Goal: Task Accomplishment & Management: Use online tool/utility

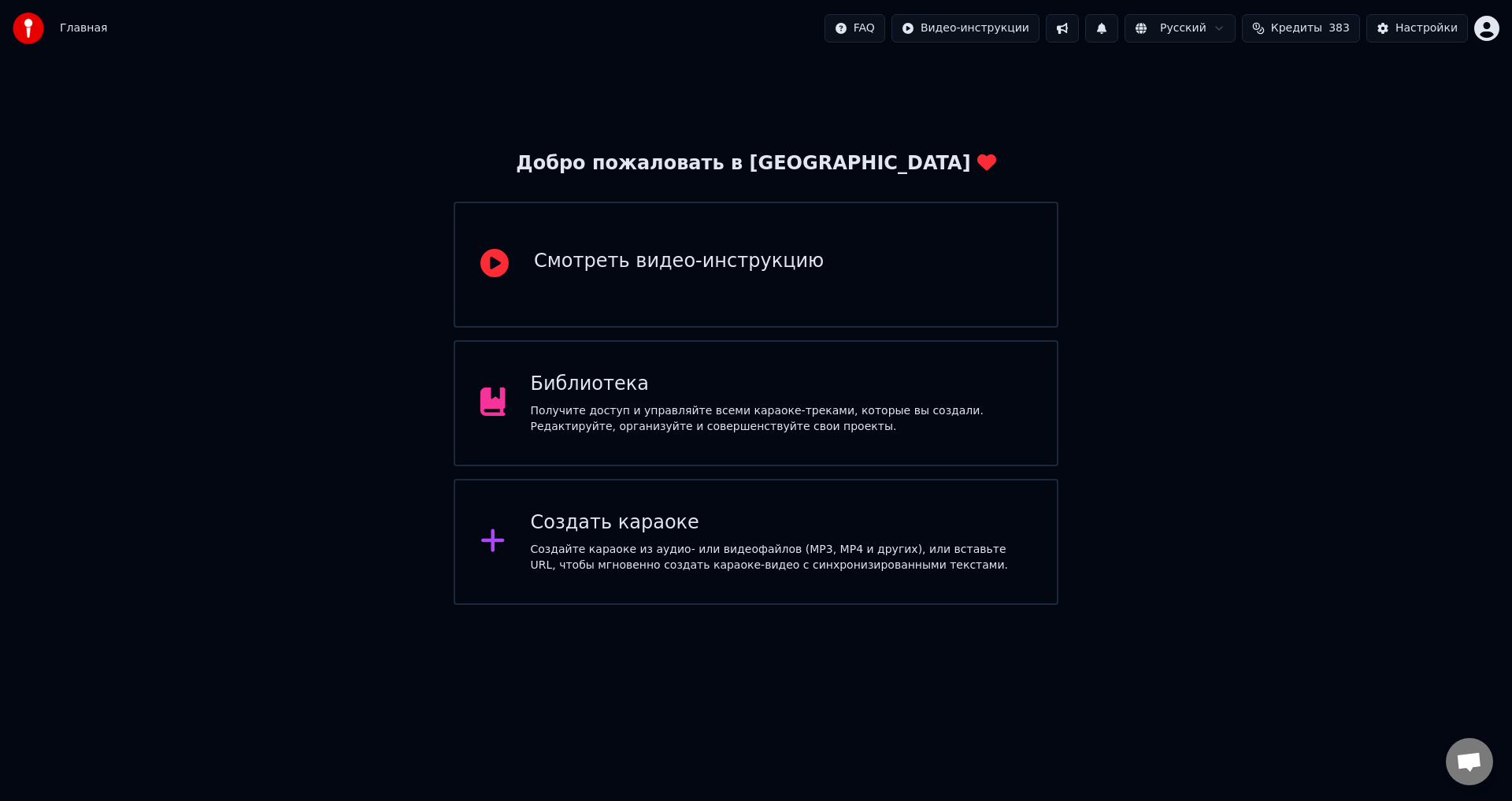
click at [614, 385] on div "Библиотека" at bounding box center [781, 385] width 501 height 25
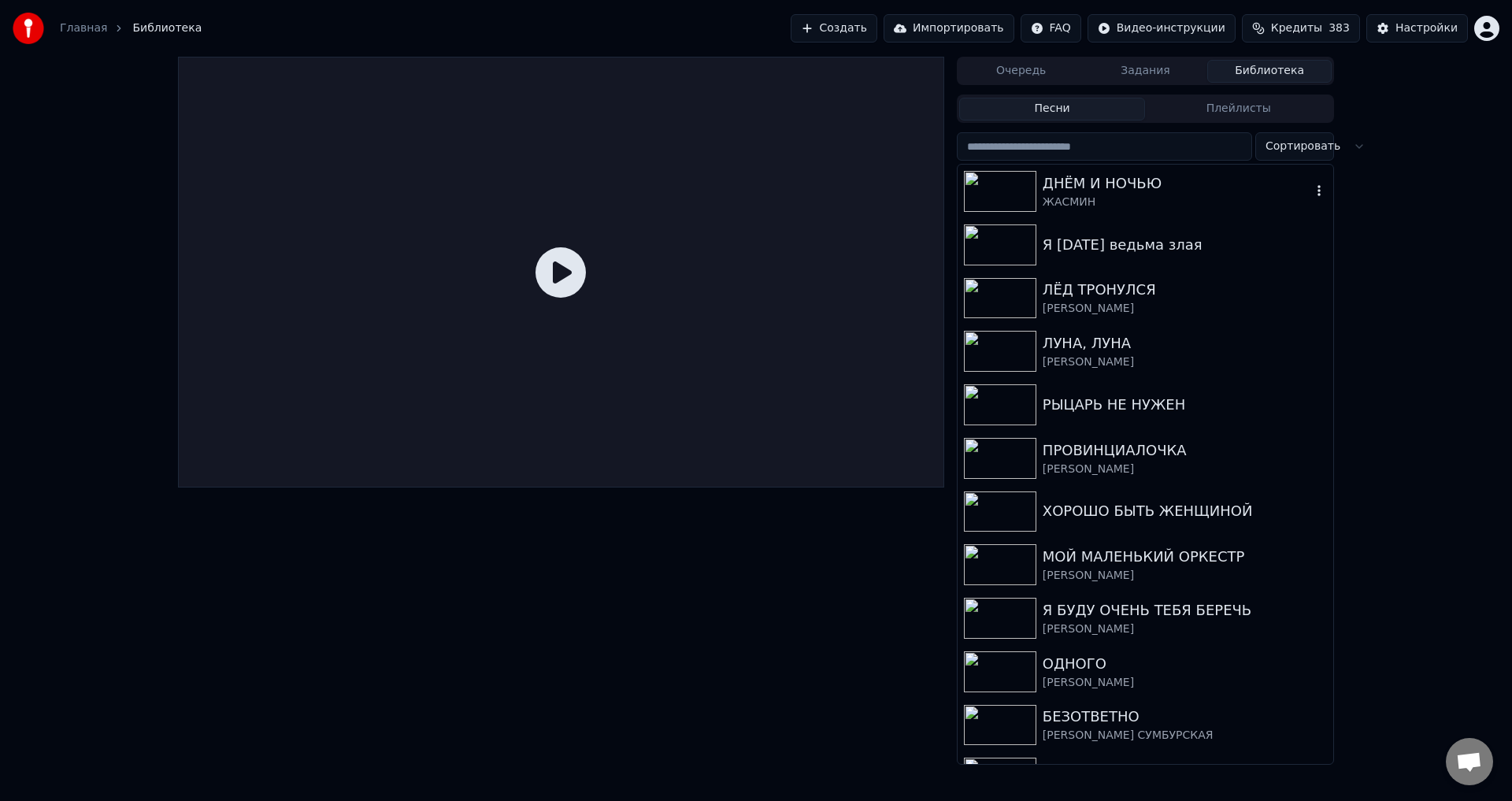
click at [1099, 183] on div "ДНЁМ И НОЧЬЮ" at bounding box center [1178, 183] width 269 height 22
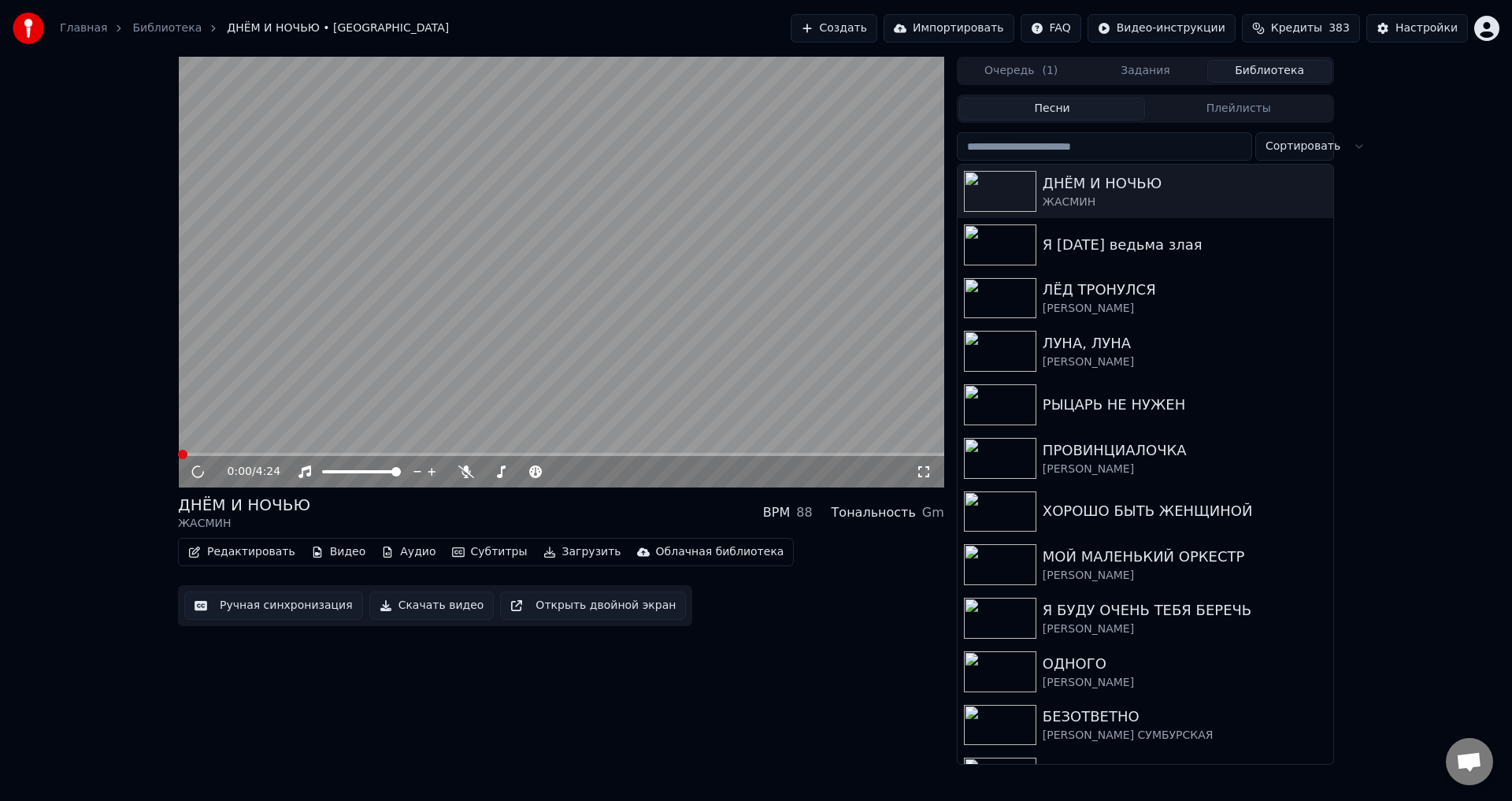
click at [231, 386] on video at bounding box center [561, 272] width 766 height 431
click at [195, 472] on icon at bounding box center [197, 471] width 8 height 9
click at [196, 470] on icon at bounding box center [197, 471] width 9 height 11
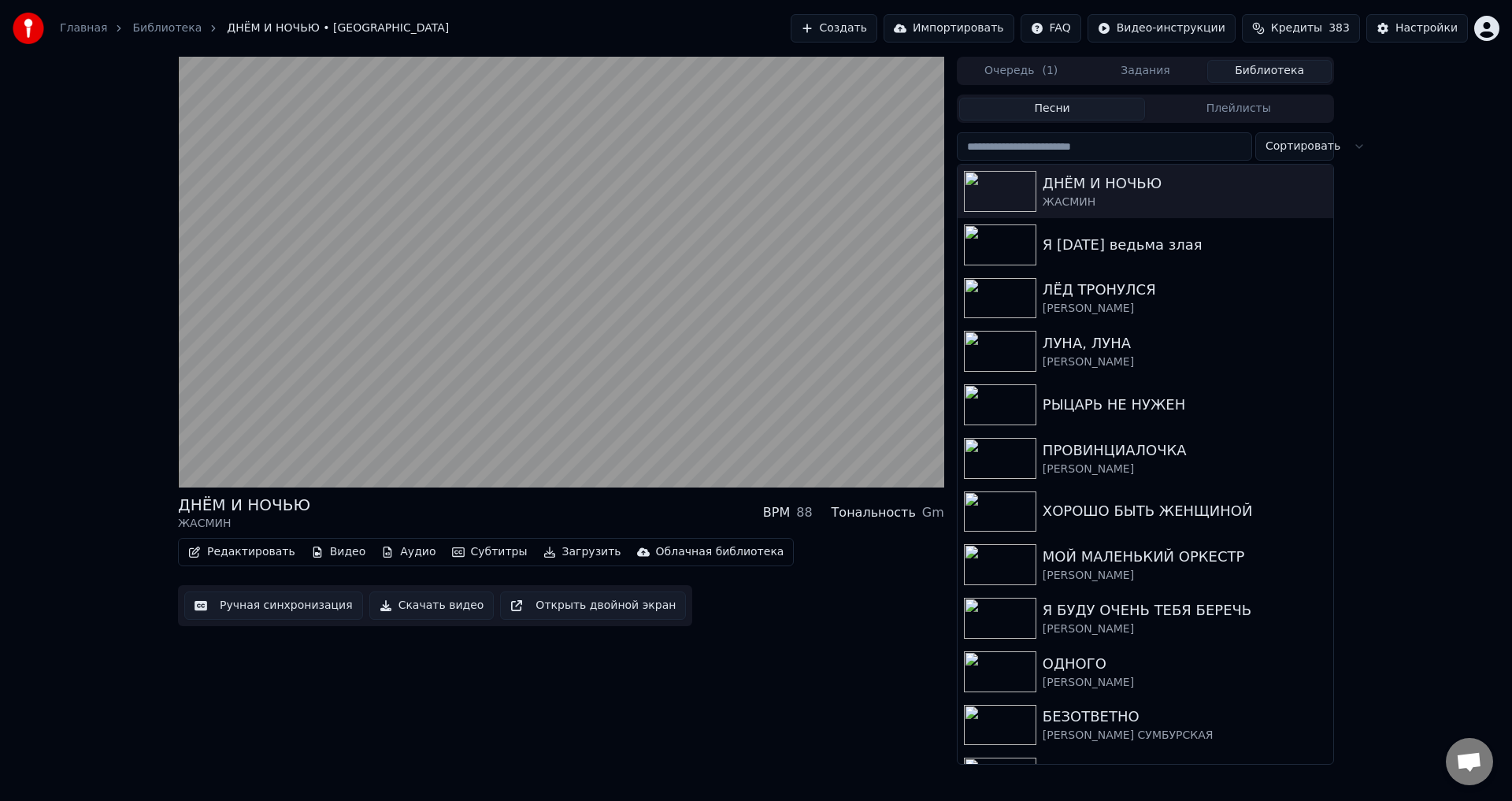
click at [453, 724] on div "ДНЁМ И НОЧЬЮ ЖАСМИН BPM 88 Тональность Gm Редактировать Видео Аудио Субтитры За…" at bounding box center [561, 411] width 766 height 708
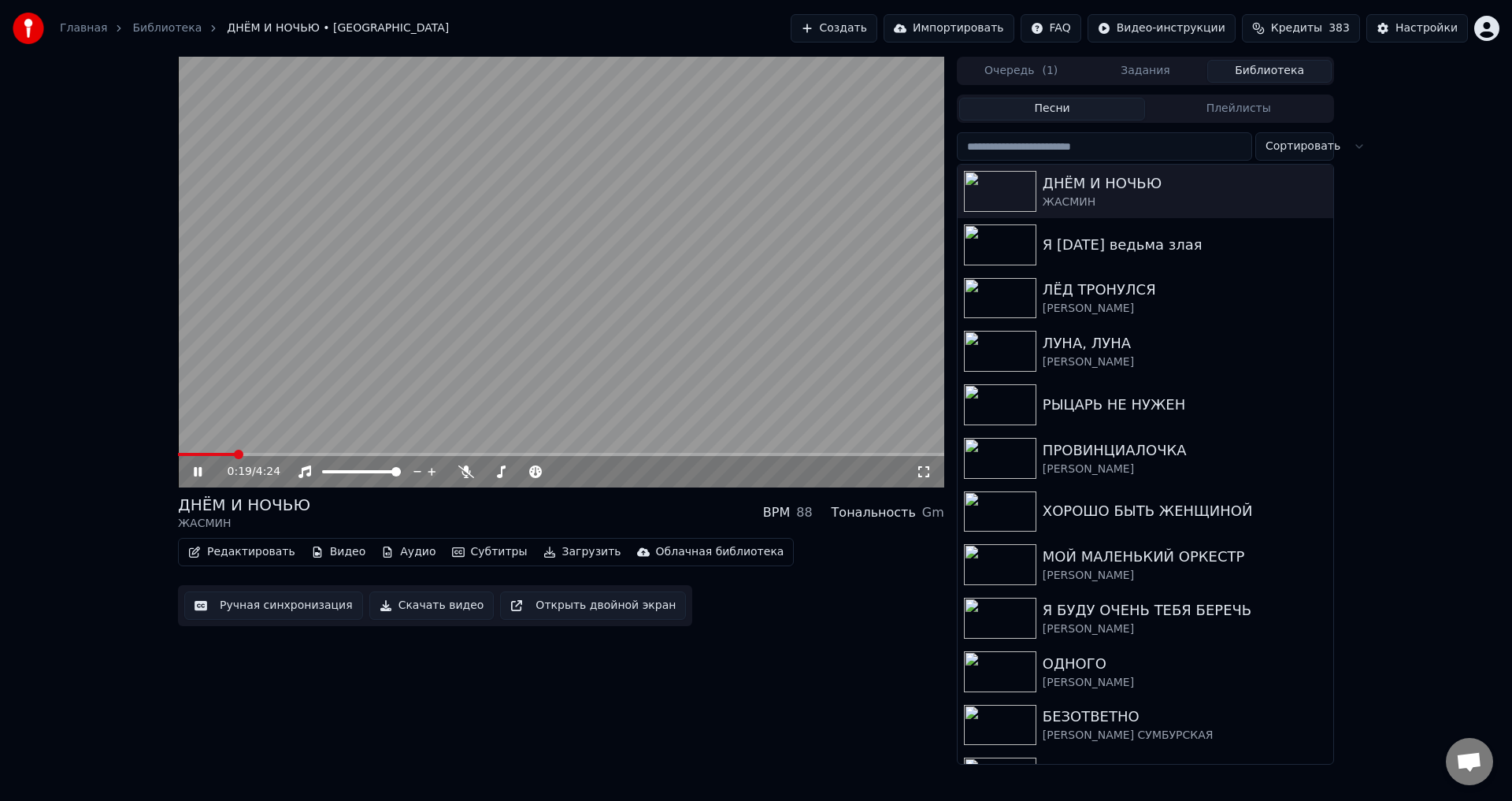
click at [197, 471] on icon at bounding box center [197, 471] width 8 height 9
click at [199, 474] on icon at bounding box center [197, 471] width 9 height 11
click at [657, 376] on video at bounding box center [561, 272] width 766 height 431
click at [223, 552] on button "Редактировать" at bounding box center [242, 552] width 120 height 22
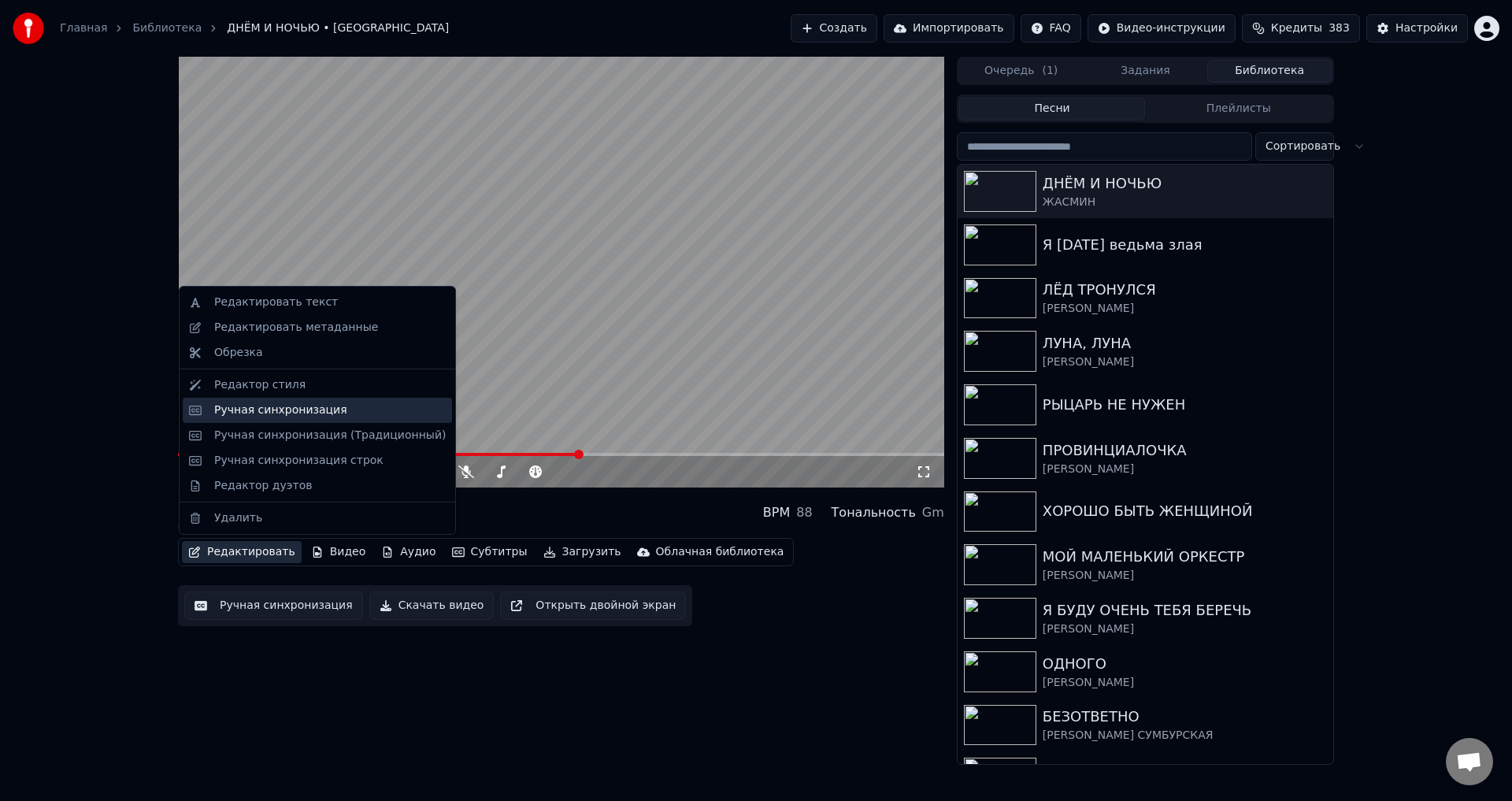
click at [215, 415] on div "Ручная синхронизация" at bounding box center [281, 410] width 133 height 16
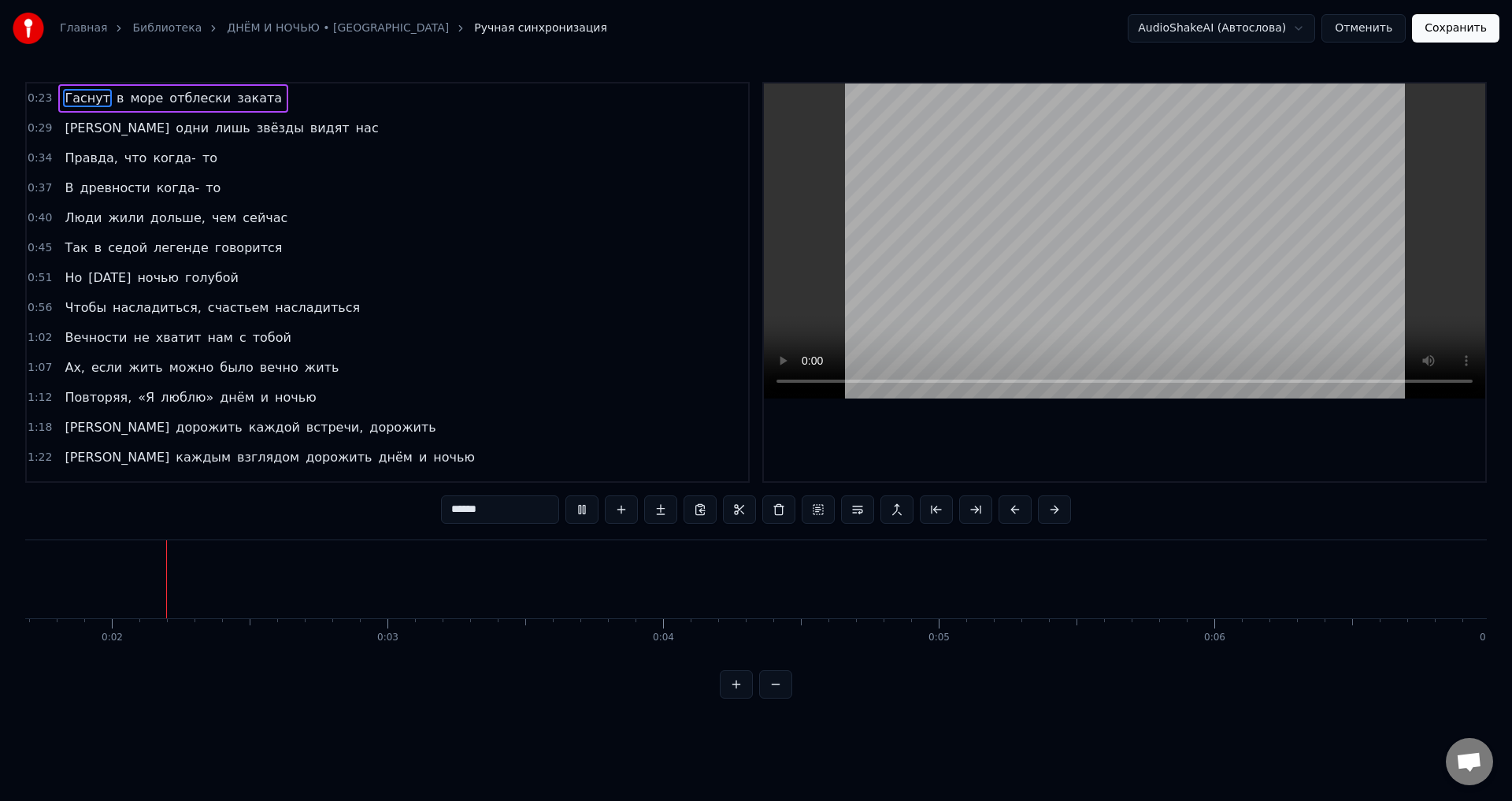
scroll to position [0, 501]
click at [1373, 35] on button "Отменить" at bounding box center [1364, 29] width 84 height 29
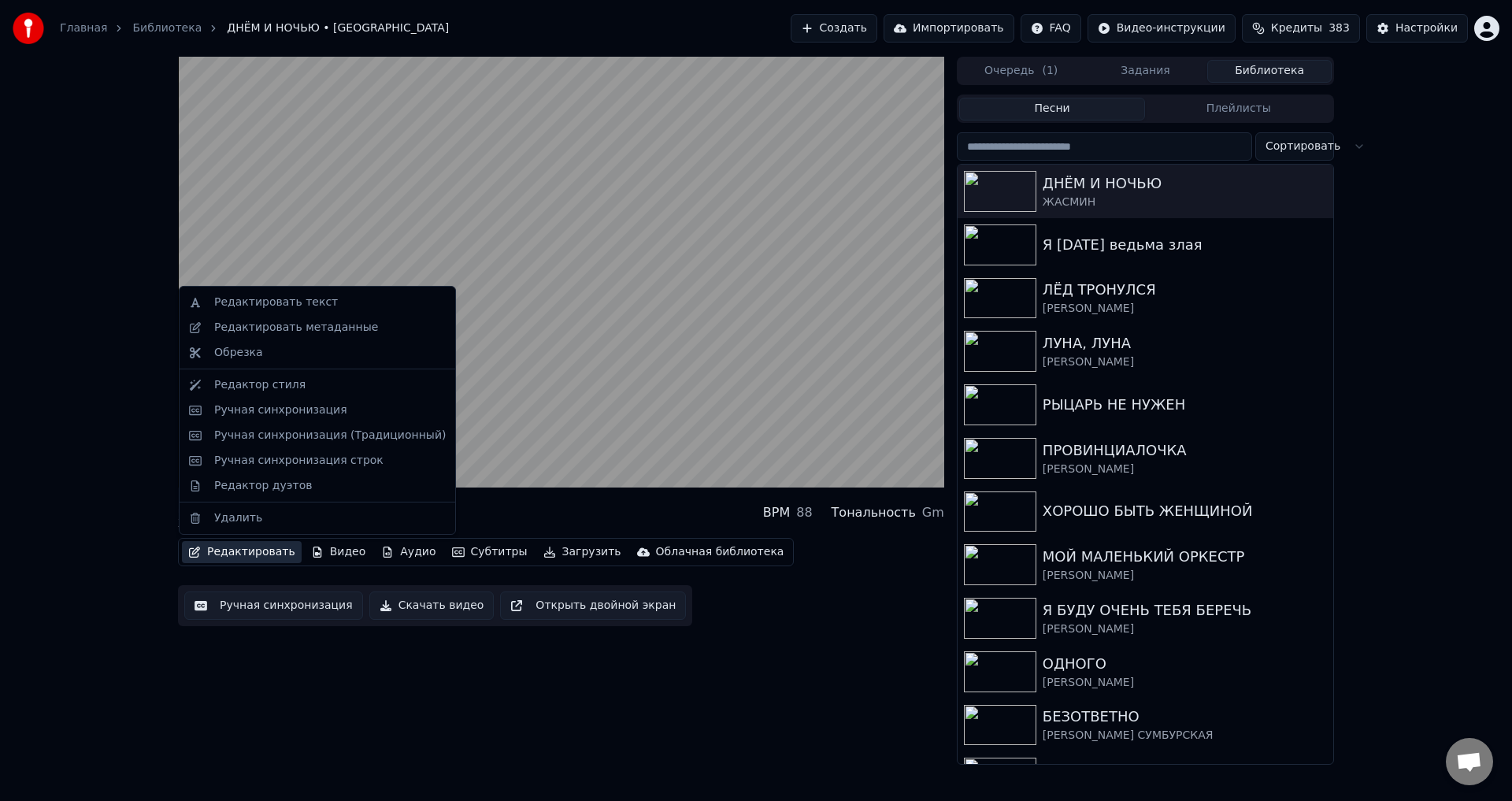
click at [244, 554] on button "Редактировать" at bounding box center [242, 552] width 120 height 22
click at [267, 416] on div "Ручная синхронизация" at bounding box center [281, 410] width 133 height 16
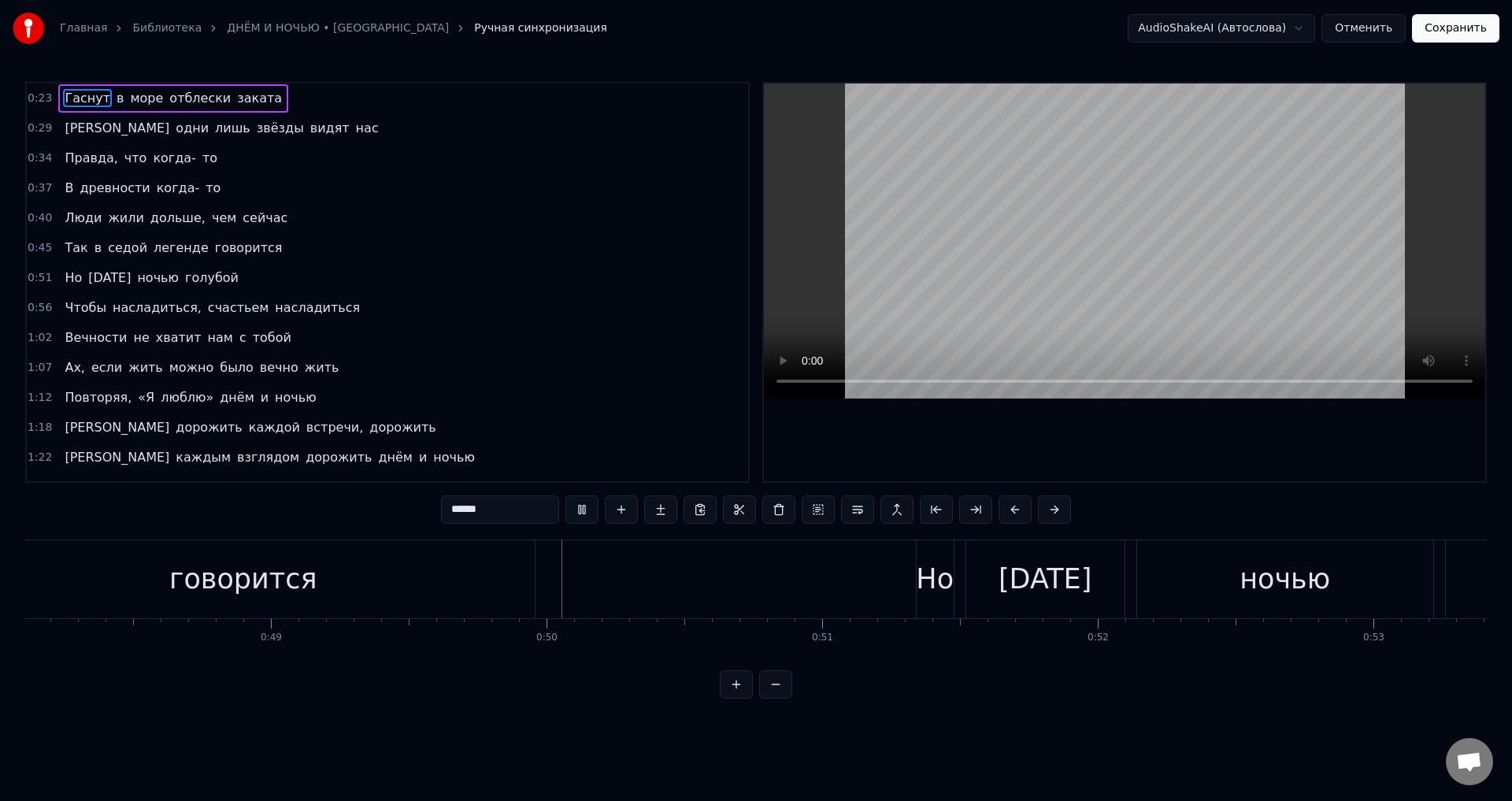
scroll to position [0, 13542]
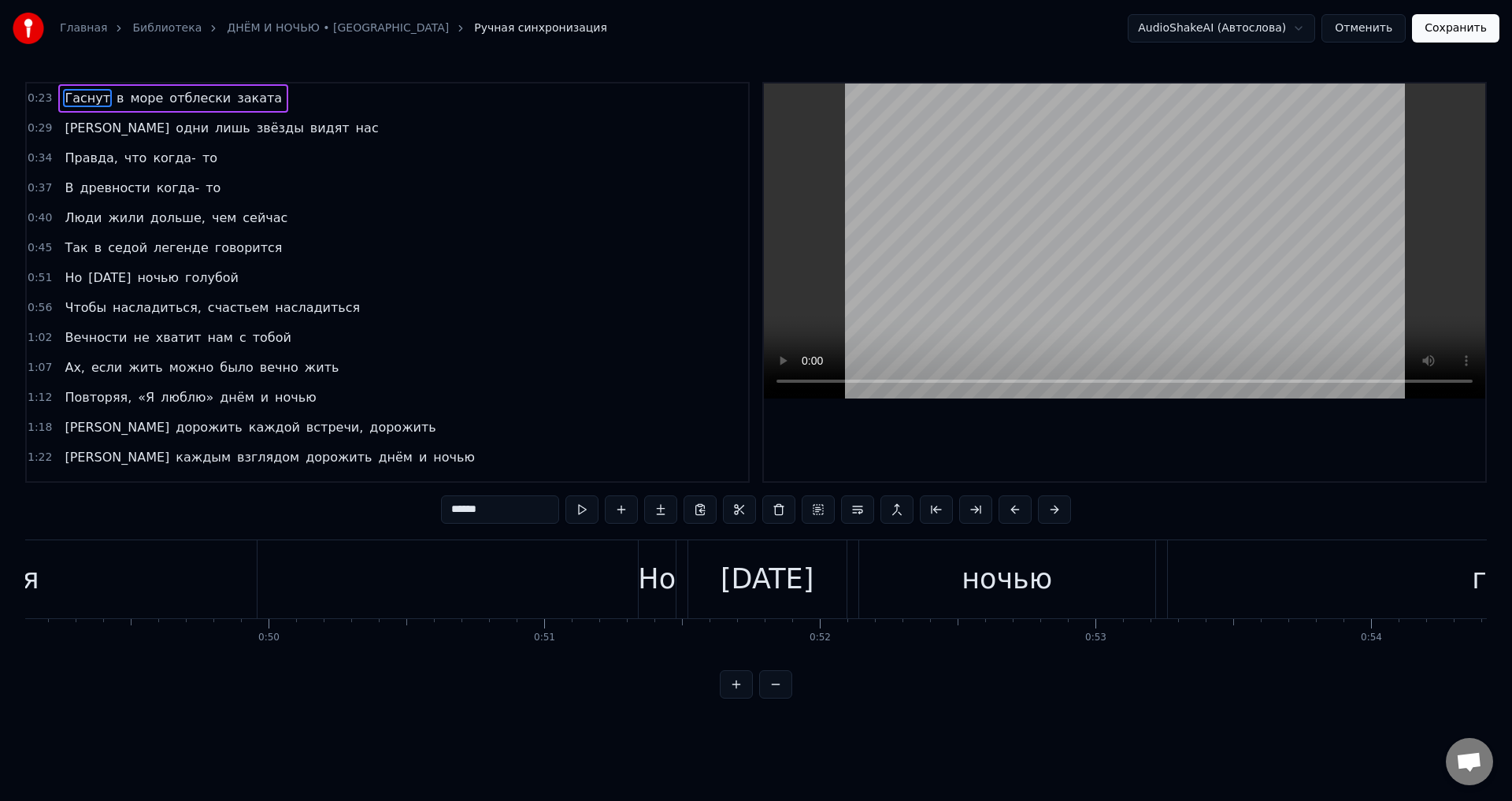
click at [66, 161] on span "Правда," at bounding box center [91, 158] width 56 height 18
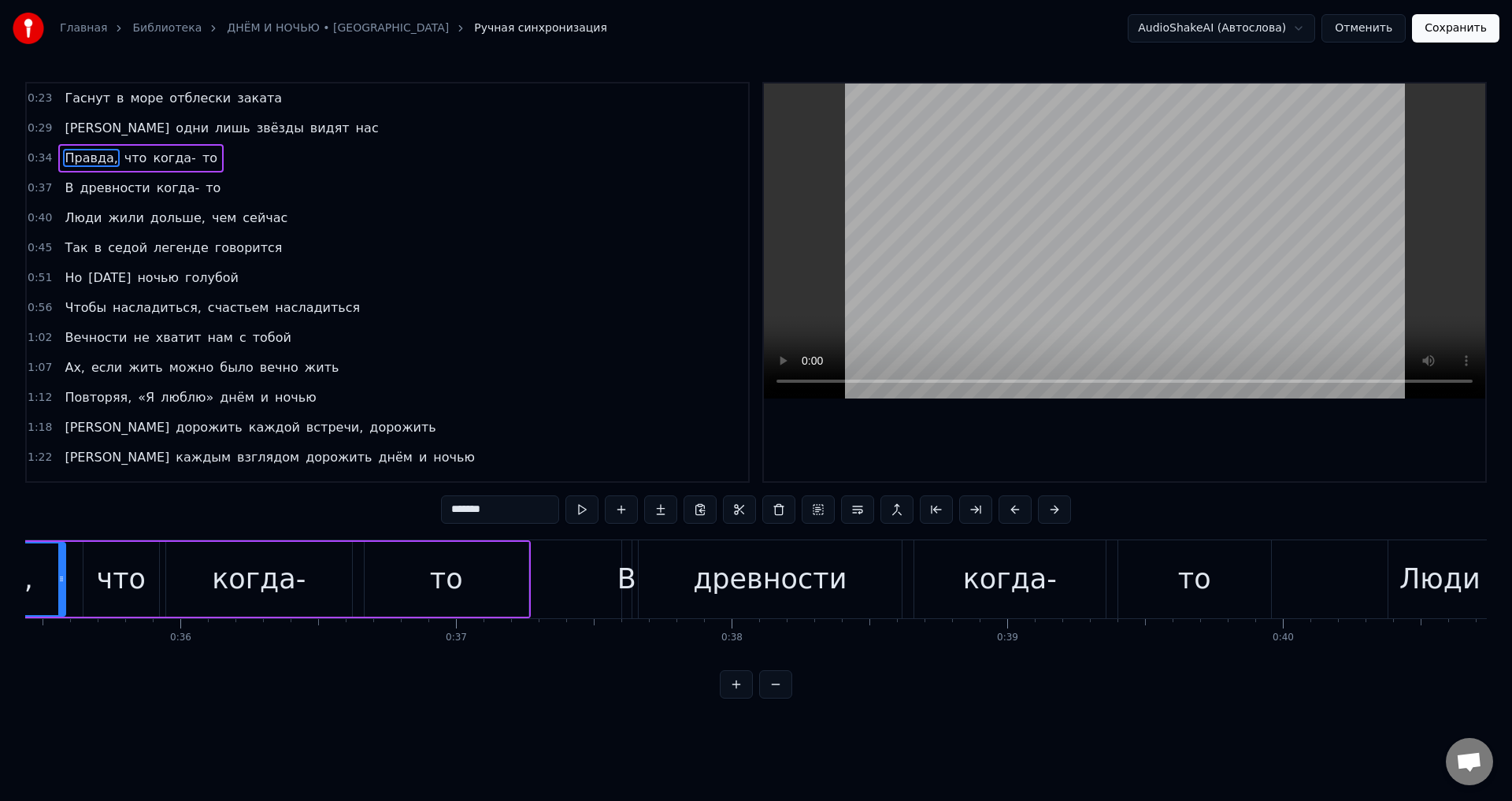
scroll to position [0, 9548]
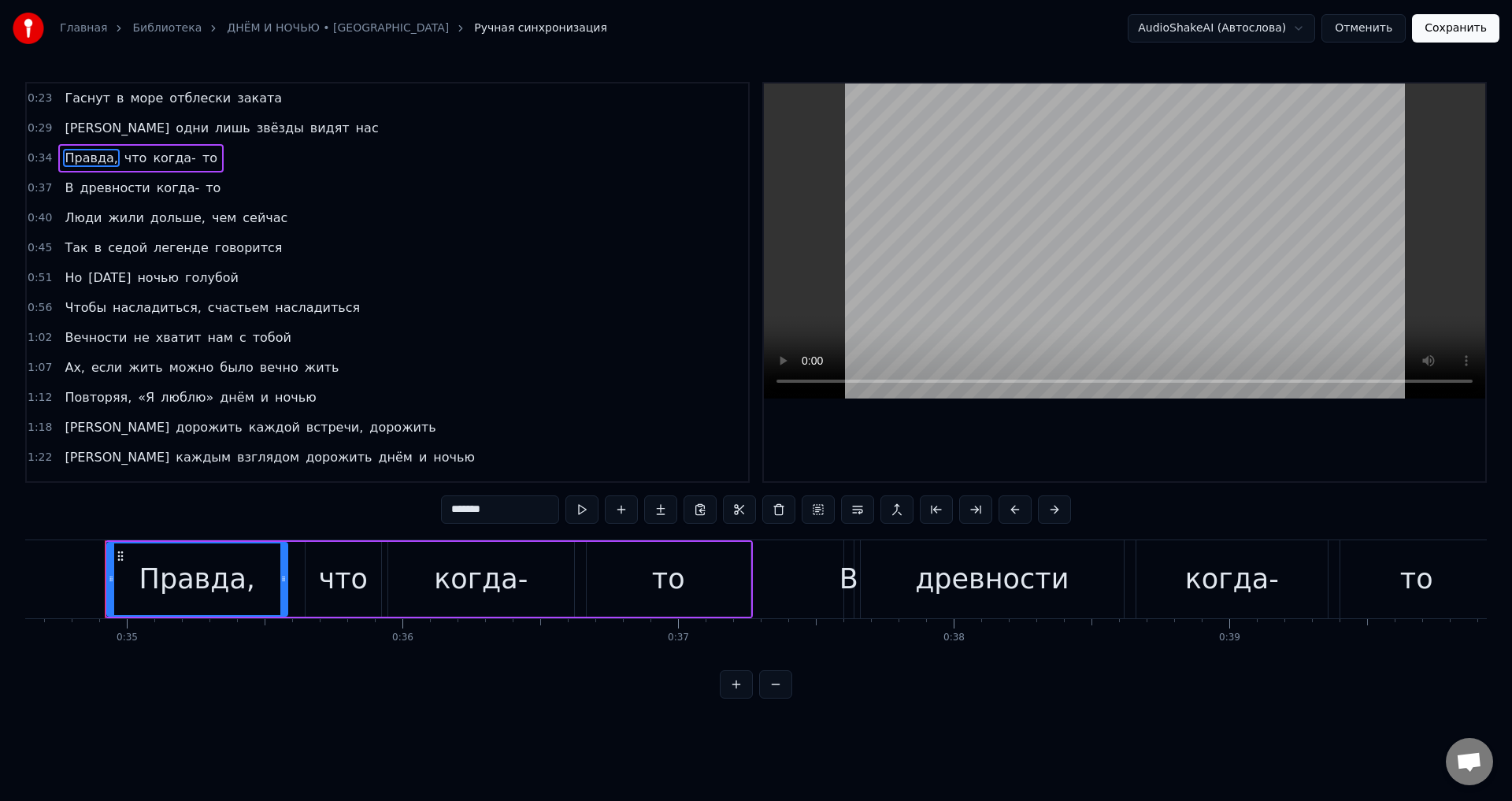
click at [522, 494] on div "0:23 Гаснут в море отблески заката 0:29 И одни лишь звёзды видят нас 0:34 Правд…" at bounding box center [756, 390] width 1462 height 616
click at [525, 500] on input "*******" at bounding box center [500, 510] width 118 height 29
click at [150, 219] on span "дольше," at bounding box center [177, 218] width 58 height 18
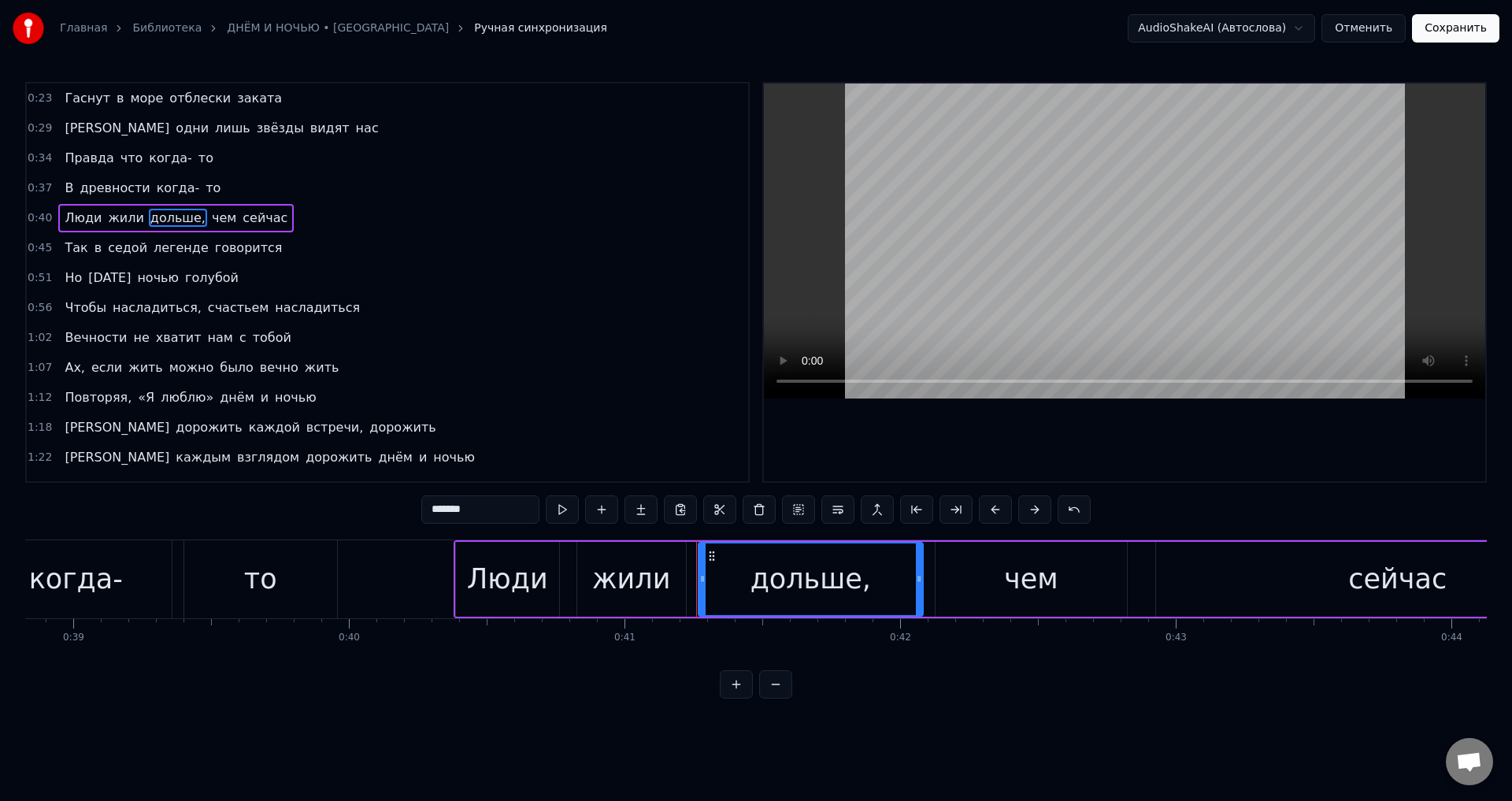
click at [485, 505] on input "*******" at bounding box center [480, 510] width 118 height 29
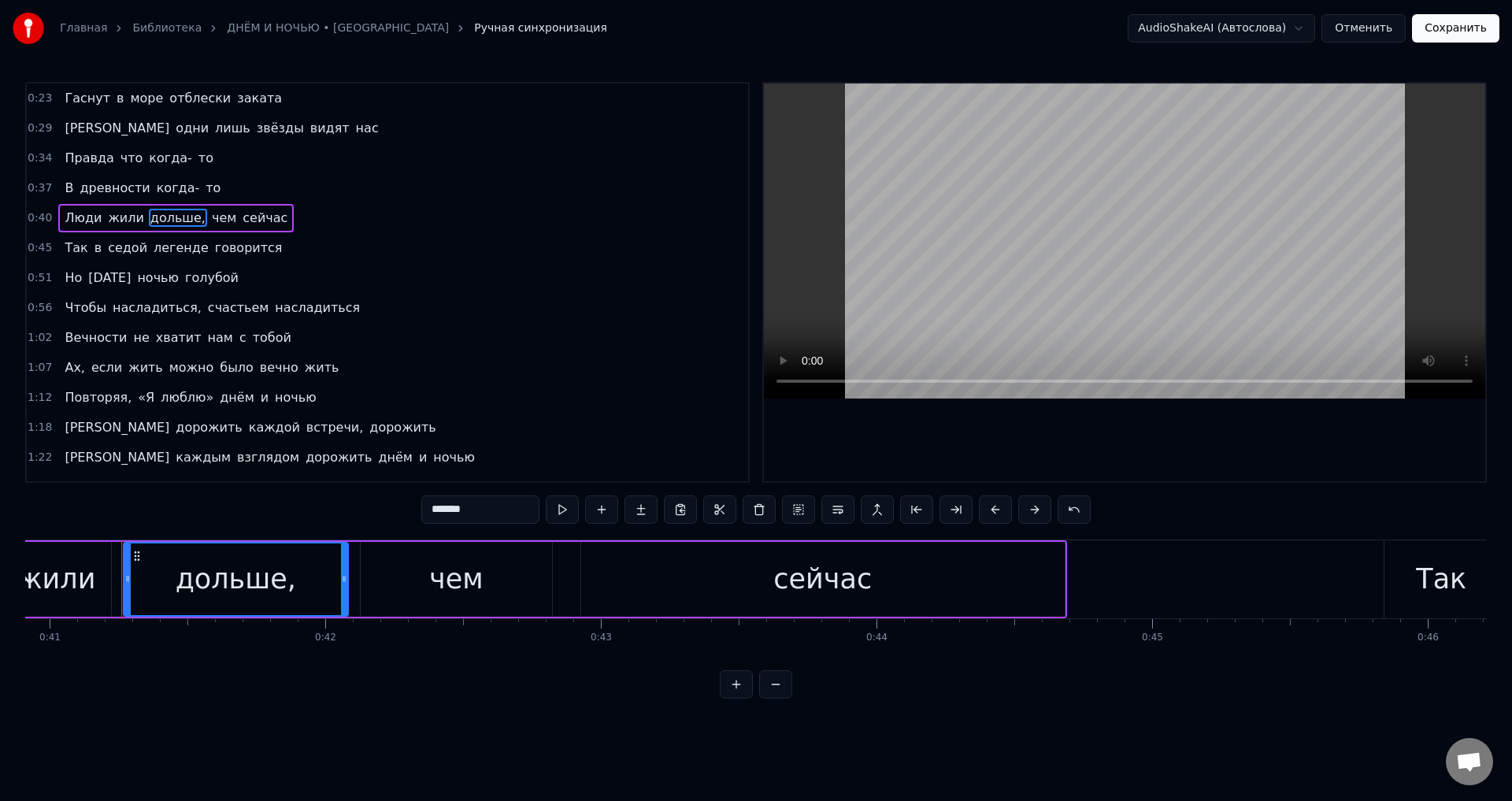
scroll to position [0, 11295]
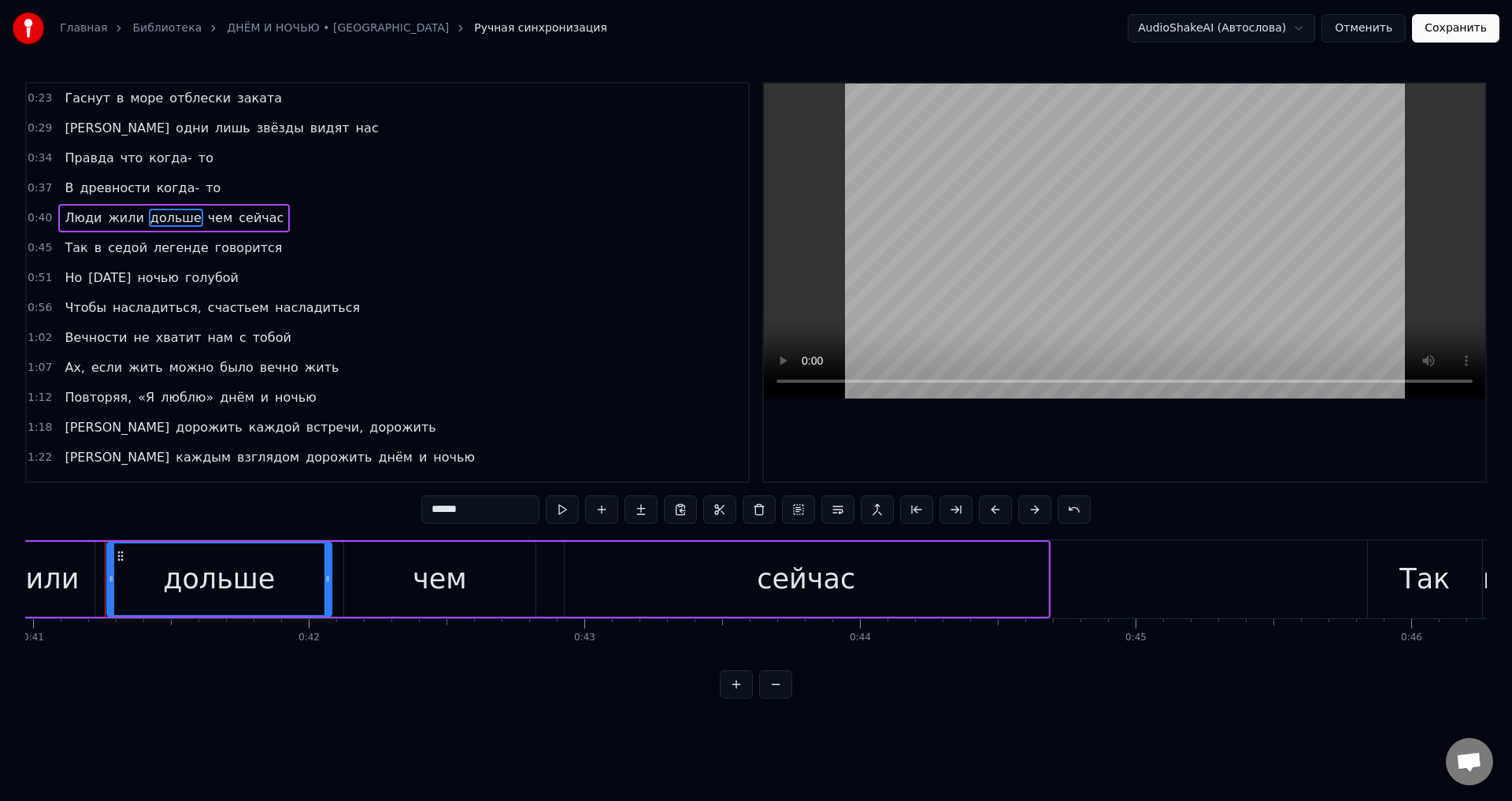
click at [145, 316] on span "насладиться," at bounding box center [157, 307] width 92 height 18
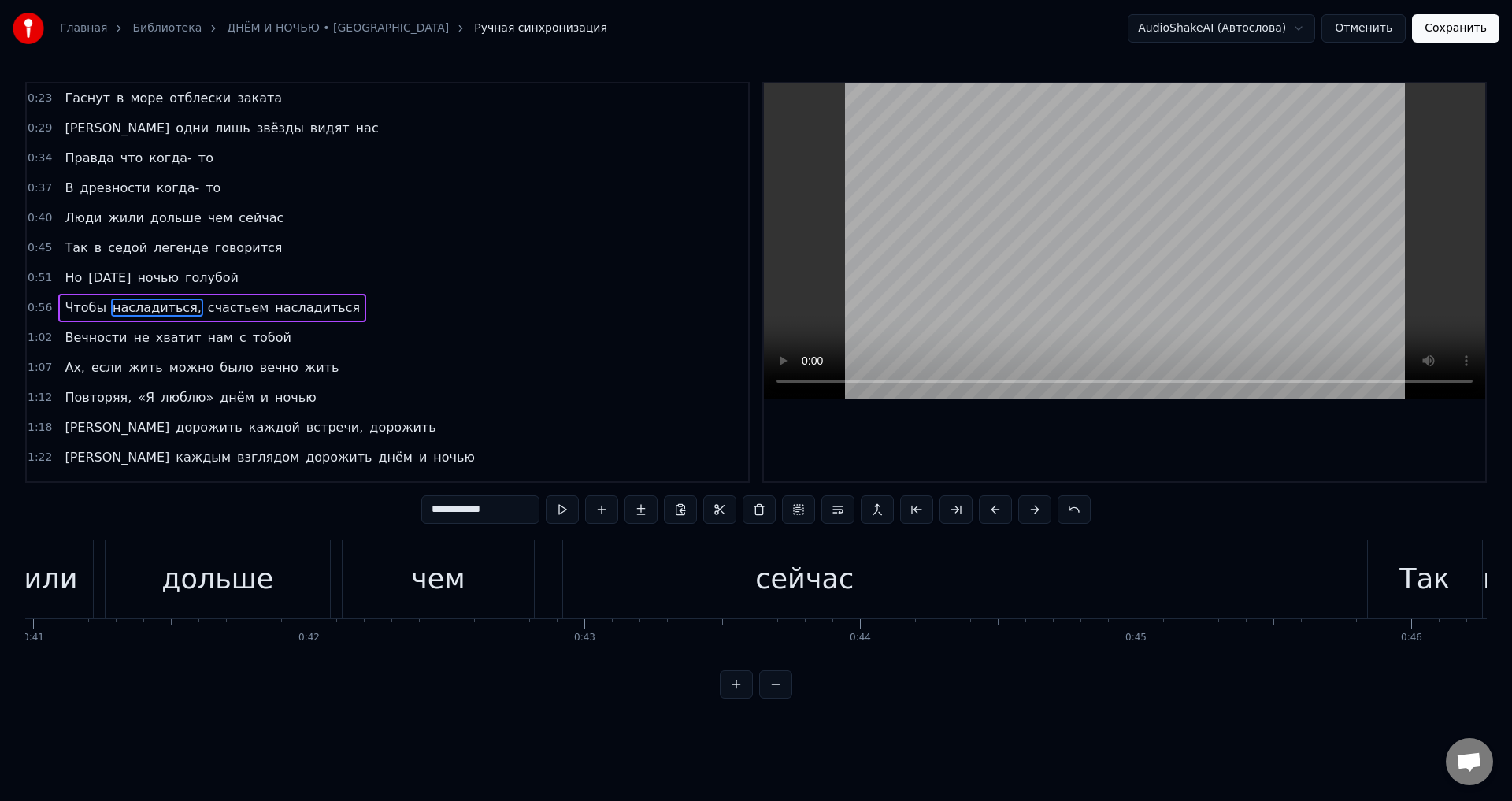
scroll to position [25, 0]
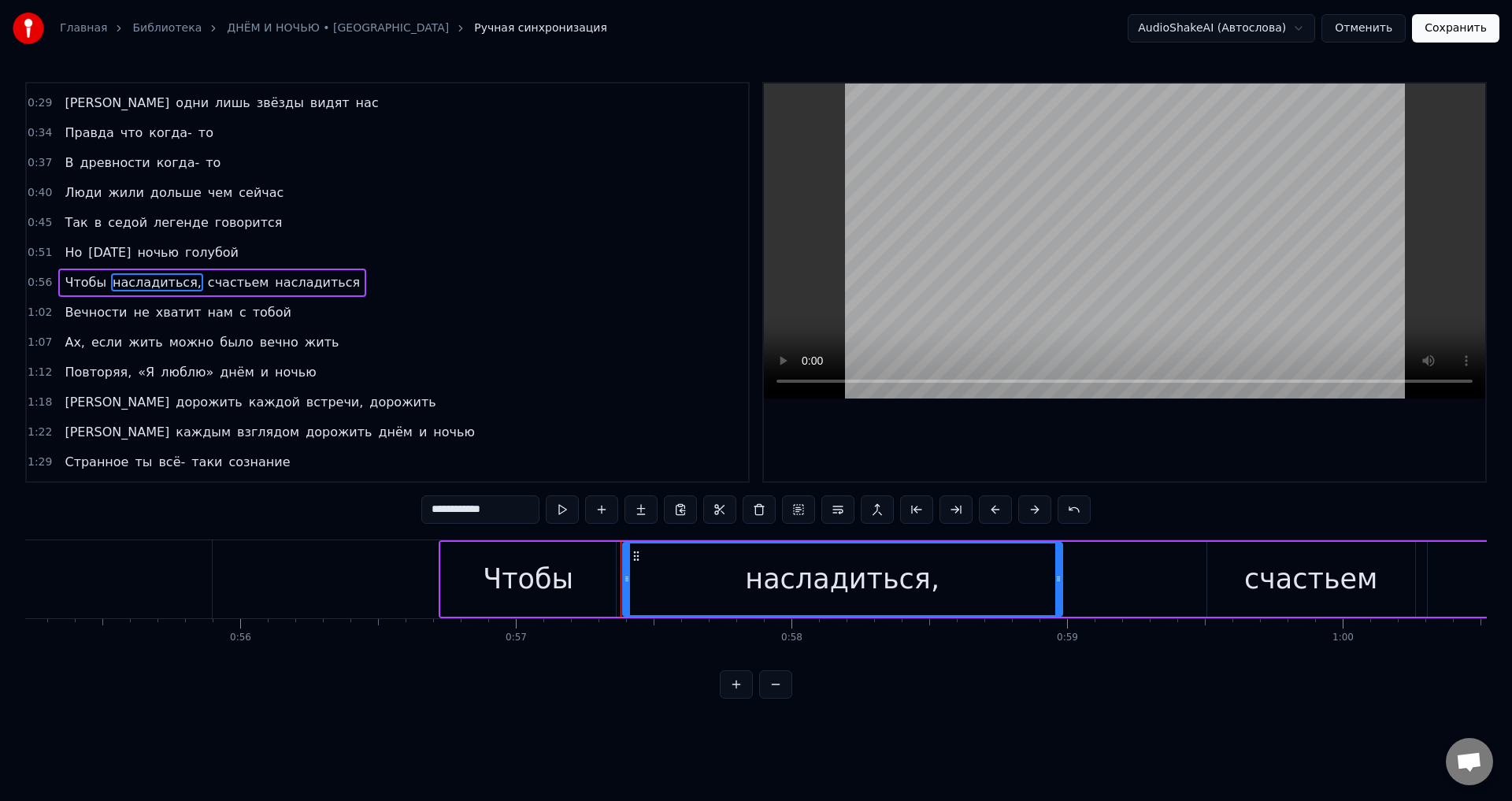
click at [505, 503] on input "**********" at bounding box center [480, 510] width 118 height 29
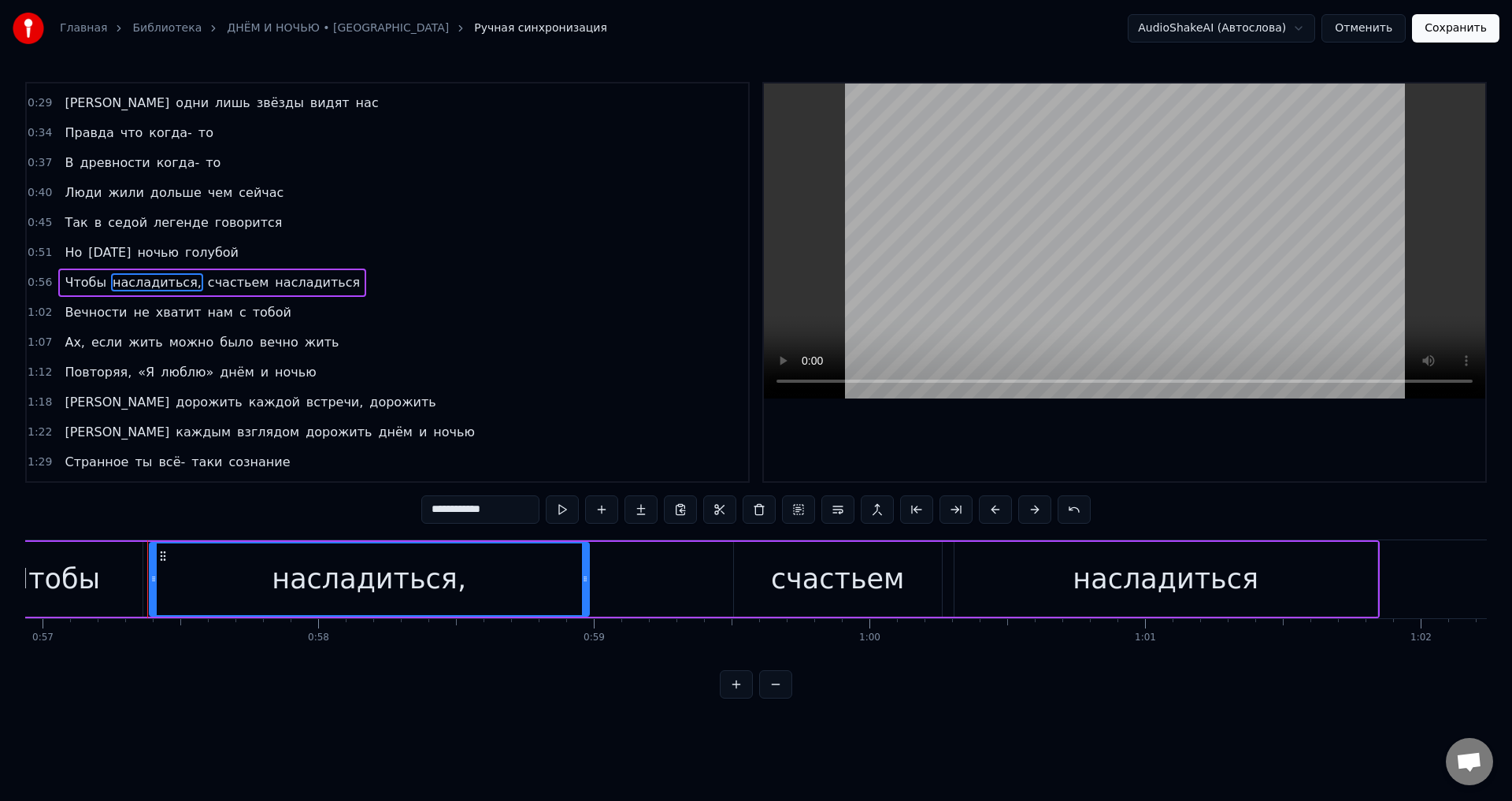
scroll to position [0, 15740]
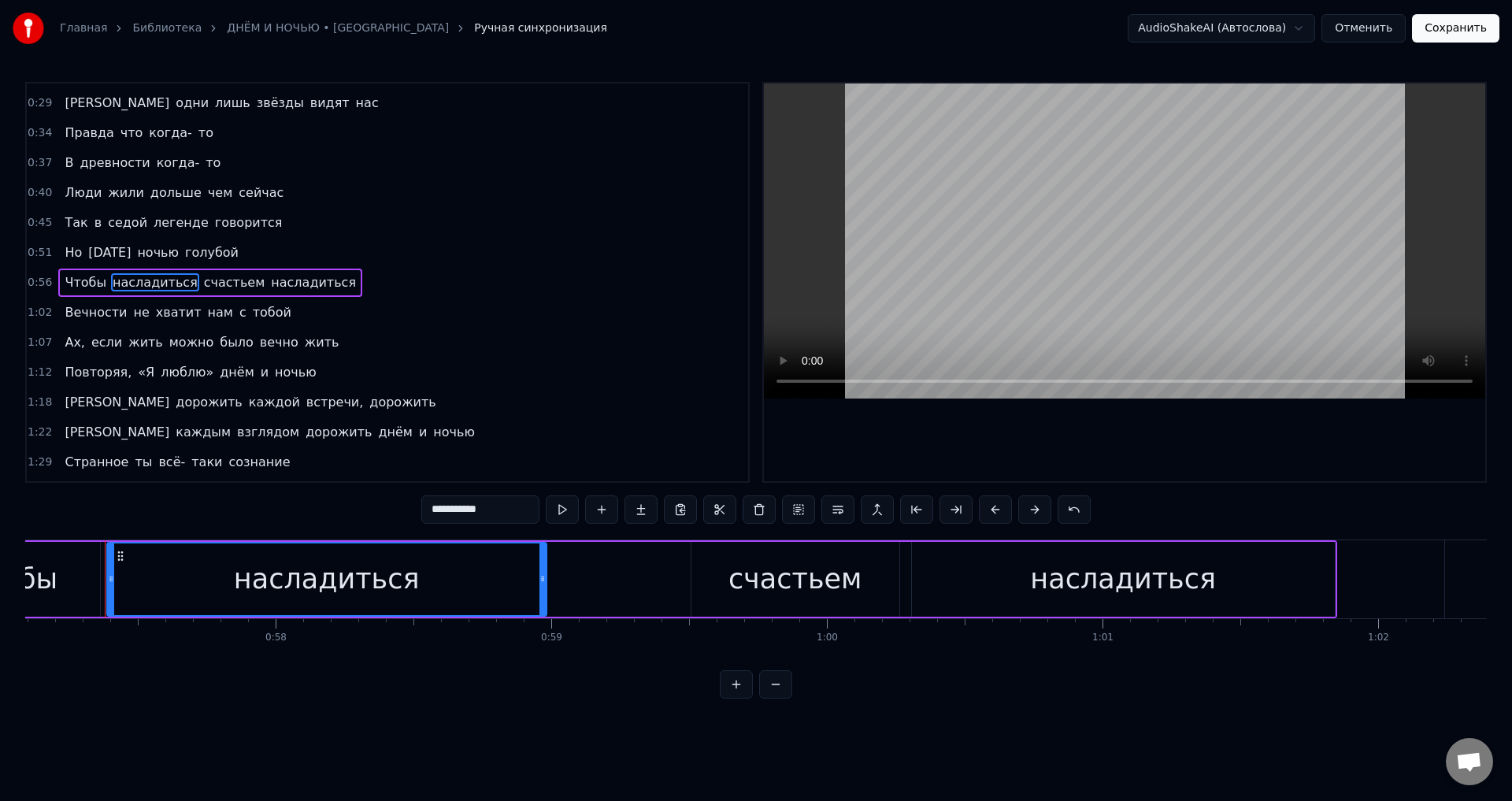
click at [101, 372] on span "Повторяя," at bounding box center [97, 372] width 70 height 18
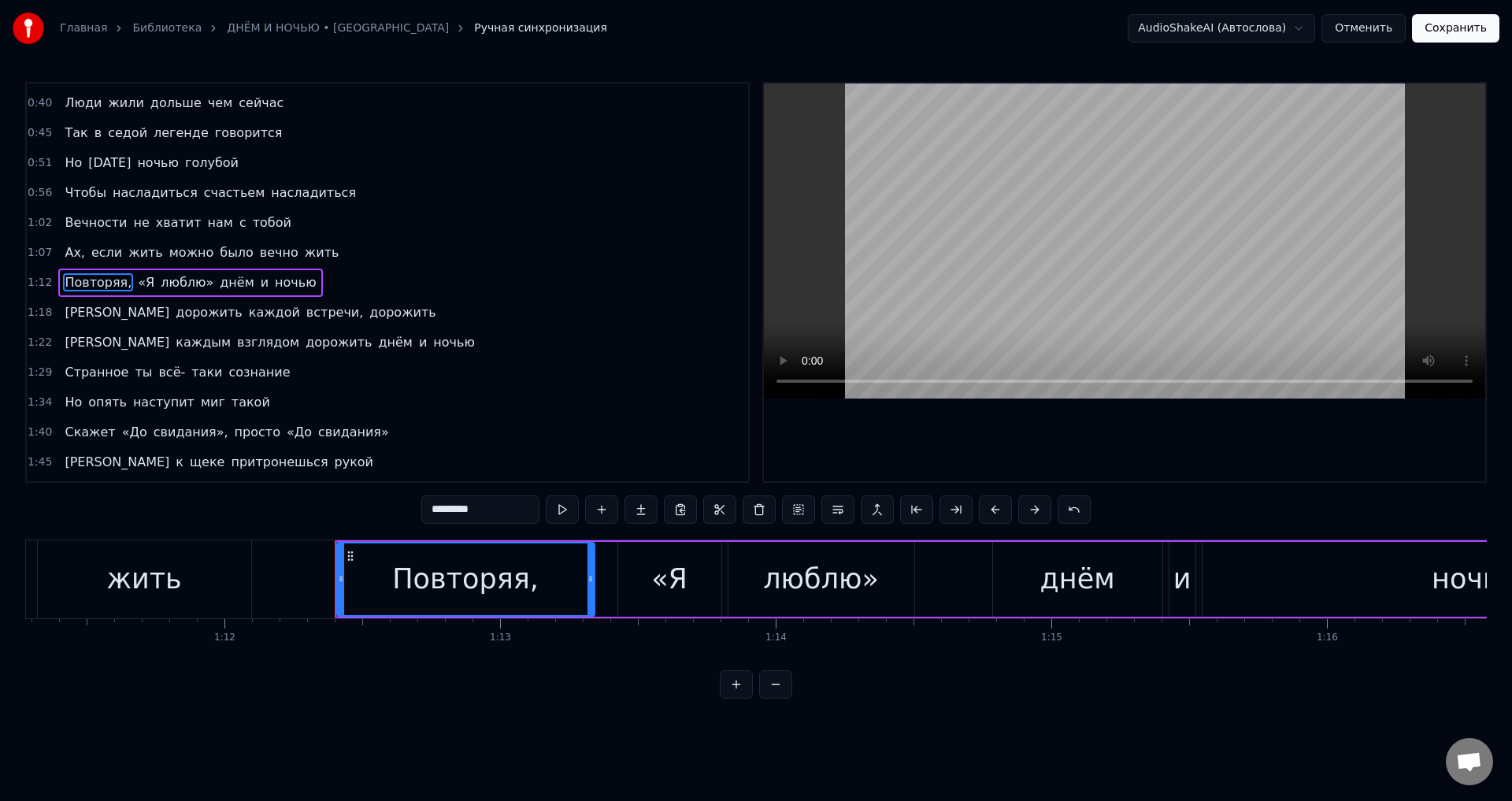
scroll to position [0, 19881]
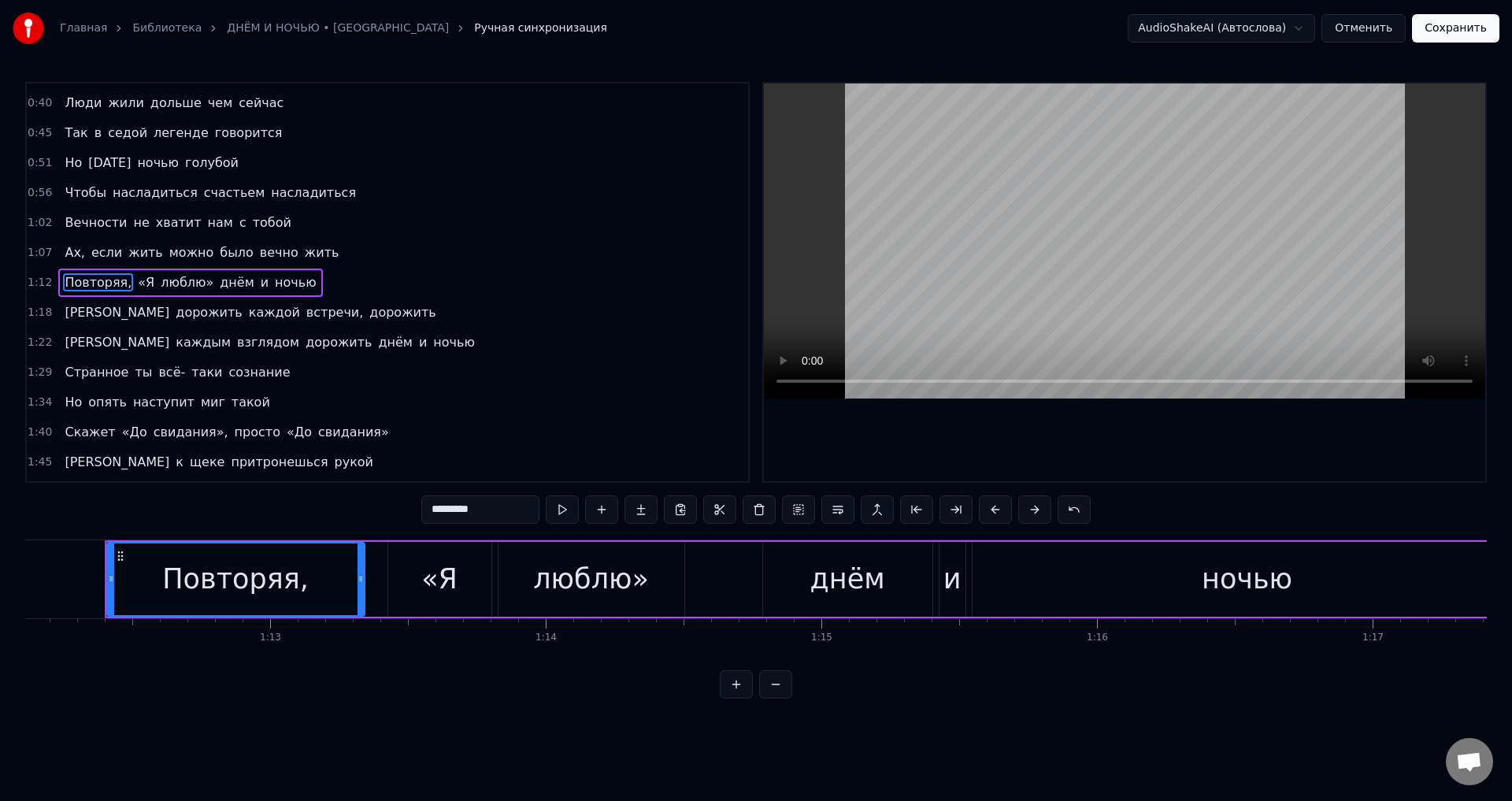
click at [500, 513] on input "*********" at bounding box center [480, 510] width 118 height 29
click at [133, 283] on span "«Я" at bounding box center [142, 282] width 19 height 18
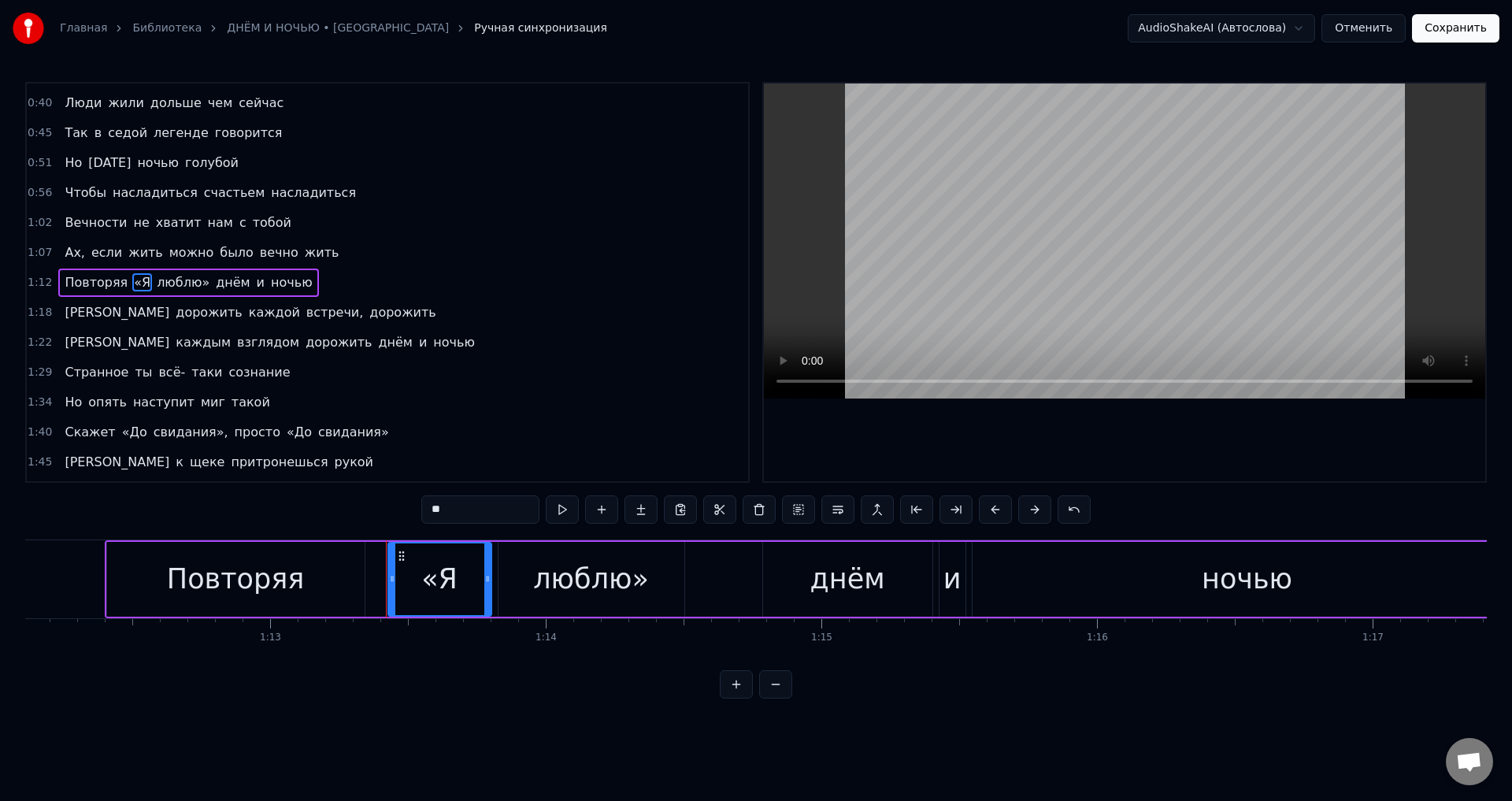
click at [438, 509] on input "**" at bounding box center [480, 510] width 118 height 29
drag, startPoint x: 171, startPoint y: 280, endPoint x: 180, endPoint y: 285, distance: 10.3
click at [244, 281] on span "люблю»" at bounding box center [271, 282] width 56 height 18
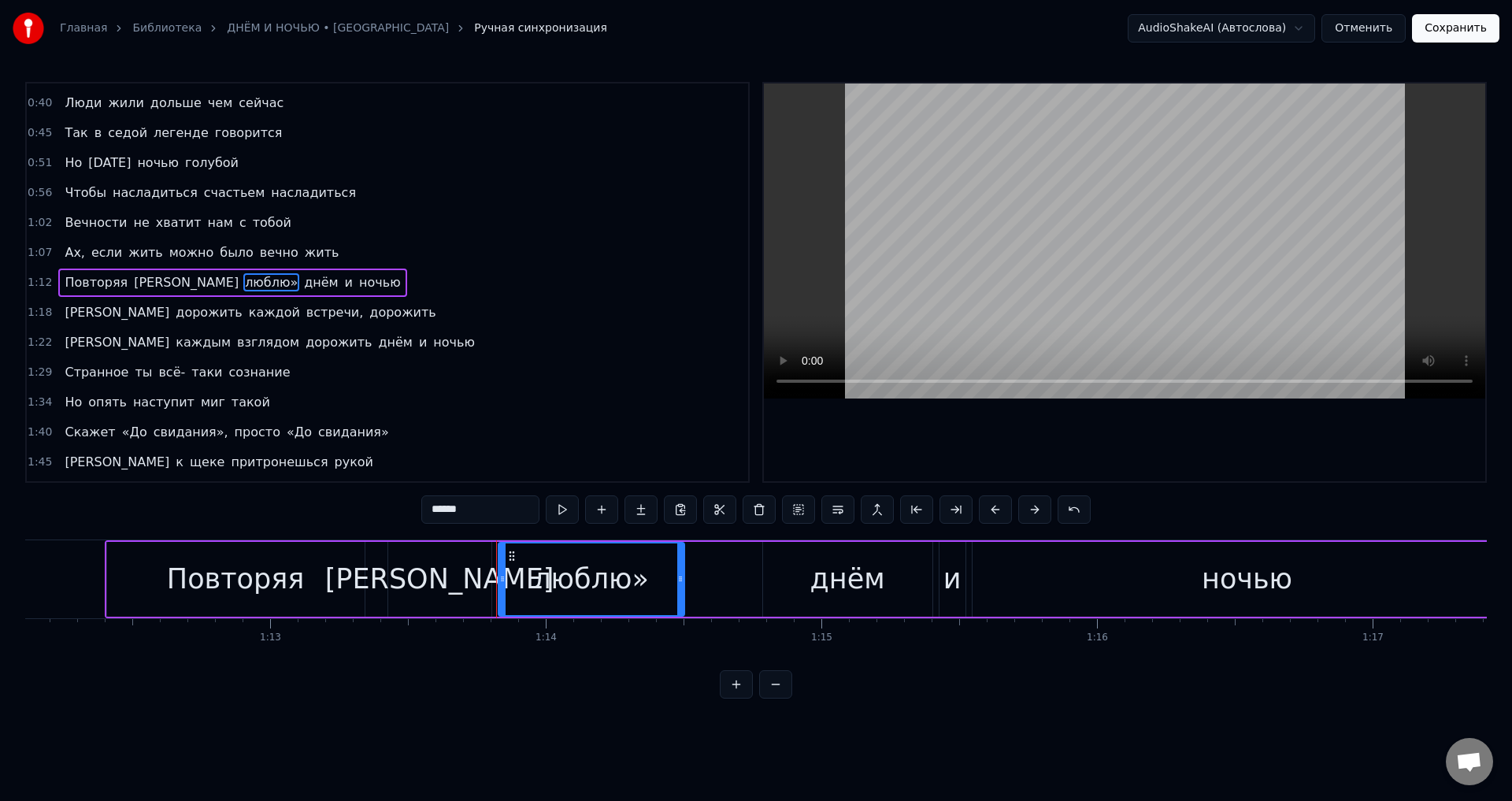
click at [490, 507] on input "******" at bounding box center [480, 510] width 118 height 29
click at [305, 313] on span "встречи," at bounding box center [334, 312] width 60 height 18
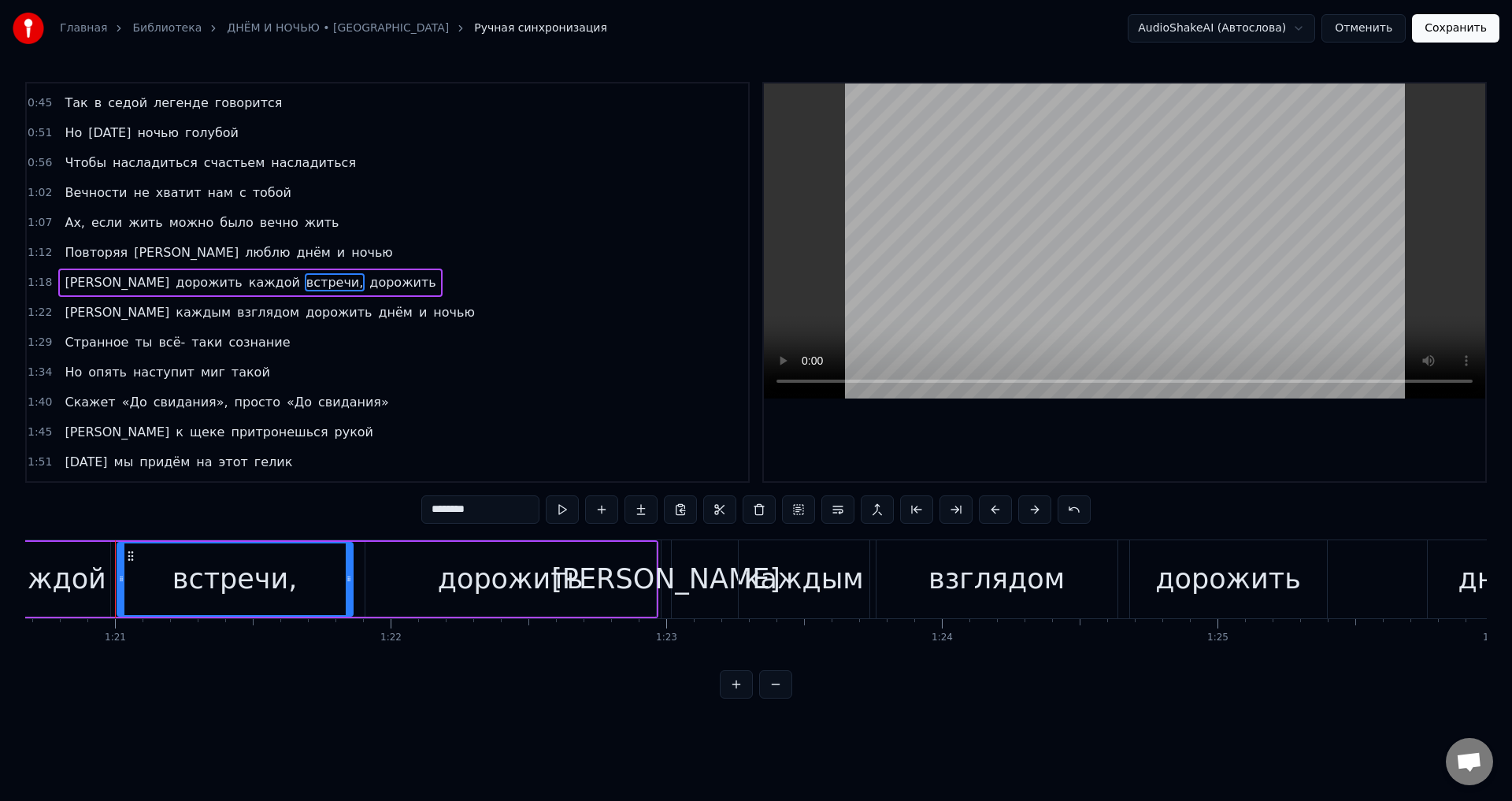
click at [491, 512] on input "********" at bounding box center [480, 510] width 118 height 29
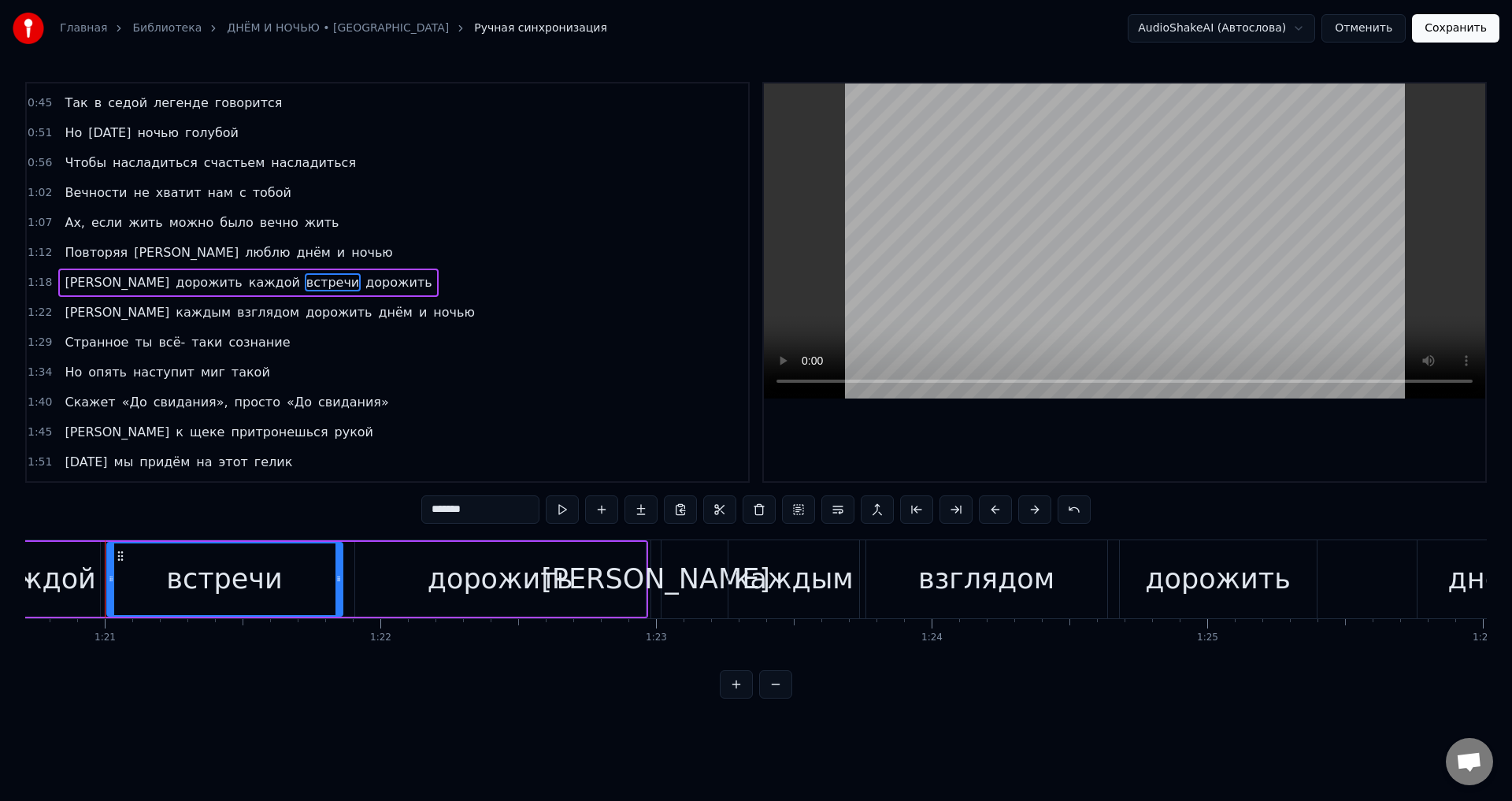
click at [158, 403] on span "свидания»," at bounding box center [191, 402] width 78 height 18
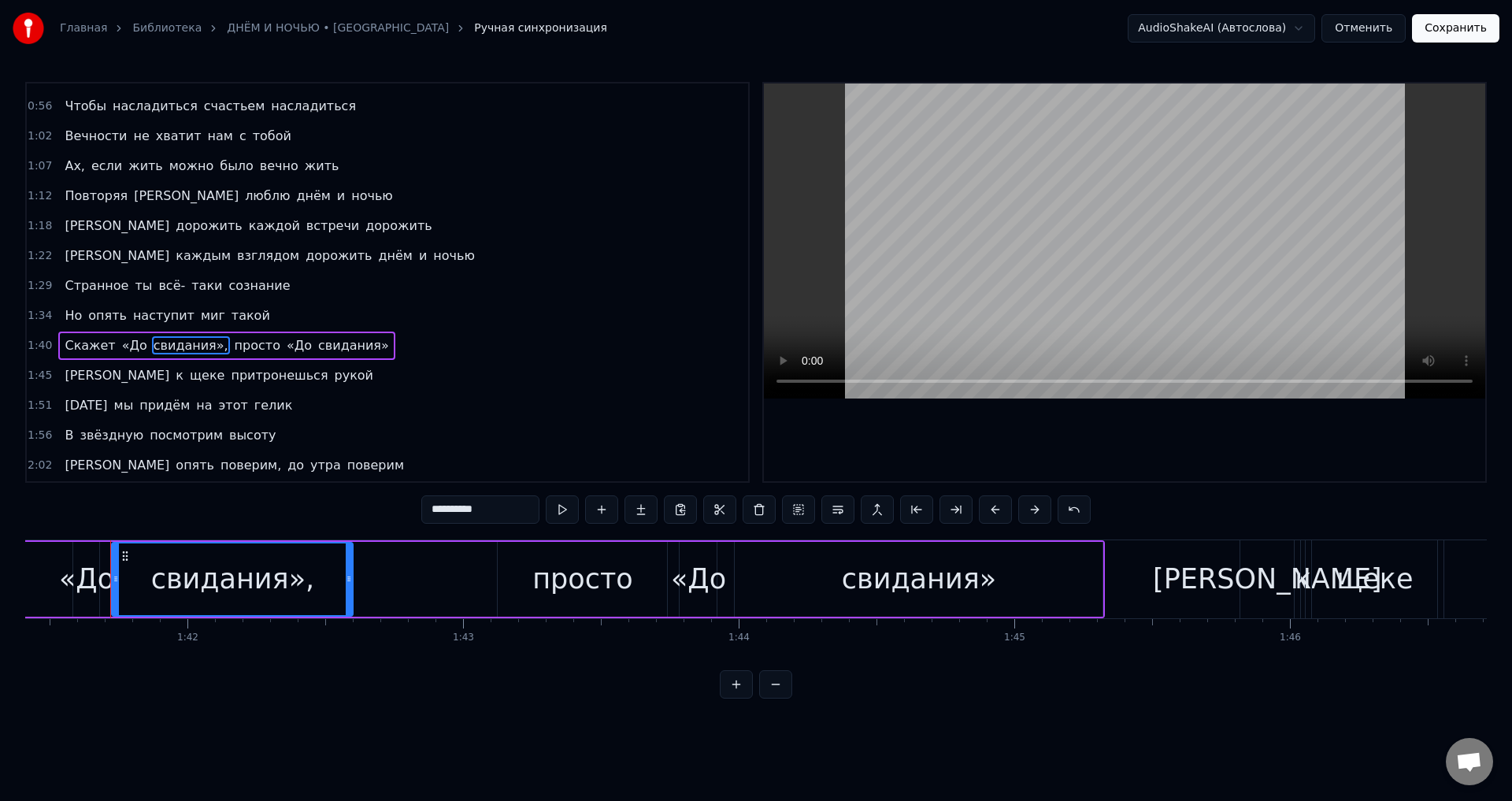
scroll to position [0, 27964]
click at [121, 352] on span "«До" at bounding box center [134, 345] width 29 height 18
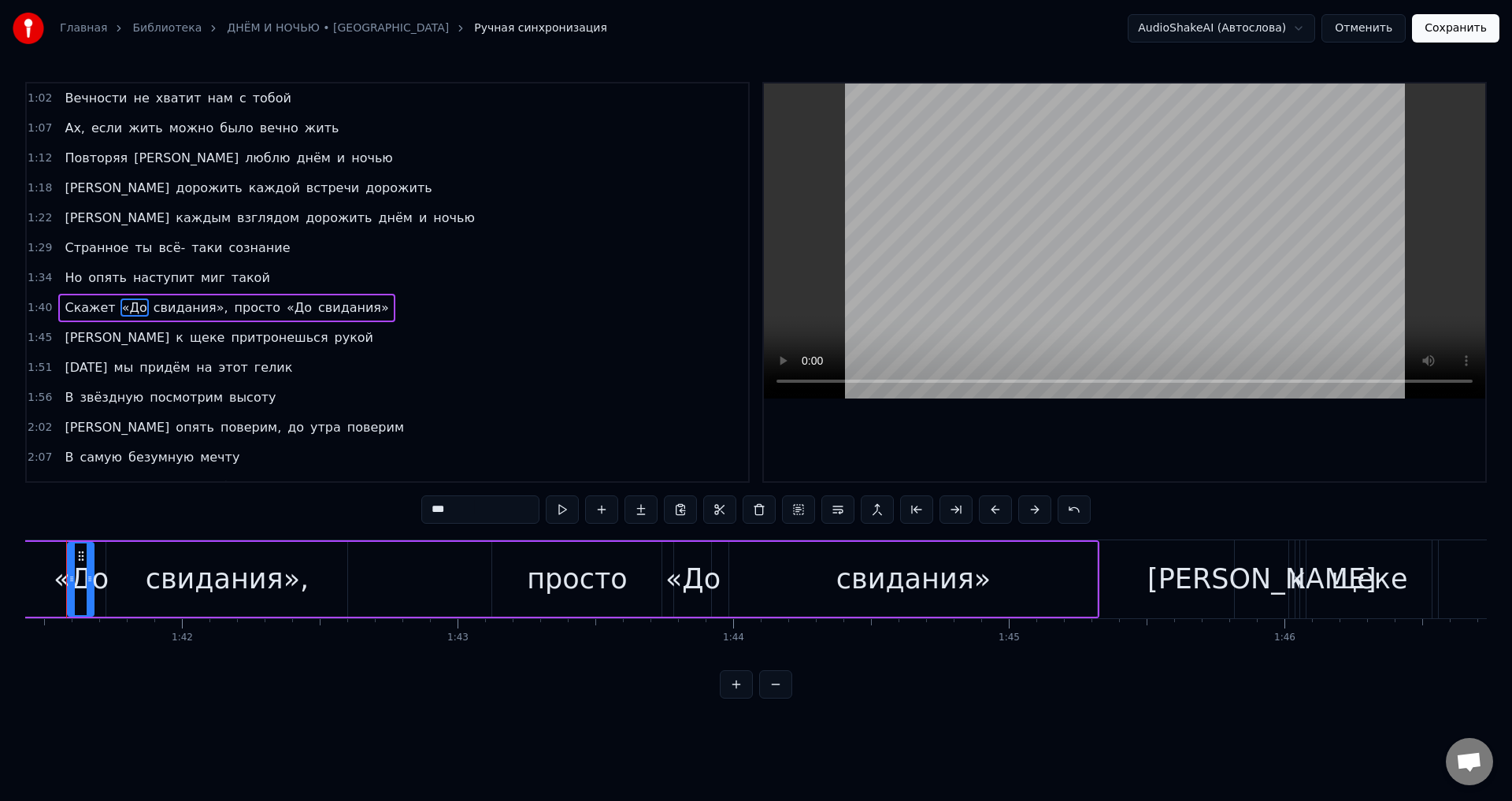
scroll to position [0, 27926]
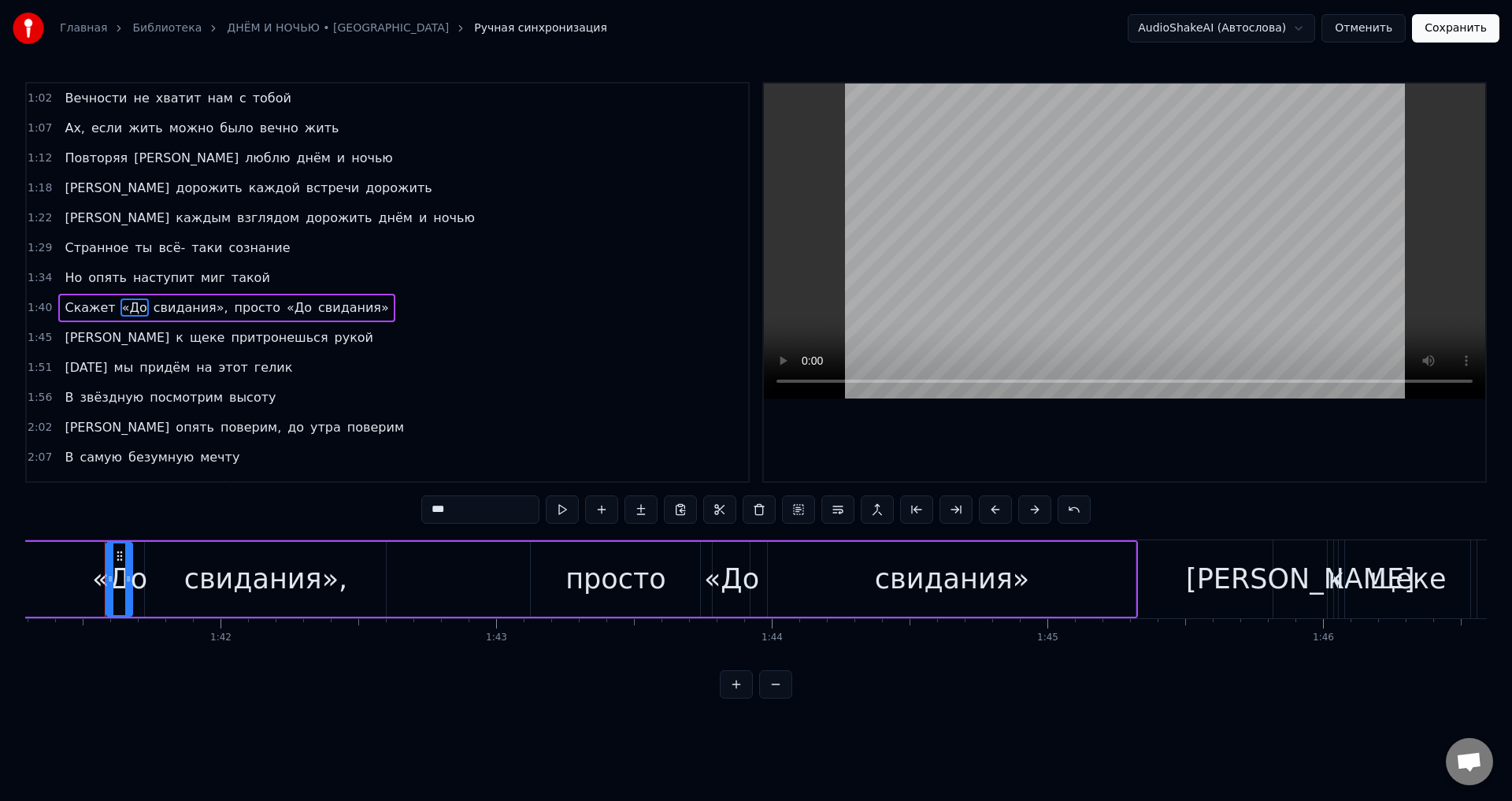
drag, startPoint x: 437, startPoint y: 507, endPoint x: 399, endPoint y: 506, distance: 38.0
click at [399, 506] on div "0:23 Гаснут в море отблески заката 0:29 И одни лишь звёзды видят нас 0:34 Правд…" at bounding box center [756, 390] width 1462 height 616
drag, startPoint x: 185, startPoint y: 307, endPoint x: 275, endPoint y: 341, distance: 96.2
click at [186, 306] on span "свидания»," at bounding box center [183, 307] width 78 height 18
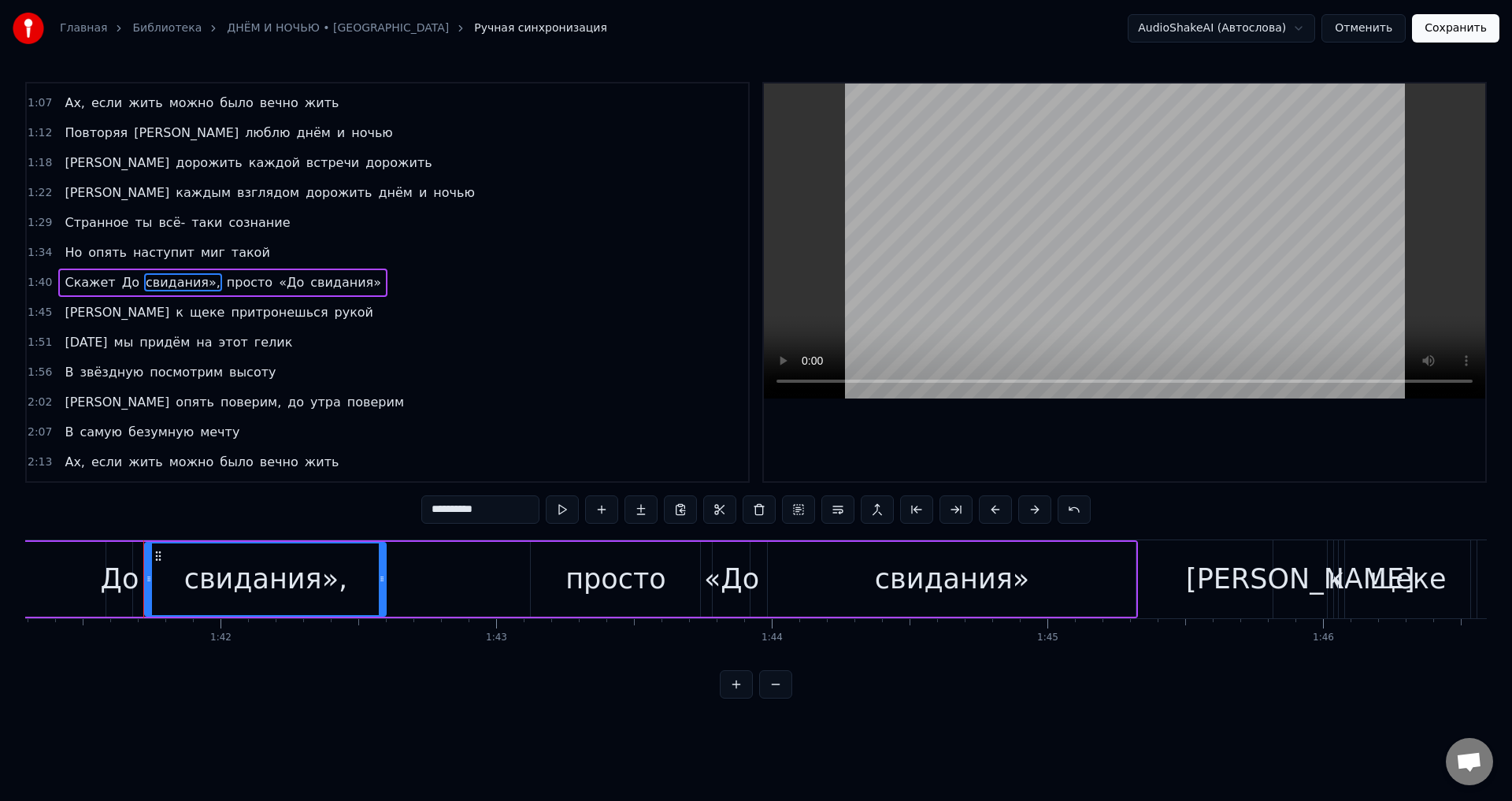
click at [492, 510] on input "**********" at bounding box center [480, 510] width 118 height 29
click at [265, 280] on span "«До" at bounding box center [280, 282] width 29 height 18
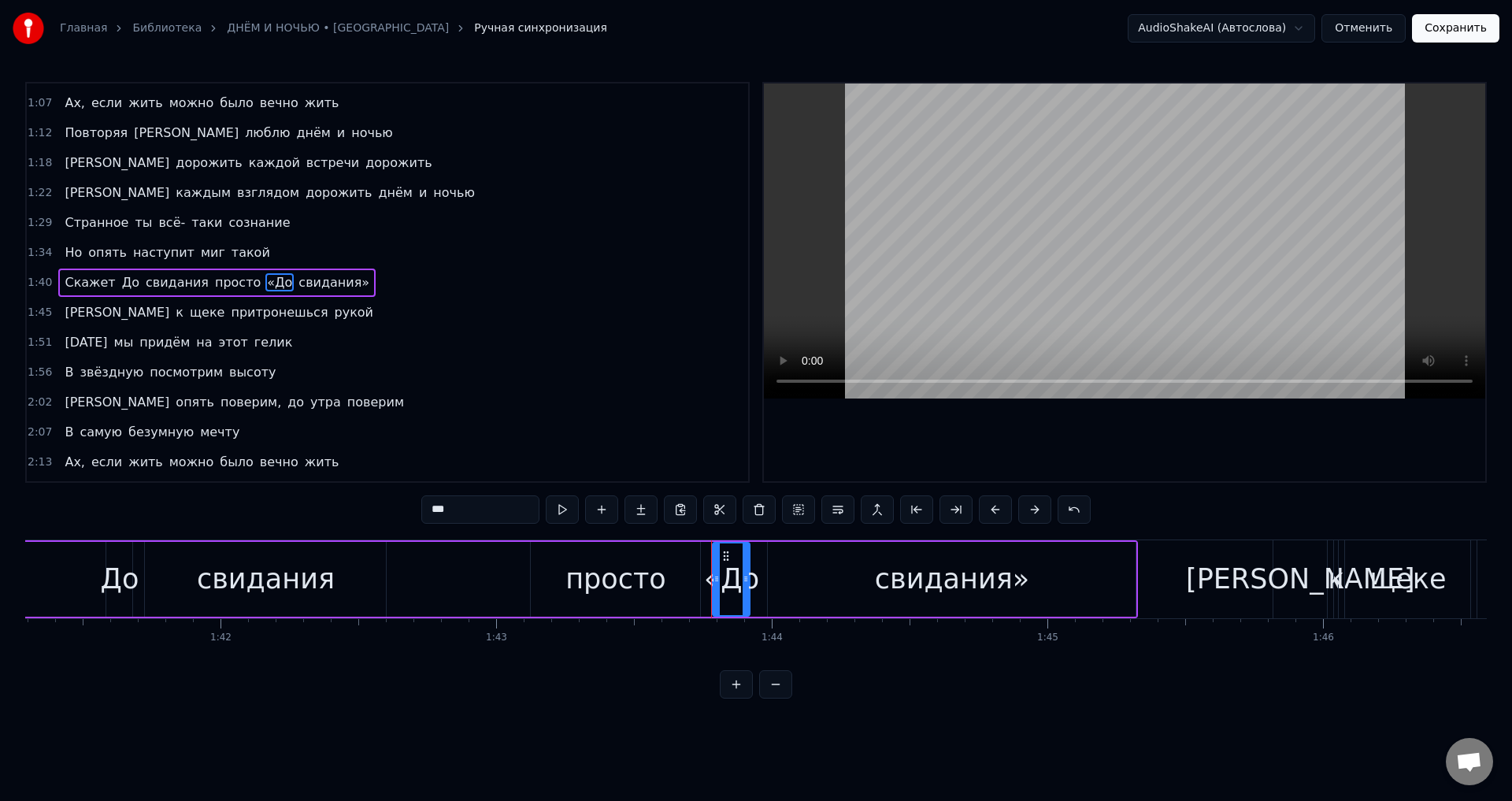
click at [440, 510] on input "***" at bounding box center [480, 510] width 118 height 29
click at [300, 280] on span "свидания»" at bounding box center [327, 282] width 74 height 18
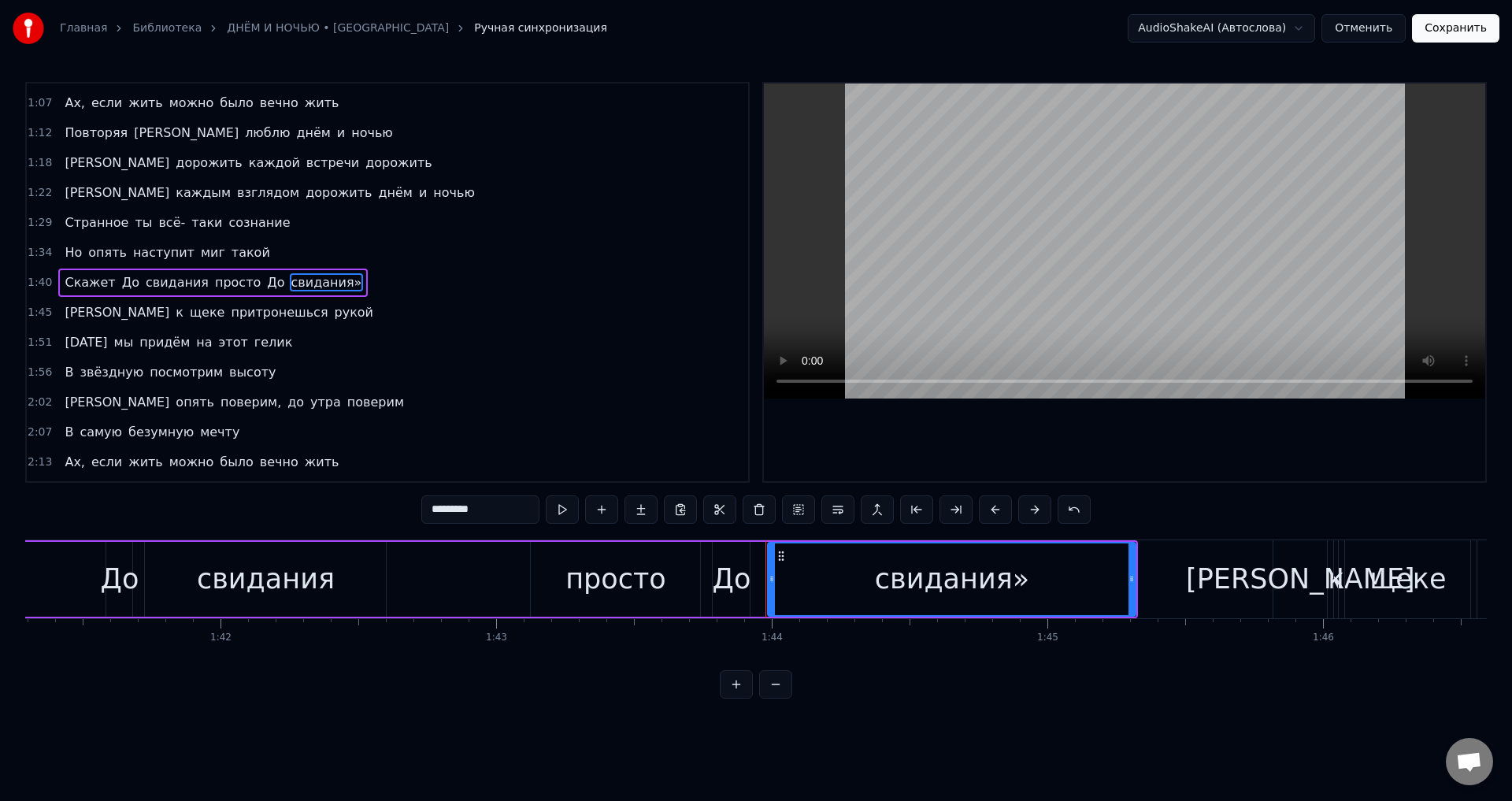
click at [501, 511] on input "*********" at bounding box center [480, 510] width 118 height 29
click at [69, 285] on span "Скажет" at bounding box center [90, 282] width 54 height 18
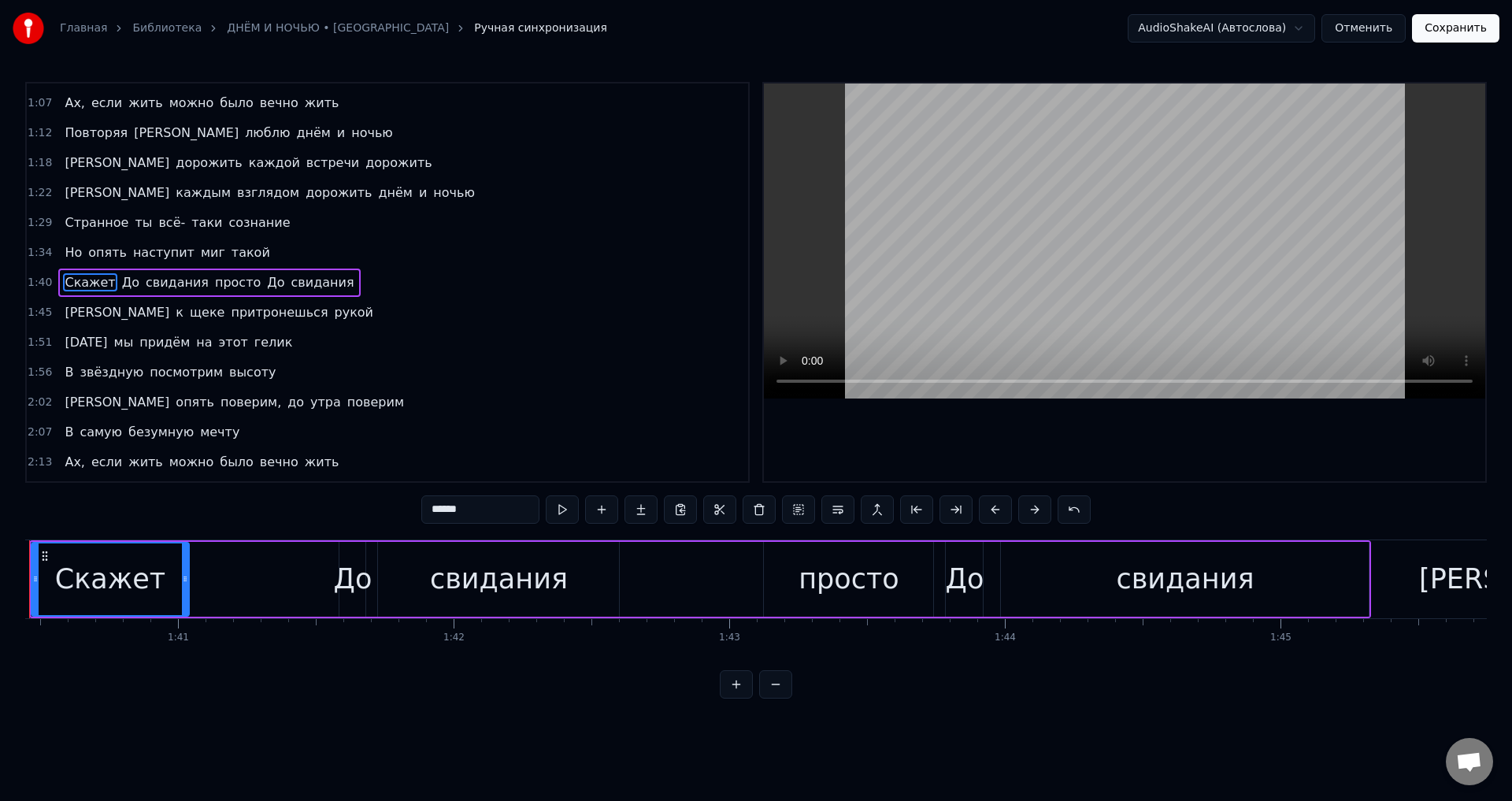
scroll to position [0, 27618]
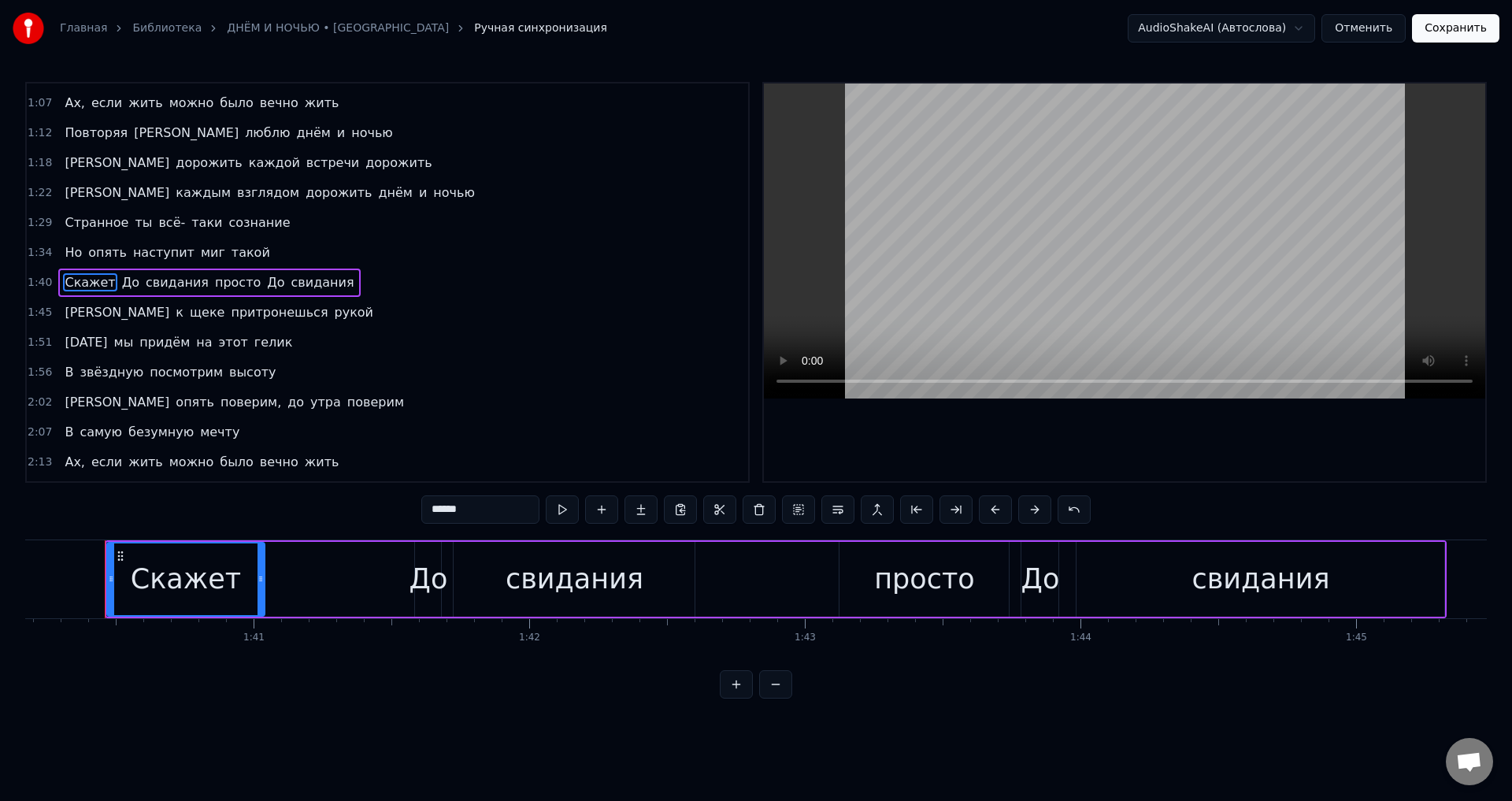
click at [120, 280] on span "До" at bounding box center [130, 282] width 20 height 18
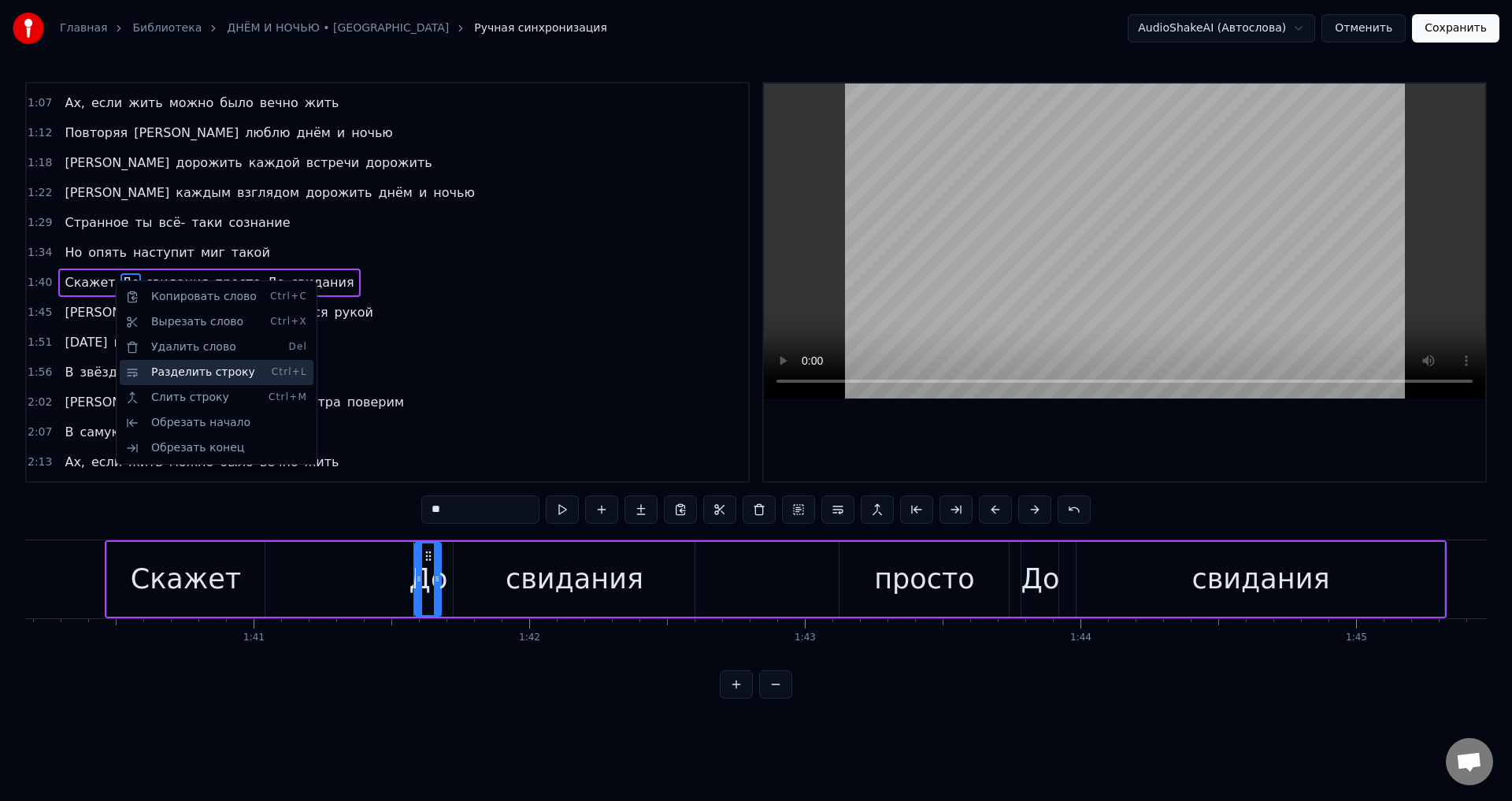
click at [183, 372] on div "Разделить строку Ctrl+L" at bounding box center [217, 373] width 194 height 25
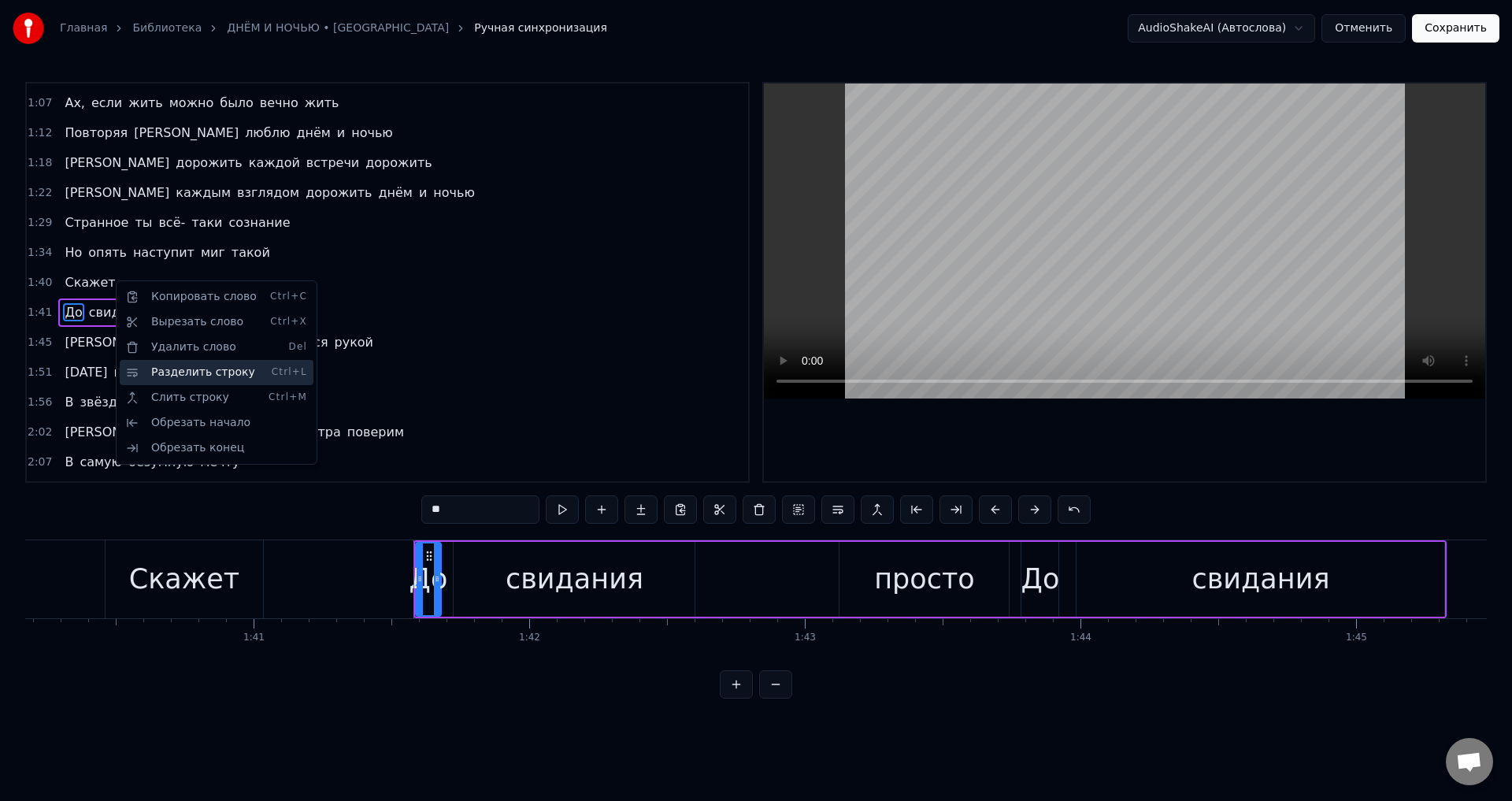
scroll to position [295, 0]
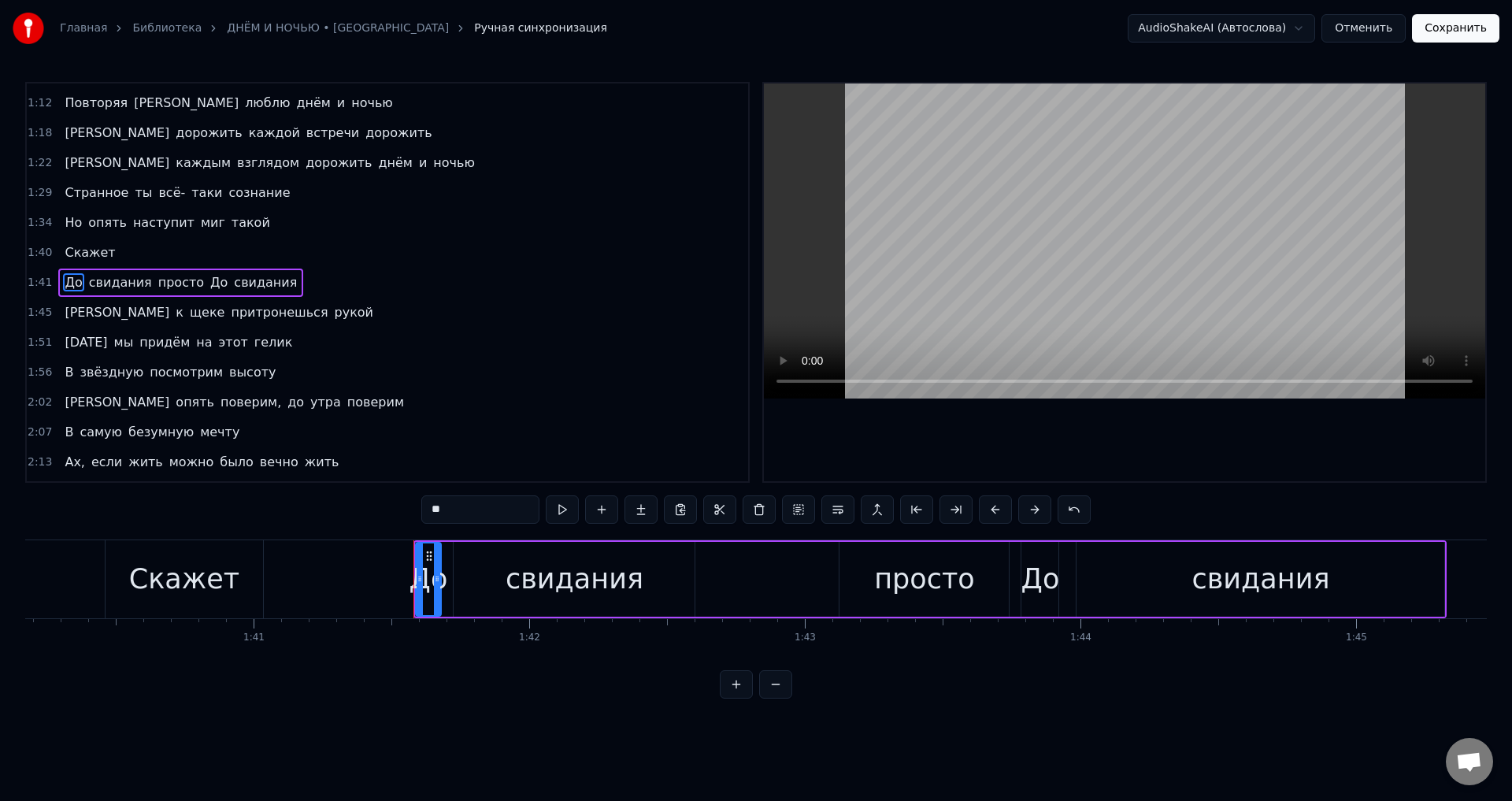
click at [63, 222] on span "Но" at bounding box center [73, 222] width 20 height 18
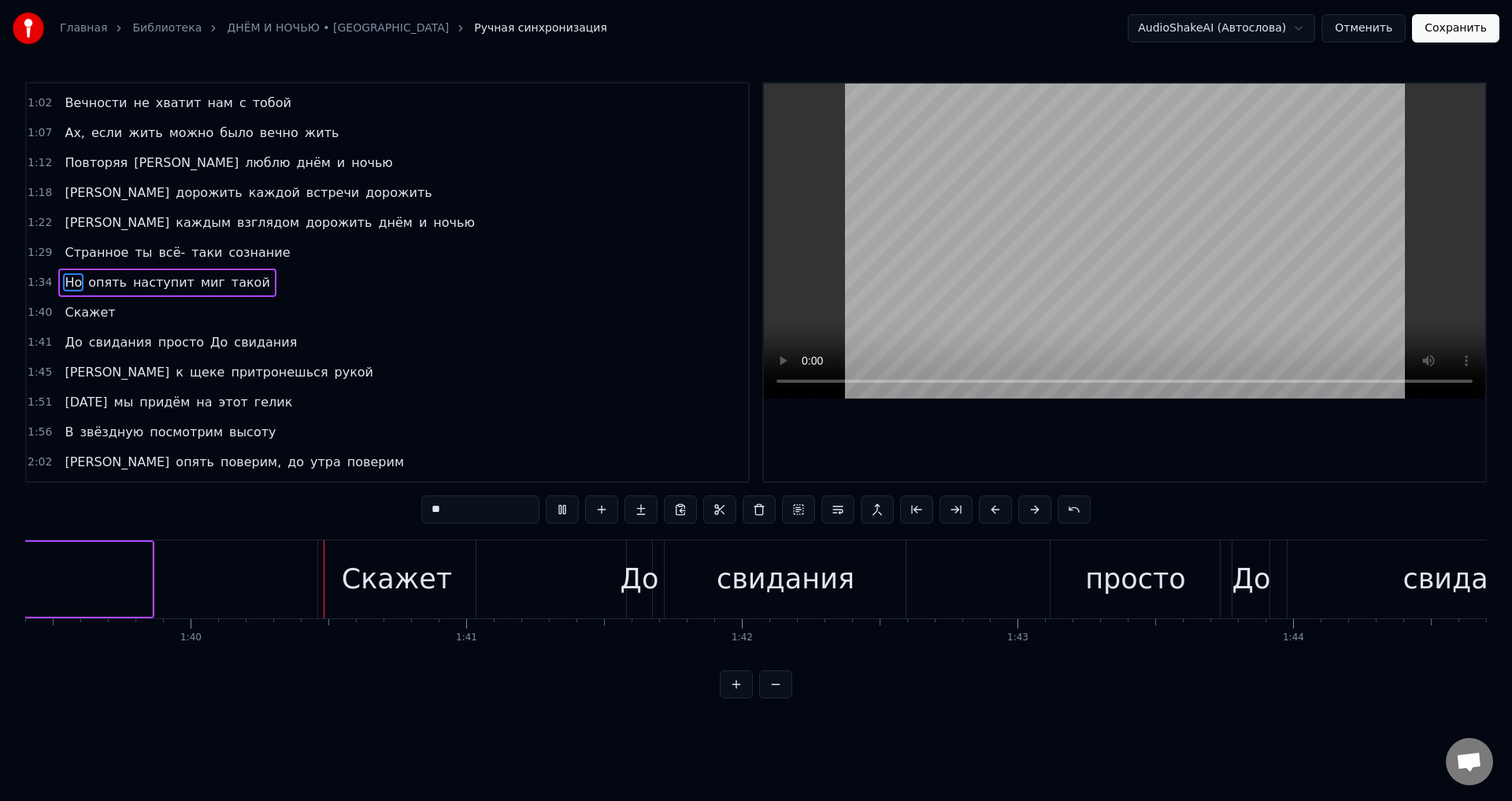
scroll to position [0, 27406]
click at [63, 314] on span "Скажет" at bounding box center [90, 312] width 54 height 18
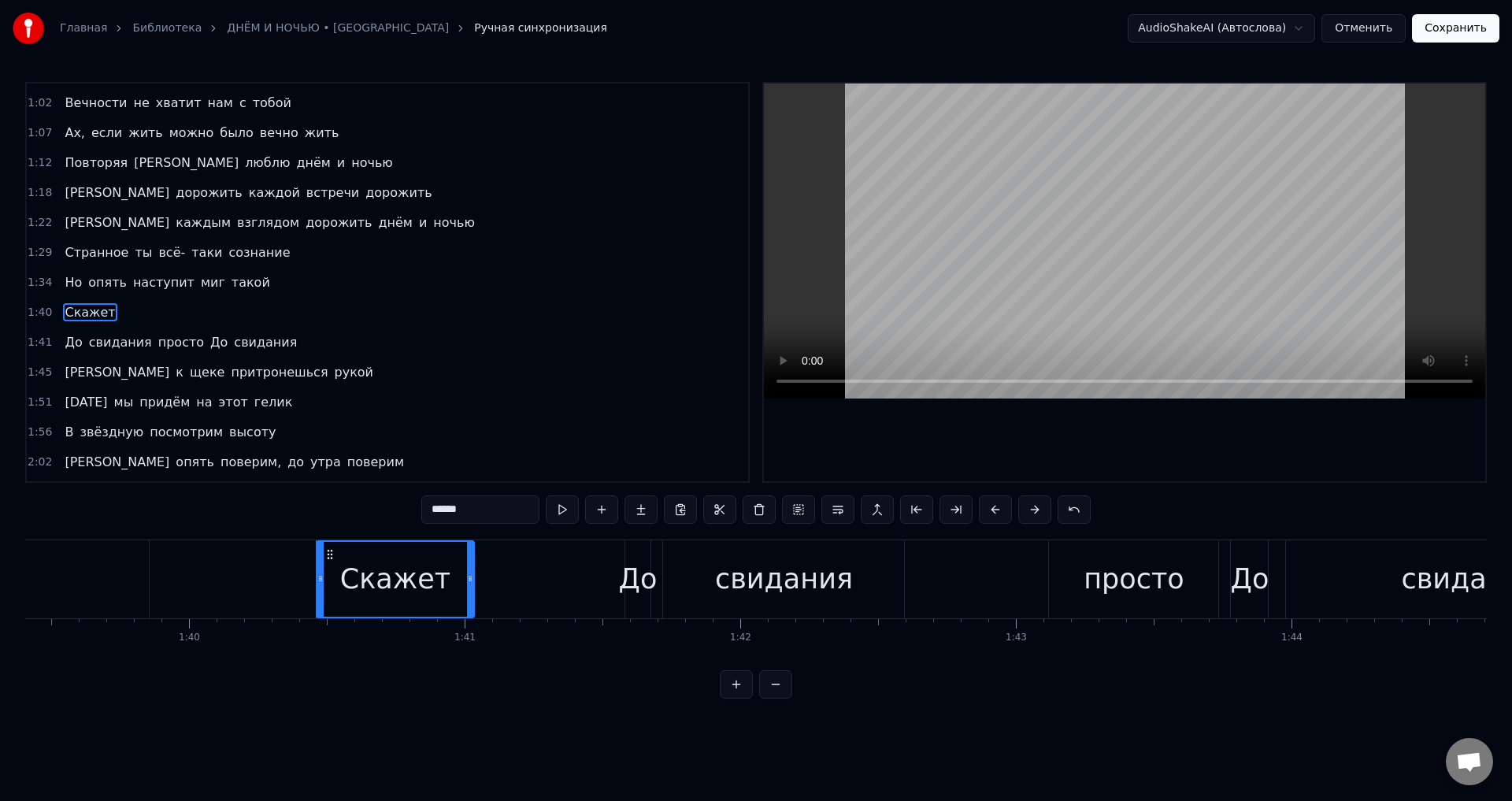
scroll to position [264, 0]
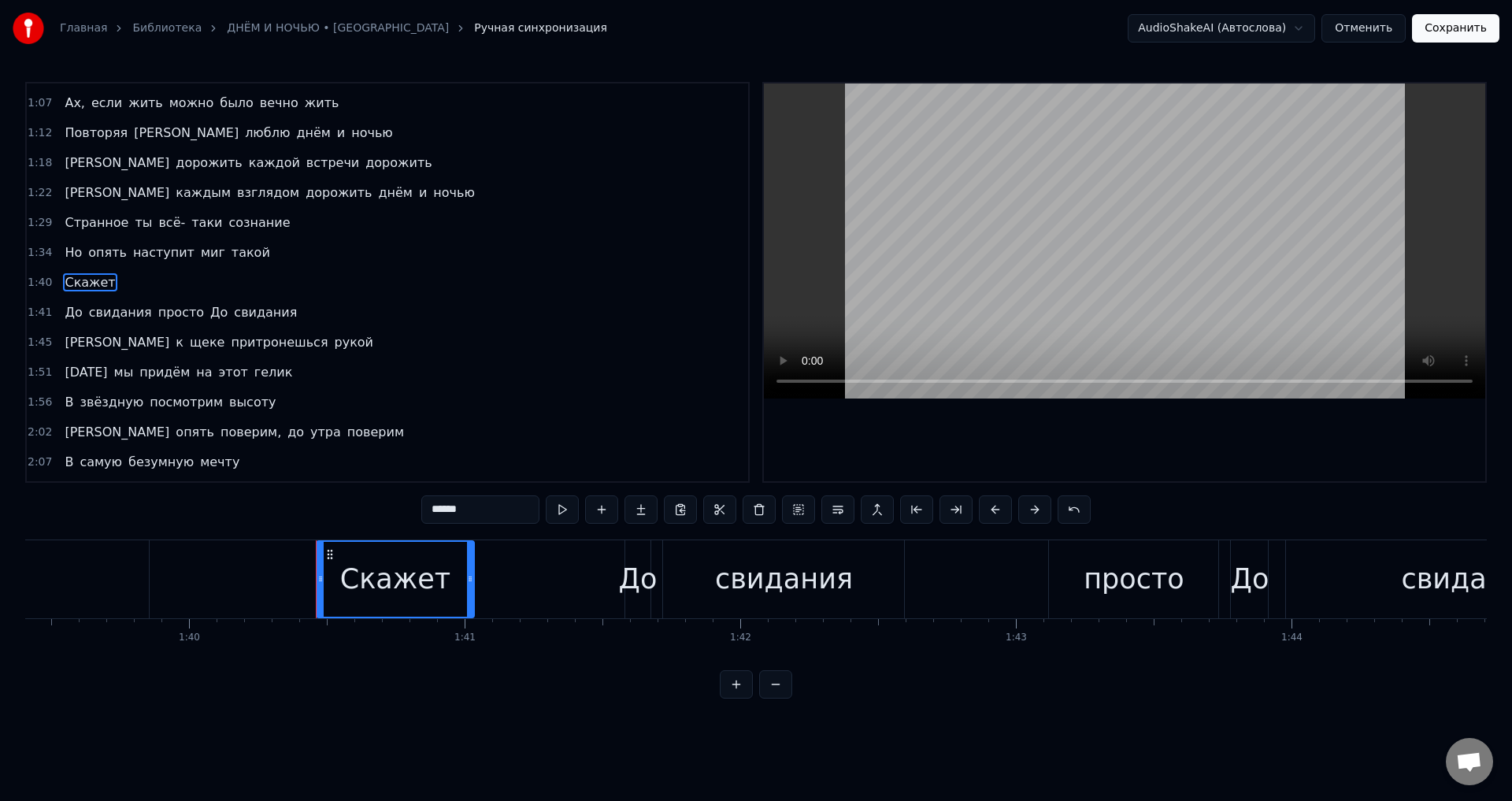
click at [64, 225] on span "Странное" at bounding box center [97, 222] width 67 height 18
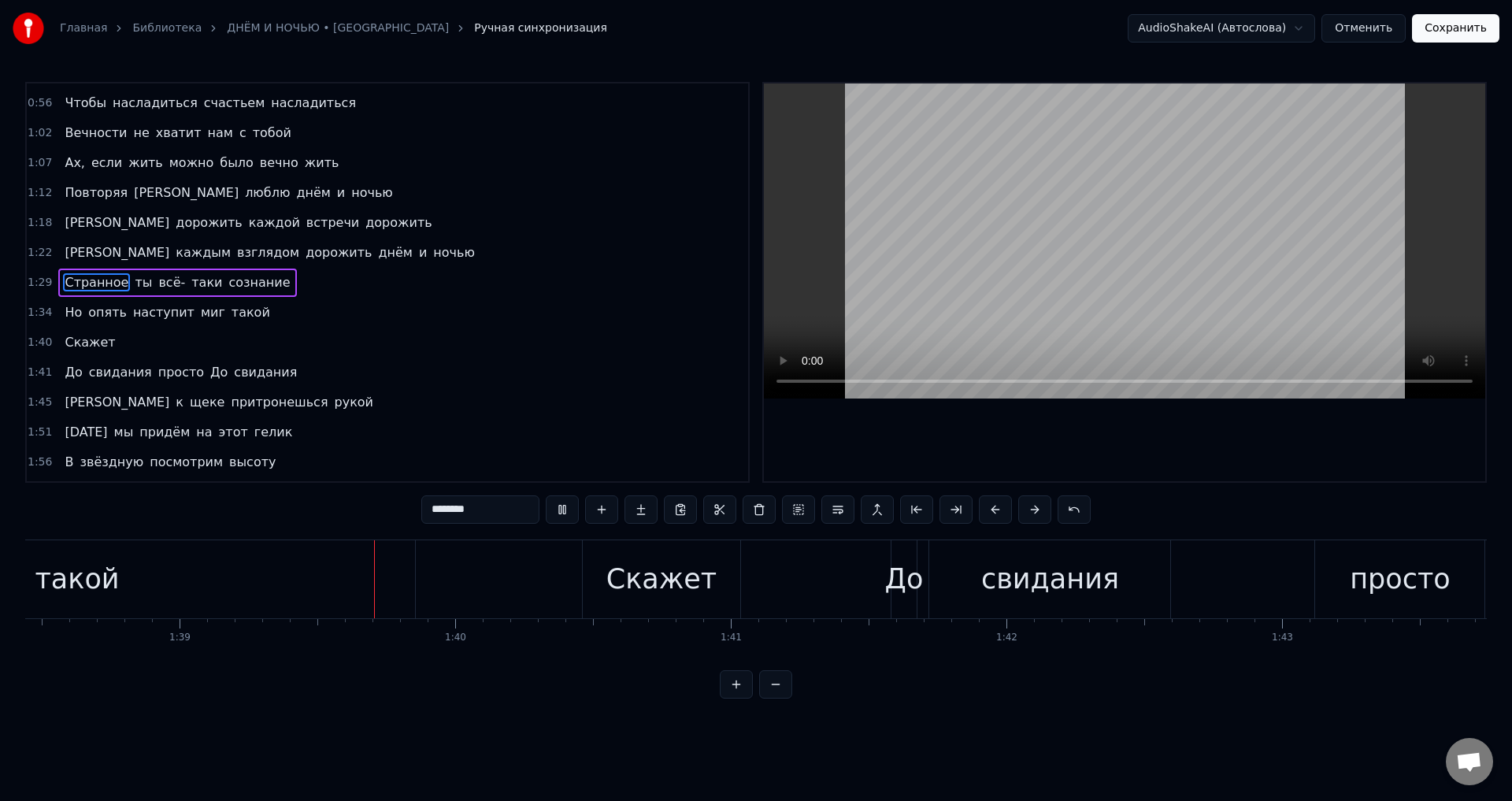
scroll to position [0, 27219]
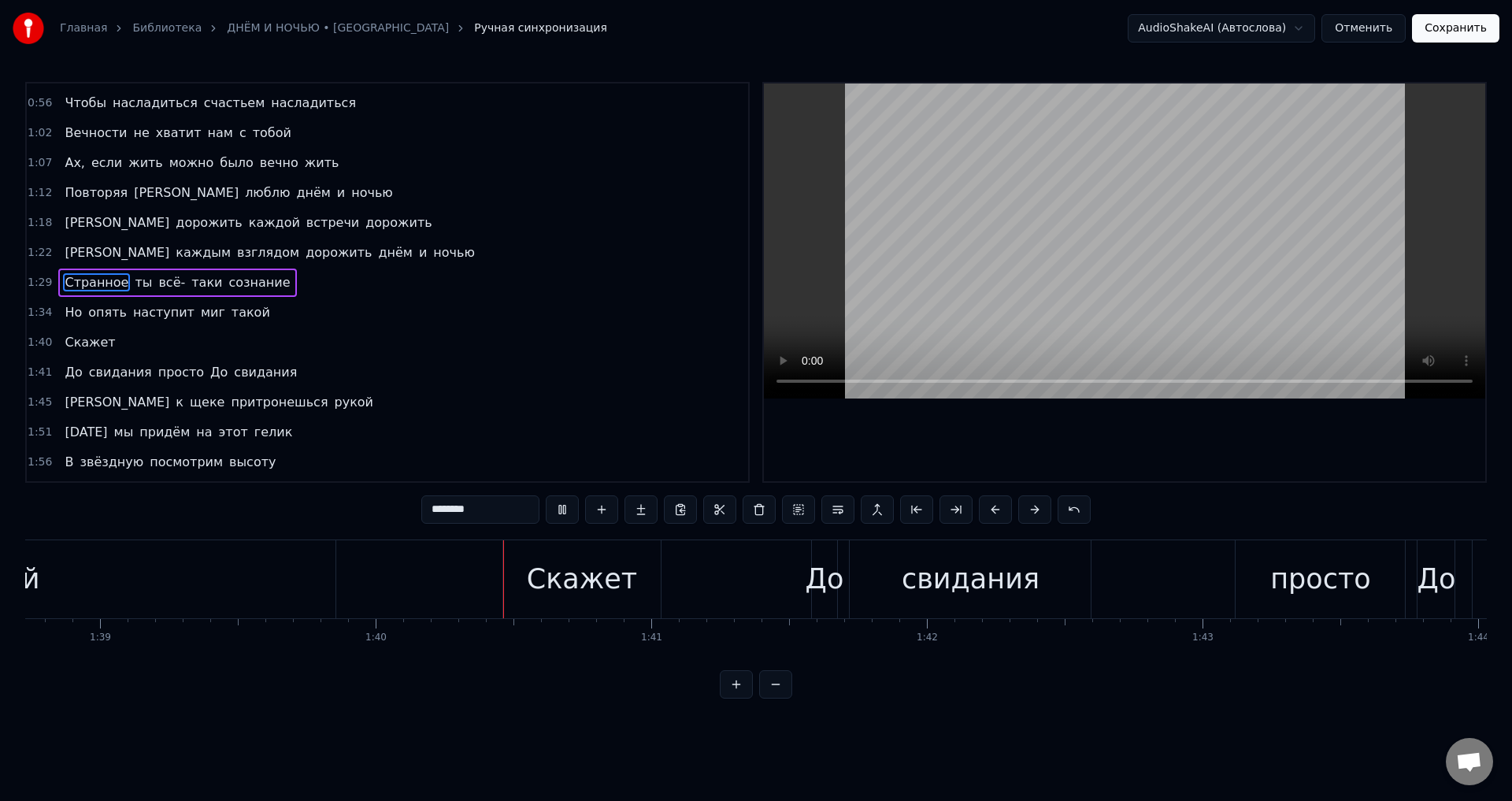
click at [66, 348] on span "Скажет" at bounding box center [90, 343] width 54 height 18
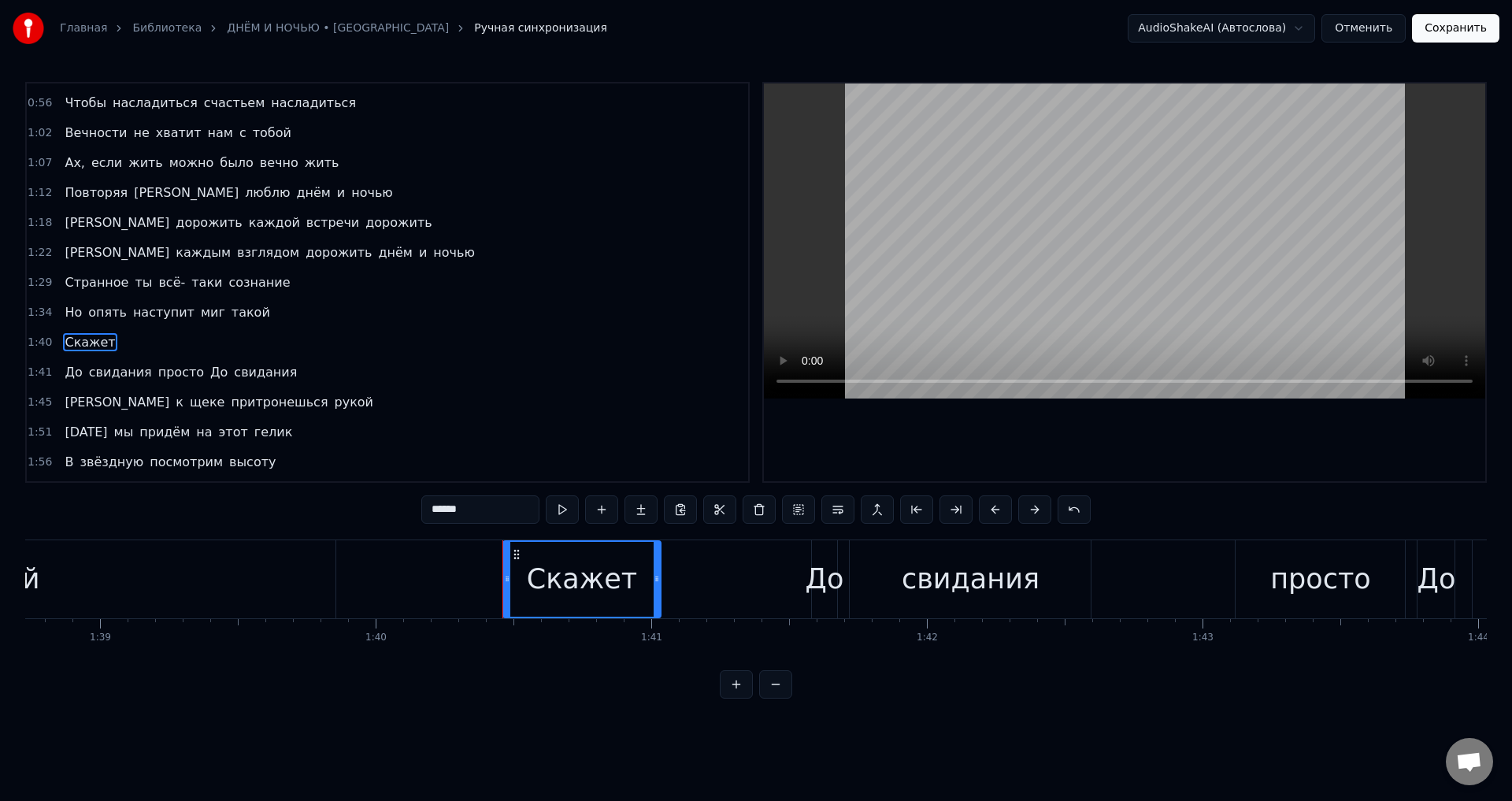
scroll to position [264, 0]
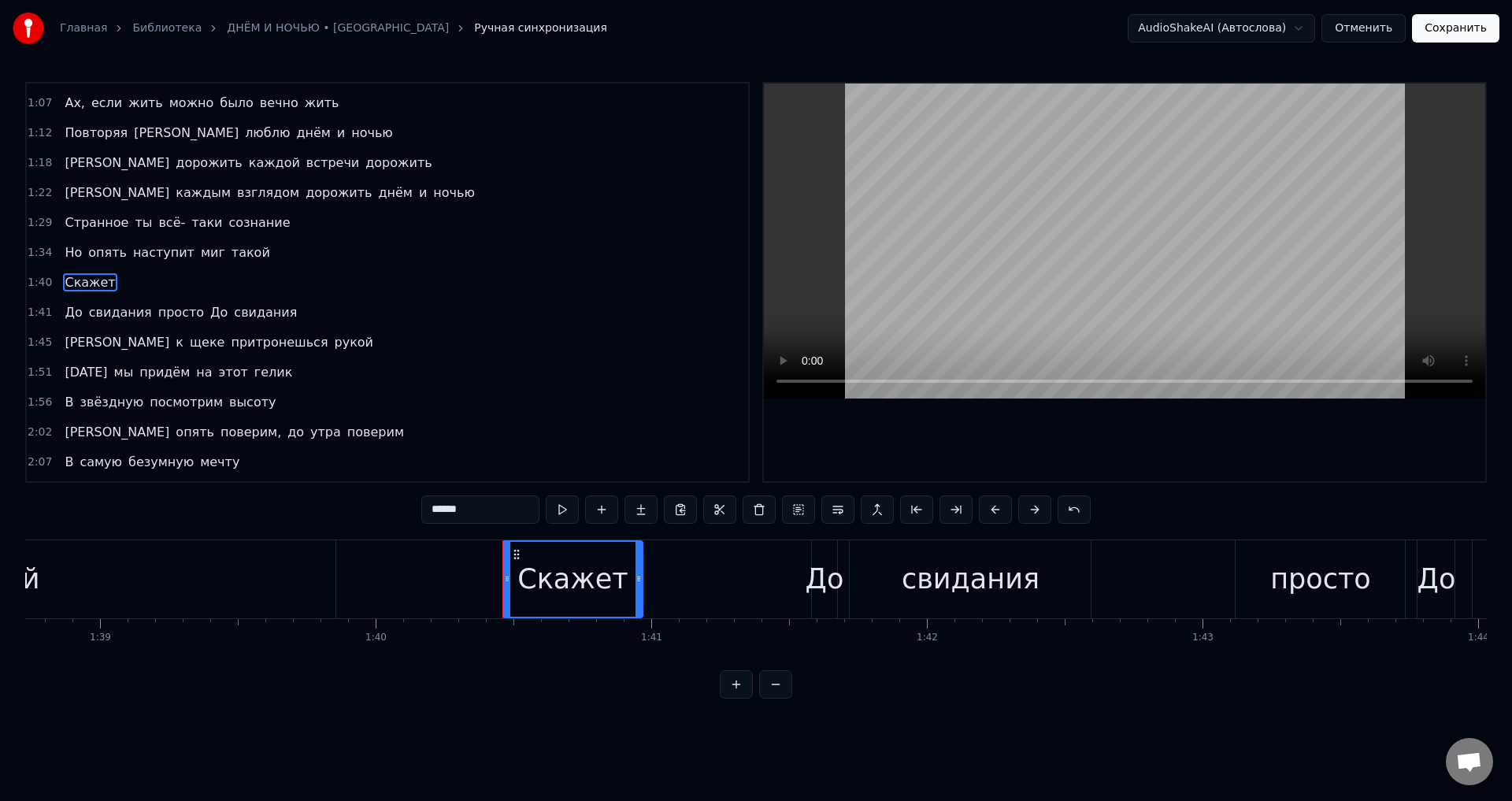
drag, startPoint x: 659, startPoint y: 585, endPoint x: 640, endPoint y: 586, distance: 19.0
click at [640, 586] on div at bounding box center [639, 578] width 7 height 75
click at [601, 584] on div "Скажет" at bounding box center [572, 579] width 110 height 42
click at [93, 285] on span "Скажет" at bounding box center [90, 282] width 54 height 18
drag, startPoint x: 465, startPoint y: 510, endPoint x: 507, endPoint y: 510, distance: 42.0
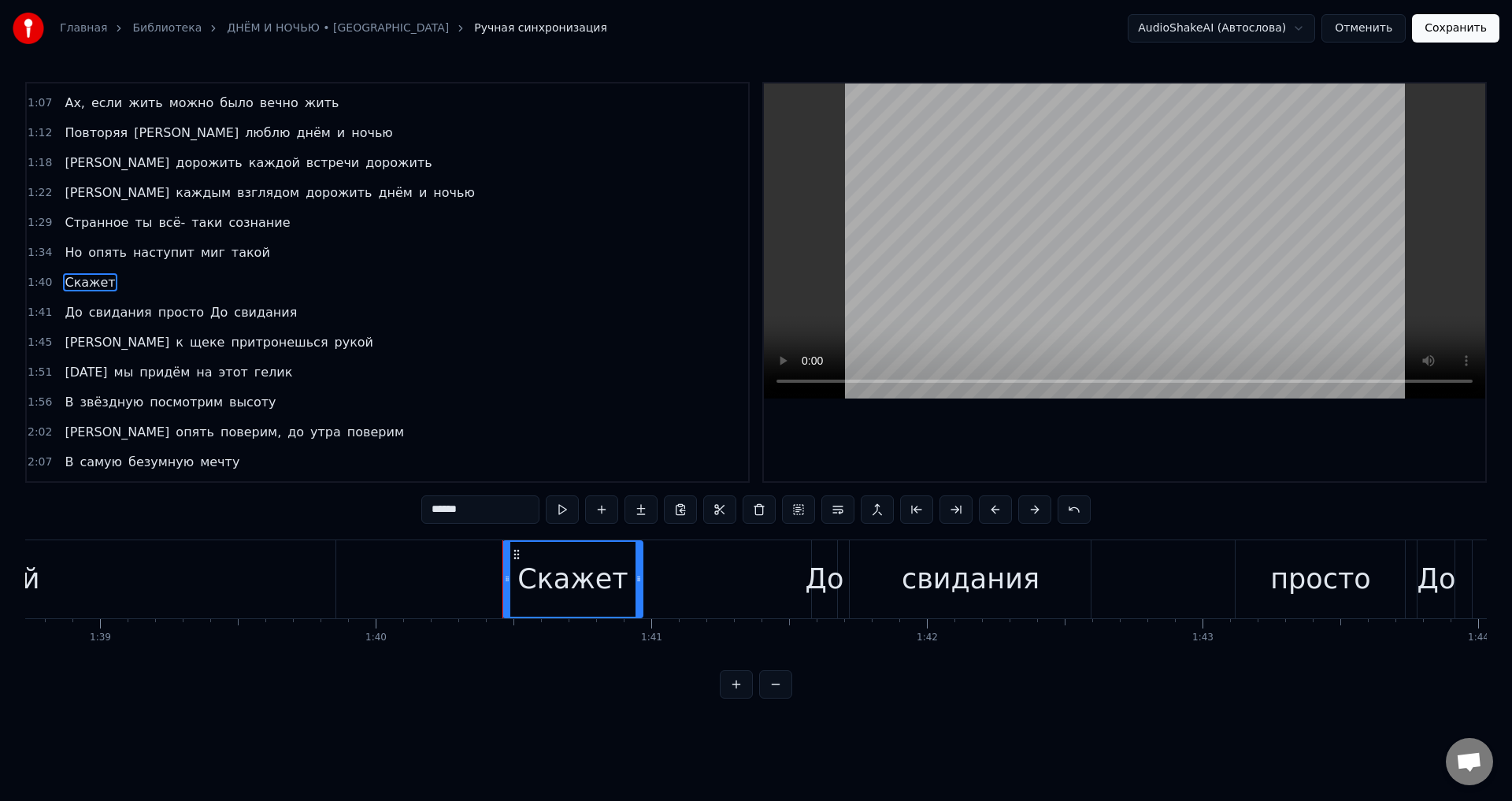
click at [507, 510] on input "******" at bounding box center [480, 510] width 118 height 29
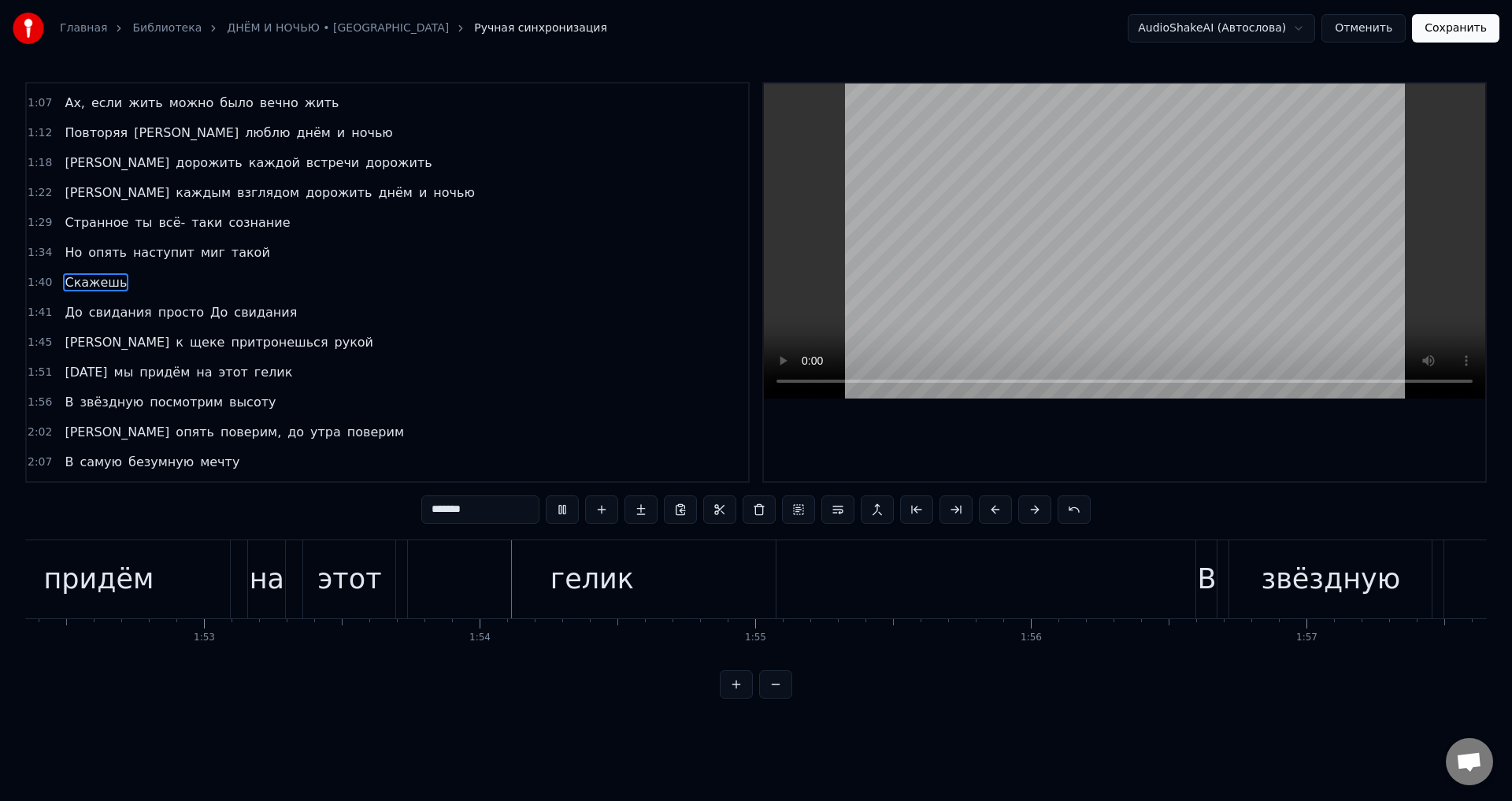
scroll to position [0, 31209]
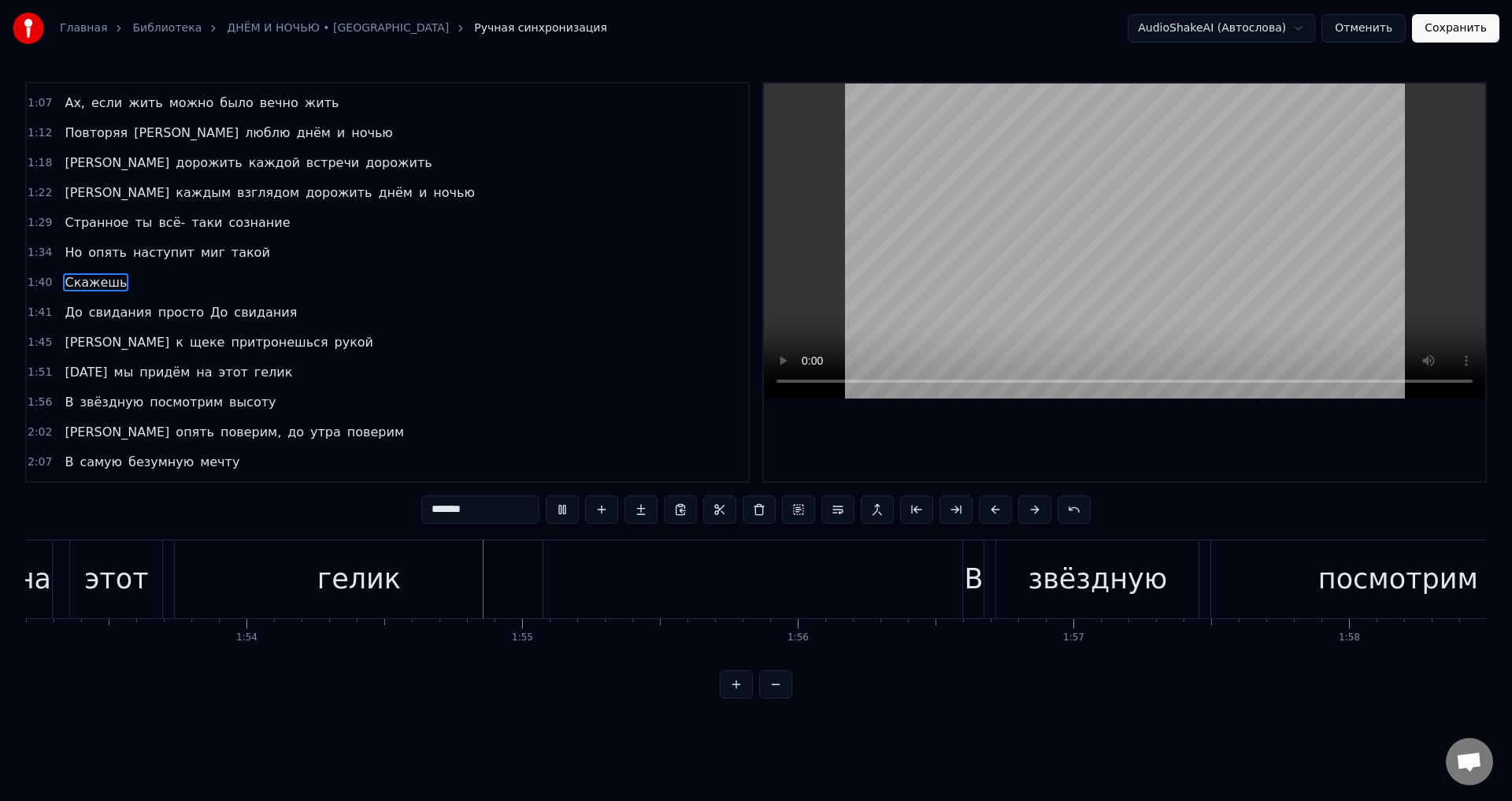
click at [219, 433] on span "поверим," at bounding box center [251, 432] width 64 height 18
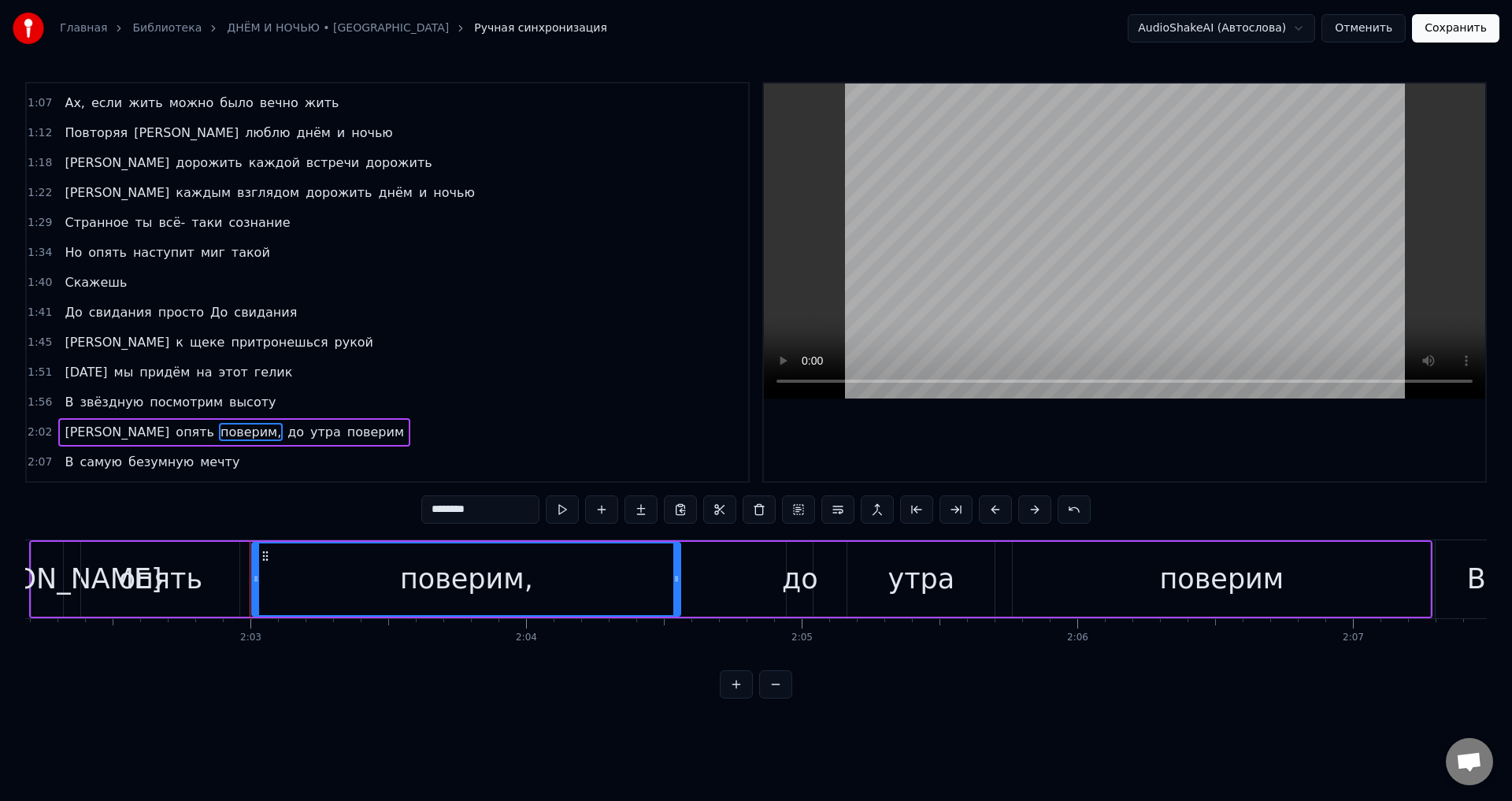
scroll to position [0, 33832]
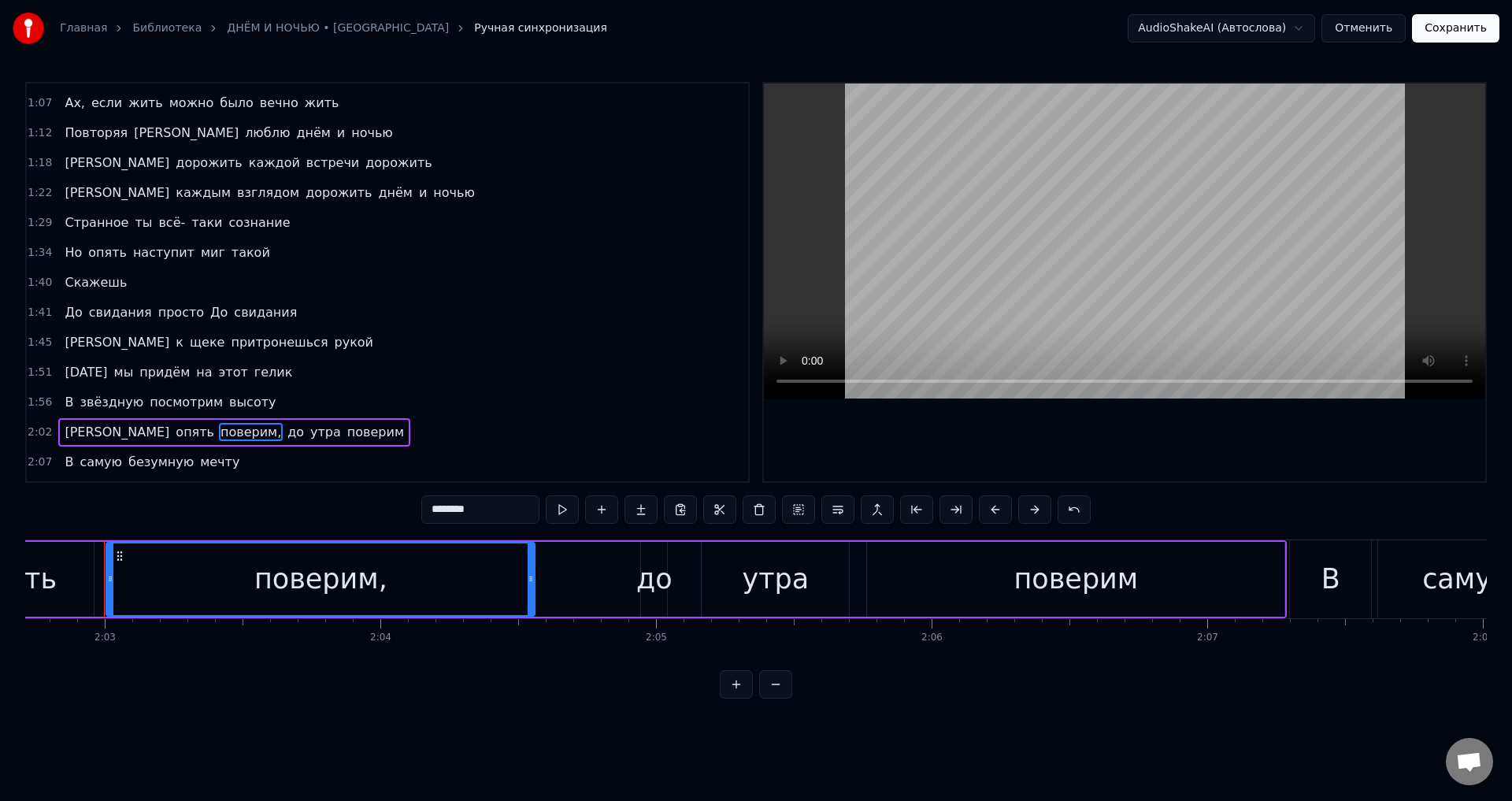
click at [498, 510] on input "********" at bounding box center [480, 510] width 118 height 29
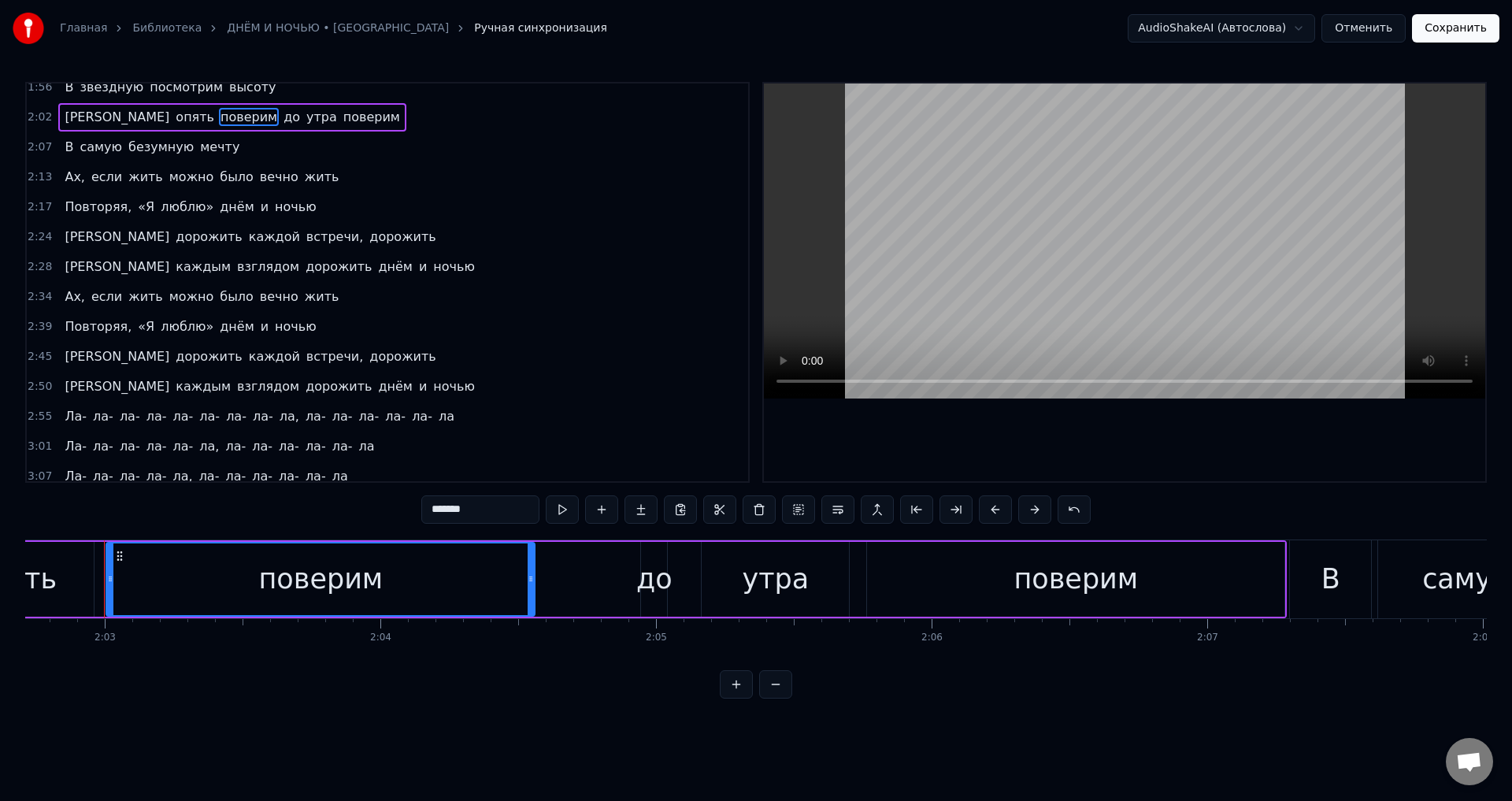
drag, startPoint x: 101, startPoint y: 209, endPoint x: 132, endPoint y: 215, distance: 31.6
click at [103, 209] on span "Повторяя," at bounding box center [97, 207] width 70 height 18
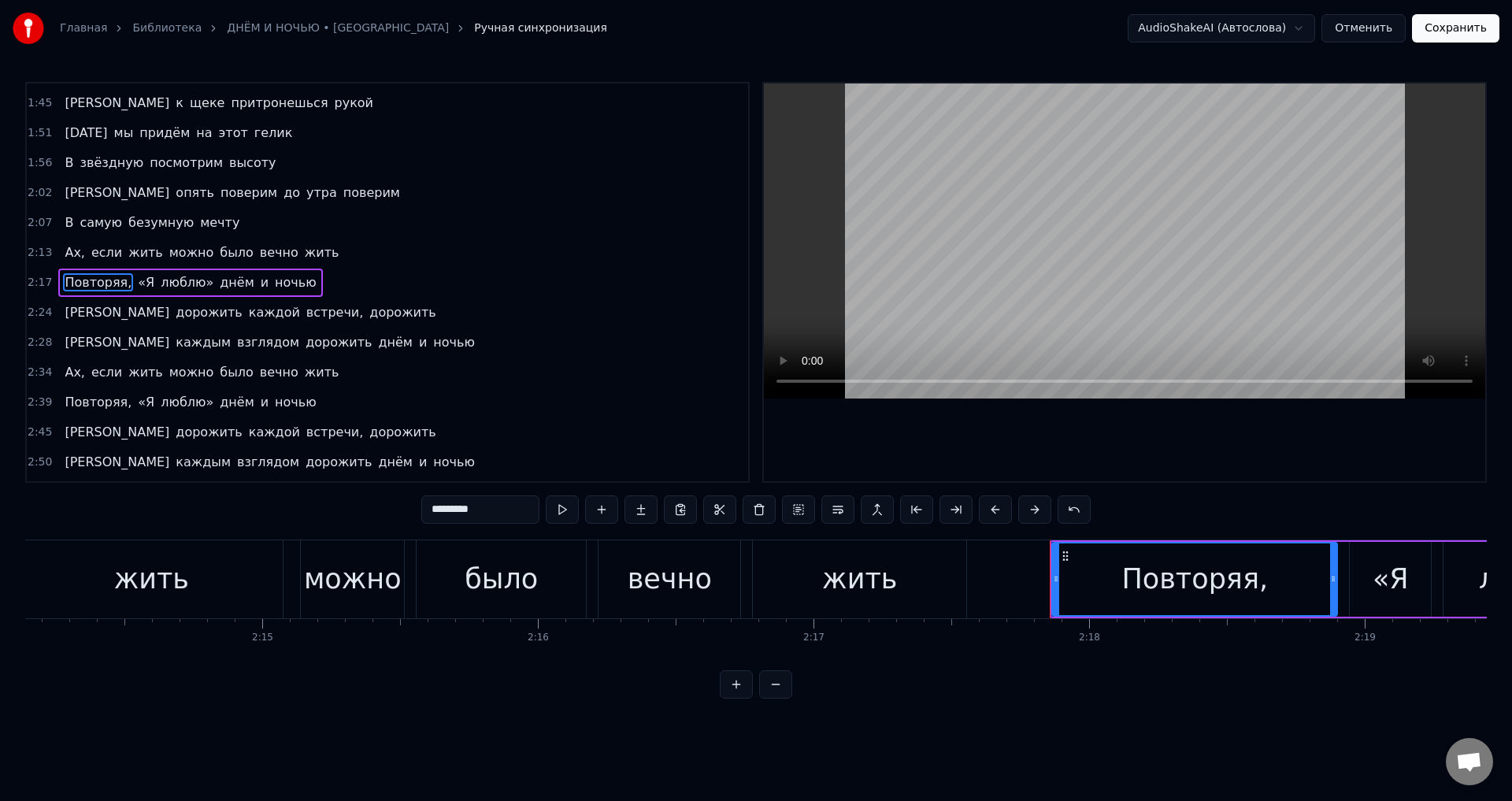
scroll to position [0, 37929]
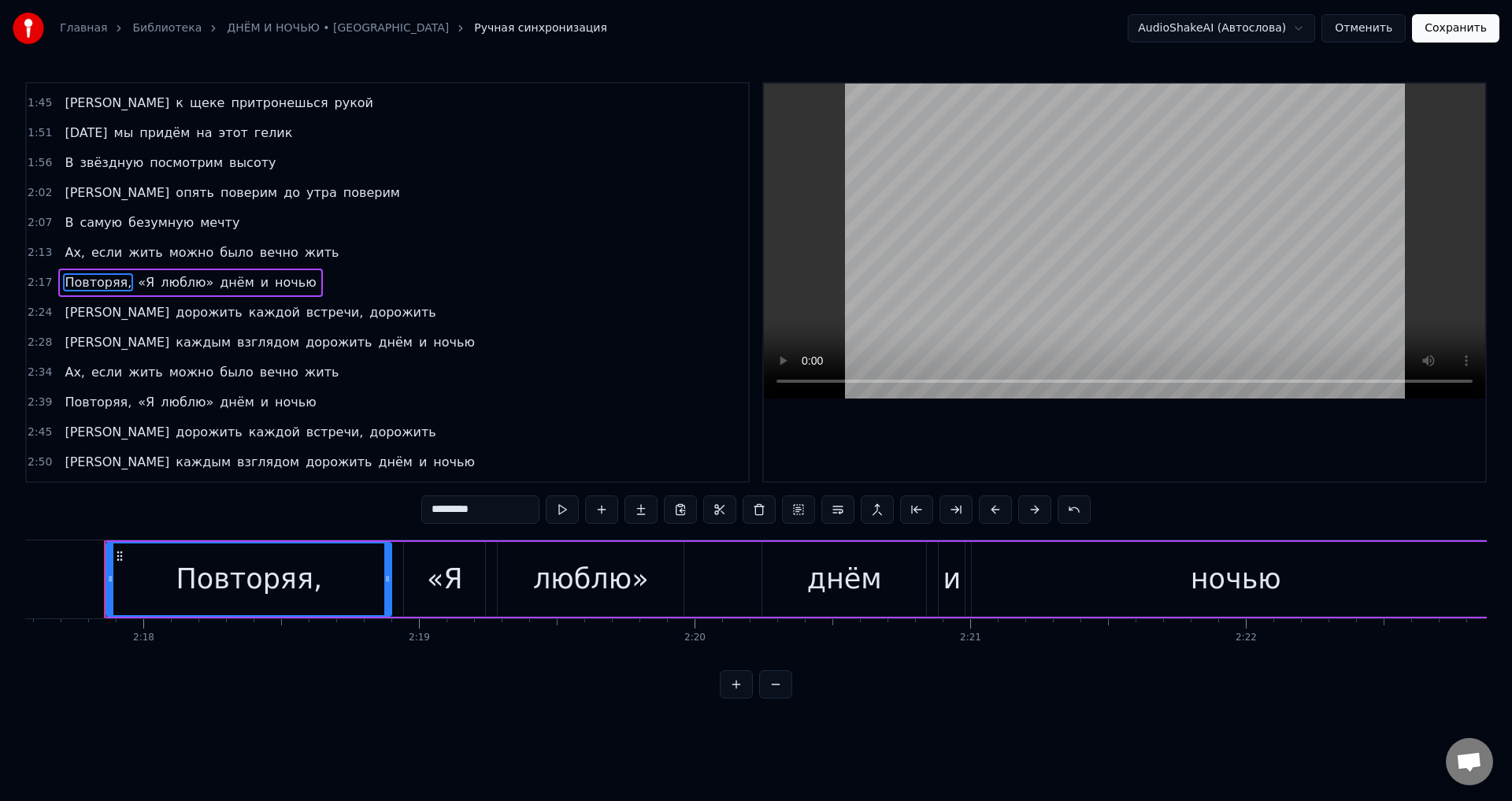
click at [500, 510] on input "*********" at bounding box center [480, 510] width 118 height 29
drag, startPoint x: 131, startPoint y: 278, endPoint x: 224, endPoint y: 348, distance: 116.4
click at [133, 278] on span "«Я" at bounding box center [142, 282] width 19 height 18
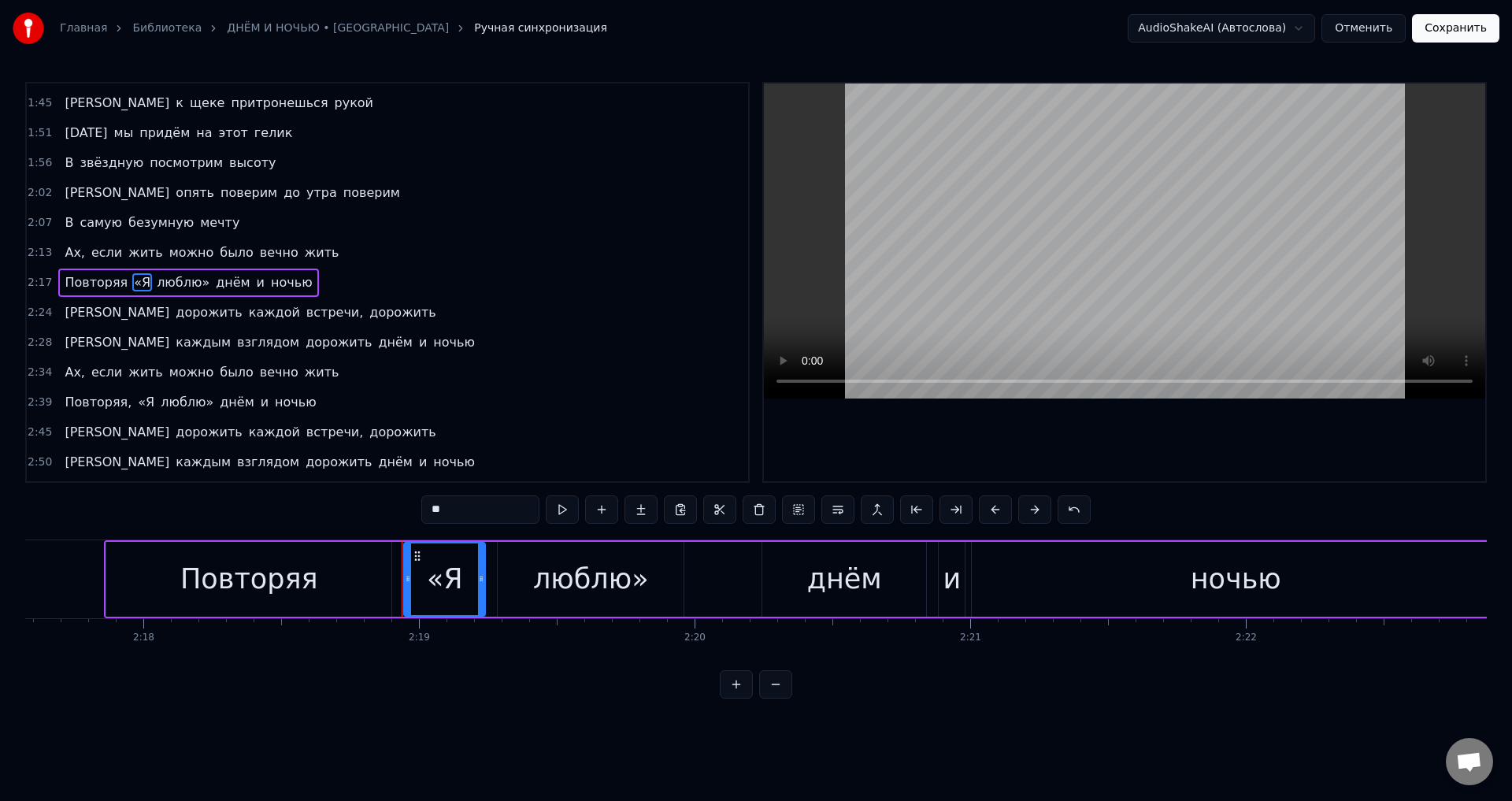
click at [437, 509] on input "**" at bounding box center [480, 510] width 118 height 29
click at [244, 279] on span "люблю»" at bounding box center [271, 282] width 56 height 18
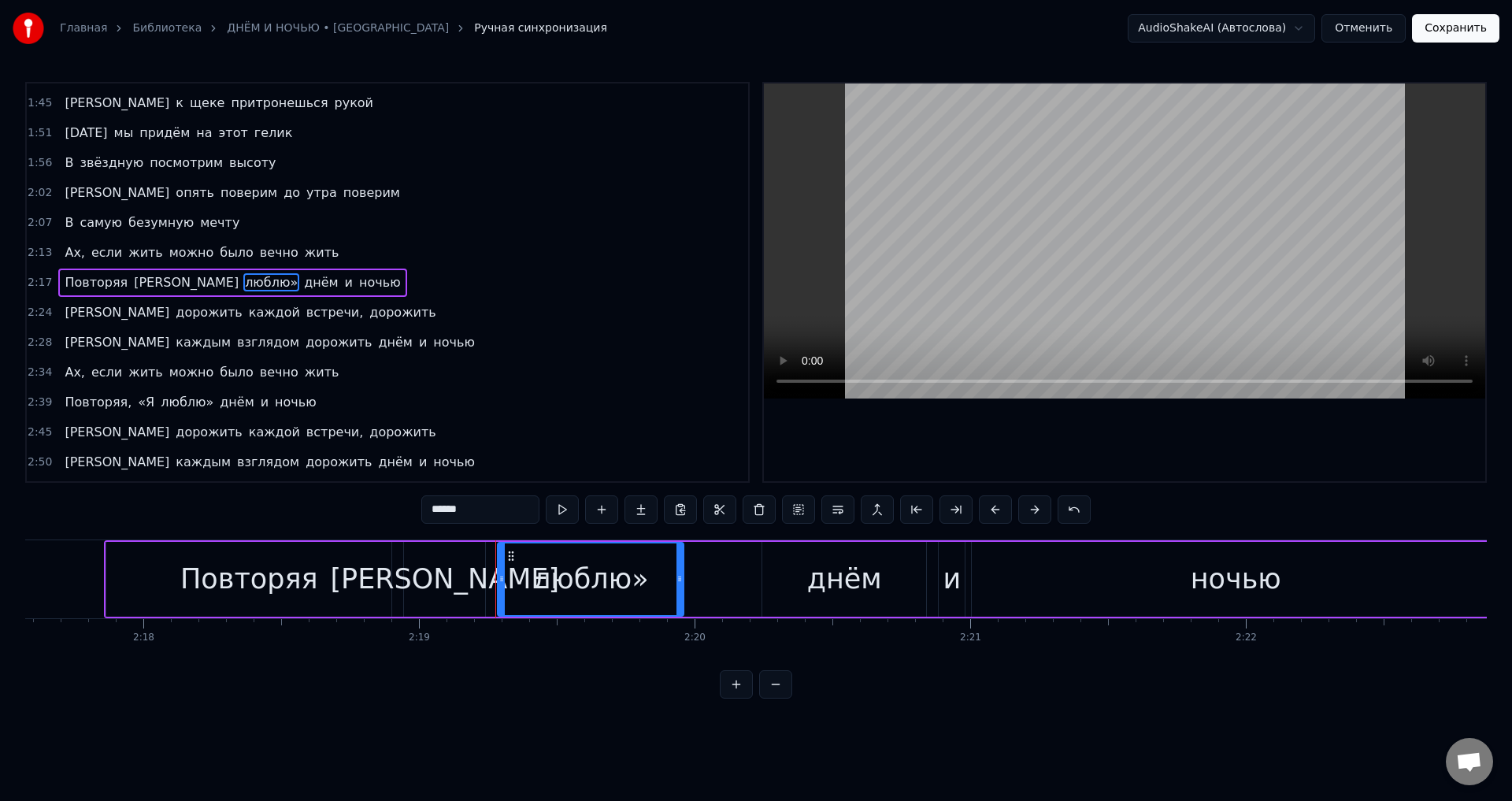
click at [488, 512] on input "******" at bounding box center [480, 510] width 118 height 29
click at [305, 310] on span "встречи," at bounding box center [334, 312] width 60 height 18
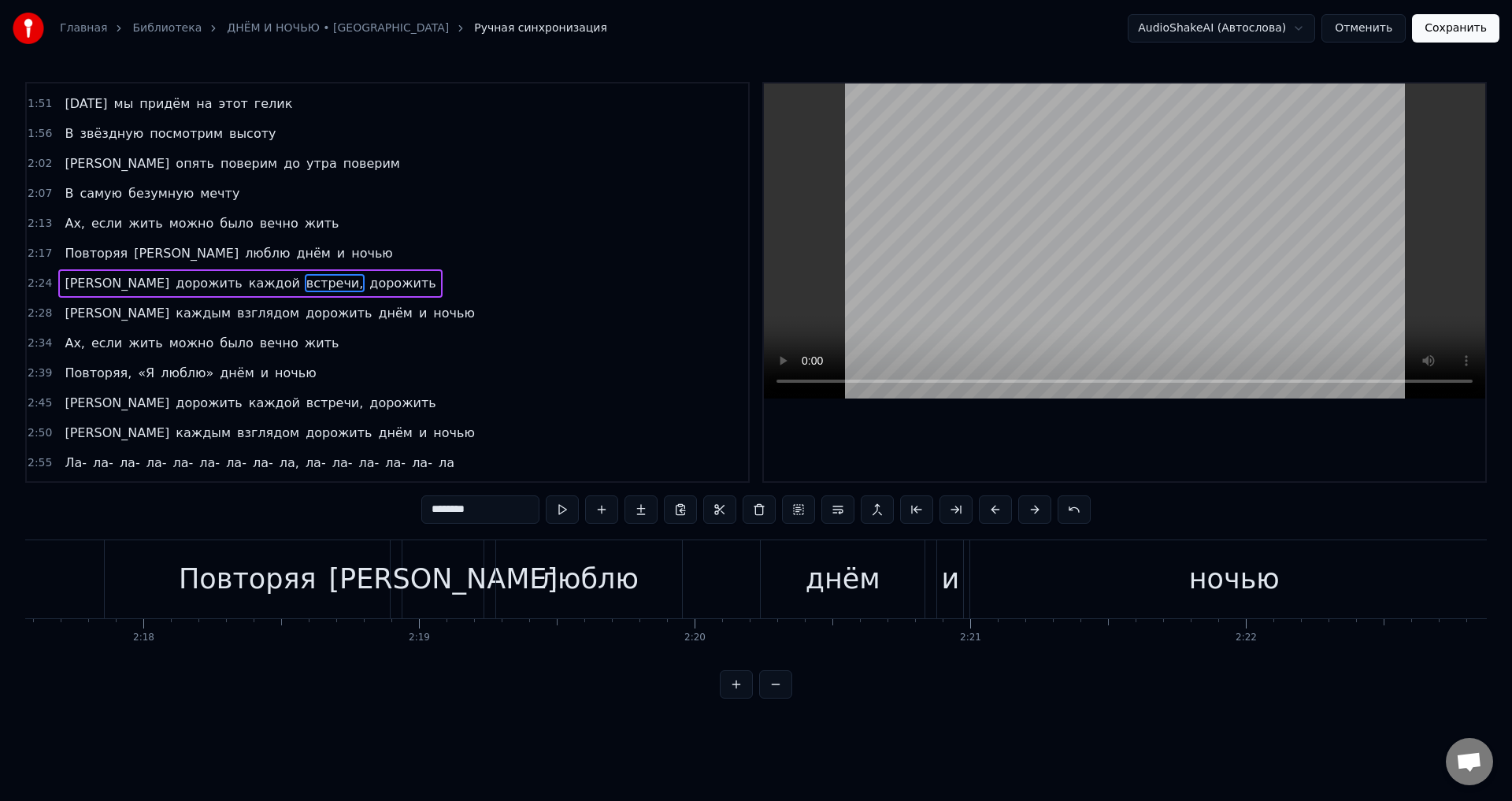
scroll to position [534, 0]
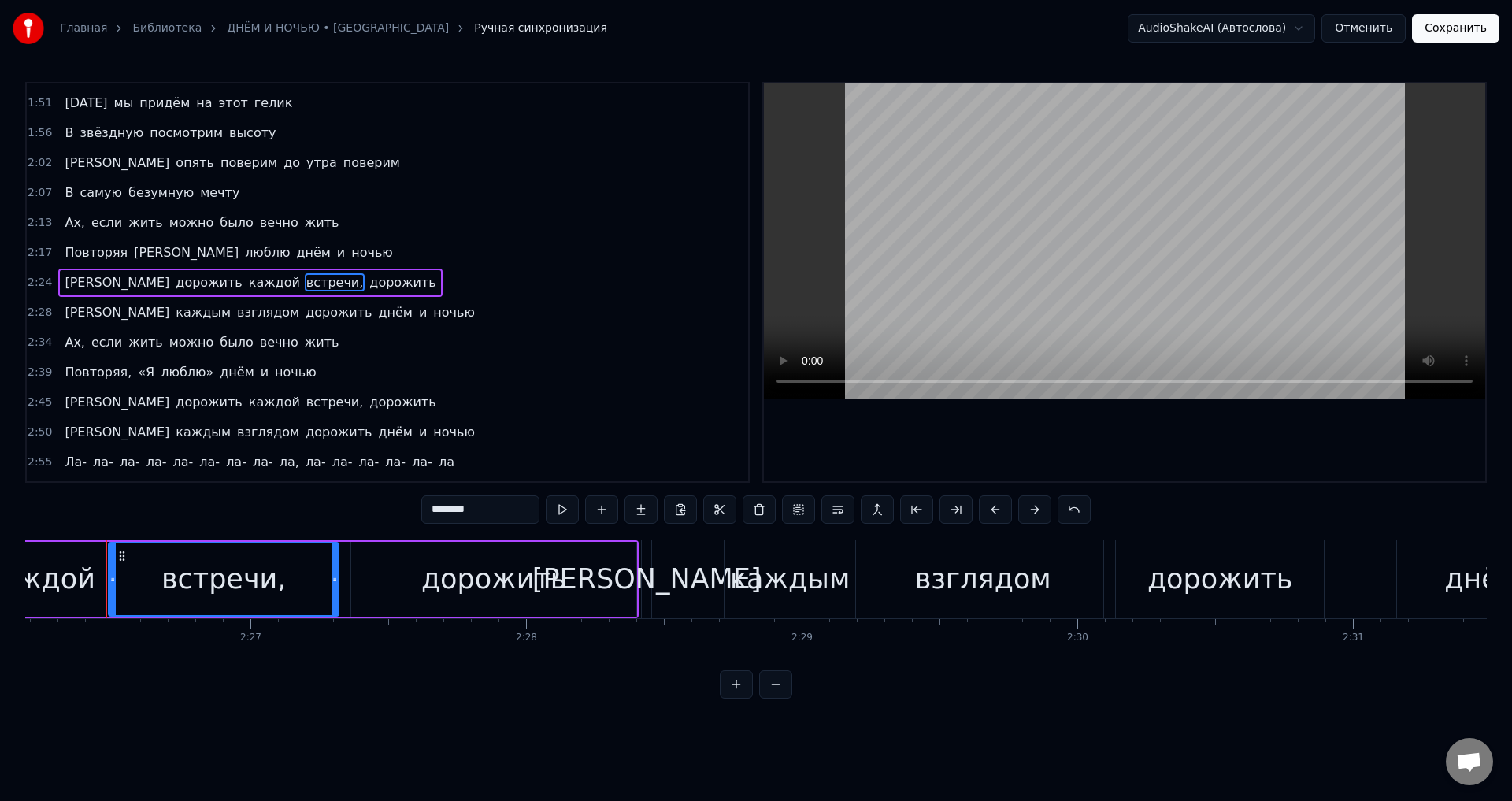
click at [485, 507] on input "********" at bounding box center [480, 510] width 118 height 29
click at [63, 348] on span "Ах," at bounding box center [75, 343] width 24 height 18
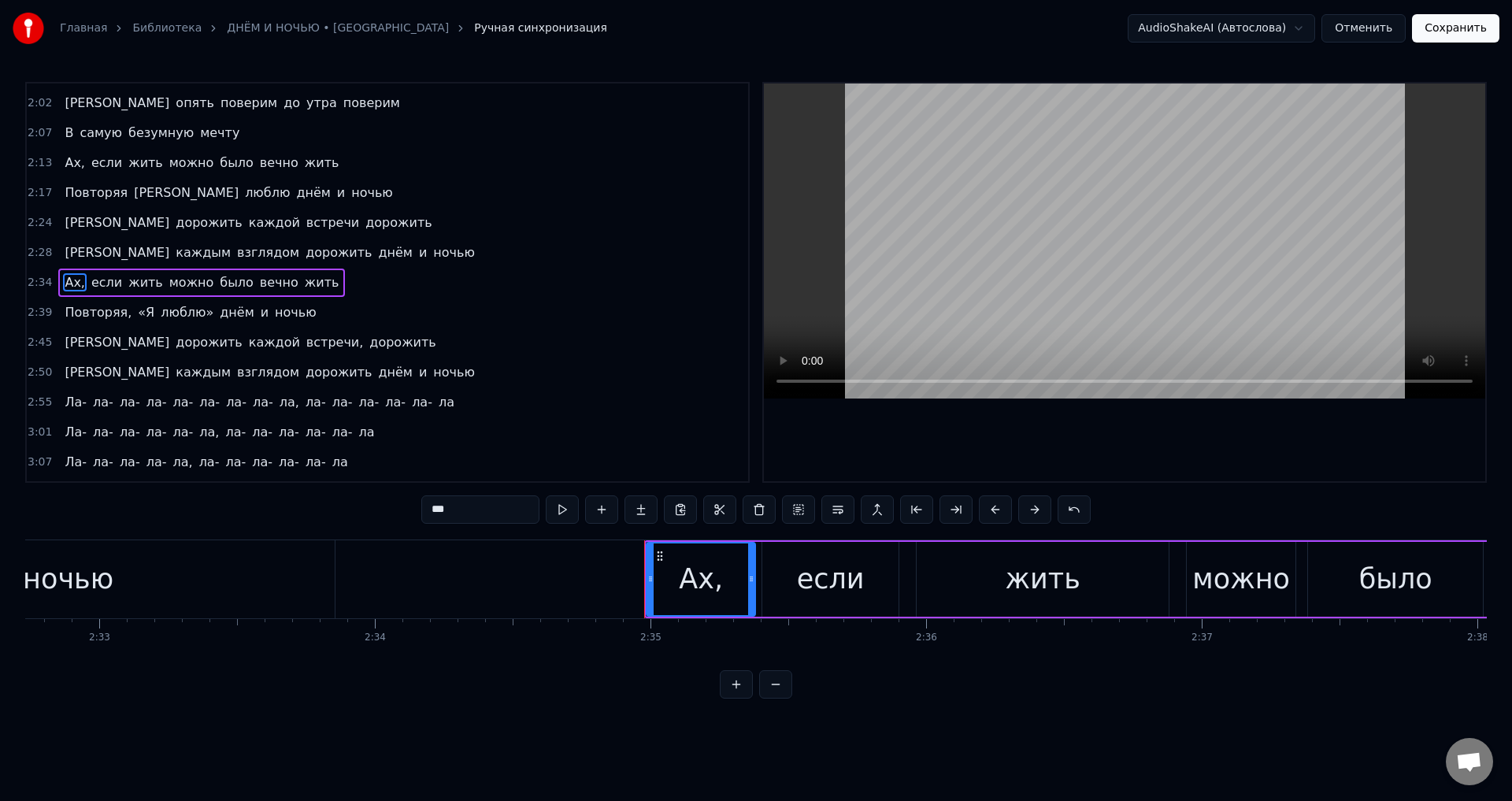
scroll to position [0, 42648]
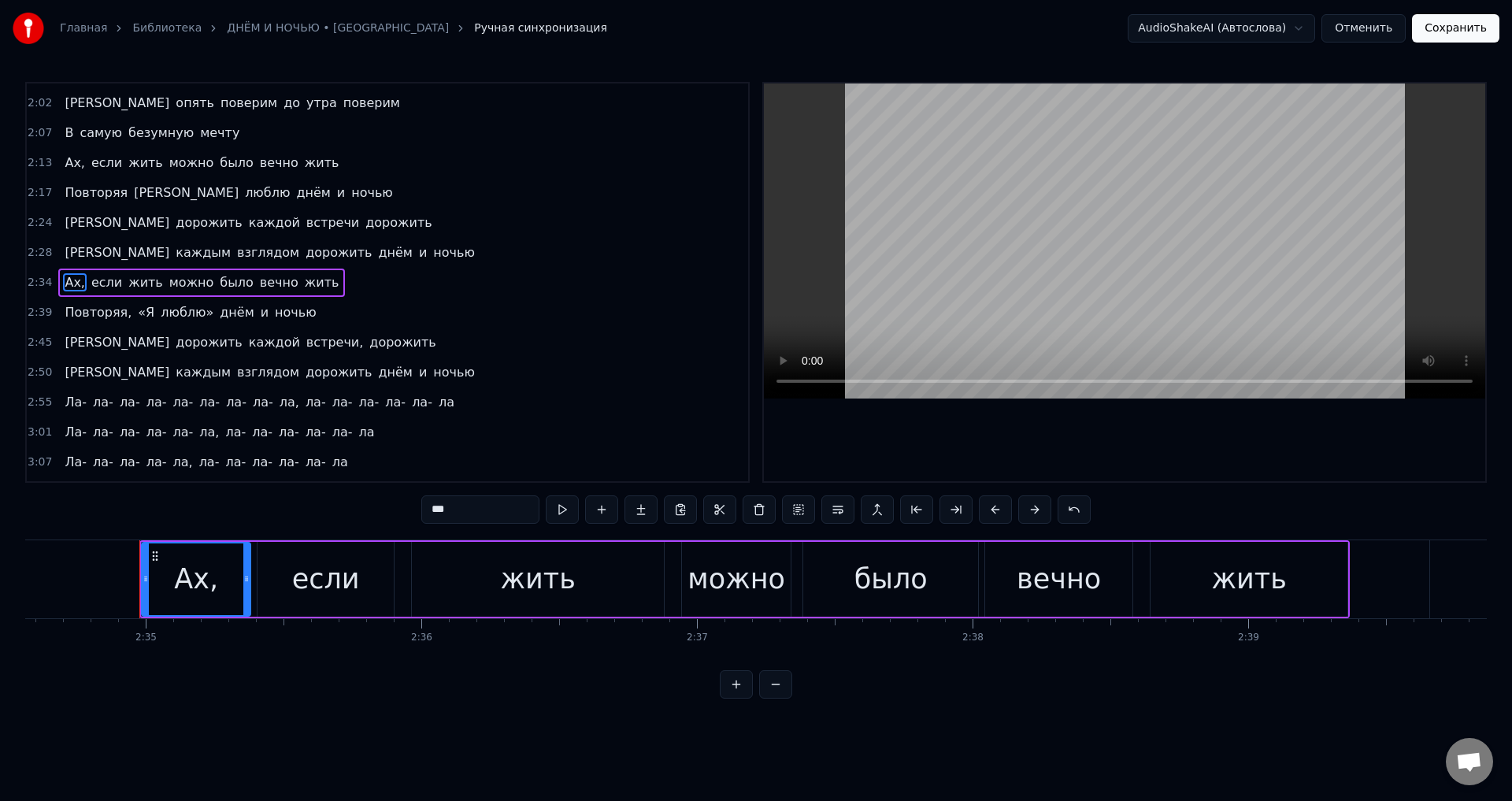
click at [470, 515] on input "***" at bounding box center [480, 510] width 118 height 29
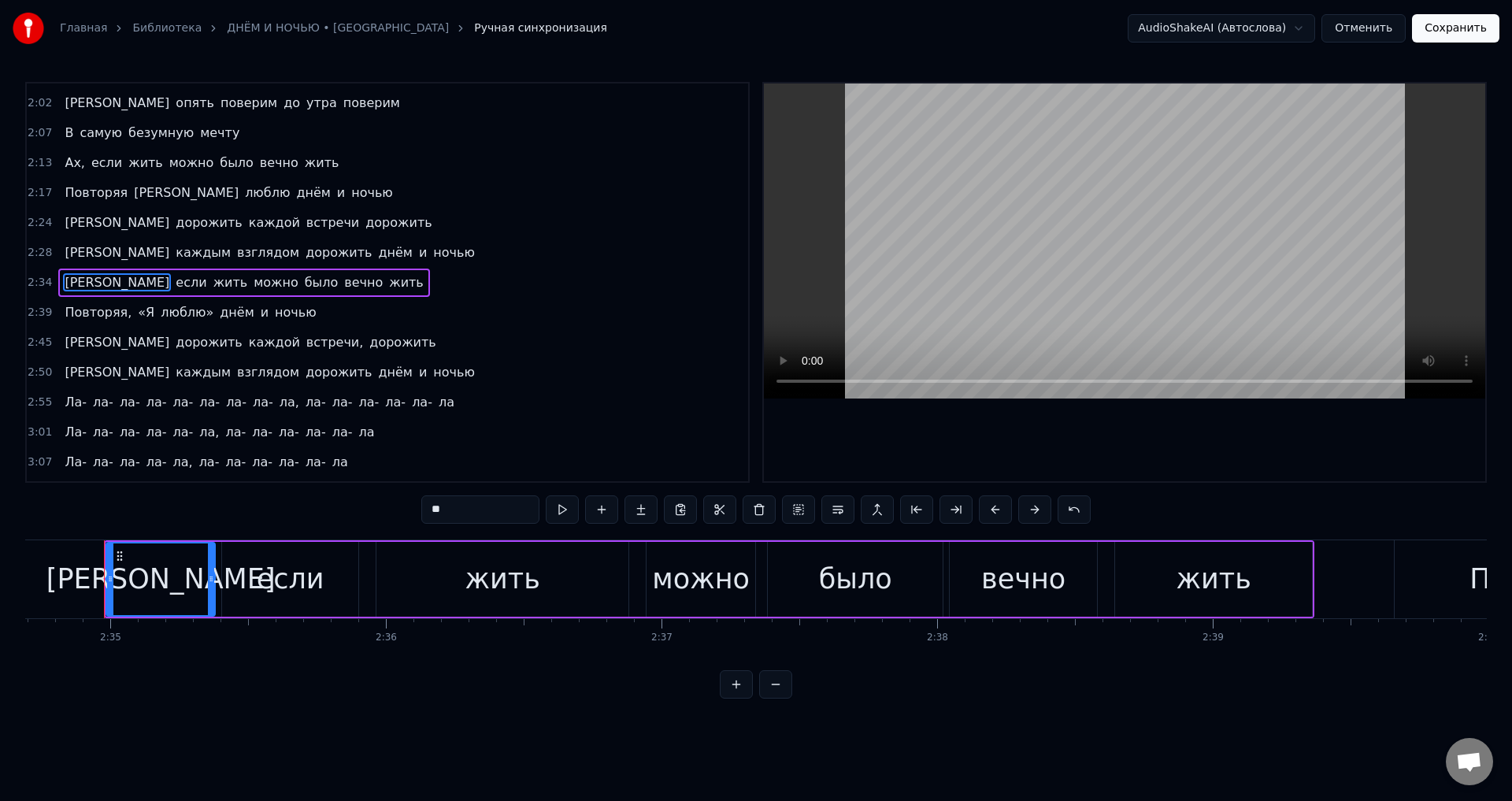
click at [97, 306] on span "Повторяя," at bounding box center [97, 312] width 70 height 18
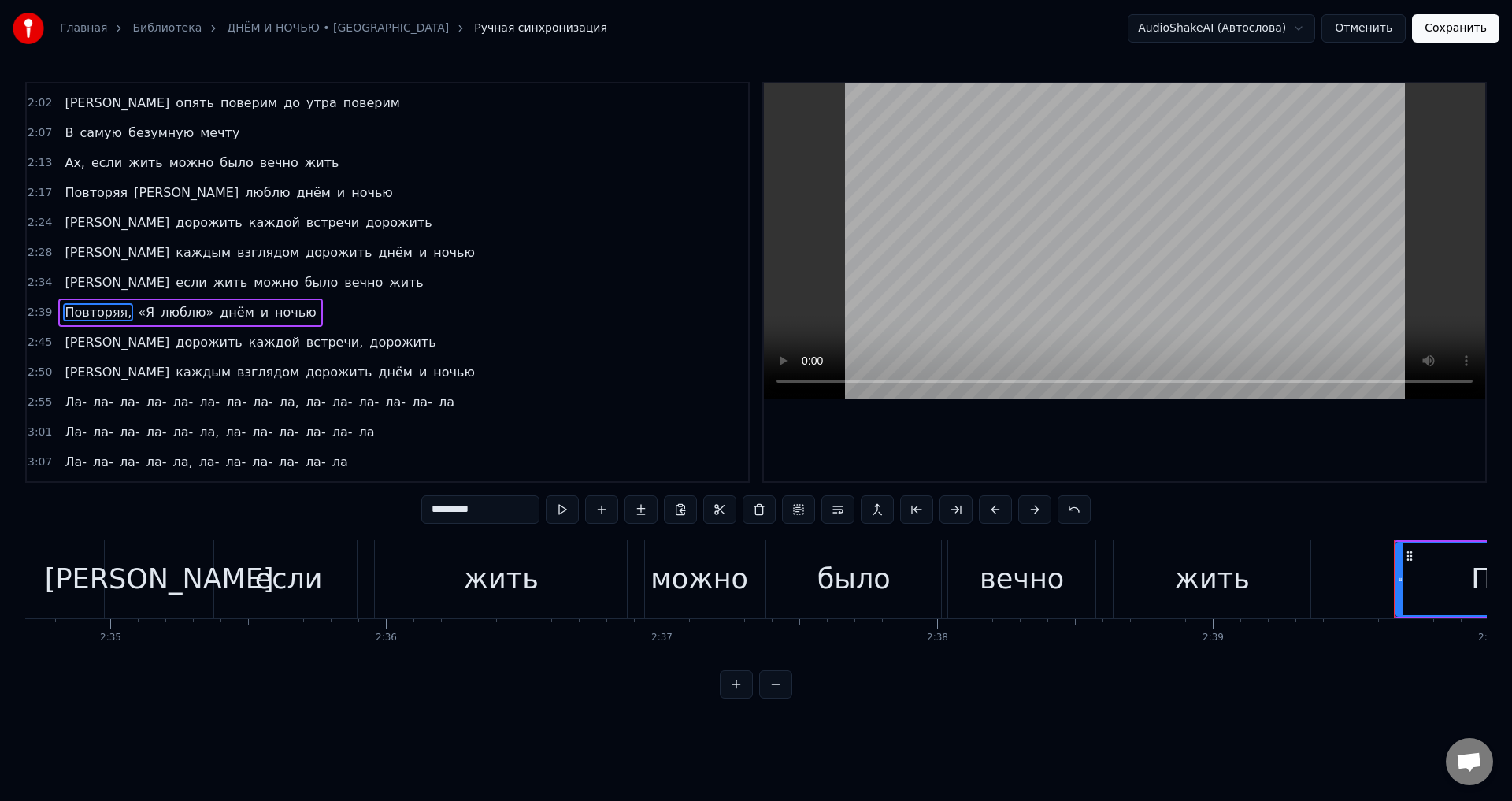
scroll to position [624, 0]
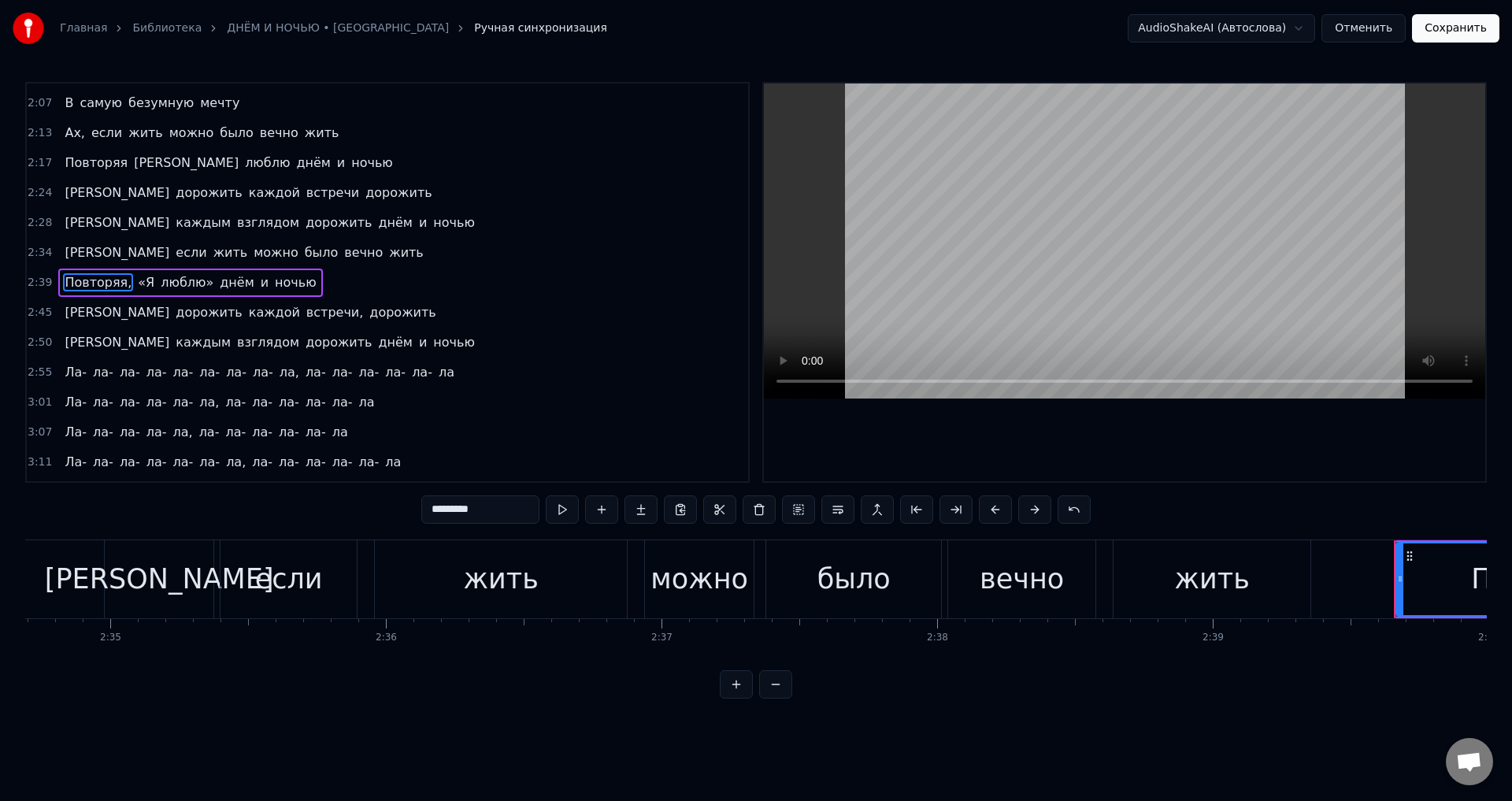
click at [501, 515] on input "*********" at bounding box center [480, 510] width 118 height 29
click at [133, 285] on span "«Я" at bounding box center [142, 282] width 19 height 18
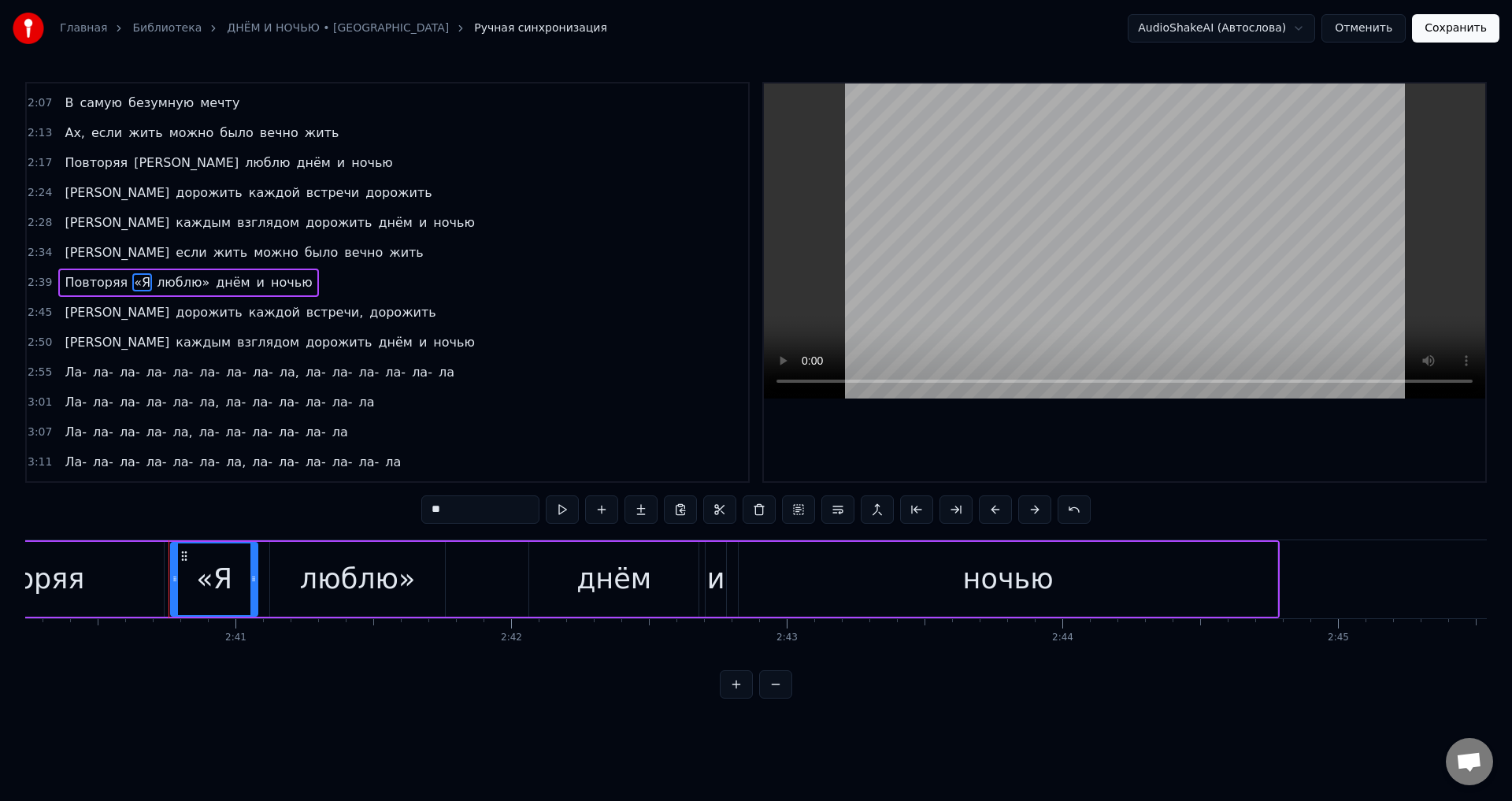
scroll to position [0, 44242]
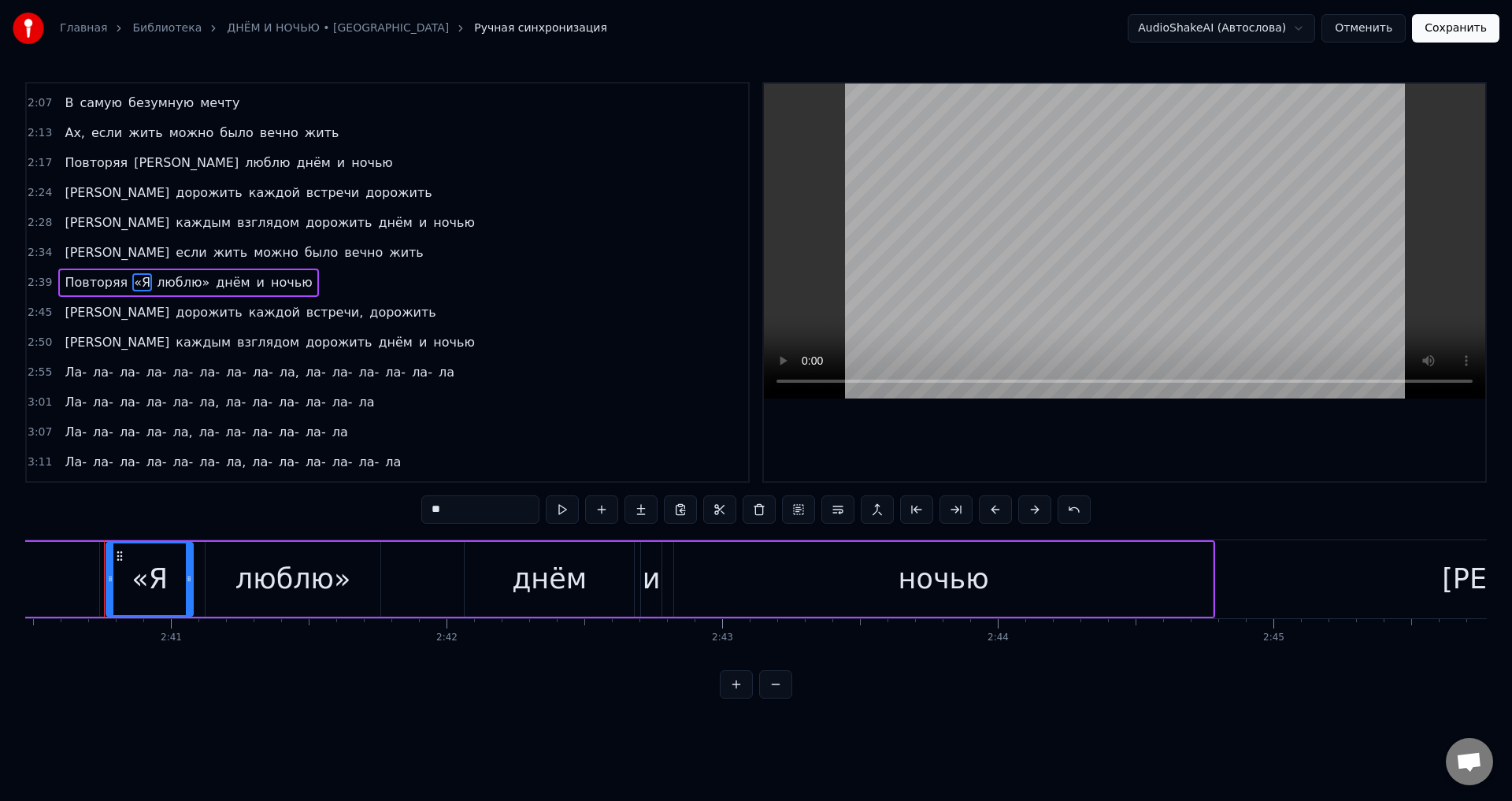
click at [438, 507] on input "**" at bounding box center [480, 510] width 118 height 29
click at [244, 285] on span "люблю»" at bounding box center [271, 282] width 56 height 18
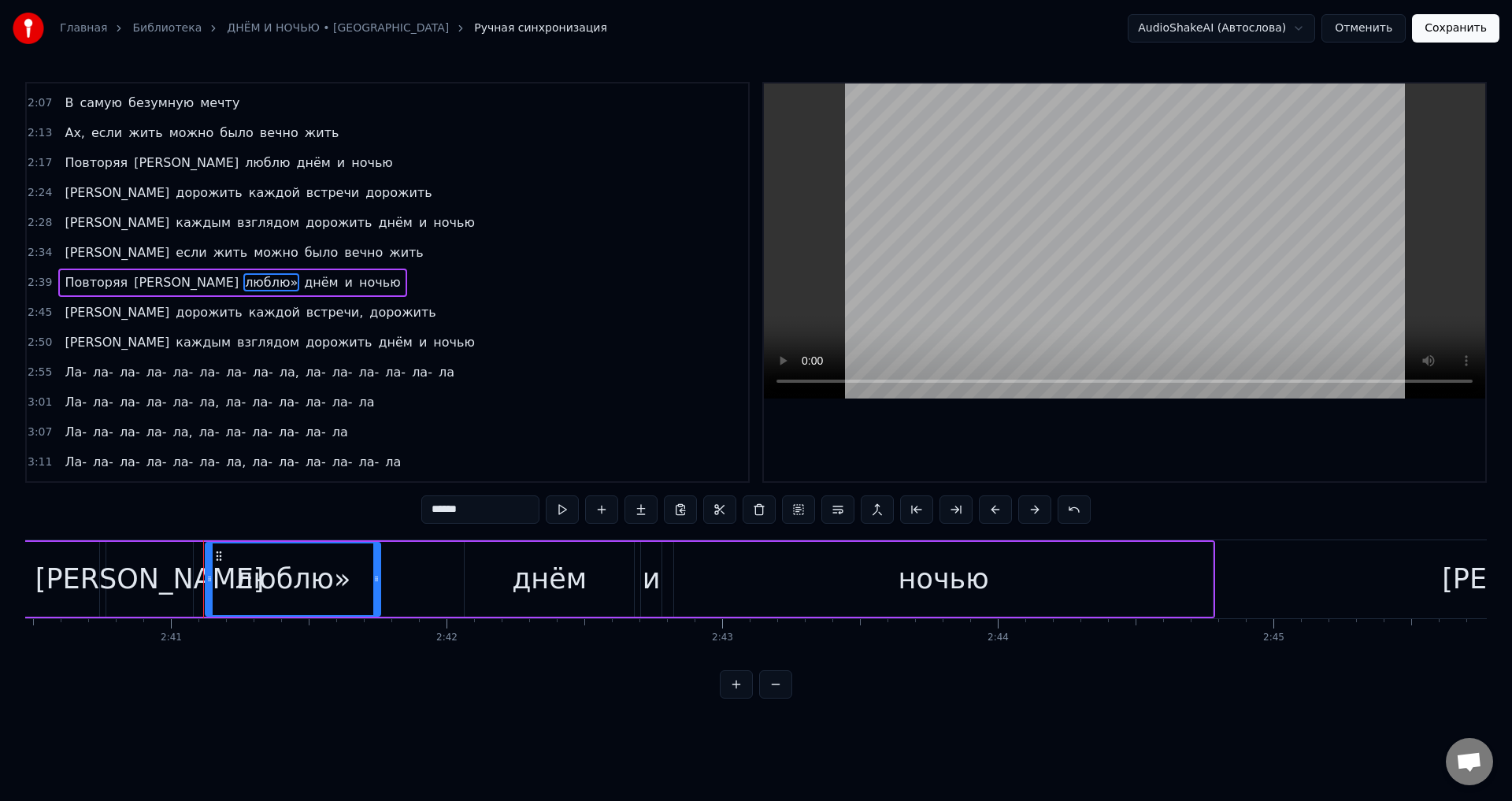
click at [480, 510] on input "******" at bounding box center [480, 510] width 118 height 29
click at [305, 316] on span "встречи," at bounding box center [334, 312] width 60 height 18
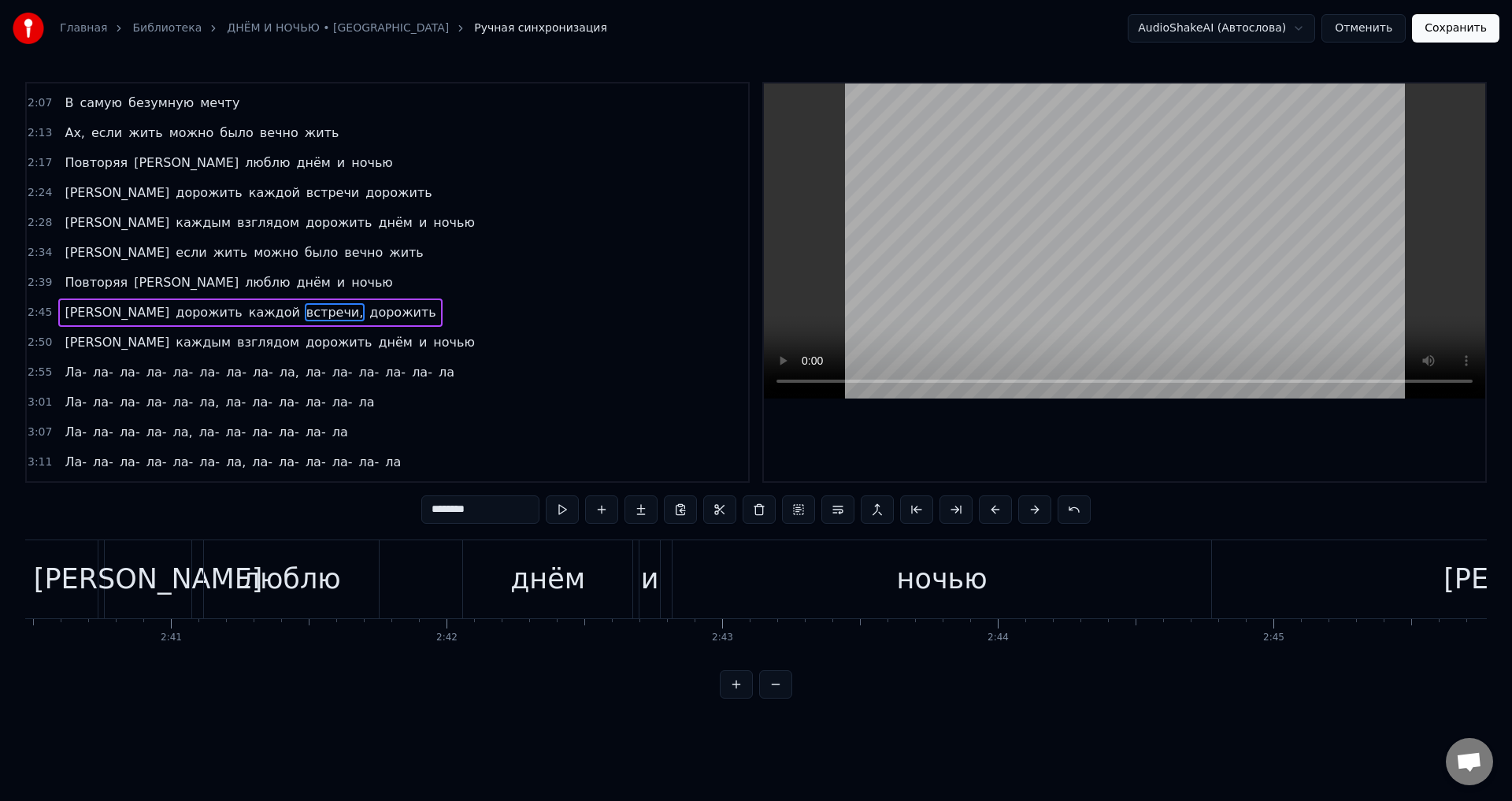
scroll to position [653, 0]
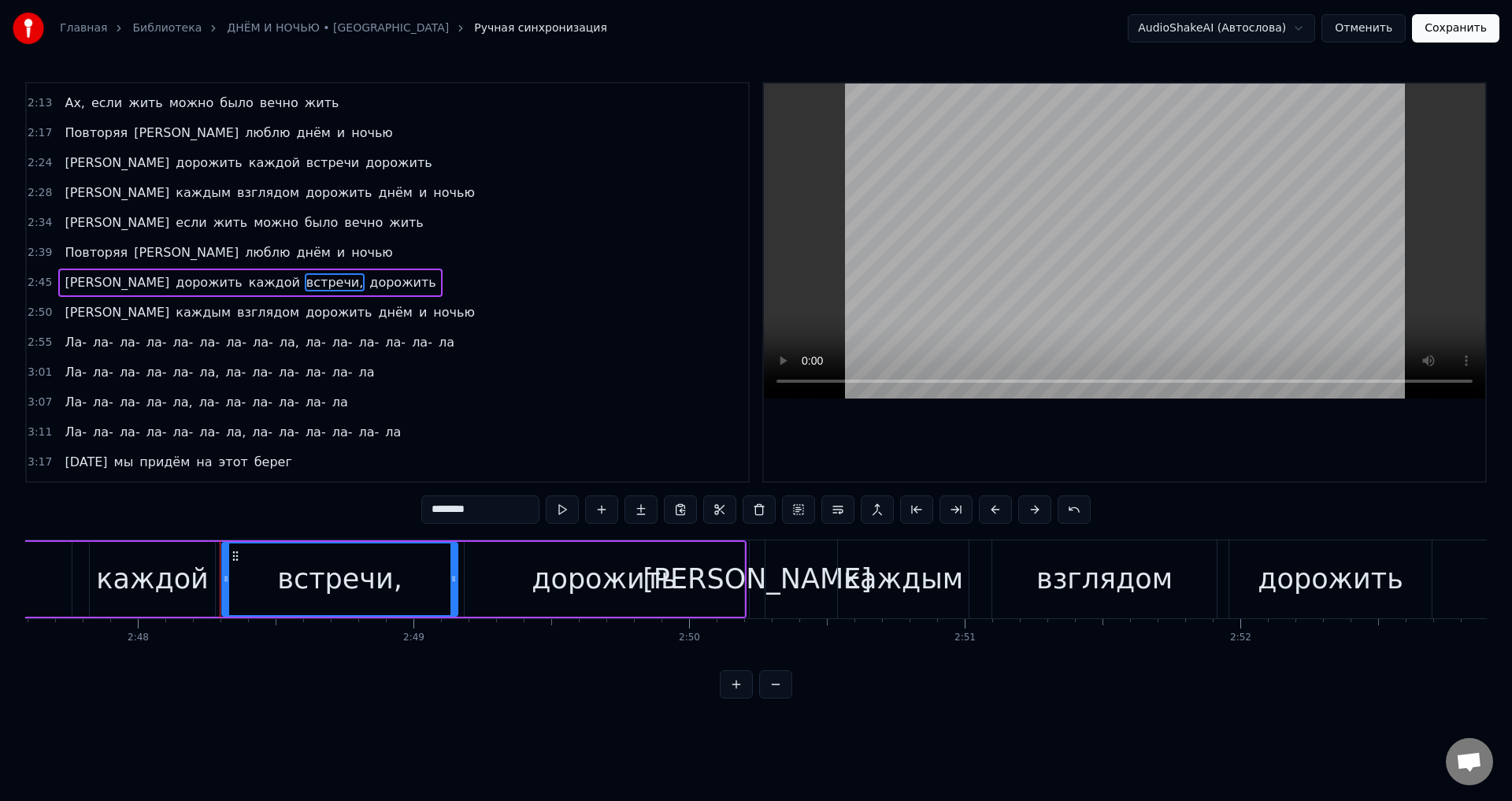
click at [507, 508] on input "********" at bounding box center [480, 510] width 118 height 29
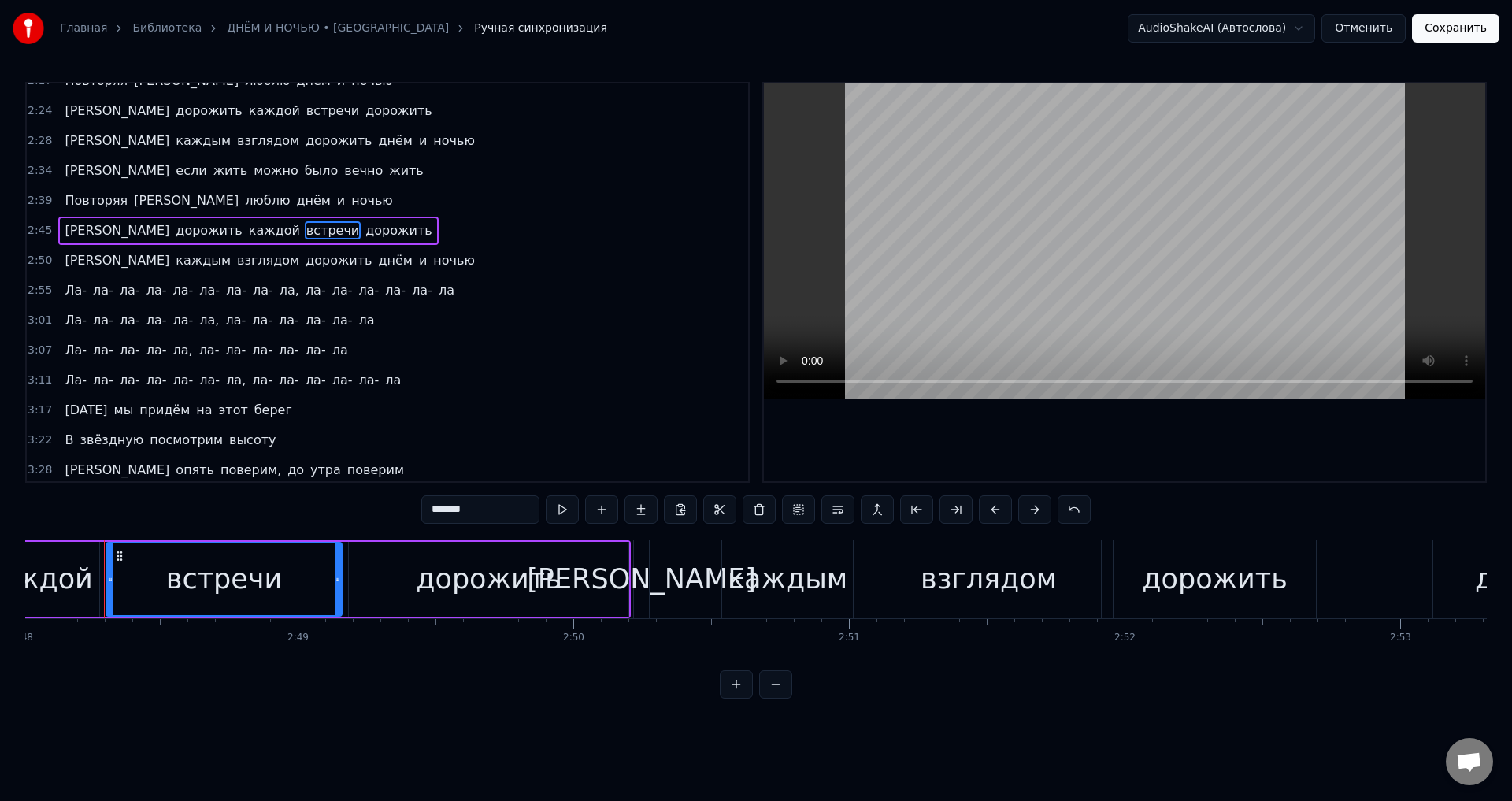
scroll to position [732, 0]
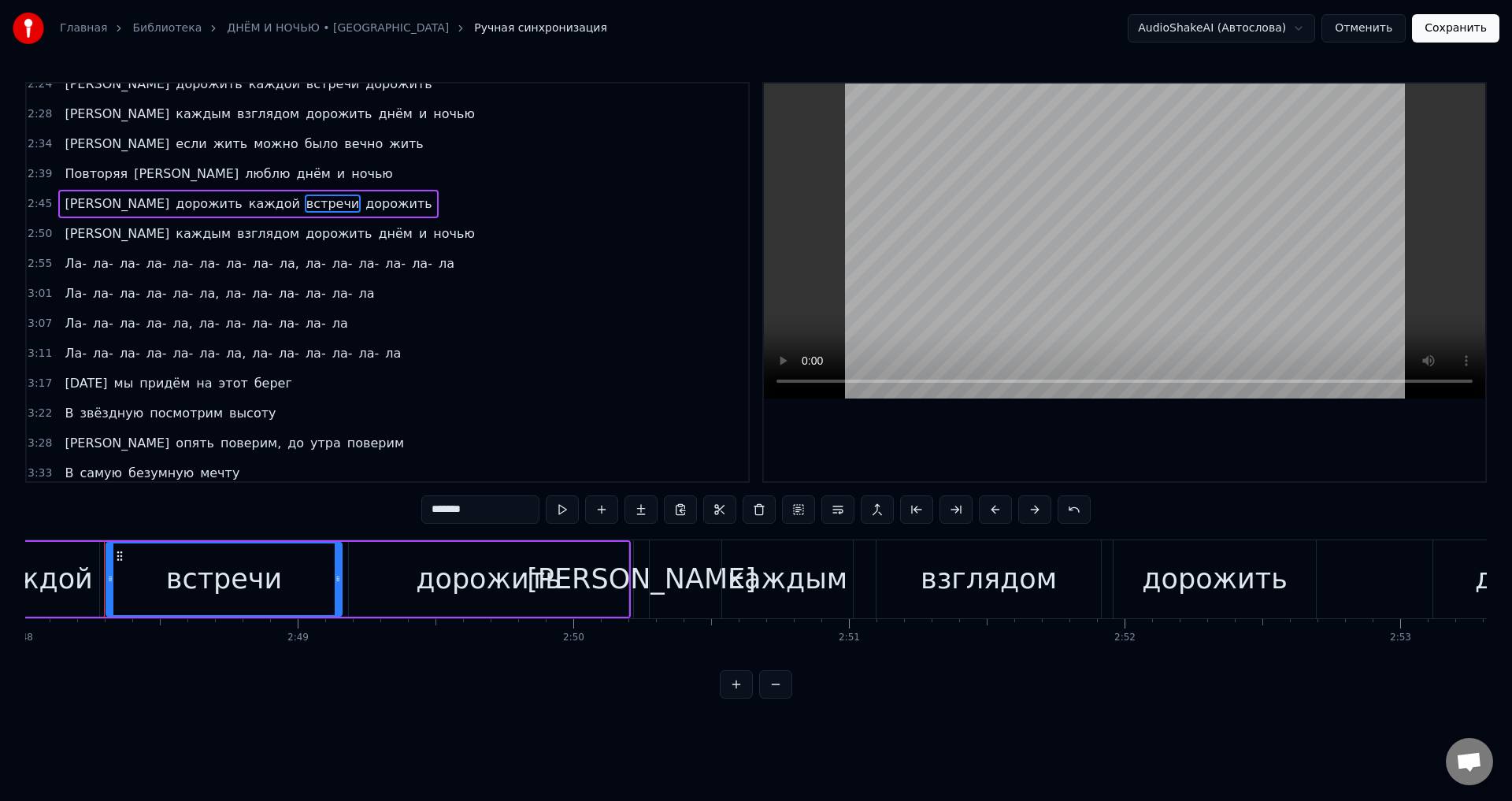
click at [224, 351] on span "ла," at bounding box center [235, 353] width 23 height 18
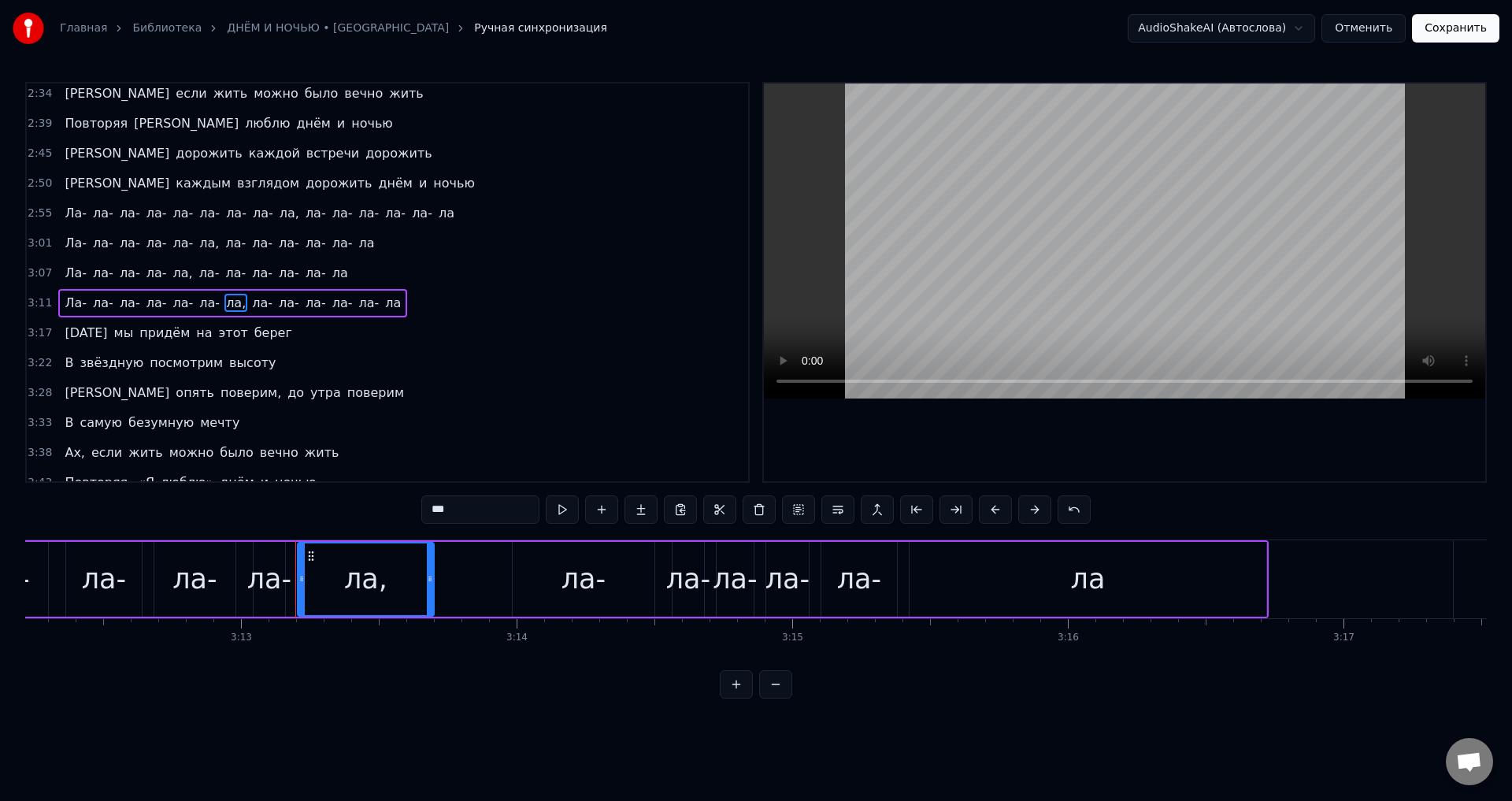
scroll to position [0, 53185]
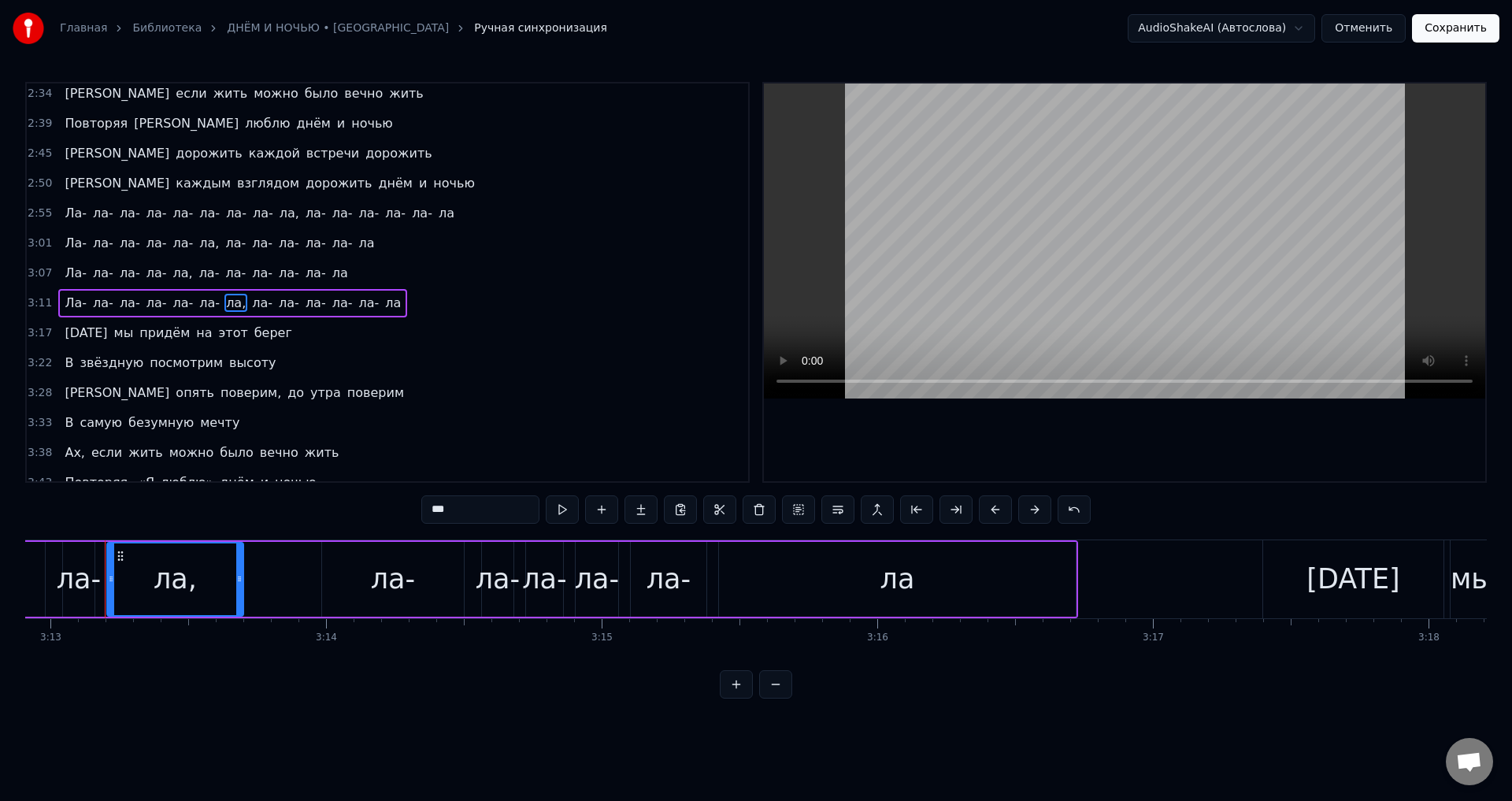
click at [455, 507] on input "***" at bounding box center [480, 510] width 118 height 29
click at [219, 395] on span "поверим," at bounding box center [251, 393] width 64 height 18
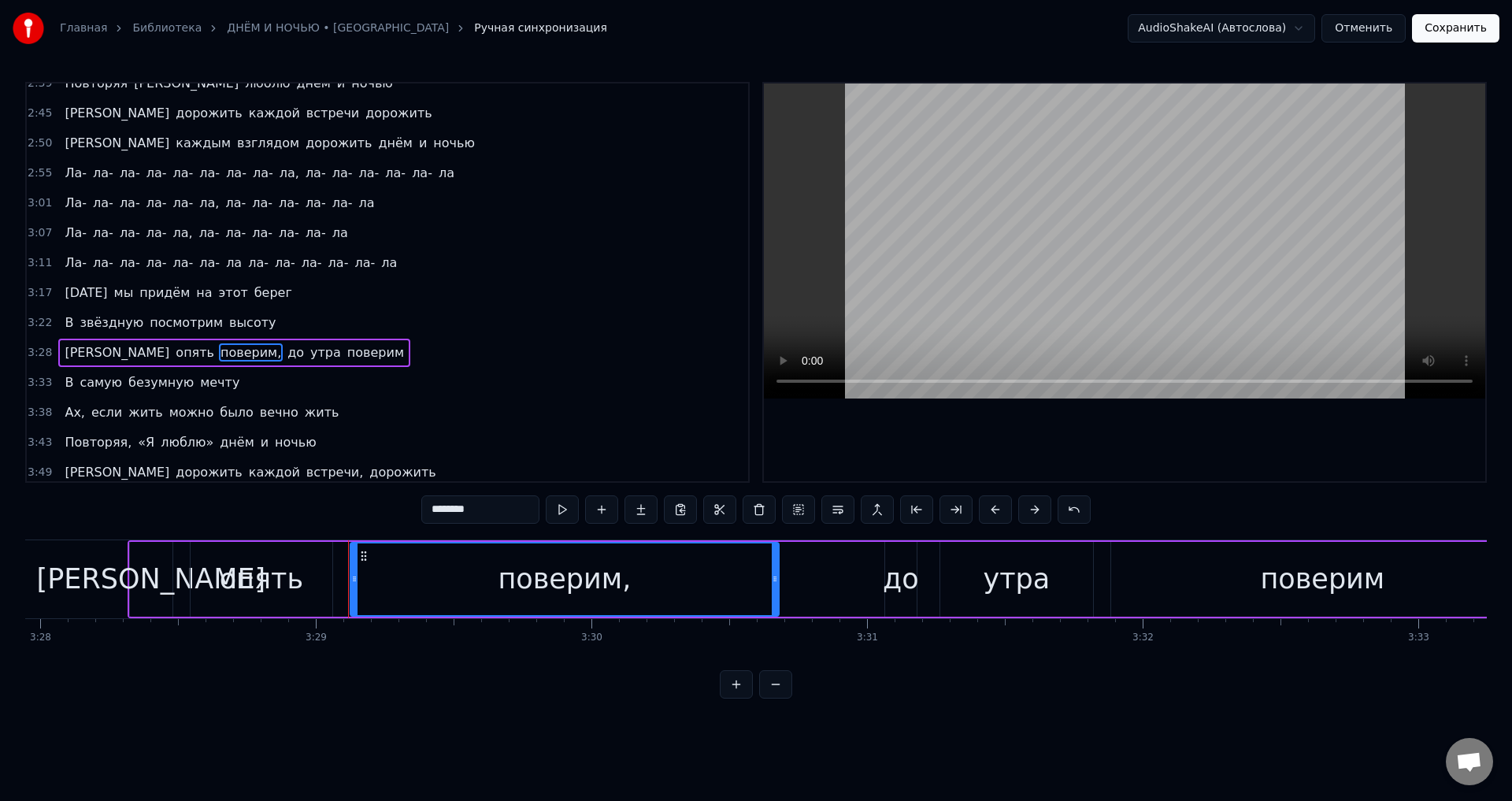
scroll to position [0, 57574]
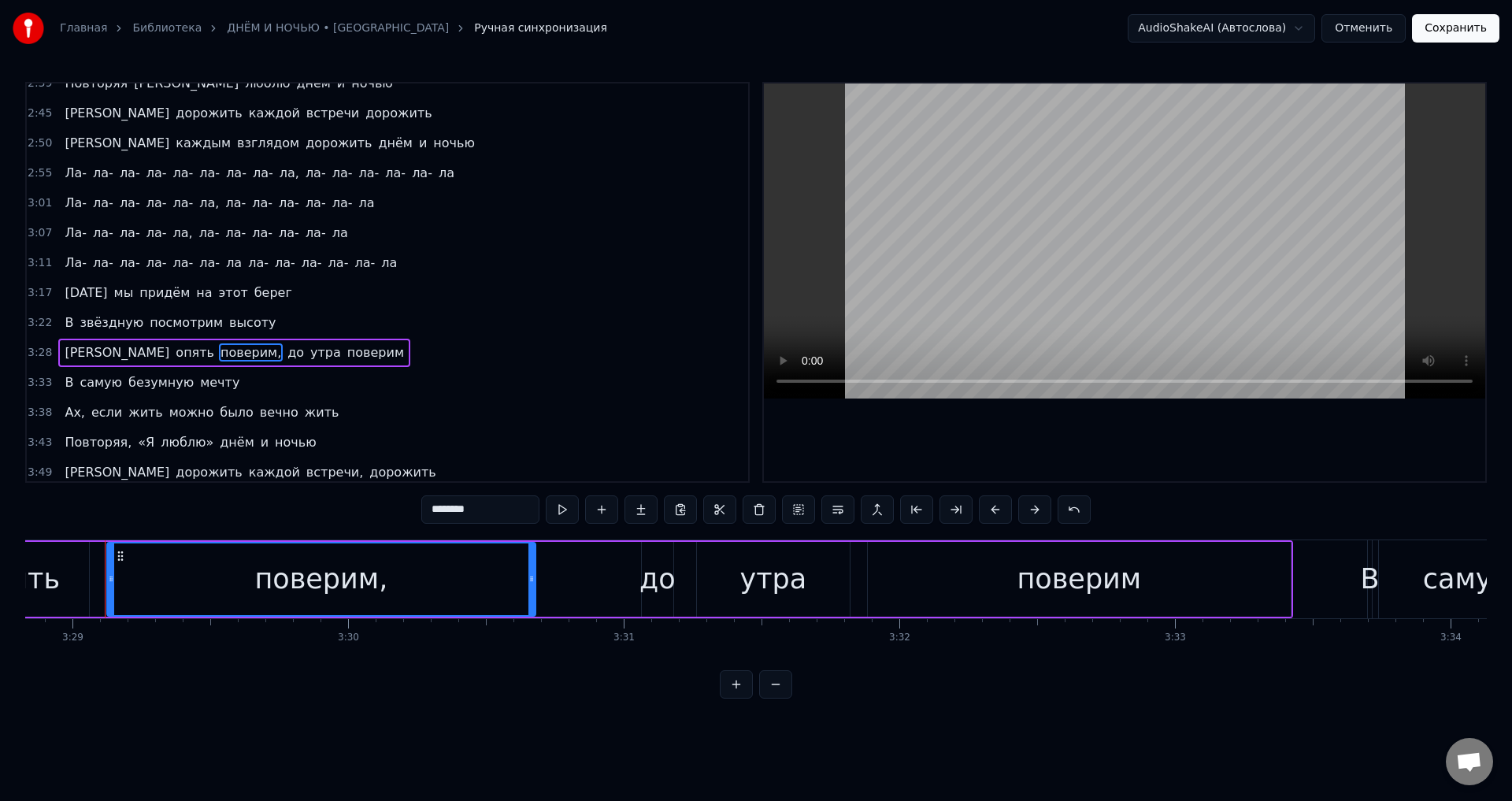
click at [494, 511] on input "********" at bounding box center [480, 510] width 118 height 29
click at [66, 411] on span "Ах," at bounding box center [75, 412] width 24 height 18
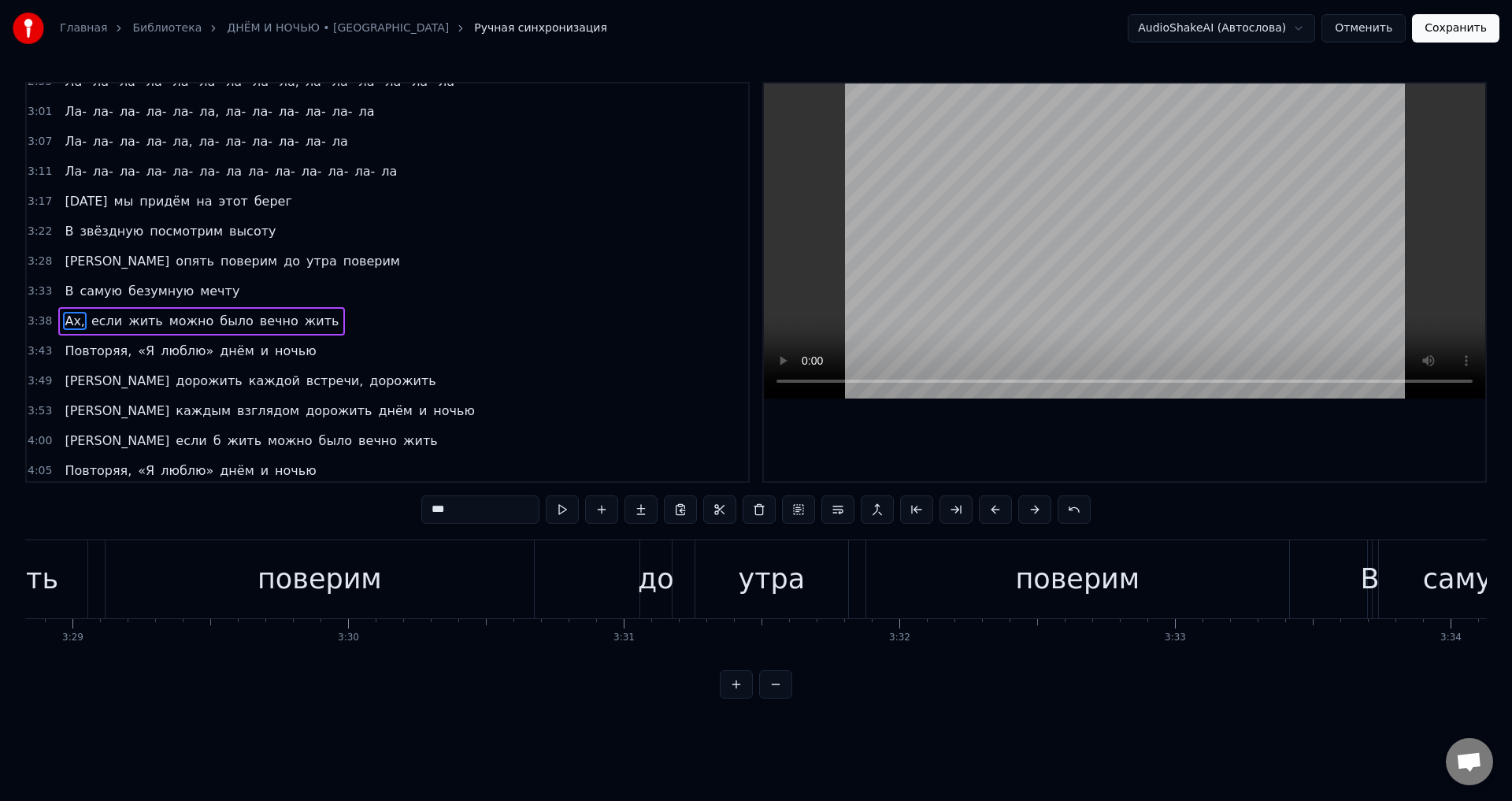
scroll to position [940, 0]
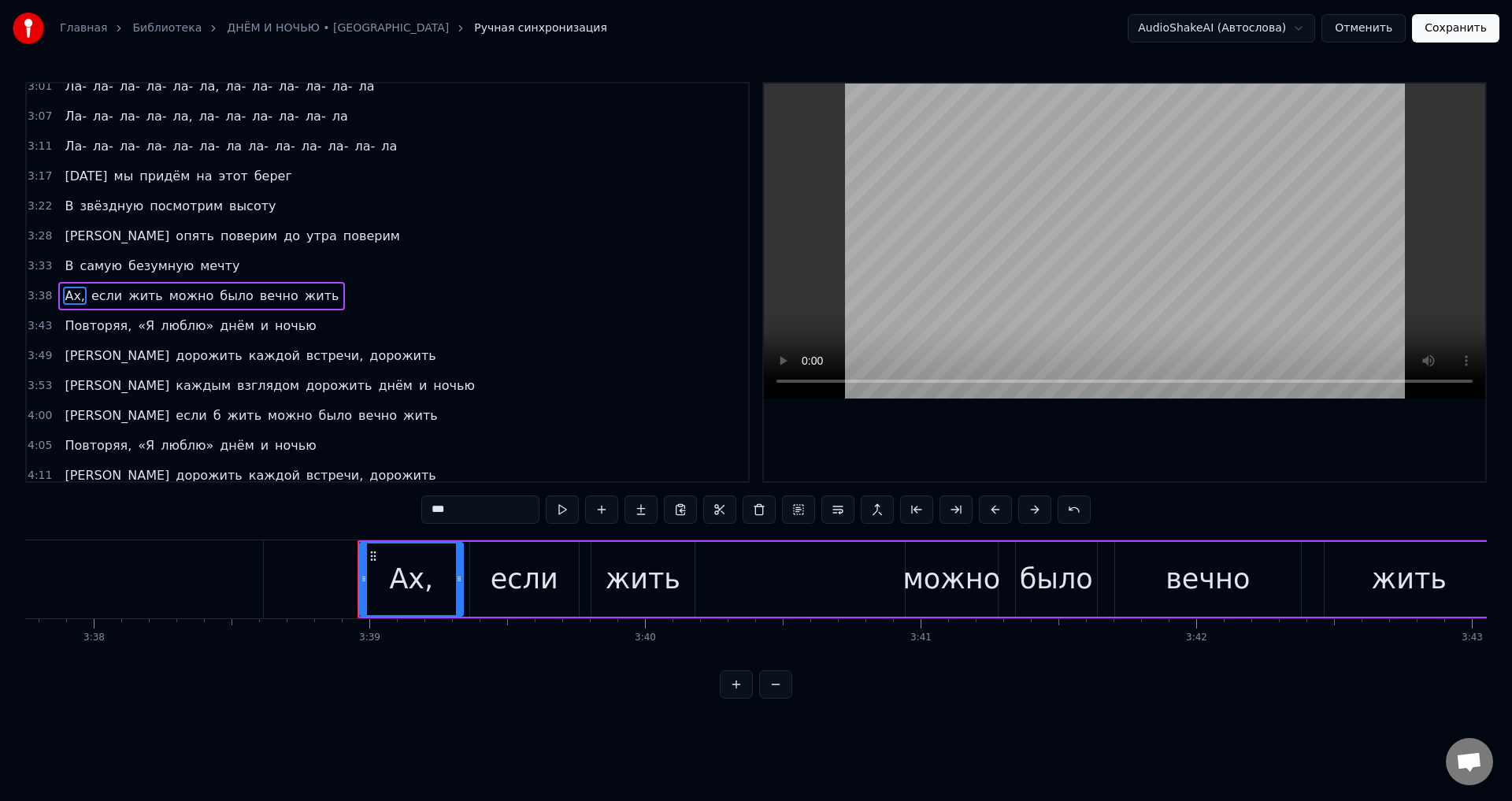
click at [470, 505] on input "***" at bounding box center [480, 510] width 118 height 29
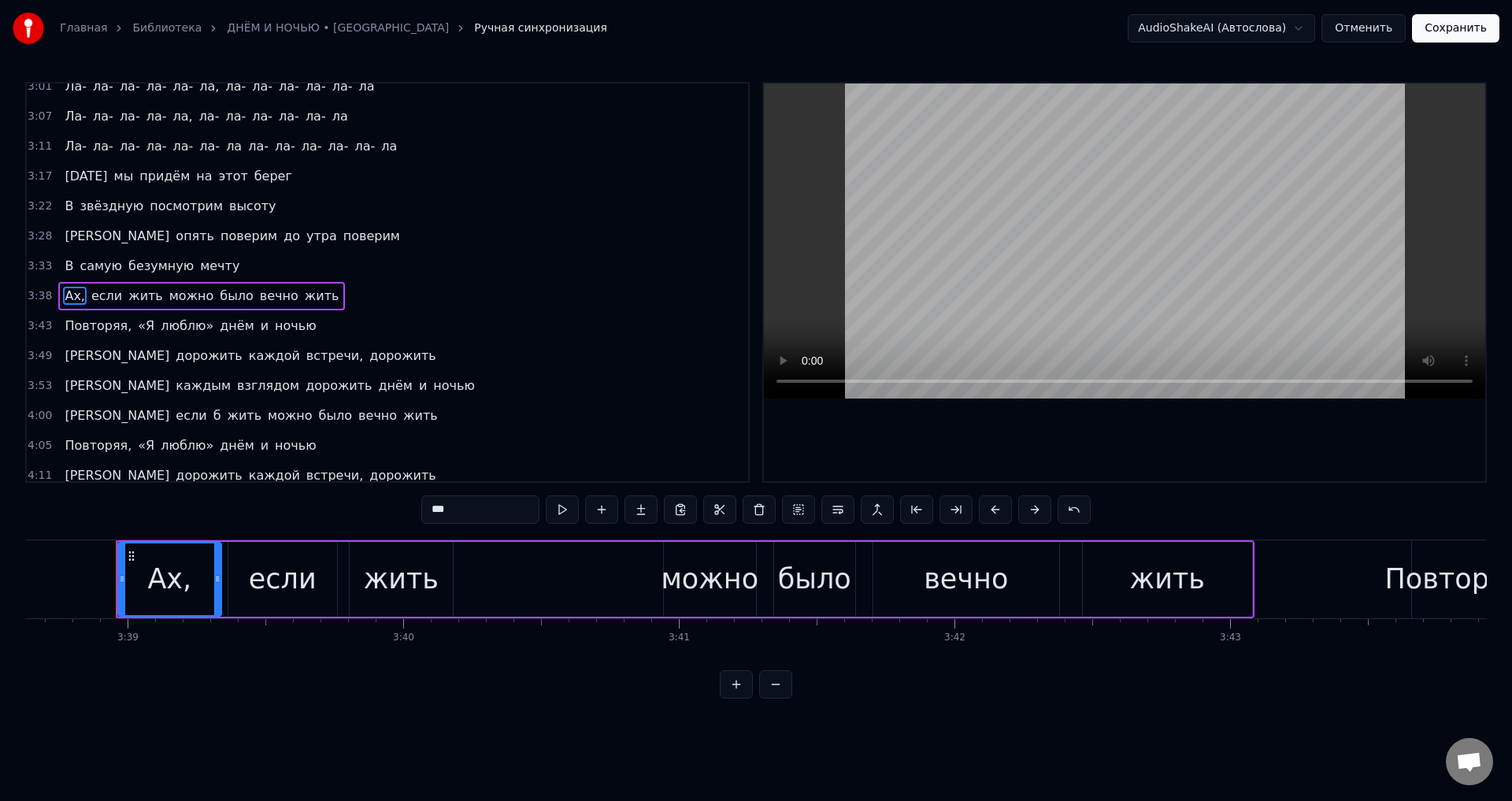
scroll to position [0, 60287]
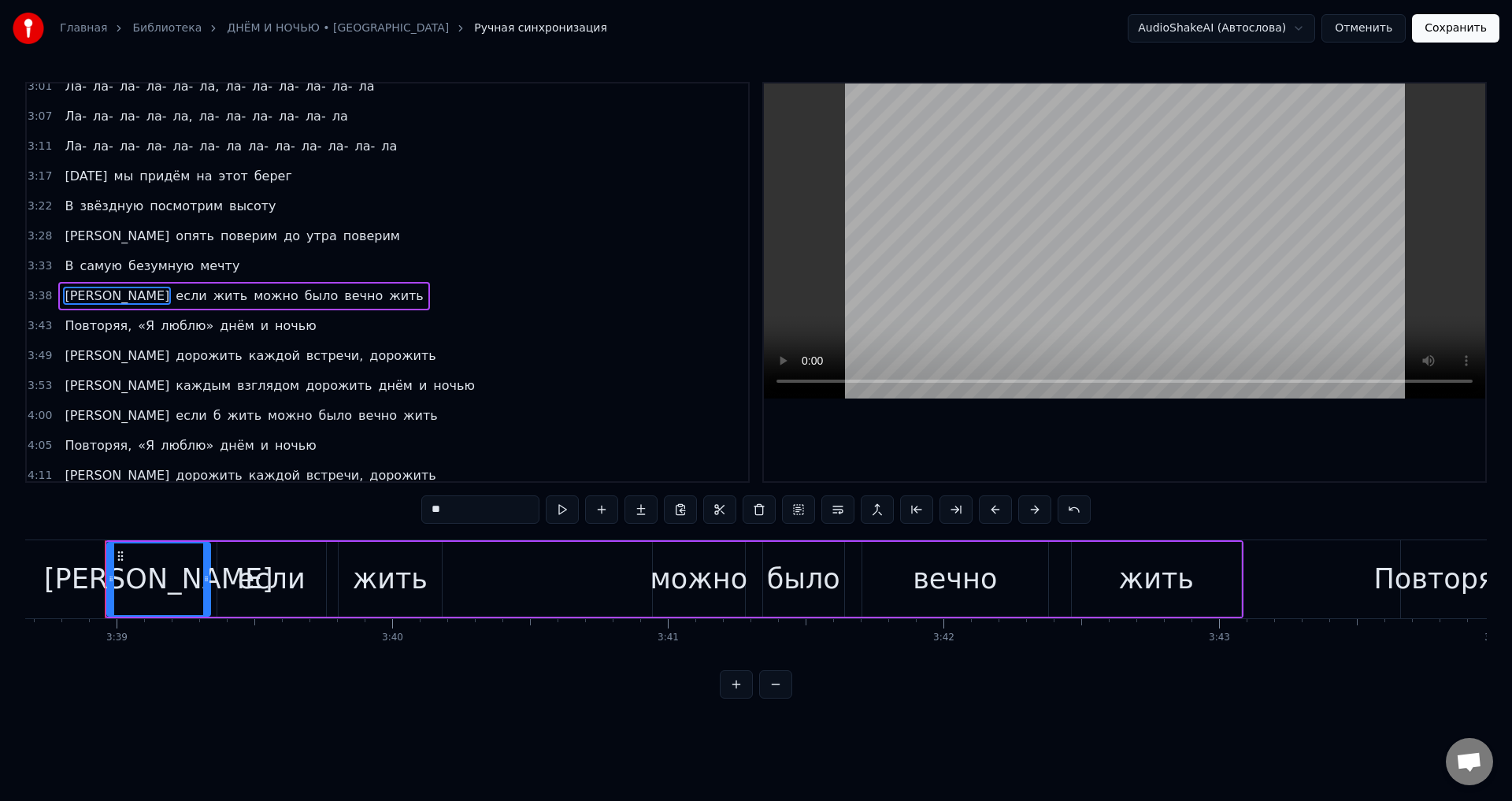
click at [90, 326] on span "Повторяя," at bounding box center [97, 326] width 70 height 18
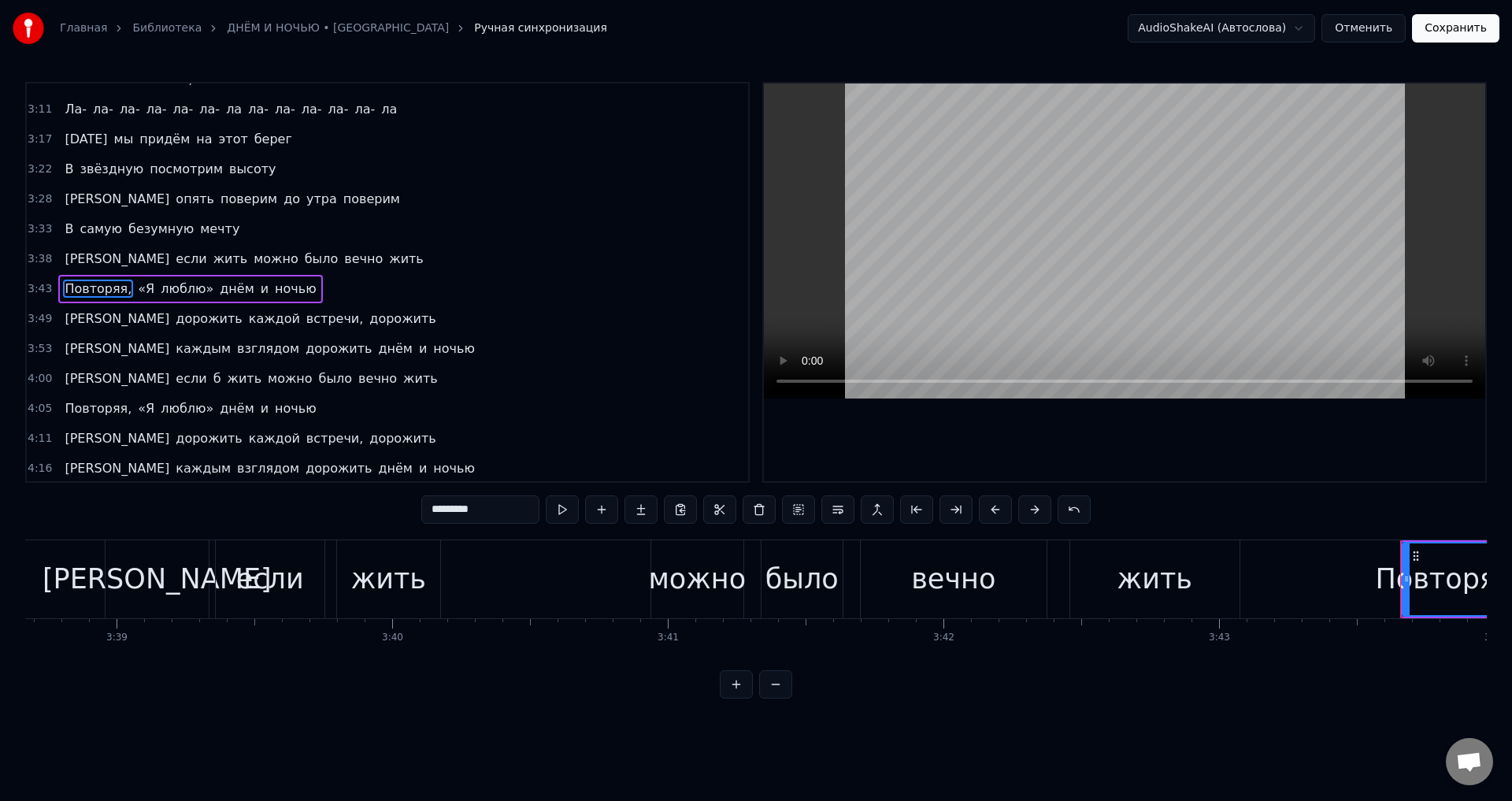
scroll to position [979, 0]
click at [499, 512] on input "*********" at bounding box center [480, 510] width 118 height 29
click at [133, 281] on span "«Я" at bounding box center [142, 286] width 19 height 18
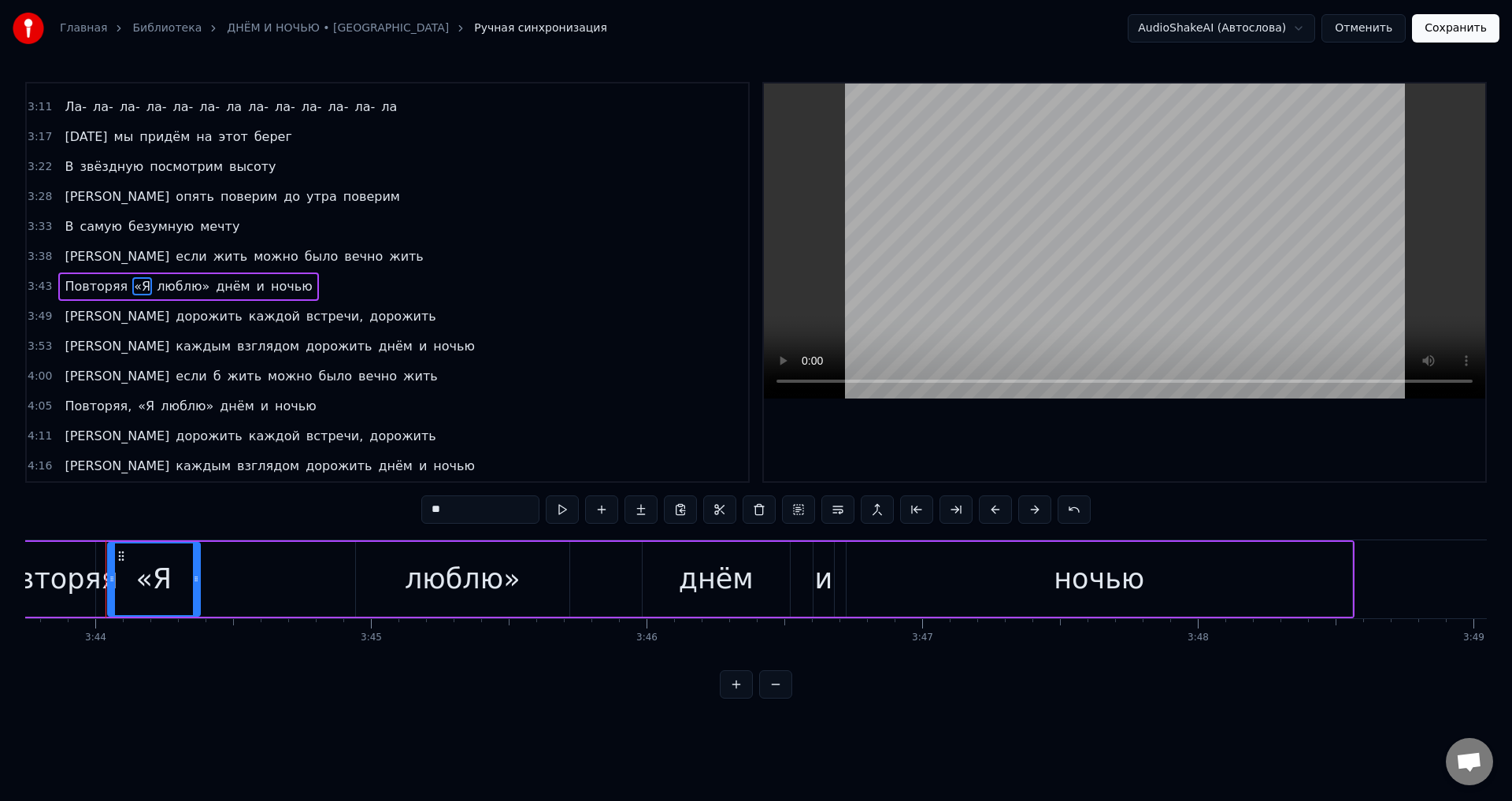
scroll to position [0, 61688]
click at [439, 506] on input "**" at bounding box center [480, 510] width 118 height 29
click at [244, 280] on span "люблю»" at bounding box center [271, 286] width 56 height 18
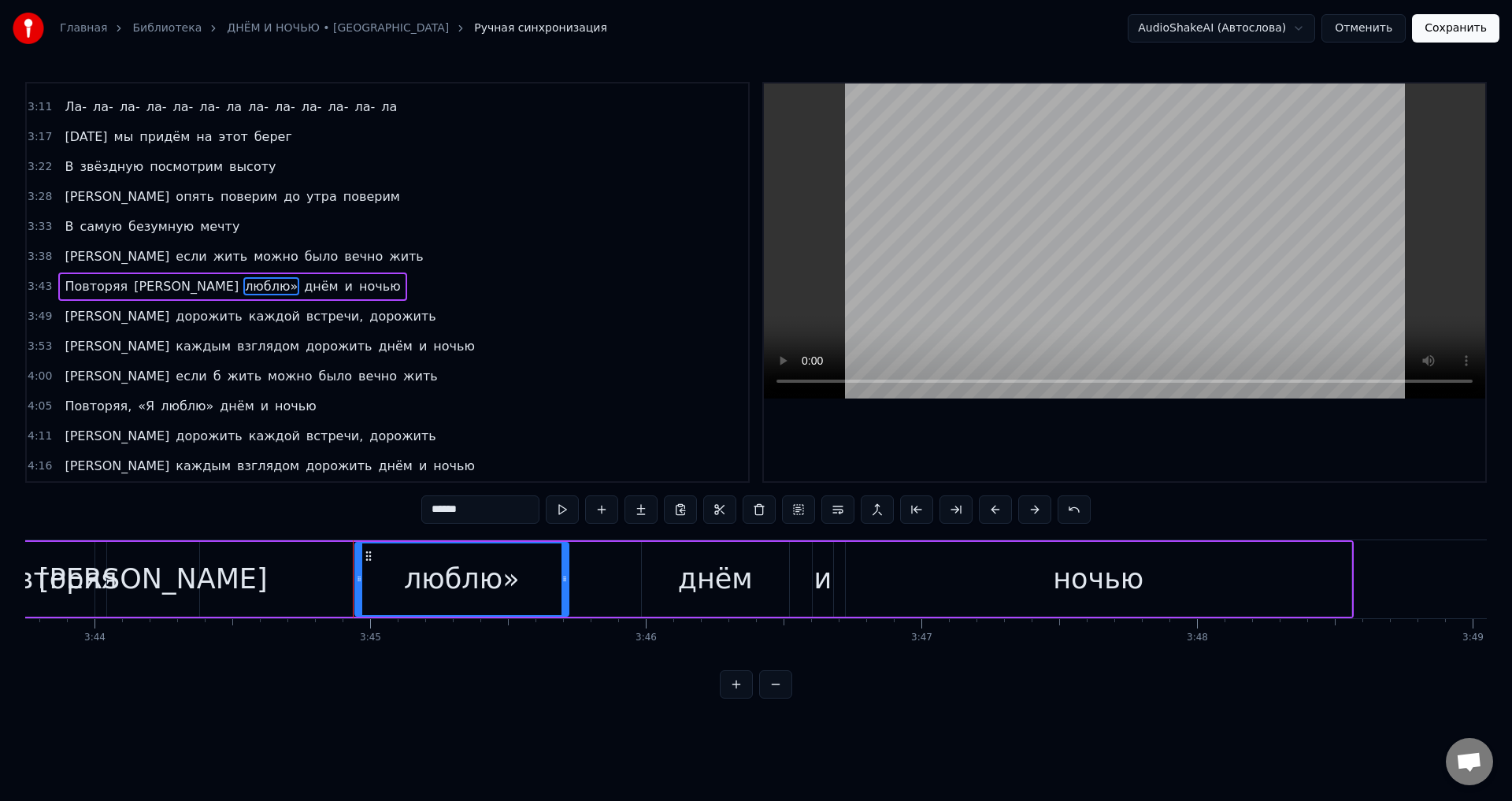
click at [486, 512] on input "******" at bounding box center [480, 510] width 118 height 29
click at [305, 322] on span "встречи," at bounding box center [334, 317] width 60 height 18
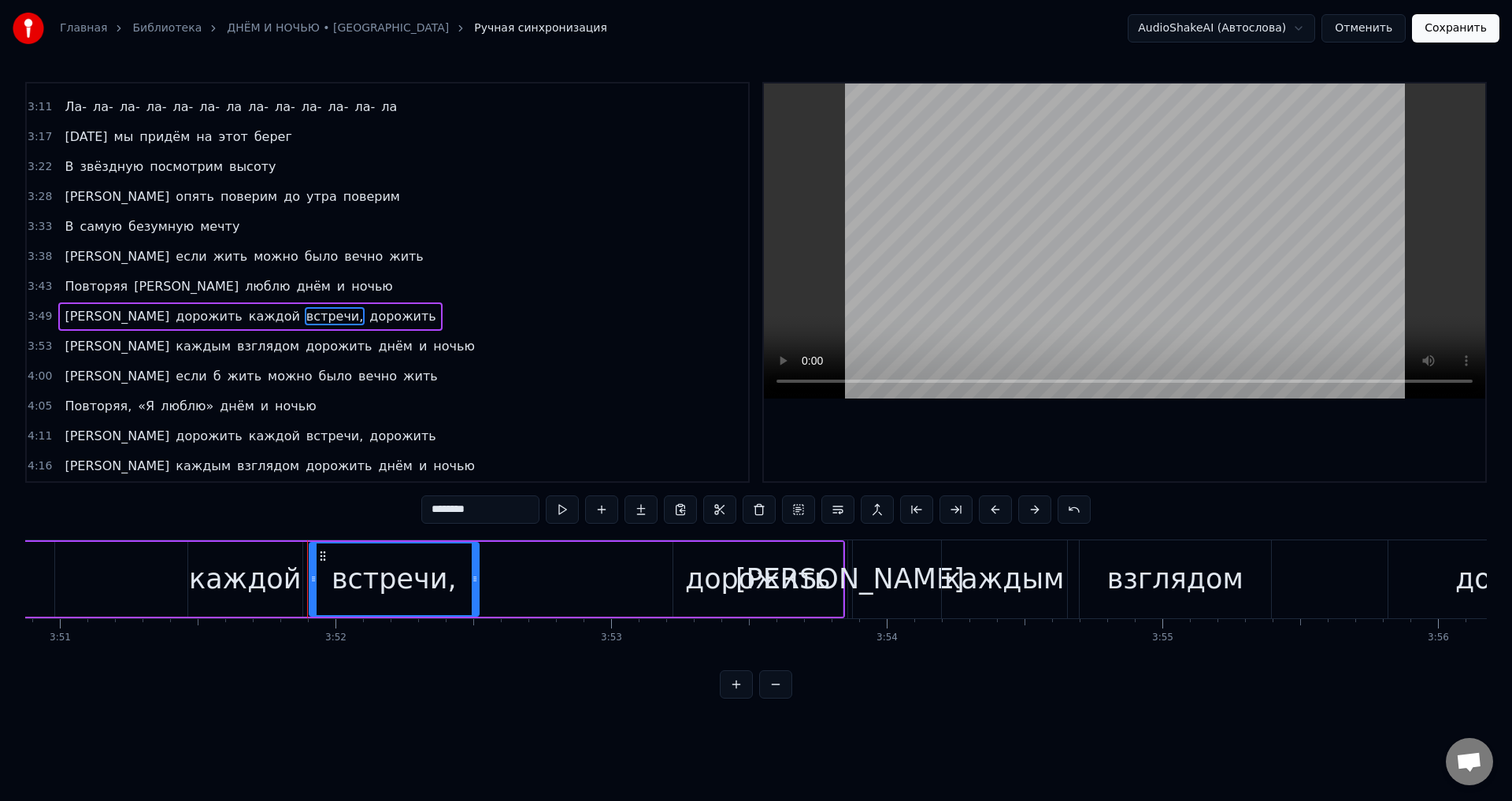
scroll to position [0, 63854]
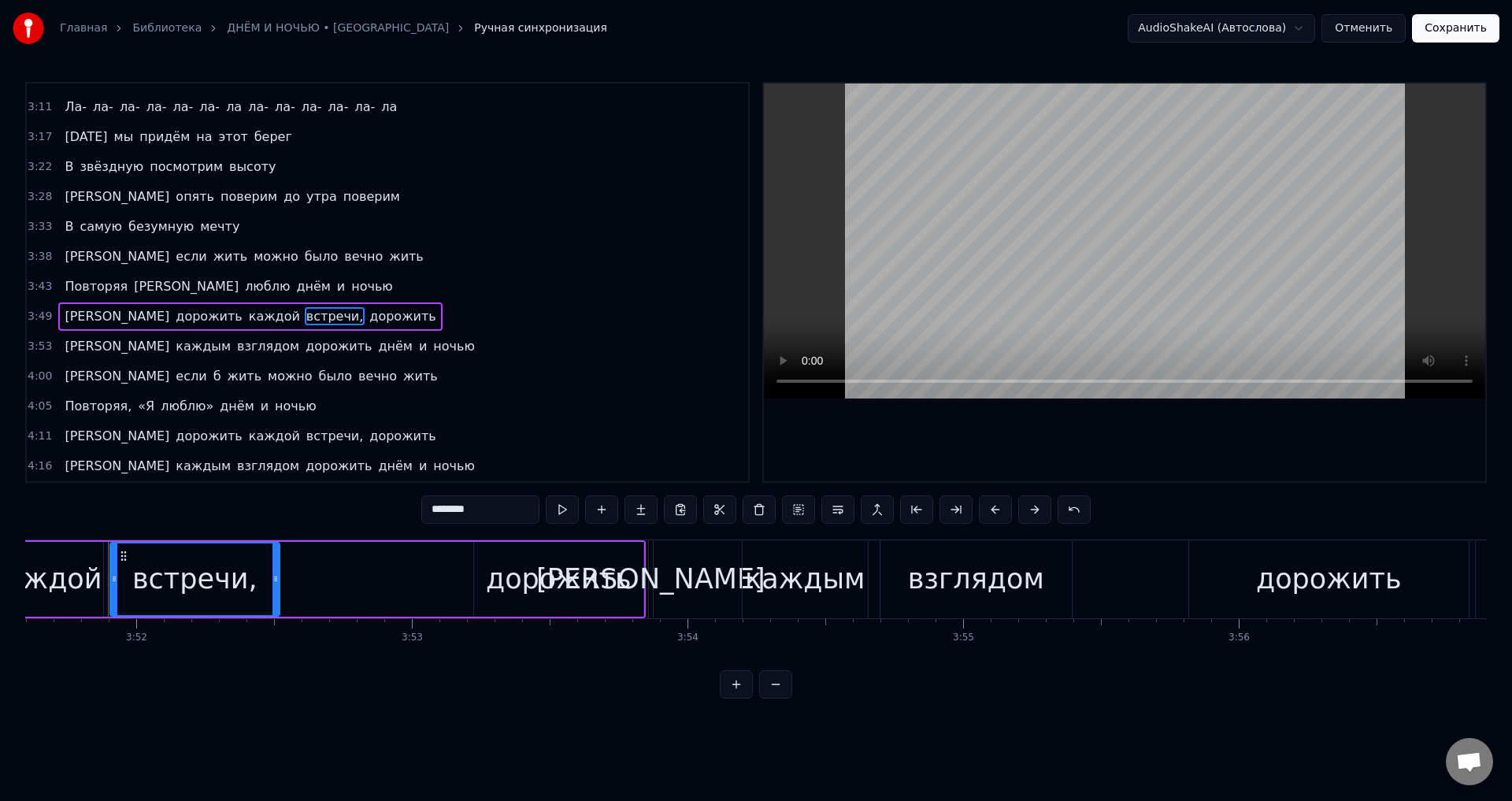
click at [486, 516] on input "********" at bounding box center [480, 510] width 118 height 29
click at [111, 403] on span "Повторяя," at bounding box center [97, 406] width 70 height 18
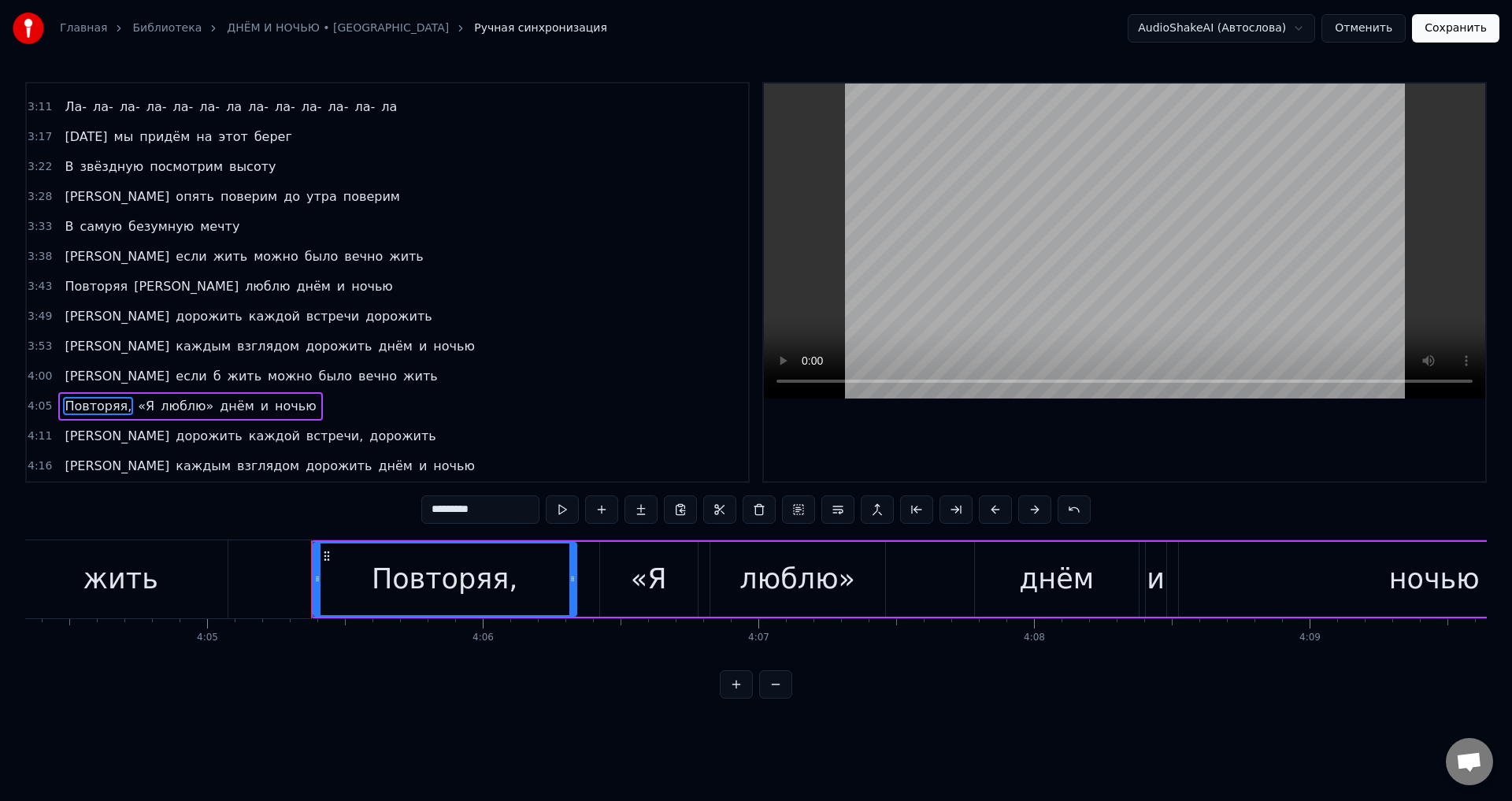
scroll to position [0, 67571]
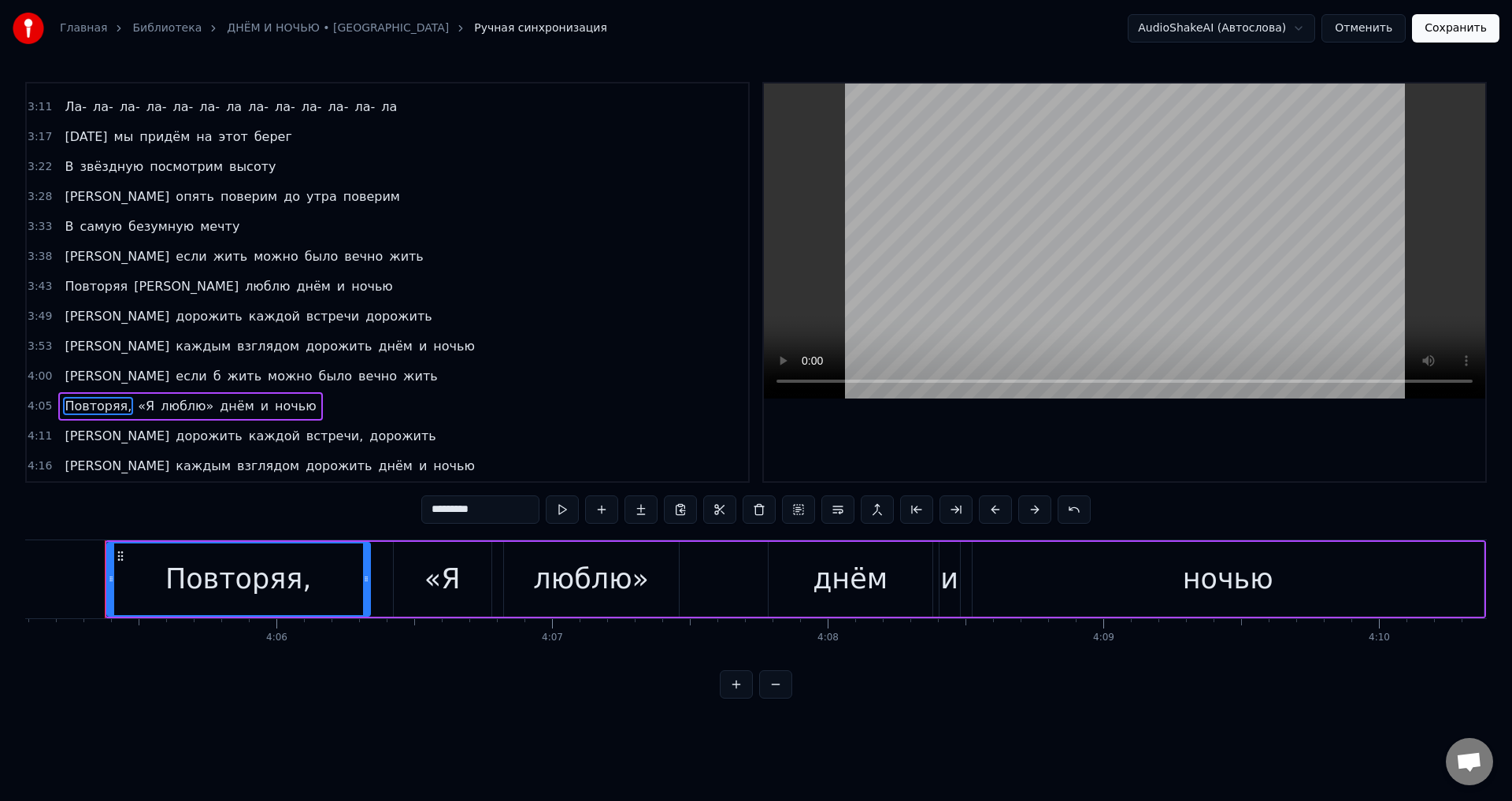
click at [497, 514] on input "*********" at bounding box center [480, 510] width 118 height 29
click at [133, 406] on span "«Я" at bounding box center [142, 406] width 19 height 18
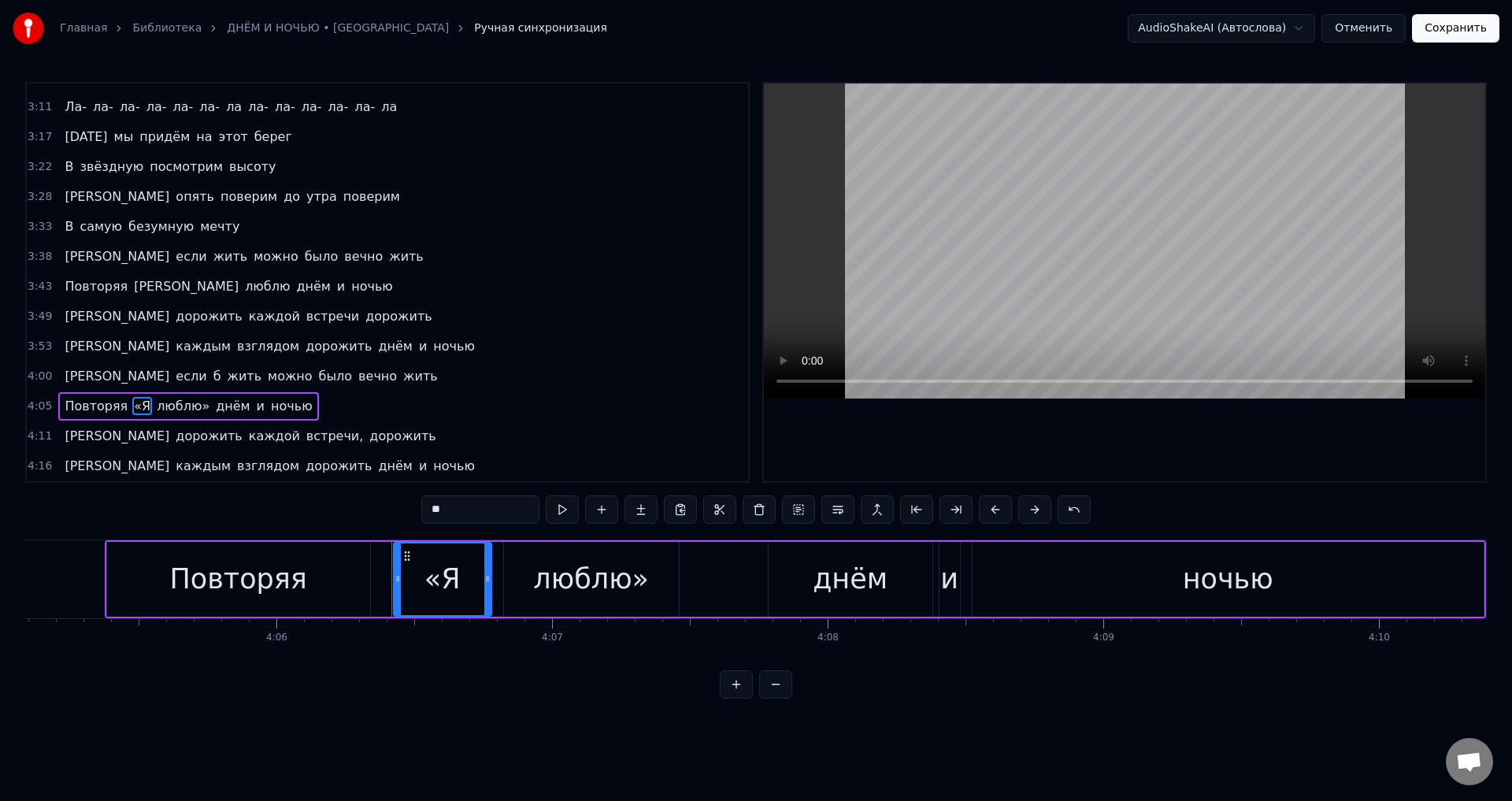
click at [437, 509] on input "**" at bounding box center [480, 510] width 118 height 29
click at [244, 400] on span "люблю»" at bounding box center [271, 406] width 56 height 18
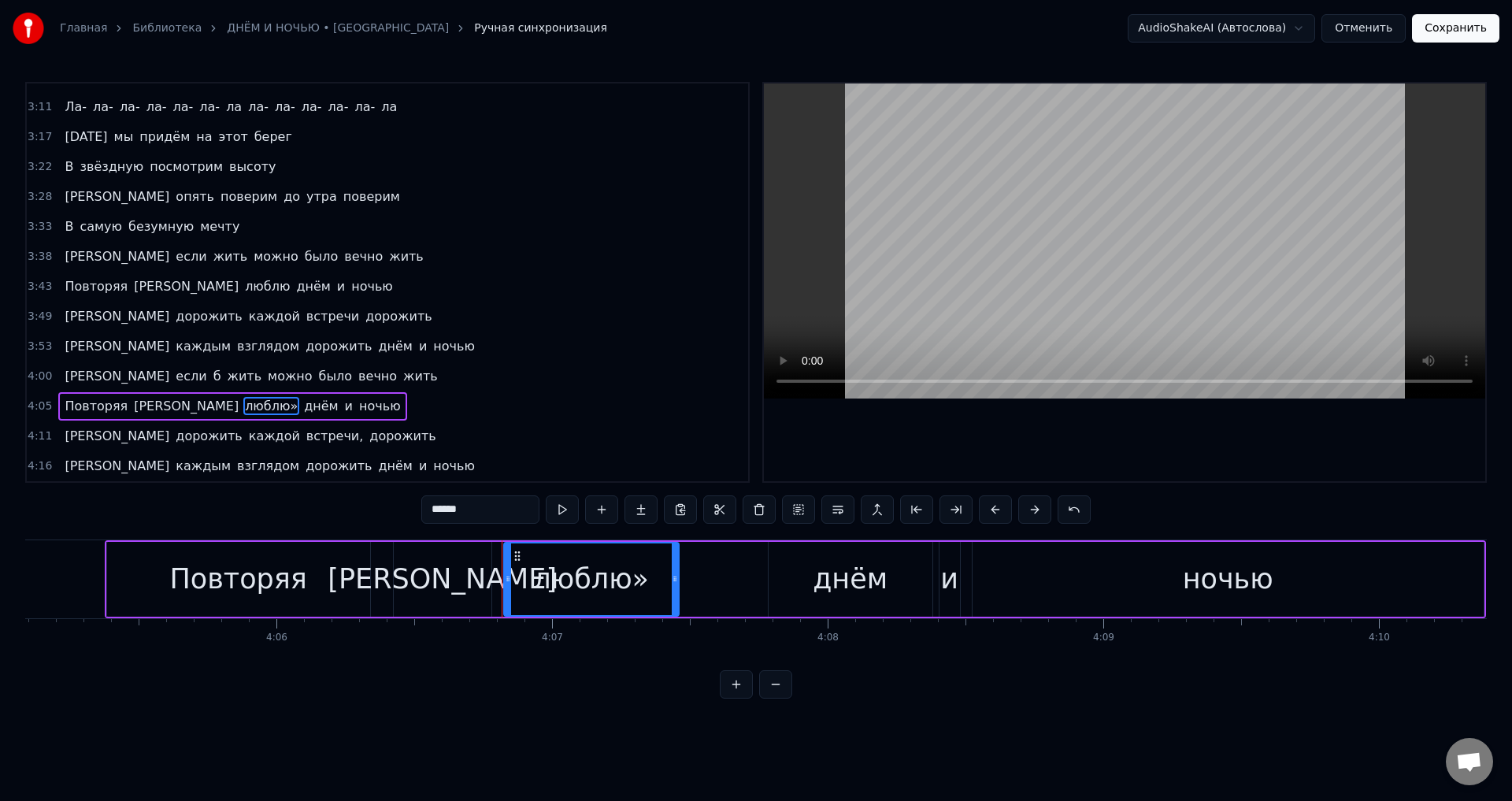
click at [486, 508] on input "******" at bounding box center [480, 510] width 118 height 29
click at [305, 437] on span "встречи," at bounding box center [334, 436] width 60 height 18
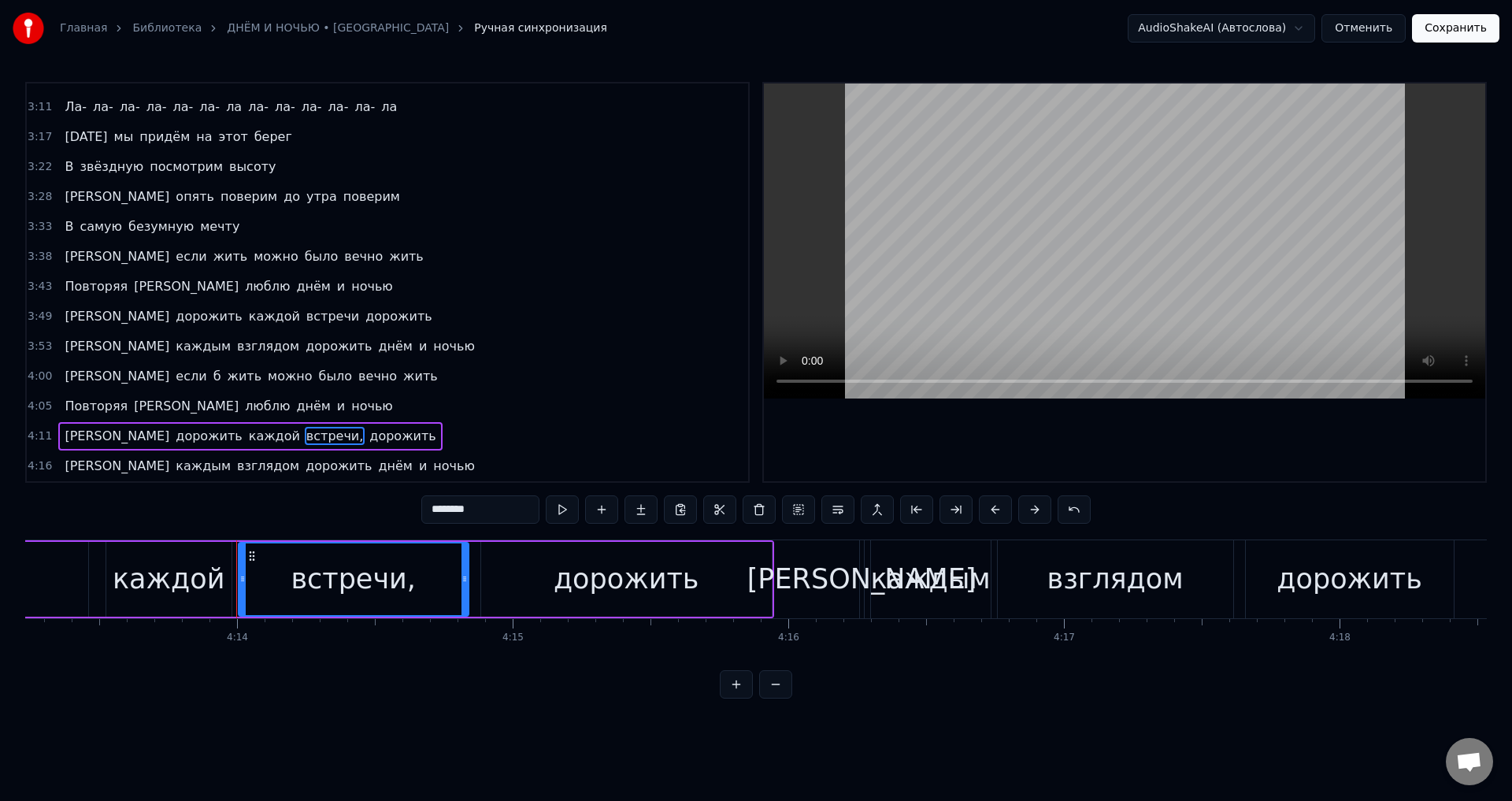
click at [487, 515] on input "********" at bounding box center [480, 510] width 118 height 29
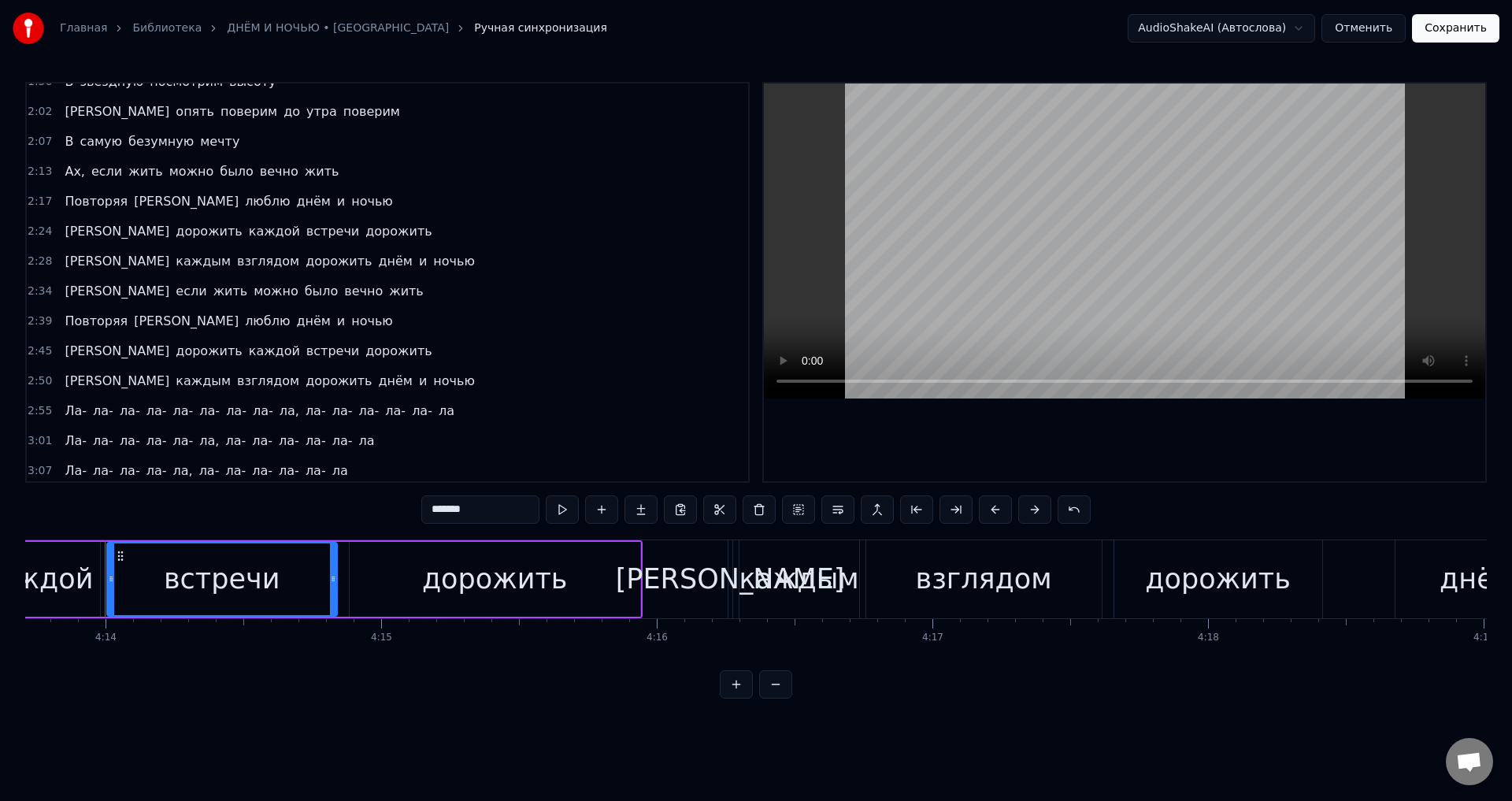
scroll to position [900, 0]
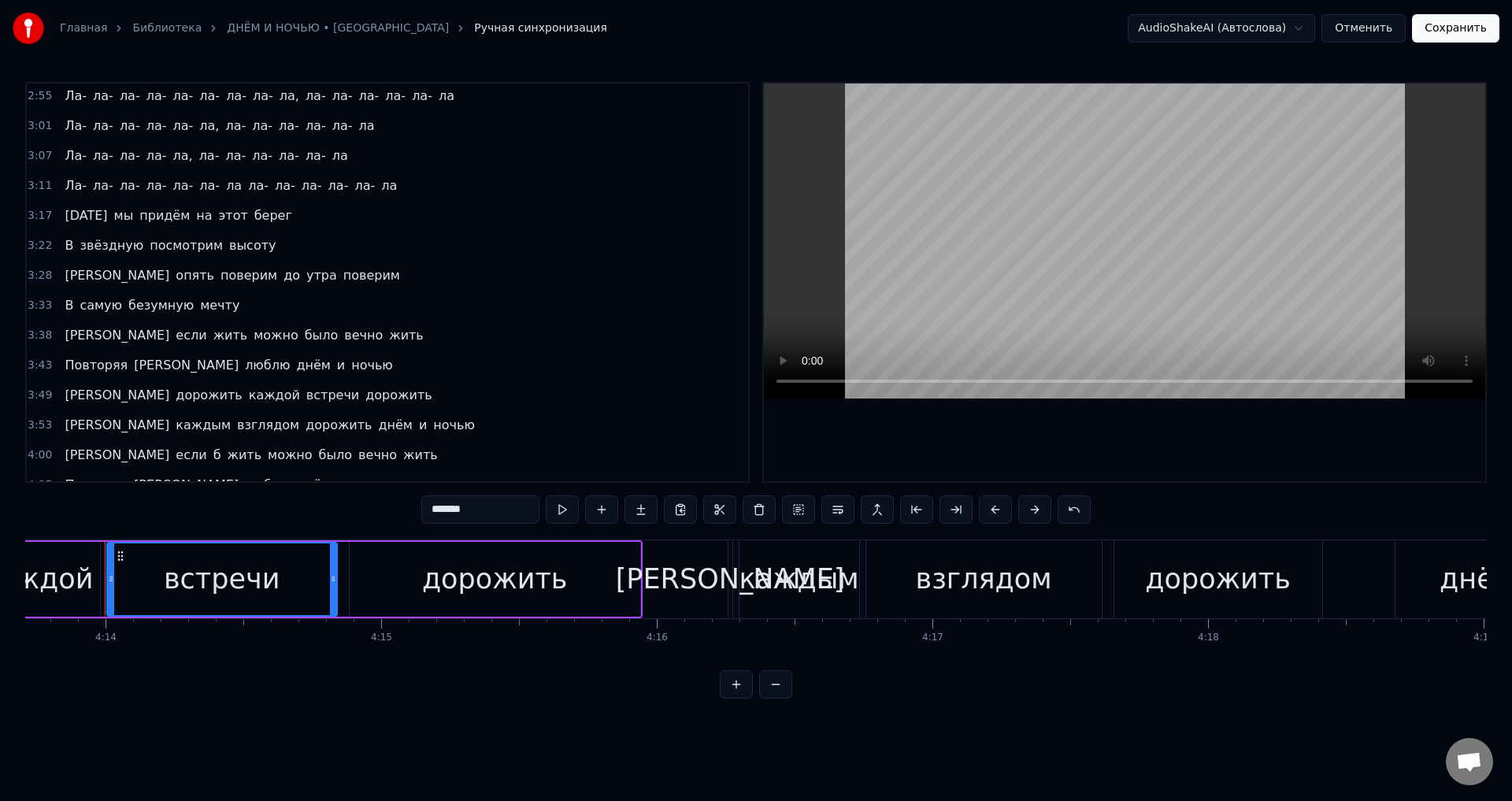
click at [104, 364] on span "Повторяя" at bounding box center [96, 365] width 66 height 18
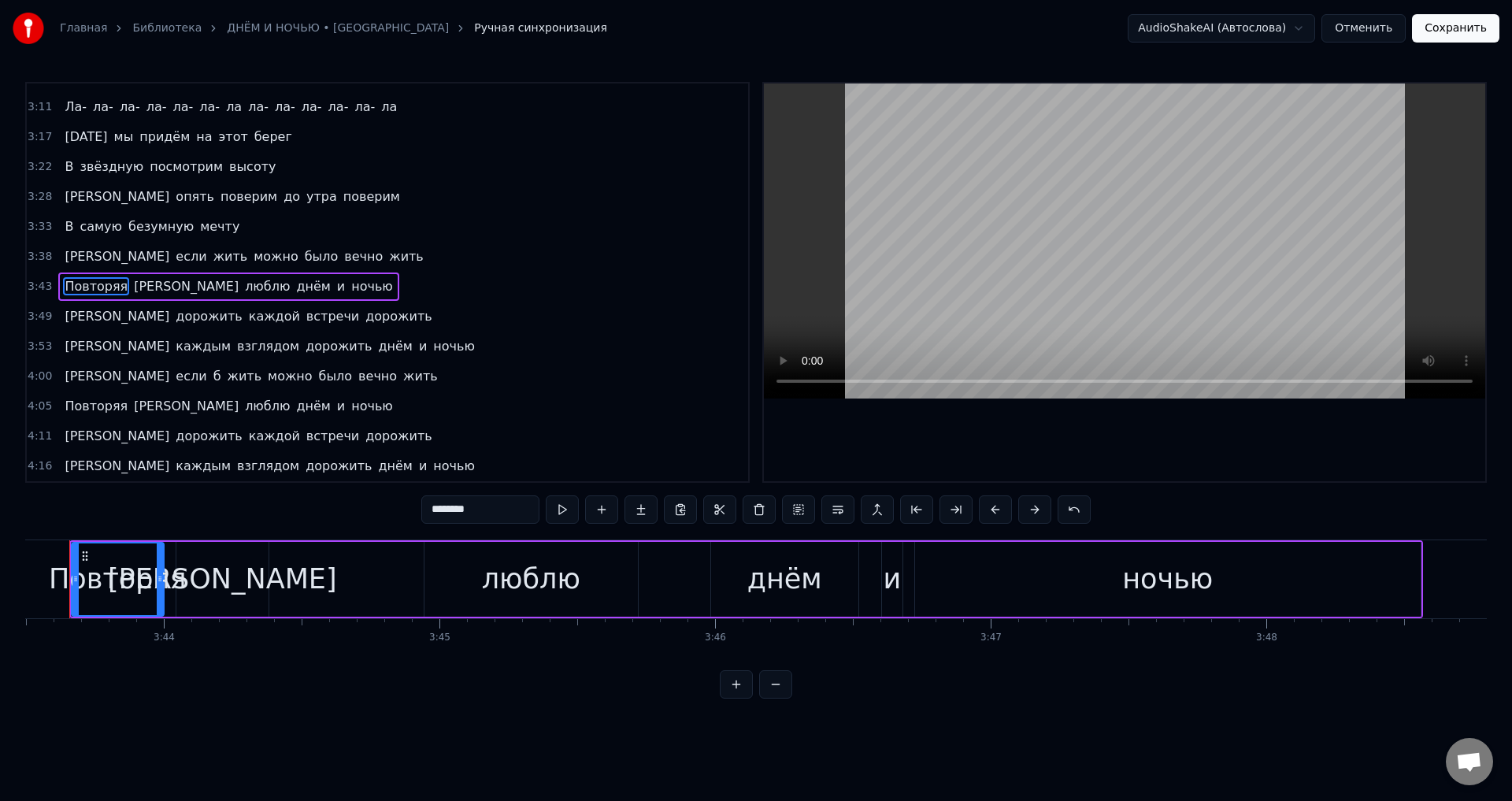
scroll to position [0, 61583]
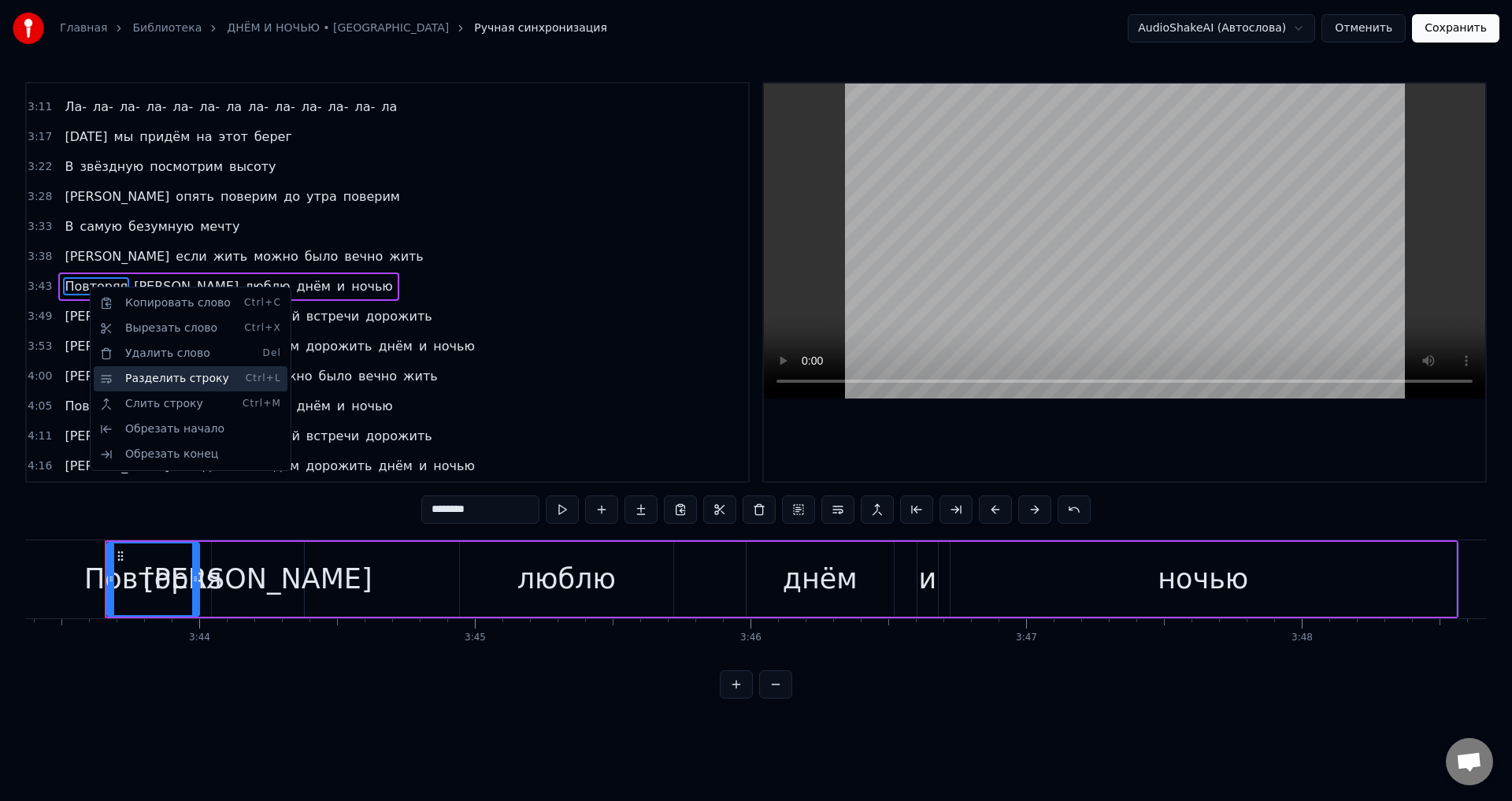
click at [201, 374] on div "Разделить строку Ctrl+L" at bounding box center [191, 379] width 194 height 25
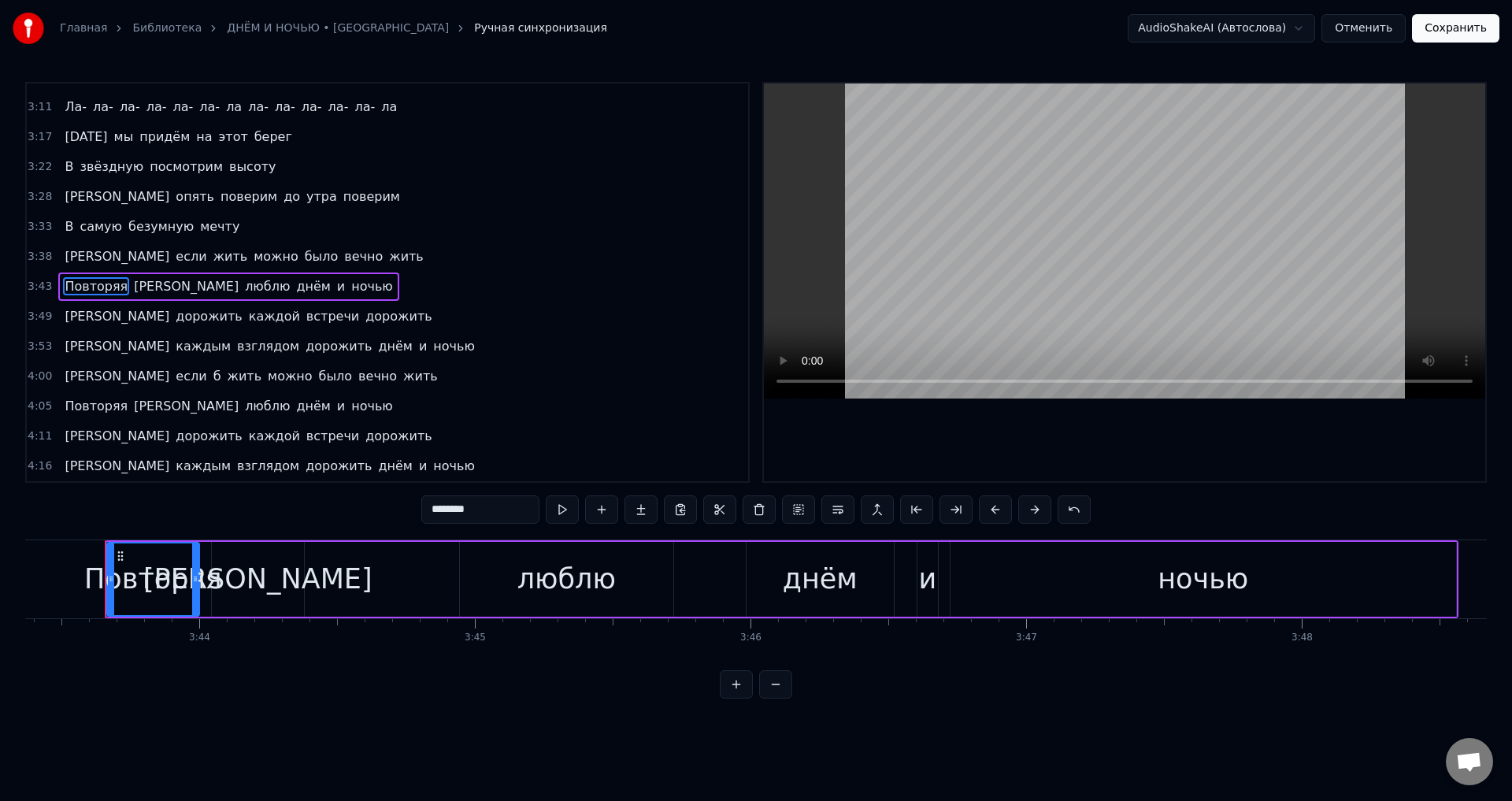
click at [133, 287] on span "[PERSON_NAME]" at bounding box center [186, 286] width 108 height 18
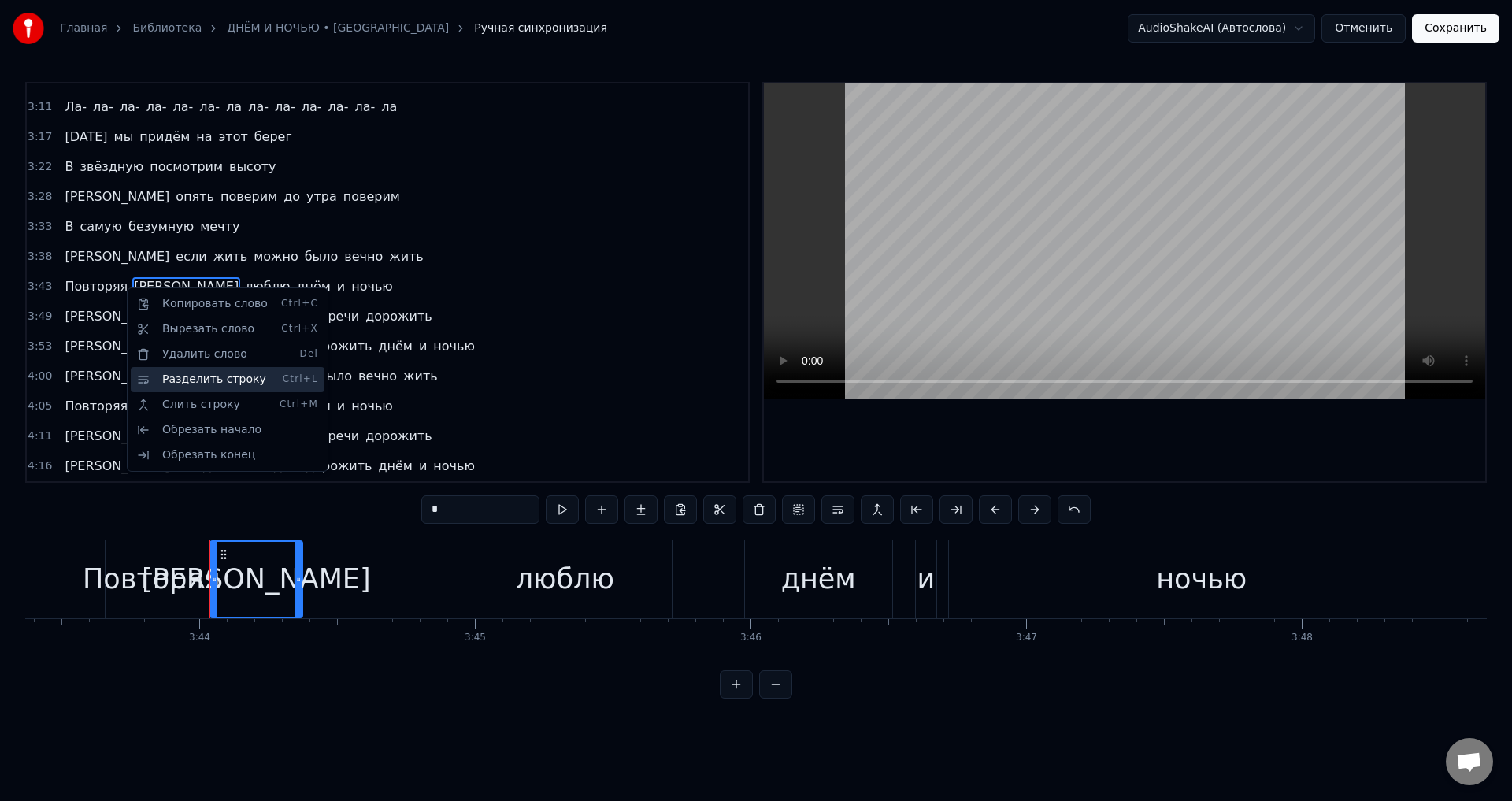
click at [220, 377] on div "Разделить строку Ctrl+L" at bounding box center [228, 380] width 194 height 25
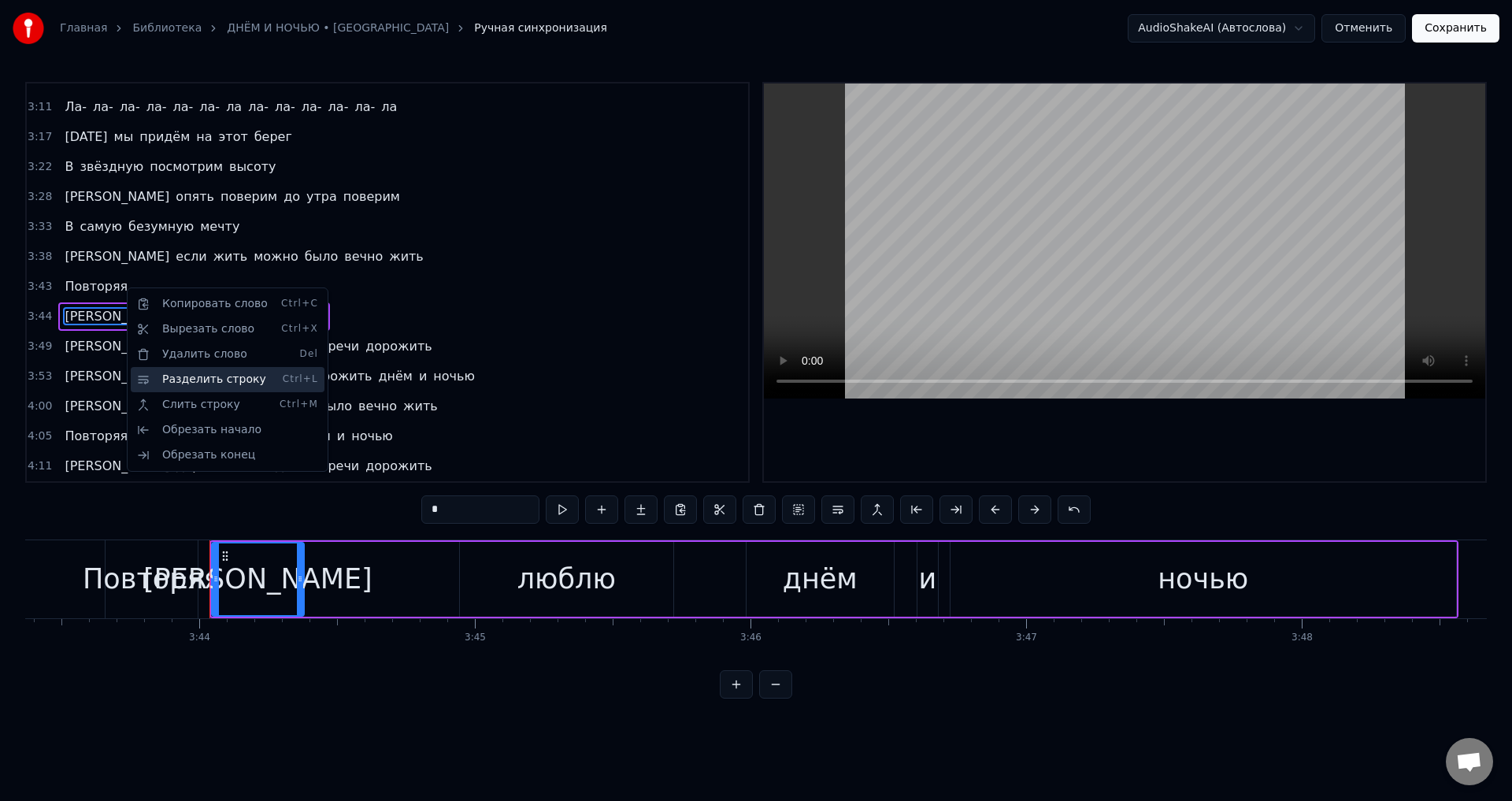
scroll to position [1008, 0]
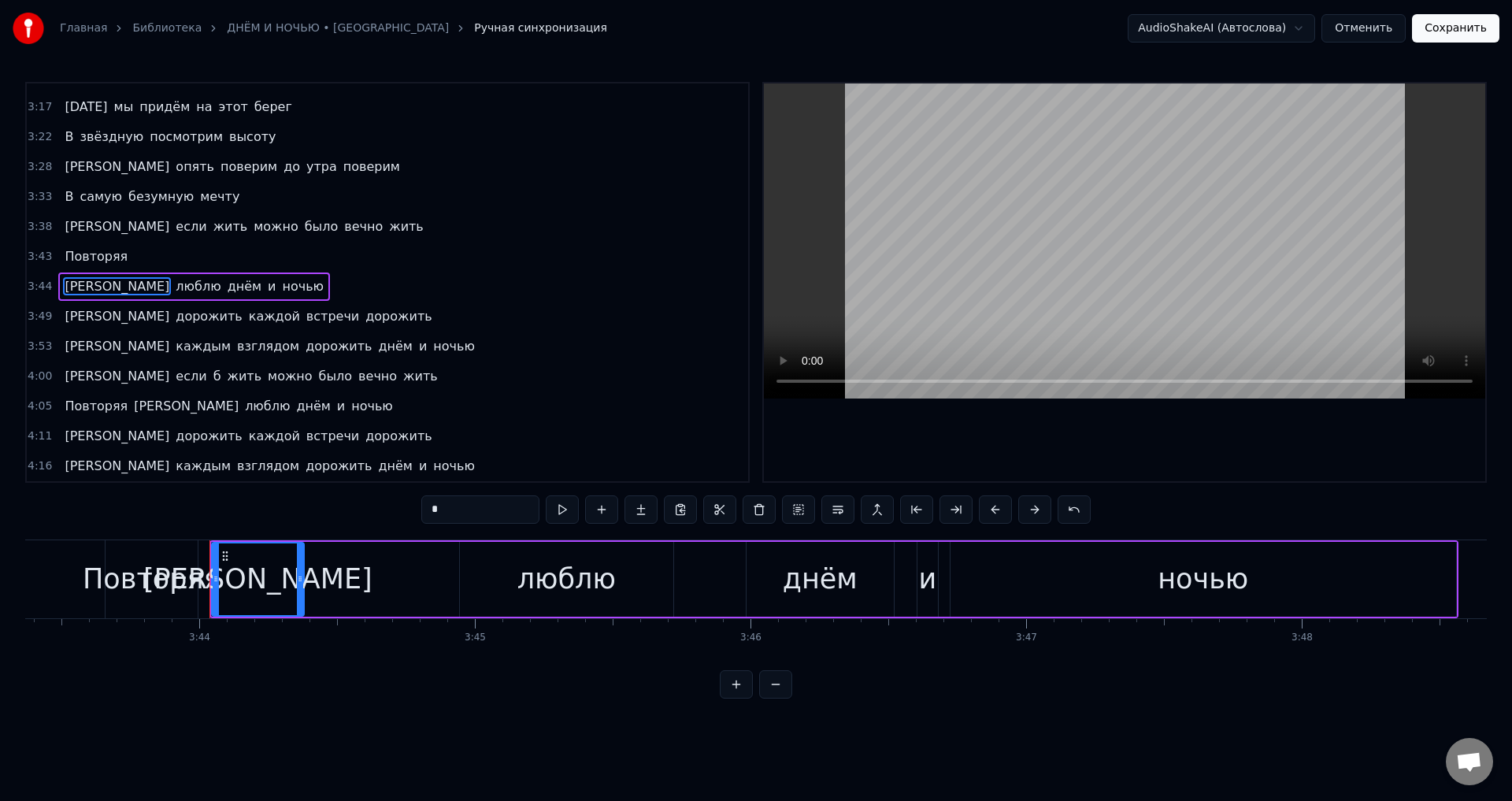
click at [66, 256] on span "Повторяя" at bounding box center [96, 256] width 66 height 18
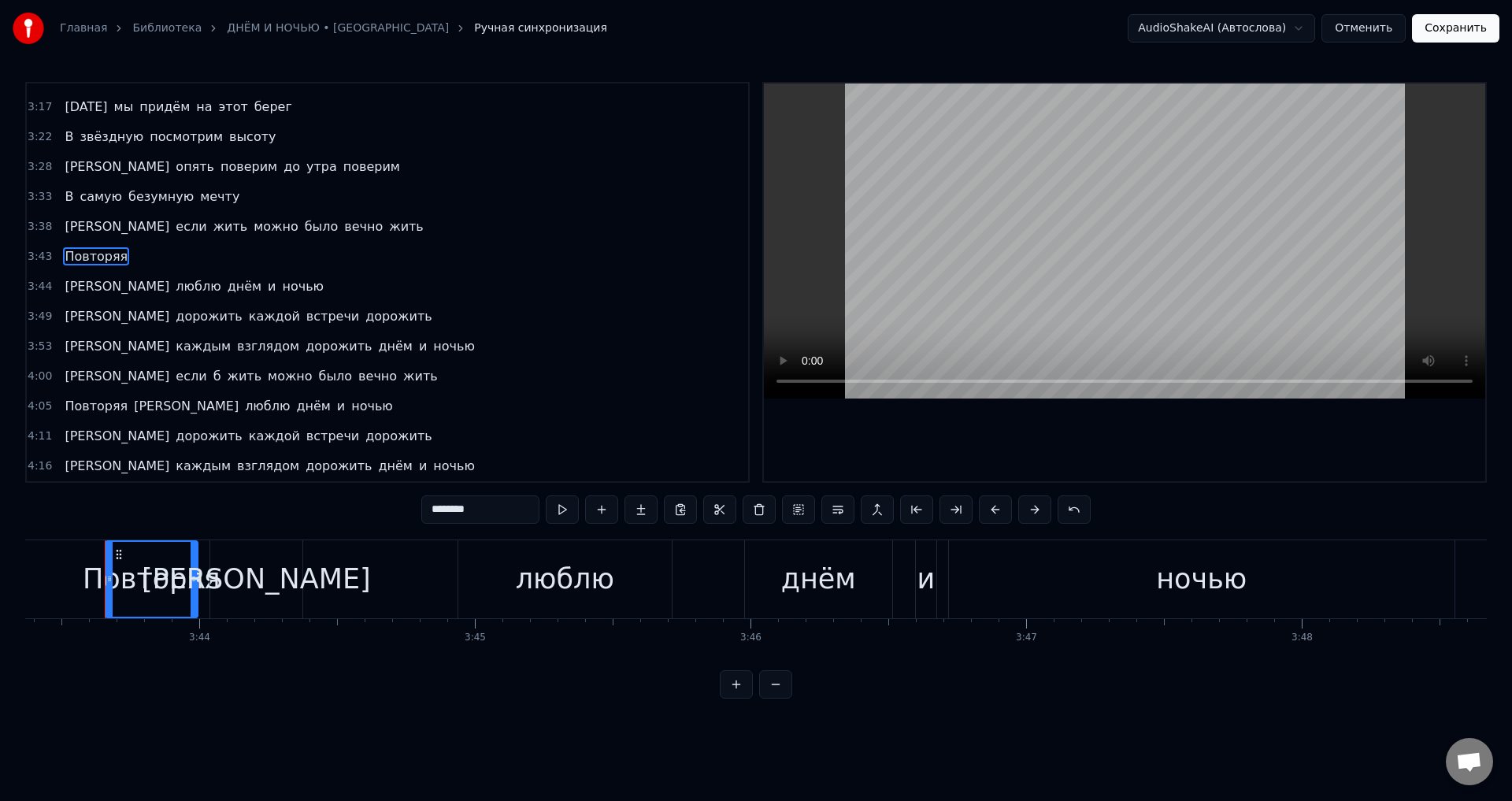
scroll to position [982, 0]
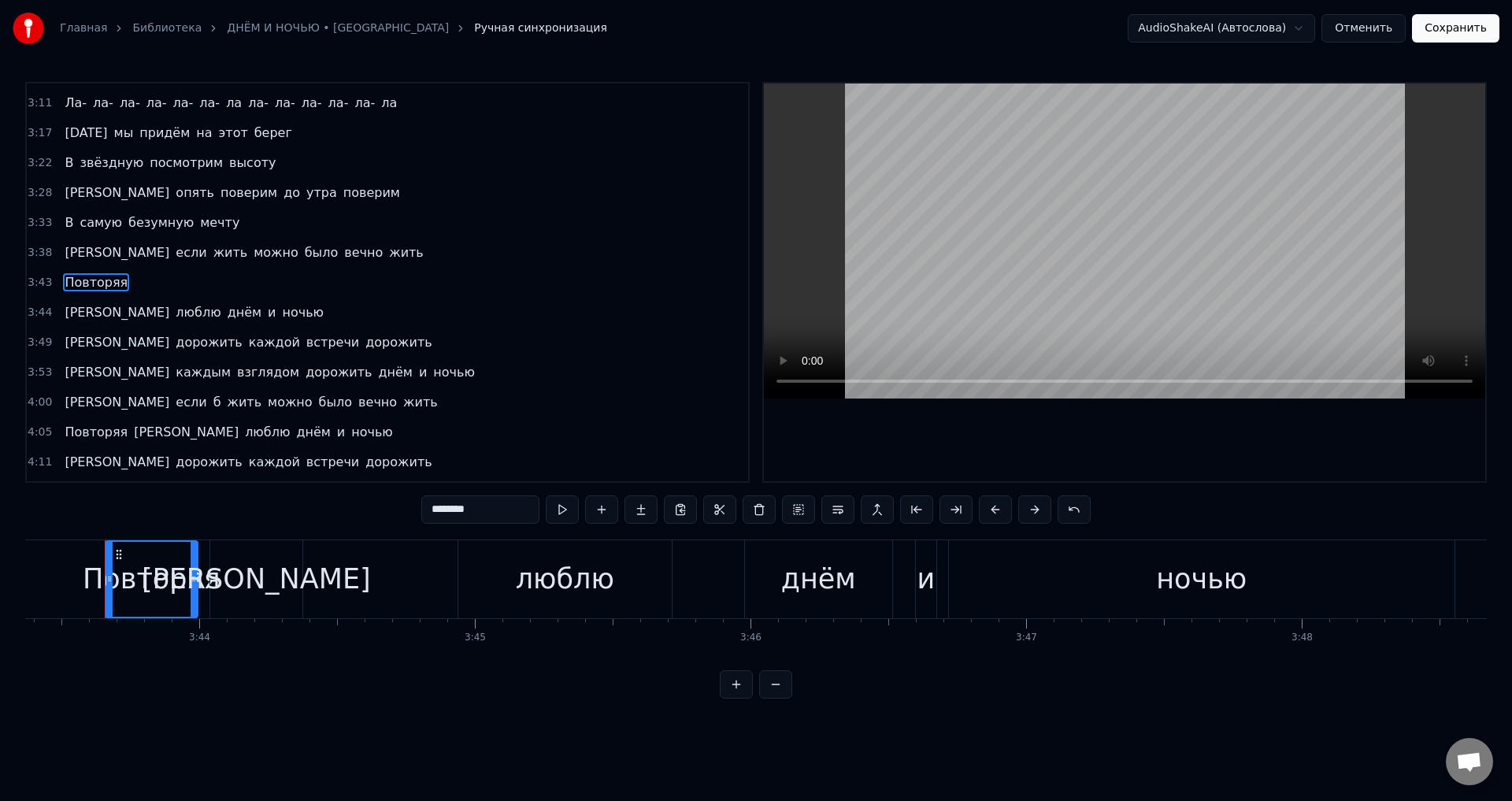
click at [66, 308] on span "[PERSON_NAME]" at bounding box center [117, 312] width 108 height 18
type input "*"
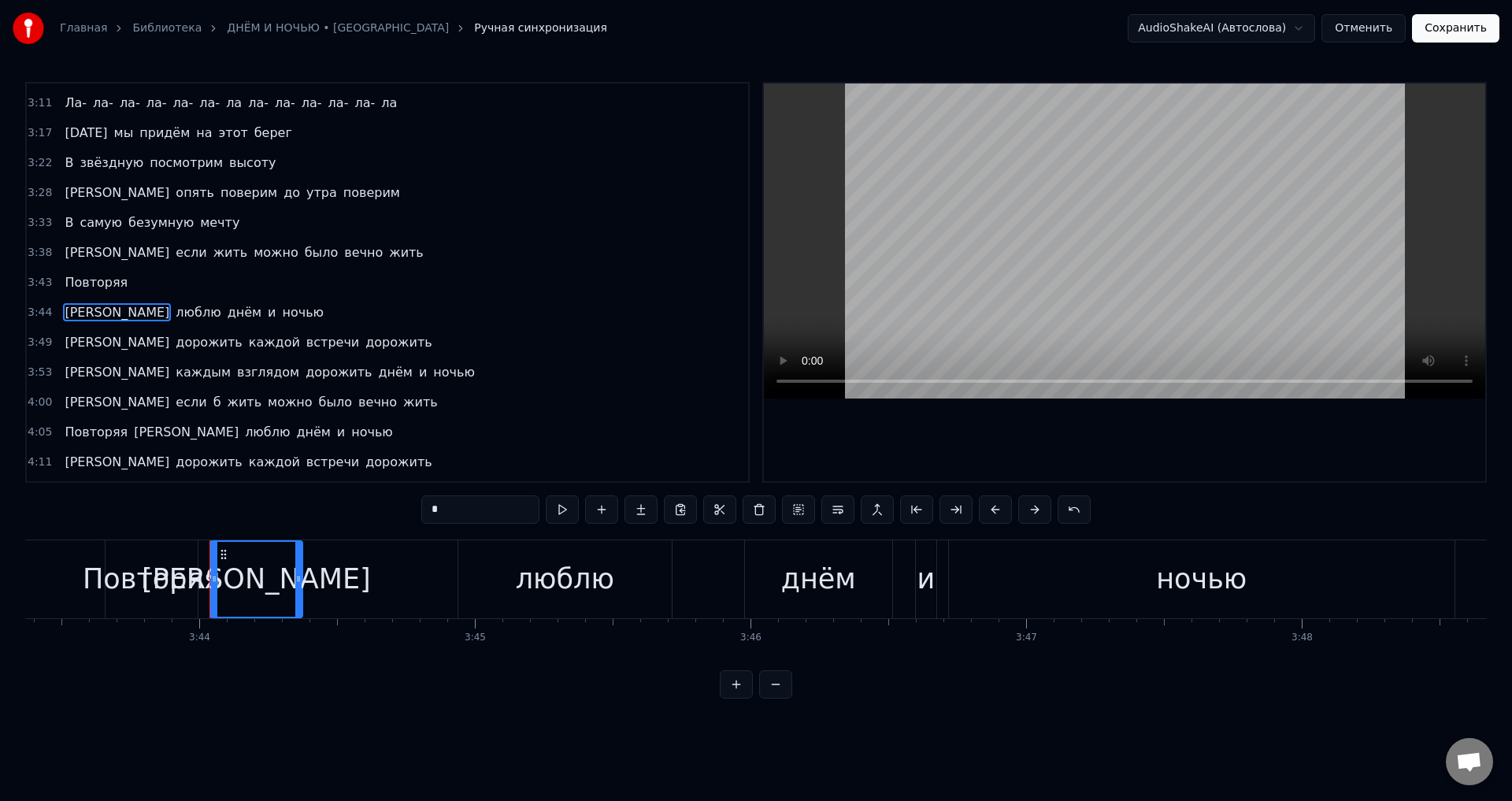
scroll to position [1008, 0]
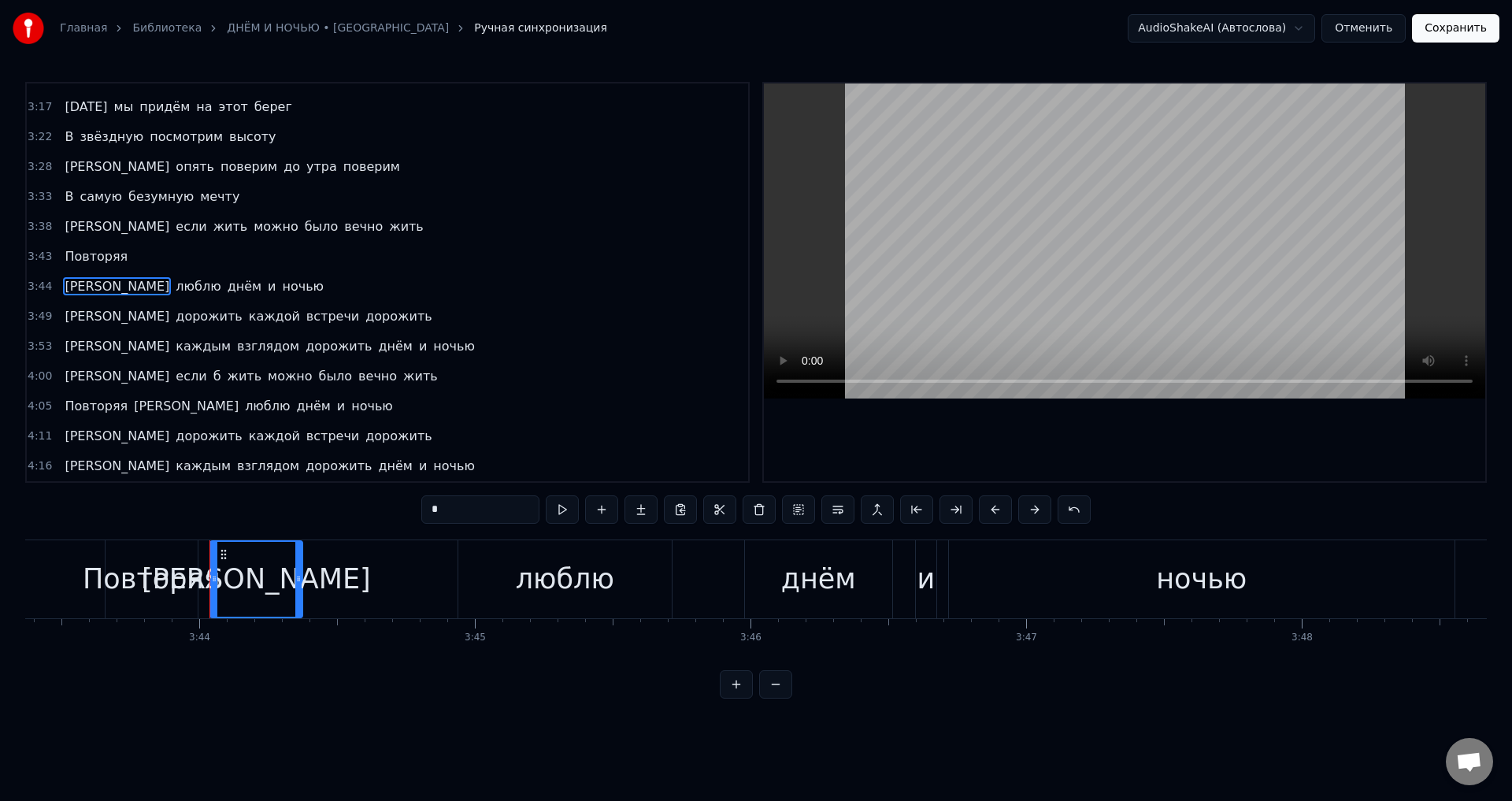
click at [278, 585] on div "[PERSON_NAME]" at bounding box center [256, 578] width 91 height 75
drag, startPoint x: 298, startPoint y: 586, endPoint x: 386, endPoint y: 586, distance: 88.0
click at [386, 586] on div at bounding box center [386, 578] width 7 height 75
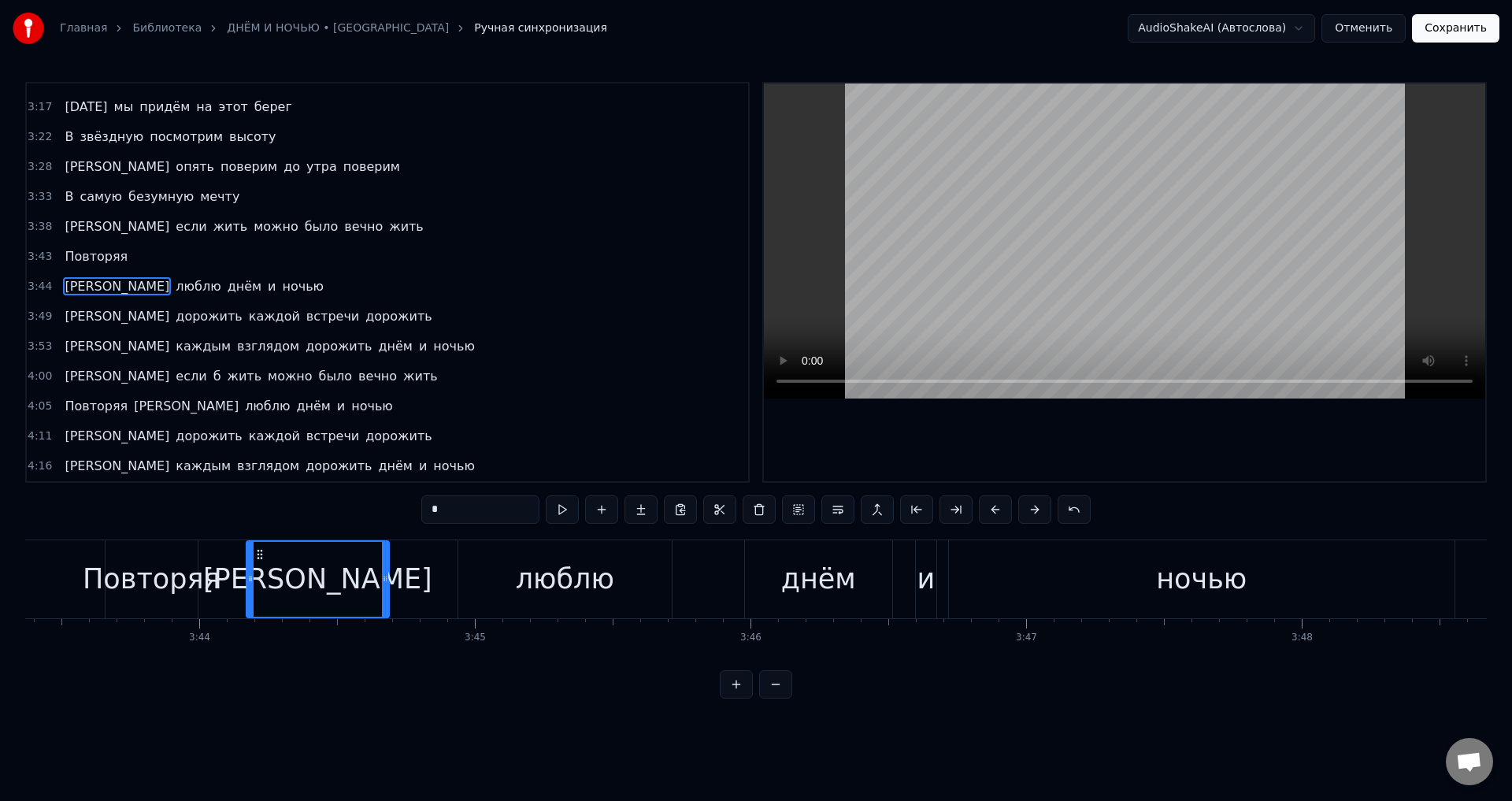
drag, startPoint x: 214, startPoint y: 576, endPoint x: 250, endPoint y: 569, distance: 36.7
click at [250, 569] on div at bounding box center [250, 578] width 7 height 75
drag, startPoint x: 247, startPoint y: 579, endPoint x: 274, endPoint y: 579, distance: 27.0
click at [274, 579] on icon at bounding box center [277, 578] width 7 height 13
drag, startPoint x: 274, startPoint y: 579, endPoint x: 301, endPoint y: 580, distance: 27.0
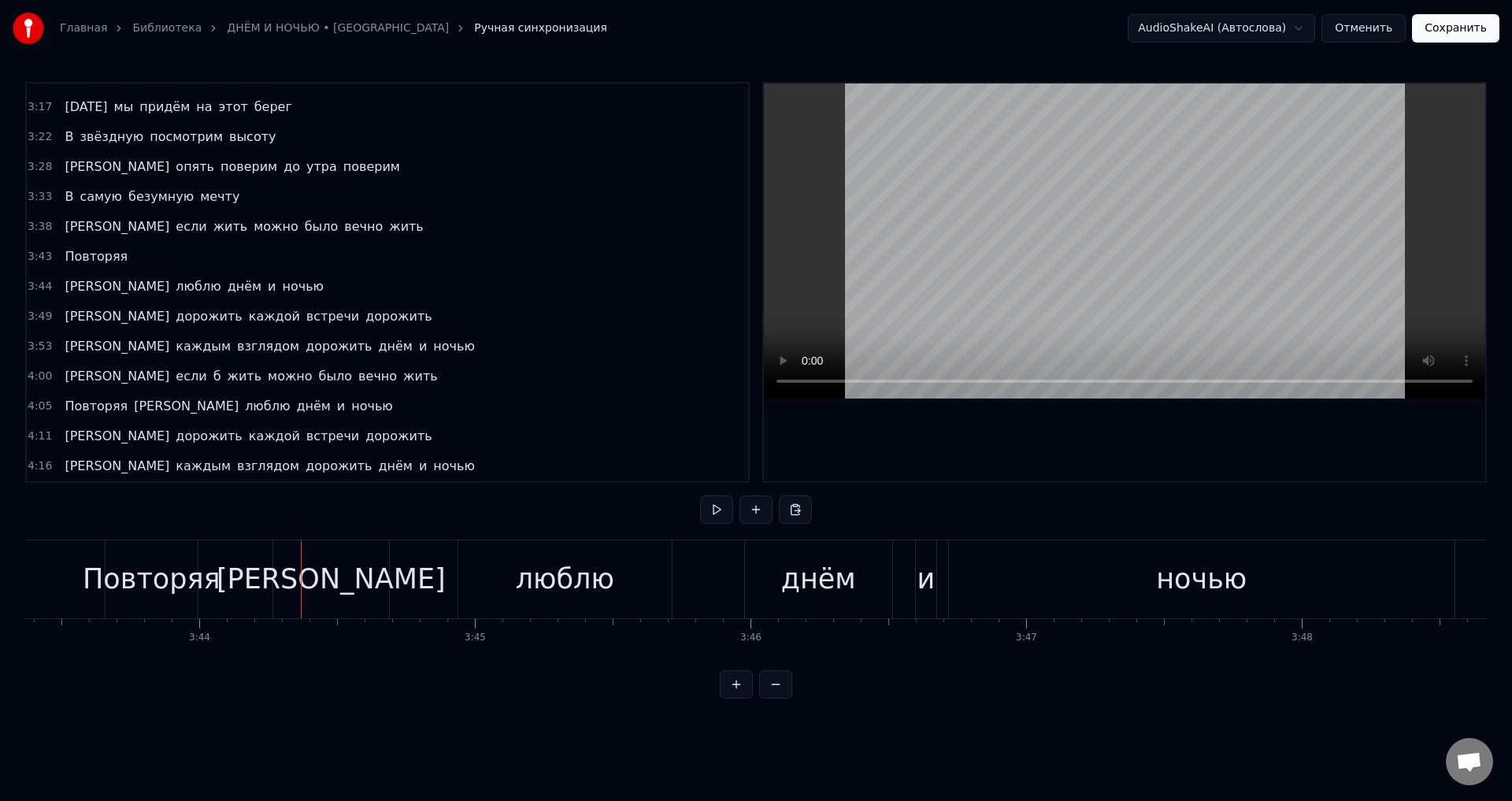
click at [361, 578] on div "[PERSON_NAME]" at bounding box center [331, 578] width 116 height 78
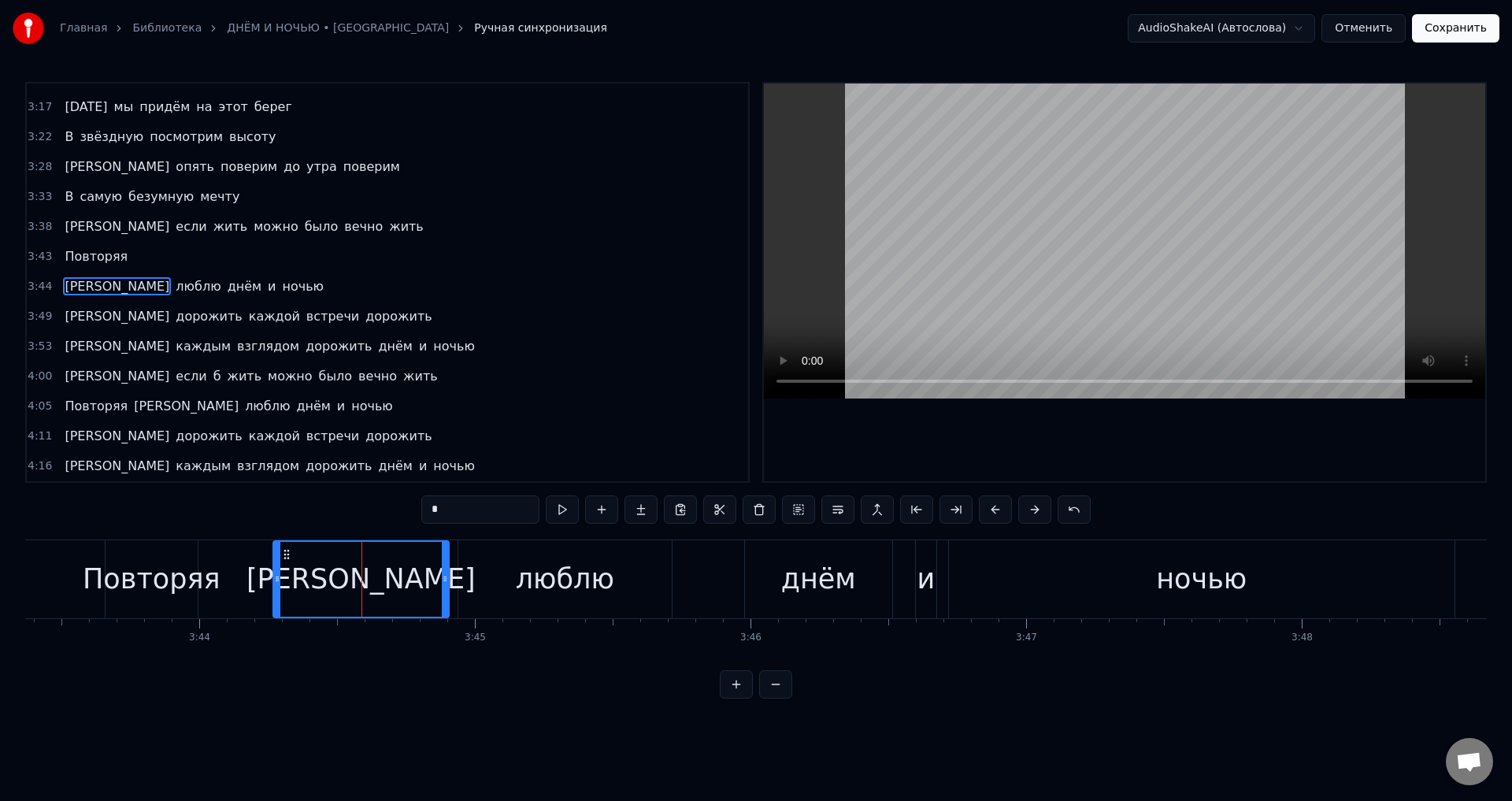
drag, startPoint x: 385, startPoint y: 580, endPoint x: 444, endPoint y: 581, distance: 59.0
click at [444, 581] on icon at bounding box center [445, 578] width 7 height 13
drag, startPoint x: 276, startPoint y: 580, endPoint x: 387, endPoint y: 573, distance: 111.2
click at [387, 573] on icon at bounding box center [390, 578] width 7 height 13
click at [97, 579] on div "Повторяя" at bounding box center [151, 579] width 138 height 42
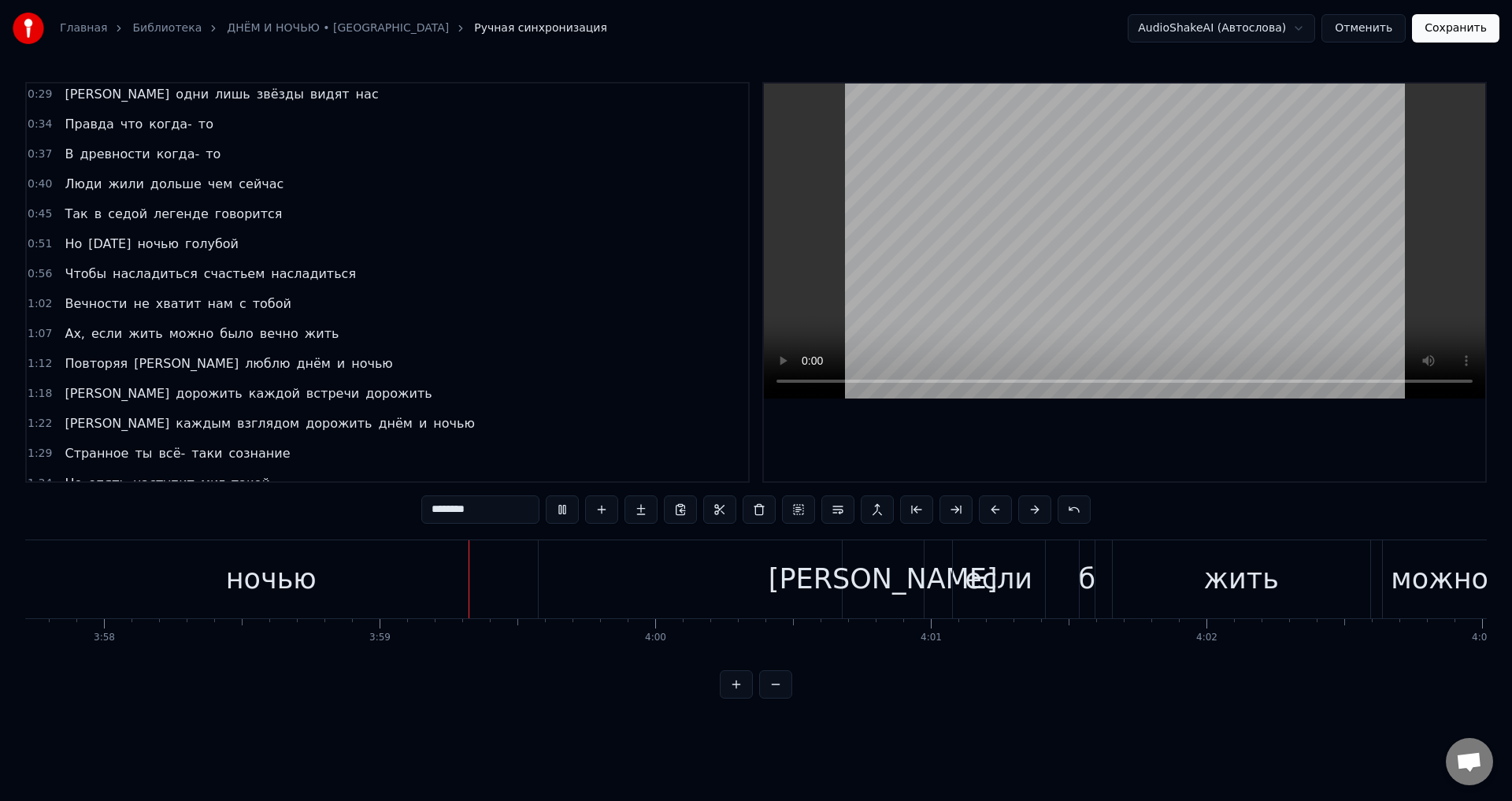
scroll to position [0, 0]
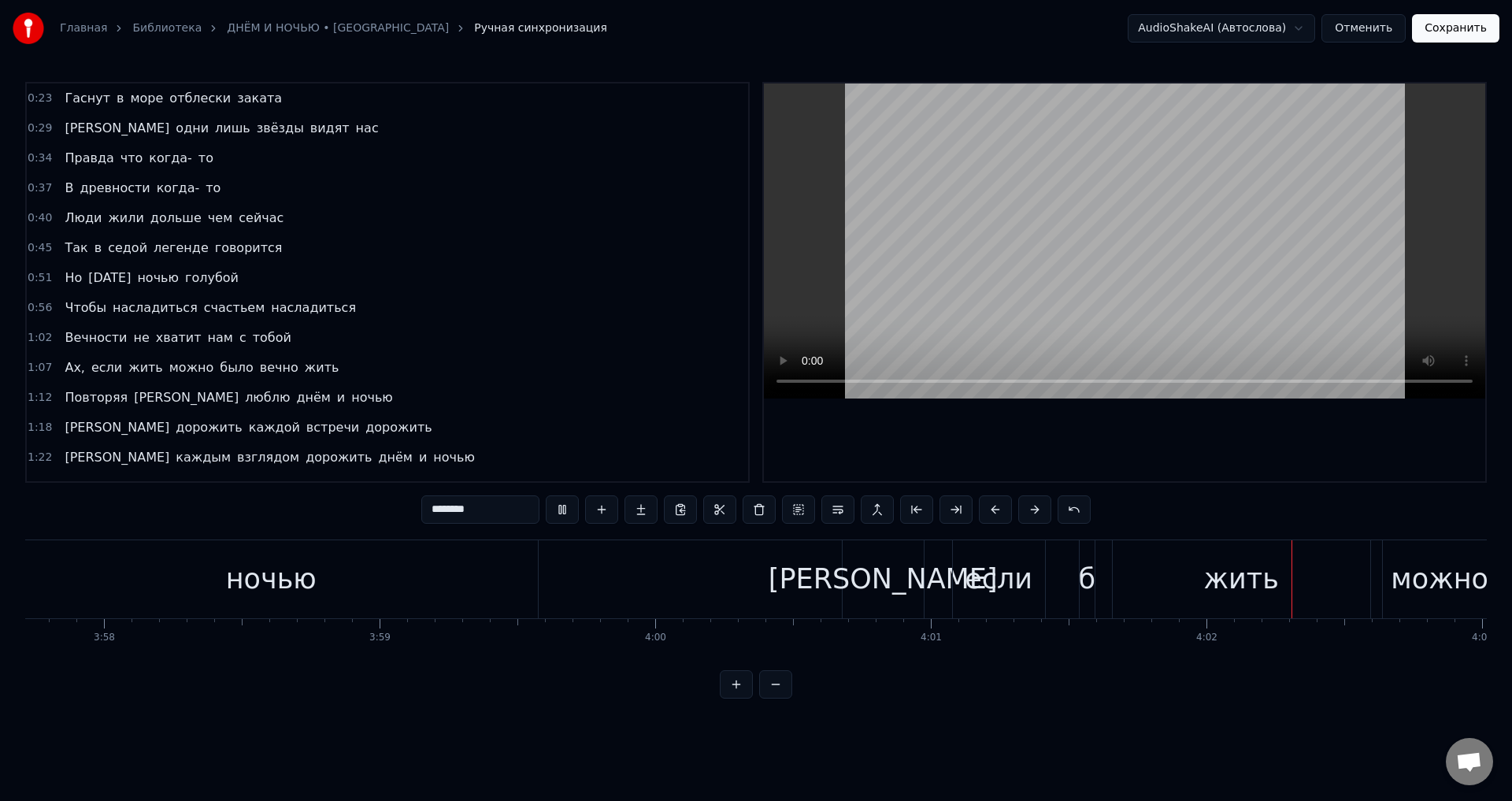
click at [81, 97] on span "Гаснут" at bounding box center [87, 98] width 49 height 18
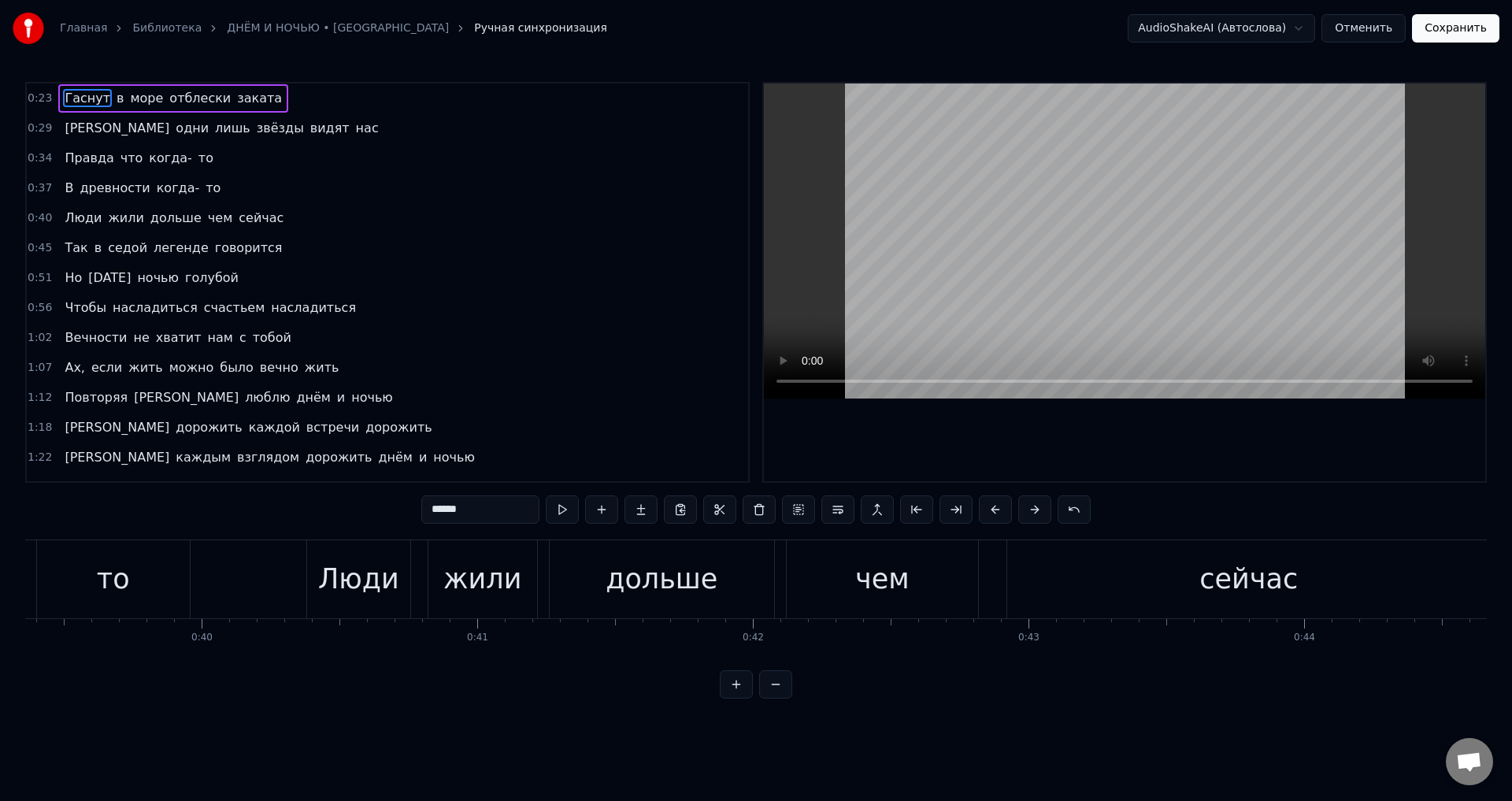
scroll to position [0, 6532]
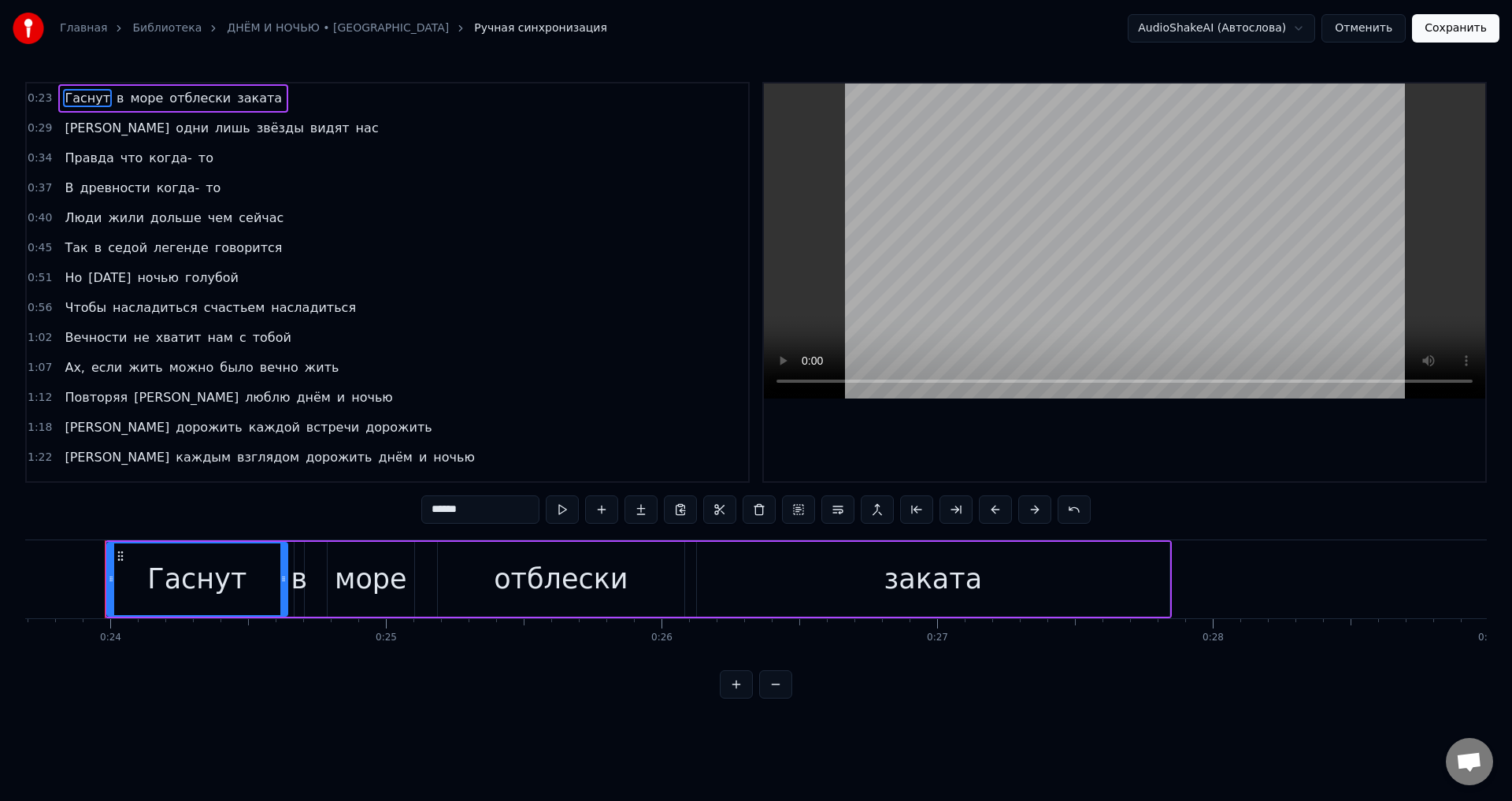
click at [66, 365] on span "Ах," at bounding box center [75, 368] width 24 height 18
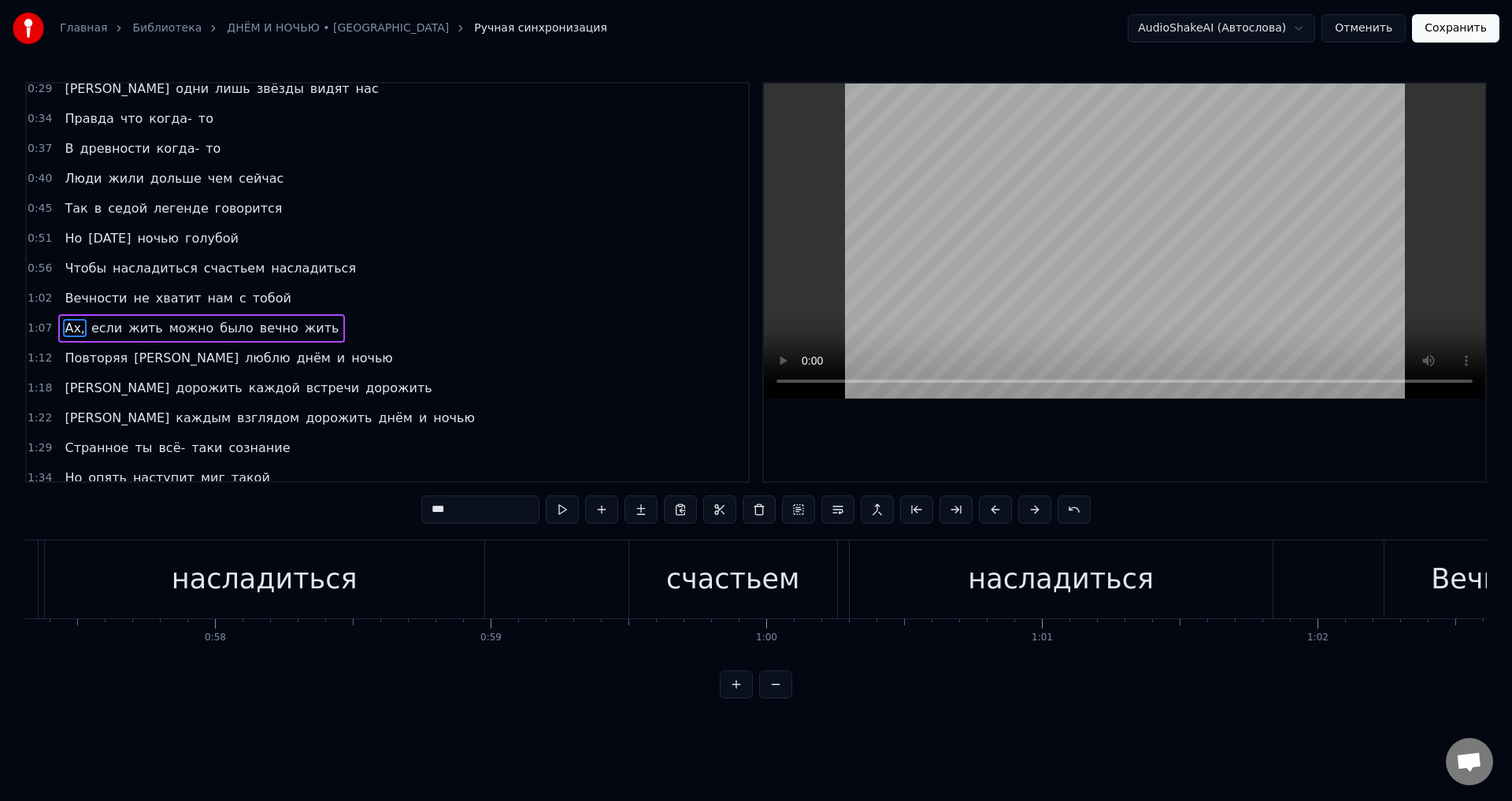
scroll to position [0, 18585]
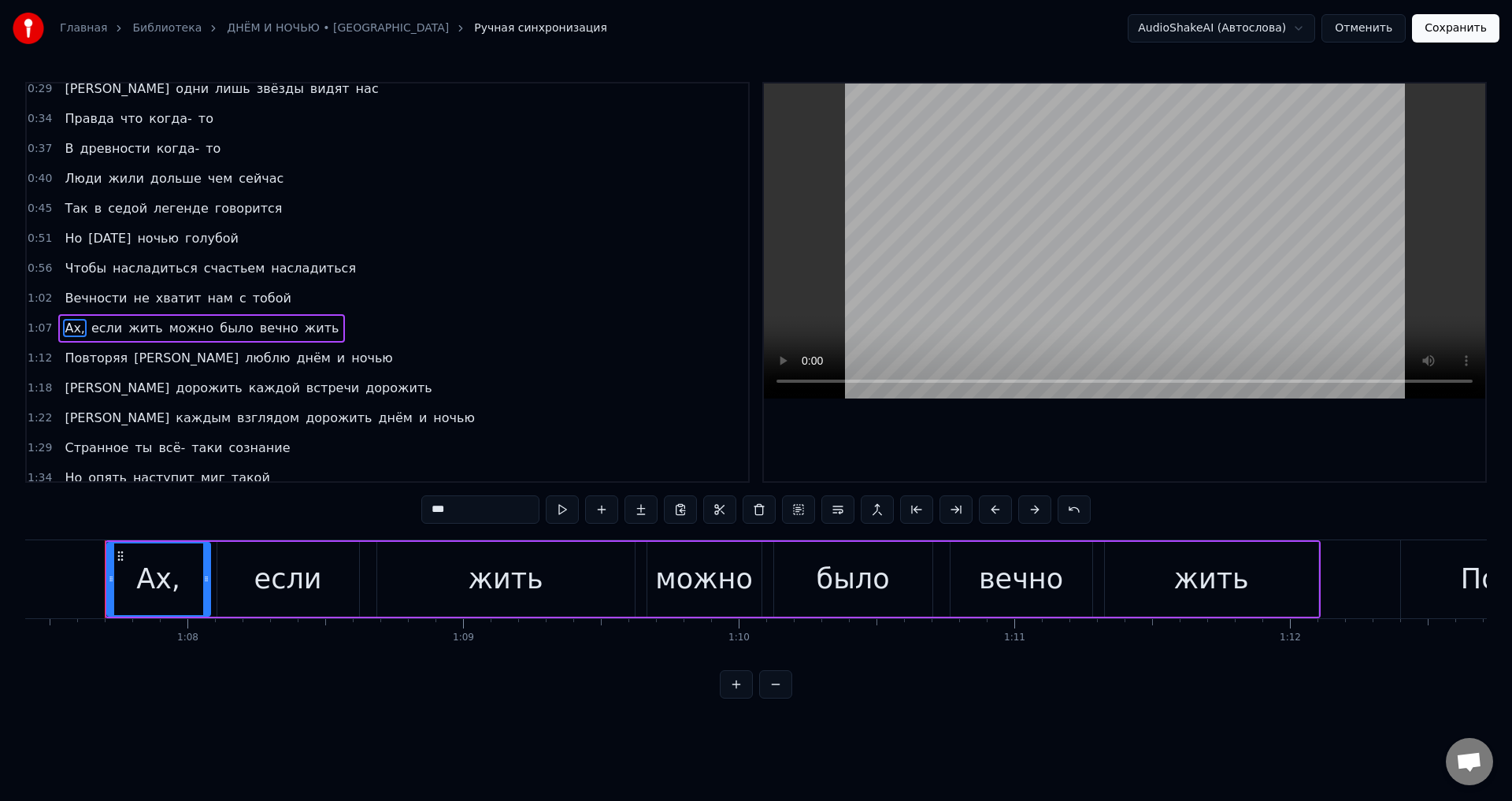
click at [470, 521] on input "***" at bounding box center [480, 510] width 118 height 29
click at [174, 334] on span "если" at bounding box center [191, 328] width 34 height 18
type input "****"
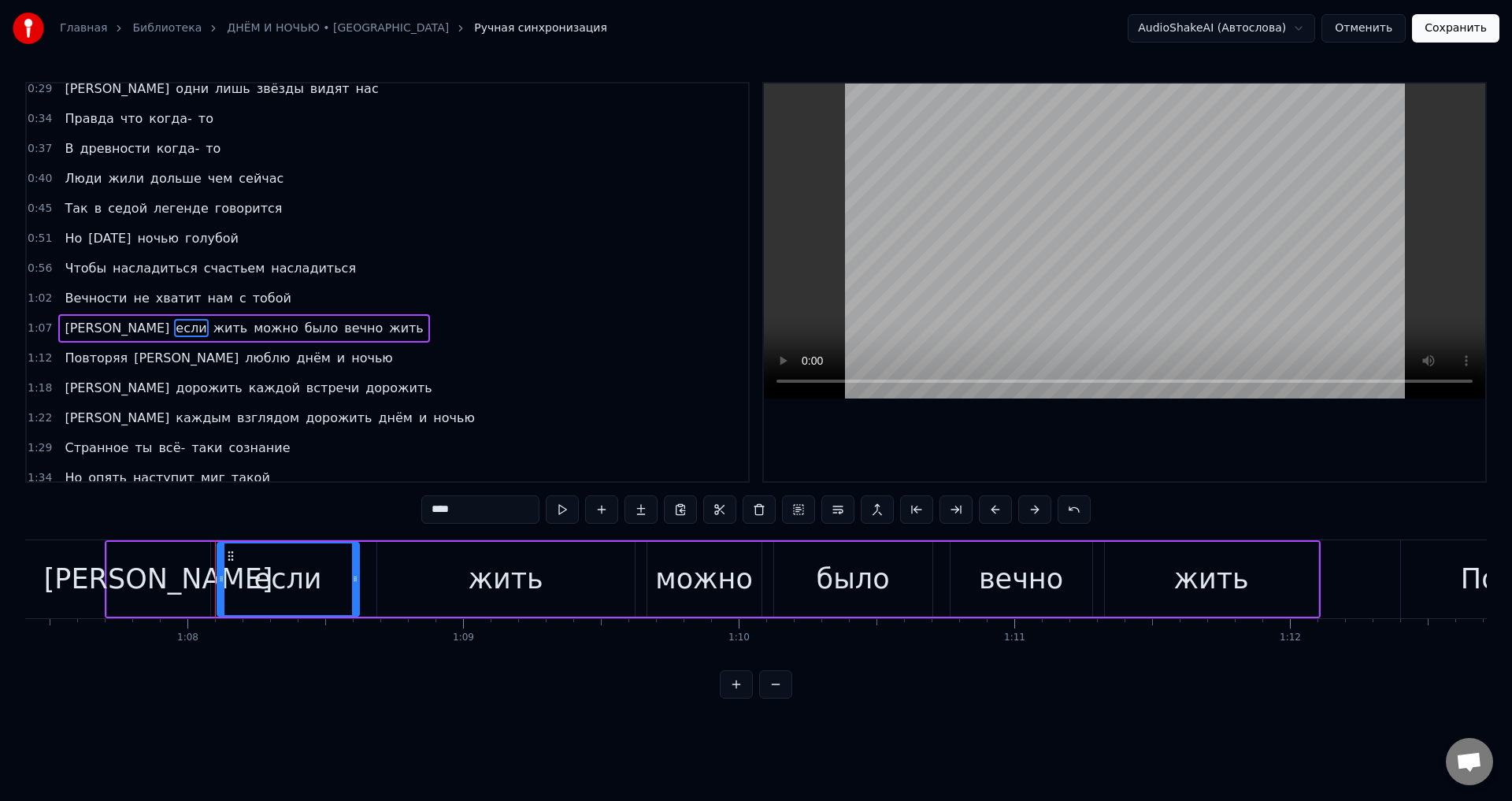
scroll to position [85, 0]
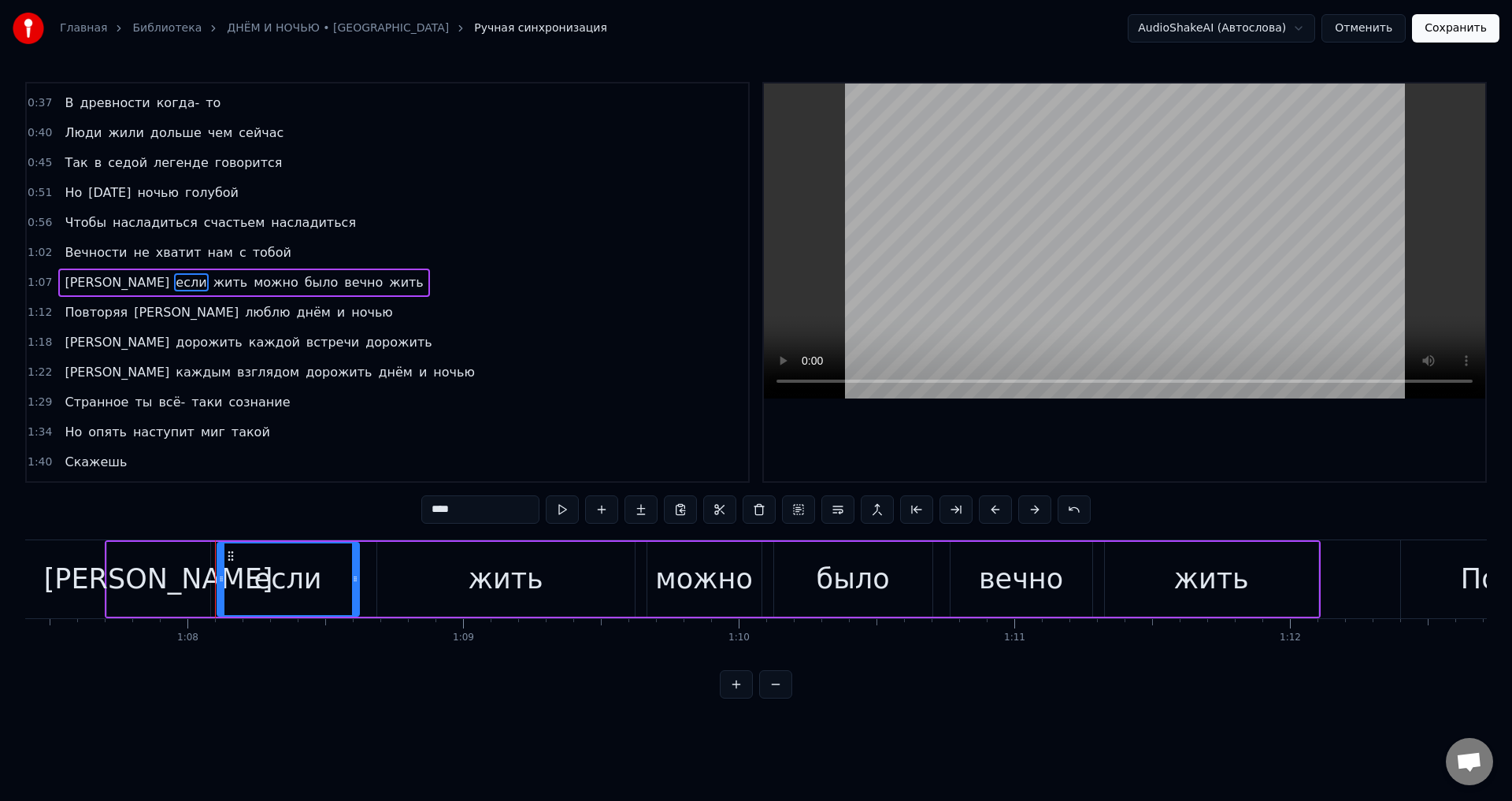
click at [362, 579] on div "Ах если жить можно было вечно жить" at bounding box center [713, 578] width 1216 height 78
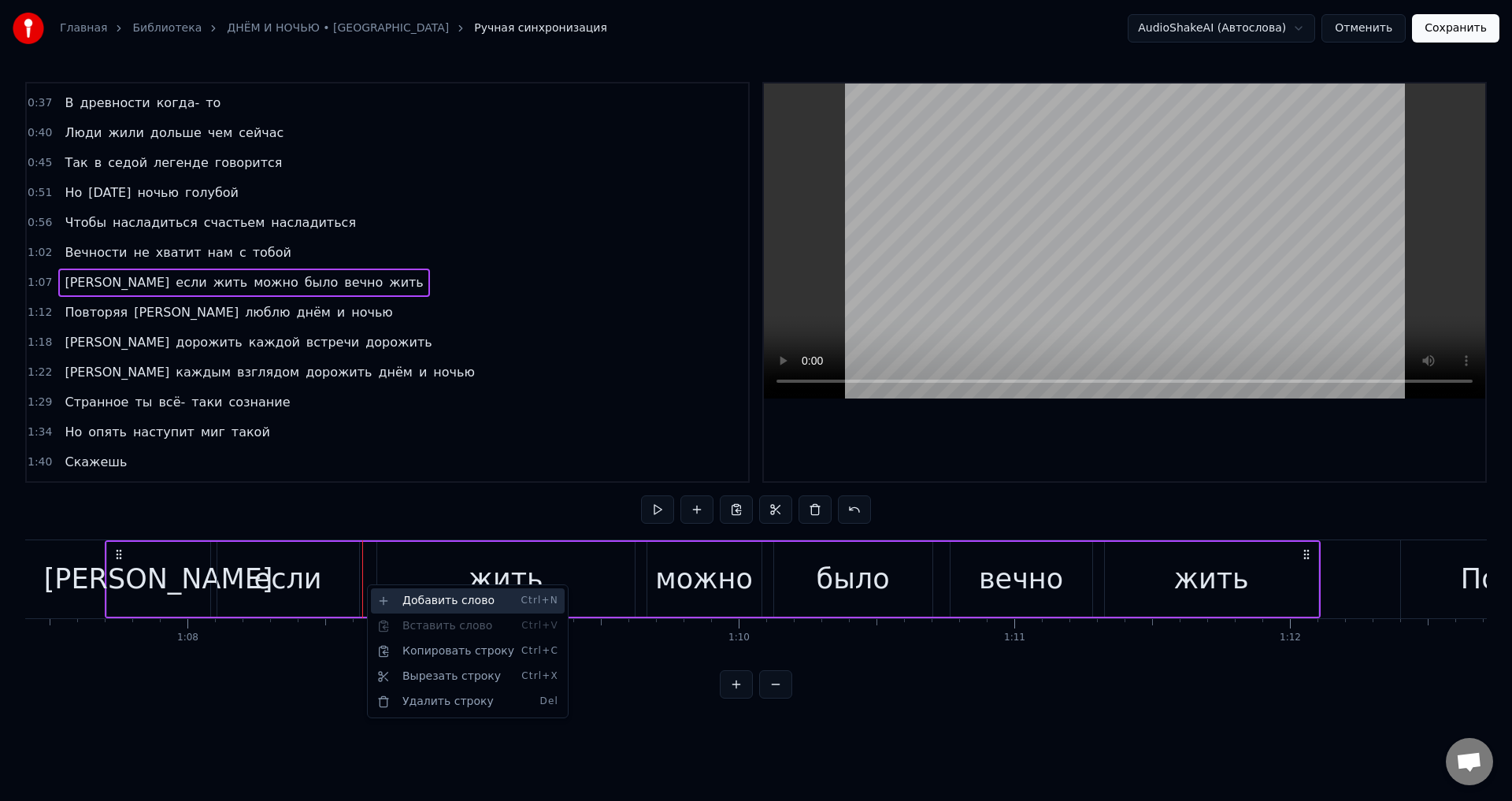
click at [417, 594] on div "Добавить слово Ctrl+N" at bounding box center [468, 601] width 194 height 25
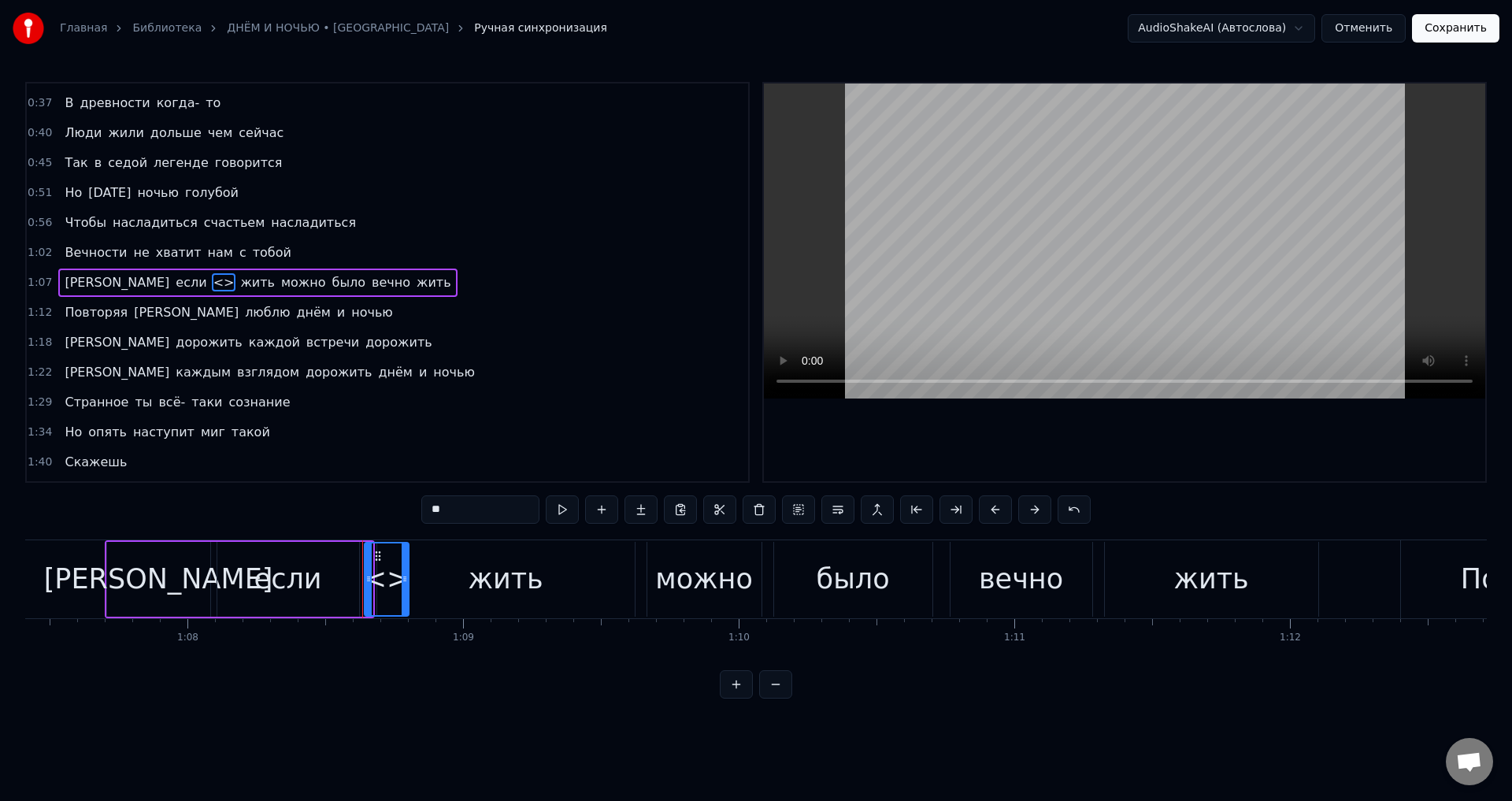
drag, startPoint x: 369, startPoint y: 578, endPoint x: 405, endPoint y: 579, distance: 36.0
click at [405, 579] on icon at bounding box center [405, 578] width 7 height 13
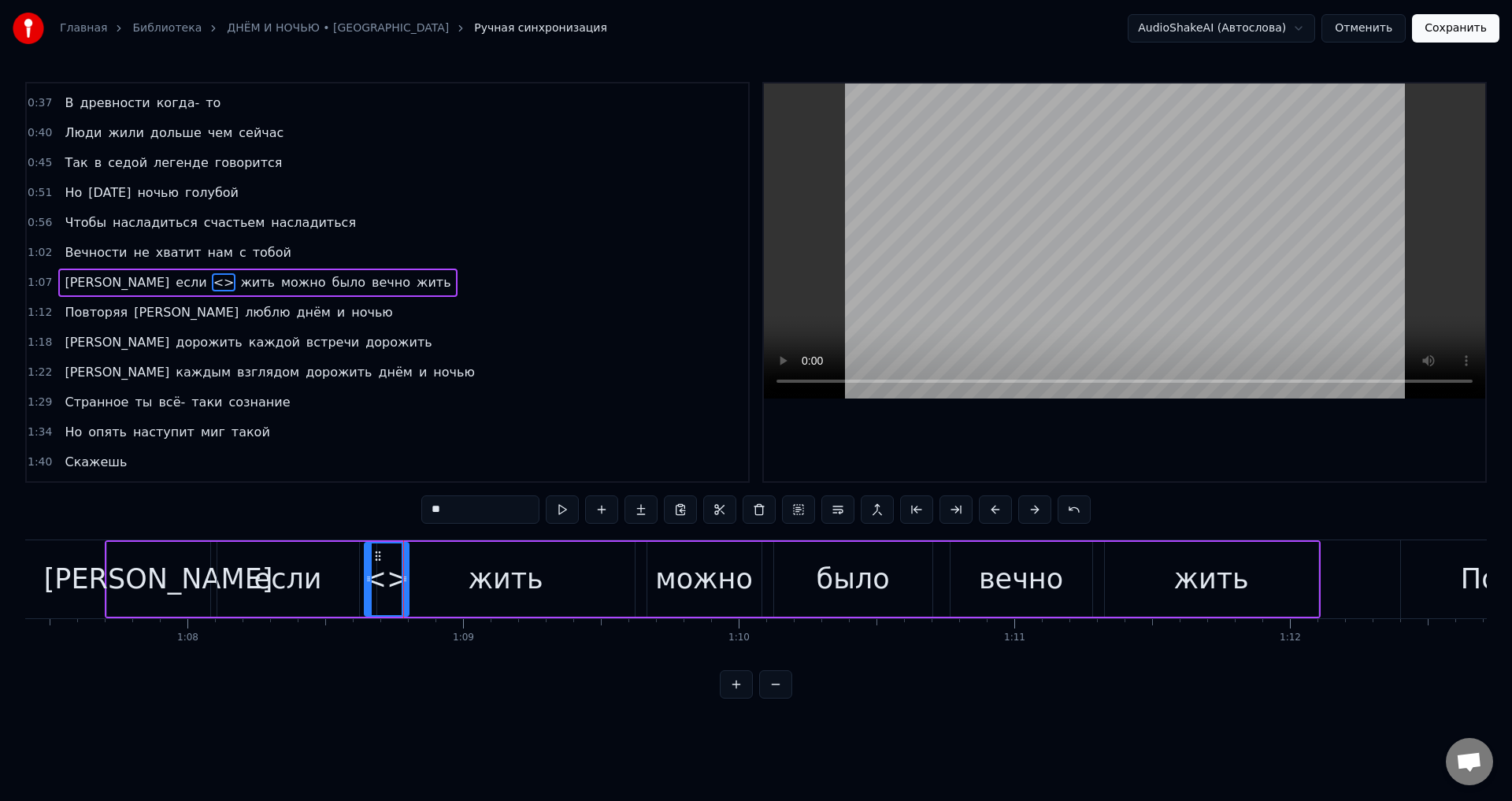
click at [460, 574] on div "жить" at bounding box center [506, 578] width 258 height 75
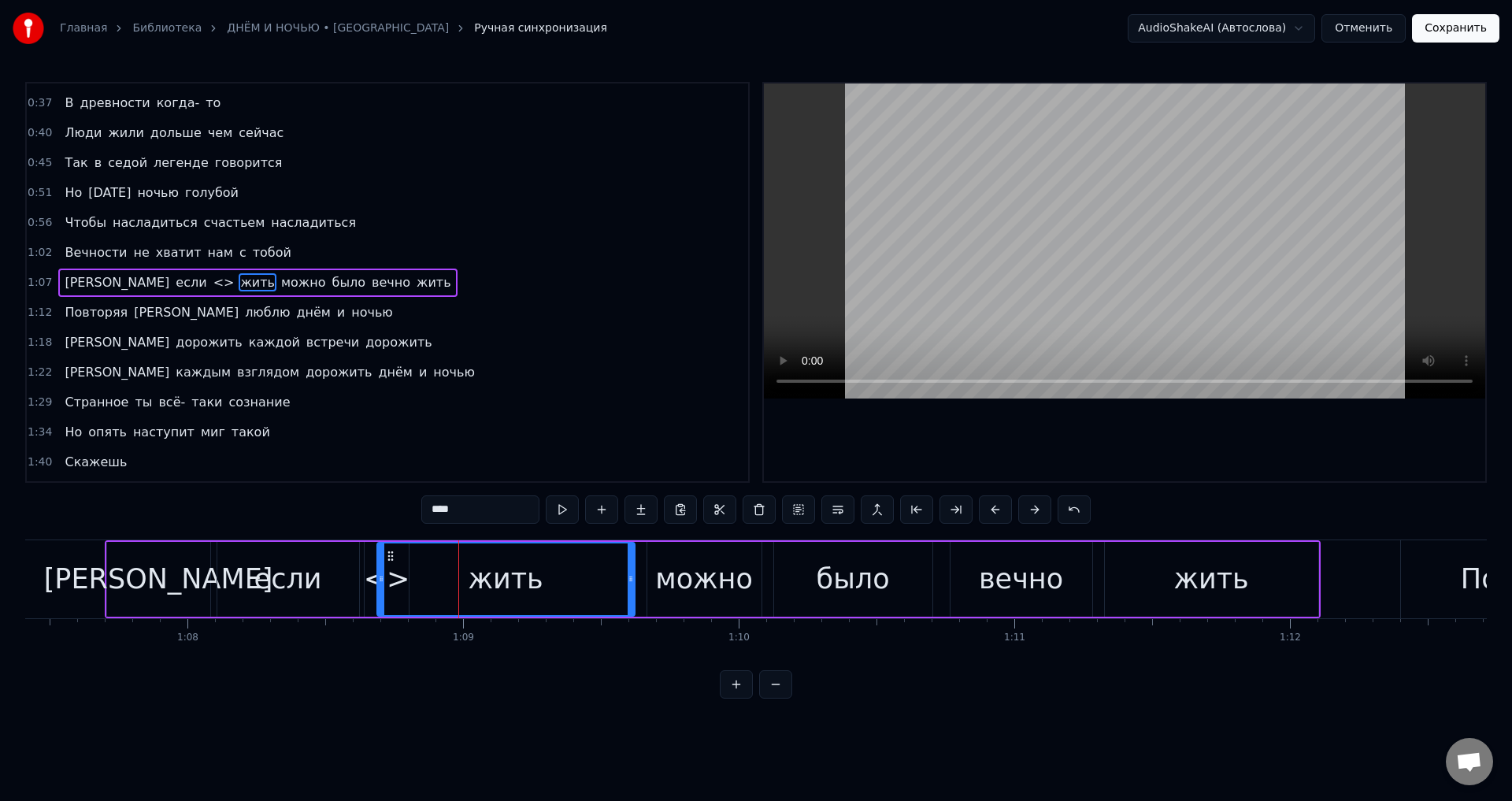
click at [519, 575] on div "жить" at bounding box center [505, 579] width 75 height 42
drag, startPoint x: 378, startPoint y: 578, endPoint x: 414, endPoint y: 582, distance: 36.2
click at [414, 582] on icon at bounding box center [417, 578] width 7 height 13
click at [381, 582] on div "<>" at bounding box center [386, 579] width 46 height 42
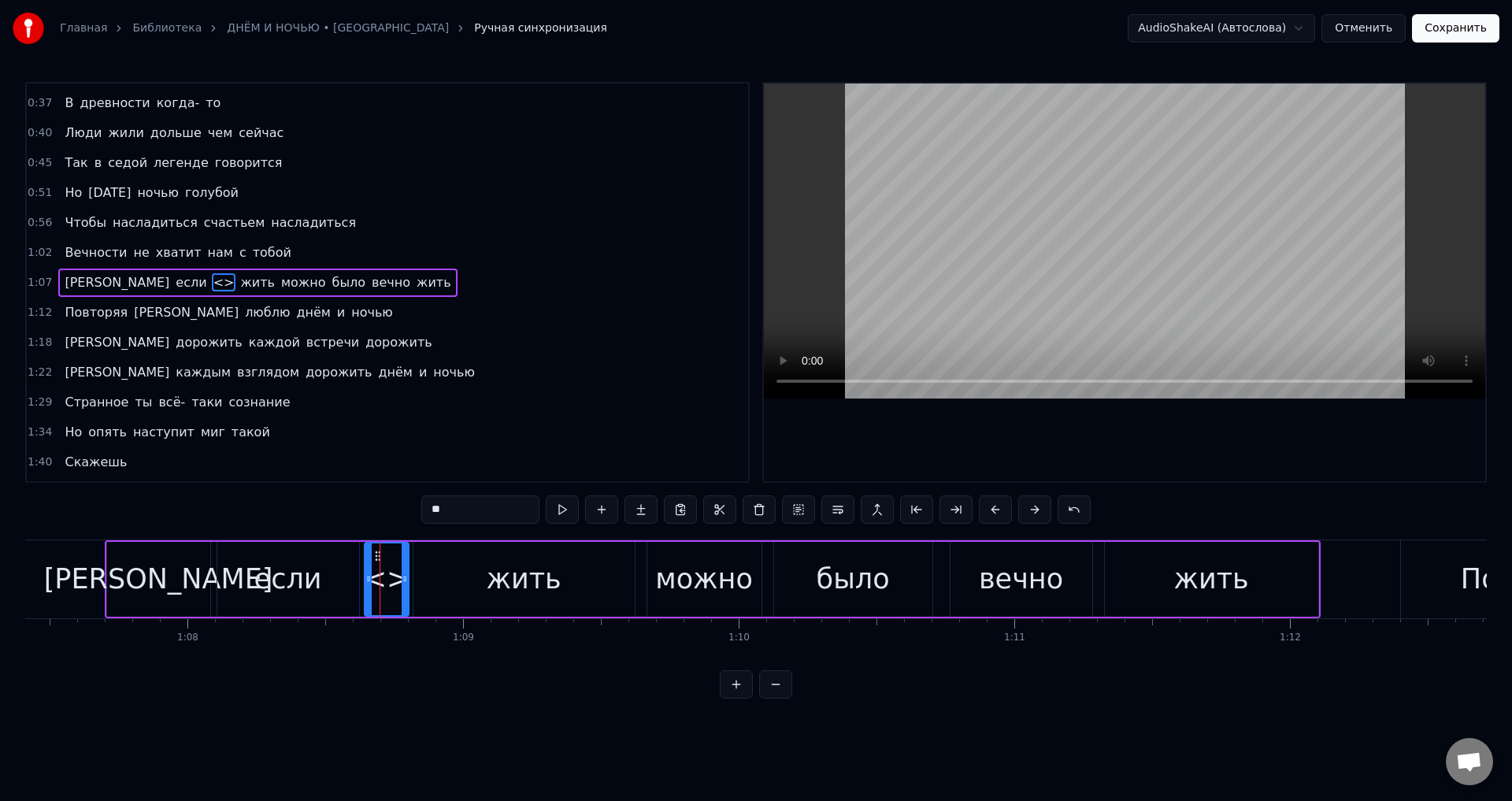
drag, startPoint x: 477, startPoint y: 503, endPoint x: 415, endPoint y: 501, distance: 62.0
click at [415, 501] on div "0:23 Гаснут в море отблески заката 0:29 И одни лишь звёзды видят нас 0:34 Правд…" at bounding box center [756, 390] width 1462 height 616
click at [174, 277] on span "если" at bounding box center [191, 282] width 34 height 18
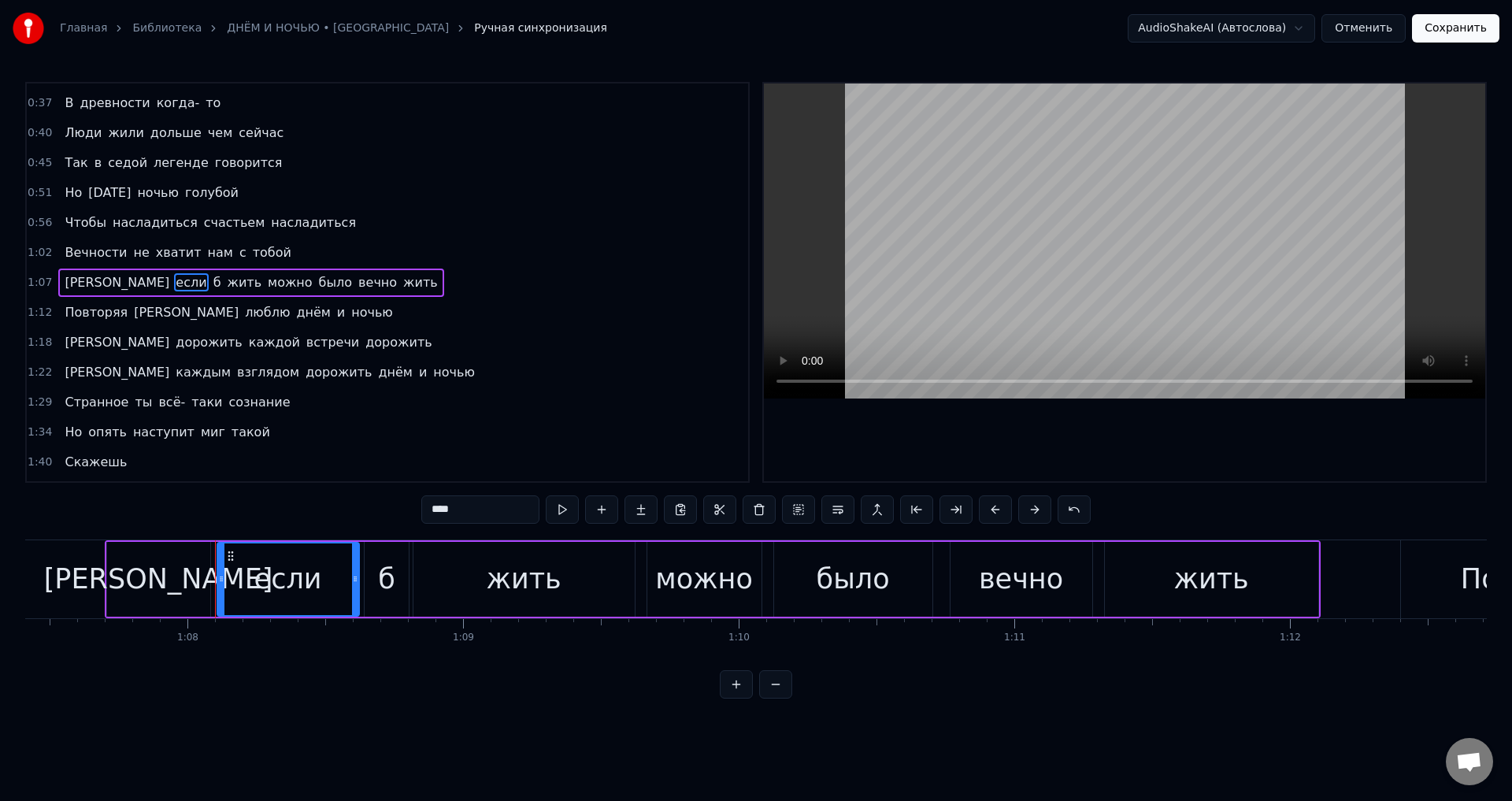
click at [133, 312] on span "[PERSON_NAME]" at bounding box center [186, 312] width 108 height 18
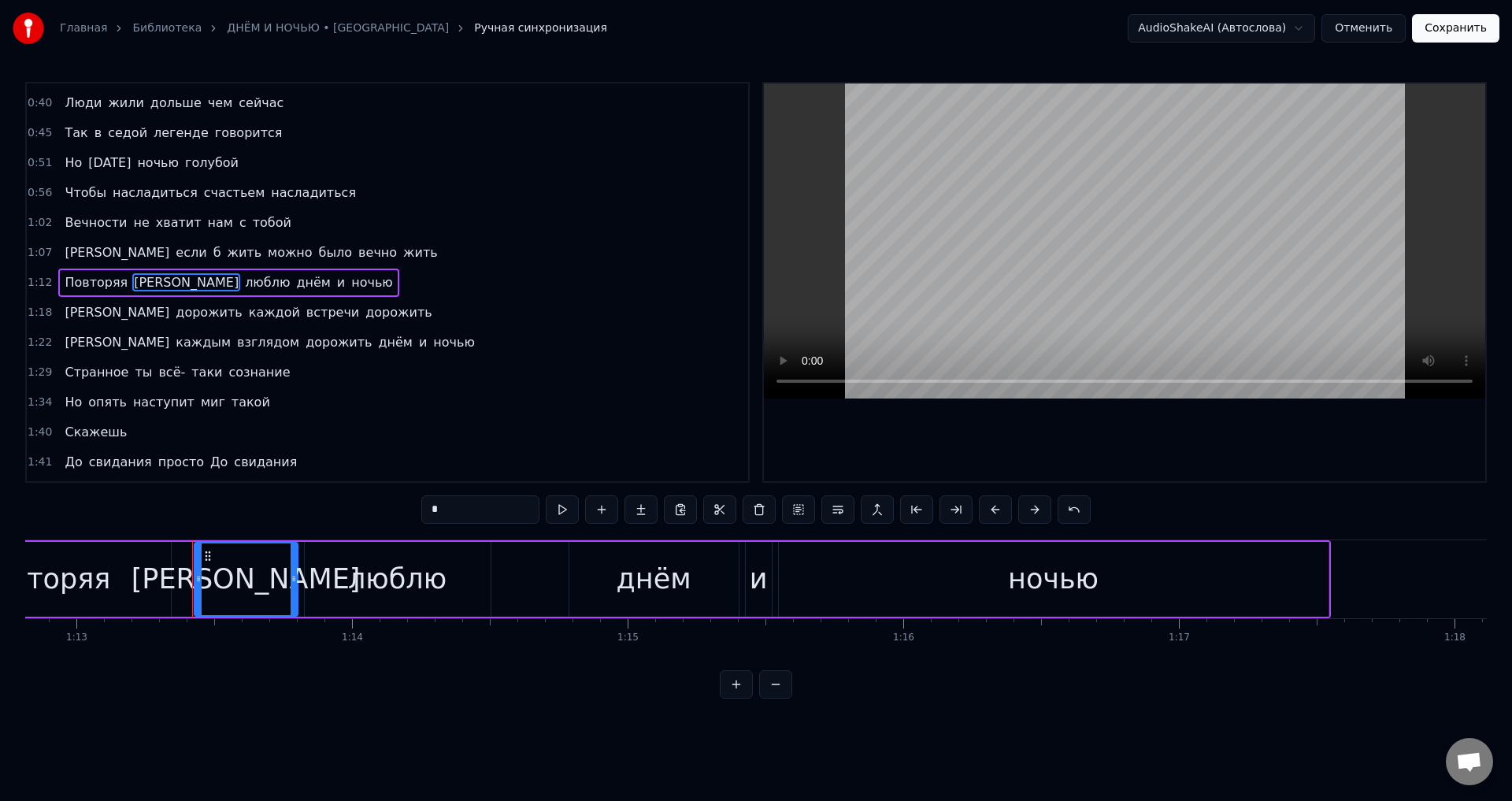
scroll to position [0, 20163]
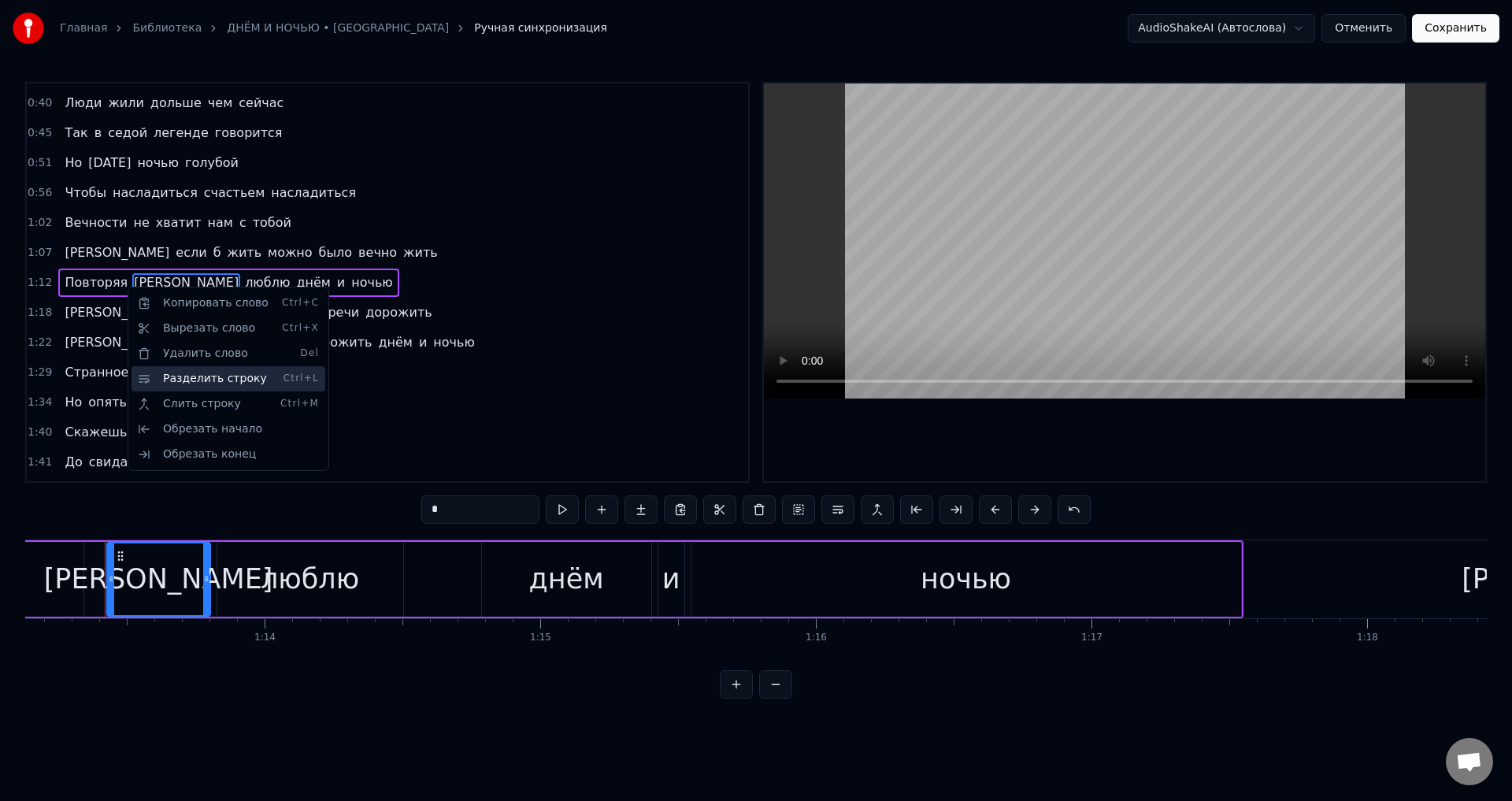
click at [193, 380] on div "Разделить строку Ctrl+L" at bounding box center [228, 379] width 194 height 25
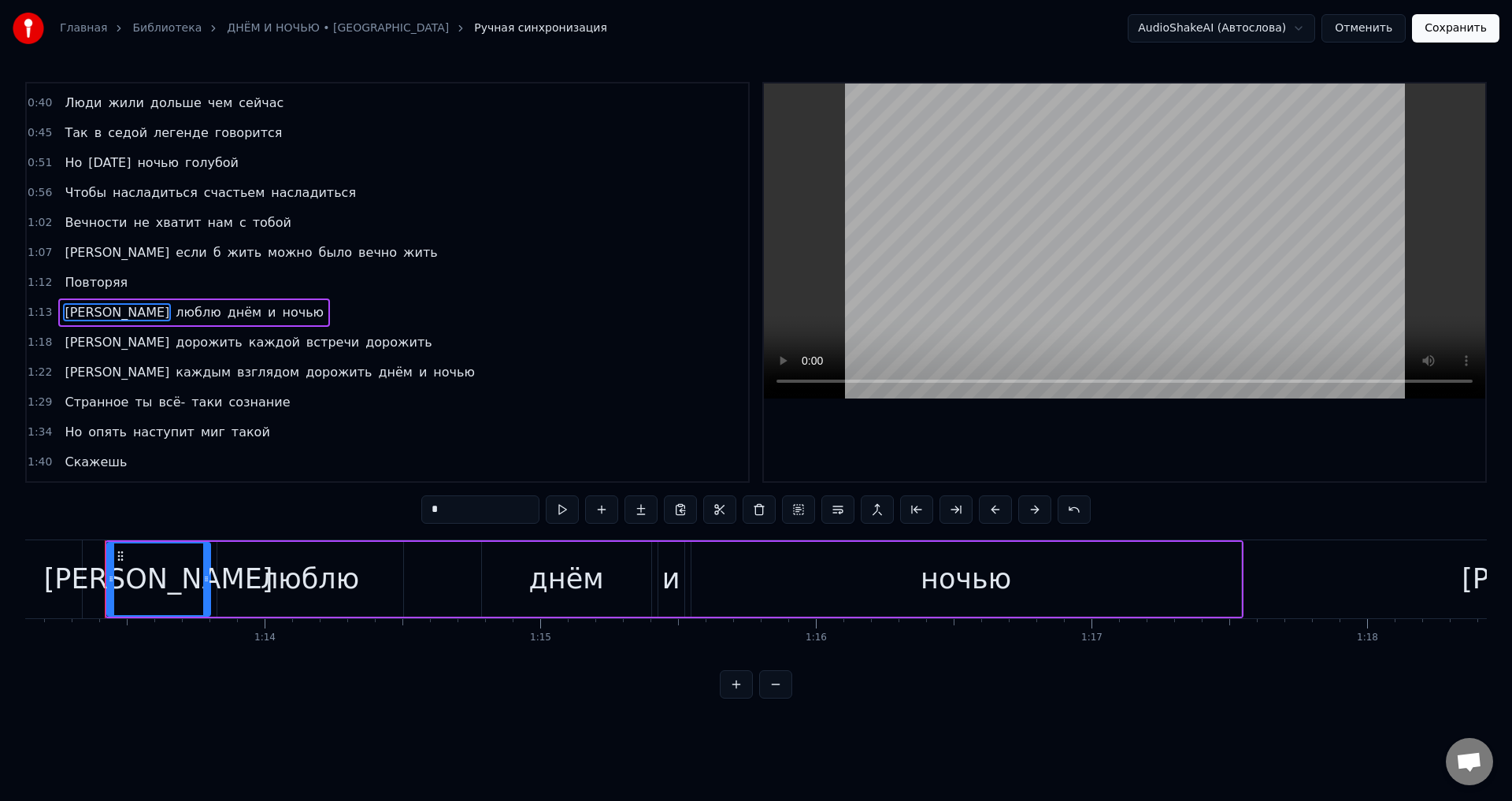
scroll to position [145, 0]
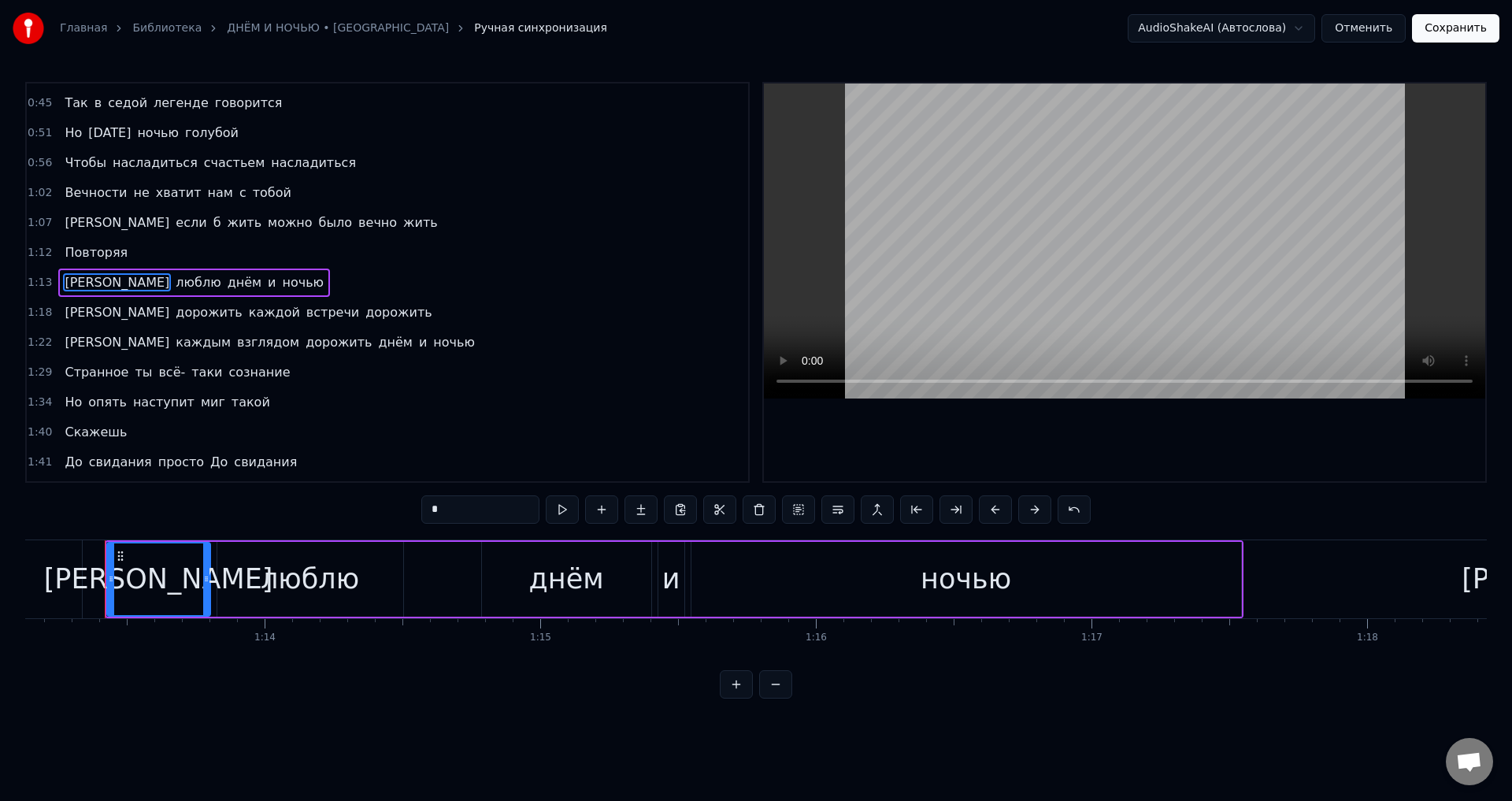
click at [100, 255] on span "Повторяя" at bounding box center [96, 253] width 66 height 18
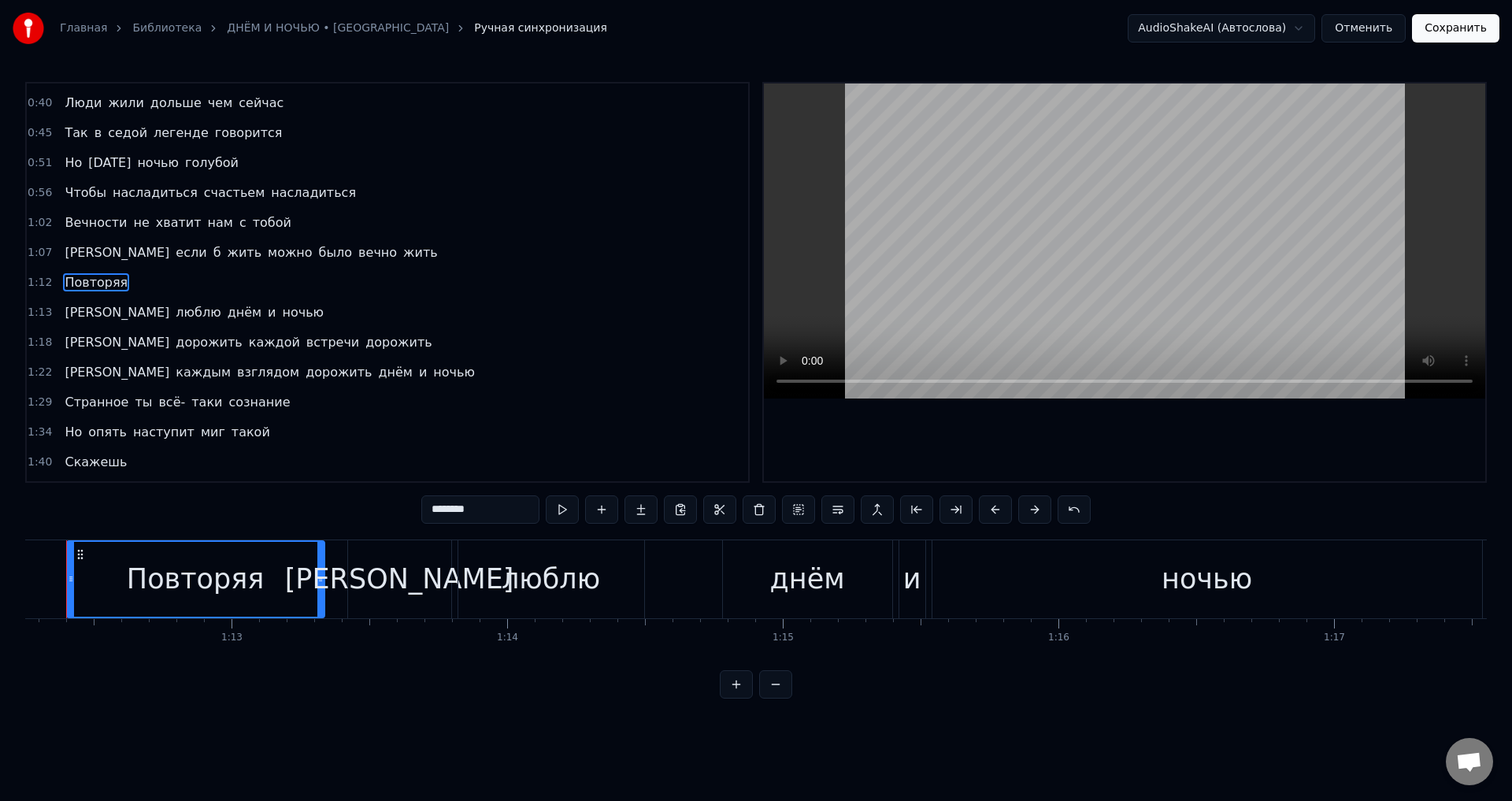
scroll to position [0, 19881]
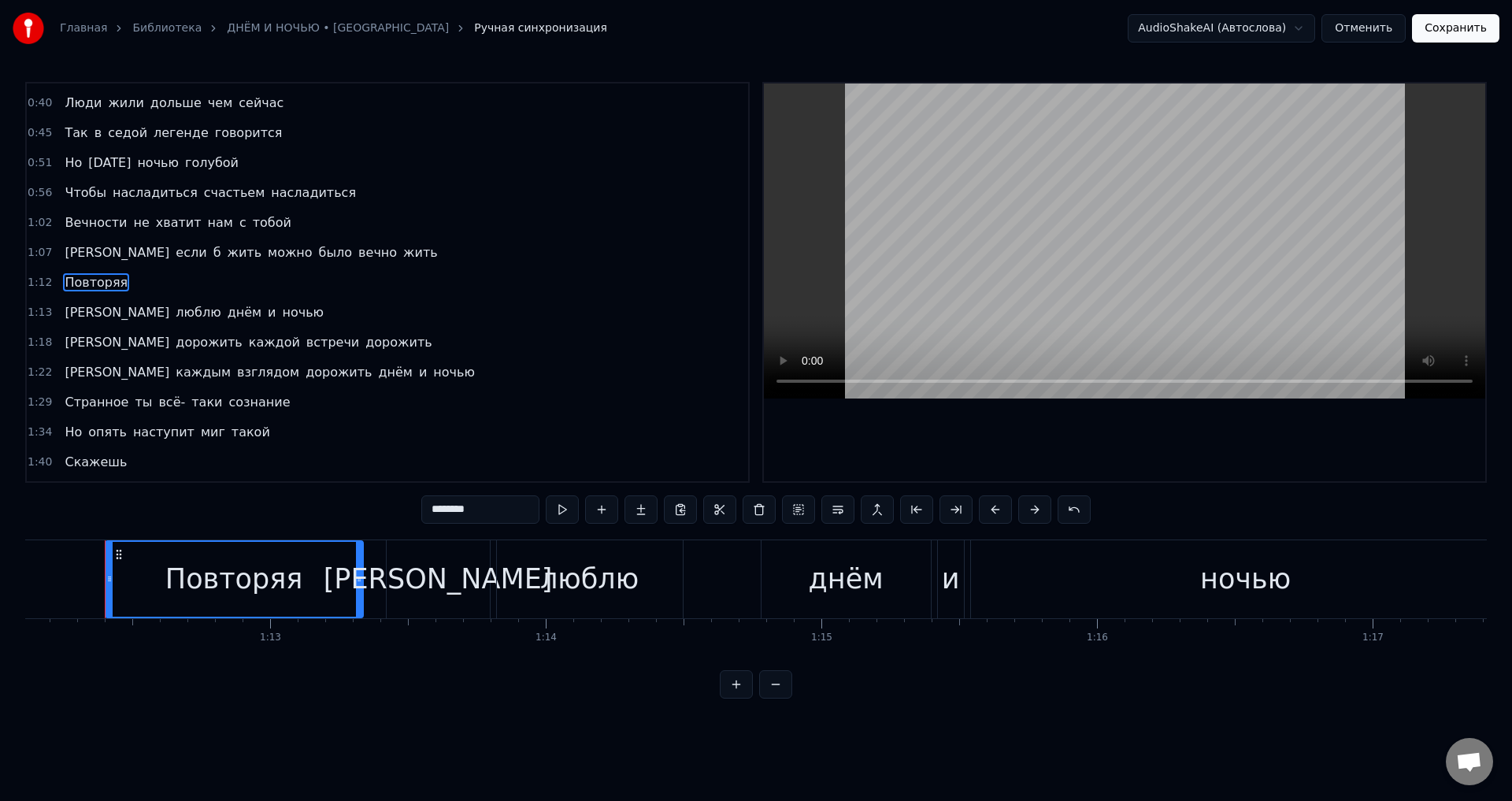
click at [87, 282] on span "Повторяя" at bounding box center [96, 282] width 66 height 18
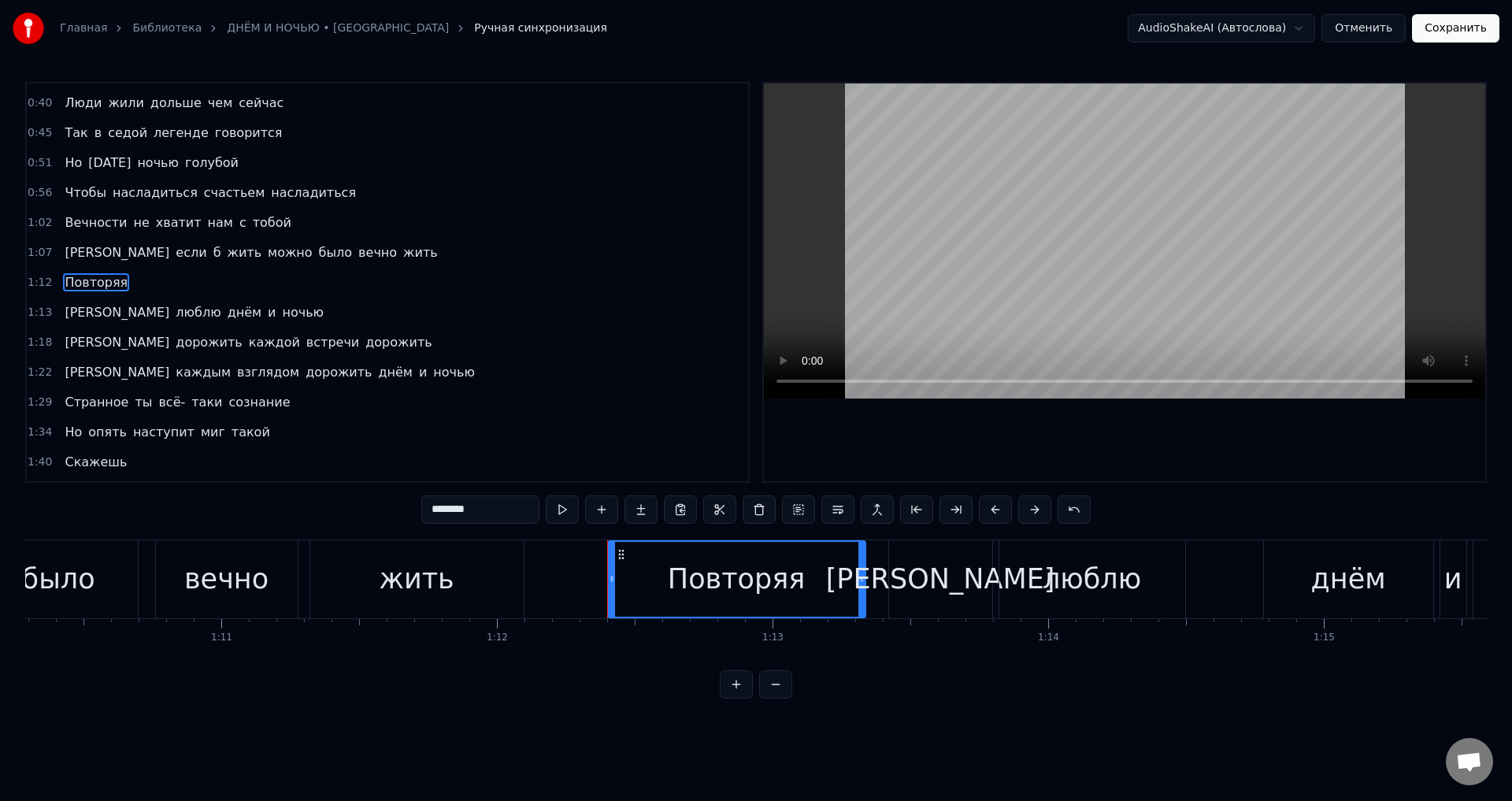
scroll to position [0, 19299]
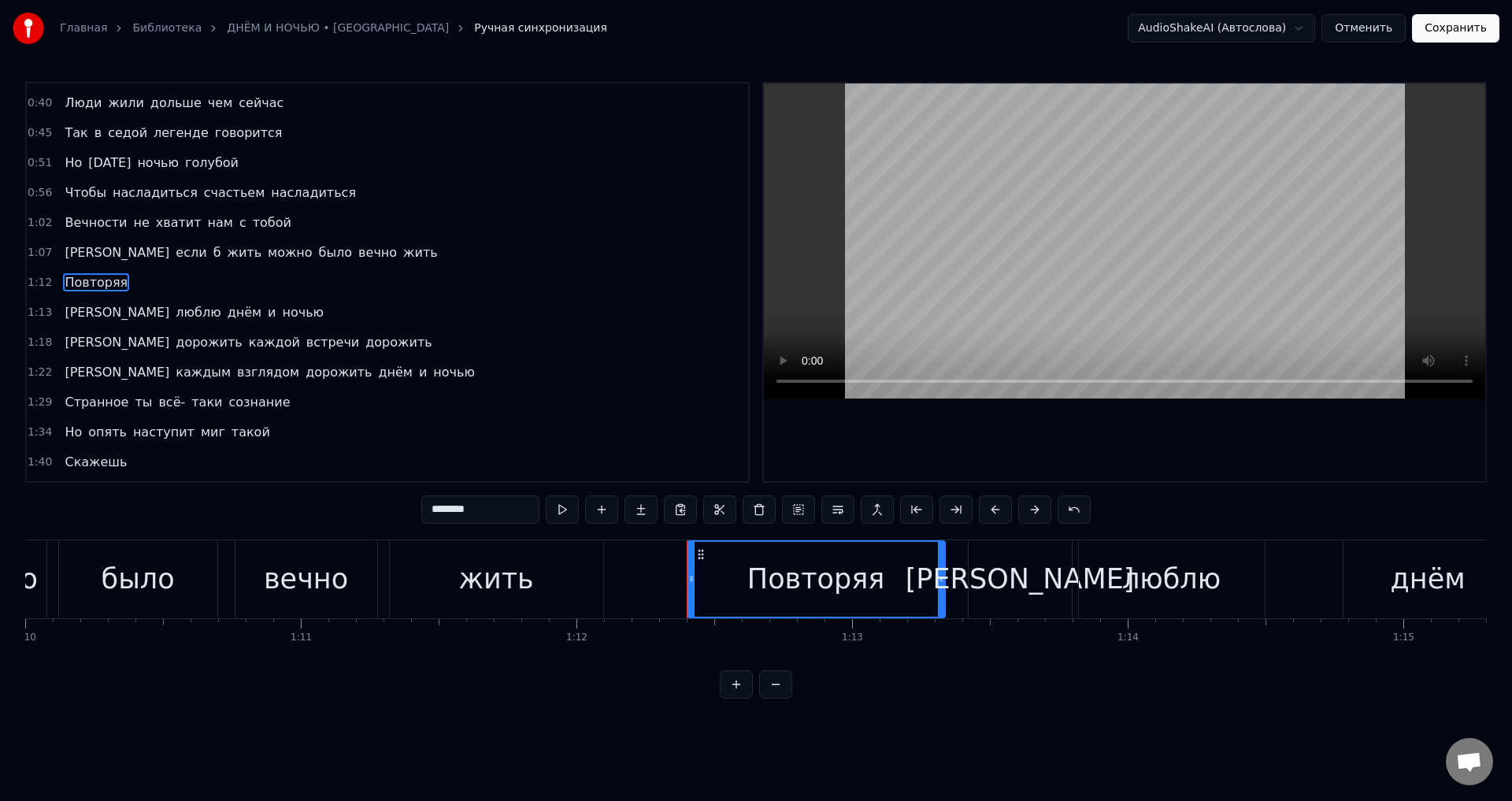
click at [541, 565] on div "жить" at bounding box center [496, 578] width 213 height 78
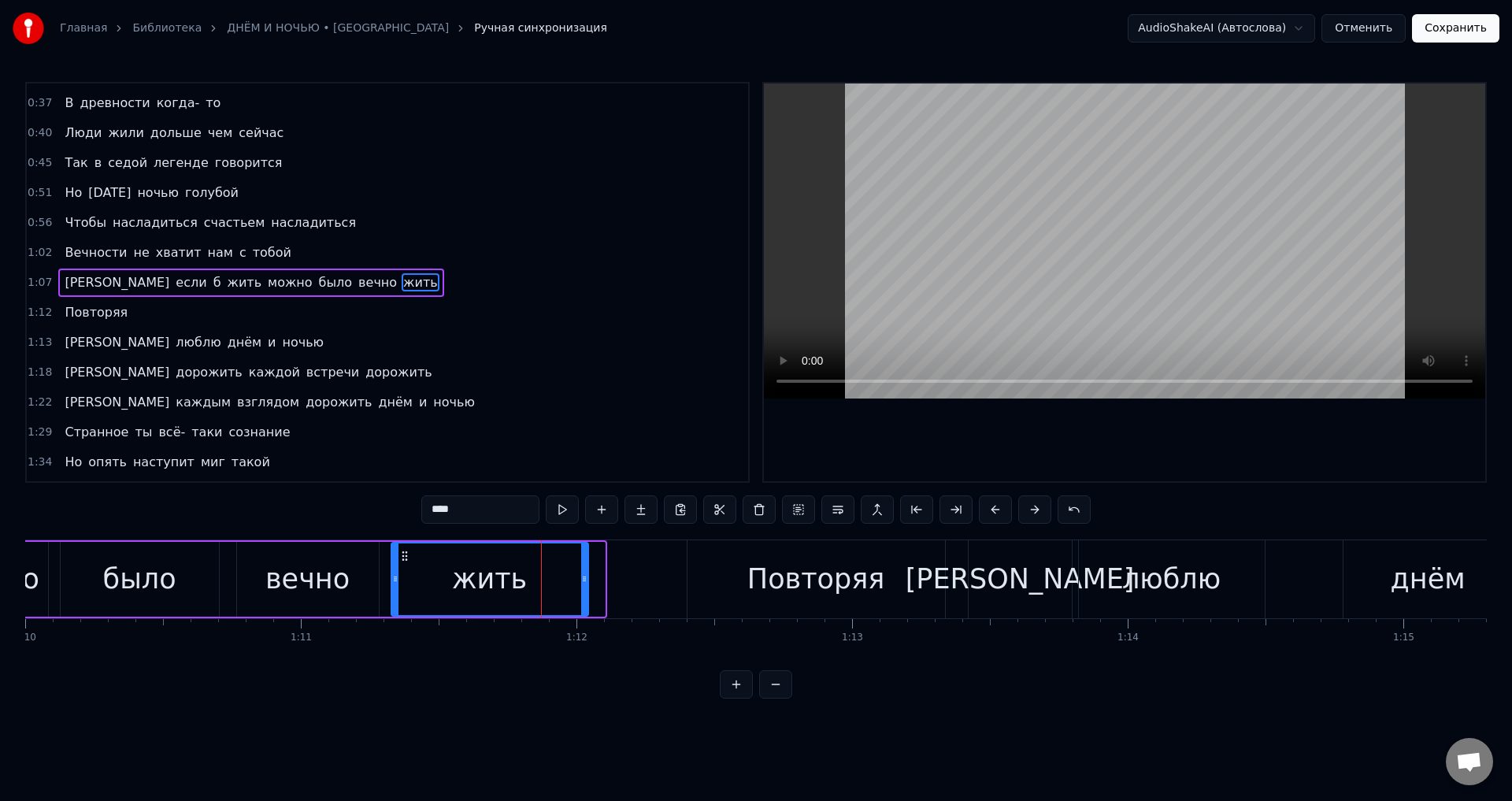
drag, startPoint x: 601, startPoint y: 588, endPoint x: 585, endPoint y: 588, distance: 16.0
click at [585, 588] on div at bounding box center [585, 578] width 7 height 71
click at [68, 341] on span "[PERSON_NAME]" at bounding box center [117, 343] width 108 height 18
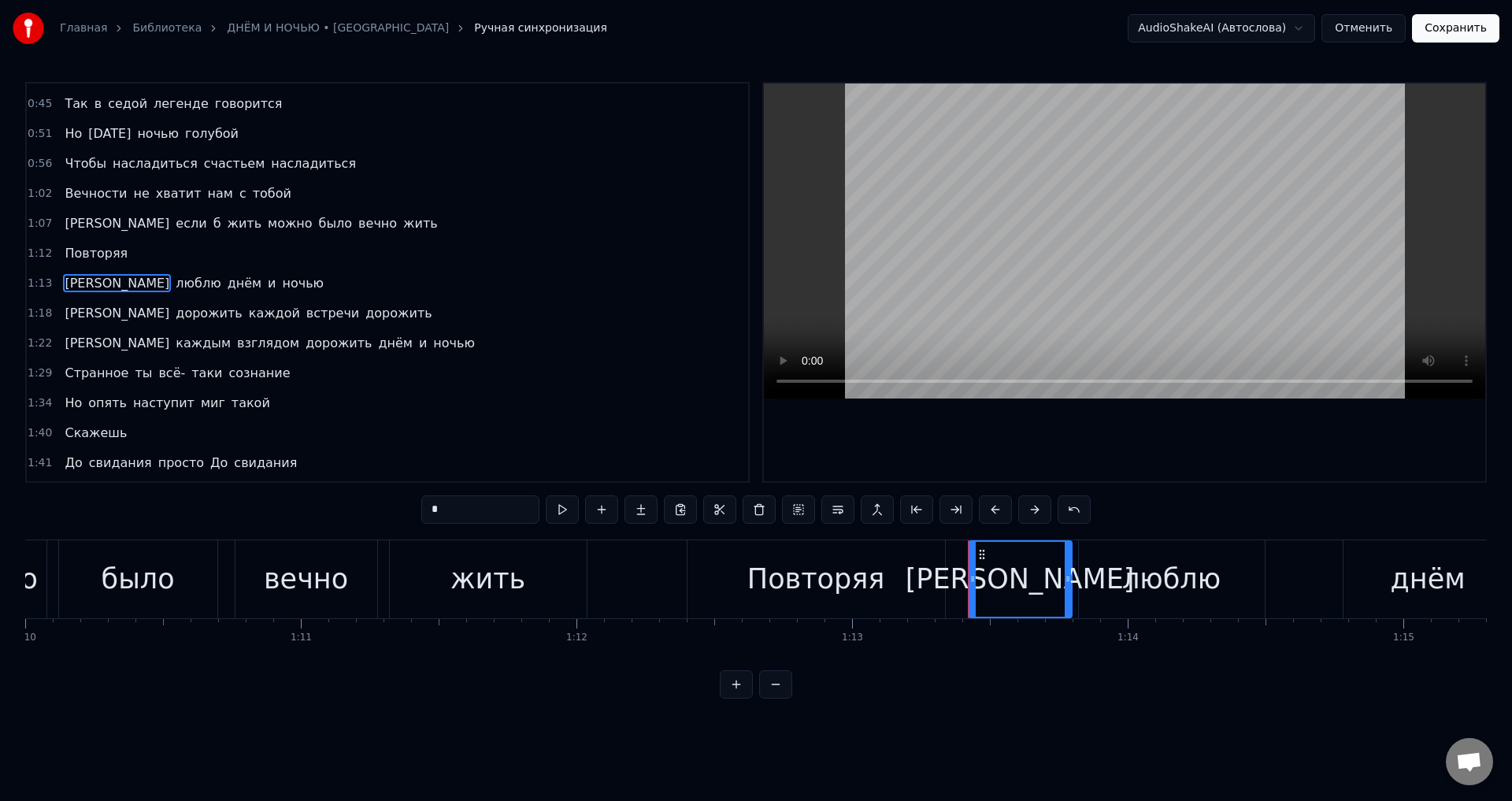
scroll to position [145, 0]
click at [927, 580] on div "Повторяя" at bounding box center [816, 578] width 258 height 78
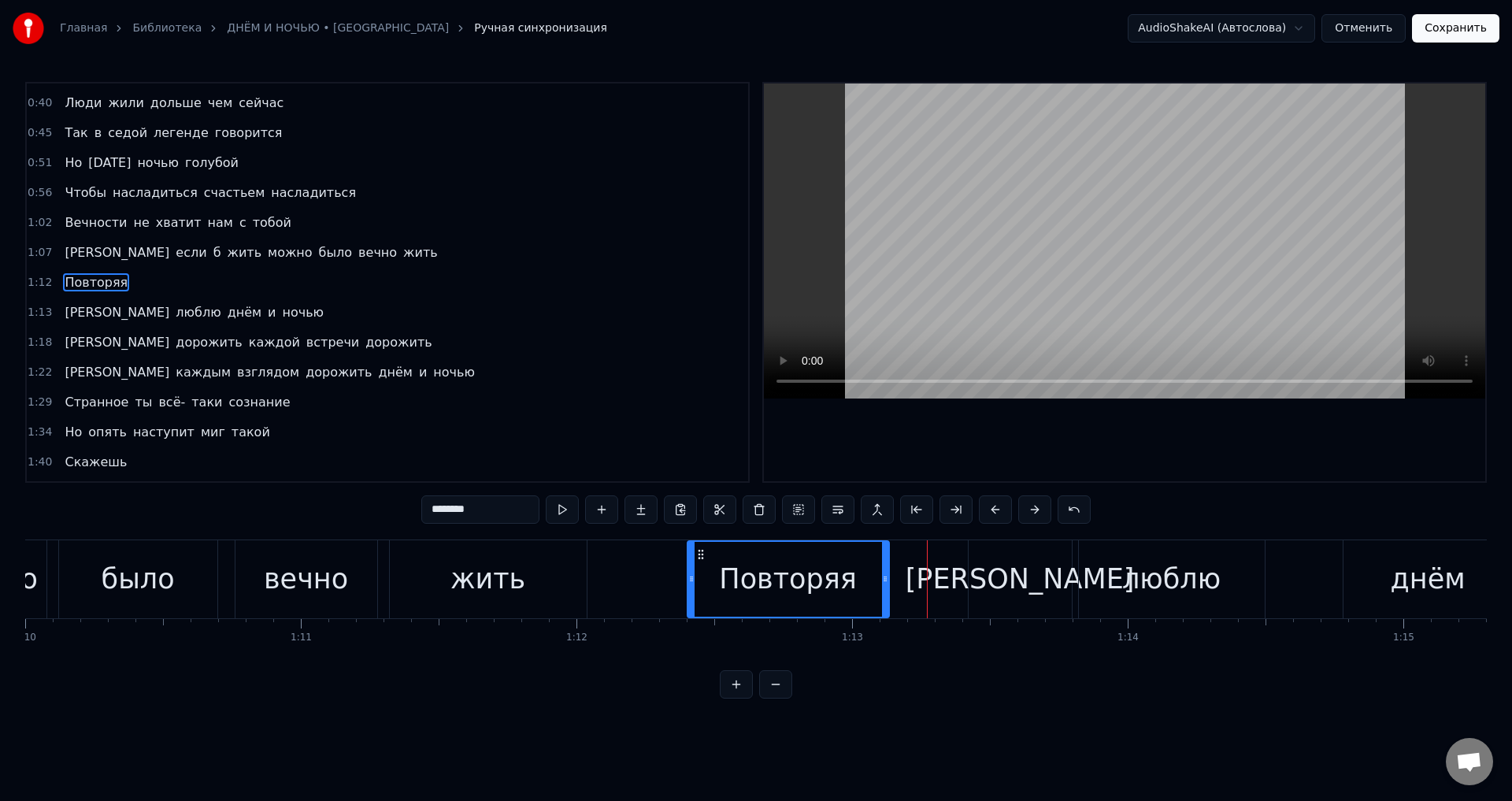
drag, startPoint x: 942, startPoint y: 584, endPoint x: 886, endPoint y: 584, distance: 56.0
click at [886, 584] on icon at bounding box center [885, 578] width 7 height 13
drag, startPoint x: 884, startPoint y: 578, endPoint x: 858, endPoint y: 578, distance: 26.0
click at [858, 578] on icon at bounding box center [859, 578] width 7 height 13
drag, startPoint x: 861, startPoint y: 582, endPoint x: 846, endPoint y: 582, distance: 15.0
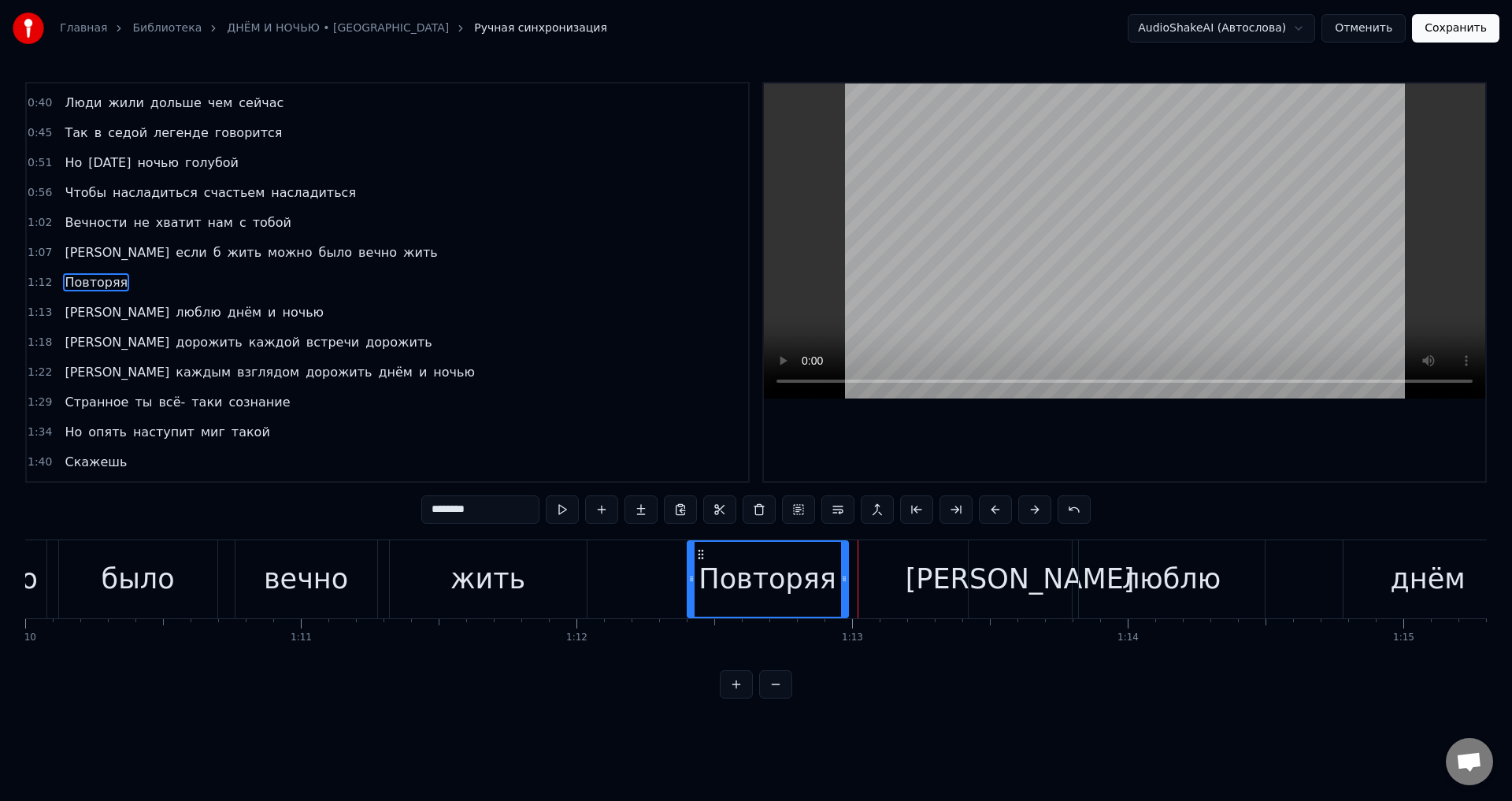
click at [846, 582] on icon at bounding box center [845, 578] width 7 height 13
click at [63, 315] on span "[PERSON_NAME]" at bounding box center [117, 312] width 108 height 18
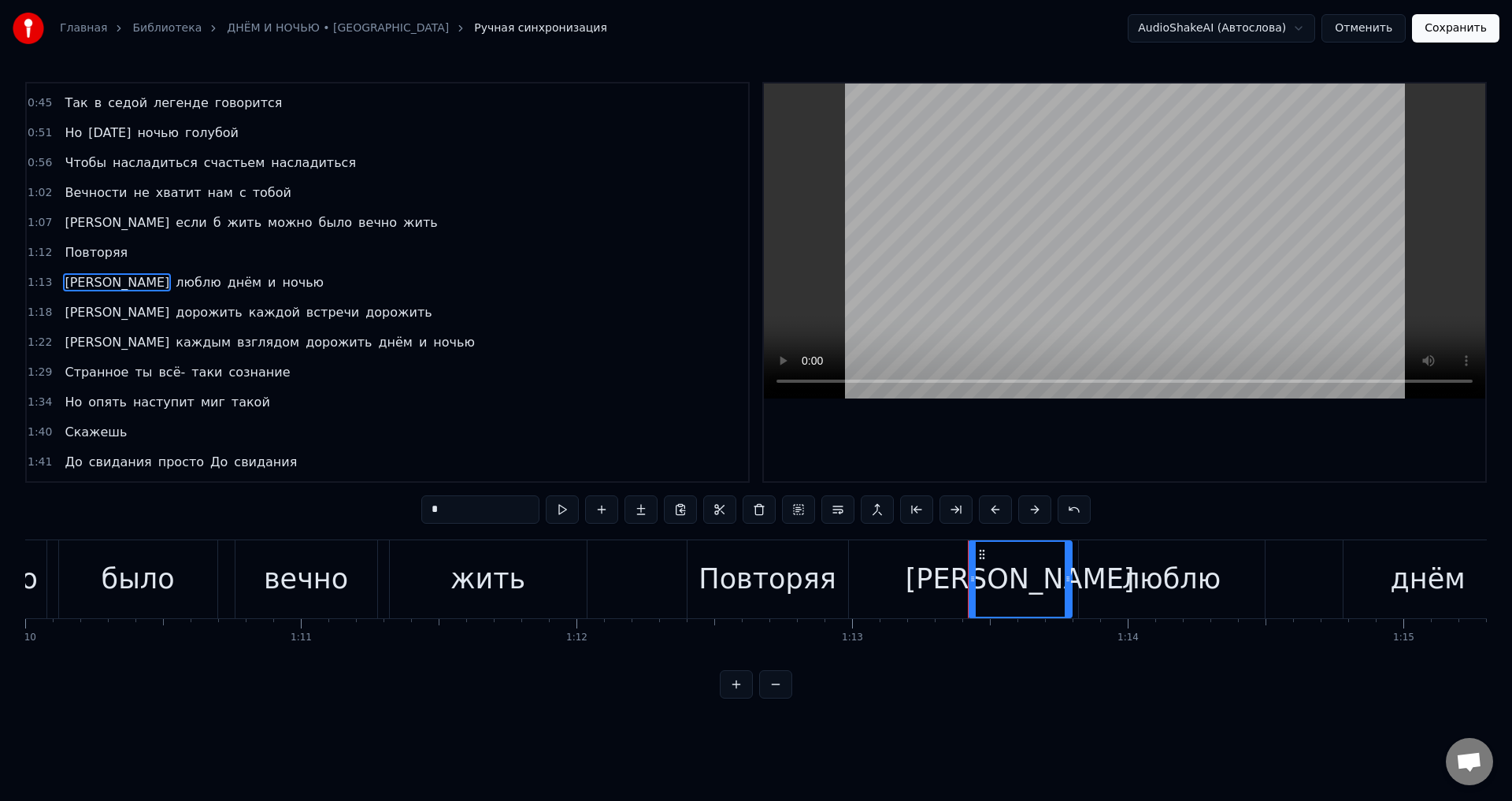
drag, startPoint x: 215, startPoint y: 306, endPoint x: 212, endPoint y: 315, distance: 9.5
click at [305, 306] on span "встречи" at bounding box center [333, 312] width 56 height 18
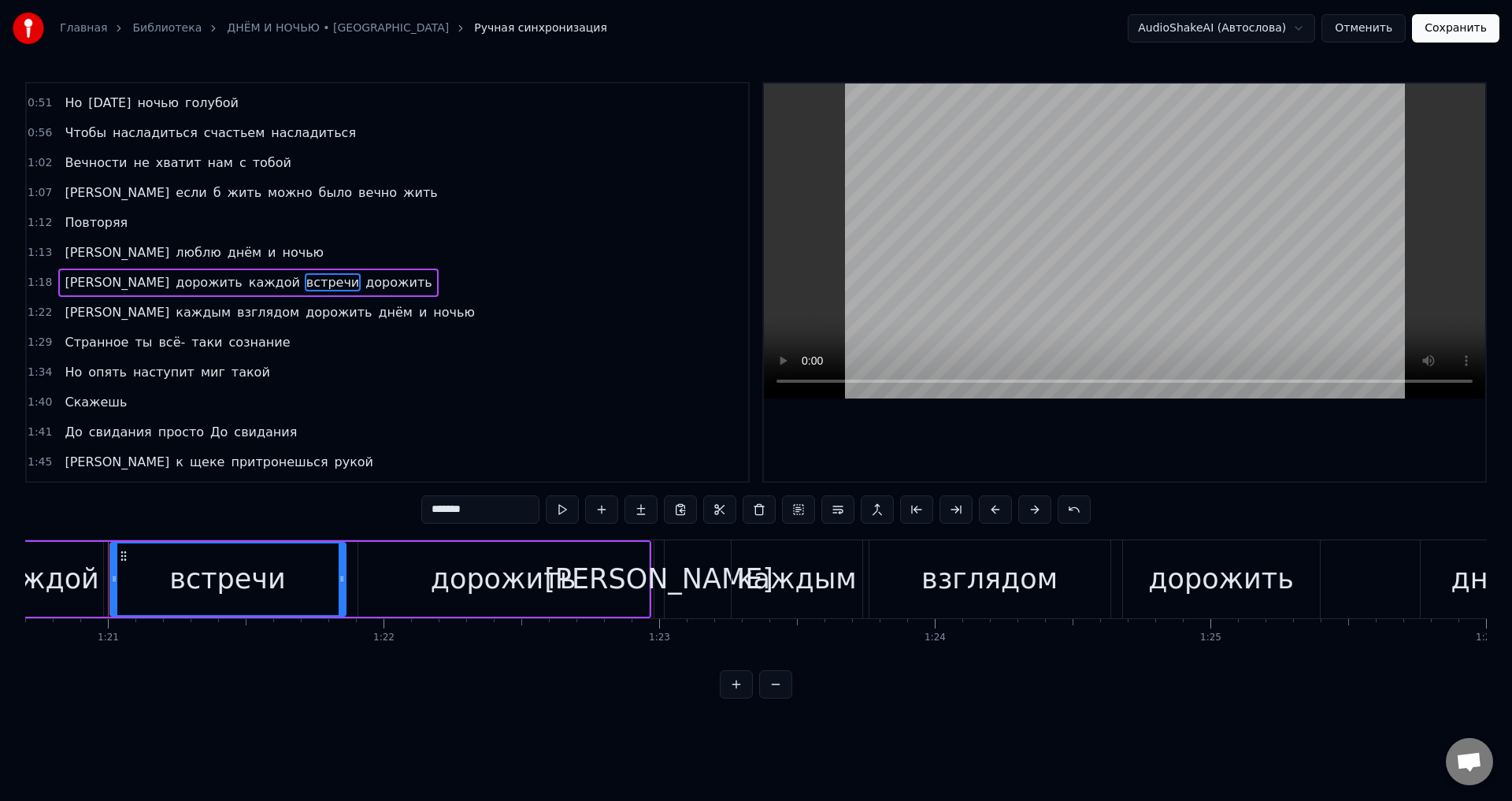
scroll to position [0, 22252]
click at [476, 507] on input "*******" at bounding box center [480, 510] width 118 height 29
click at [64, 317] on span "[PERSON_NAME]" at bounding box center [117, 312] width 108 height 18
type input "*"
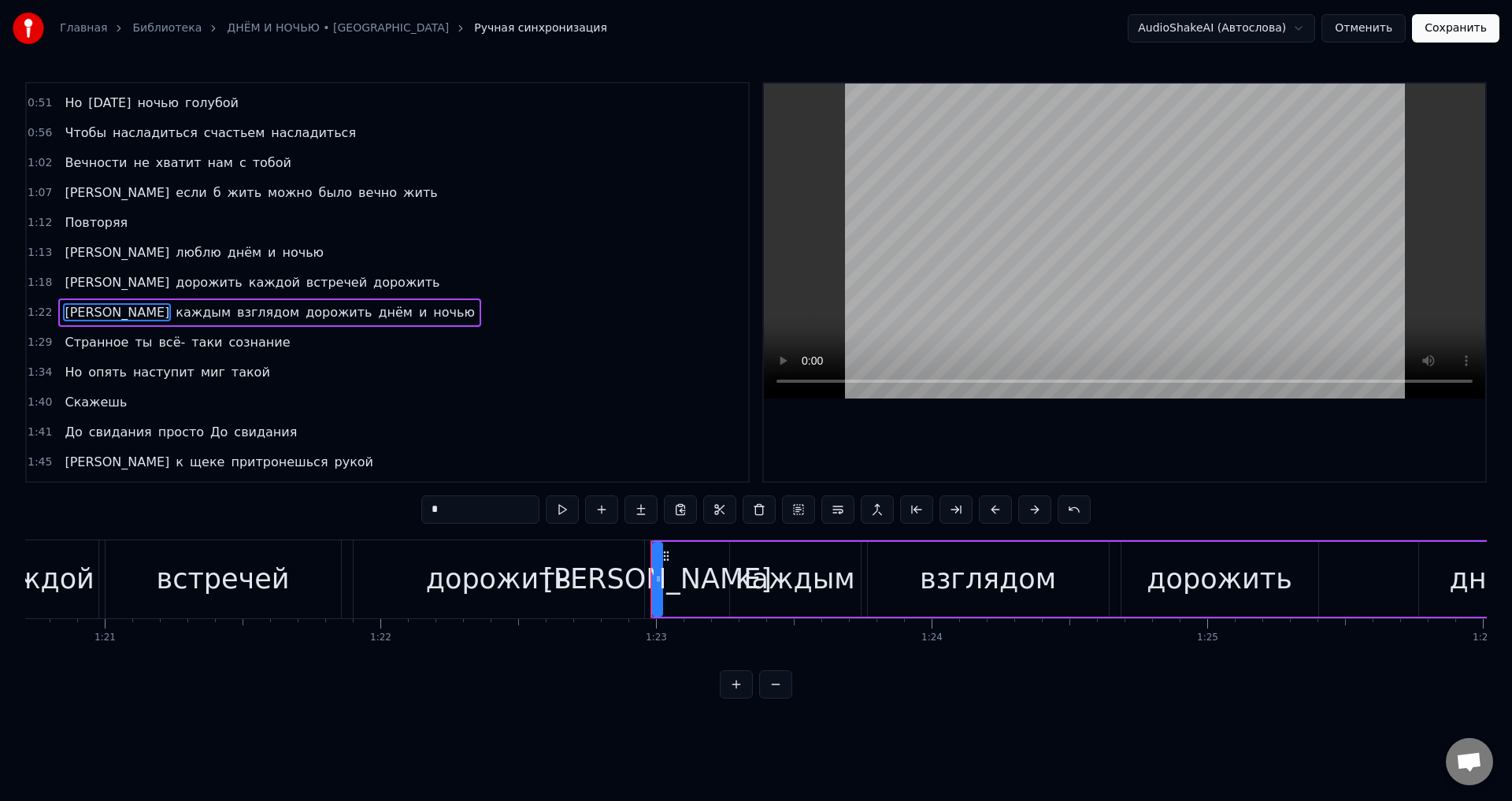
scroll to position [205, 0]
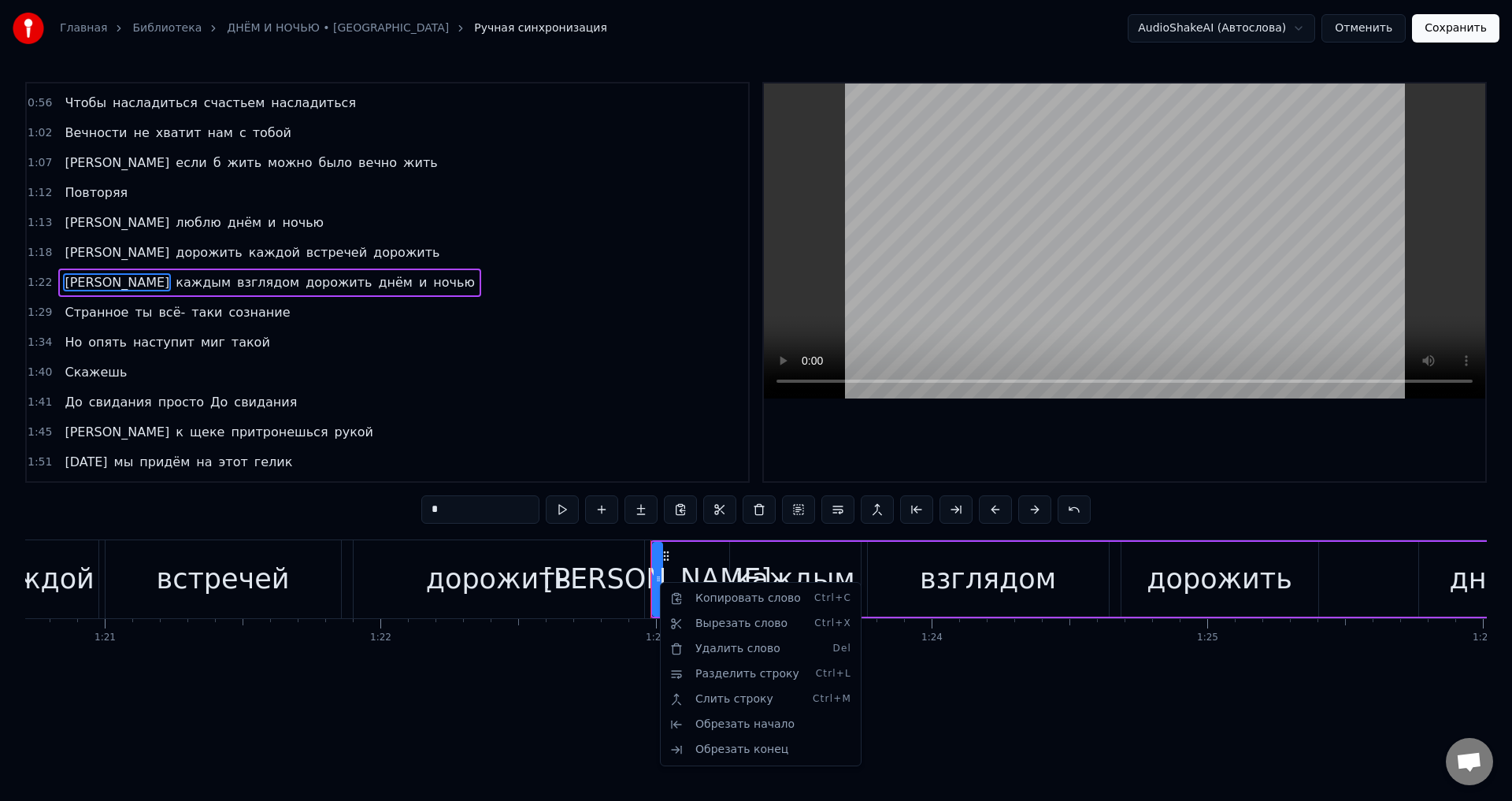
click at [703, 552] on html "Главная Библиотека ДНЁМ И НОЧЬЮ • ЖАСМИН Ручная синхронизация AudioShakeAI (Авт…" at bounding box center [756, 362] width 1512 height 724
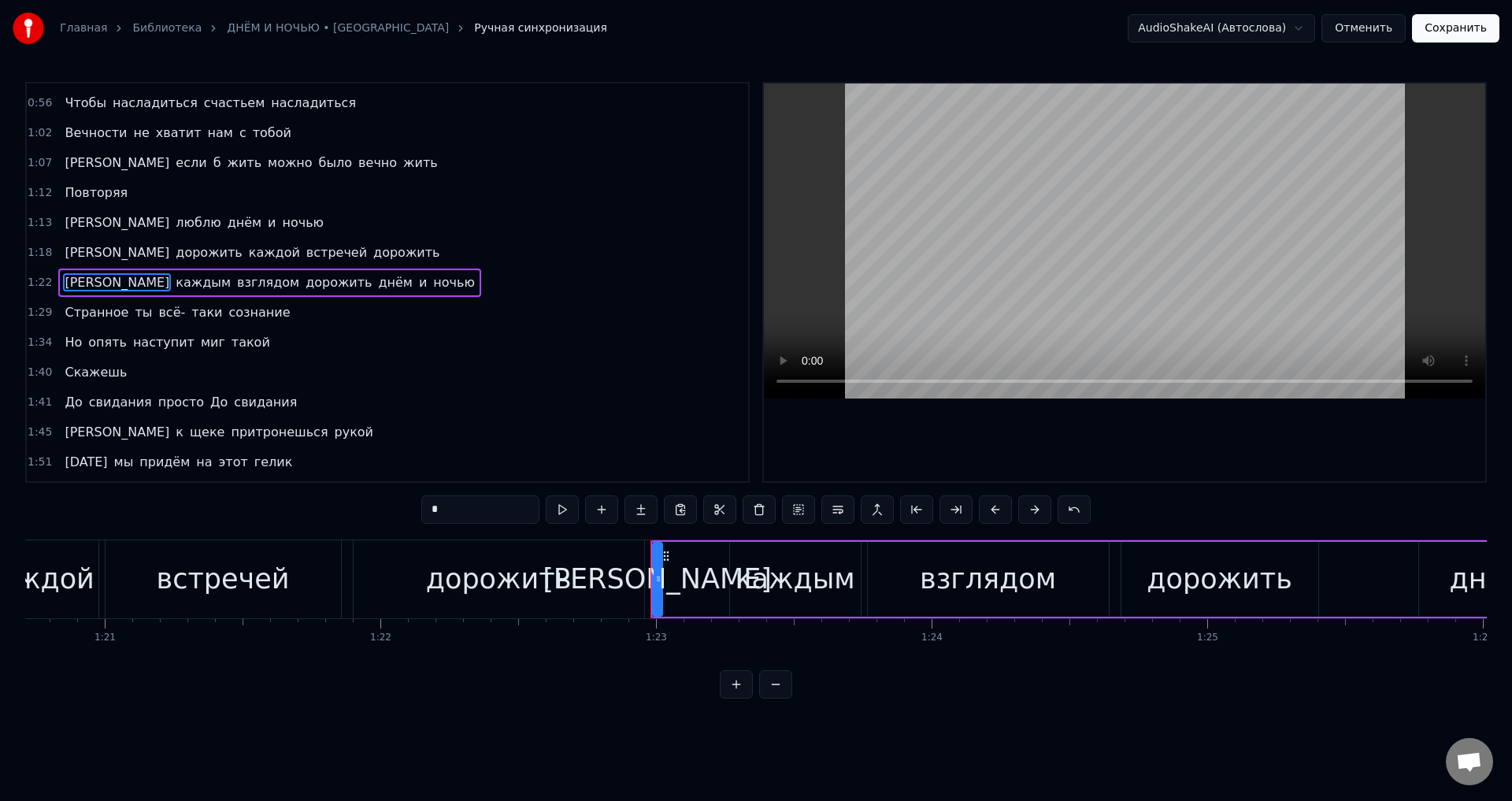
drag, startPoint x: 441, startPoint y: 512, endPoint x: 417, endPoint y: 512, distance: 24.0
click at [417, 512] on div "0:23 Гаснут в море отблески заката 0:29 И одни лишь звёзды видят нас 0:34 Правд…" at bounding box center [756, 390] width 1462 height 616
click at [659, 580] on circle at bounding box center [659, 580] width 1 height 1
drag, startPoint x: 661, startPoint y: 581, endPoint x: 715, endPoint y: 584, distance: 54.1
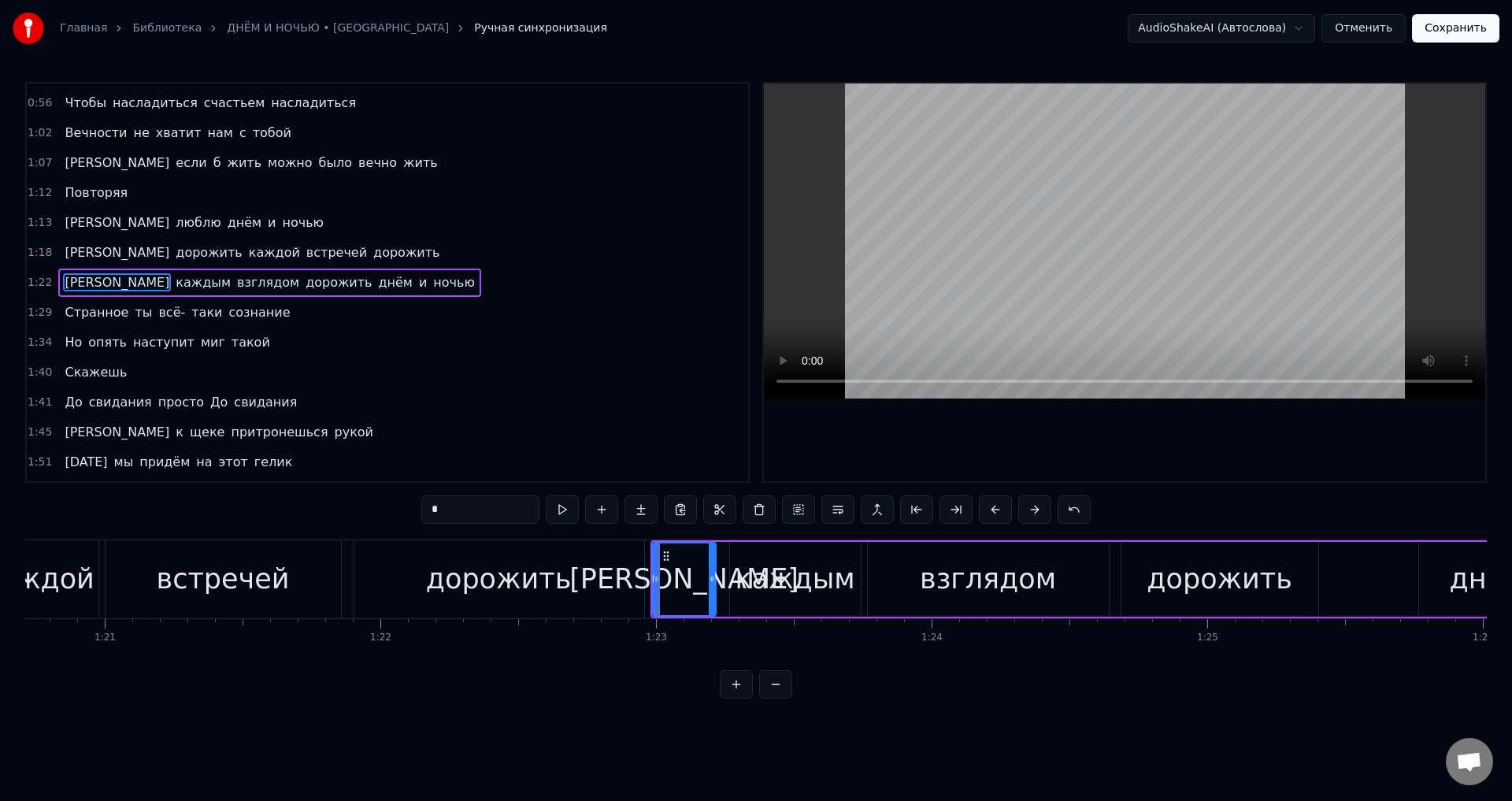
click at [715, 584] on icon at bounding box center [712, 578] width 7 height 13
click at [693, 582] on div "[PERSON_NAME]" at bounding box center [684, 579] width 229 height 42
click at [765, 513] on button at bounding box center [759, 510] width 33 height 29
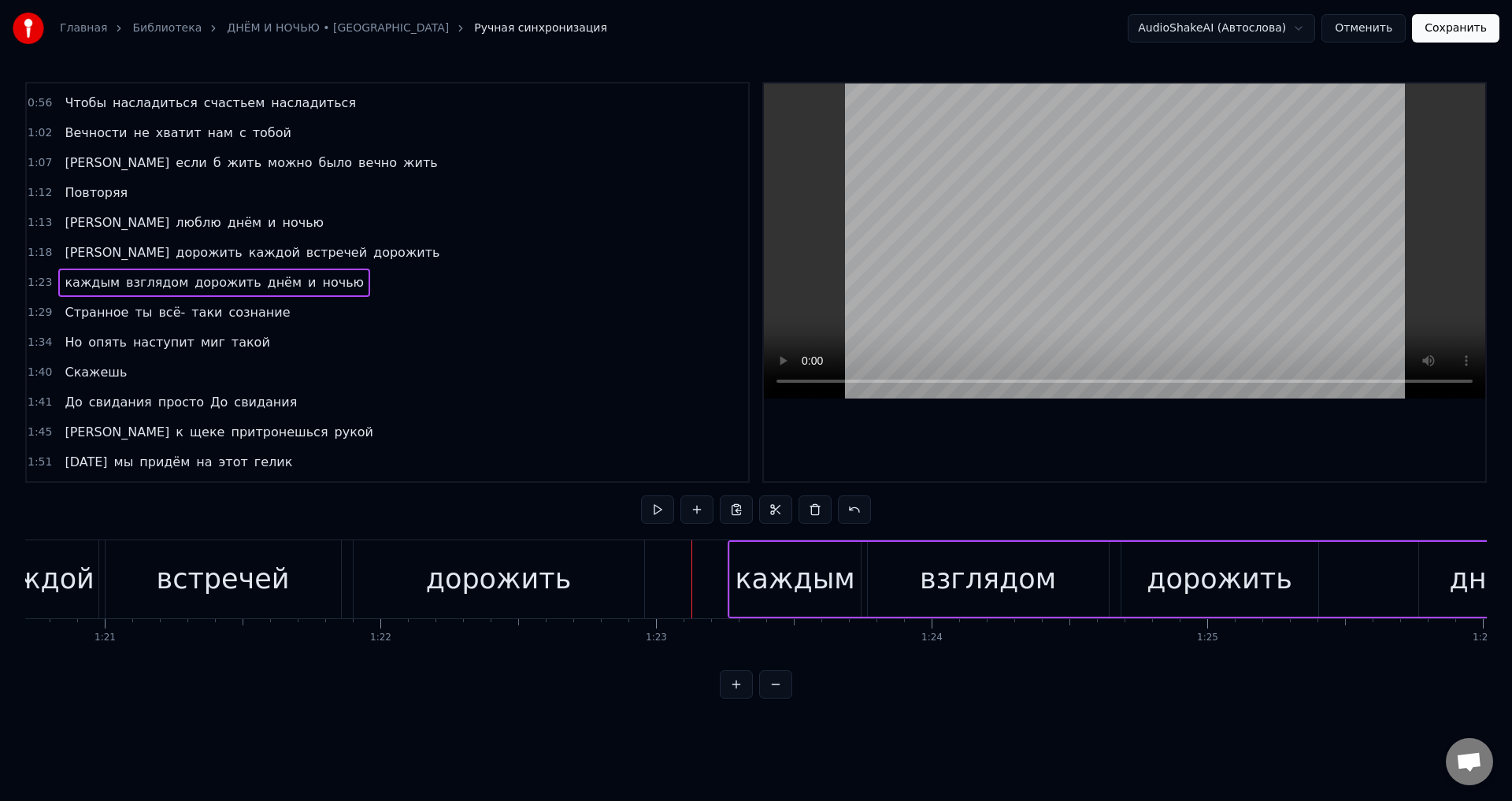
click at [750, 579] on div "каждым" at bounding box center [795, 579] width 120 height 42
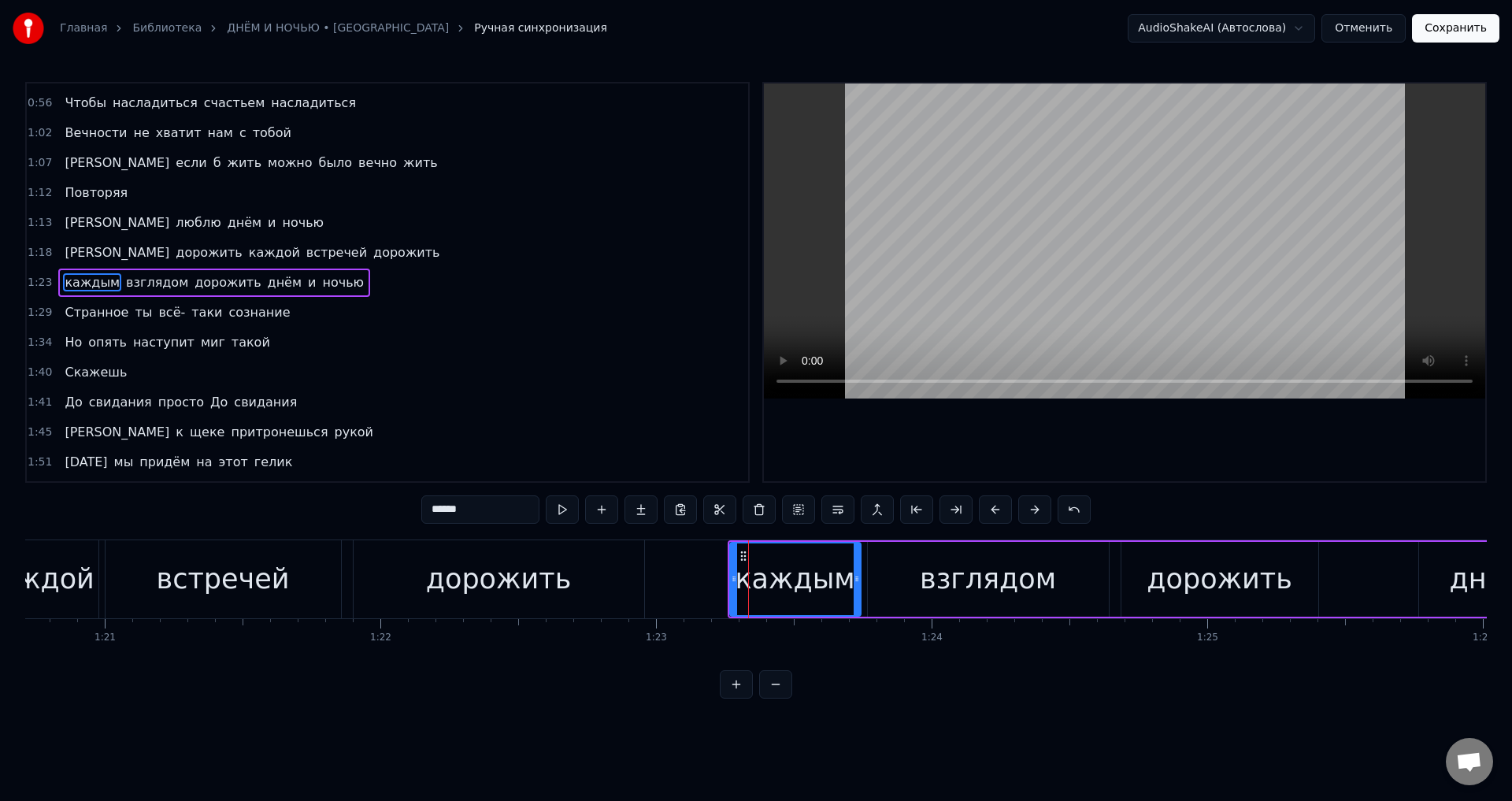
click at [437, 511] on input "******" at bounding box center [480, 510] width 118 height 29
click at [239, 311] on span "сознание" at bounding box center [259, 312] width 65 height 18
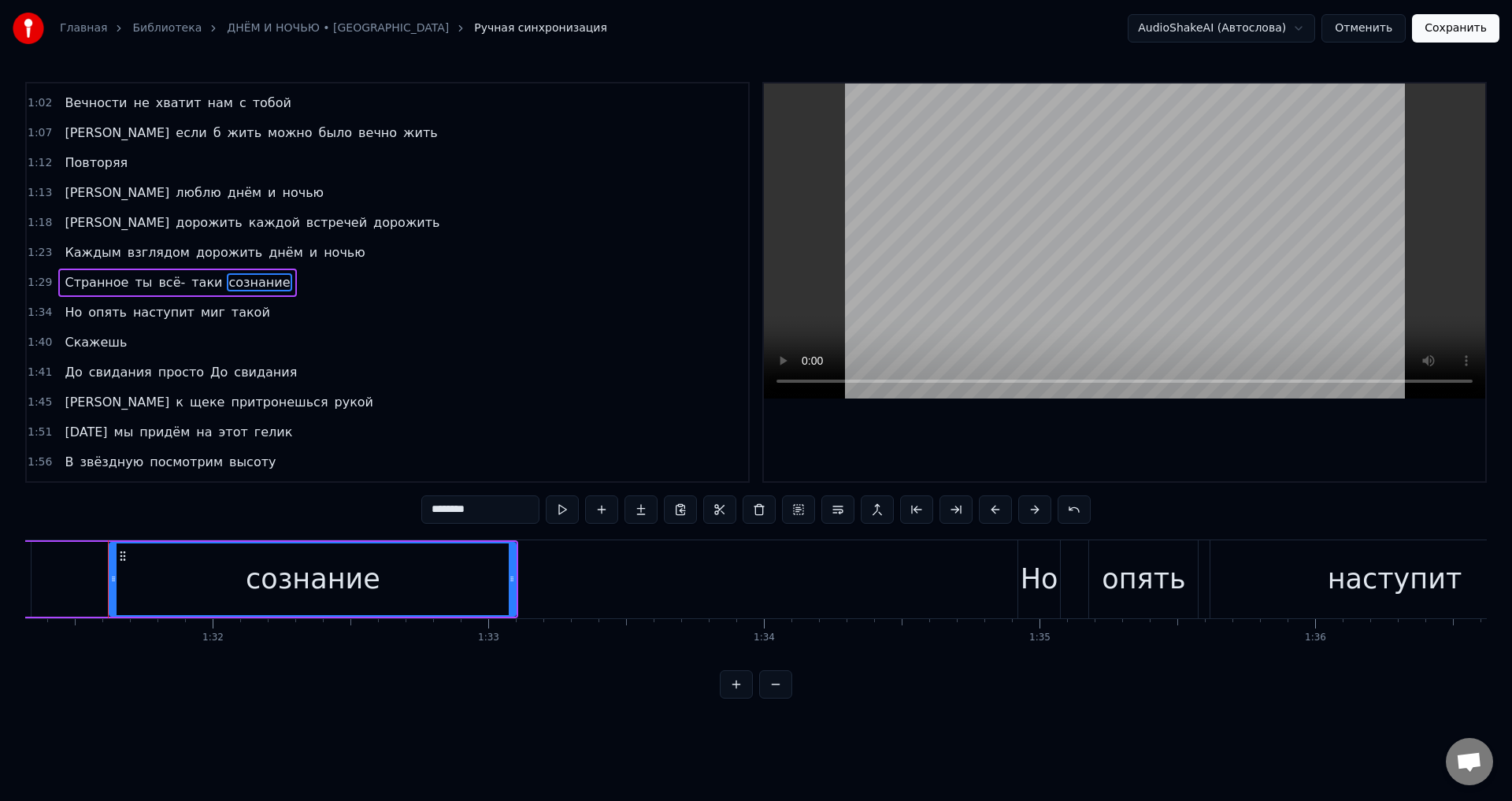
scroll to position [0, 25180]
click at [473, 506] on input "********" at bounding box center [480, 510] width 118 height 29
click at [123, 376] on span "свидания" at bounding box center [120, 372] width 66 height 18
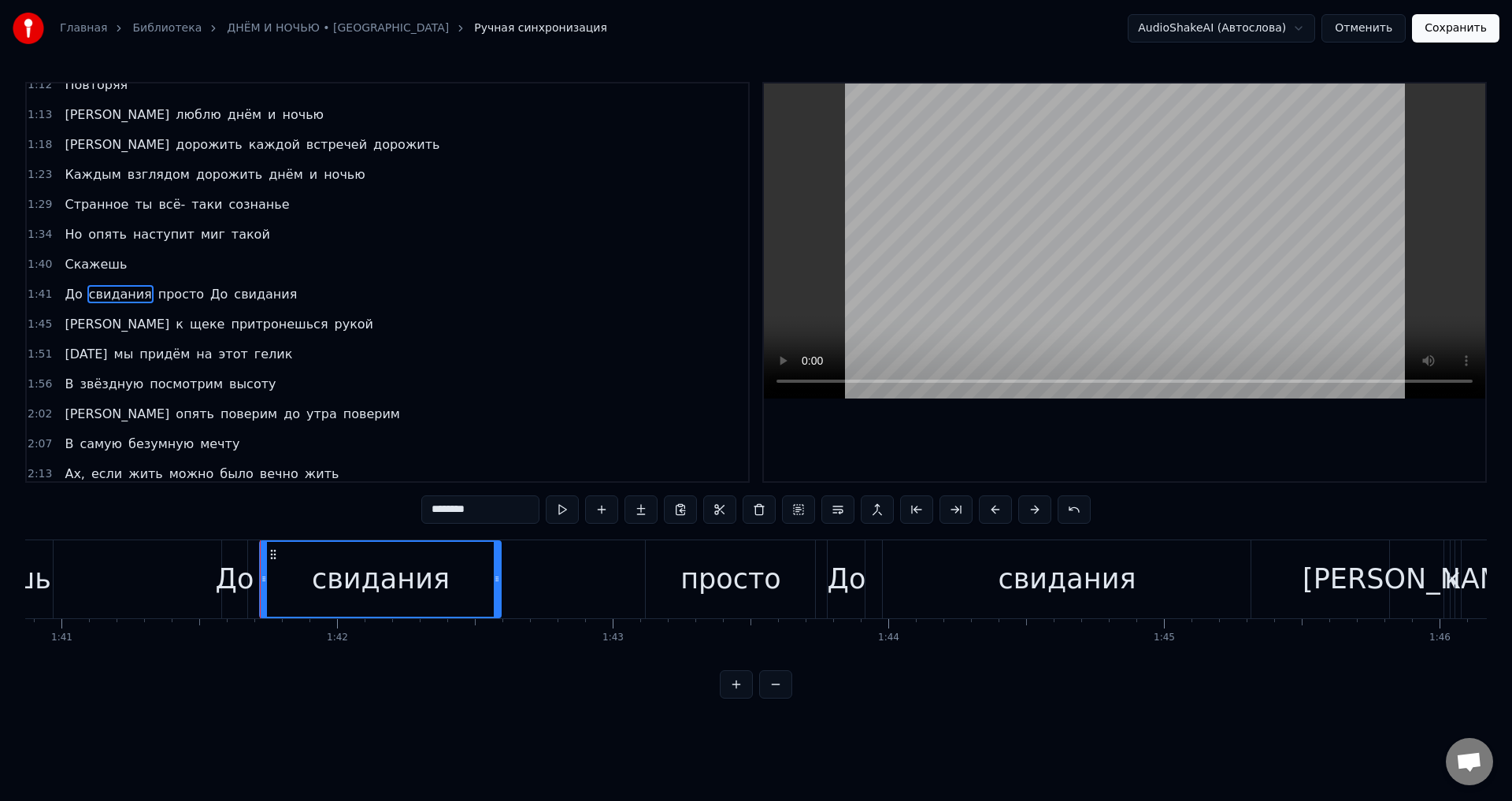
scroll to position [0, 27964]
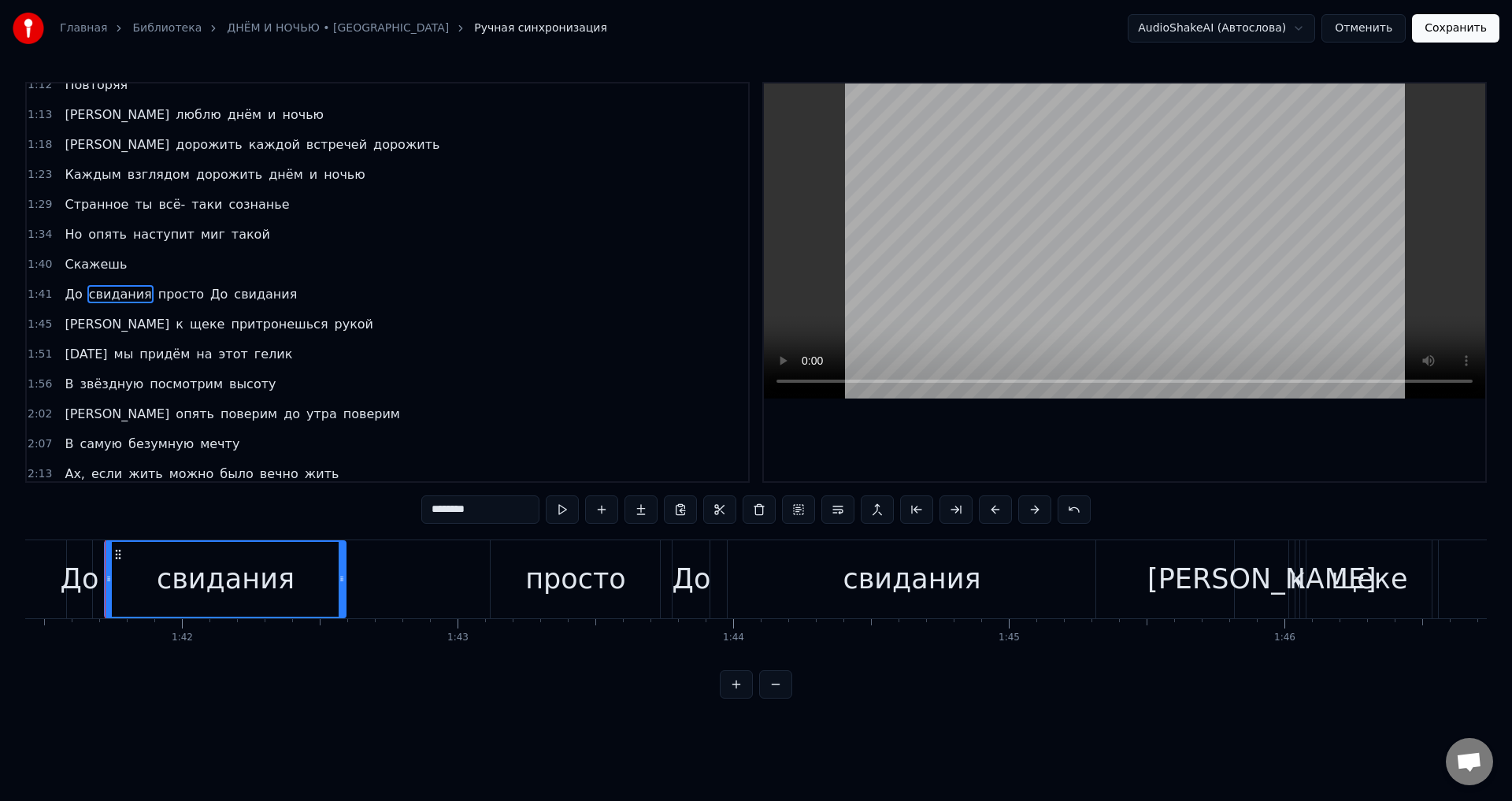
click at [473, 510] on input "********" at bounding box center [480, 510] width 118 height 29
click at [241, 293] on span "свидания" at bounding box center [265, 294] width 66 height 18
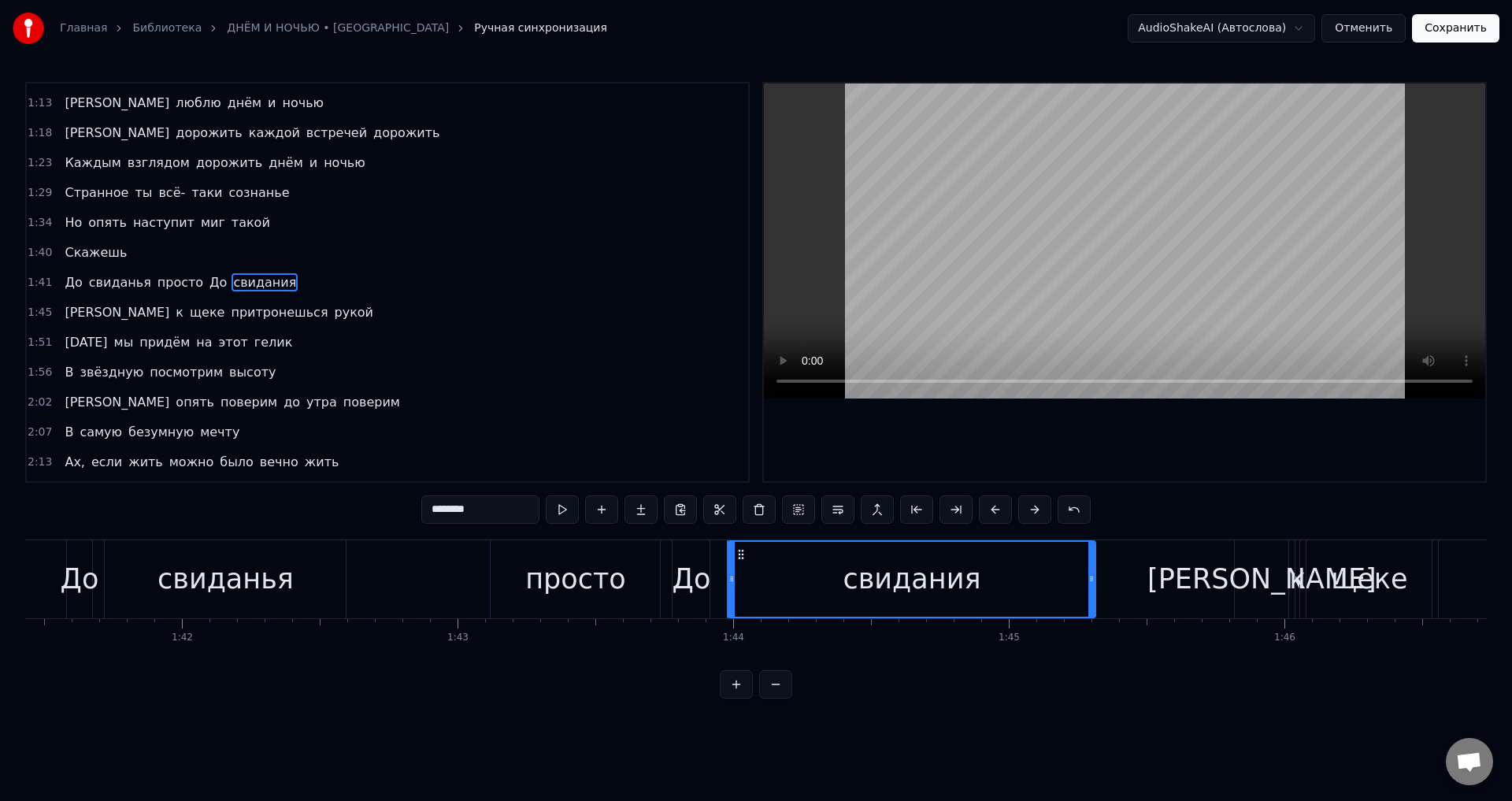
click at [473, 509] on input "********" at bounding box center [480, 510] width 118 height 29
click at [253, 343] on span "гелик" at bounding box center [274, 343] width 42 height 18
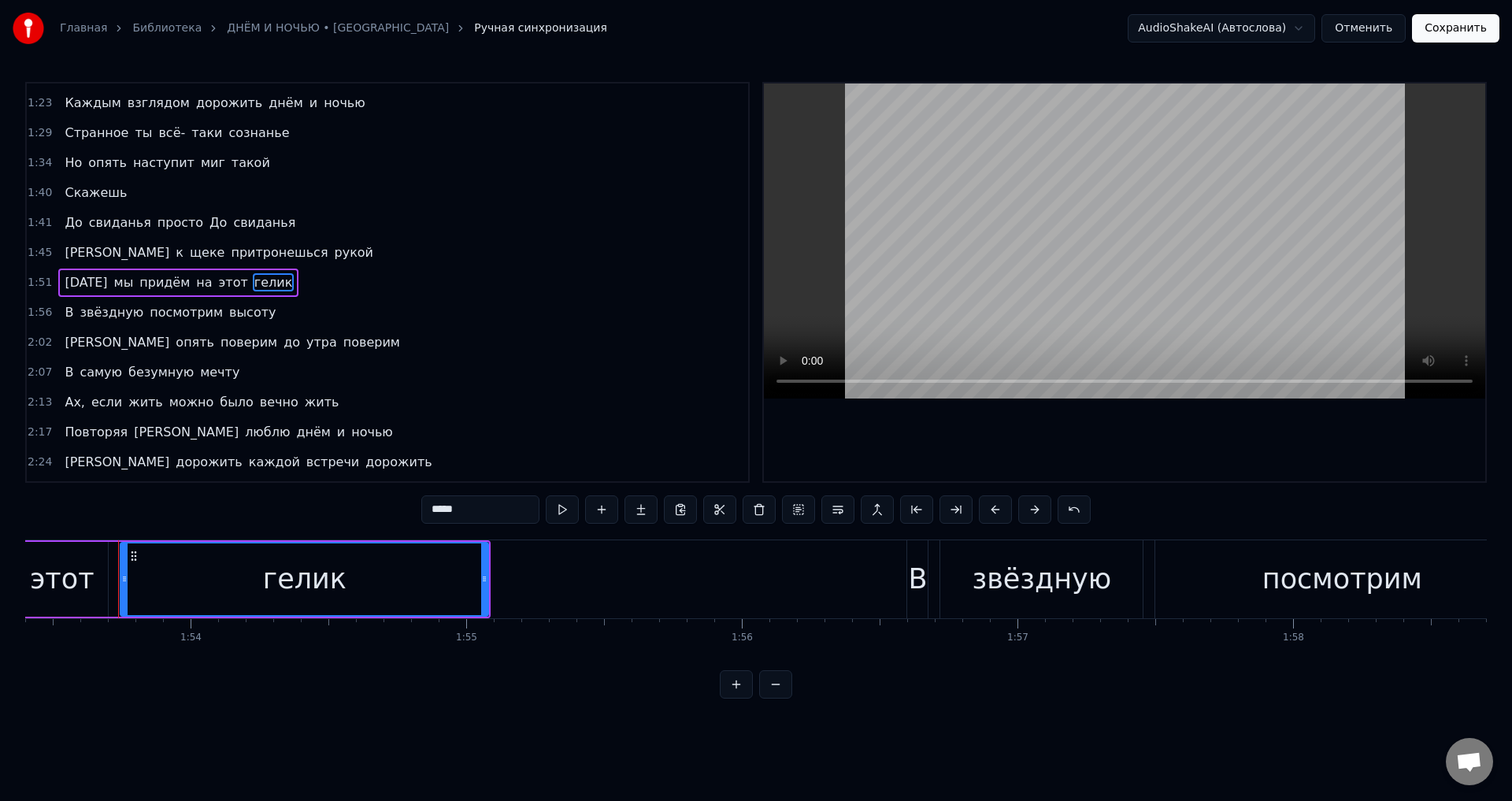
scroll to position [0, 31278]
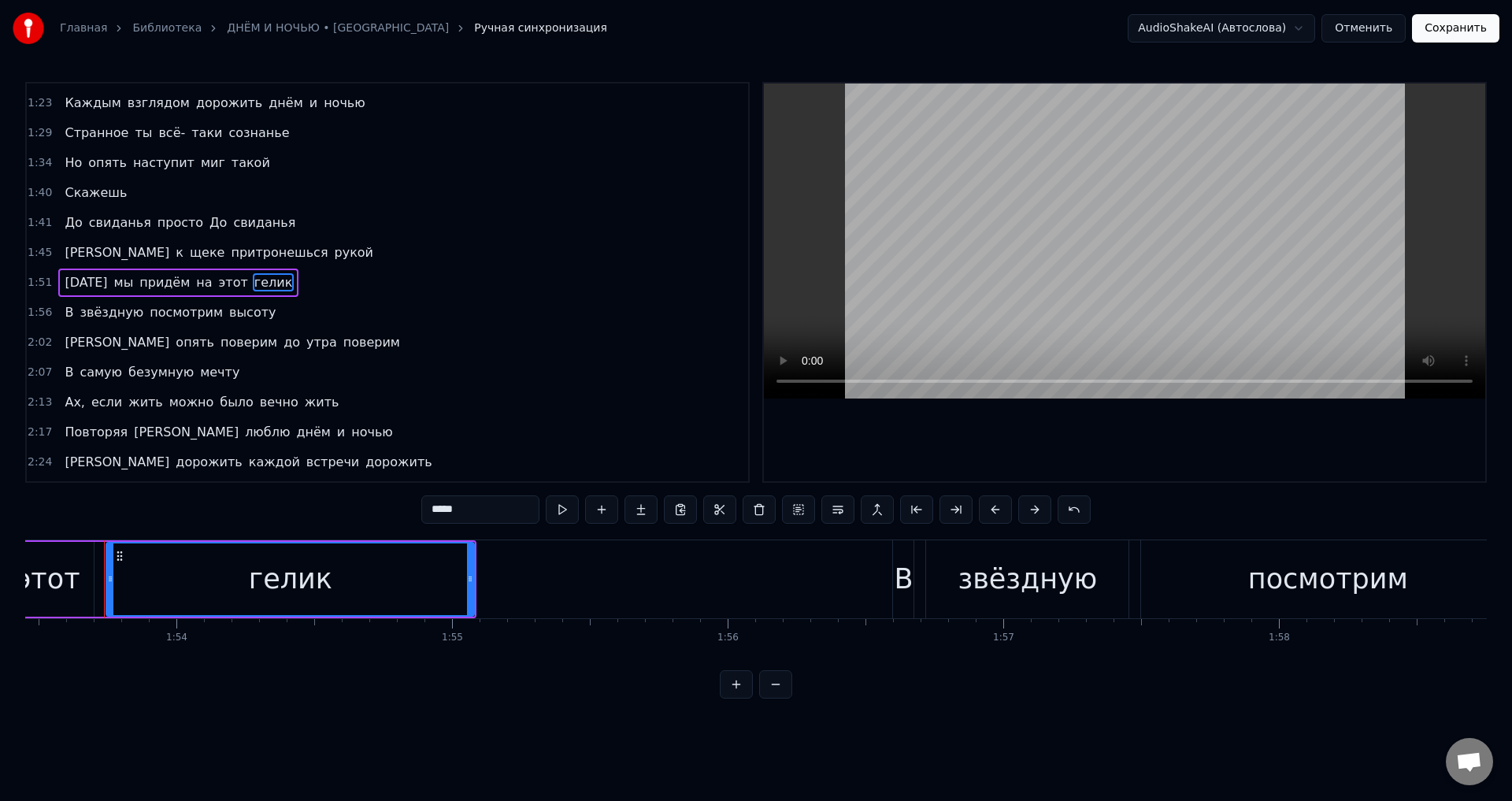
drag, startPoint x: 453, startPoint y: 507, endPoint x: 426, endPoint y: 505, distance: 27.1
click at [426, 505] on input "*****" at bounding box center [480, 510] width 118 height 29
click at [133, 435] on span "[PERSON_NAME]" at bounding box center [186, 432] width 108 height 18
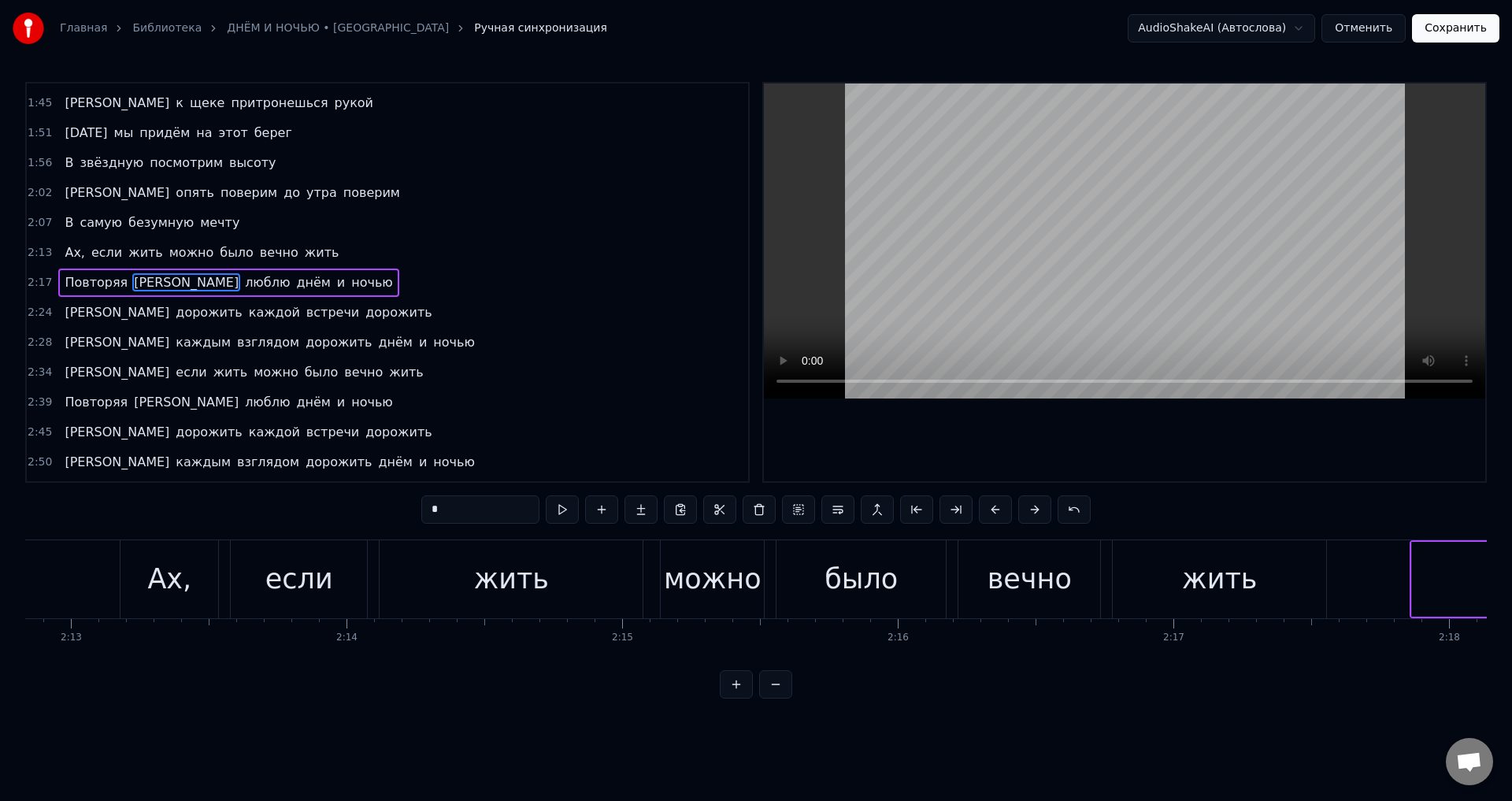
scroll to position [0, 38226]
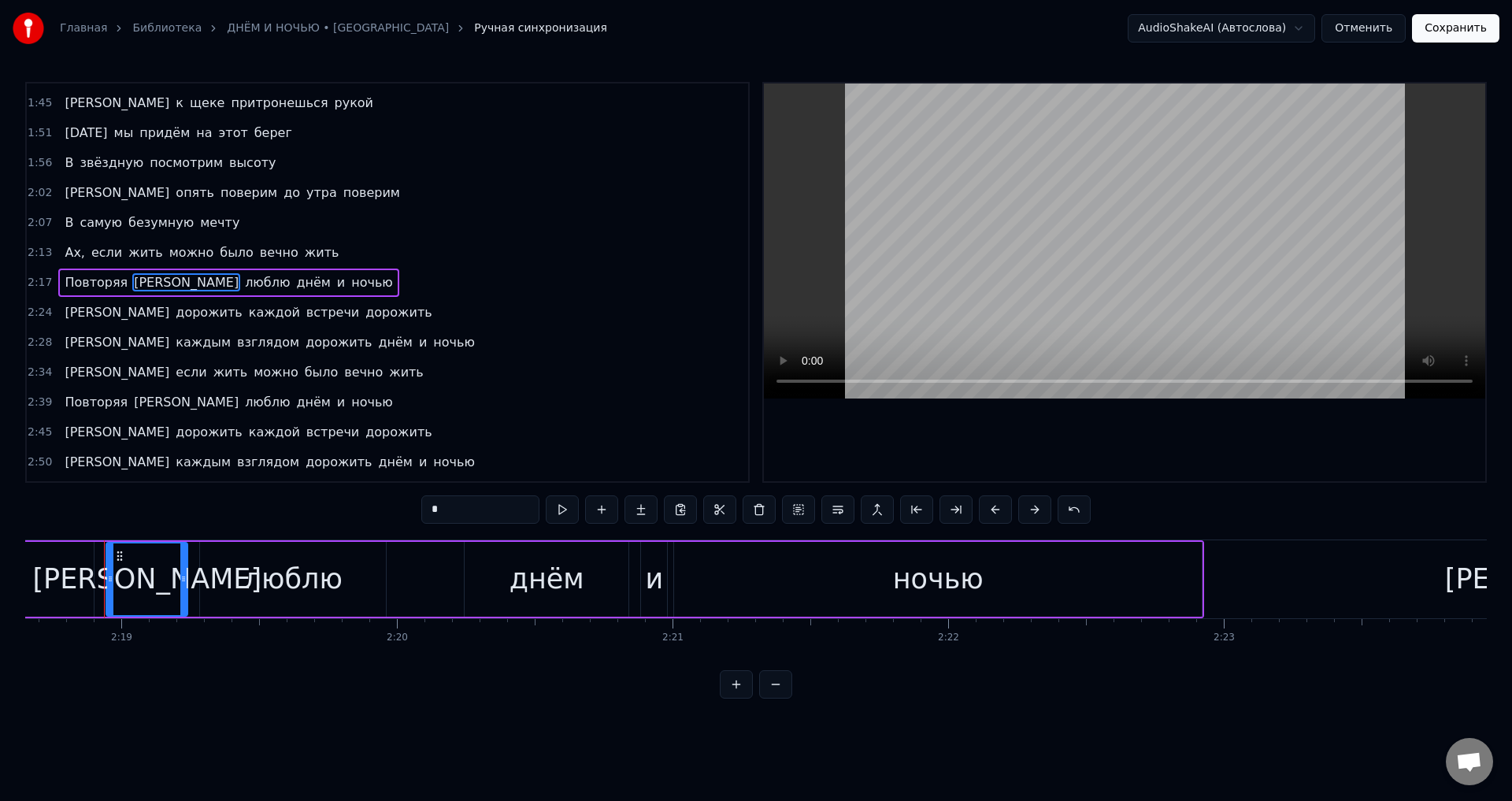
click at [63, 255] on span "Ах," at bounding box center [75, 253] width 24 height 18
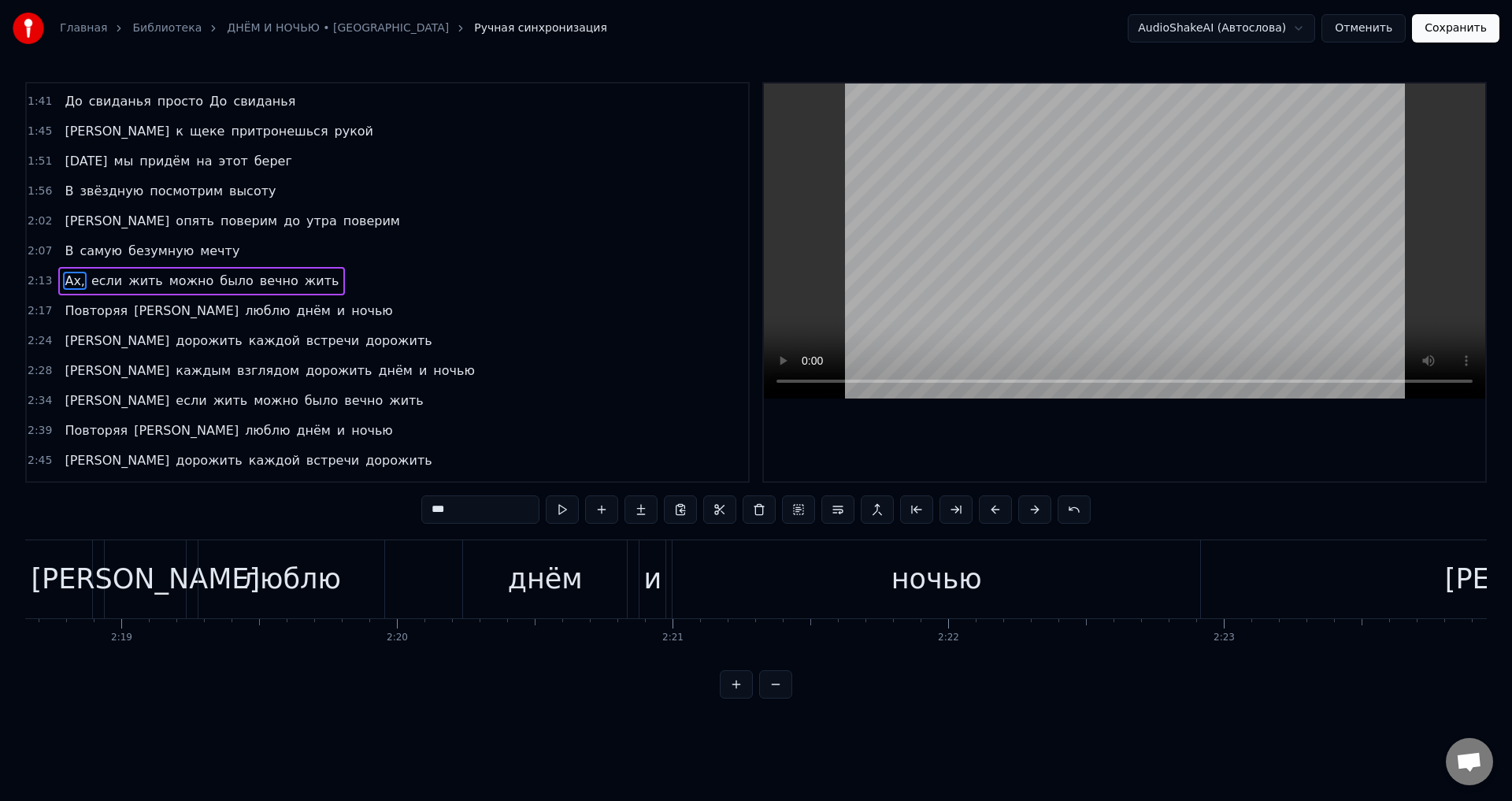
scroll to position [504, 0]
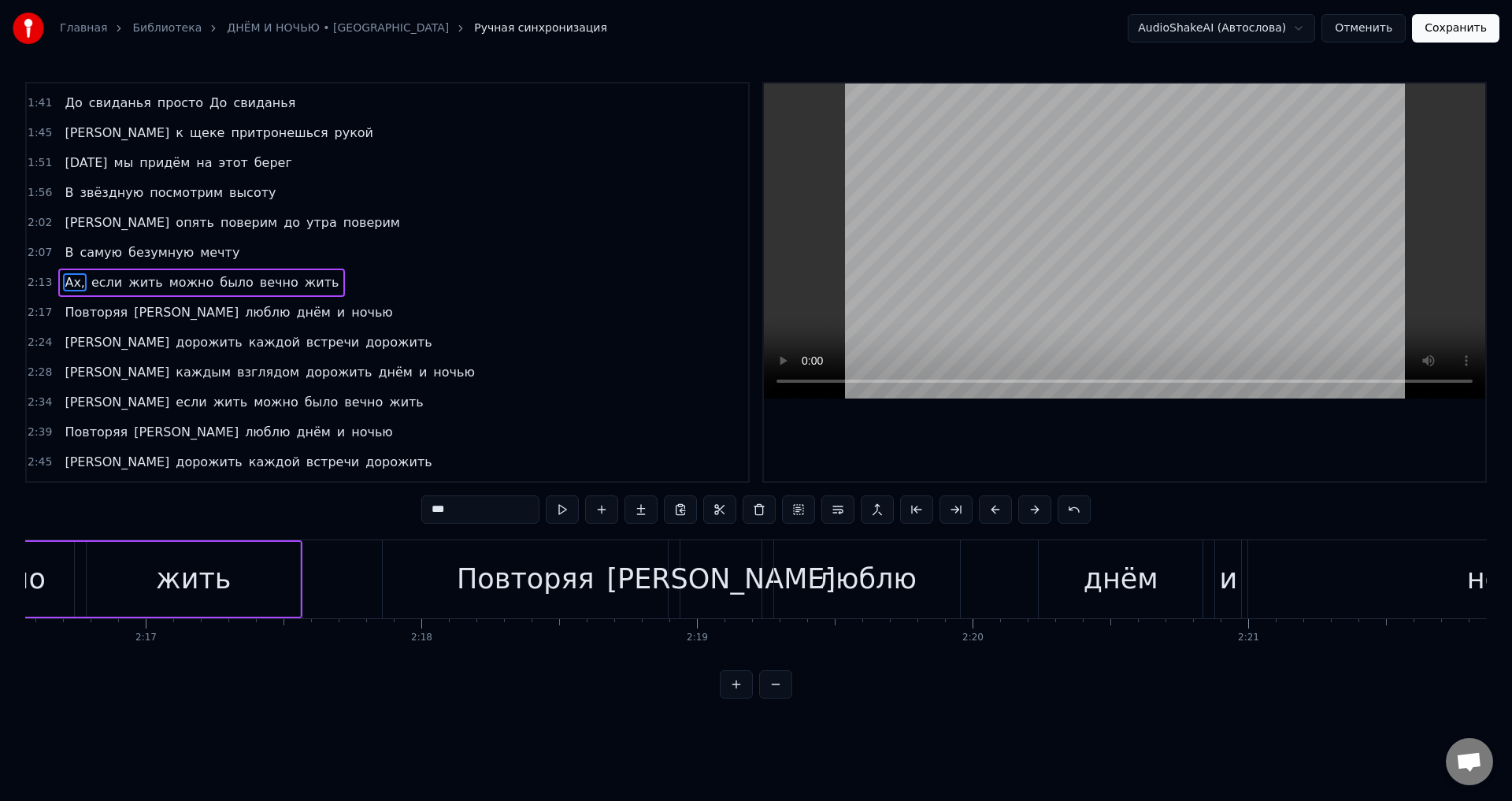
click at [487, 508] on input "***" at bounding box center [480, 510] width 118 height 29
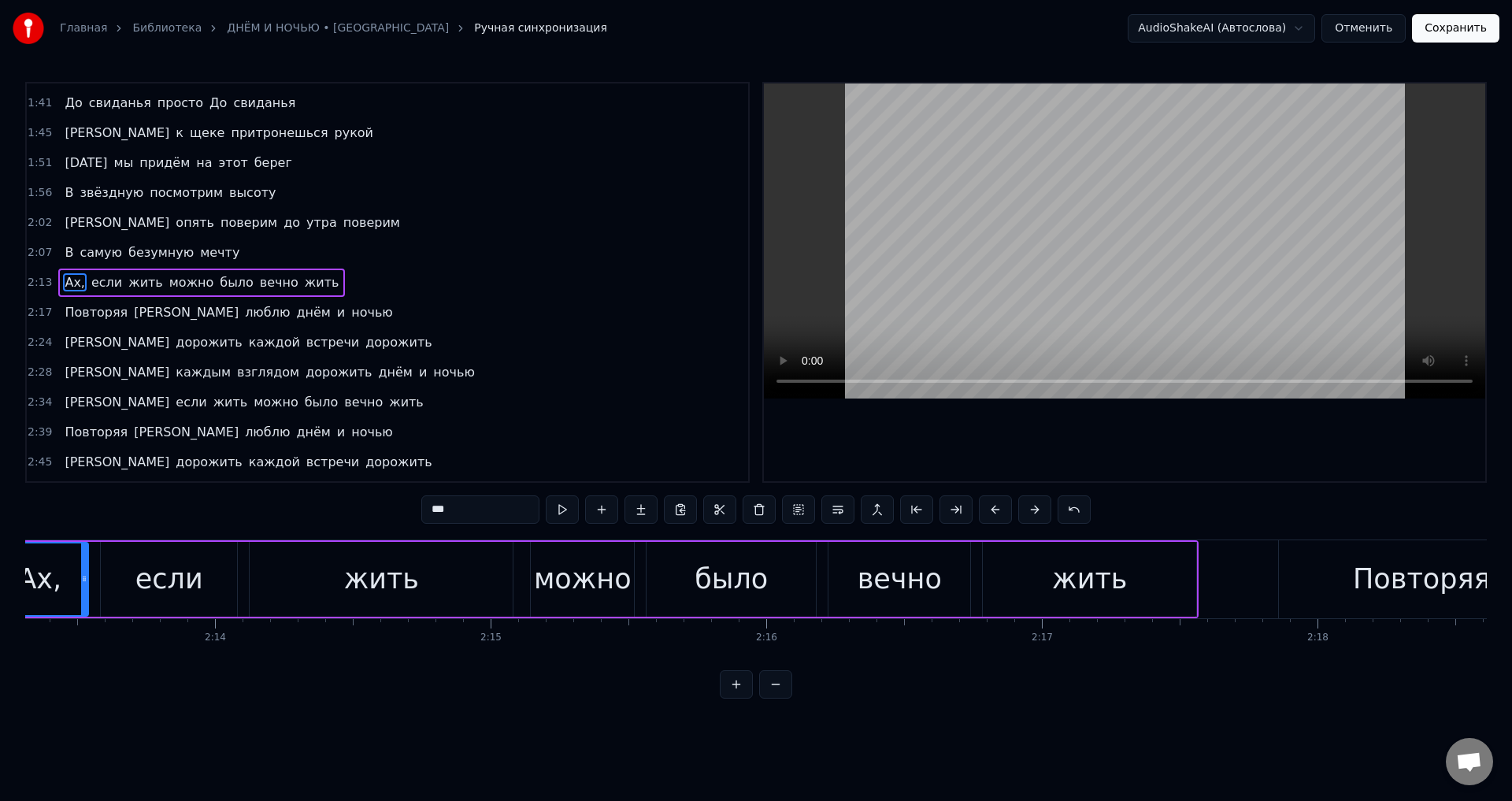
scroll to position [0, 36638]
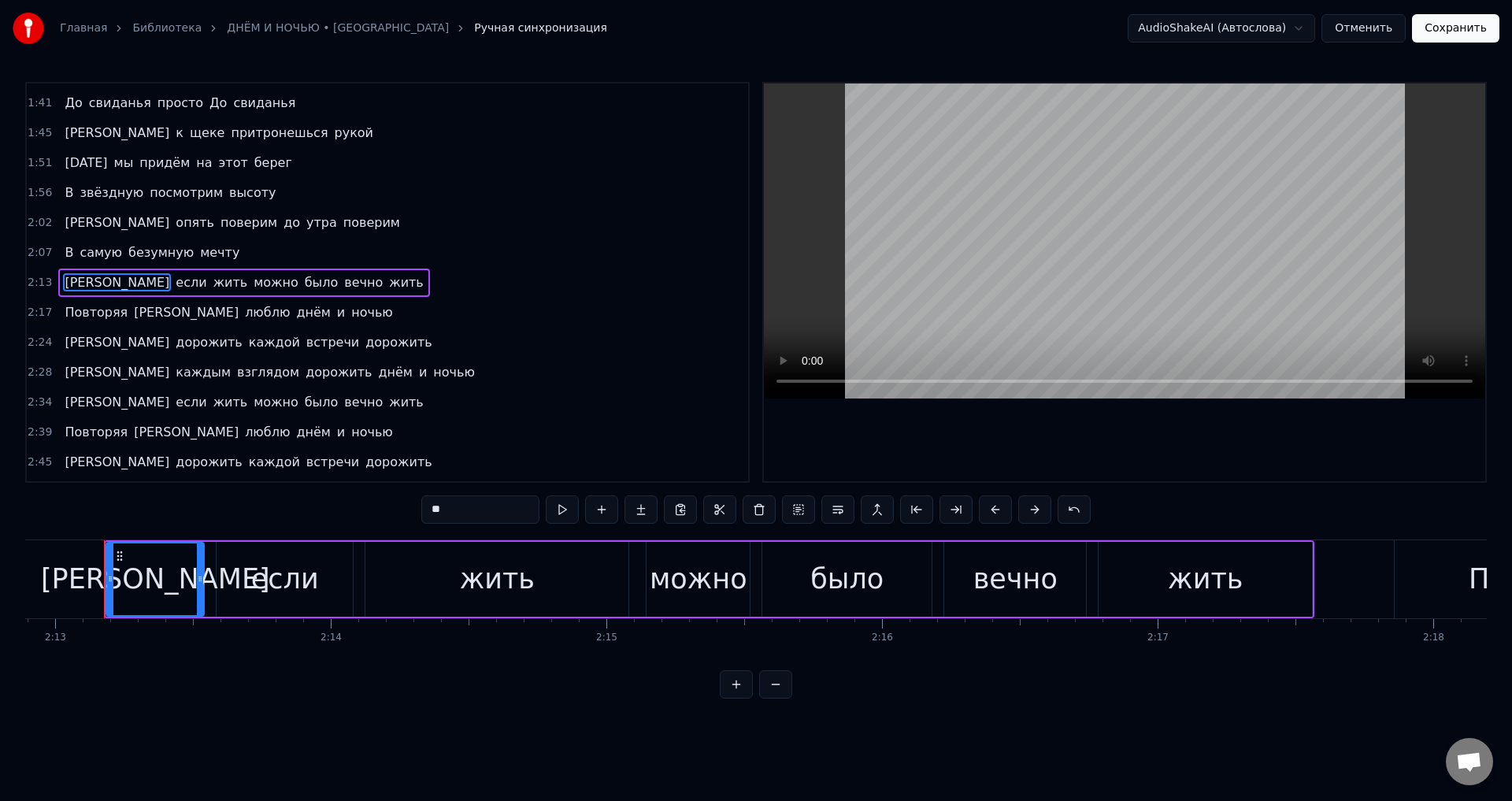
click at [133, 306] on span "[PERSON_NAME]" at bounding box center [186, 312] width 108 height 18
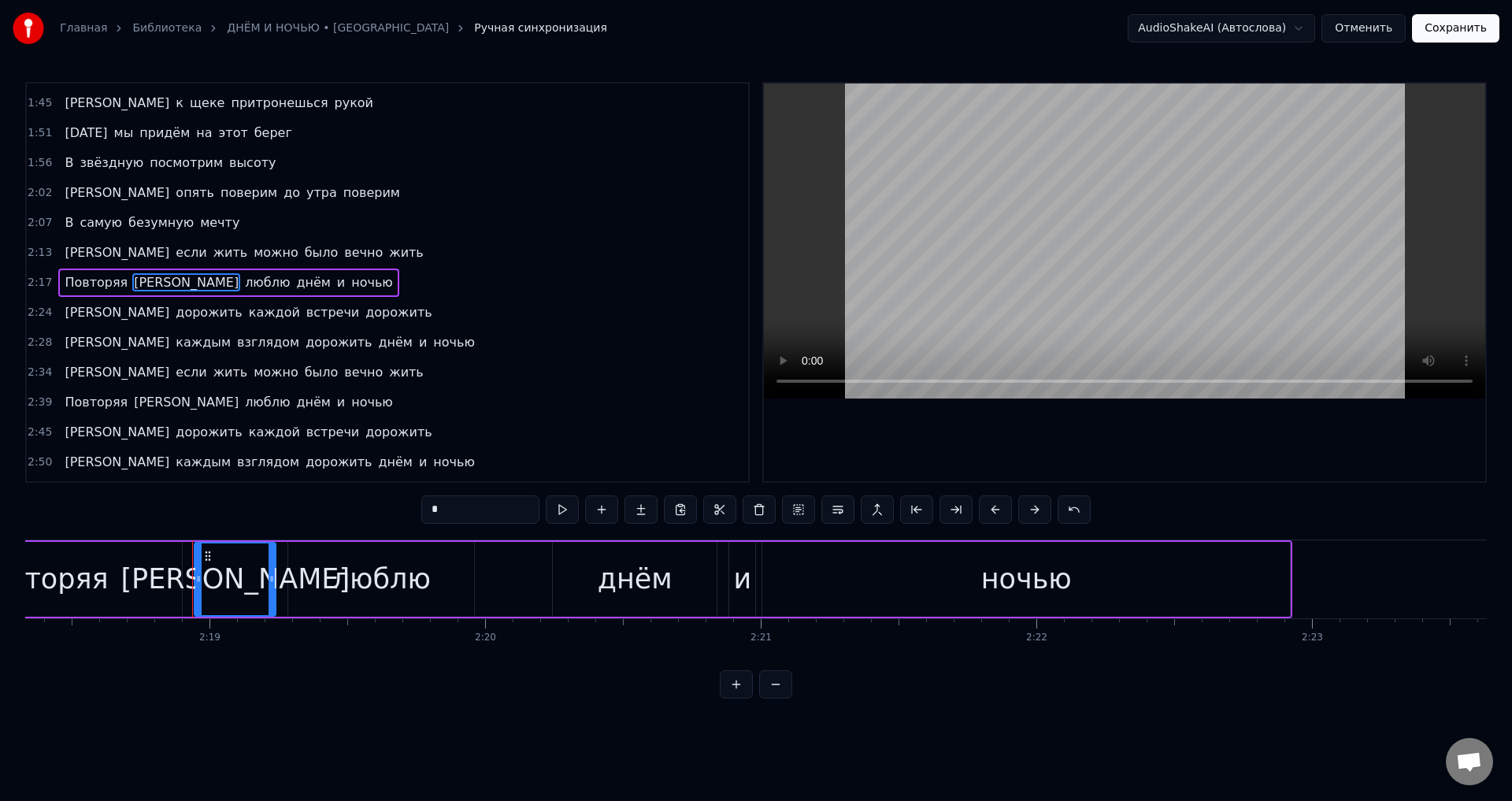
scroll to position [0, 38226]
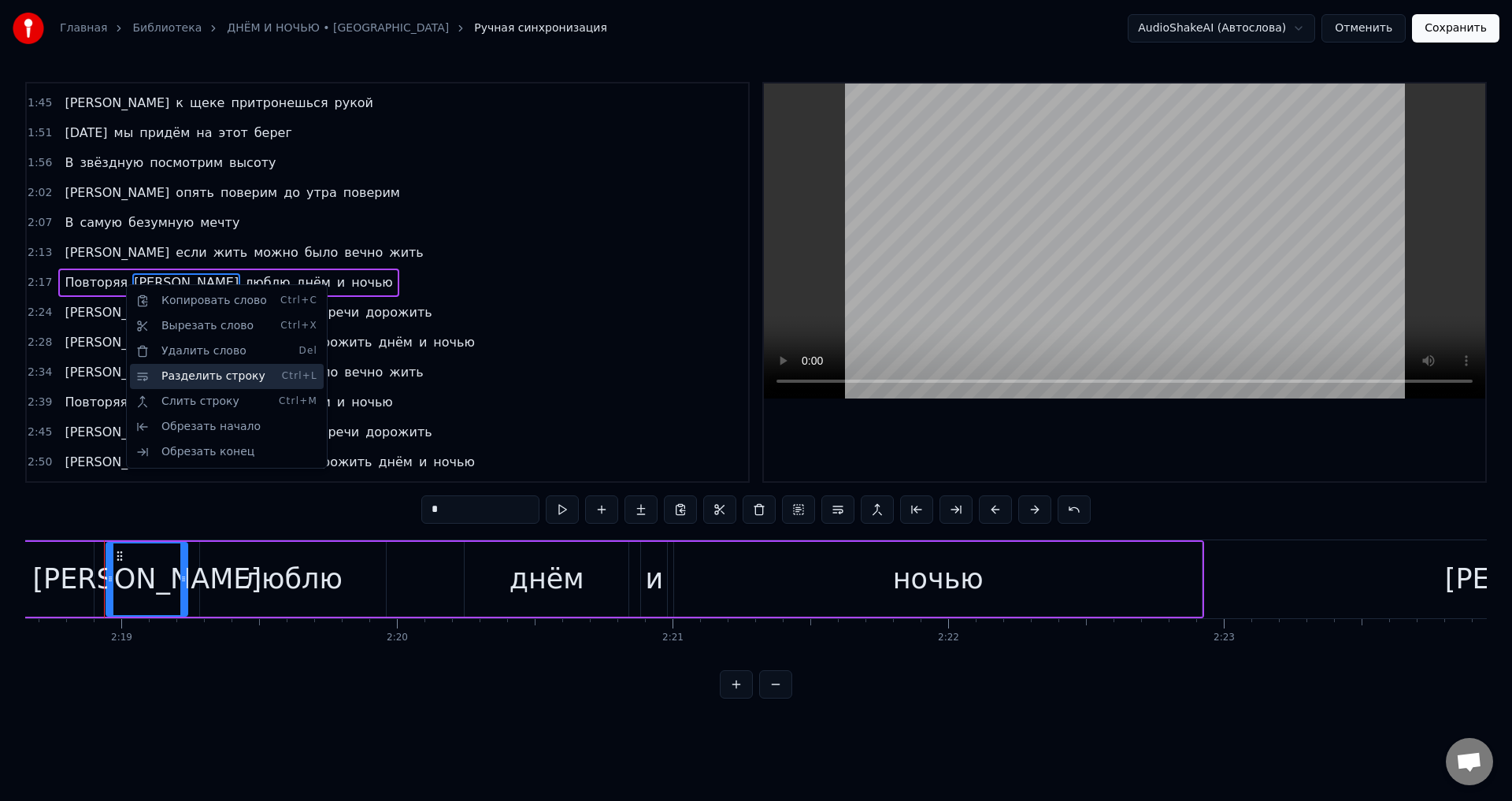
click at [193, 374] on div "Разделить строку Ctrl+L" at bounding box center [227, 376] width 194 height 25
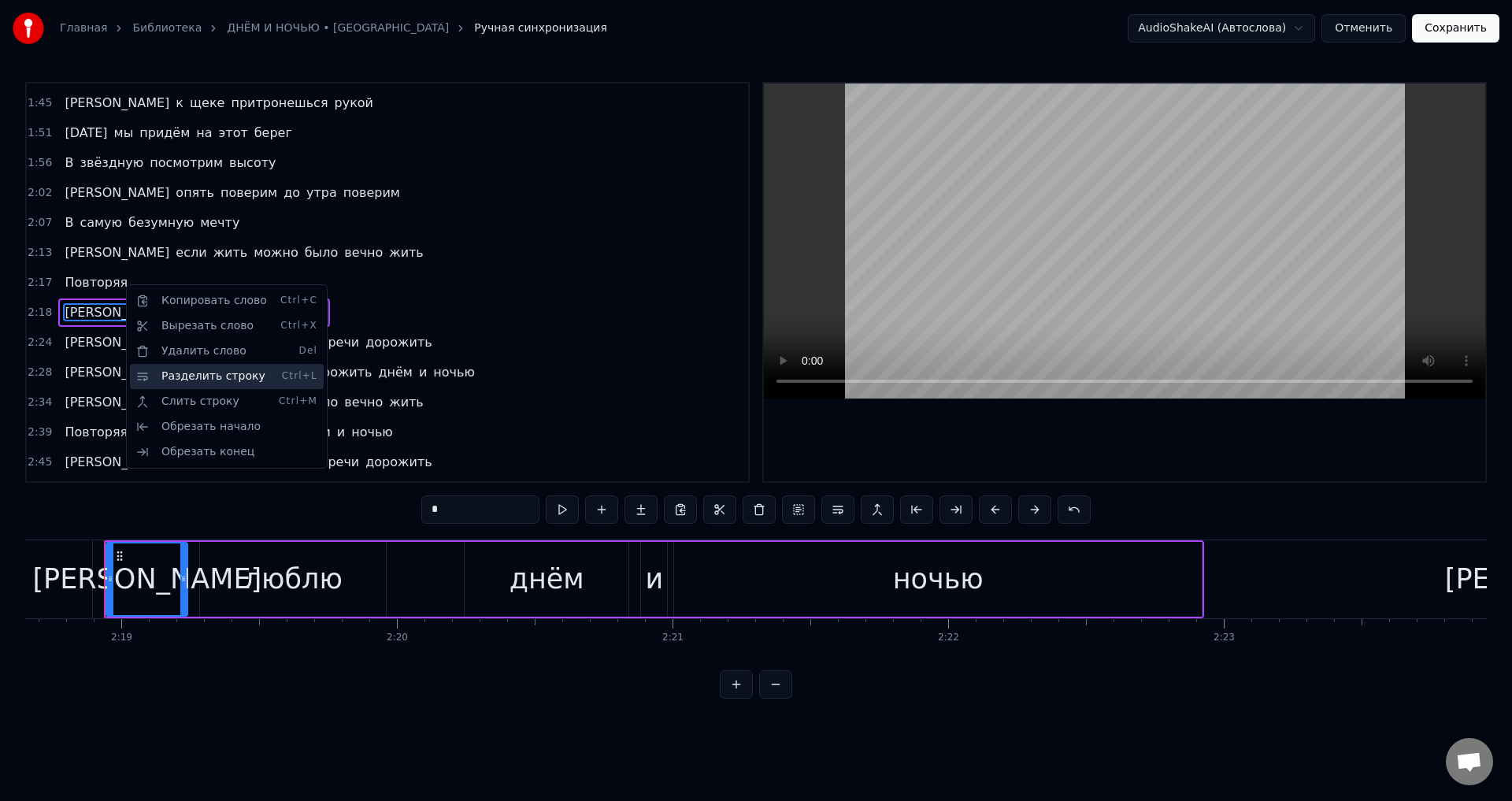
scroll to position [563, 0]
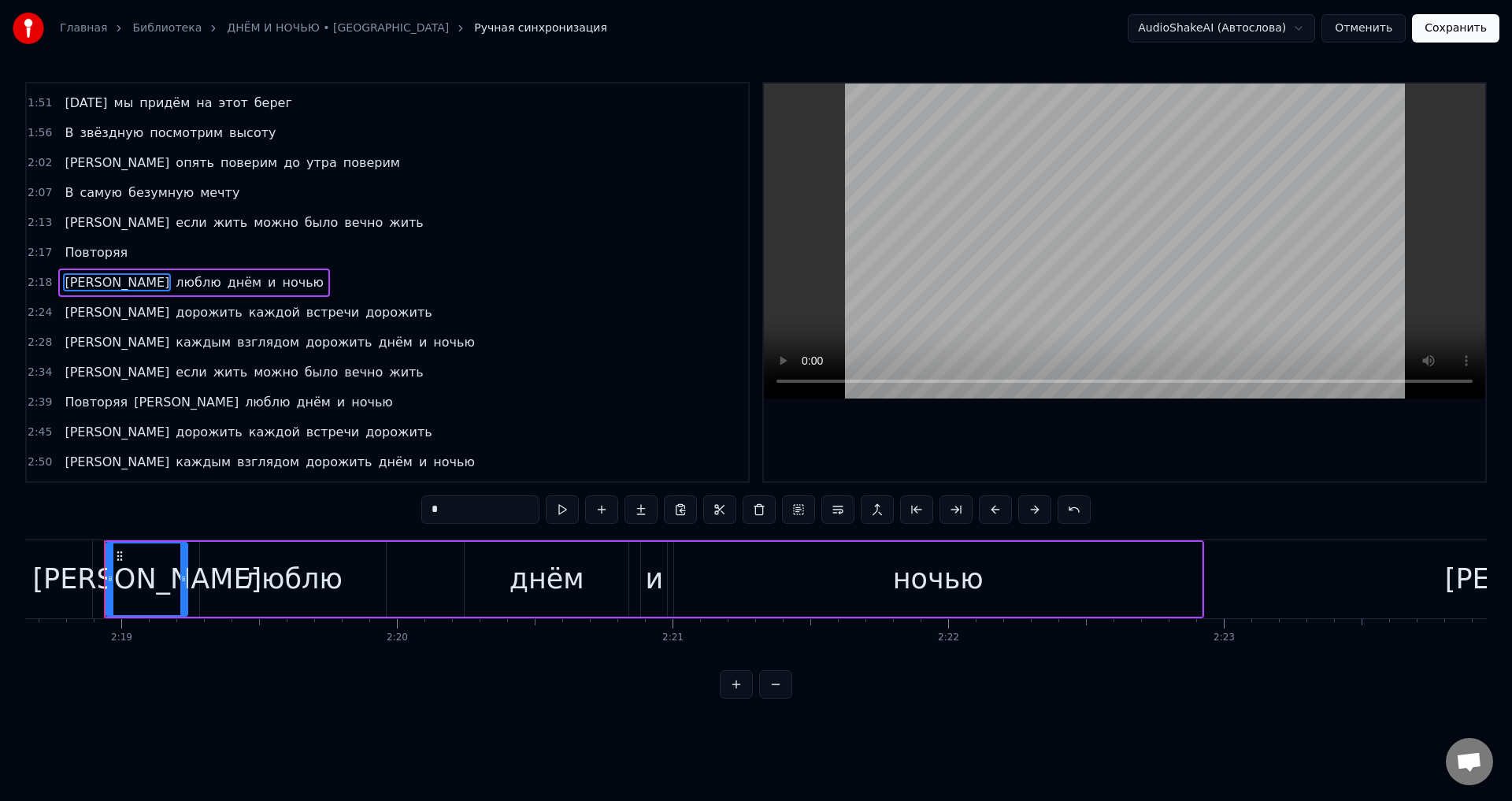
click at [144, 588] on div "[PERSON_NAME]" at bounding box center [146, 579] width 229 height 42
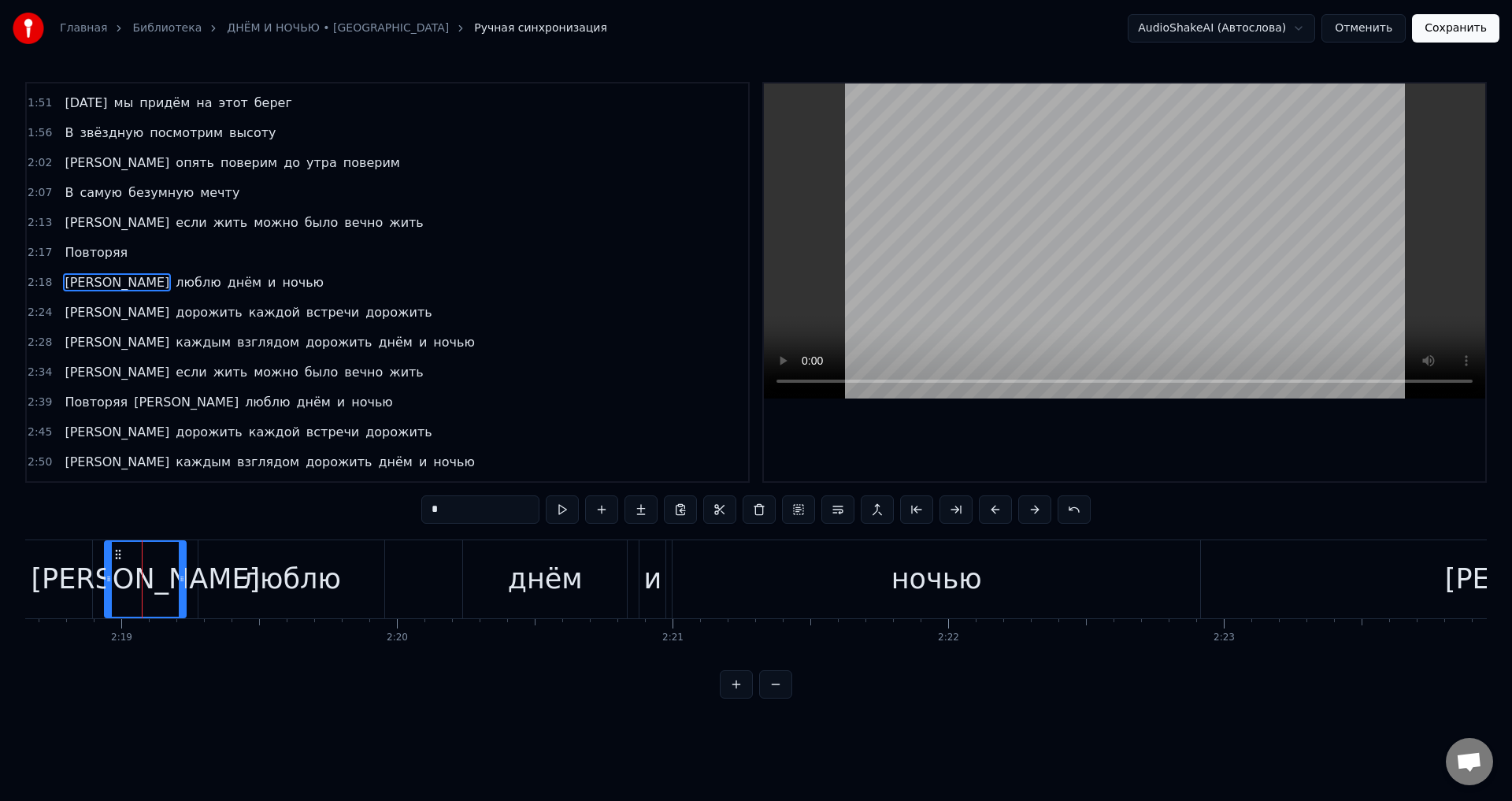
click at [211, 588] on div "люблю" at bounding box center [291, 578] width 186 height 78
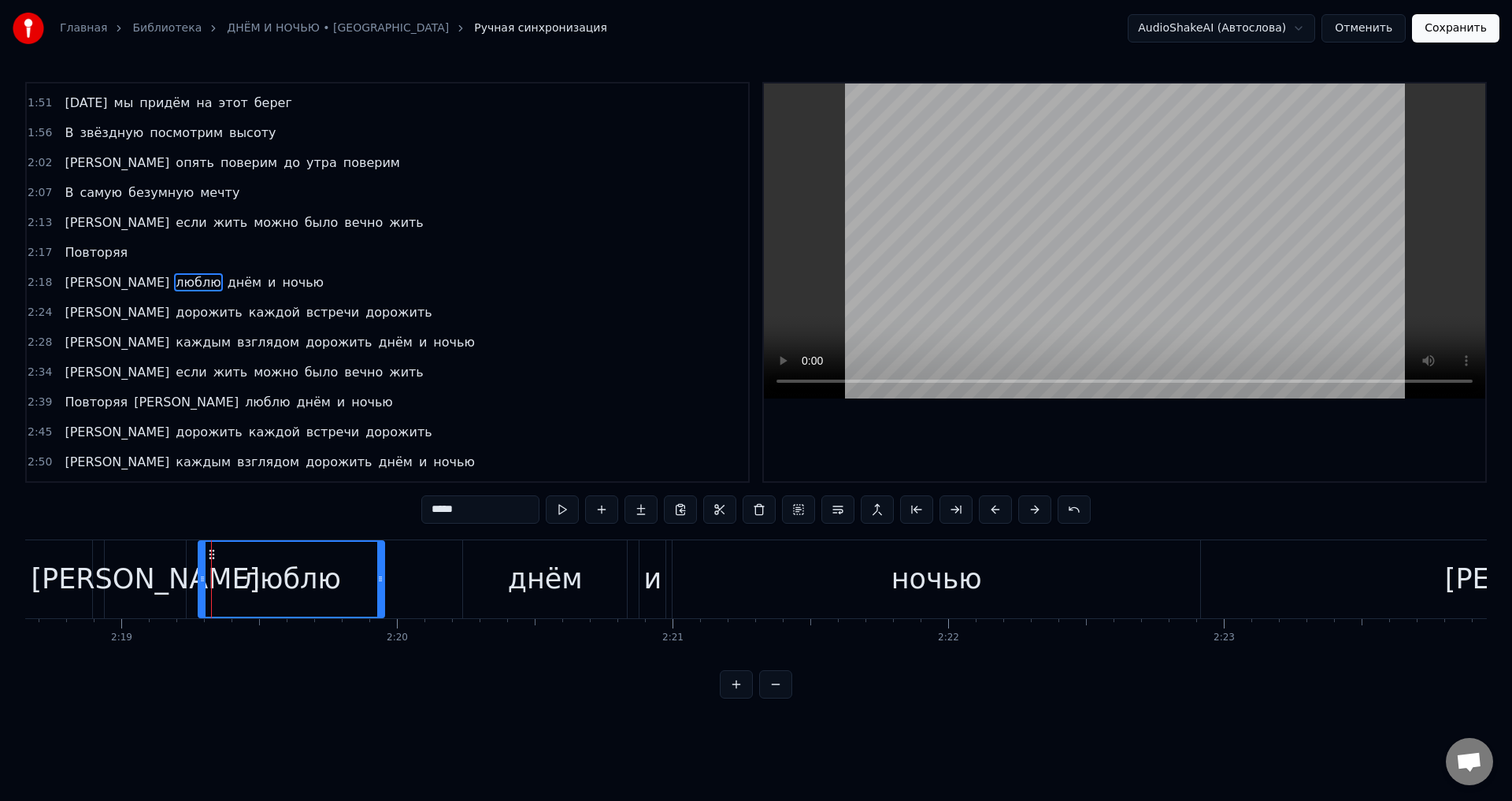
click at [155, 577] on div "[PERSON_NAME]" at bounding box center [145, 578] width 81 height 78
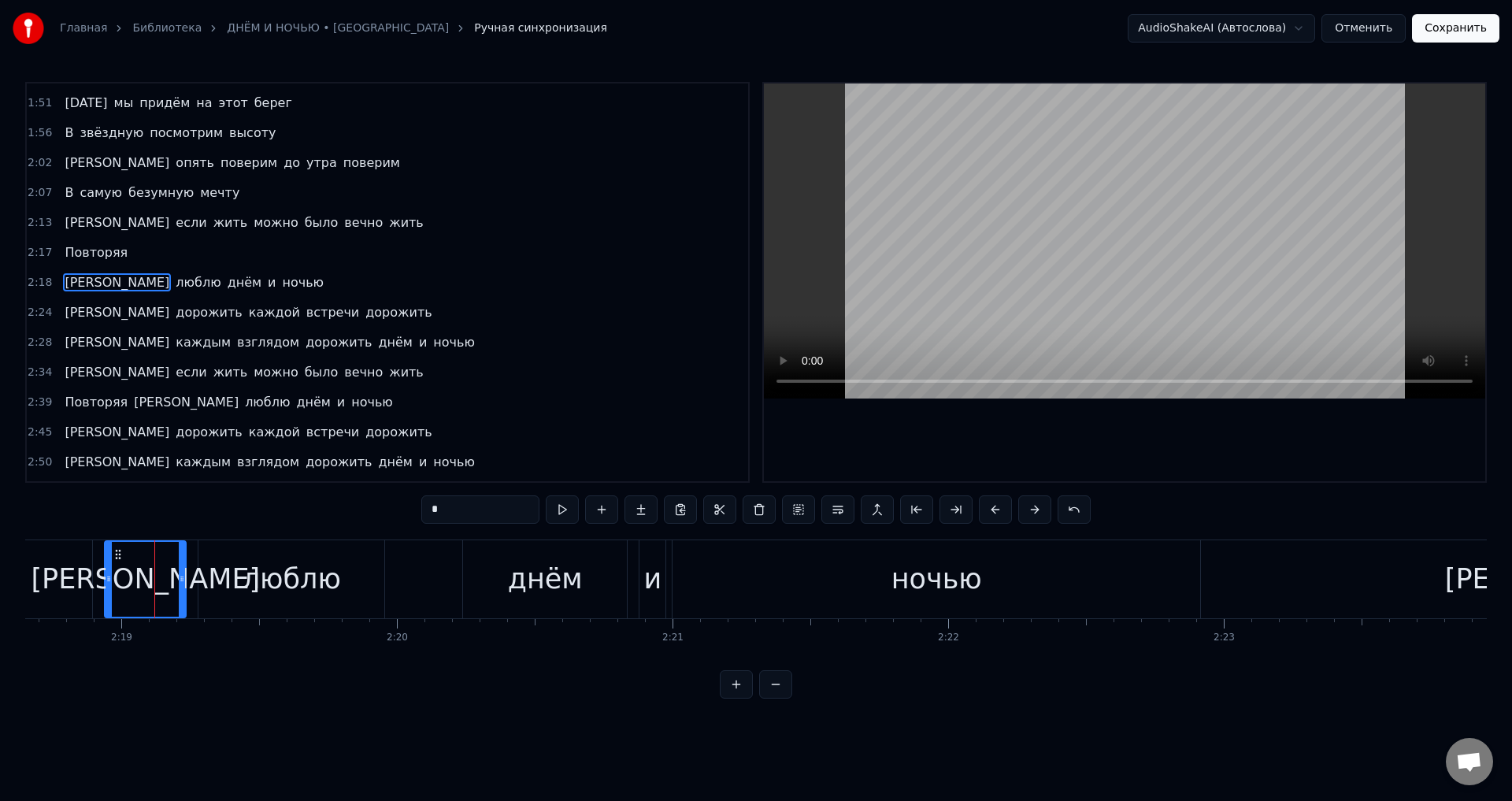
scroll to position [0, 37717]
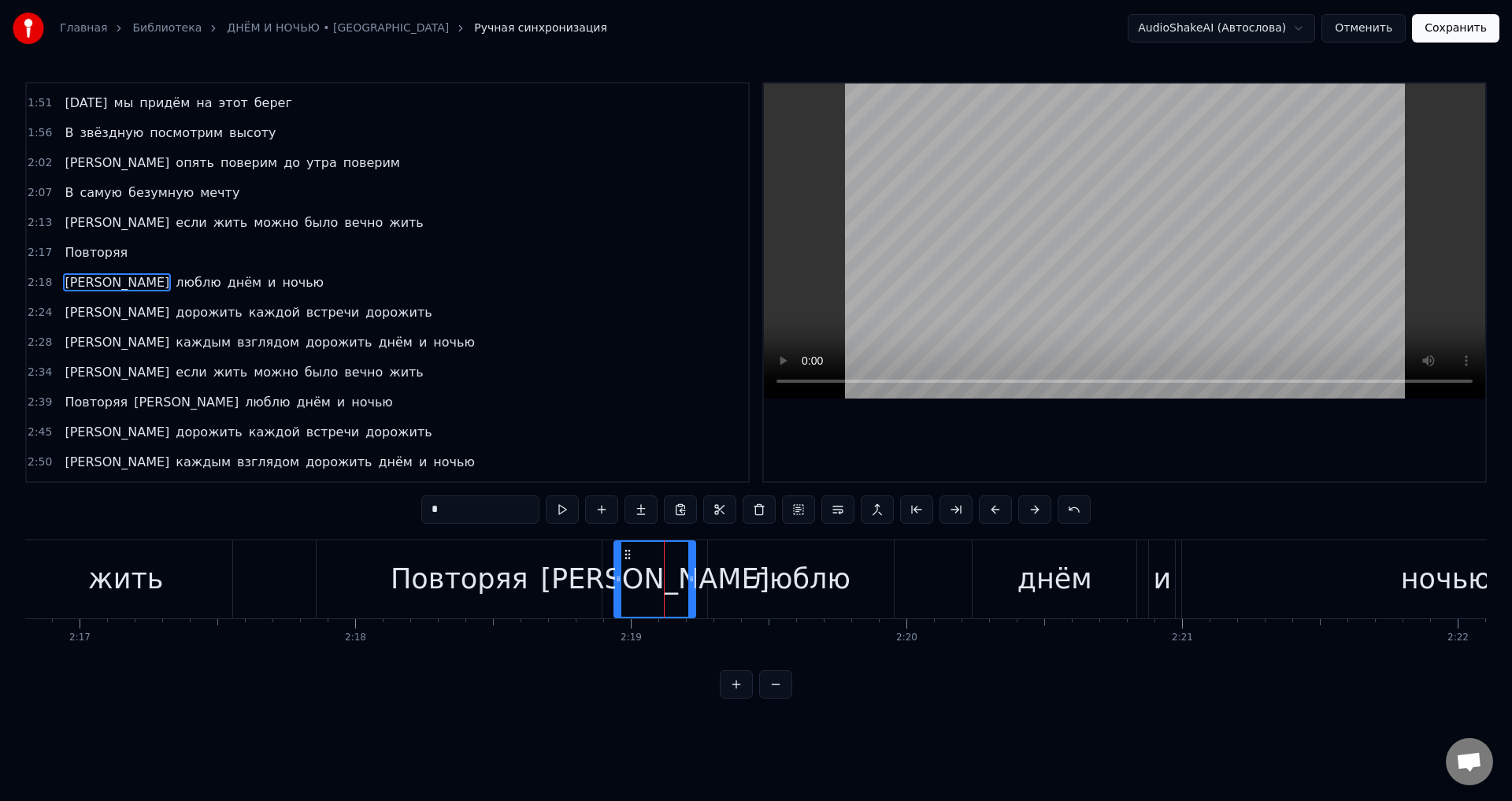
drag, startPoint x: 512, startPoint y: 568, endPoint x: 521, endPoint y: 568, distance: 9.0
click at [512, 568] on div "Повторяя" at bounding box center [459, 579] width 138 height 42
type input "********"
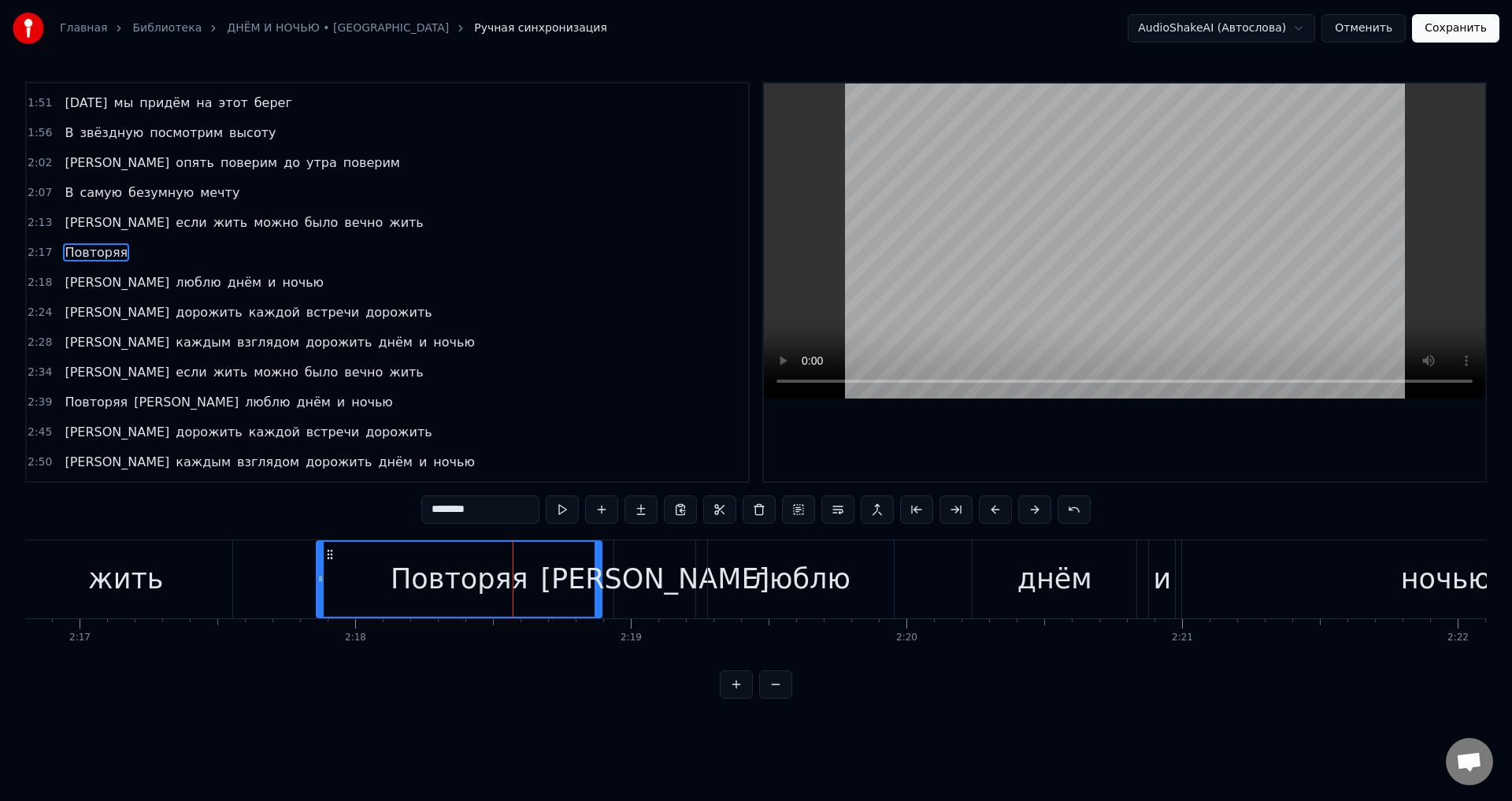
scroll to position [534, 0]
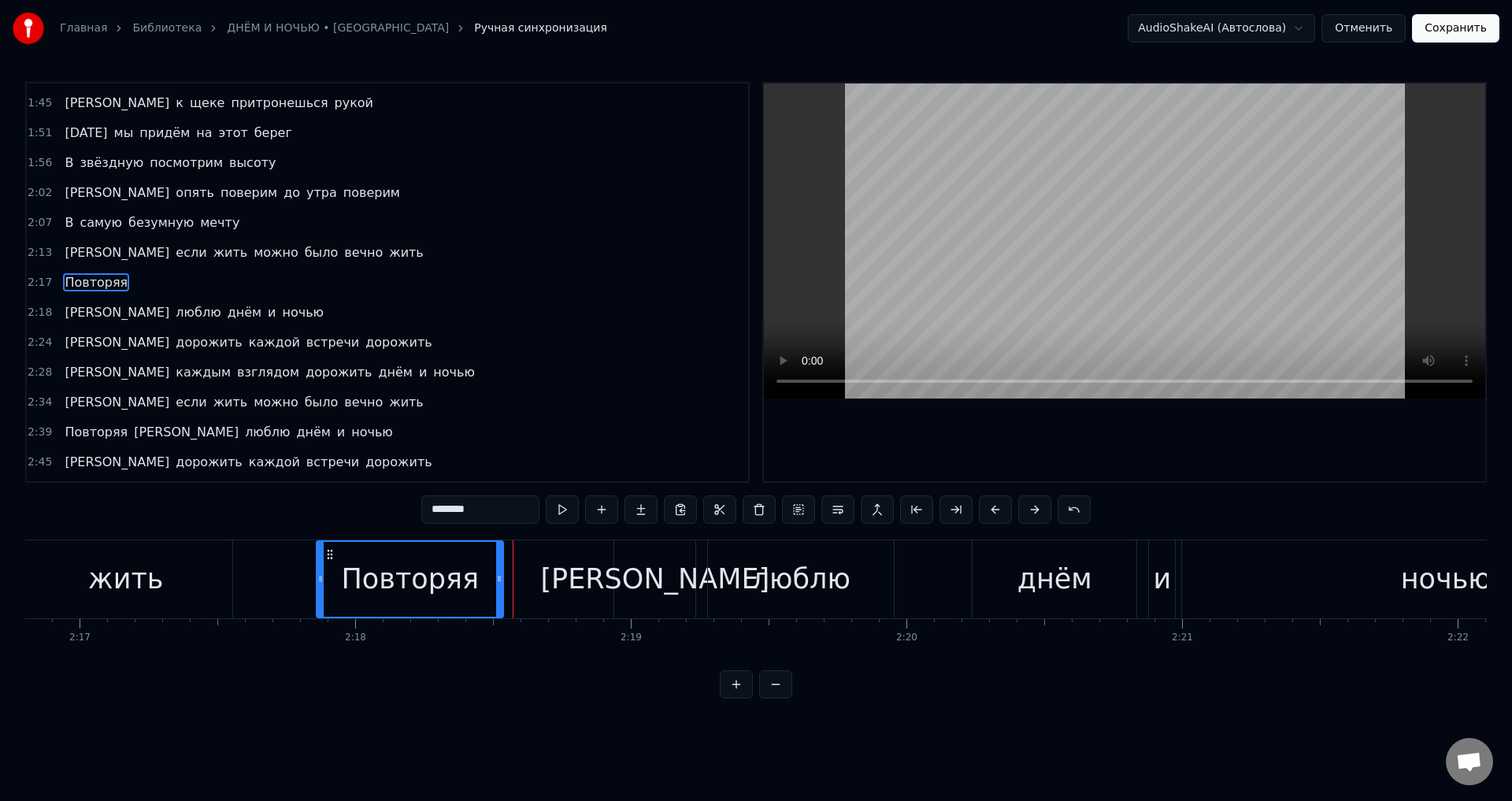
drag, startPoint x: 598, startPoint y: 580, endPoint x: 500, endPoint y: 580, distance: 98.0
click at [500, 580] on icon at bounding box center [500, 578] width 7 height 13
drag, startPoint x: 500, startPoint y: 580, endPoint x: 487, endPoint y: 583, distance: 13.3
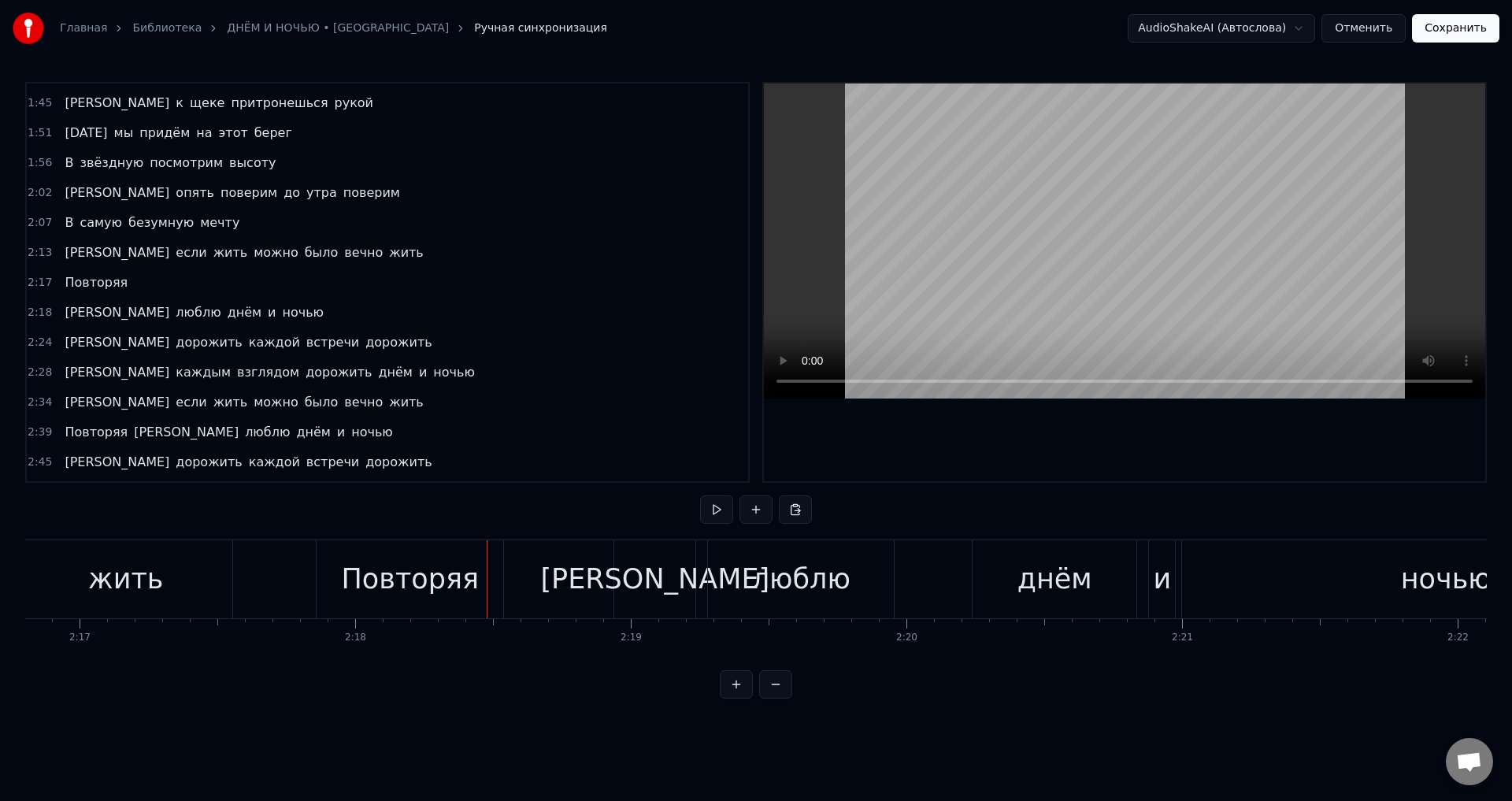
click at [482, 584] on div "Повторяя" at bounding box center [410, 578] width 186 height 78
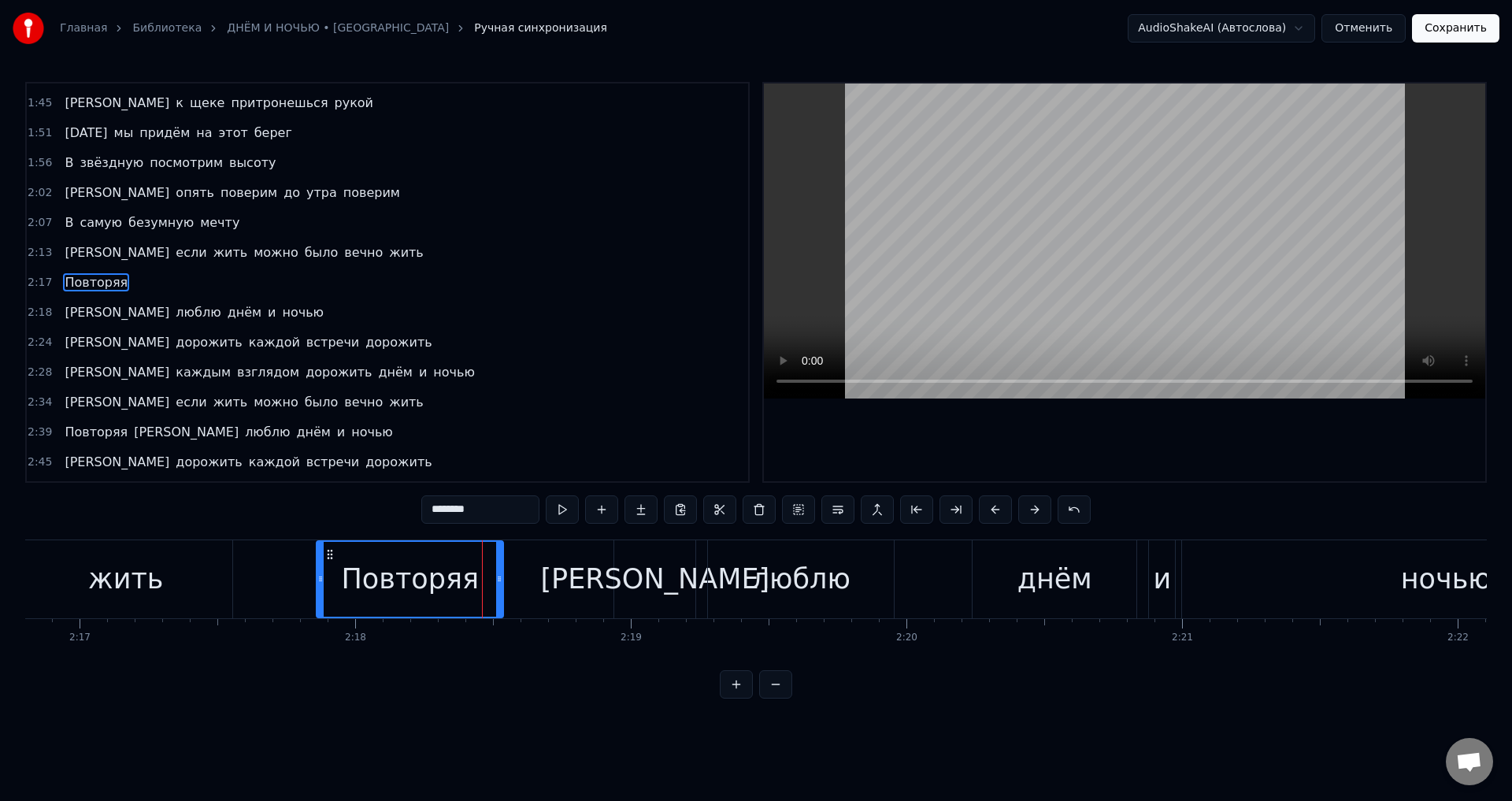
click at [199, 578] on div "жить" at bounding box center [126, 578] width 213 height 78
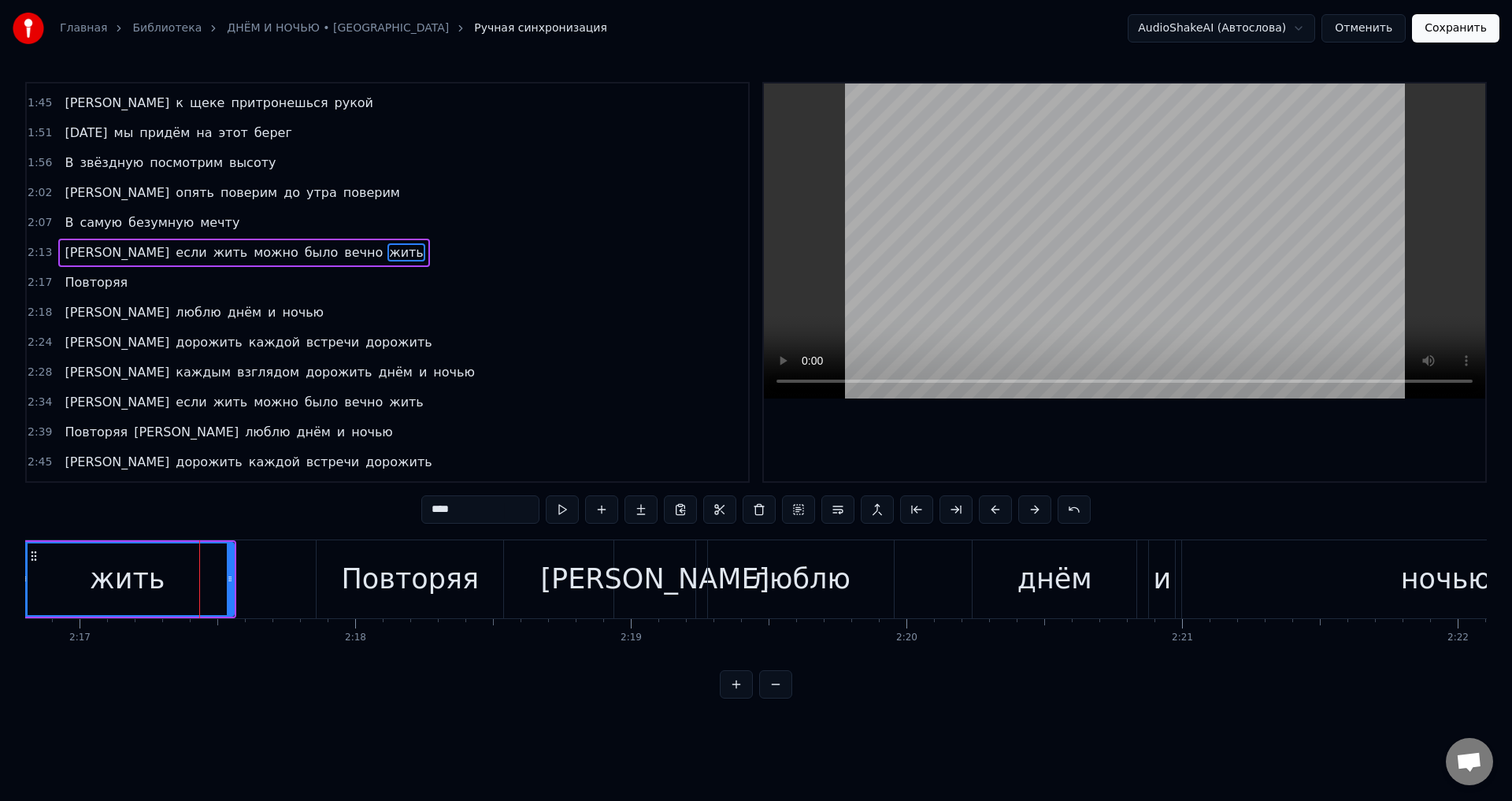
scroll to position [504, 0]
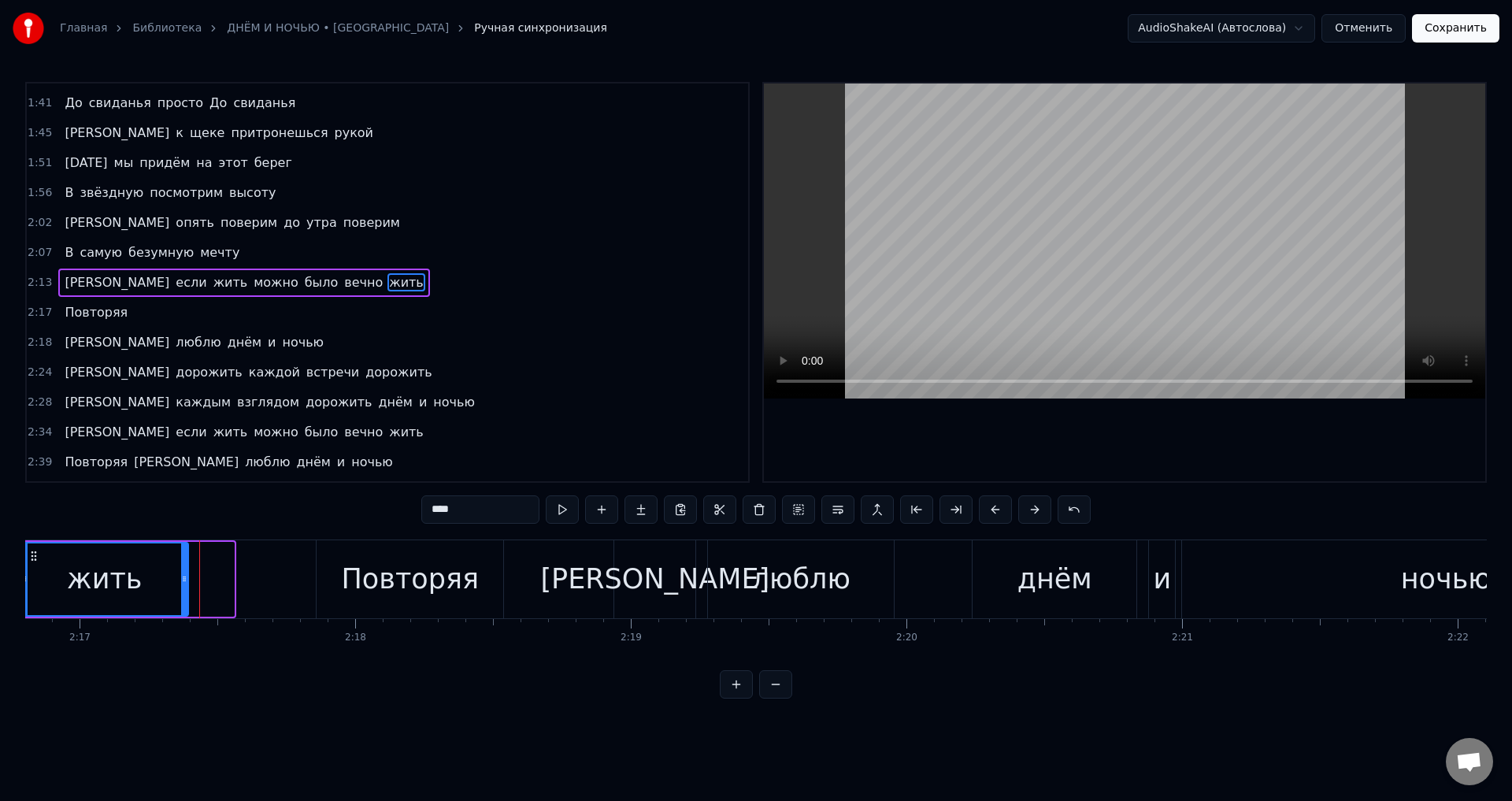
drag, startPoint x: 228, startPoint y: 584, endPoint x: 183, endPoint y: 580, distance: 45.2
click at [183, 580] on icon at bounding box center [185, 578] width 7 height 13
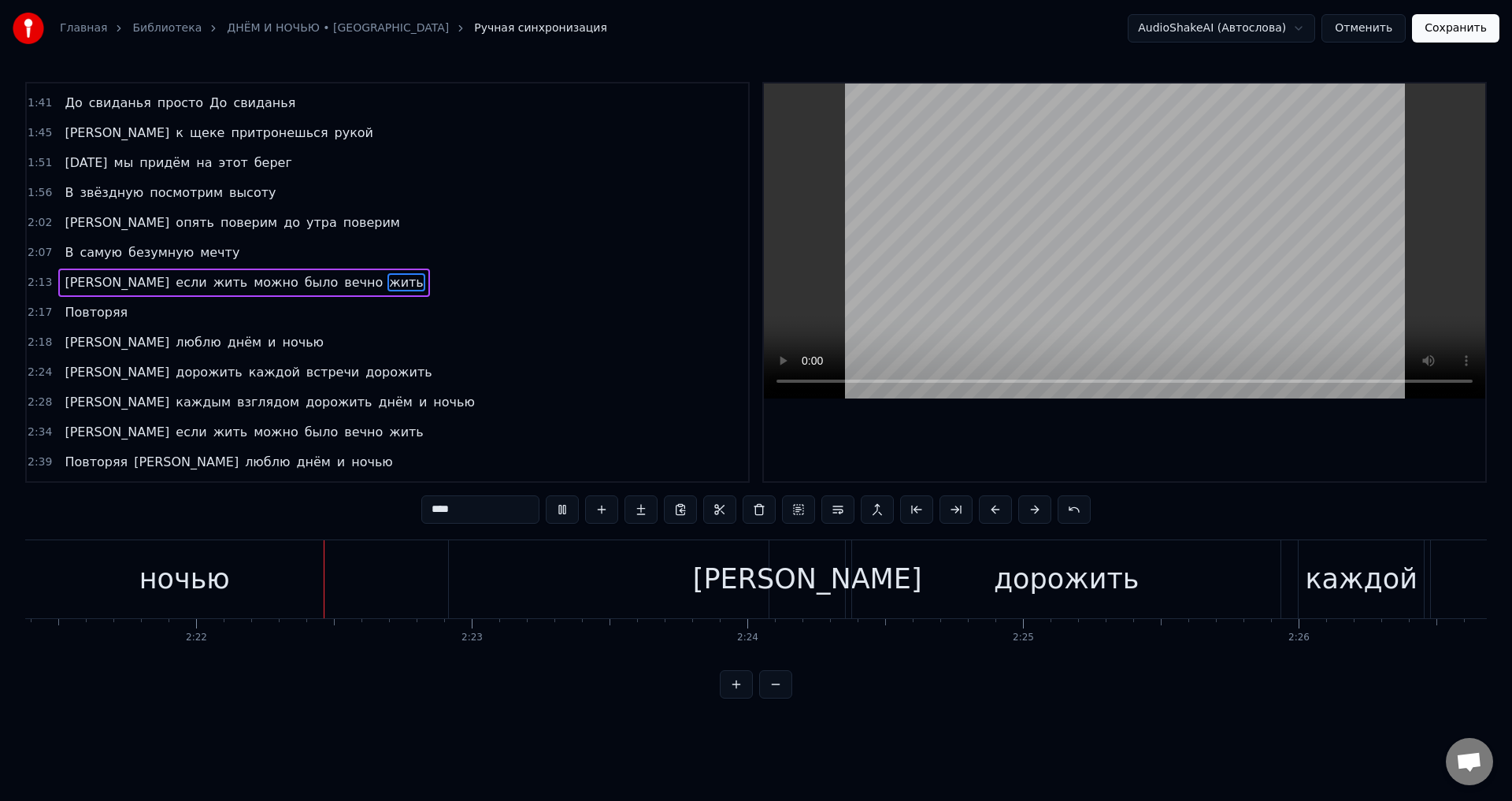
scroll to position [0, 39032]
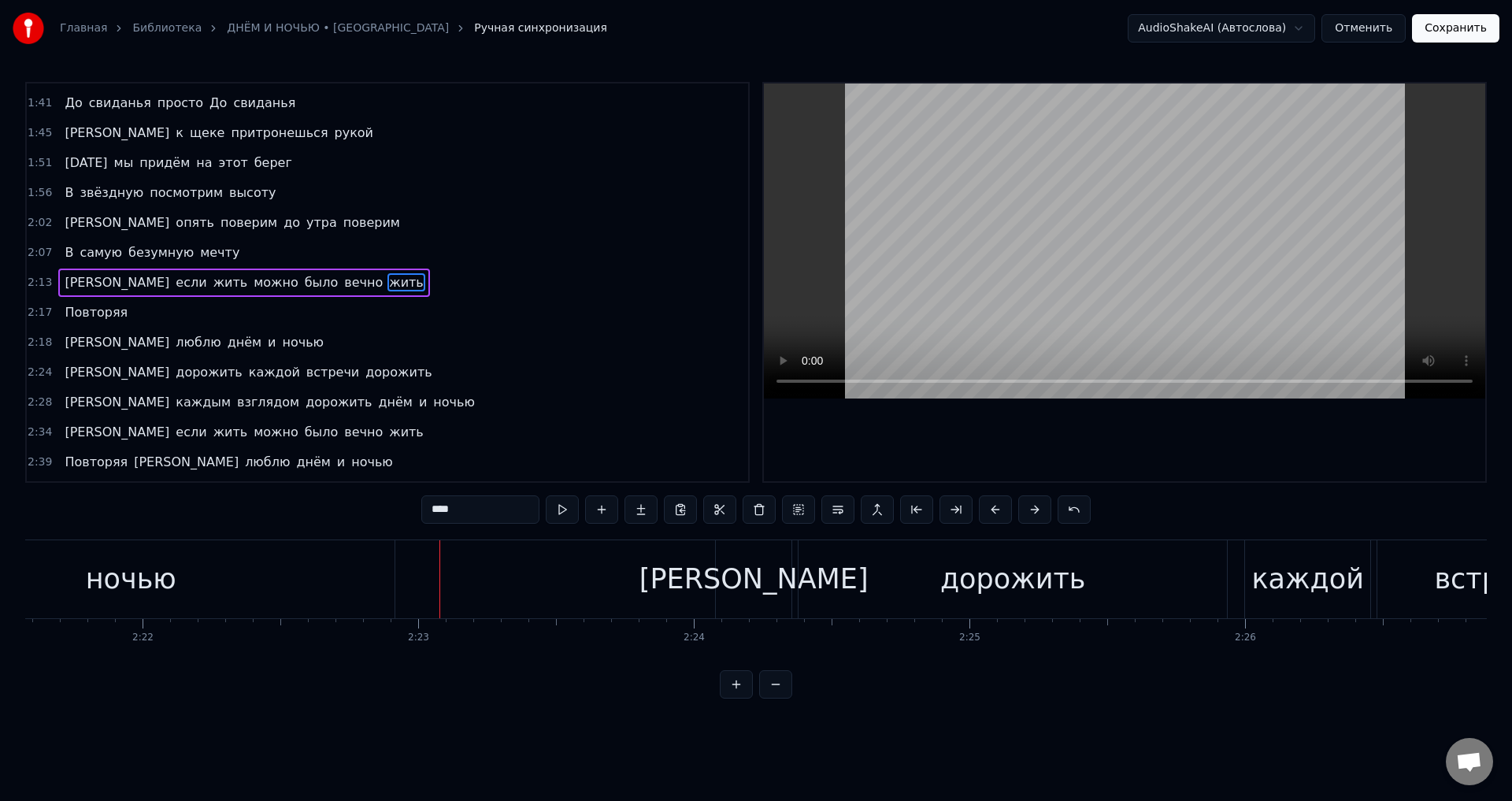
click at [305, 373] on span "встречи" at bounding box center [333, 372] width 56 height 18
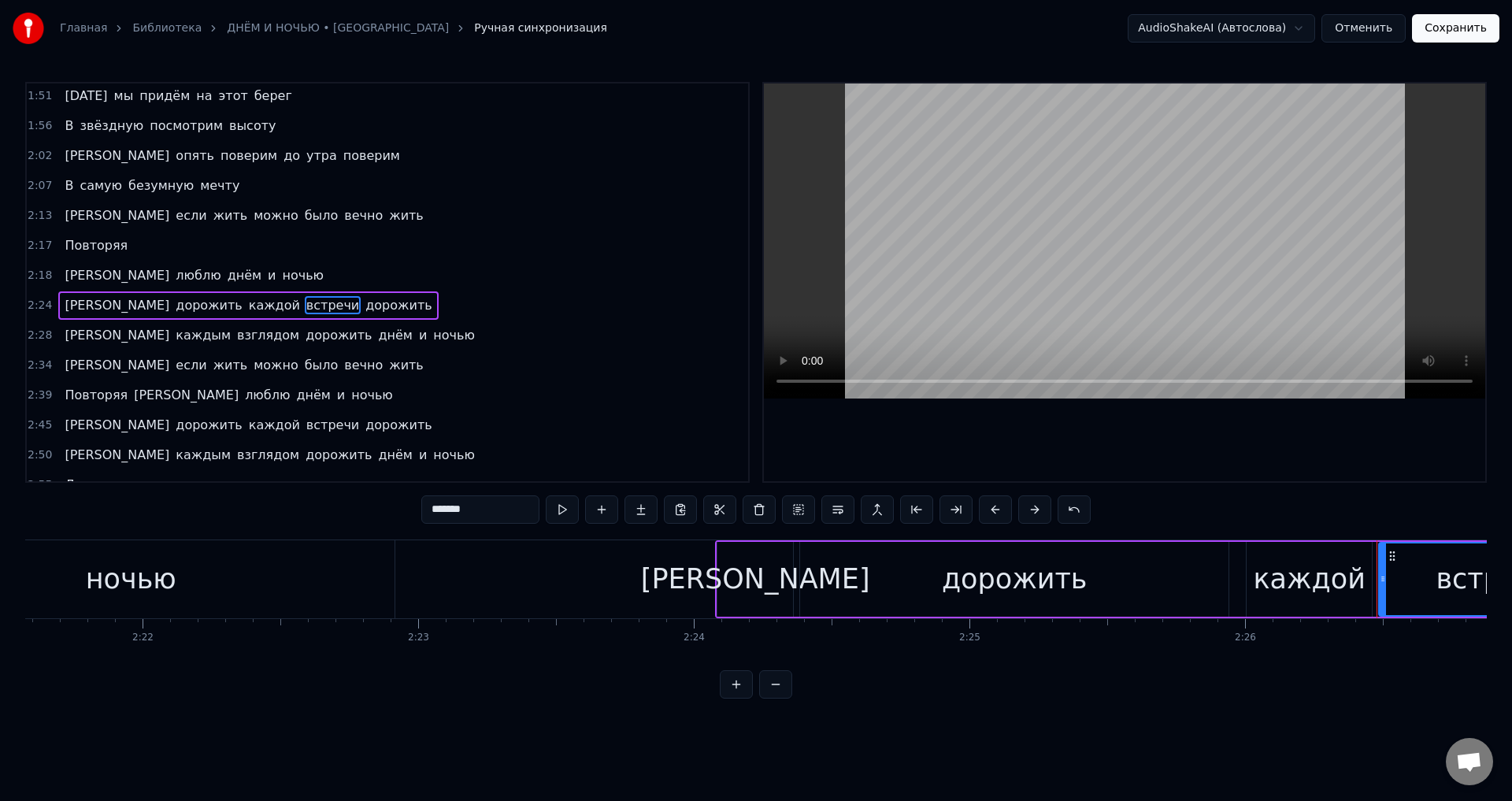
scroll to position [594, 0]
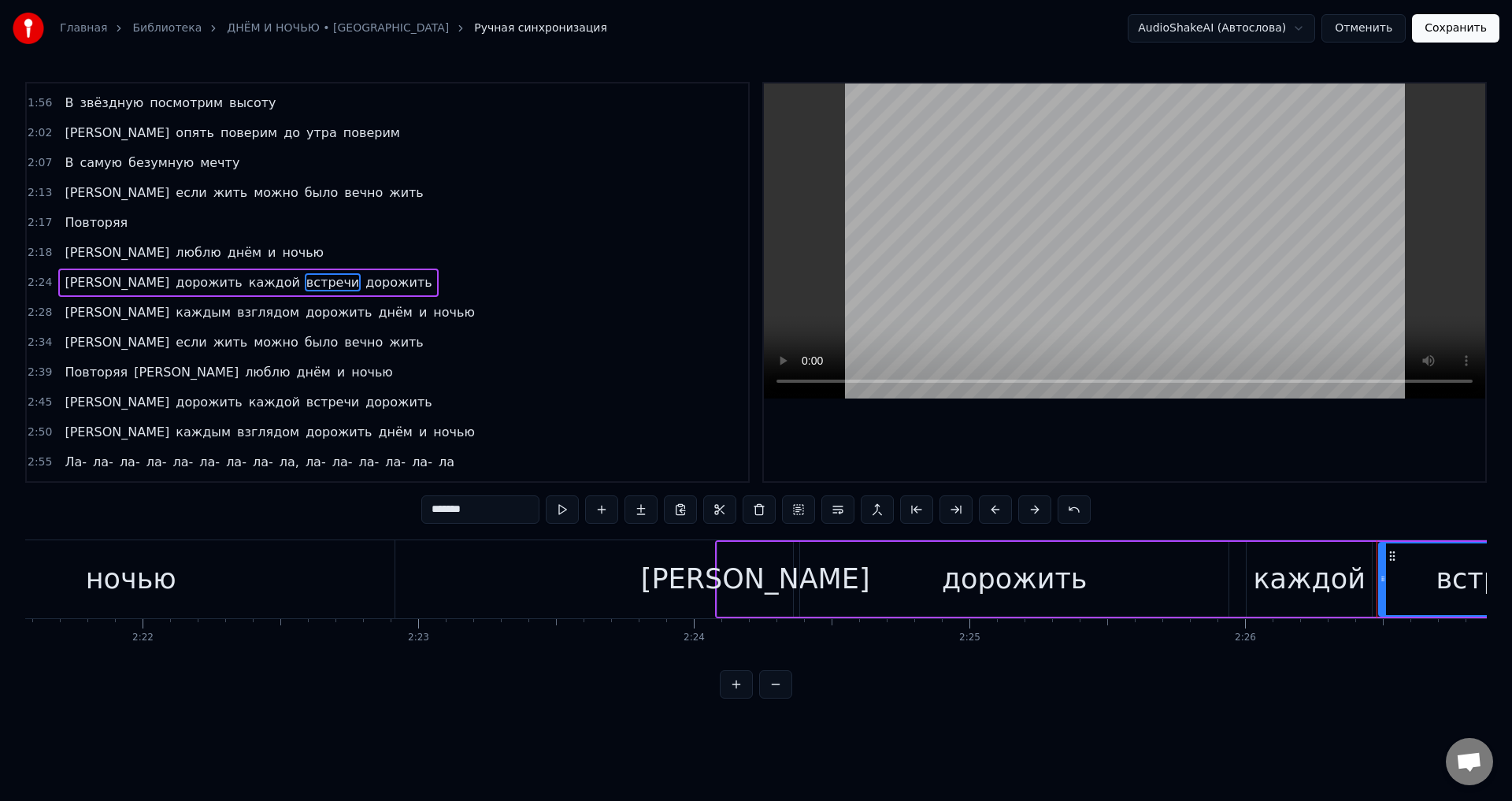
drag, startPoint x: 487, startPoint y: 513, endPoint x: 476, endPoint y: 512, distance: 11.0
click at [487, 513] on input "*******" at bounding box center [480, 510] width 118 height 29
click at [64, 310] on span "[PERSON_NAME]" at bounding box center [117, 312] width 108 height 18
type input "*"
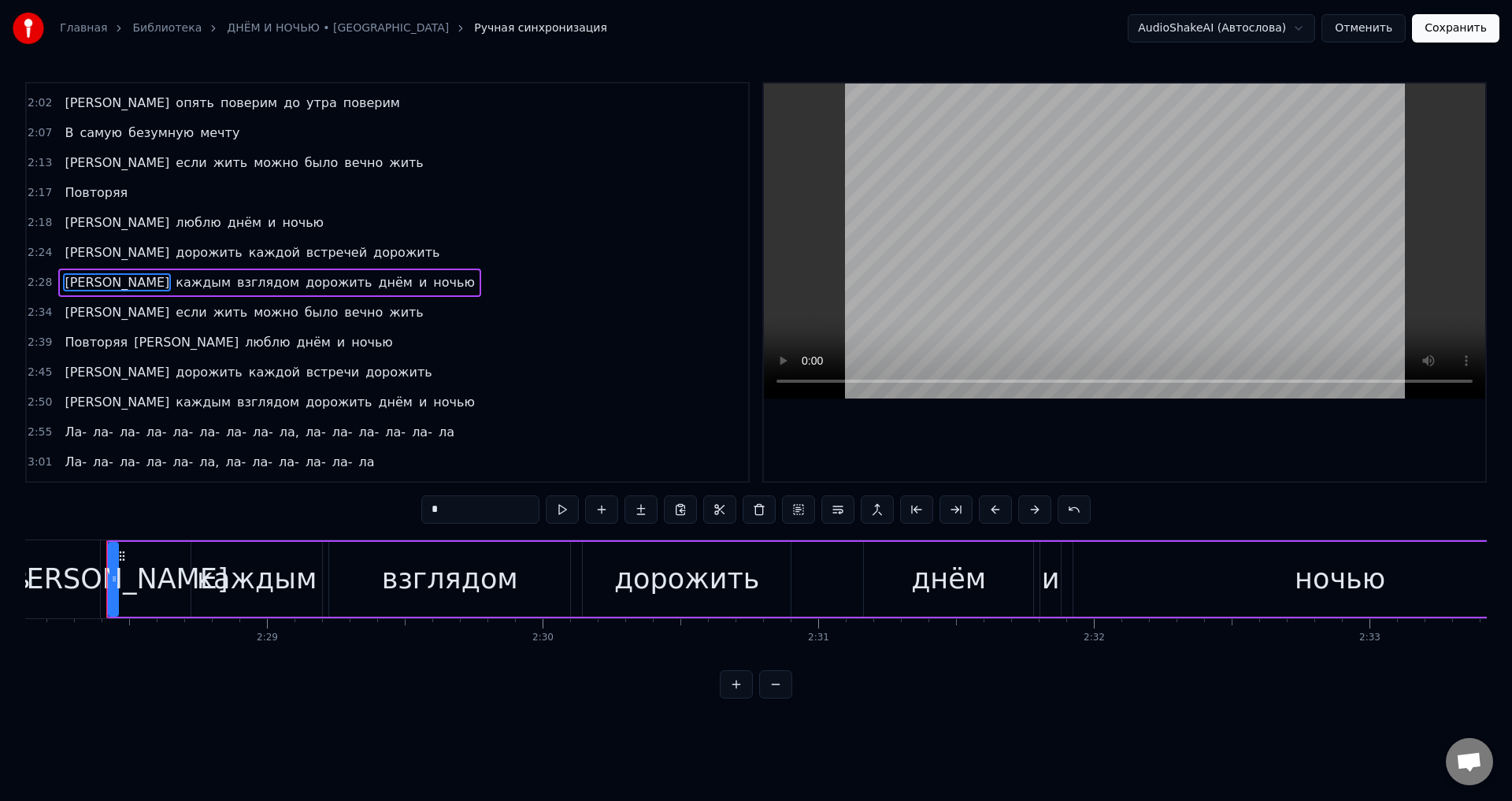
scroll to position [0, 40840]
drag, startPoint x: 111, startPoint y: 578, endPoint x: 138, endPoint y: 579, distance: 27.0
click at [155, 578] on icon at bounding box center [155, 578] width 7 height 13
click at [133, 579] on div "[PERSON_NAME]" at bounding box center [133, 579] width 229 height 42
click at [767, 508] on button at bounding box center [759, 510] width 33 height 29
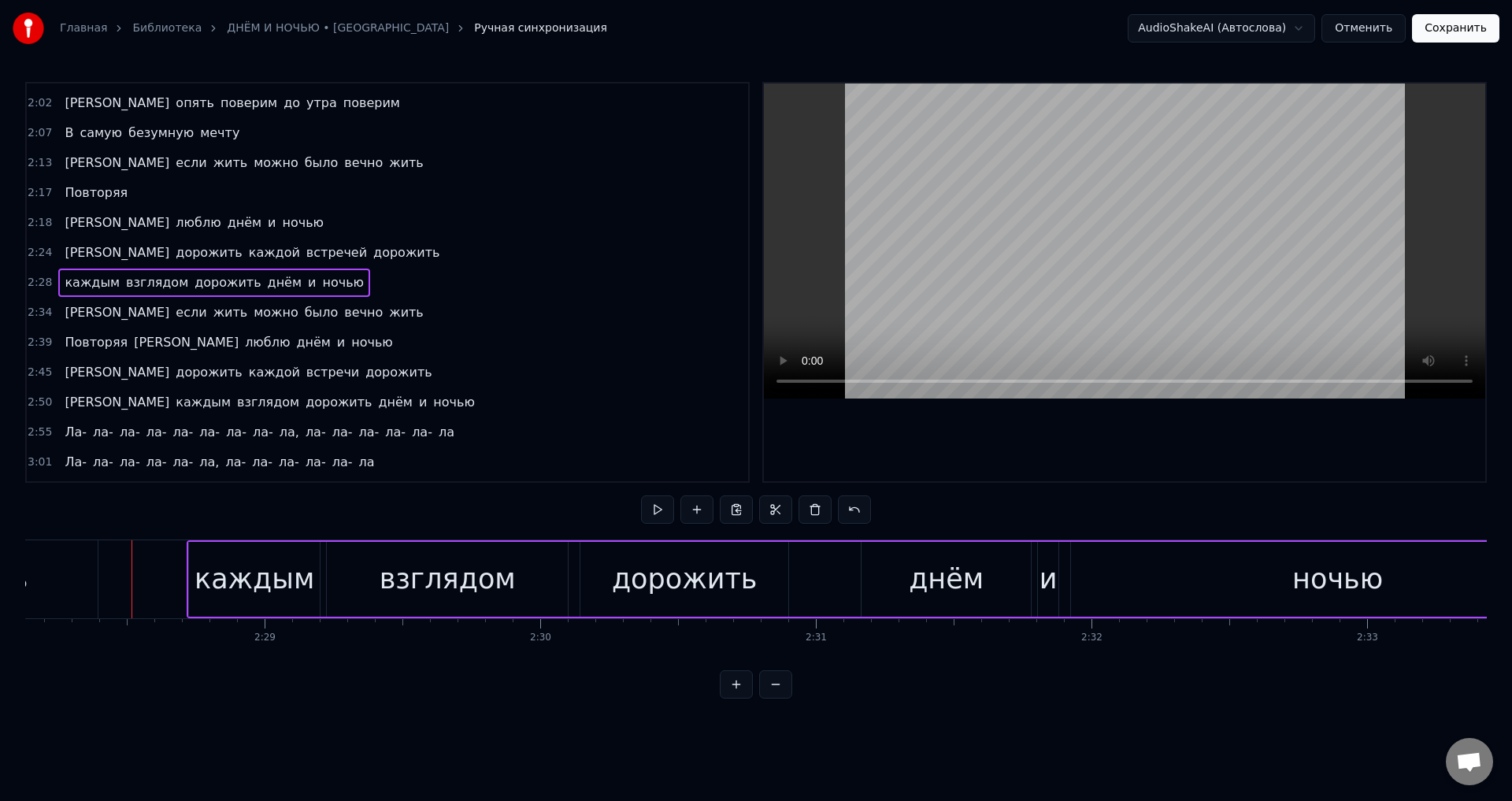
click at [255, 578] on div "каждым" at bounding box center [255, 579] width 120 height 42
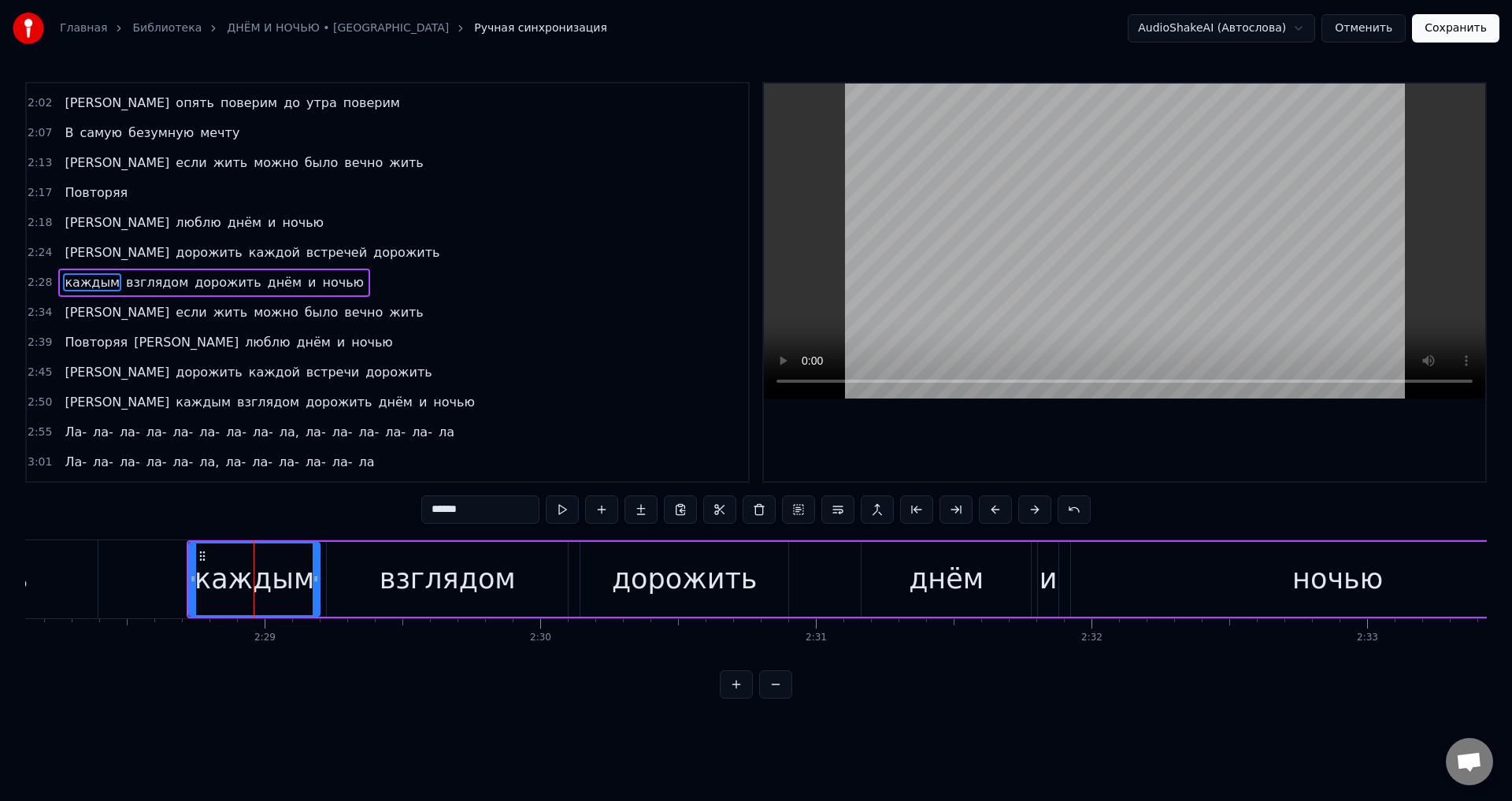
drag, startPoint x: 437, startPoint y: 505, endPoint x: 424, endPoint y: 504, distance: 13.0
click at [424, 504] on input "******" at bounding box center [480, 510] width 118 height 29
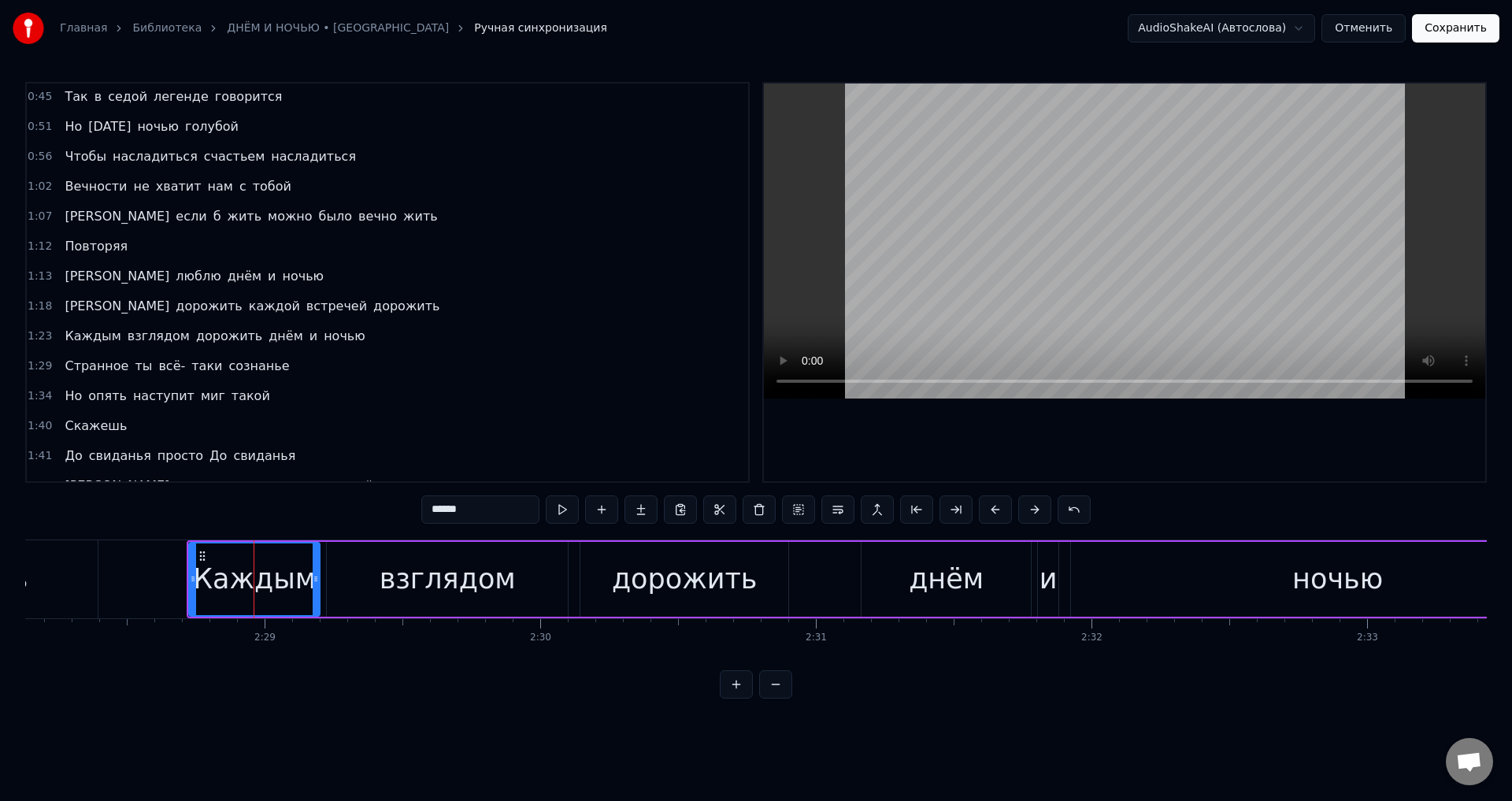
scroll to position [0, 0]
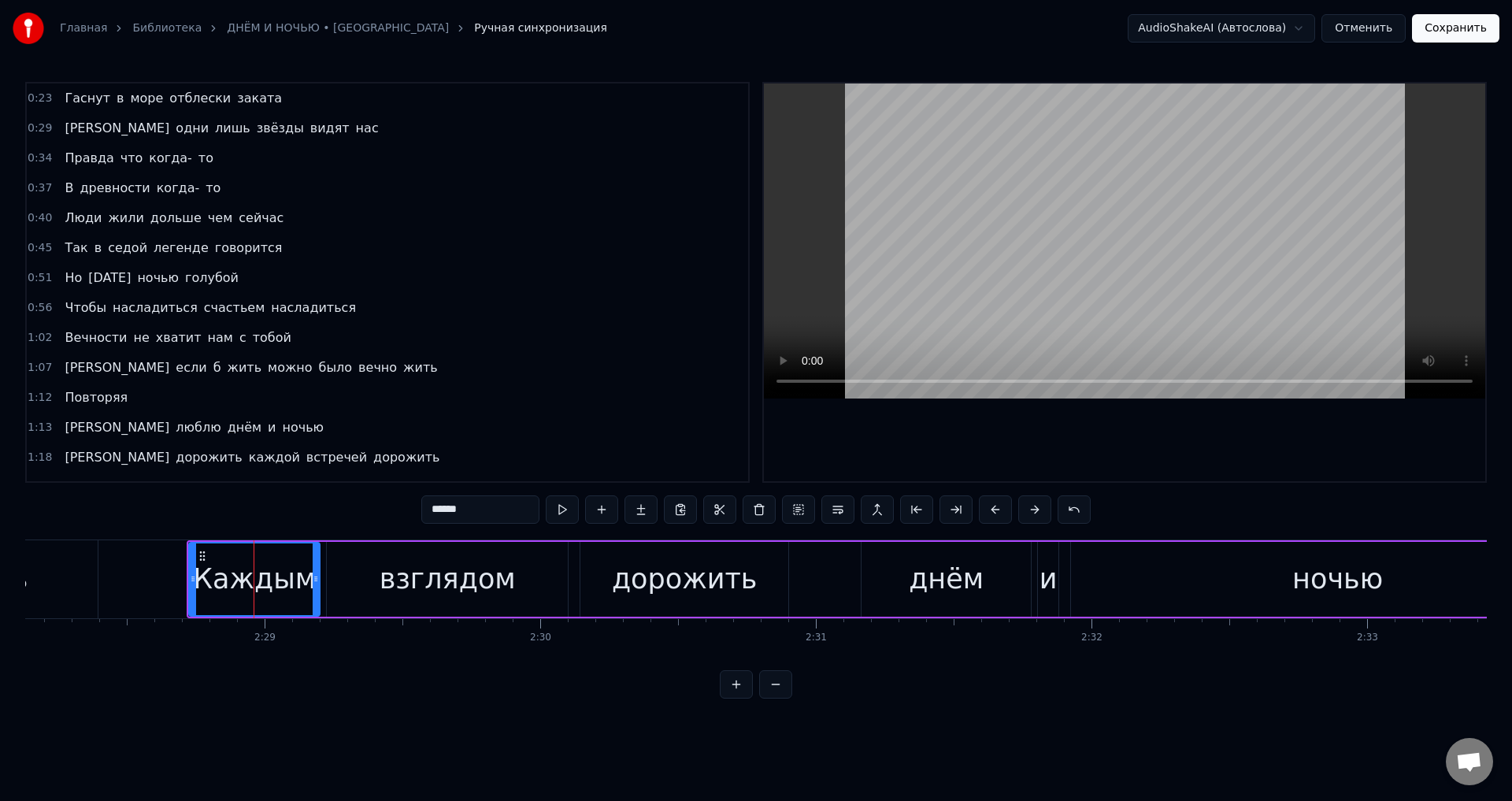
click at [174, 371] on span "если" at bounding box center [191, 368] width 34 height 18
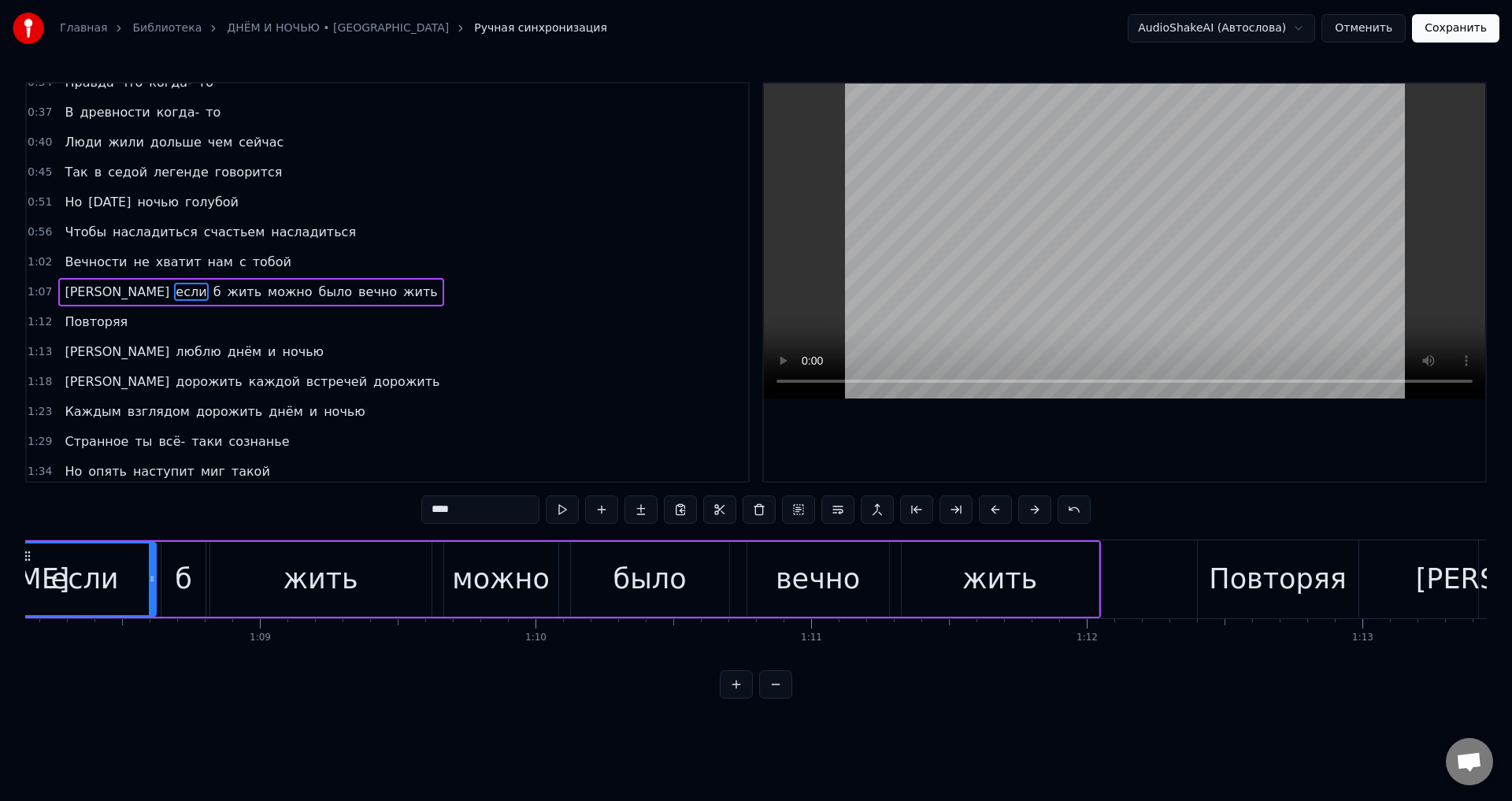
scroll to position [0, 18696]
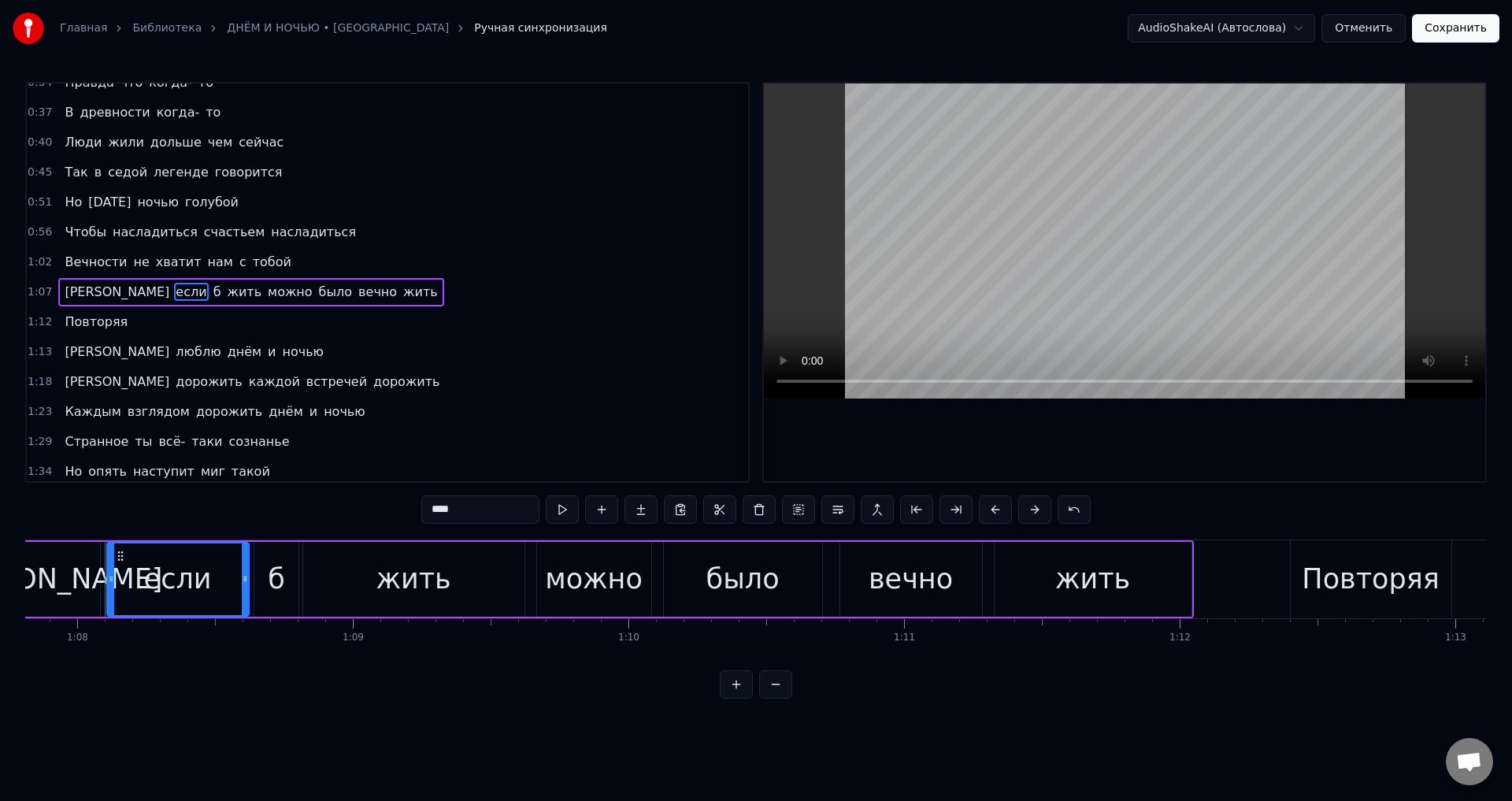
click at [280, 578] on div "б" at bounding box center [276, 579] width 18 height 42
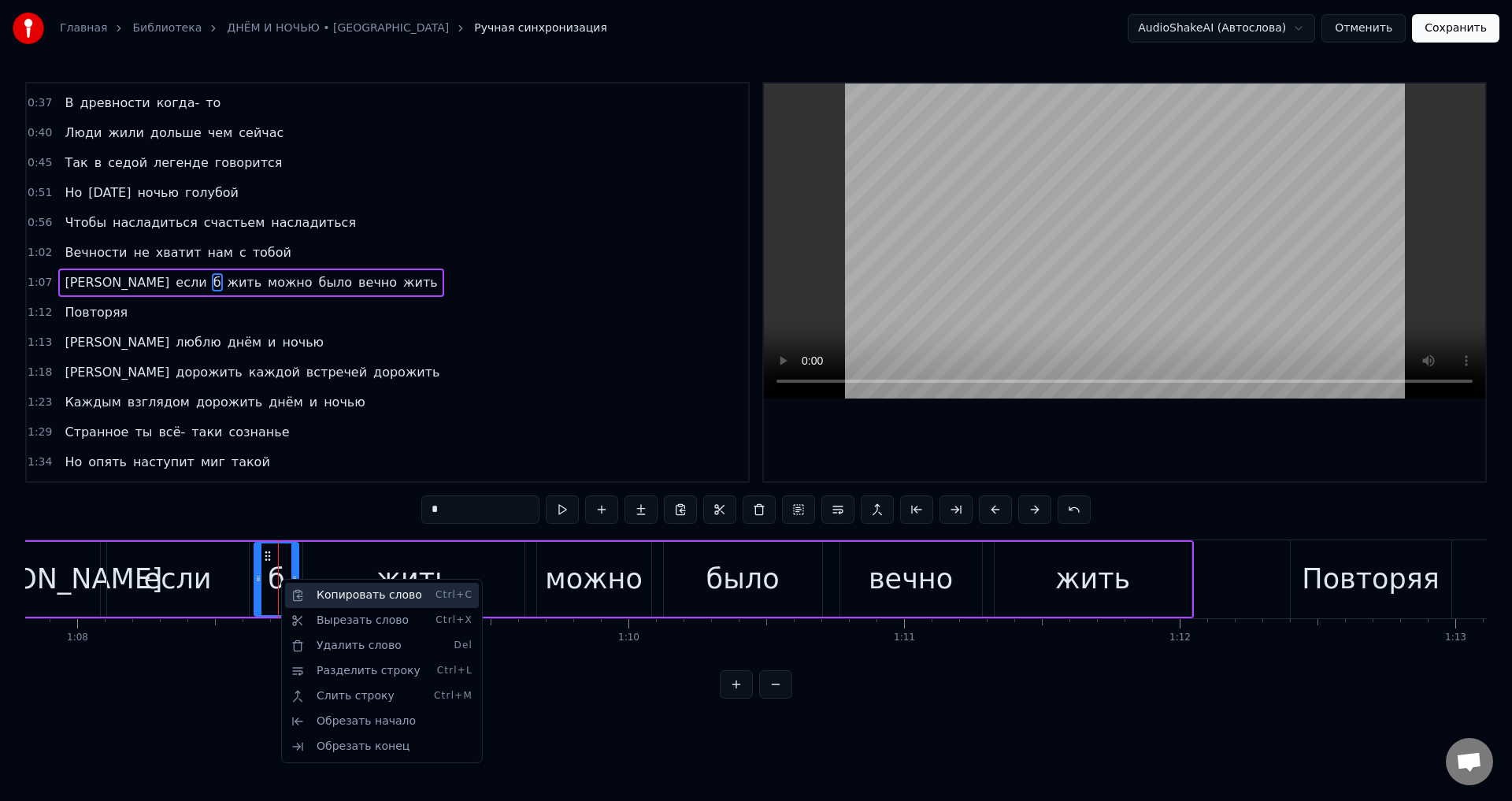
click at [322, 589] on div "Копировать слово Ctrl+C" at bounding box center [381, 595] width 194 height 25
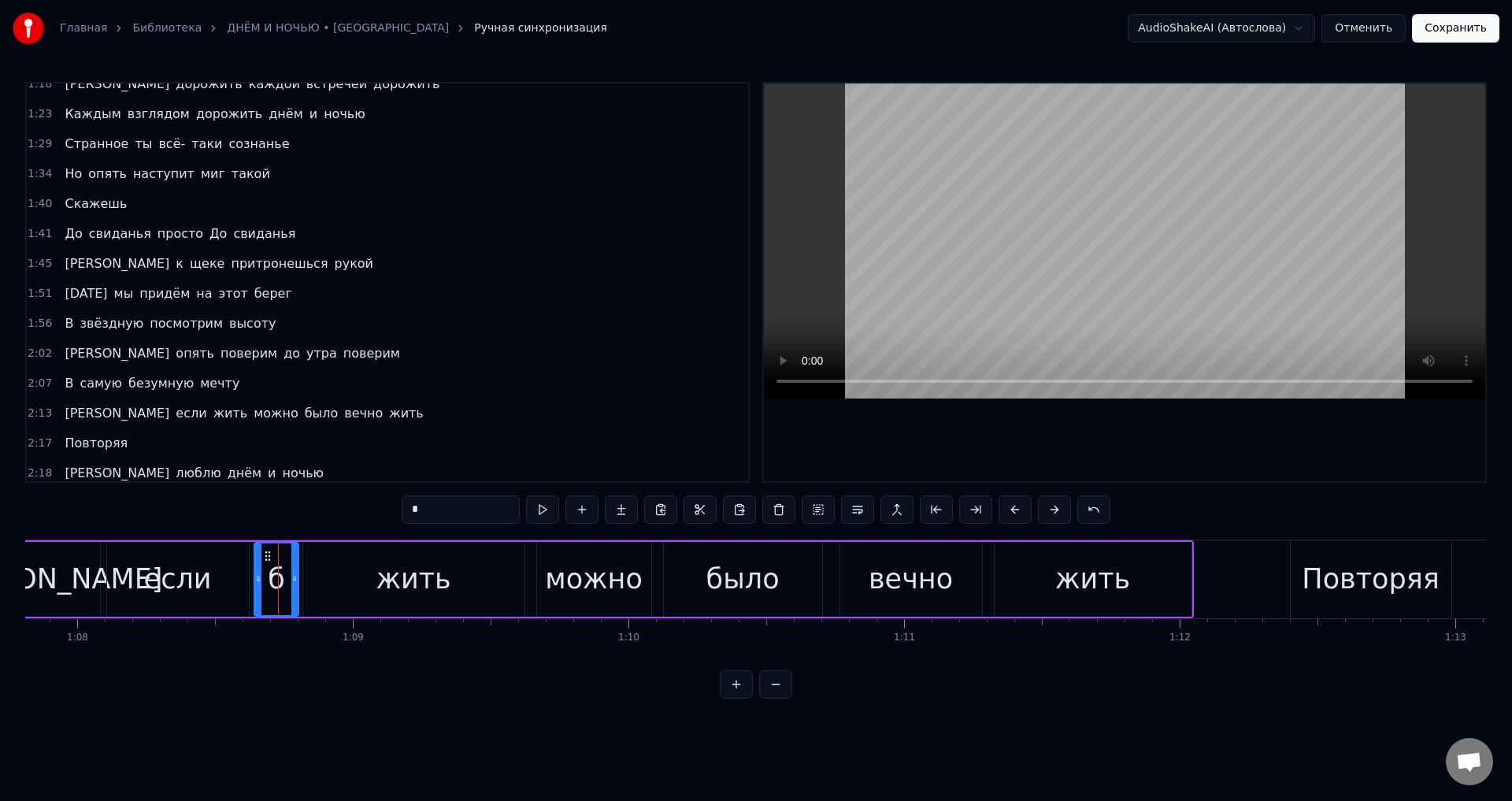
scroll to position [400, 0]
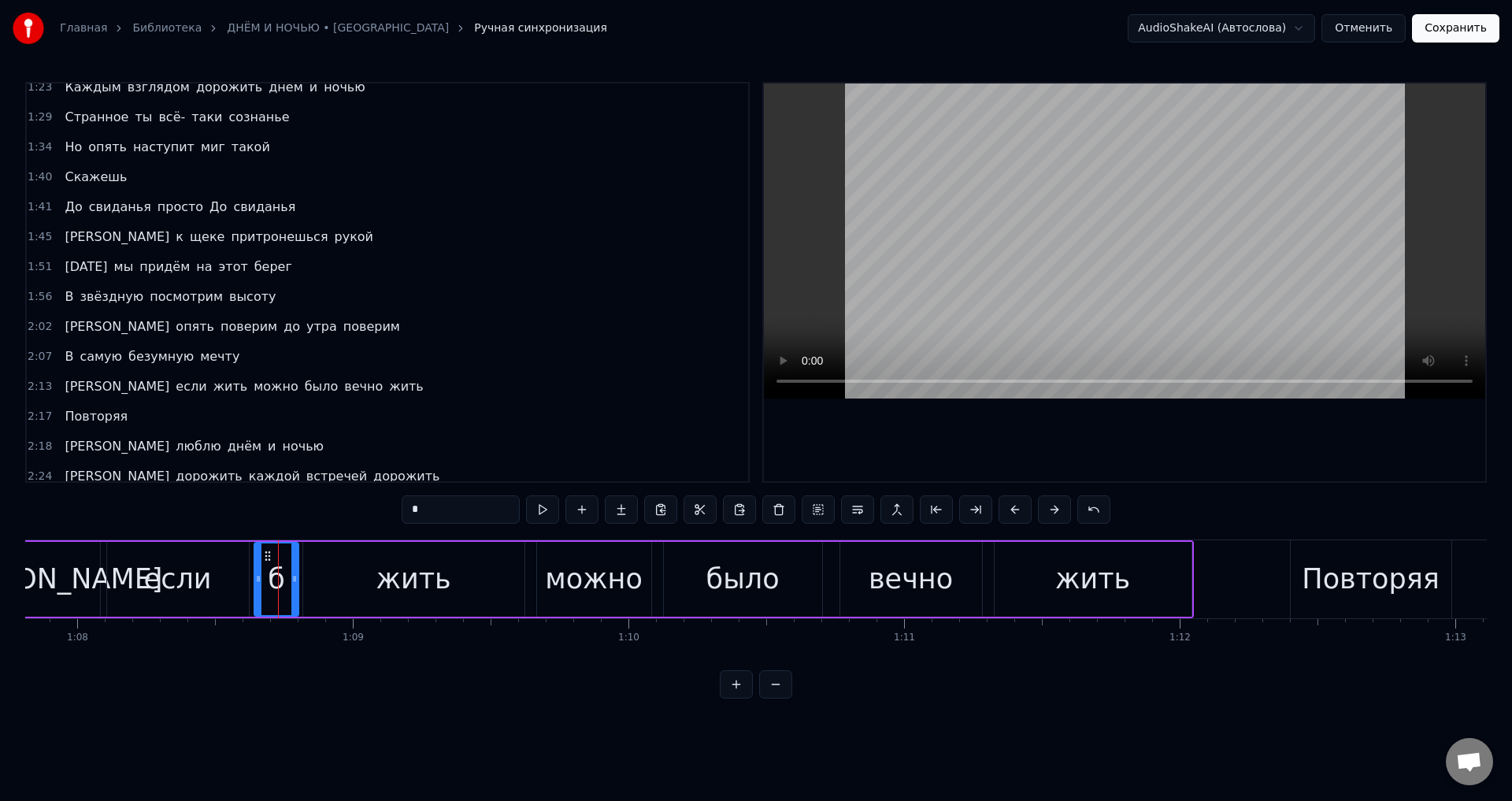
click at [174, 394] on span "если" at bounding box center [191, 386] width 34 height 18
type input "****"
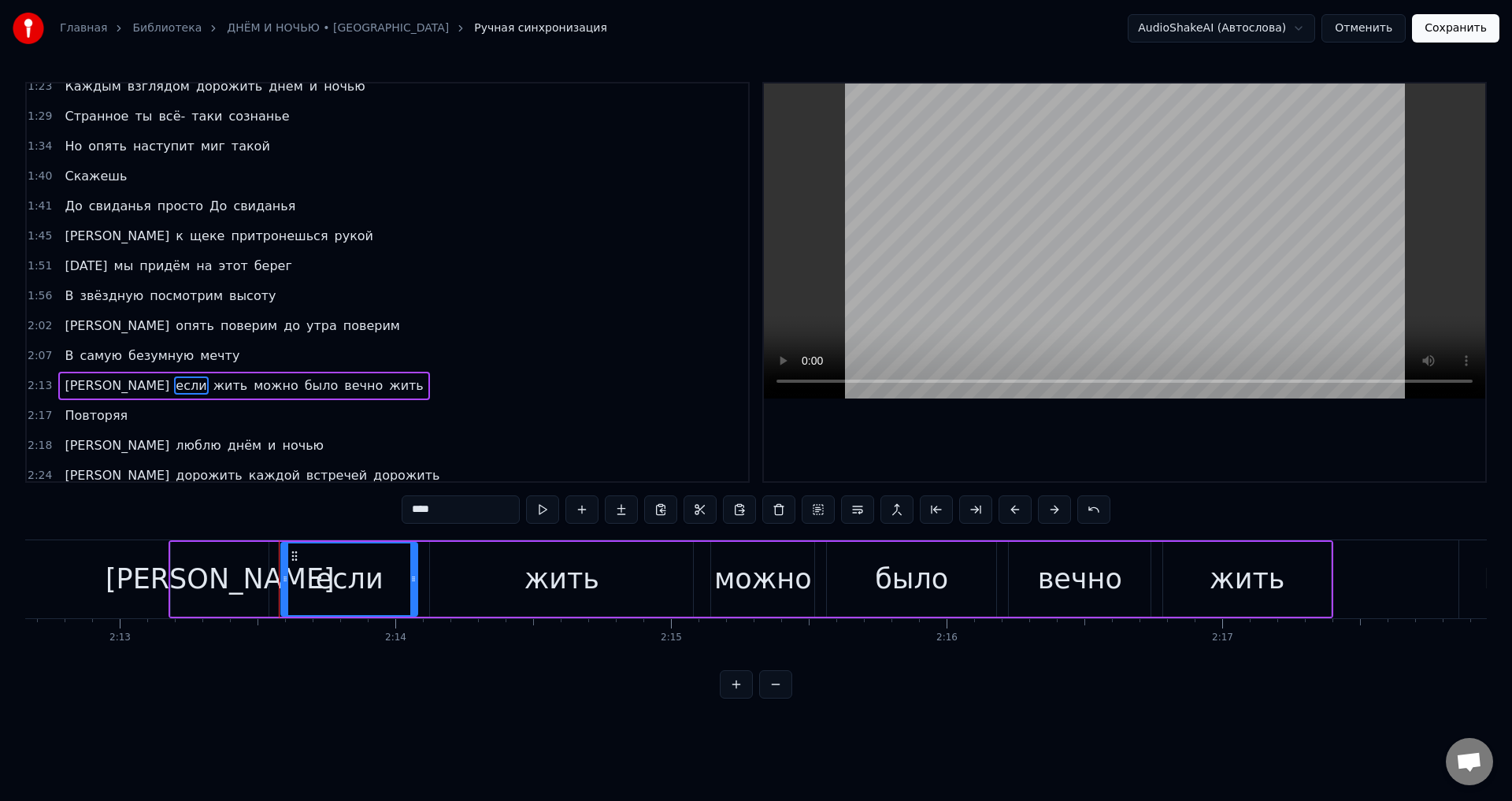
scroll to position [0, 36748]
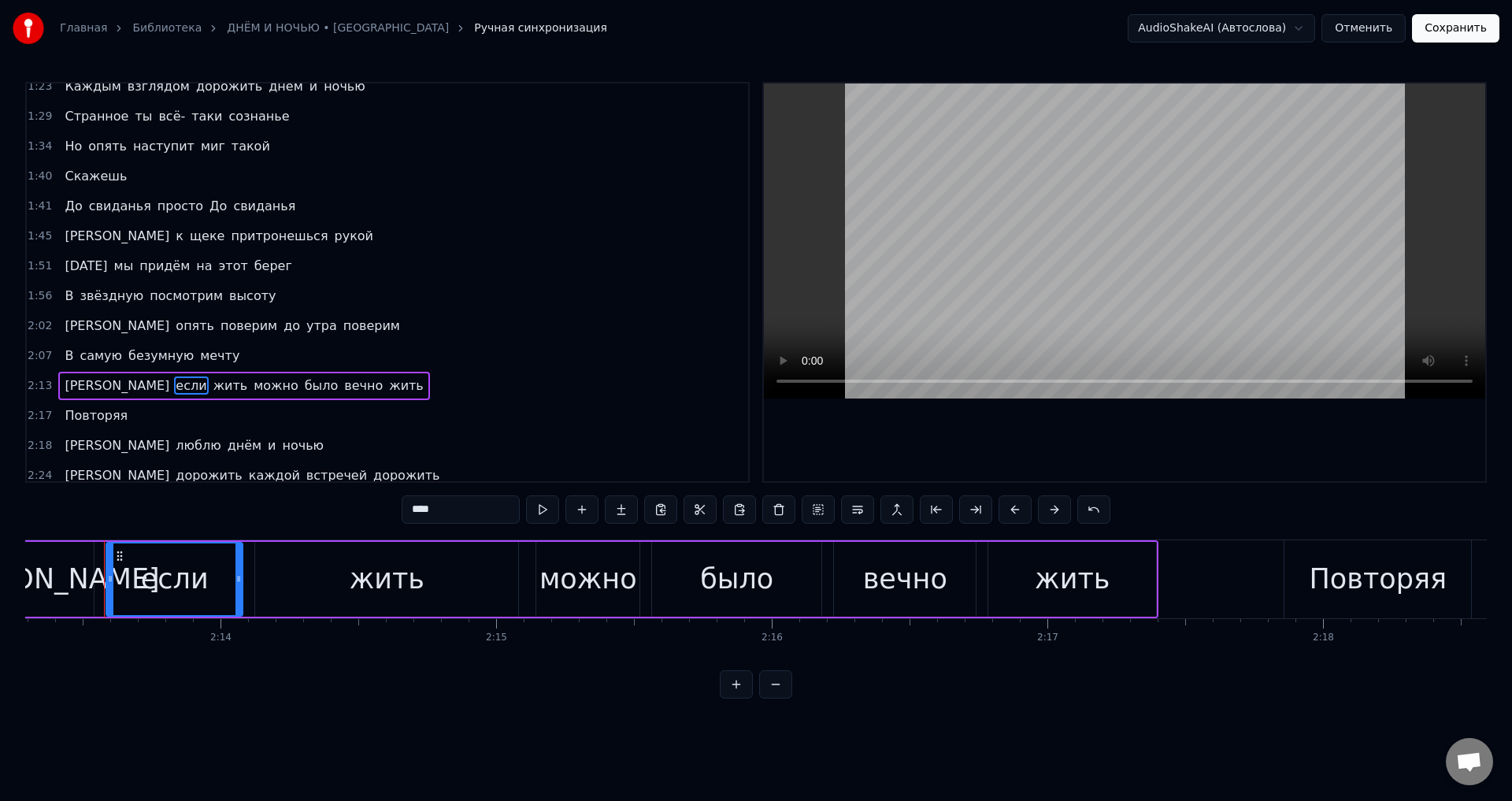
click at [249, 583] on div "Ах если жить можно было вечно жить" at bounding box center [575, 578] width 1165 height 78
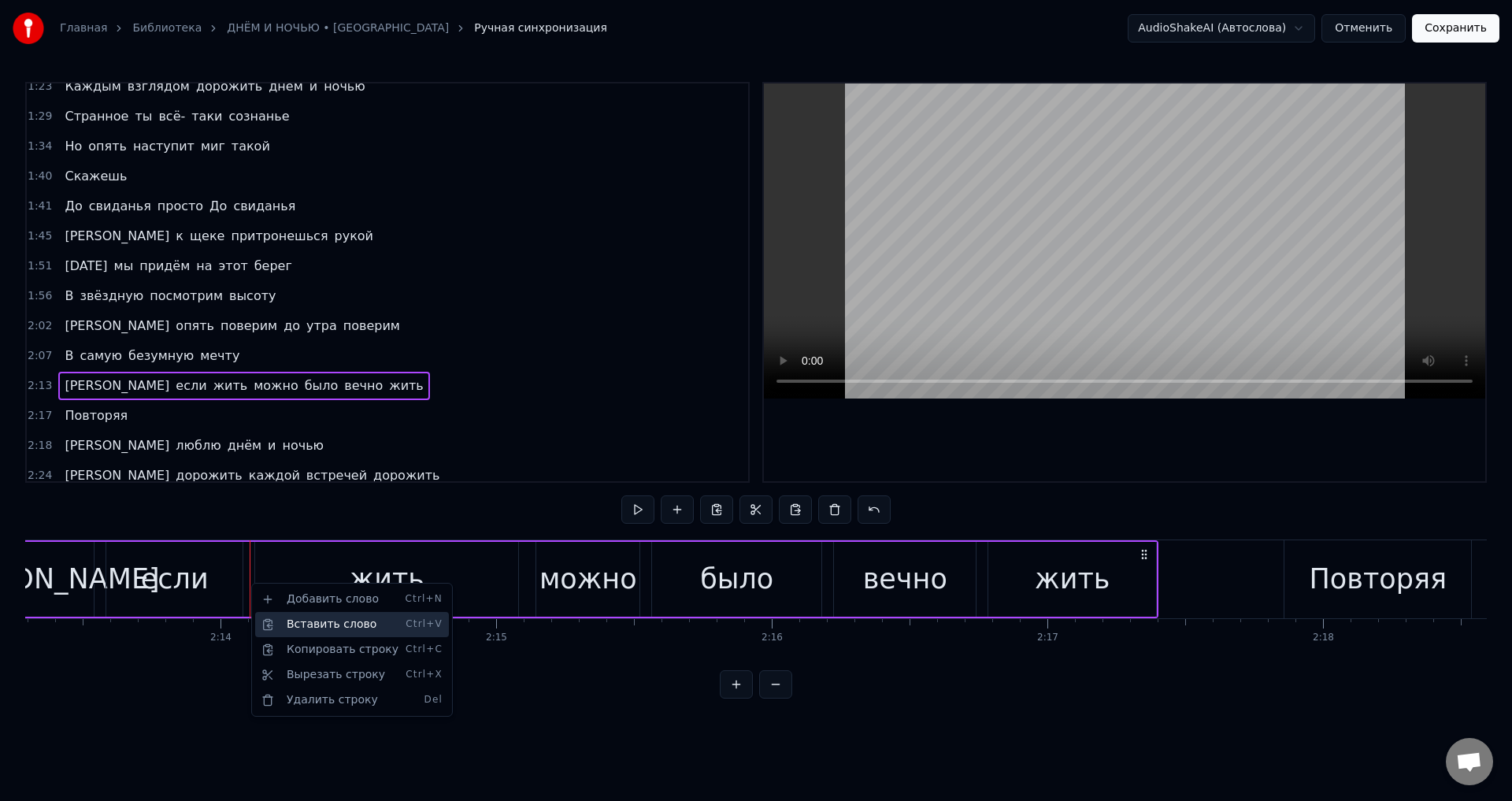
click at [305, 620] on div "Вставить слово Ctrl+V" at bounding box center [352, 625] width 194 height 25
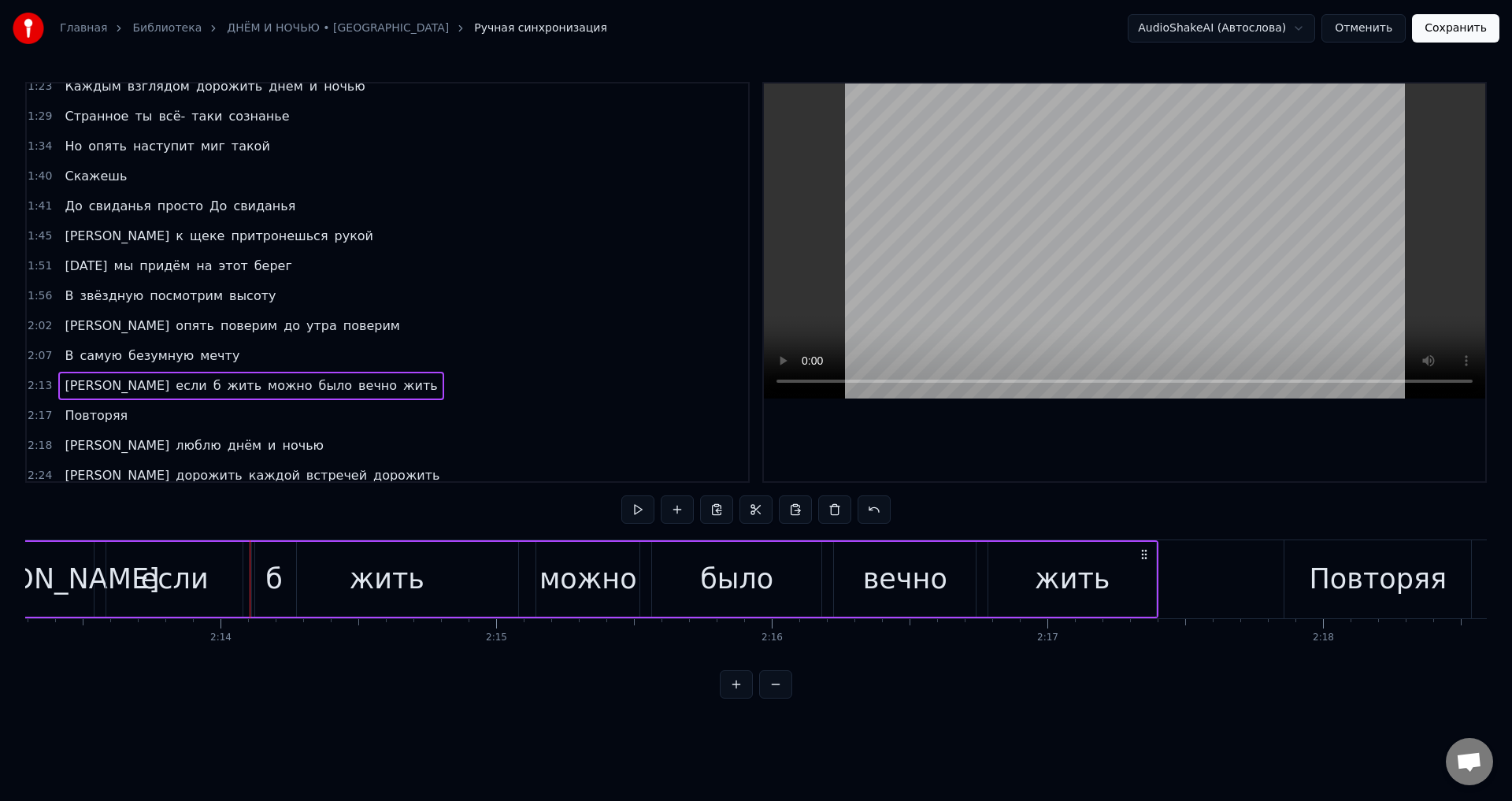
click at [296, 590] on div "жить" at bounding box center [386, 578] width 263 height 75
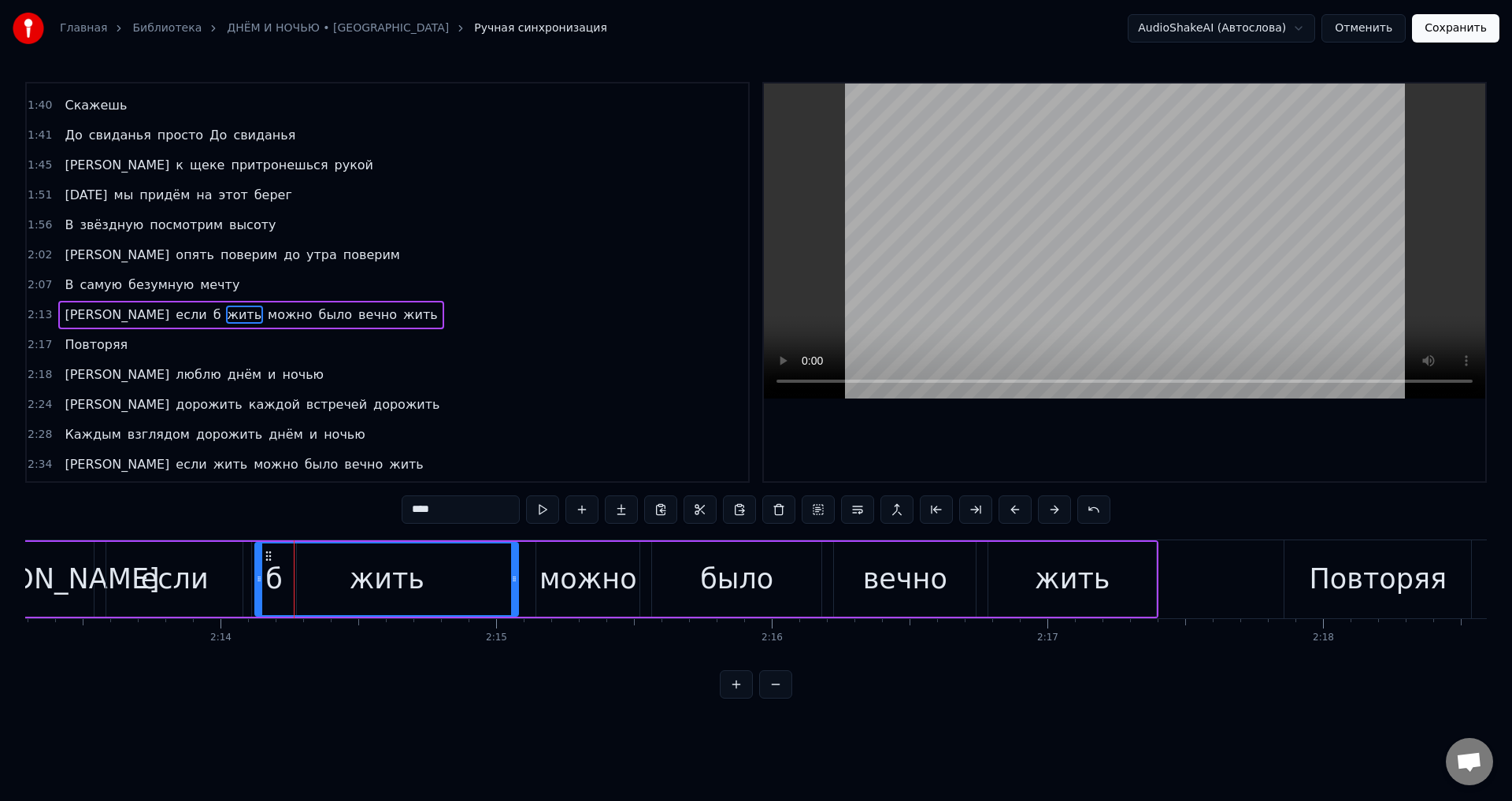
scroll to position [504, 0]
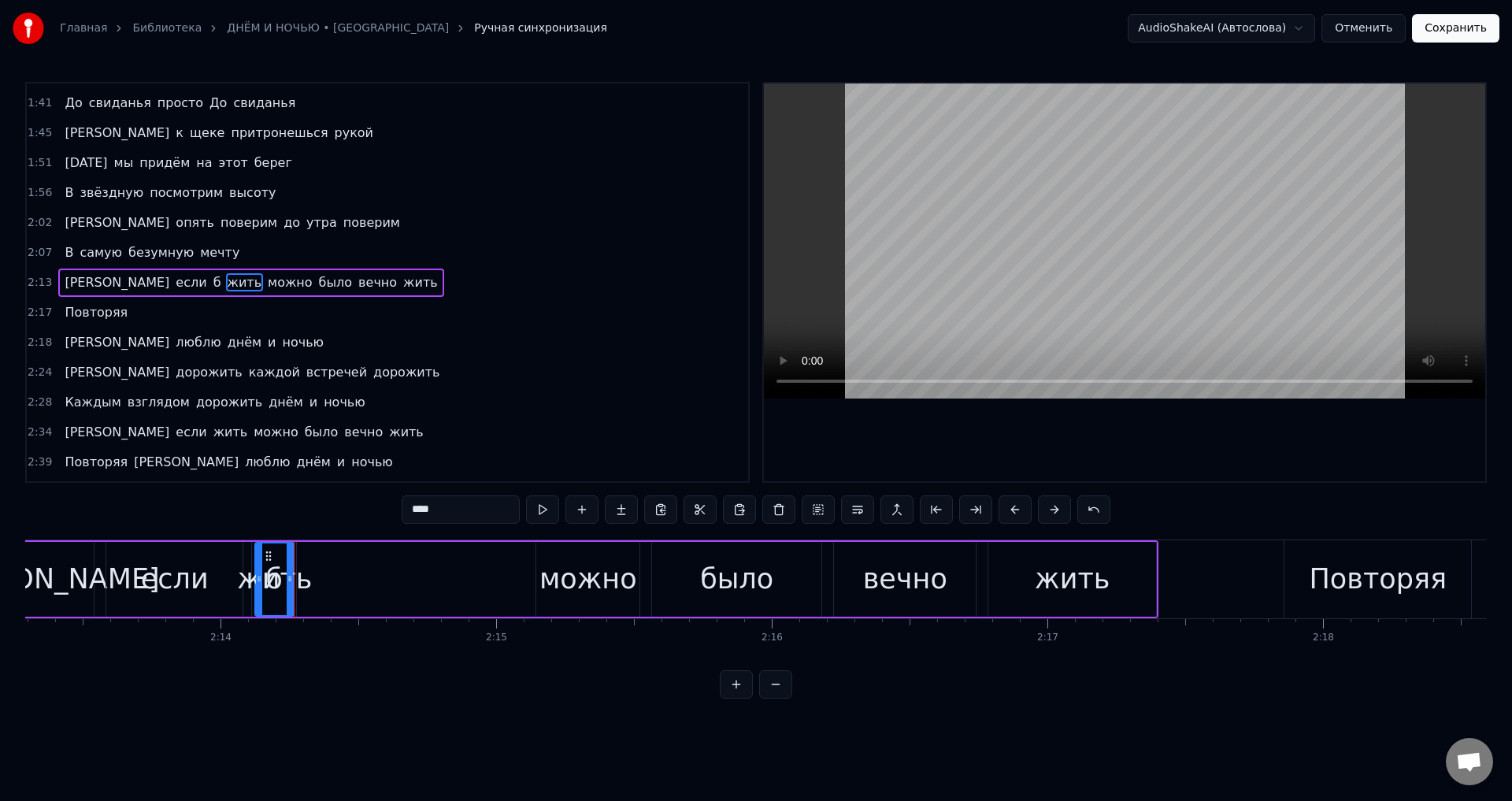
drag, startPoint x: 514, startPoint y: 585, endPoint x: 290, endPoint y: 576, distance: 224.2
click at [290, 576] on div at bounding box center [290, 578] width 7 height 71
click at [347, 576] on div "Ах если б жить можно было вечно жить" at bounding box center [575, 578] width 1165 height 78
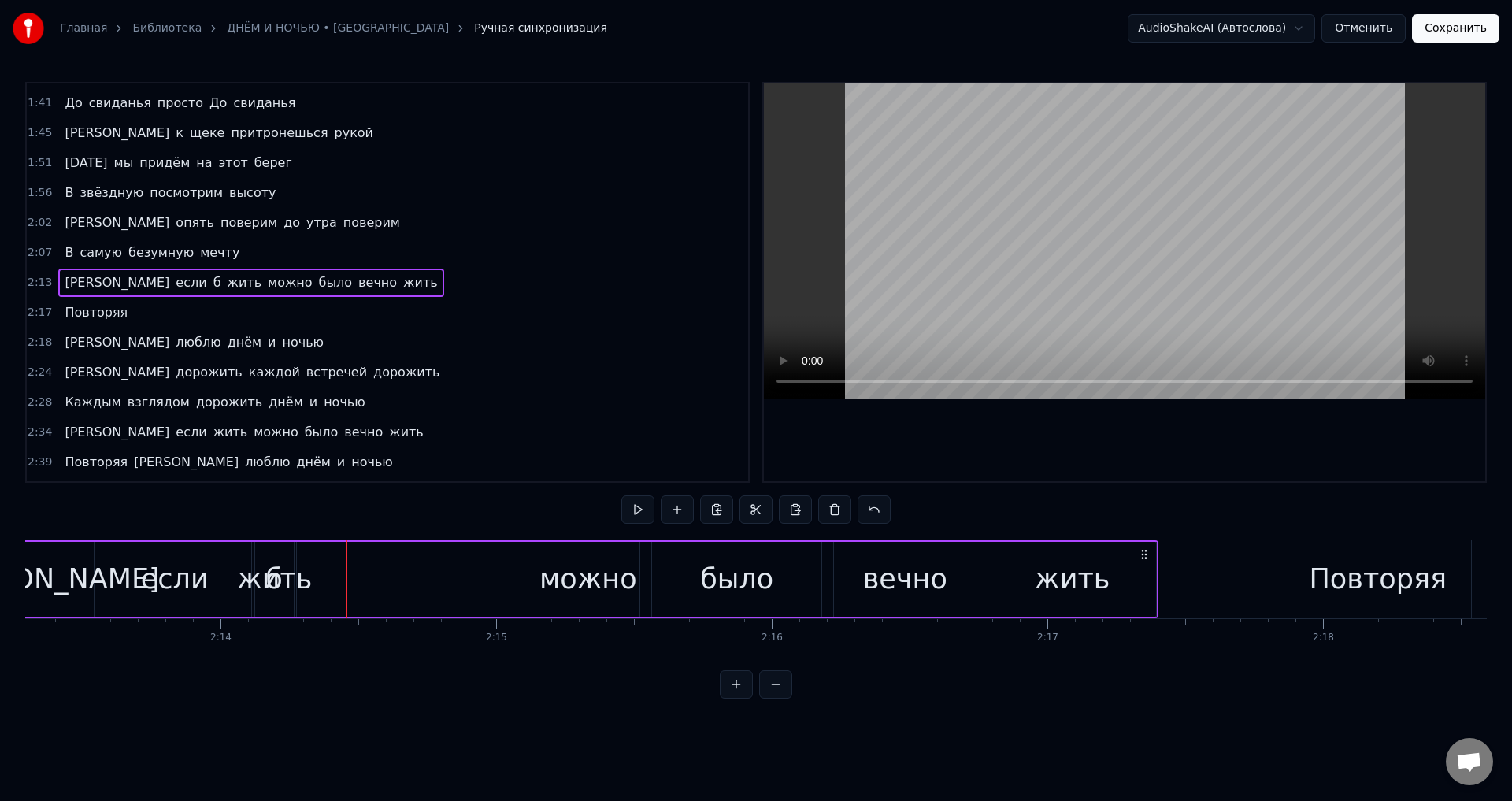
click at [274, 583] on div "жить" at bounding box center [274, 579] width 75 height 42
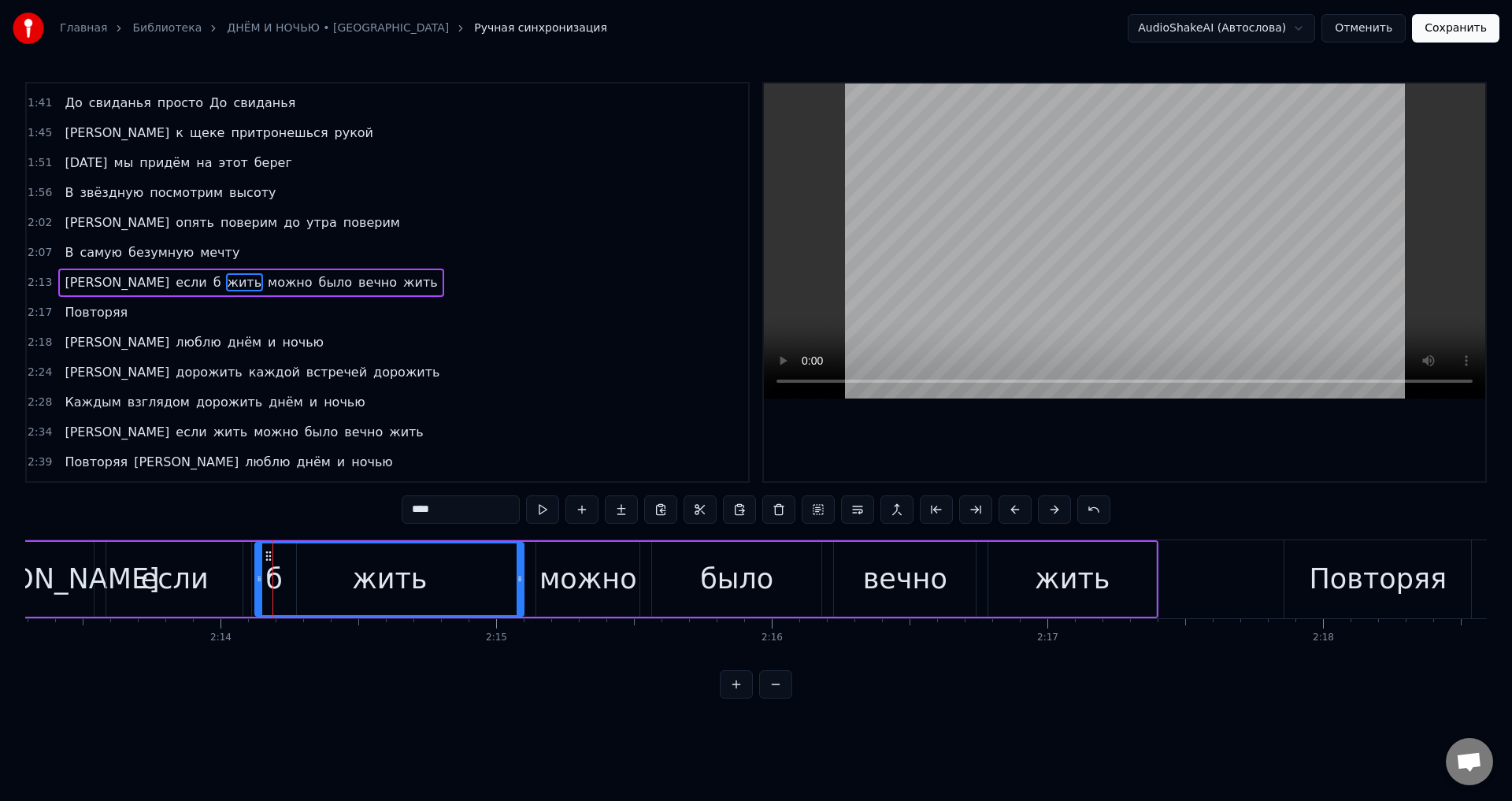
drag, startPoint x: 289, startPoint y: 585, endPoint x: 519, endPoint y: 571, distance: 230.4
click at [519, 571] on div at bounding box center [520, 578] width 7 height 71
drag, startPoint x: 260, startPoint y: 584, endPoint x: 310, endPoint y: 582, distance: 50.0
click at [310, 582] on icon at bounding box center [309, 578] width 7 height 13
click at [265, 592] on div "б" at bounding box center [274, 578] width 45 height 75
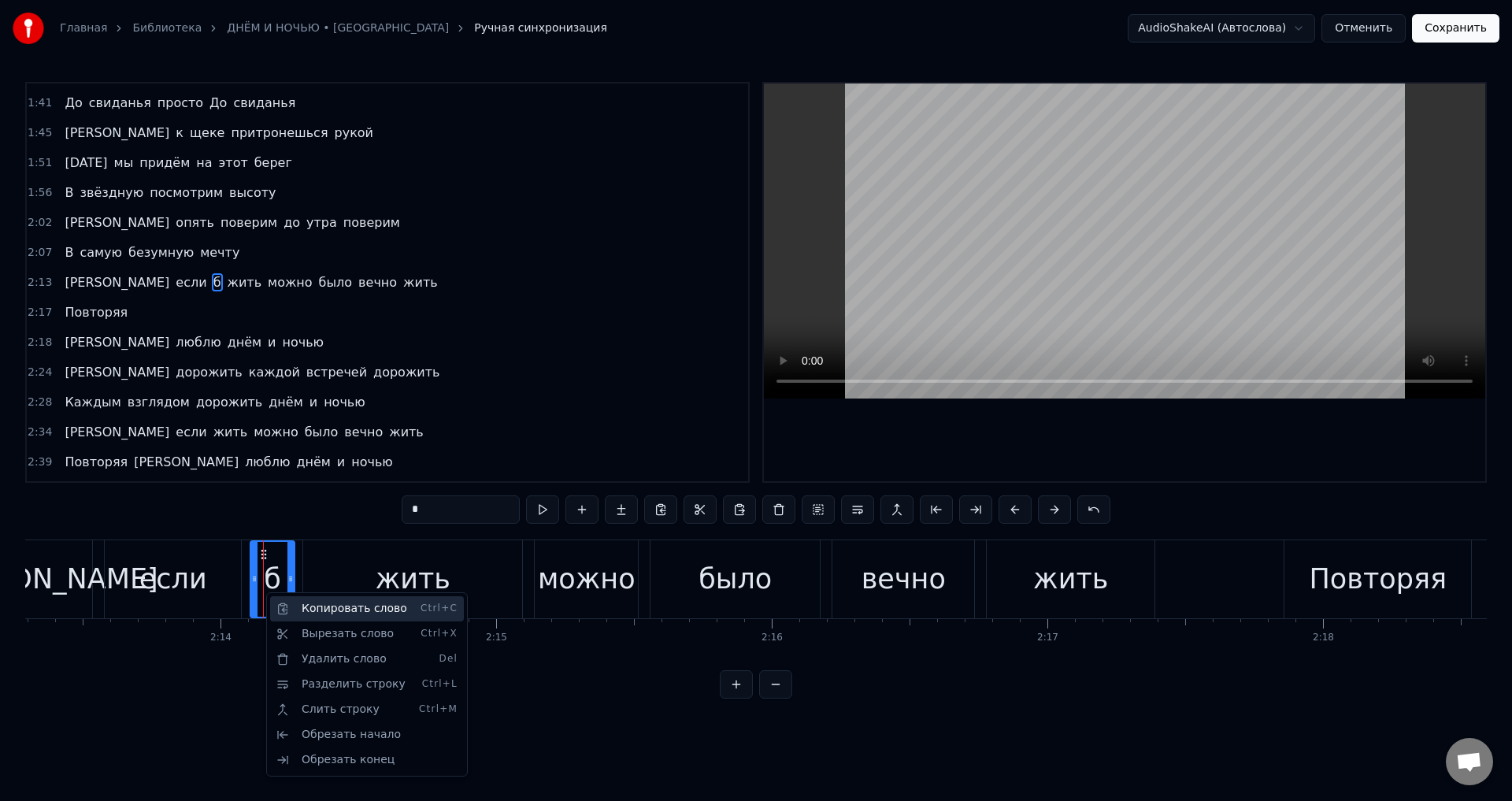
click at [318, 609] on div "Копировать слово Ctrl+C" at bounding box center [367, 609] width 194 height 25
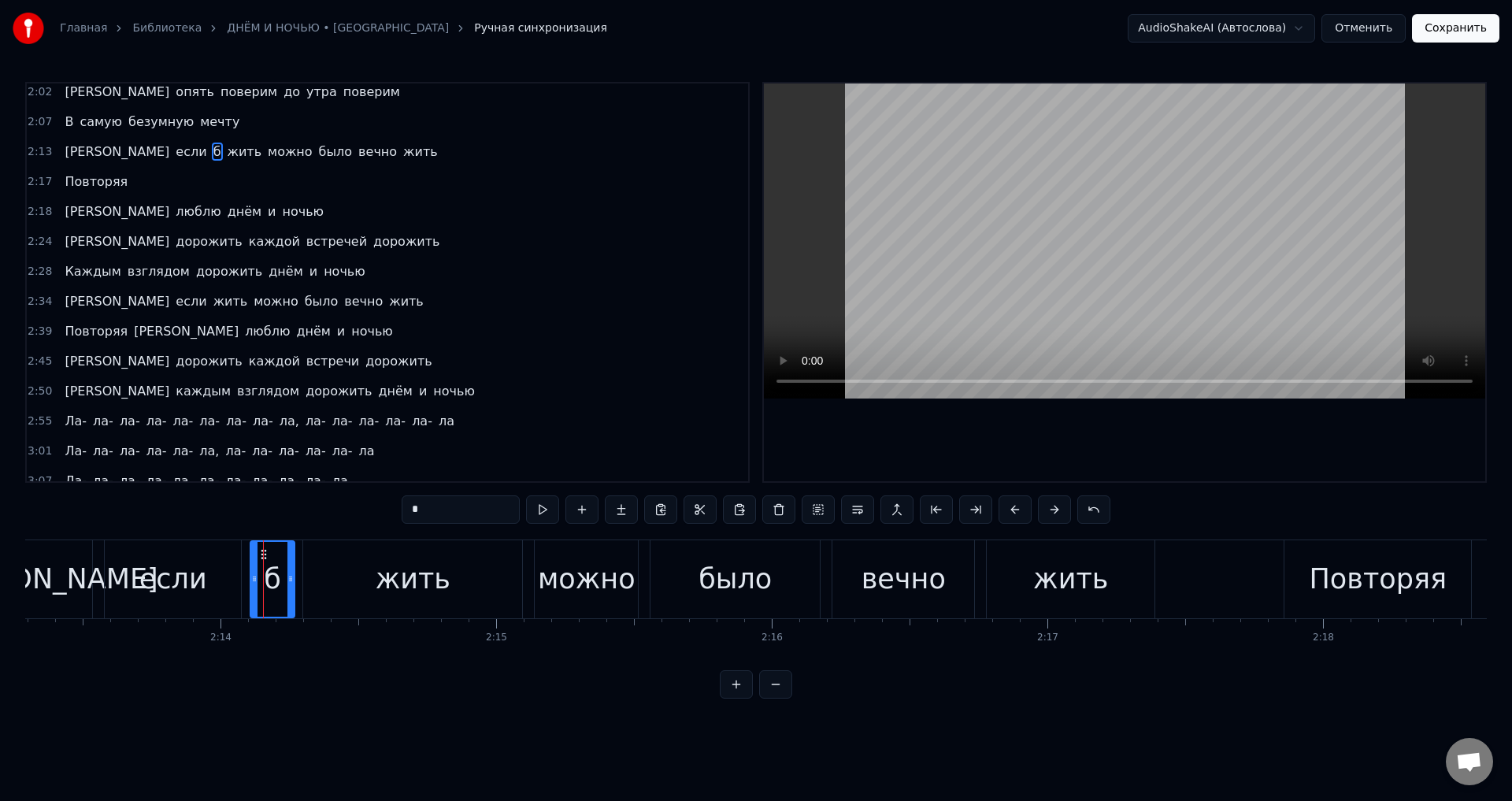
scroll to position [662, 0]
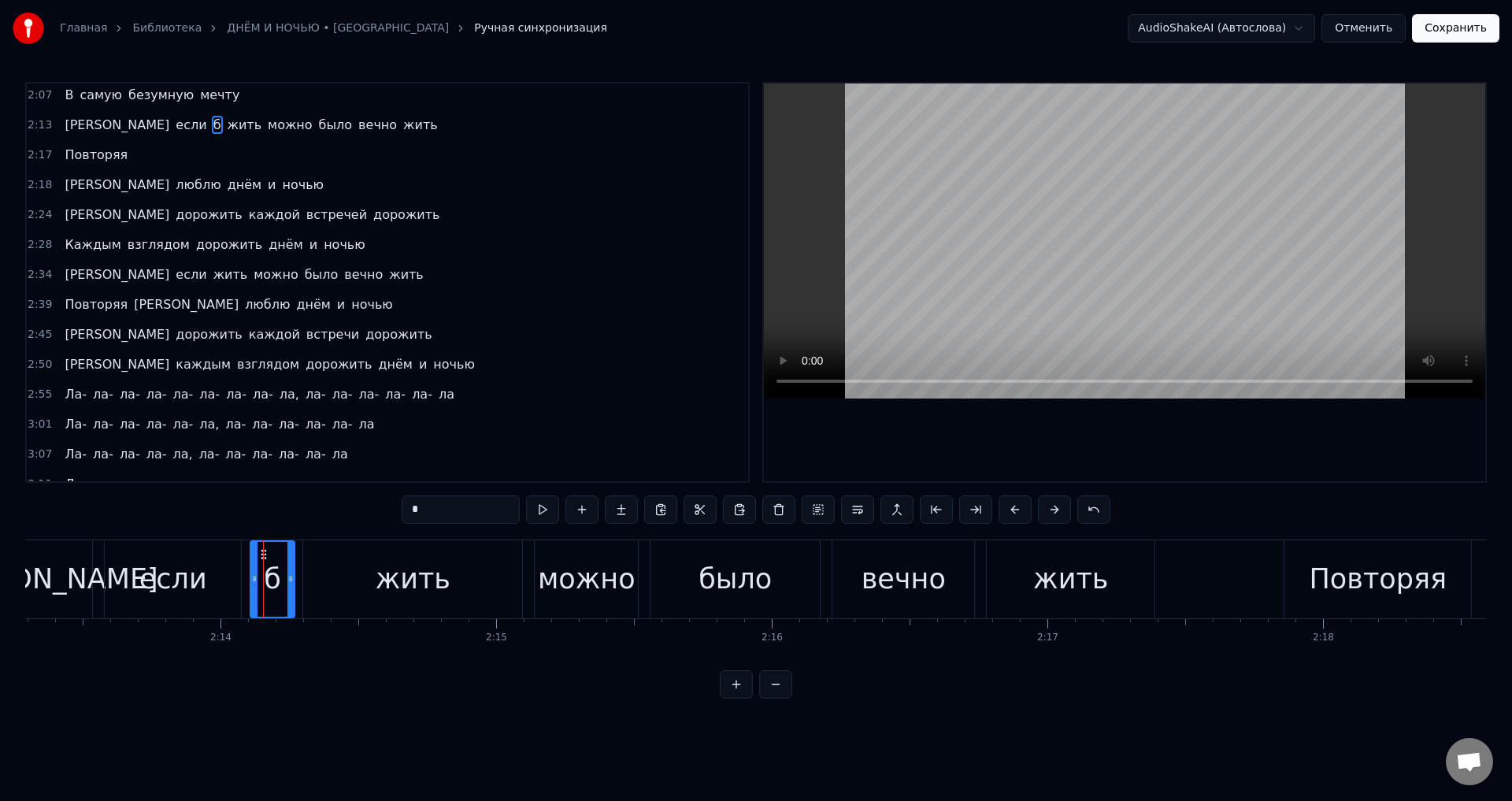
click at [174, 272] on span "если" at bounding box center [191, 275] width 34 height 18
type input "****"
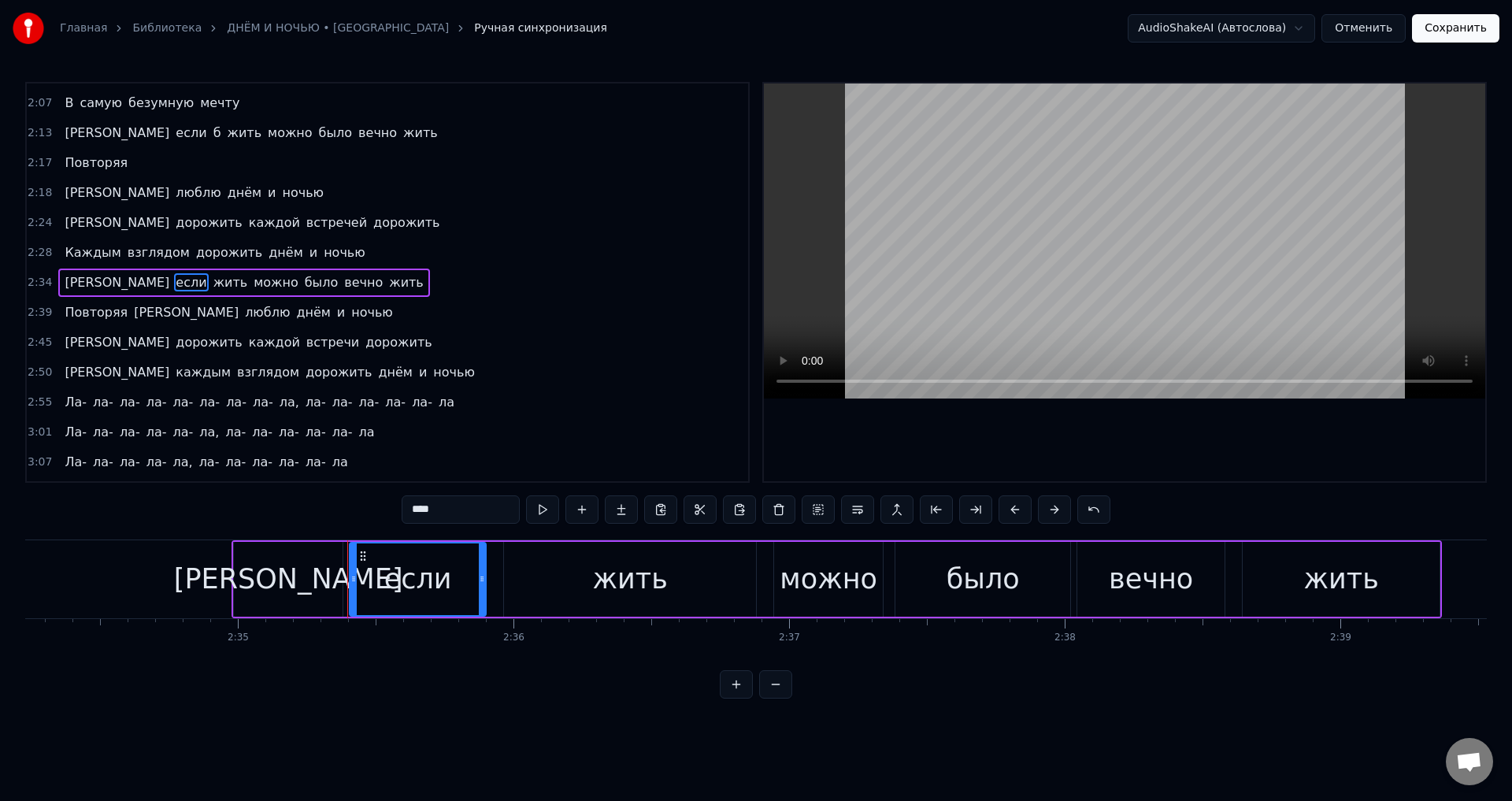
scroll to position [0, 42764]
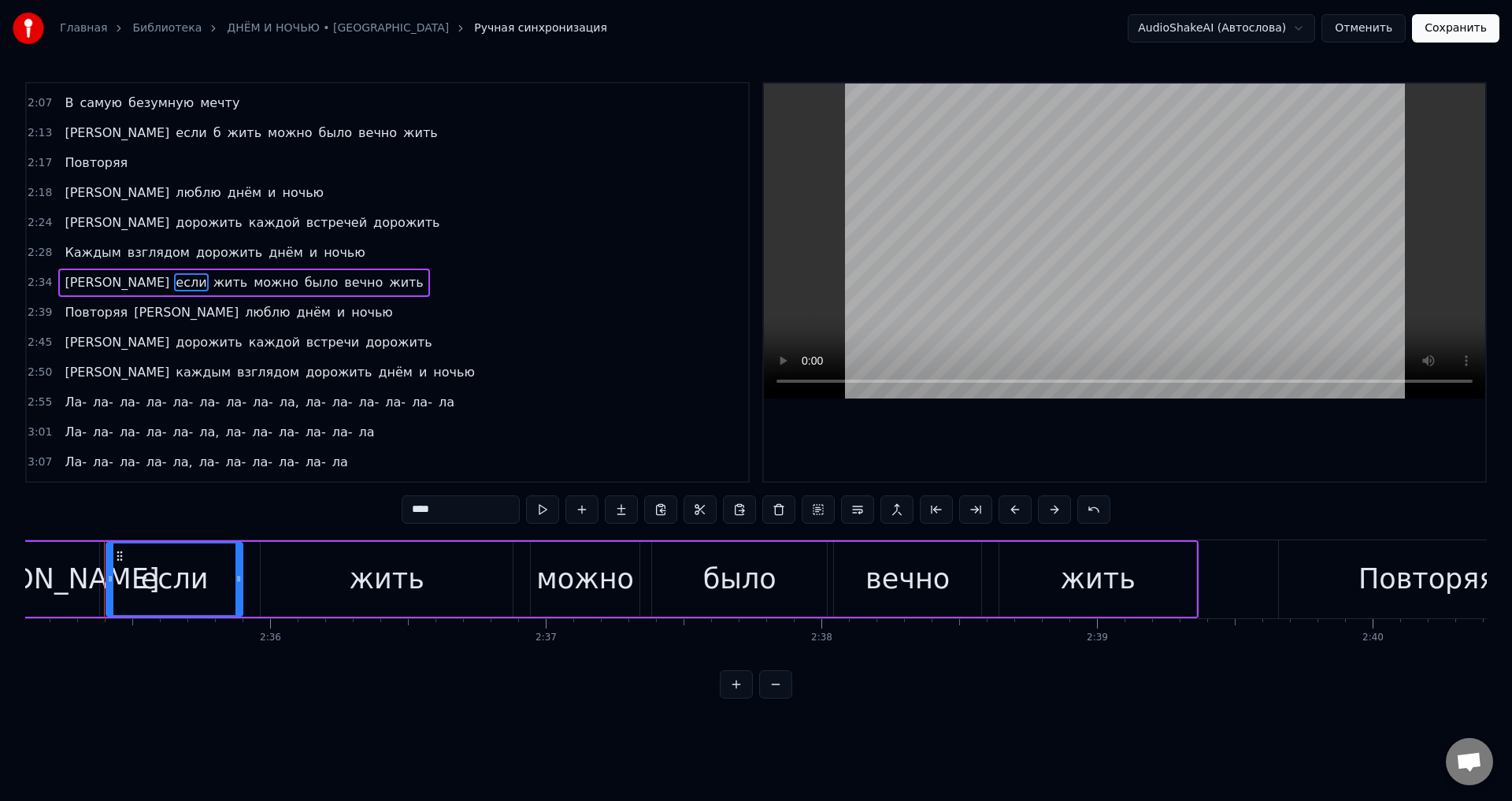
click at [249, 573] on div "Ах если жить можно было вечно жить" at bounding box center [593, 578] width 1210 height 78
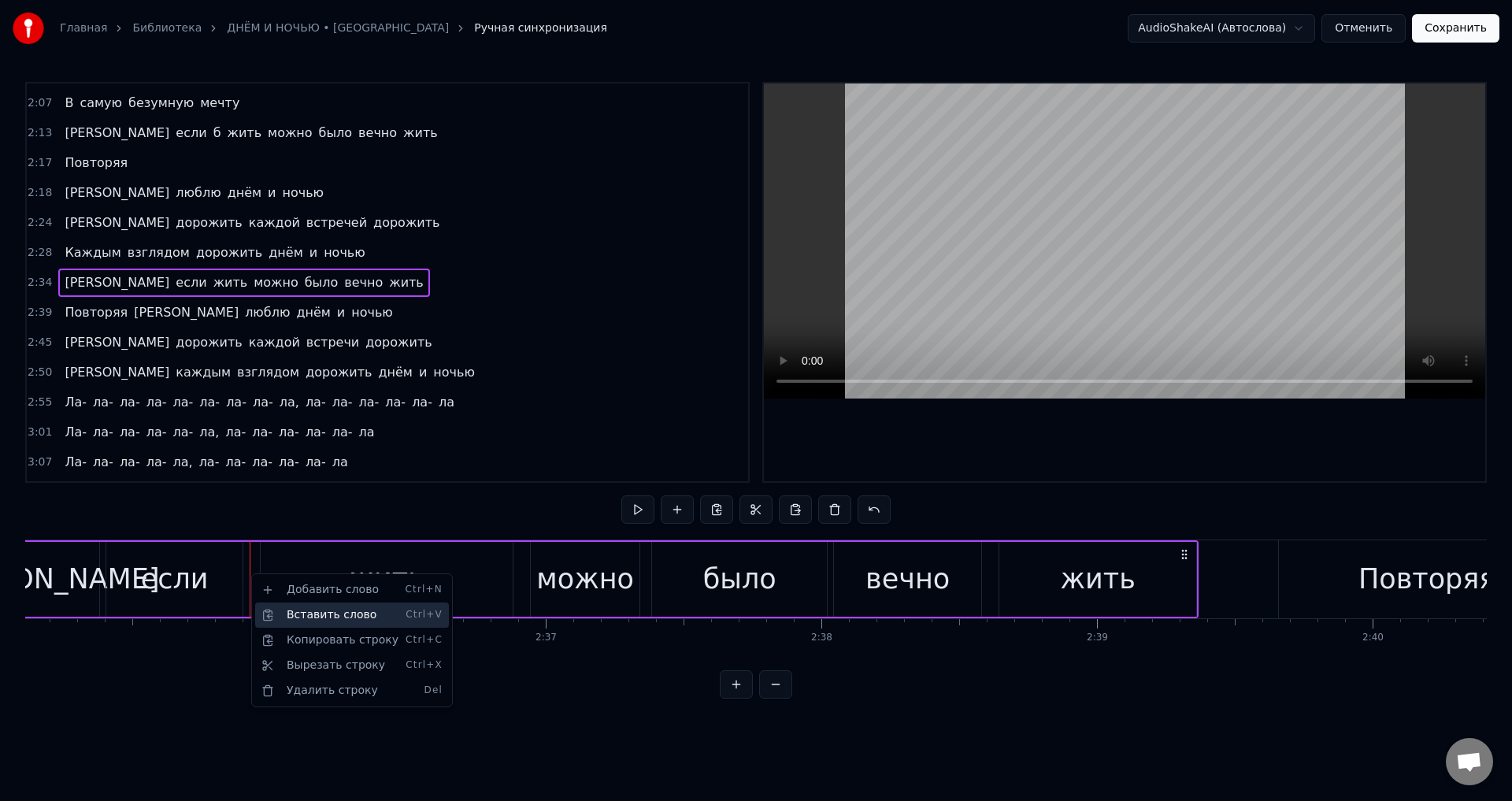
click at [316, 617] on div "Вставить слово Ctrl+V" at bounding box center [352, 615] width 194 height 25
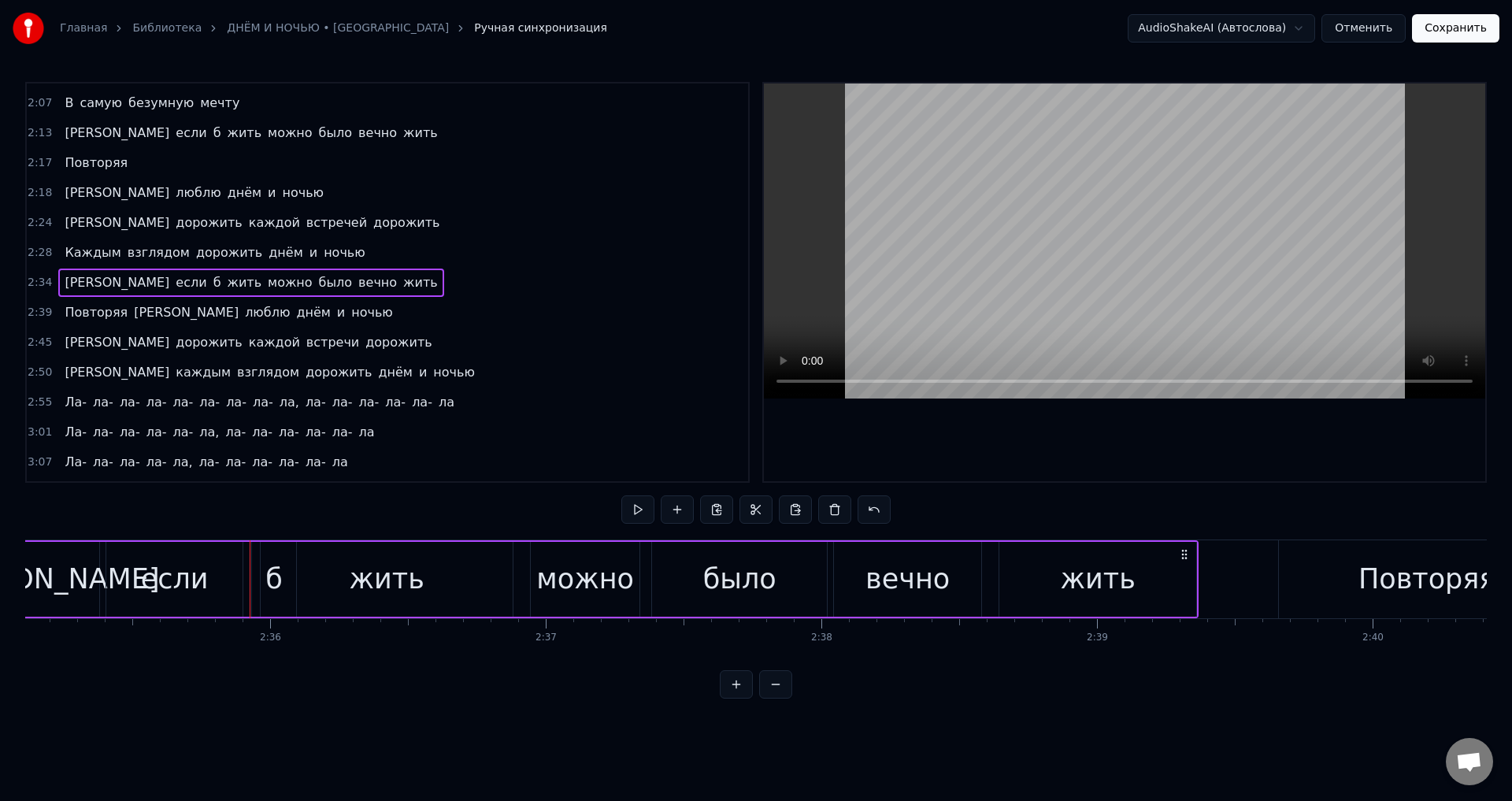
click at [437, 582] on div "жить" at bounding box center [386, 578] width 252 height 75
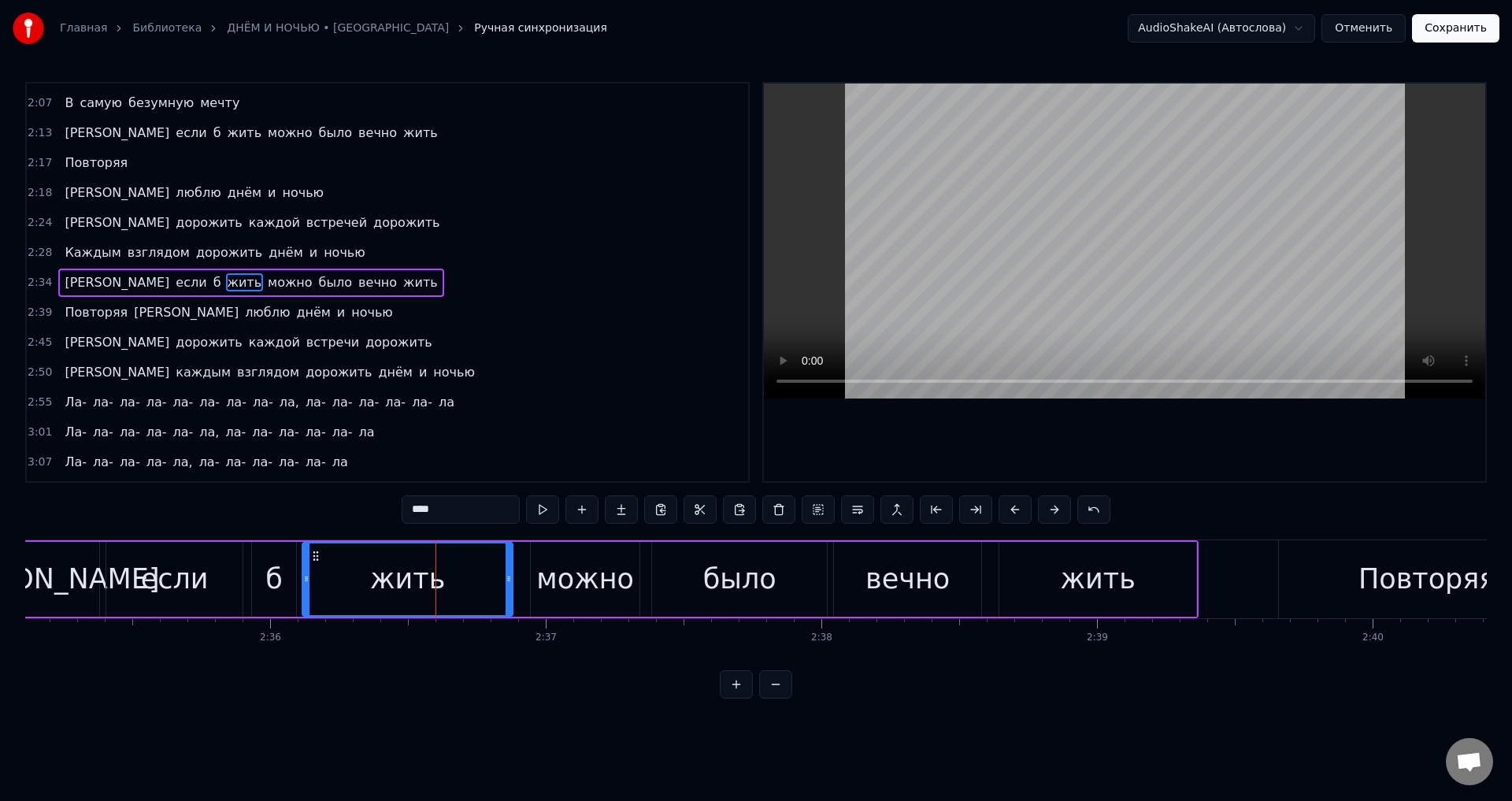
drag, startPoint x: 265, startPoint y: 578, endPoint x: 307, endPoint y: 579, distance: 42.0
click at [307, 579] on icon at bounding box center [307, 578] width 7 height 13
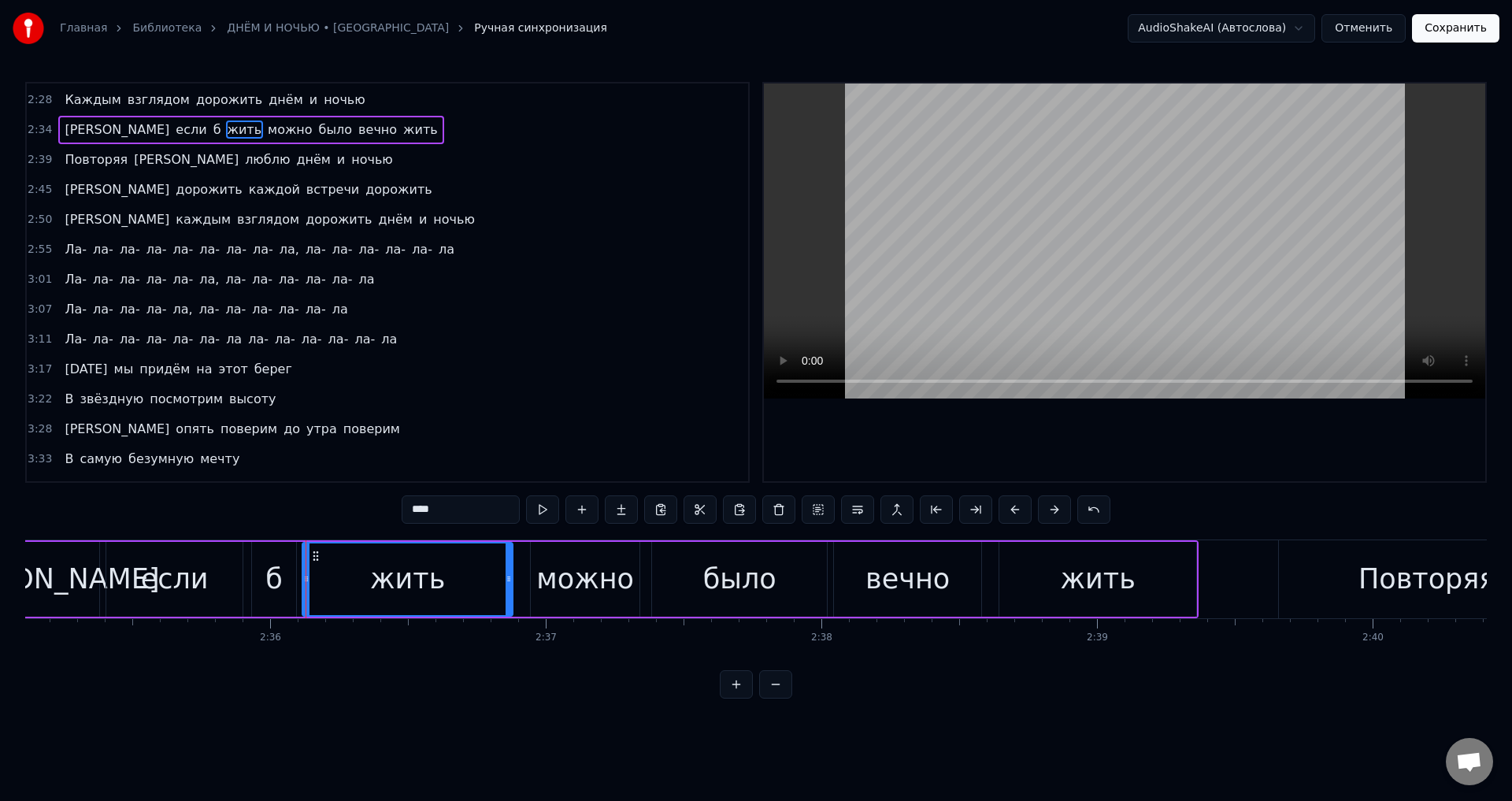
scroll to position [911, 0]
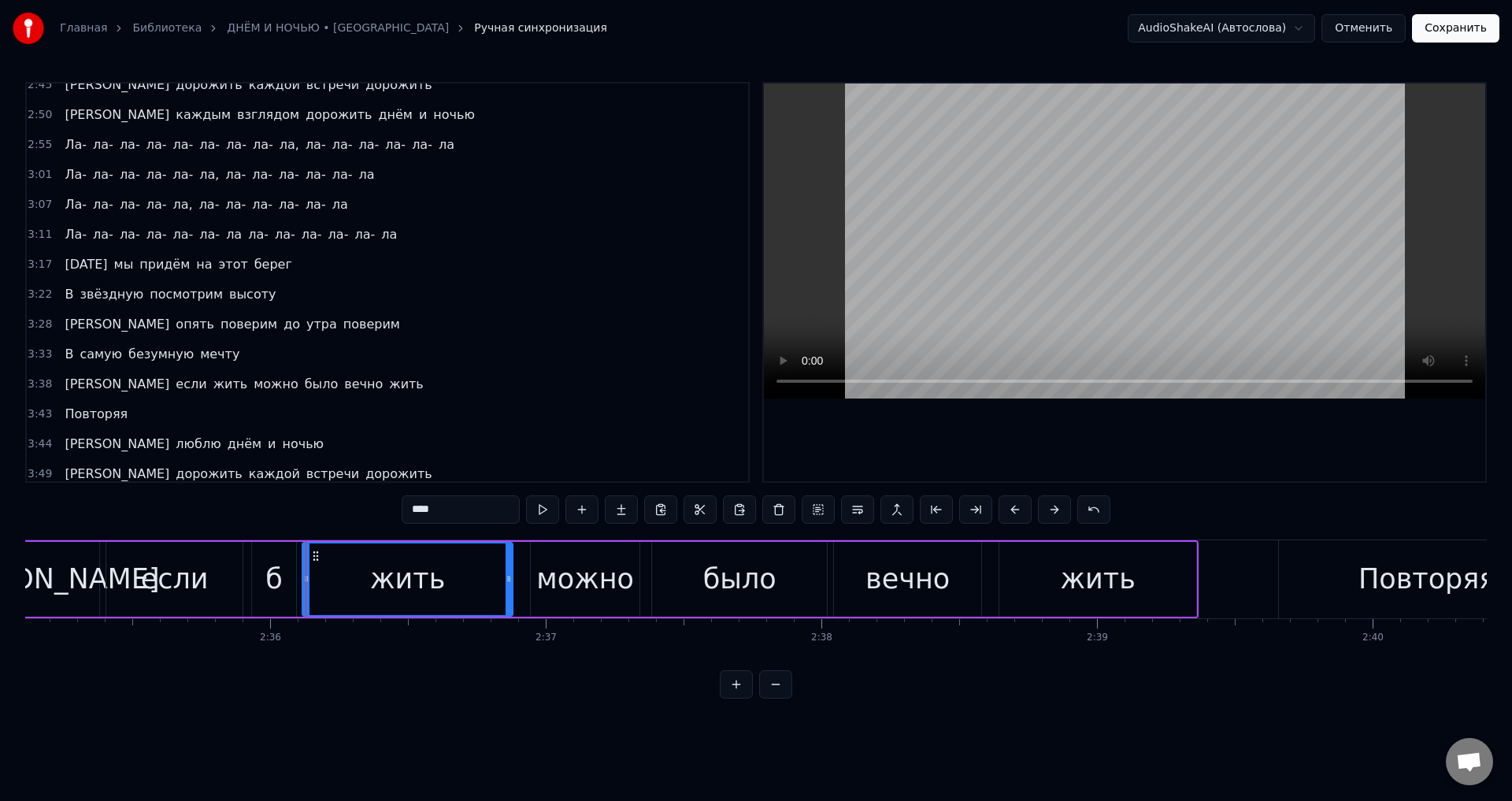
click at [174, 385] on span "если" at bounding box center [191, 384] width 34 height 18
type input "****"
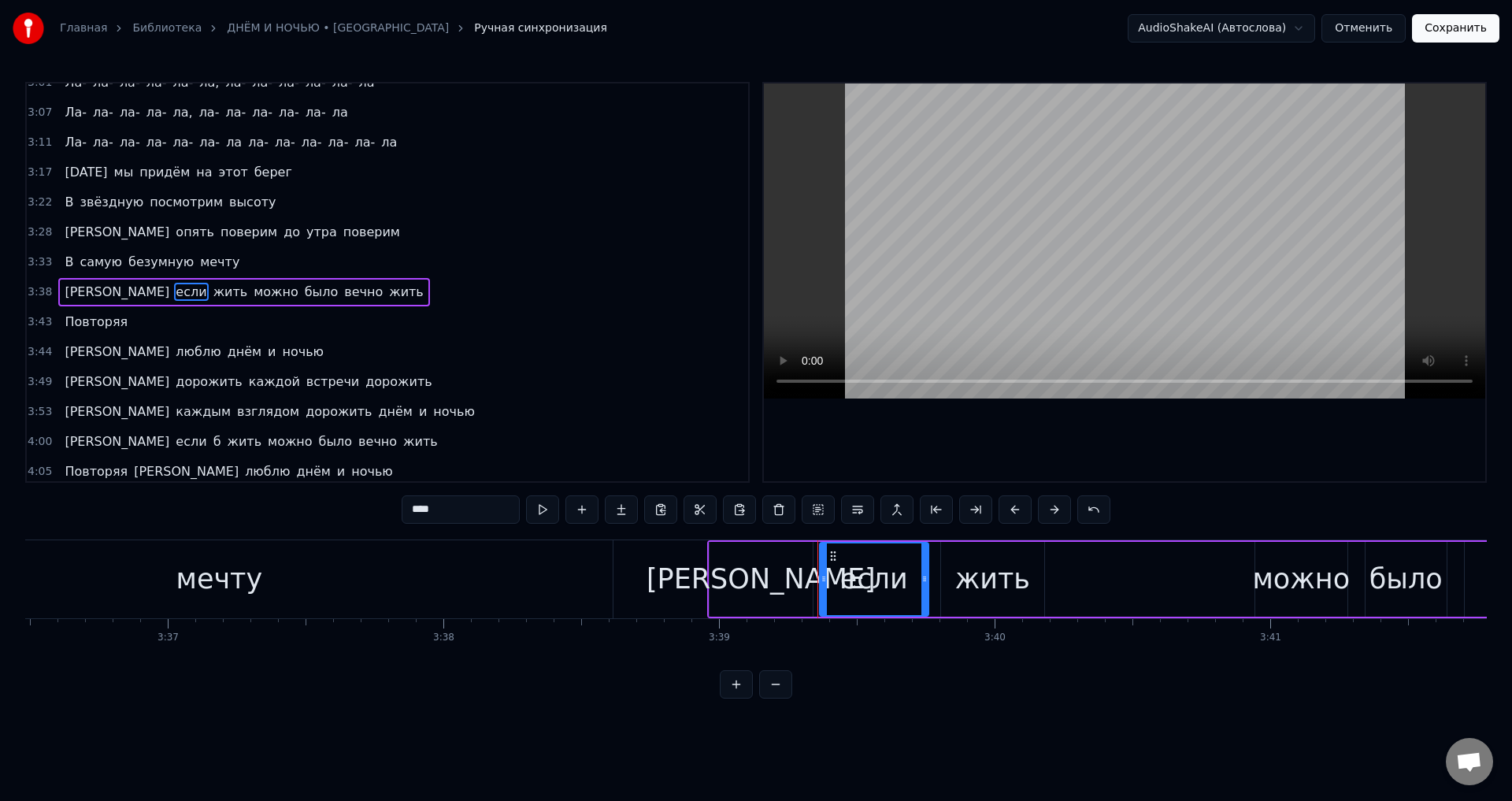
scroll to position [0, 60398]
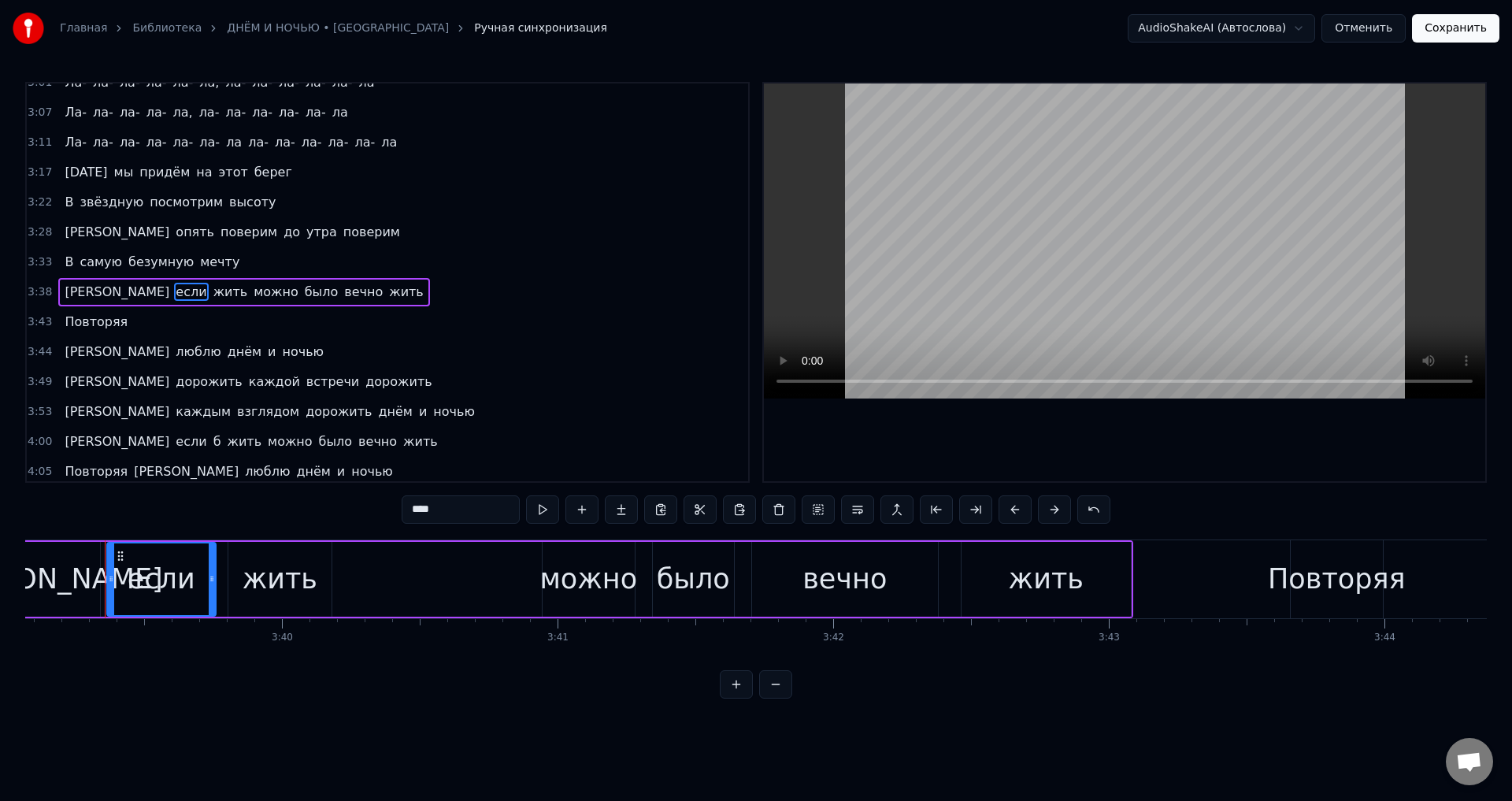
click at [223, 571] on div "Ах если жить можно было вечно жить" at bounding box center [564, 578] width 1139 height 78
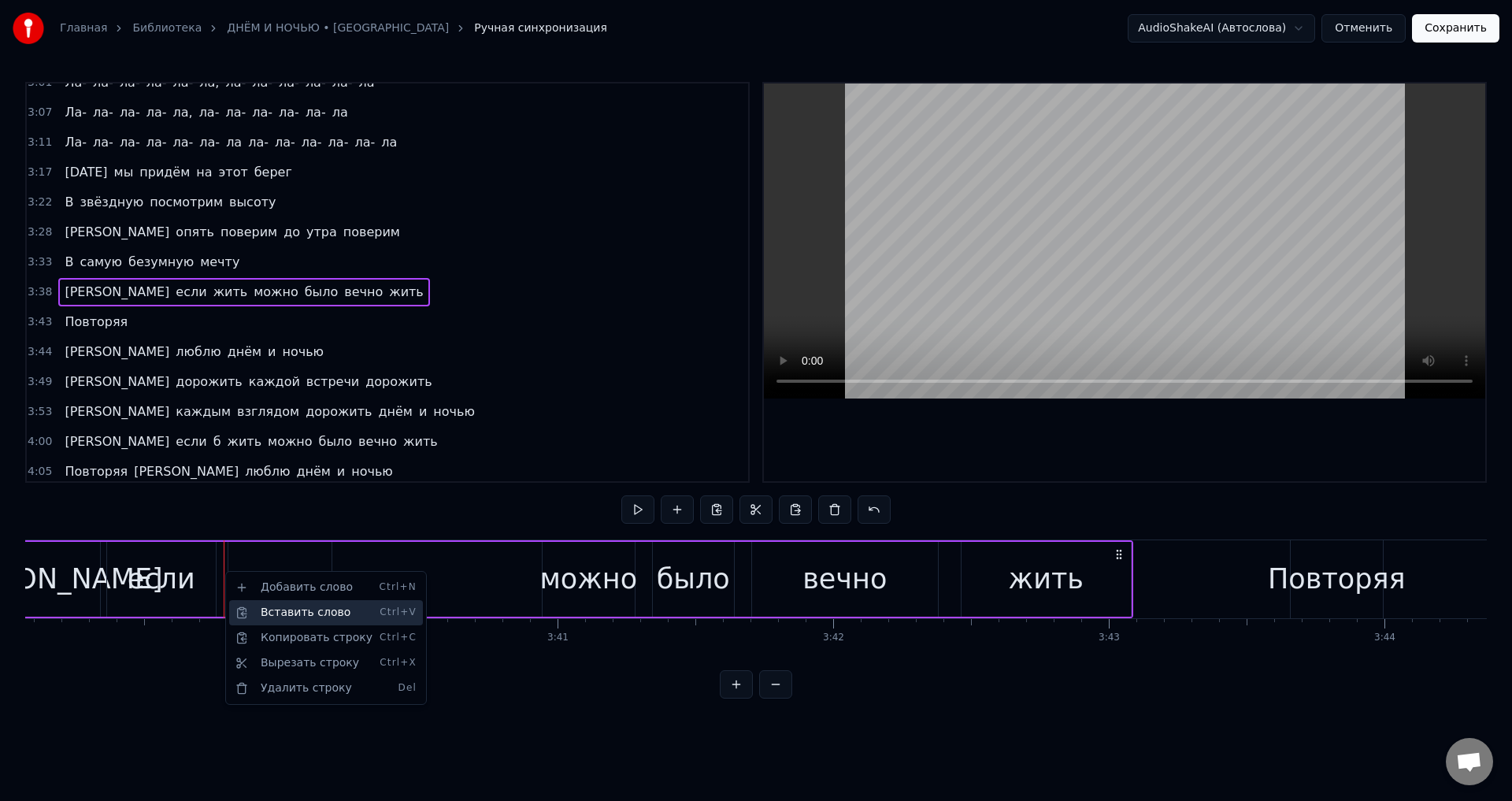
click at [275, 612] on div "Вставить слово Ctrl+V" at bounding box center [326, 613] width 194 height 25
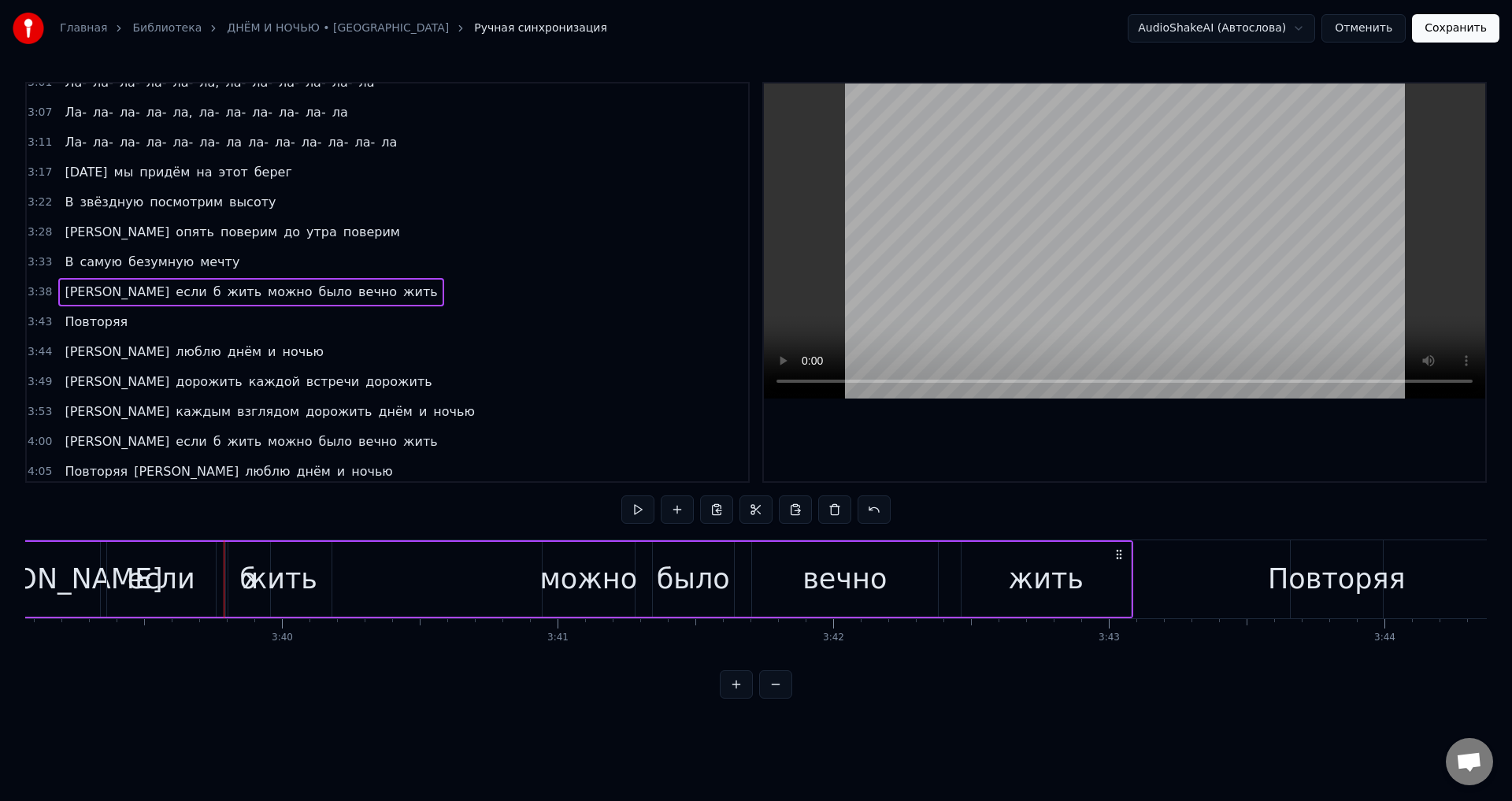
click at [297, 575] on div "жить" at bounding box center [280, 579] width 75 height 42
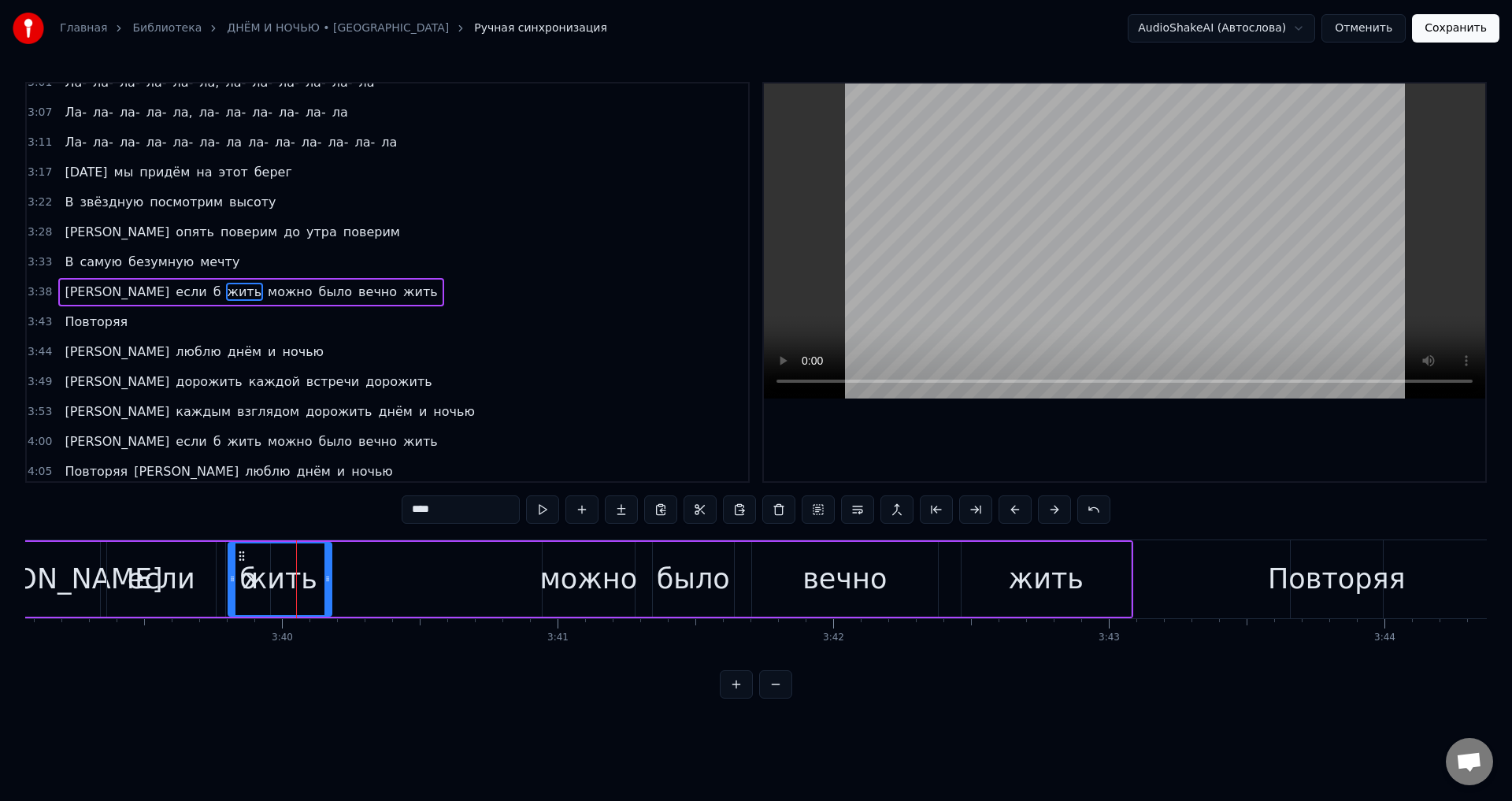
scroll to position [1013, 0]
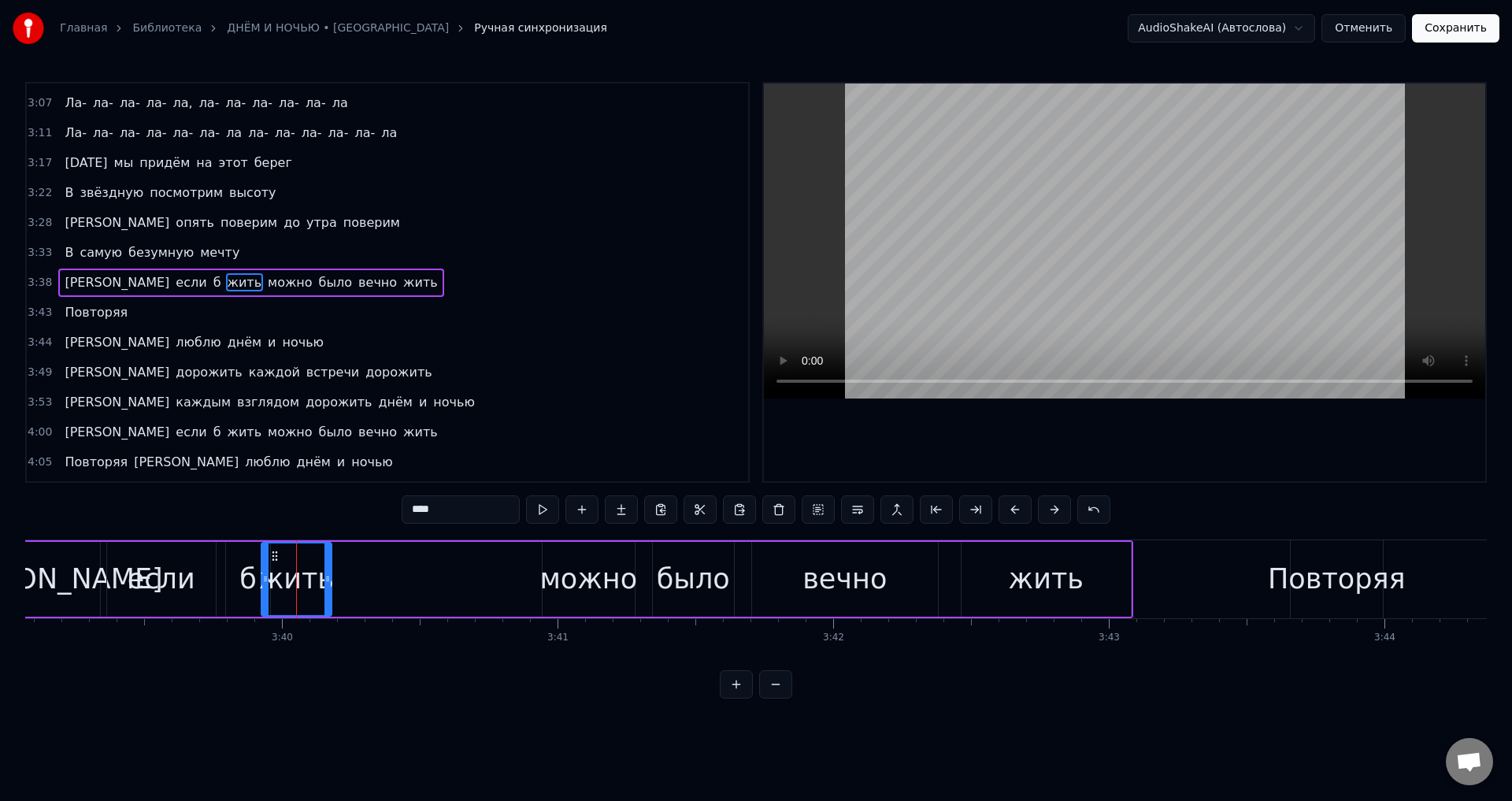
drag, startPoint x: 230, startPoint y: 580, endPoint x: 263, endPoint y: 578, distance: 33.1
click at [263, 578] on icon at bounding box center [265, 578] width 7 height 13
drag, startPoint x: 325, startPoint y: 580, endPoint x: 384, endPoint y: 580, distance: 59.0
click at [384, 580] on icon at bounding box center [386, 578] width 7 height 13
click at [244, 592] on div "б" at bounding box center [248, 579] width 18 height 42
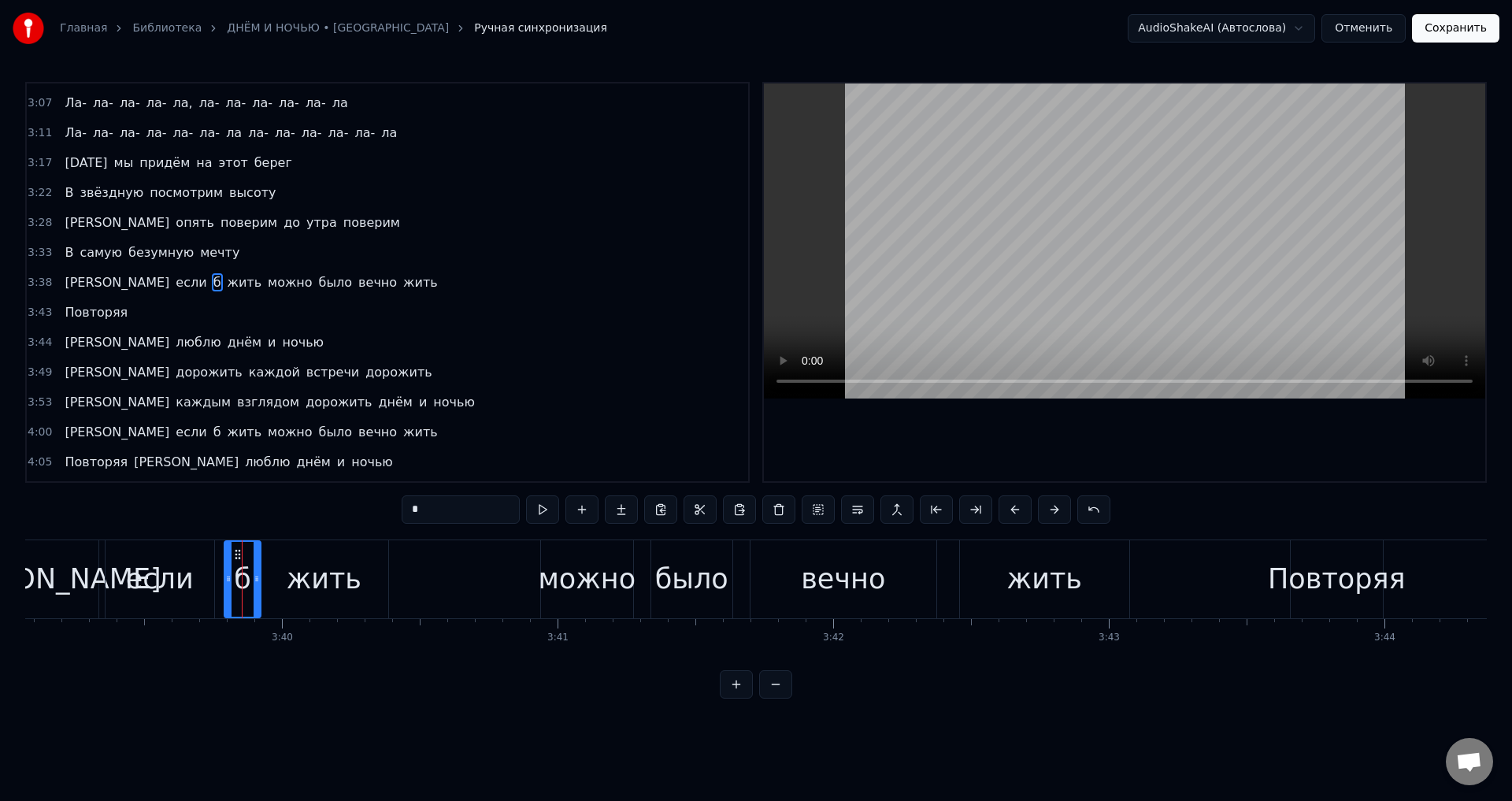
click at [254, 589] on div at bounding box center [257, 578] width 7 height 75
click at [224, 575] on icon at bounding box center [225, 578] width 7 height 13
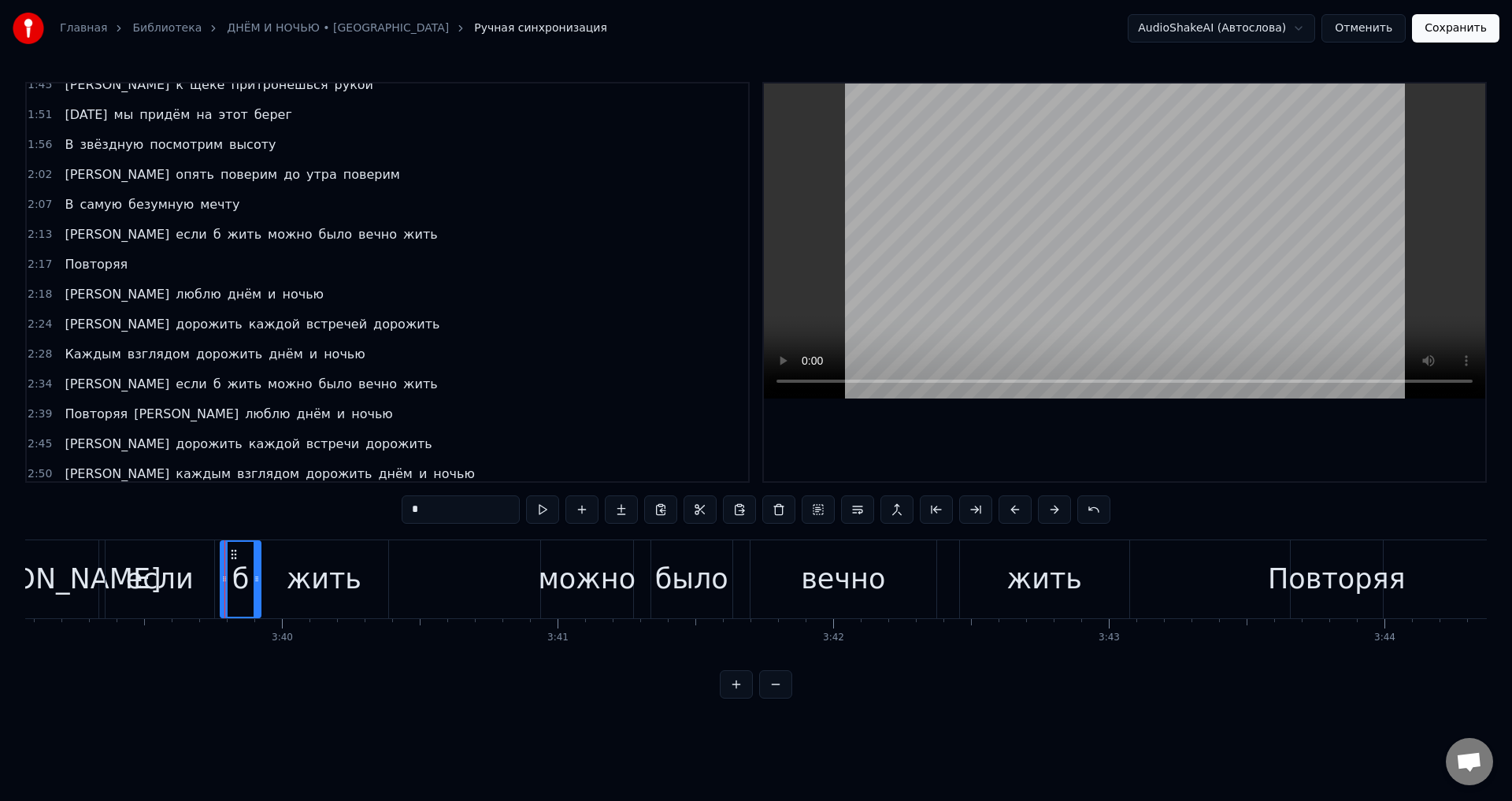
scroll to position [540, 0]
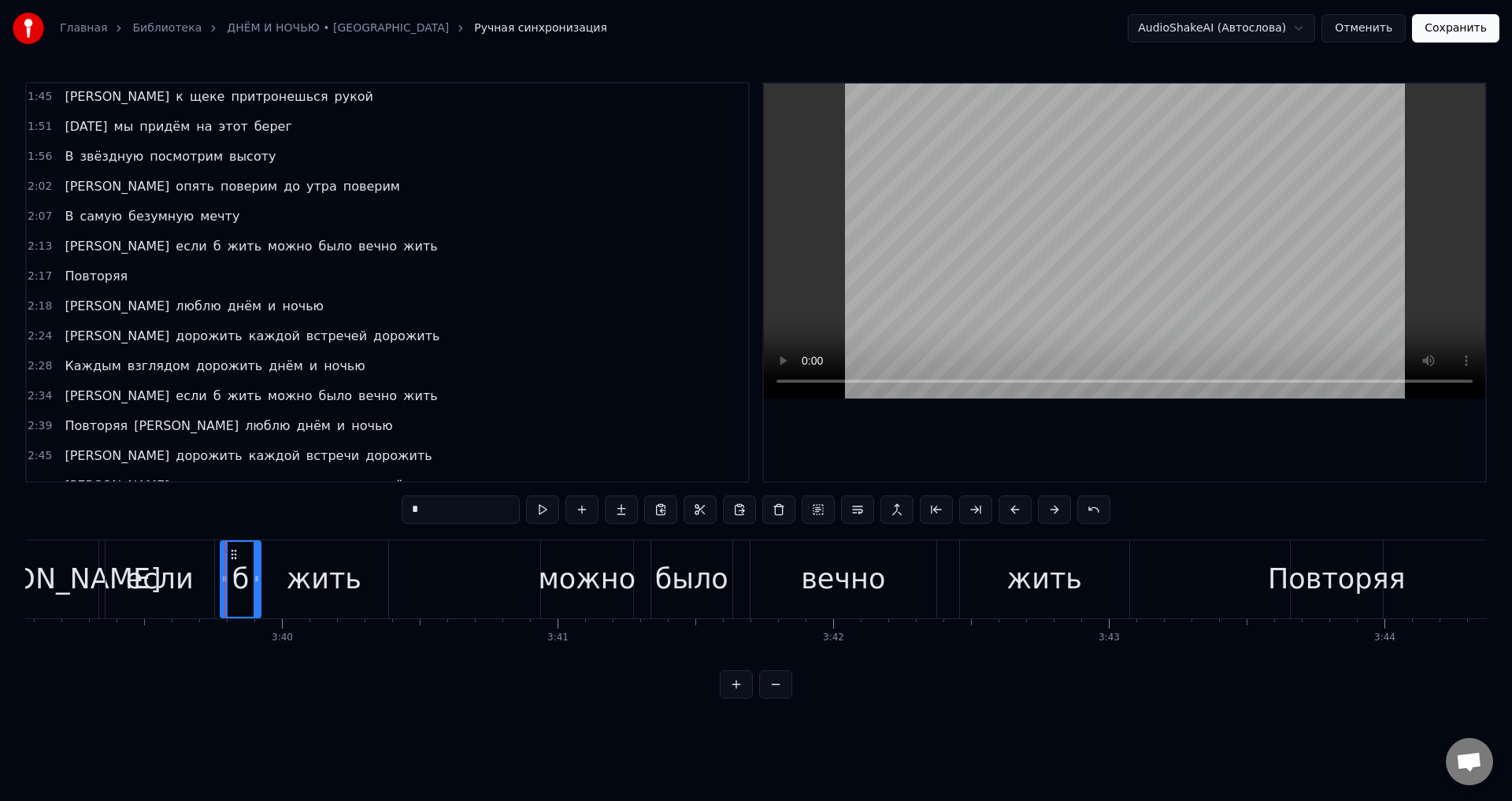
click at [174, 247] on span "если" at bounding box center [191, 246] width 34 height 18
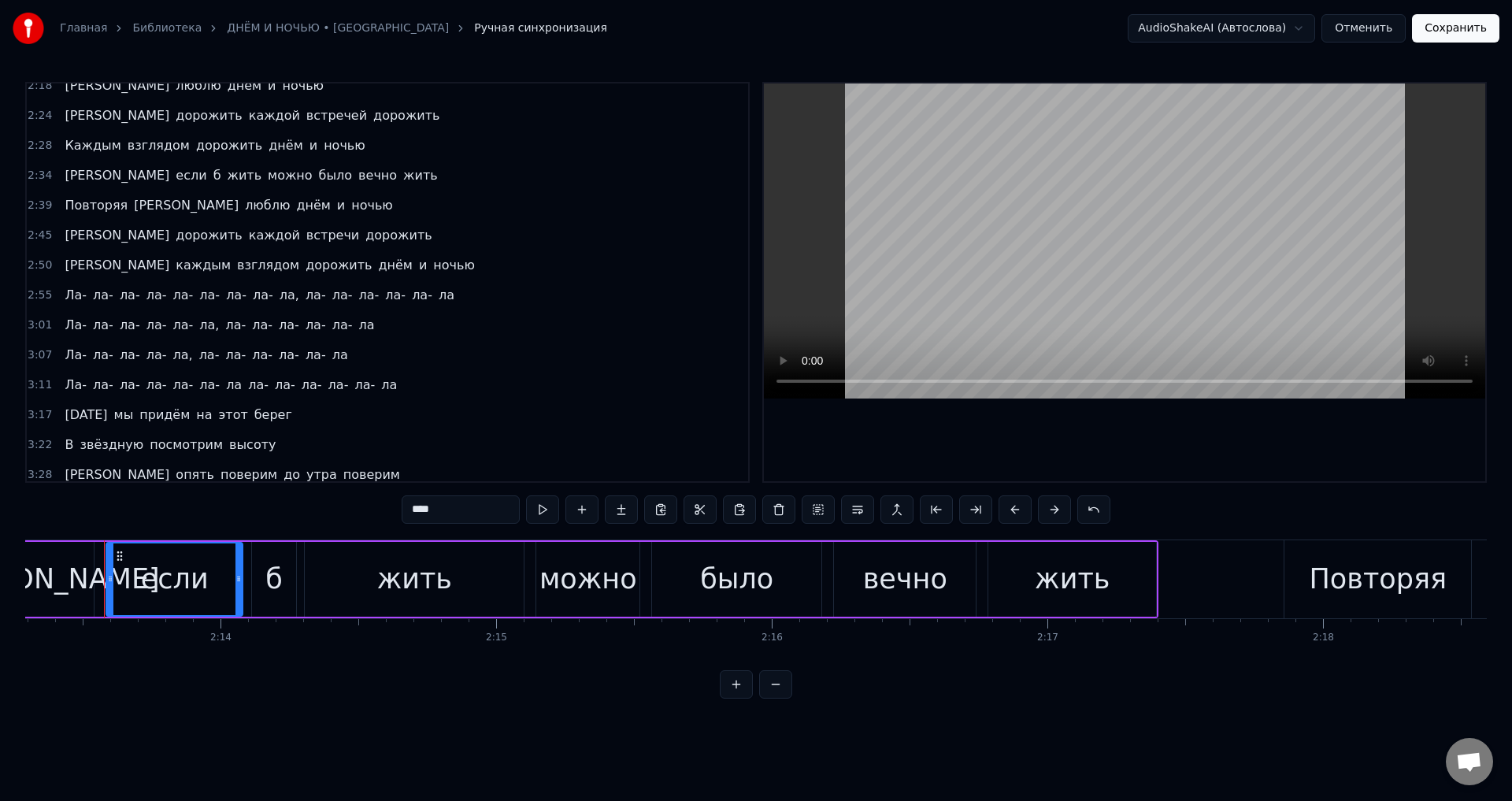
scroll to position [762, 0]
click at [133, 209] on span "[PERSON_NAME]" at bounding box center [186, 205] width 108 height 18
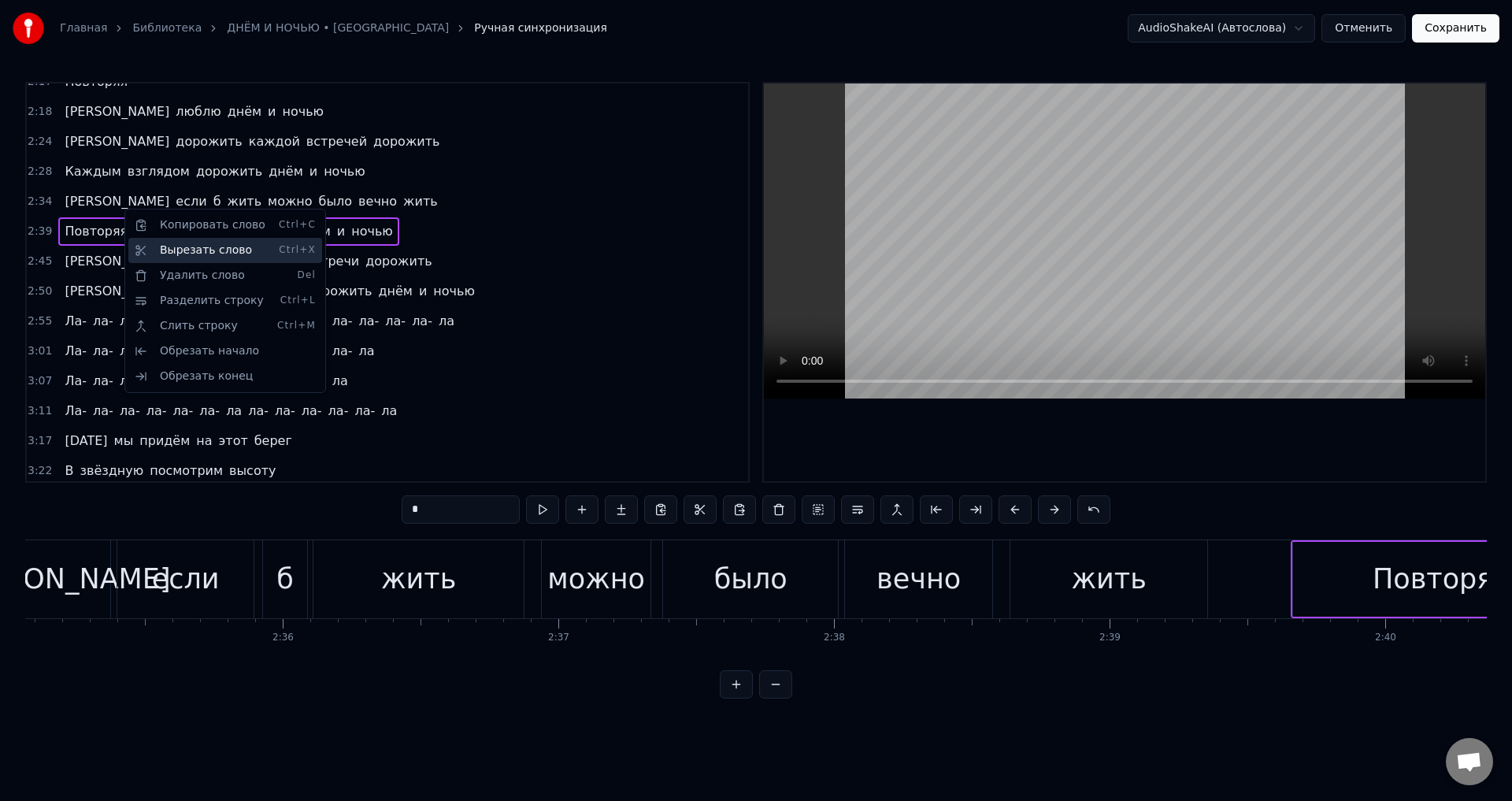
scroll to position [0, 44242]
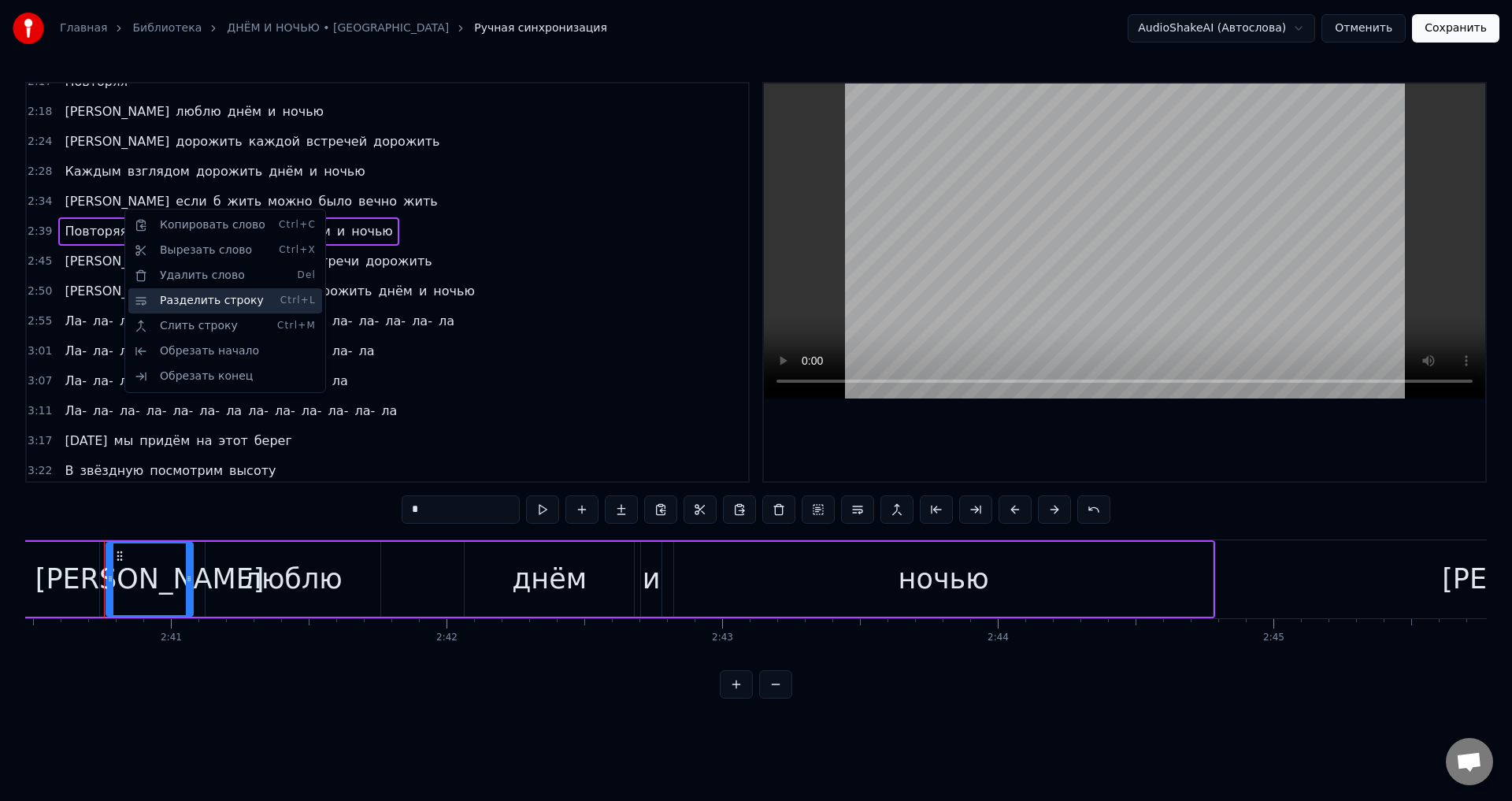
click at [199, 306] on div "Разделить строку Ctrl+L" at bounding box center [225, 301] width 194 height 25
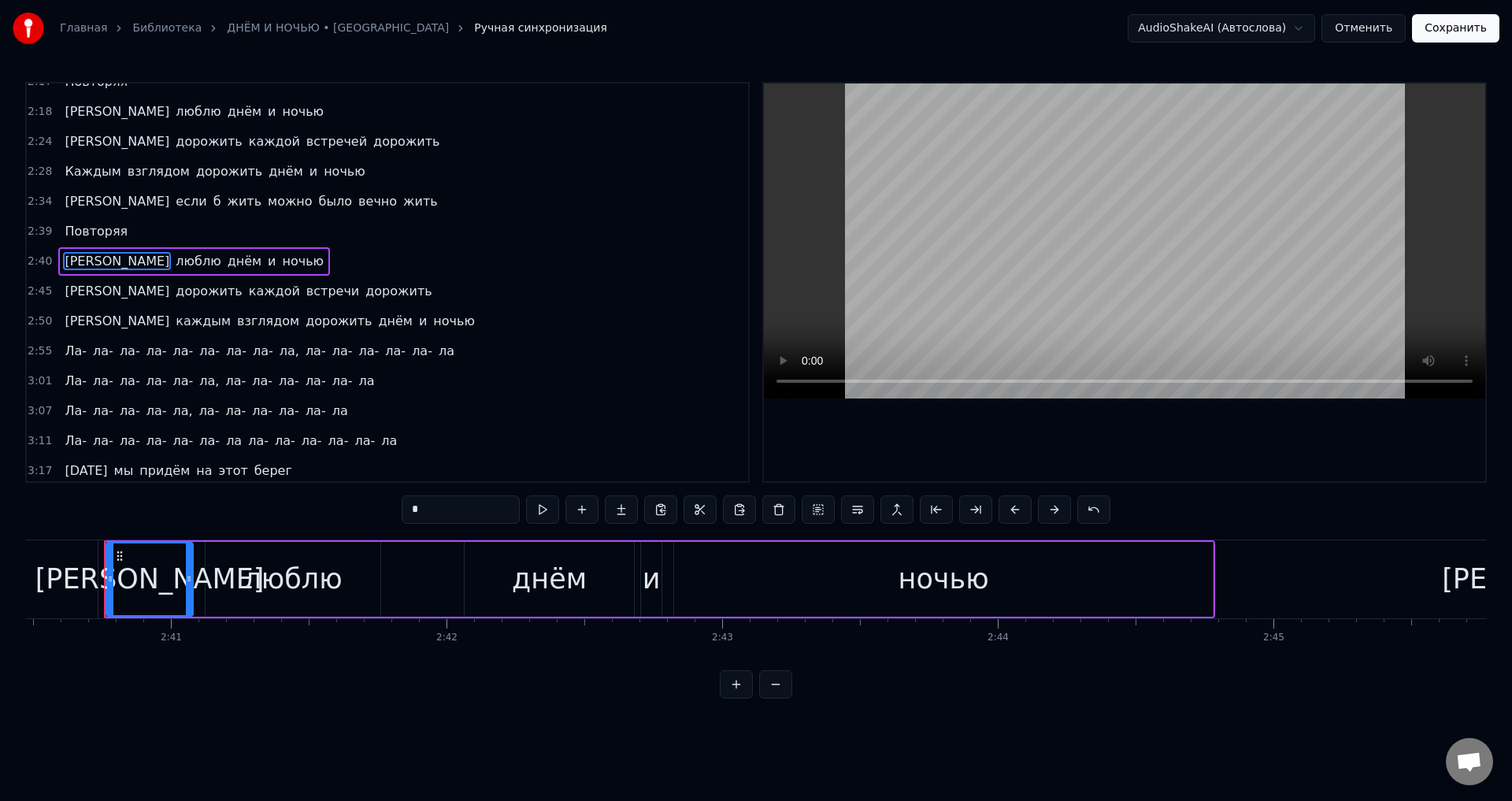
scroll to position [714, 0]
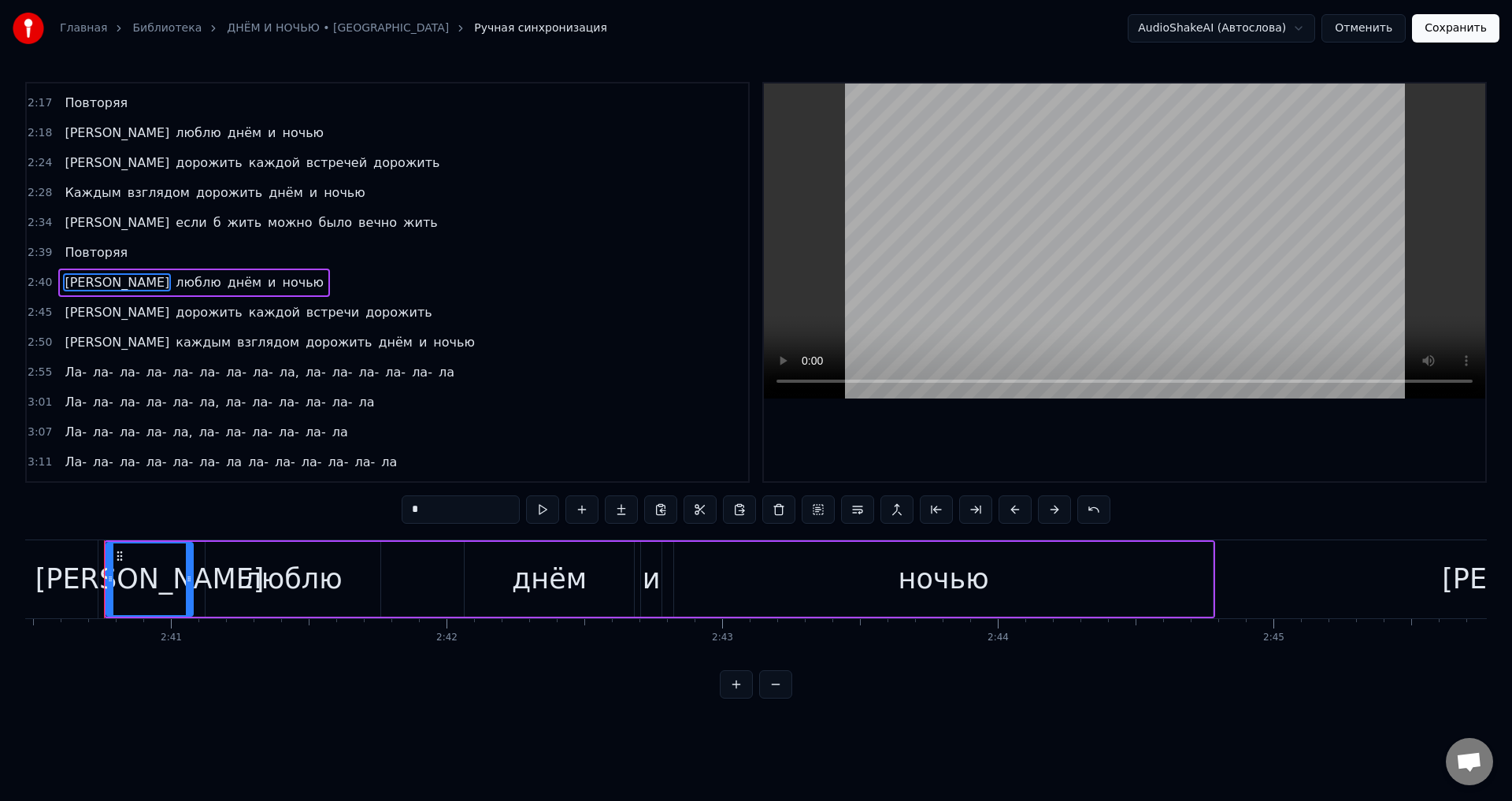
drag, startPoint x: 208, startPoint y: 312, endPoint x: 225, endPoint y: 351, distance: 42.5
click at [305, 312] on span "встречи" at bounding box center [333, 312] width 56 height 18
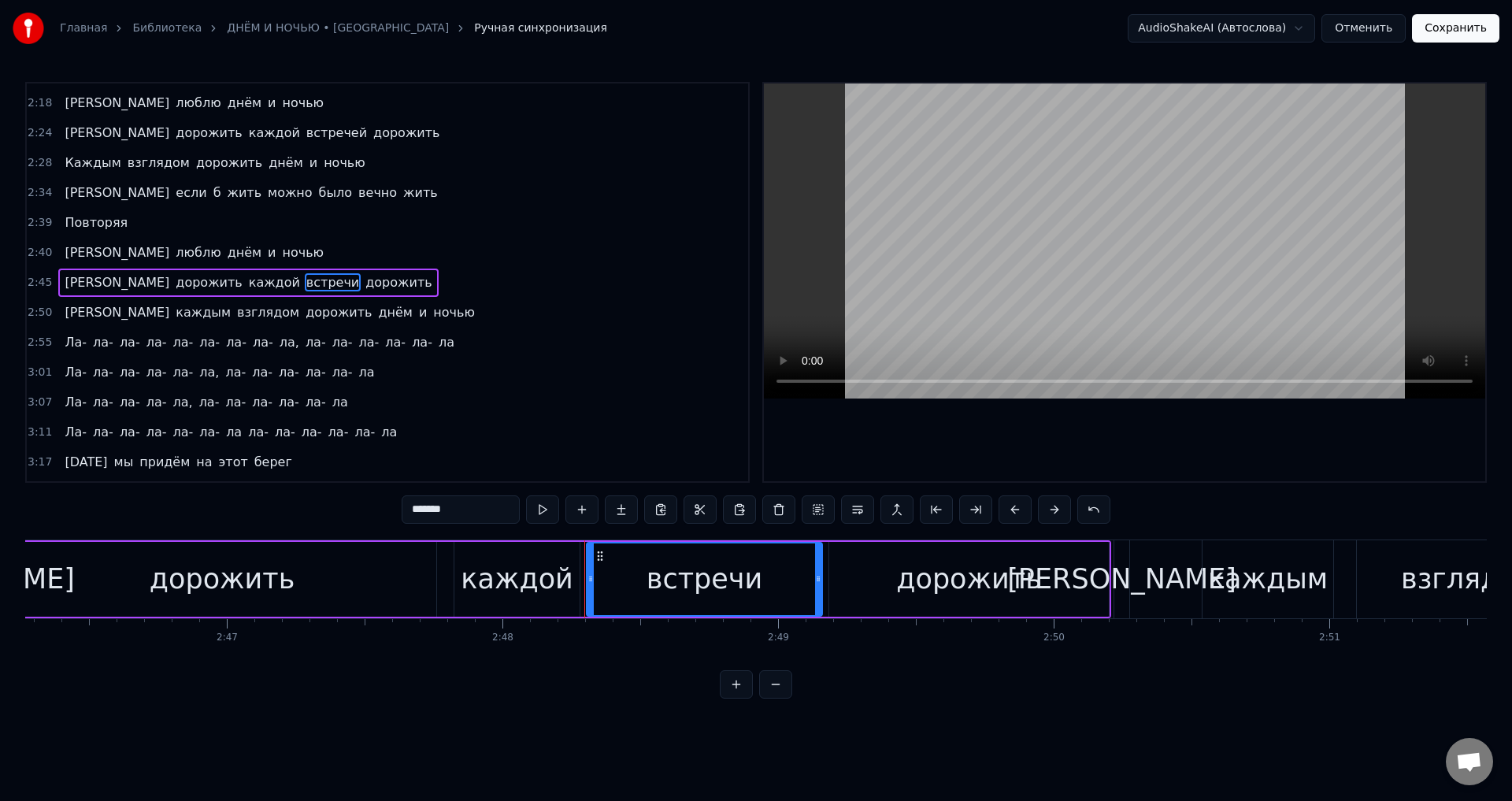
scroll to position [0, 46321]
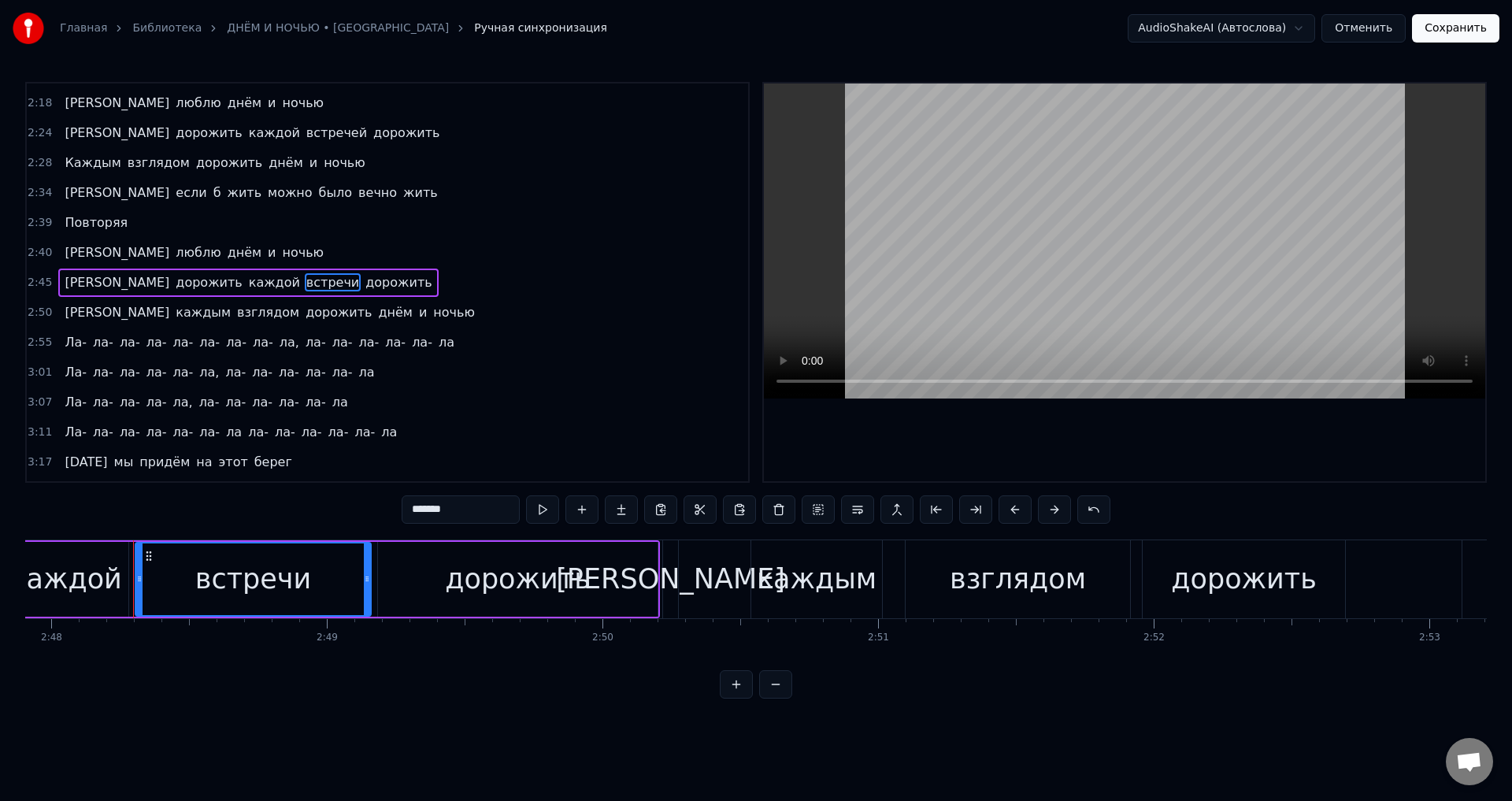
click at [474, 508] on input "*******" at bounding box center [460, 510] width 118 height 29
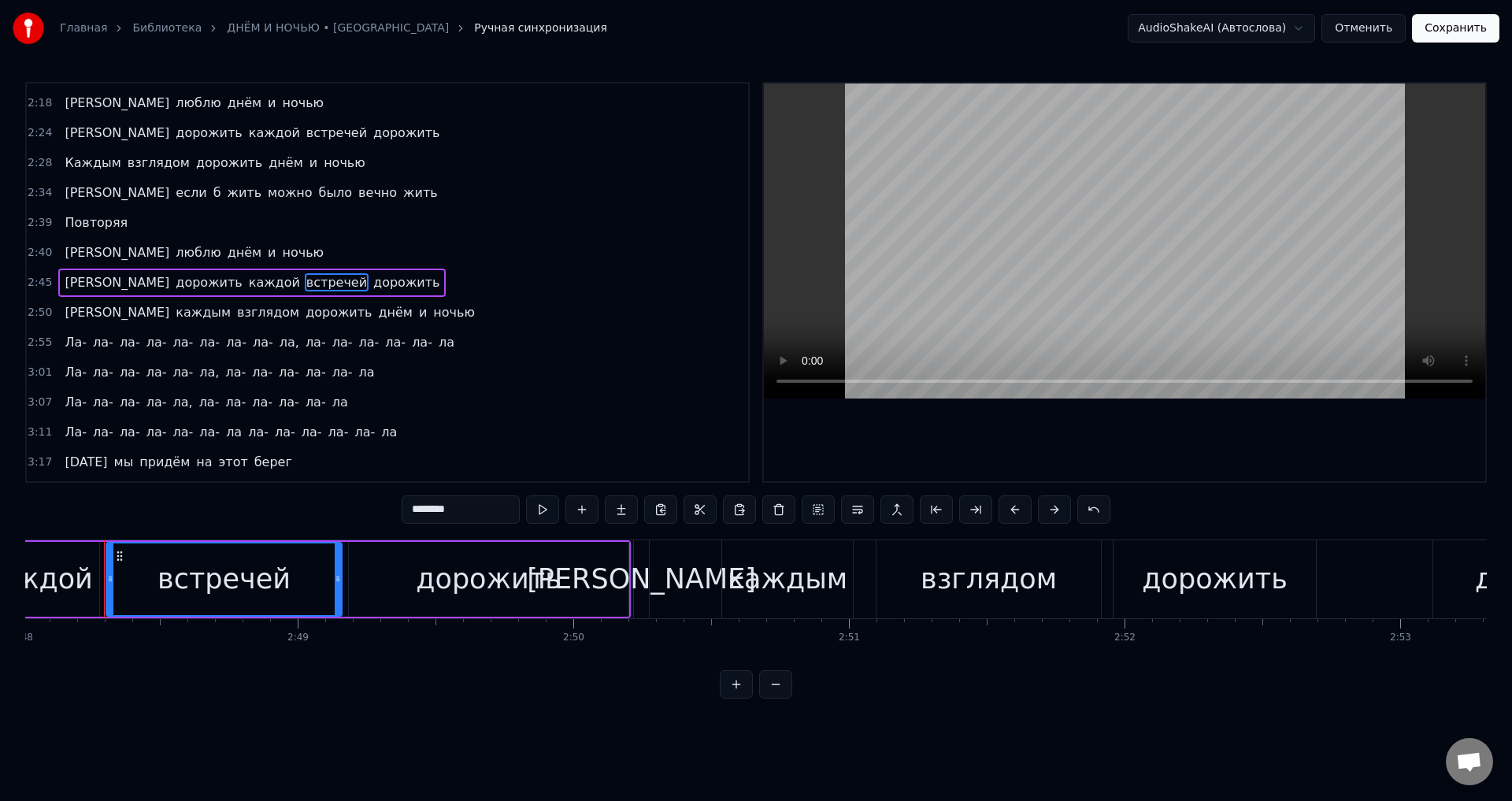
click at [174, 317] on span "каждым" at bounding box center [202, 312] width 58 height 18
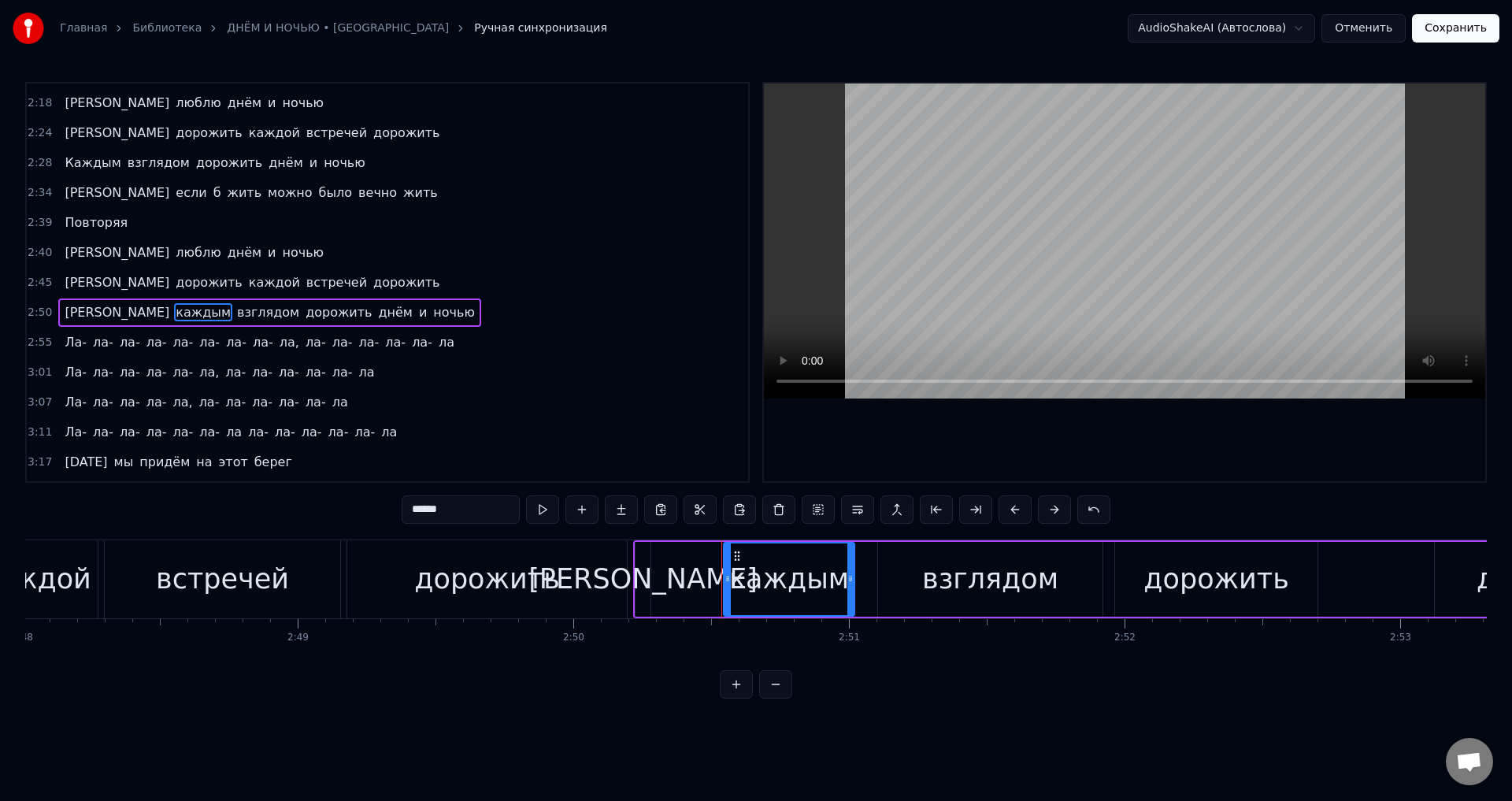
scroll to position [773, 0]
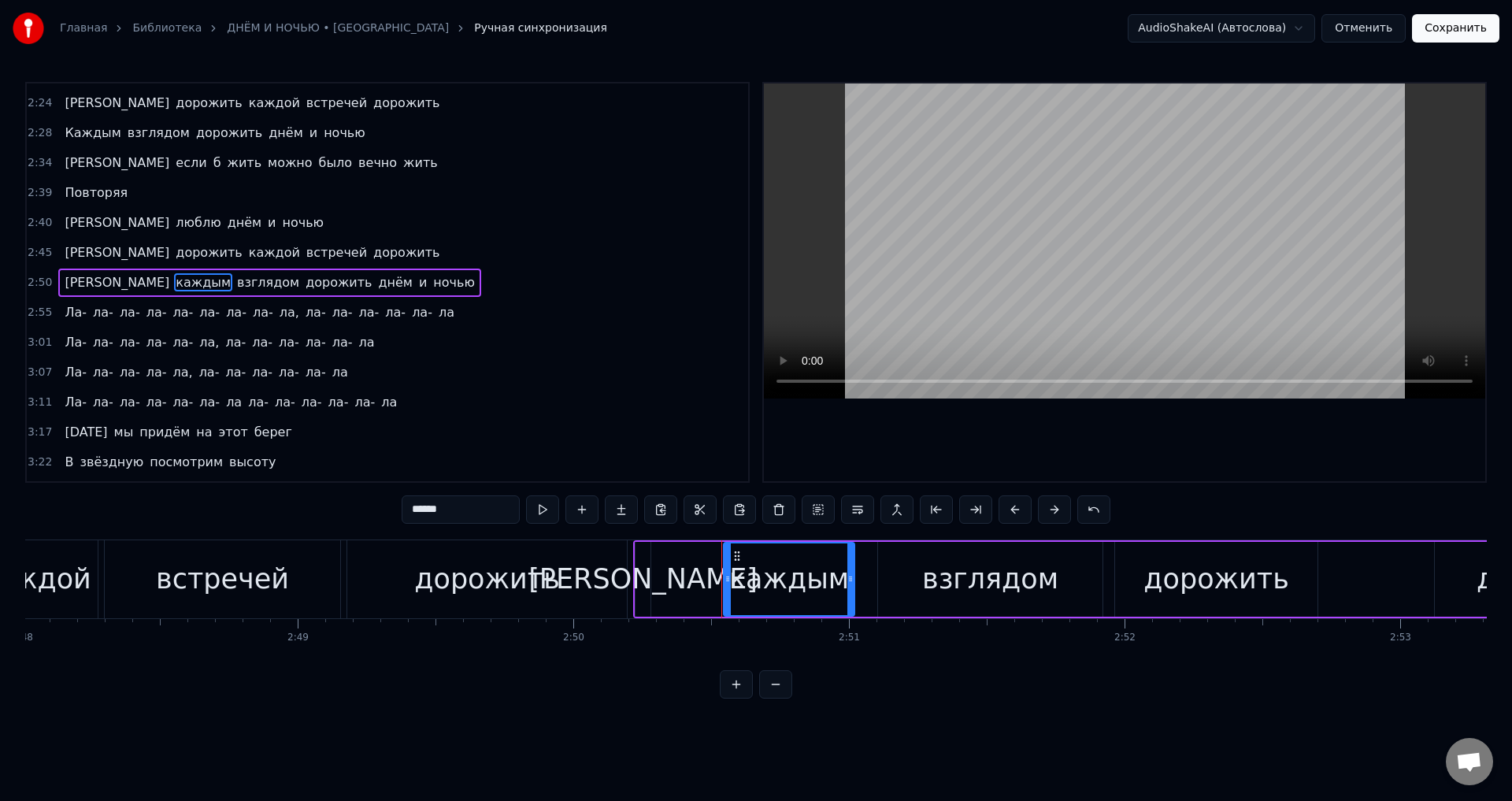
click at [642, 576] on div "[PERSON_NAME]" at bounding box center [643, 579] width 229 height 42
type input "*"
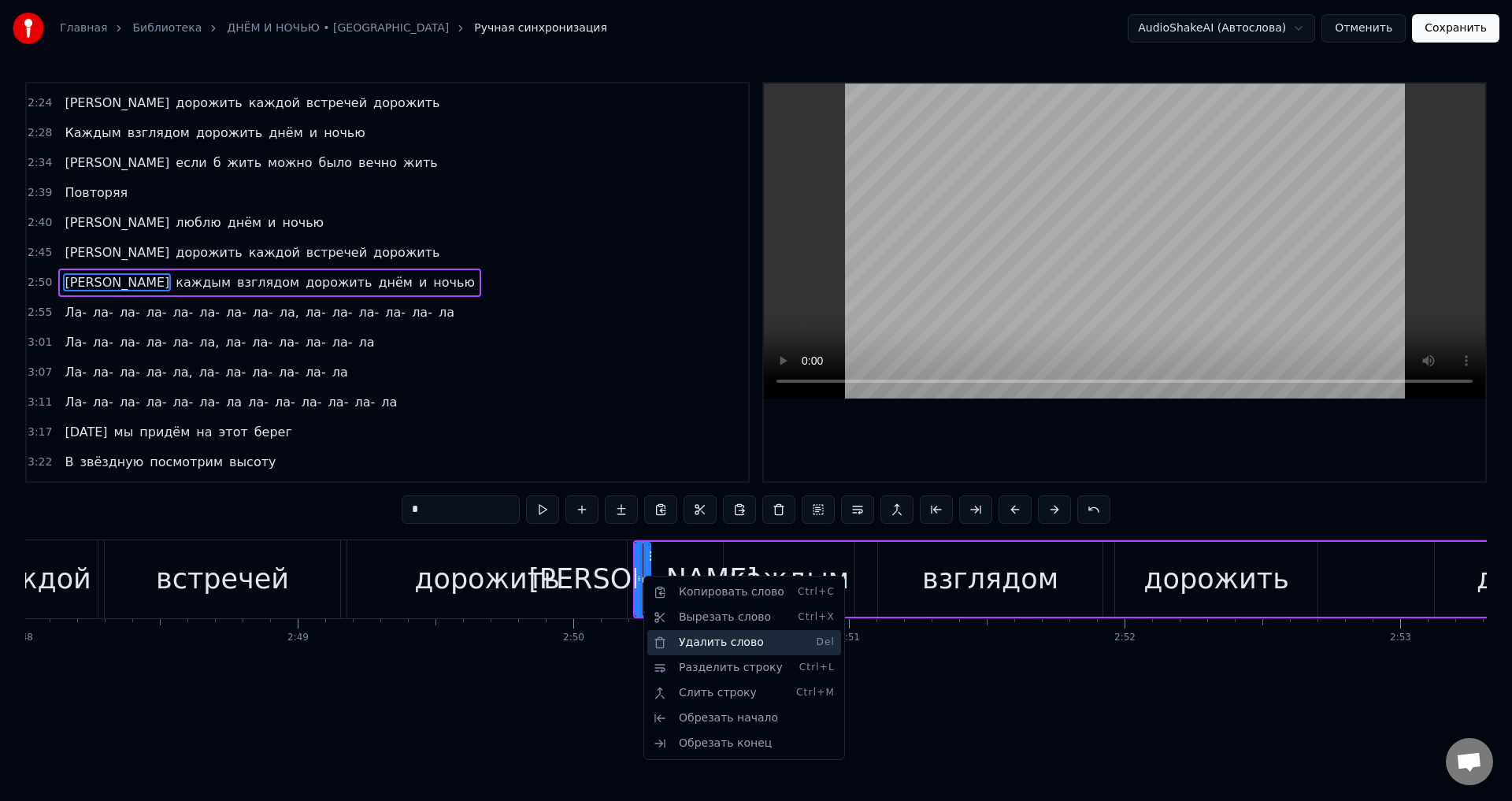
click at [704, 642] on div "Удалить слово Del" at bounding box center [744, 642] width 194 height 25
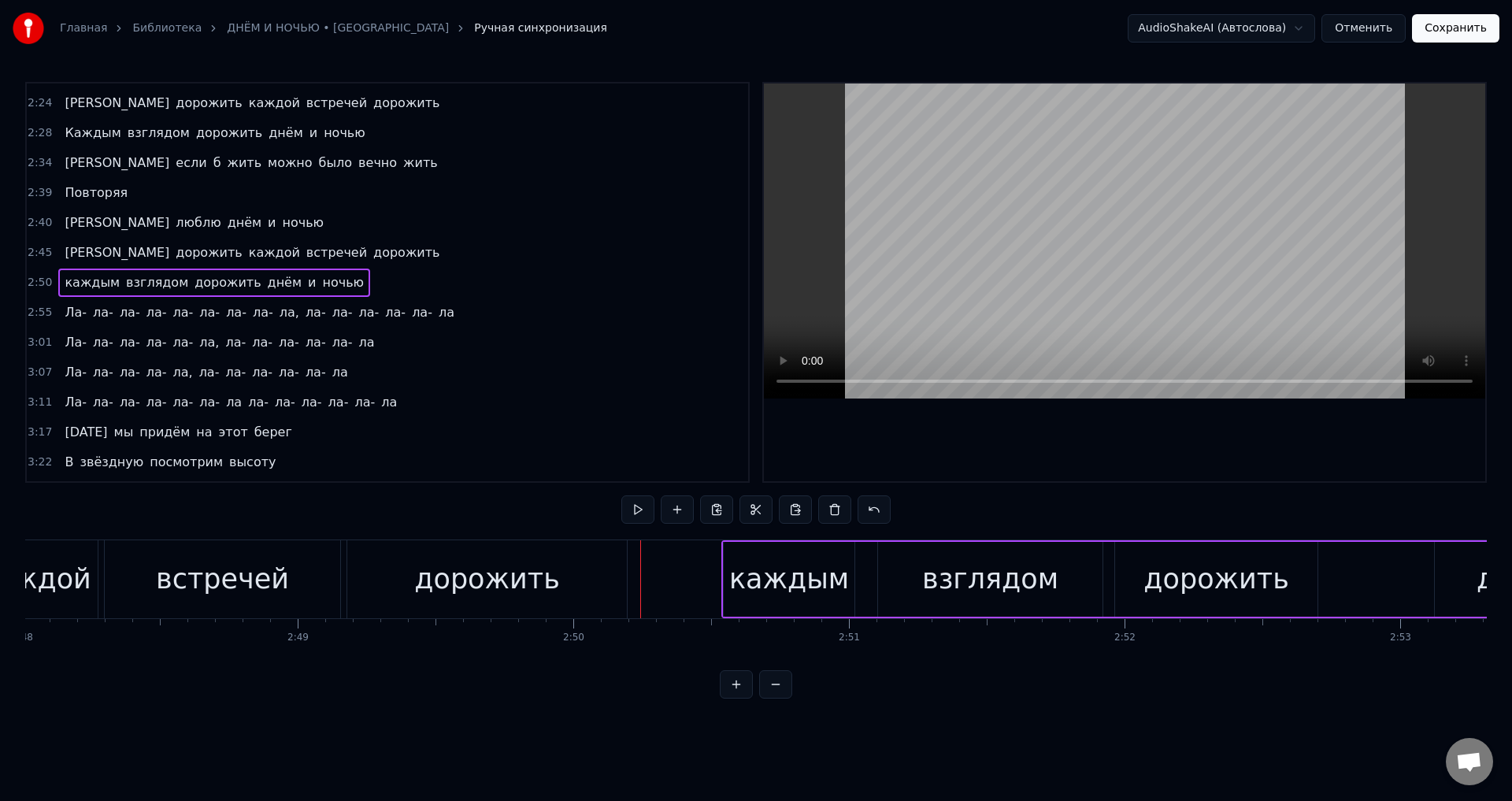
click at [749, 571] on div "каждым" at bounding box center [789, 579] width 120 height 42
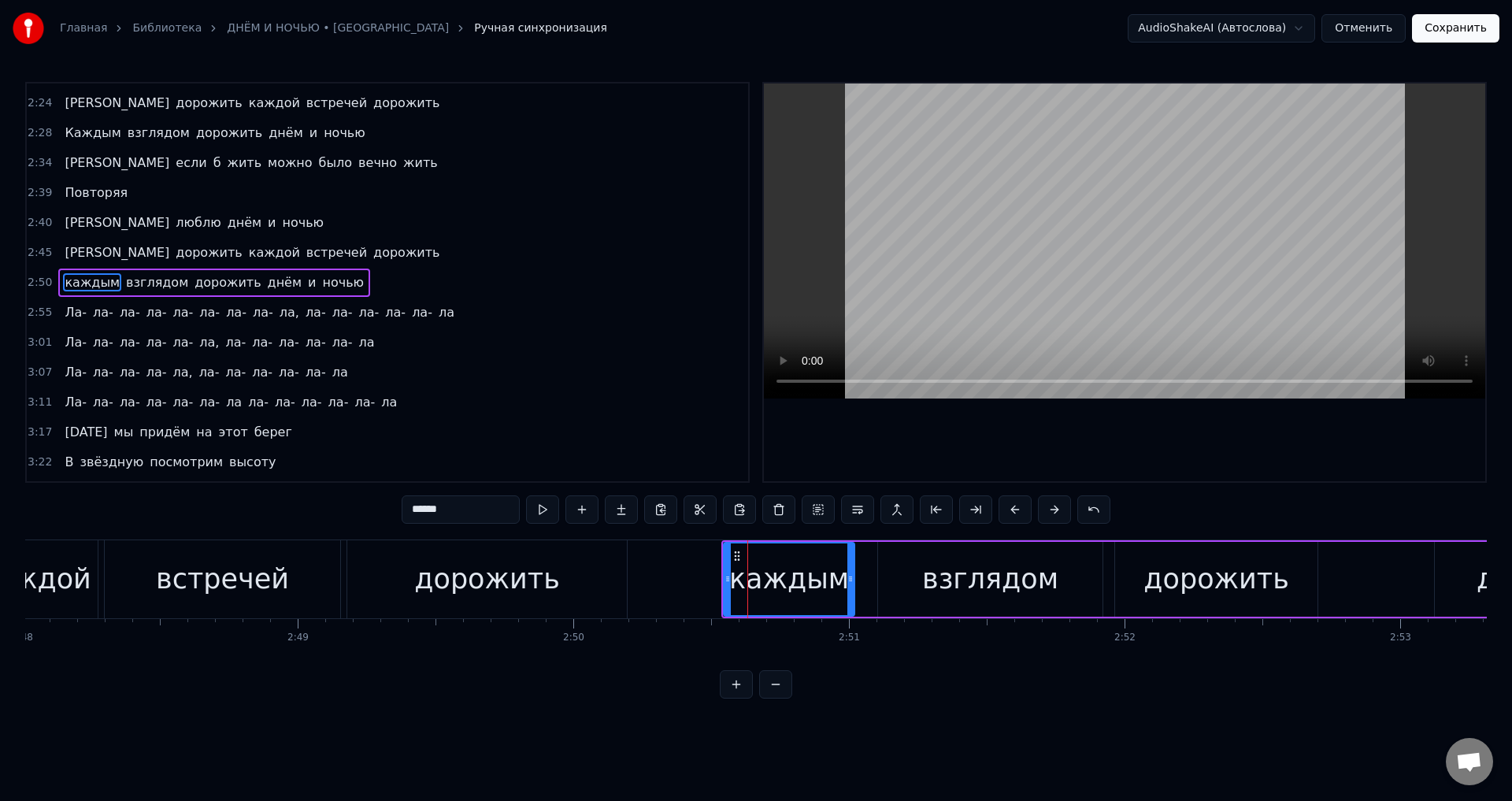
drag, startPoint x: 417, startPoint y: 512, endPoint x: 393, endPoint y: 510, distance: 24.1
click at [393, 510] on div "0:23 Гаснут в море отблески заката 0:29 И одни лишь звёзды видят нас 0:34 Правд…" at bounding box center [756, 390] width 1462 height 616
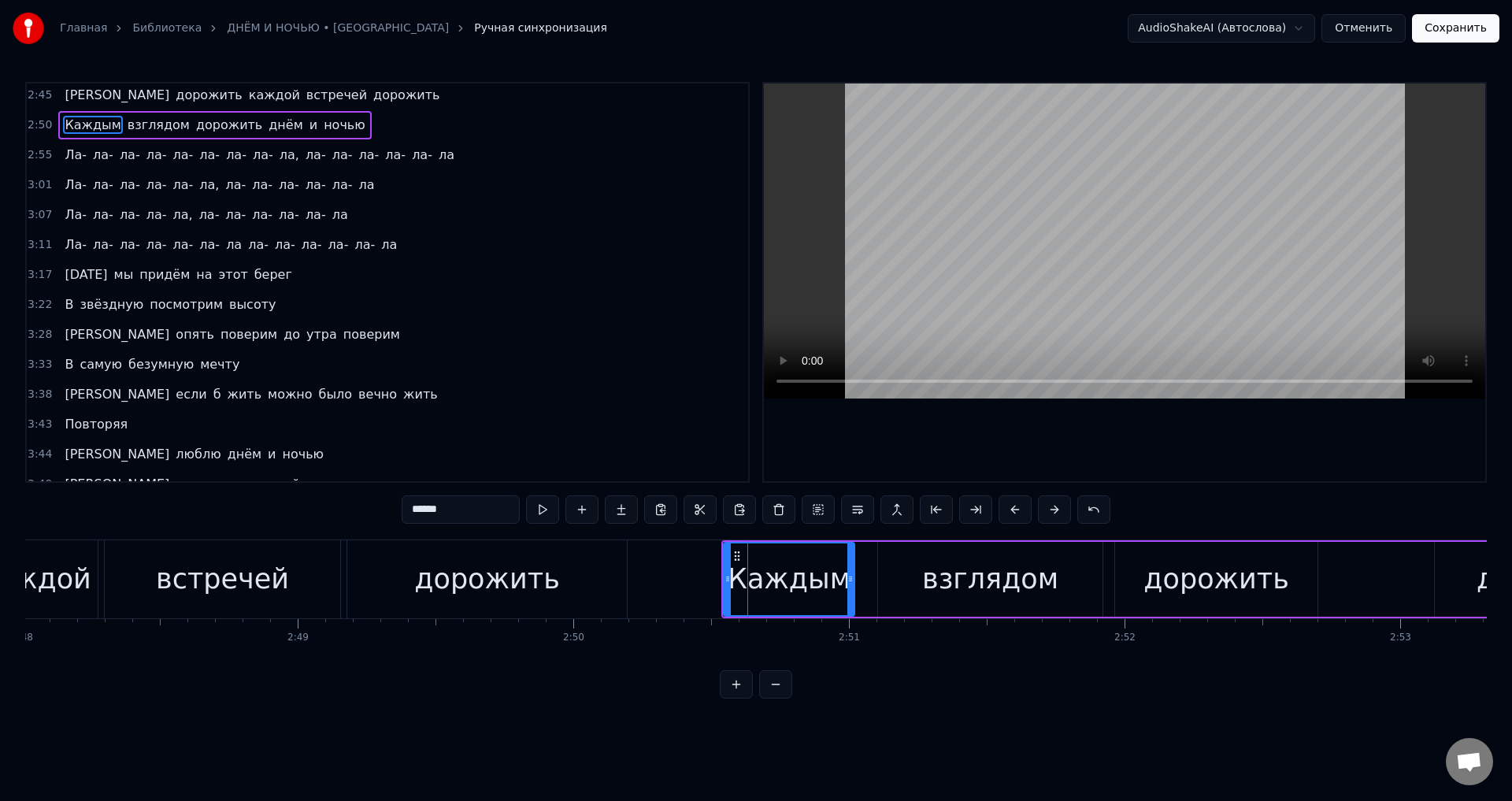
scroll to position [1009, 0]
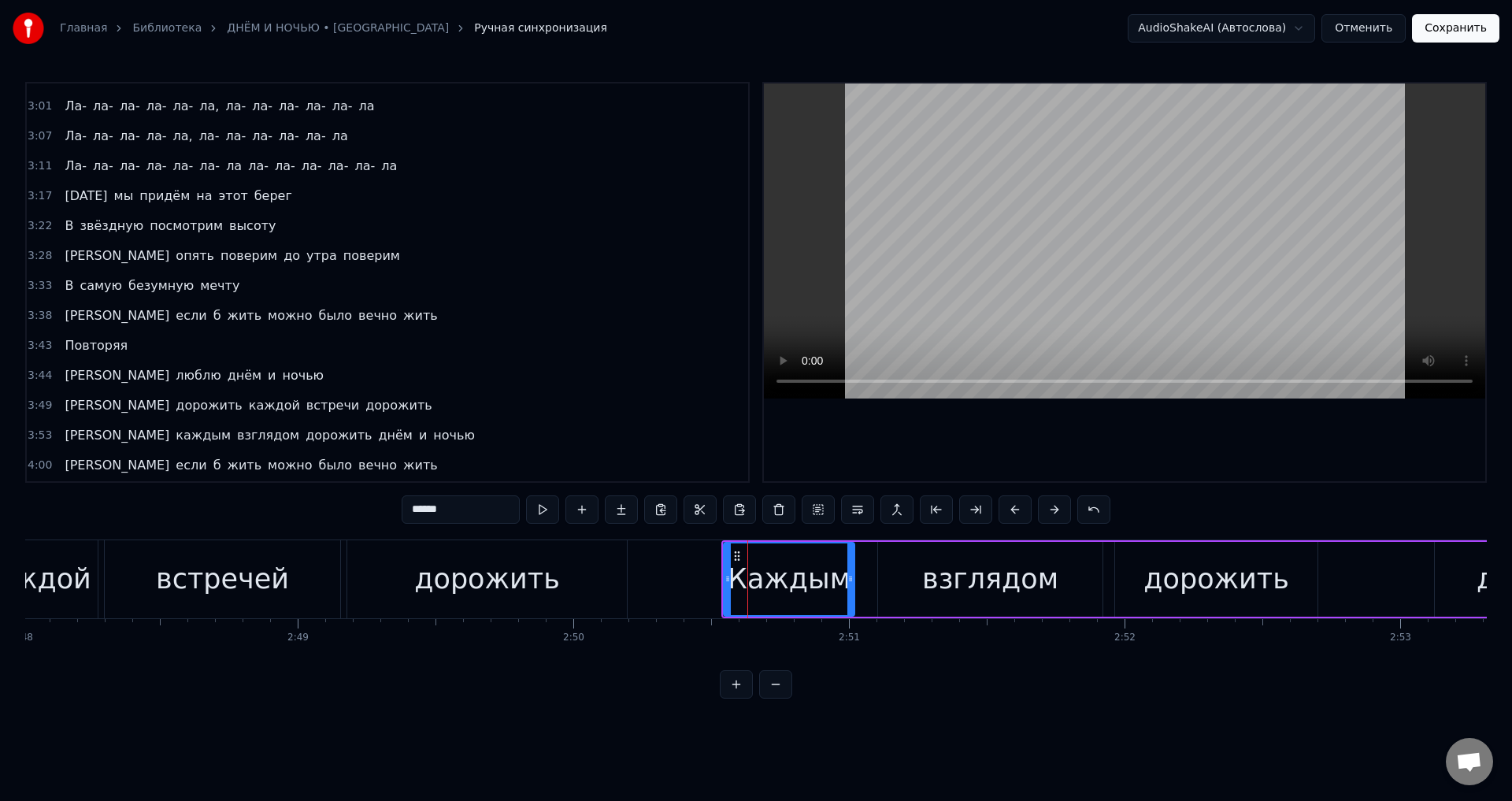
drag, startPoint x: 225, startPoint y: 405, endPoint x: 329, endPoint y: 432, distance: 107.4
click at [305, 406] on span "встречи" at bounding box center [333, 406] width 56 height 18
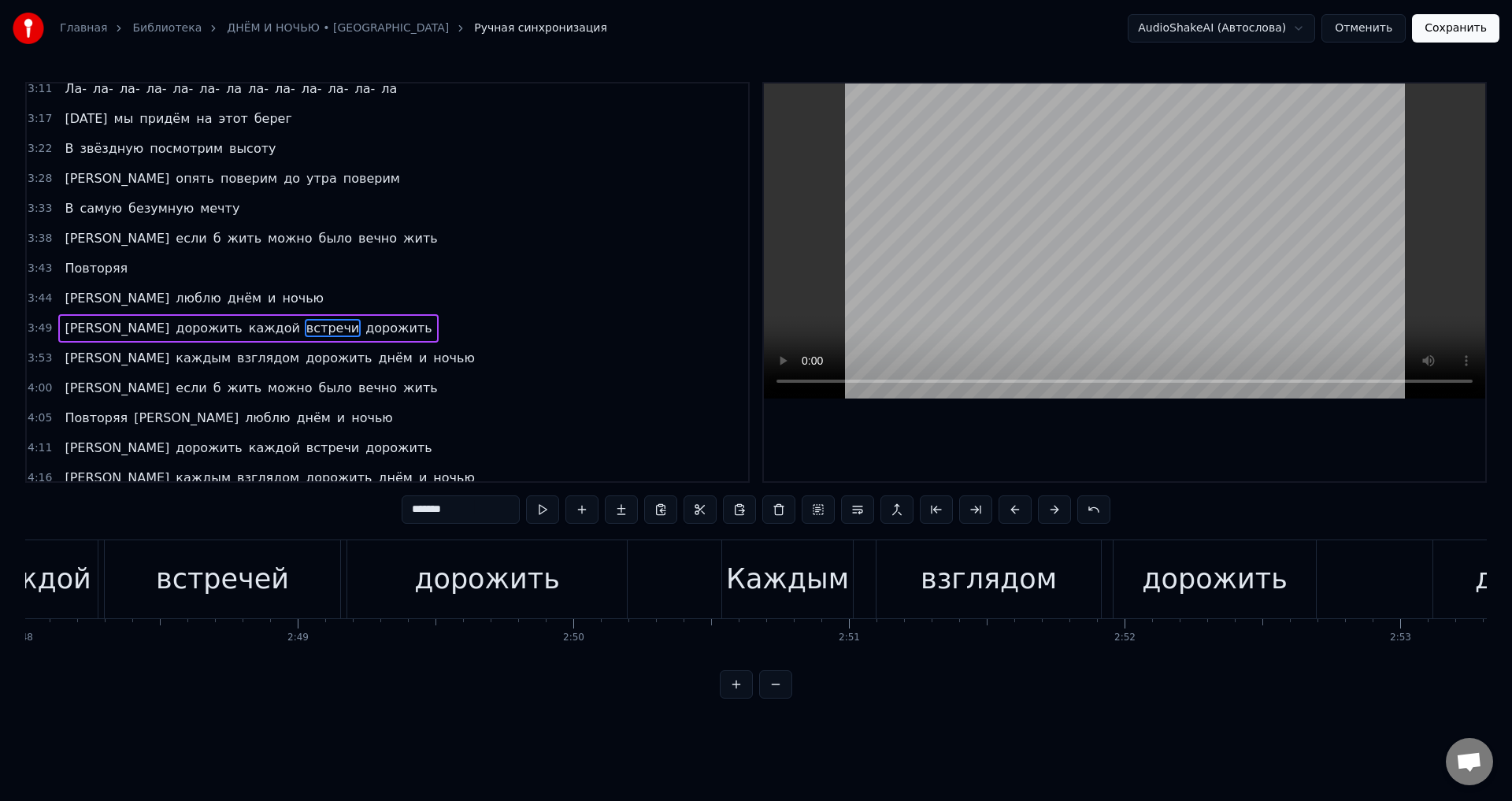
scroll to position [1098, 0]
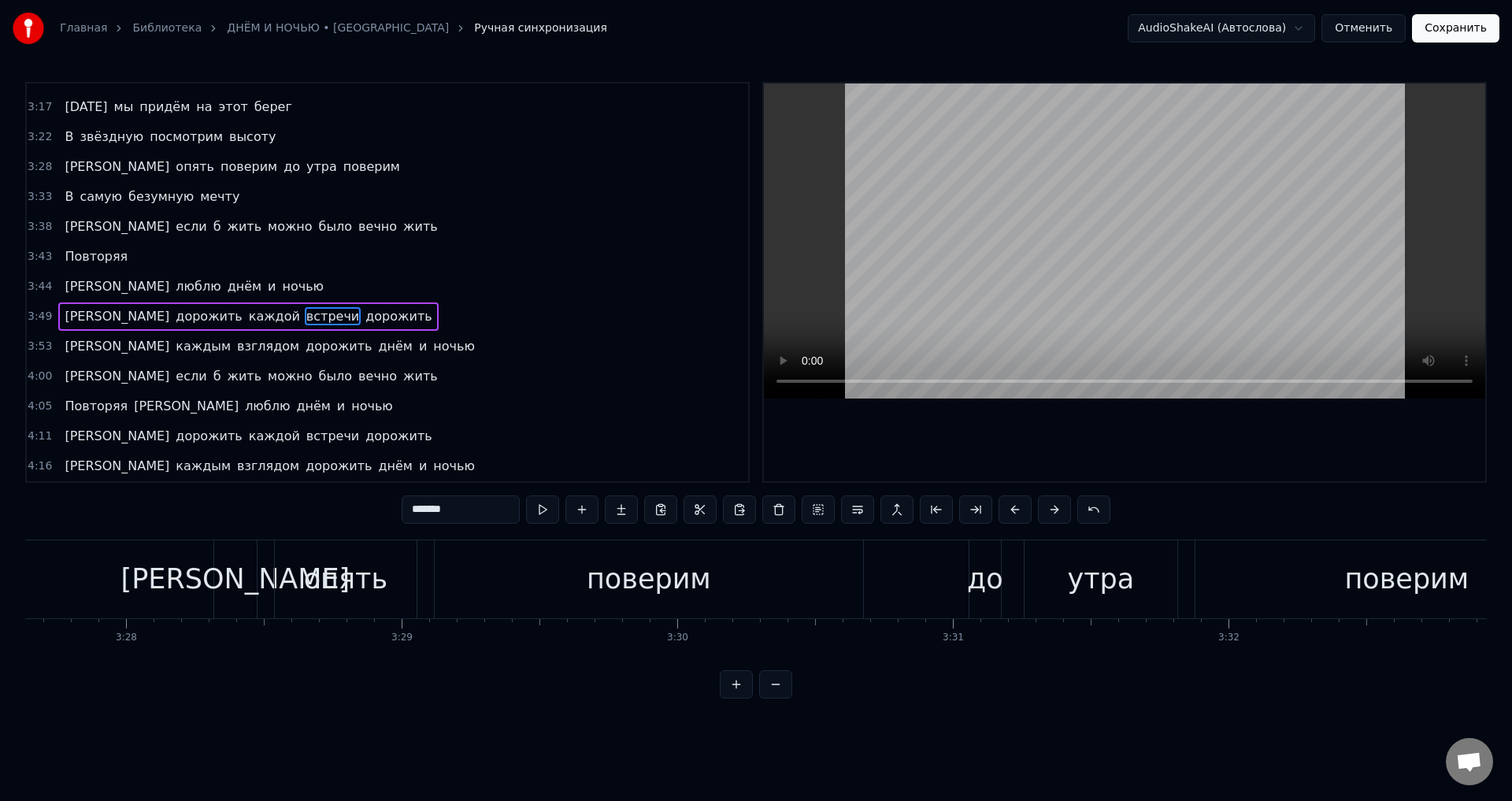
click at [462, 511] on input "*******" at bounding box center [460, 510] width 118 height 29
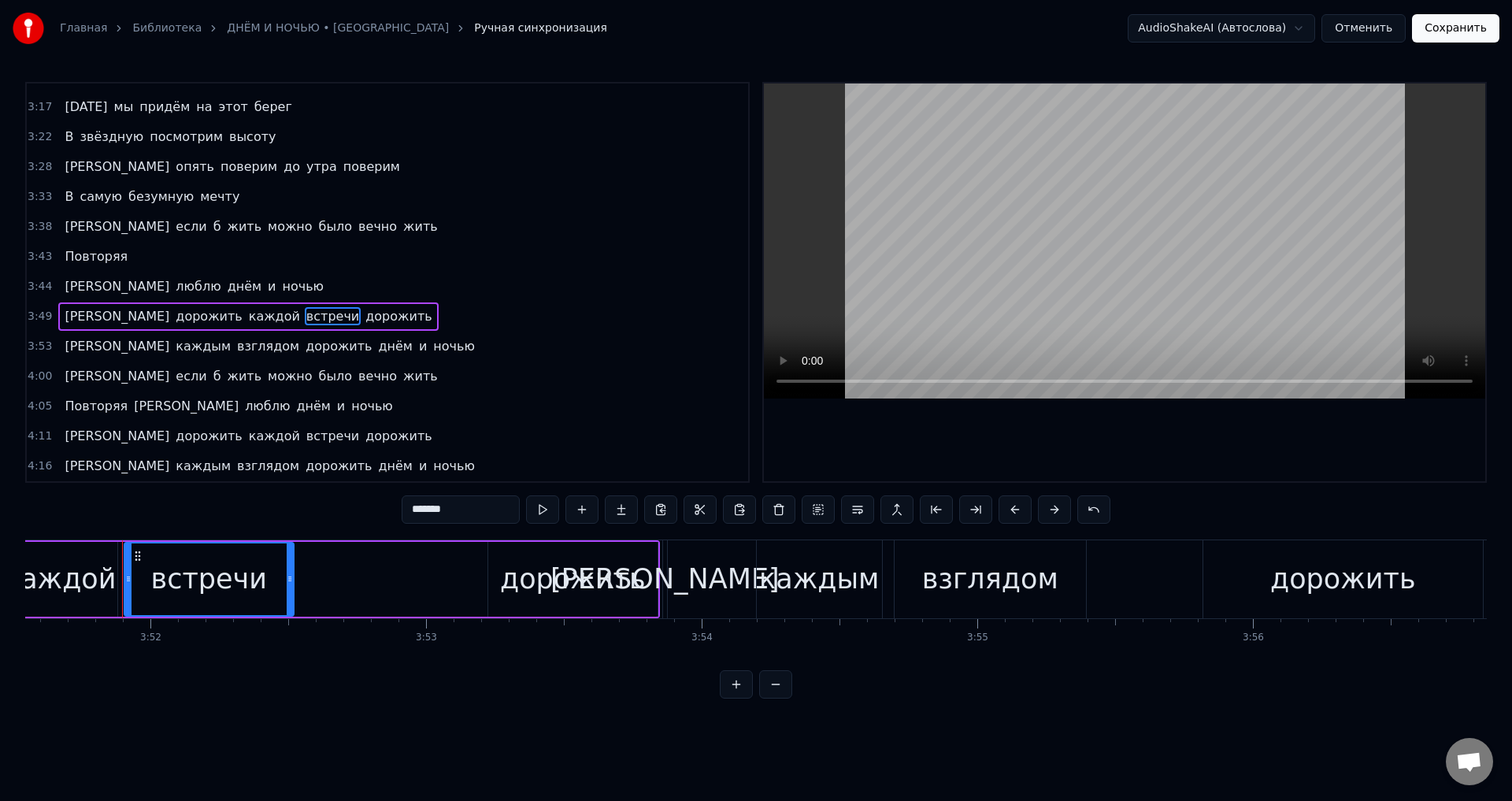
scroll to position [0, 63854]
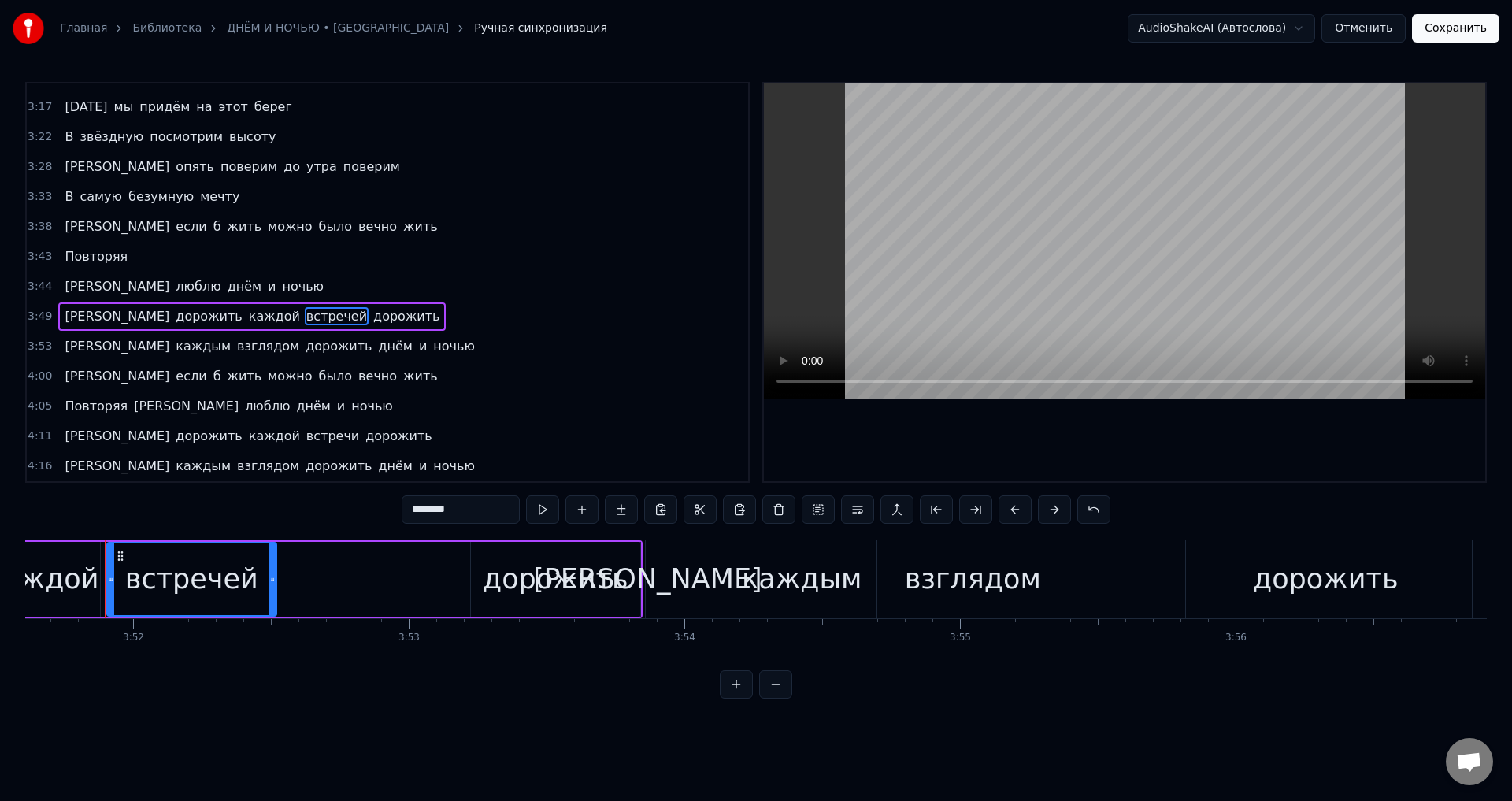
drag, startPoint x: 101, startPoint y: 345, endPoint x: 105, endPoint y: 353, distance: 8.9
click at [174, 345] on span "каждым" at bounding box center [202, 346] width 58 height 18
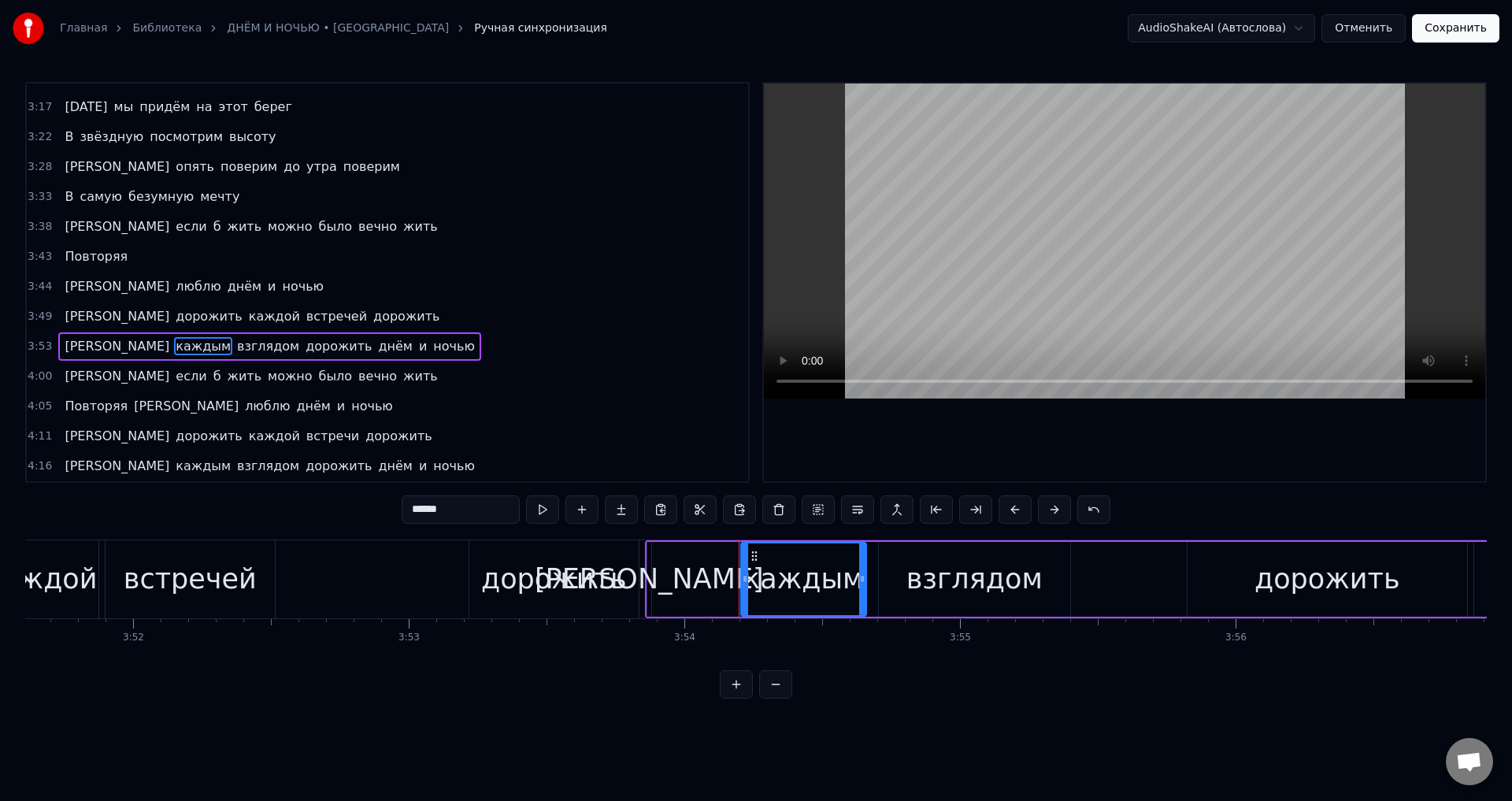
click at [648, 575] on div "[PERSON_NAME]" at bounding box center [649, 579] width 229 height 42
type input "*"
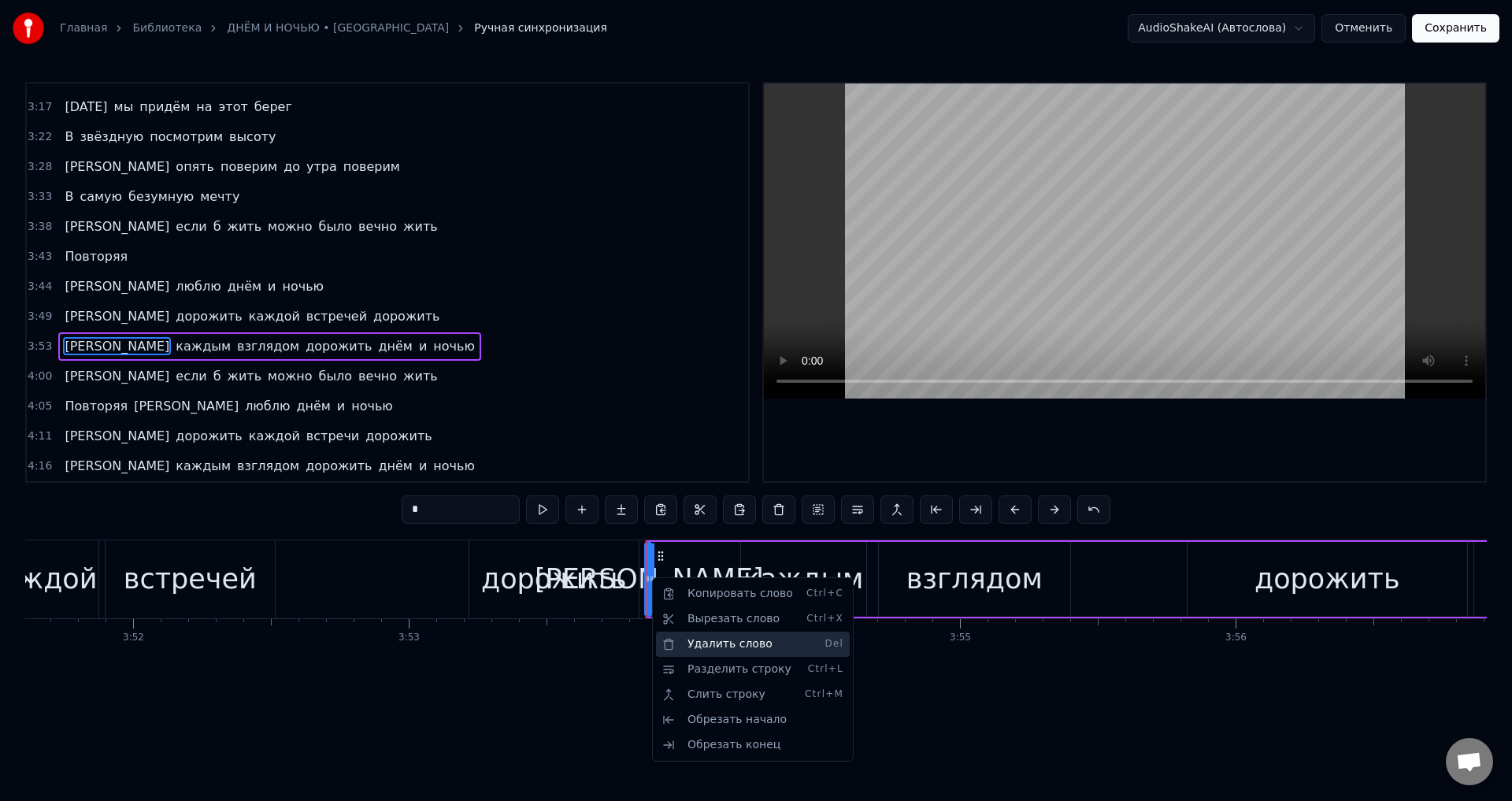
click at [699, 644] on div "Удалить слово Del" at bounding box center [753, 644] width 194 height 25
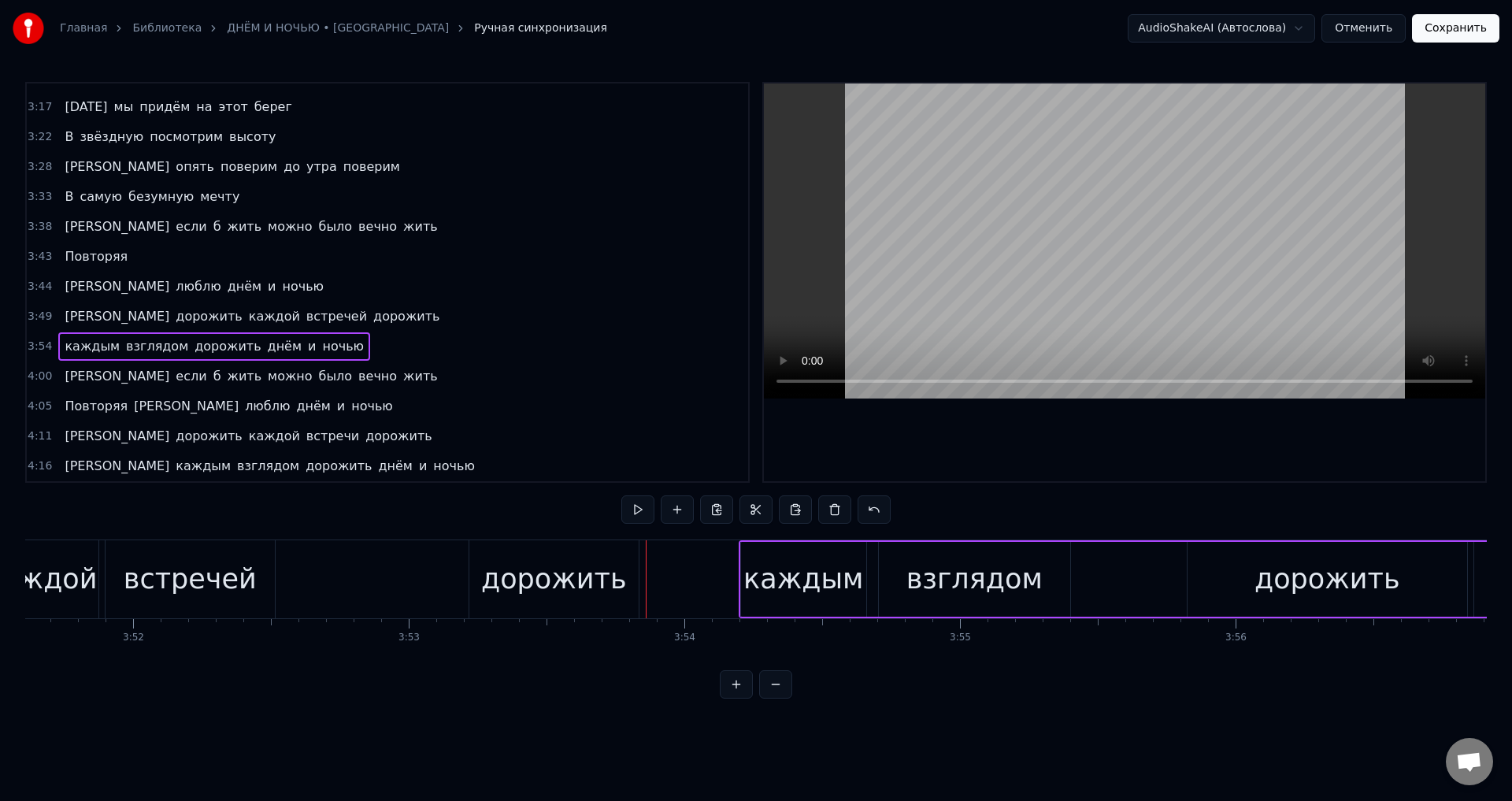
click at [759, 579] on div "каждым" at bounding box center [803, 579] width 120 height 42
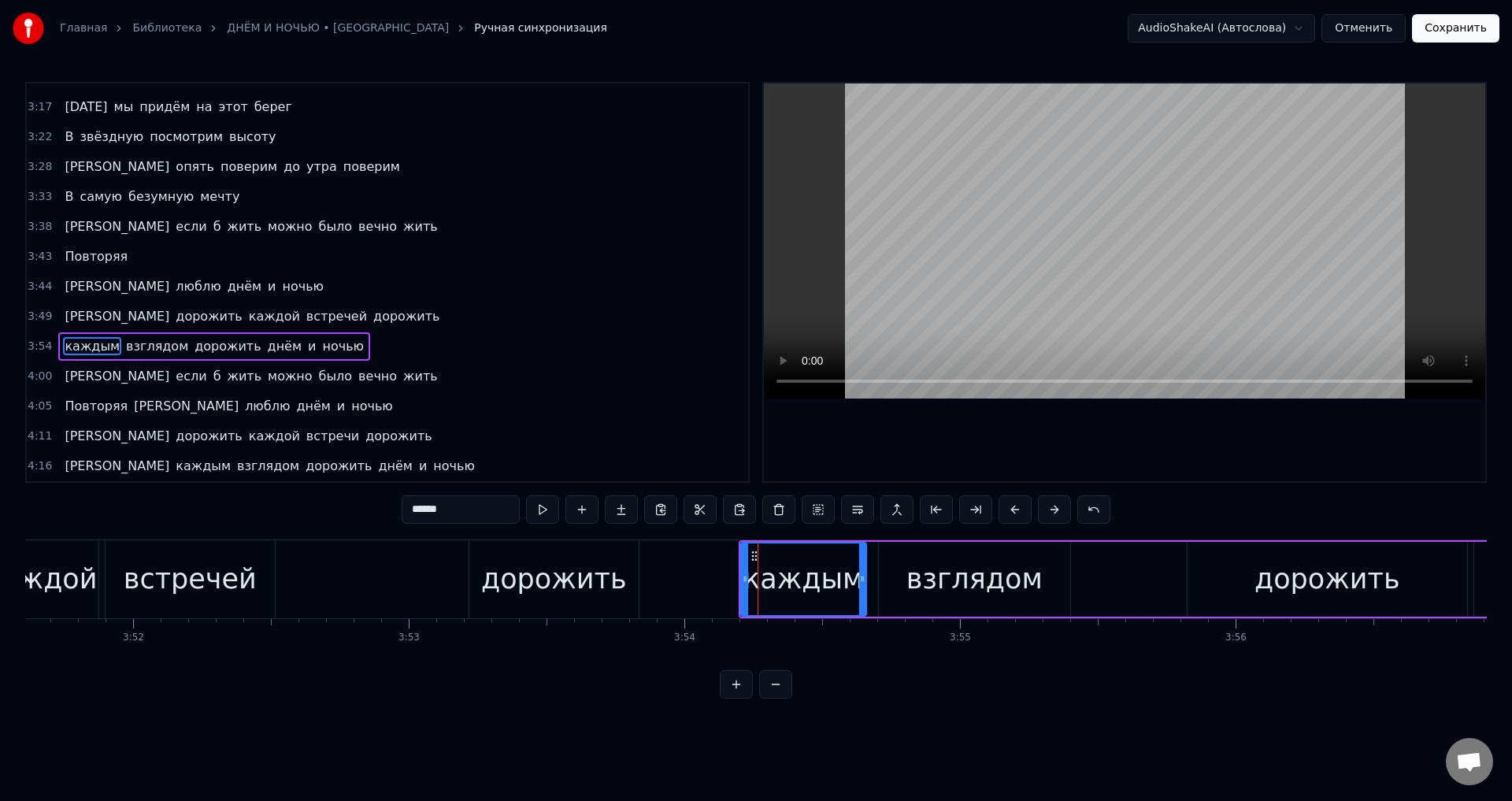
drag, startPoint x: 417, startPoint y: 510, endPoint x: 402, endPoint y: 509, distance: 15.0
click at [402, 509] on input "******" at bounding box center [460, 510] width 118 height 29
click at [65, 376] on span "[PERSON_NAME]" at bounding box center [117, 376] width 108 height 18
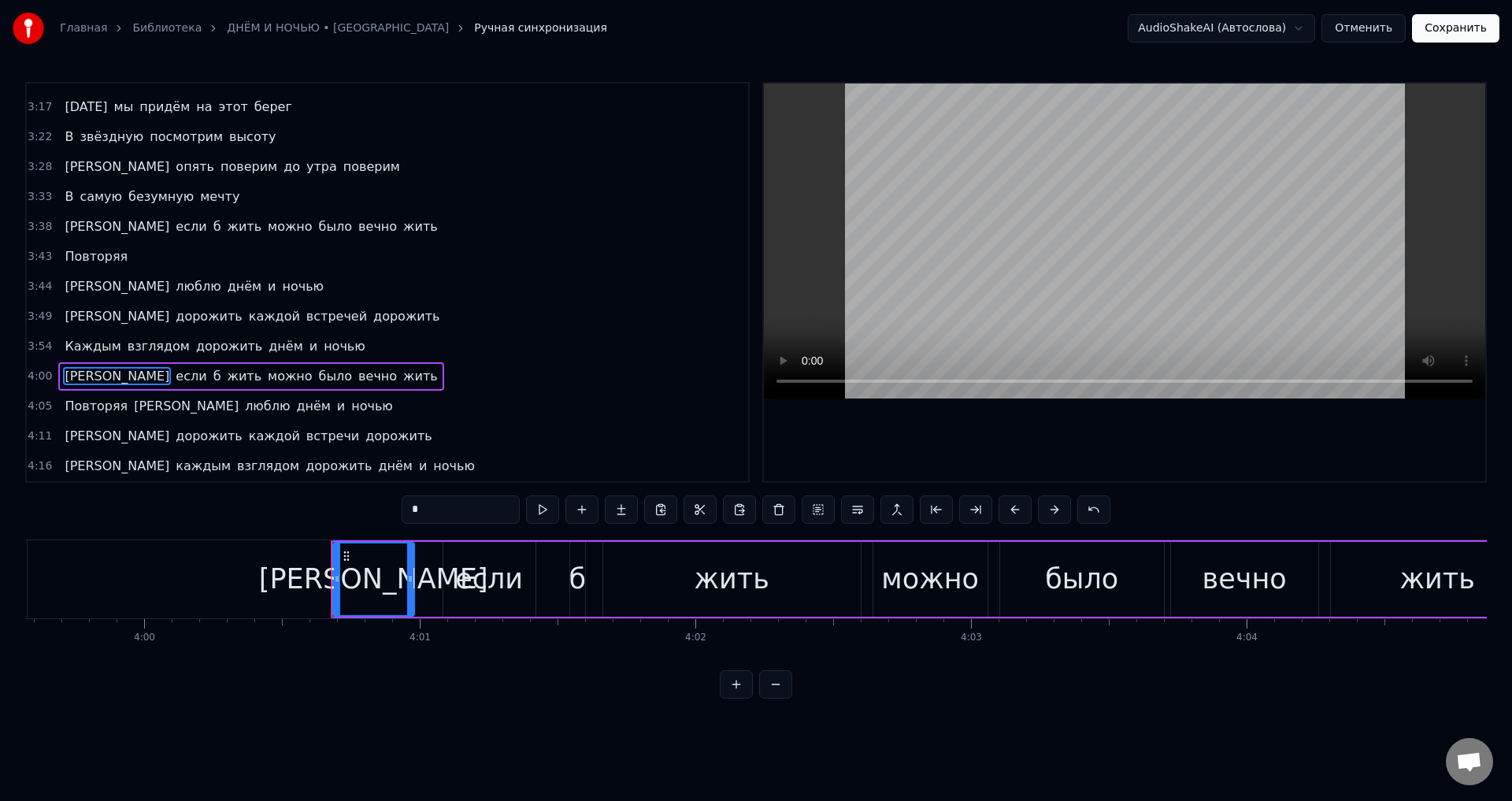
scroll to position [0, 66275]
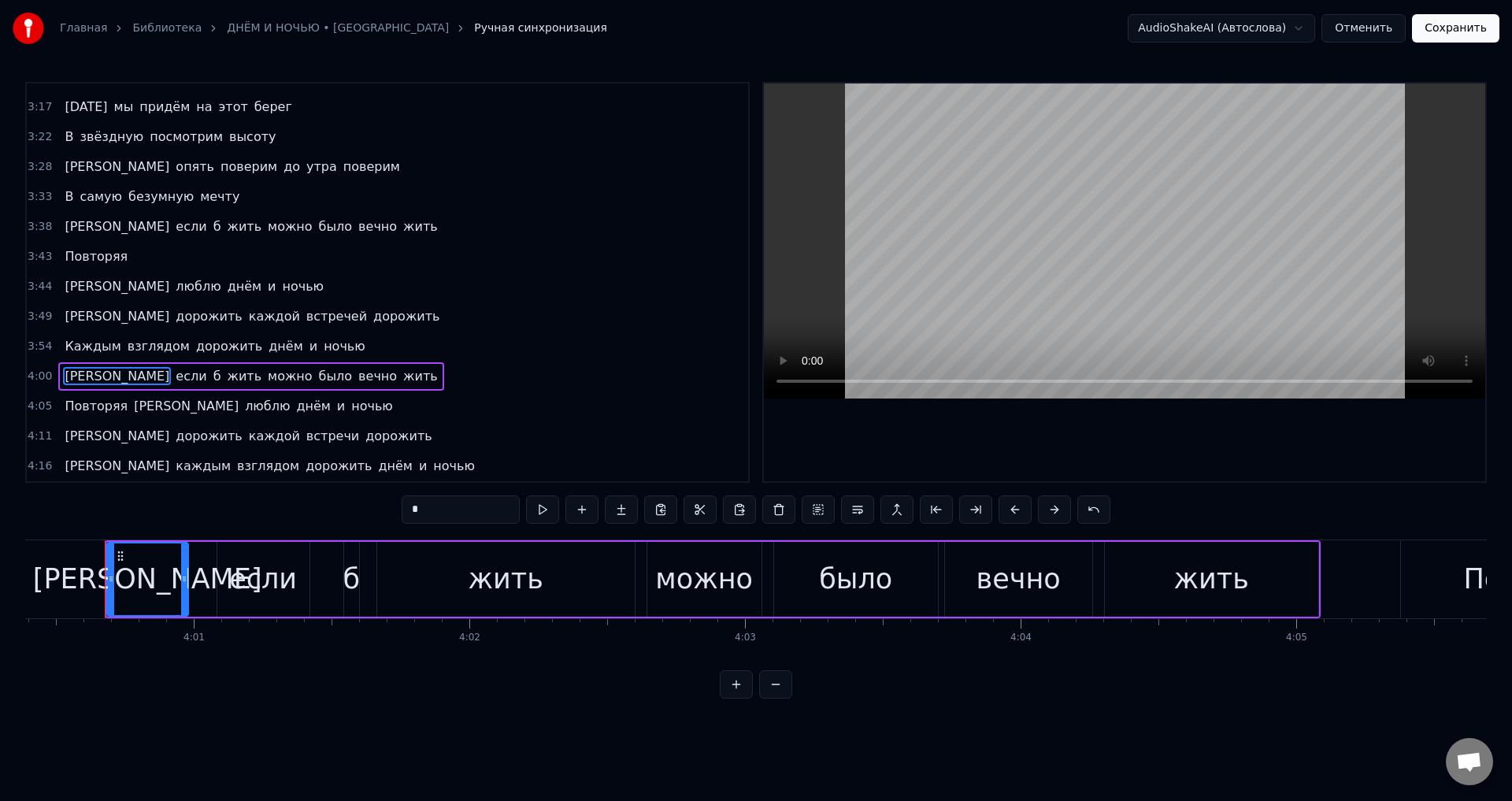
click at [424, 512] on input "*" at bounding box center [460, 510] width 118 height 29
click at [73, 411] on span "Повторяя" at bounding box center [96, 406] width 66 height 18
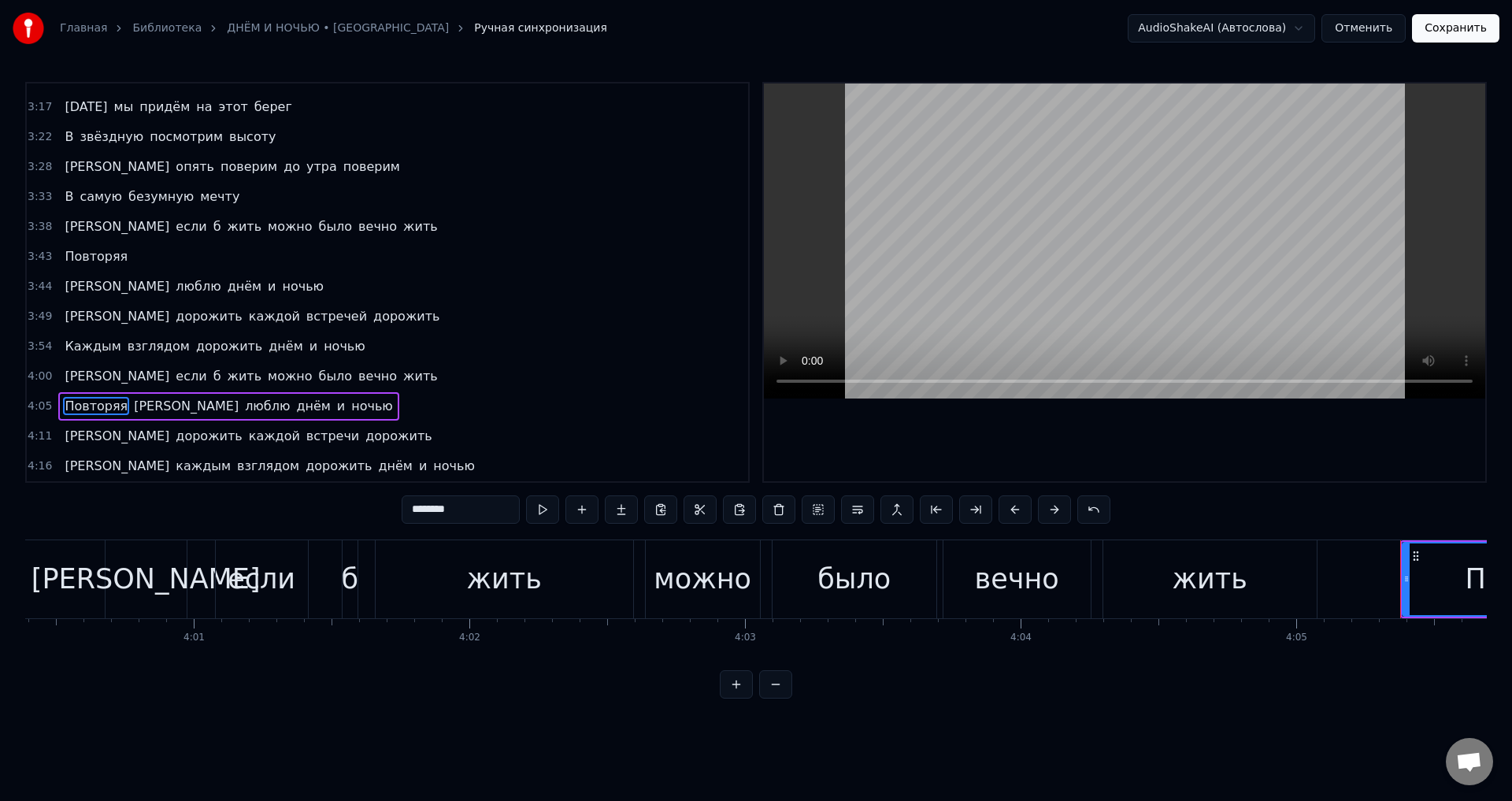
click at [133, 406] on span "[PERSON_NAME]" at bounding box center [186, 406] width 108 height 18
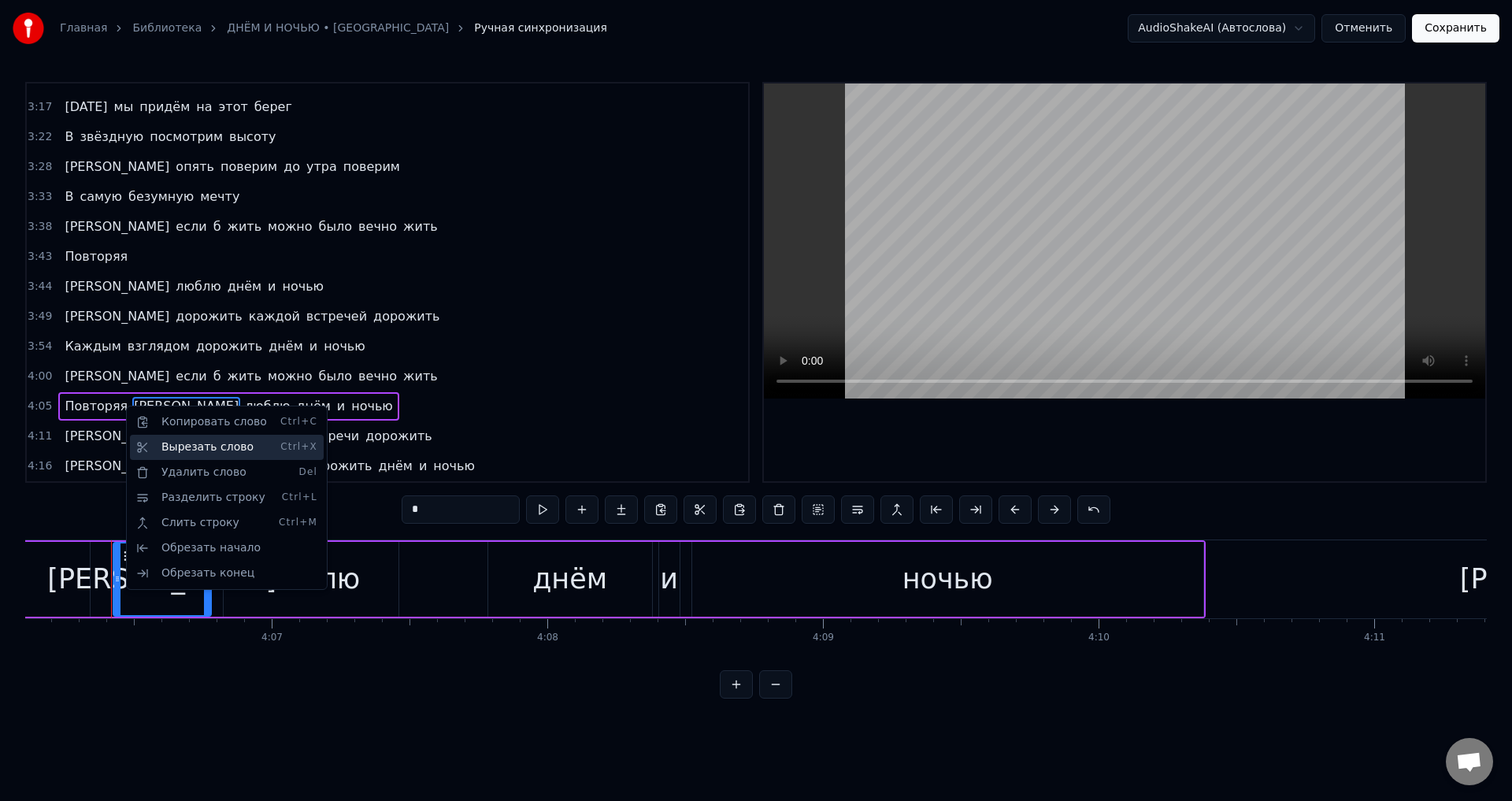
scroll to position [0, 67858]
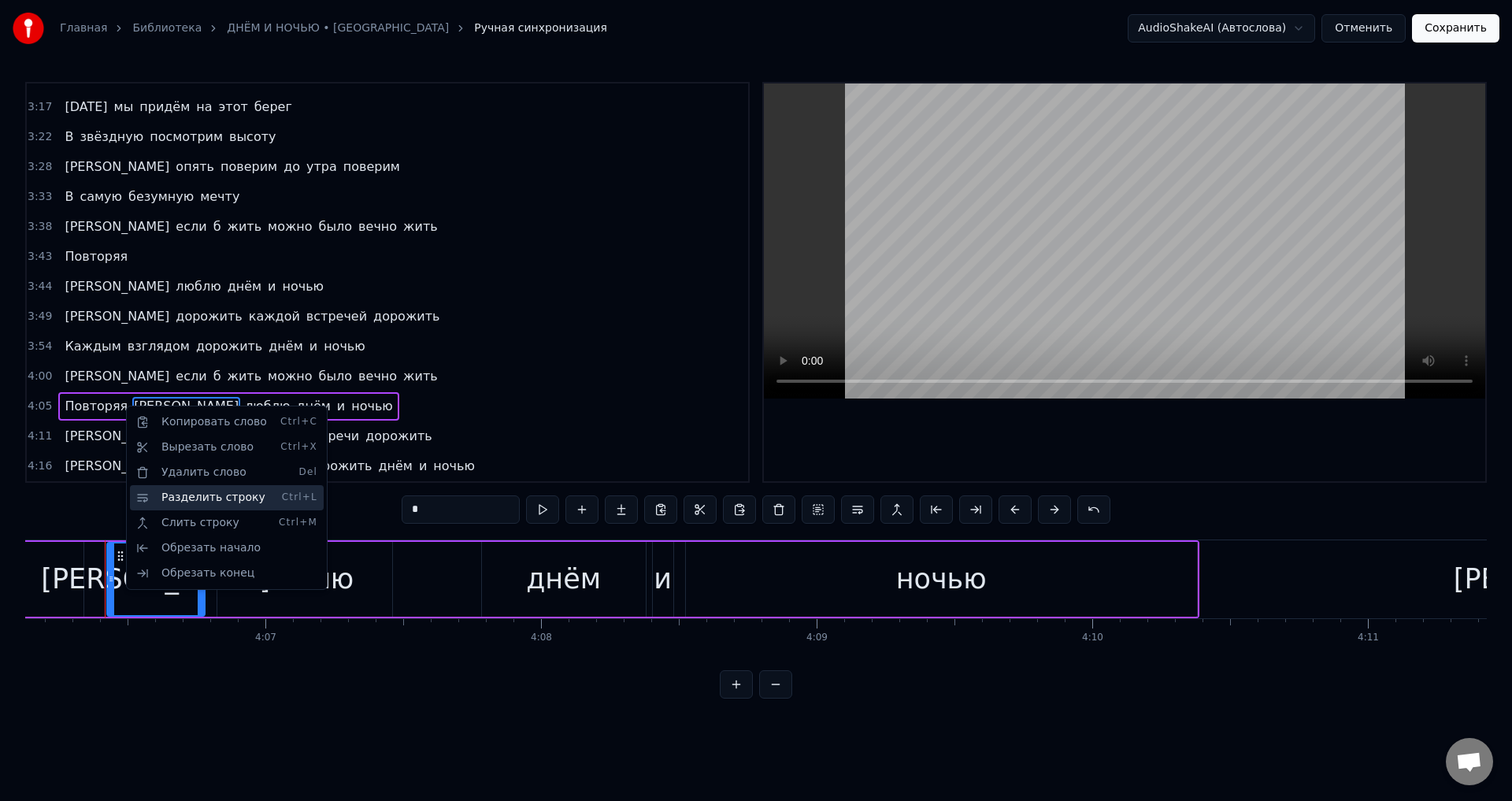
click at [189, 500] on div "Разделить строку Ctrl+L" at bounding box center [227, 498] width 194 height 25
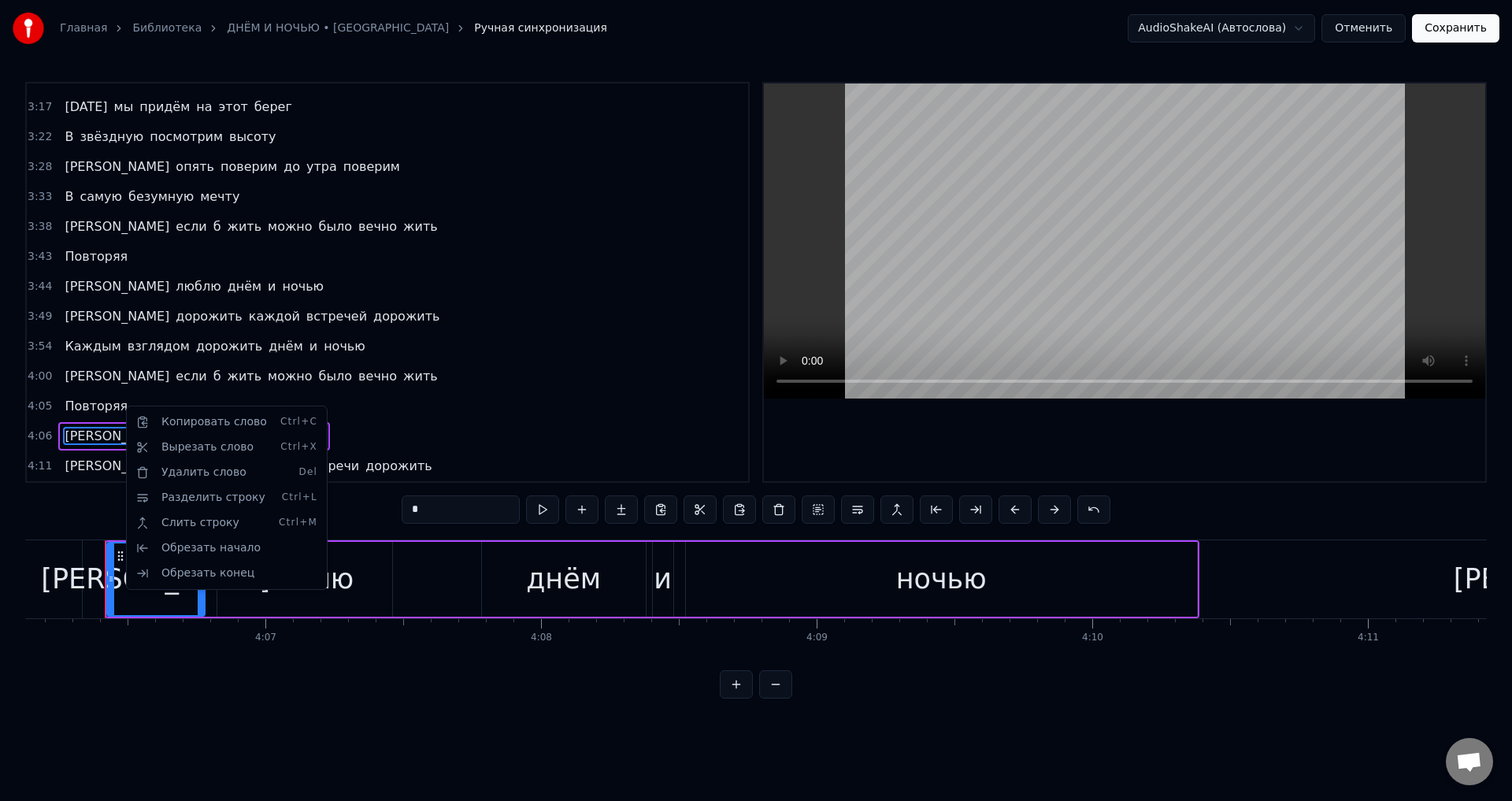
scroll to position [1128, 0]
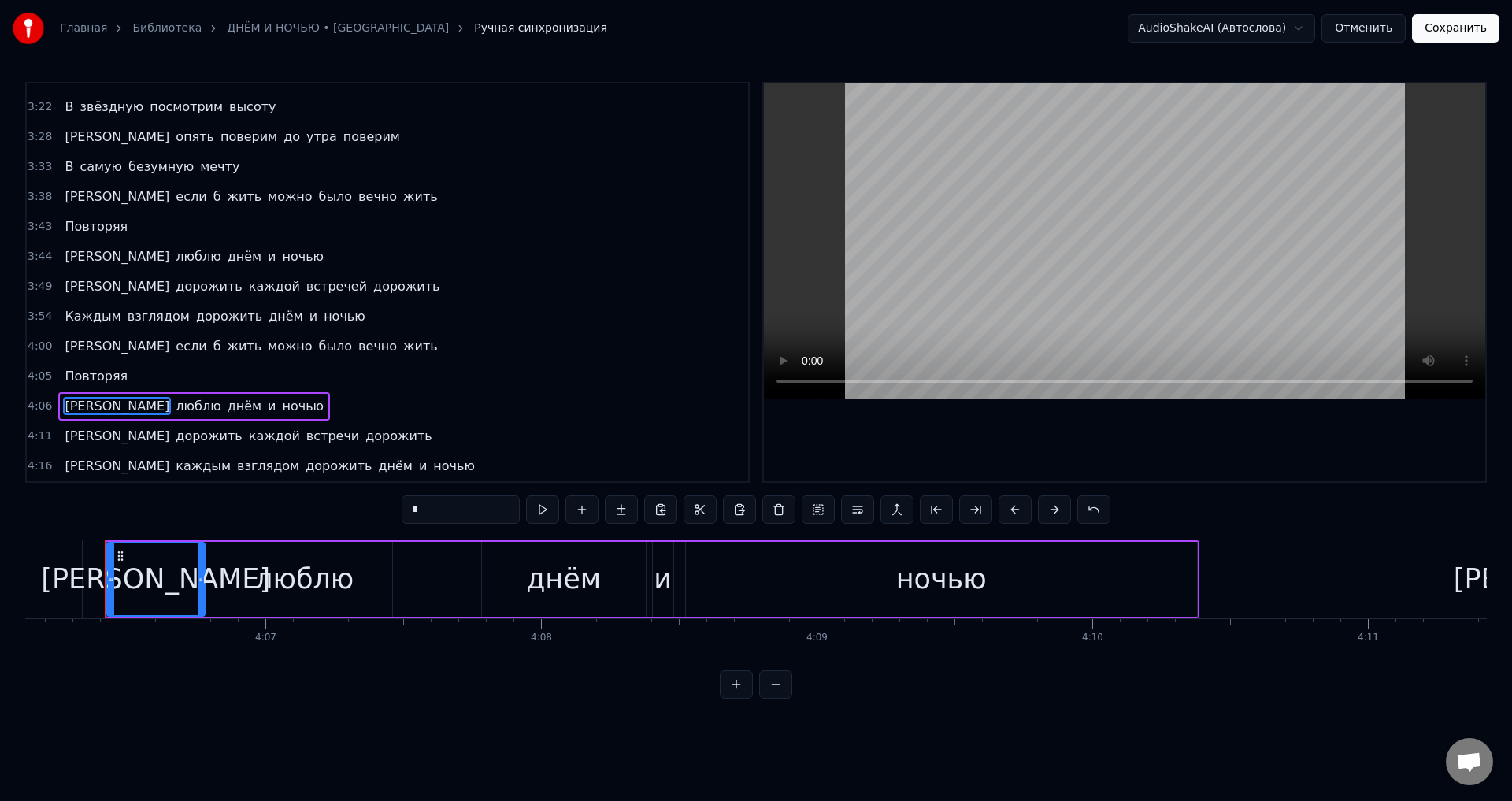
click at [305, 435] on span "встречи" at bounding box center [333, 436] width 56 height 18
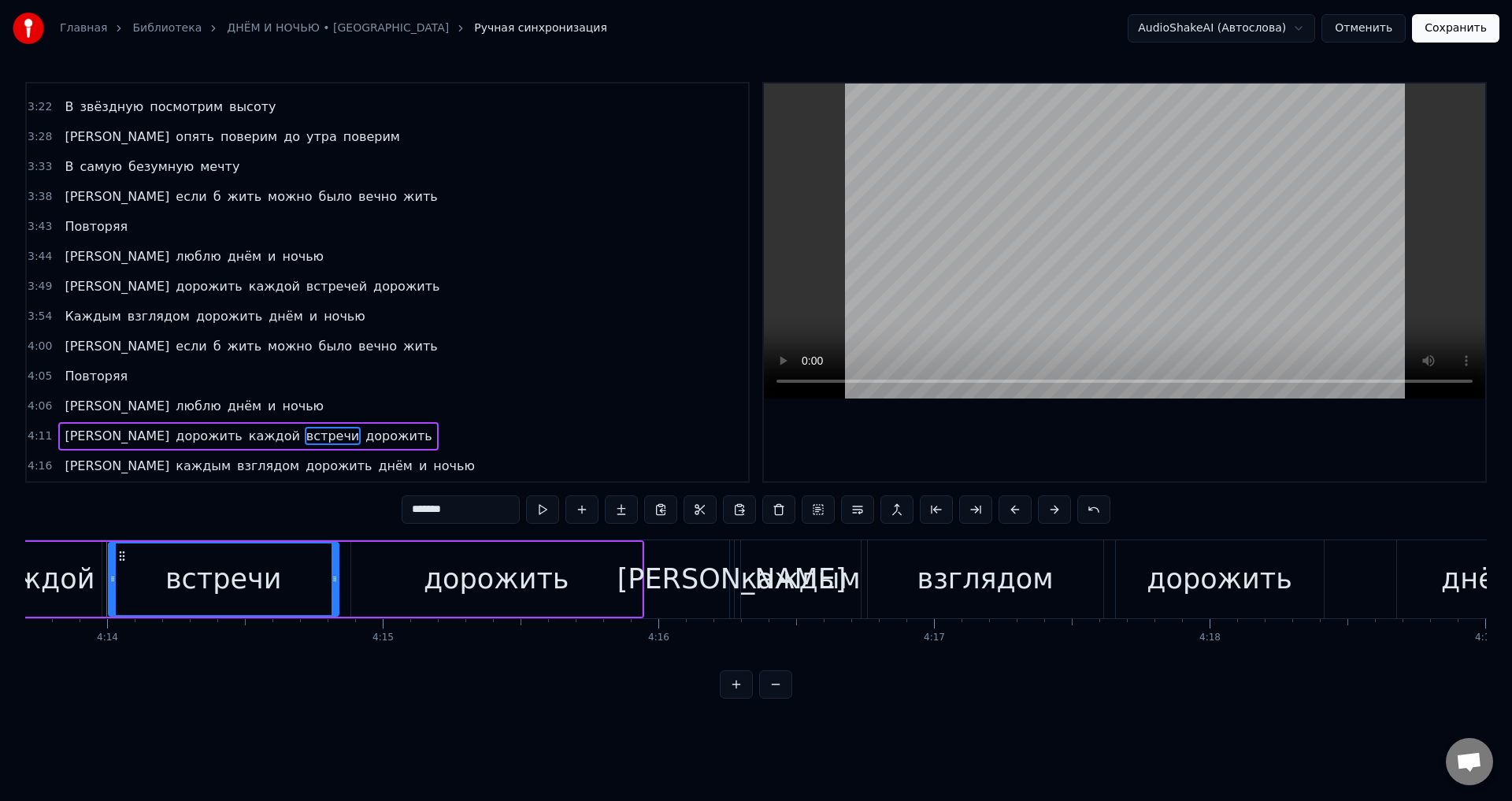
scroll to position [0, 69948]
click at [458, 500] on input "*******" at bounding box center [460, 510] width 118 height 29
click at [174, 462] on span "каждым" at bounding box center [202, 466] width 58 height 18
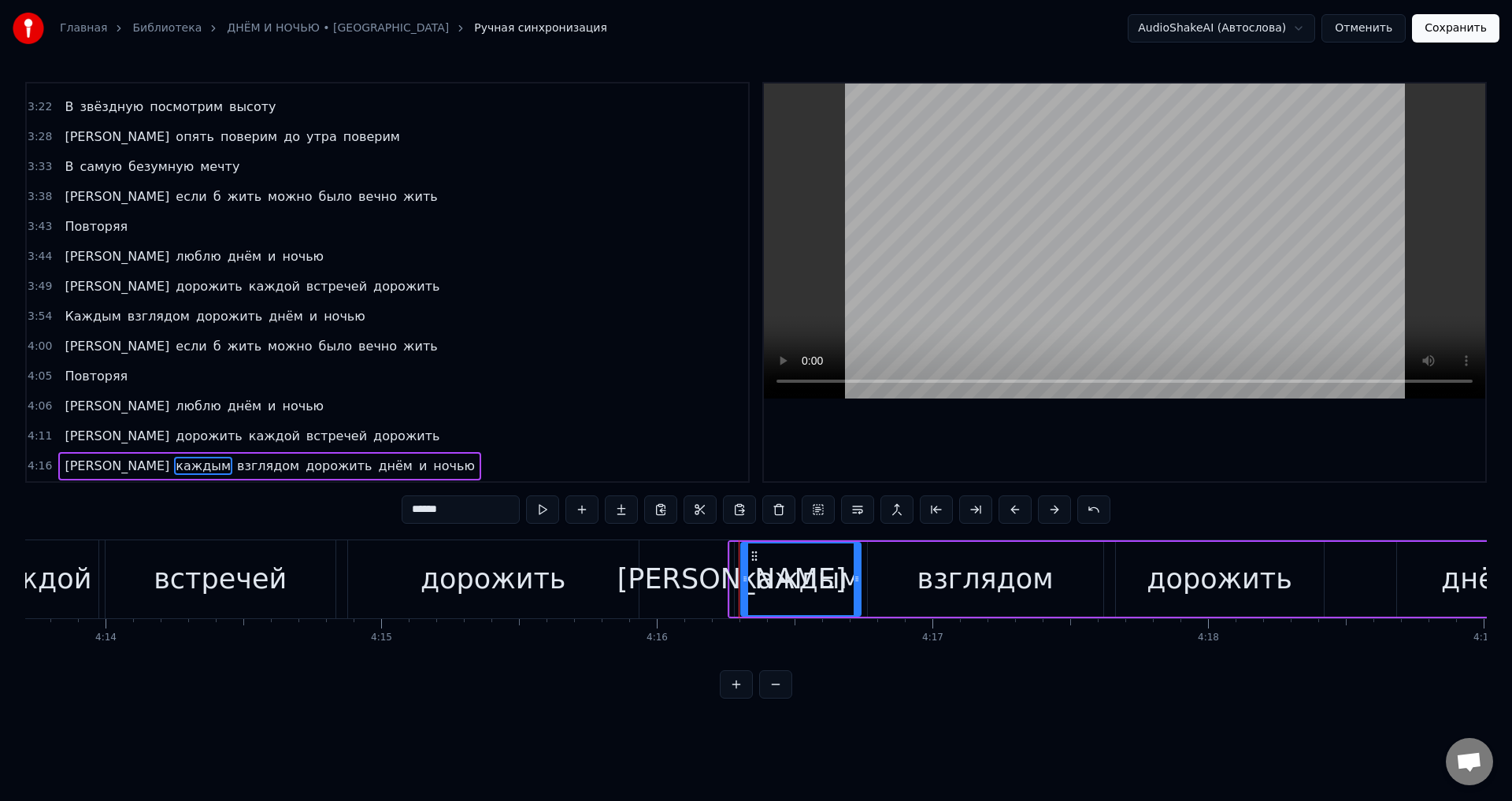
click at [732, 588] on div "[PERSON_NAME]" at bounding box center [732, 579] width 229 height 42
type input "*"
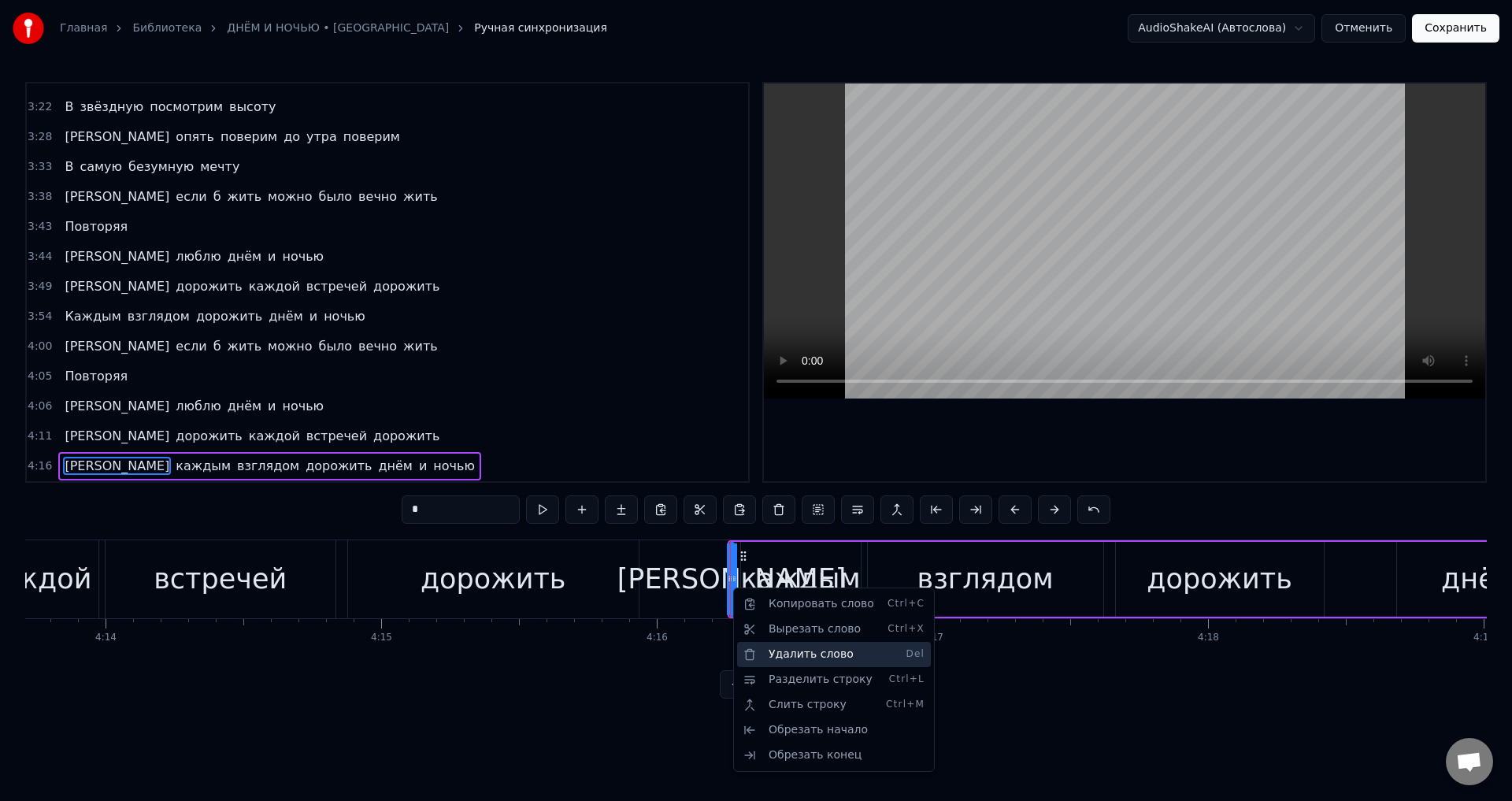
click at [792, 657] on div "Удалить слово Del" at bounding box center [834, 654] width 194 height 25
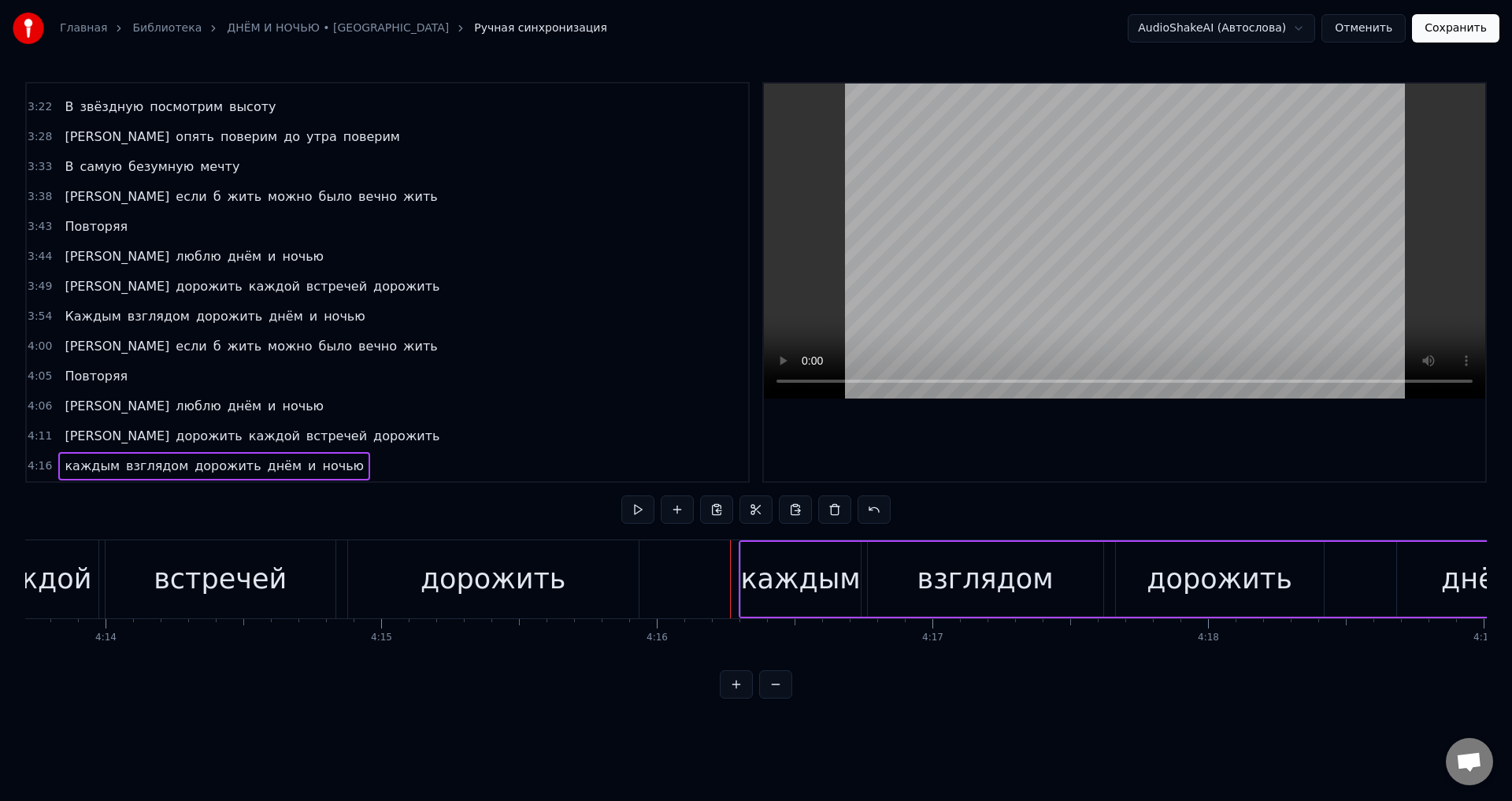
click at [763, 585] on div "каждым" at bounding box center [800, 579] width 120 height 42
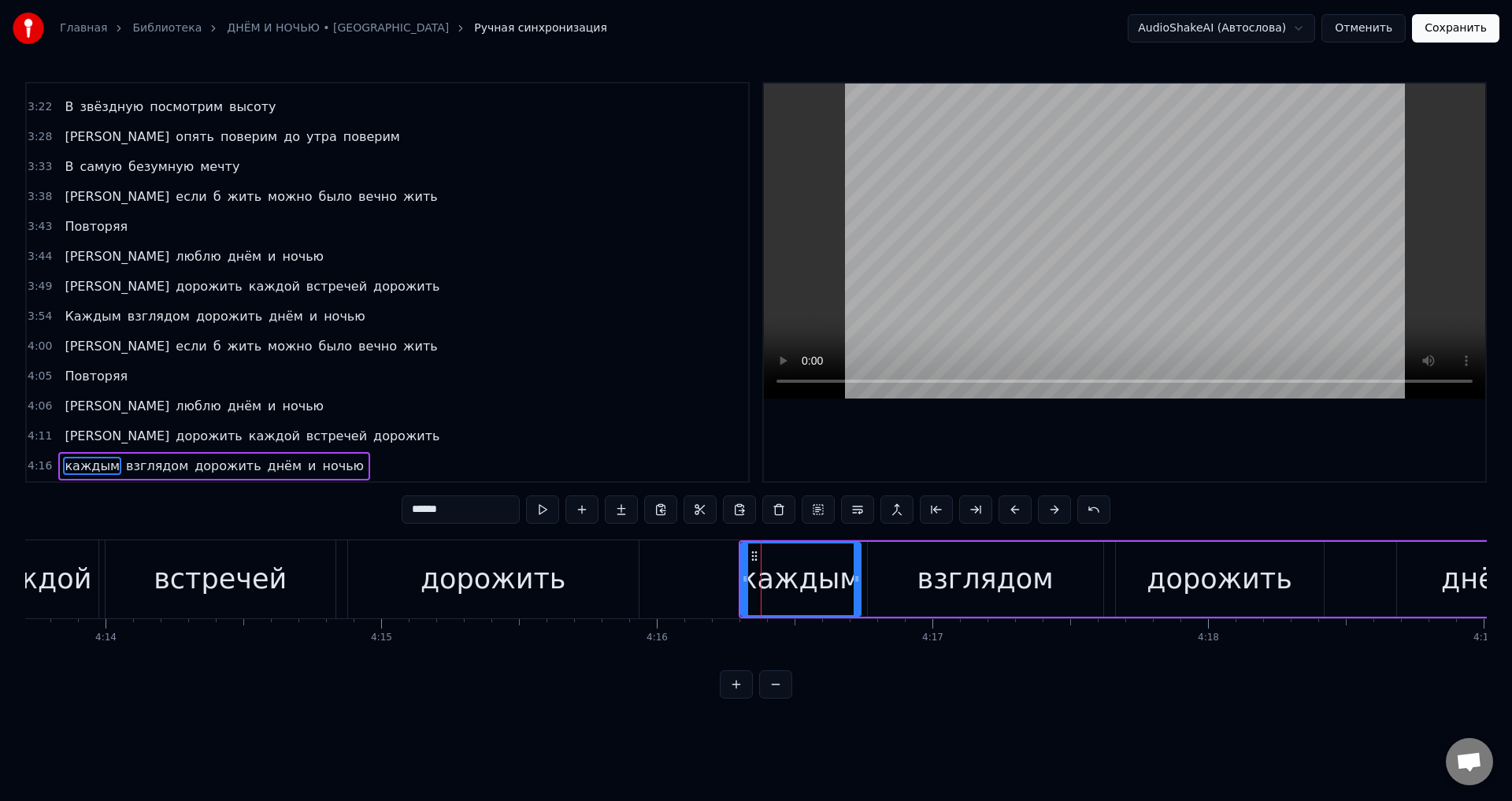
drag, startPoint x: 418, startPoint y: 512, endPoint x: 381, endPoint y: 511, distance: 37.0
click at [381, 511] on div "0:23 Гаснут в море отблески заката 0:29 И одни лишь звёзды видят нас 0:34 Правд…" at bounding box center [756, 390] width 1462 height 616
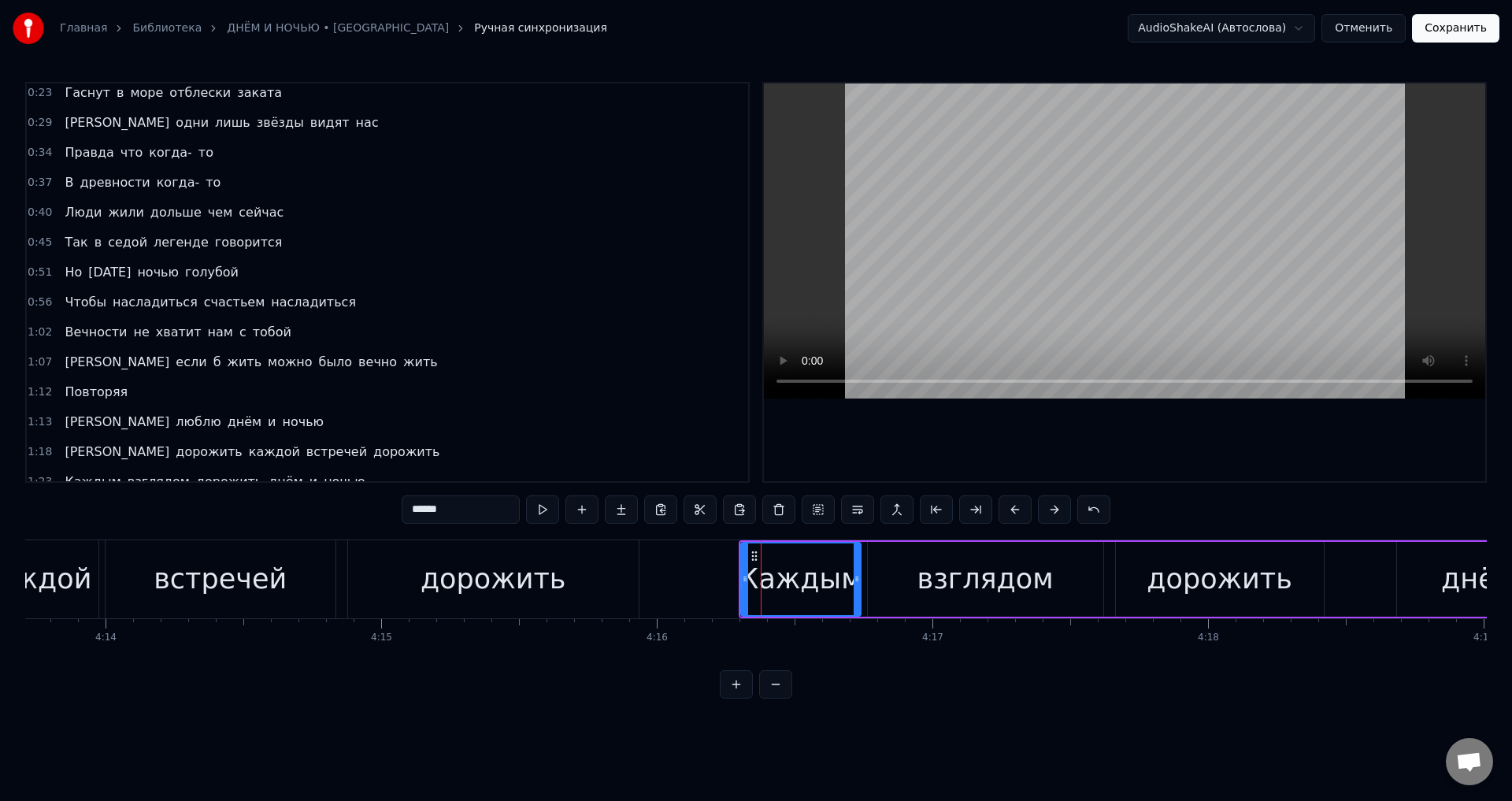
scroll to position [0, 0]
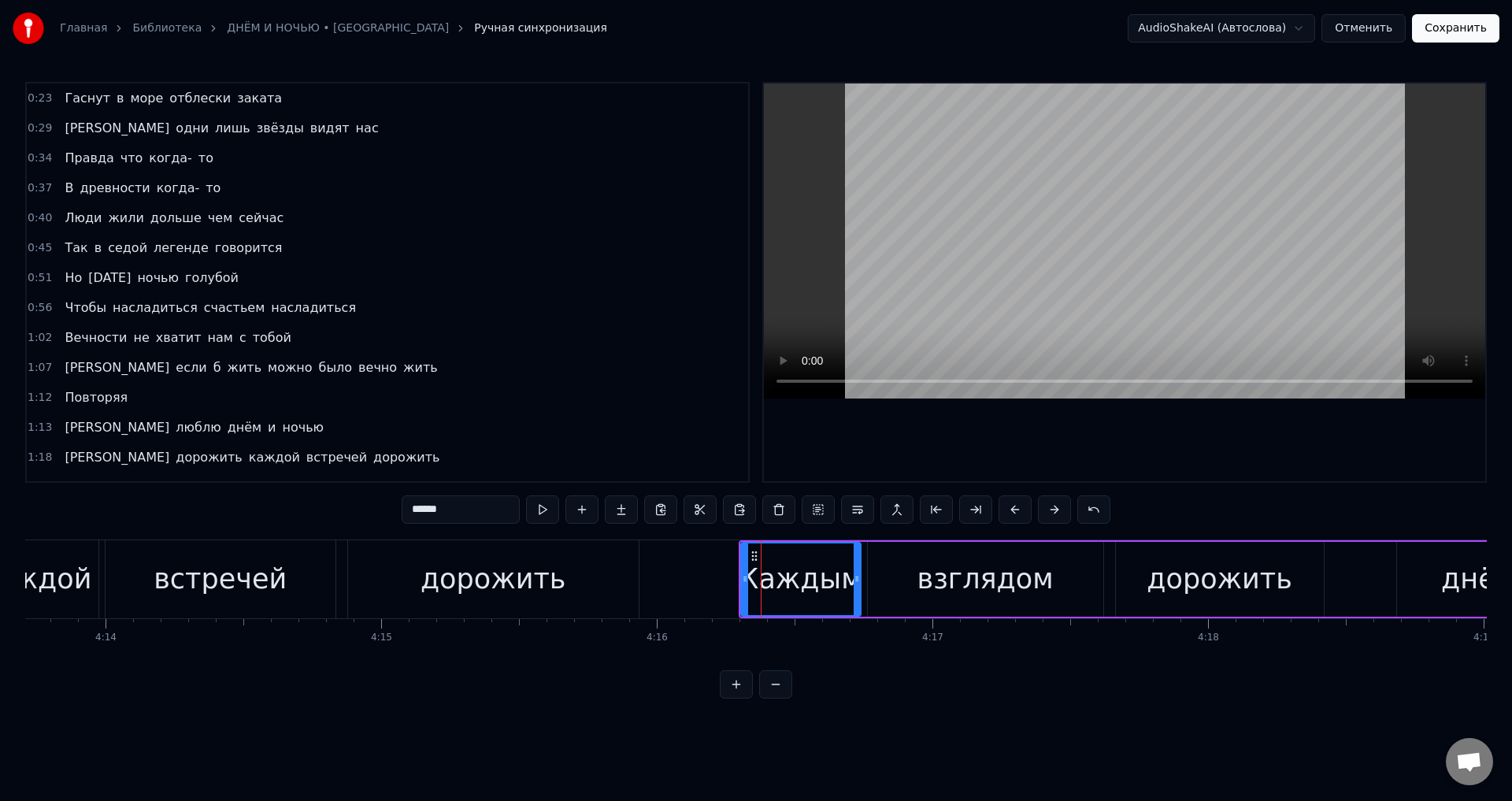
click at [69, 100] on span "Гаснут" at bounding box center [87, 98] width 49 height 18
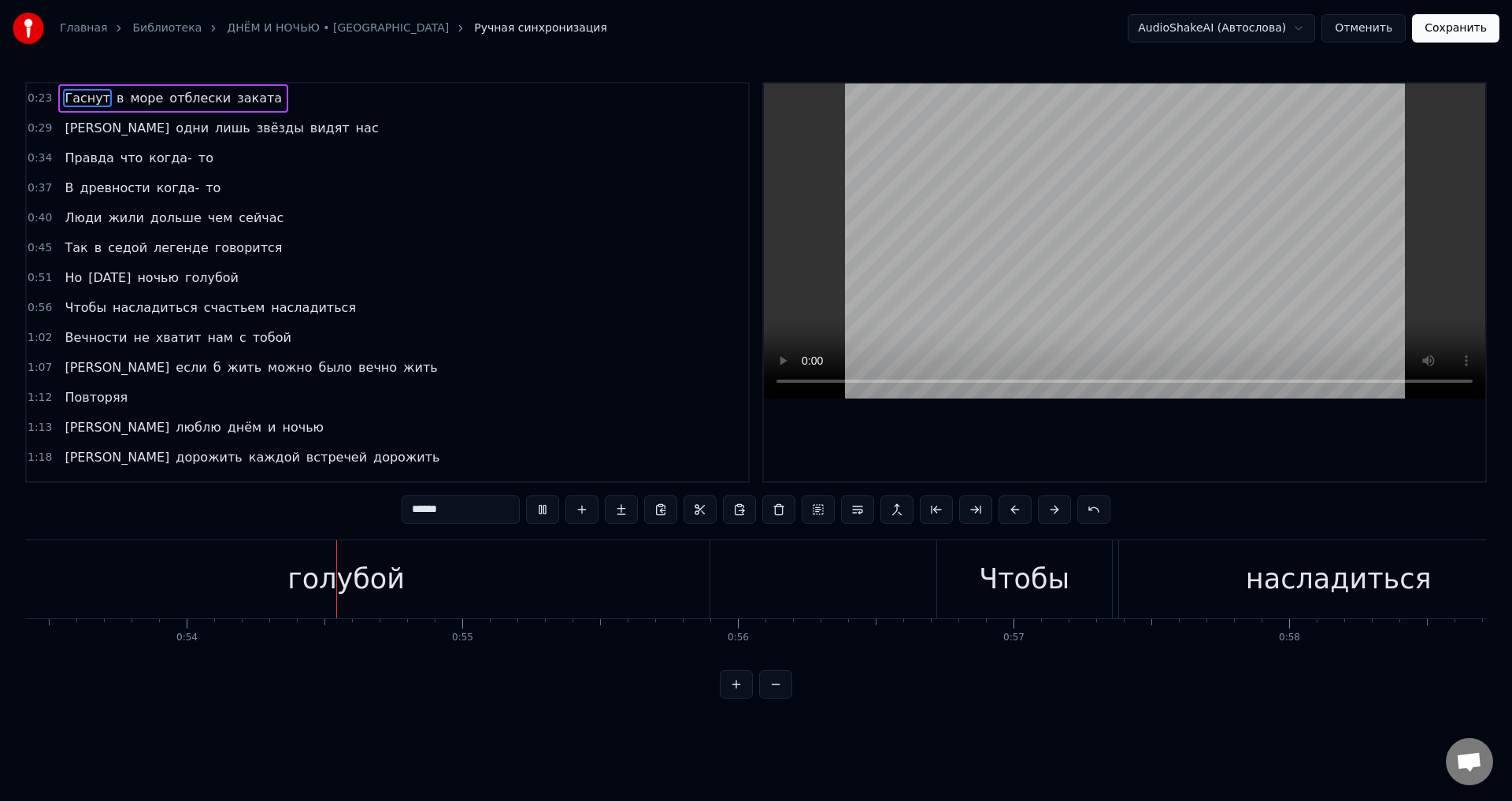
scroll to position [0, 14805]
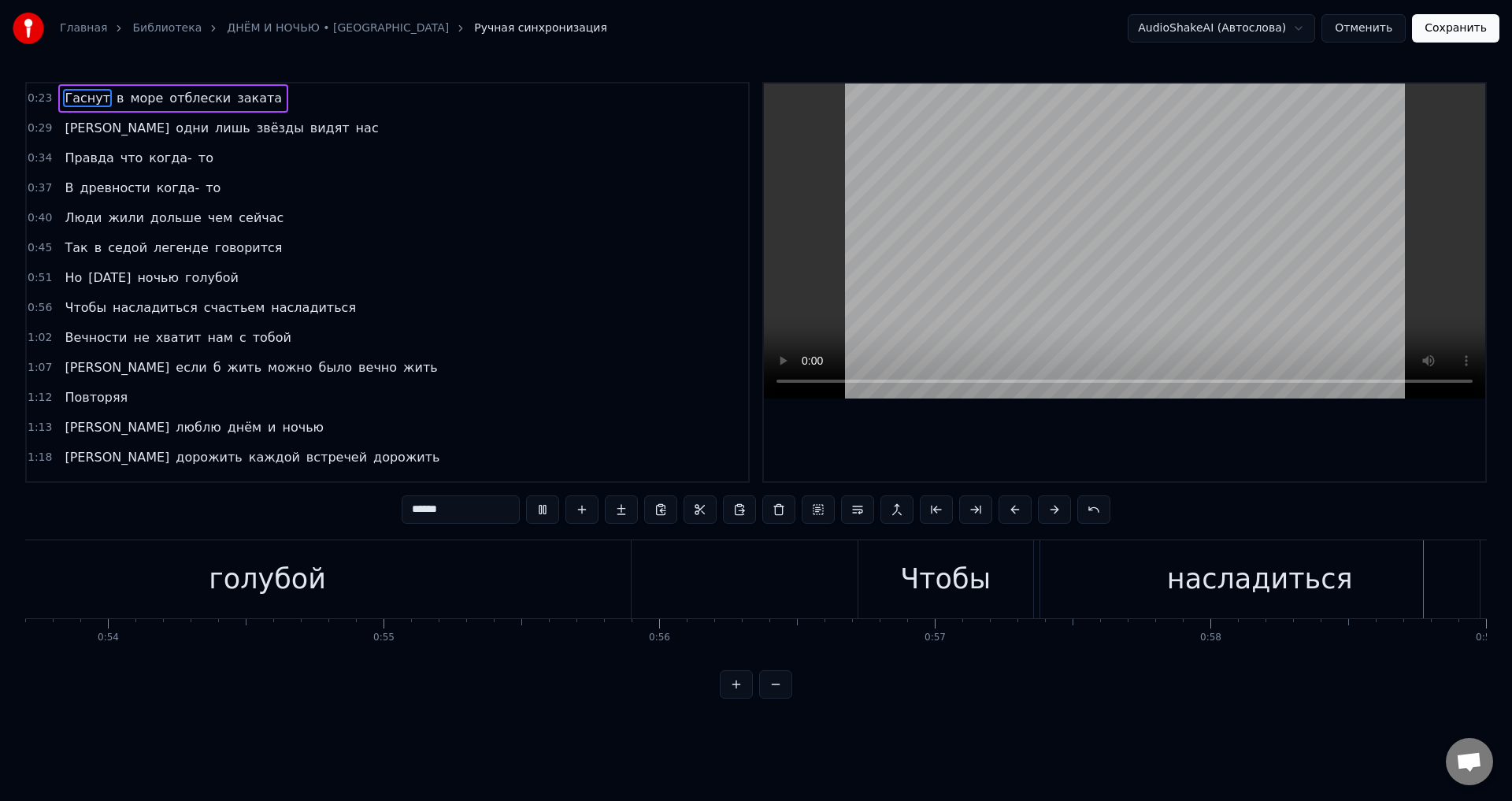
click at [1015, 263] on video at bounding box center [1125, 240] width 722 height 315
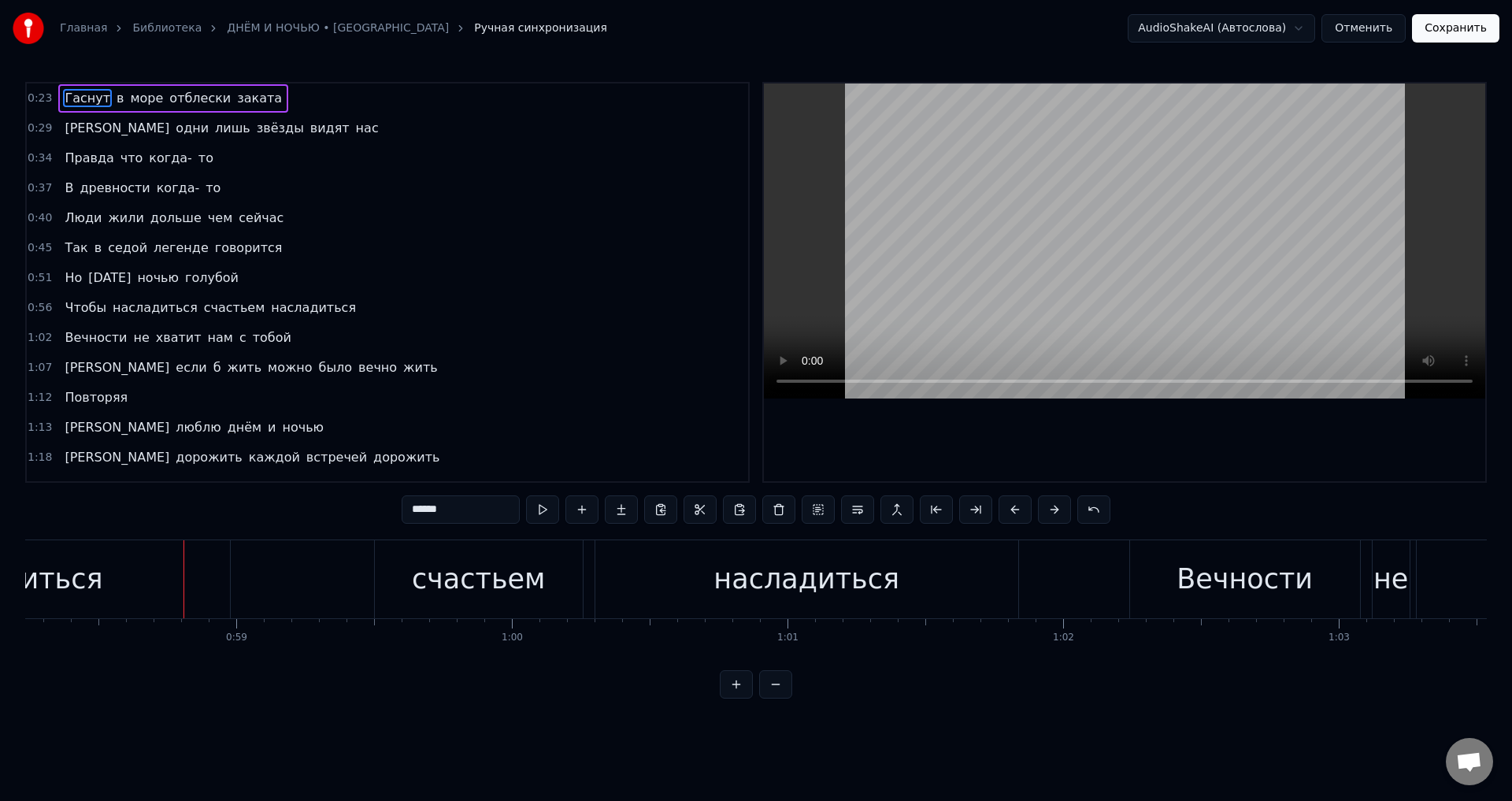
scroll to position [0, 16135]
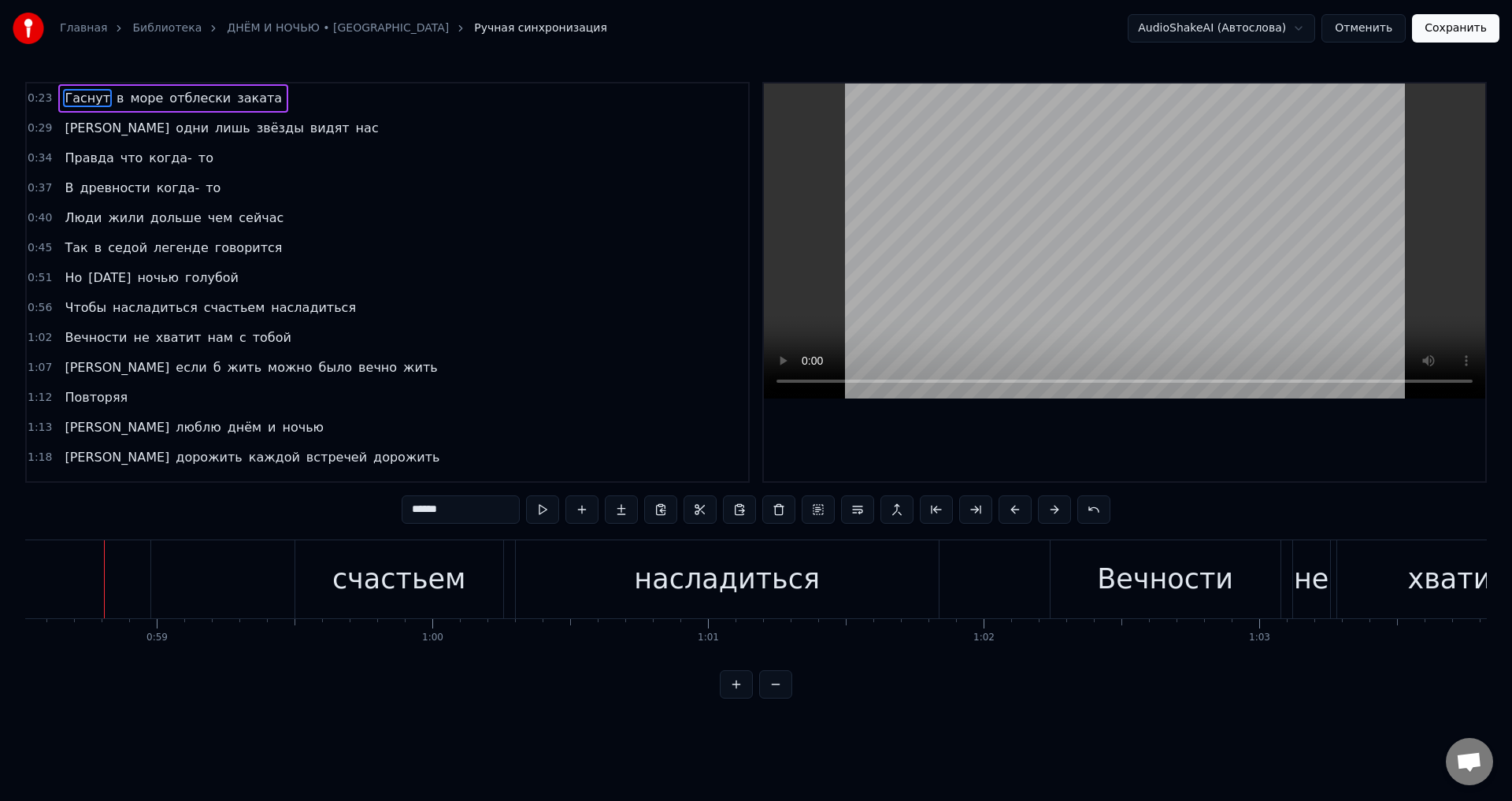
click at [1146, 312] on video at bounding box center [1125, 240] width 722 height 315
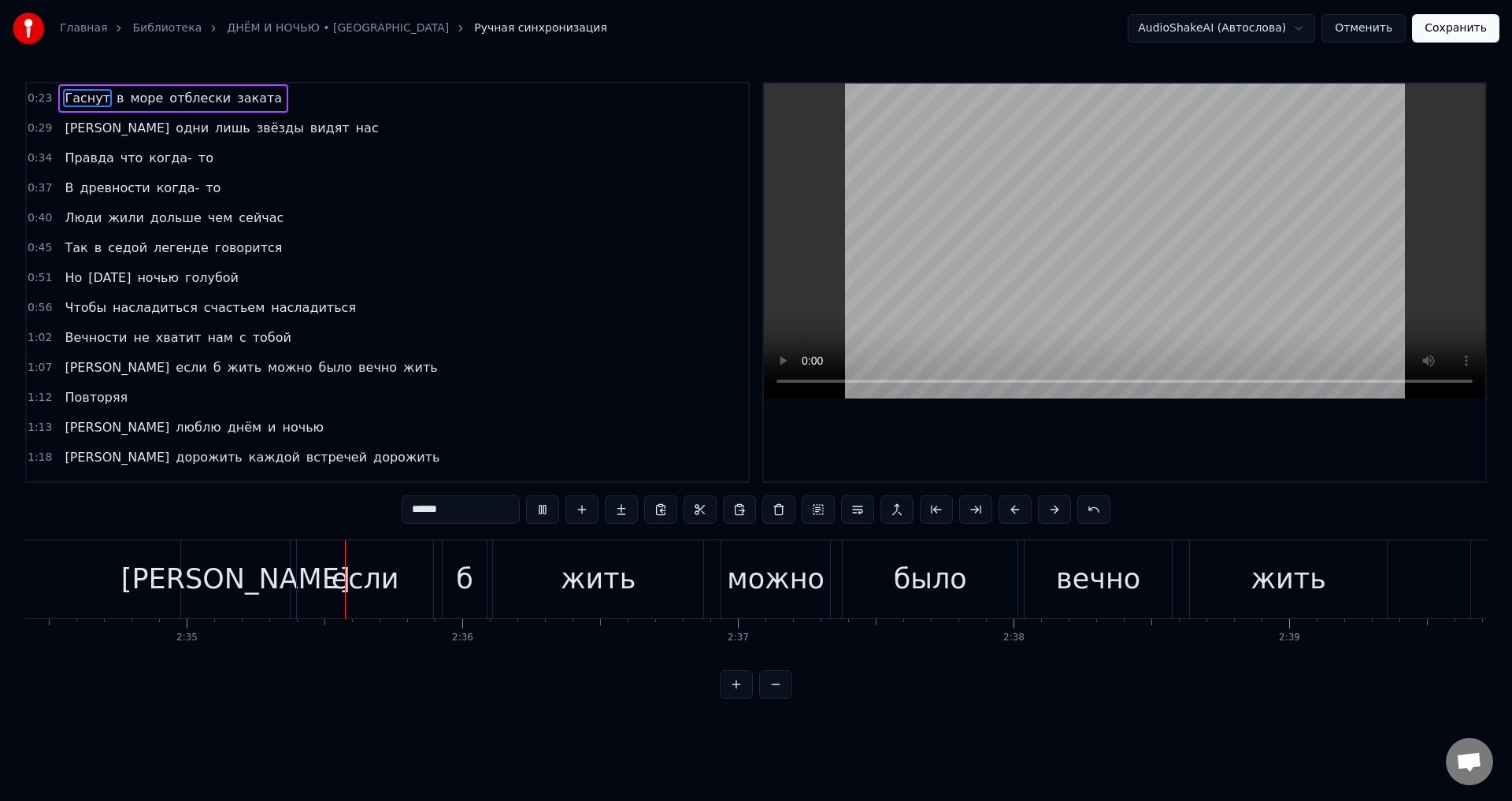
scroll to position [0, 42628]
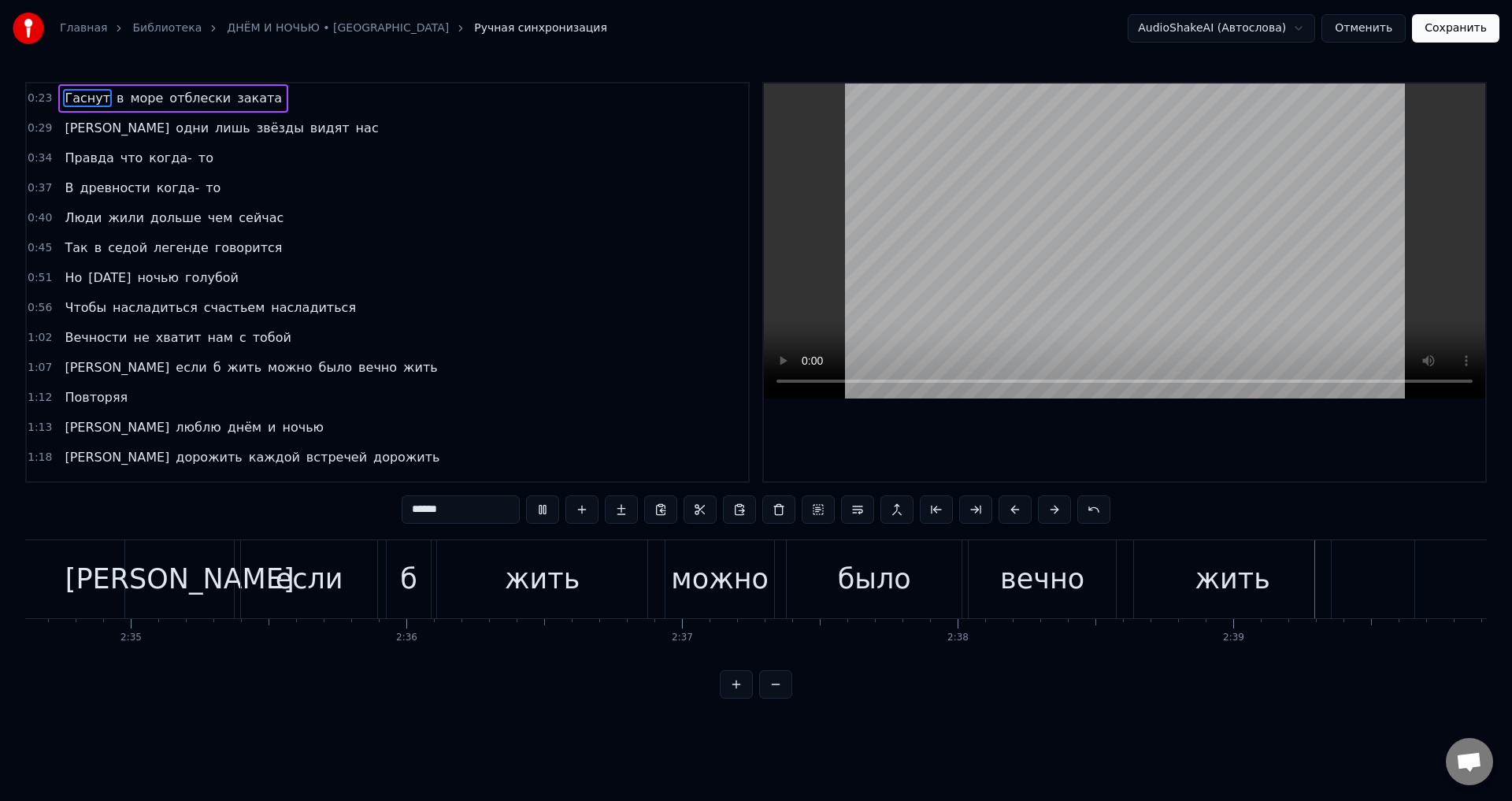
click at [1069, 250] on video at bounding box center [1125, 240] width 722 height 315
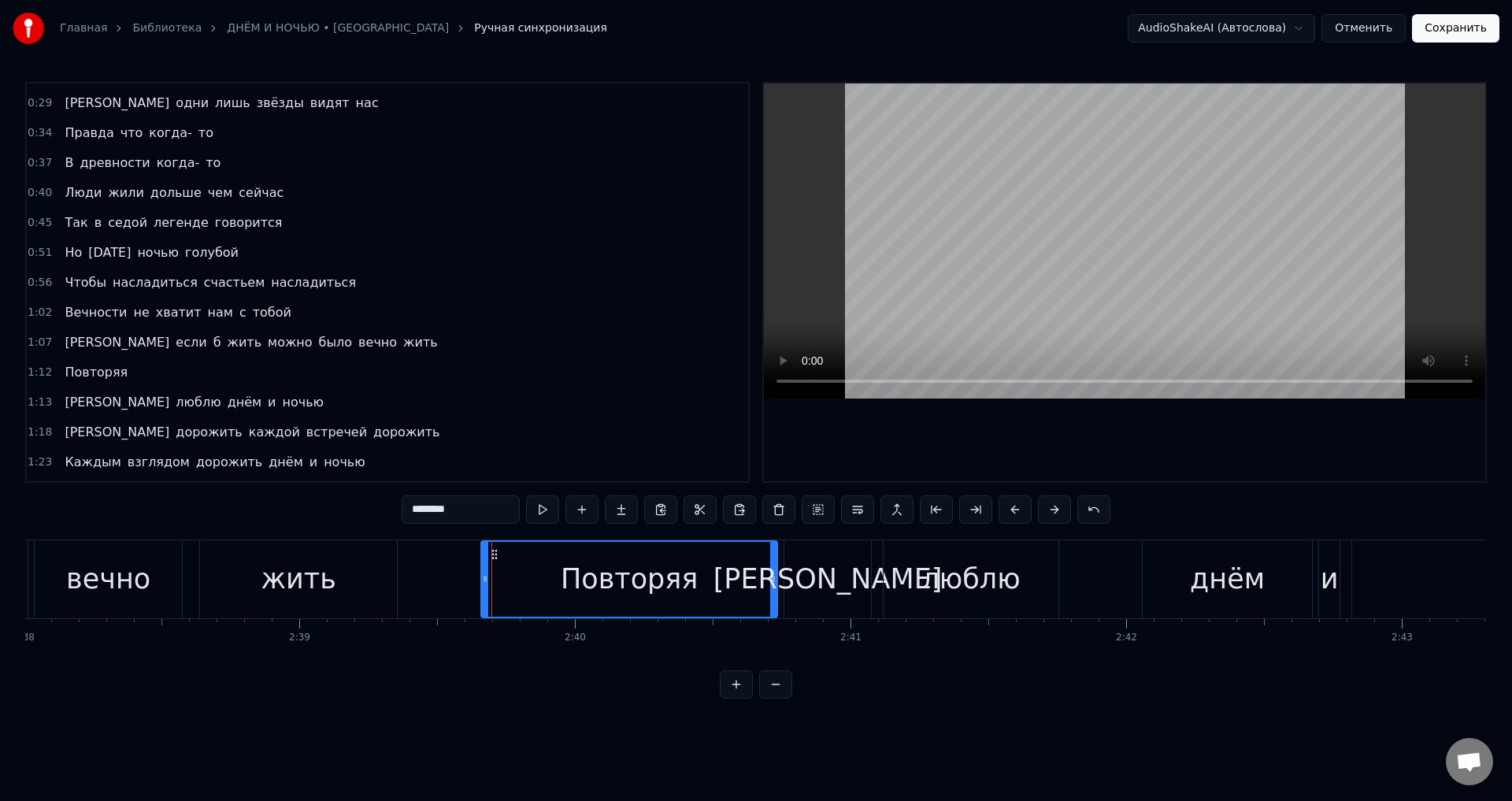
scroll to position [0, 43403]
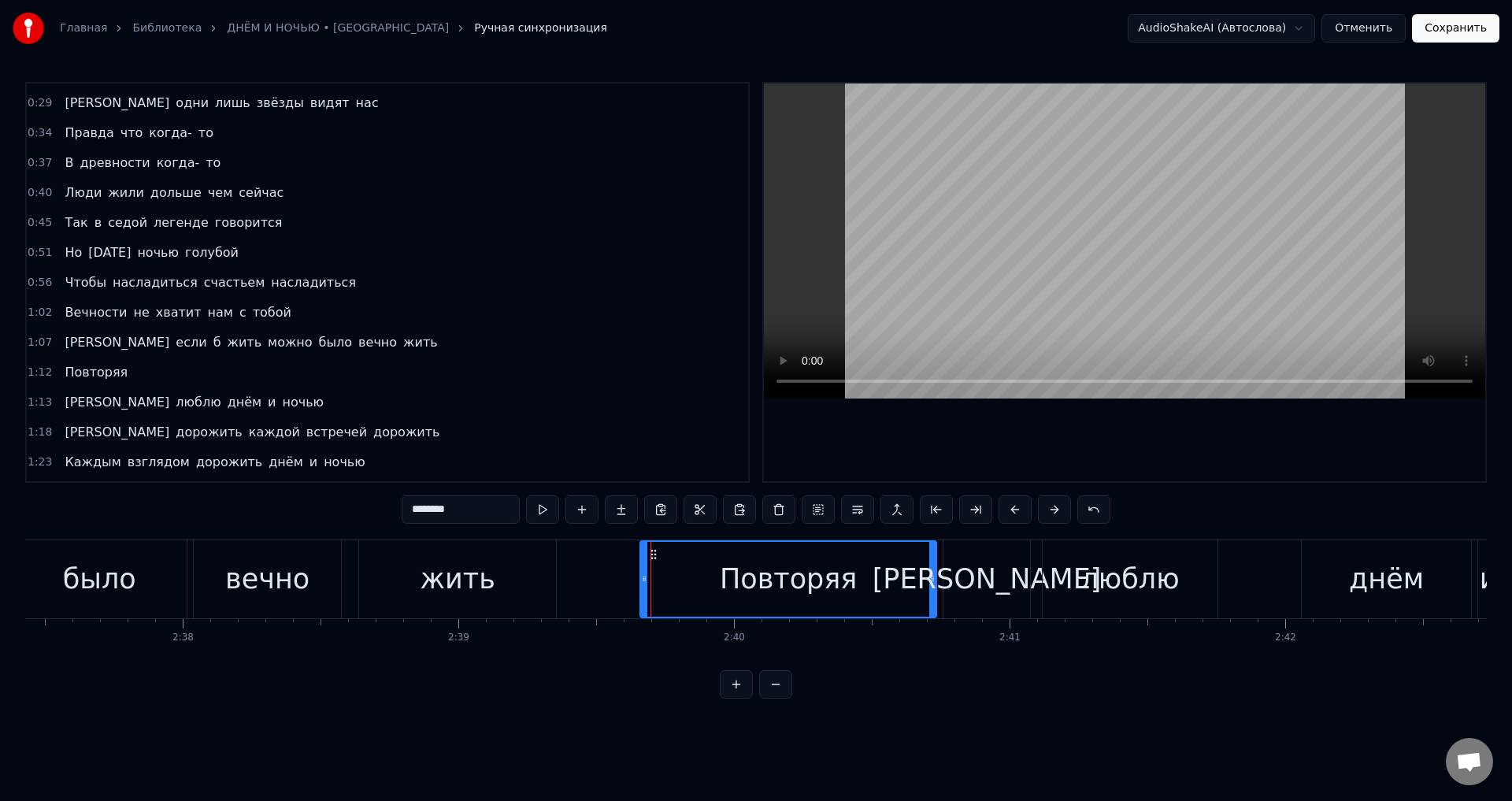
drag, startPoint x: 491, startPoint y: 594, endPoint x: 500, endPoint y: 595, distance: 9.1
click at [492, 594] on div "жить" at bounding box center [458, 578] width 197 height 78
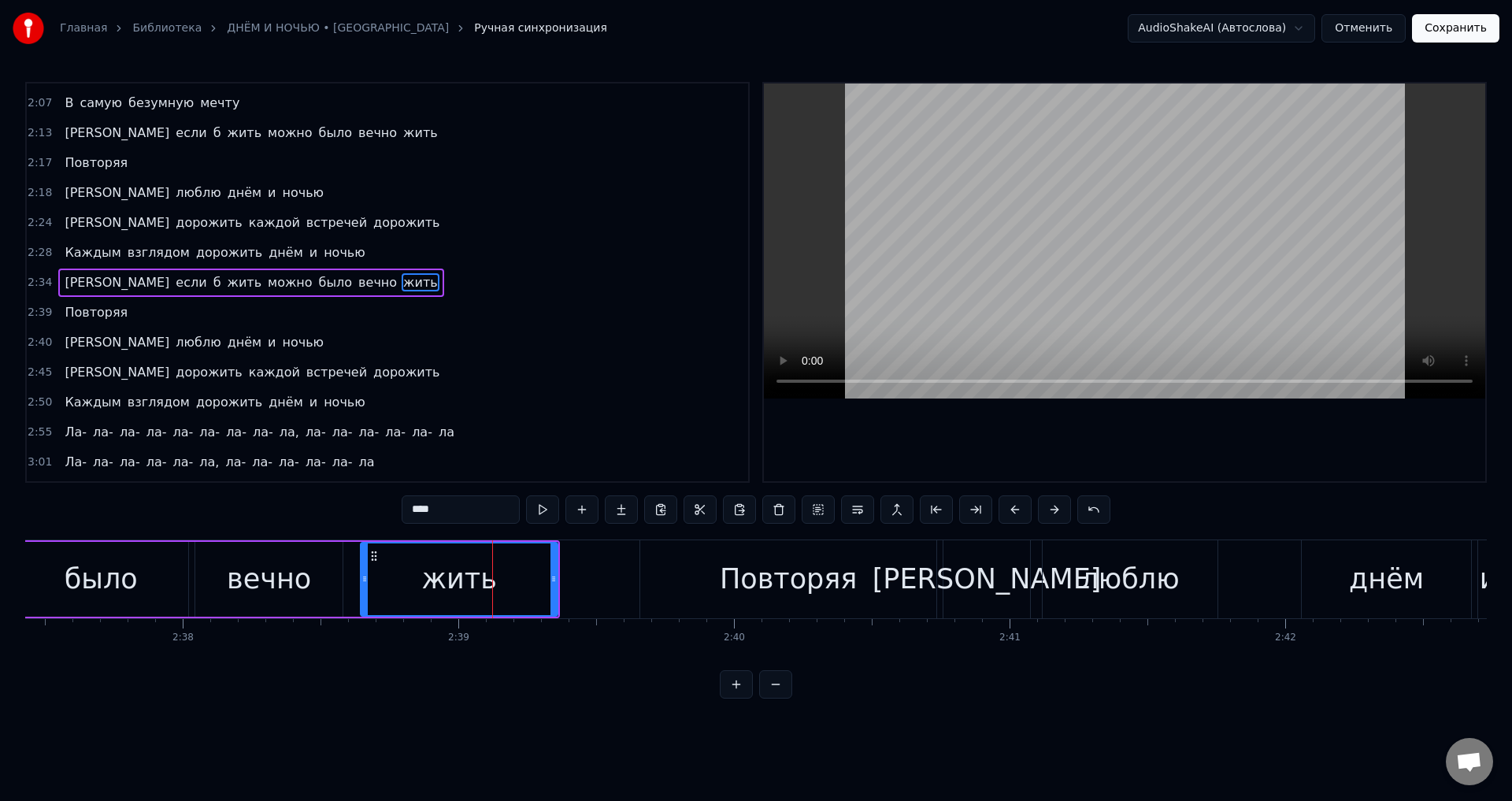
click at [661, 576] on div "Повторяя" at bounding box center [788, 578] width 297 height 78
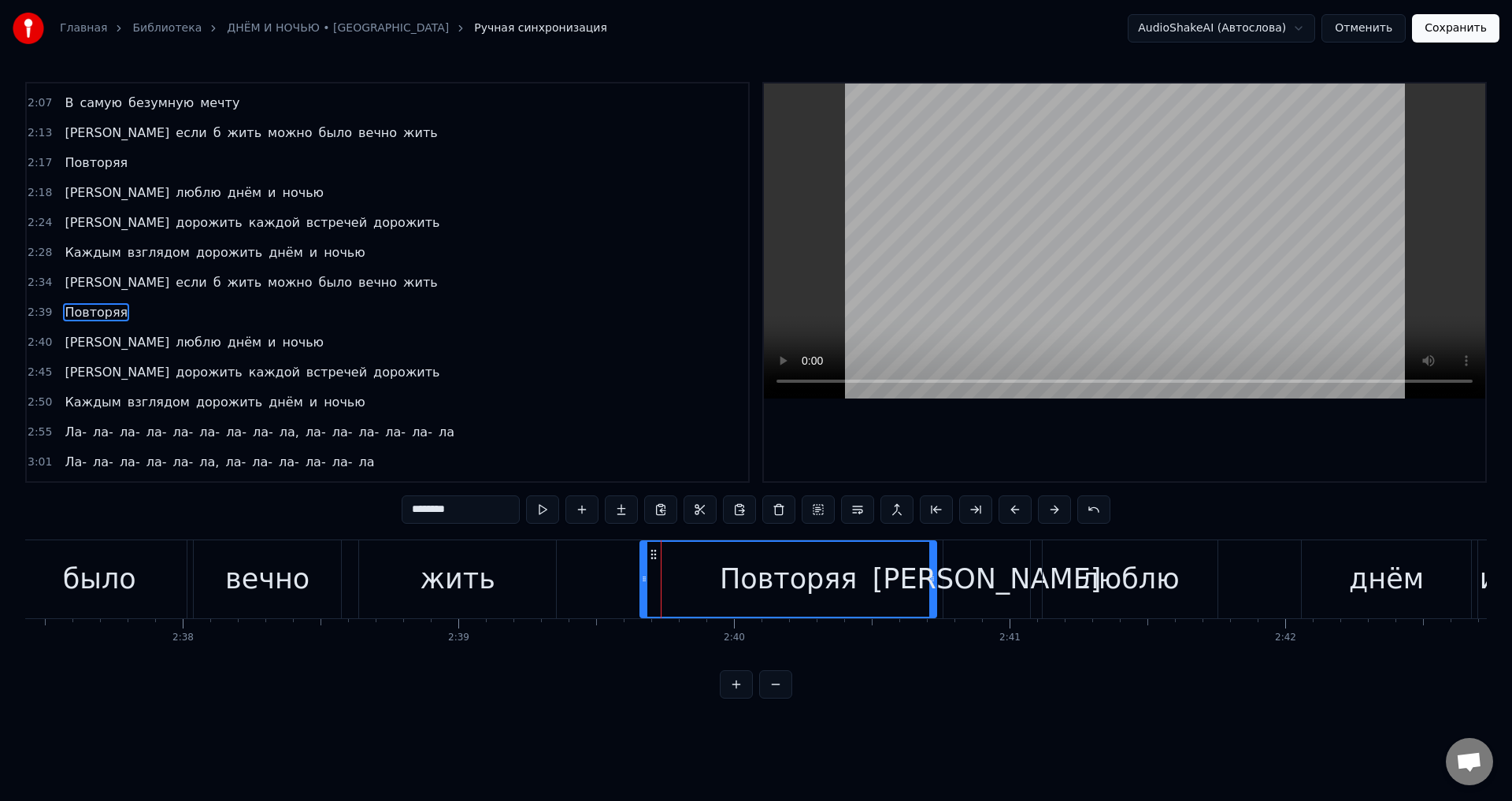
scroll to position [683, 0]
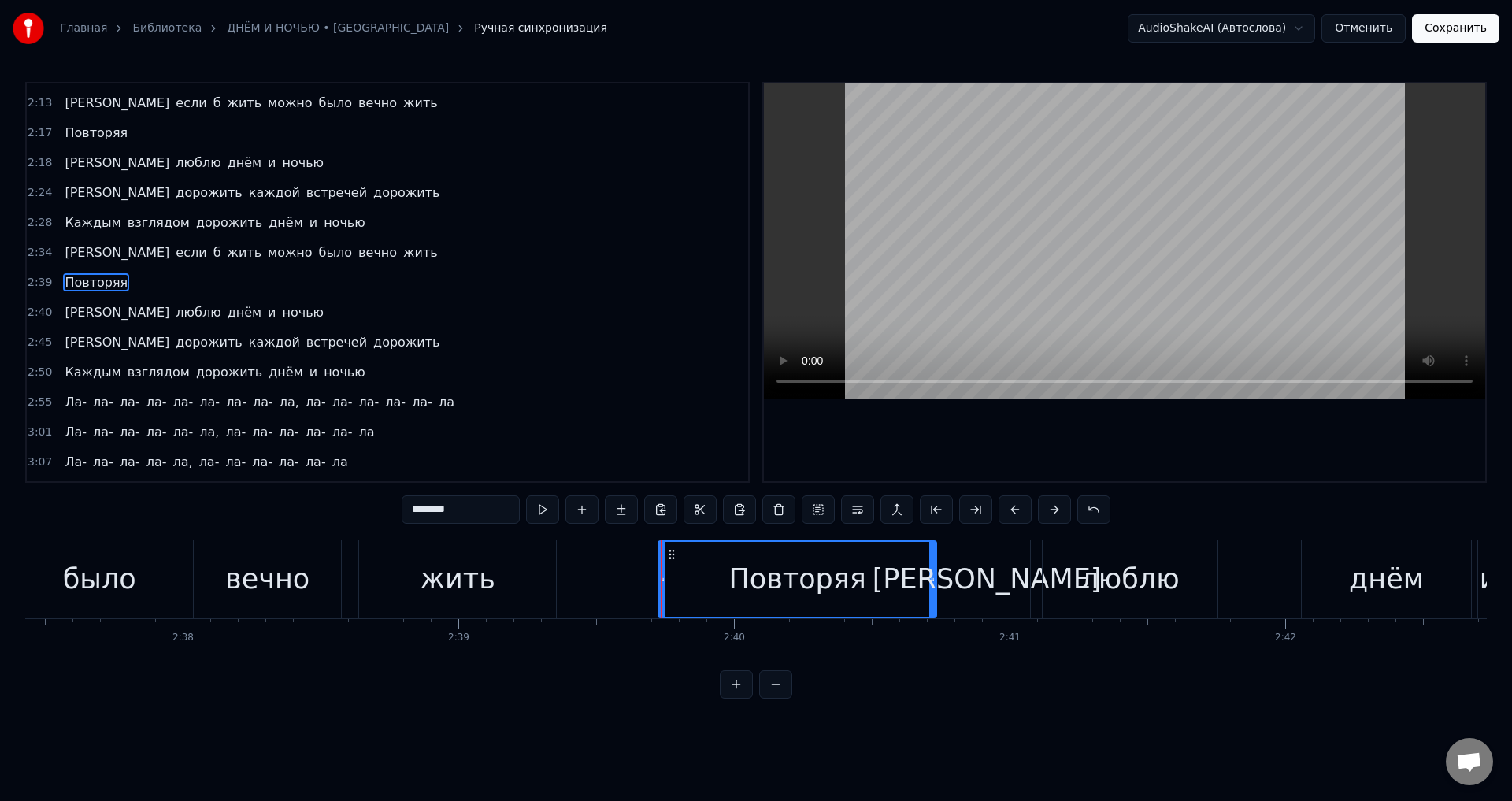
drag, startPoint x: 643, startPoint y: 578, endPoint x: 663, endPoint y: 576, distance: 20.1
click at [663, 576] on icon at bounding box center [663, 578] width 7 height 13
drag, startPoint x: 484, startPoint y: 589, endPoint x: 692, endPoint y: 524, distance: 217.9
click at [485, 590] on div "жить" at bounding box center [458, 579] width 75 height 42
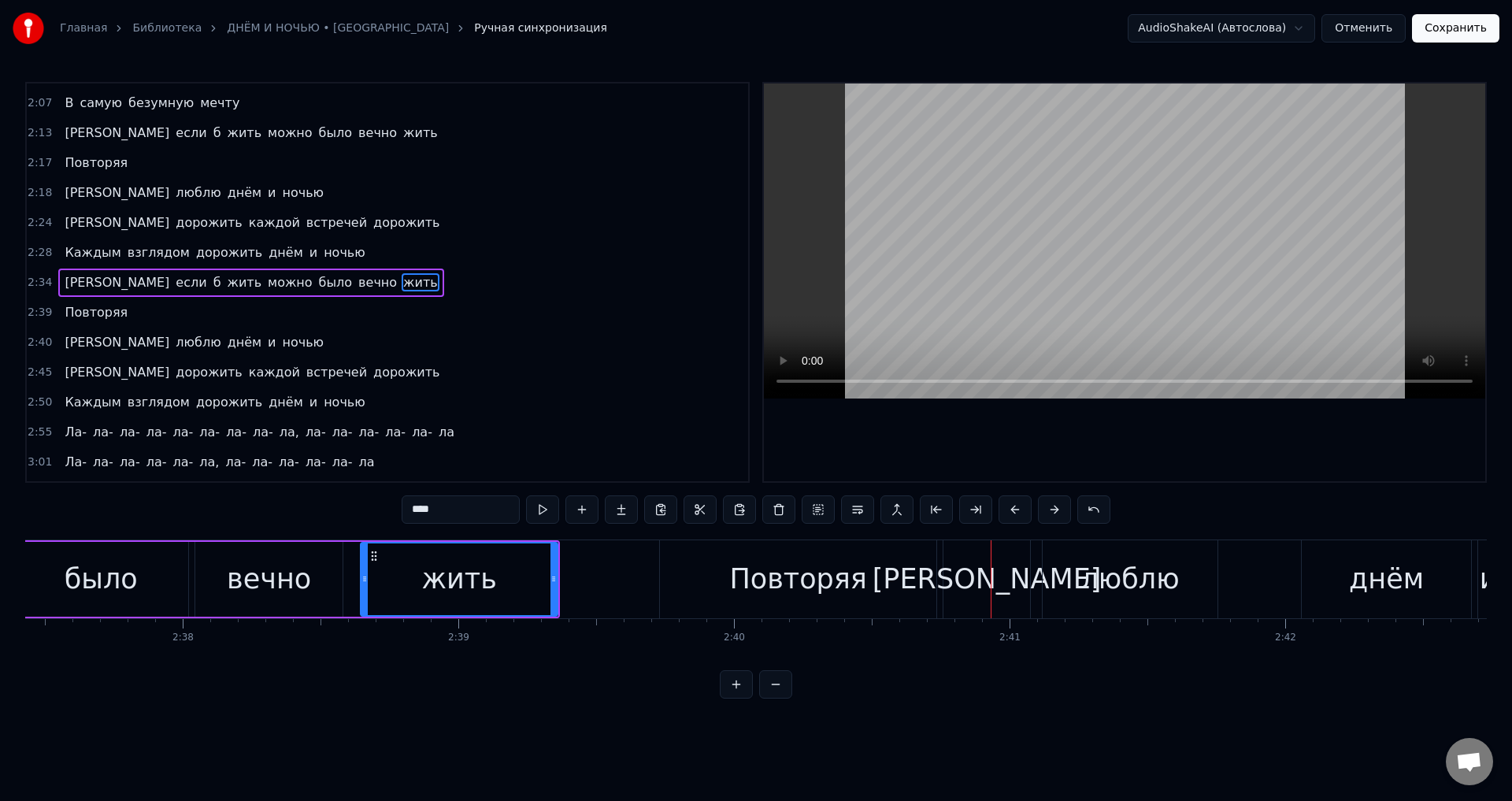
click at [902, 578] on div "Повторяя" at bounding box center [798, 578] width 276 height 78
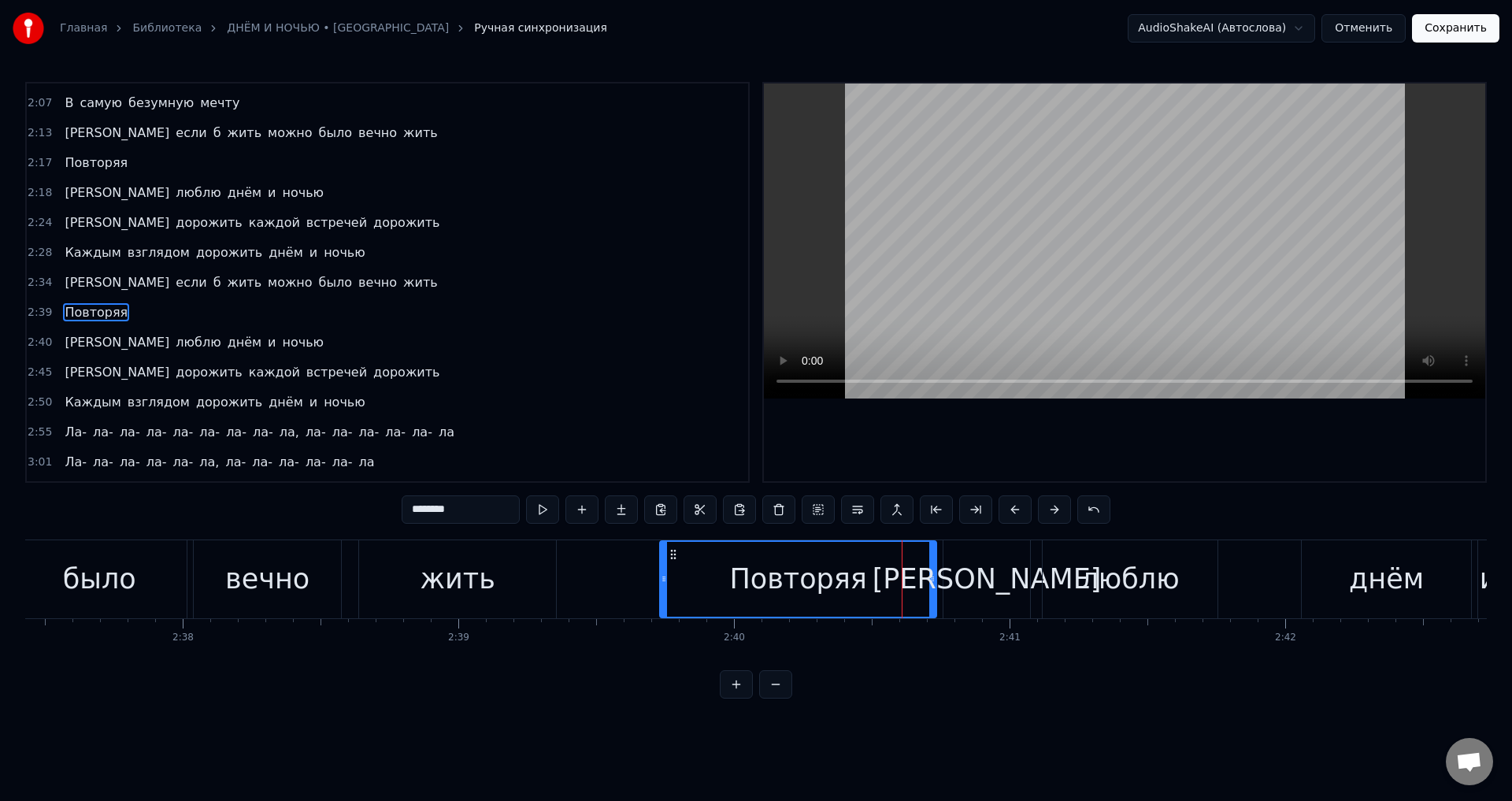
scroll to position [683, 0]
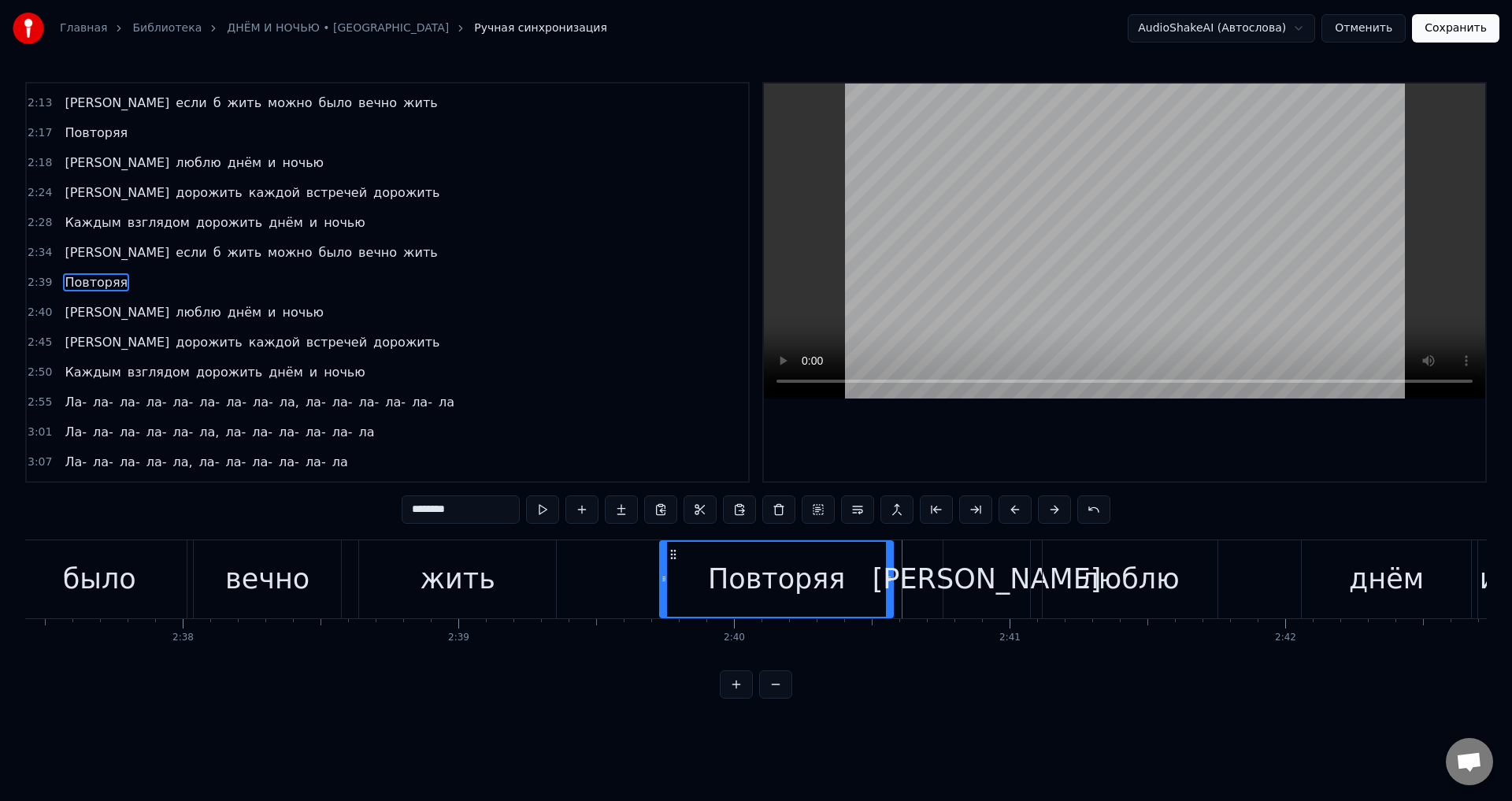
drag, startPoint x: 933, startPoint y: 584, endPoint x: 890, endPoint y: 583, distance: 43.0
click at [890, 583] on icon at bounding box center [890, 578] width 7 height 13
click at [990, 585] on div "[PERSON_NAME]" at bounding box center [987, 579] width 229 height 42
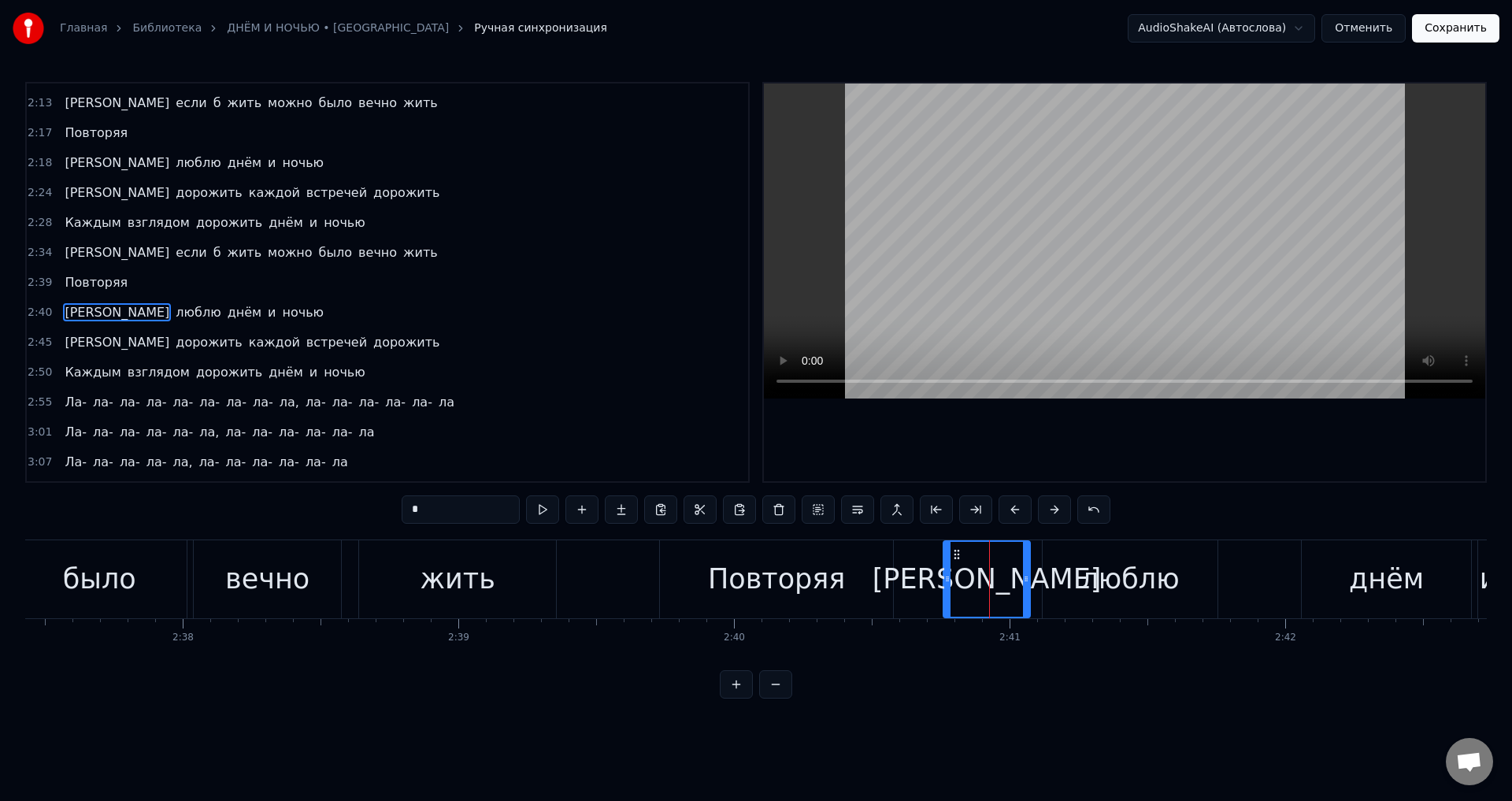
scroll to position [714, 0]
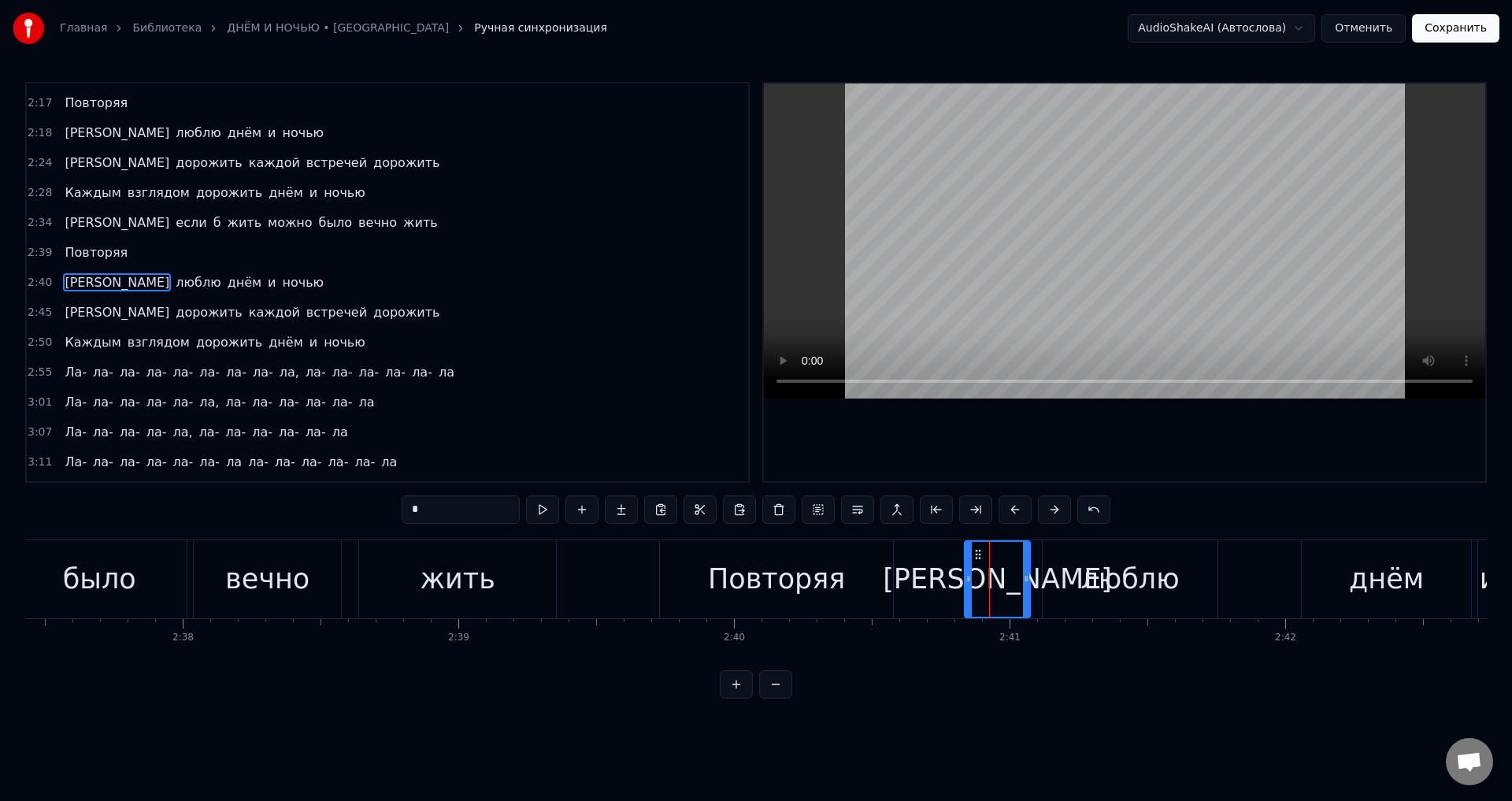
drag, startPoint x: 948, startPoint y: 579, endPoint x: 969, endPoint y: 575, distance: 21.4
click at [969, 575] on icon at bounding box center [969, 578] width 7 height 13
drag, startPoint x: 969, startPoint y: 579, endPoint x: 979, endPoint y: 580, distance: 10.0
click at [979, 580] on icon at bounding box center [979, 578] width 7 height 13
drag, startPoint x: 856, startPoint y: 586, endPoint x: 877, endPoint y: 586, distance: 21.0
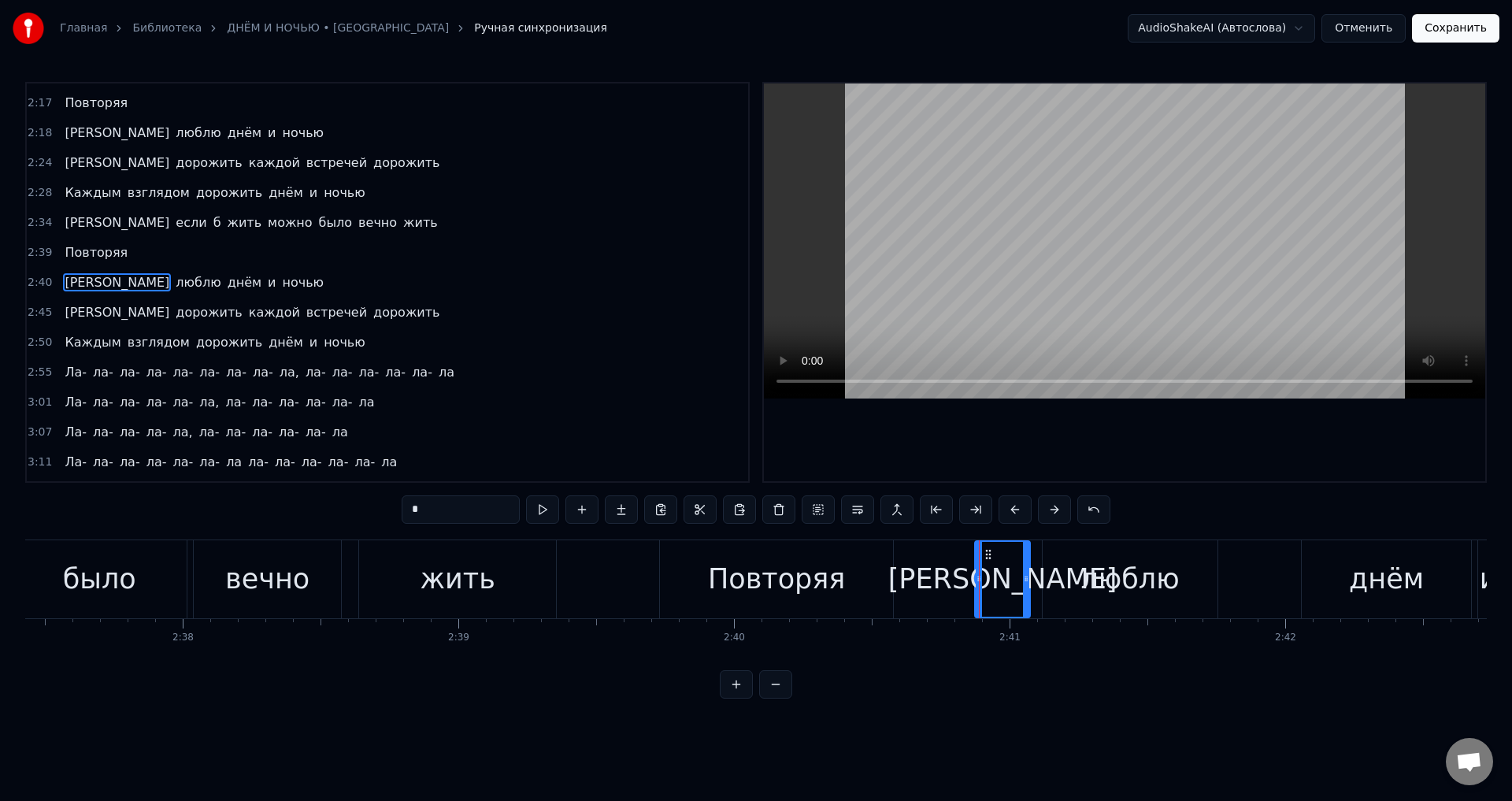
click at [858, 586] on div "Повторяя" at bounding box center [777, 578] width 234 height 78
type input "********"
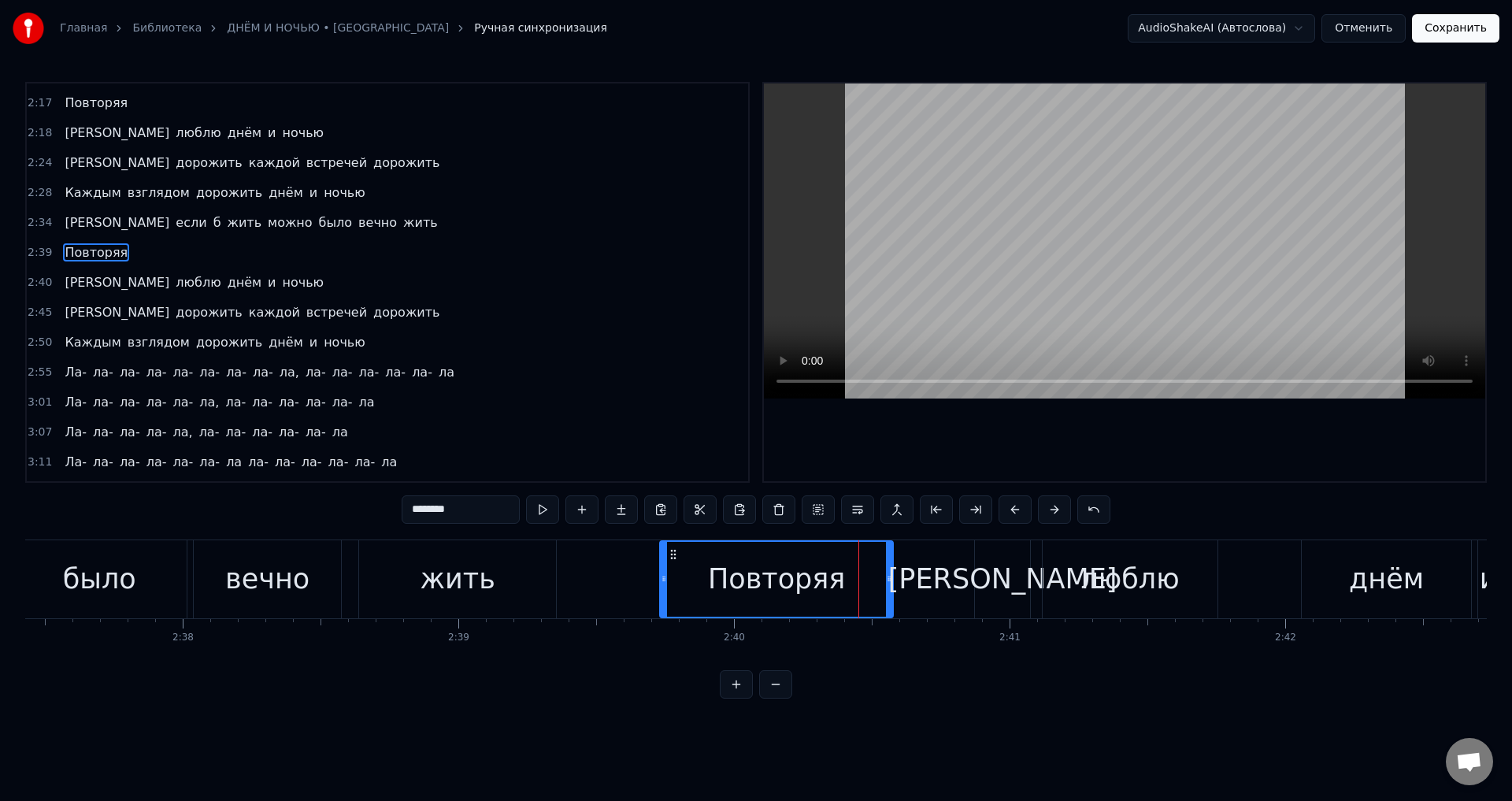
scroll to position [683, 0]
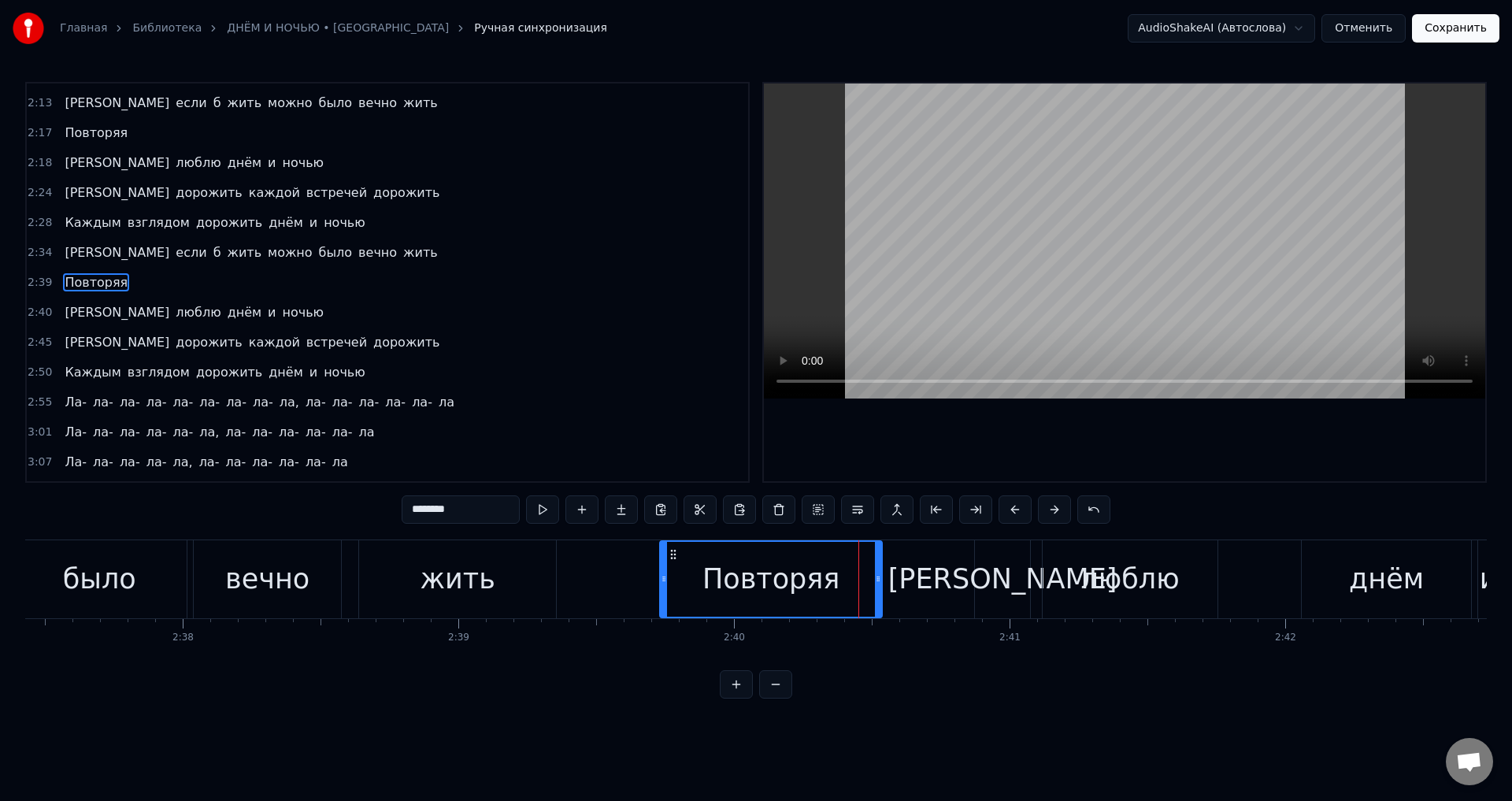
drag, startPoint x: 890, startPoint y: 589, endPoint x: 879, endPoint y: 589, distance: 11.0
click at [879, 589] on div at bounding box center [879, 578] width 7 height 75
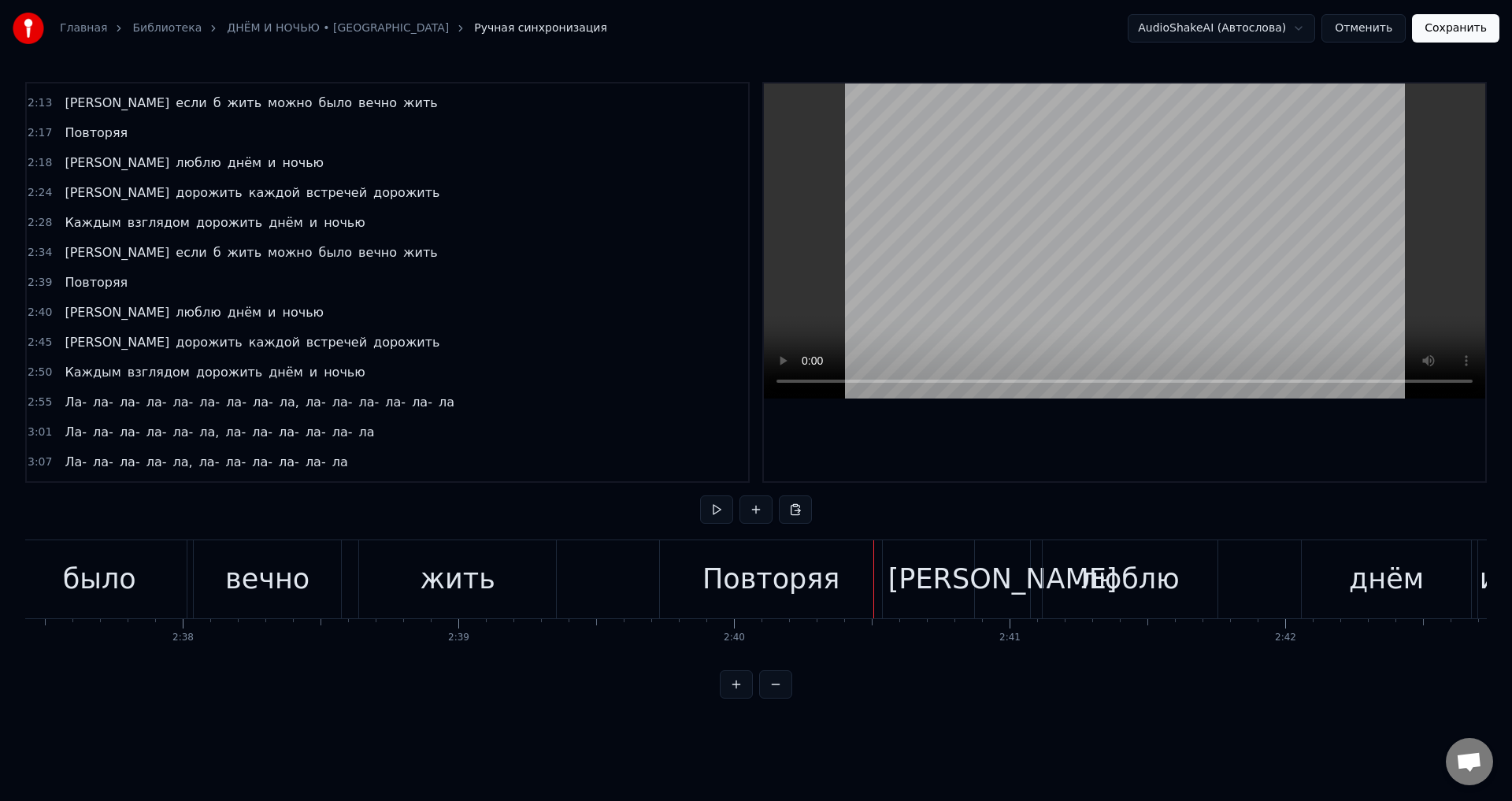
click at [855, 589] on div "Повторяя" at bounding box center [771, 578] width 222 height 78
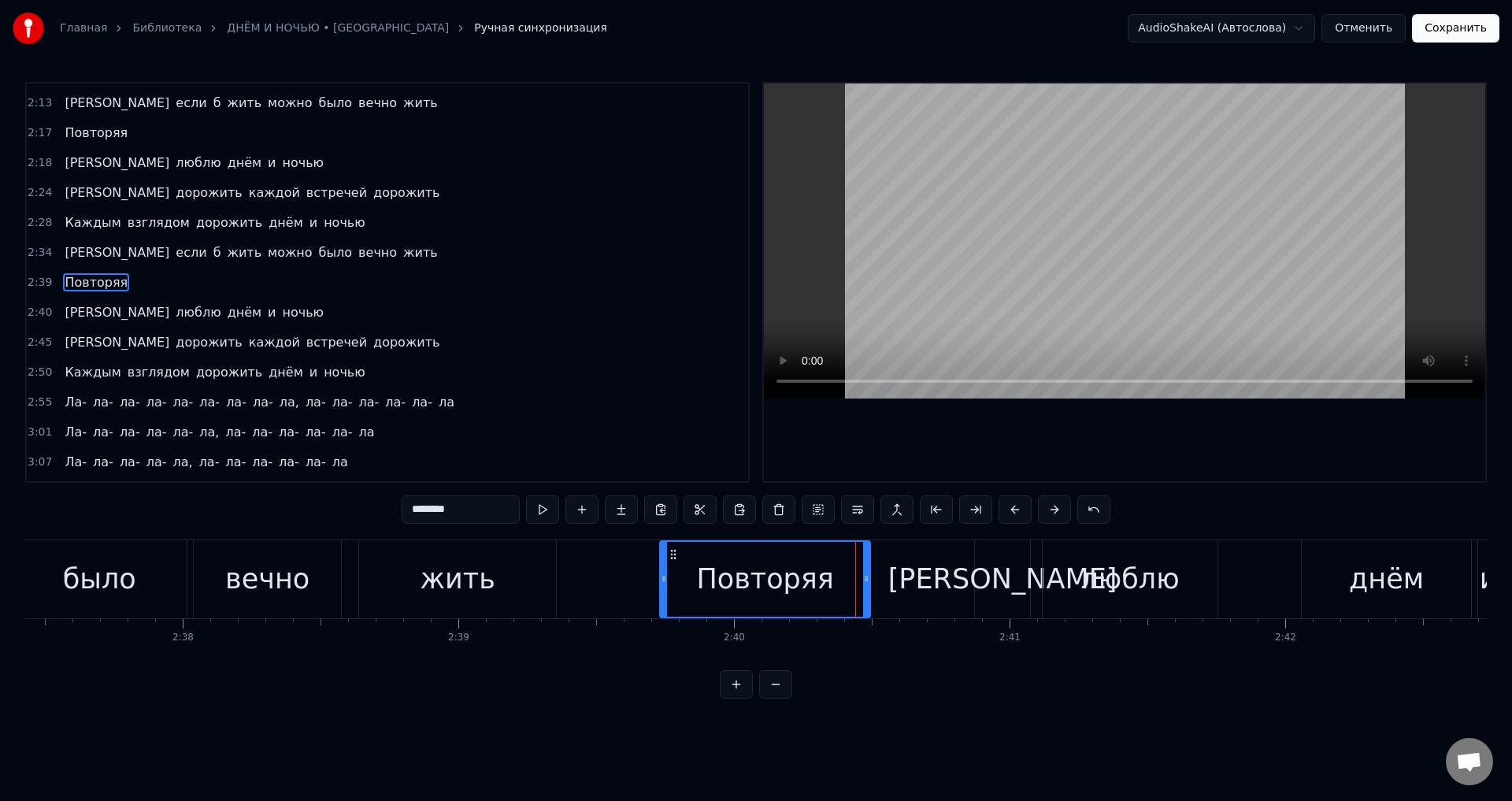
drag, startPoint x: 879, startPoint y: 588, endPoint x: 867, endPoint y: 586, distance: 12.2
click at [867, 586] on div at bounding box center [867, 578] width 7 height 75
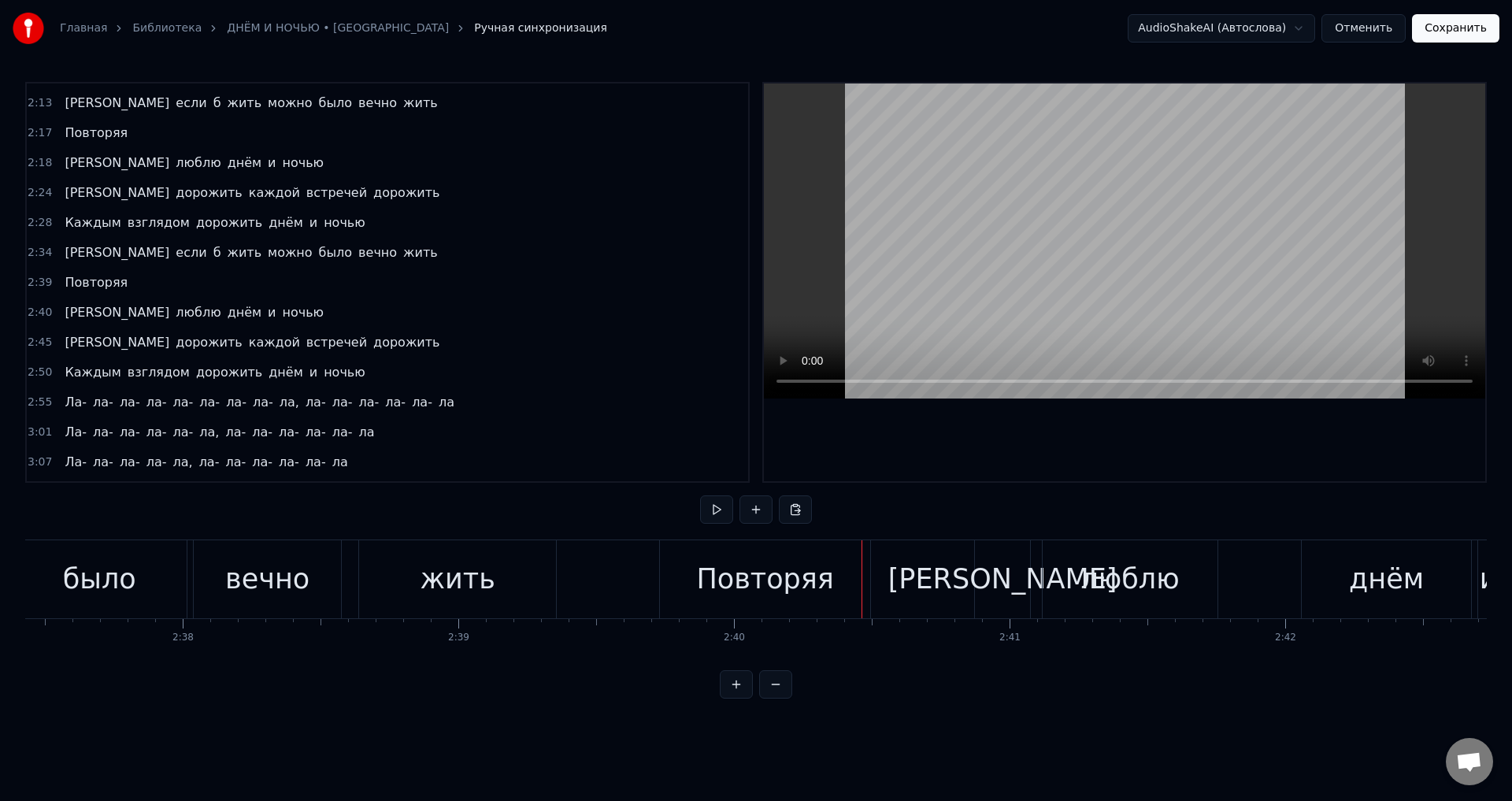
click at [853, 584] on div "Повторяя" at bounding box center [765, 578] width 210 height 78
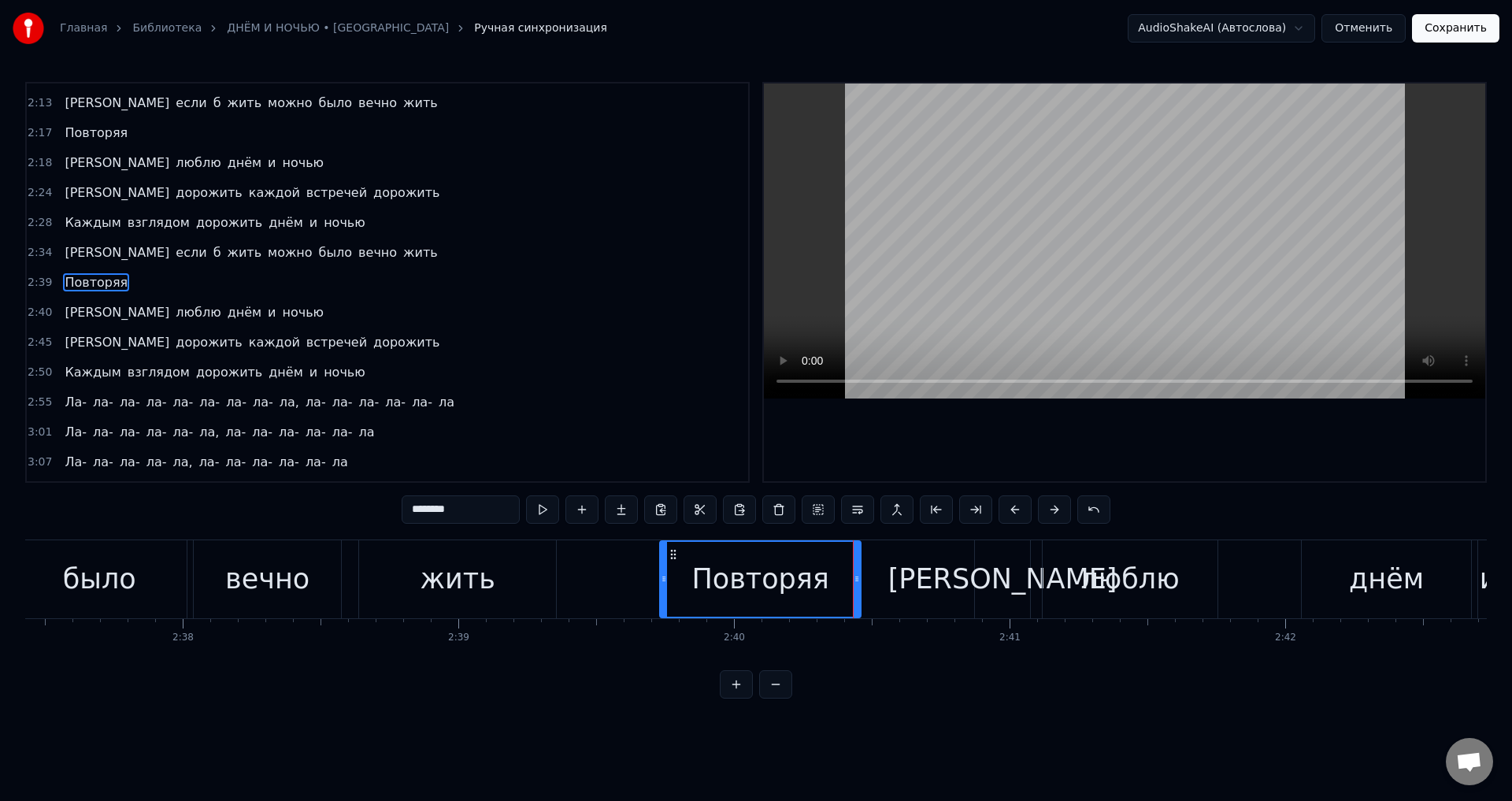
click at [854, 584] on icon at bounding box center [858, 578] width 7 height 13
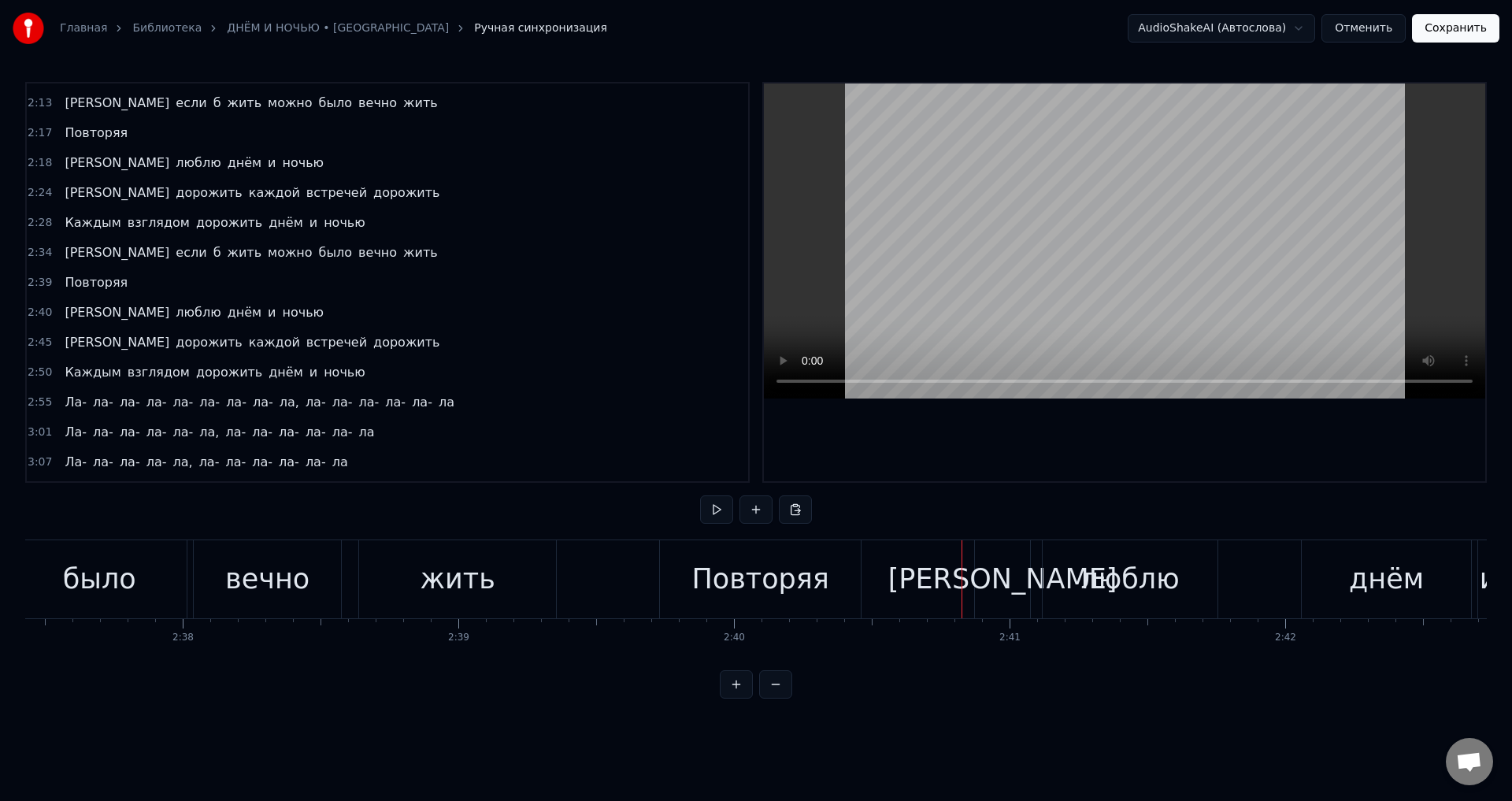
click at [987, 584] on div "[PERSON_NAME]" at bounding box center [1003, 578] width 55 height 78
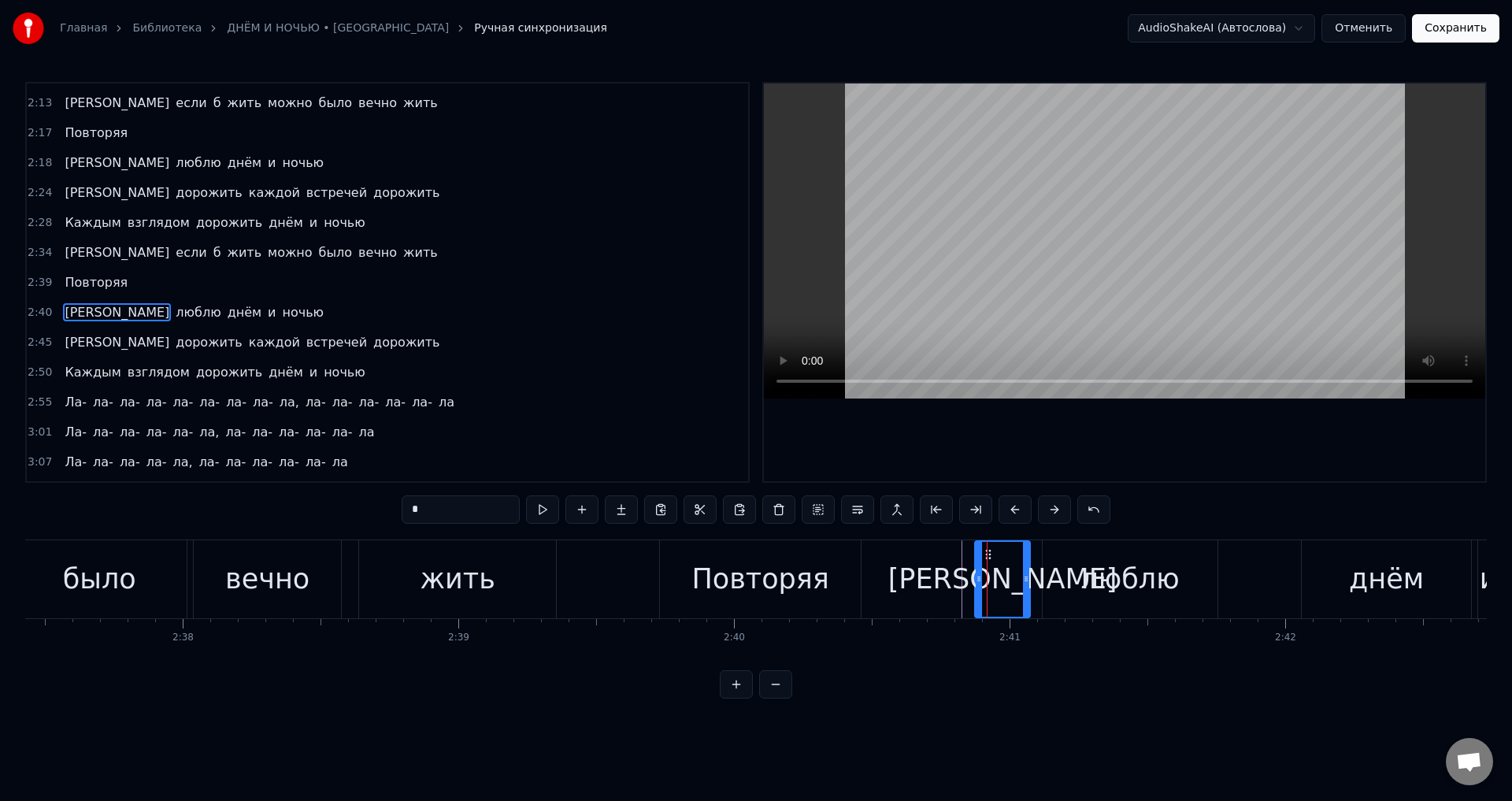
scroll to position [714, 0]
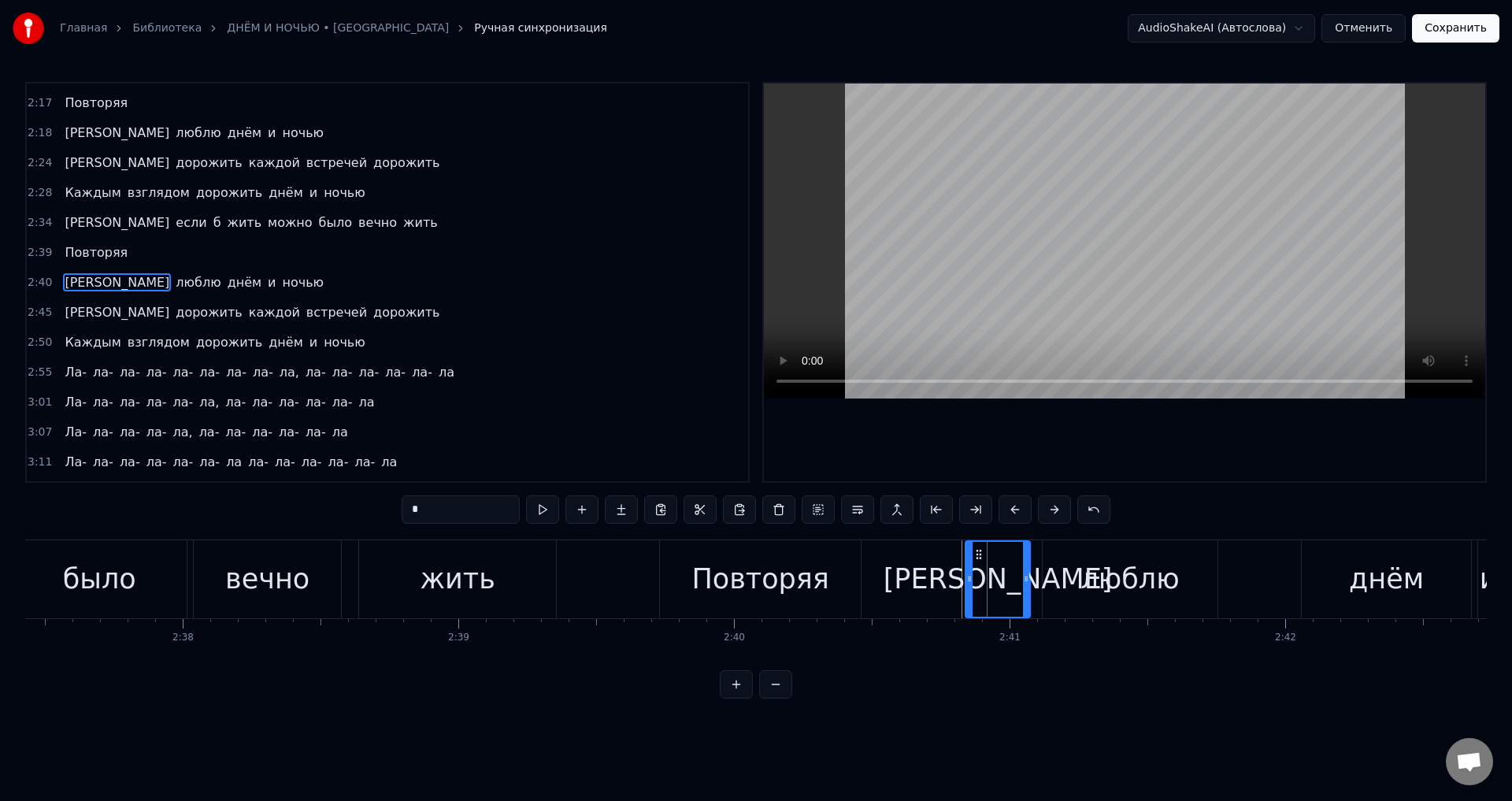
drag, startPoint x: 978, startPoint y: 582, endPoint x: 969, endPoint y: 579, distance: 9.5
click at [969, 579] on icon at bounding box center [970, 578] width 7 height 13
click at [833, 584] on div "Повторяя" at bounding box center [760, 578] width 201 height 78
type input "********"
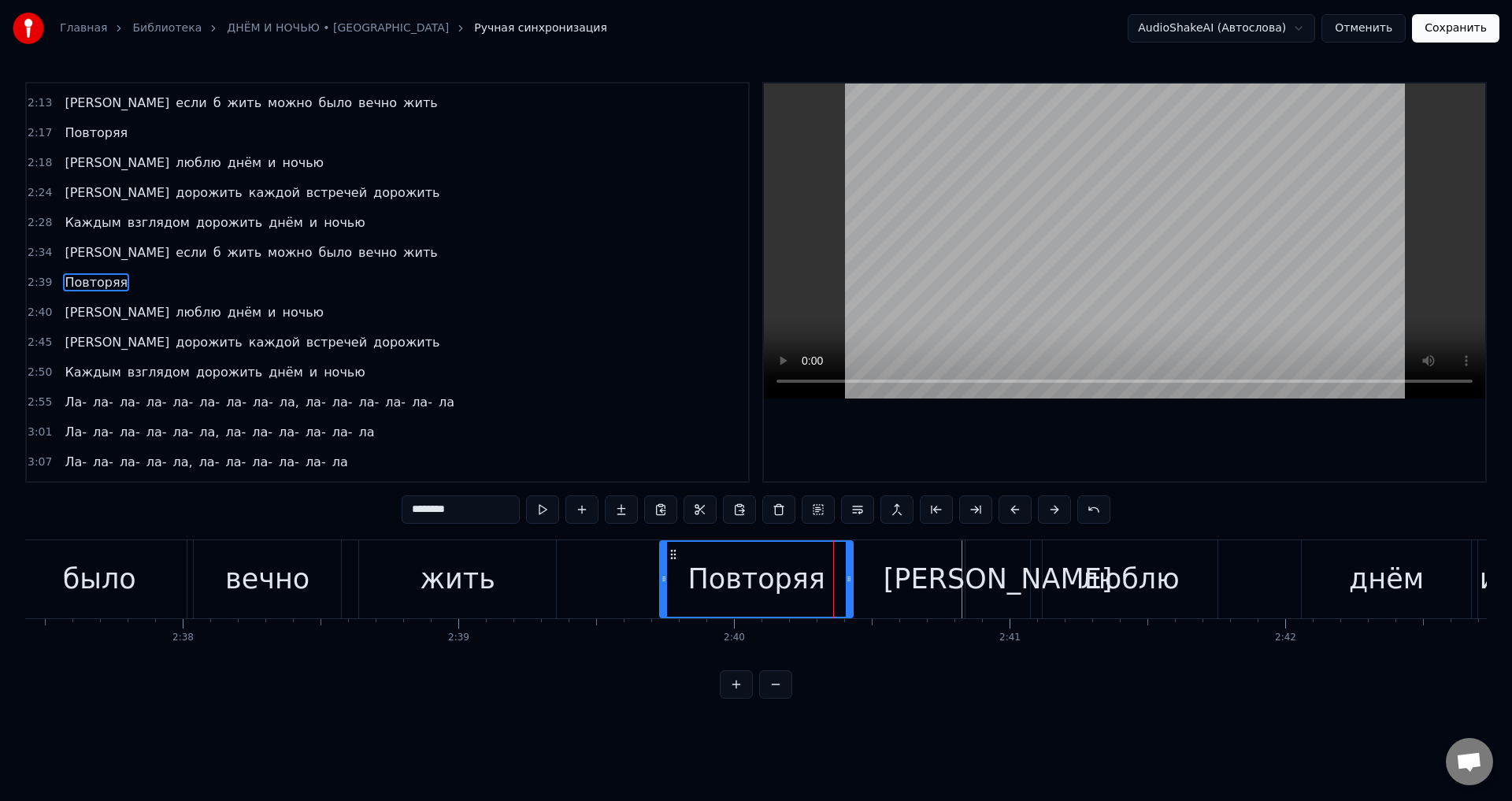
drag, startPoint x: 859, startPoint y: 584, endPoint x: 852, endPoint y: 584, distance: 7.0
click at [852, 584] on icon at bounding box center [849, 578] width 7 height 13
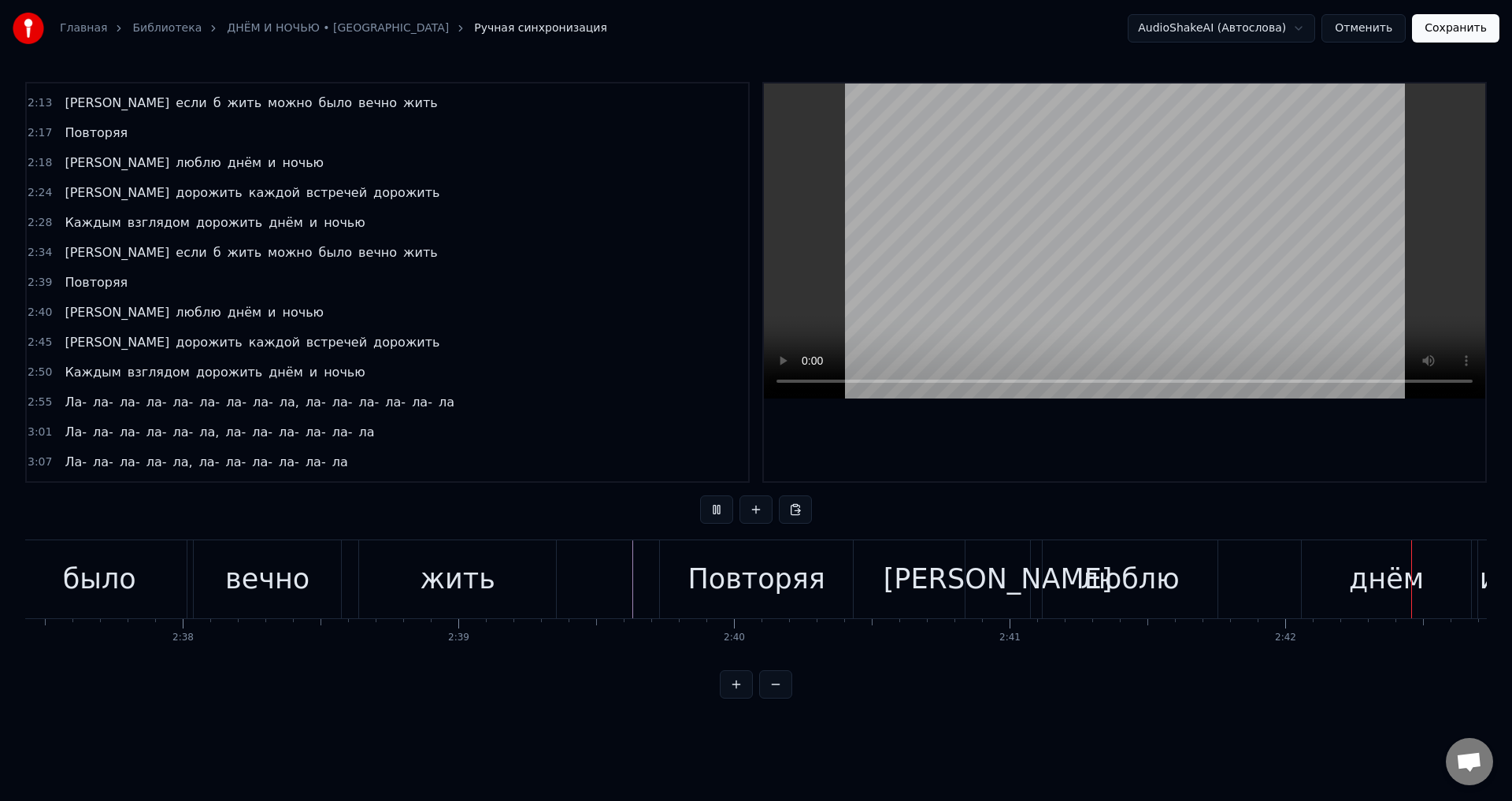
click at [995, 587] on div "Я люблю днём и ночью" at bounding box center [1509, 578] width 1089 height 78
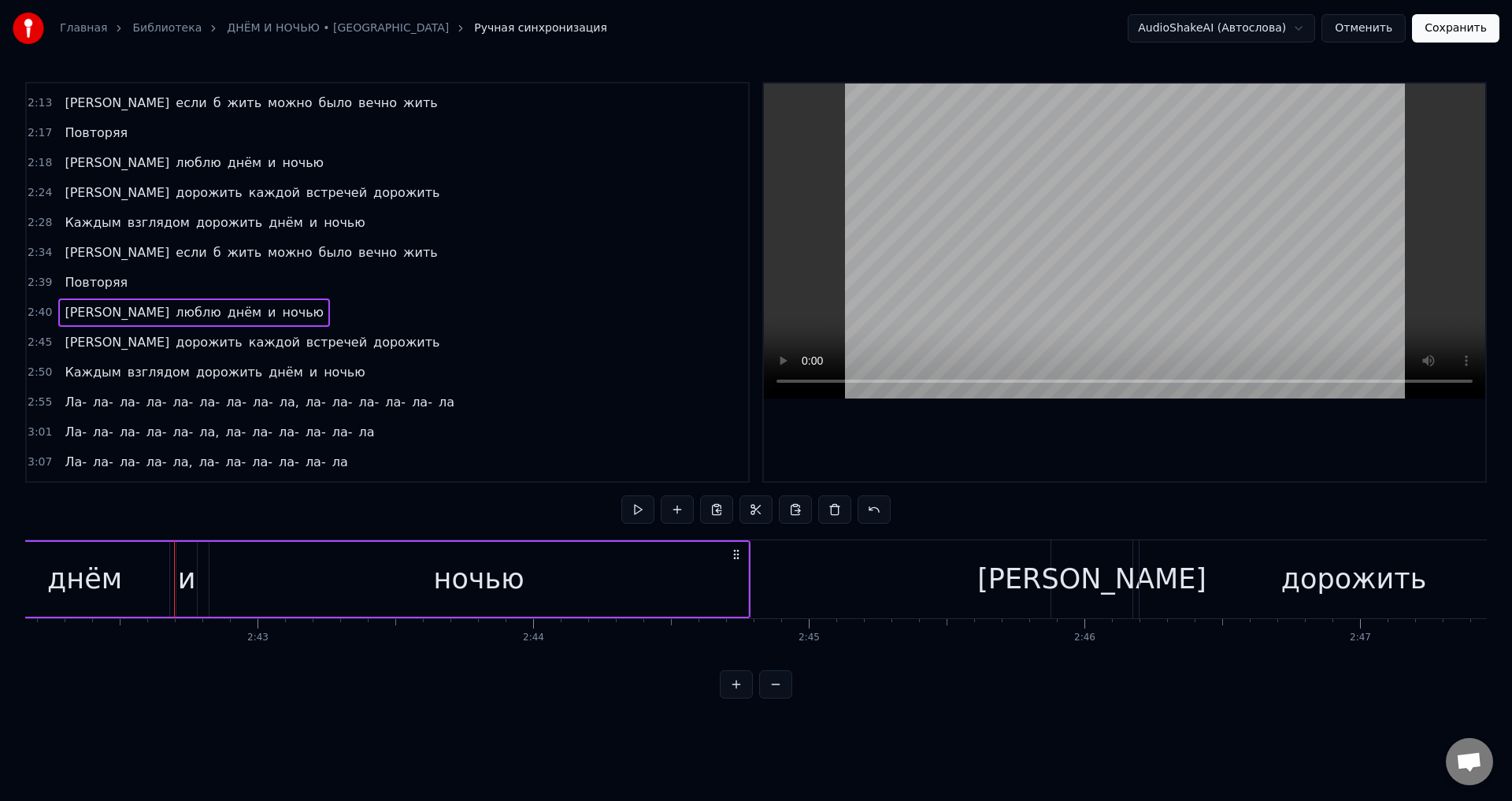
scroll to position [0, 44732]
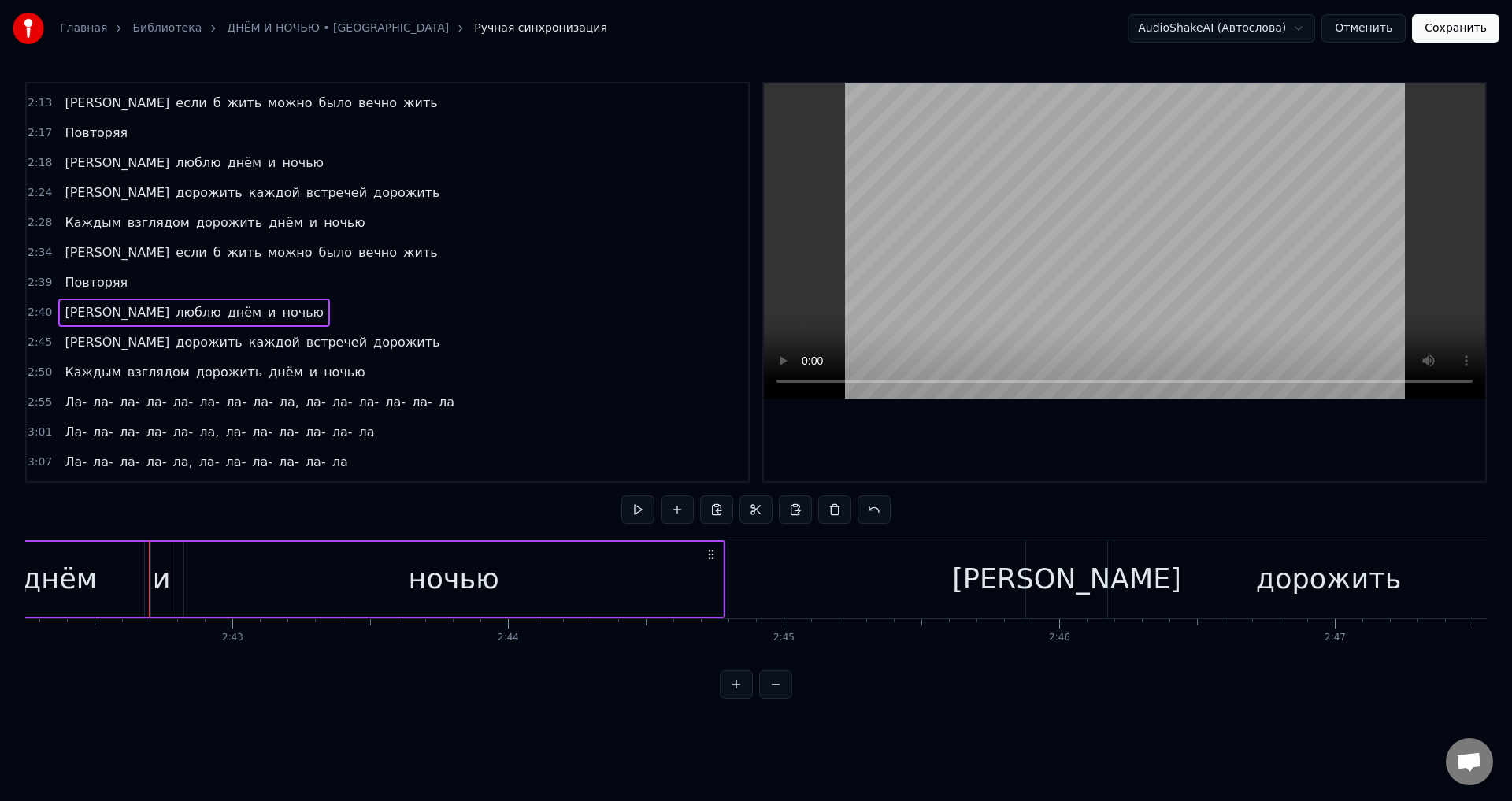
click at [969, 264] on video at bounding box center [1125, 240] width 722 height 315
click at [69, 310] on span "[PERSON_NAME]" at bounding box center [117, 312] width 108 height 18
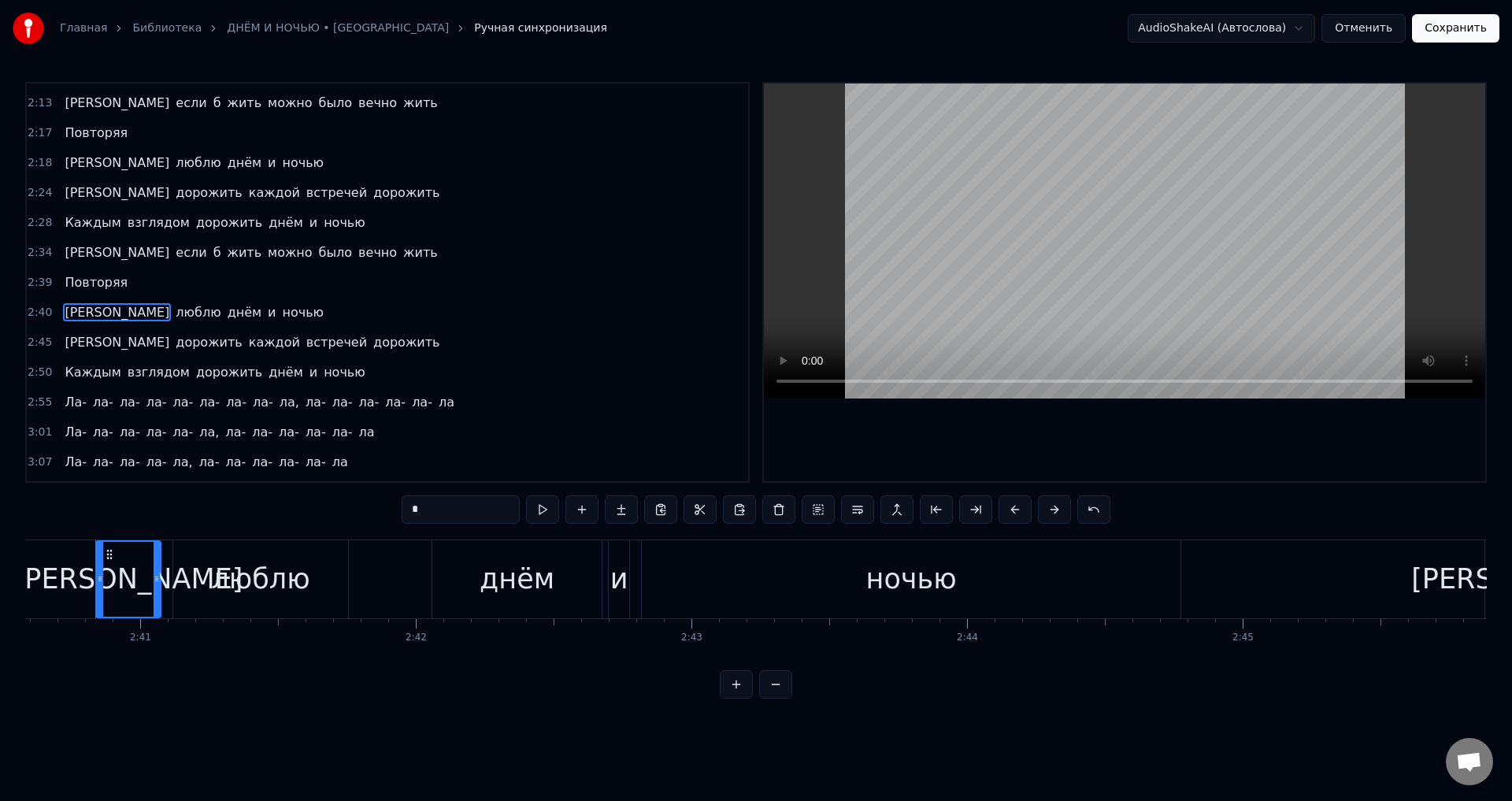
scroll to position [0, 44264]
click at [120, 585] on div "[PERSON_NAME]" at bounding box center [137, 578] width 63 height 75
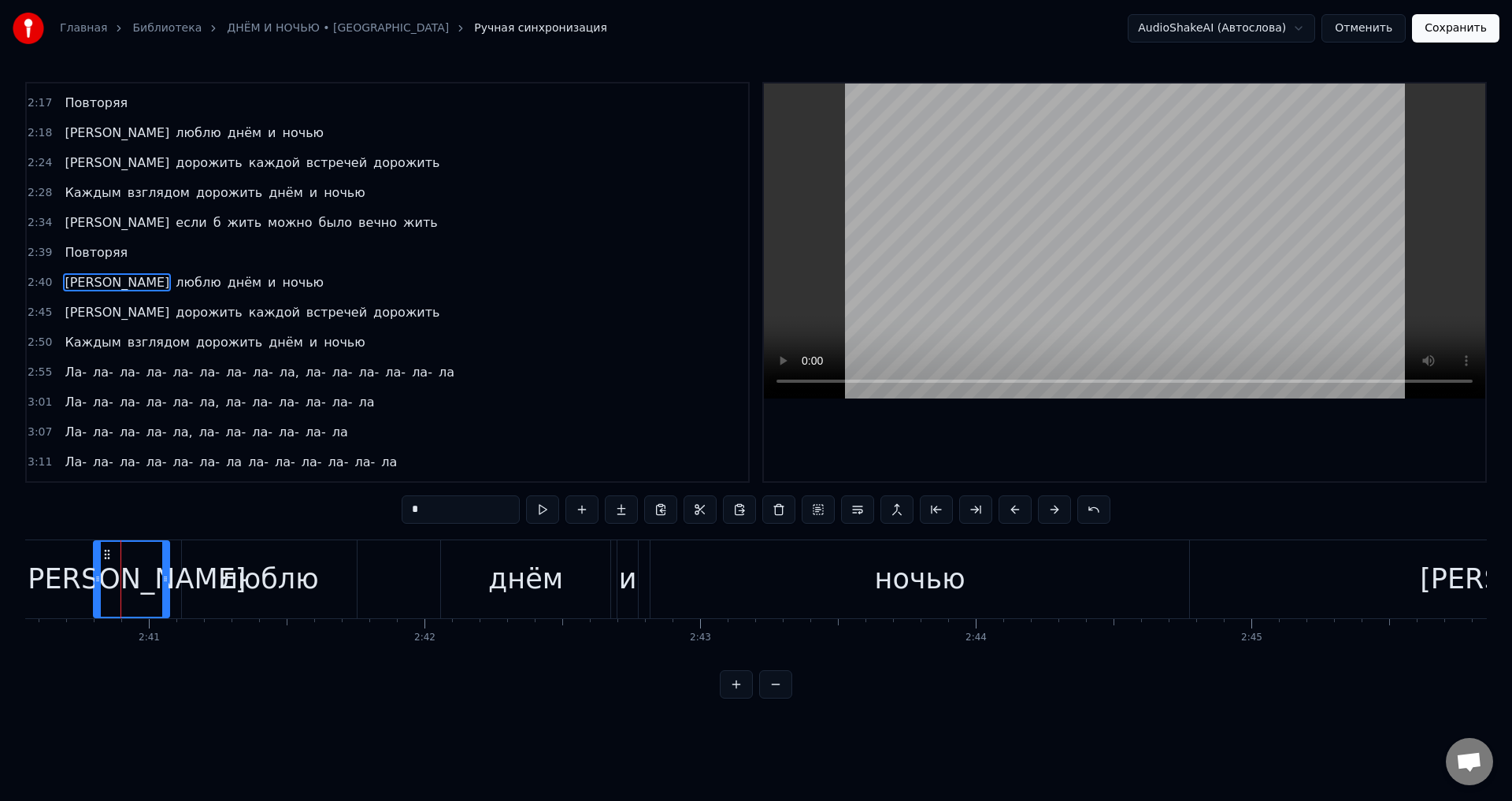
drag, startPoint x: 108, startPoint y: 581, endPoint x: 97, endPoint y: 581, distance: 11.0
click at [97, 581] on icon at bounding box center [98, 578] width 7 height 13
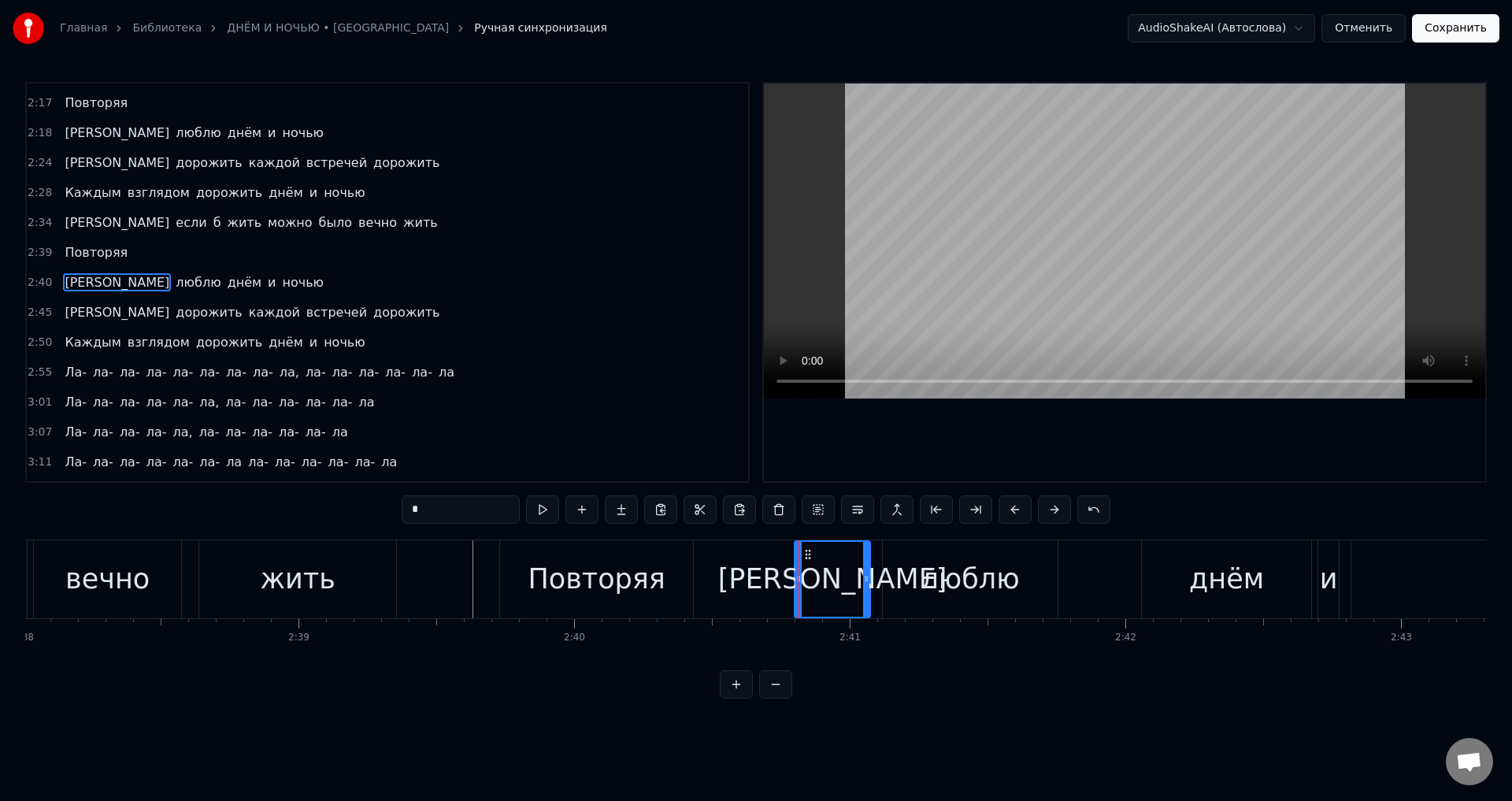
scroll to position [0, 43402]
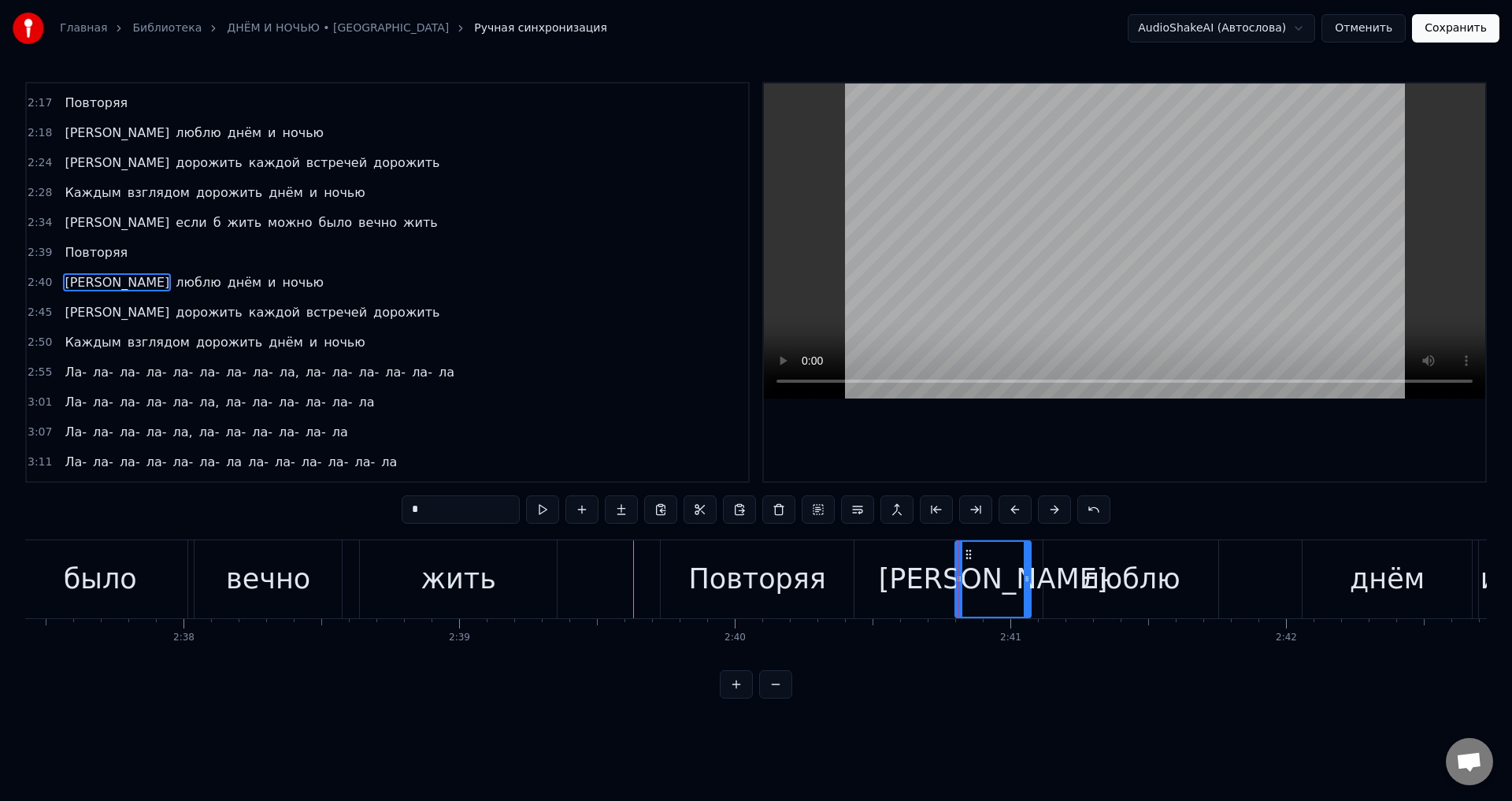
click at [780, 592] on div "Повторяя" at bounding box center [758, 579] width 138 height 42
type input "********"
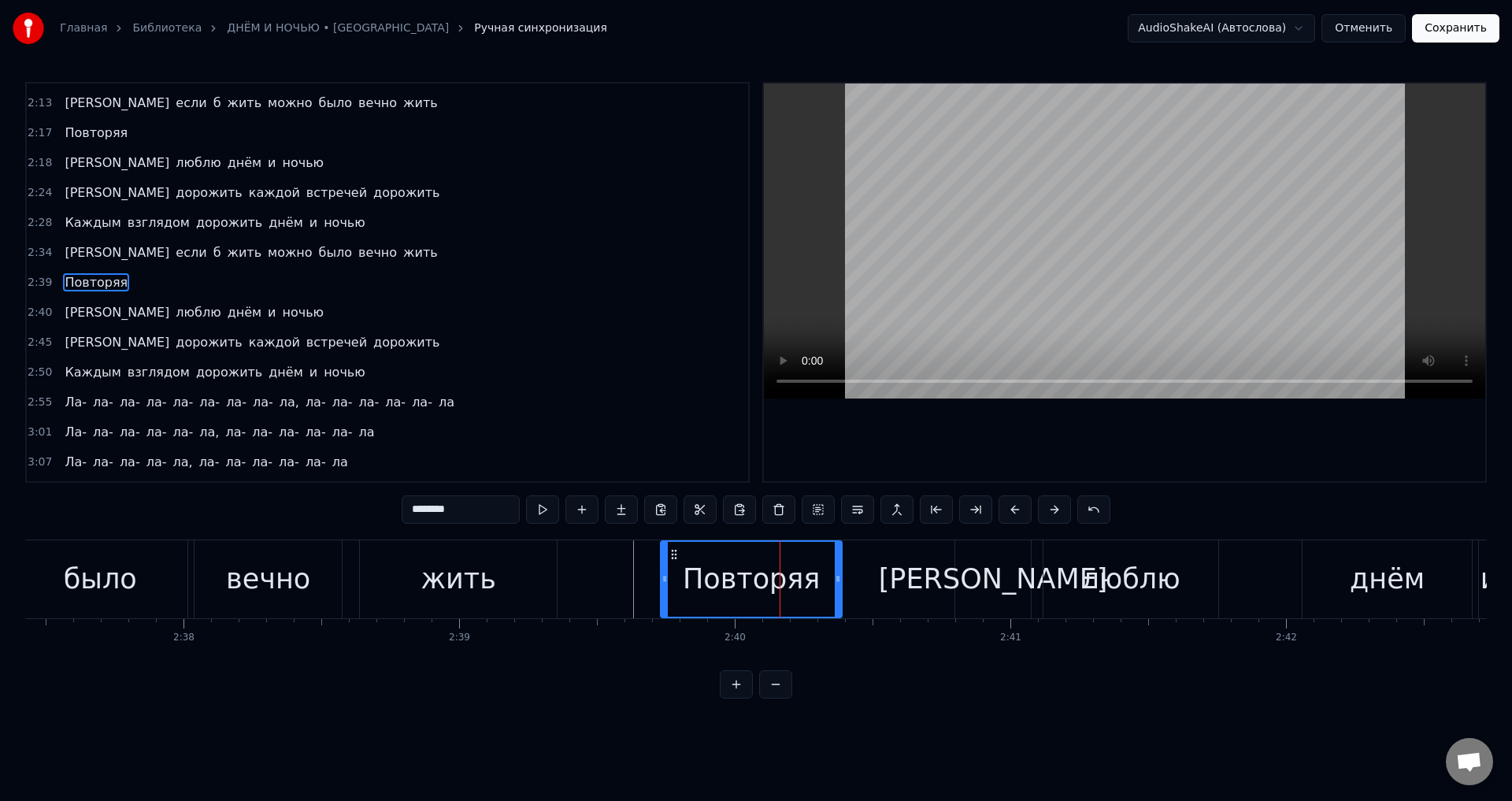
drag, startPoint x: 850, startPoint y: 584, endPoint x: 838, endPoint y: 584, distance: 12.0
click at [838, 584] on icon at bounding box center [838, 578] width 7 height 13
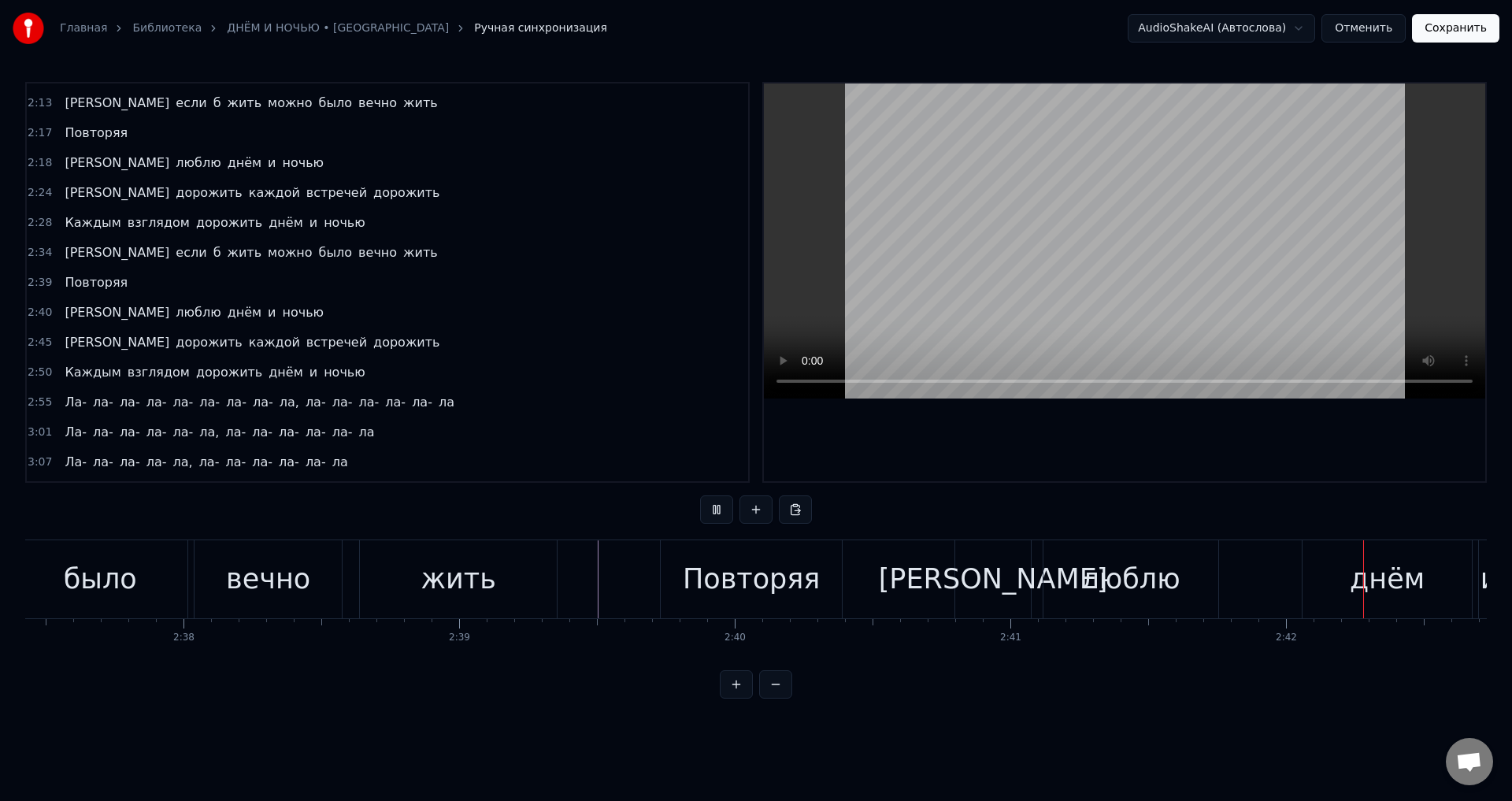
click at [955, 592] on div "[PERSON_NAME]" at bounding box center [994, 578] width 77 height 78
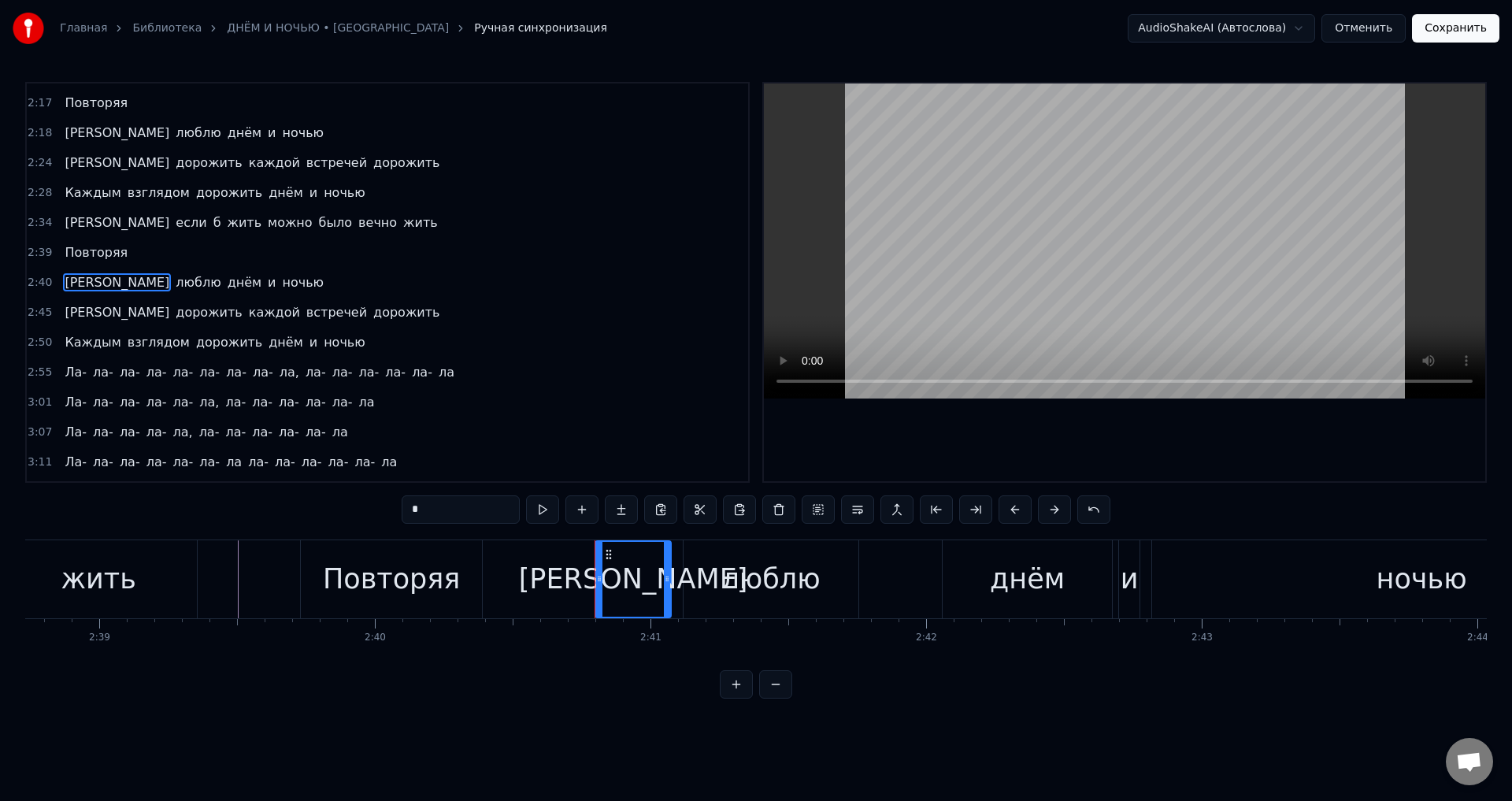
scroll to position [0, 43402]
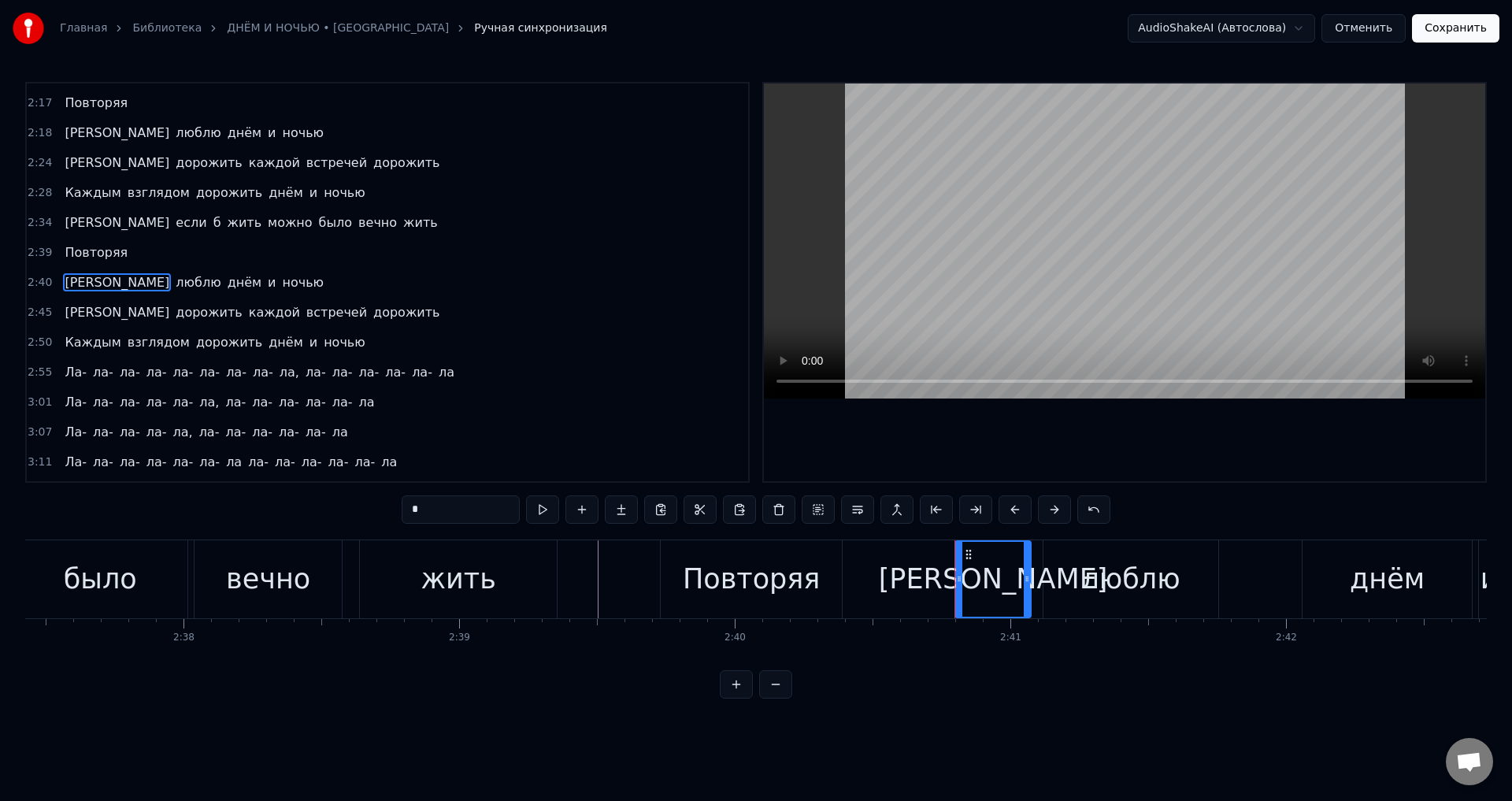
click at [966, 587] on div "[PERSON_NAME]" at bounding box center [993, 578] width 74 height 75
click at [952, 585] on div at bounding box center [953, 578] width 7 height 75
click at [827, 584] on div "Повторяя" at bounding box center [752, 578] width 181 height 78
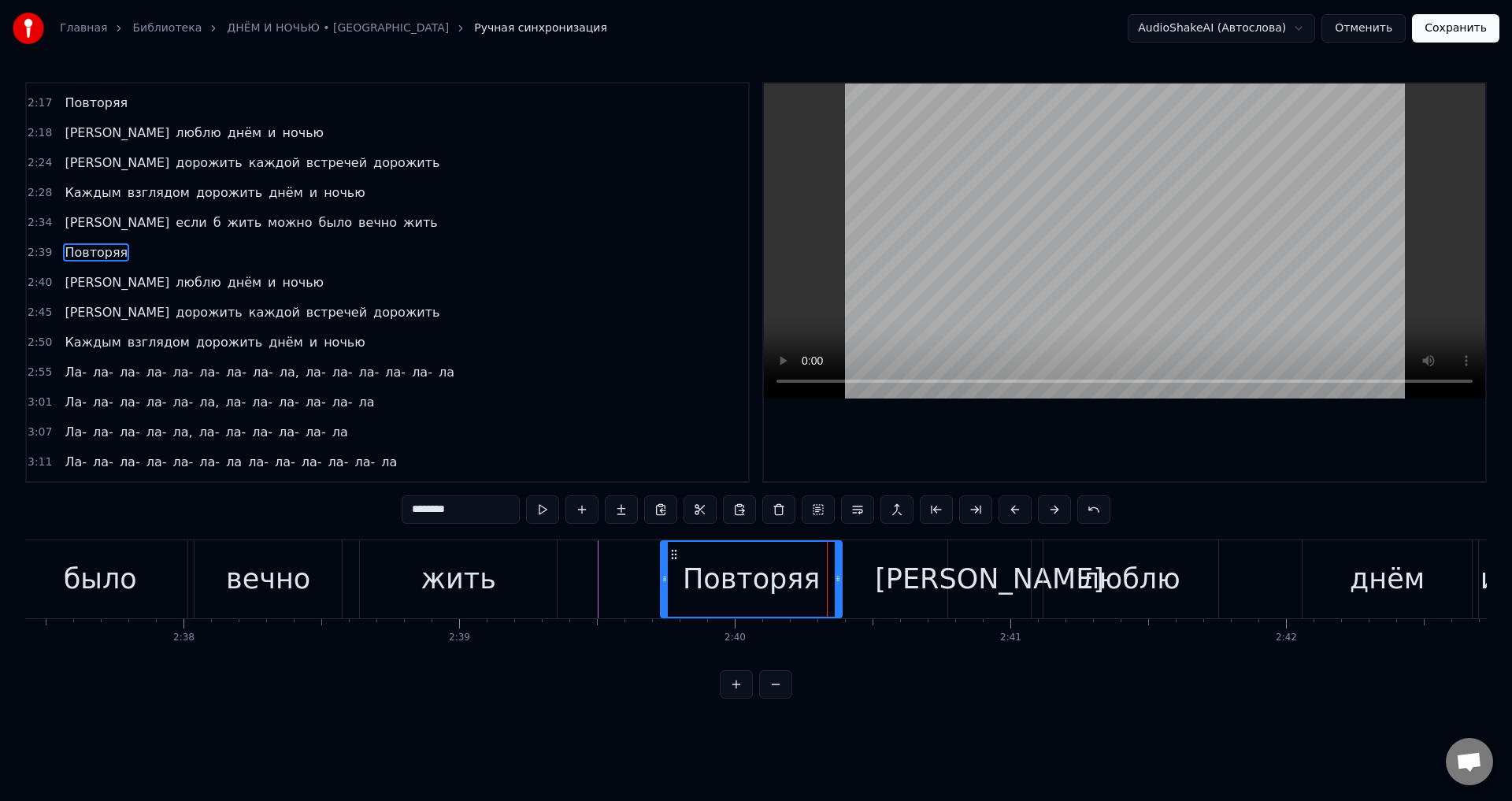
scroll to position [683, 0]
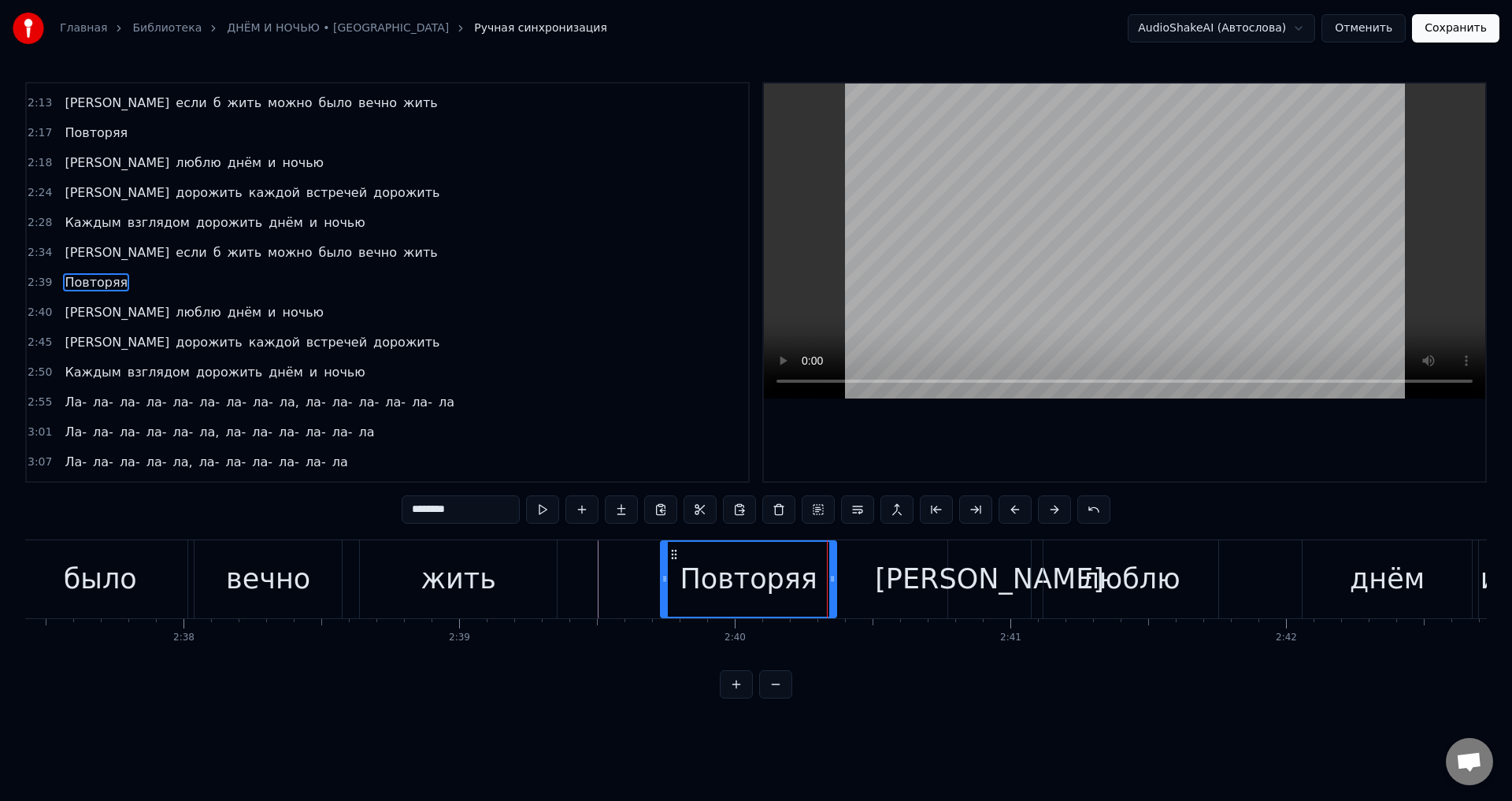
click at [833, 584] on icon at bounding box center [832, 578] width 7 height 13
click at [742, 563] on div "Повторяя" at bounding box center [748, 579] width 138 height 42
click at [969, 593] on div "[PERSON_NAME]" at bounding box center [990, 578] width 82 height 78
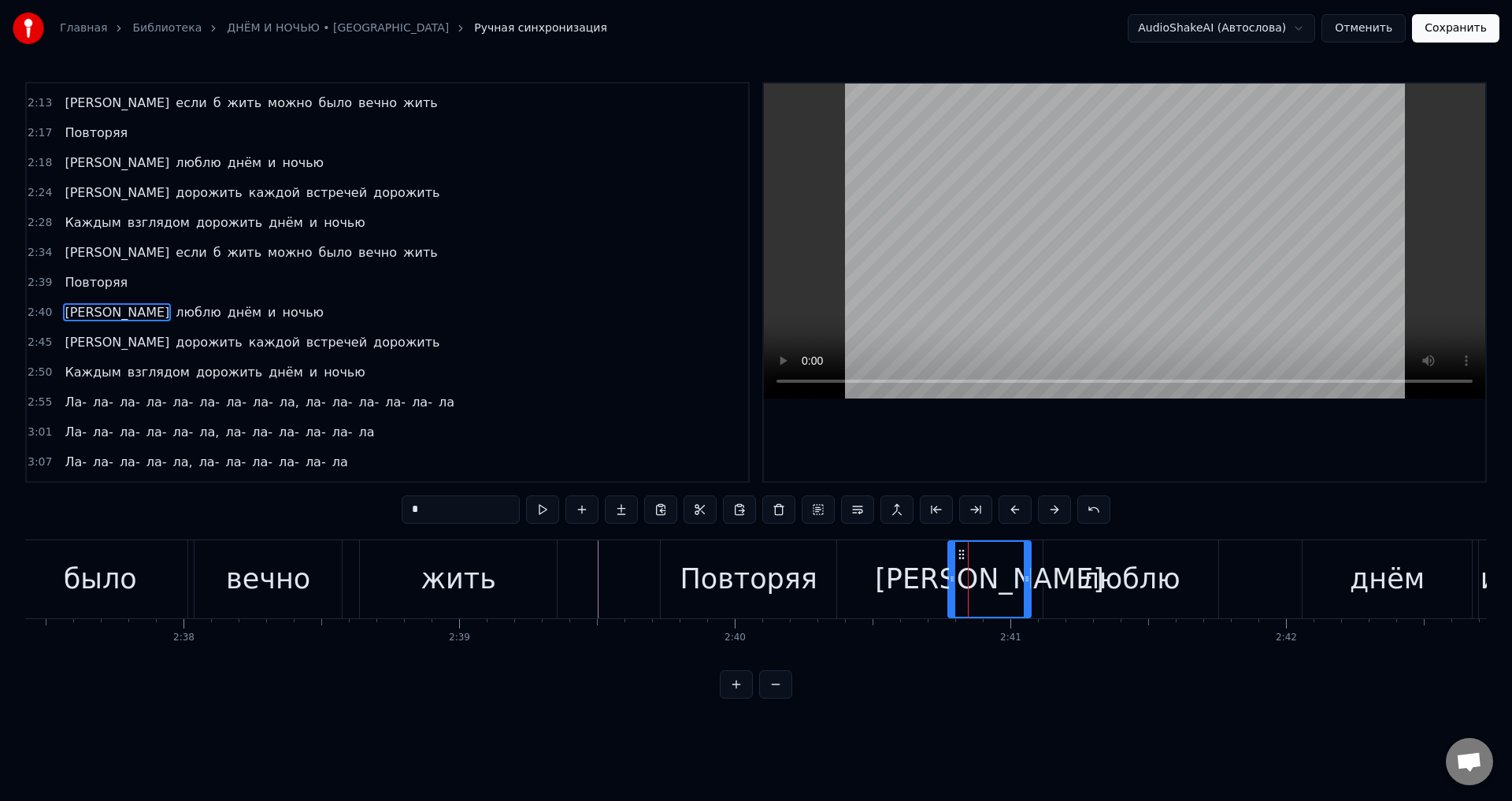
scroll to position [714, 0]
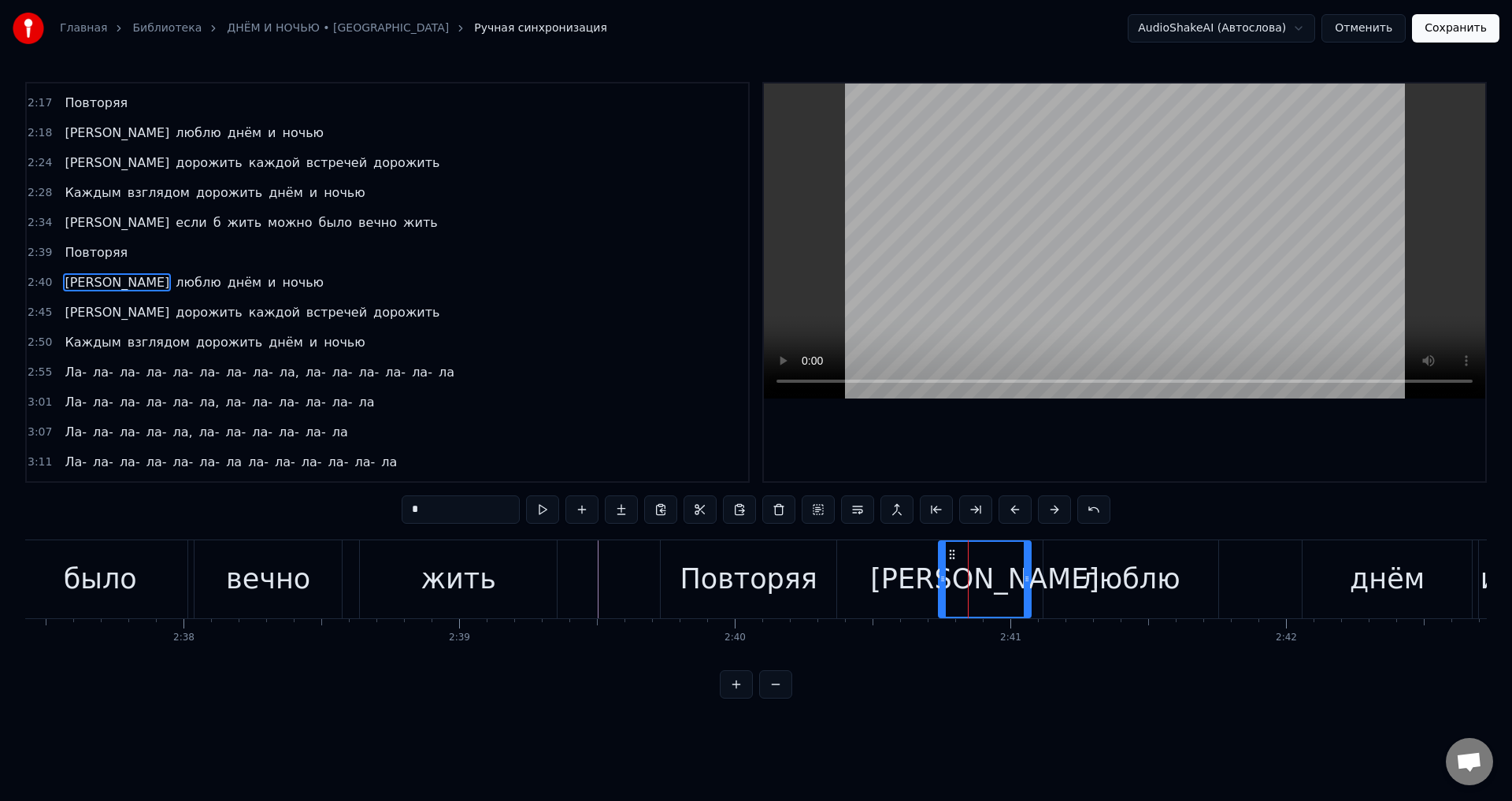
drag, startPoint x: 952, startPoint y: 587, endPoint x: 942, endPoint y: 587, distance: 10.0
click at [942, 587] on div at bounding box center [943, 578] width 7 height 75
click at [806, 589] on div "Повторяя" at bounding box center [748, 579] width 138 height 42
type input "********"
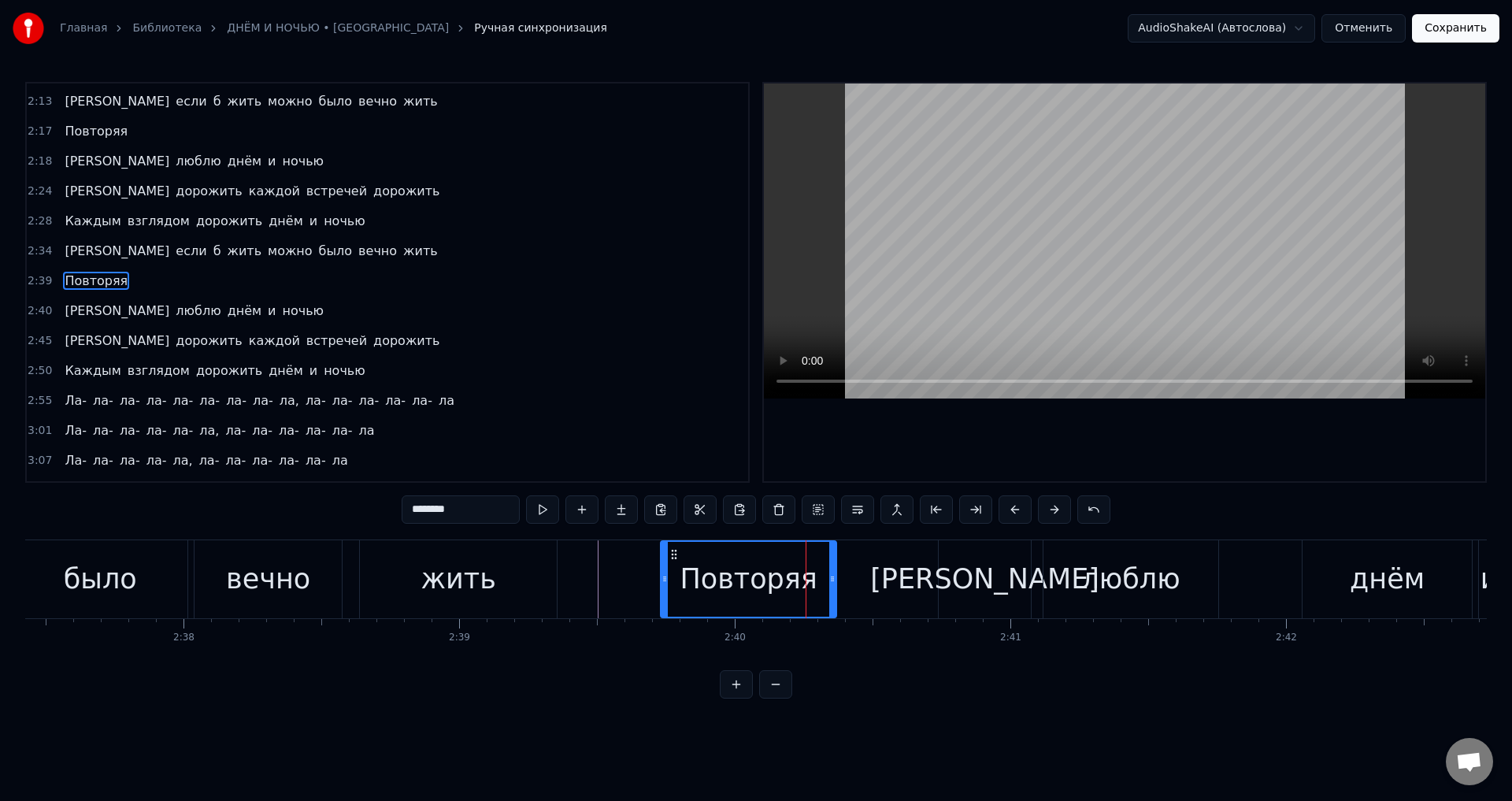
scroll to position [683, 0]
click at [827, 589] on div at bounding box center [825, 578] width 7 height 75
click at [817, 587] on div at bounding box center [820, 578] width 7 height 75
click at [759, 586] on div "Повторяя" at bounding box center [743, 579] width 138 height 42
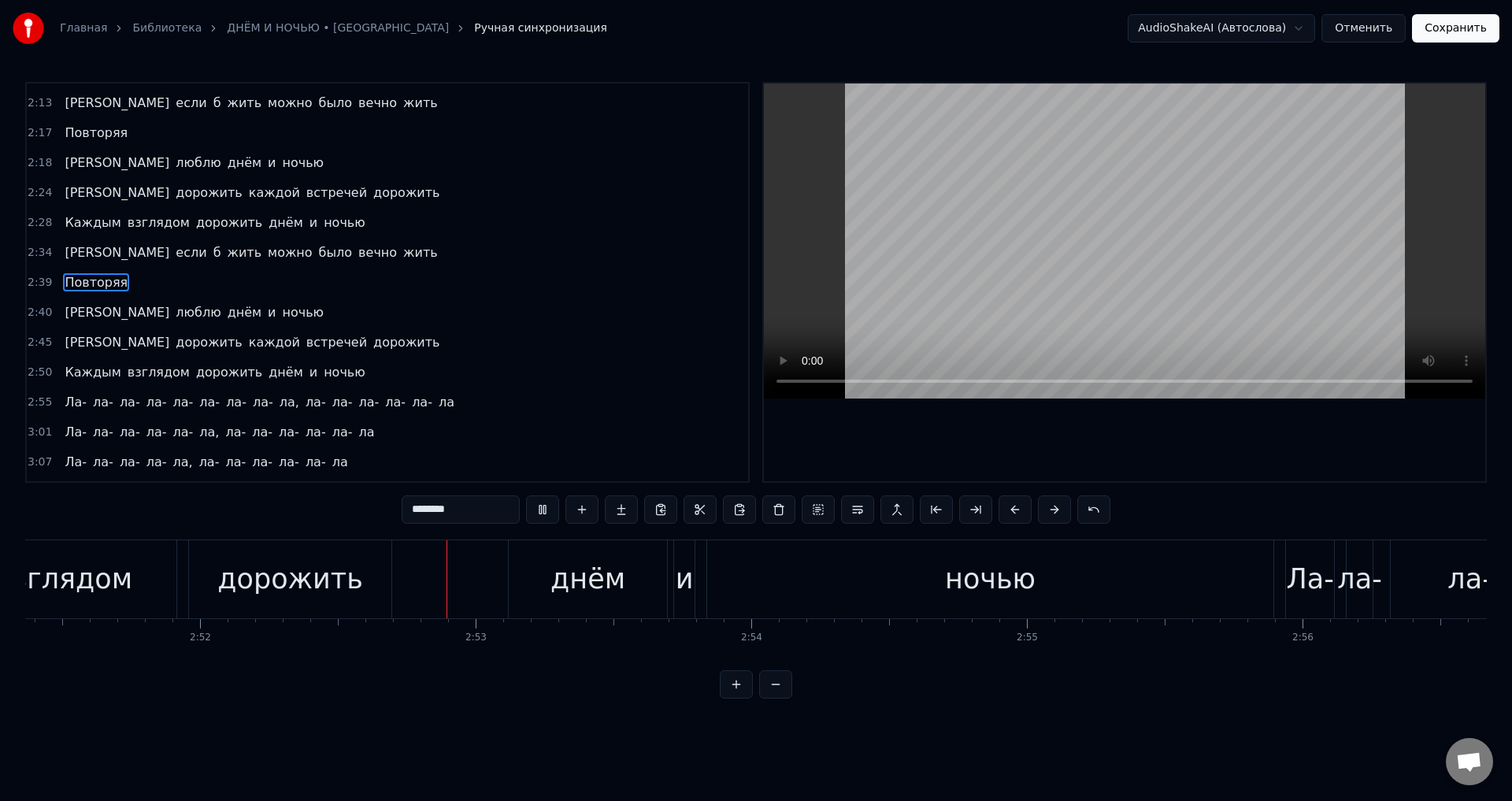
scroll to position [0, 47441]
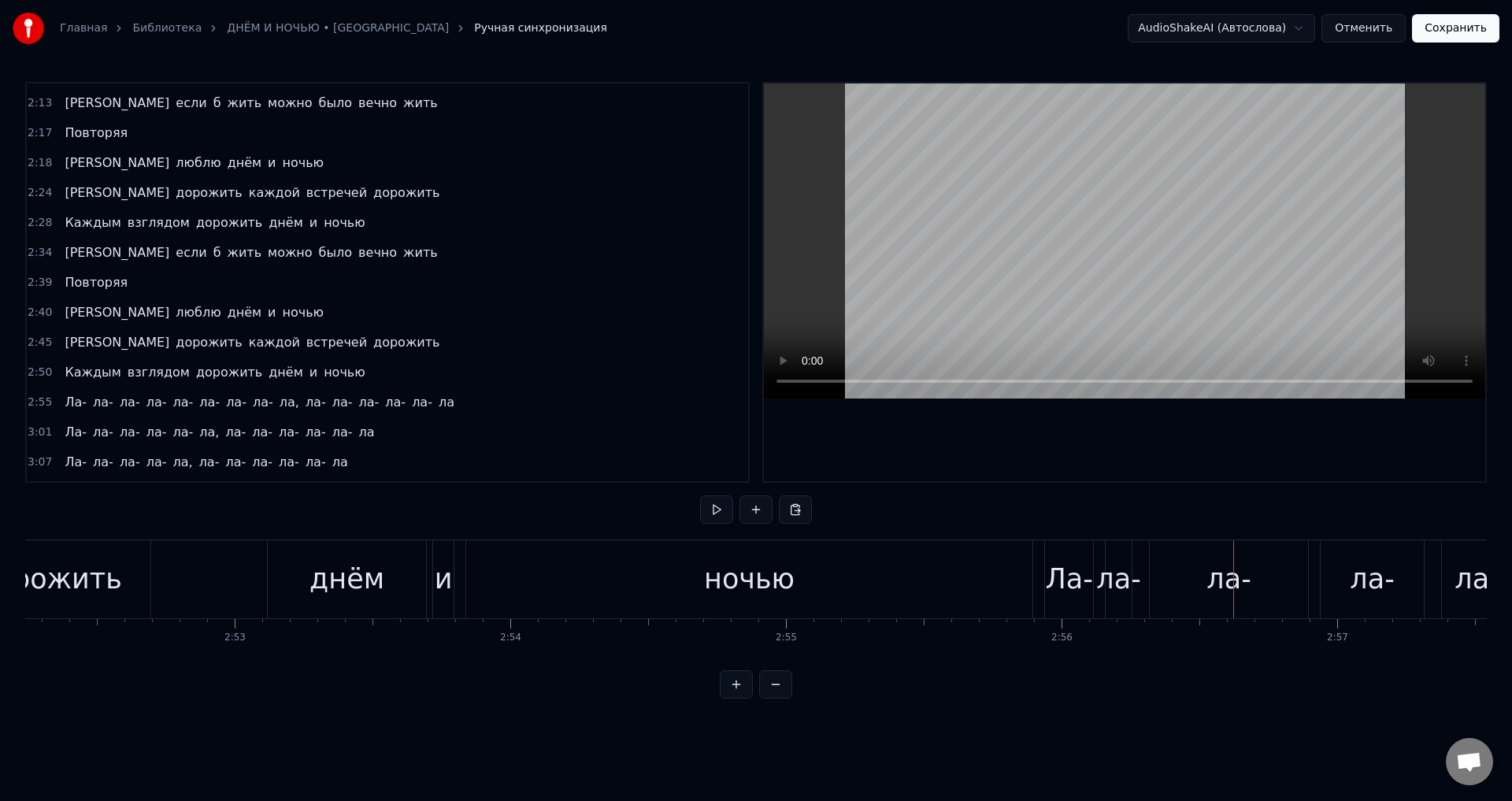
scroll to position [0, 47407]
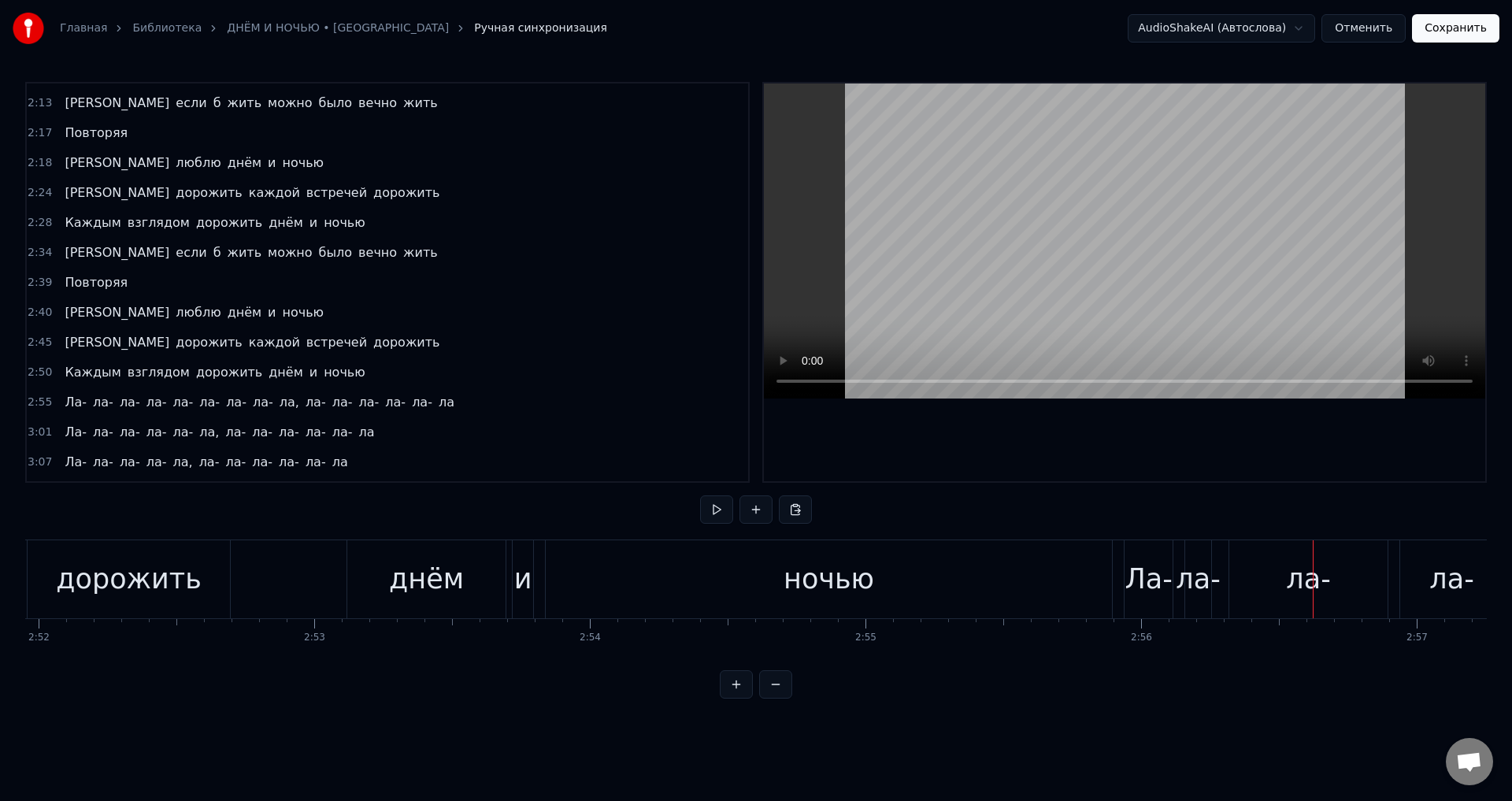
click at [952, 575] on div "ночью" at bounding box center [829, 578] width 566 height 78
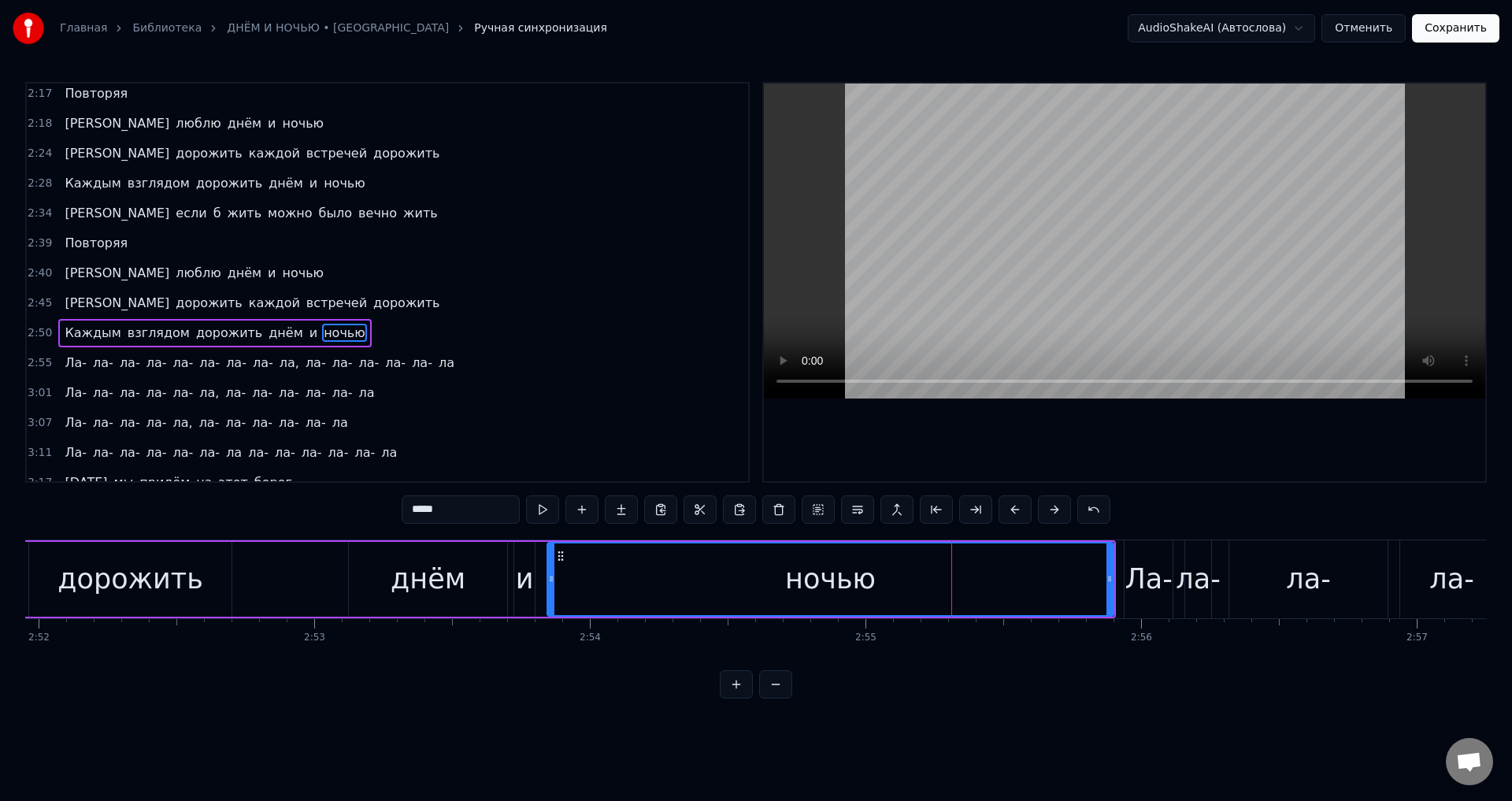
scroll to position [773, 0]
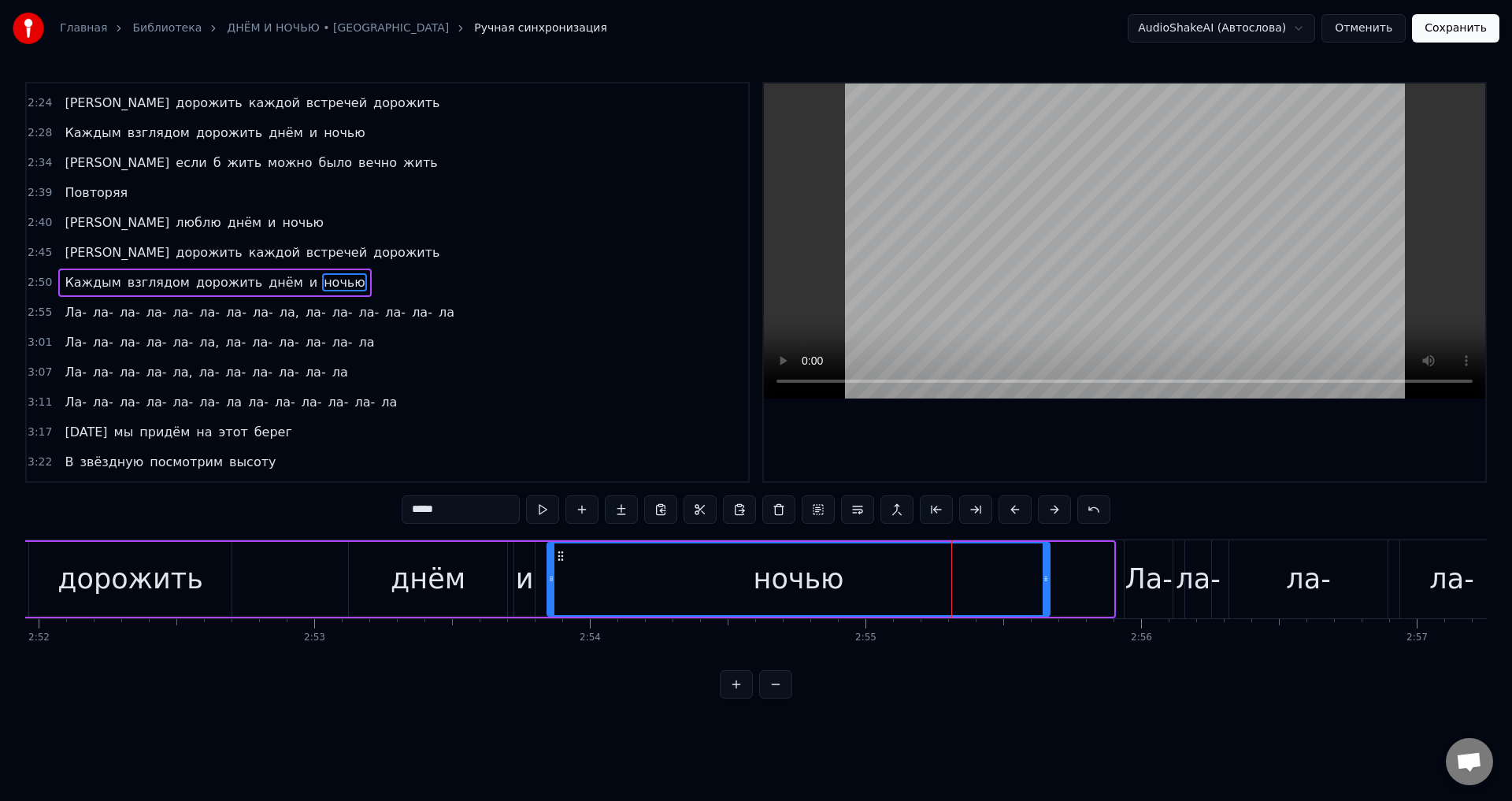
drag, startPoint x: 1109, startPoint y: 581, endPoint x: 1047, endPoint y: 566, distance: 63.8
click at [1047, 583] on icon at bounding box center [1047, 578] width 7 height 13
click at [957, 570] on div "ночью" at bounding box center [800, 578] width 502 height 71
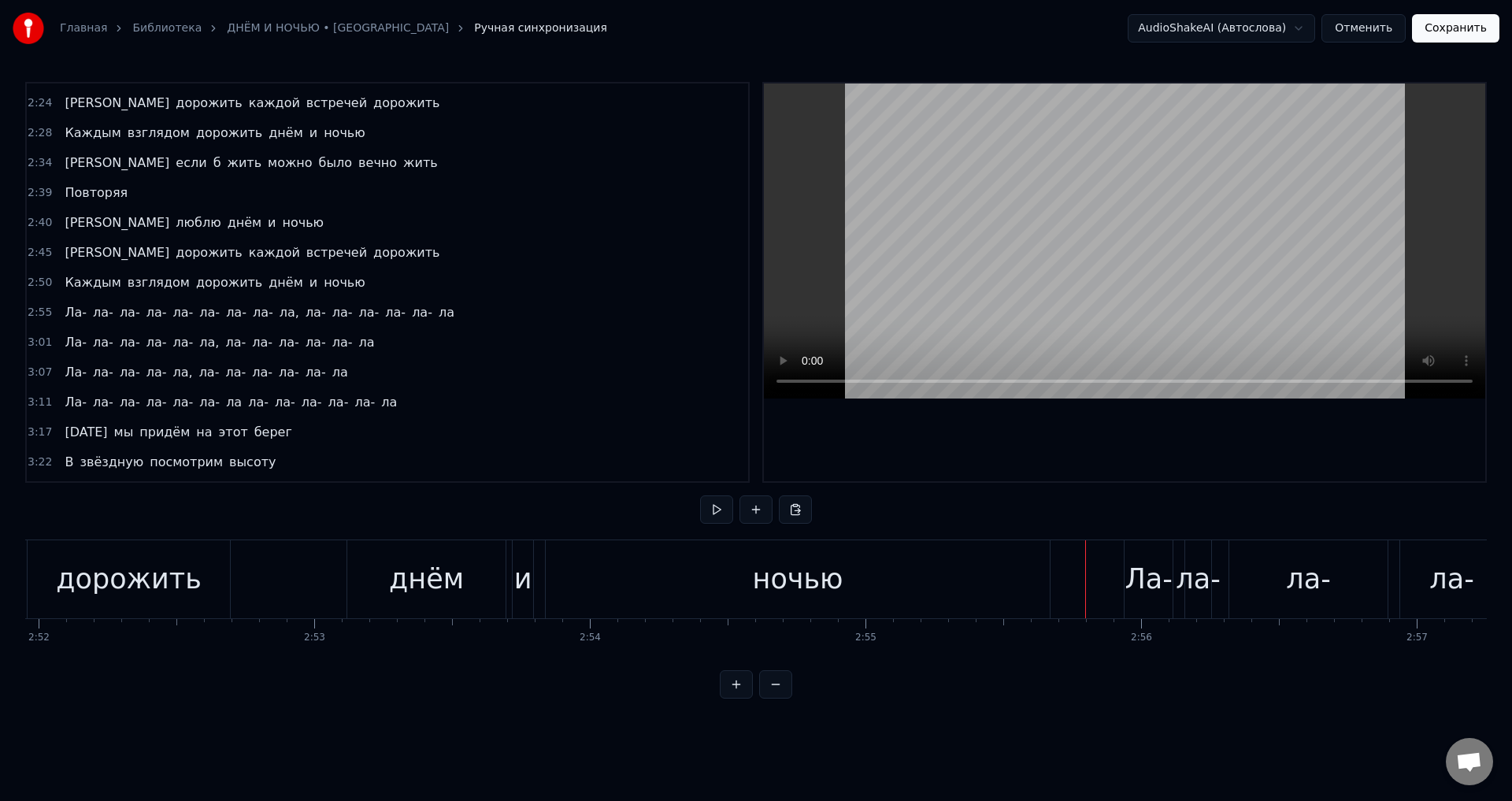
click at [1144, 585] on div "Ла-" at bounding box center [1148, 579] width 47 height 42
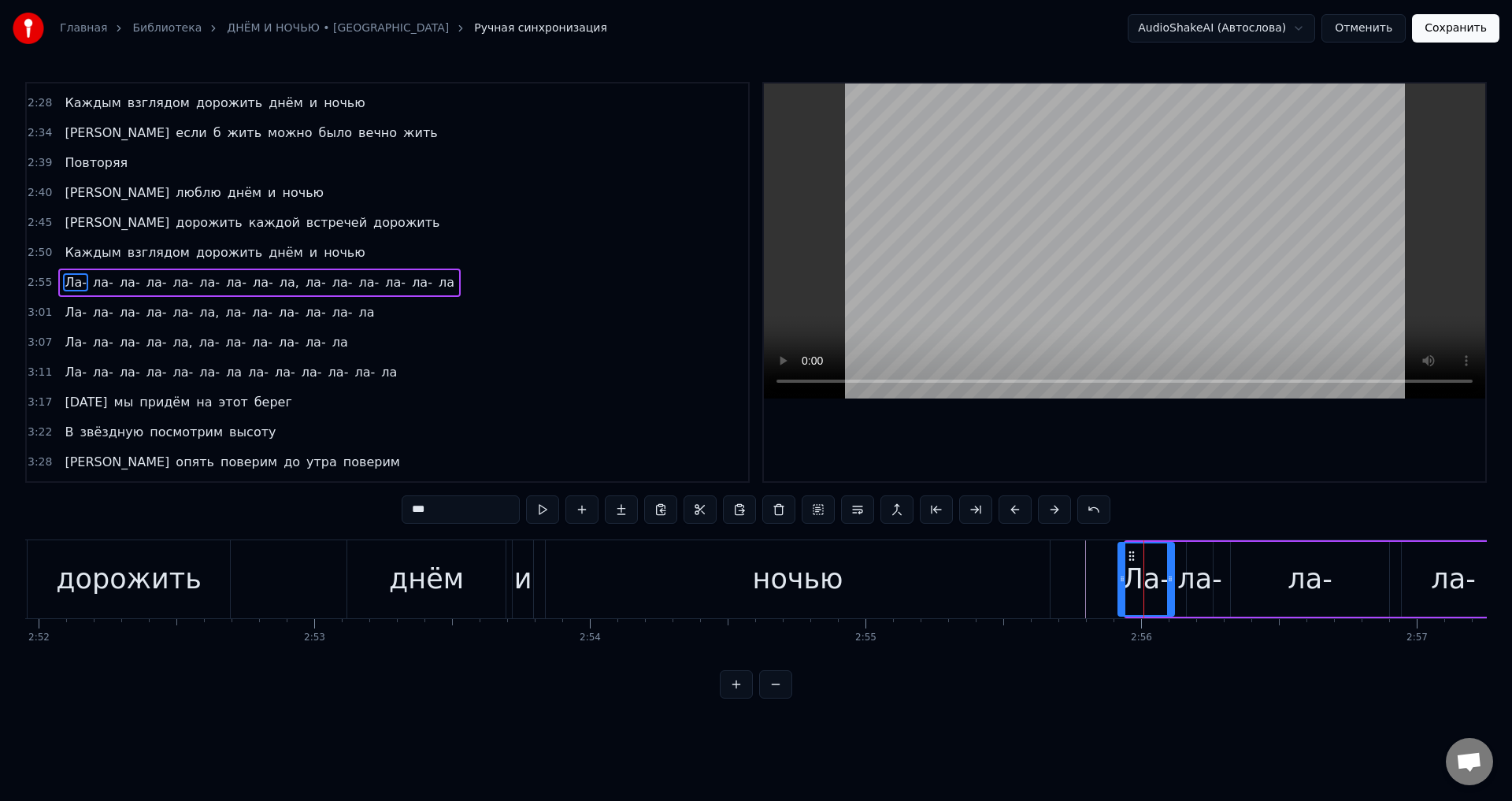
drag, startPoint x: 1144, startPoint y: 585, endPoint x: 1123, endPoint y: 582, distance: 21.2
click at [1123, 582] on icon at bounding box center [1123, 578] width 7 height 13
drag, startPoint x: 867, startPoint y: 585, endPoint x: 852, endPoint y: 585, distance: 15.0
click at [867, 585] on div "ночью" at bounding box center [798, 578] width 504 height 78
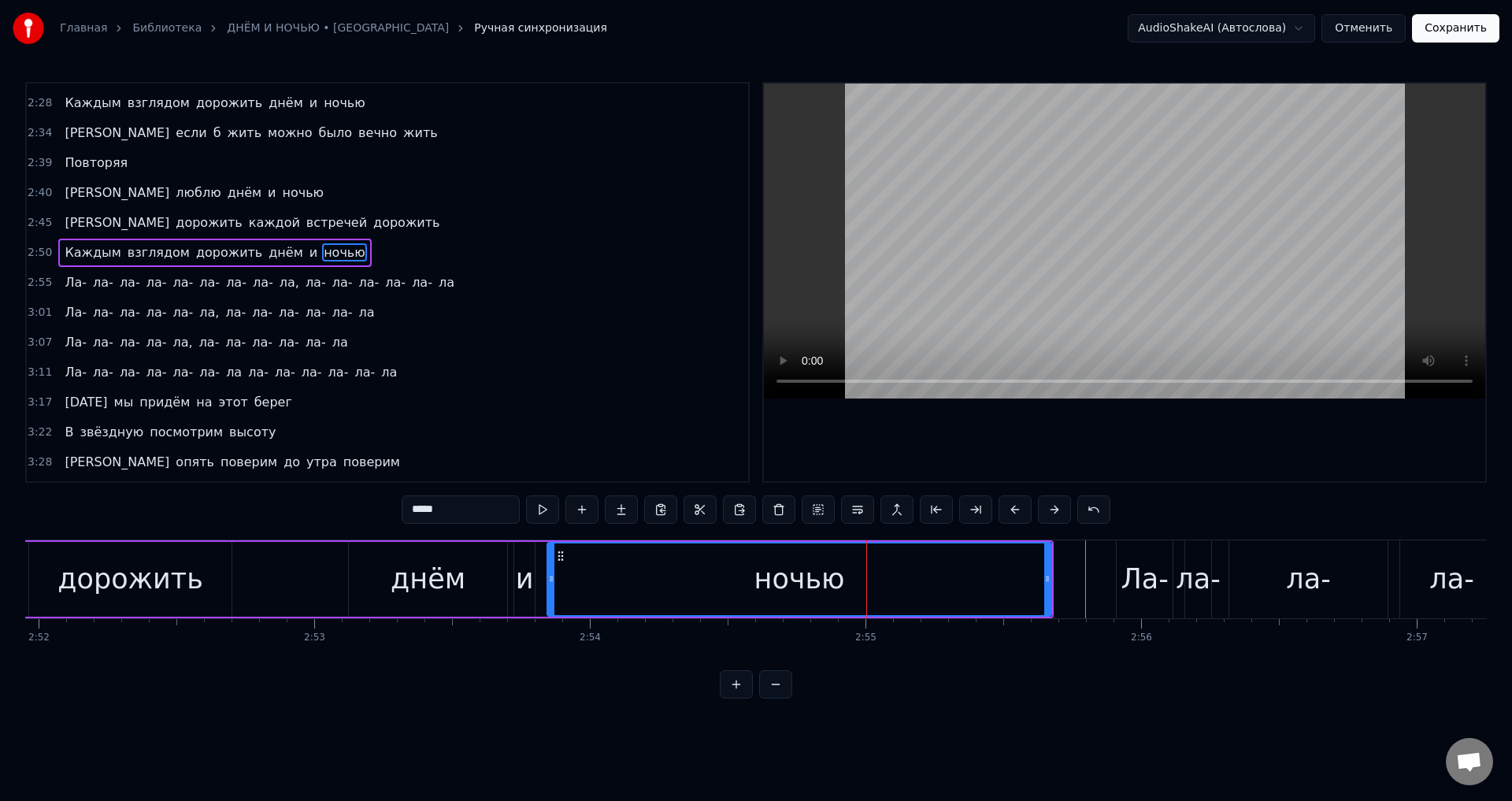
scroll to position [773, 0]
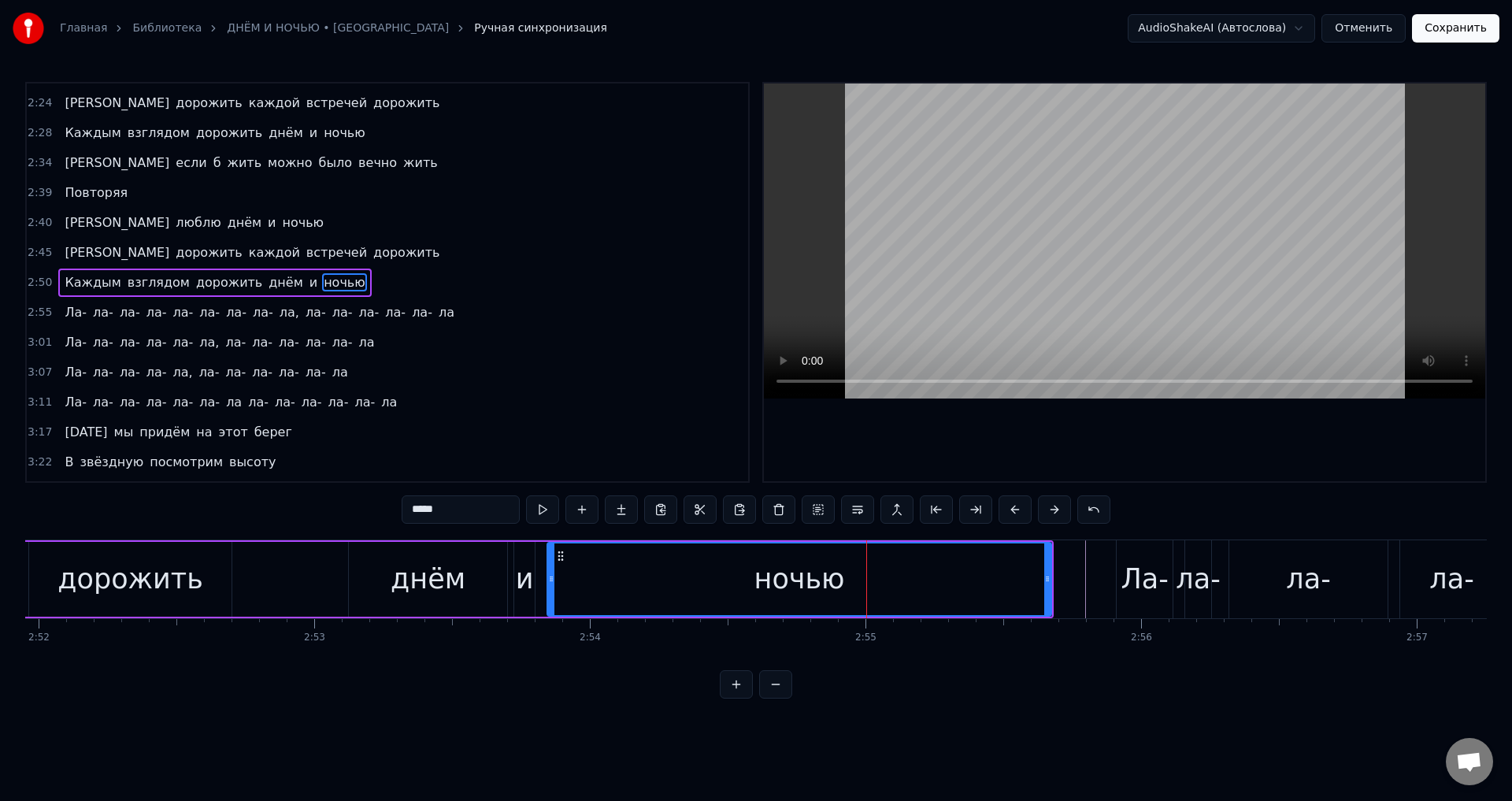
drag, startPoint x: 487, startPoint y: 585, endPoint x: 544, endPoint y: 531, distance: 78.5
click at [486, 584] on div "днём" at bounding box center [428, 578] width 158 height 75
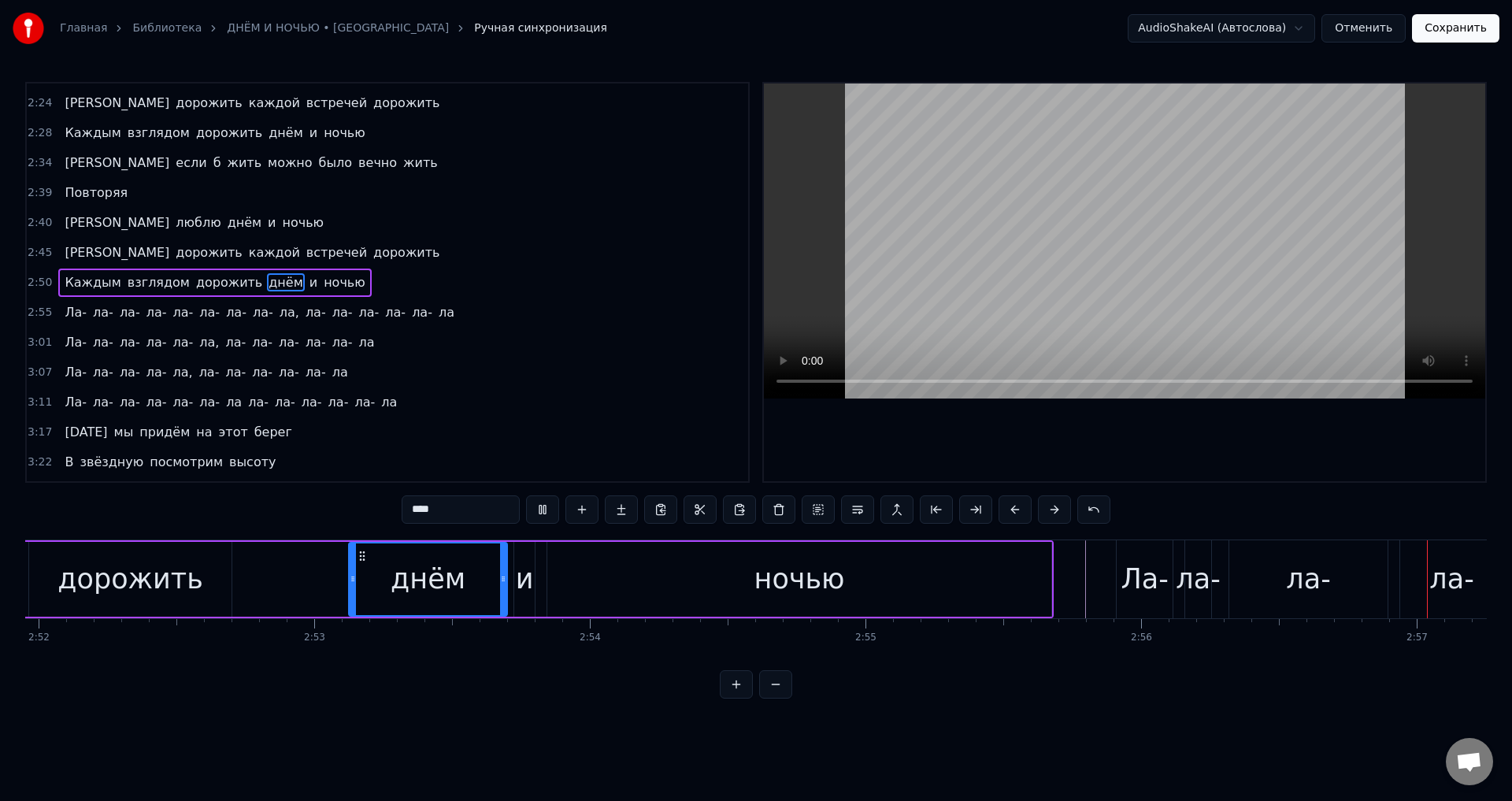
click at [1004, 589] on div "ночью" at bounding box center [800, 578] width 504 height 75
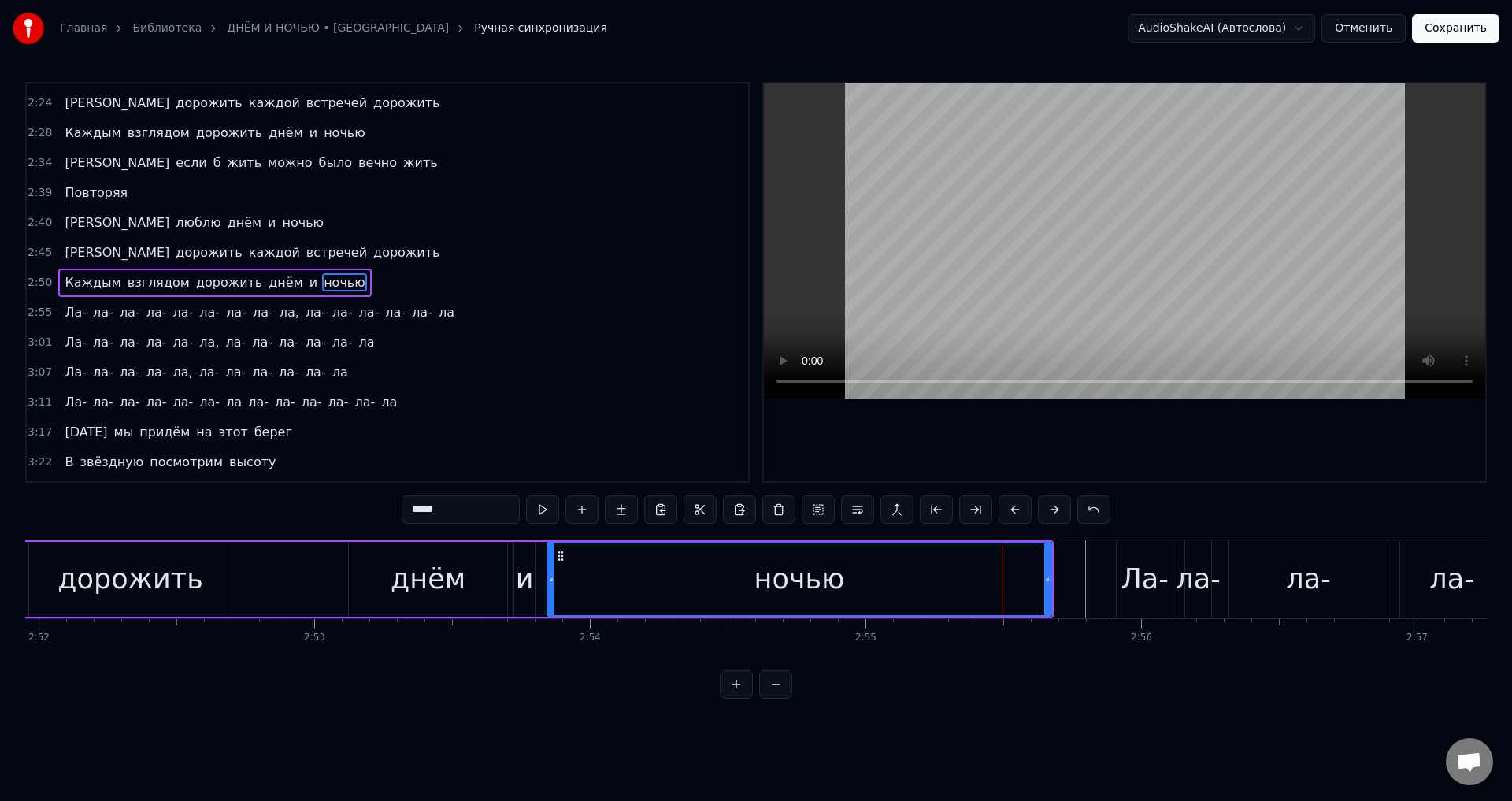
drag, startPoint x: 207, startPoint y: 575, endPoint x: 440, endPoint y: 611, distance: 235.8
click at [207, 575] on div "дорожить" at bounding box center [130, 578] width 202 height 75
type input "********"
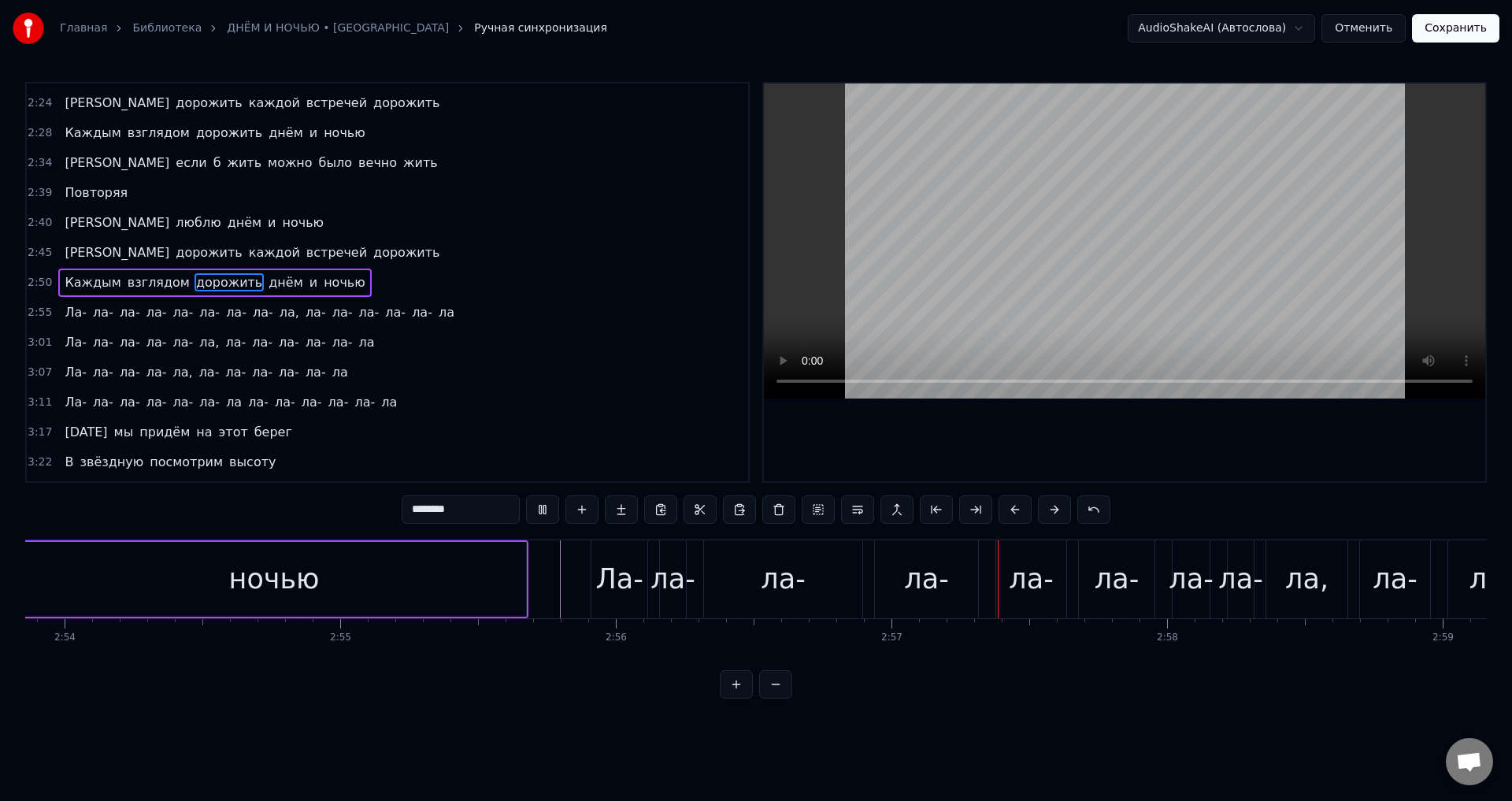
drag, startPoint x: 1095, startPoint y: 584, endPoint x: 1065, endPoint y: 577, distance: 30.8
click at [1094, 584] on div "[GEOGRAPHIC_DATA], [GEOGRAPHIC_DATA]" at bounding box center [1299, 578] width 1417 height 78
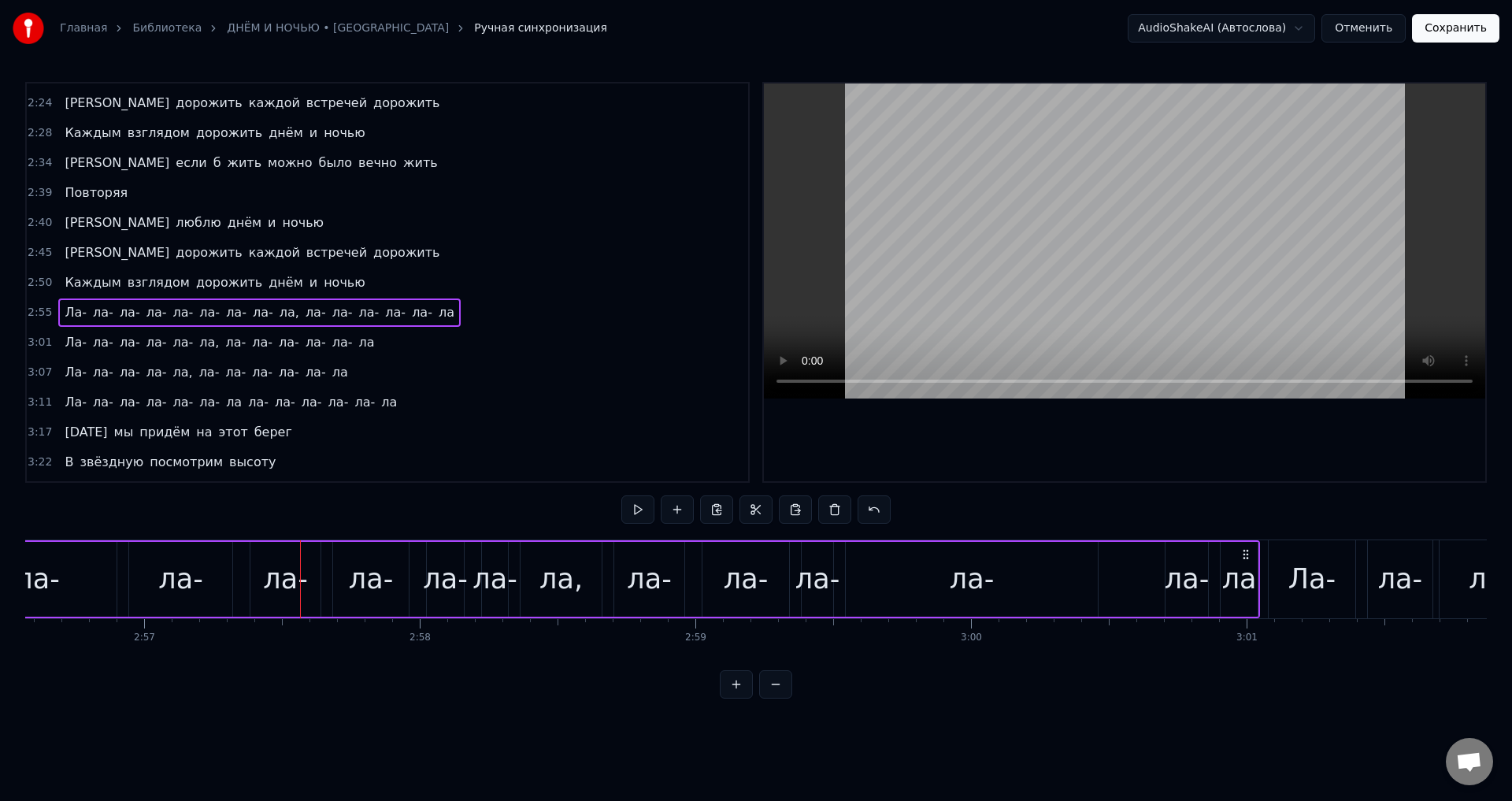
scroll to position [0, 48738]
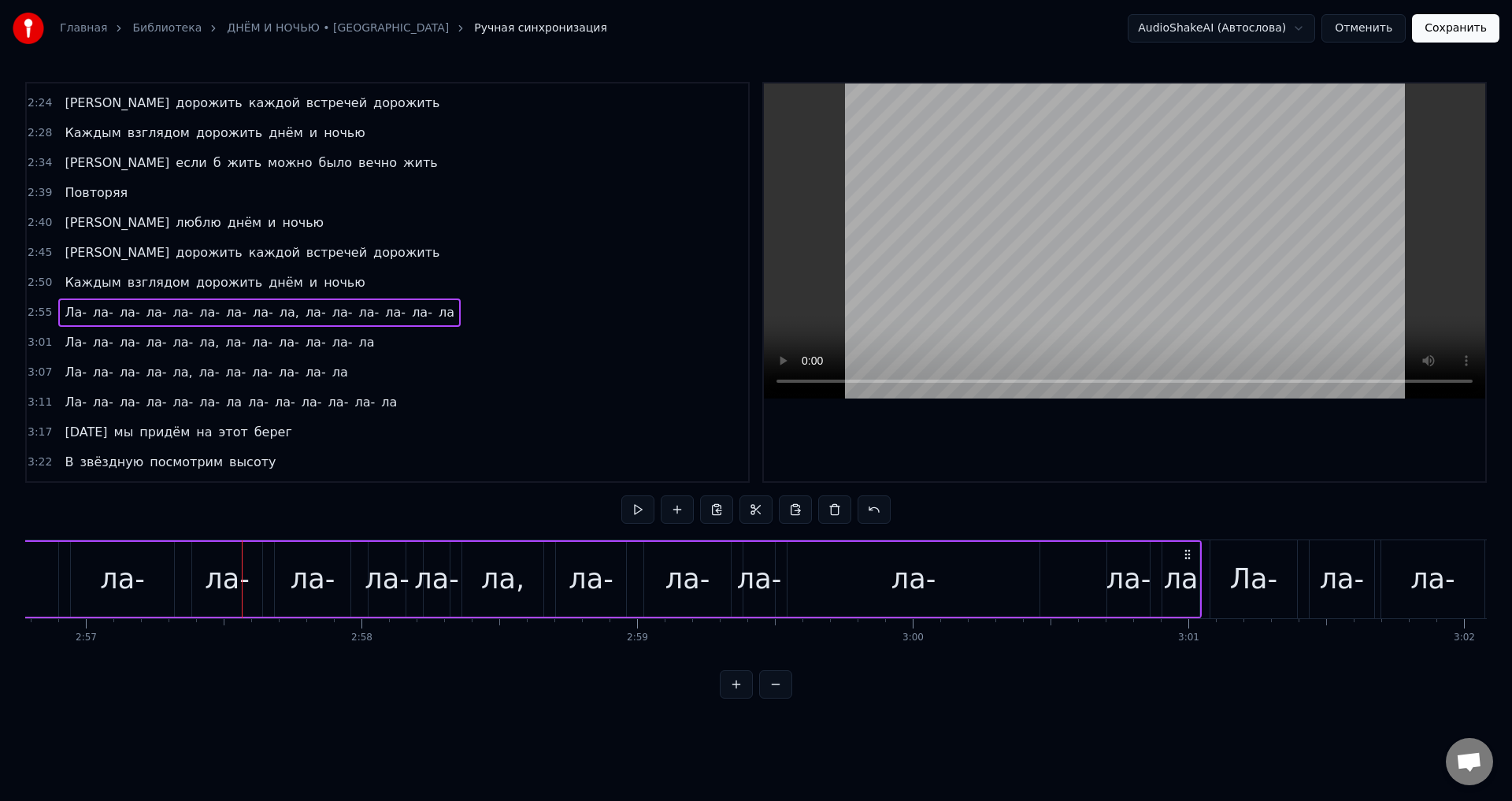
click at [69, 310] on span "Ла-" at bounding box center [76, 312] width 25 height 18
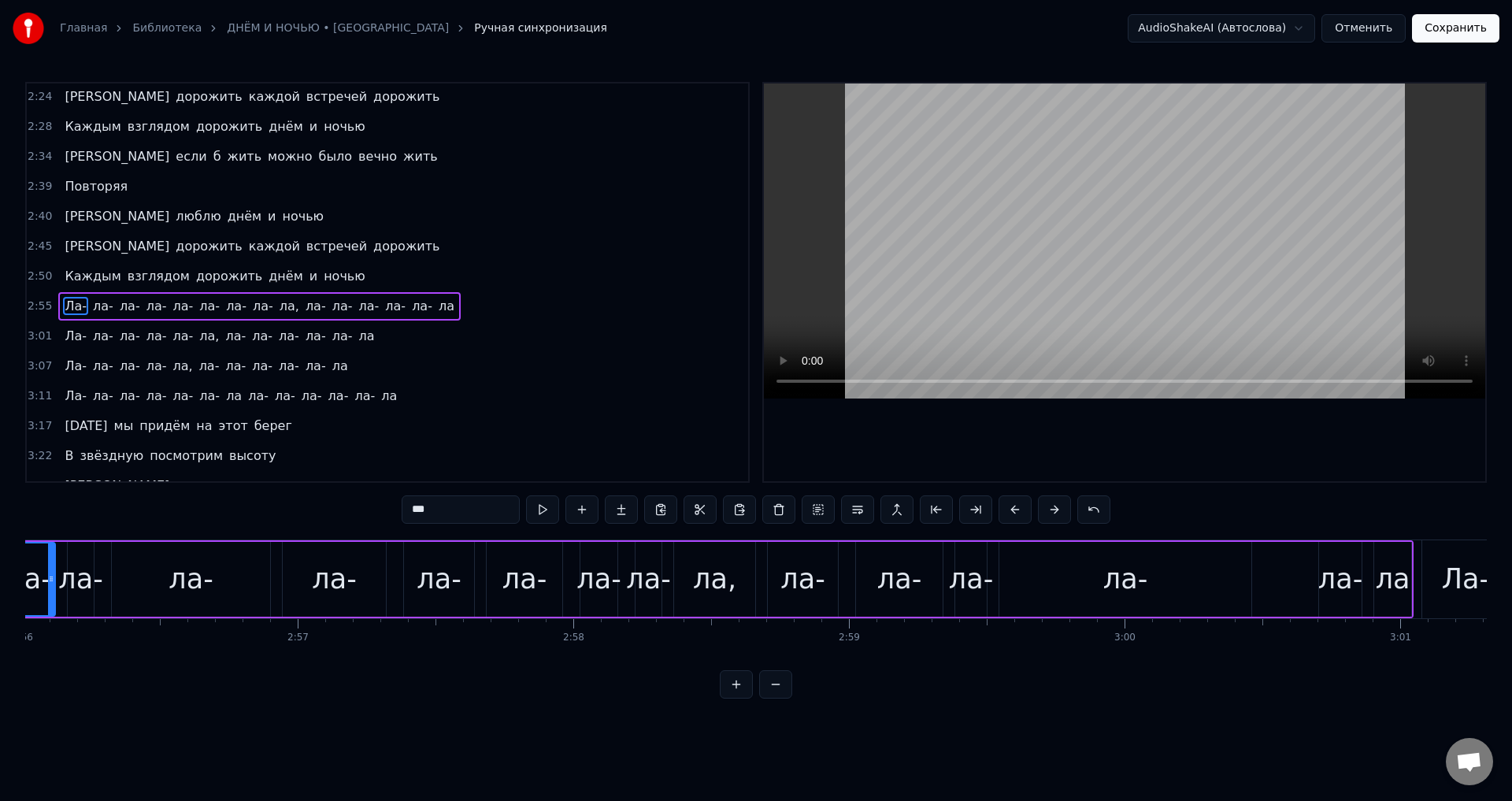
scroll to position [0, 48419]
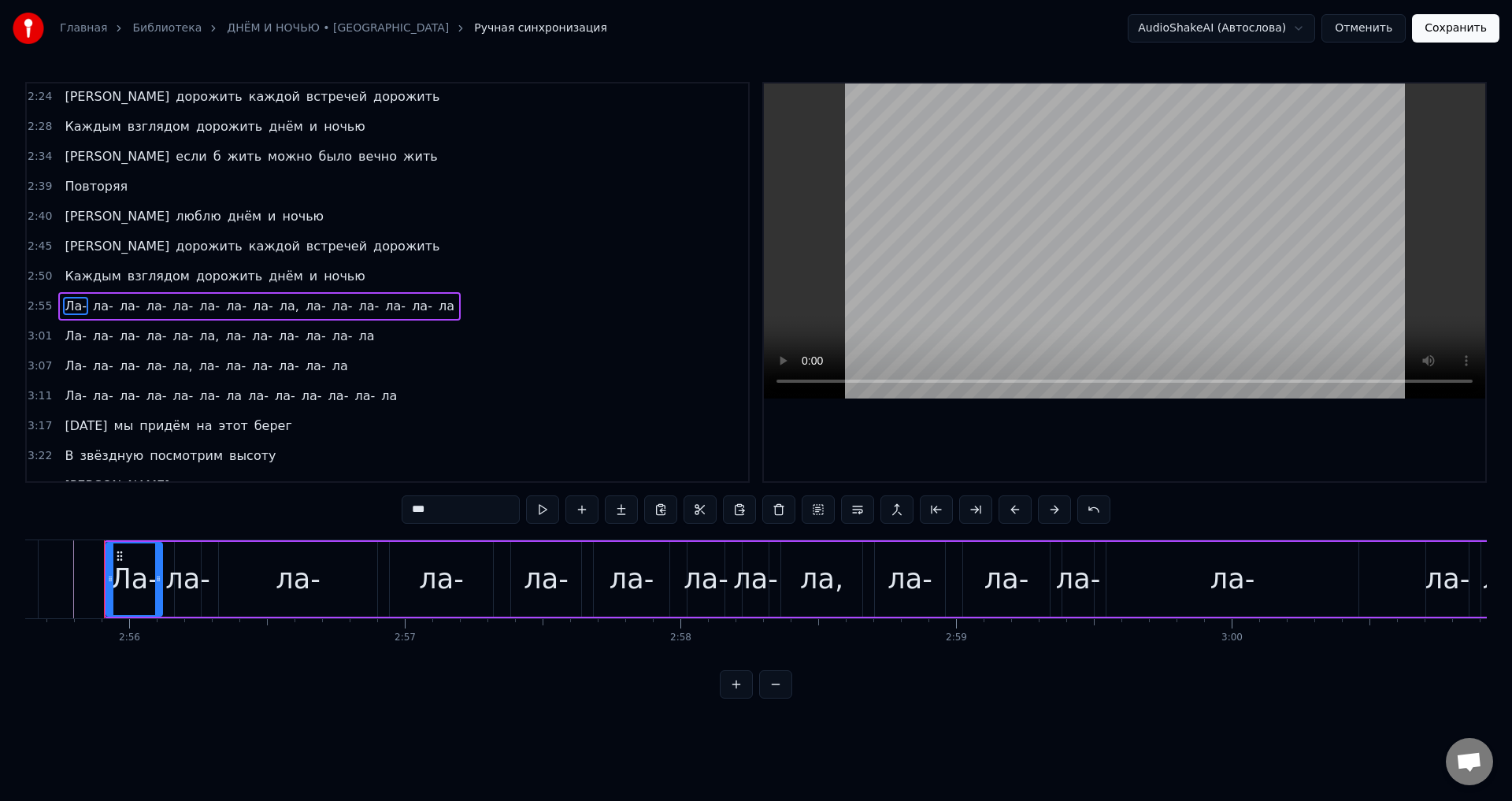
click at [130, 589] on div "Ла-" at bounding box center [134, 579] width 47 height 42
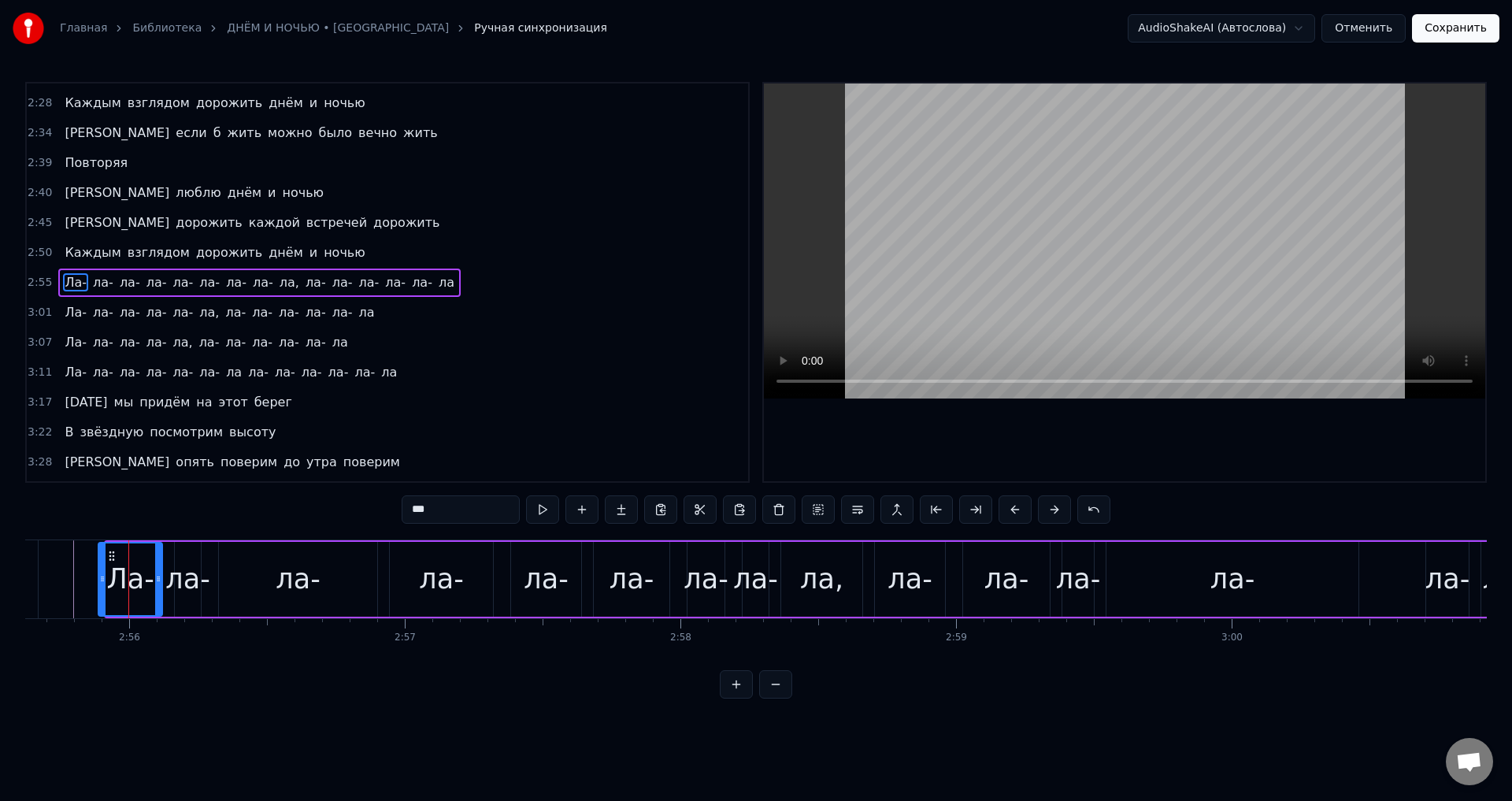
drag, startPoint x: 111, startPoint y: 586, endPoint x: 103, endPoint y: 587, distance: 8.1
click at [103, 587] on div at bounding box center [102, 578] width 7 height 71
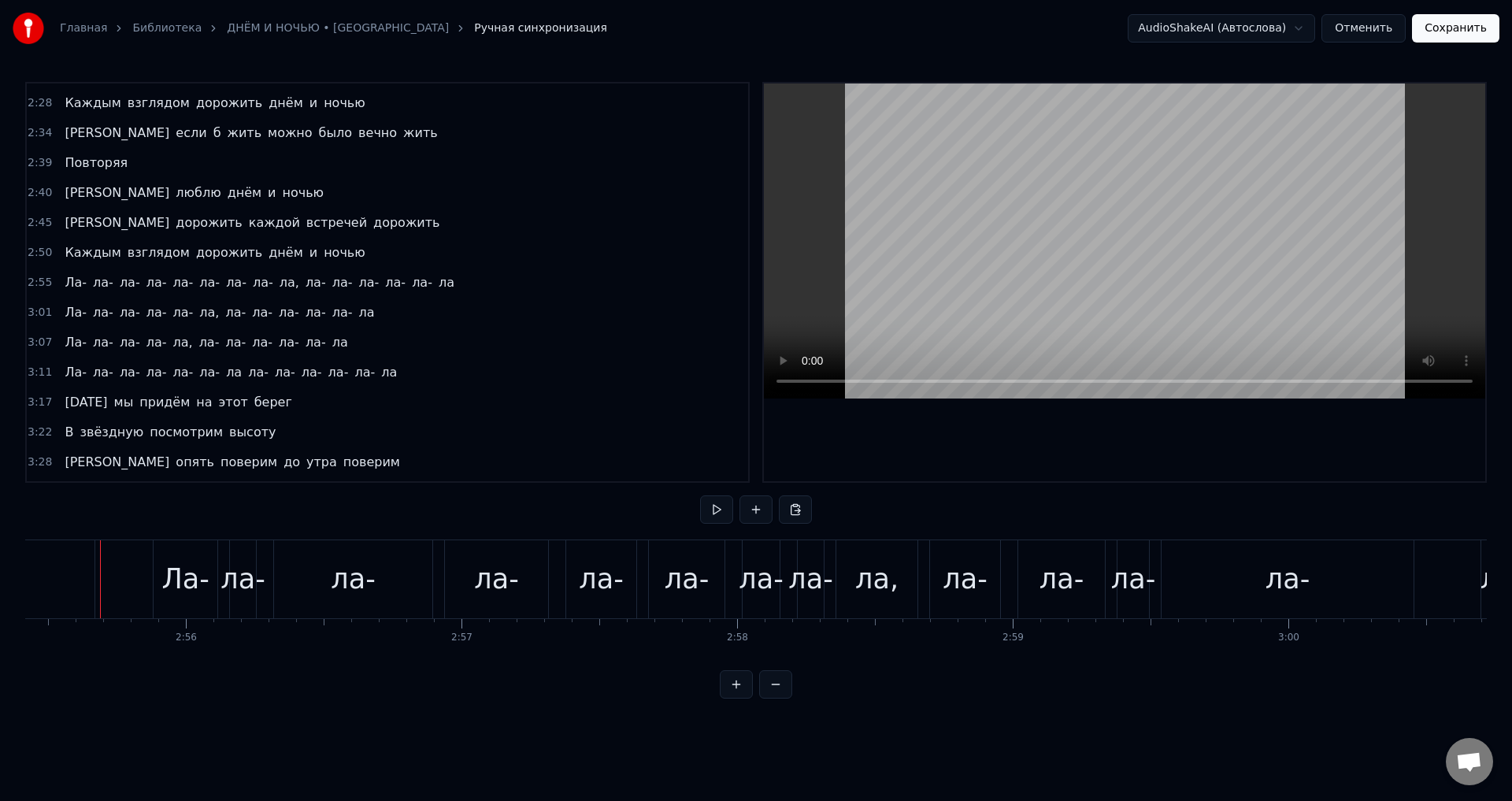
scroll to position [0, 48359]
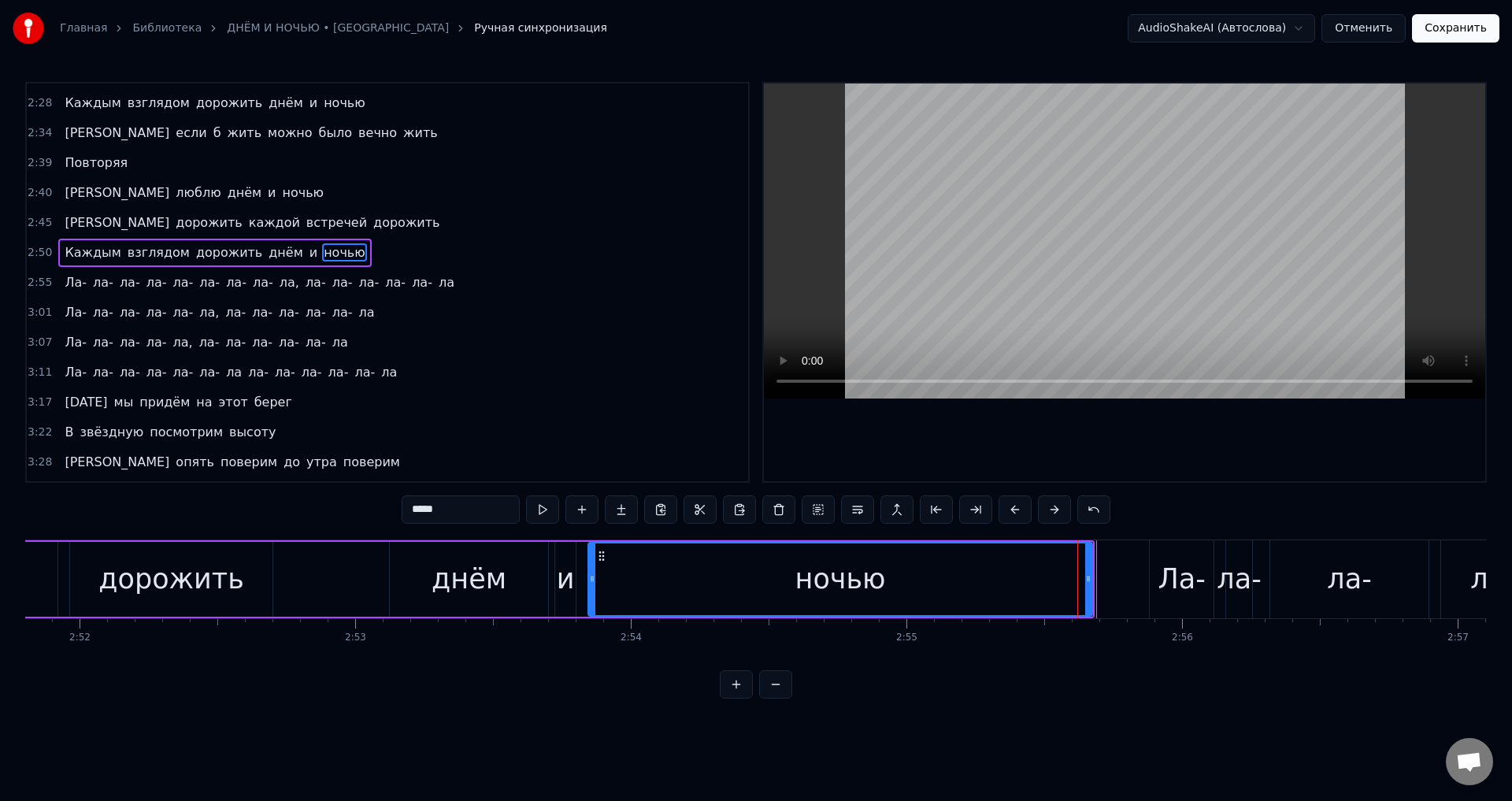
scroll to position [0, 47247]
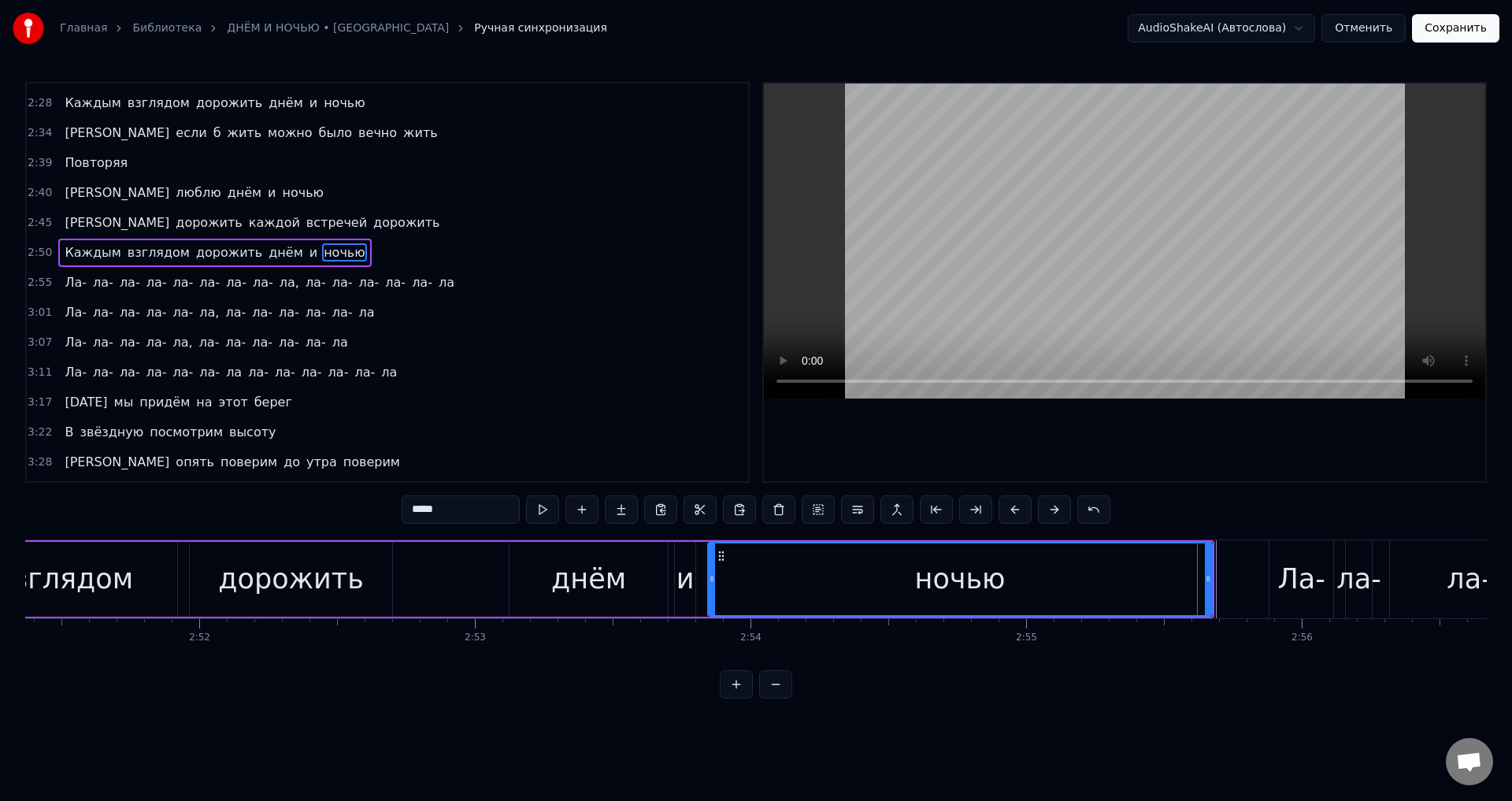
click at [1135, 587] on div "ночью" at bounding box center [960, 578] width 502 height 71
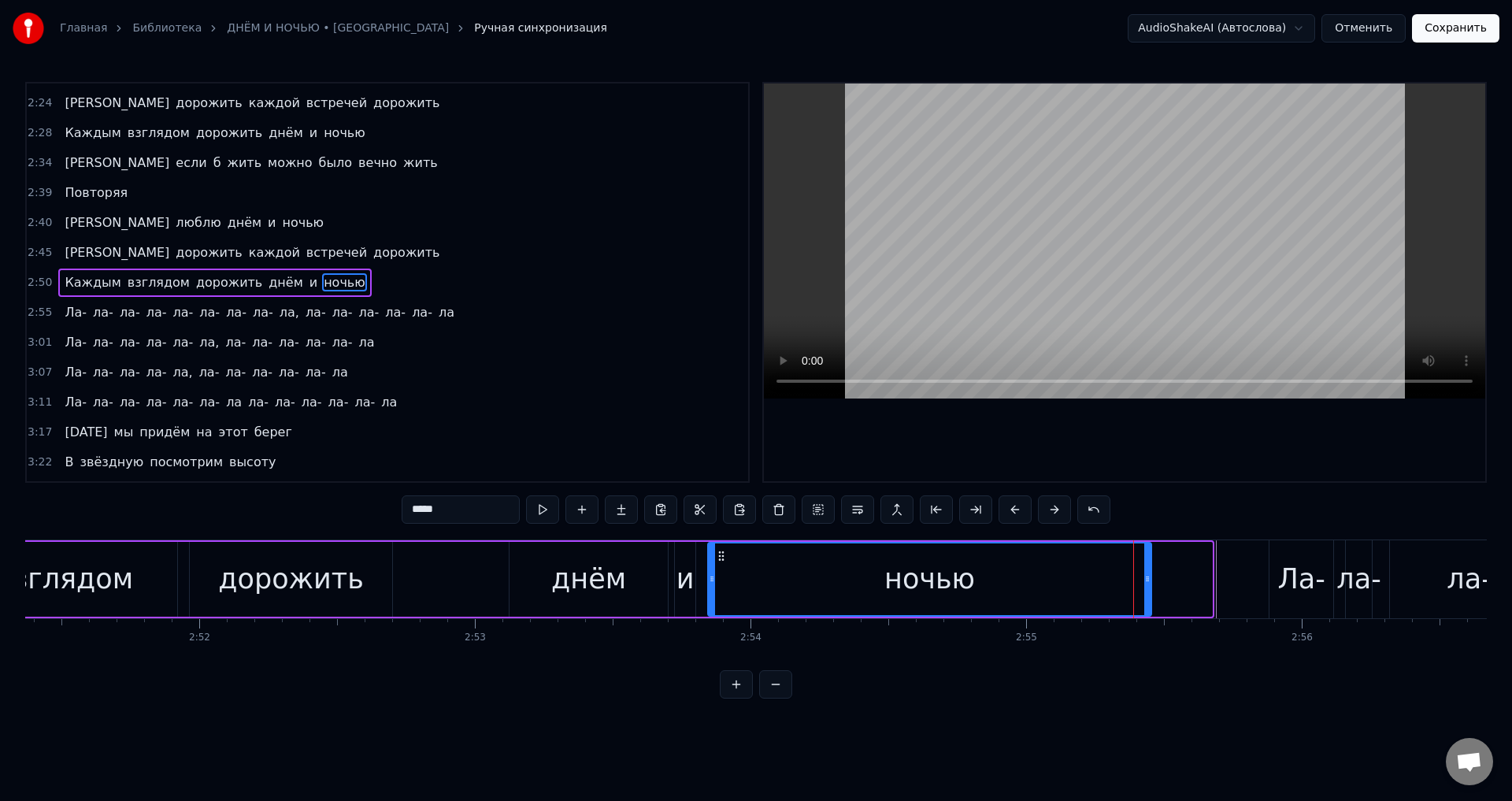
drag, startPoint x: 1208, startPoint y: 584, endPoint x: 1147, endPoint y: 584, distance: 61.0
click at [1147, 584] on icon at bounding box center [1148, 578] width 7 height 13
click at [875, 581] on div "ночью" at bounding box center [930, 578] width 442 height 71
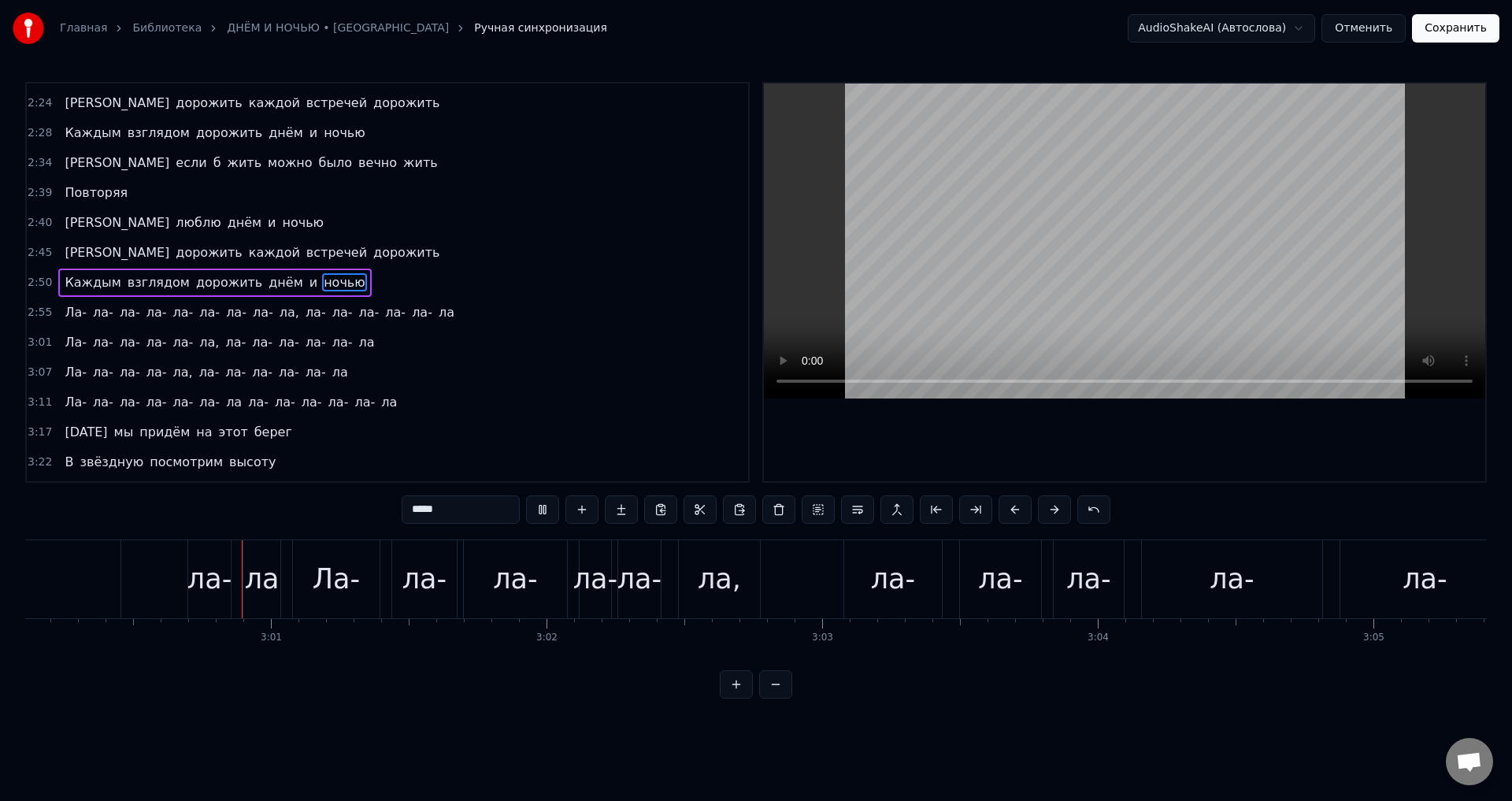
click at [628, 588] on div "[GEOGRAPHIC_DATA], [GEOGRAPHIC_DATA]" at bounding box center [1135, 578] width 1685 height 78
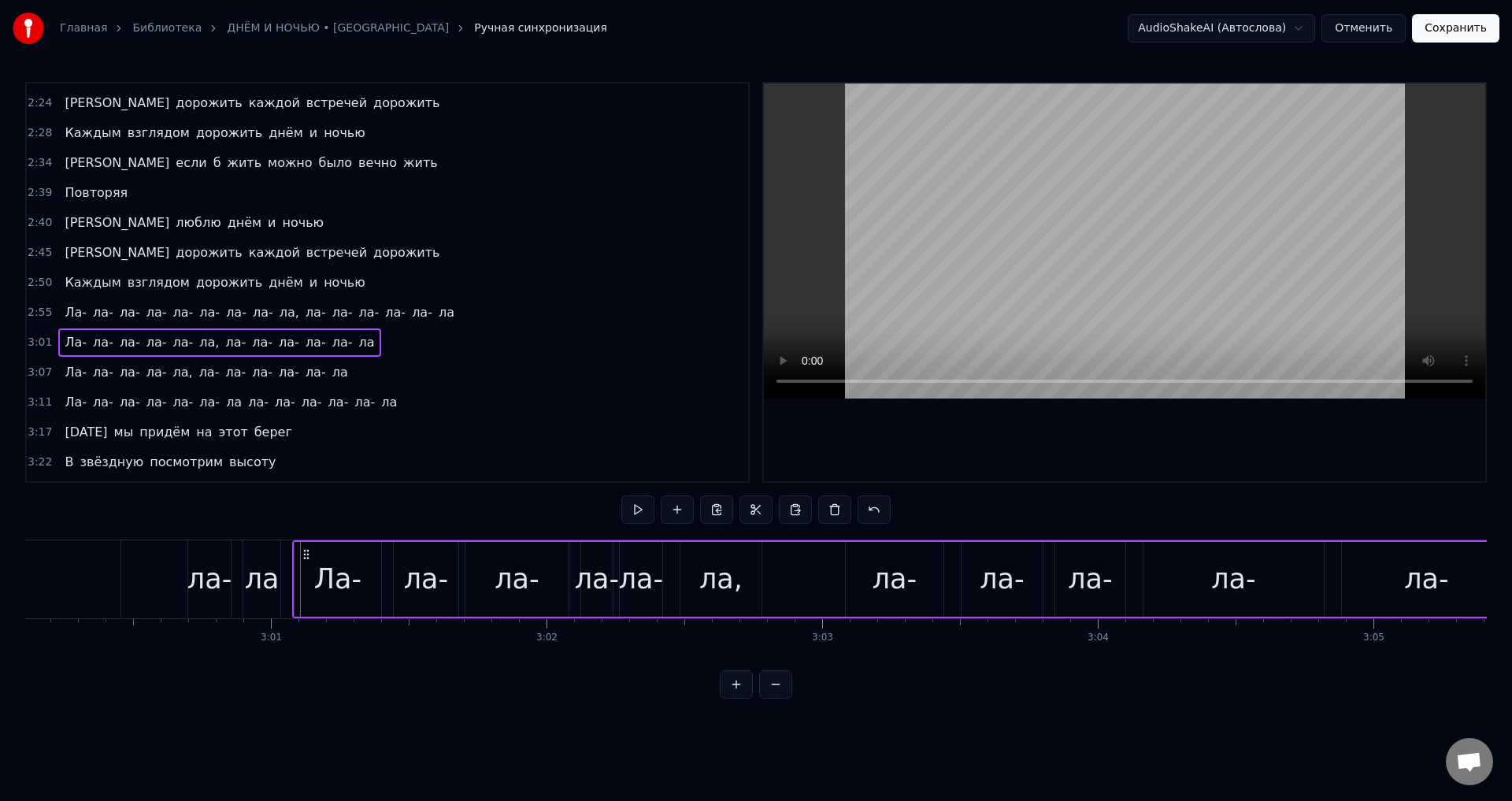
scroll to position [0, 49670]
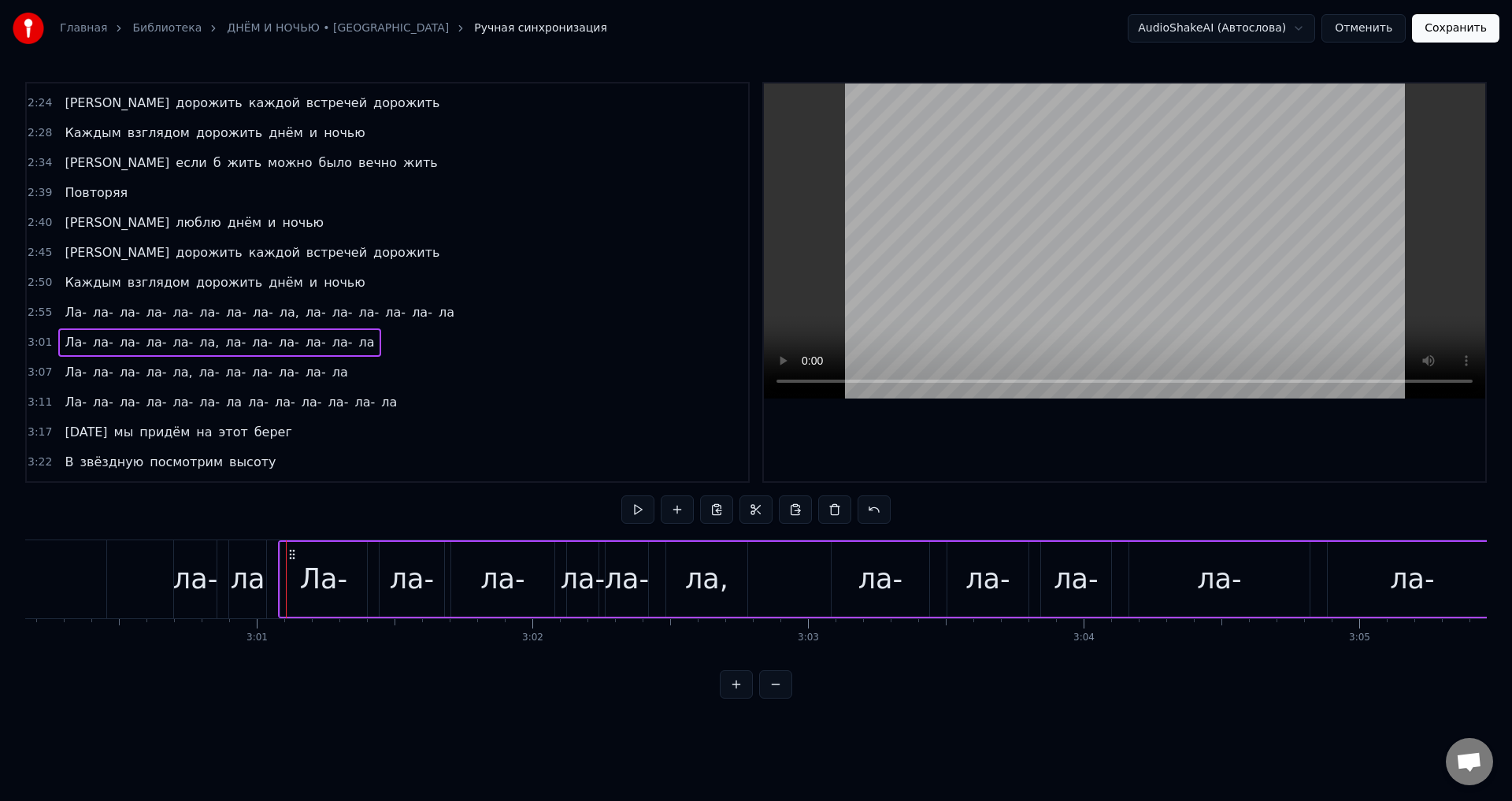
click at [66, 311] on span "Ла-" at bounding box center [76, 312] width 25 height 18
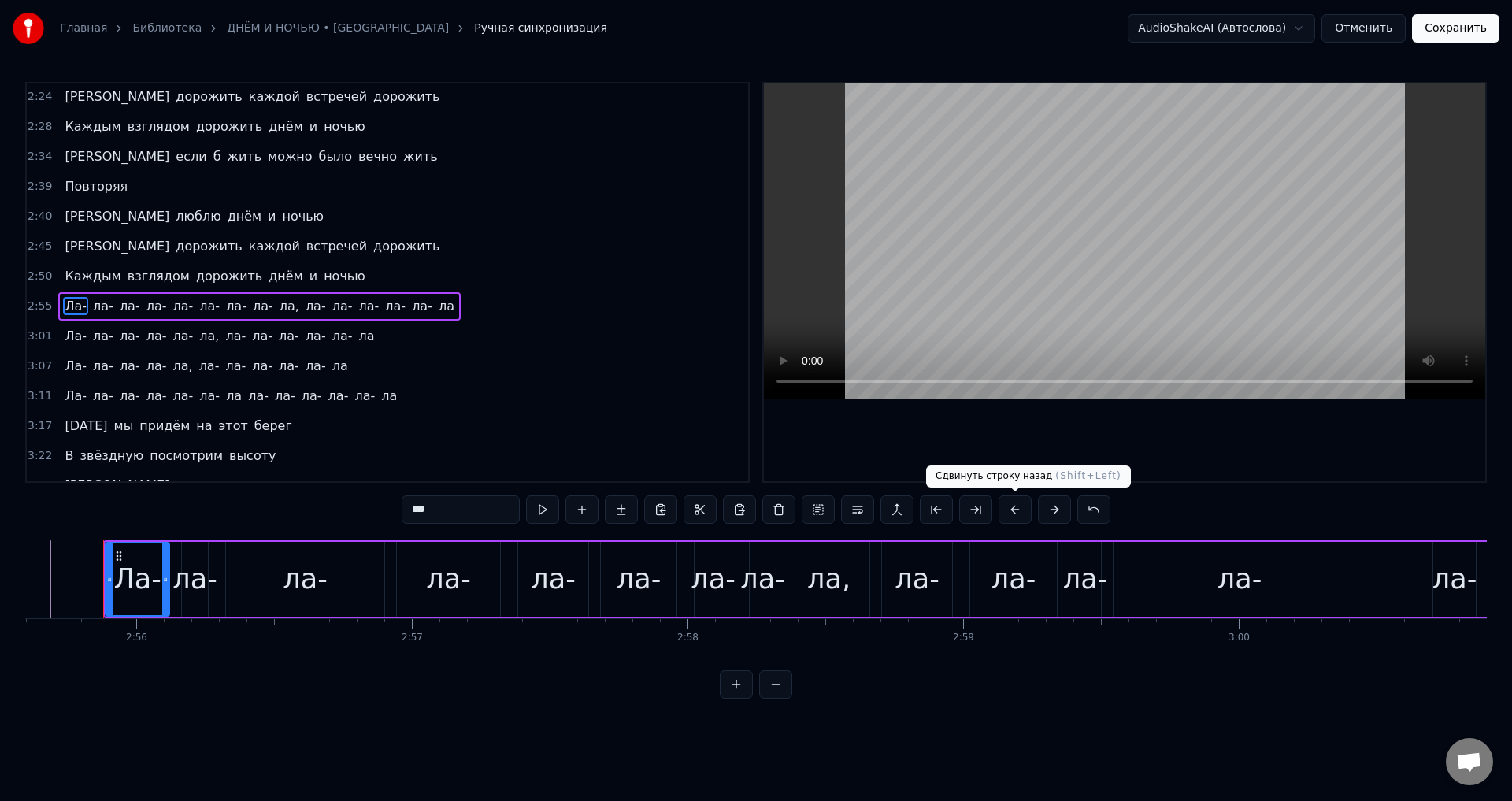
scroll to position [0, 48412]
click at [129, 583] on div "Ла-" at bounding box center [138, 579] width 47 height 42
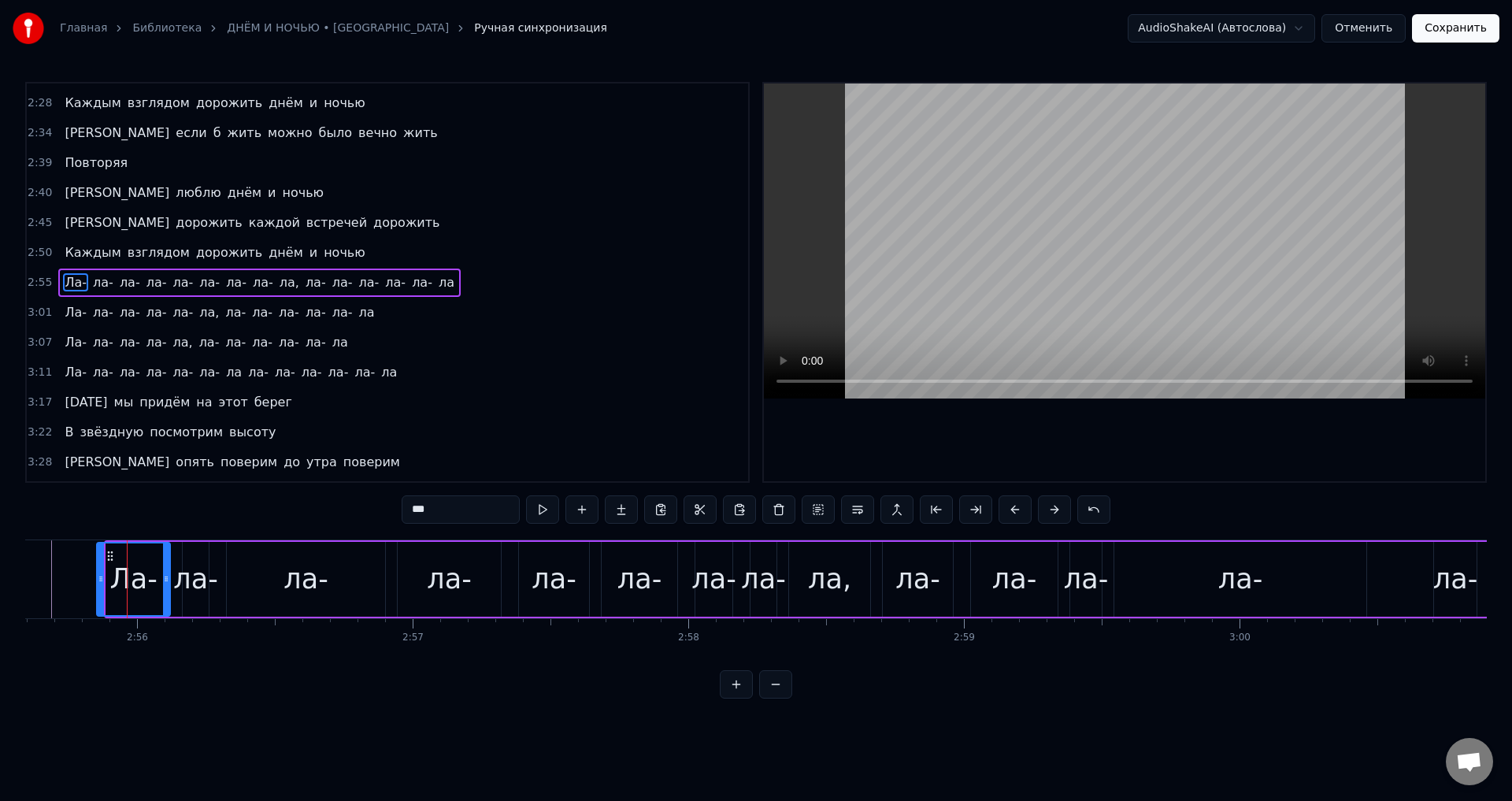
drag, startPoint x: 109, startPoint y: 581, endPoint x: 100, endPoint y: 581, distance: 9.0
click at [100, 581] on icon at bounding box center [101, 578] width 7 height 13
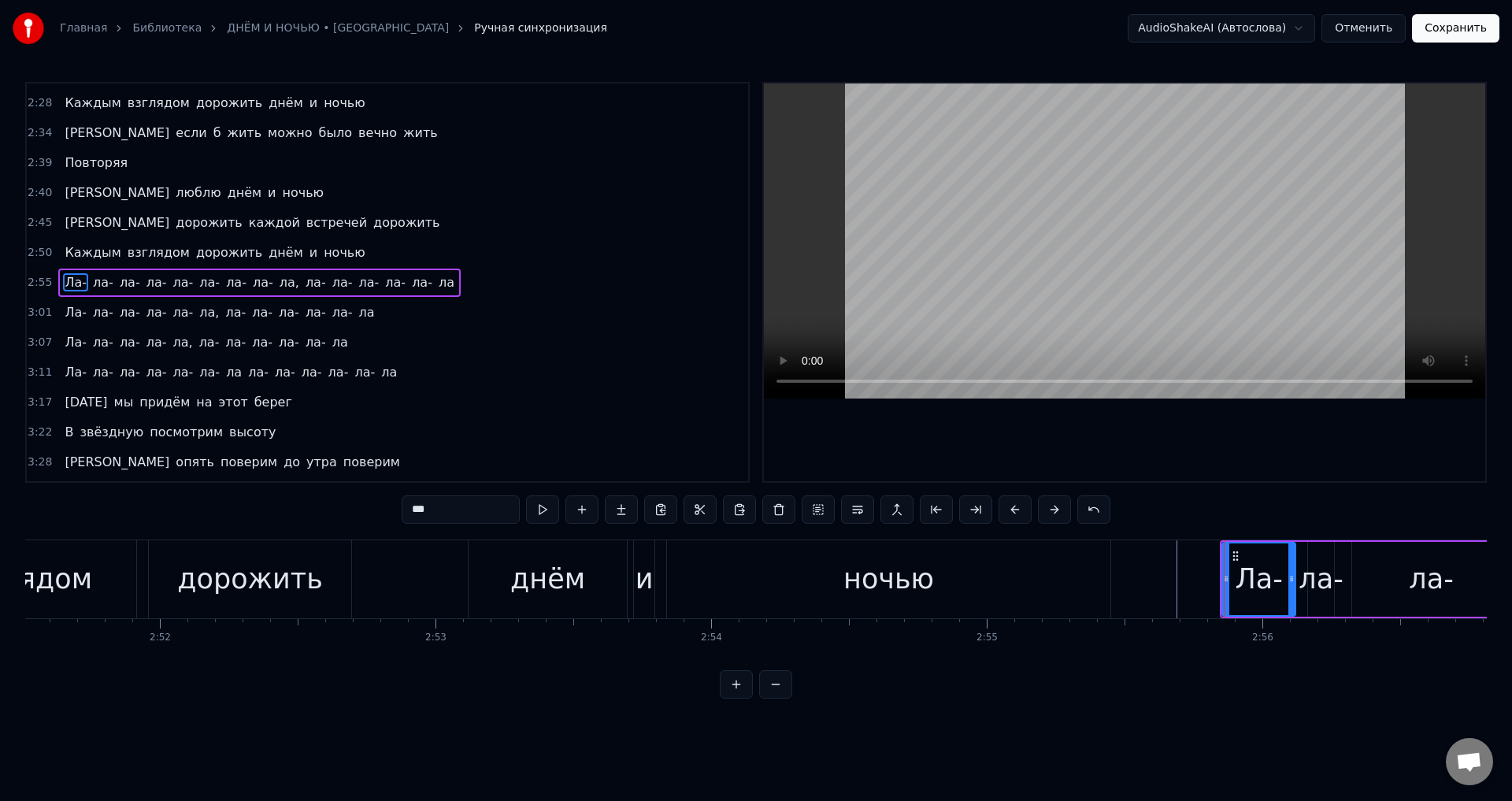
scroll to position [0, 47287]
click at [1087, 586] on div "ночью" at bounding box center [888, 578] width 444 height 78
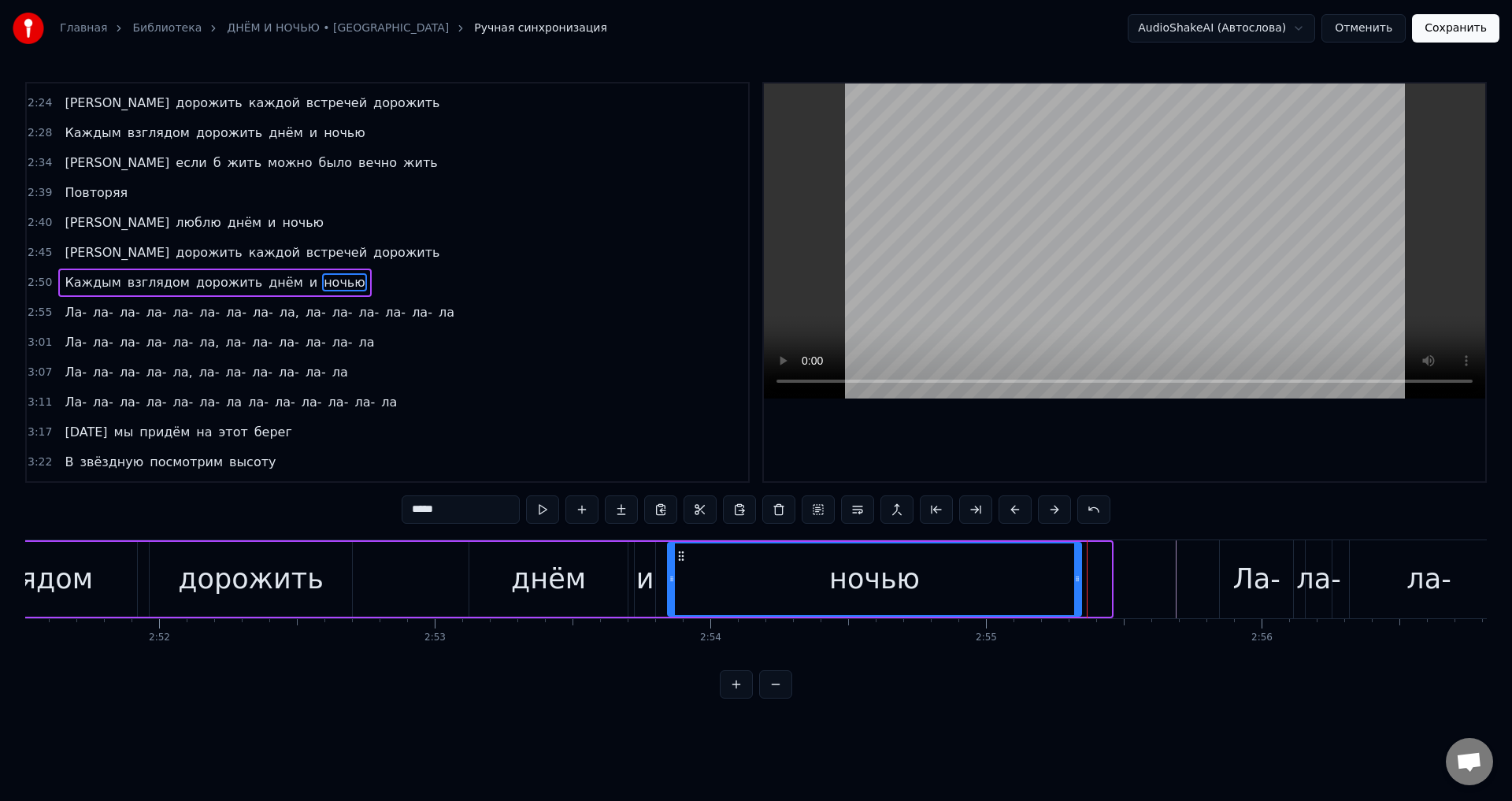
drag, startPoint x: 1105, startPoint y: 586, endPoint x: 863, endPoint y: 575, distance: 242.2
click at [1074, 576] on div at bounding box center [1078, 578] width 7 height 71
click at [250, 580] on div "дорожить" at bounding box center [250, 579] width 145 height 42
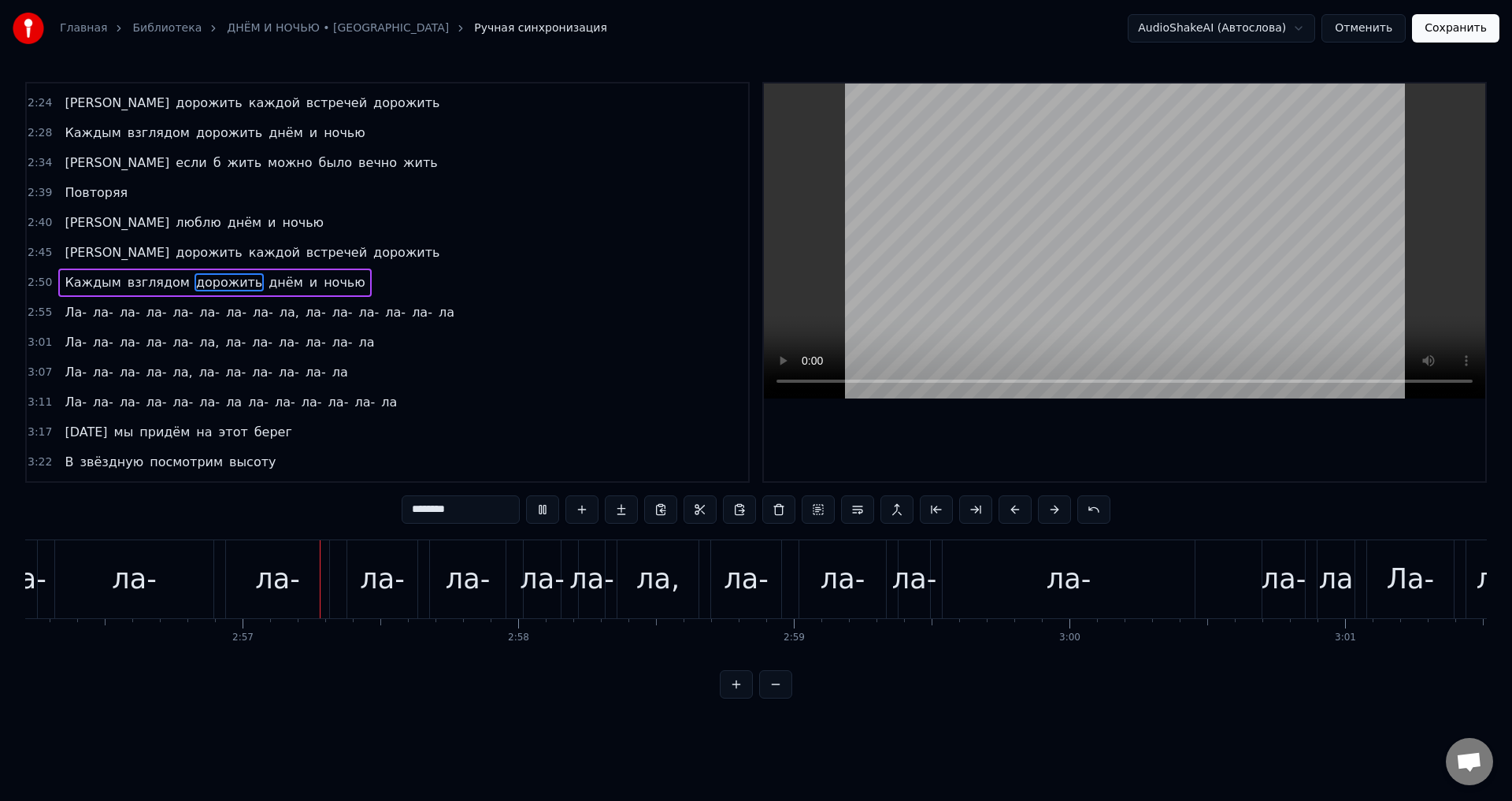
scroll to position [0, 48591]
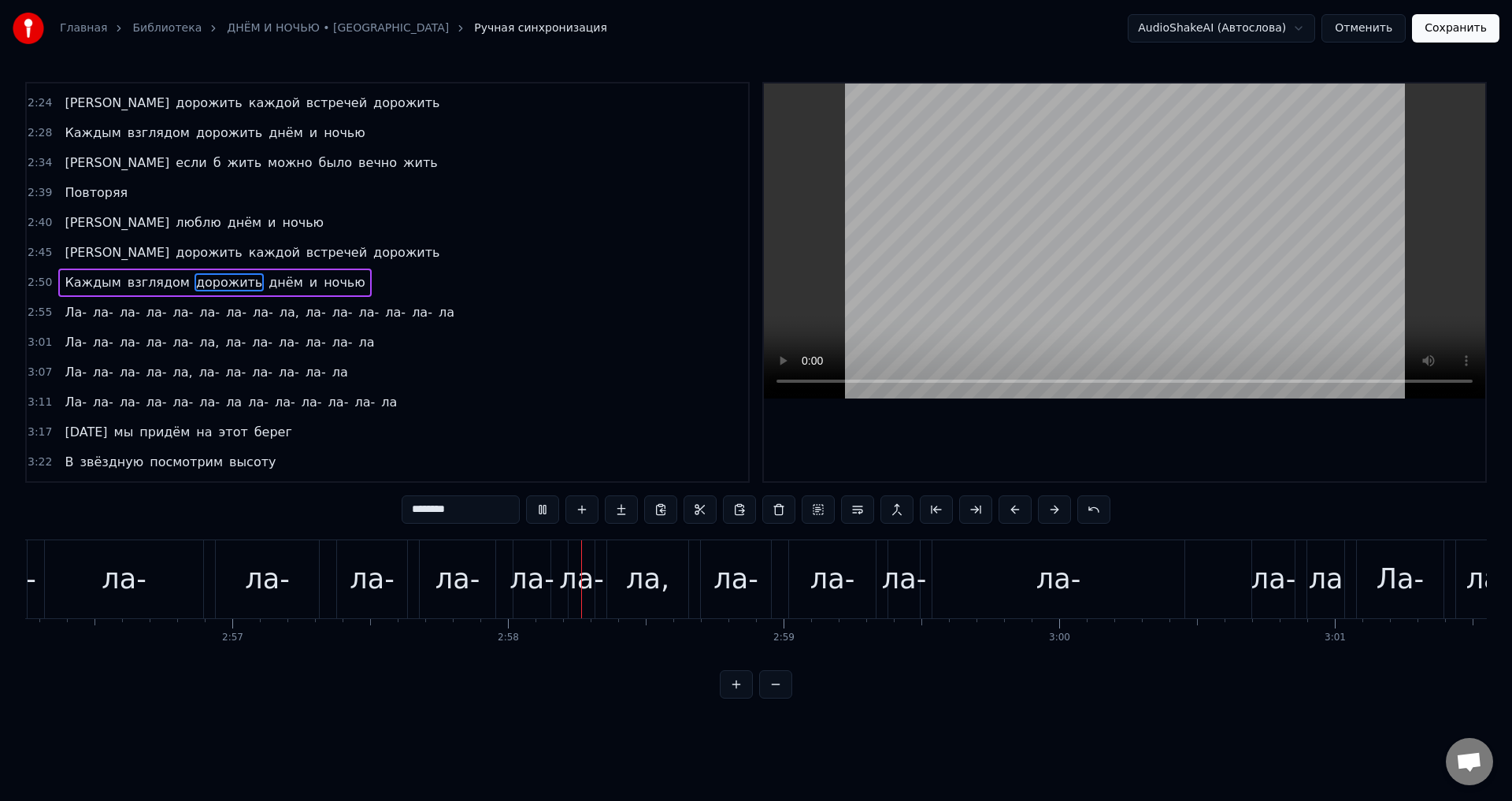
click at [142, 589] on div "ла-" at bounding box center [123, 579] width 45 height 42
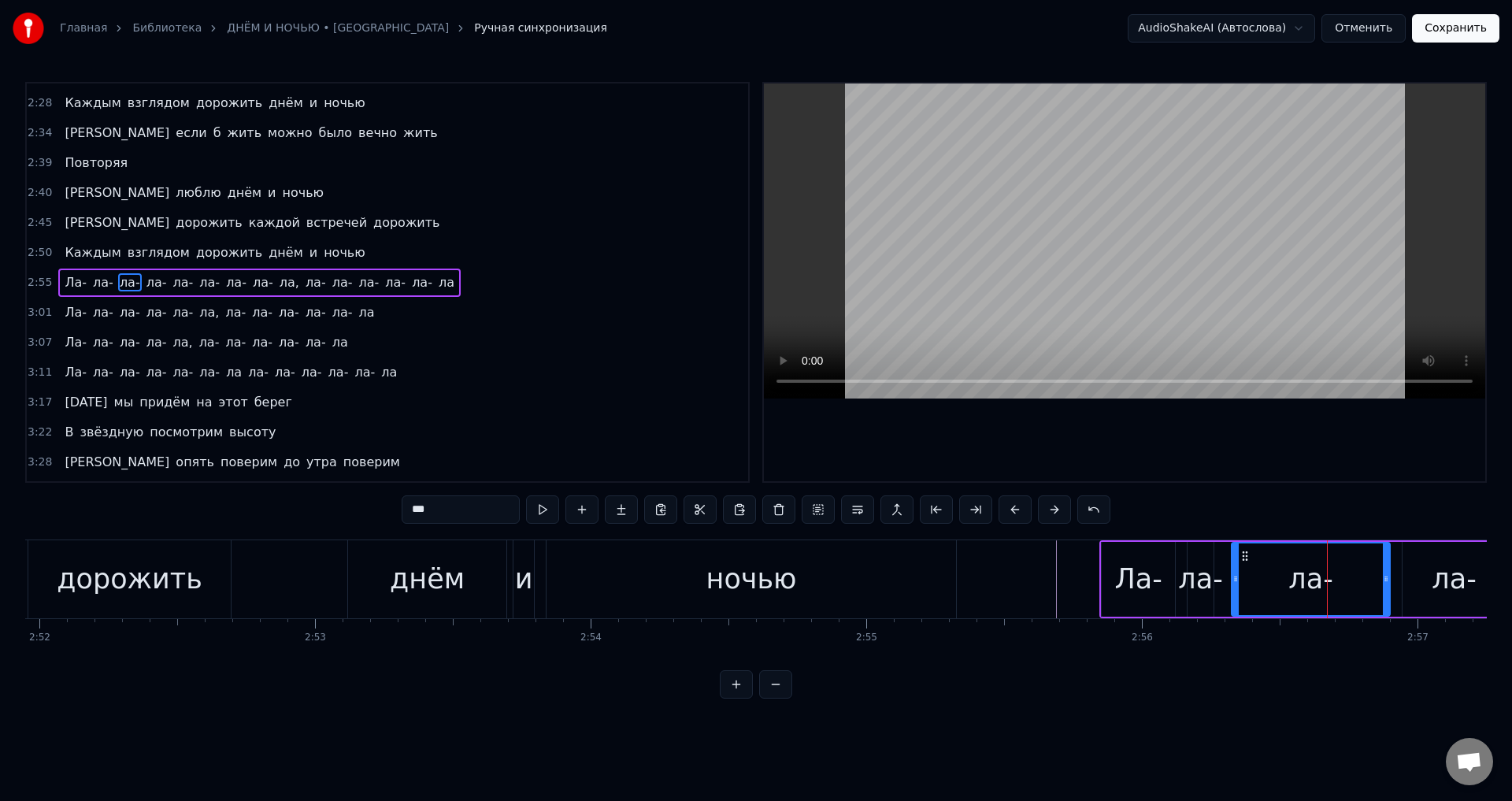
scroll to position [0, 47287]
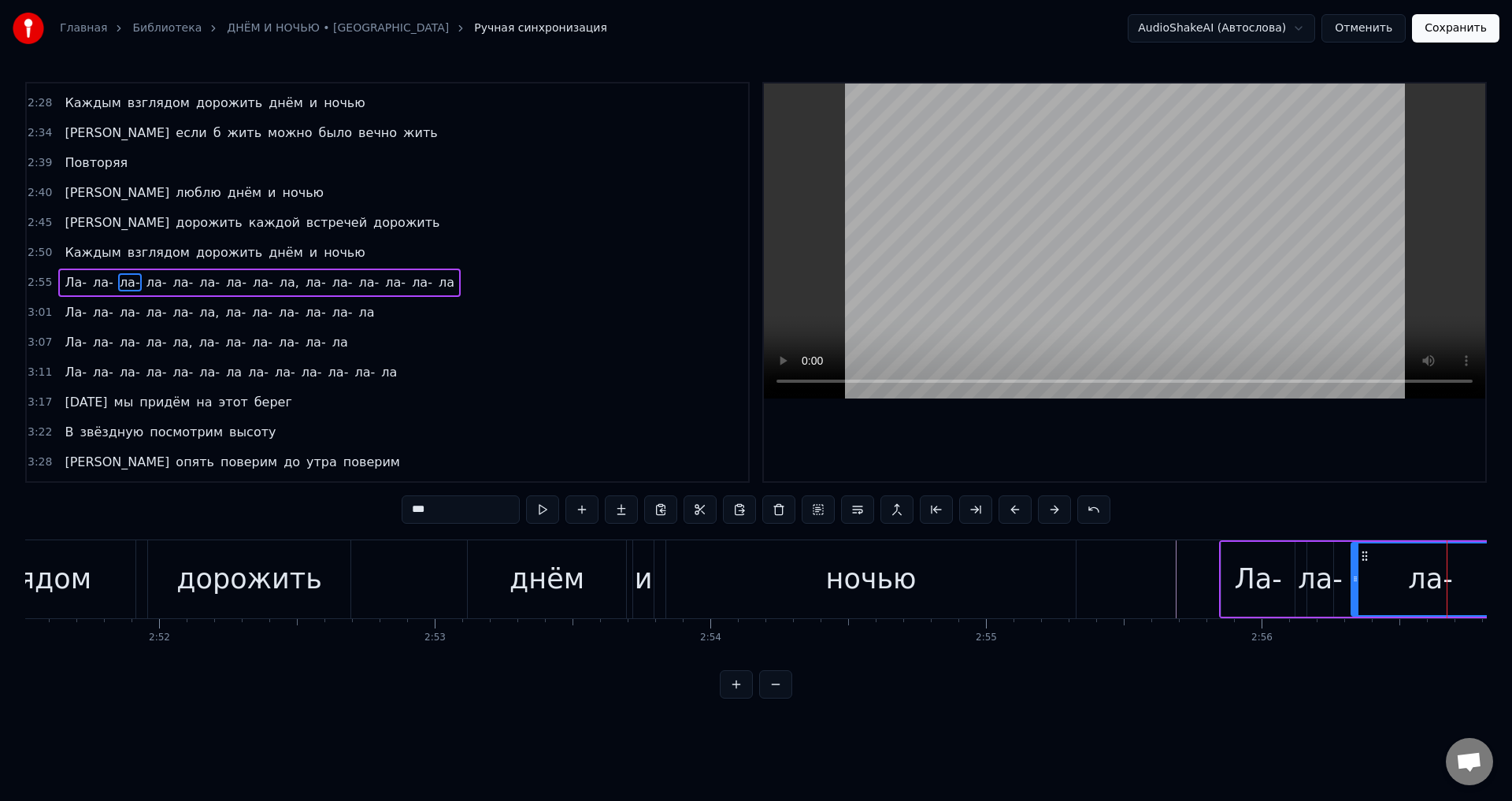
click at [1032, 568] on div "ночью" at bounding box center [871, 578] width 410 height 78
type input "*****"
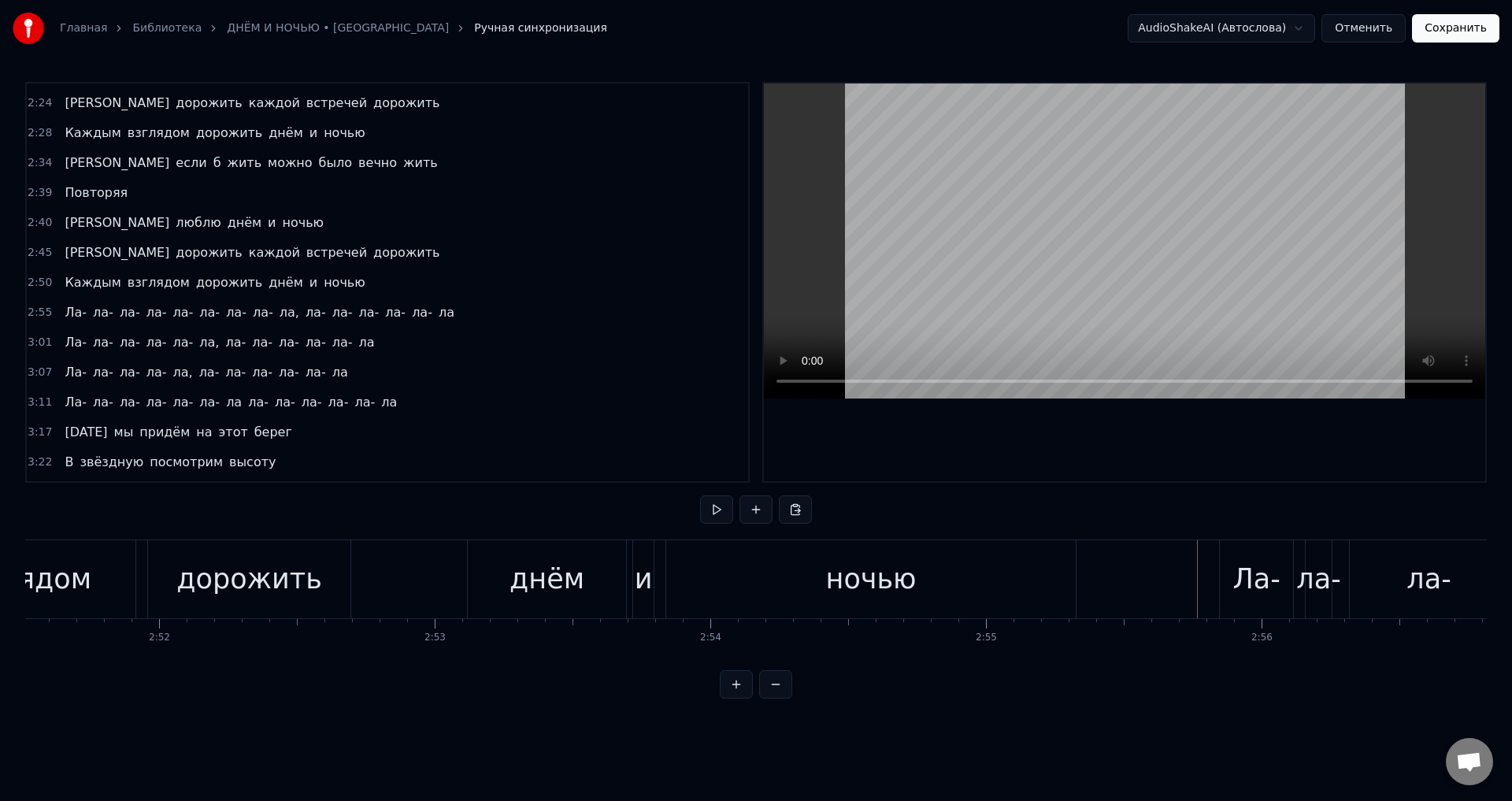
click at [817, 594] on div "ночью" at bounding box center [871, 578] width 410 height 78
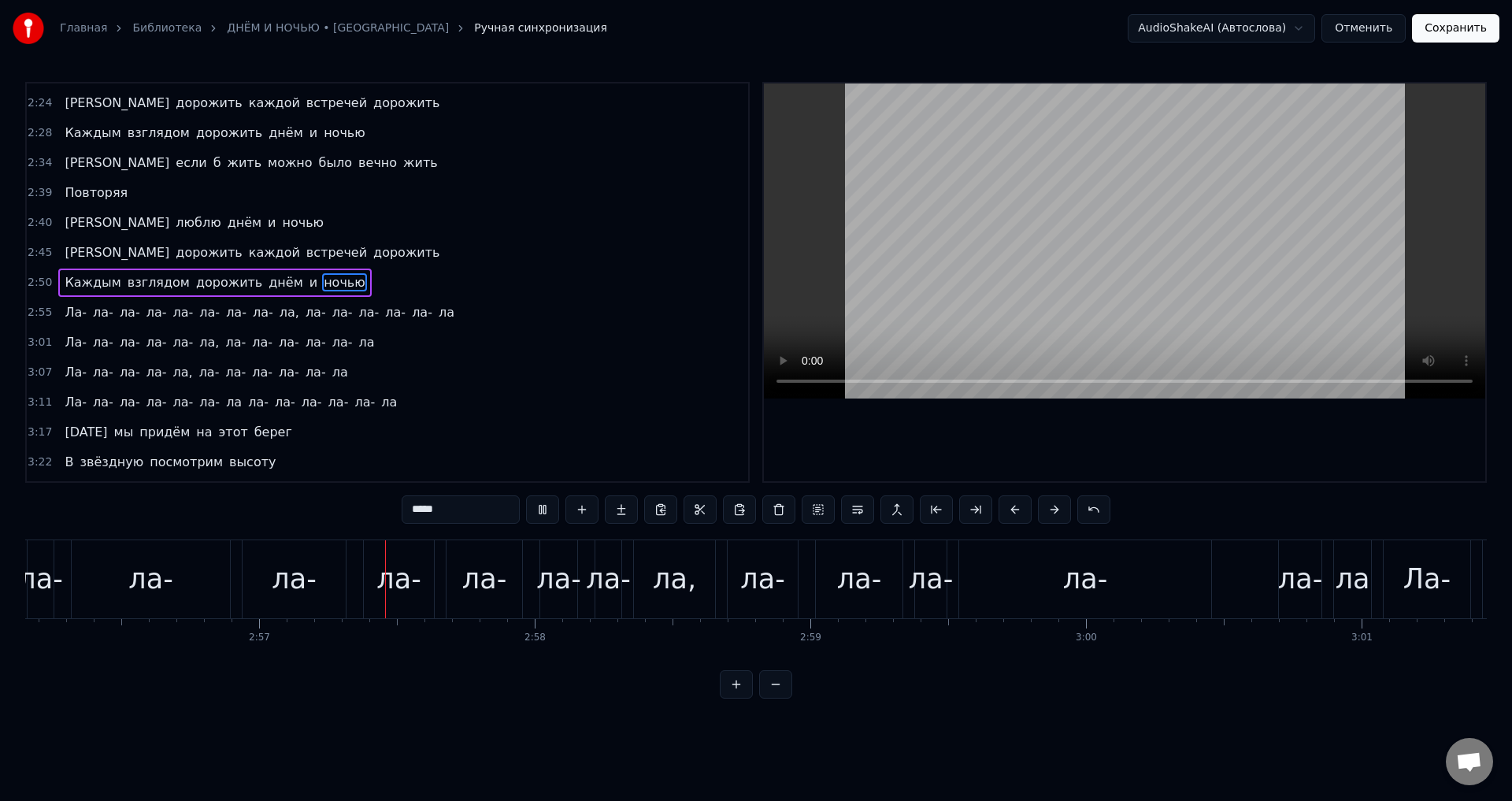
click at [948, 540] on div "[GEOGRAPHIC_DATA], [GEOGRAPHIC_DATA]" at bounding box center [659, 578] width 1435 height 78
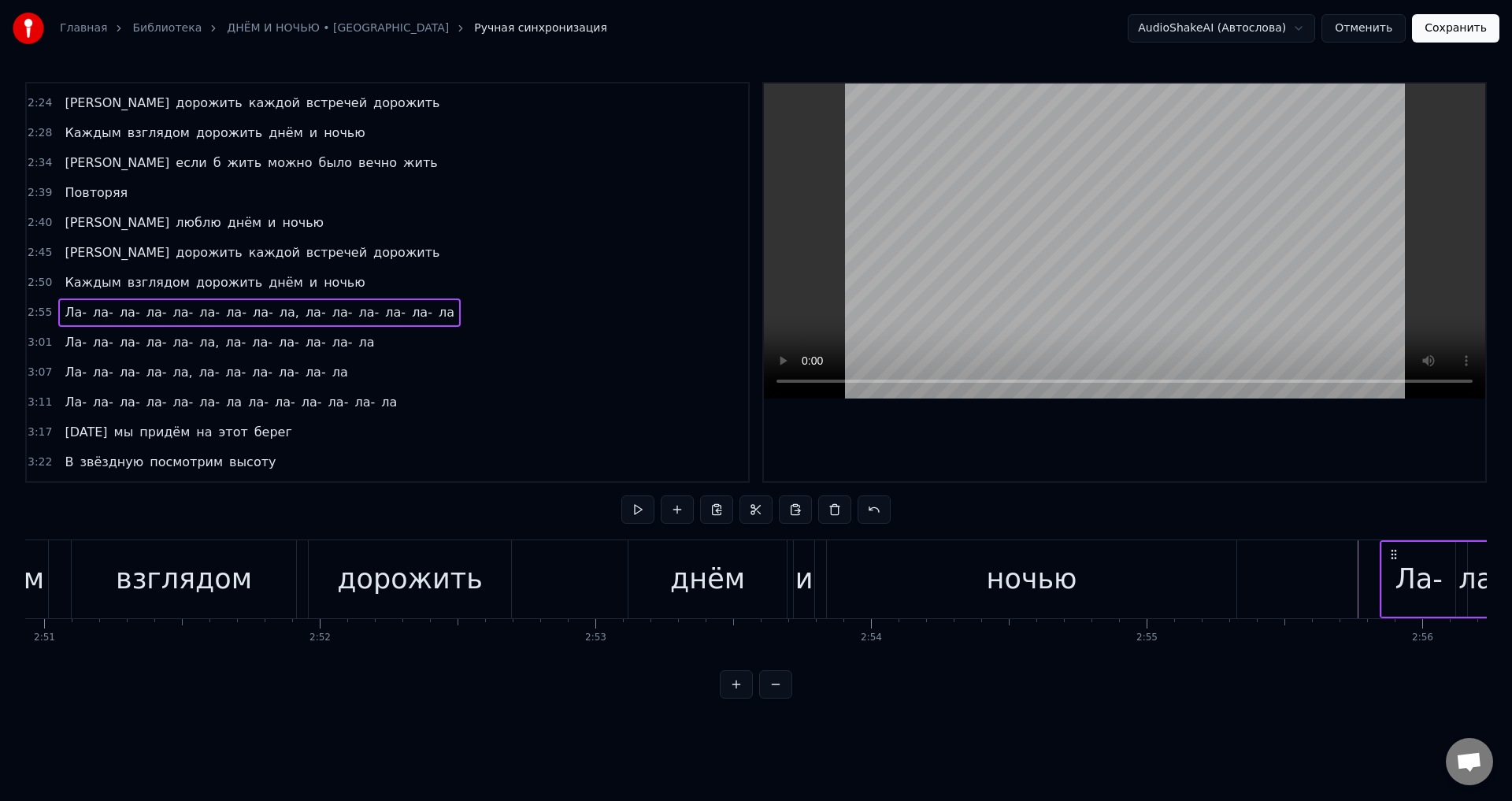
scroll to position [0, 47527]
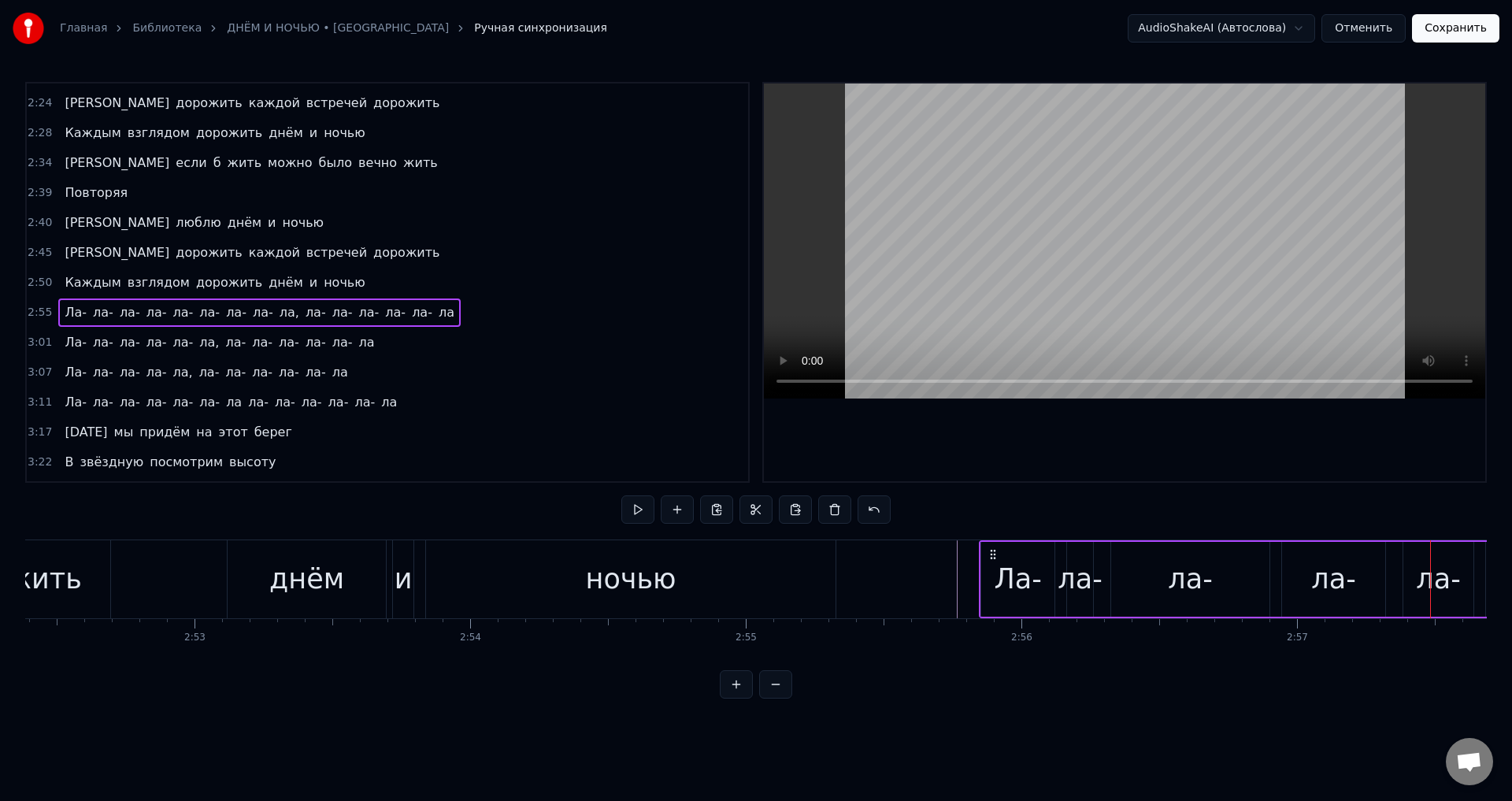
click at [1006, 578] on div "Ла-" at bounding box center [1017, 579] width 47 height 42
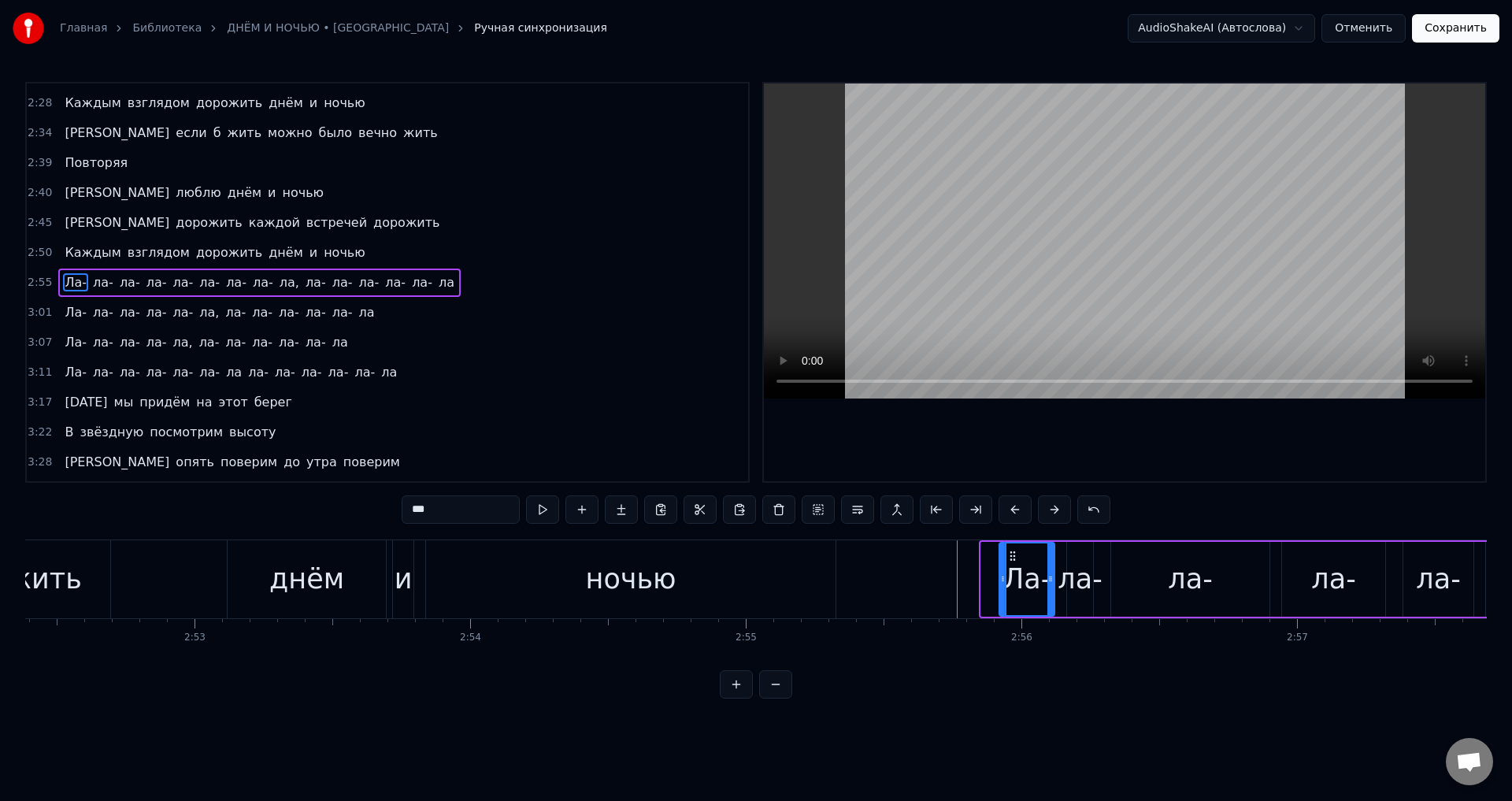
drag, startPoint x: 986, startPoint y: 584, endPoint x: 1005, endPoint y: 580, distance: 19.4
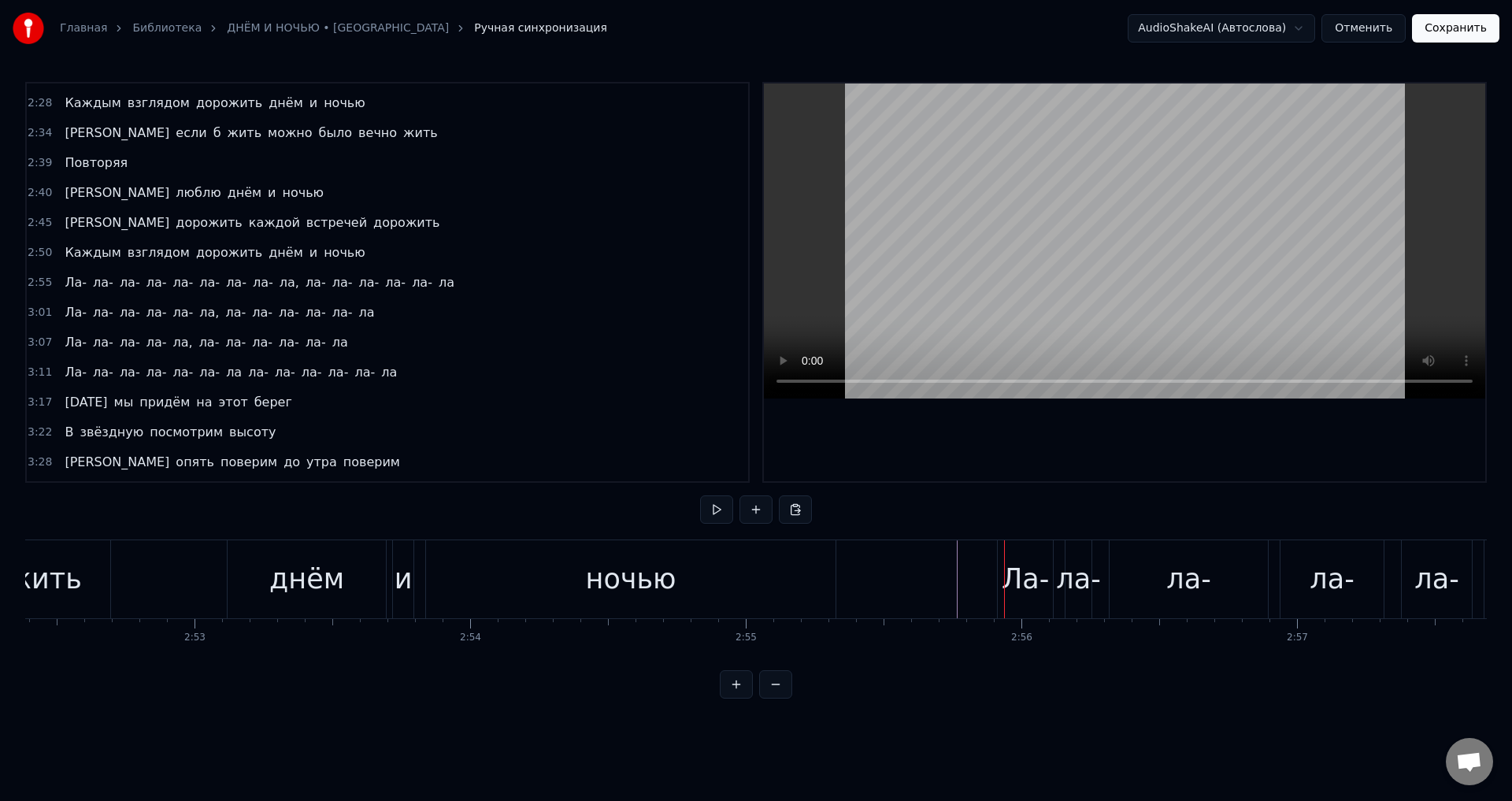
click at [1018, 573] on div "Ла-" at bounding box center [1026, 579] width 47 height 42
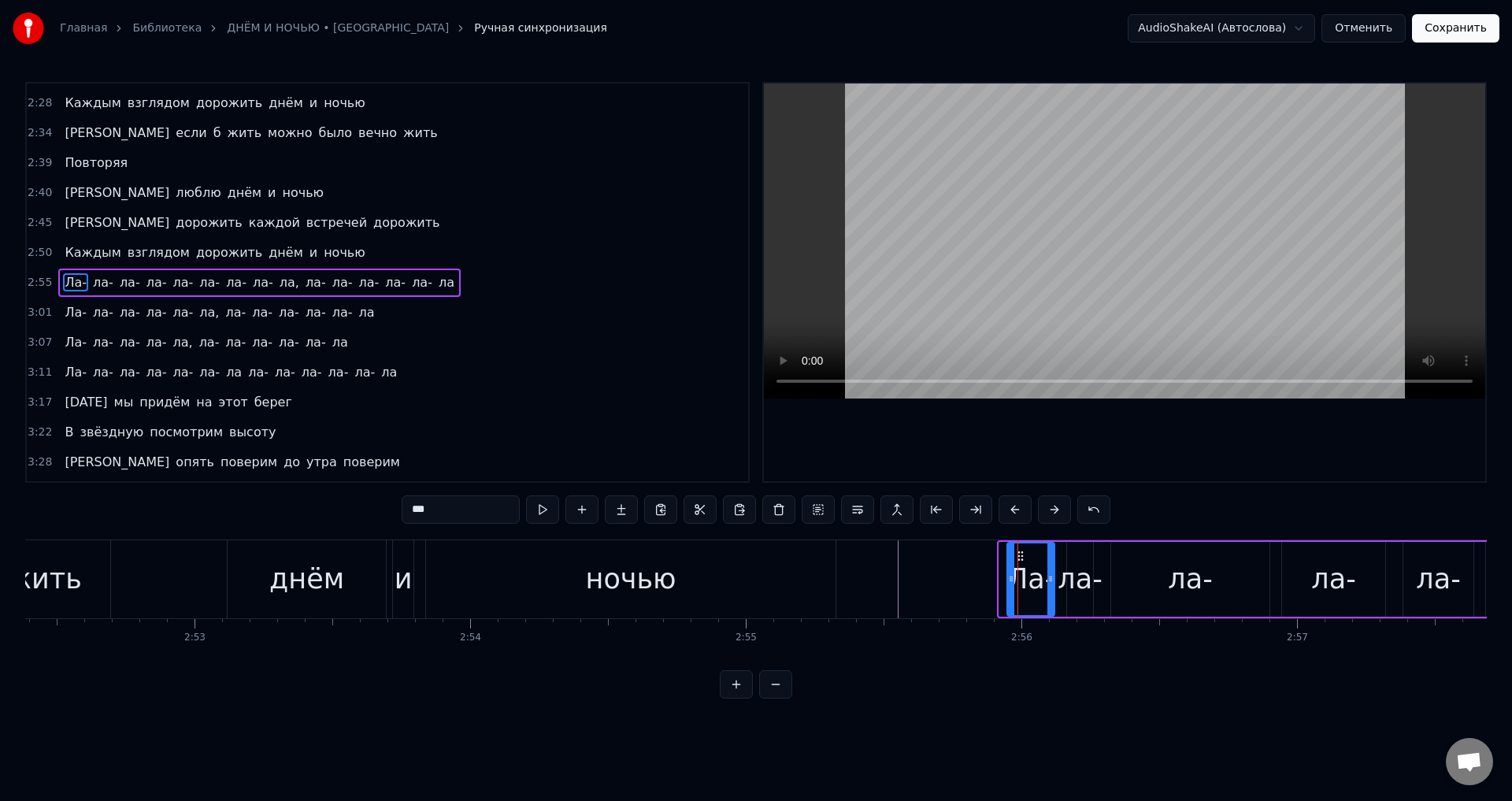
drag, startPoint x: 1005, startPoint y: 584, endPoint x: 1012, endPoint y: 582, distance: 7.3
click at [1012, 582] on icon at bounding box center [1011, 578] width 7 height 13
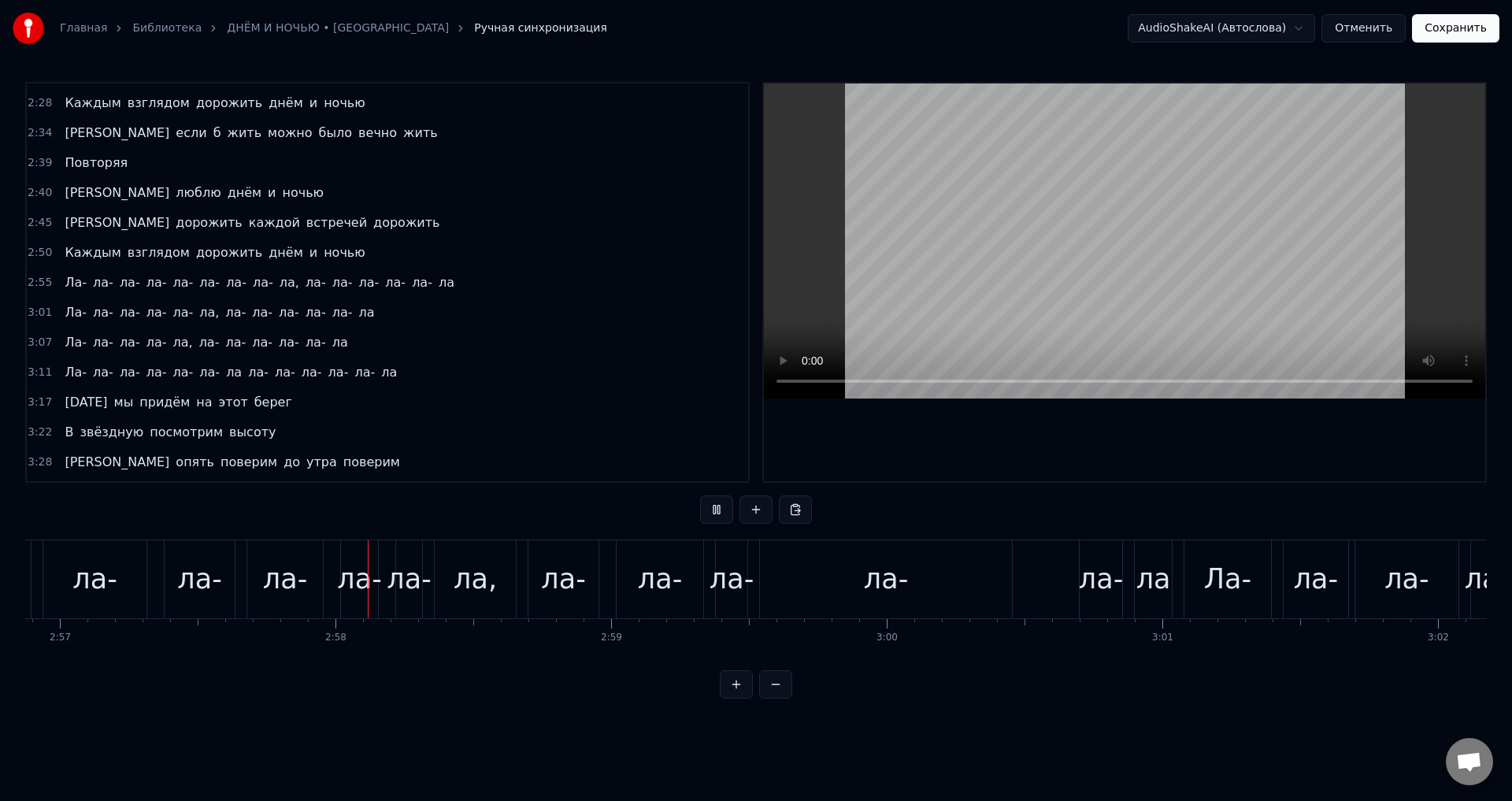
scroll to position [0, 48837]
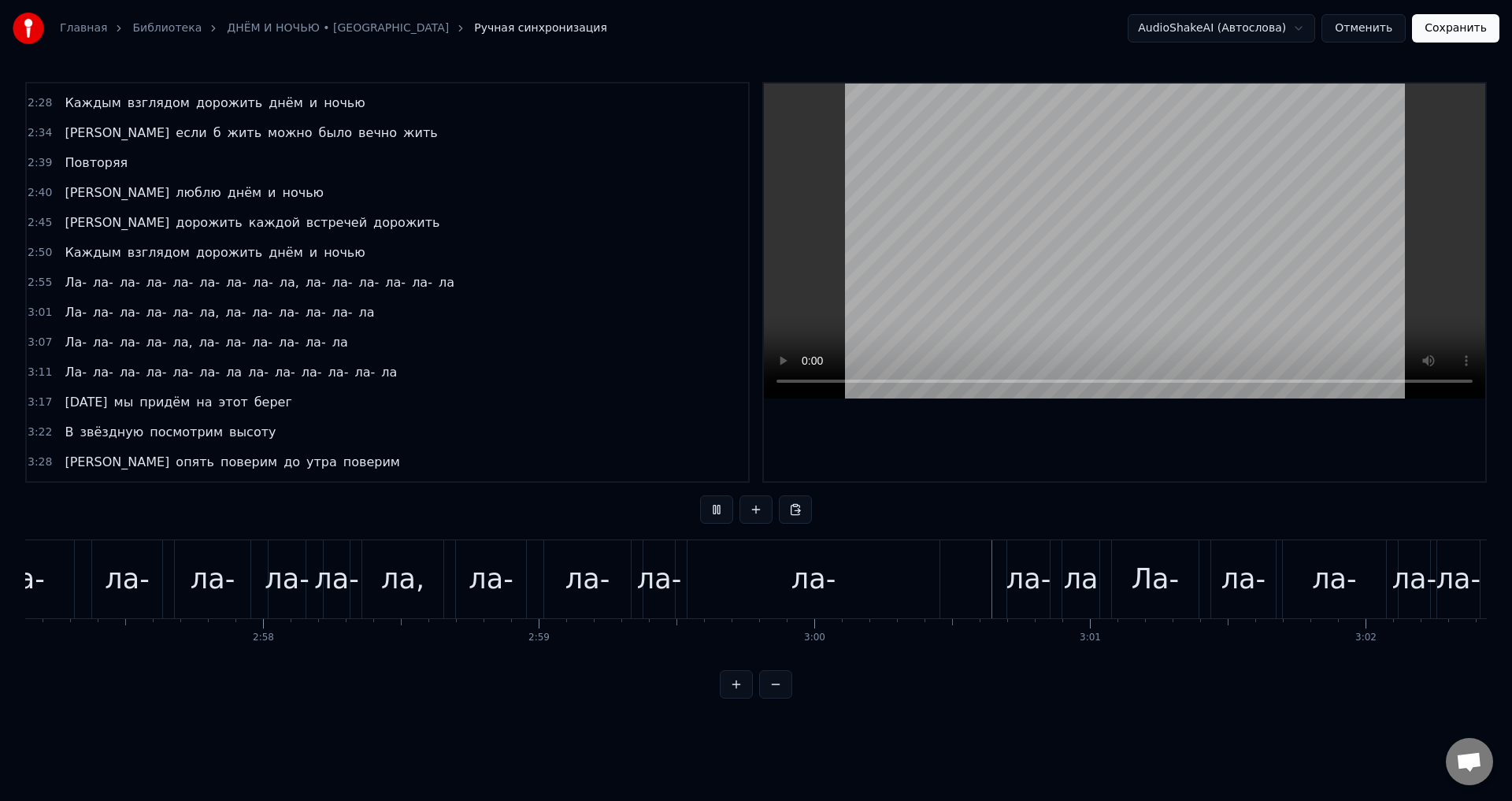
click at [129, 294] on div "[GEOGRAPHIC_DATA], [GEOGRAPHIC_DATA]" at bounding box center [259, 283] width 402 height 29
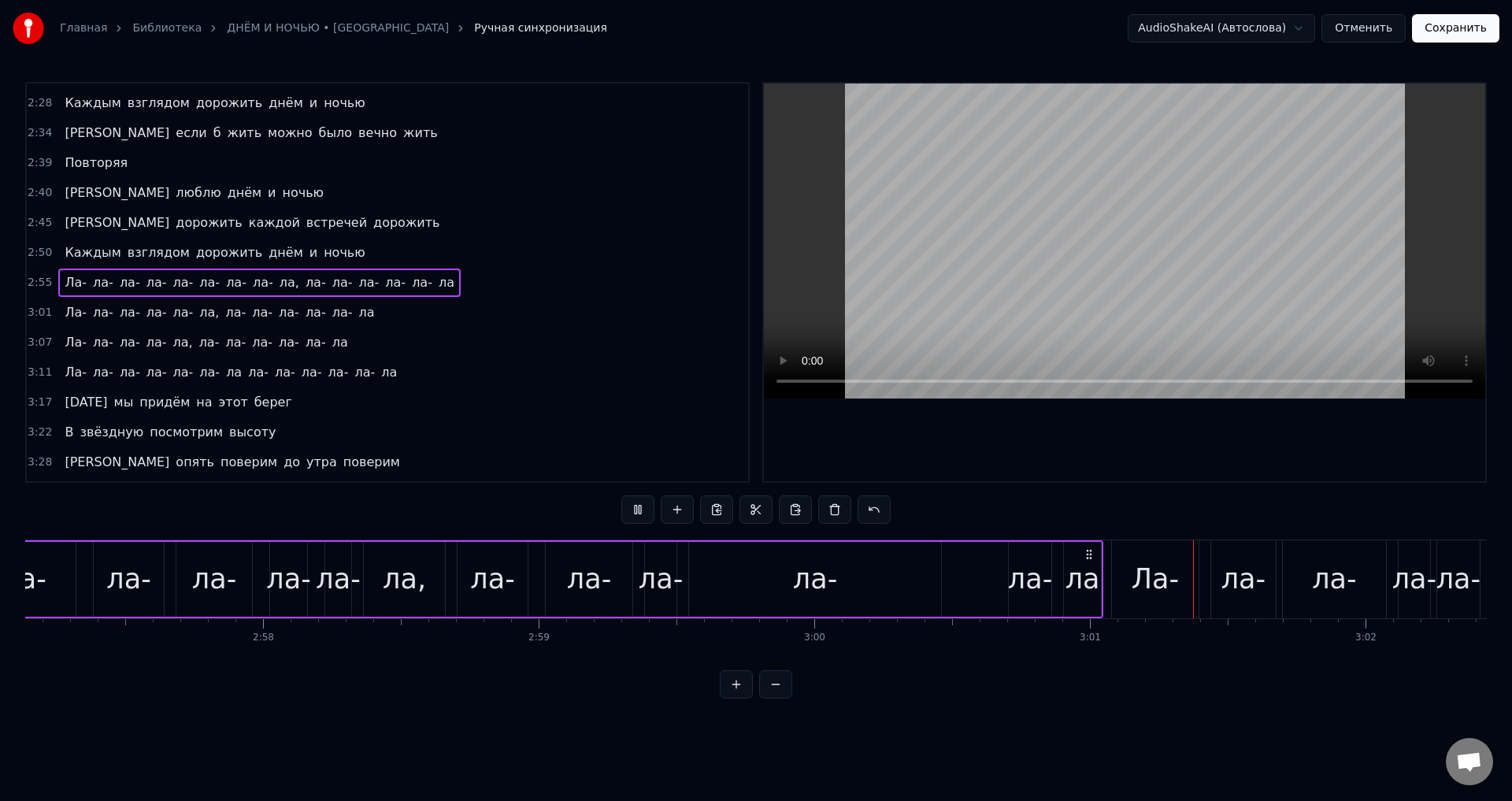
click at [121, 319] on span "ла-" at bounding box center [130, 312] width 24 height 18
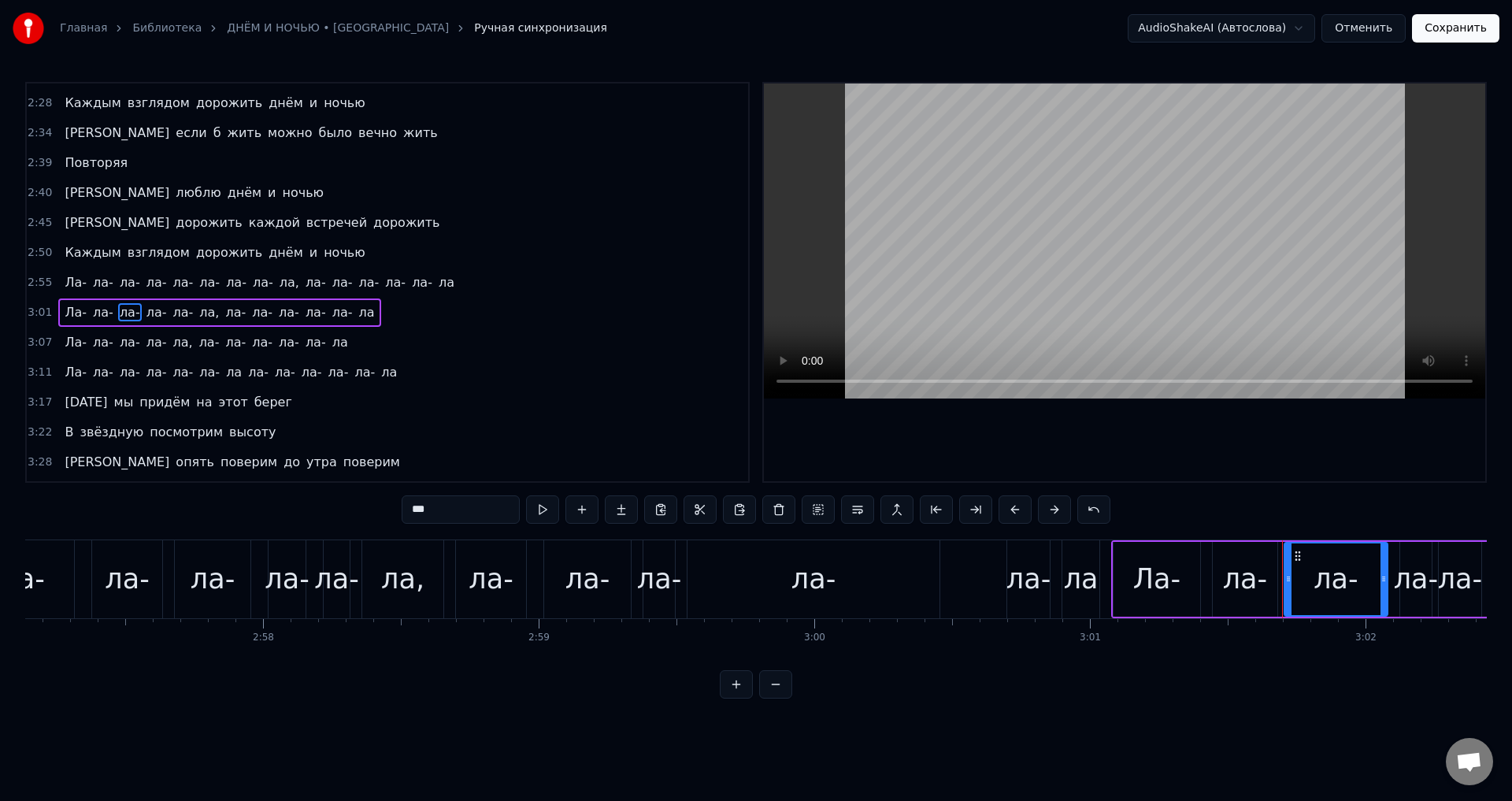
scroll to position [833, 0]
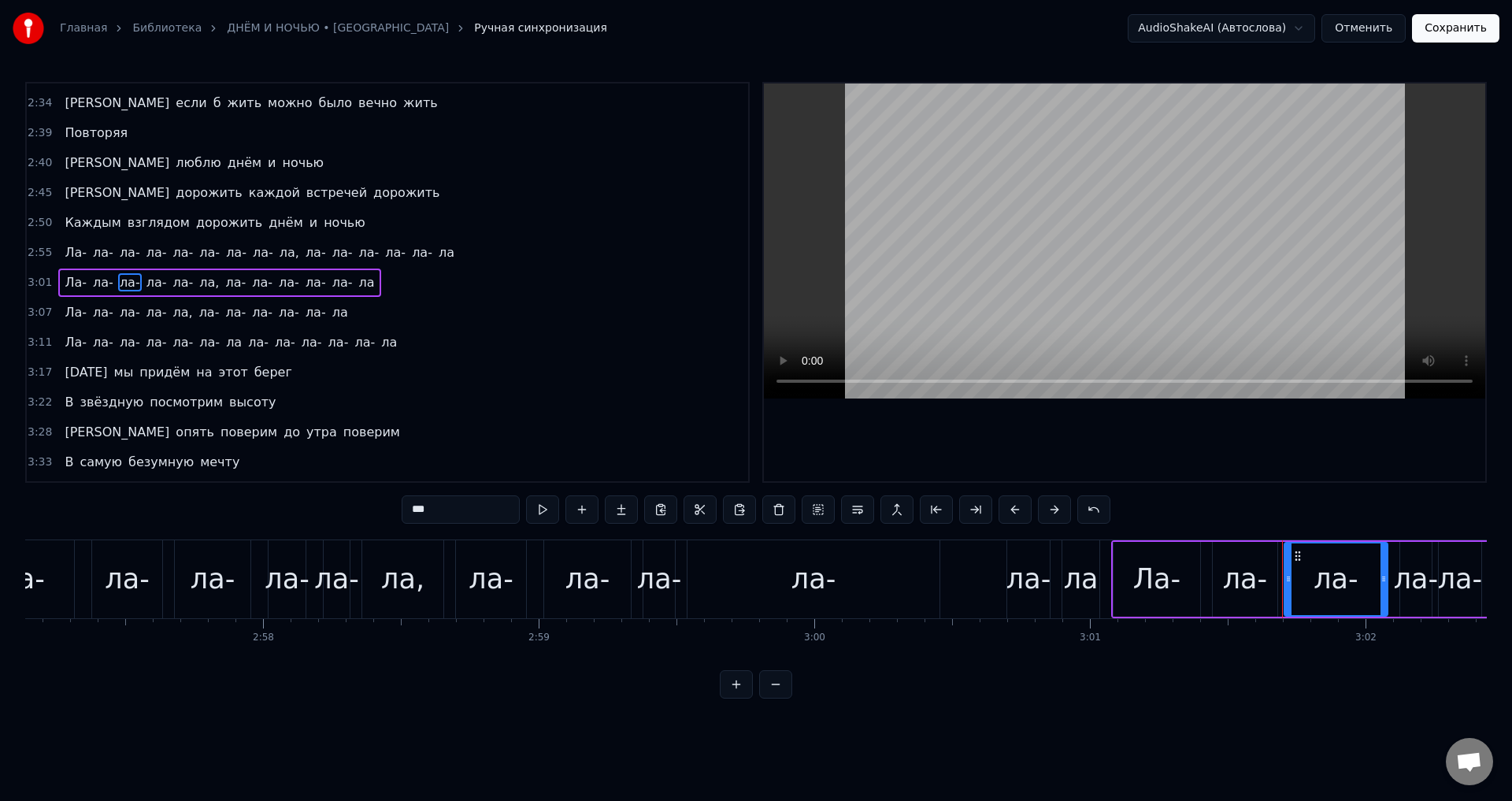
click at [197, 285] on span "ла," at bounding box center [208, 282] width 23 height 18
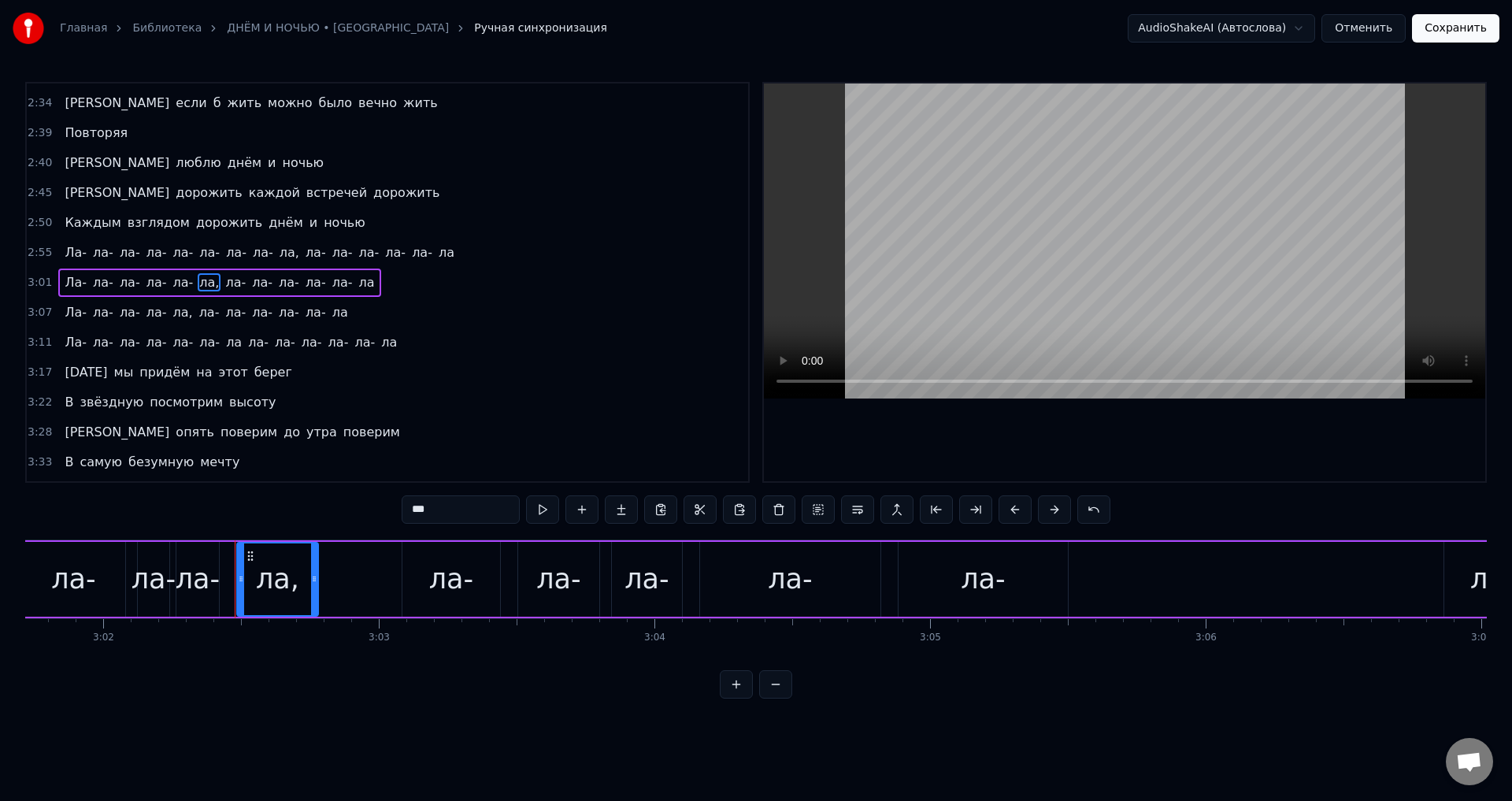
click at [438, 516] on input "***" at bounding box center [460, 510] width 118 height 29
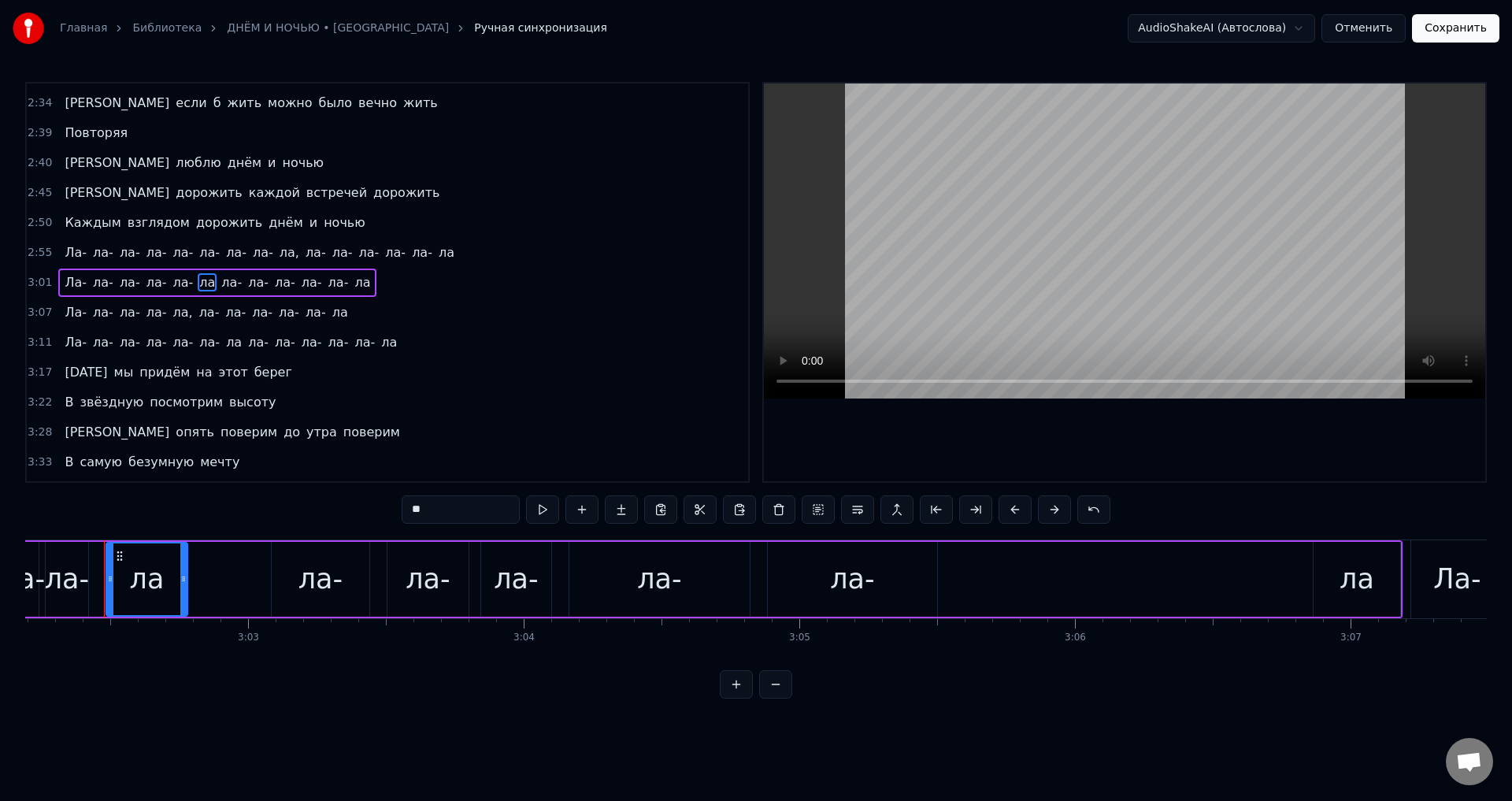
click at [71, 260] on span "Ла-" at bounding box center [76, 253] width 25 height 18
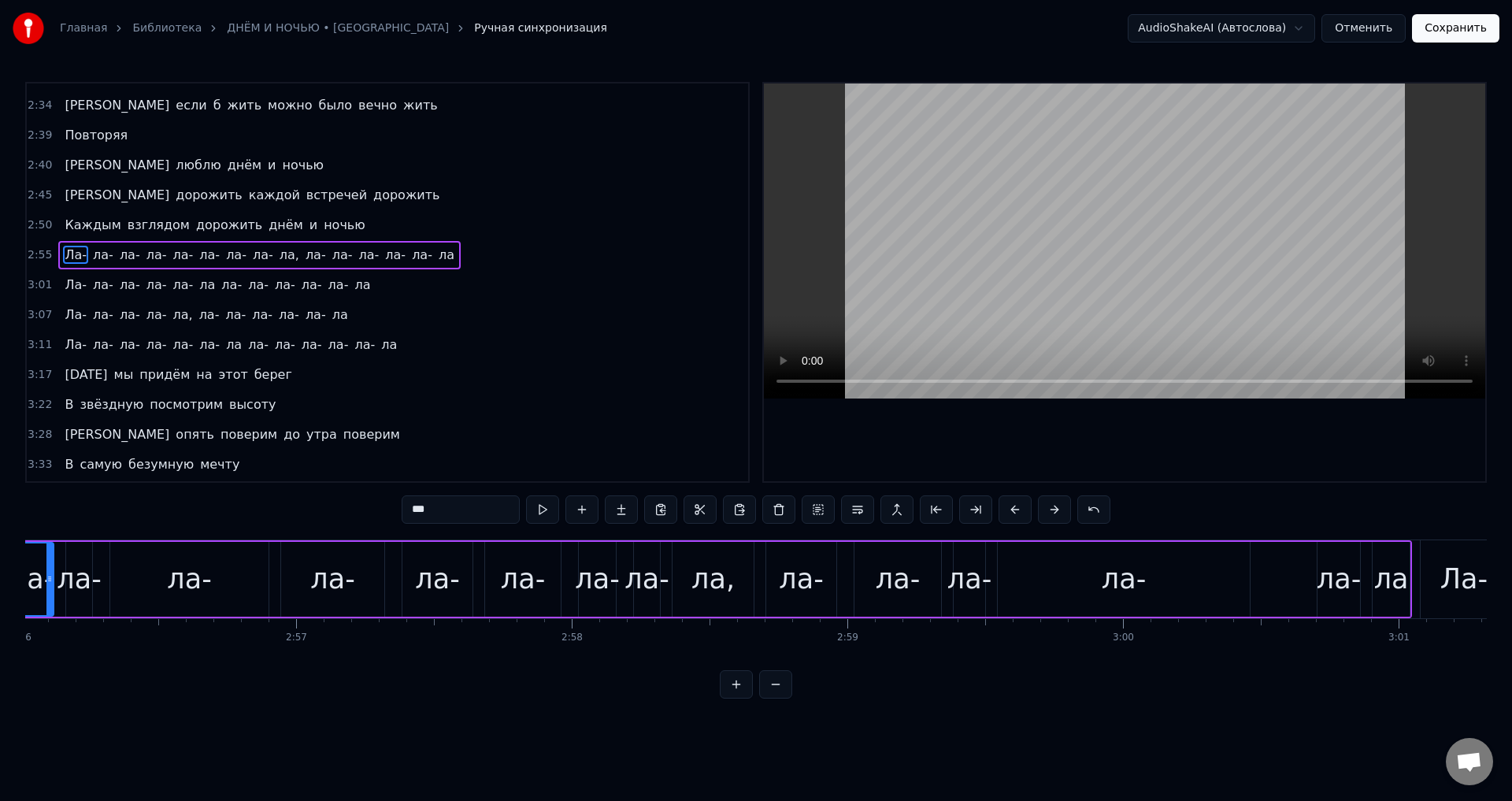
scroll to position [0, 48428]
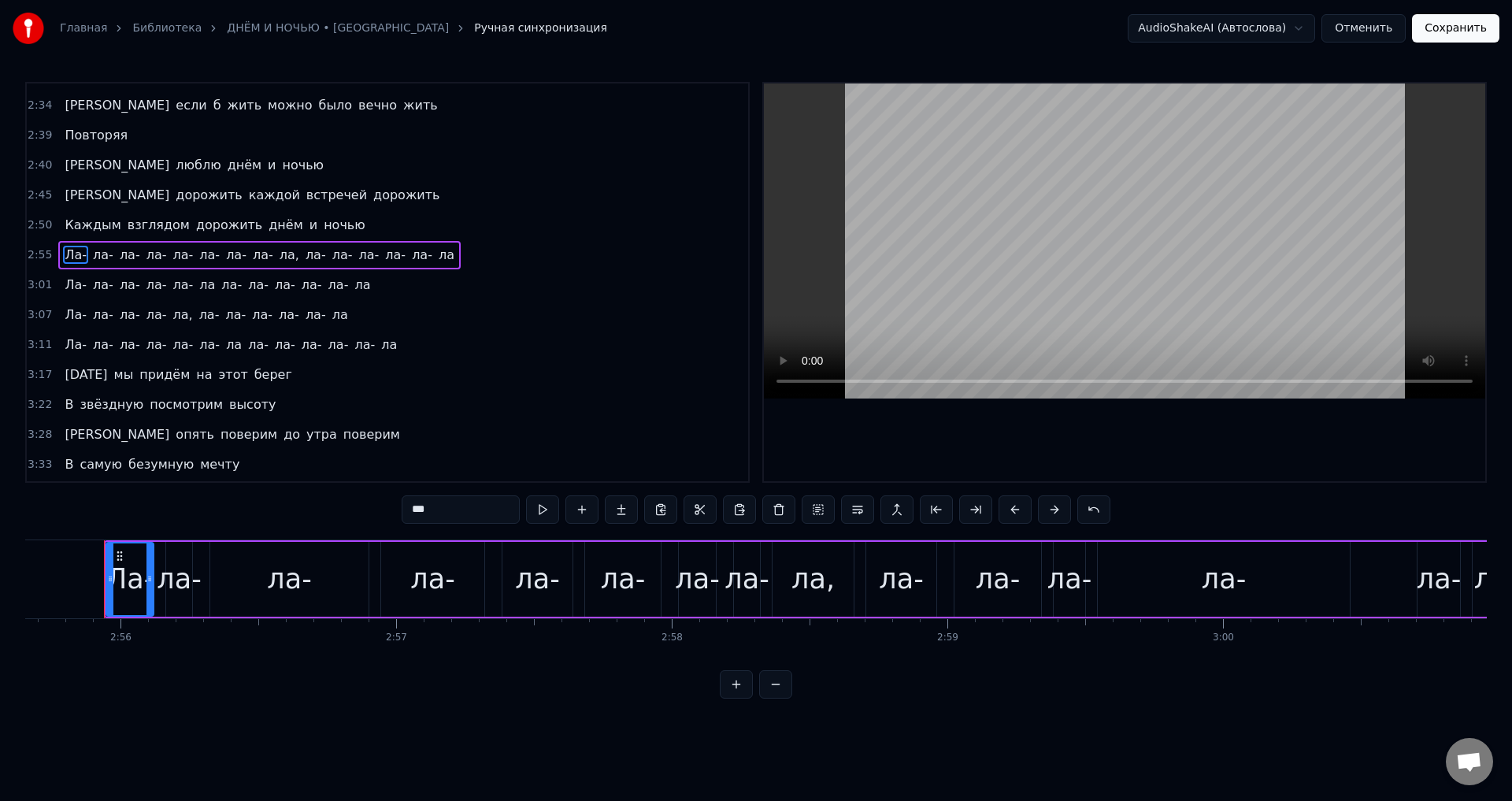
click at [278, 255] on span "ла," at bounding box center [289, 255] width 23 height 18
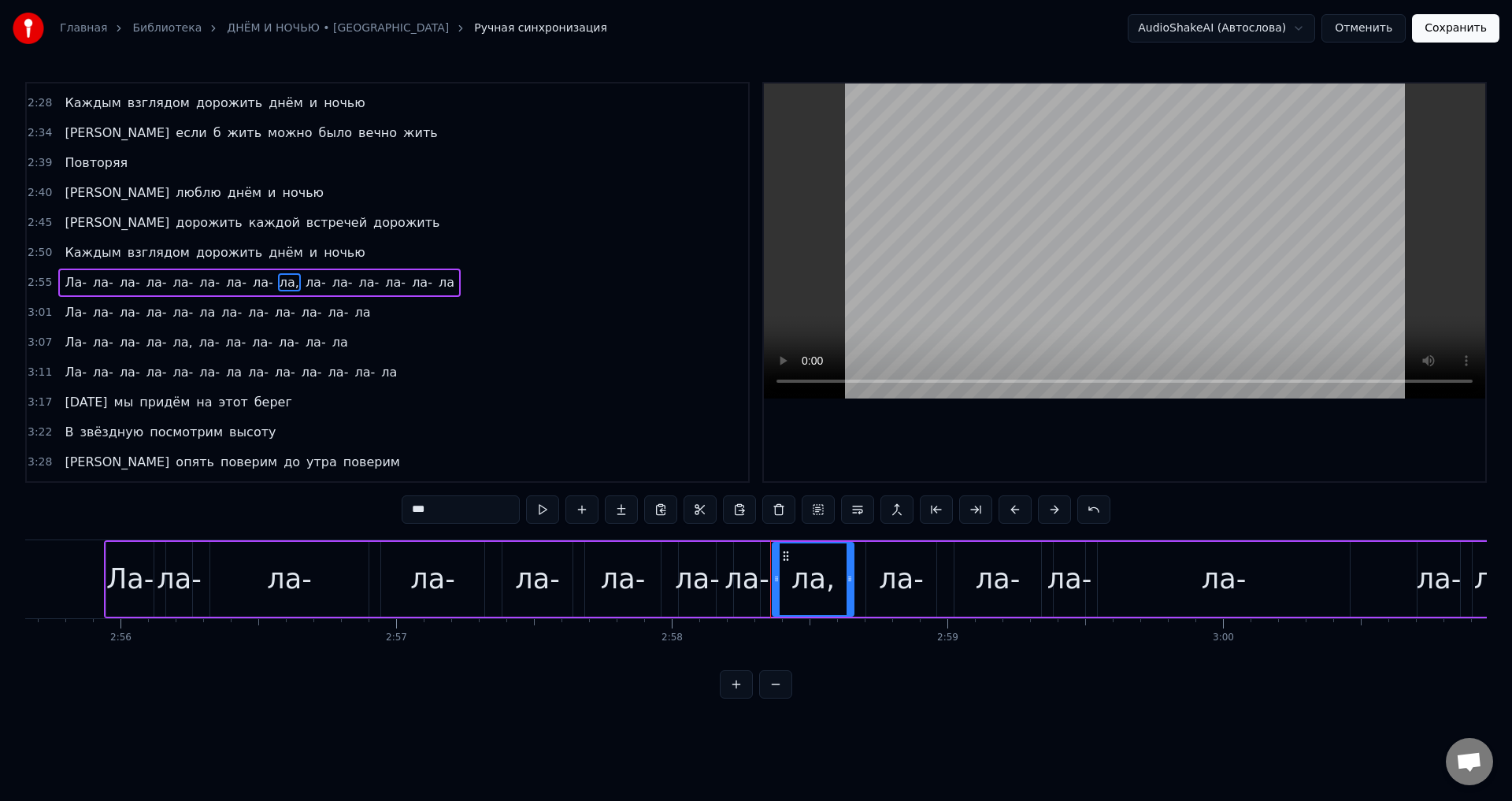
click at [439, 507] on input "***" at bounding box center [460, 510] width 118 height 29
click at [171, 343] on span "ла," at bounding box center [182, 343] width 23 height 18
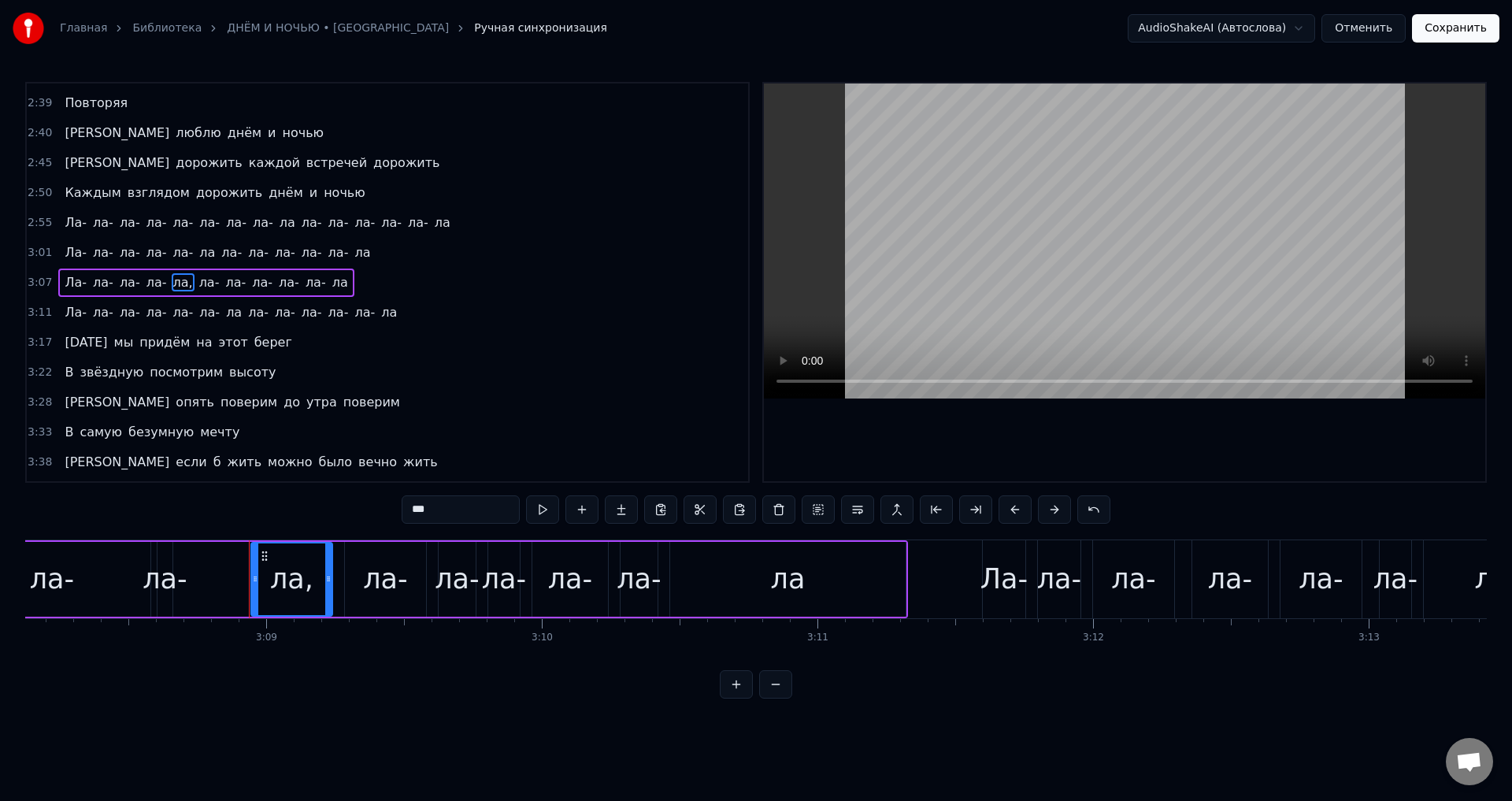
scroll to position [0, 52011]
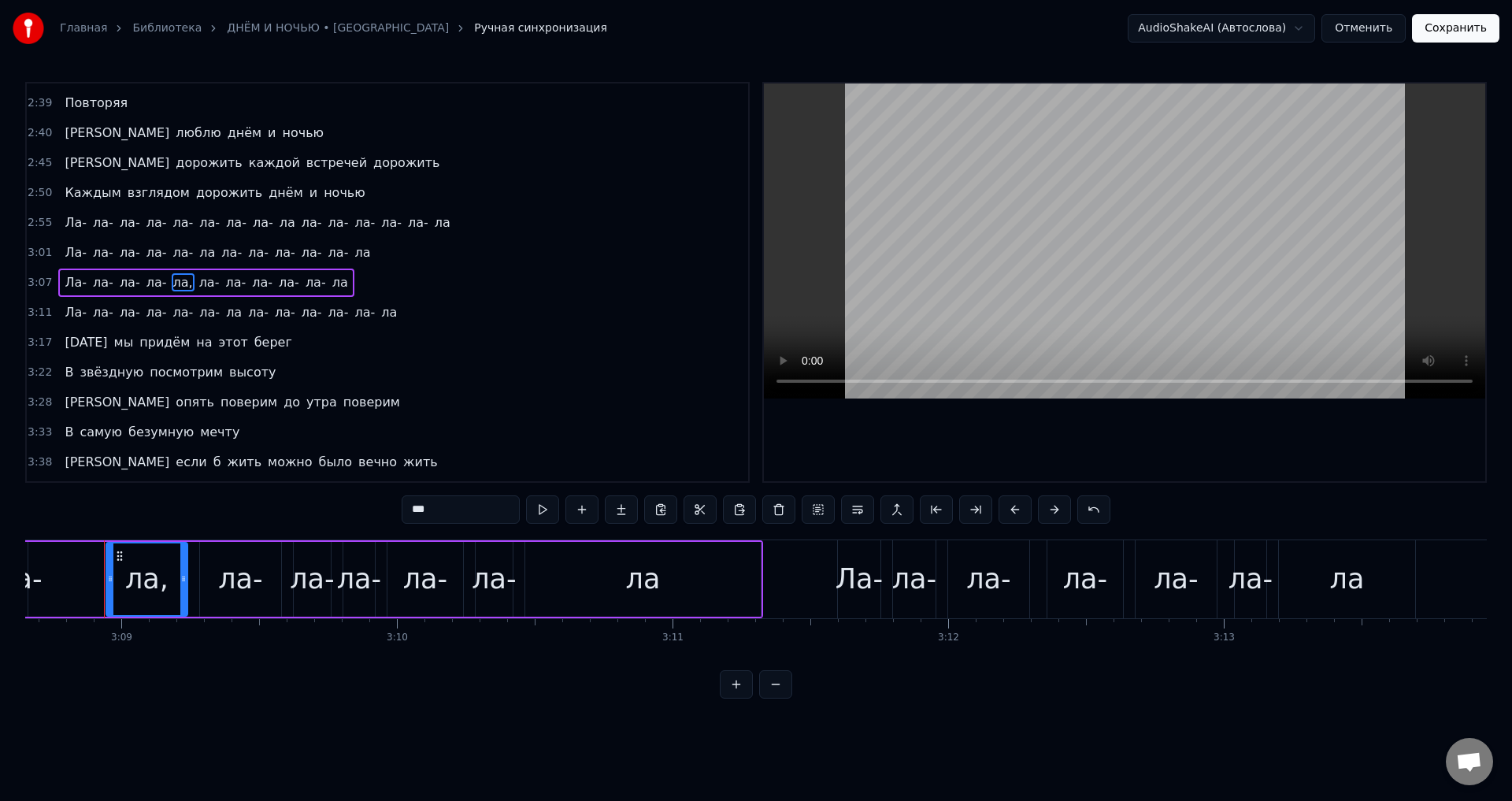
click at [439, 510] on input "***" at bounding box center [460, 510] width 118 height 29
click at [70, 319] on span "Ла-" at bounding box center [76, 312] width 25 height 18
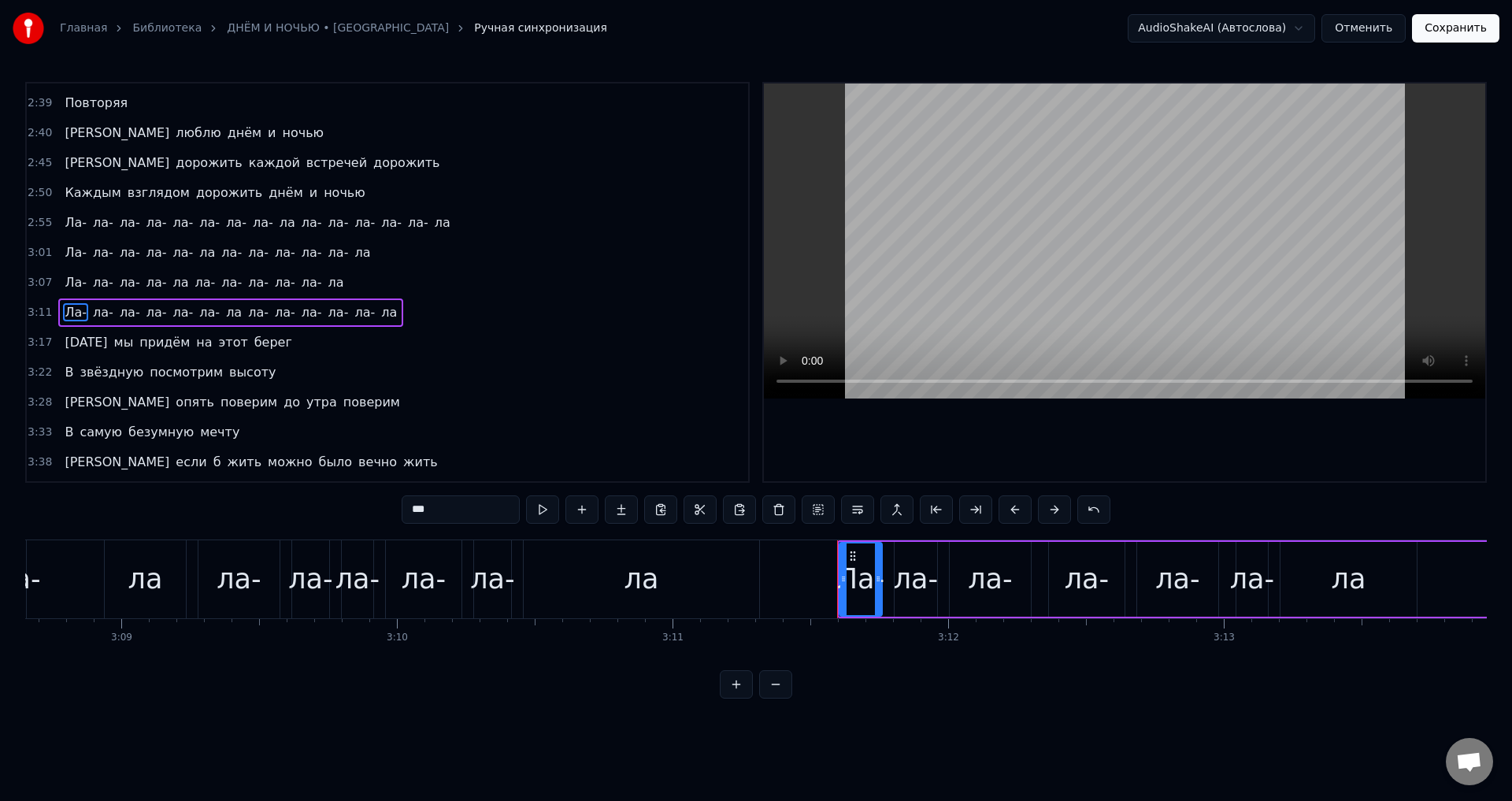
scroll to position [893, 0]
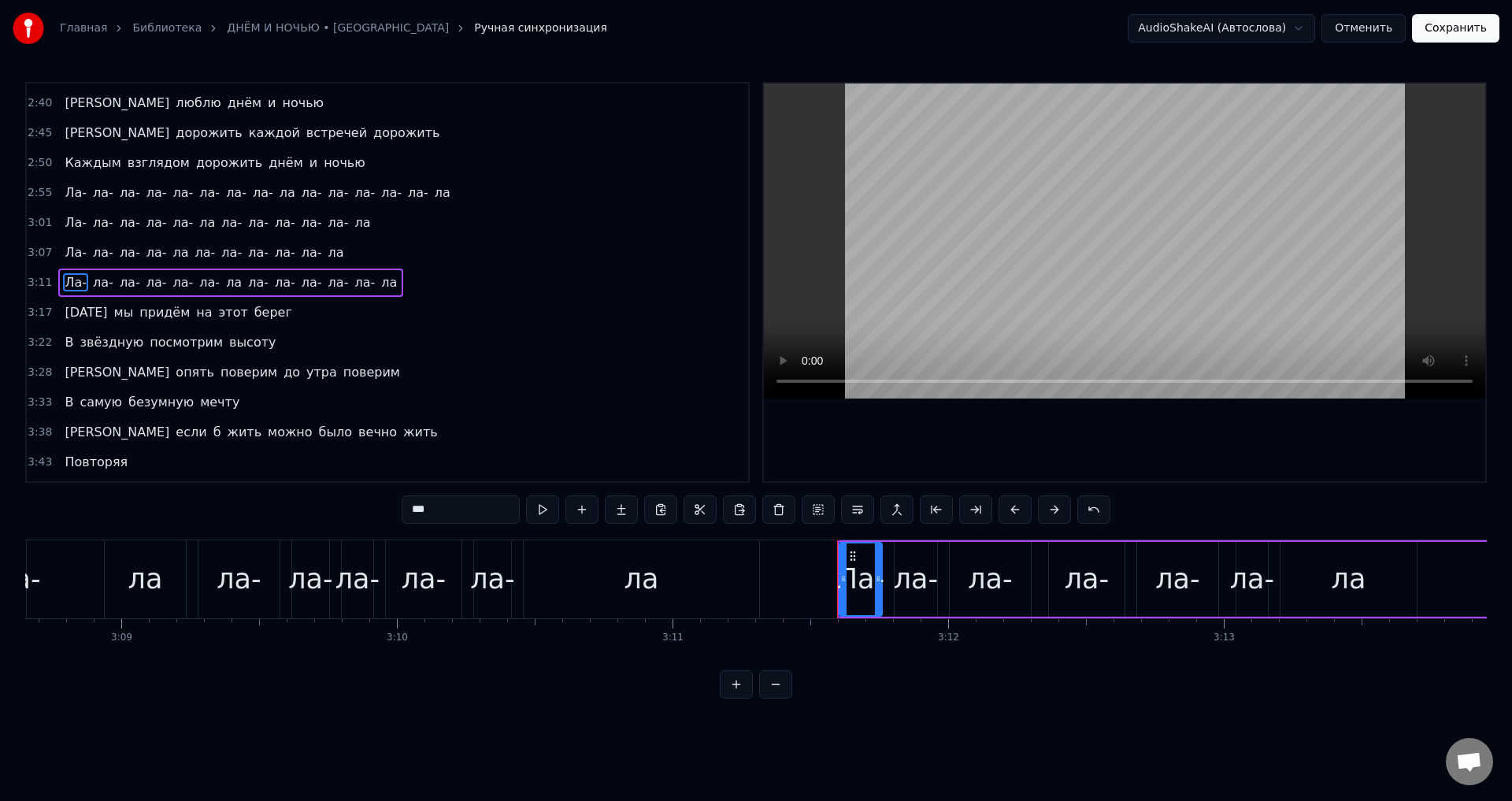
click at [63, 191] on span "Ла-" at bounding box center [76, 192] width 25 height 18
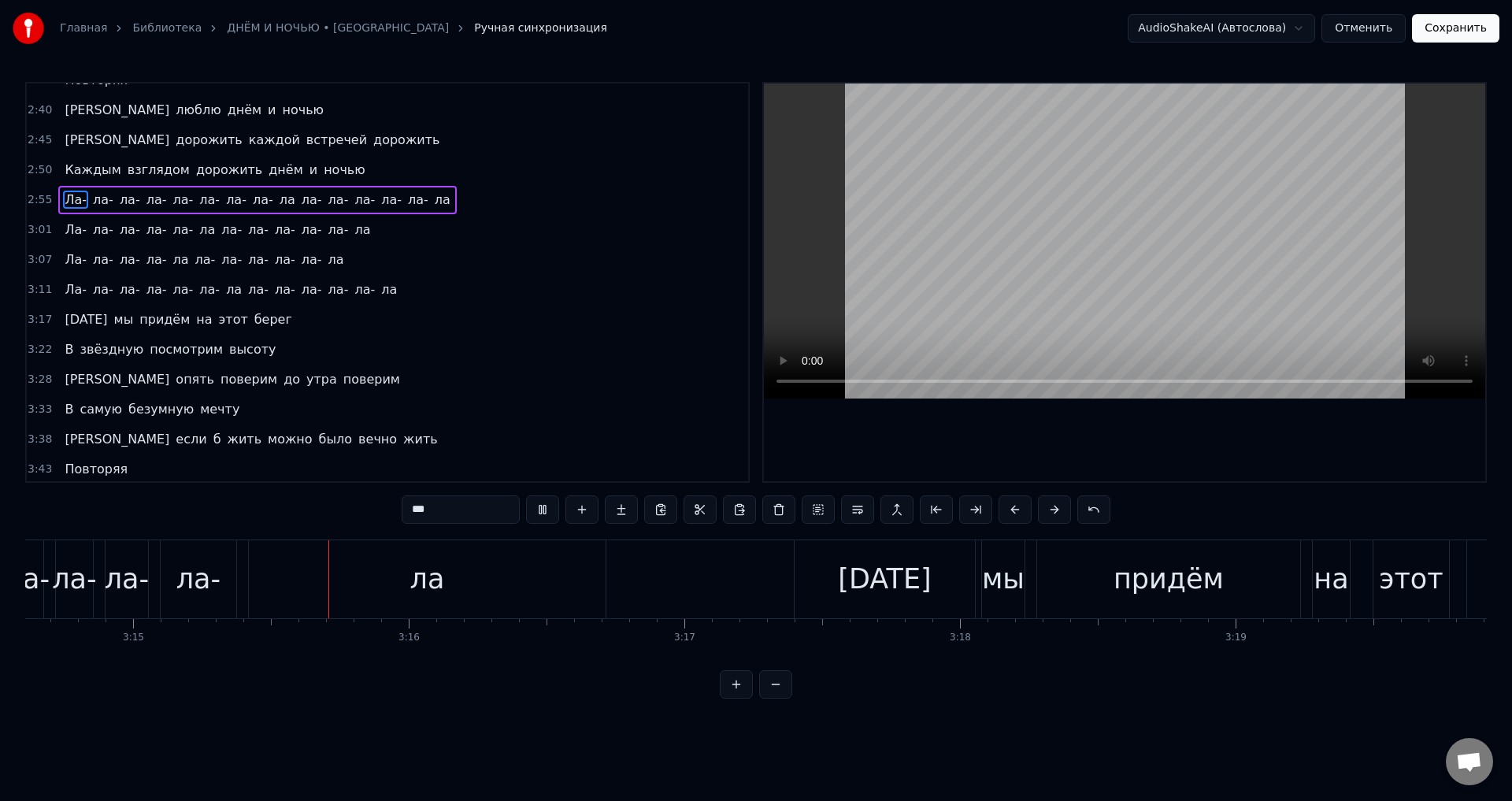
scroll to position [0, 53706]
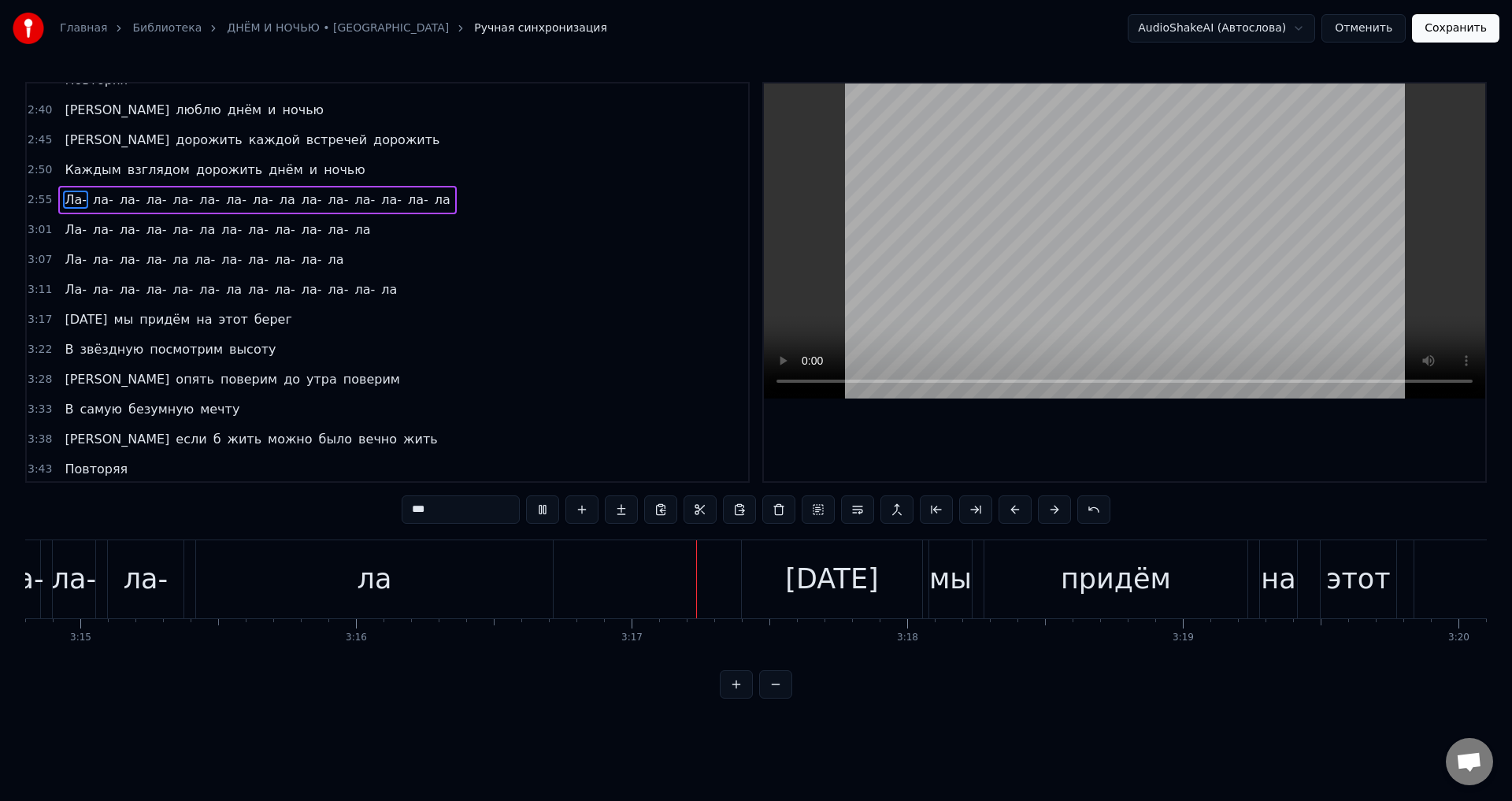
click at [927, 296] on video at bounding box center [1125, 240] width 722 height 315
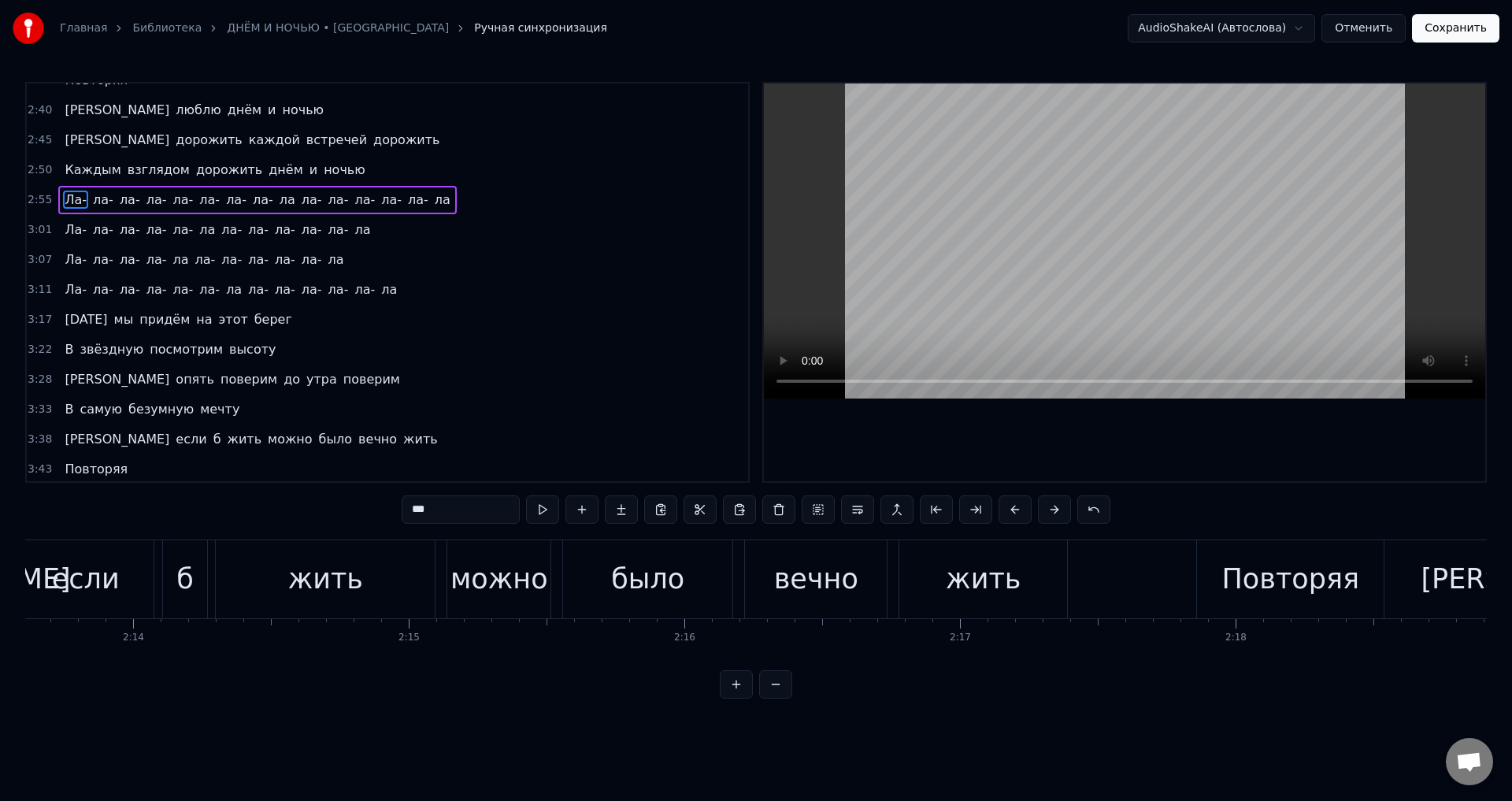
scroll to position [0, 36637]
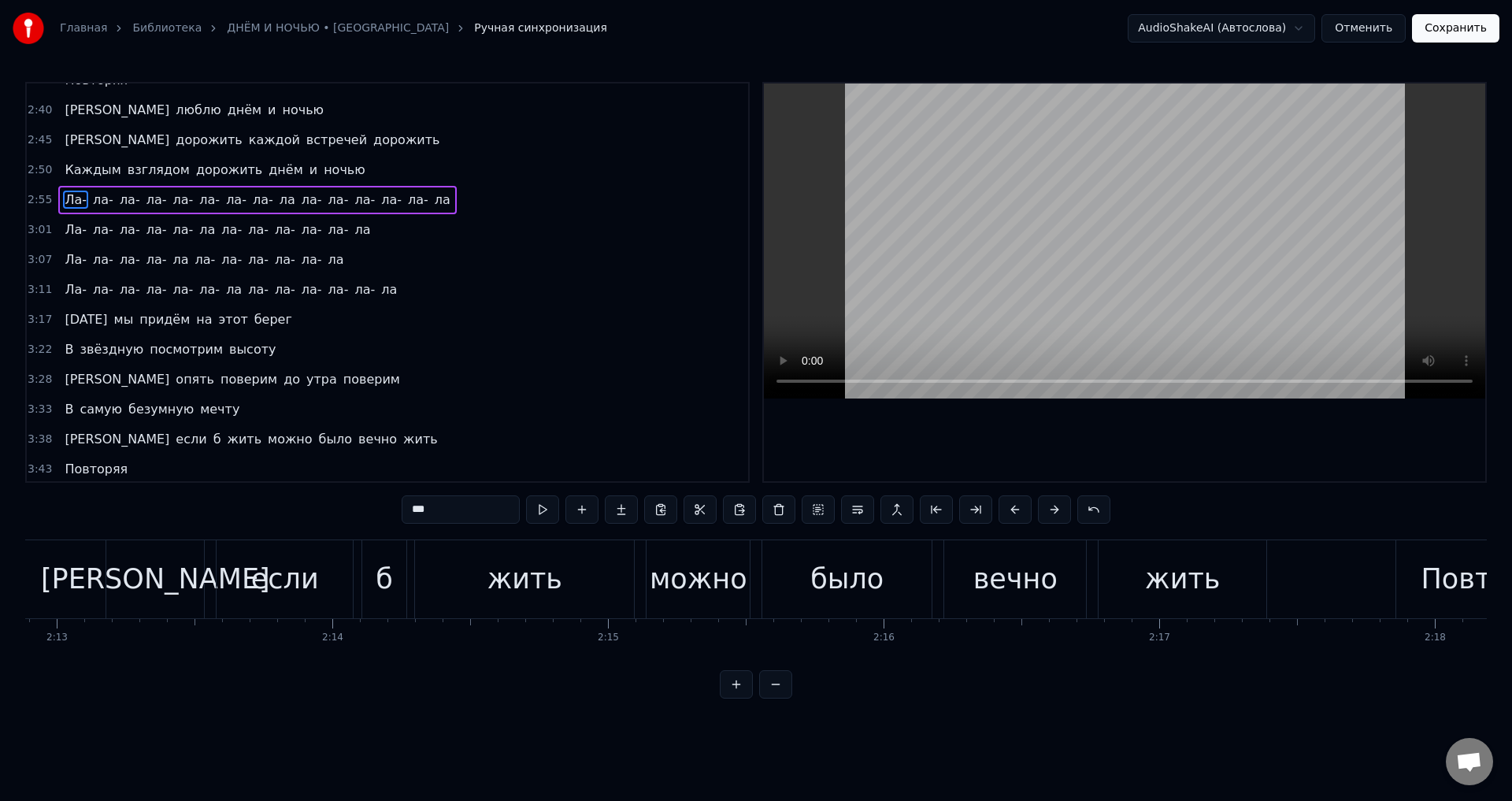
click at [66, 196] on span "Ла-" at bounding box center [76, 200] width 25 height 18
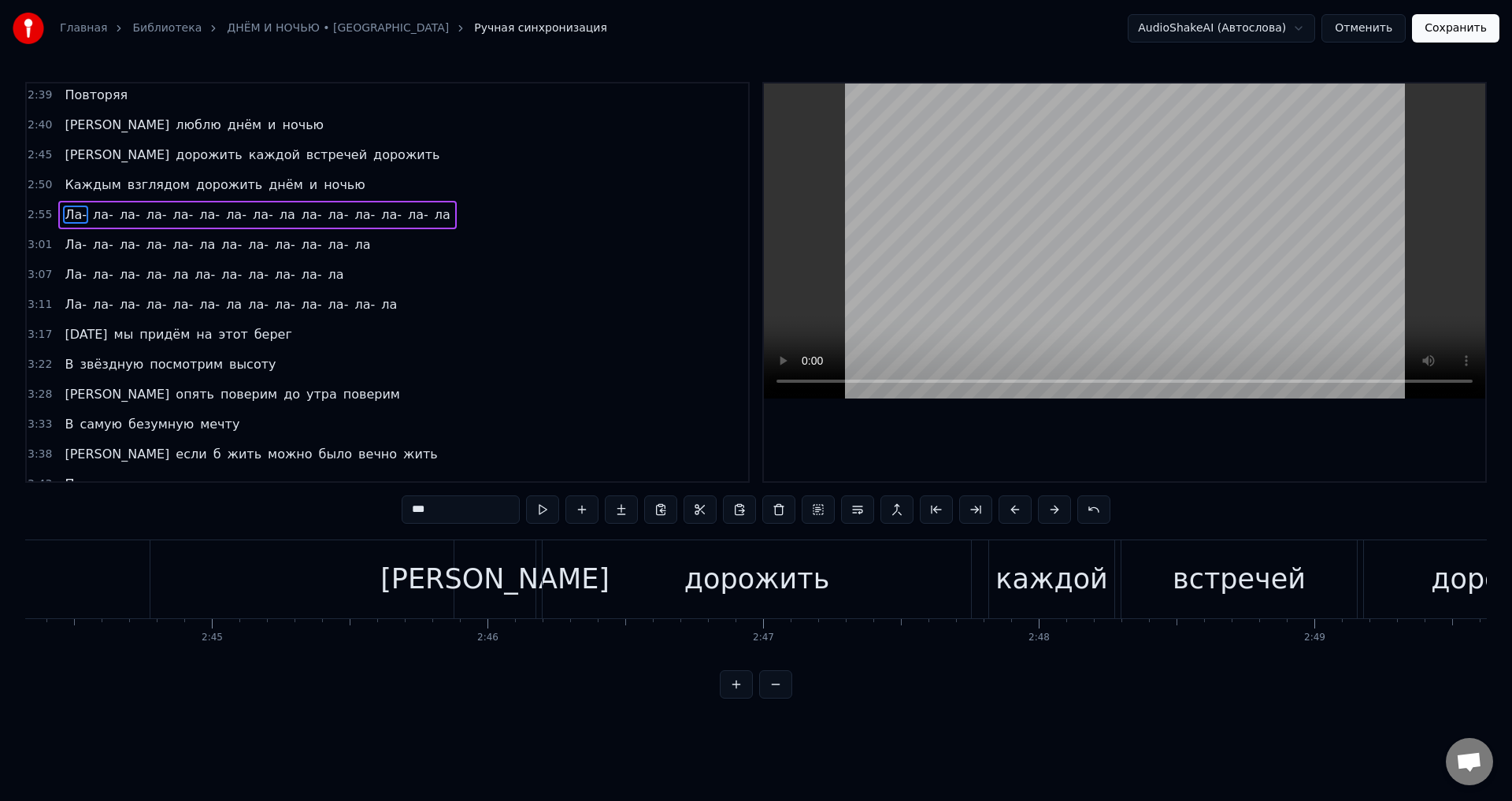
scroll to position [0, 48428]
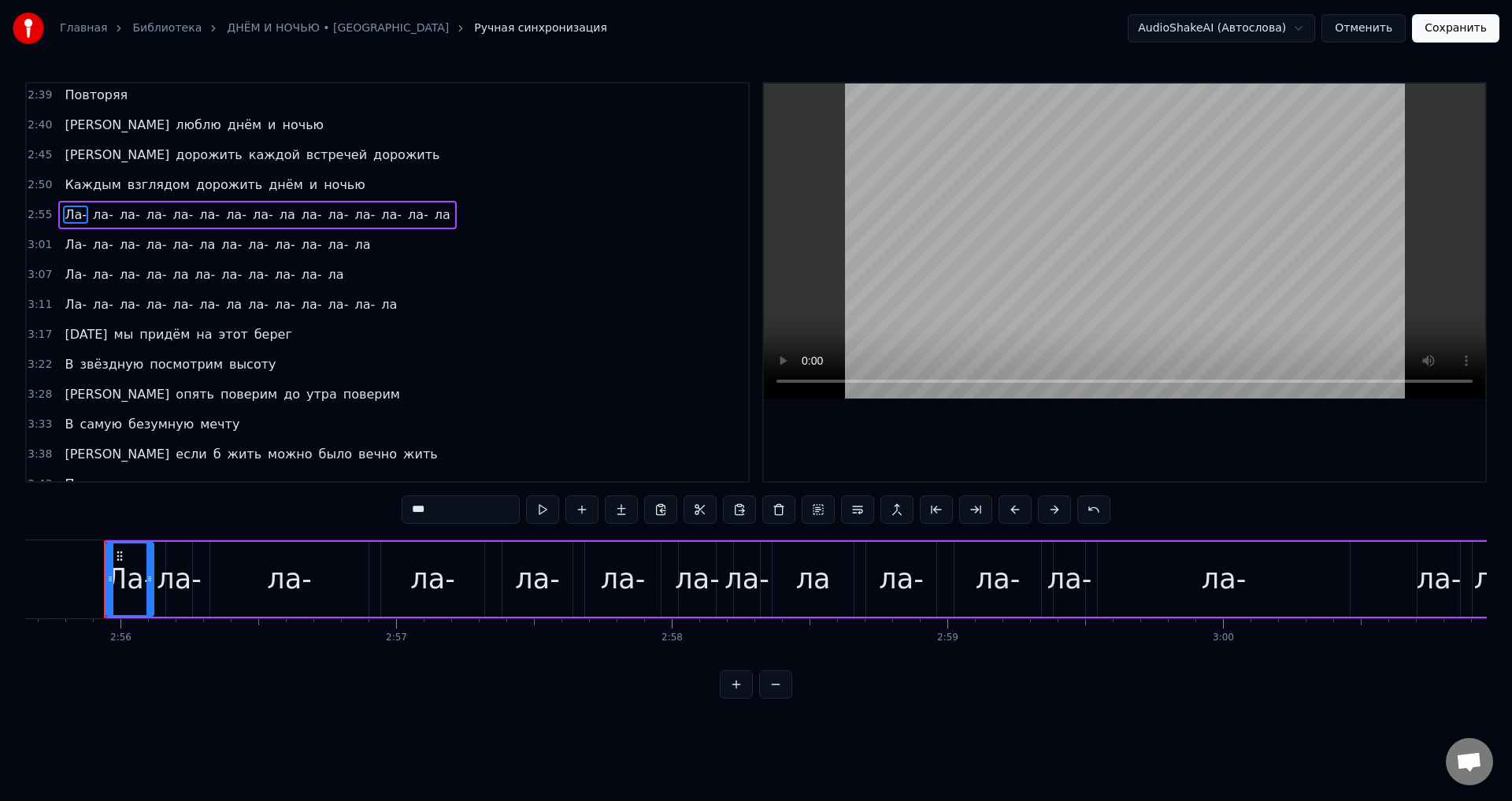
drag, startPoint x: 62, startPoint y: 185, endPoint x: 69, endPoint y: 202, distance: 18.4
click at [63, 186] on span "Каждым" at bounding box center [92, 185] width 59 height 18
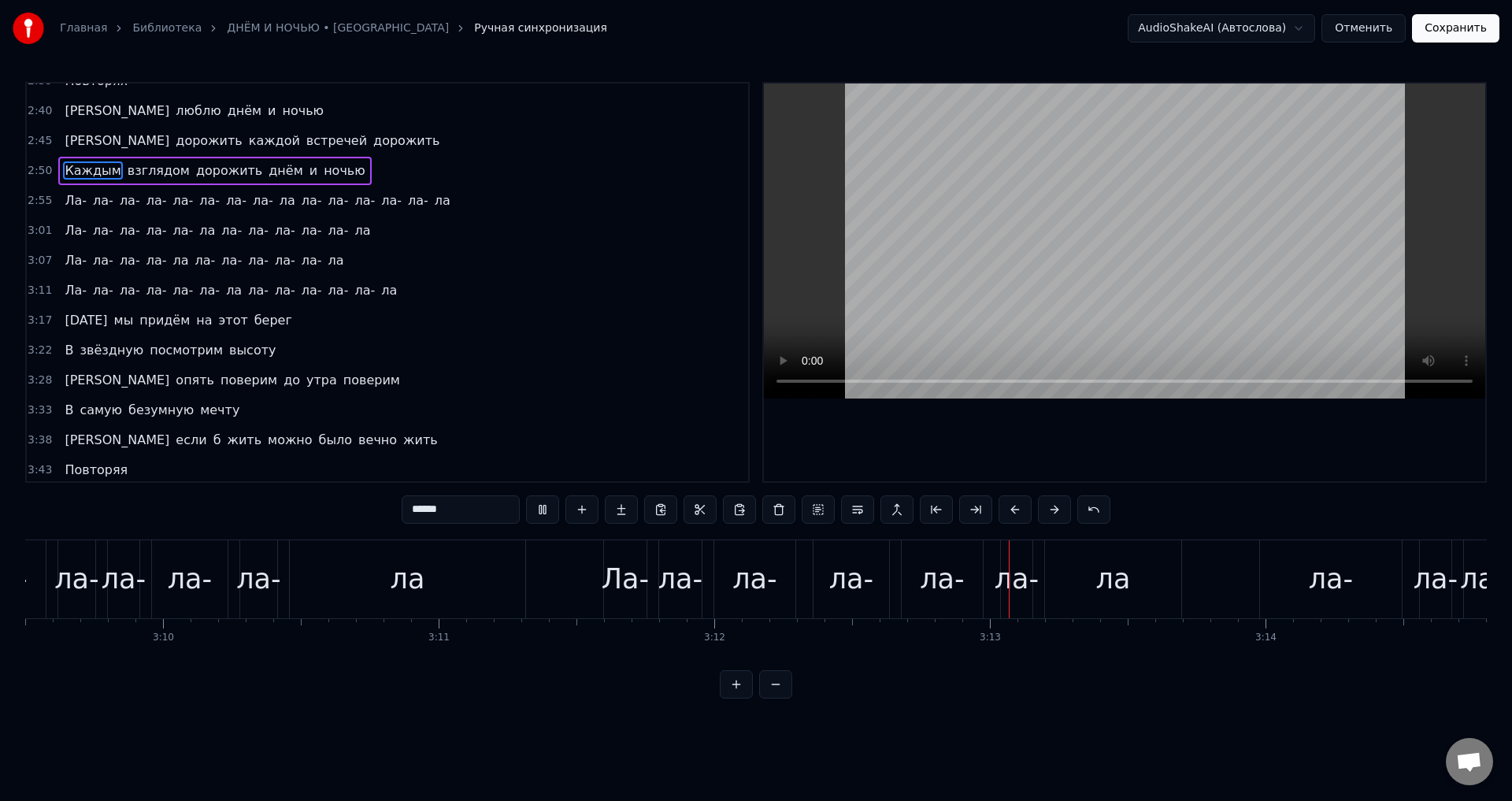
scroll to position [892, 0]
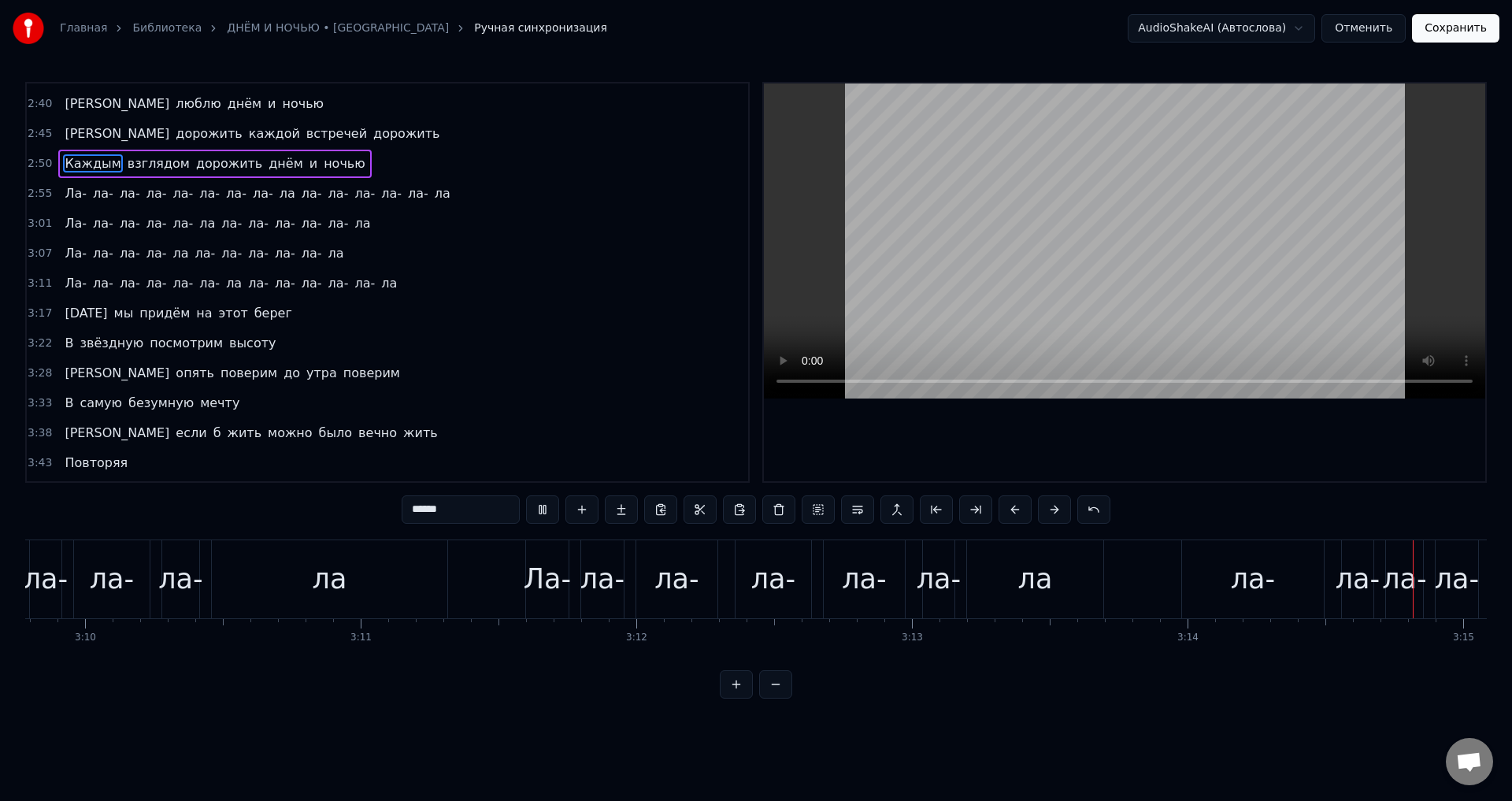
click at [67, 202] on span "Ла-" at bounding box center [76, 193] width 25 height 18
type input "***"
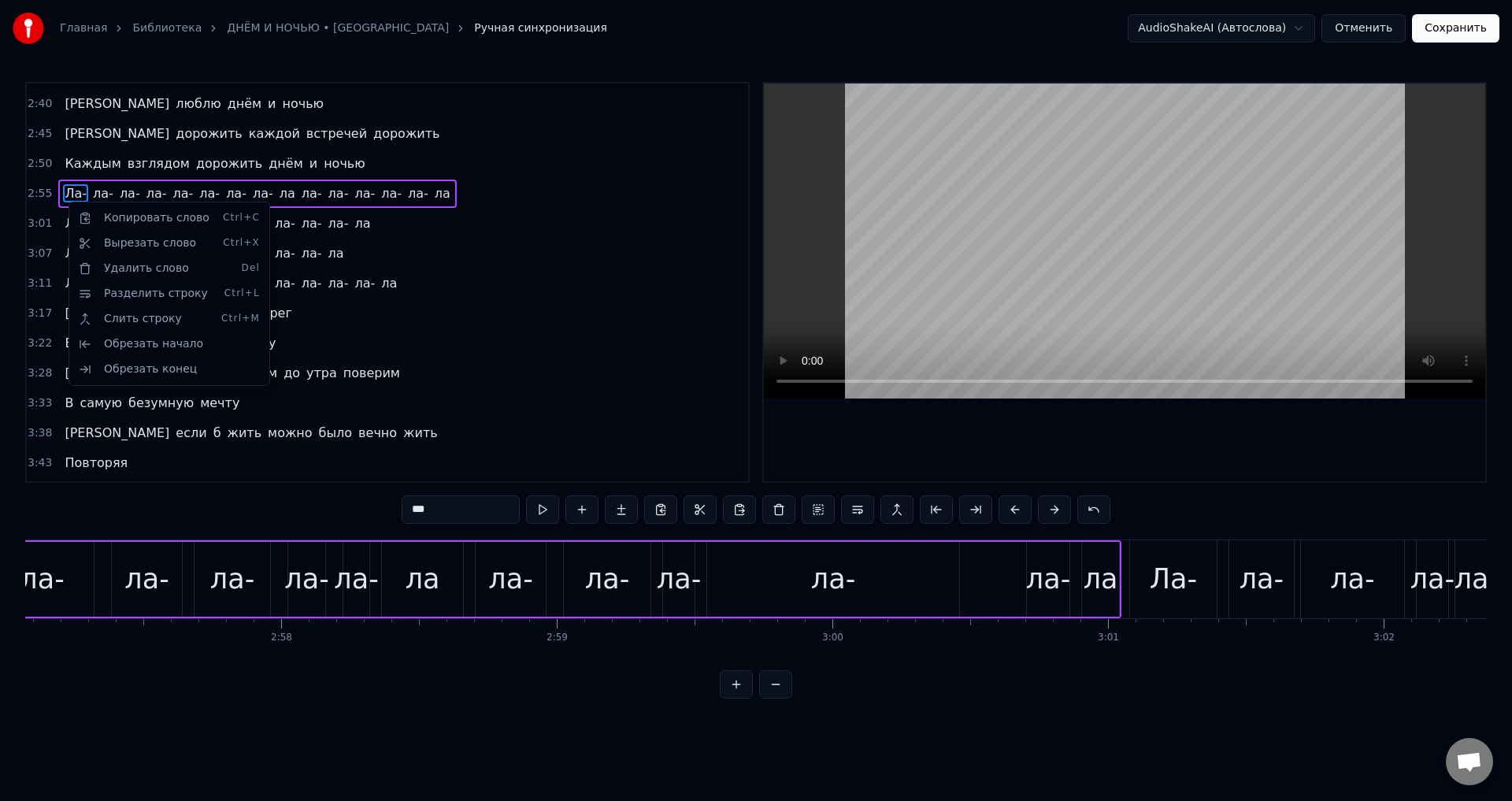
scroll to position [0, 48428]
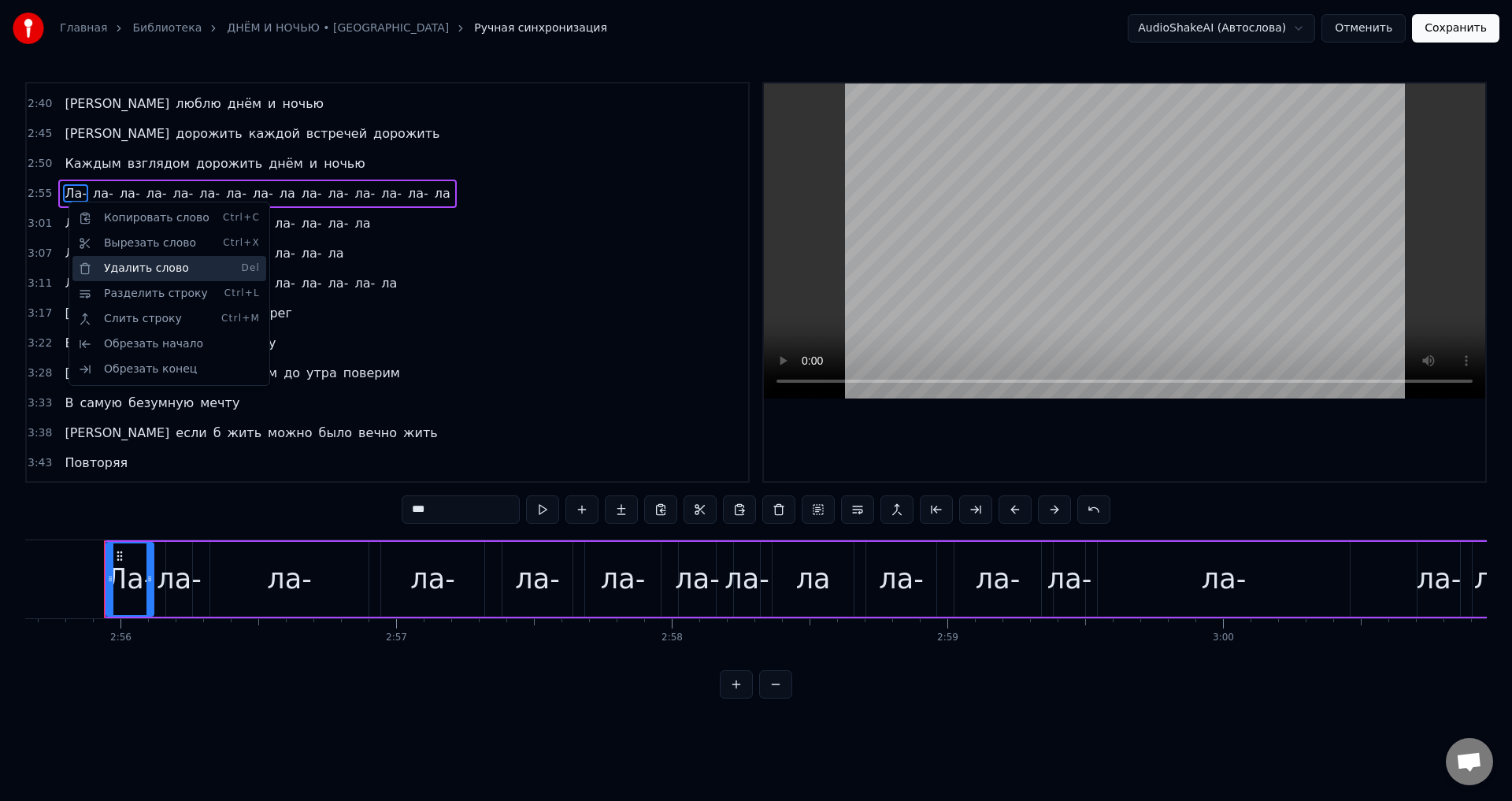
click at [124, 274] on div "Удалить слово Del" at bounding box center [169, 269] width 194 height 25
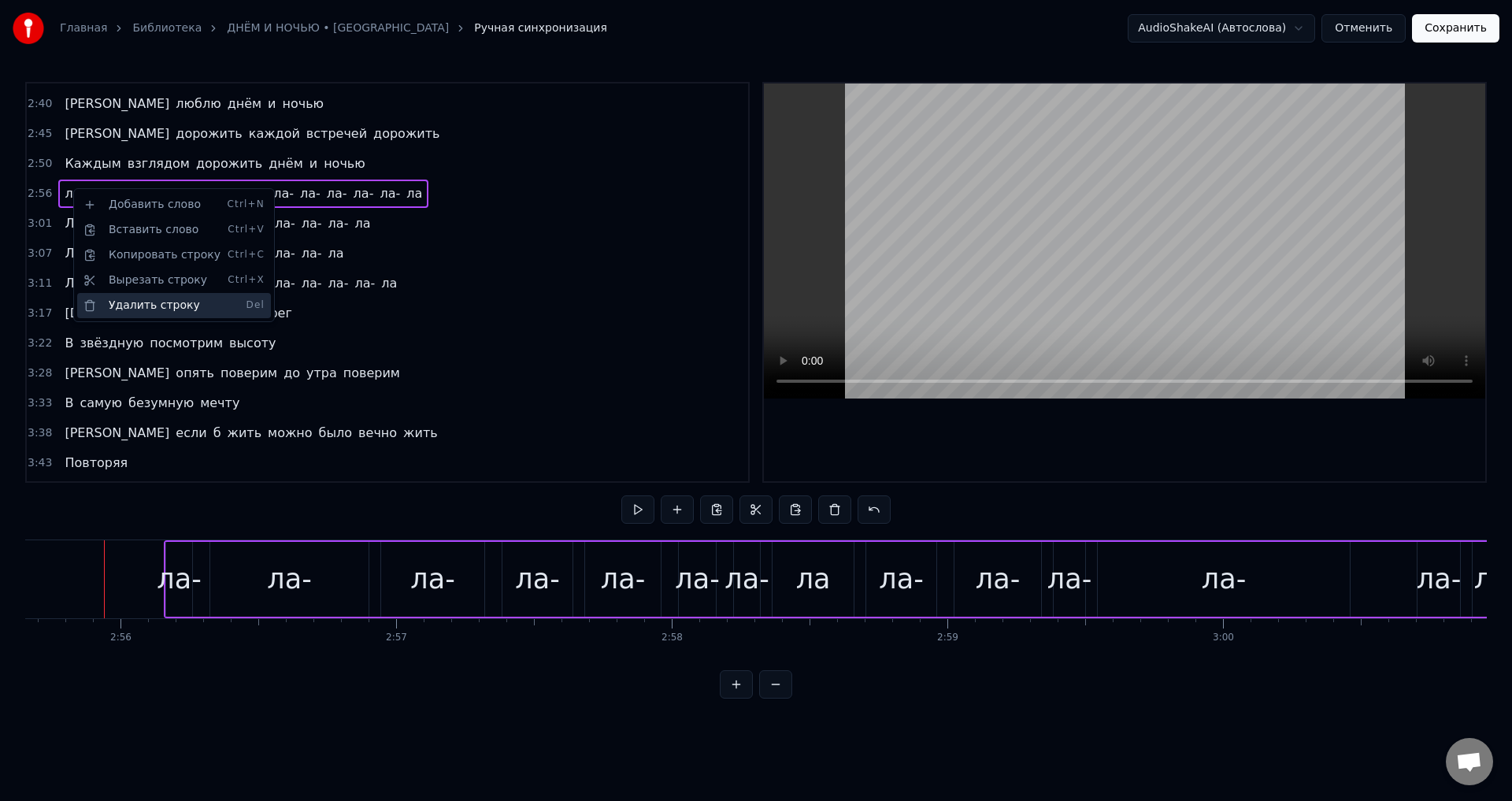
click at [166, 306] on div "Удалить строку Del" at bounding box center [174, 306] width 194 height 25
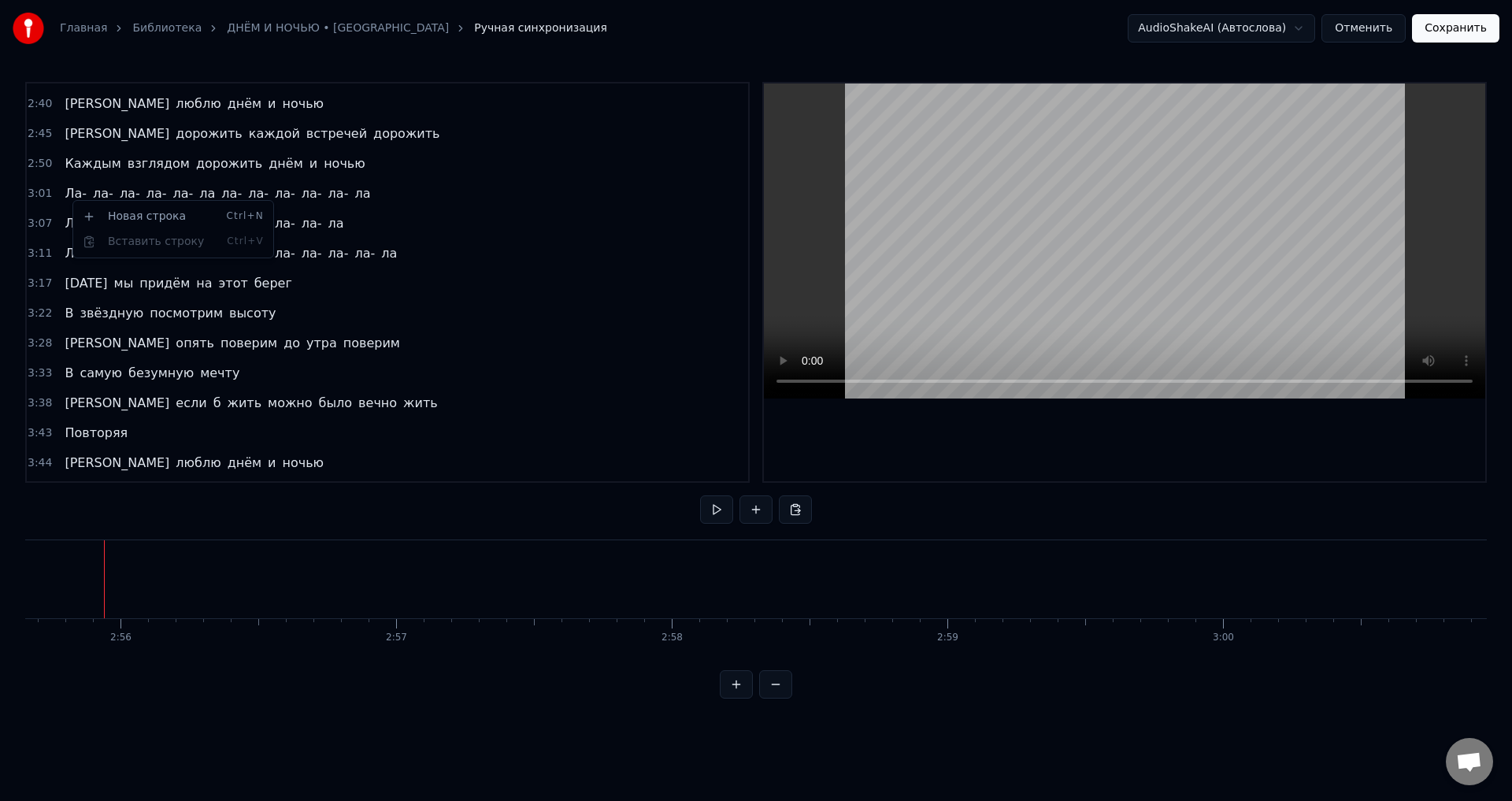
click at [65, 196] on html "Главная Библиотека ДНЁМ И НОЧЬЮ • ЖАСМИН Ручная синхронизация AudioShakeAI (Авт…" at bounding box center [756, 362] width 1512 height 724
click at [66, 196] on html "Главная Библиотека ДНЁМ И НОЧЬЮ • ЖАСМИН Ручная синхронизация AudioShakeAI (Авт…" at bounding box center [756, 362] width 1512 height 724
click at [68, 191] on span "Ла-" at bounding box center [76, 193] width 25 height 18
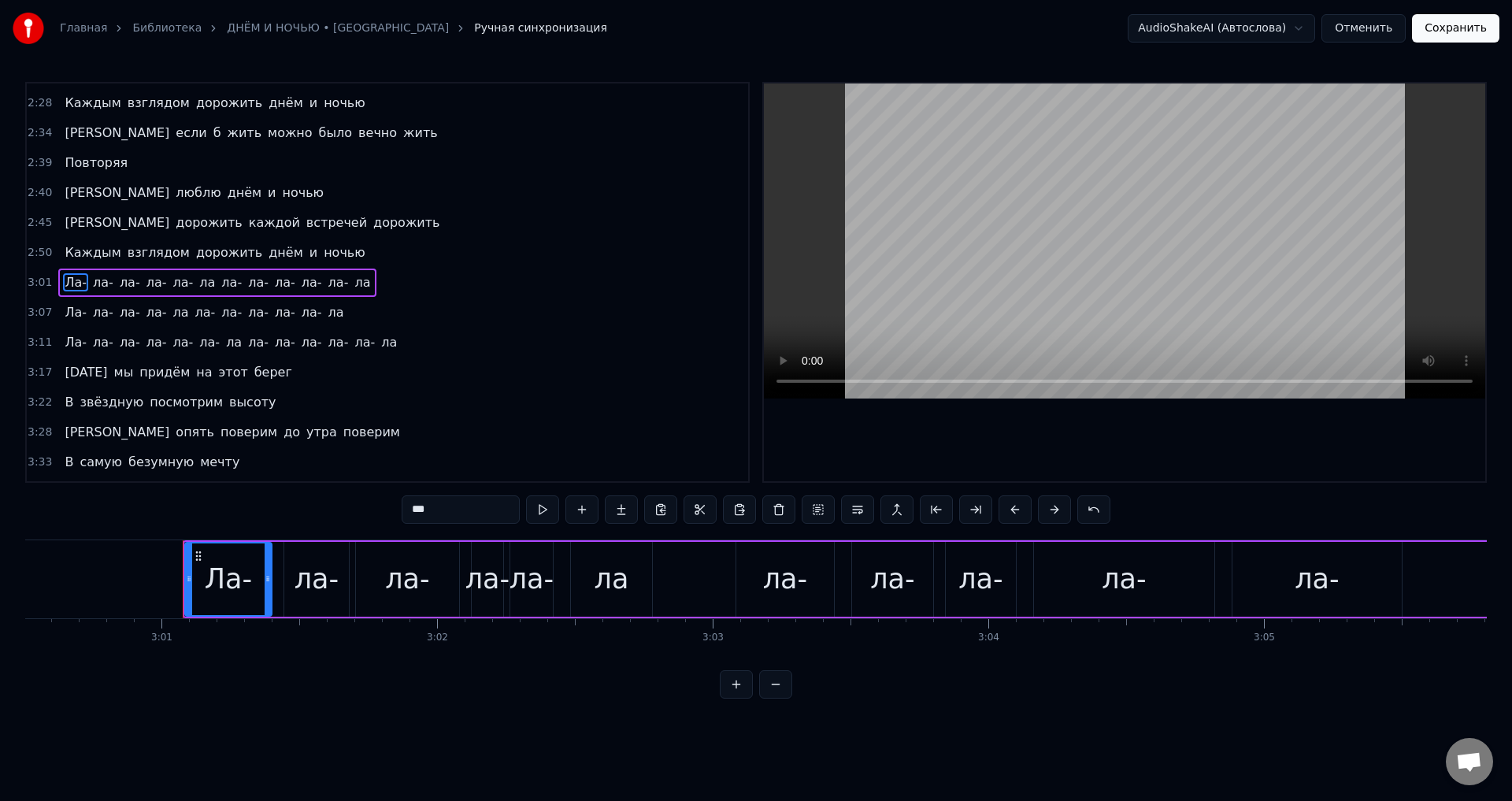
scroll to position [0, 49844]
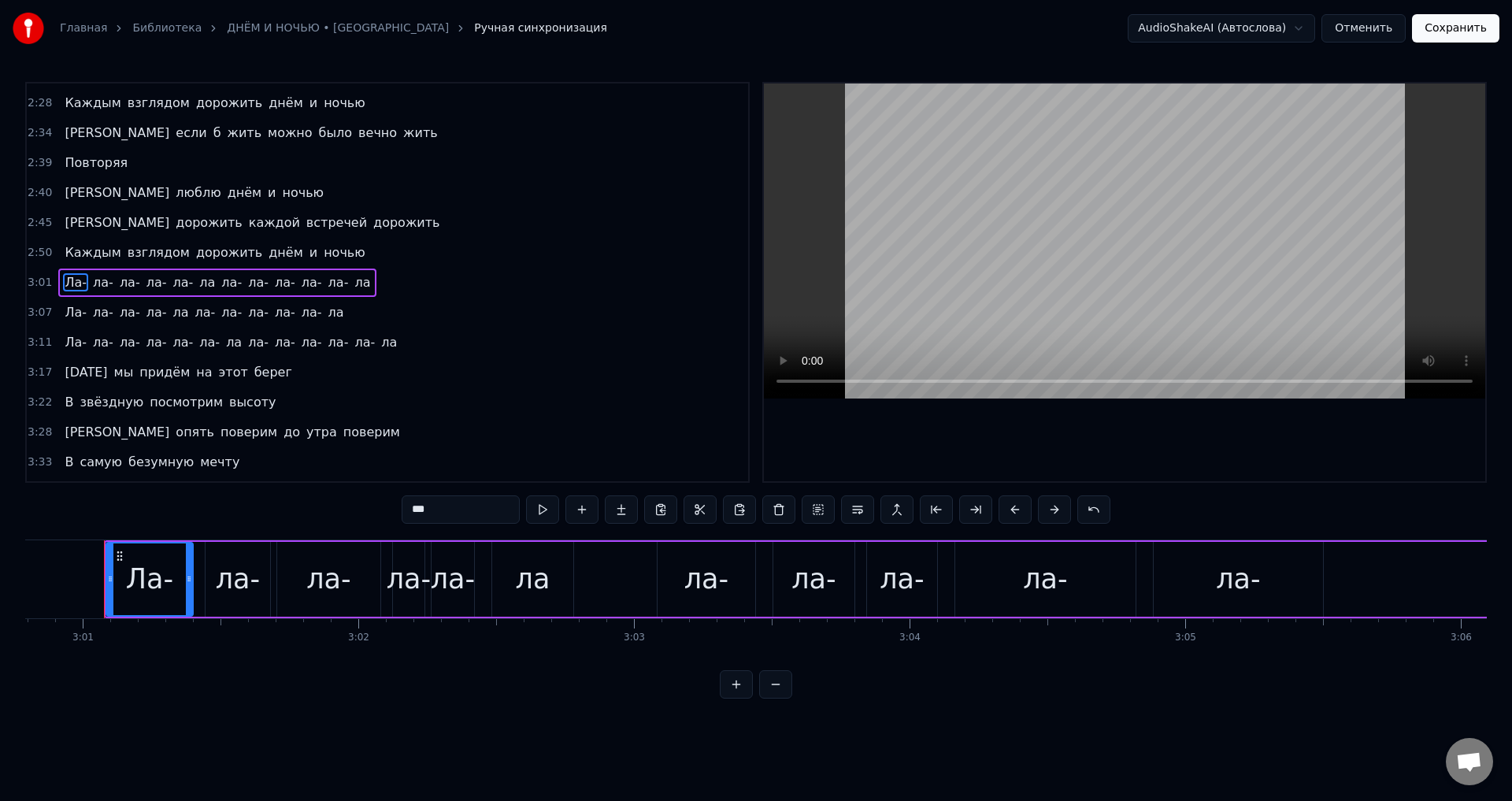
click at [73, 277] on span "Ла-" at bounding box center [76, 282] width 25 height 18
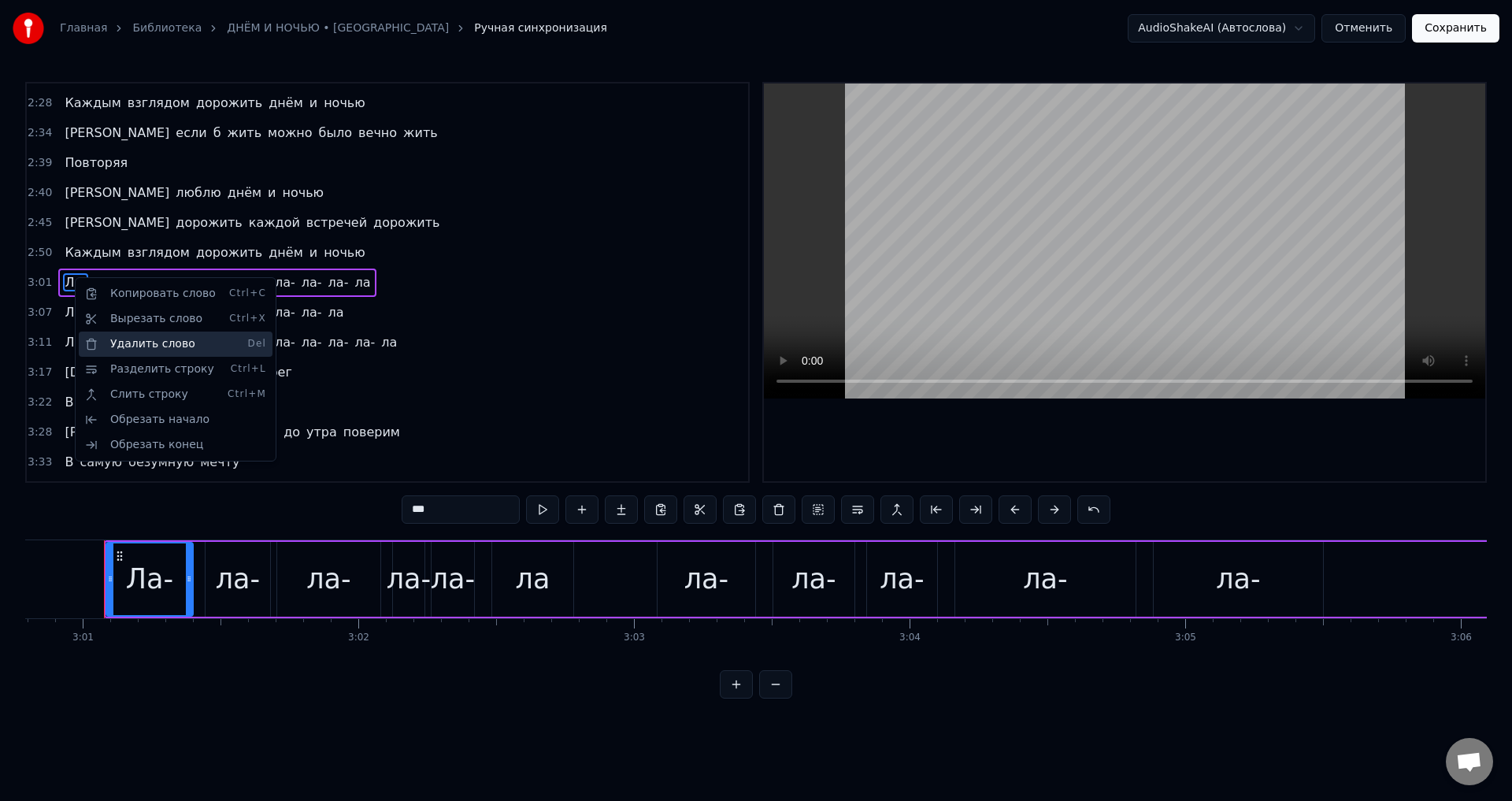
click at [165, 341] on div "Удалить слово Del" at bounding box center [176, 344] width 194 height 25
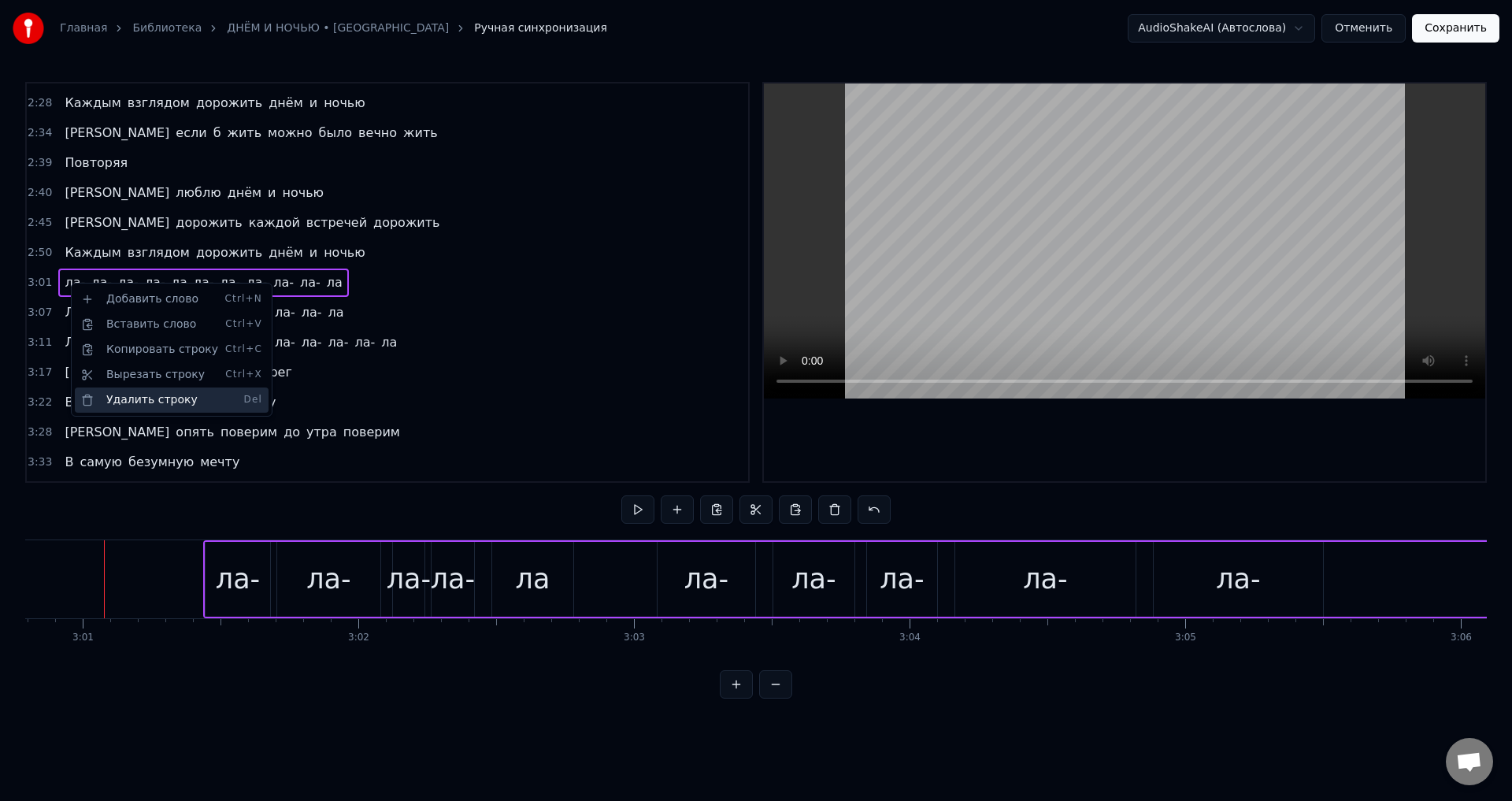
click at [164, 409] on div "Удалить строку Del" at bounding box center [171, 400] width 194 height 25
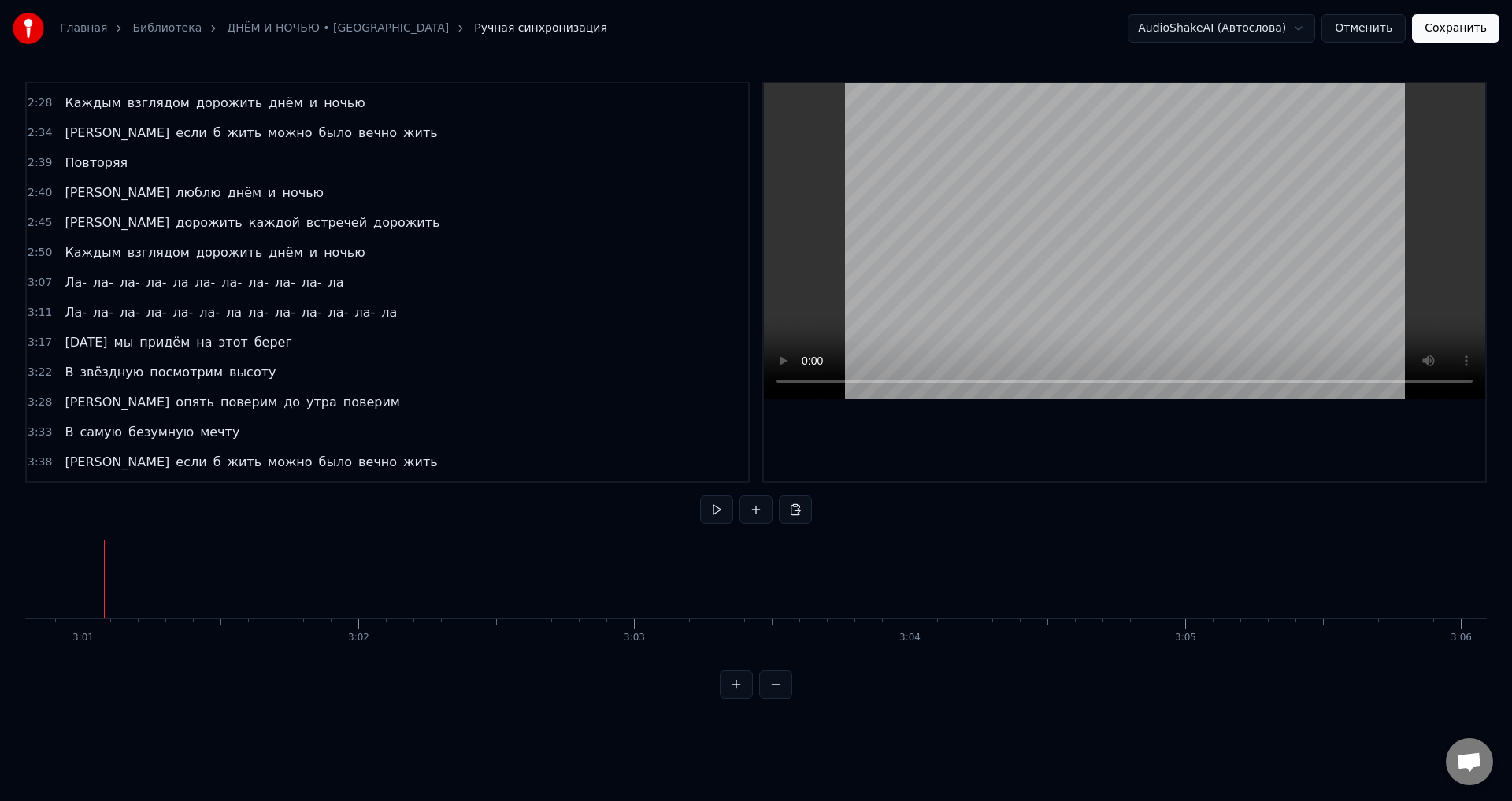
click at [71, 280] on span "Ла-" at bounding box center [76, 282] width 25 height 18
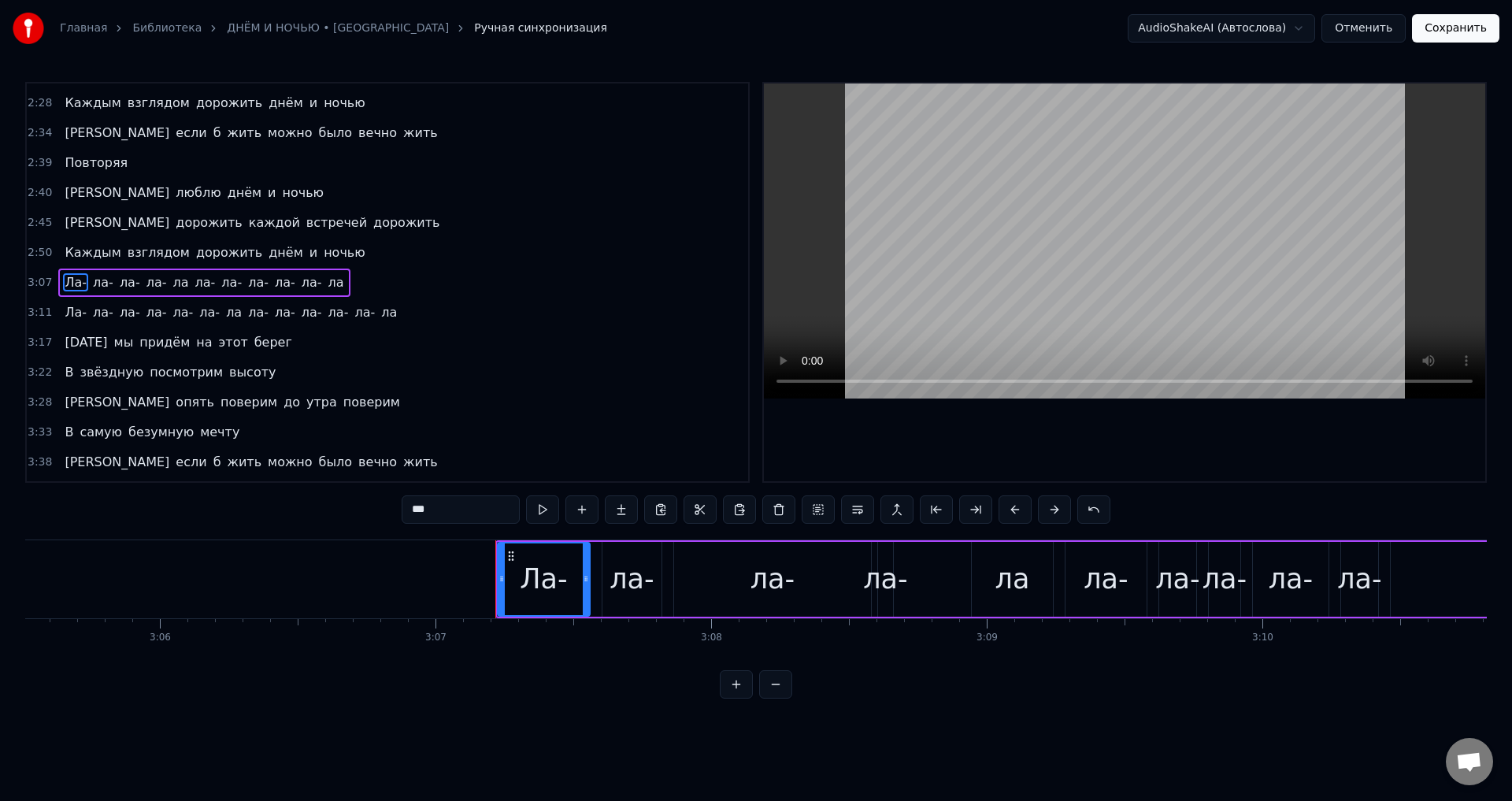
scroll to position [0, 51537]
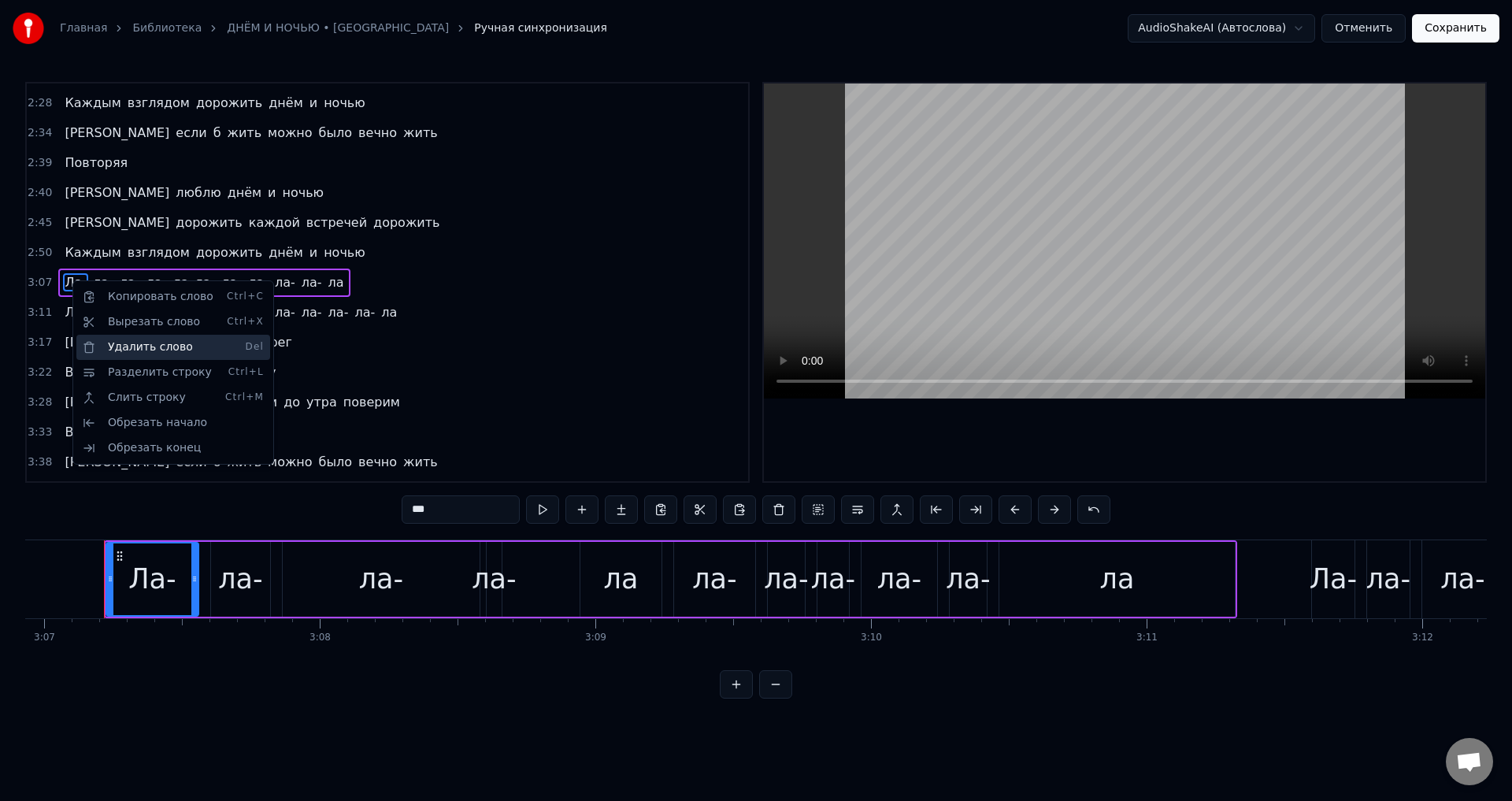
click at [133, 348] on div "Удалить слово Del" at bounding box center [173, 348] width 194 height 25
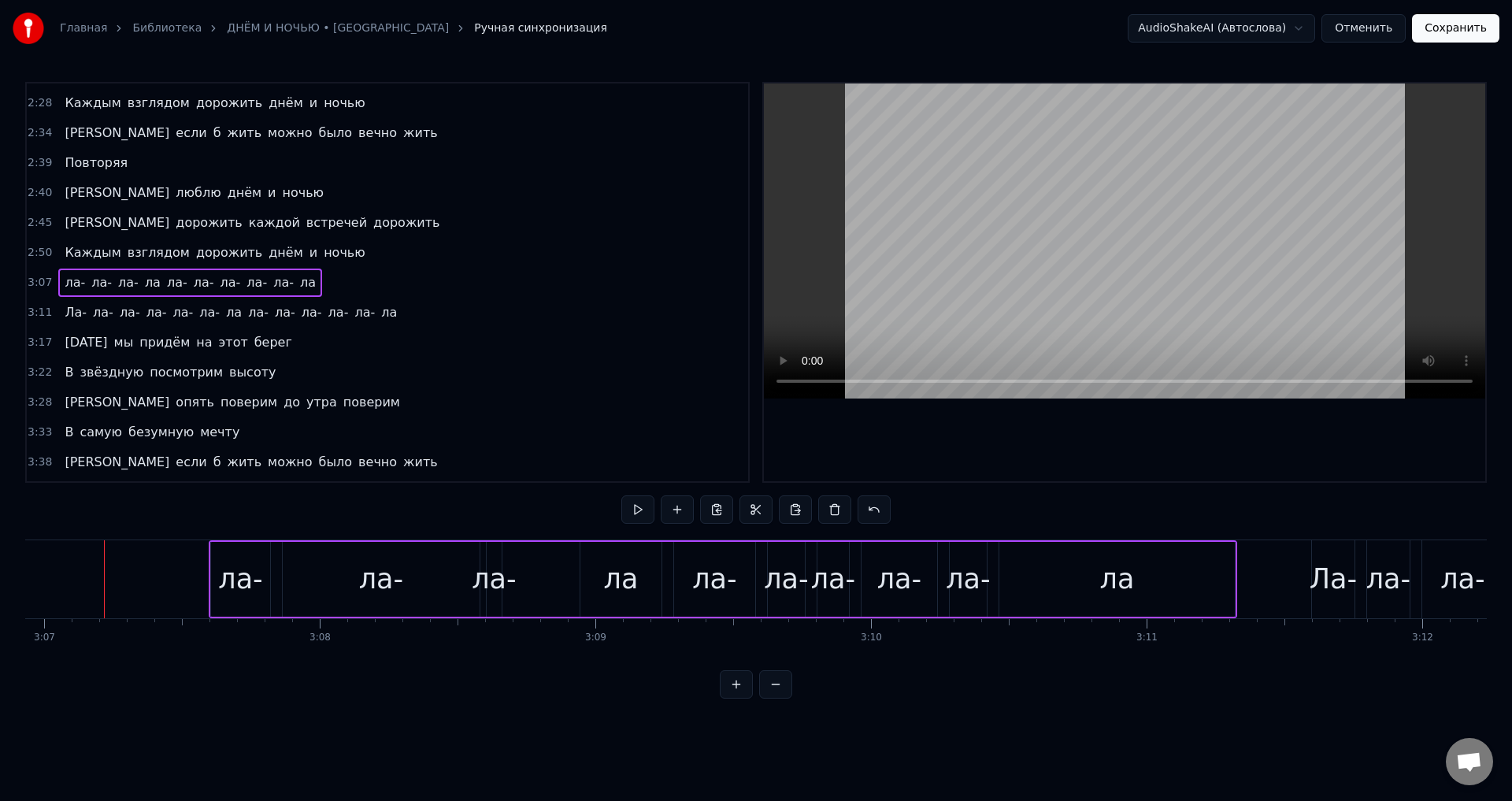
click at [65, 276] on span "ла-" at bounding box center [75, 282] width 24 height 18
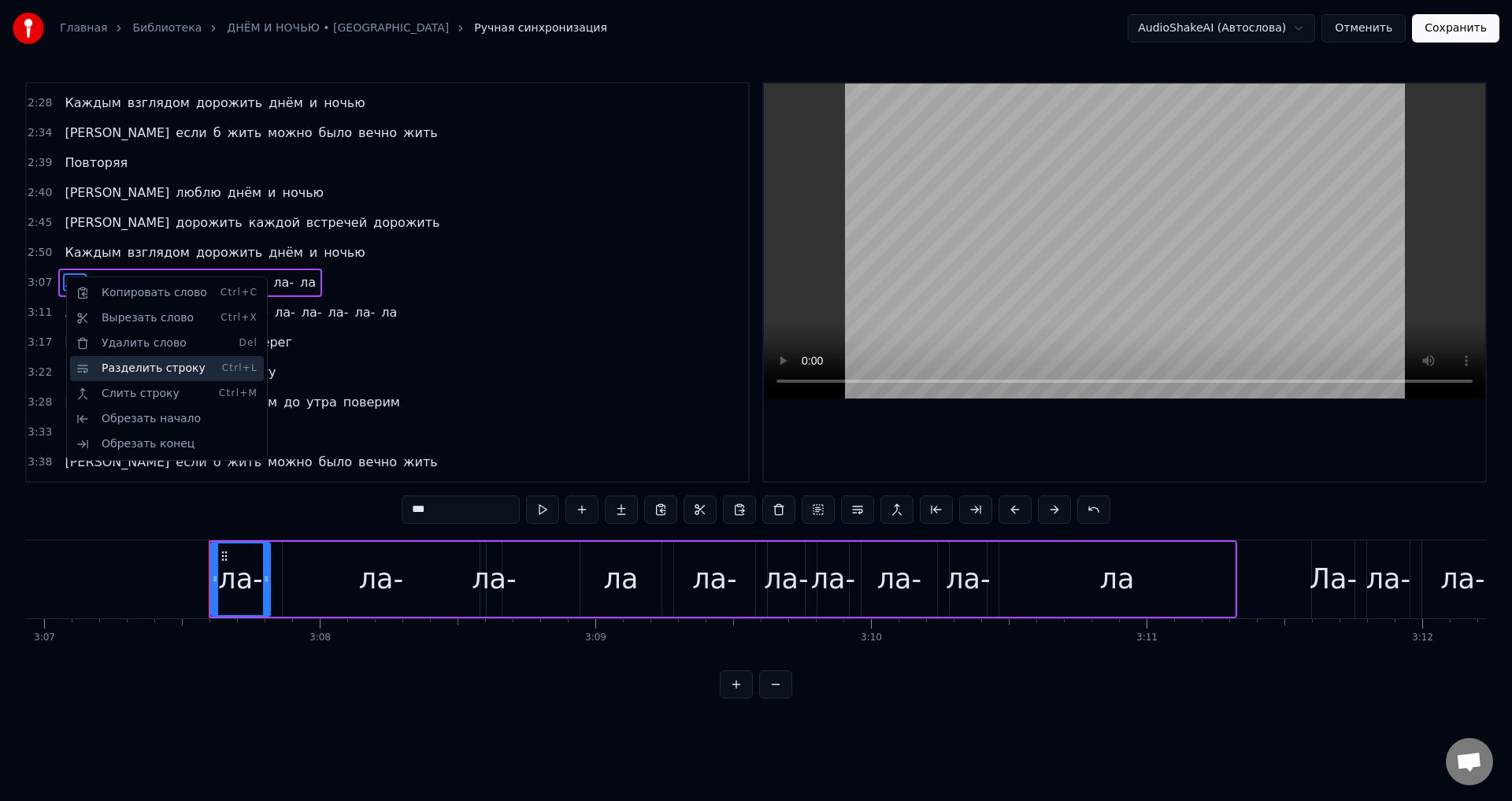
click at [153, 366] on div "Разделить строку Ctrl+L" at bounding box center [166, 369] width 194 height 25
click at [133, 345] on div "Удалить слово Del" at bounding box center [171, 347] width 194 height 25
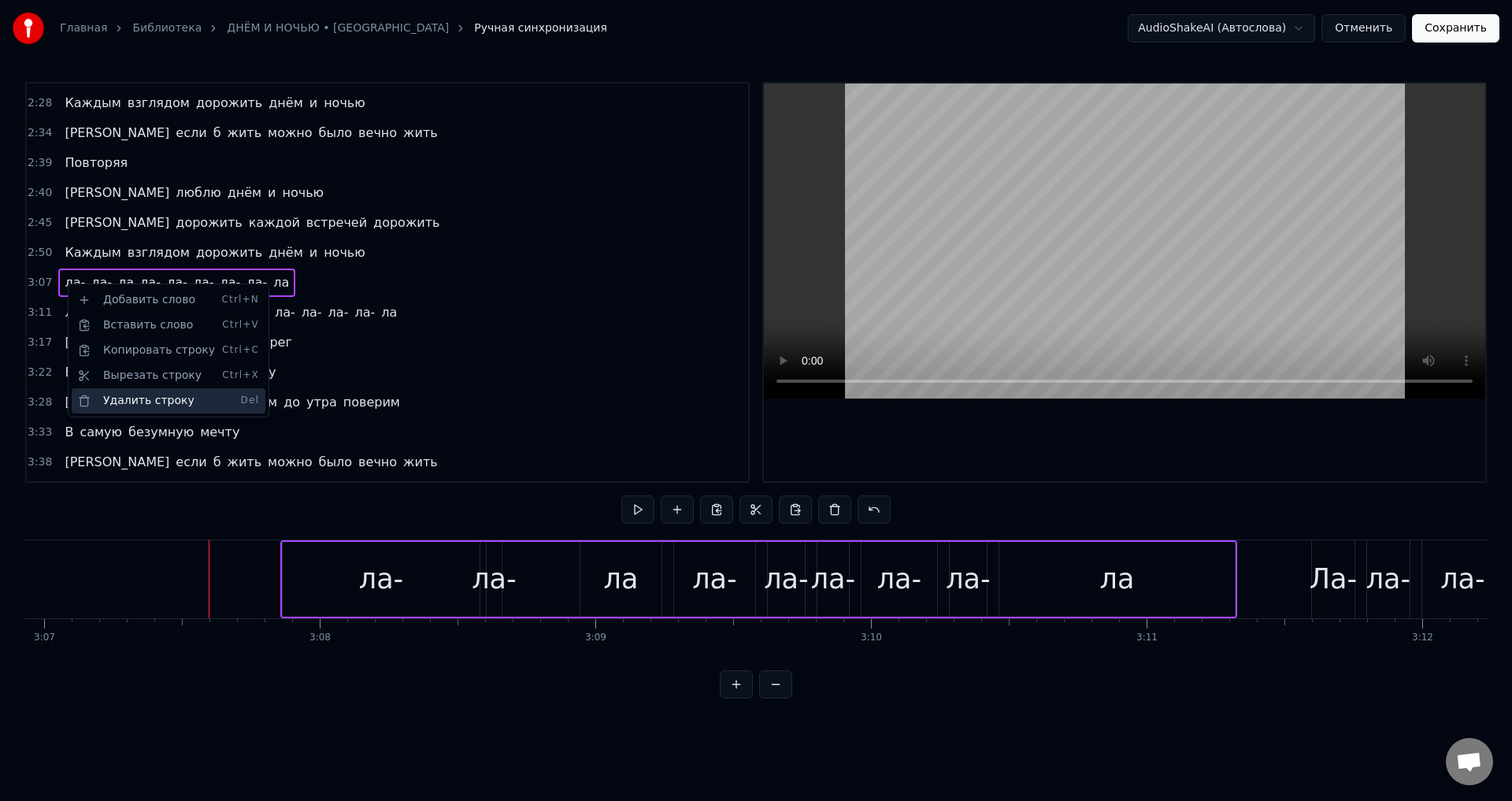
click at [145, 398] on div "Удалить строку Del" at bounding box center [168, 400] width 194 height 25
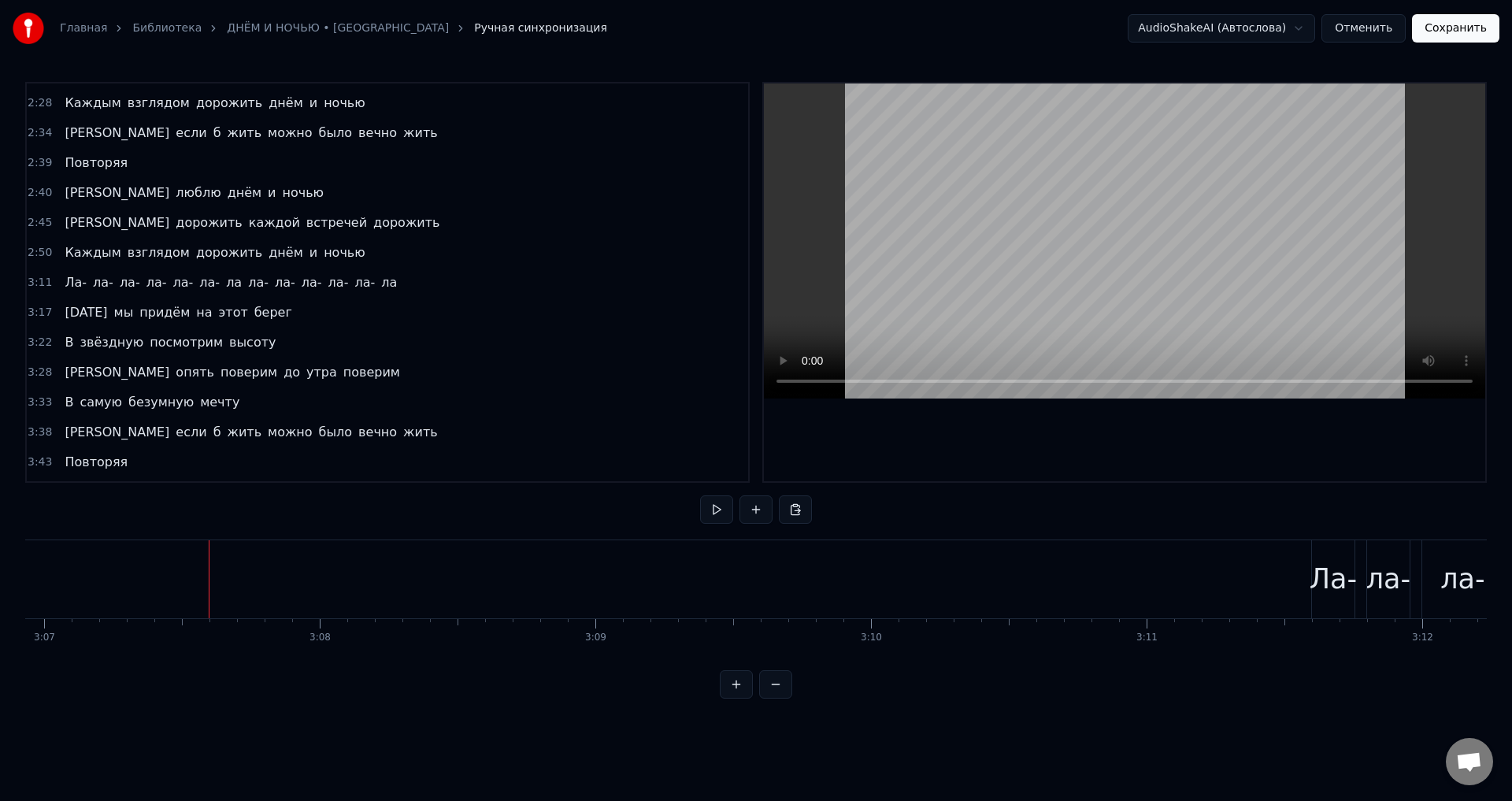
click at [73, 279] on span "Ла-" at bounding box center [76, 282] width 25 height 18
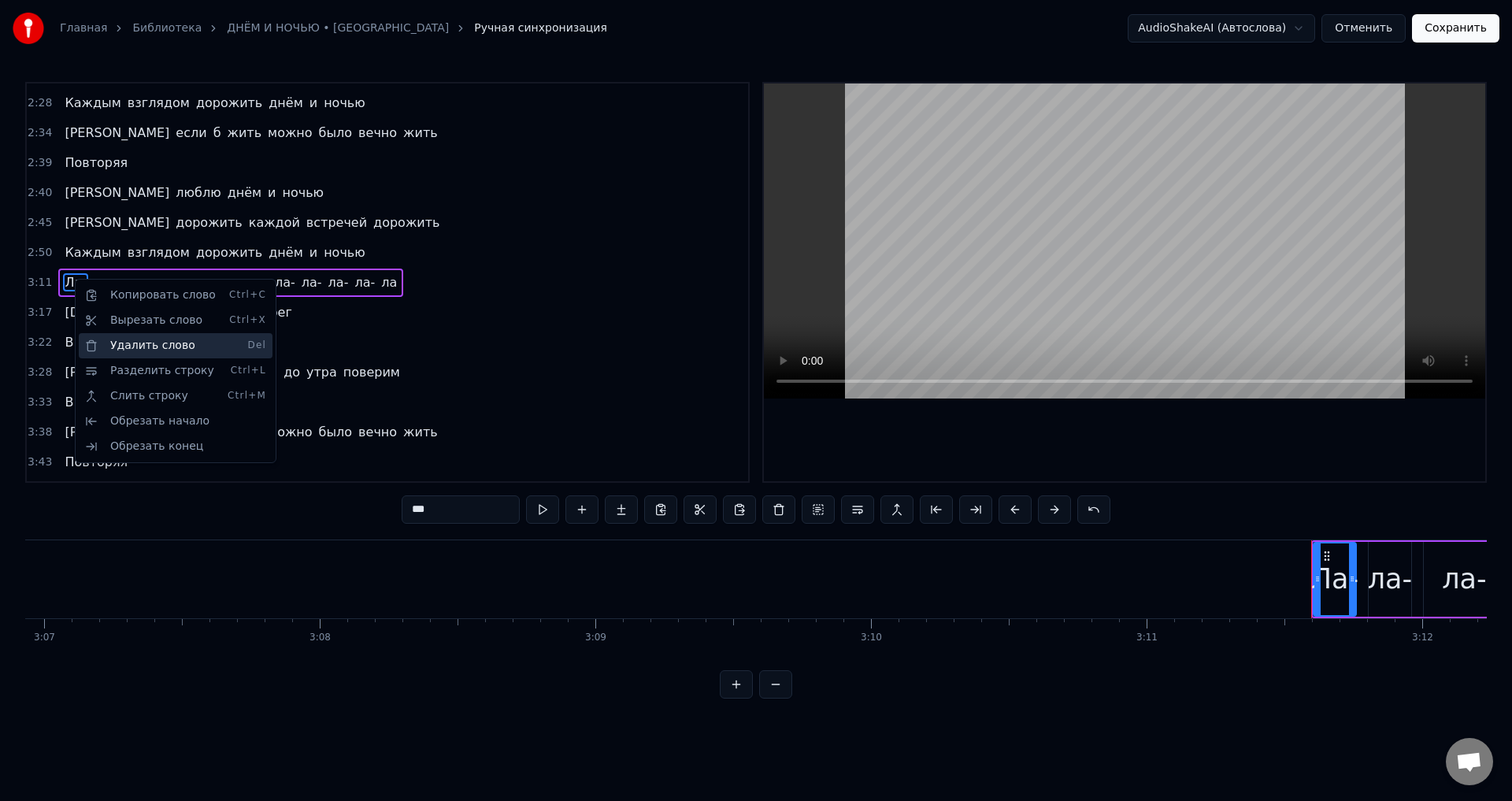
click at [146, 335] on div "Удалить слово Del" at bounding box center [176, 346] width 194 height 25
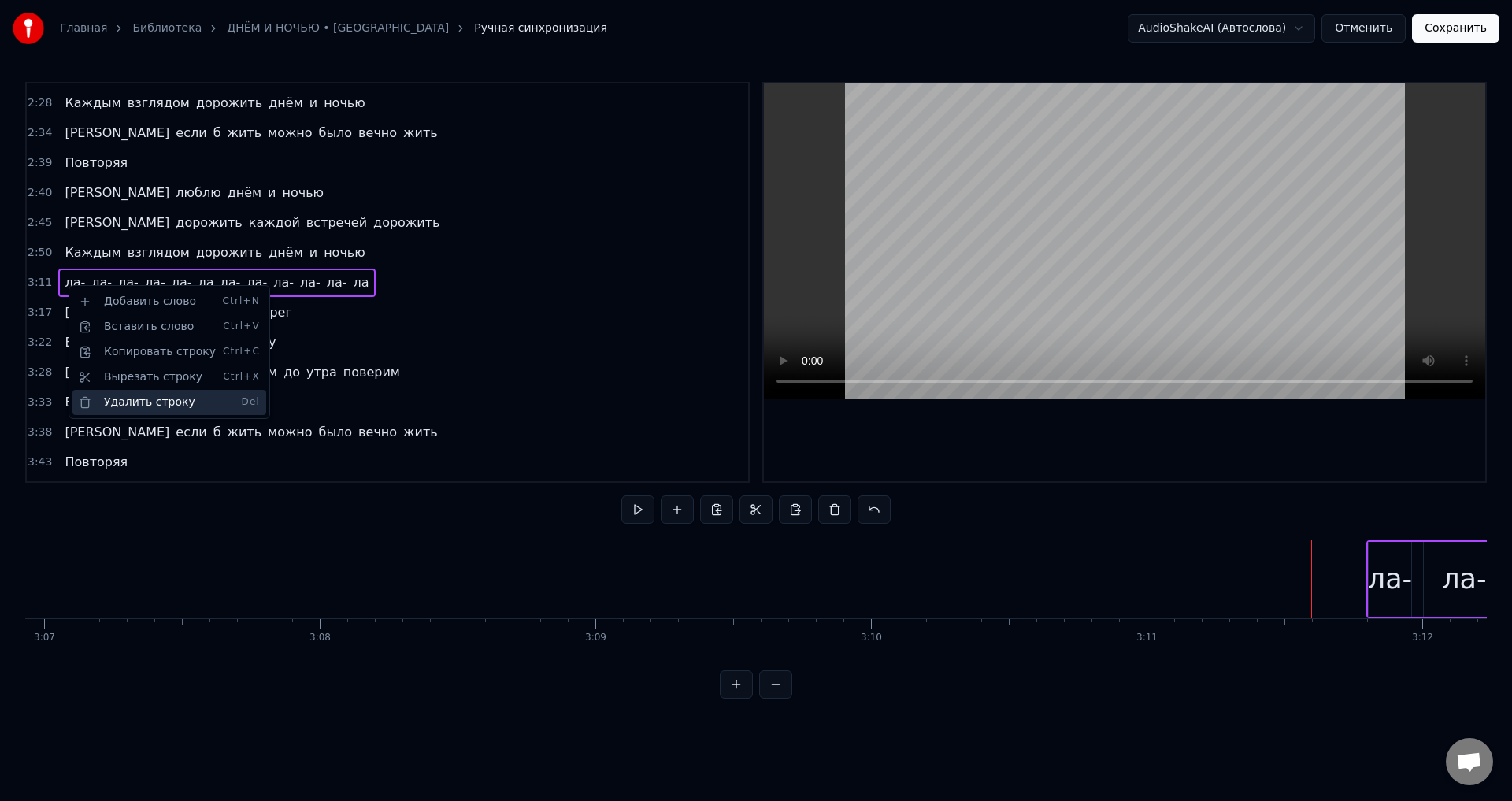
click at [158, 399] on div "Удалить строку Del" at bounding box center [169, 402] width 194 height 25
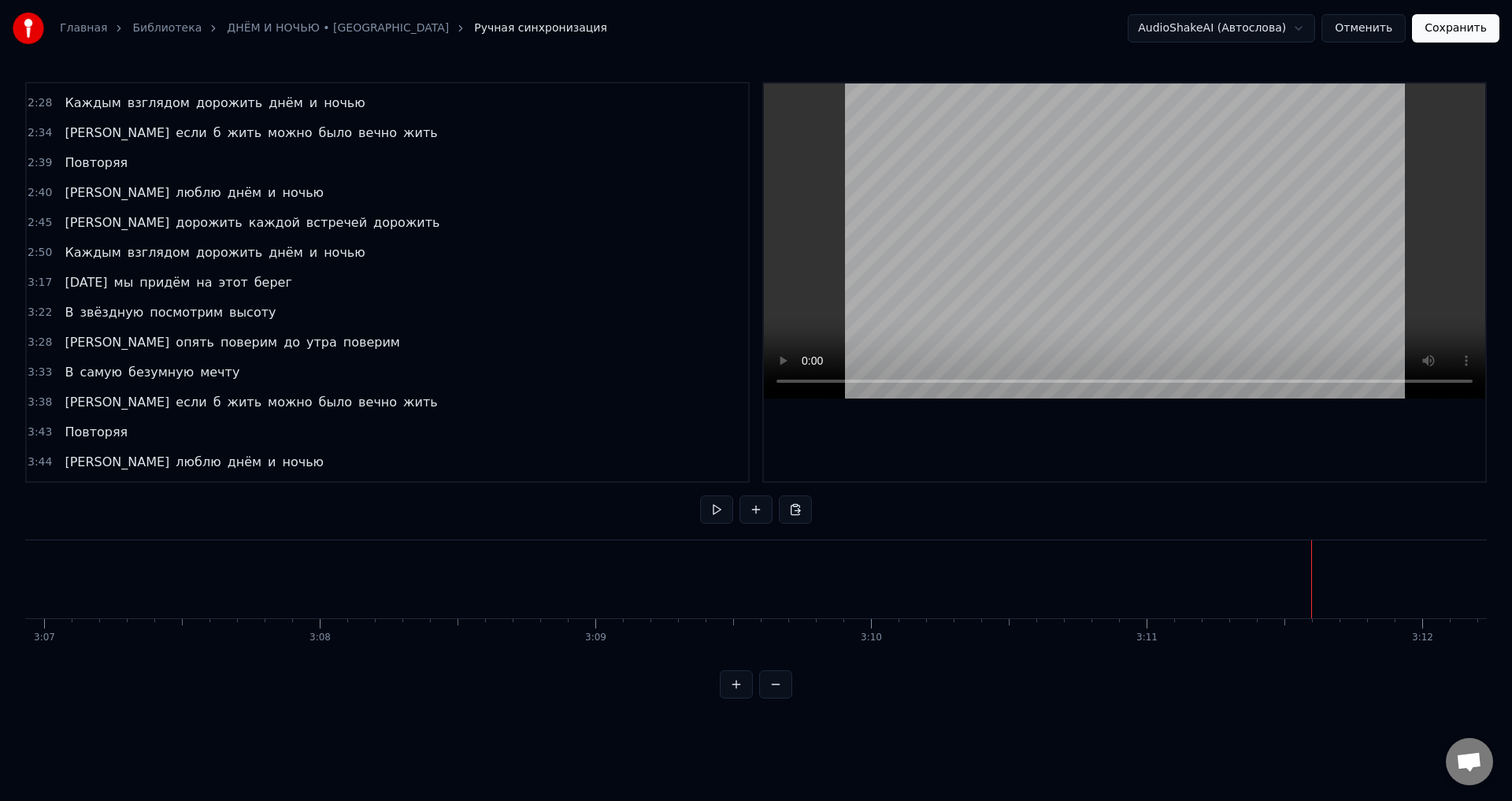
click at [66, 255] on span "Каждым" at bounding box center [92, 253] width 59 height 18
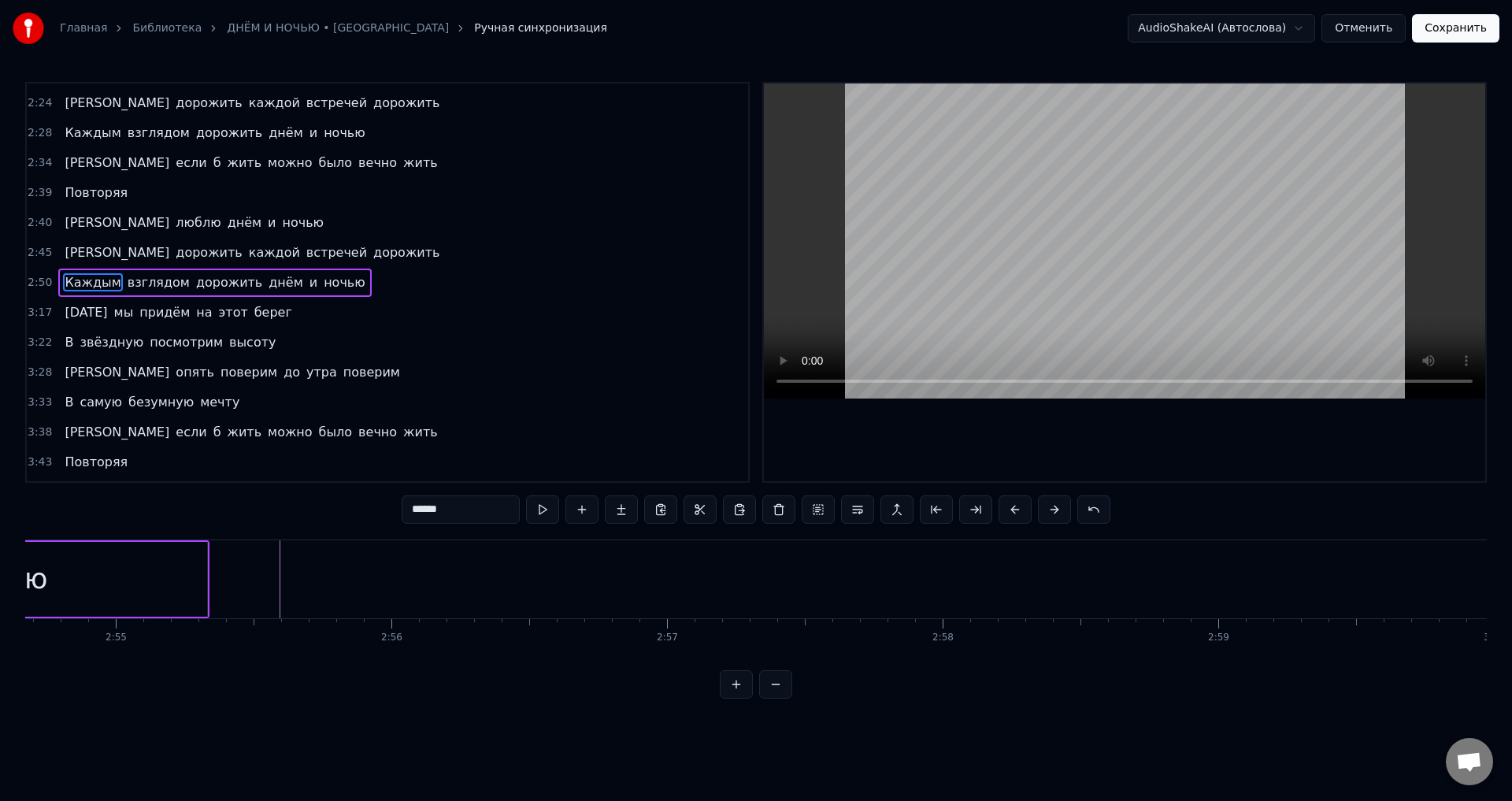
scroll to position [0, 46938]
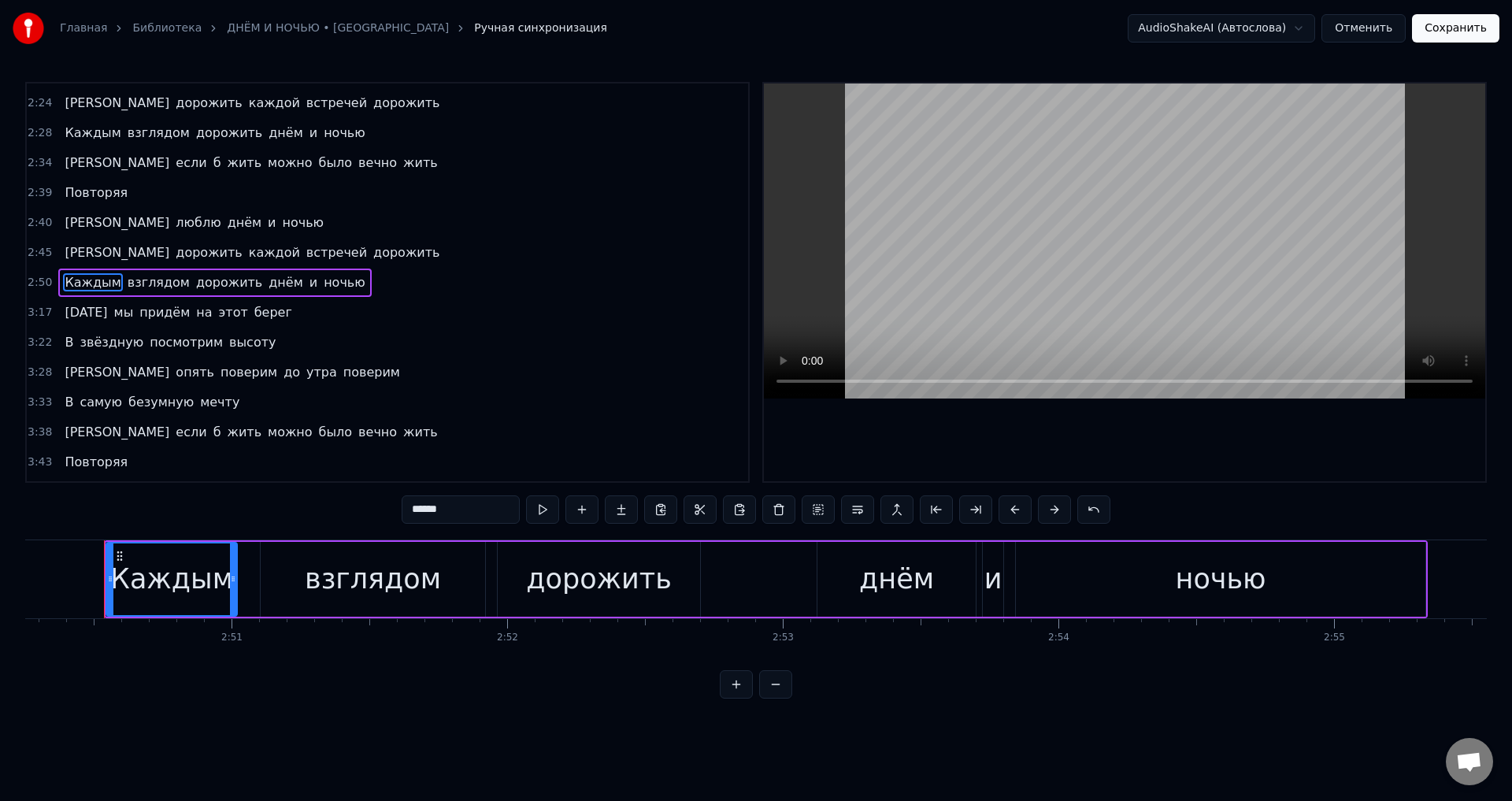
click at [323, 285] on span "ночью" at bounding box center [344, 282] width 45 height 18
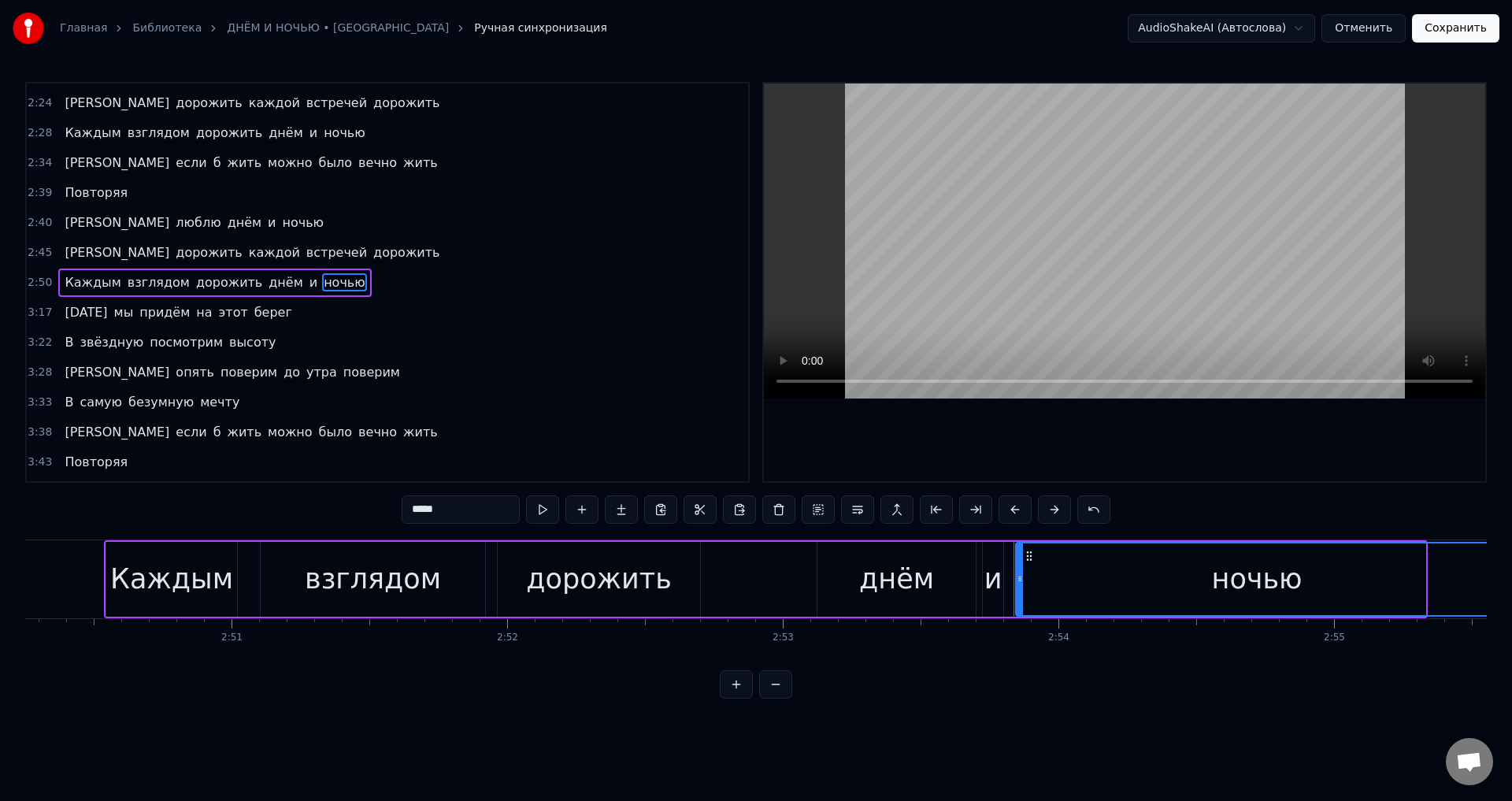
drag, startPoint x: 1422, startPoint y: 584, endPoint x: 1412, endPoint y: 601, distance: 19.7
click at [1494, 572] on div "Главная Библиотека ДНЁМ И НОЧЬЮ • ЖАСМИН Ручная синхронизация AudioShakeAI (Авт…" at bounding box center [756, 349] width 1512 height 699
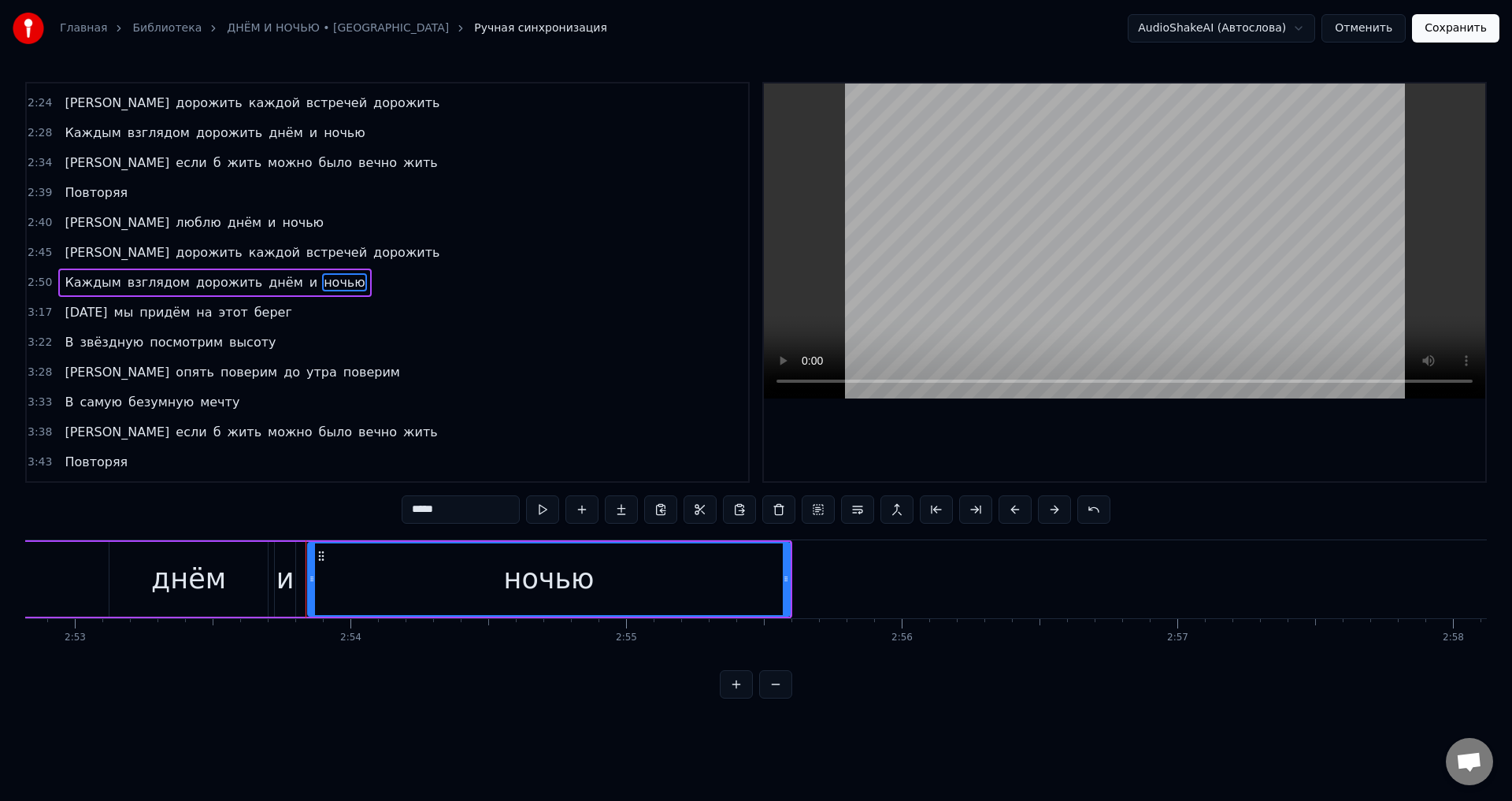
scroll to position [0, 47687]
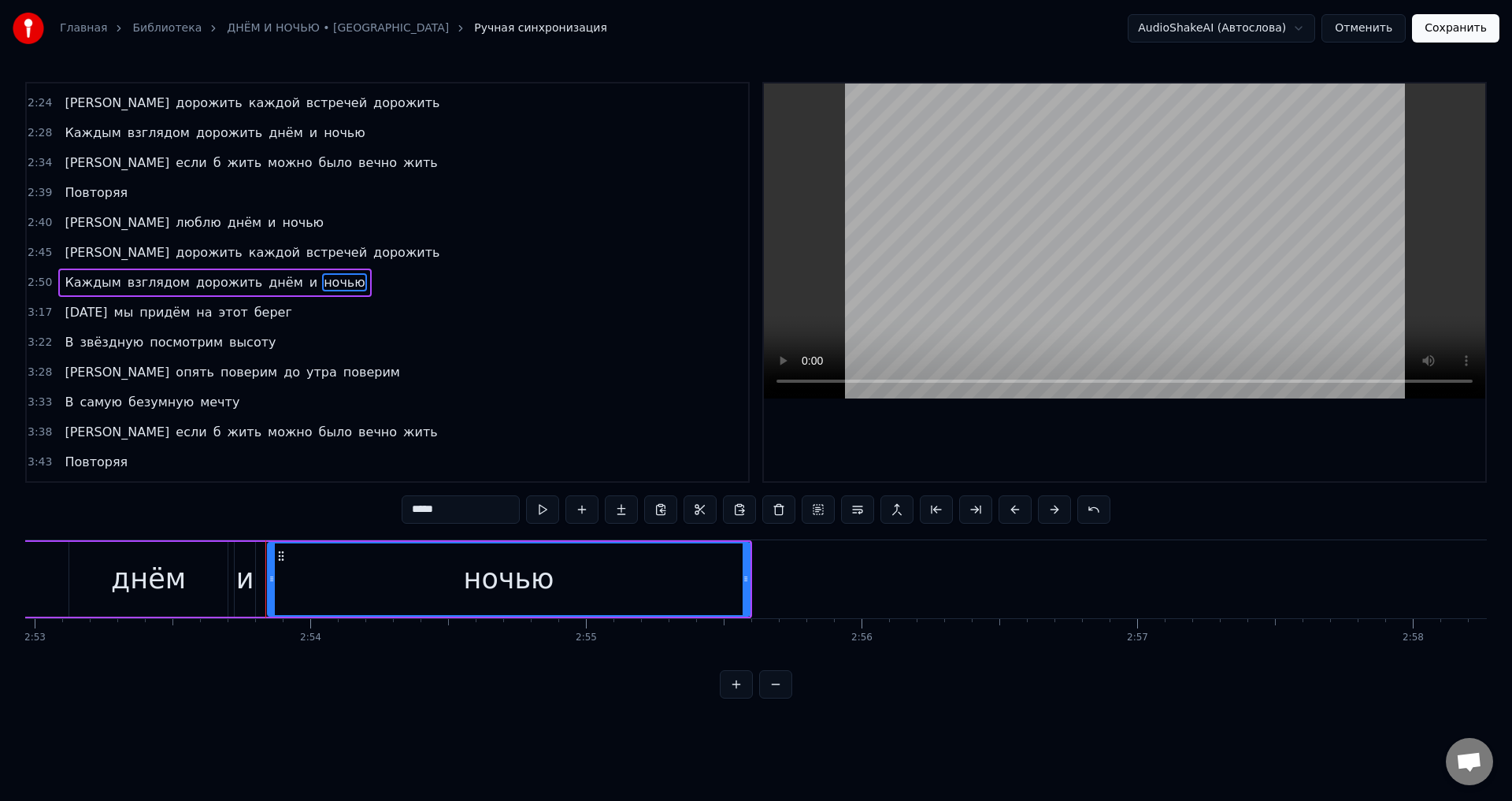
click at [697, 580] on div "ночью" at bounding box center [509, 578] width 480 height 71
drag, startPoint x: 743, startPoint y: 583, endPoint x: 753, endPoint y: 583, distance: 10.0
click at [753, 583] on icon at bounding box center [756, 578] width 7 height 13
click at [172, 574] on div "днём" at bounding box center [148, 579] width 75 height 42
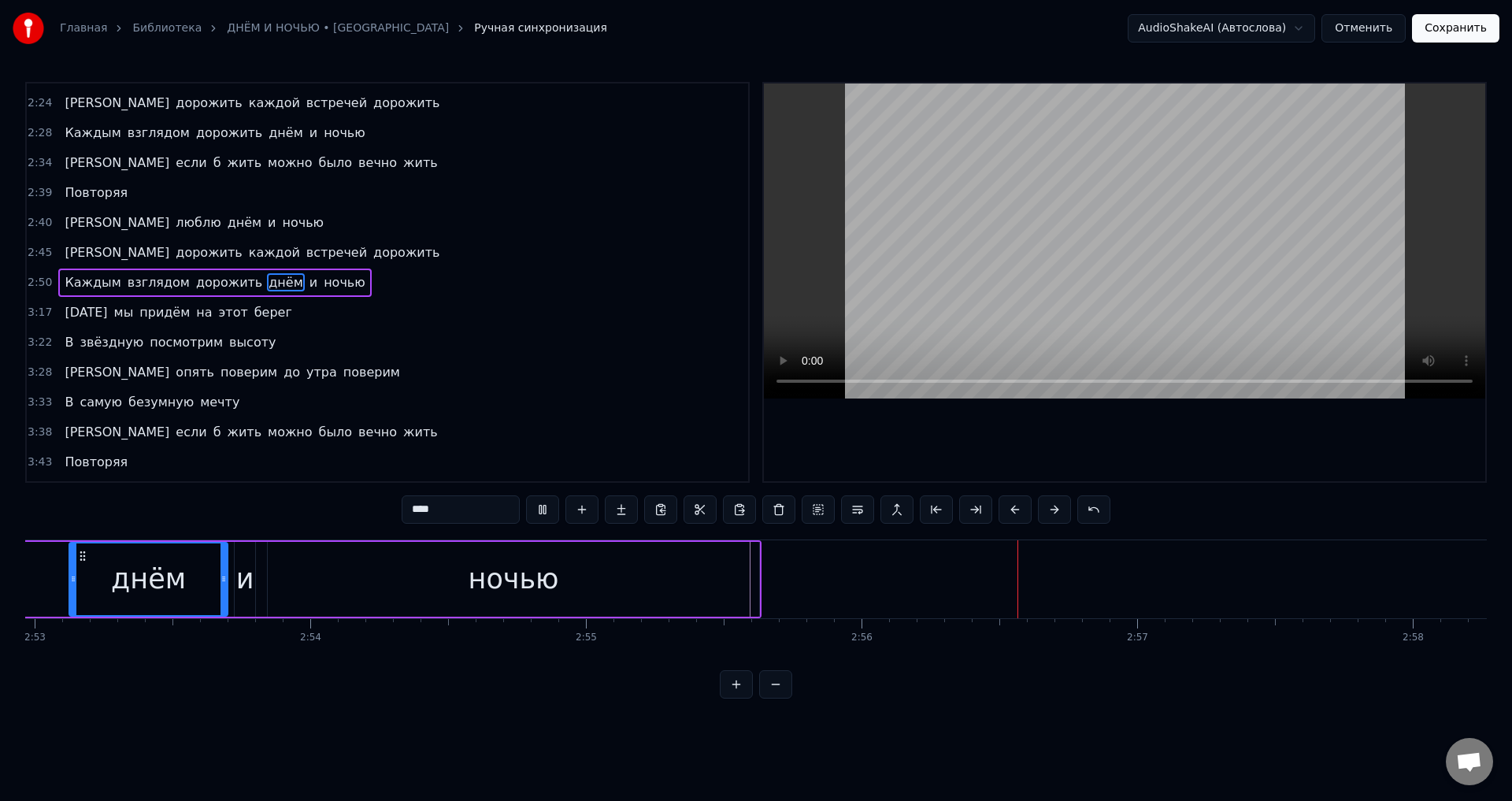
drag, startPoint x: 685, startPoint y: 576, endPoint x: 746, endPoint y: 578, distance: 61.0
click at [686, 577] on div "ночью" at bounding box center [513, 578] width 491 height 75
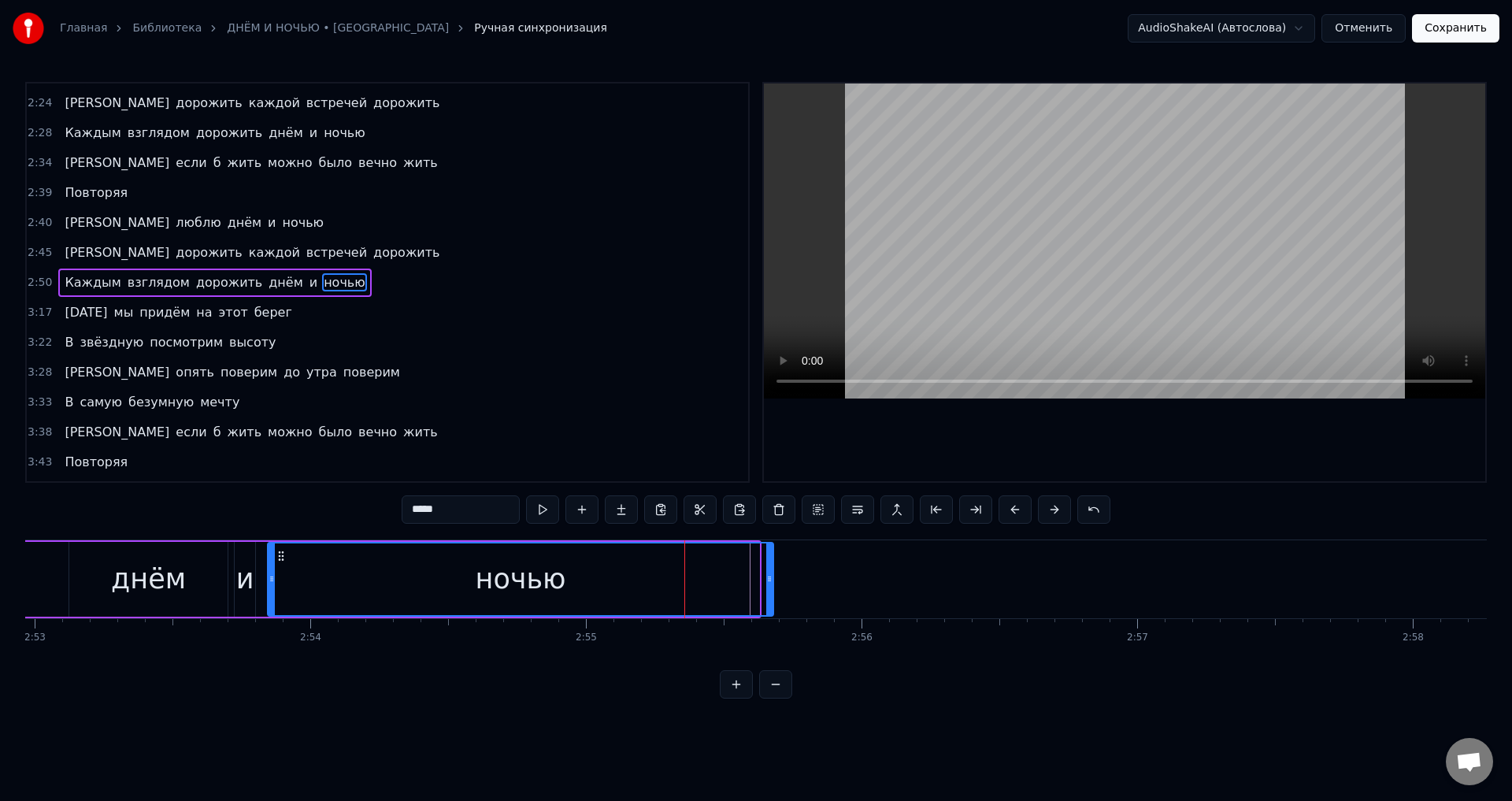
drag, startPoint x: 757, startPoint y: 583, endPoint x: 771, endPoint y: 586, distance: 14.3
click at [771, 586] on div at bounding box center [769, 578] width 7 height 71
drag, startPoint x: 646, startPoint y: 584, endPoint x: 545, endPoint y: 563, distance: 103.2
click at [643, 584] on div "ночью" at bounding box center [521, 578] width 504 height 71
drag, startPoint x: 732, startPoint y: 554, endPoint x: 748, endPoint y: 575, distance: 26.4
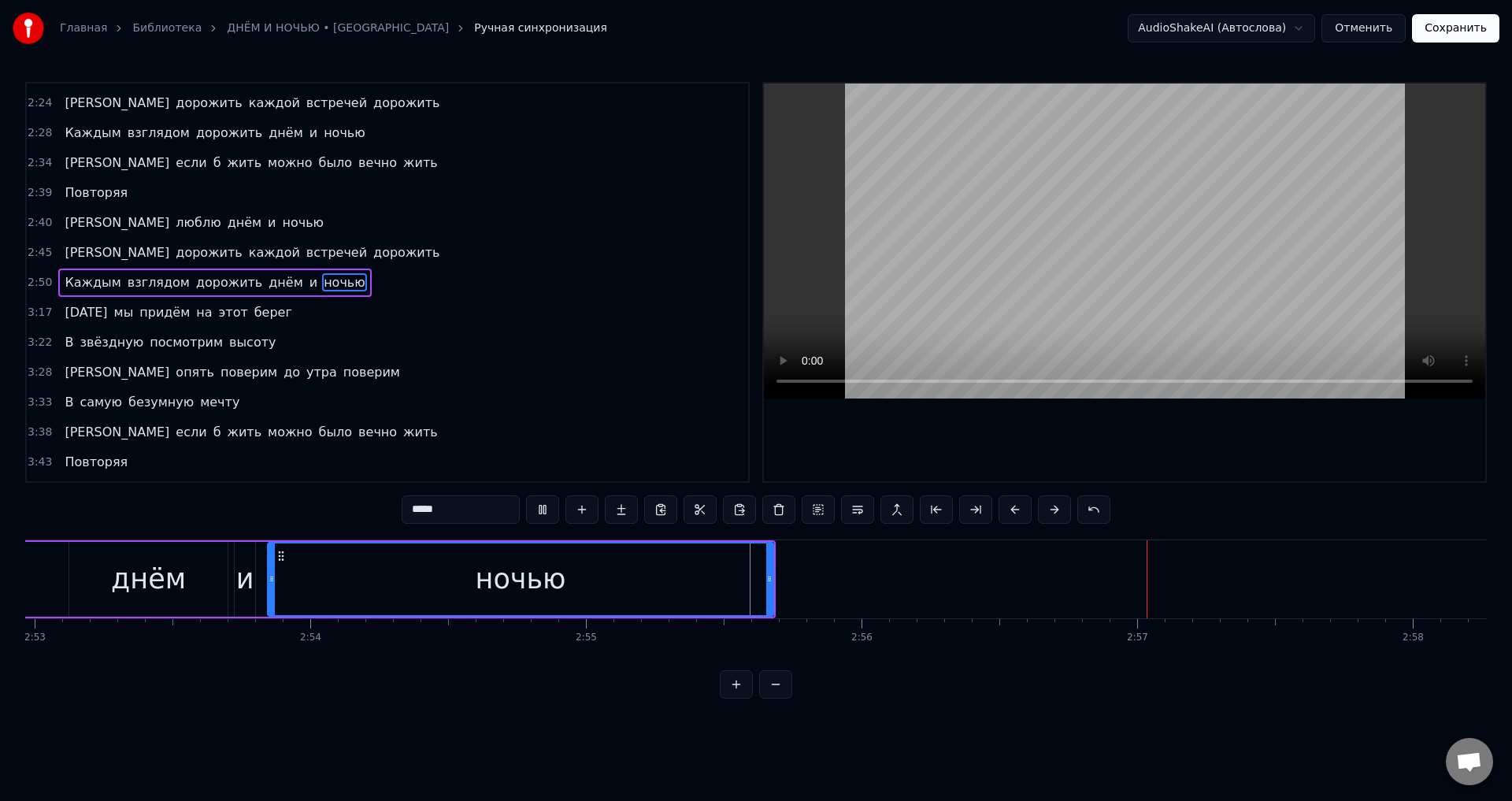
click at [733, 558] on div "ночью" at bounding box center [521, 578] width 504 height 71
drag, startPoint x: 767, startPoint y: 583, endPoint x: 754, endPoint y: 583, distance: 13.0
click at [754, 583] on icon at bounding box center [757, 578] width 7 height 13
click at [693, 586] on div "ночью" at bounding box center [514, 578] width 491 height 71
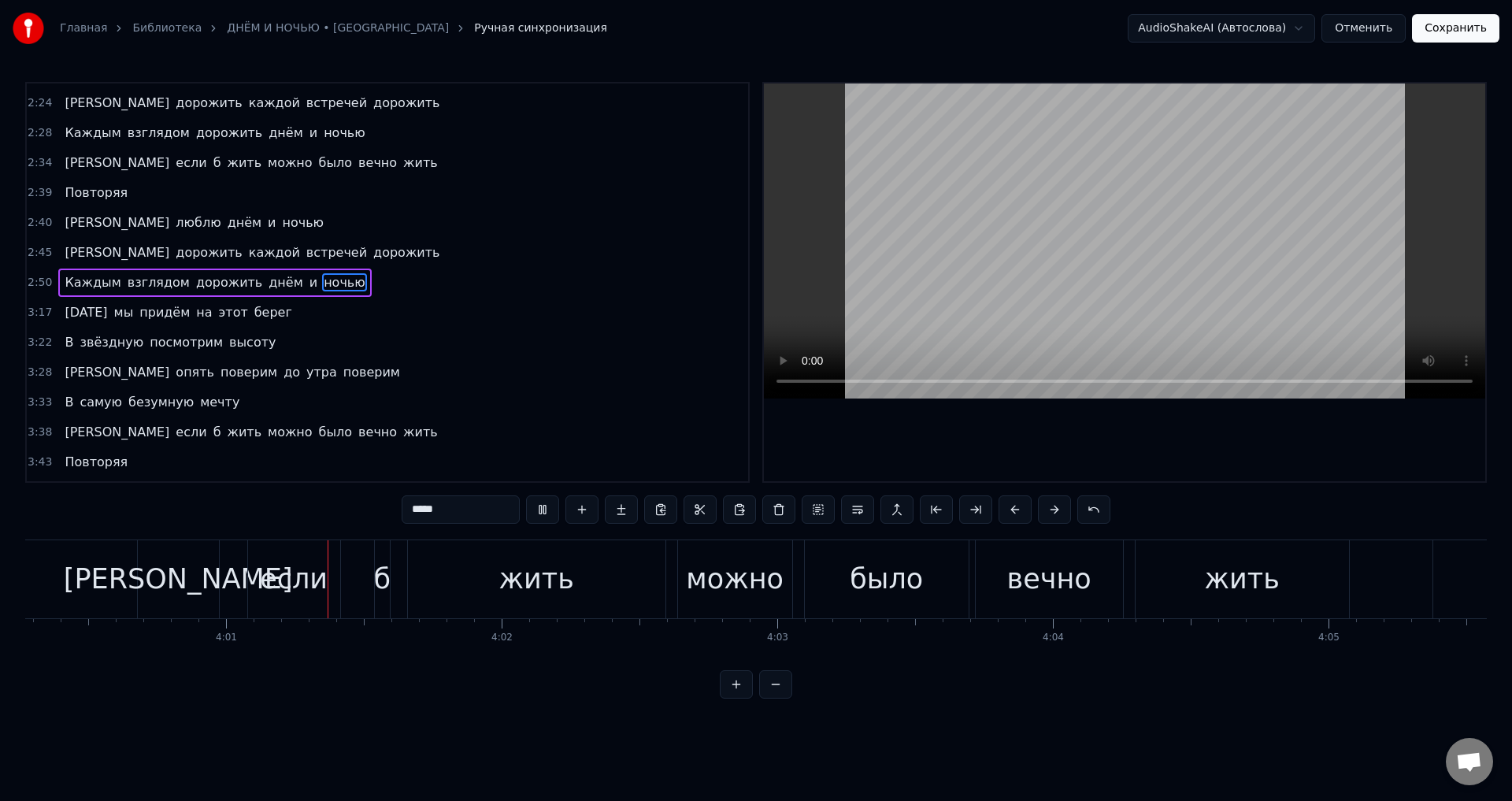
scroll to position [0, 66249]
click at [1267, 569] on div "жить" at bounding box center [1236, 579] width 75 height 42
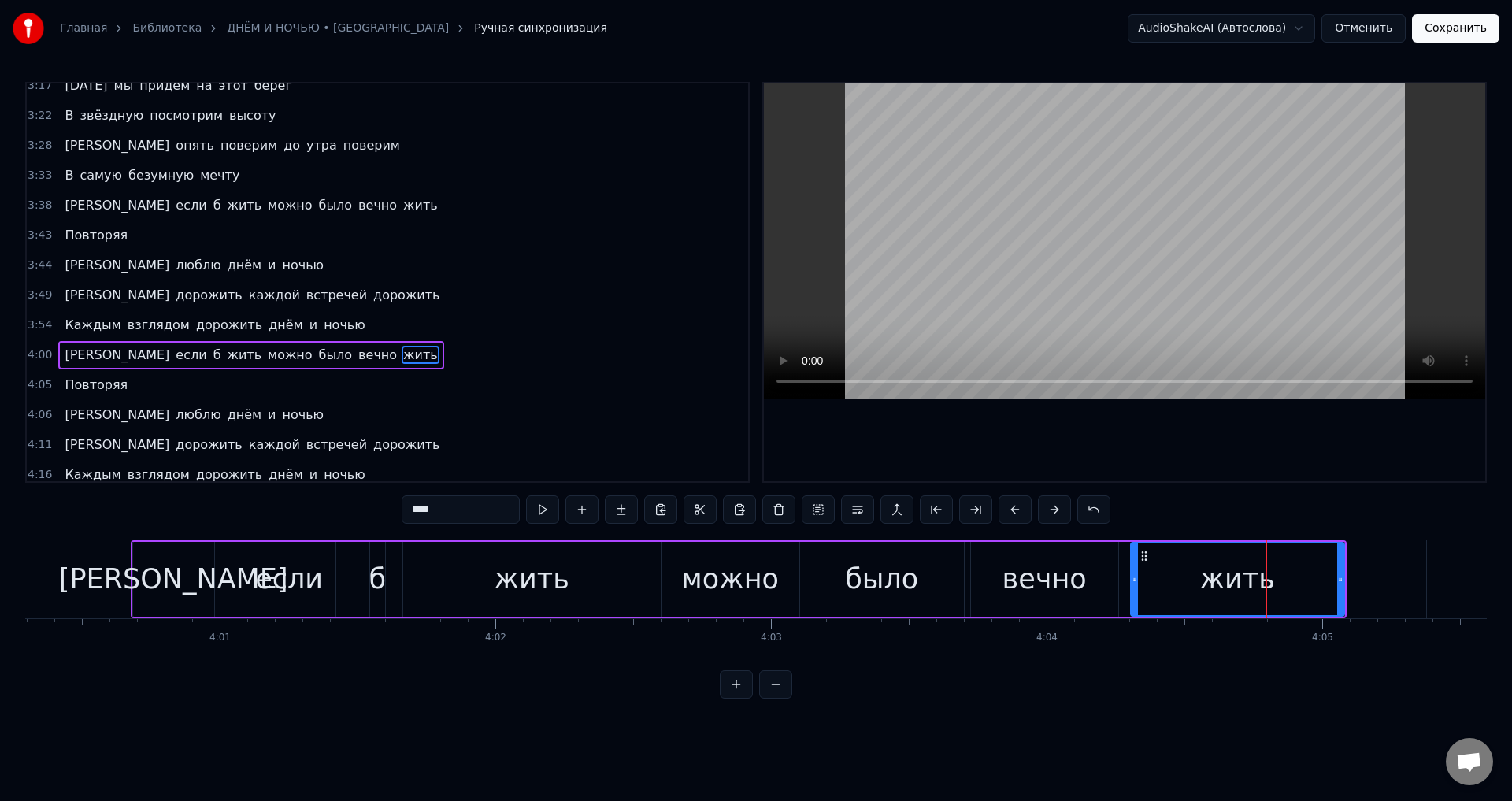
scroll to position [1008, 0]
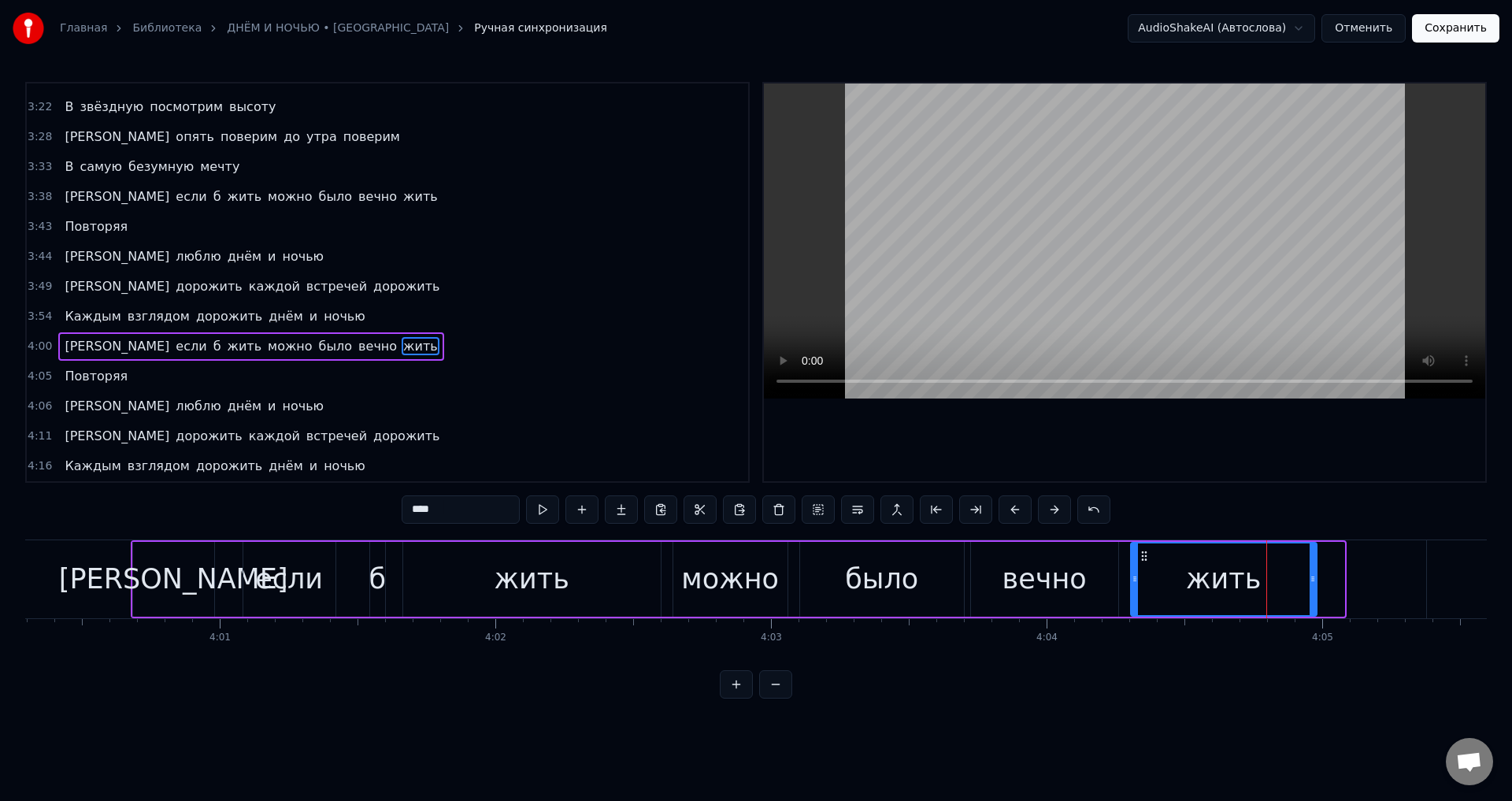
drag, startPoint x: 1342, startPoint y: 584, endPoint x: 1315, endPoint y: 584, distance: 27.0
click at [1315, 584] on icon at bounding box center [1313, 578] width 7 height 13
click at [1182, 578] on div "жить" at bounding box center [1224, 578] width 184 height 71
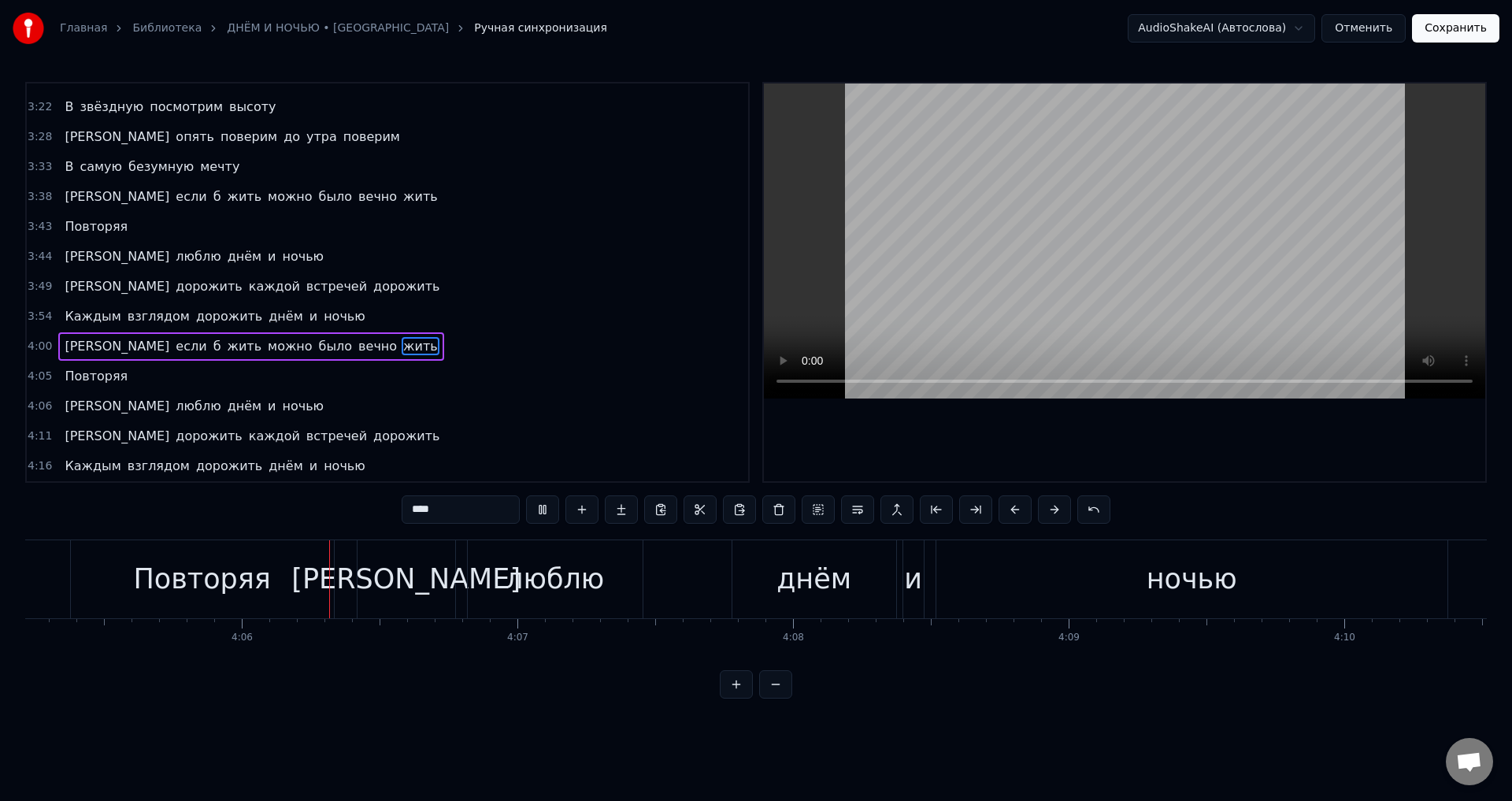
scroll to position [0, 67607]
click at [276, 594] on div "Повторяя" at bounding box center [201, 578] width 263 height 78
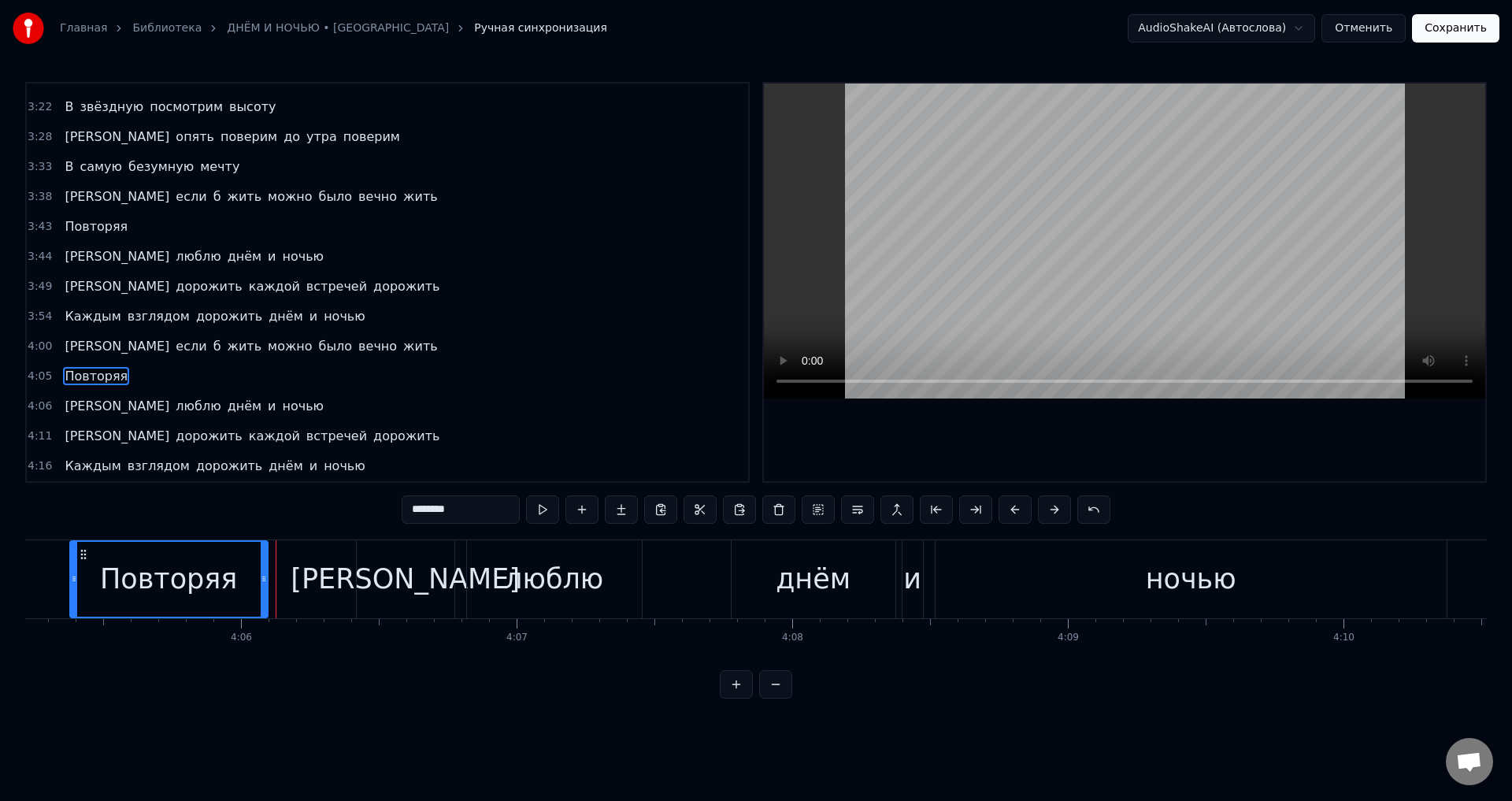
drag, startPoint x: 332, startPoint y: 588, endPoint x: 266, endPoint y: 589, distance: 66.0
click at [266, 589] on div at bounding box center [264, 578] width 7 height 75
click at [391, 578] on div "[PERSON_NAME]" at bounding box center [406, 578] width 97 height 78
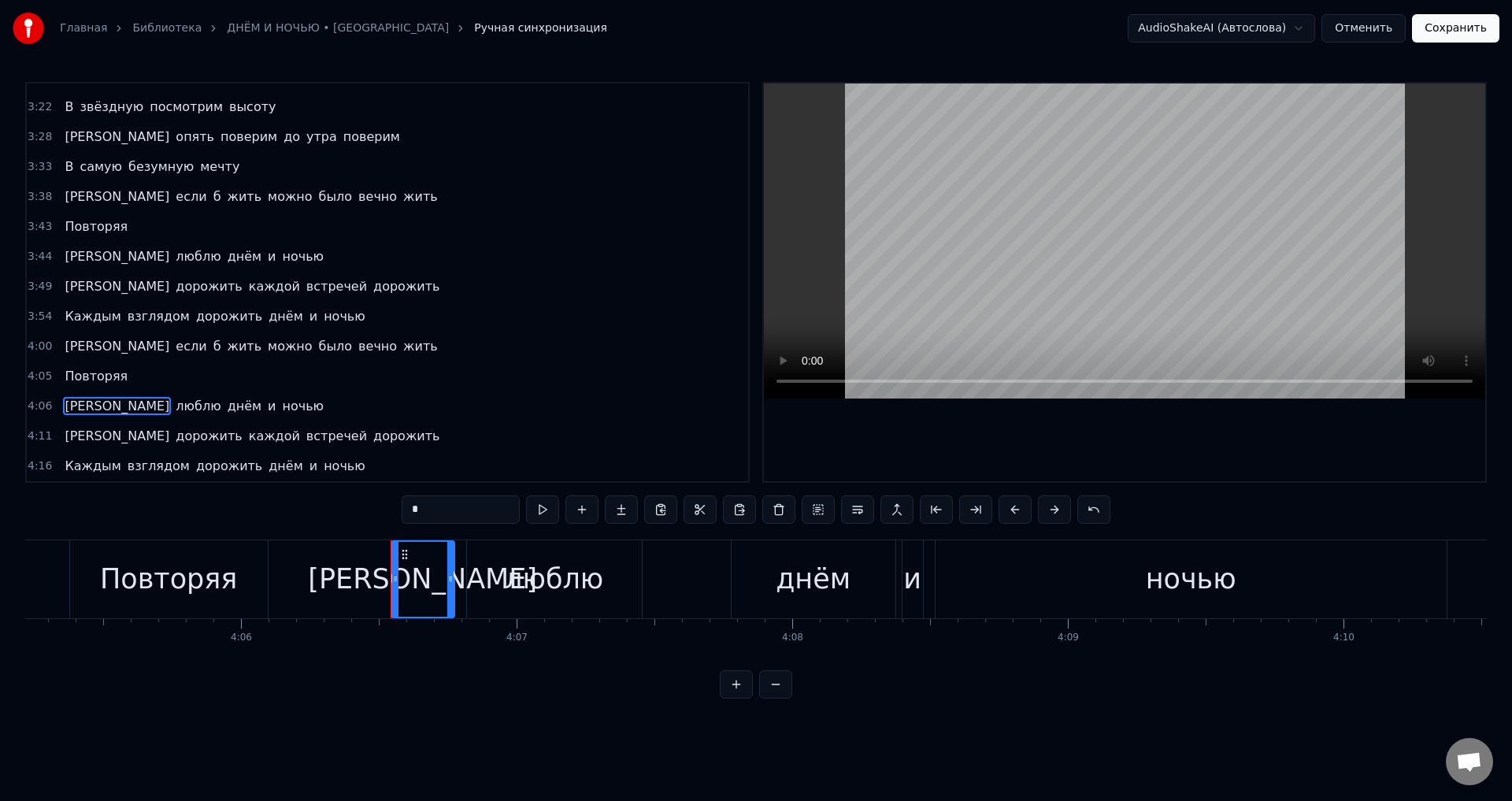
drag, startPoint x: 360, startPoint y: 581, endPoint x: 395, endPoint y: 579, distance: 35.1
click at [395, 579] on icon at bounding box center [396, 578] width 7 height 13
drag, startPoint x: 231, startPoint y: 582, endPoint x: 247, endPoint y: 583, distance: 16.0
click at [232, 582] on div "Повторяя" at bounding box center [168, 578] width 197 height 78
type input "********"
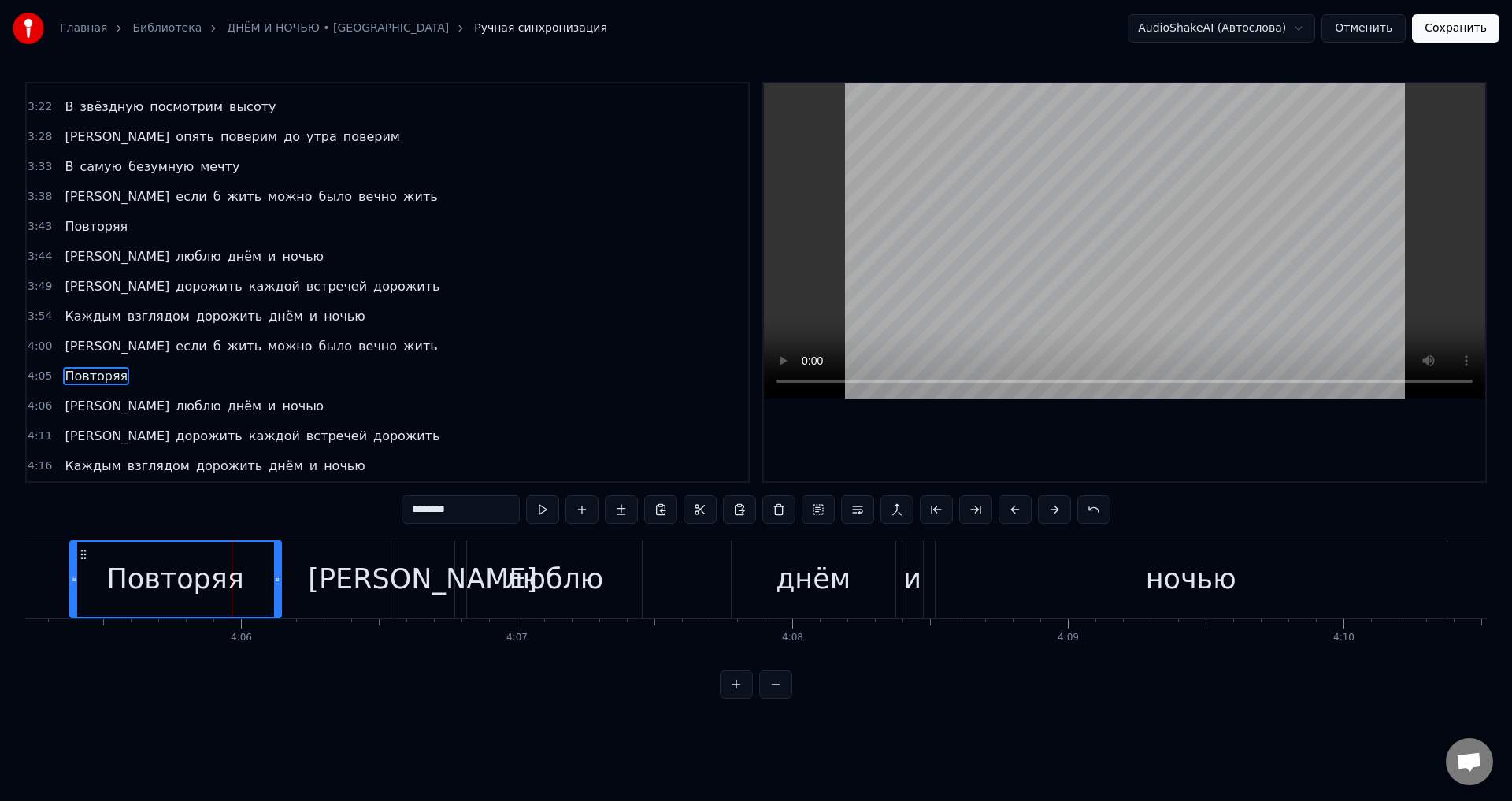
drag, startPoint x: 265, startPoint y: 585, endPoint x: 281, endPoint y: 588, distance: 16.3
click at [281, 588] on div at bounding box center [277, 578] width 7 height 75
drag, startPoint x: 281, startPoint y: 589, endPoint x: 268, endPoint y: 589, distance: 13.0
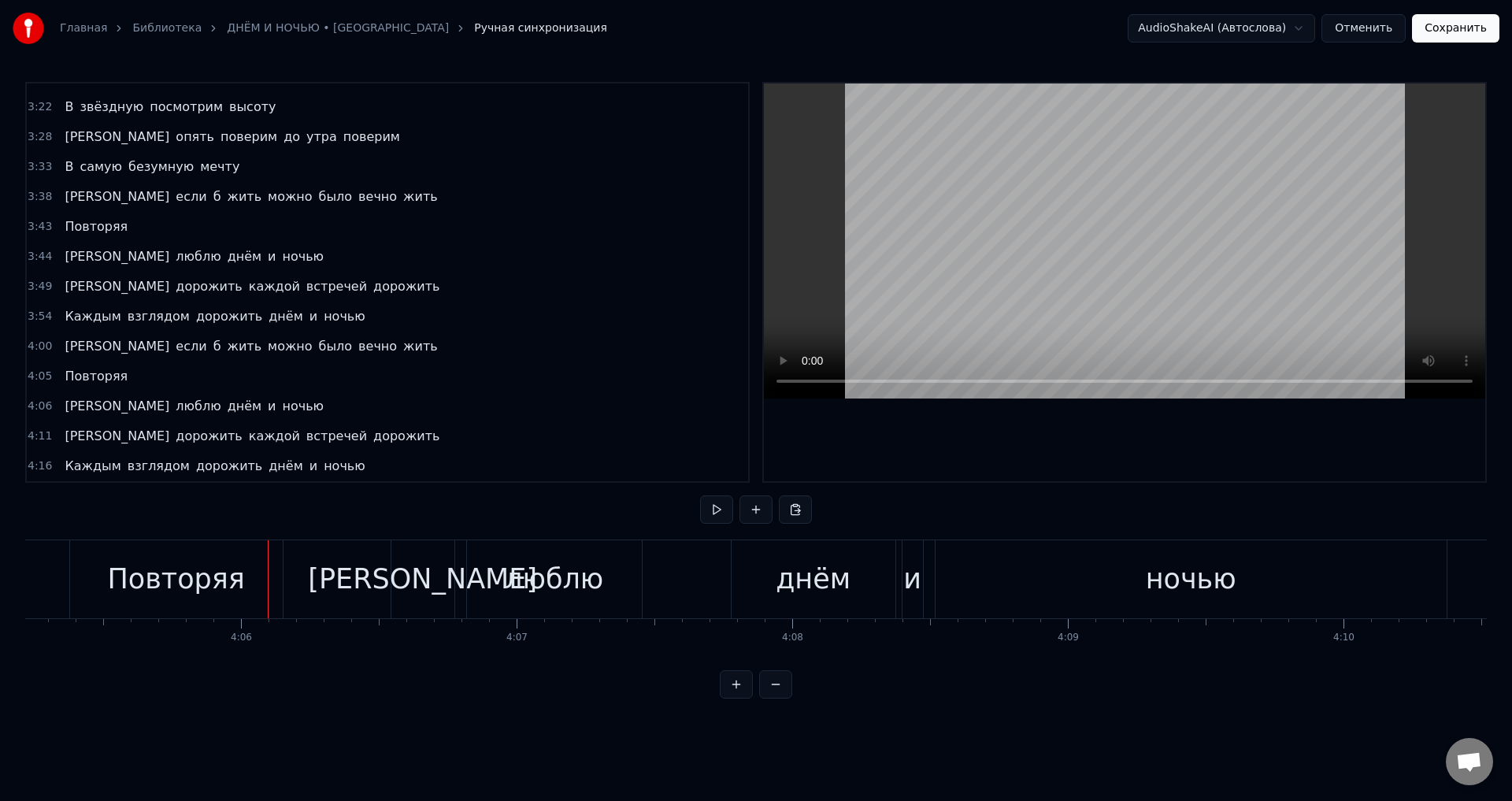
click at [265, 584] on div "Повторяя" at bounding box center [176, 578] width 213 height 78
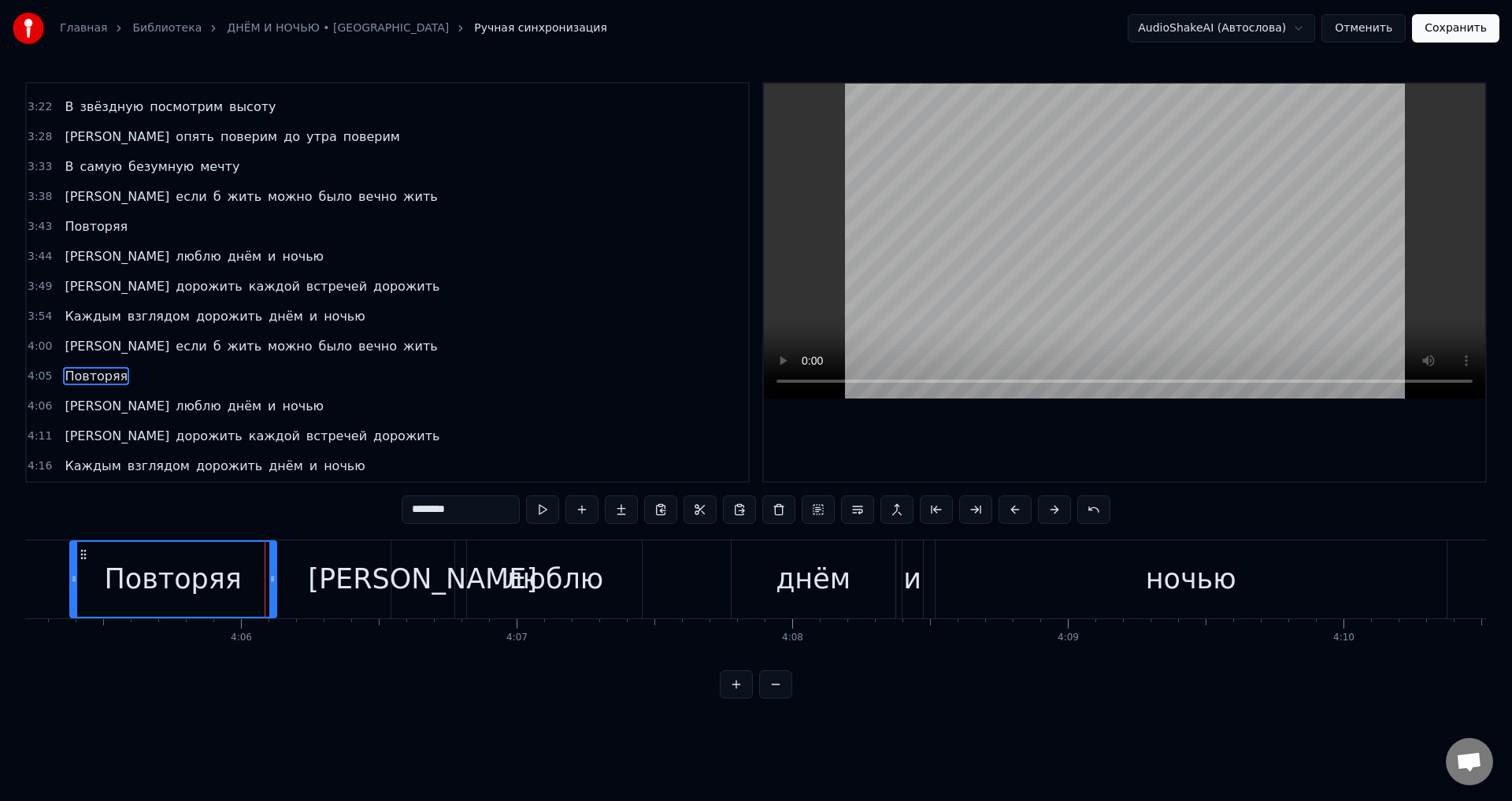
click at [271, 585] on div at bounding box center [273, 578] width 7 height 75
click at [166, 605] on div "Повторяя" at bounding box center [173, 578] width 205 height 75
click at [438, 595] on div "[PERSON_NAME]" at bounding box center [423, 578] width 63 height 78
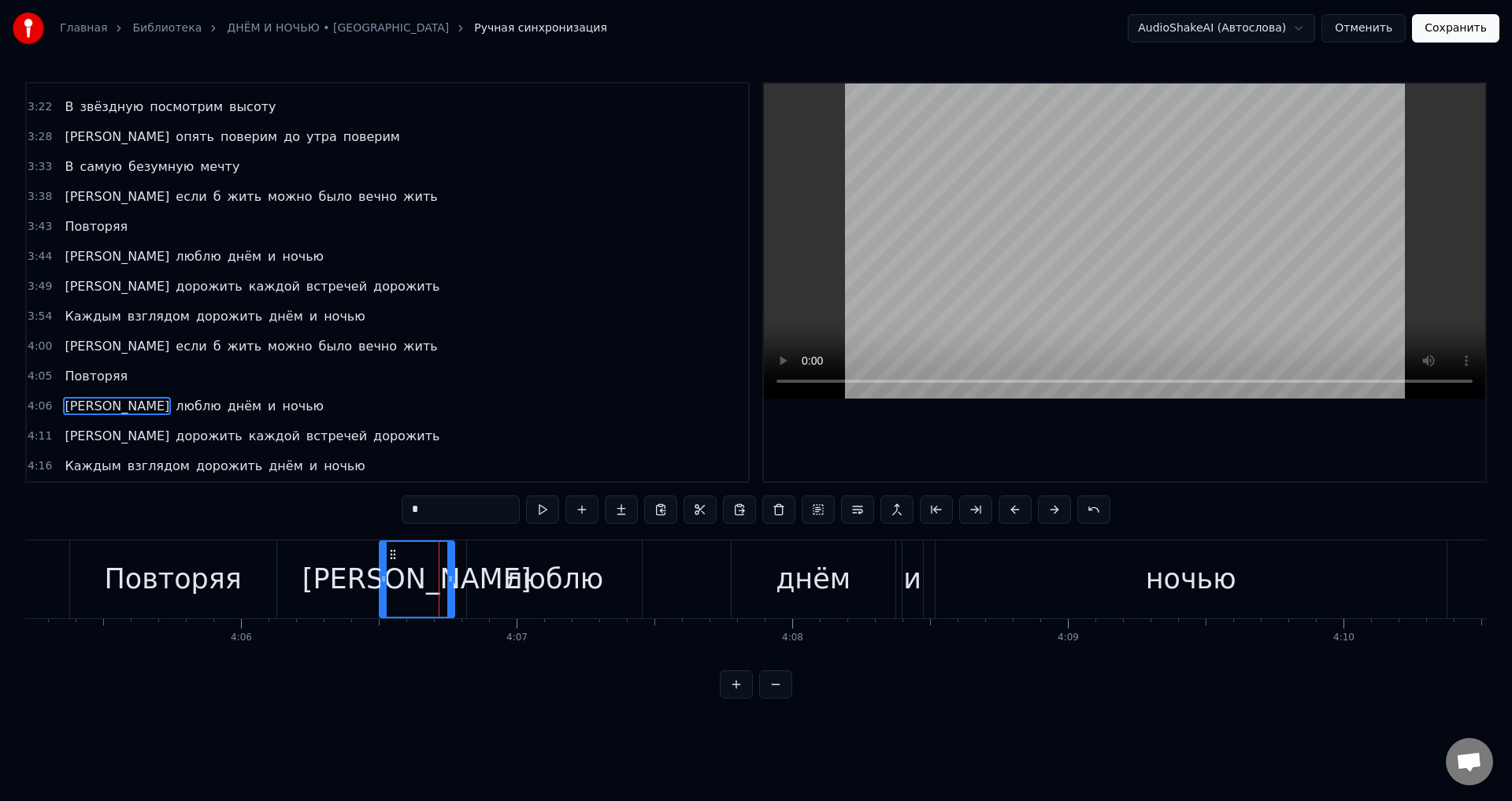
drag, startPoint x: 396, startPoint y: 582, endPoint x: 384, endPoint y: 583, distance: 12.0
click at [384, 583] on icon at bounding box center [384, 578] width 7 height 13
click at [260, 589] on div "Повторяя" at bounding box center [173, 578] width 207 height 78
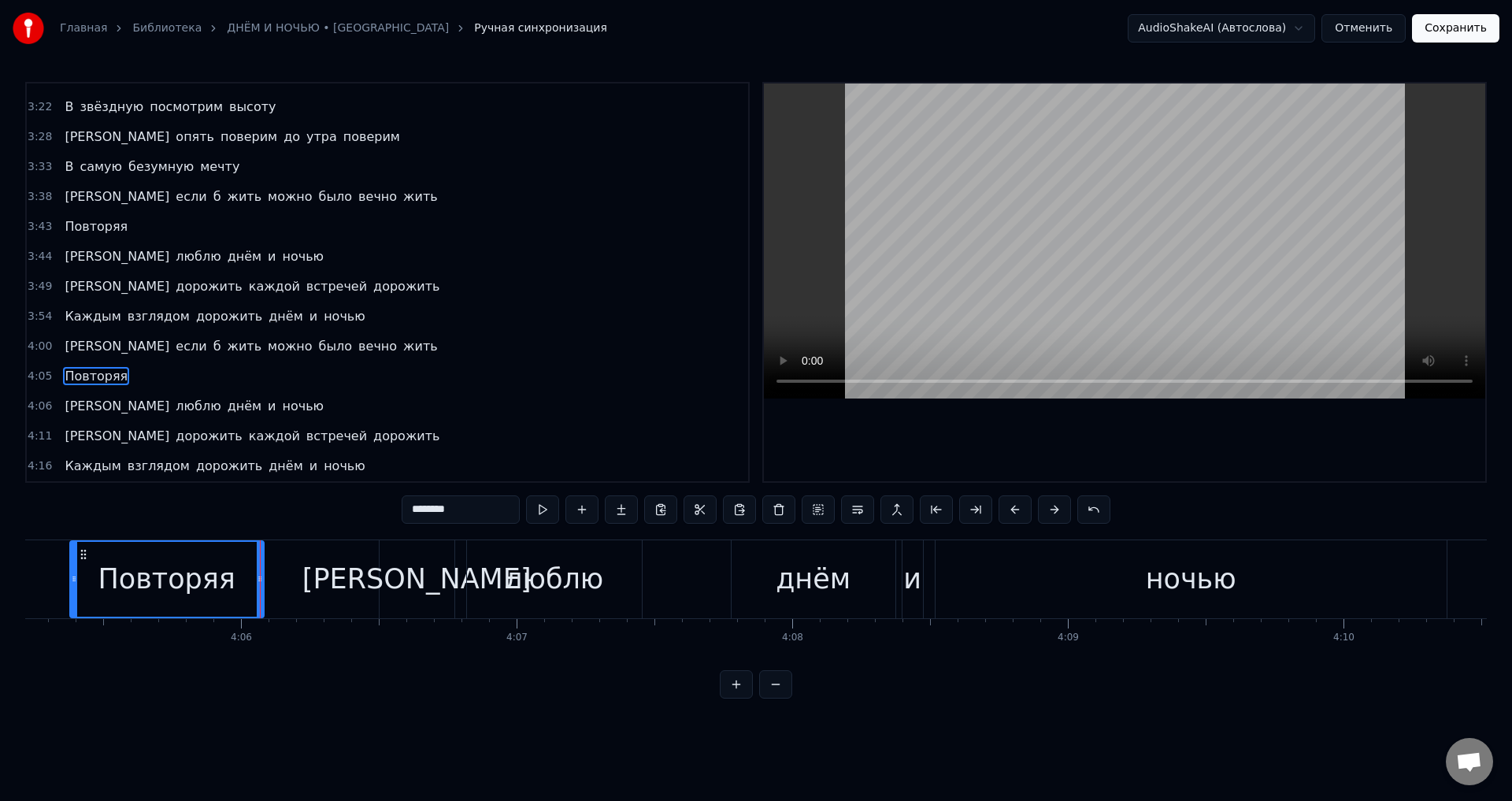
drag, startPoint x: 274, startPoint y: 589, endPoint x: 261, endPoint y: 589, distance: 13.0
click at [261, 589] on div at bounding box center [260, 578] width 7 height 75
click at [214, 585] on div "Повторяя" at bounding box center [166, 579] width 138 height 42
drag, startPoint x: 438, startPoint y: 574, endPoint x: 402, endPoint y: 598, distance: 43.3
click at [437, 575] on div "[PERSON_NAME]" at bounding box center [417, 578] width 75 height 78
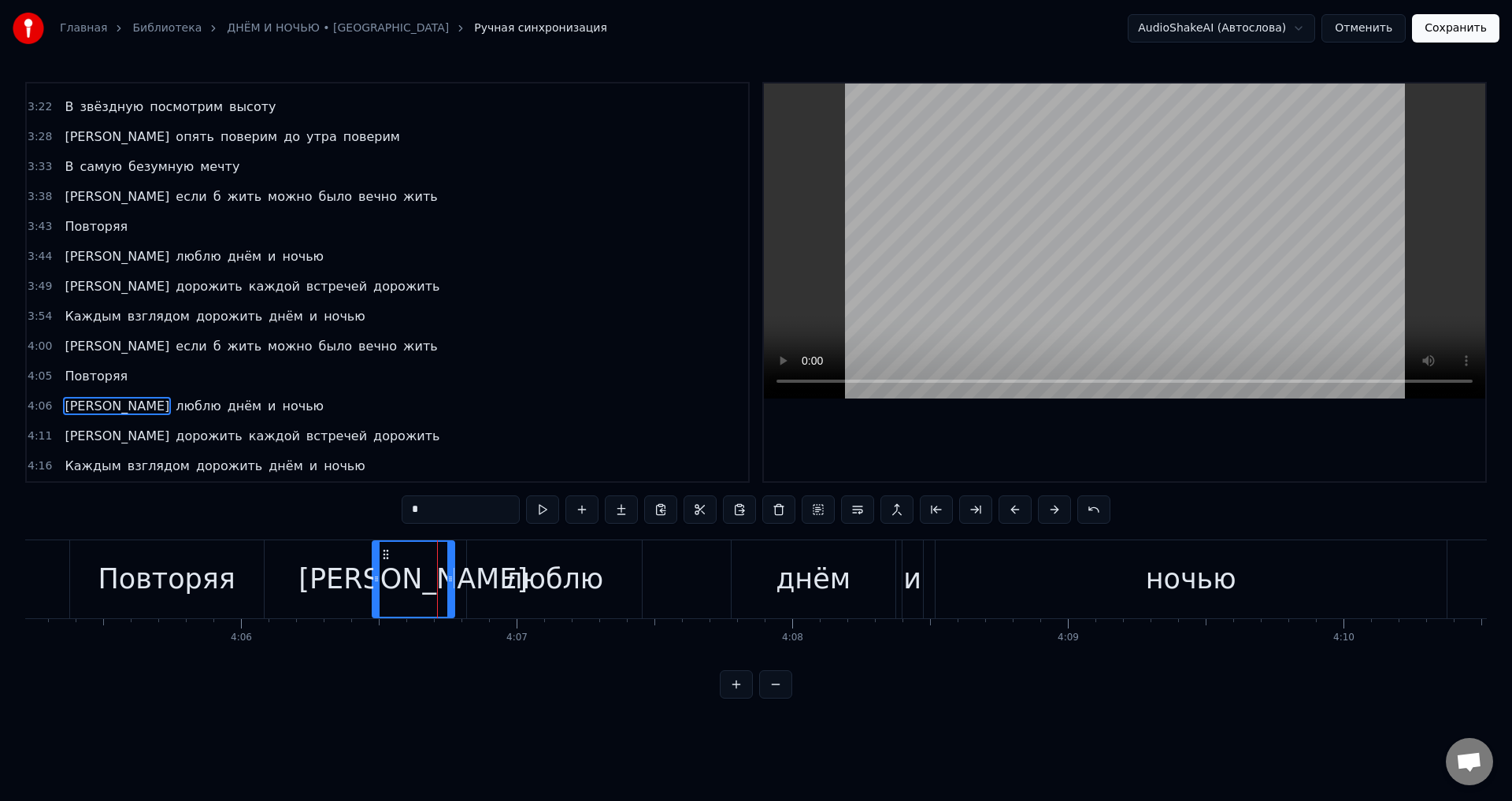
click at [375, 584] on div at bounding box center [376, 578] width 7 height 75
click at [244, 591] on div "Повторяя" at bounding box center [166, 578] width 194 height 78
type input "********"
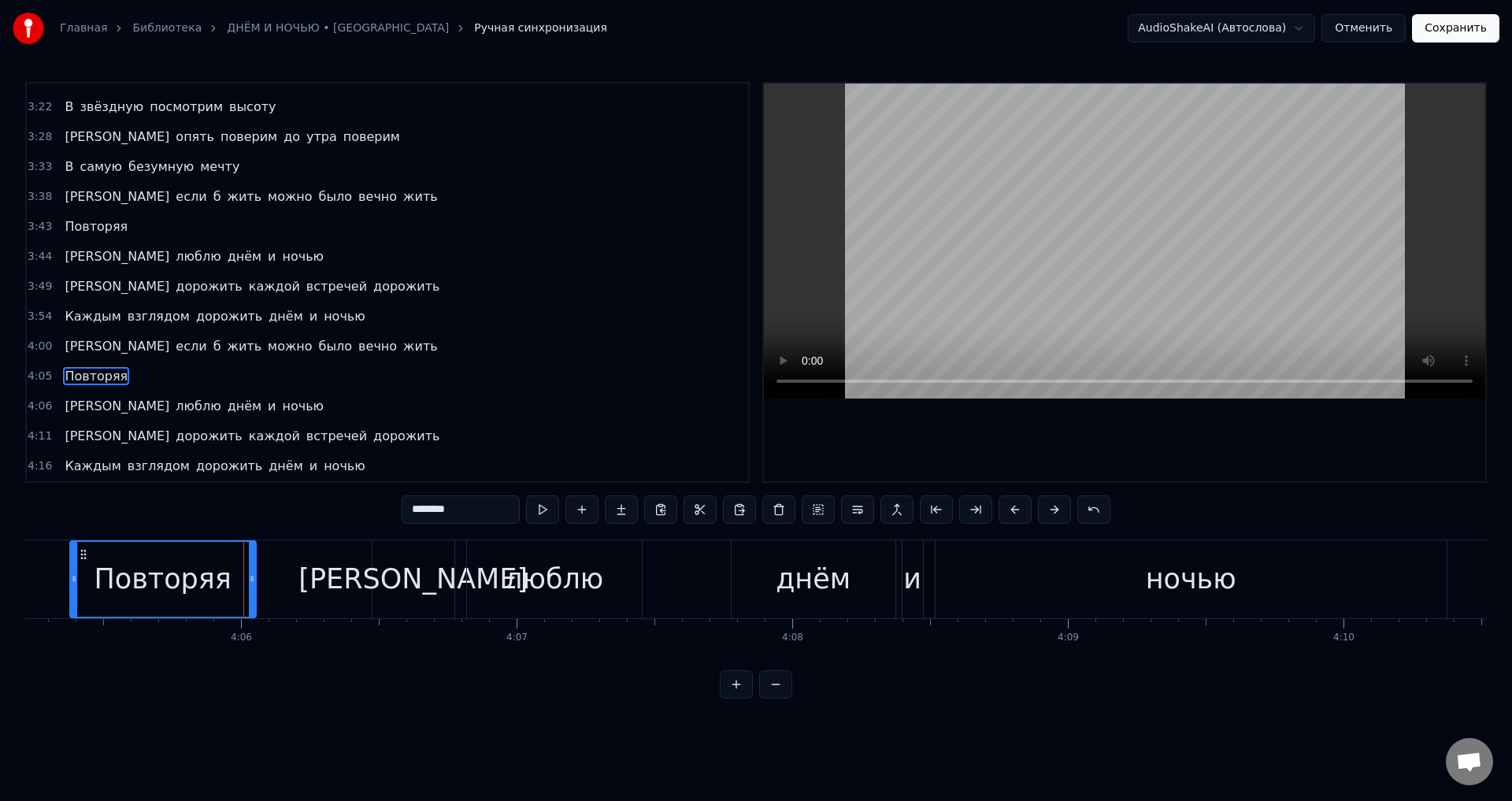
click at [249, 588] on div at bounding box center [252, 578] width 7 height 75
click at [235, 580] on div "Повторяя" at bounding box center [162, 578] width 184 height 75
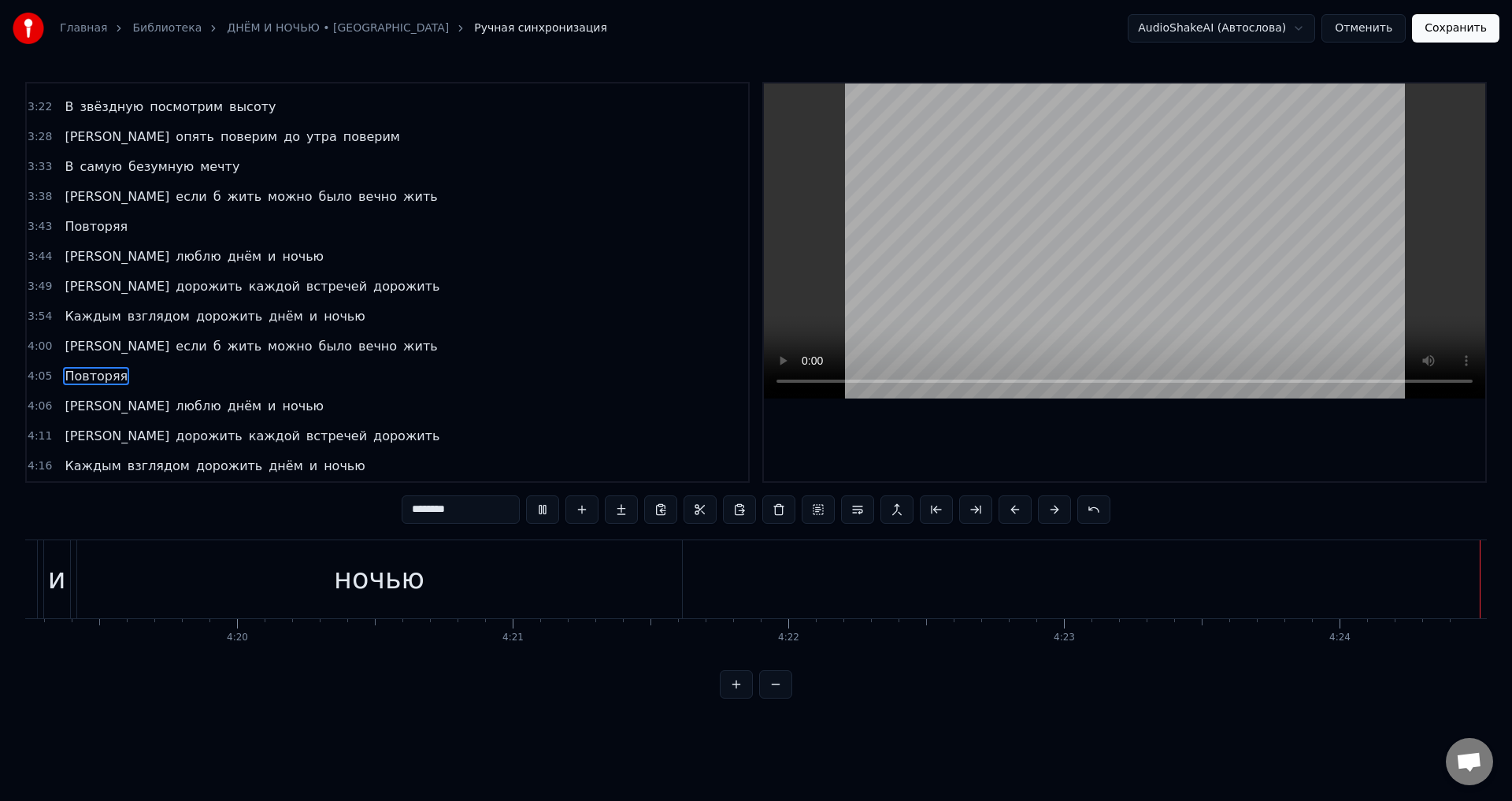
scroll to position [0, 71471]
click at [1492, 44] on div "Главная Библиотека ДНЁМ И НОЧЬЮ • ЖАСМИН Ручная синхронизация AudioShakeAI (Авт…" at bounding box center [756, 29] width 1512 height 57
click at [1488, 29] on button "Сохранить" at bounding box center [1456, 29] width 87 height 29
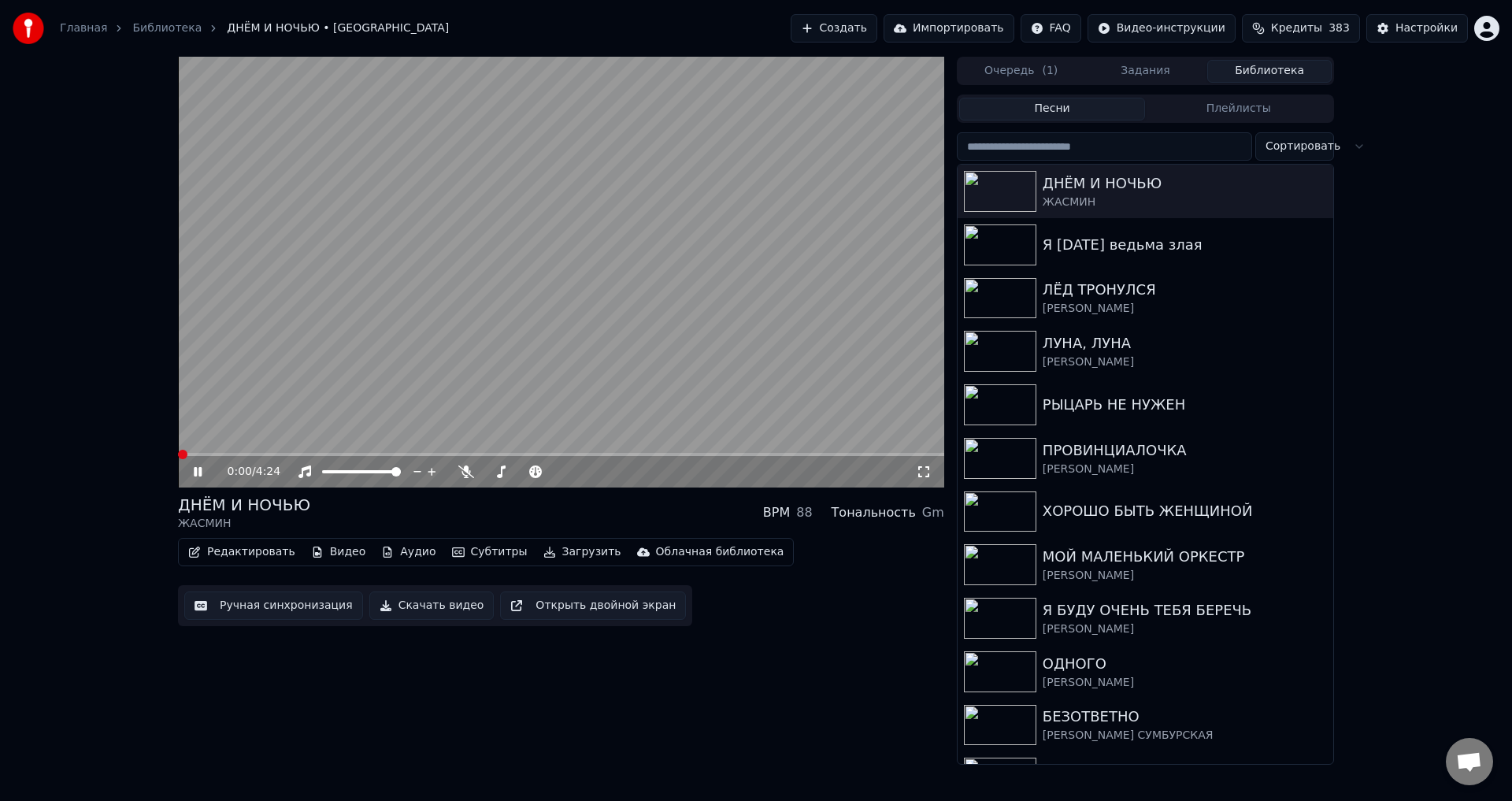
click at [178, 453] on span at bounding box center [182, 453] width 9 height 9
click at [181, 459] on span at bounding box center [186, 453] width 9 height 9
click at [192, 474] on icon at bounding box center [209, 471] width 37 height 13
click at [178, 459] on span at bounding box center [182, 453] width 9 height 9
click at [926, 470] on icon at bounding box center [924, 471] width 16 height 13
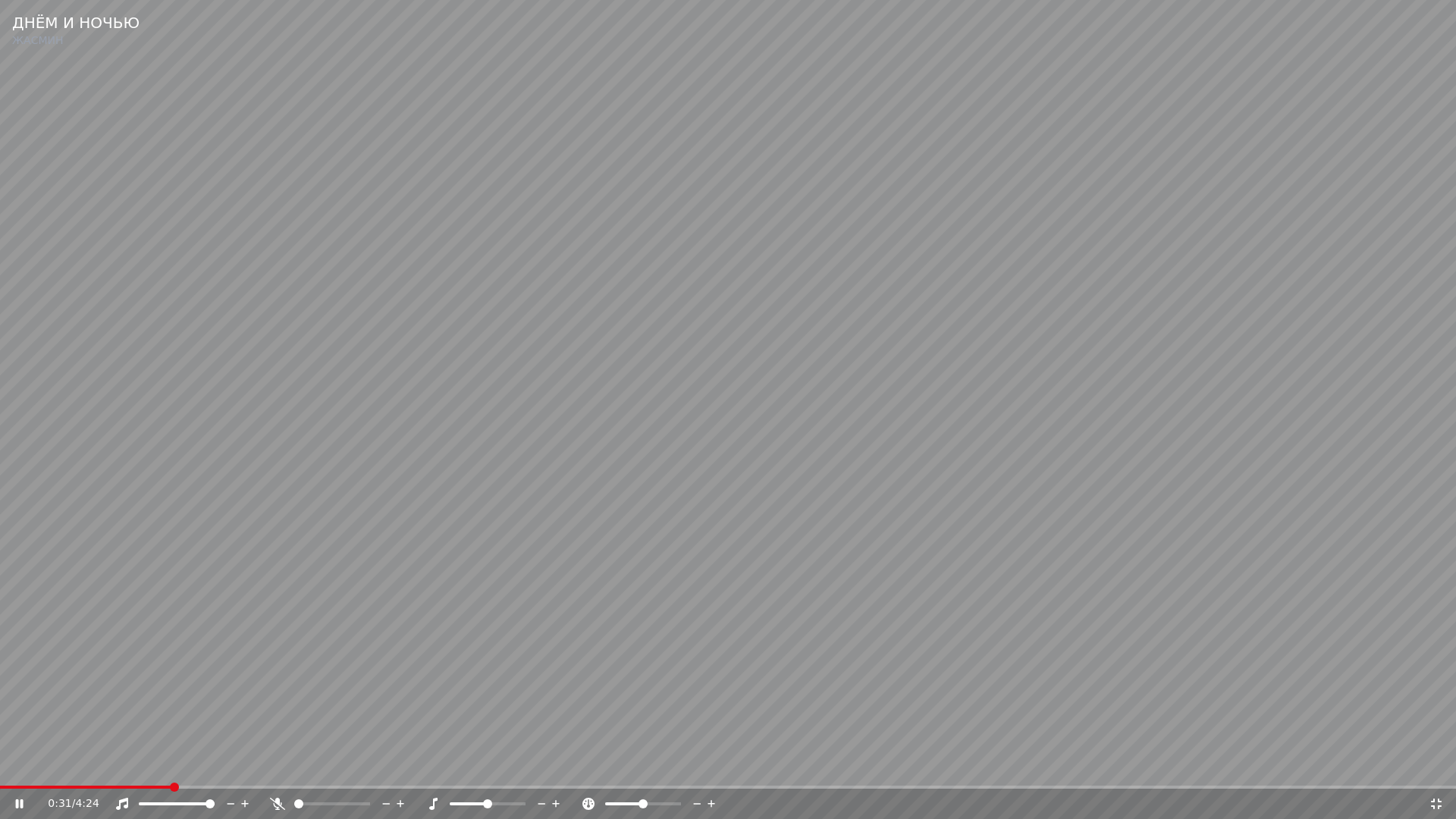
click at [586, 704] on video at bounding box center [728, 409] width 1456 height 819
click at [115, 770] on span at bounding box center [119, 787] width 9 height 9
click at [291, 699] on video at bounding box center [728, 409] width 1456 height 819
click at [379, 435] on video at bounding box center [728, 409] width 1456 height 819
click at [110, 770] on span at bounding box center [55, 787] width 110 height 3
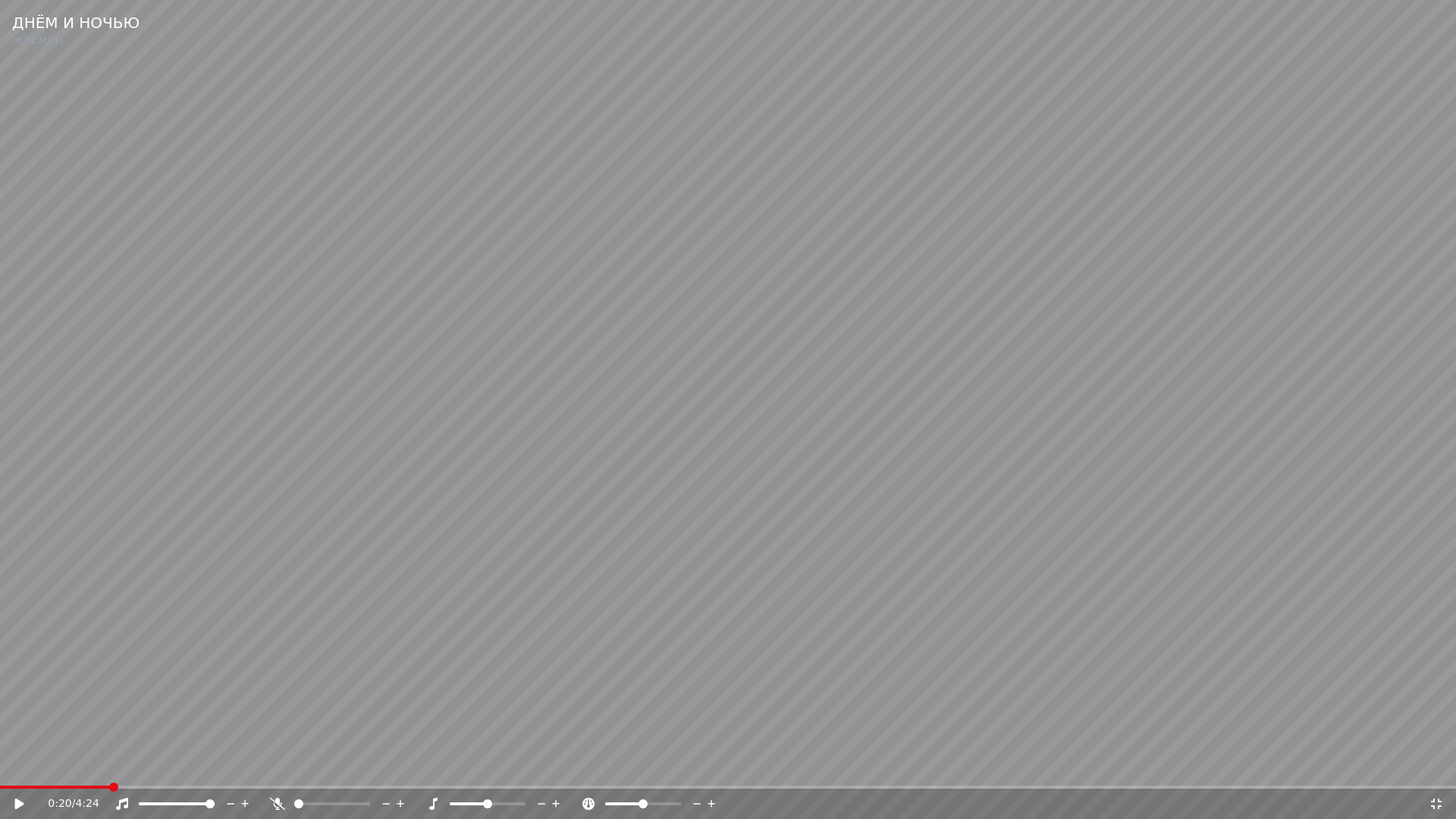
click at [175, 705] on video at bounding box center [728, 409] width 1456 height 819
click at [0, 609] on video at bounding box center [728, 409] width 1456 height 819
click at [99, 770] on span at bounding box center [69, 787] width 138 height 3
click at [336, 735] on video at bounding box center [728, 409] width 1456 height 819
click at [1167, 691] on video at bounding box center [728, 409] width 1456 height 819
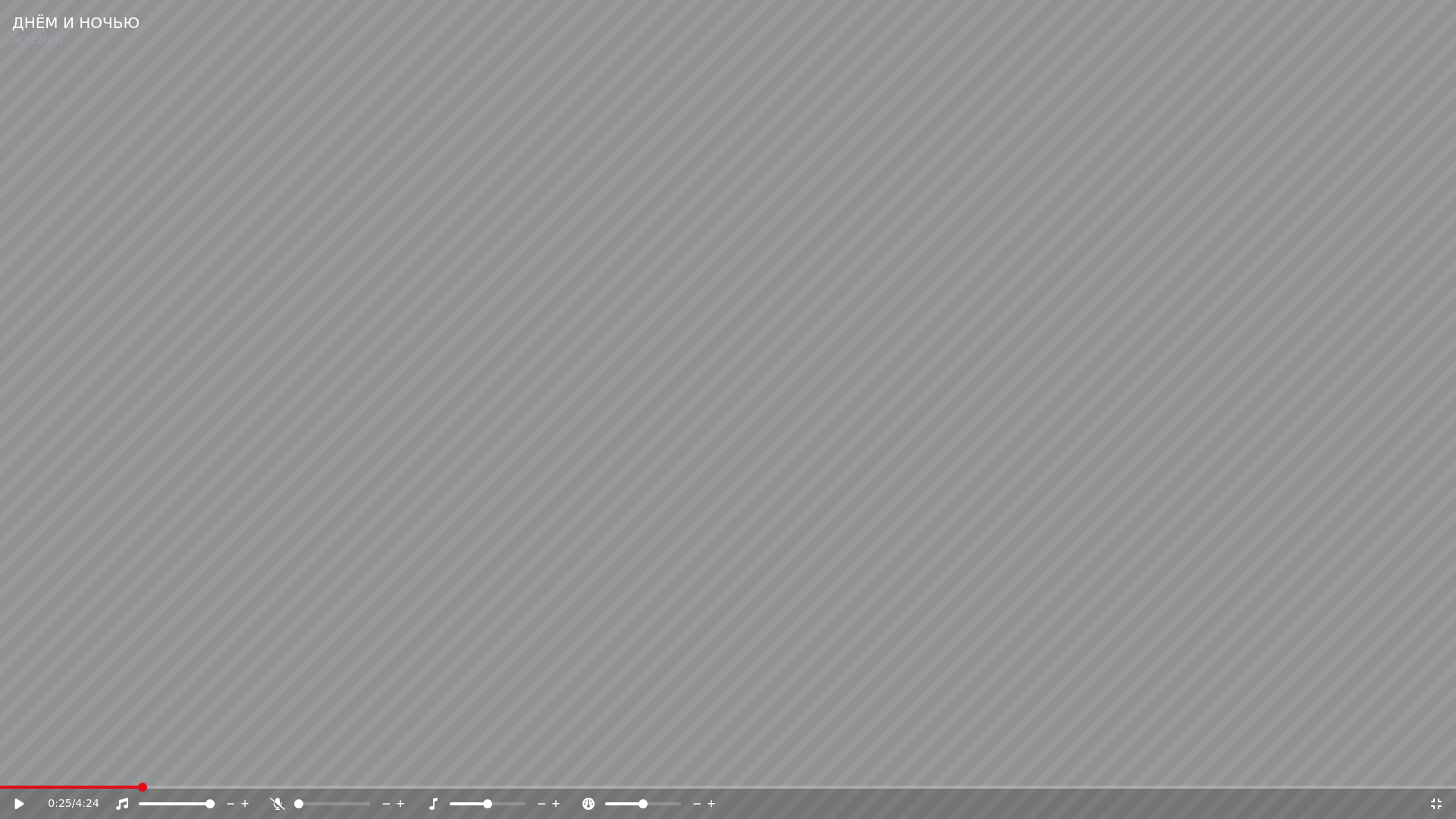
click at [1434, 770] on icon at bounding box center [1437, 803] width 11 height 11
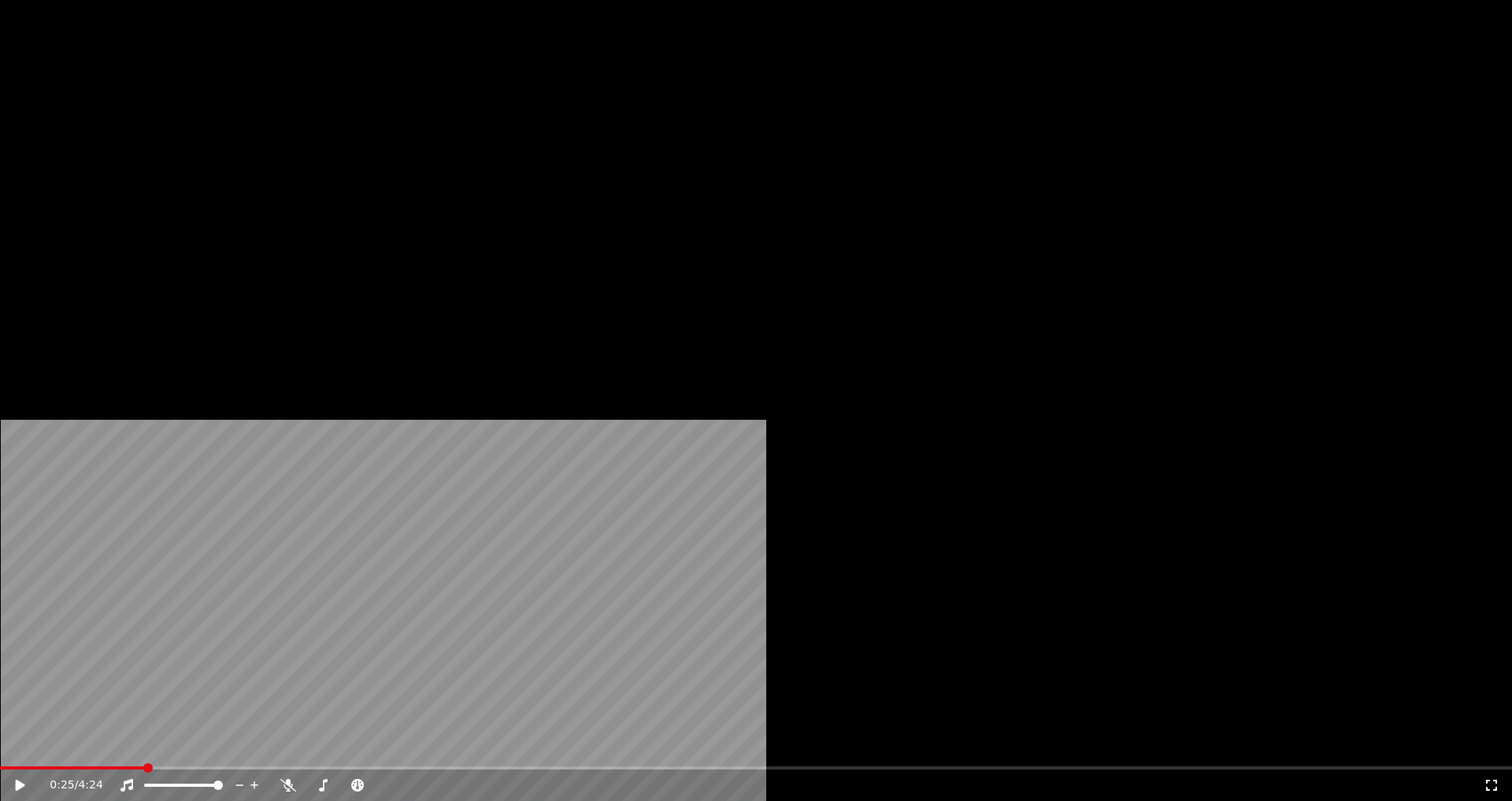
click at [221, 133] on button "Редактировать" at bounding box center [242, 121] width 120 height 22
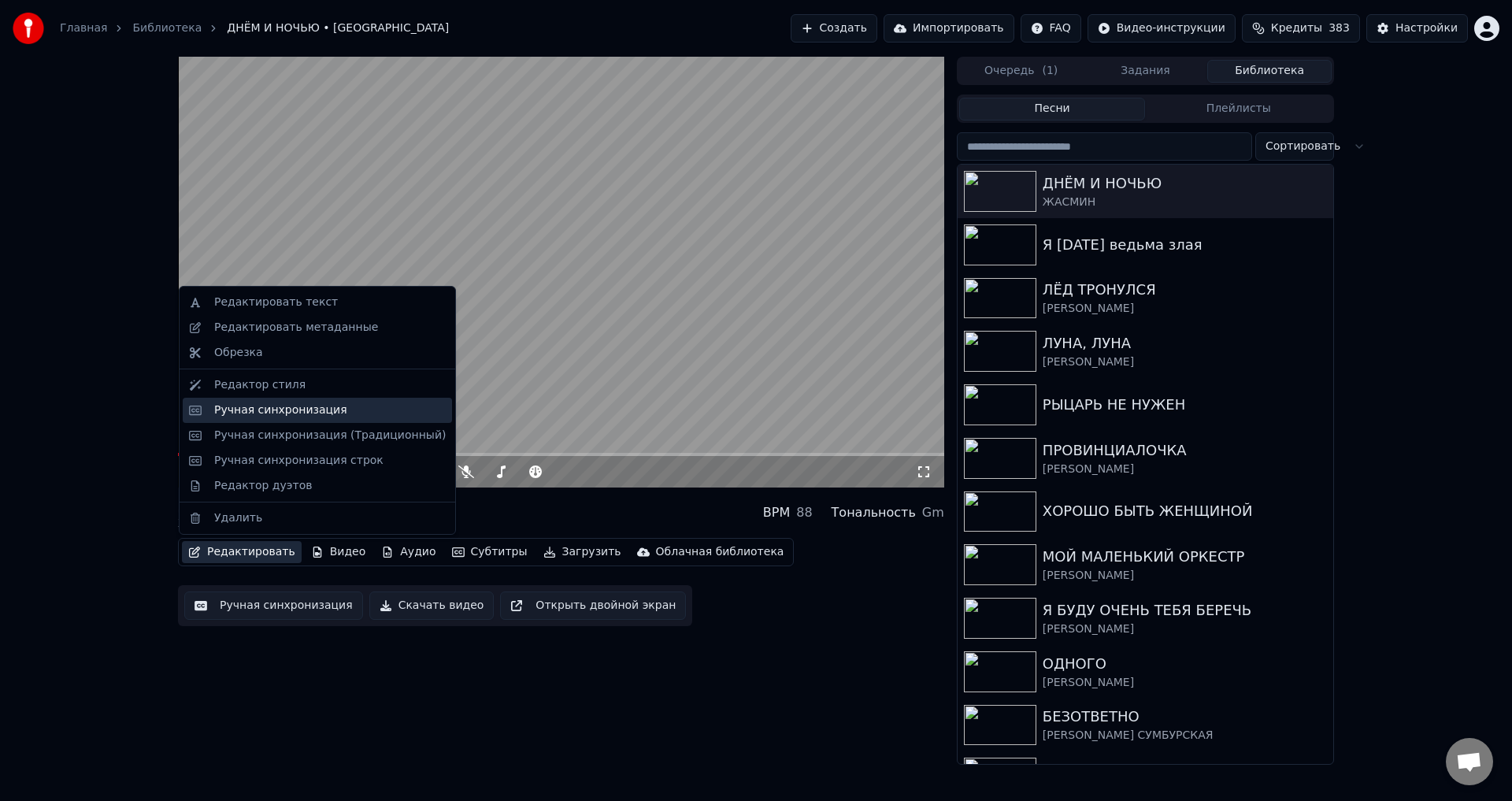
click at [232, 411] on div "Ручная синхронизация" at bounding box center [281, 410] width 133 height 16
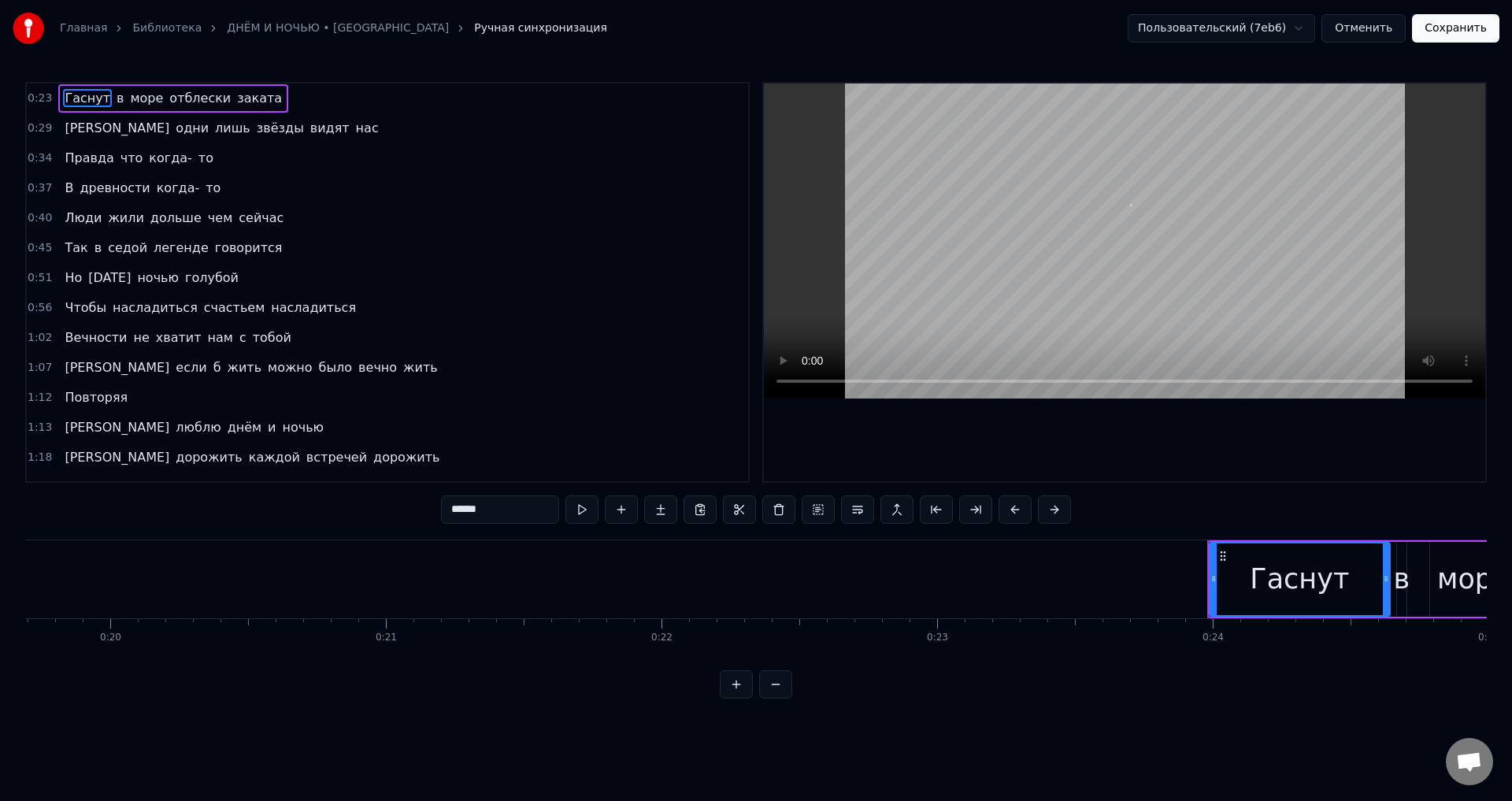
scroll to position [0, 6532]
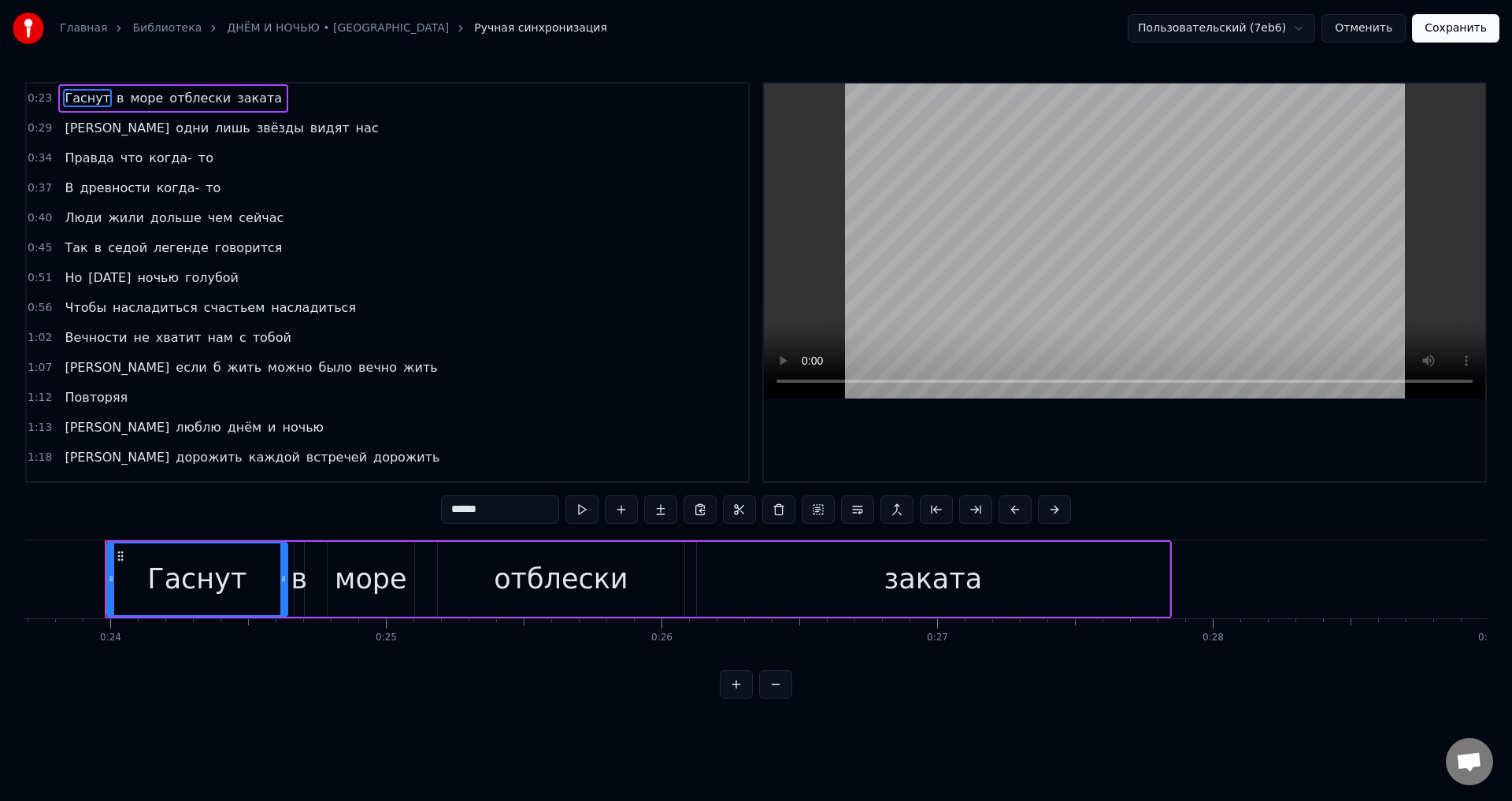
click at [81, 102] on span "Гаснут" at bounding box center [87, 98] width 49 height 18
click at [145, 568] on div "Гаснут" at bounding box center [197, 578] width 179 height 71
drag, startPoint x: 109, startPoint y: 578, endPoint x: 125, endPoint y: 578, distance: 16.0
click at [125, 578] on icon at bounding box center [127, 578] width 7 height 13
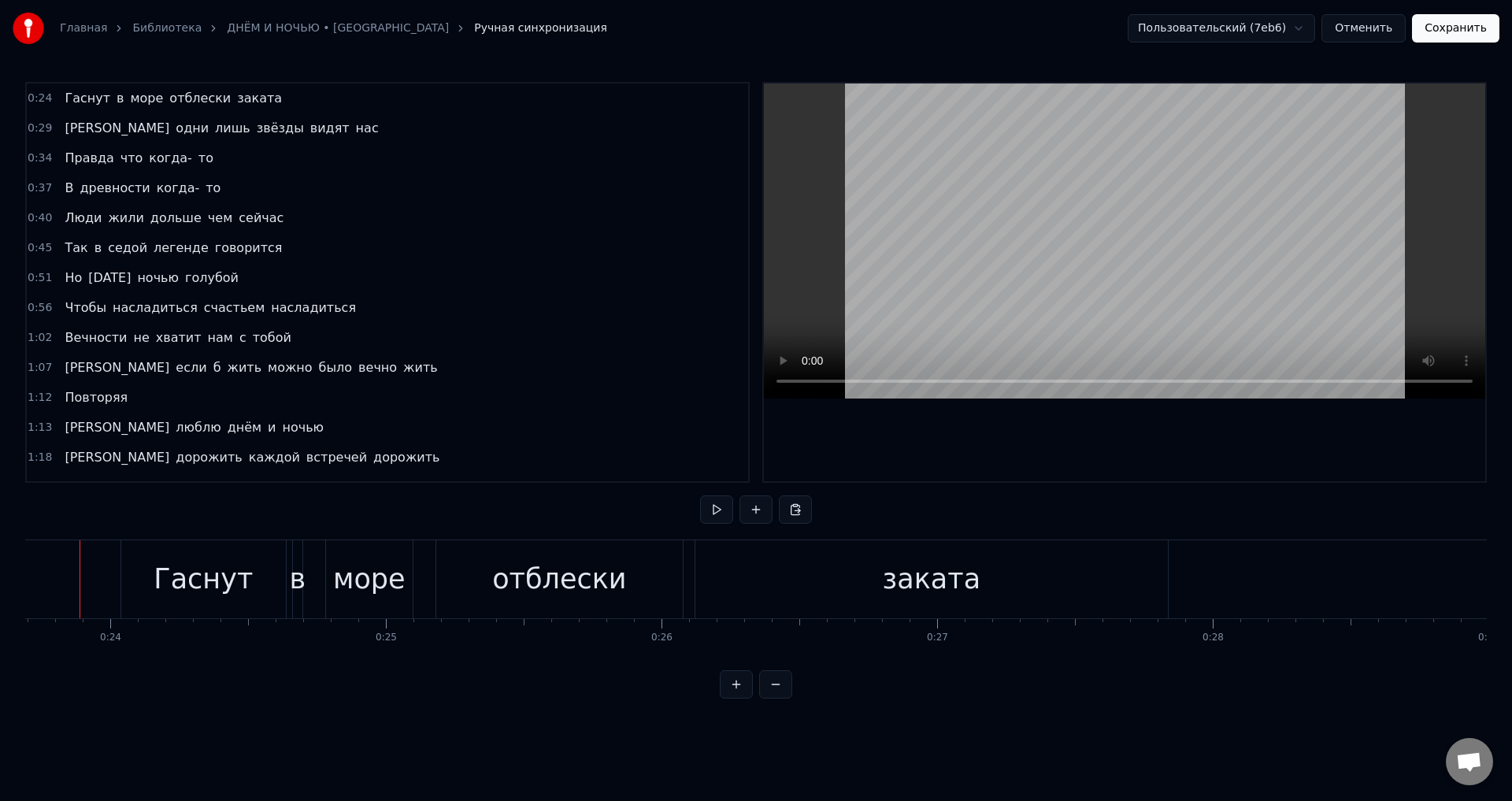
scroll to position [0, 6507]
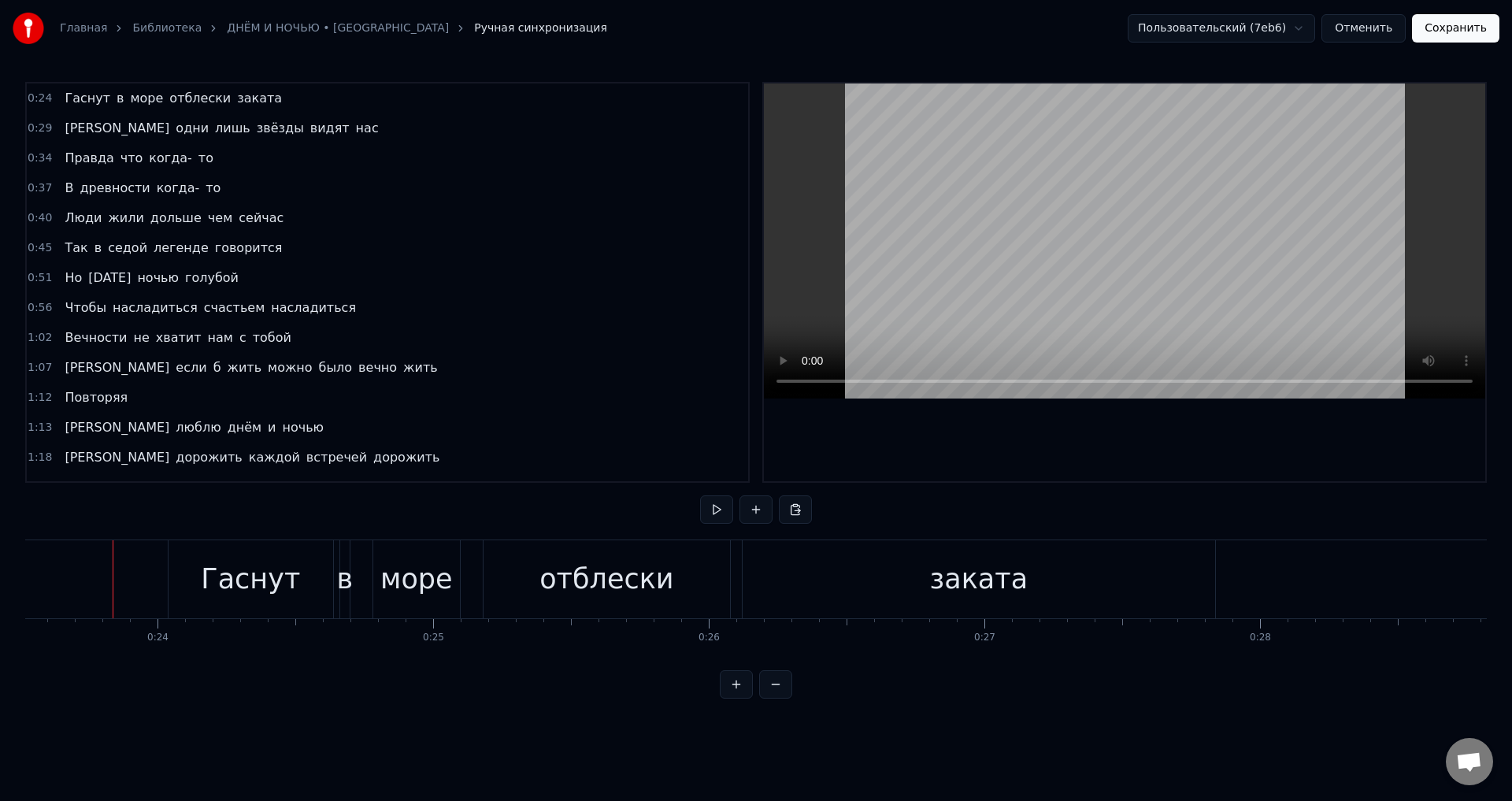
click at [1478, 32] on button "Сохранить" at bounding box center [1456, 29] width 87 height 29
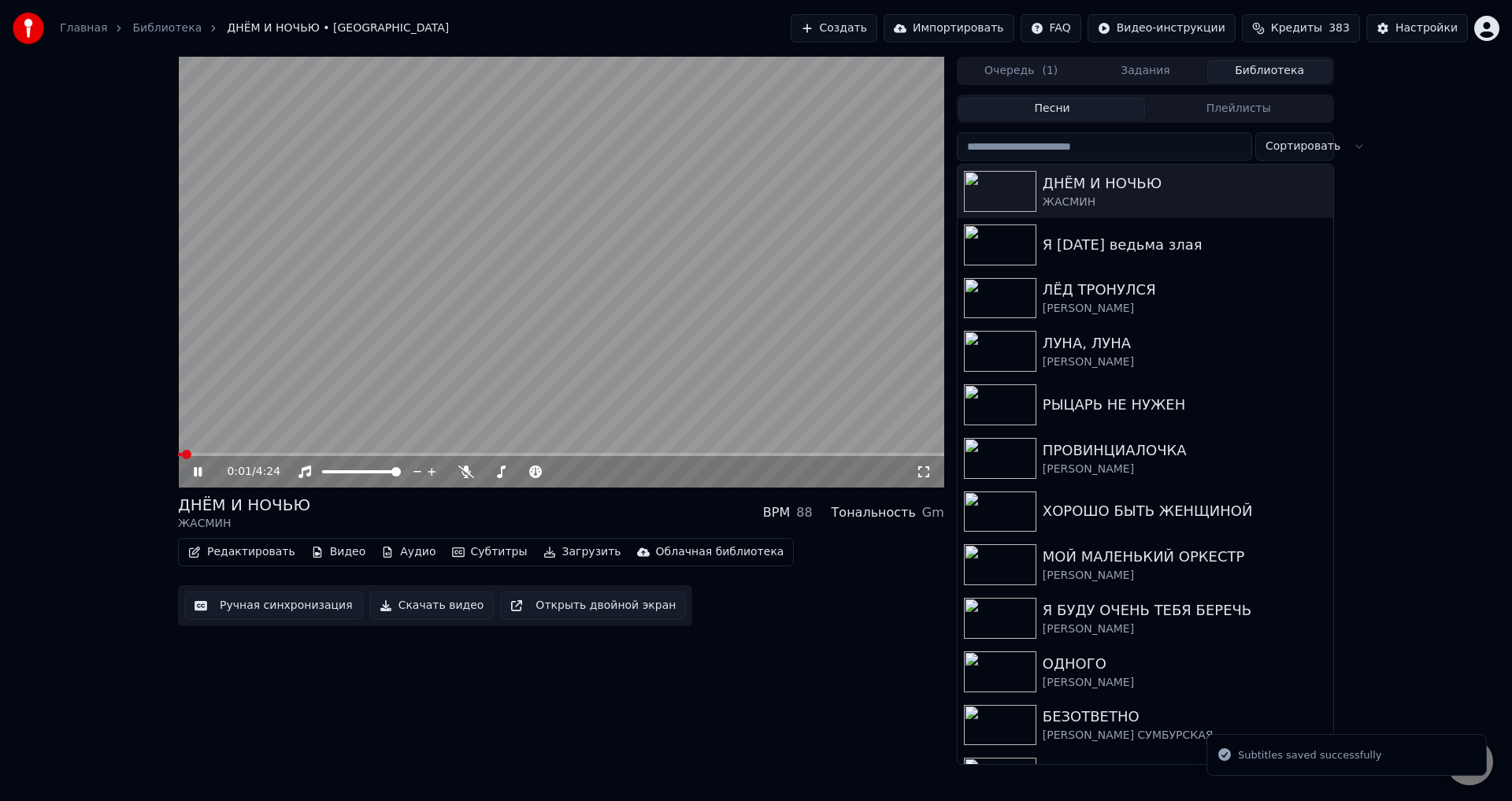
click at [929, 472] on icon at bounding box center [924, 471] width 16 height 13
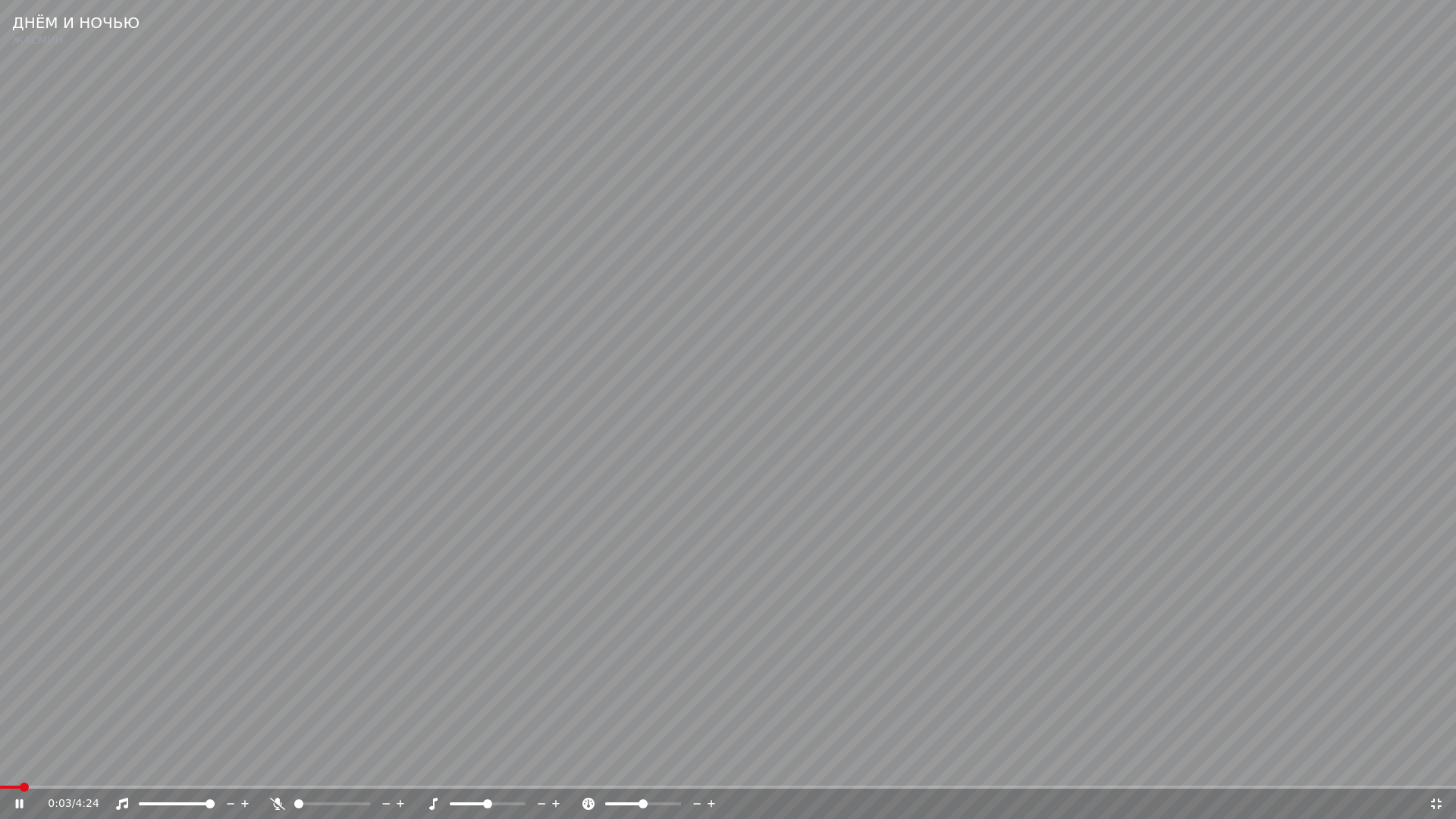
click at [99, 770] on span at bounding box center [728, 787] width 1456 height 3
click at [91, 770] on video at bounding box center [728, 409] width 1456 height 819
click at [97, 770] on span at bounding box center [49, 787] width 99 height 3
click at [260, 749] on video at bounding box center [728, 409] width 1456 height 819
click at [514, 770] on div "1:54 / 4:24" at bounding box center [728, 804] width 1456 height 31
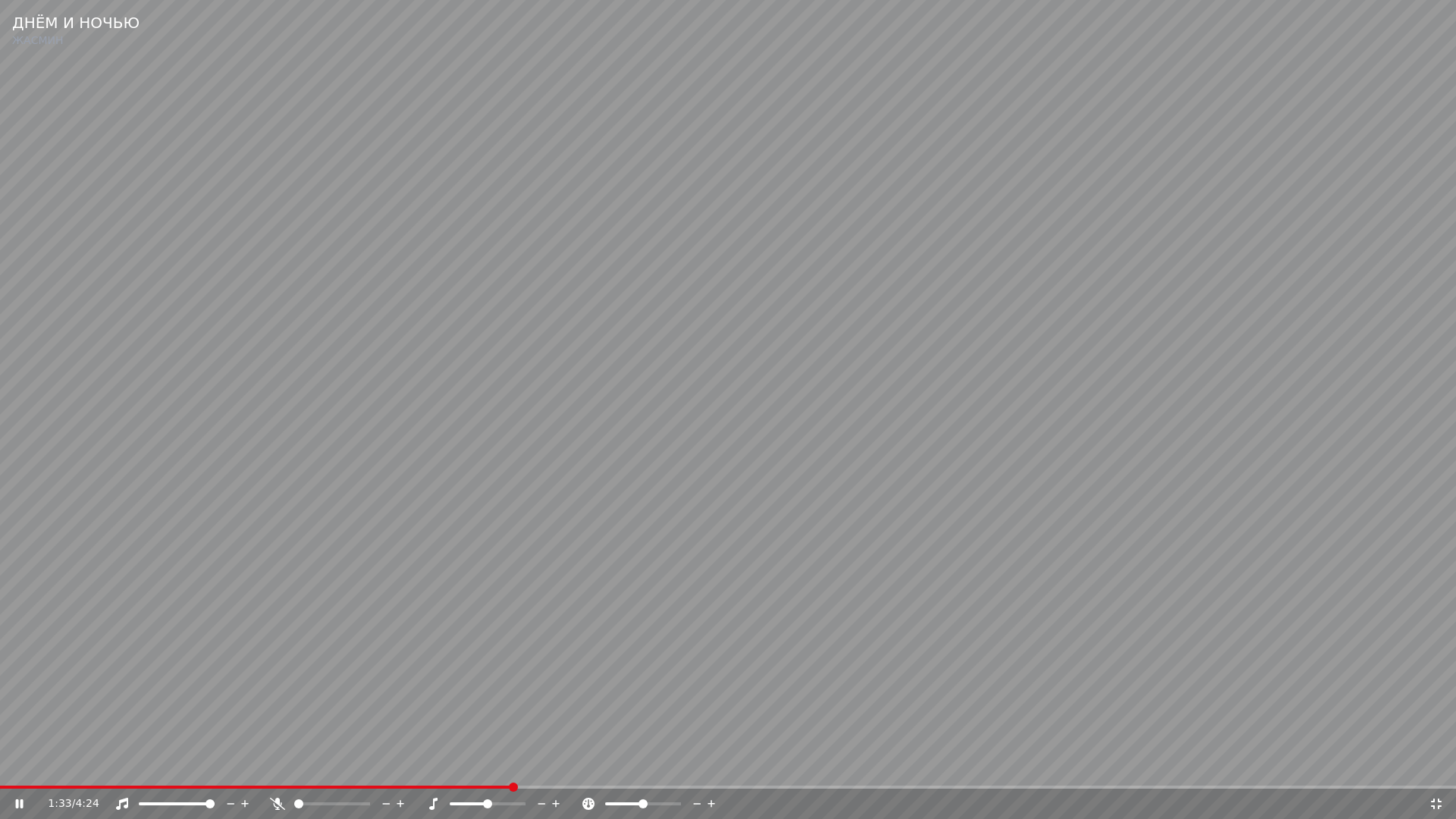
click at [512, 770] on span at bounding box center [256, 787] width 512 height 3
click at [640, 711] on video at bounding box center [728, 409] width 1456 height 819
drag, startPoint x: 637, startPoint y: 707, endPoint x: 636, endPoint y: 700, distance: 7.1
click at [637, 700] on video at bounding box center [728, 409] width 1456 height 819
click at [636, 700] on video at bounding box center [728, 409] width 1456 height 819
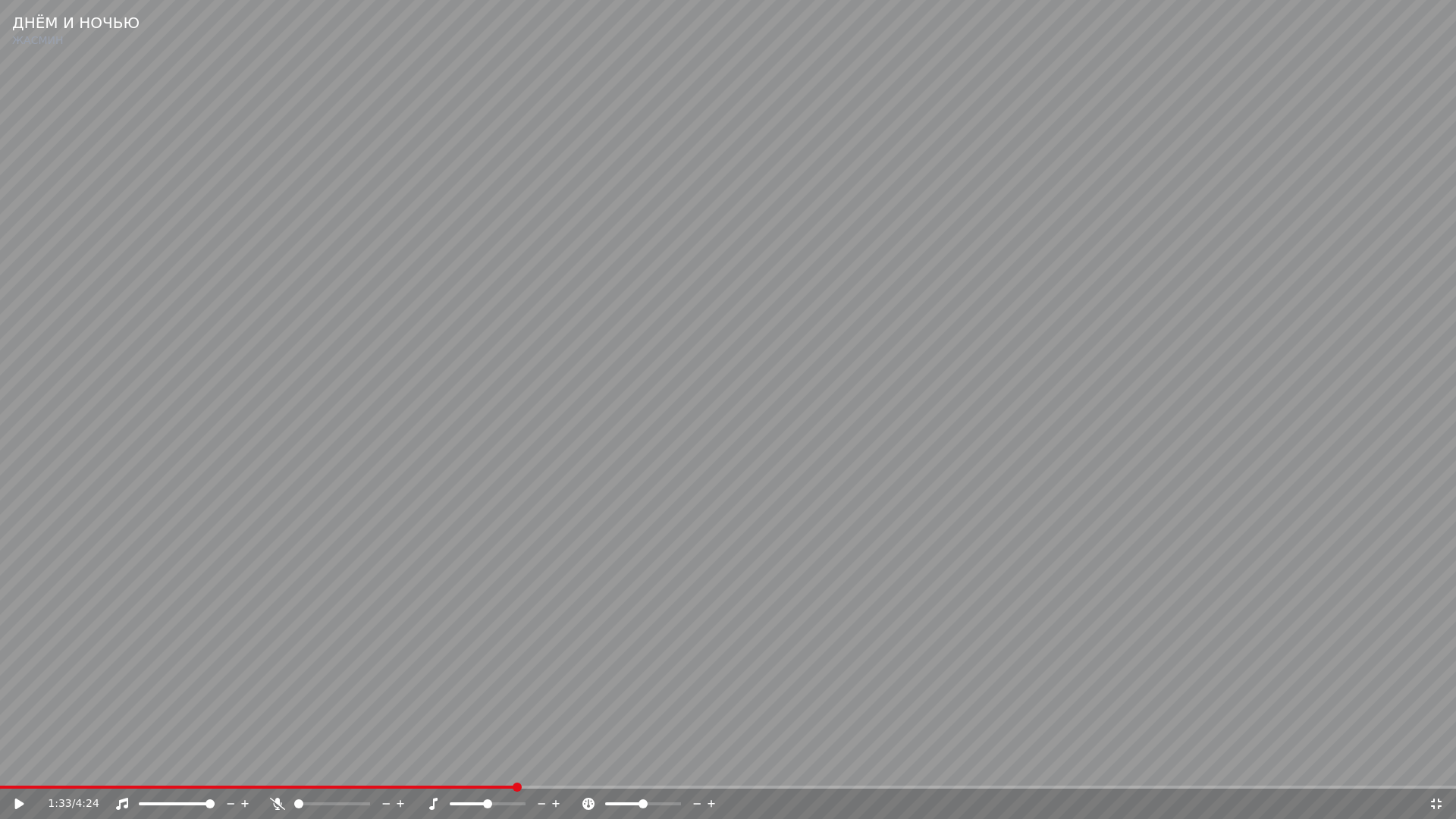
click at [630, 704] on video at bounding box center [728, 409] width 1456 height 819
click at [666, 644] on video at bounding box center [728, 409] width 1456 height 819
click at [644, 770] on span at bounding box center [322, 787] width 644 height 3
click at [1432, 770] on icon at bounding box center [1437, 804] width 15 height 12
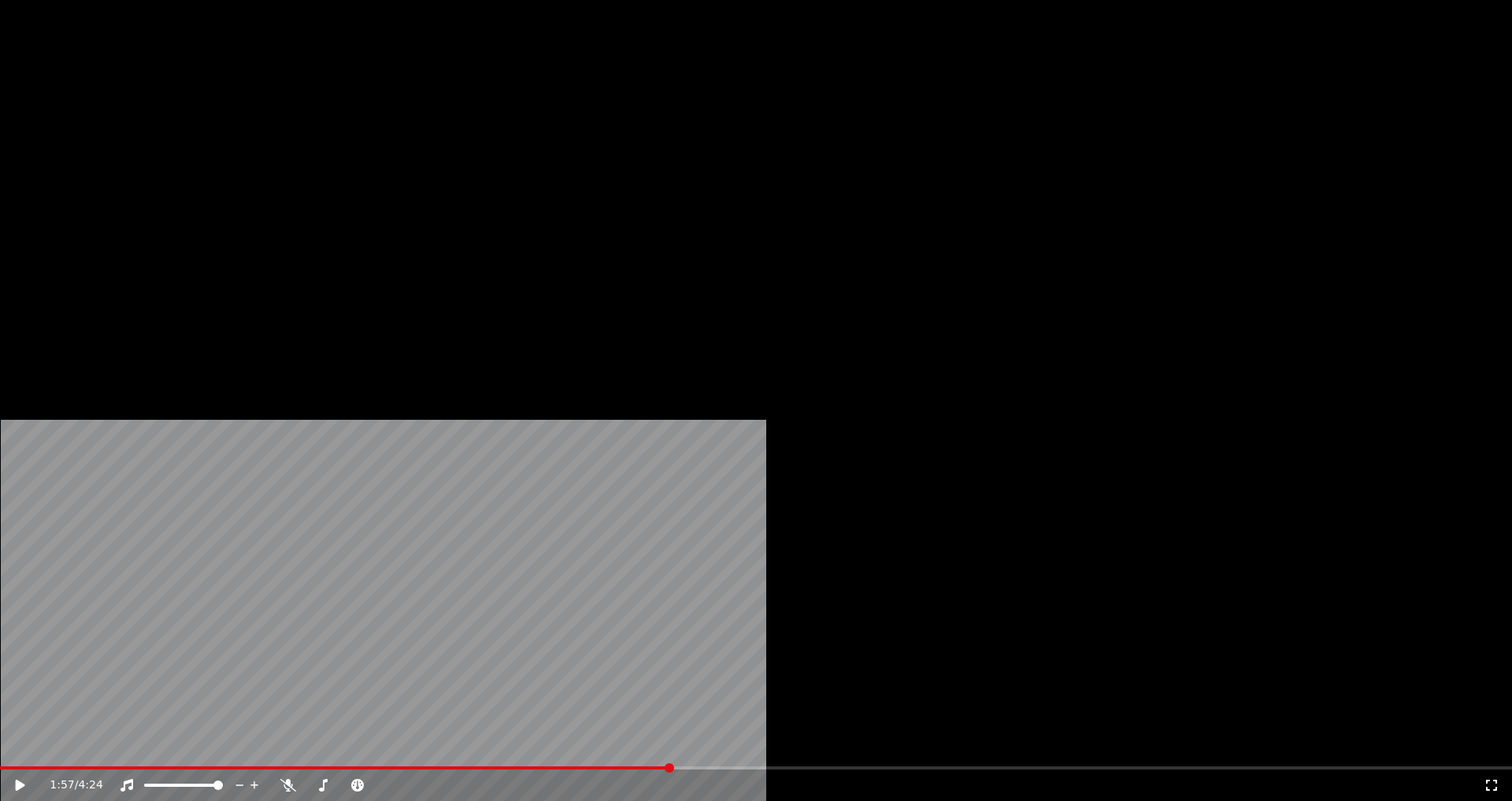
click at [221, 133] on button "Редактировать" at bounding box center [242, 121] width 120 height 22
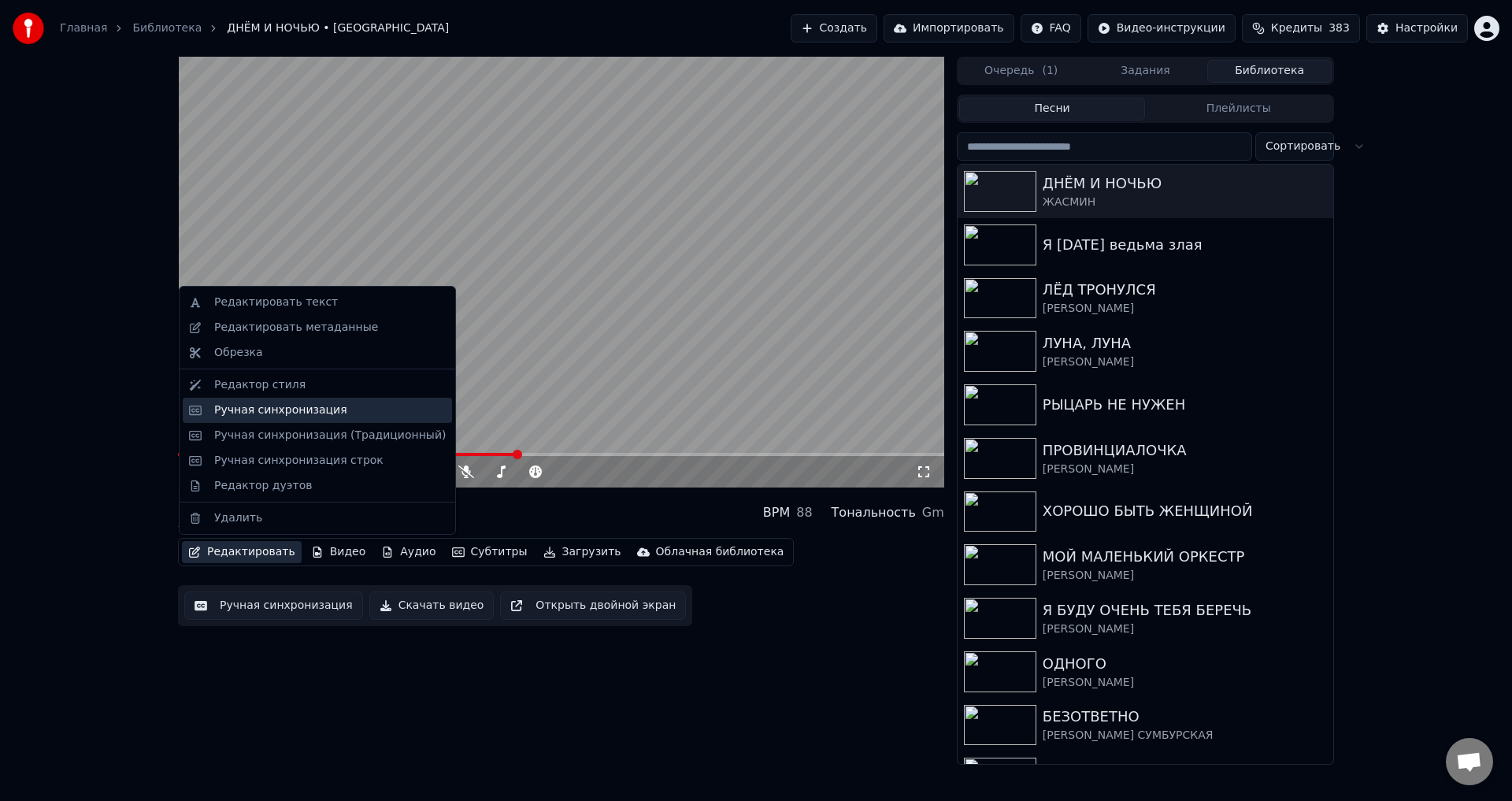
click at [255, 412] on div "Ручная синхронизация" at bounding box center [281, 410] width 133 height 16
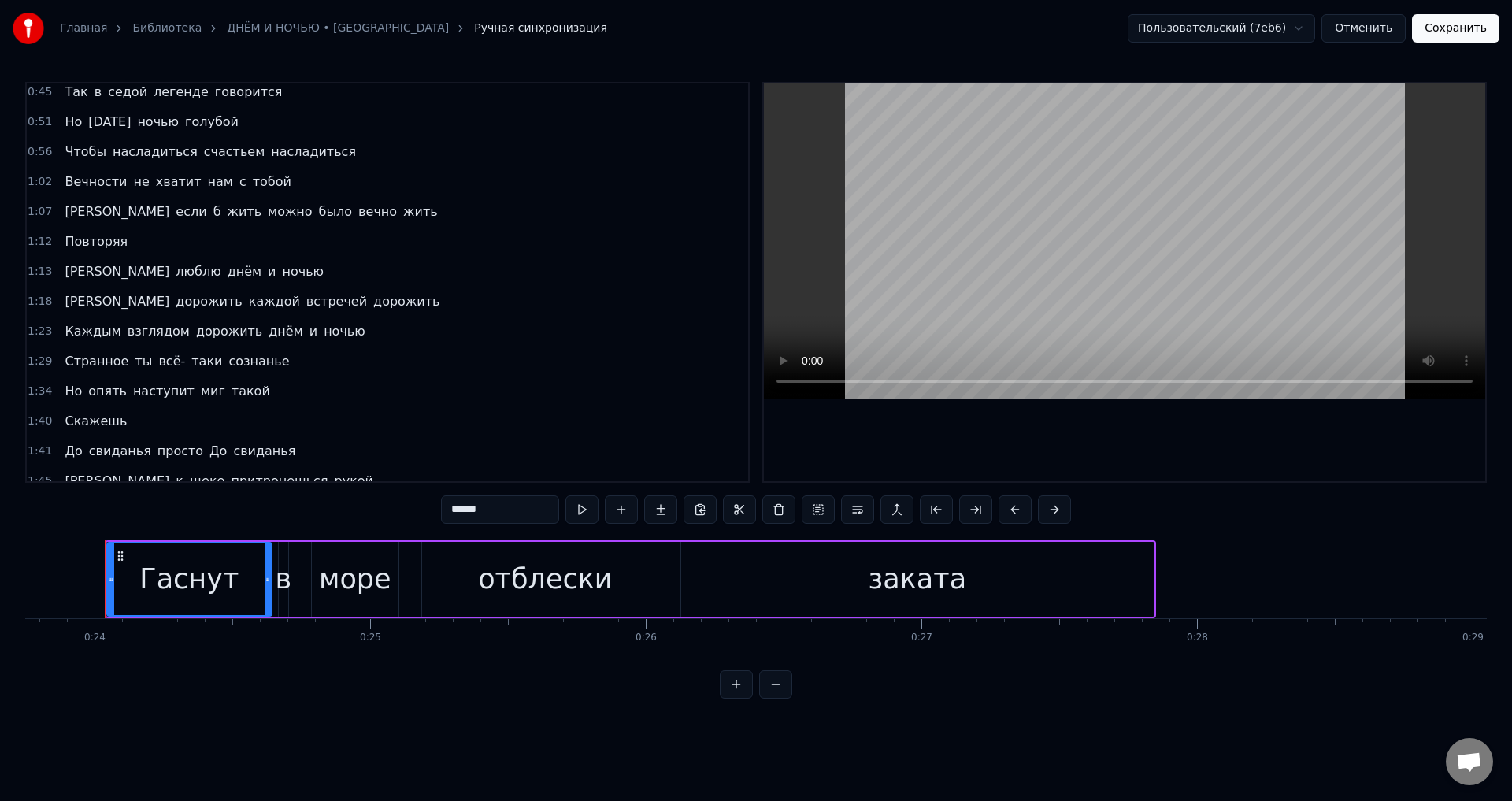
scroll to position [158, 0]
click at [68, 415] on span "Скажешь" at bounding box center [96, 420] width 66 height 18
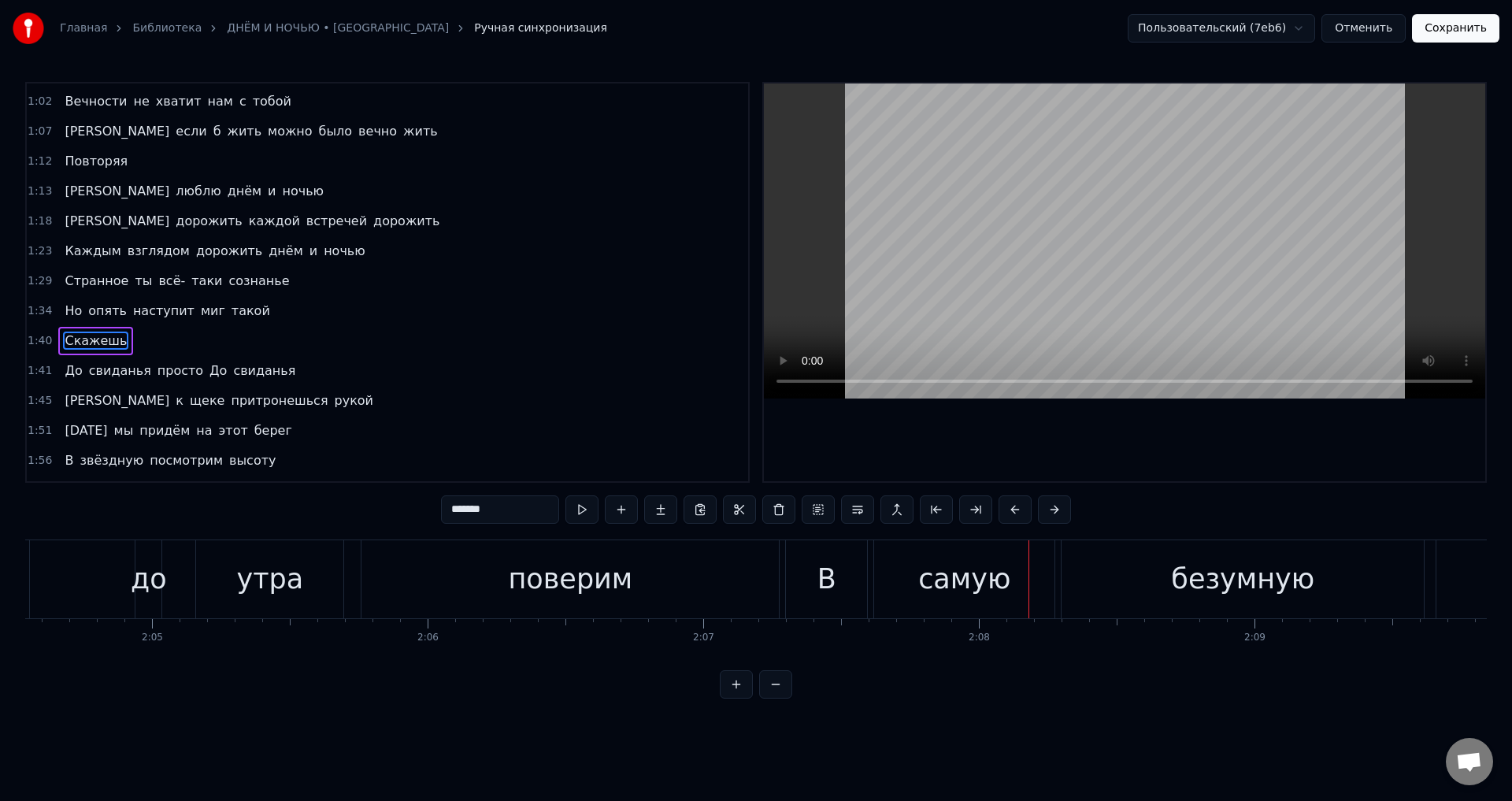
scroll to position [262, 0]
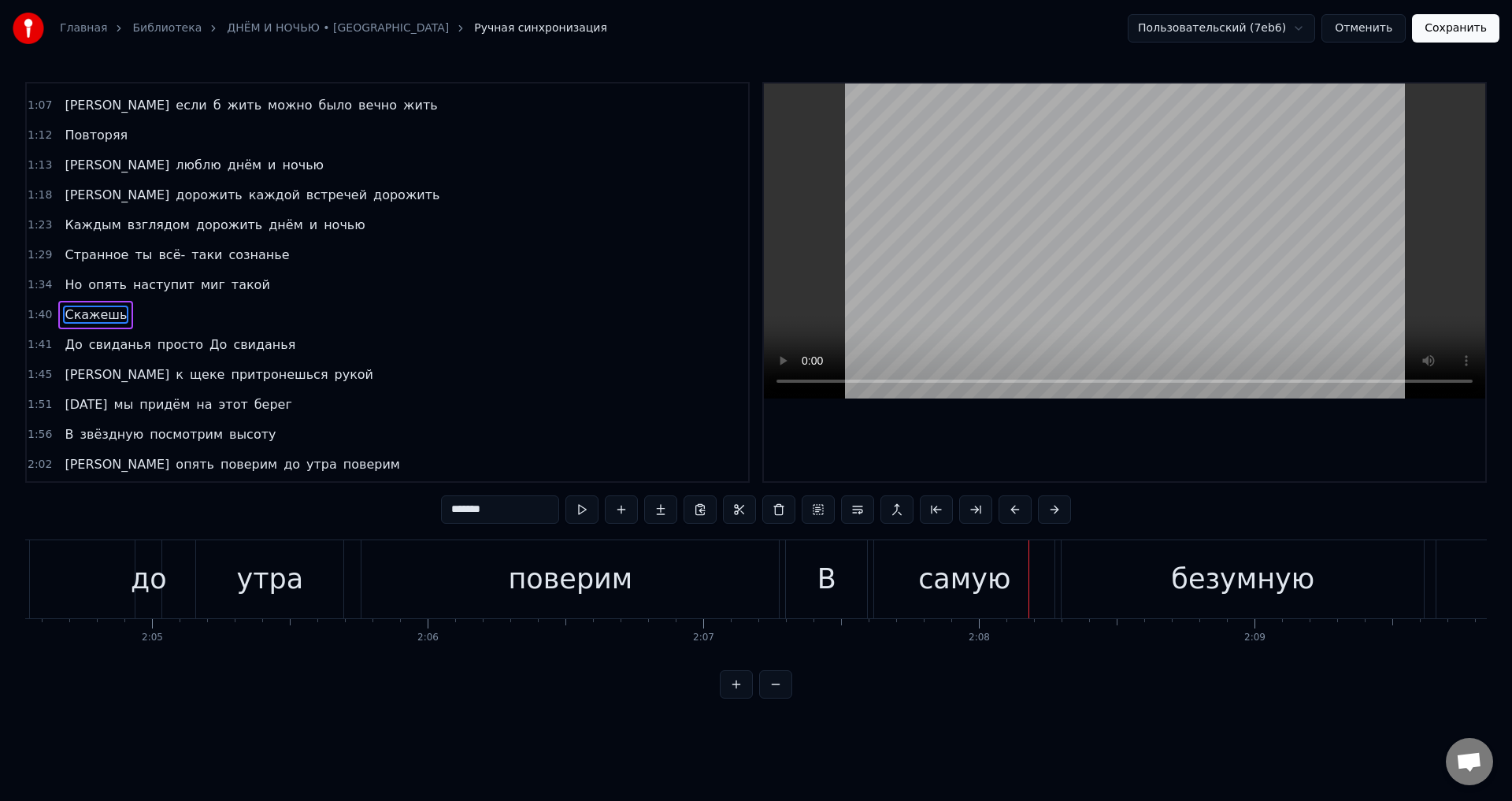
click at [66, 380] on span "[PERSON_NAME]" at bounding box center [117, 374] width 108 height 18
type input "*"
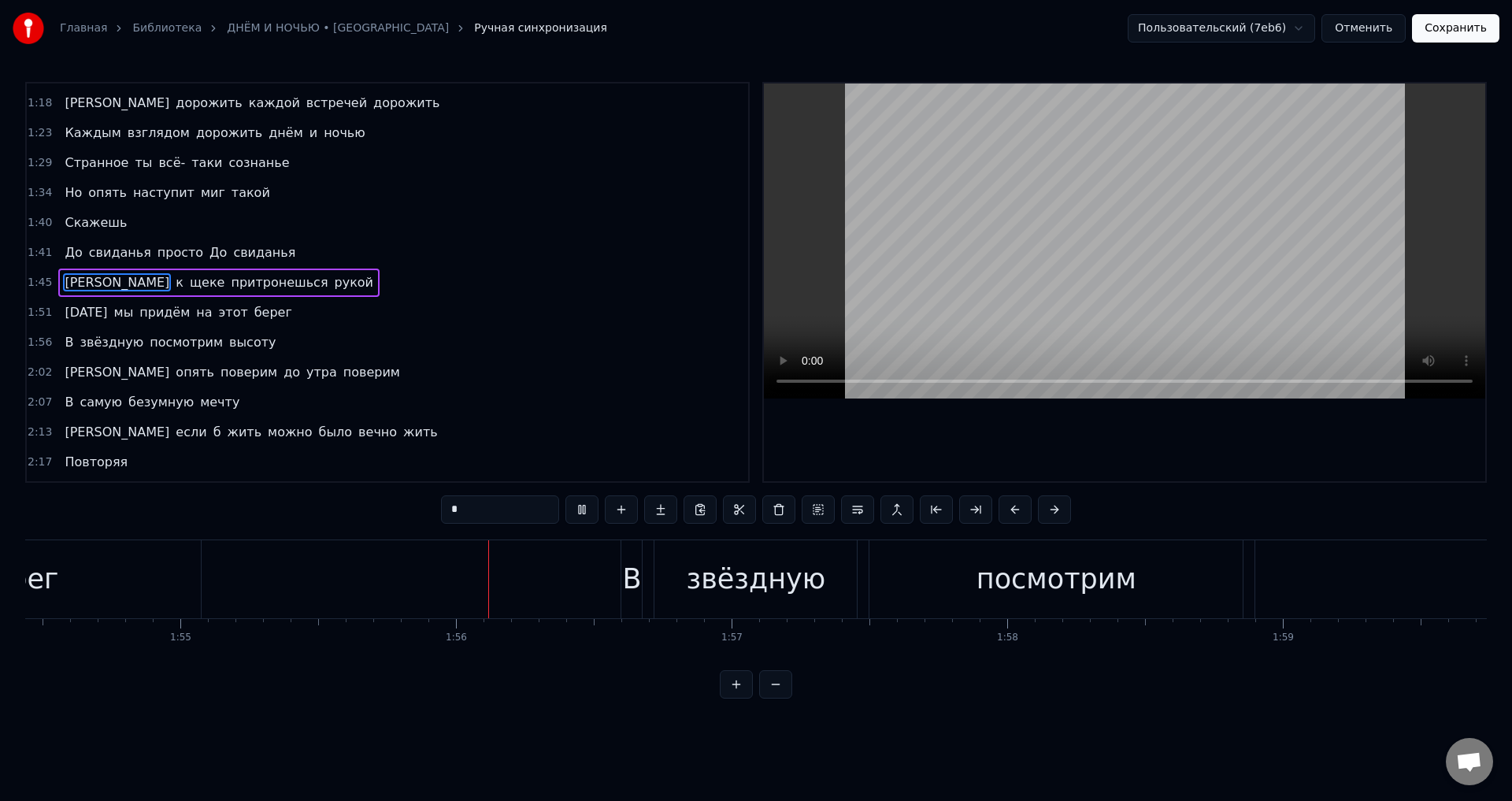
scroll to position [0, 31763]
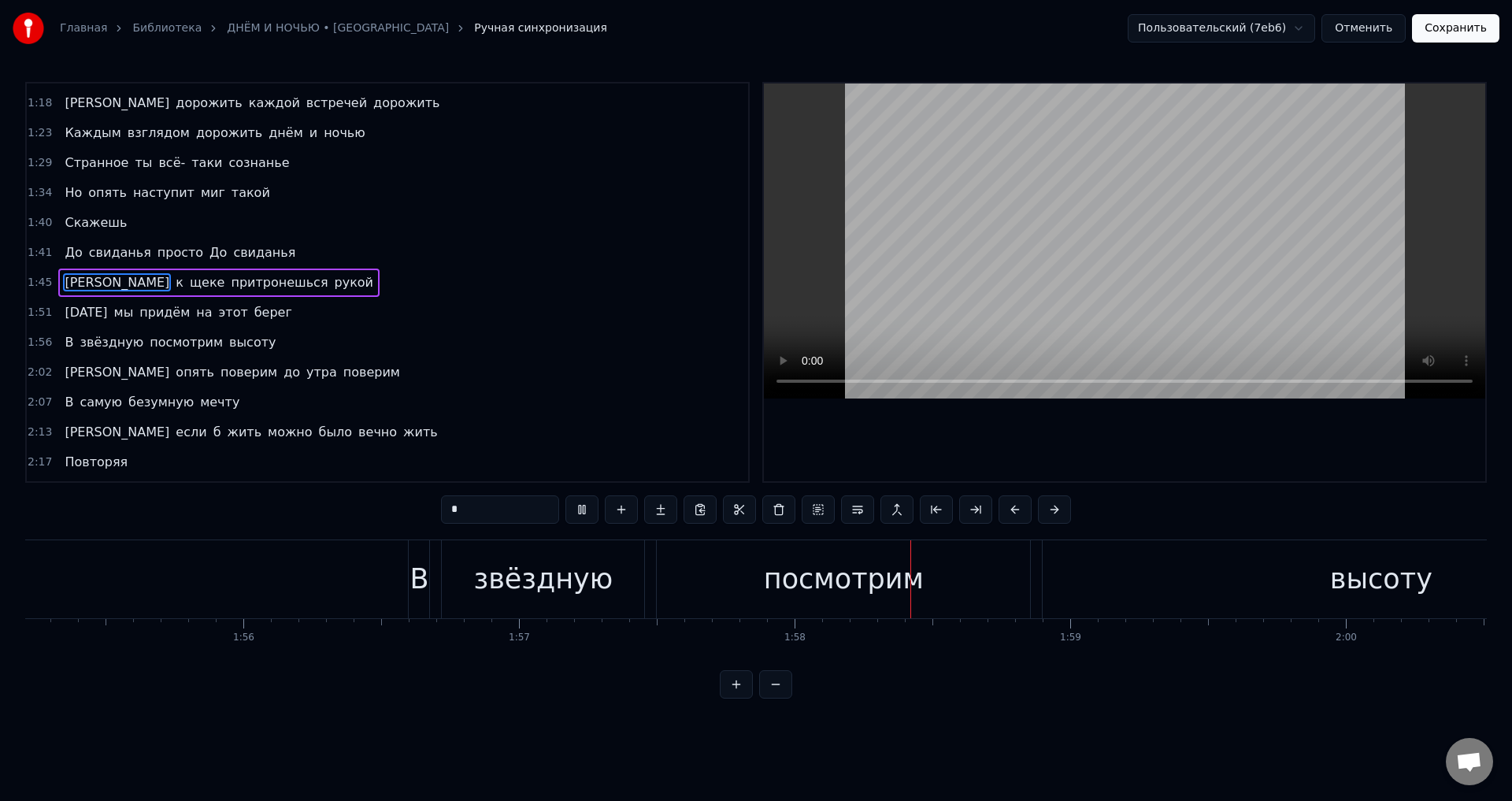
click at [1392, 31] on button "Отменить" at bounding box center [1364, 29] width 84 height 29
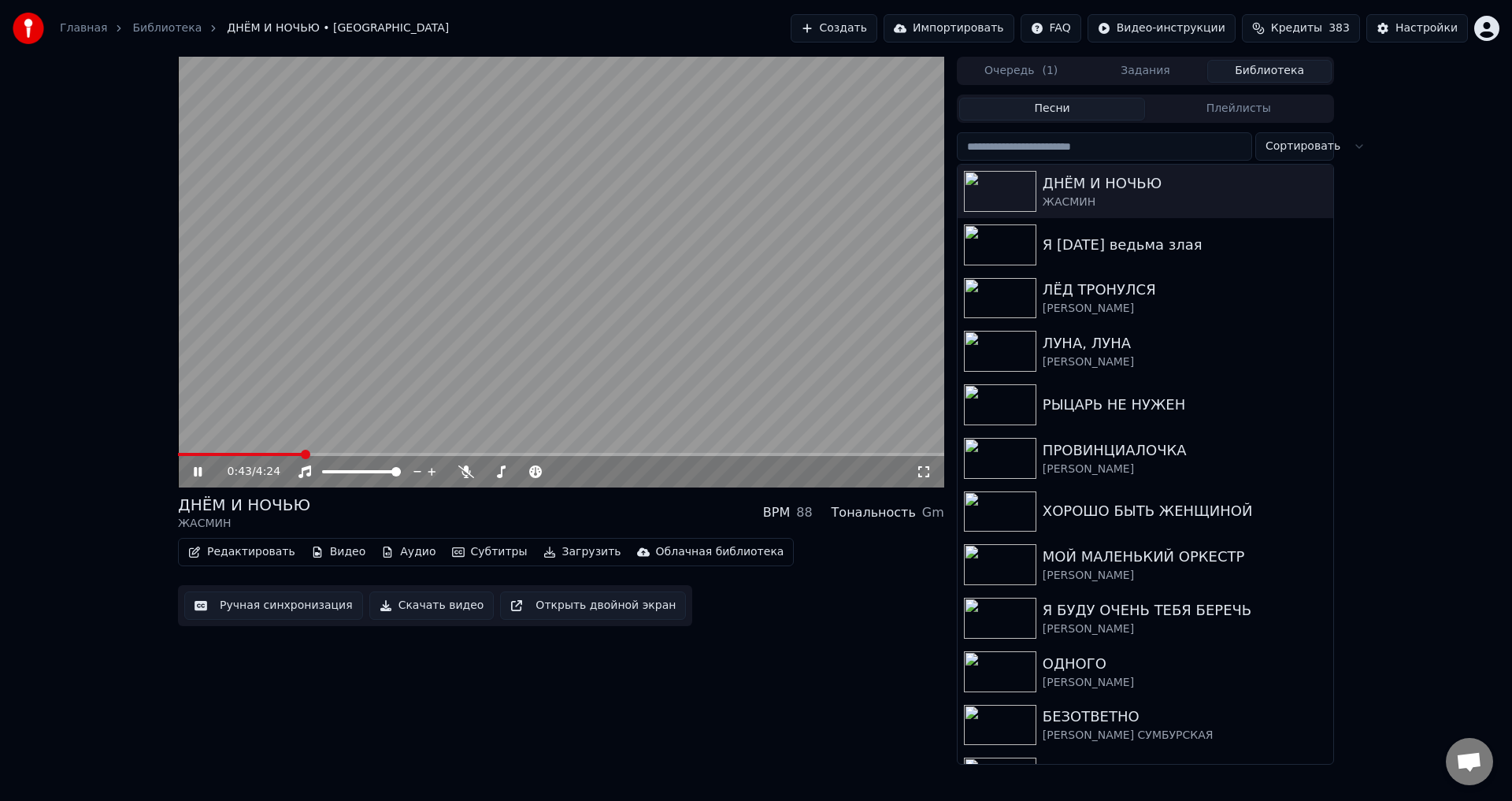
click at [303, 453] on span at bounding box center [561, 454] width 766 height 3
click at [375, 451] on video at bounding box center [561, 272] width 766 height 431
click at [386, 451] on video at bounding box center [561, 272] width 766 height 431
click at [392, 453] on span at bounding box center [561, 454] width 766 height 3
click at [448, 453] on span at bounding box center [561, 454] width 766 height 3
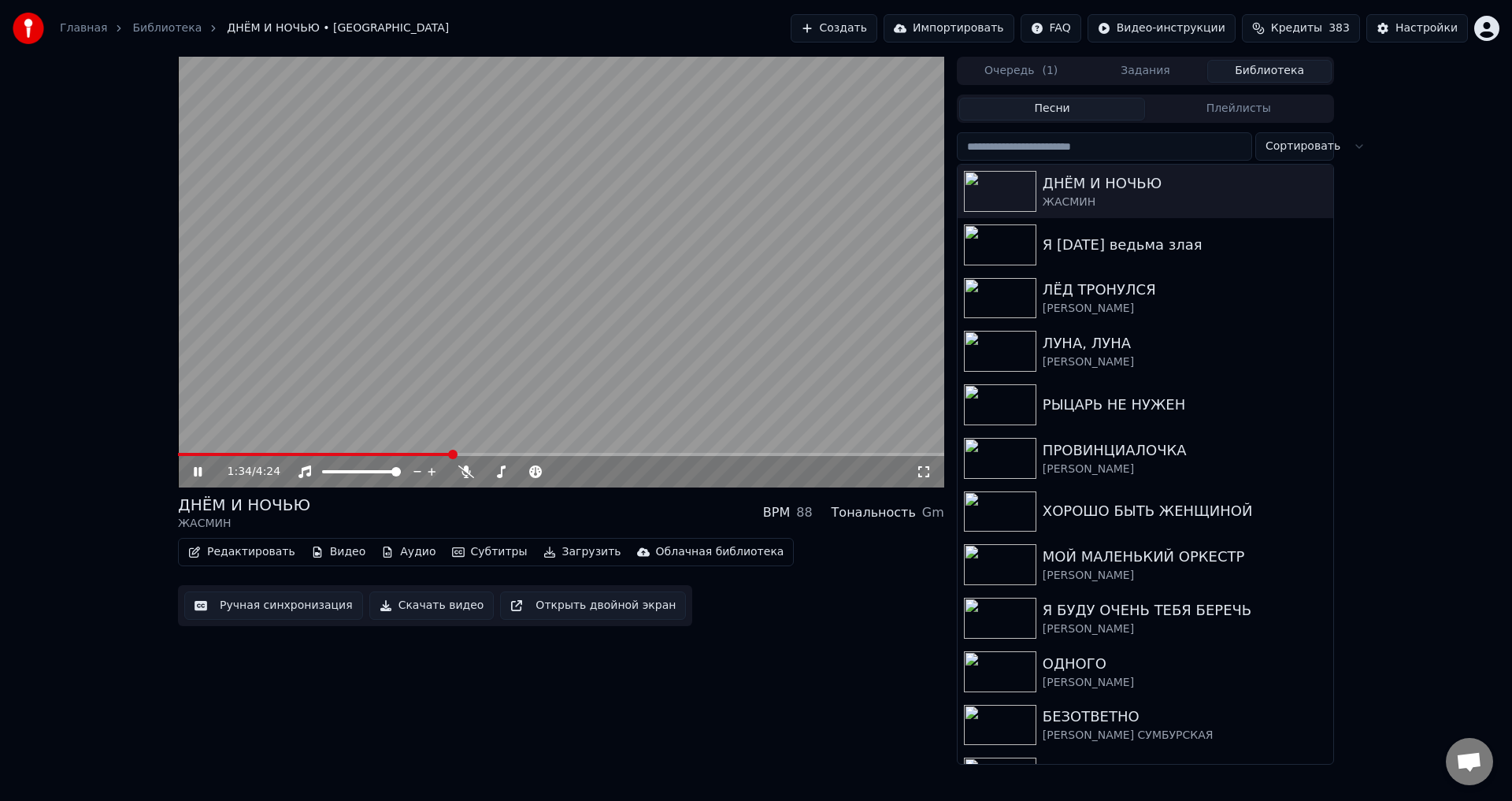
click at [921, 467] on icon at bounding box center [923, 471] width 11 height 11
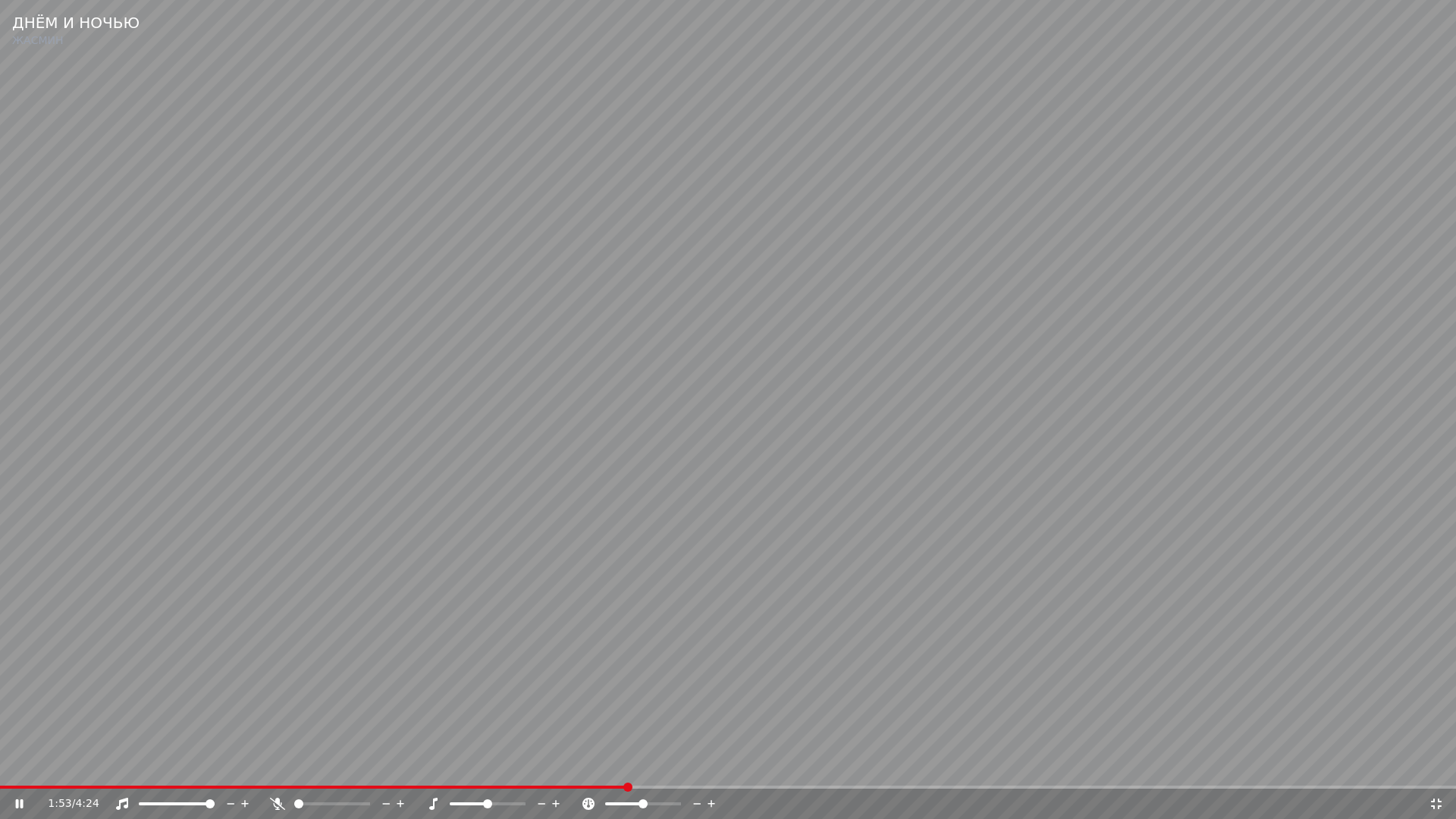
click at [170, 661] on video at bounding box center [728, 409] width 1456 height 819
click at [523, 770] on div "1:54 / 4:24" at bounding box center [728, 804] width 1456 height 31
click at [523, 770] on span at bounding box center [261, 787] width 523 height 3
click at [608, 680] on video at bounding box center [728, 409] width 1456 height 819
click at [574, 623] on video at bounding box center [728, 409] width 1456 height 819
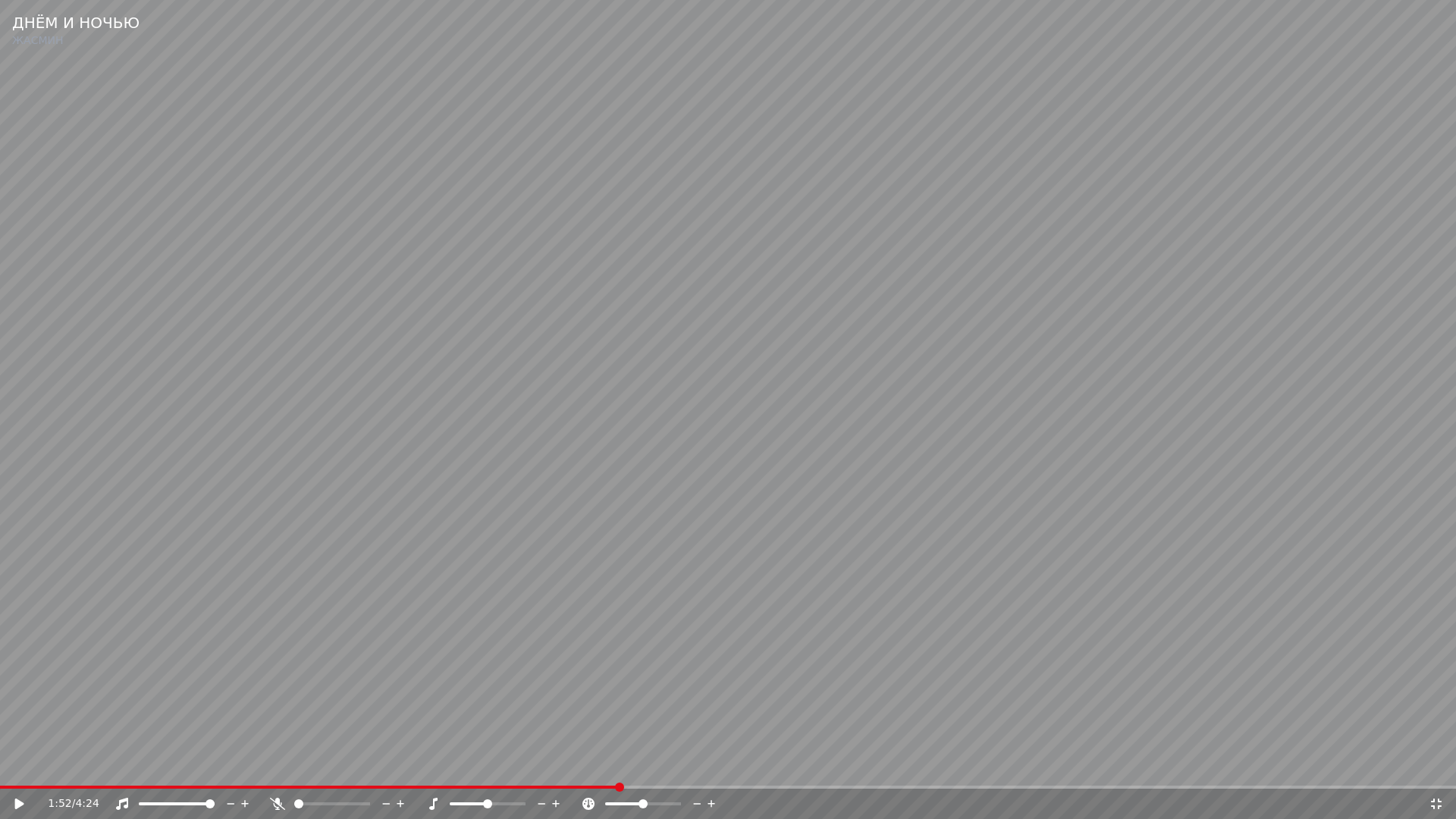
click at [1436, 770] on icon at bounding box center [1437, 804] width 15 height 12
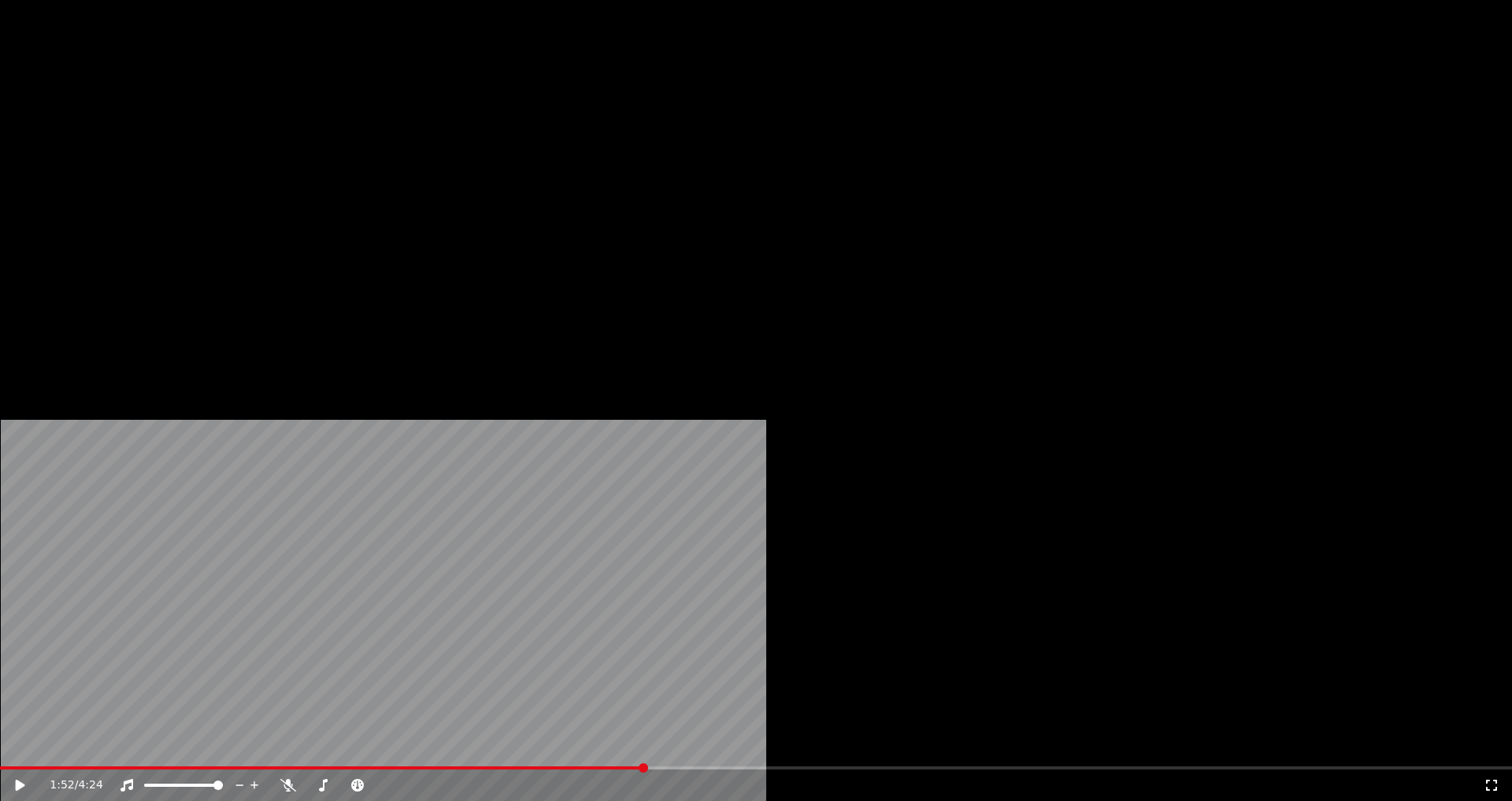
click at [230, 133] on button "Редактировать" at bounding box center [242, 121] width 120 height 22
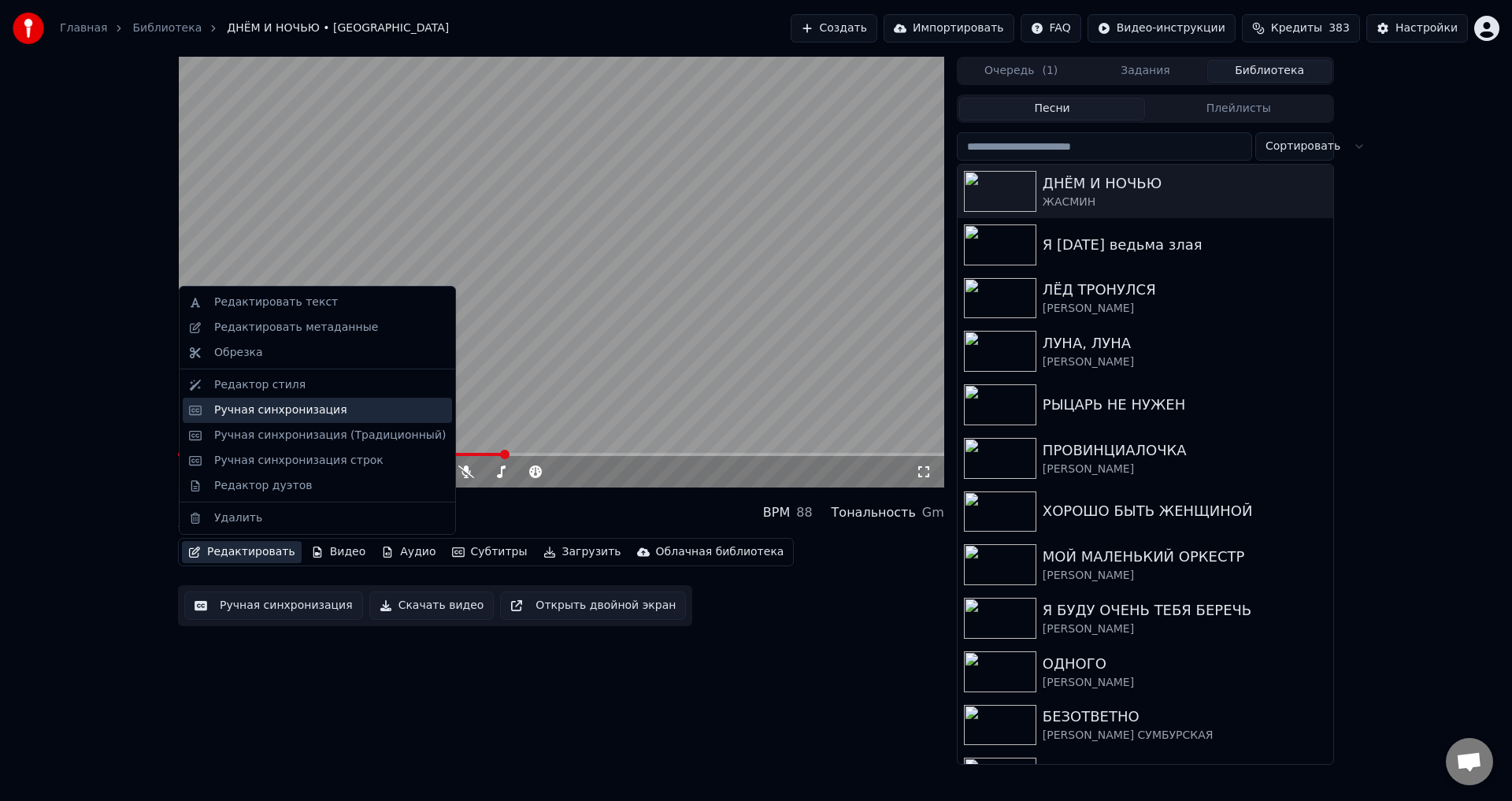
click at [247, 416] on div "Ручная синхронизация" at bounding box center [281, 410] width 133 height 16
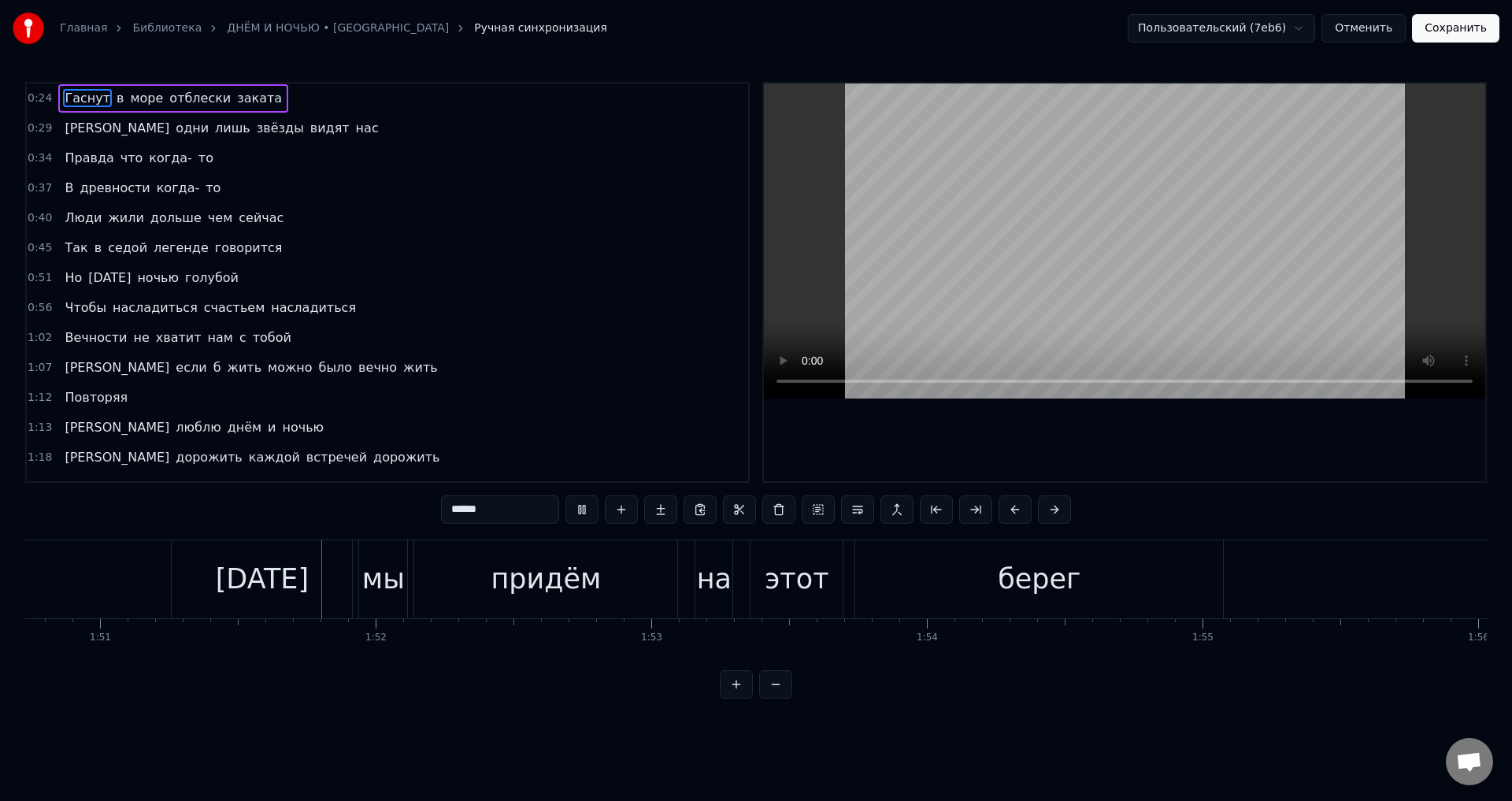
scroll to position [0, 30547]
drag, startPoint x: 211, startPoint y: 582, endPoint x: 191, endPoint y: 582, distance: 20.0
click at [210, 582] on div "[DATE]" at bounding box center [243, 579] width 93 height 42
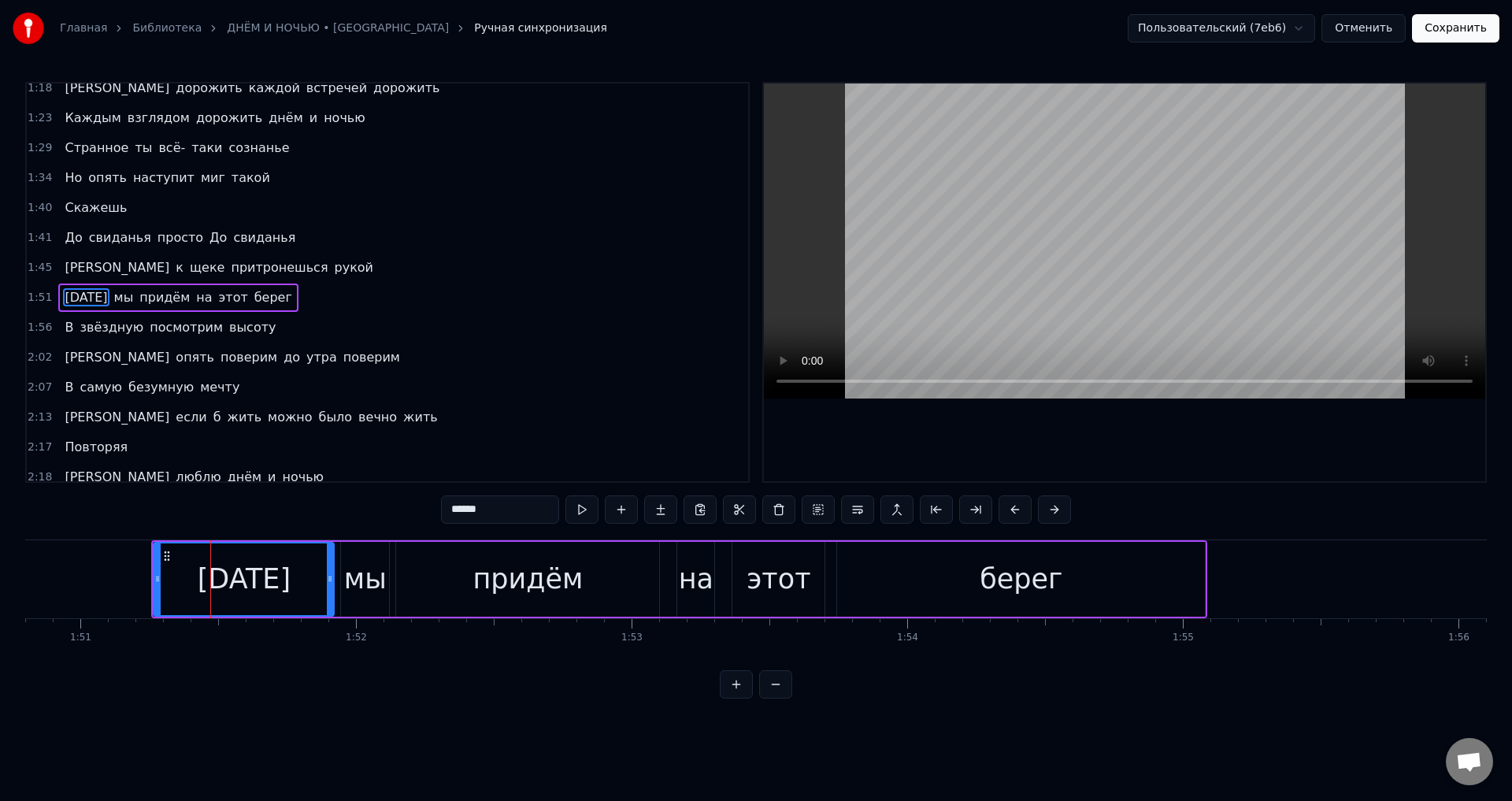
scroll to position [385, 0]
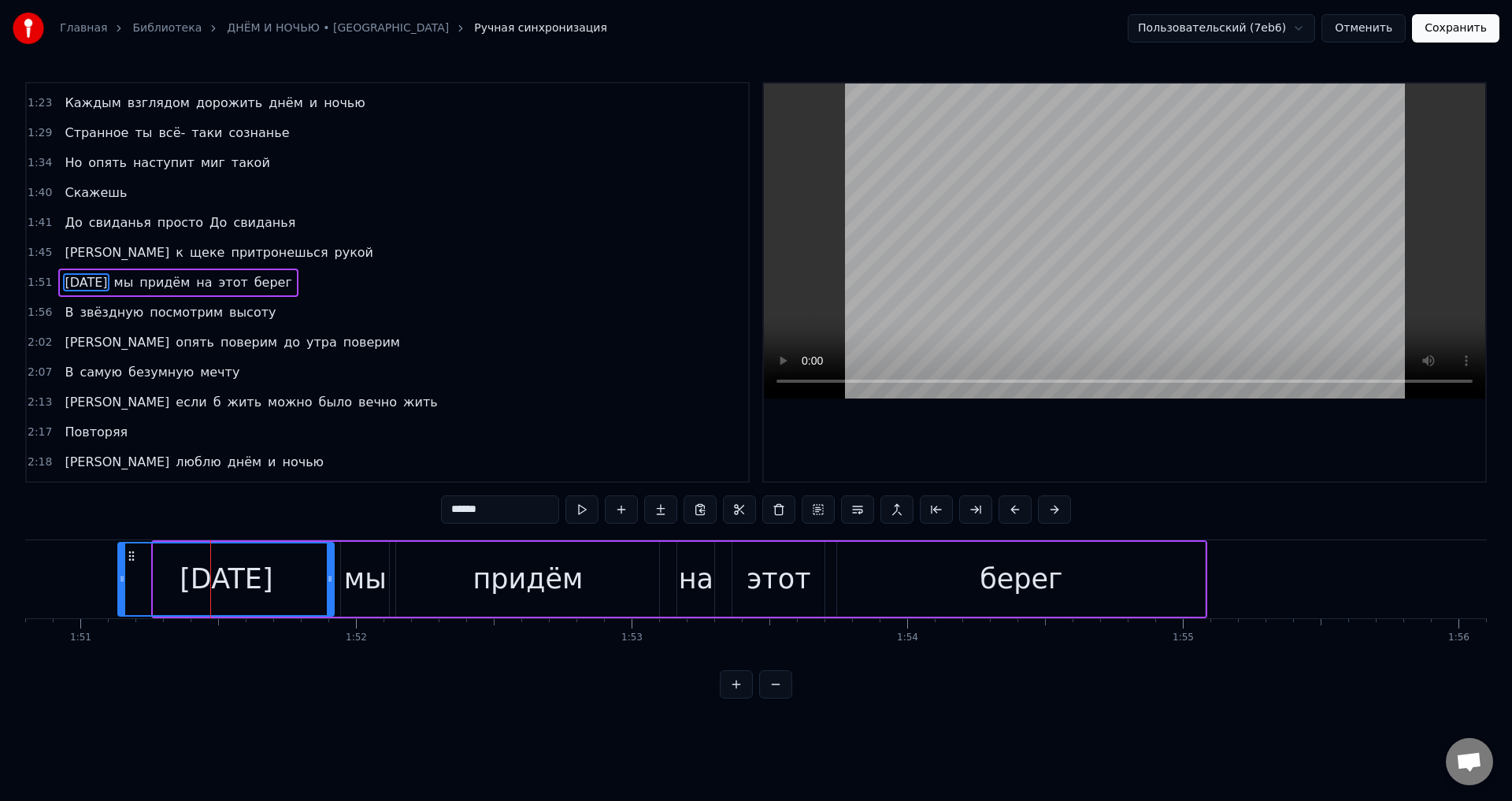
drag, startPoint x: 157, startPoint y: 580, endPoint x: 121, endPoint y: 577, distance: 36.1
click at [121, 577] on icon at bounding box center [123, 578] width 7 height 13
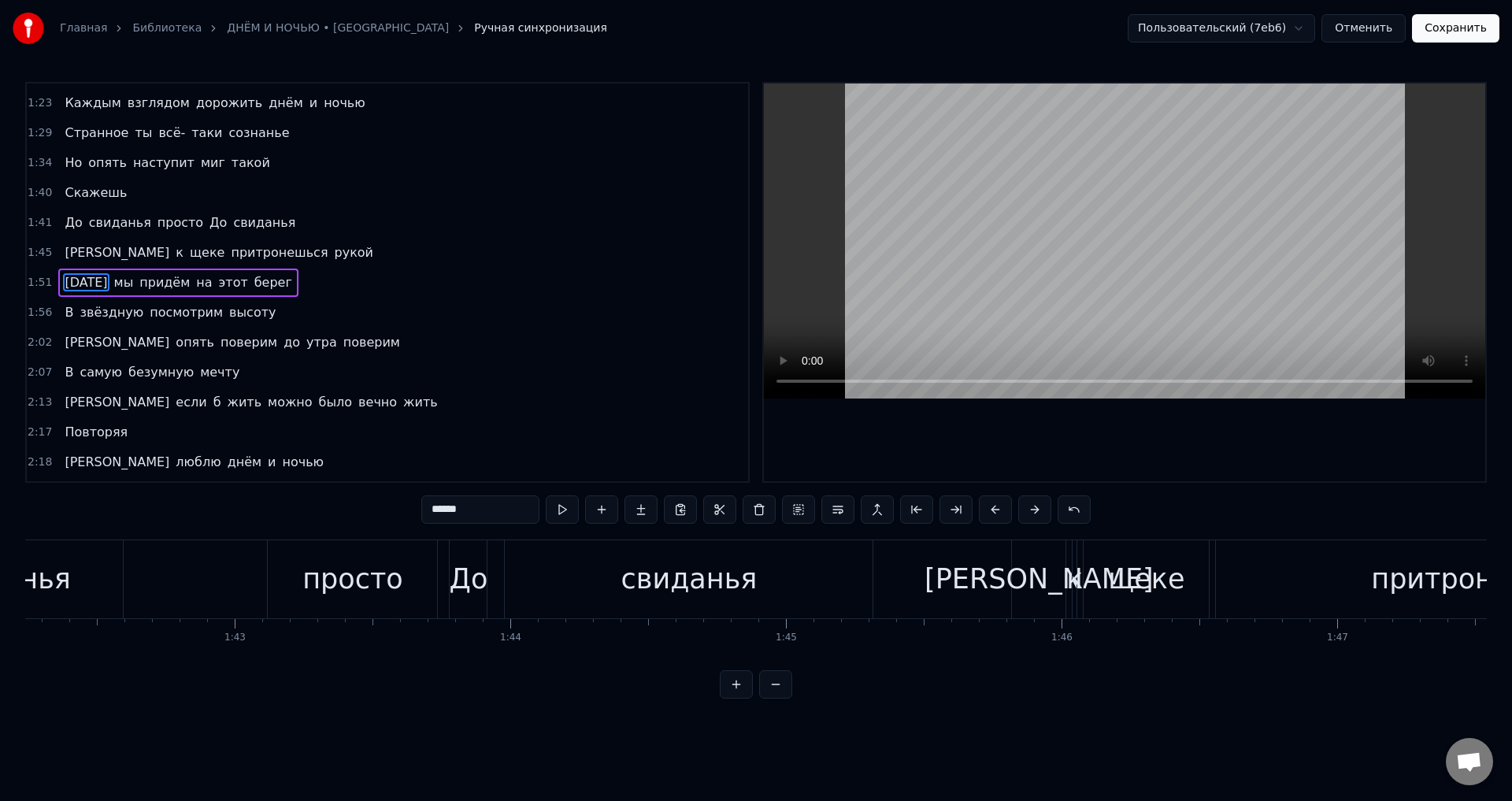
scroll to position [0, 27787]
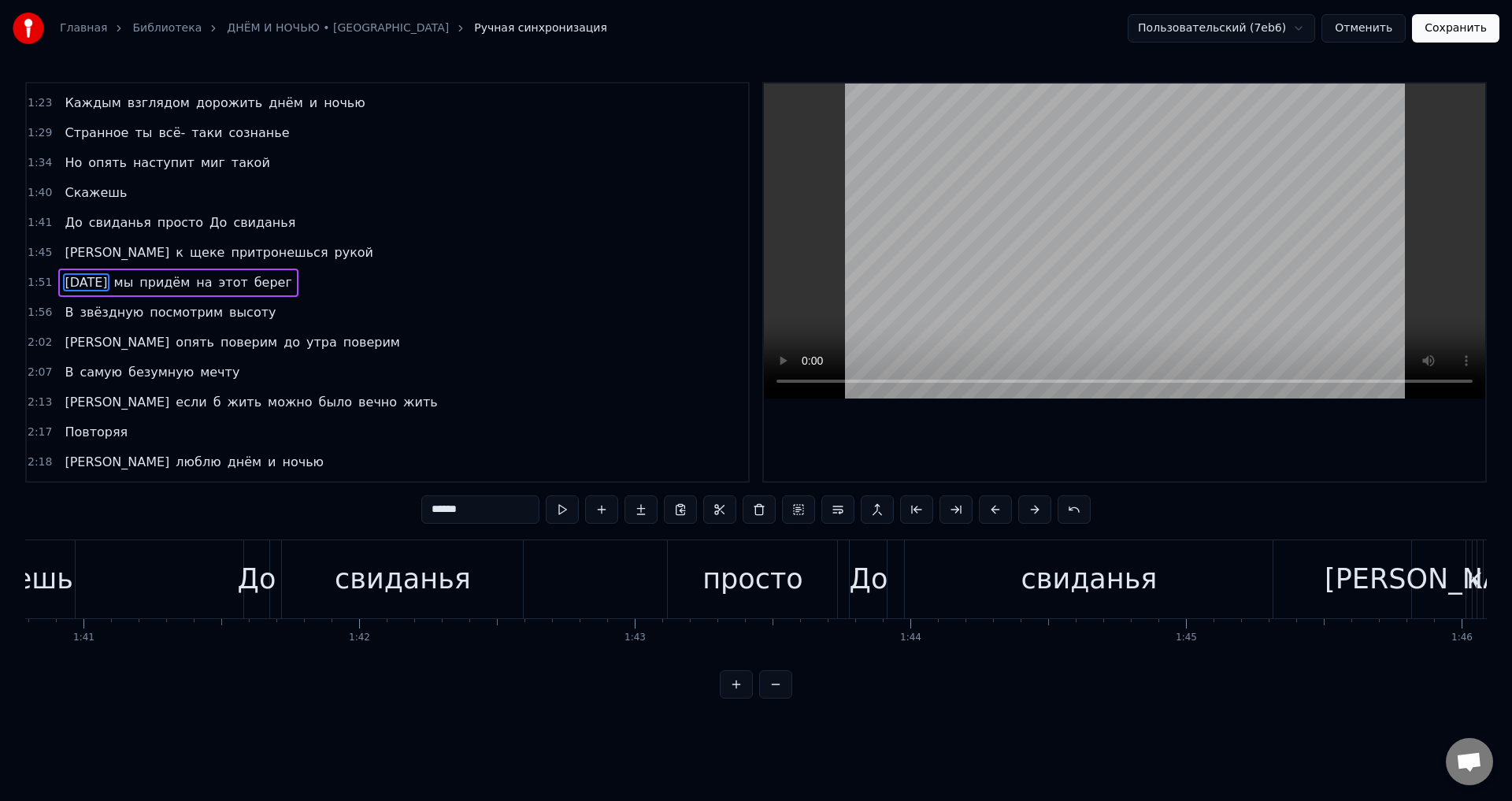
click at [738, 568] on div "просто" at bounding box center [753, 579] width 101 height 42
type input "******"
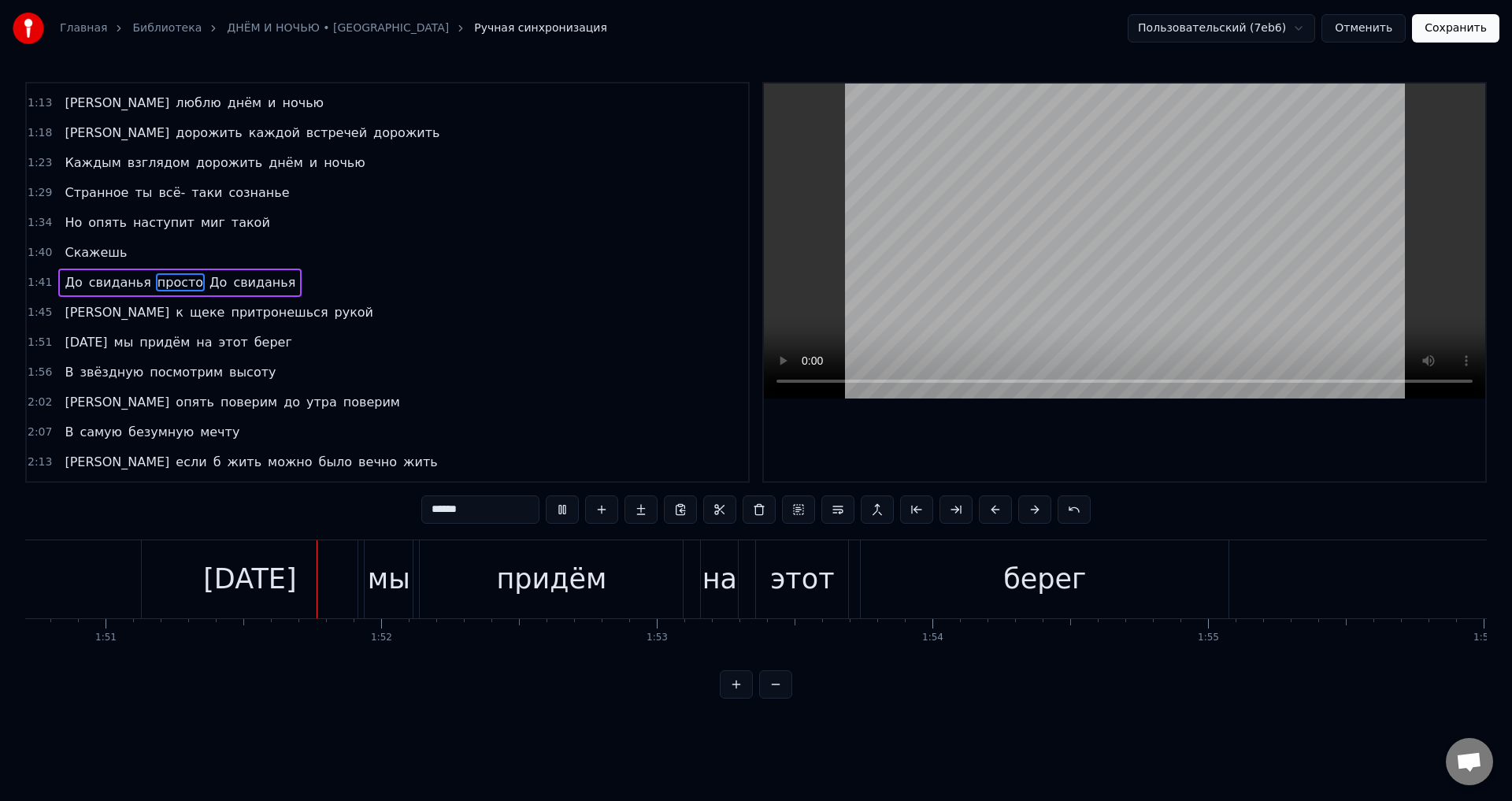
scroll to position [0, 30524]
click at [942, 342] on video at bounding box center [1125, 240] width 722 height 315
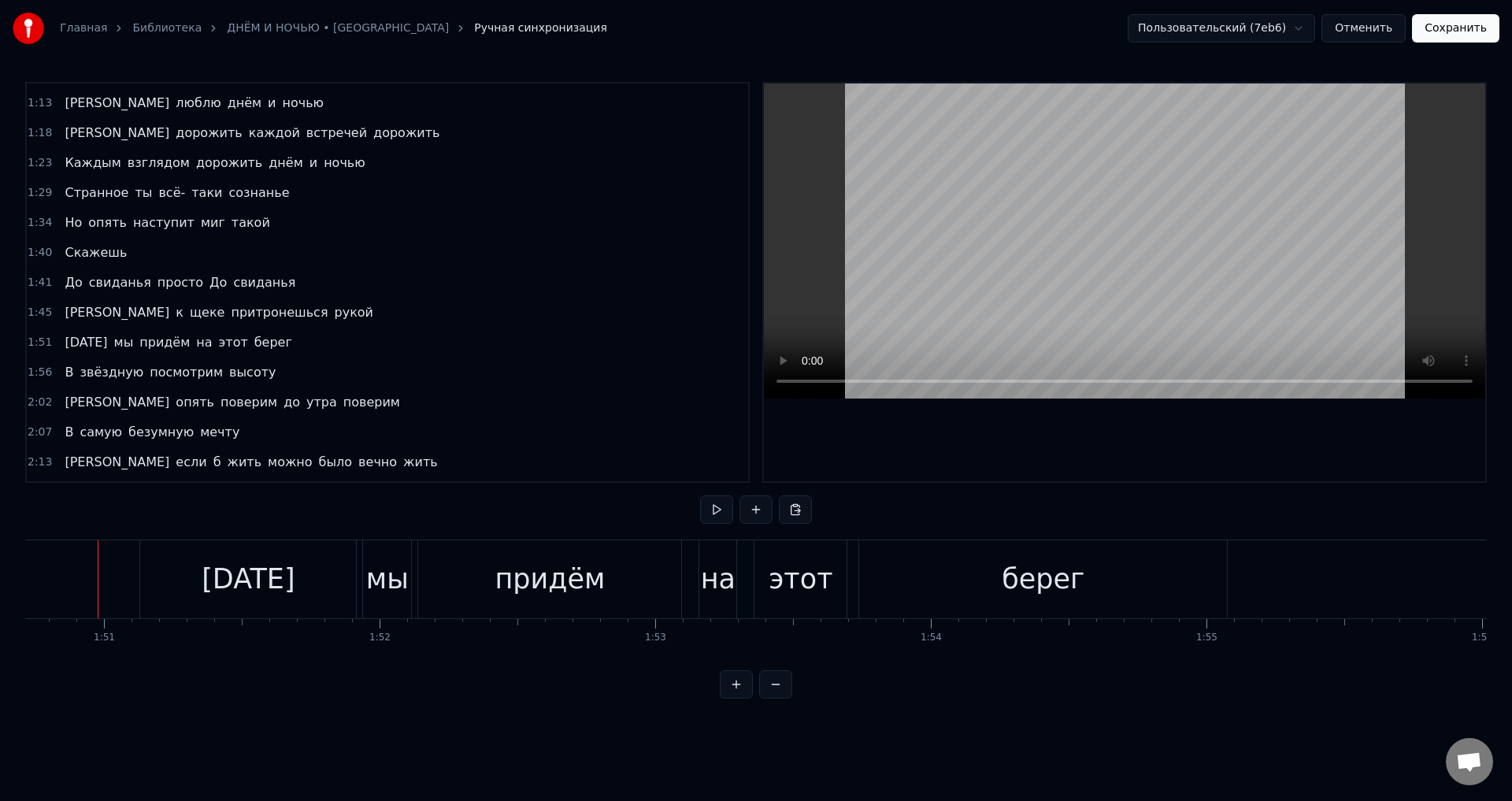
scroll to position [0, 30518]
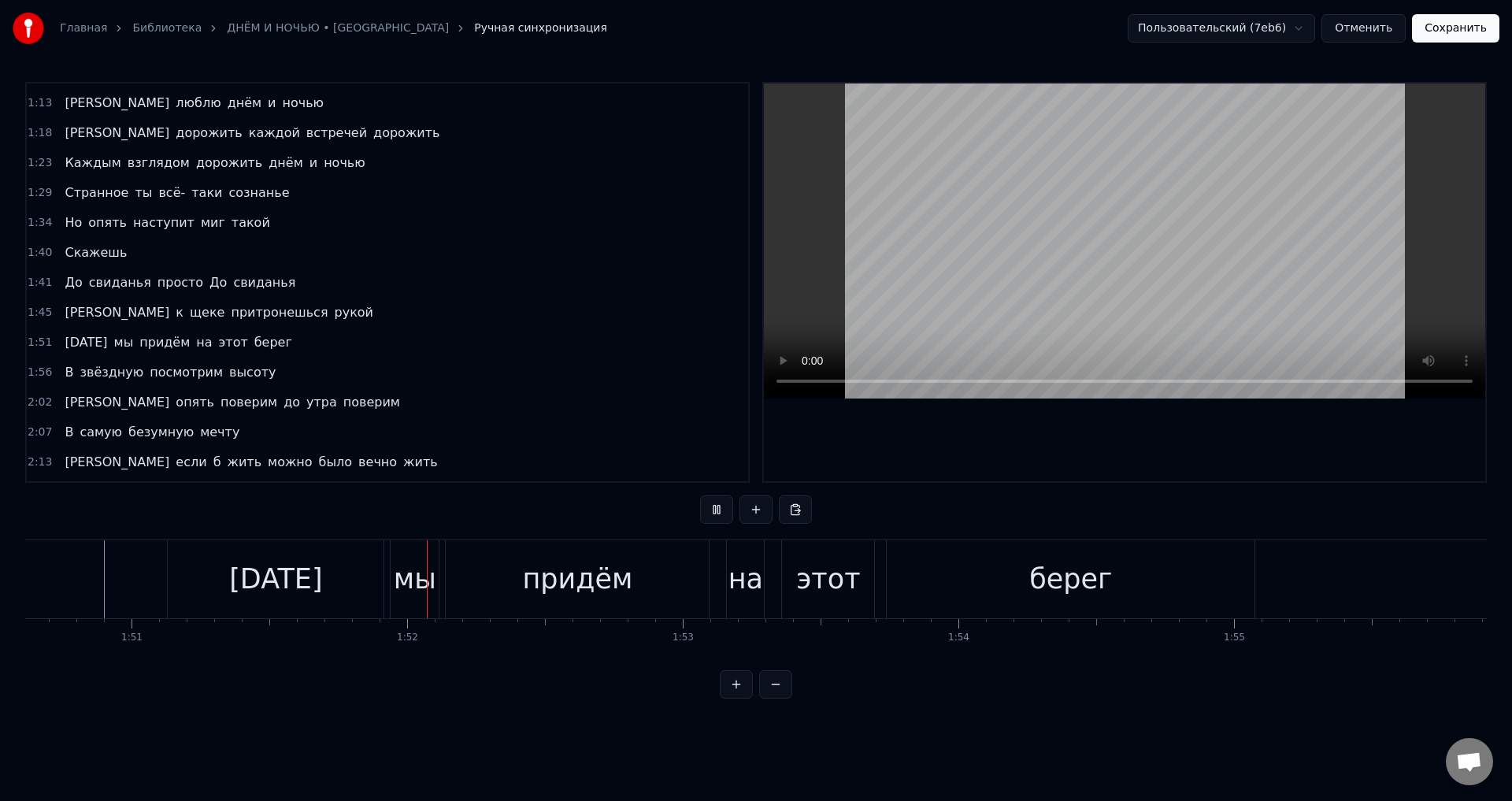
click at [996, 316] on video at bounding box center [1125, 240] width 722 height 315
click at [1457, 36] on button "Сохранить" at bounding box center [1456, 29] width 87 height 29
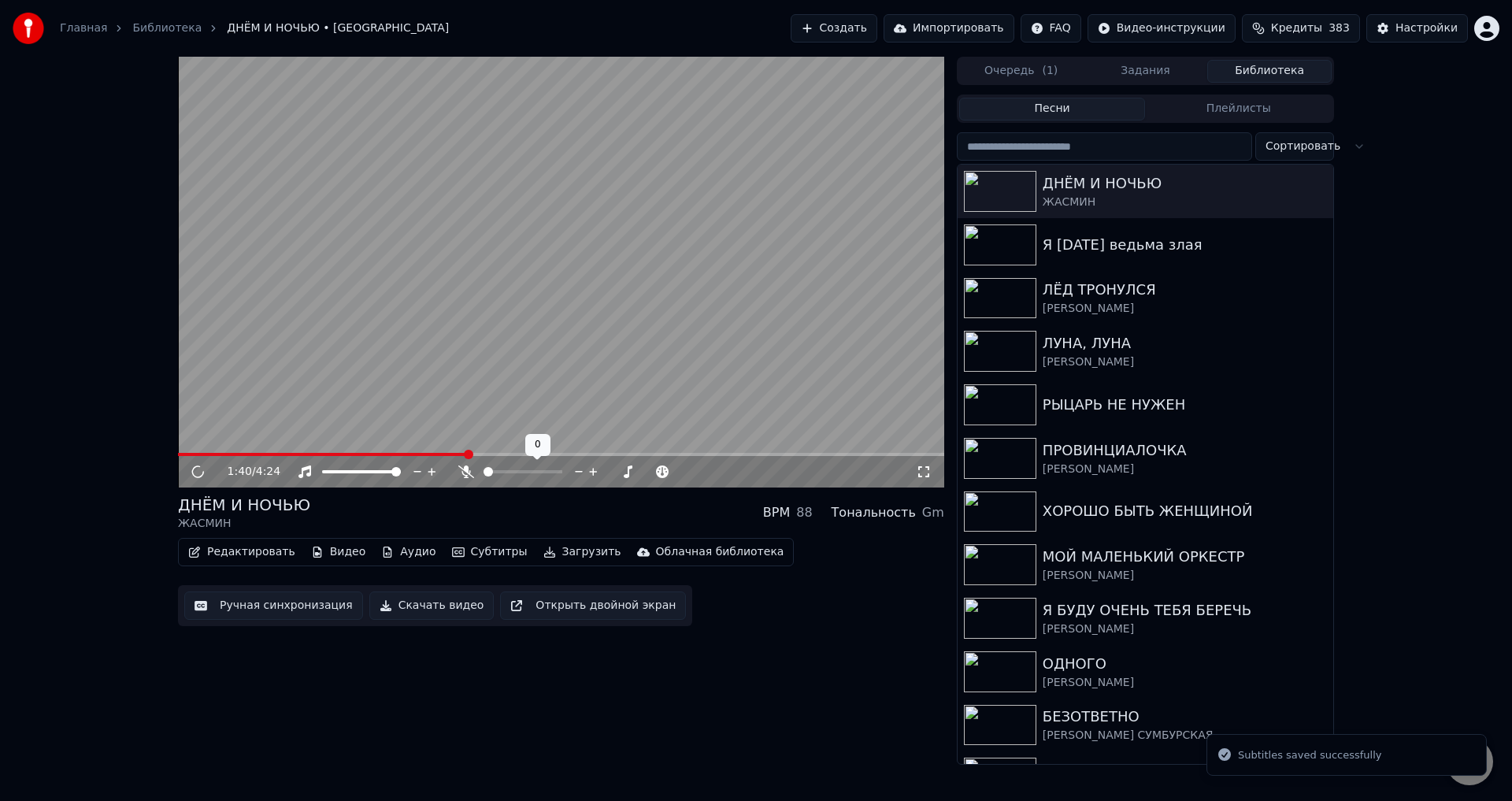
click at [469, 453] on span at bounding box center [561, 454] width 766 height 3
click at [924, 473] on icon at bounding box center [924, 471] width 16 height 13
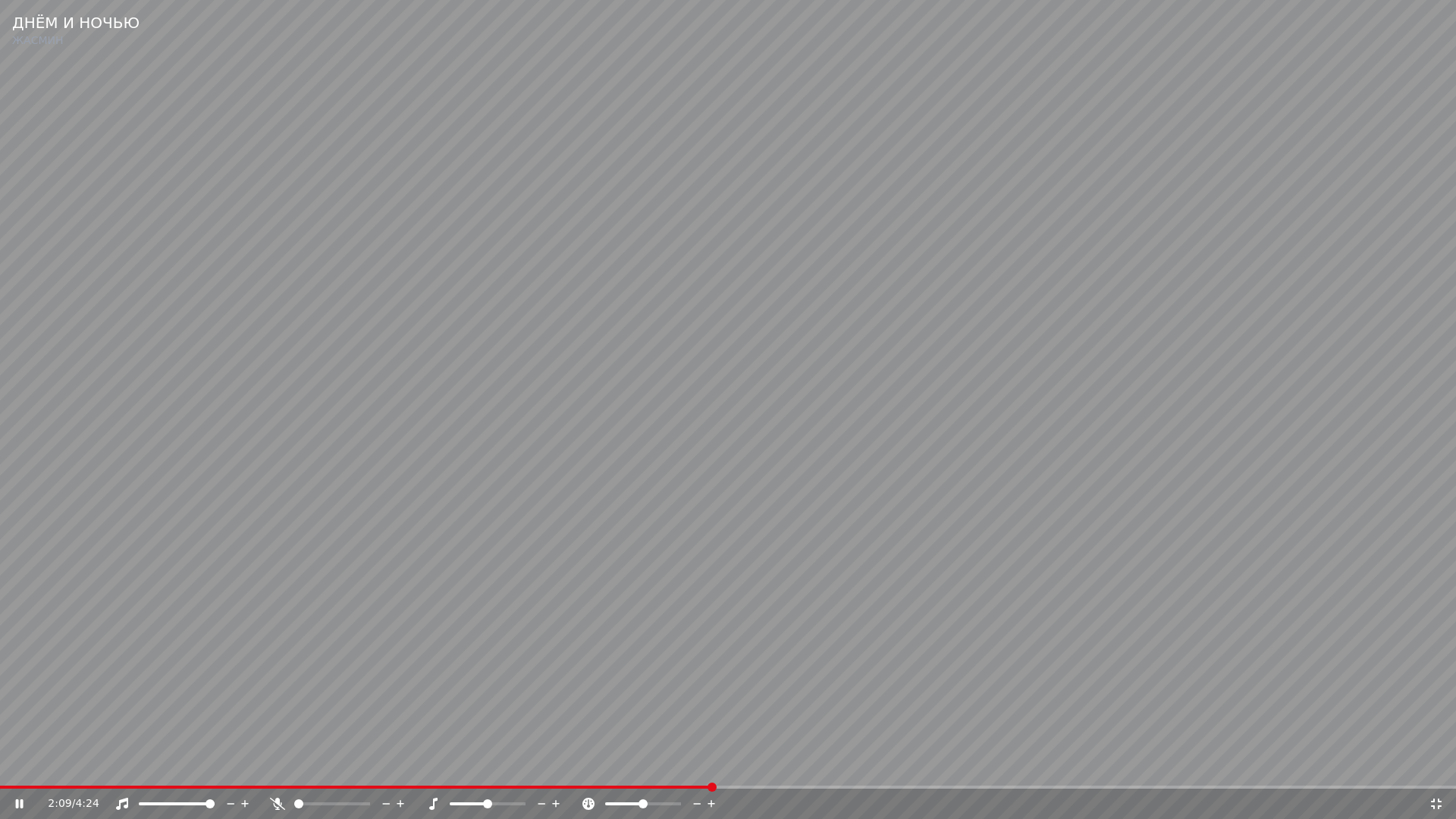
click at [713, 454] on video at bounding box center [728, 409] width 1456 height 819
click at [605, 770] on video at bounding box center [728, 409] width 1456 height 819
click at [607, 770] on span at bounding box center [358, 787] width 715 height 3
click at [788, 722] on video at bounding box center [728, 409] width 1456 height 819
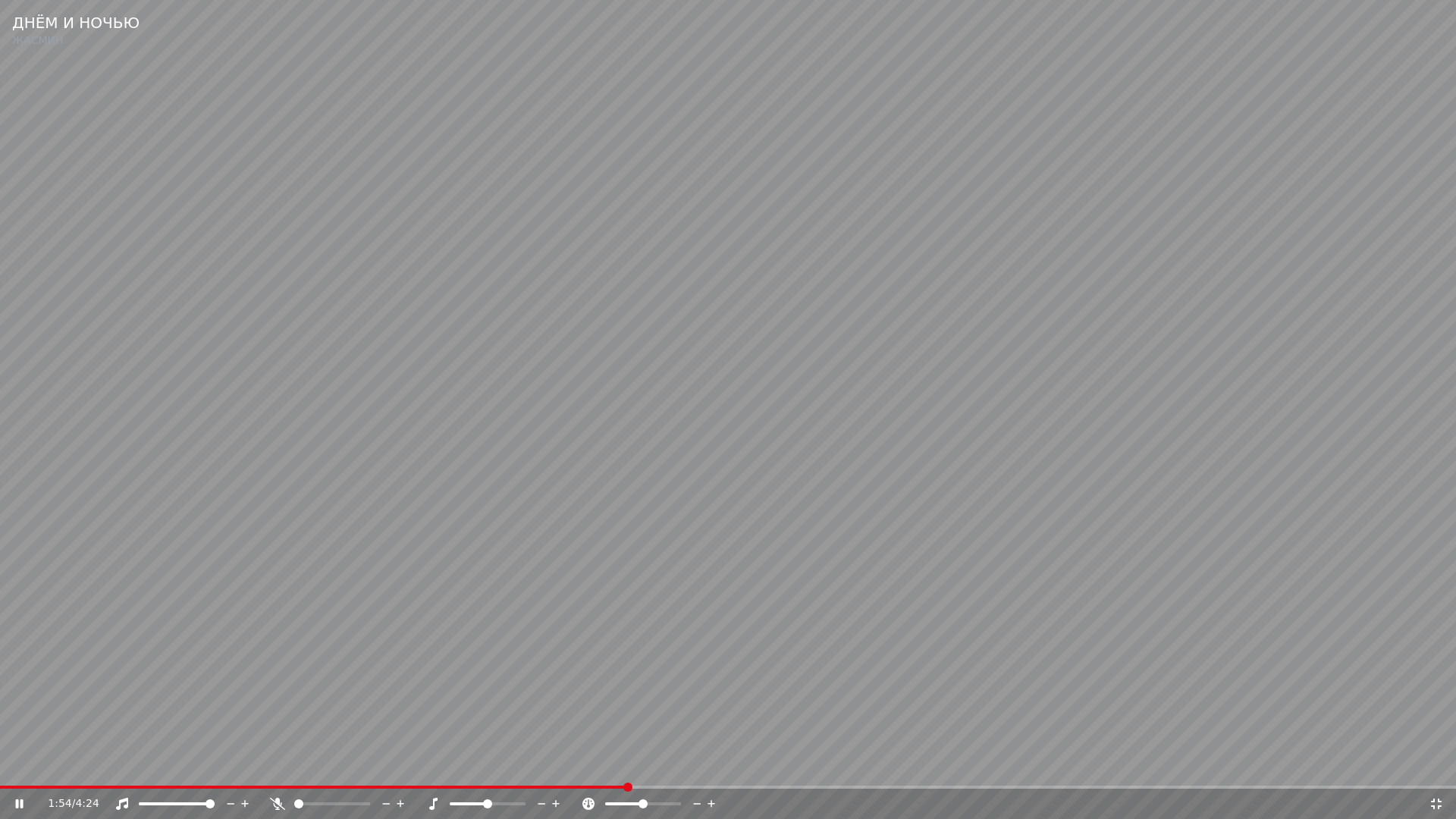
click at [568, 770] on span at bounding box center [314, 787] width 628 height 3
click at [713, 741] on video at bounding box center [728, 409] width 1456 height 819
click at [923, 686] on video at bounding box center [728, 409] width 1456 height 819
click at [645, 770] on span at bounding box center [362, 787] width 726 height 3
click at [766, 728] on video at bounding box center [728, 409] width 1456 height 819
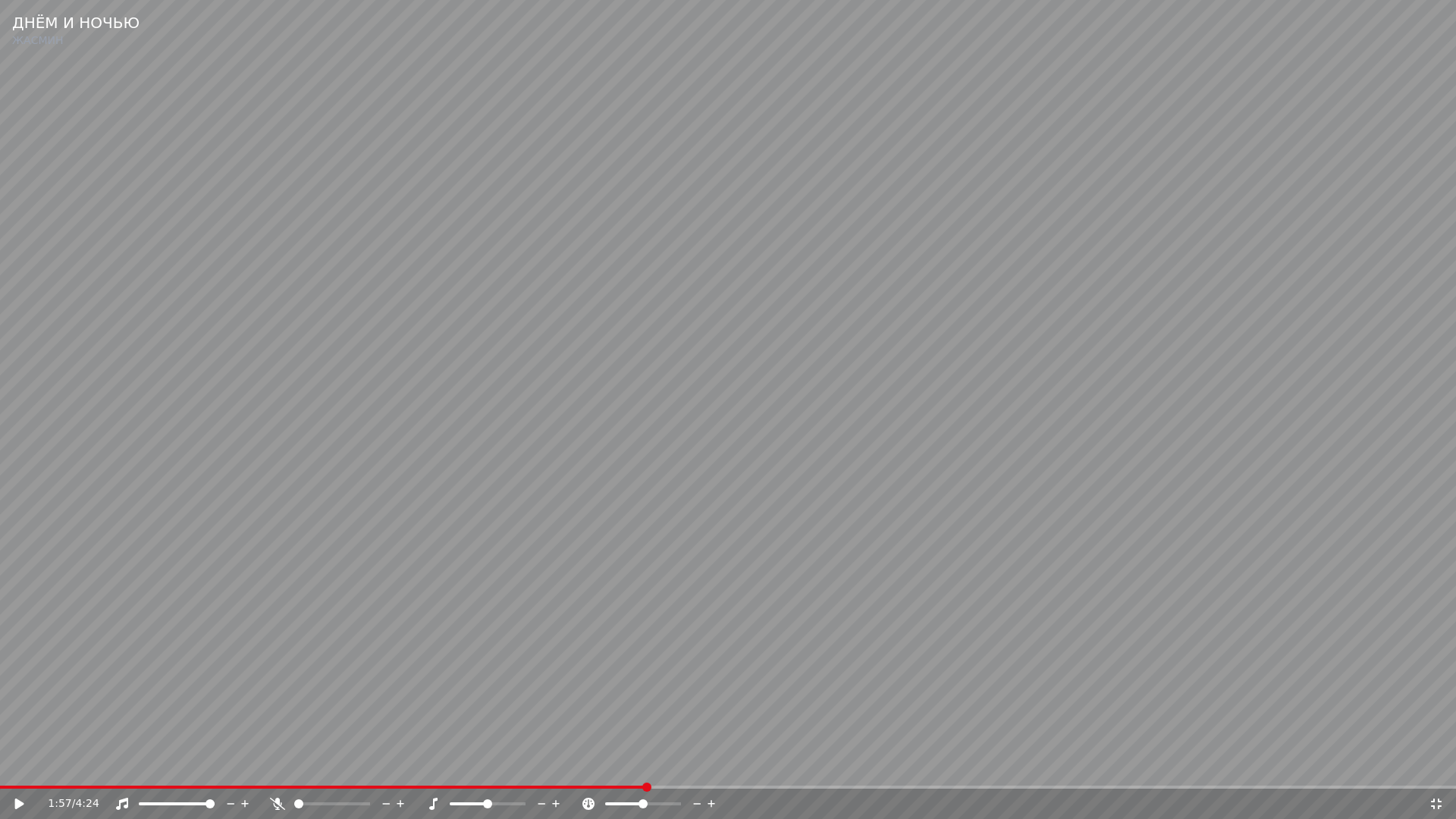
click at [869, 704] on video at bounding box center [728, 409] width 1456 height 819
click at [298, 476] on video at bounding box center [728, 409] width 1456 height 819
click at [1431, 770] on icon at bounding box center [1437, 804] width 15 height 12
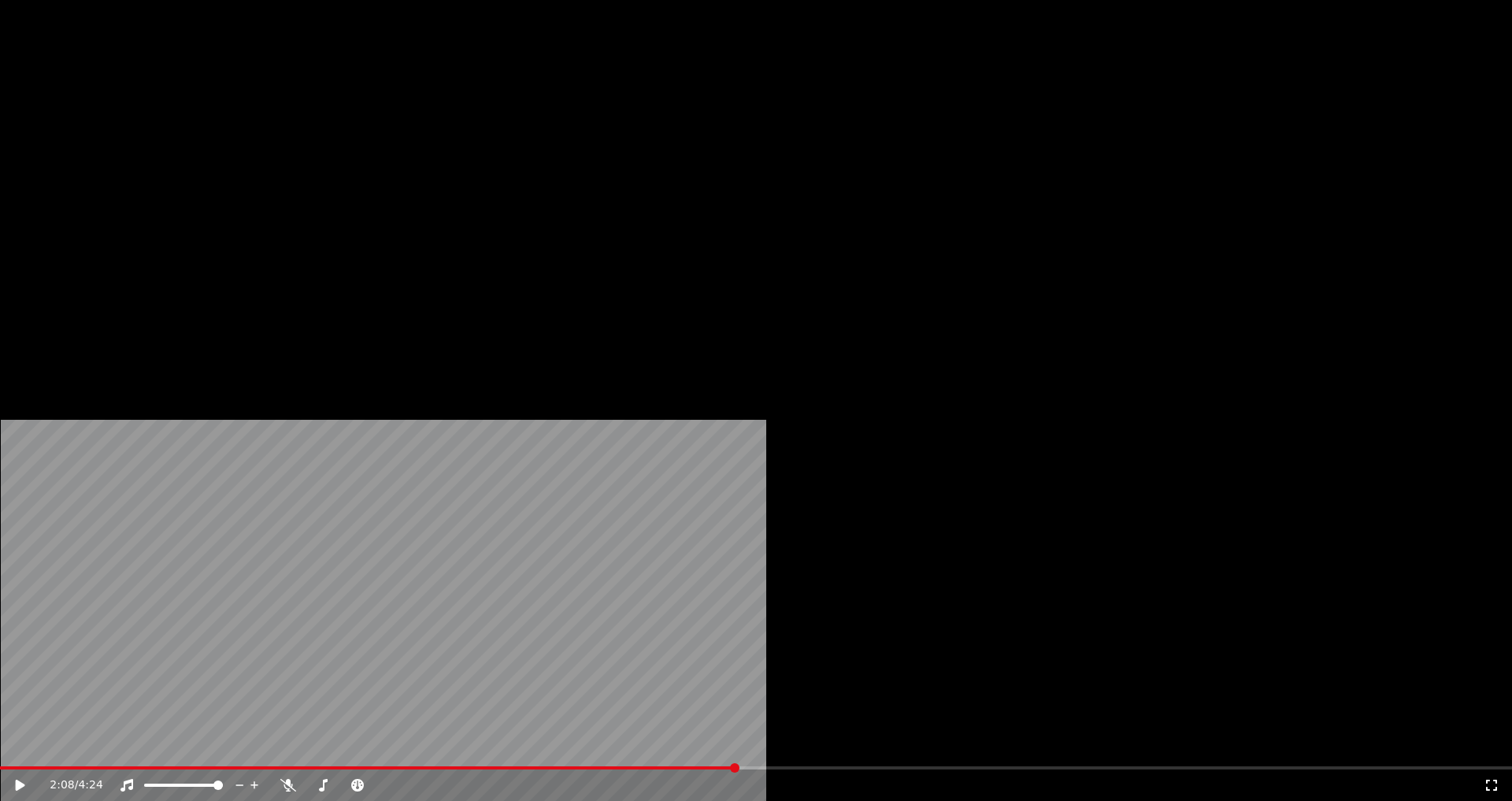
click at [215, 133] on button "Редактировать" at bounding box center [242, 121] width 120 height 22
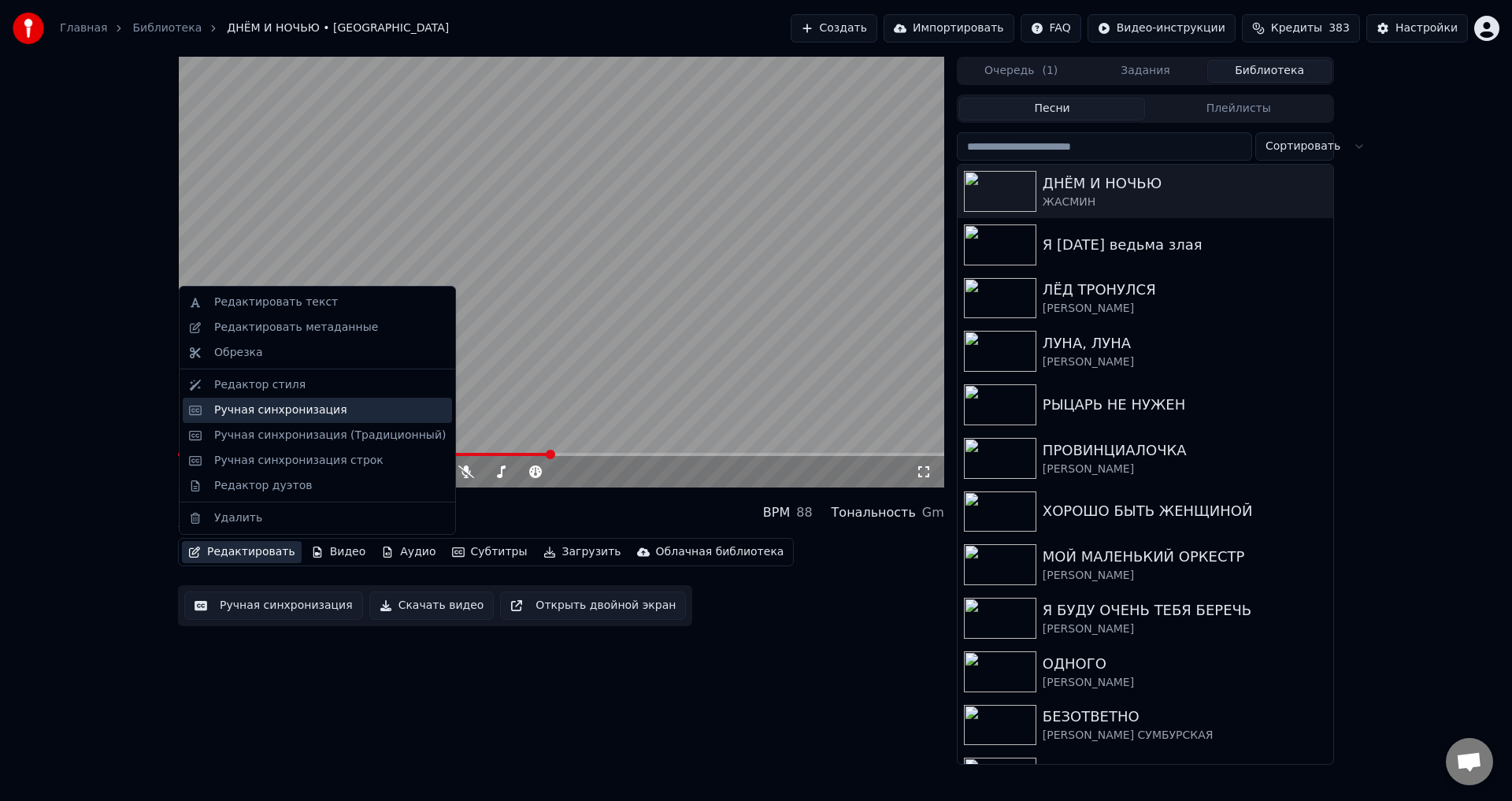
click at [238, 410] on div "Ручная синхронизация" at bounding box center [281, 410] width 133 height 16
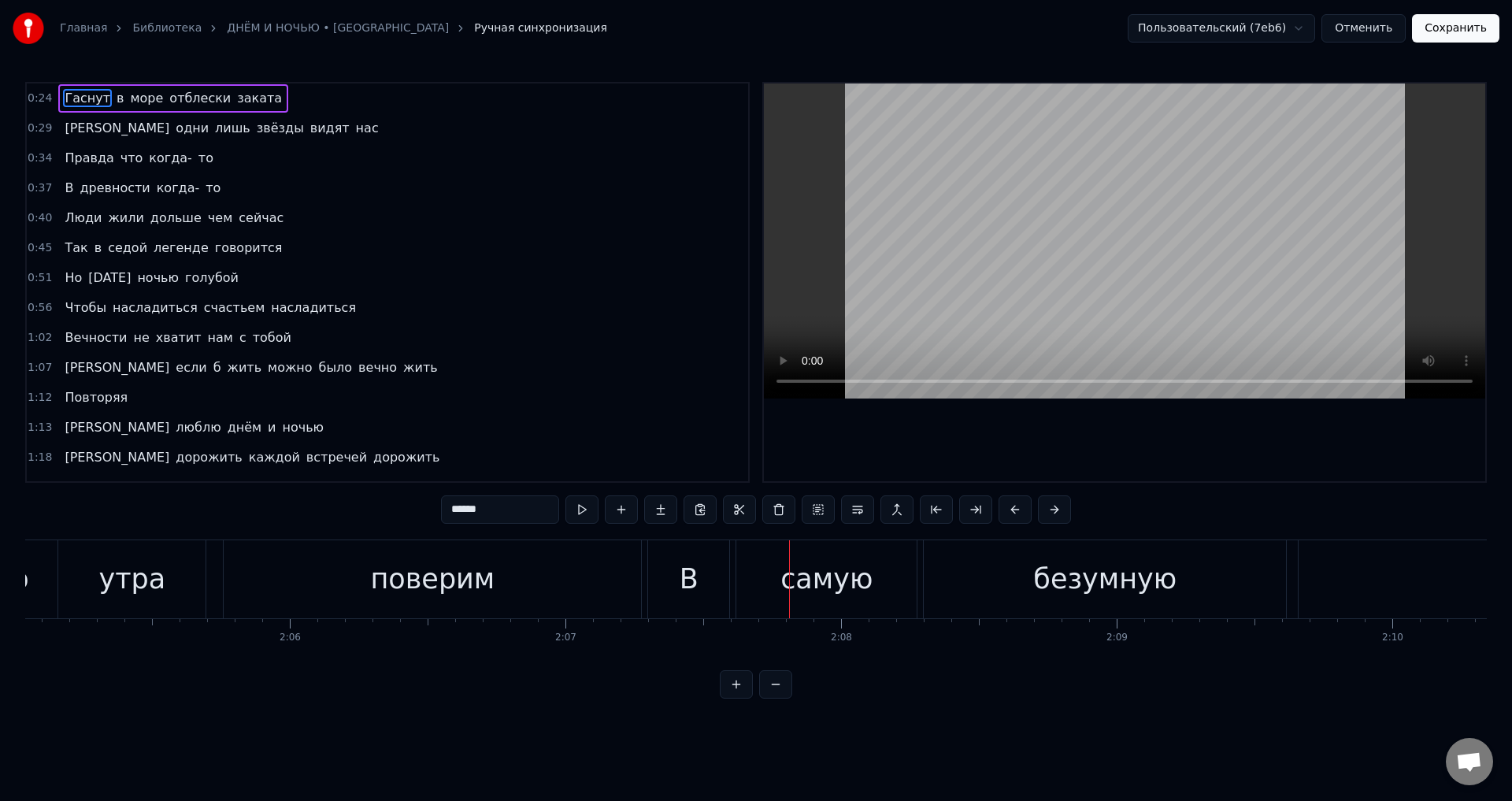
scroll to position [0, 34394]
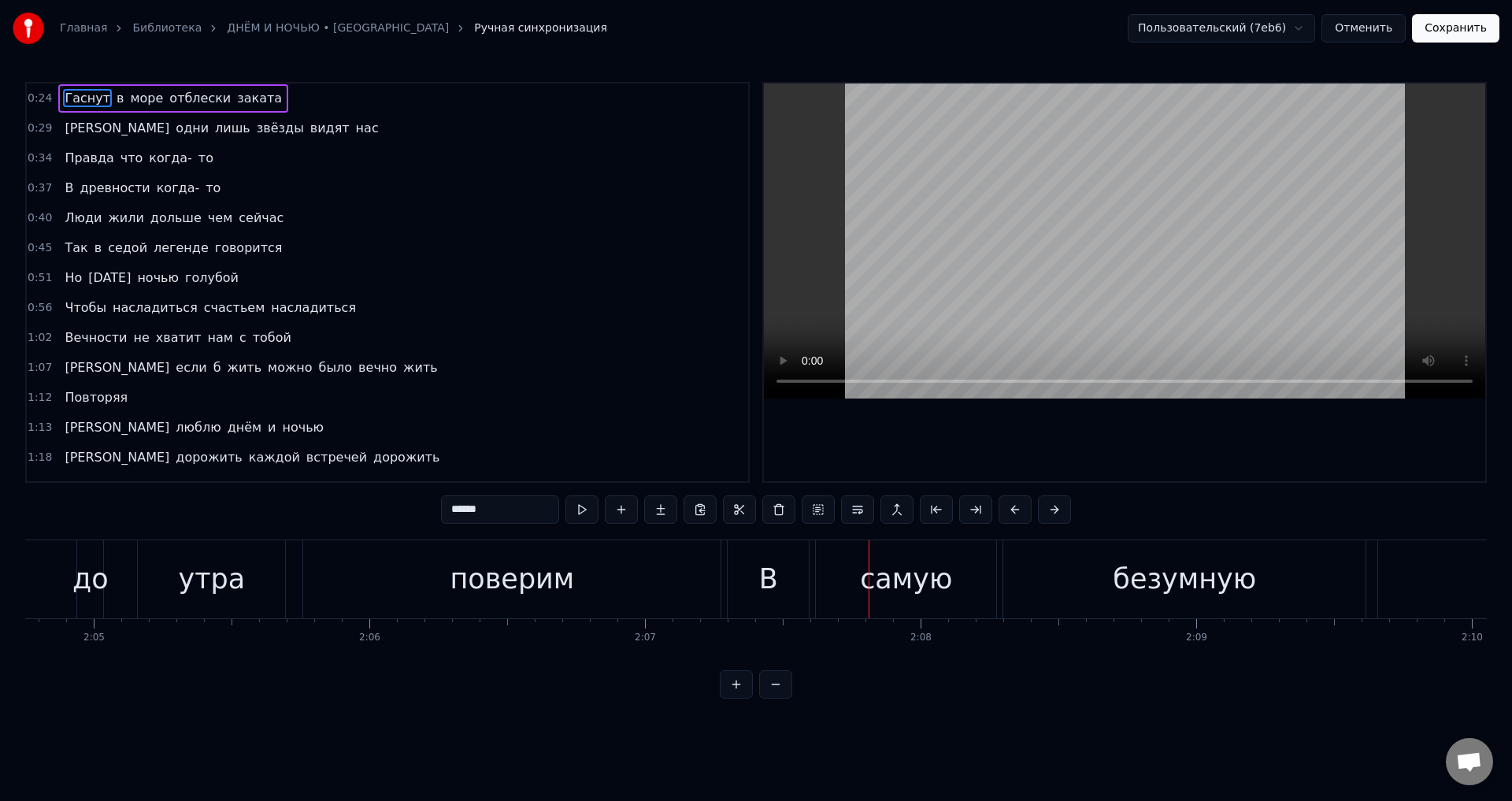
click at [797, 568] on div "В" at bounding box center [768, 578] width 81 height 78
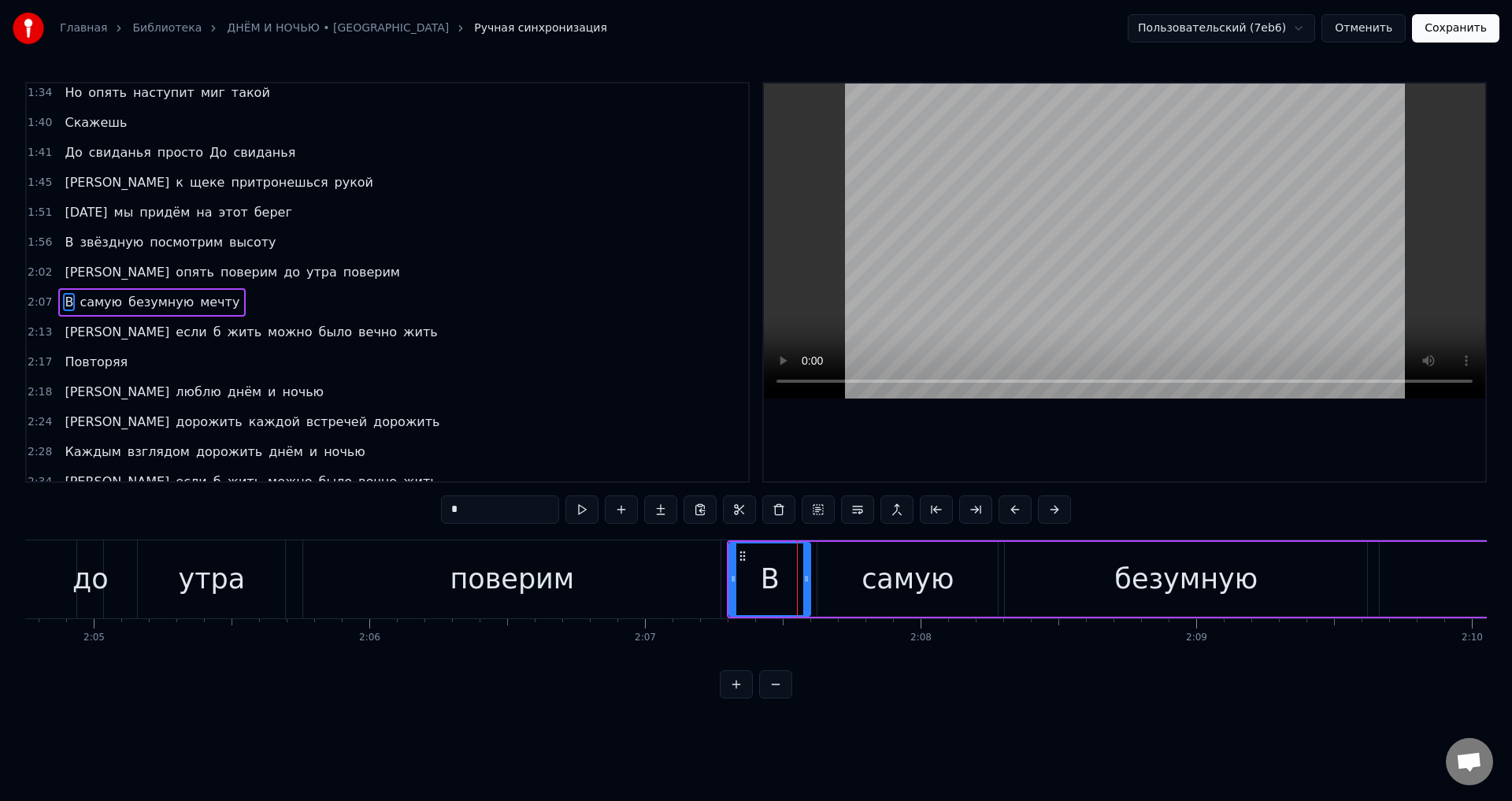
scroll to position [474, 0]
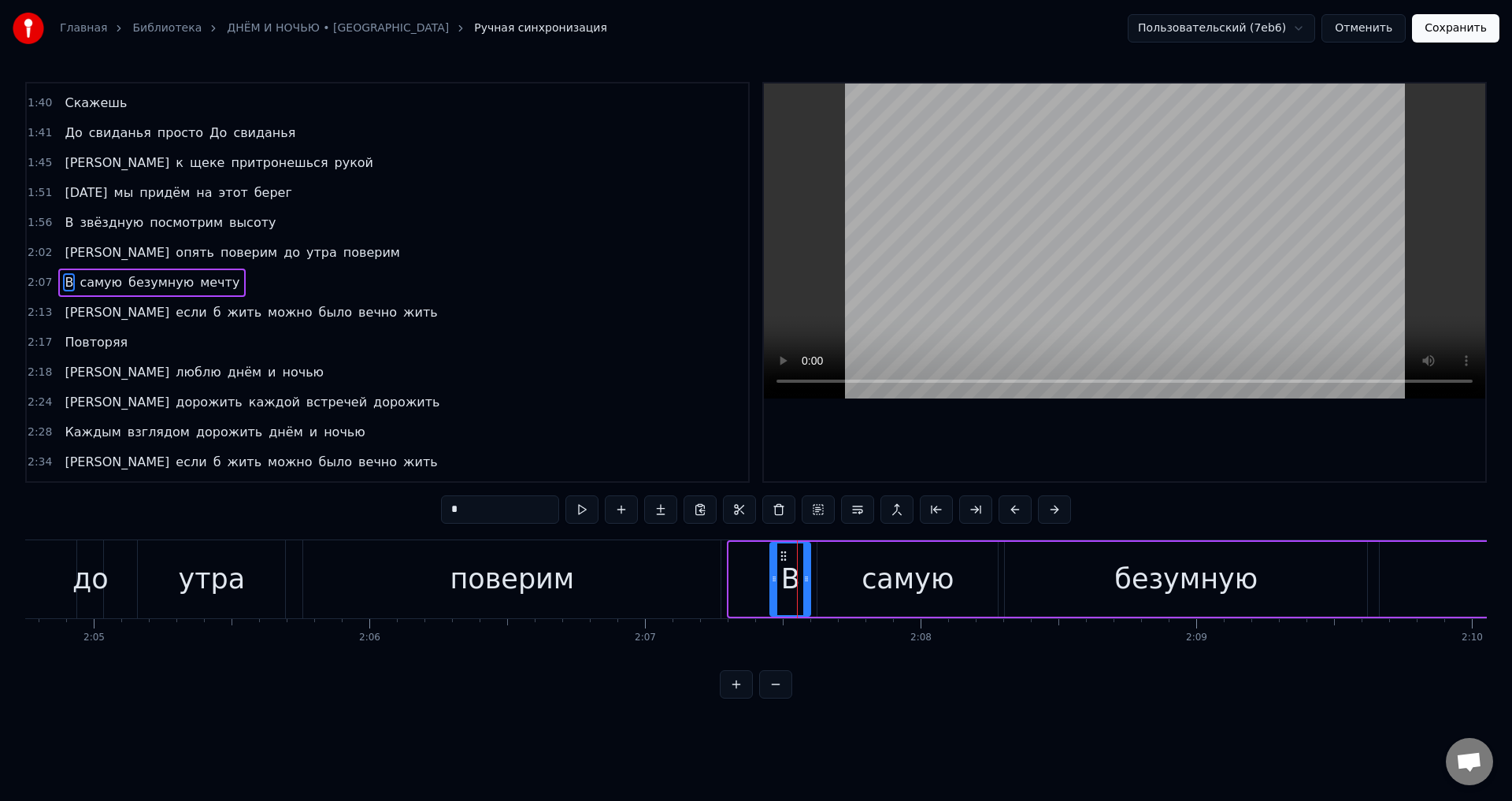
drag, startPoint x: 732, startPoint y: 576, endPoint x: 774, endPoint y: 573, distance: 42.1
click at [774, 573] on icon at bounding box center [774, 578] width 7 height 13
click at [826, 583] on div "самую" at bounding box center [907, 578] width 181 height 75
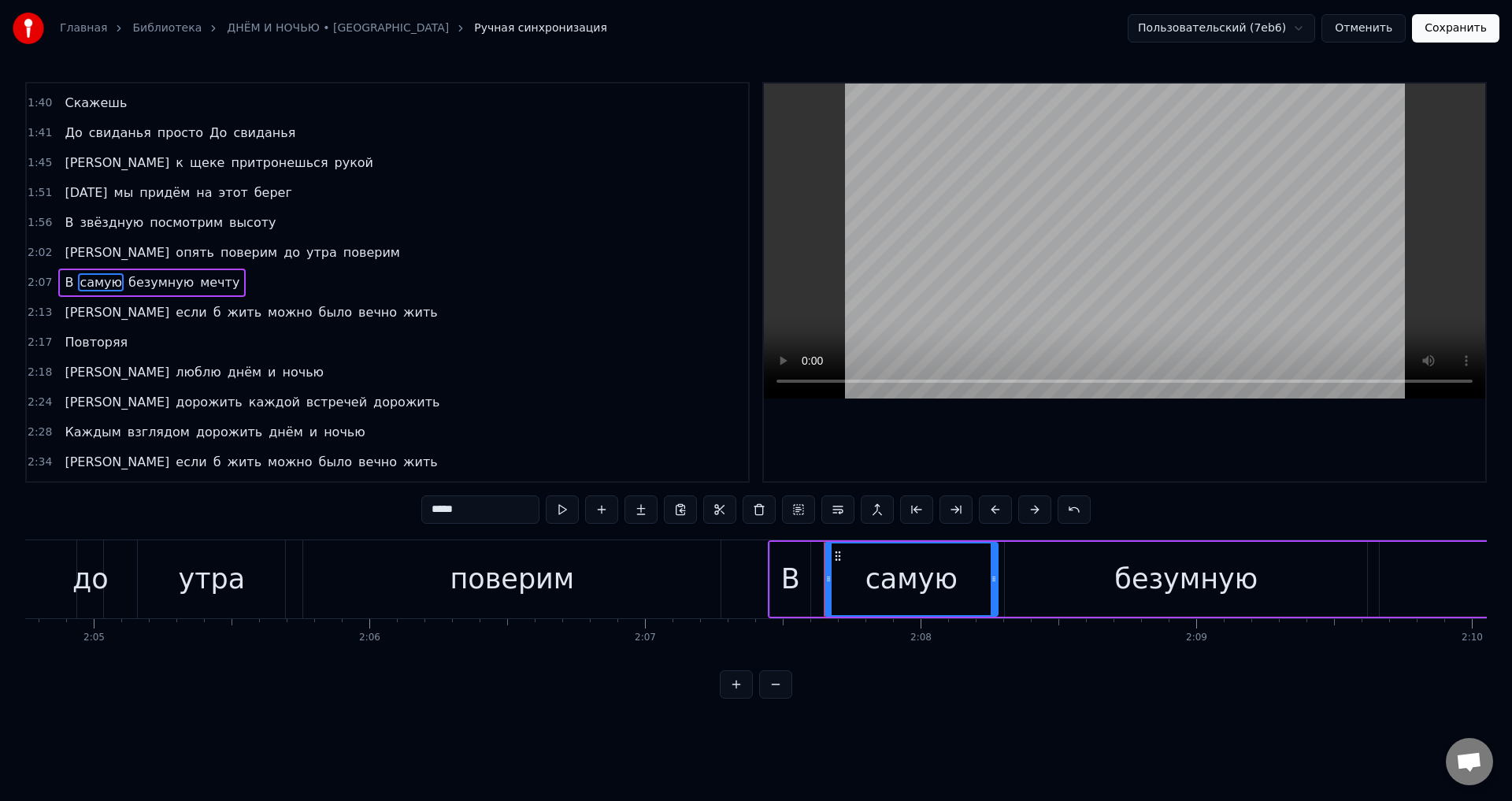
click at [827, 581] on icon at bounding box center [829, 578] width 7 height 13
click at [795, 577] on div "В" at bounding box center [790, 579] width 19 height 42
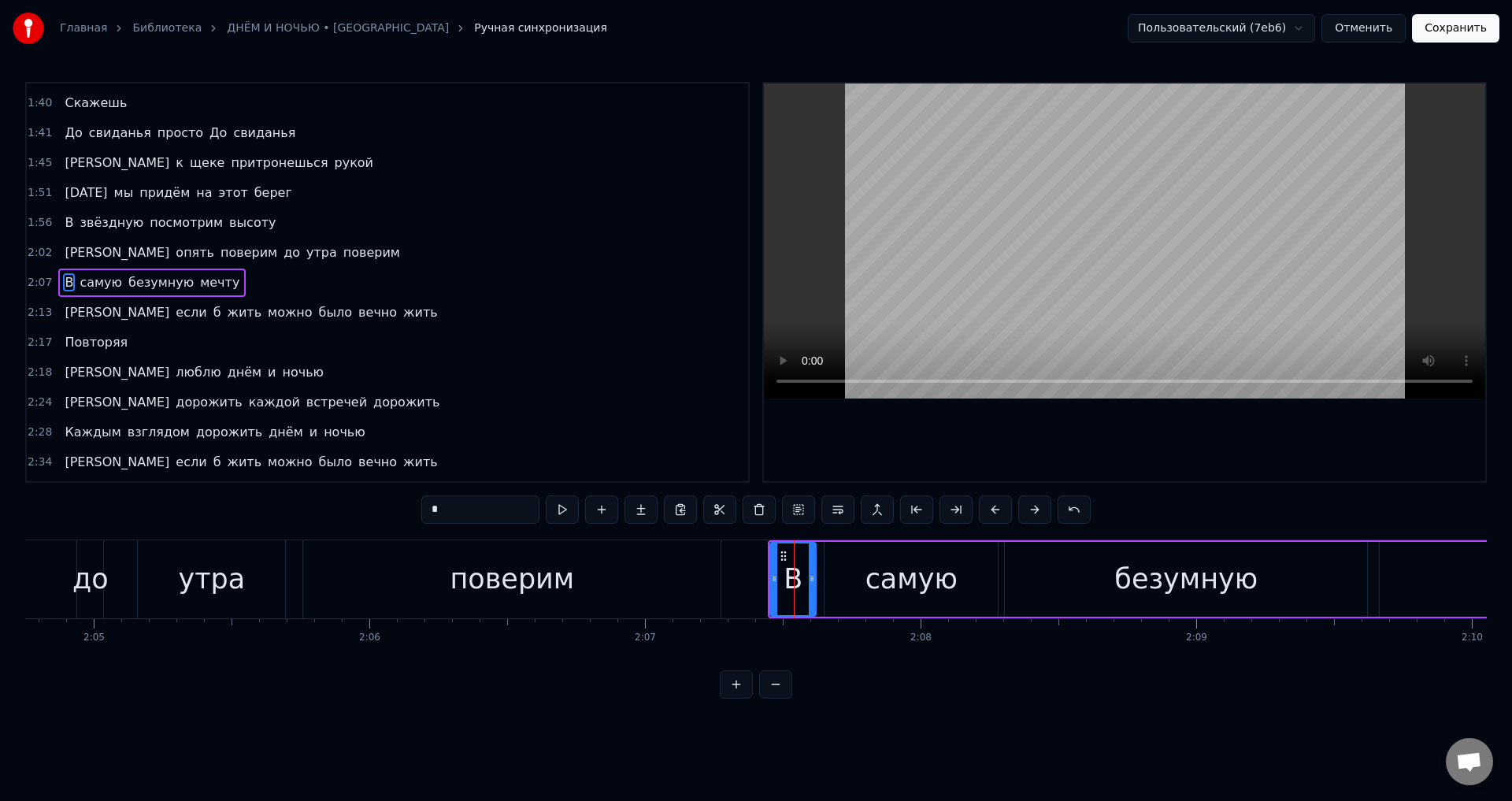
drag, startPoint x: 803, startPoint y: 580, endPoint x: 811, endPoint y: 582, distance: 8.2
click at [811, 582] on icon at bounding box center [812, 578] width 7 height 13
click at [781, 581] on icon at bounding box center [781, 578] width 7 height 13
click at [575, 578] on div "поверим" at bounding box center [512, 578] width 417 height 78
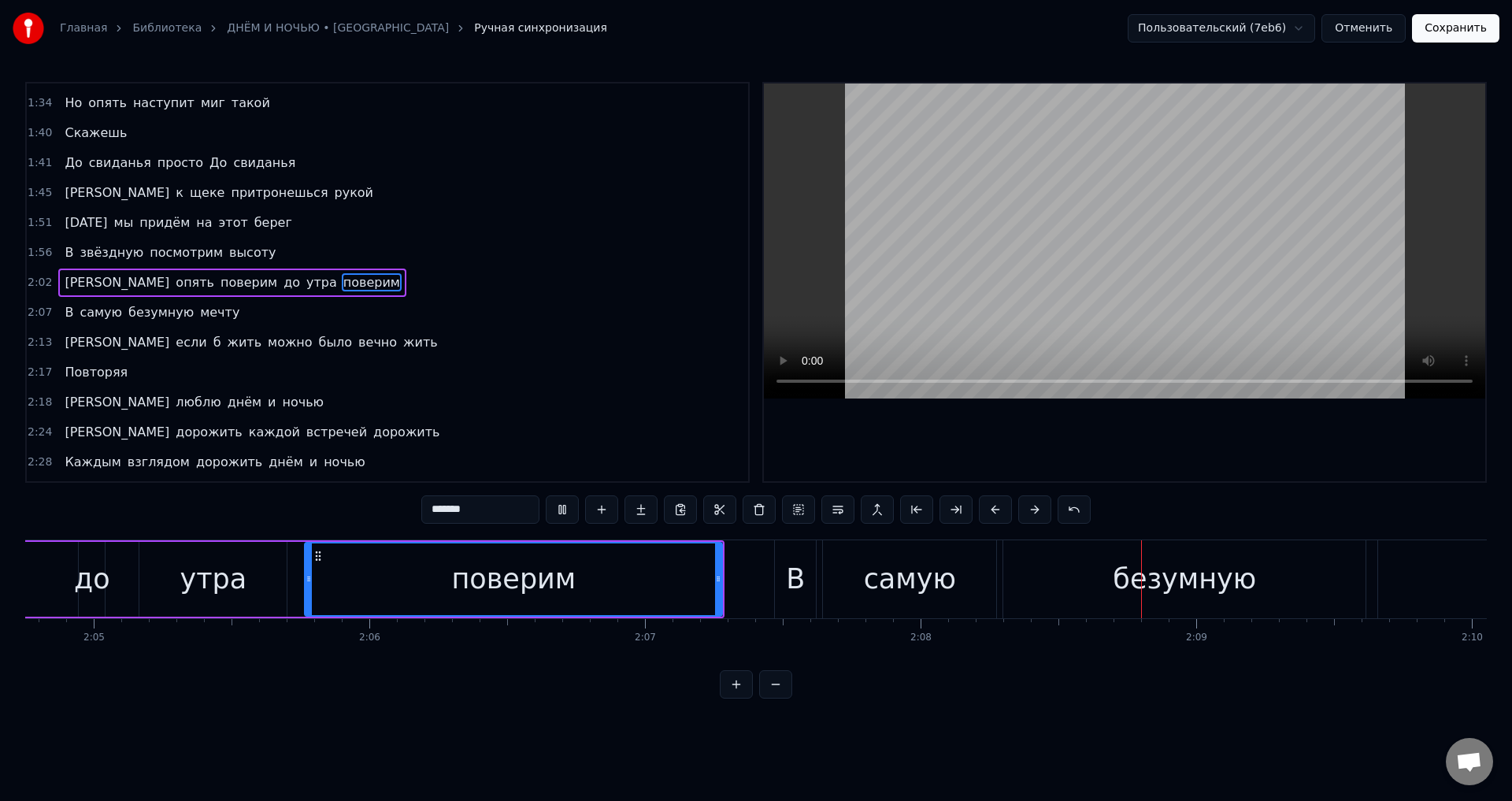
click at [808, 589] on div "В" at bounding box center [795, 578] width 41 height 78
type input "*"
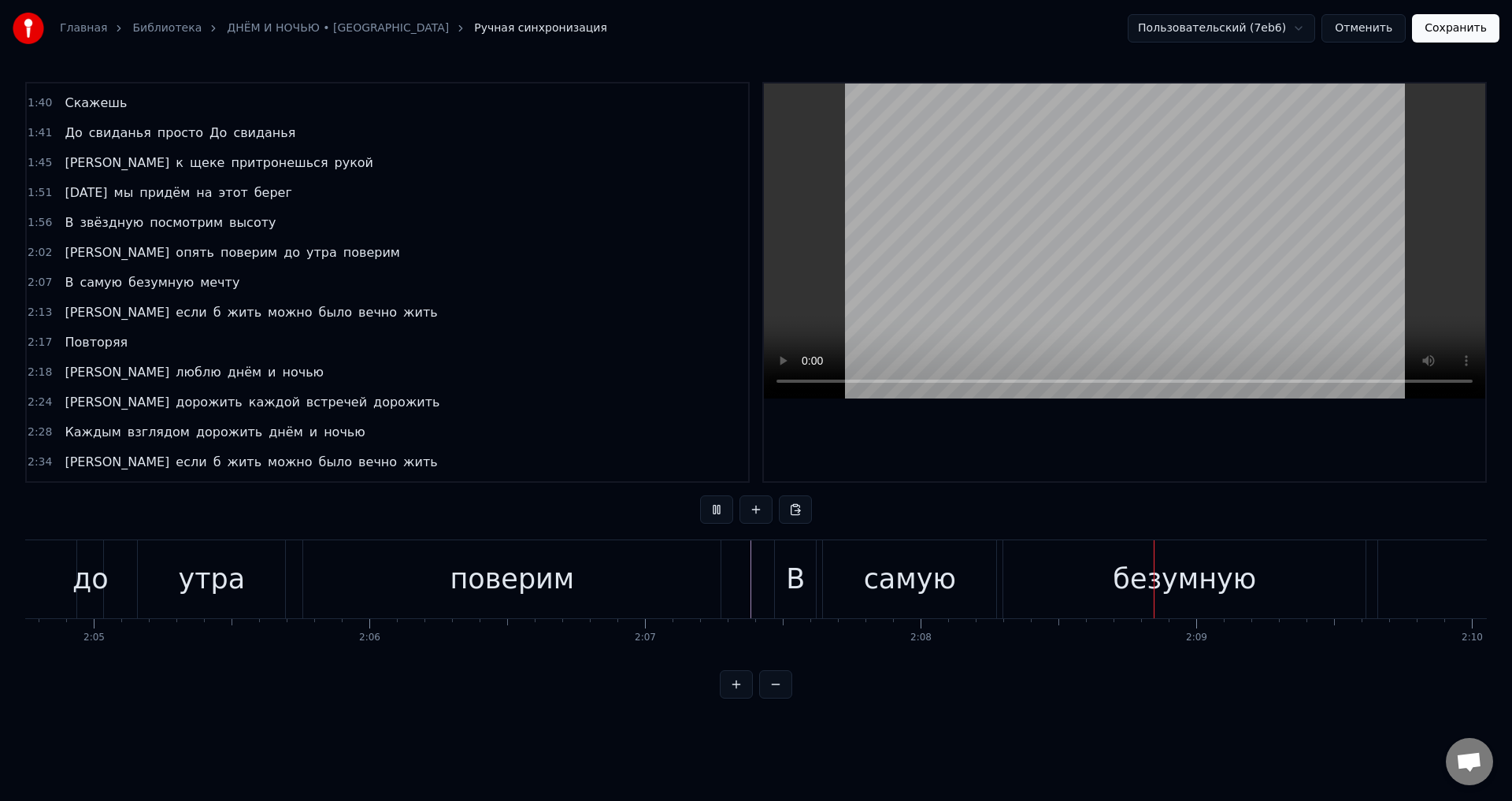
click at [490, 594] on div "поверим" at bounding box center [512, 579] width 124 height 42
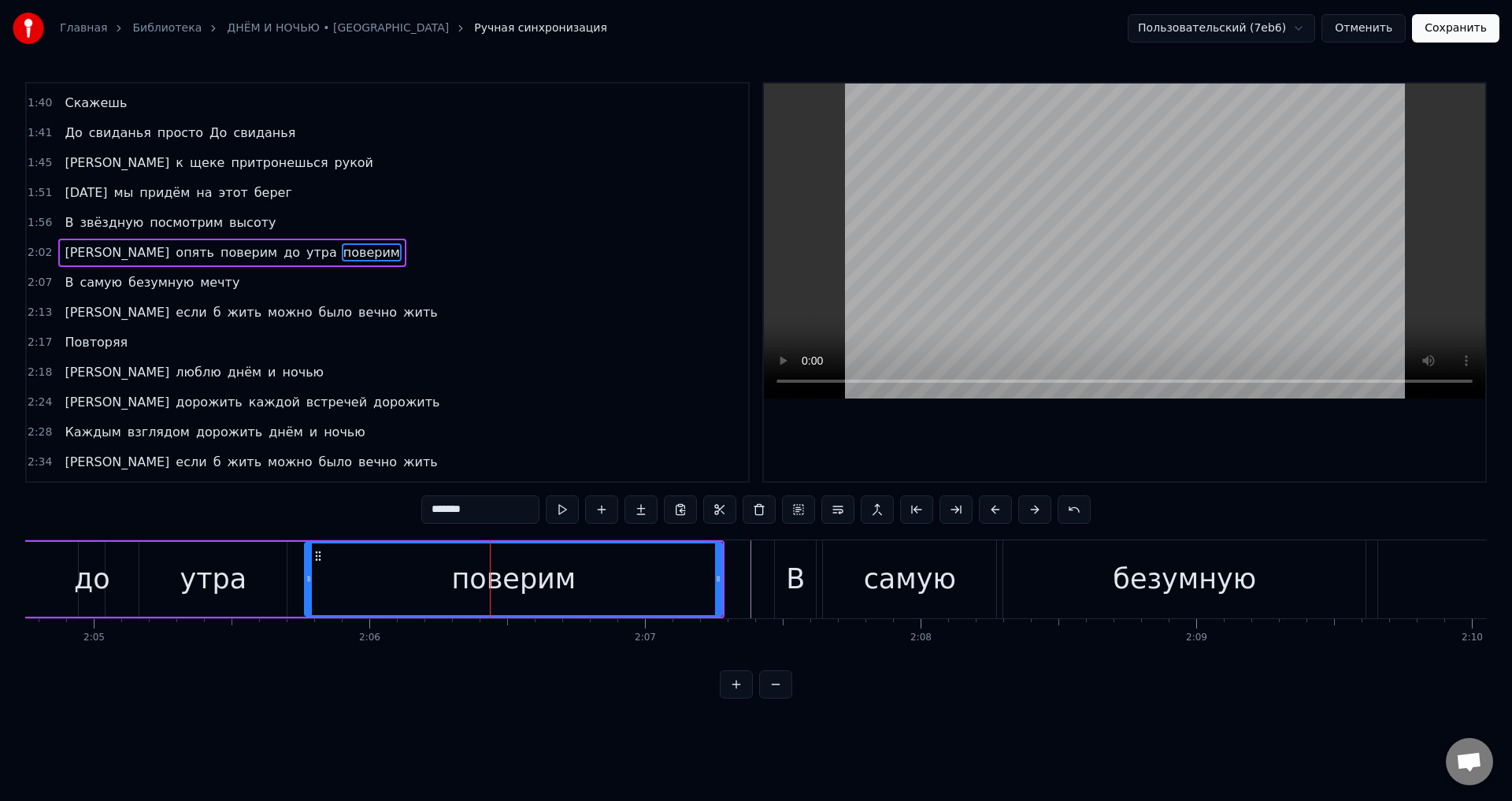
scroll to position [444, 0]
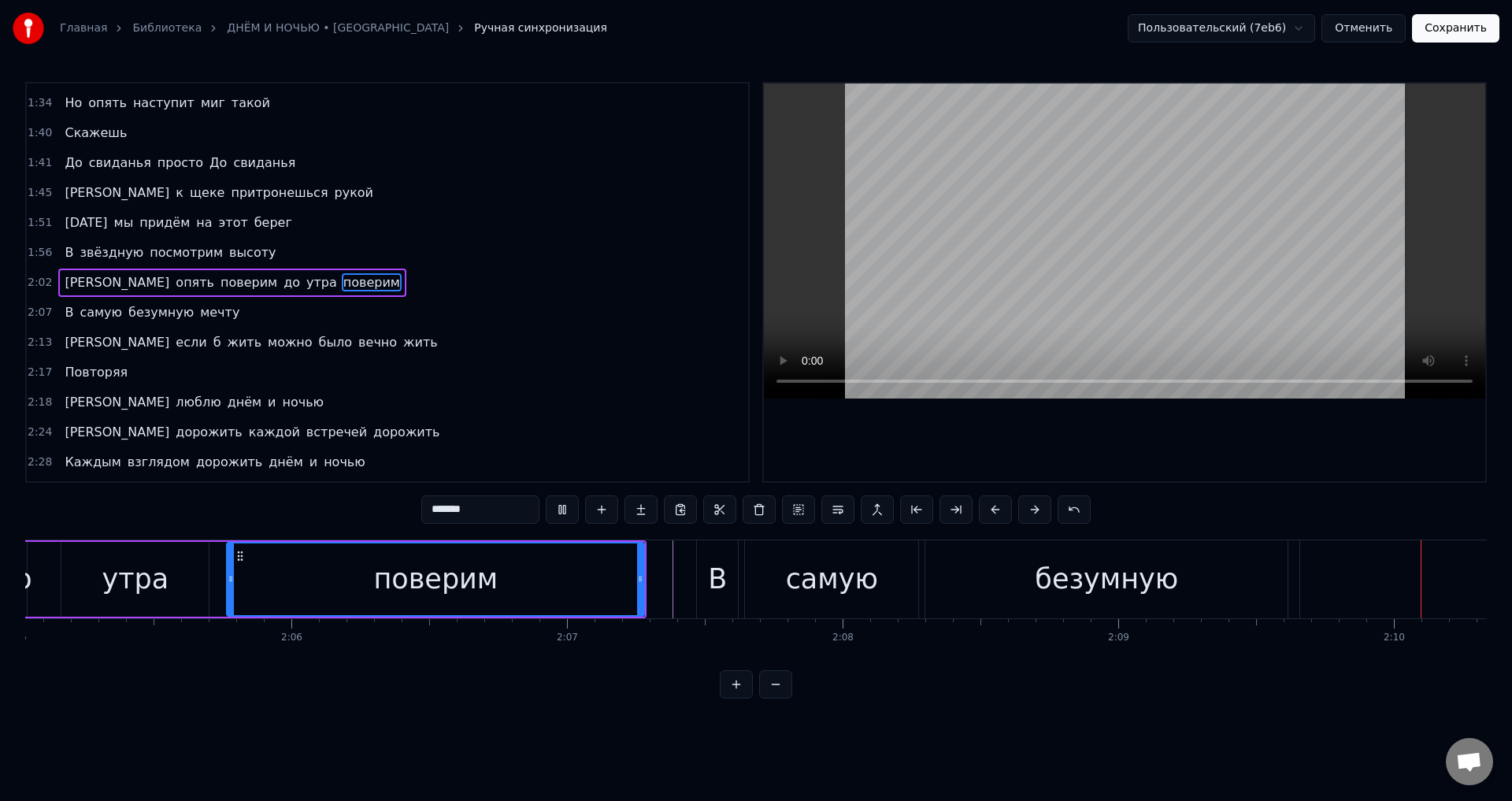
click at [792, 604] on div "В самую безумную мечту" at bounding box center [1394, 578] width 1395 height 78
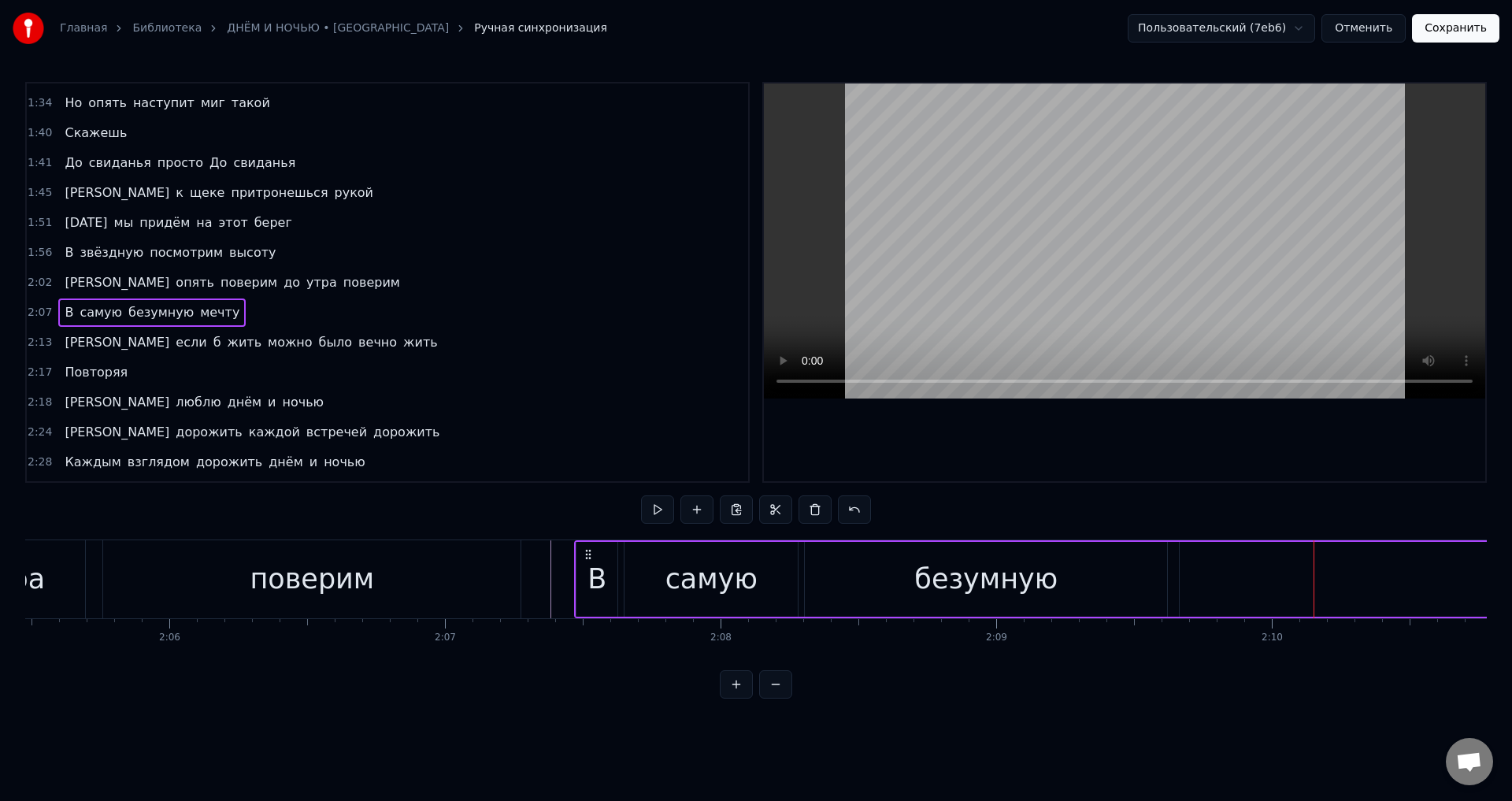
scroll to position [0, 34394]
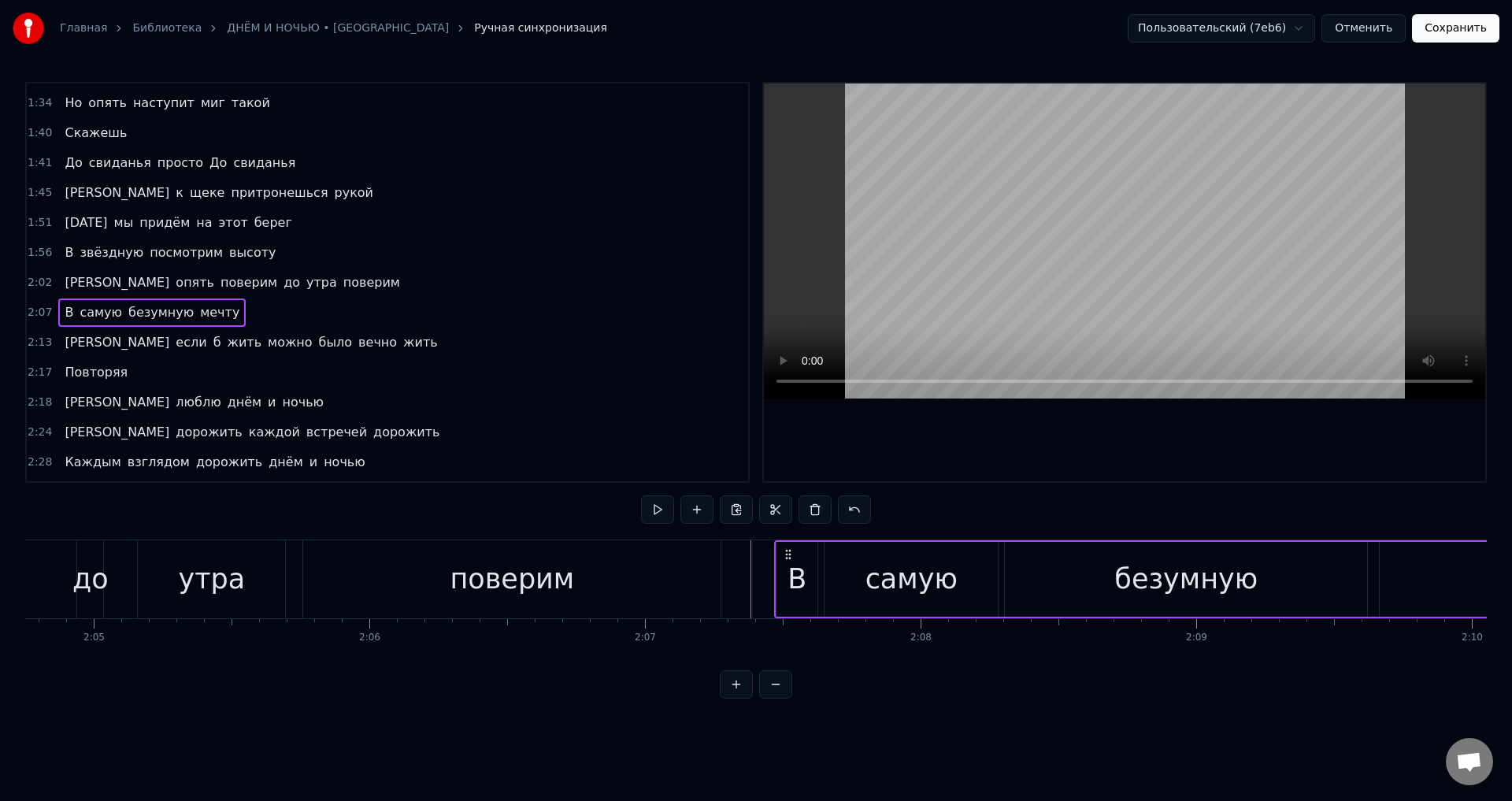
click at [787, 584] on div "В" at bounding box center [797, 578] width 41 height 75
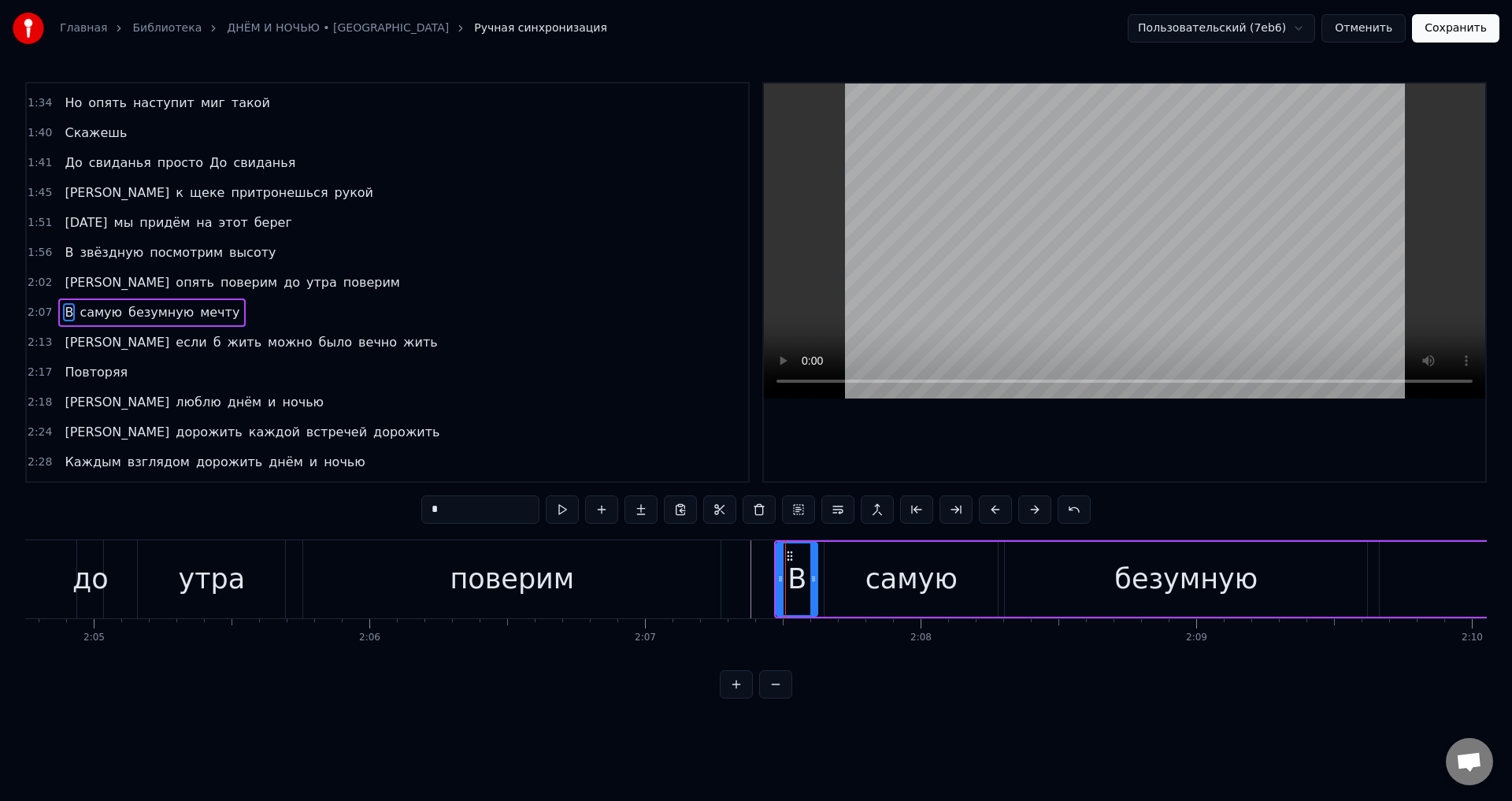
scroll to position [474, 0]
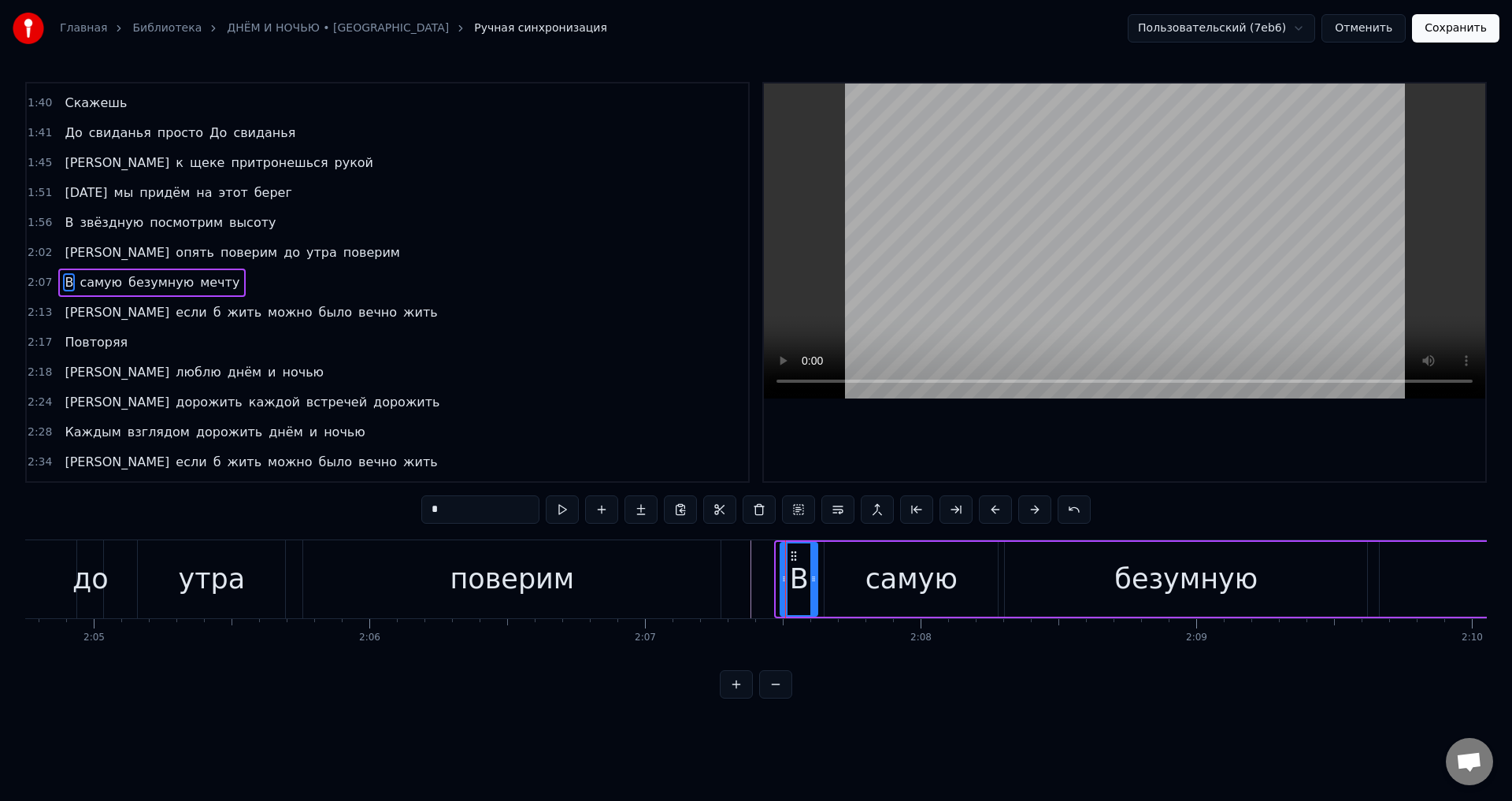
click at [785, 578] on icon at bounding box center [785, 578] width 7 height 13
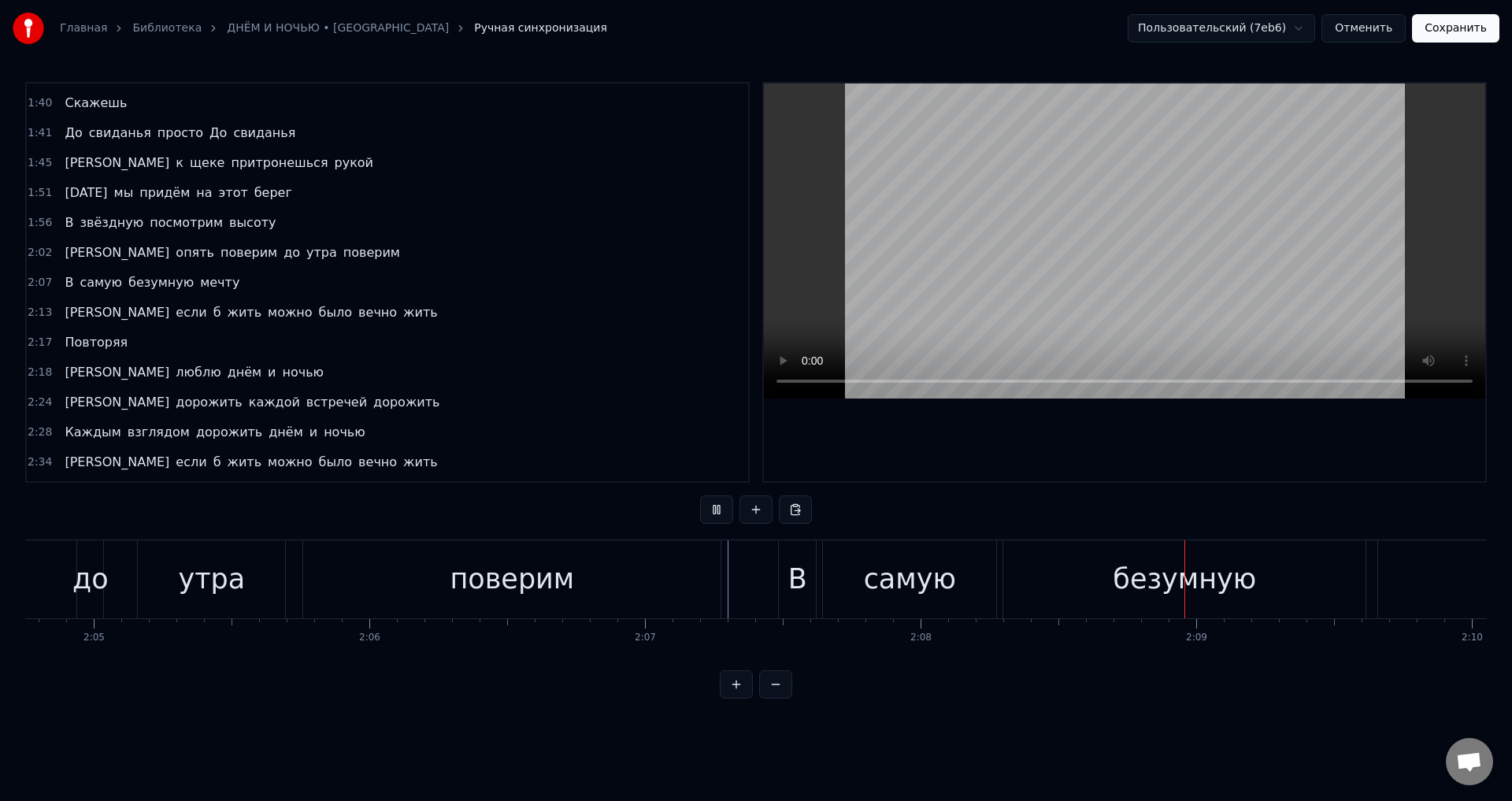
click at [1448, 32] on button "Сохранить" at bounding box center [1456, 29] width 87 height 29
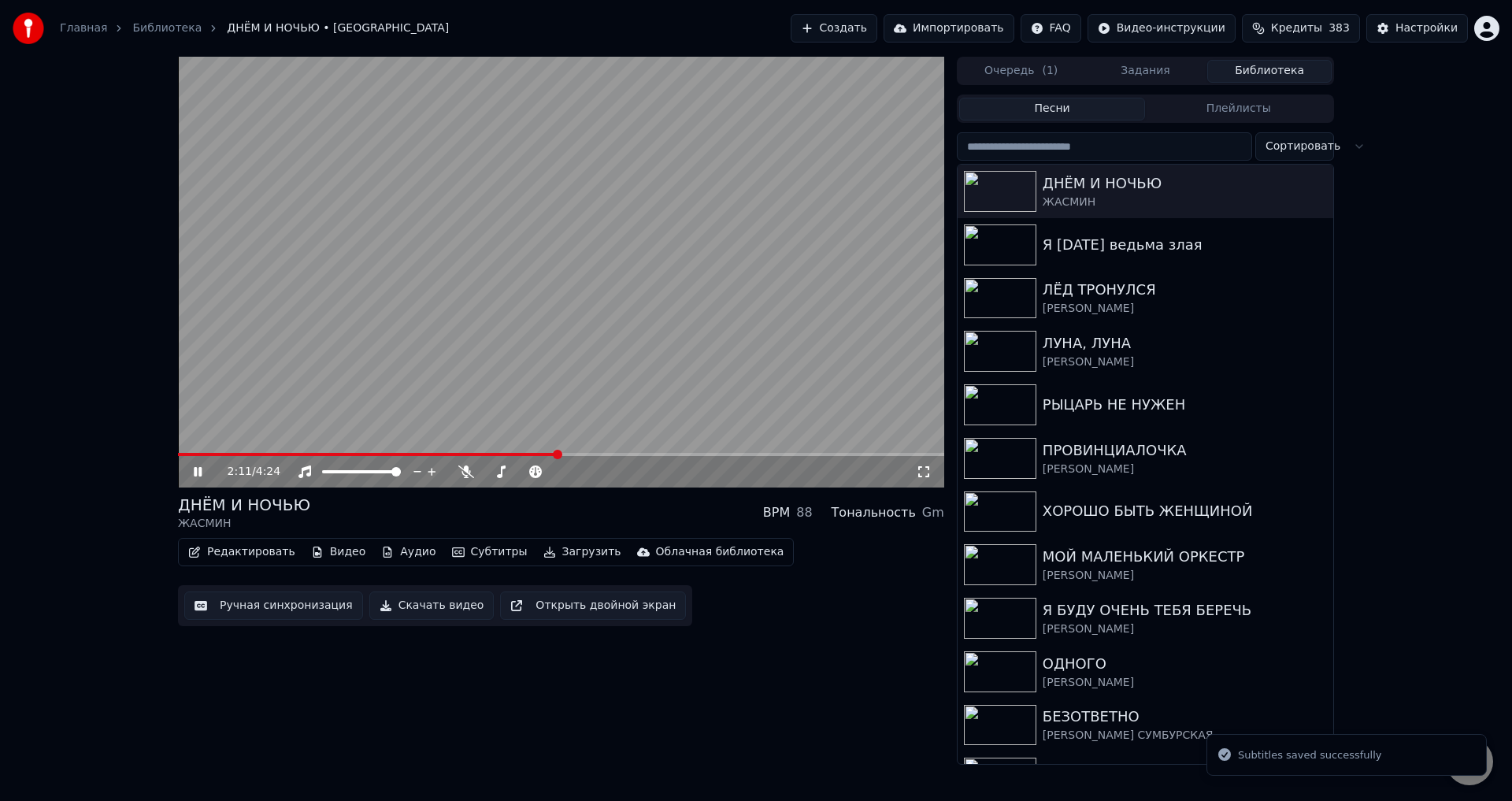
click at [558, 453] on span at bounding box center [561, 454] width 766 height 3
click at [533, 455] on span at bounding box center [368, 454] width 380 height 3
click at [498, 453] on span at bounding box center [356, 454] width 356 height 3
click at [927, 469] on icon at bounding box center [924, 471] width 16 height 13
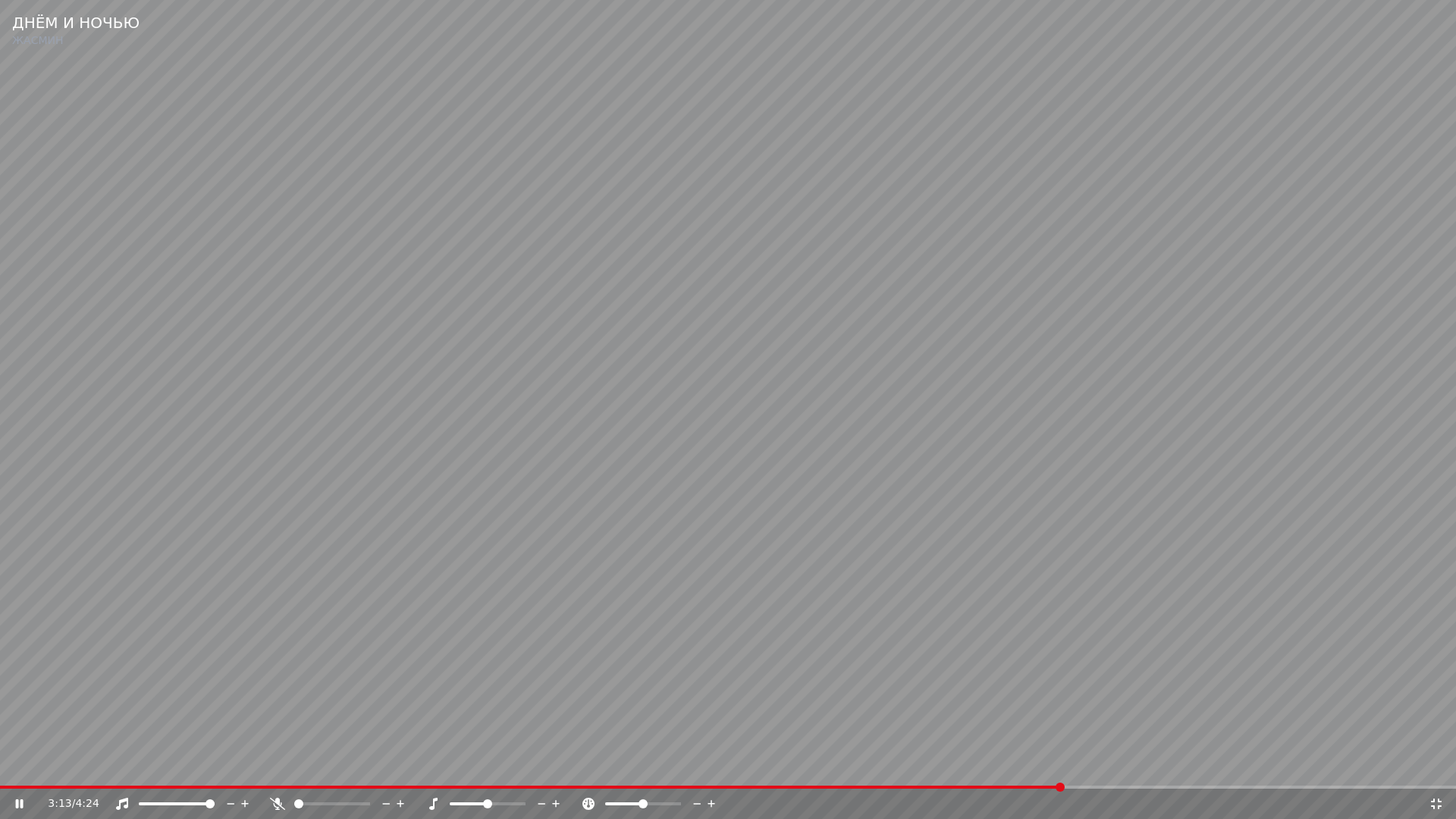
click at [1063, 770] on span at bounding box center [531, 787] width 1063 height 3
click at [945, 700] on video at bounding box center [728, 409] width 1456 height 819
click at [1090, 770] on video at bounding box center [728, 409] width 1456 height 819
click at [1094, 770] on span at bounding box center [728, 787] width 1456 height 3
click at [1128, 711] on video at bounding box center [728, 409] width 1456 height 819
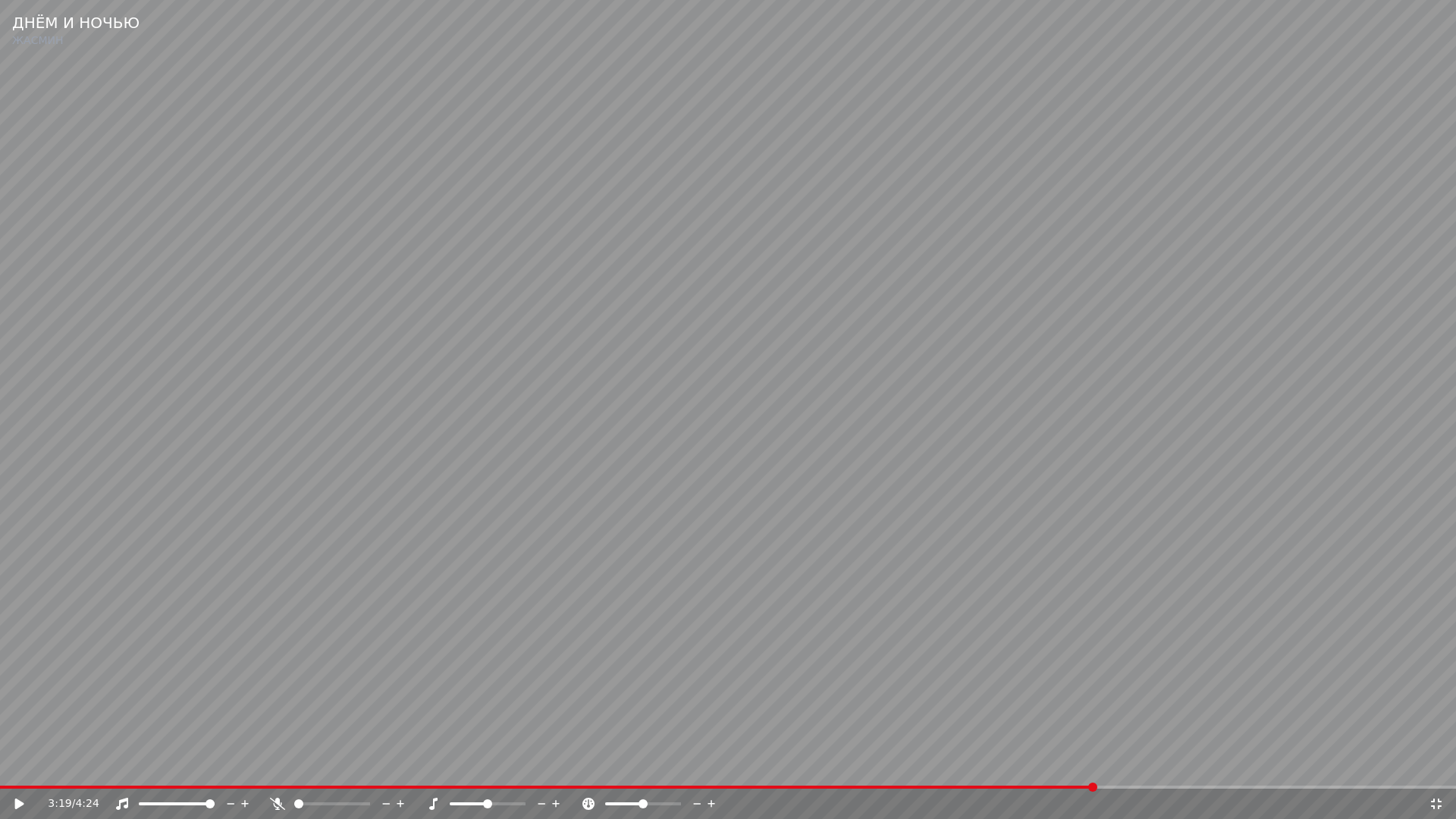
click at [1259, 665] on video at bounding box center [728, 409] width 1456 height 819
click at [440, 391] on video at bounding box center [728, 409] width 1456 height 819
click at [1433, 770] on icon at bounding box center [1437, 804] width 15 height 12
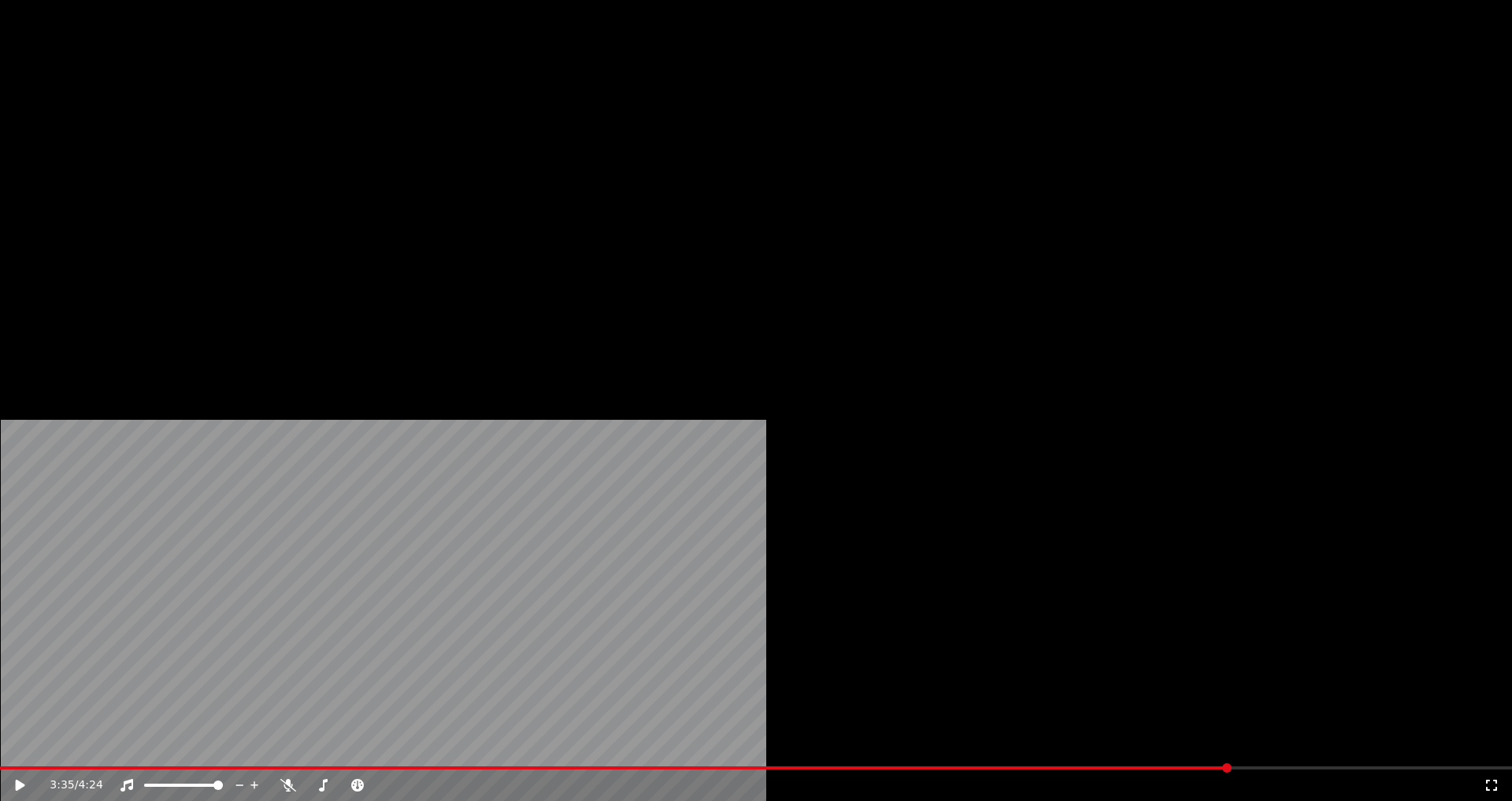
click at [232, 133] on button "Редактировать" at bounding box center [242, 121] width 120 height 22
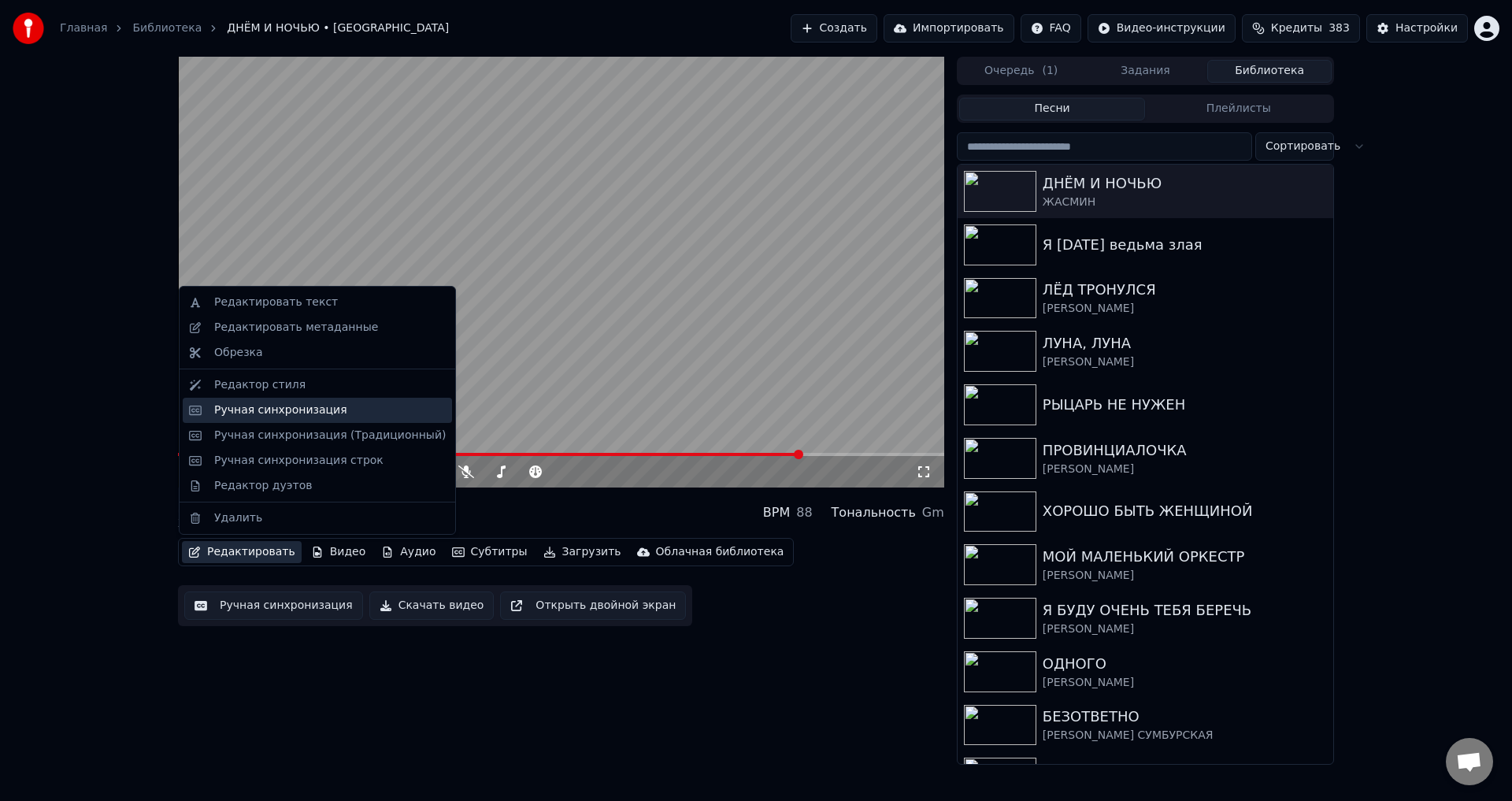
click at [240, 408] on div "Ручная синхронизация" at bounding box center [281, 410] width 133 height 16
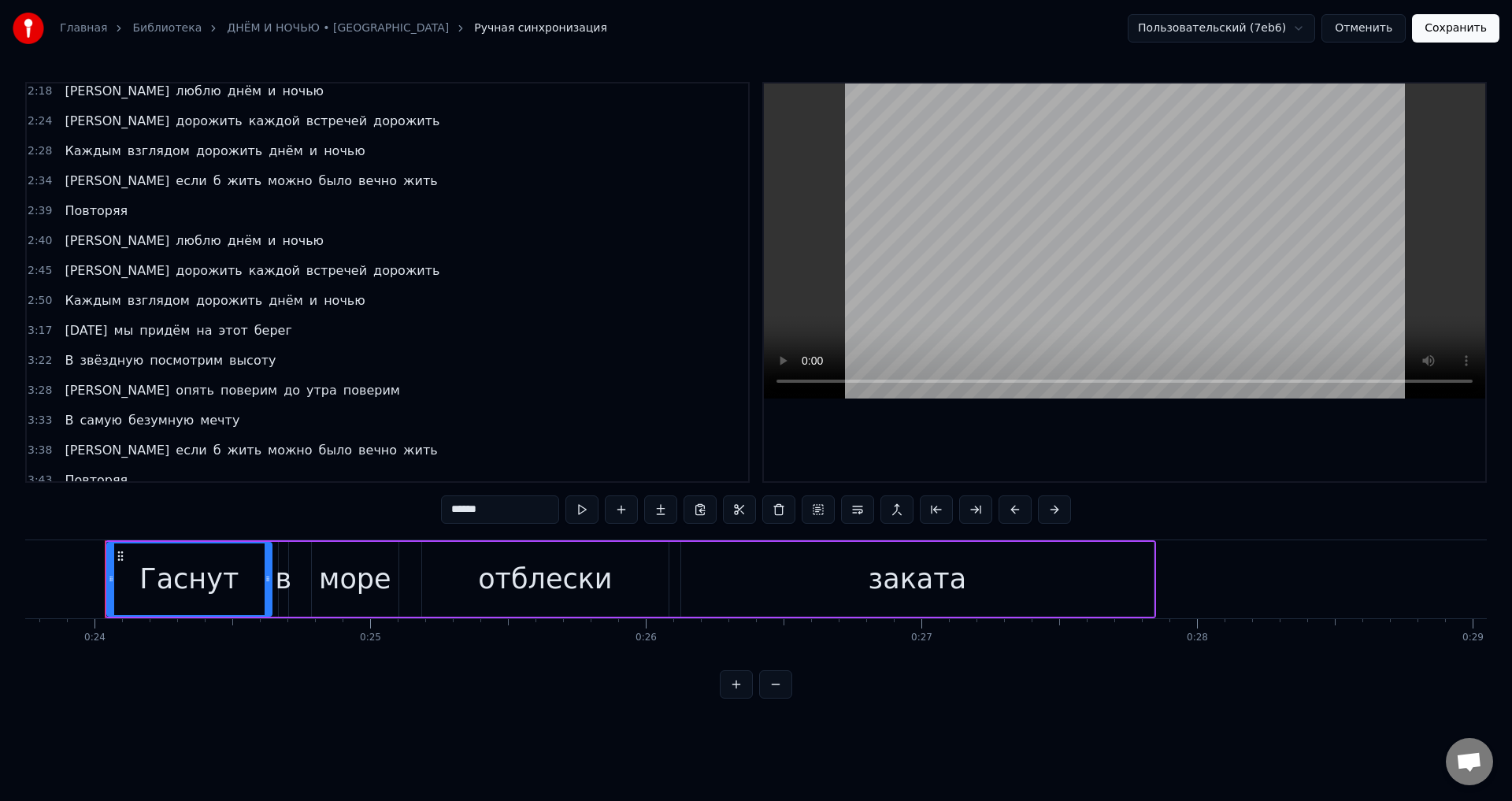
scroll to position [832, 0]
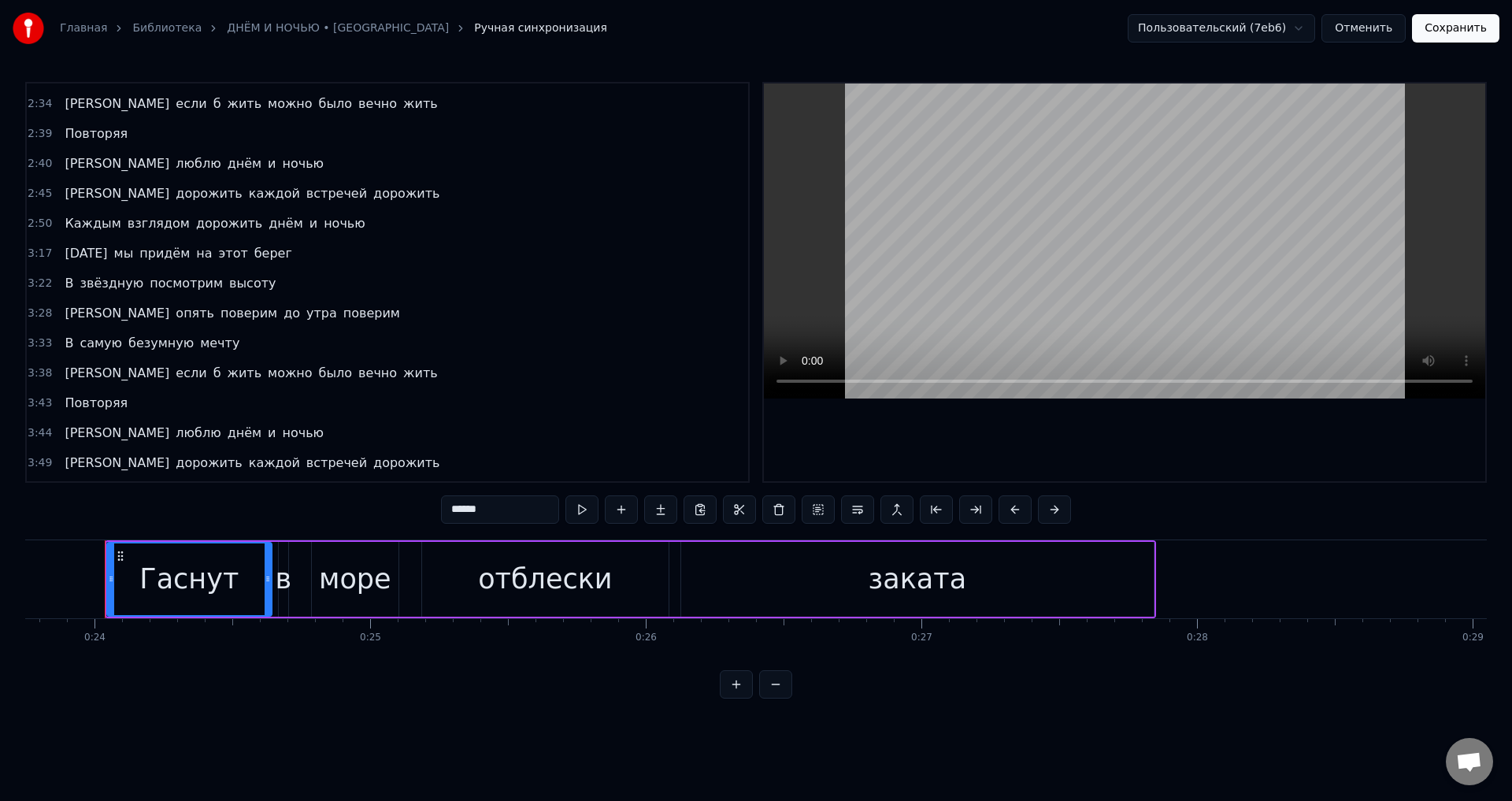
click at [63, 314] on span "[PERSON_NAME]" at bounding box center [117, 313] width 108 height 18
type input "*"
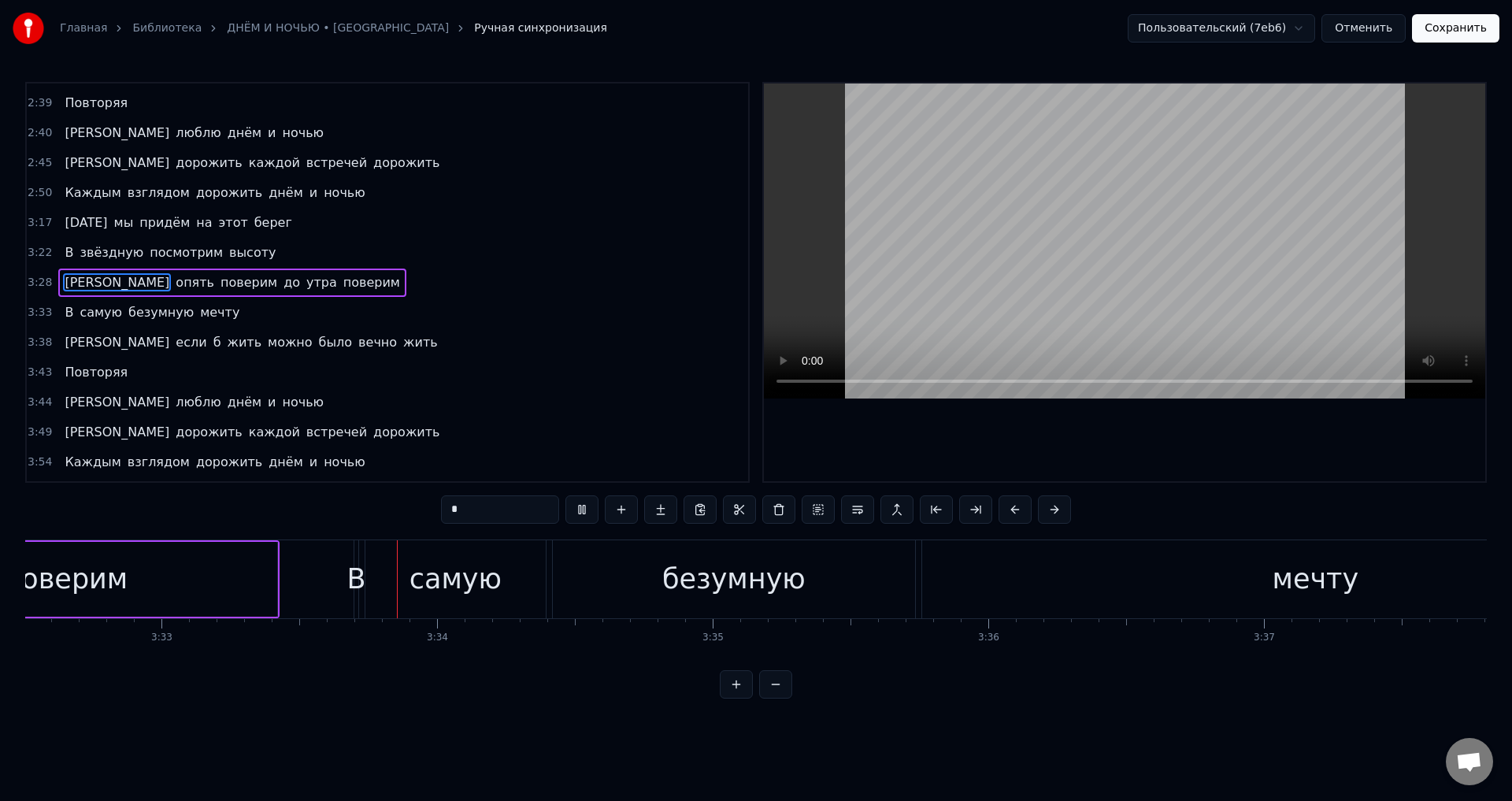
scroll to position [0, 58698]
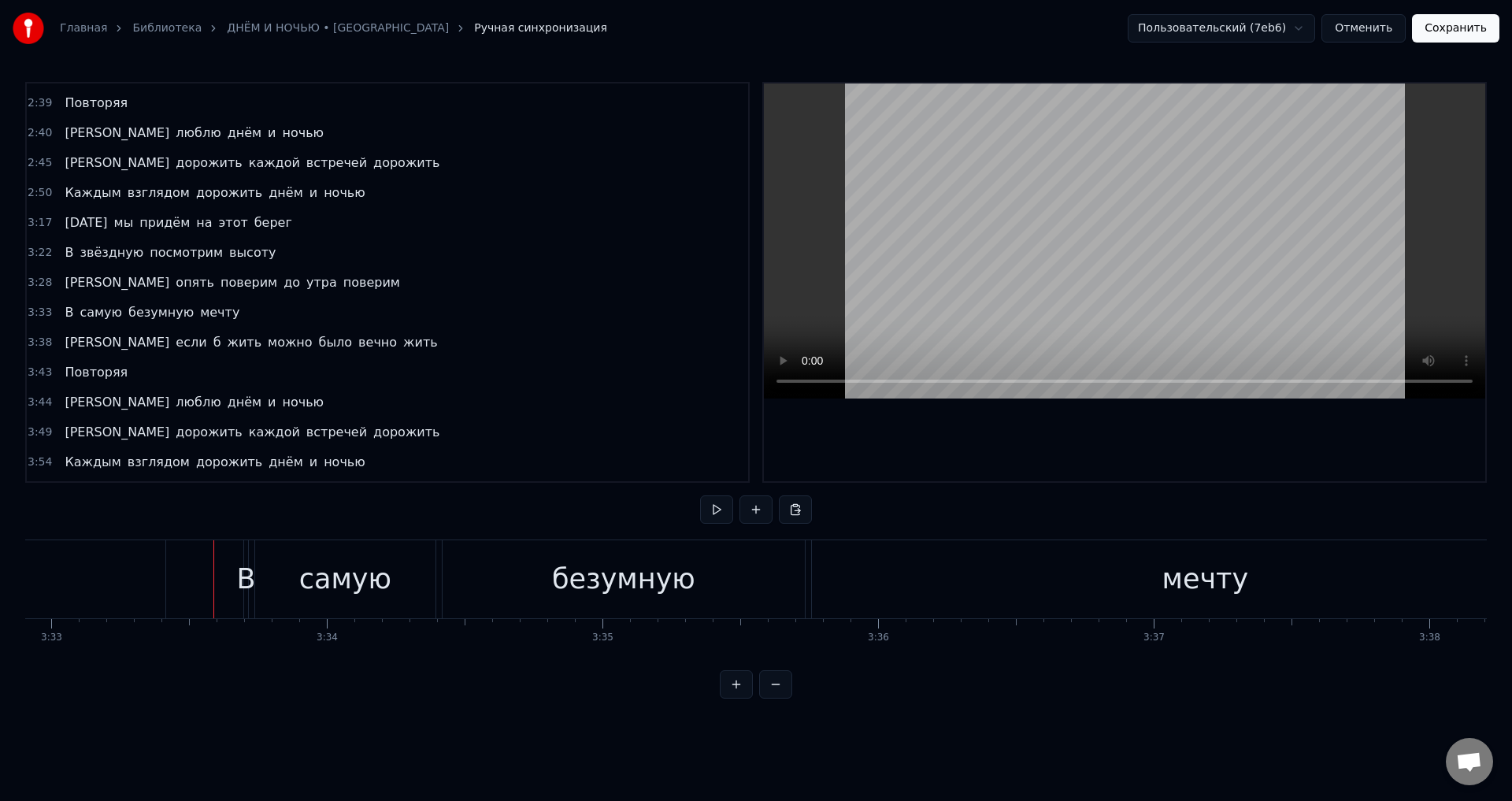
click at [275, 580] on div "самую" at bounding box center [345, 578] width 181 height 78
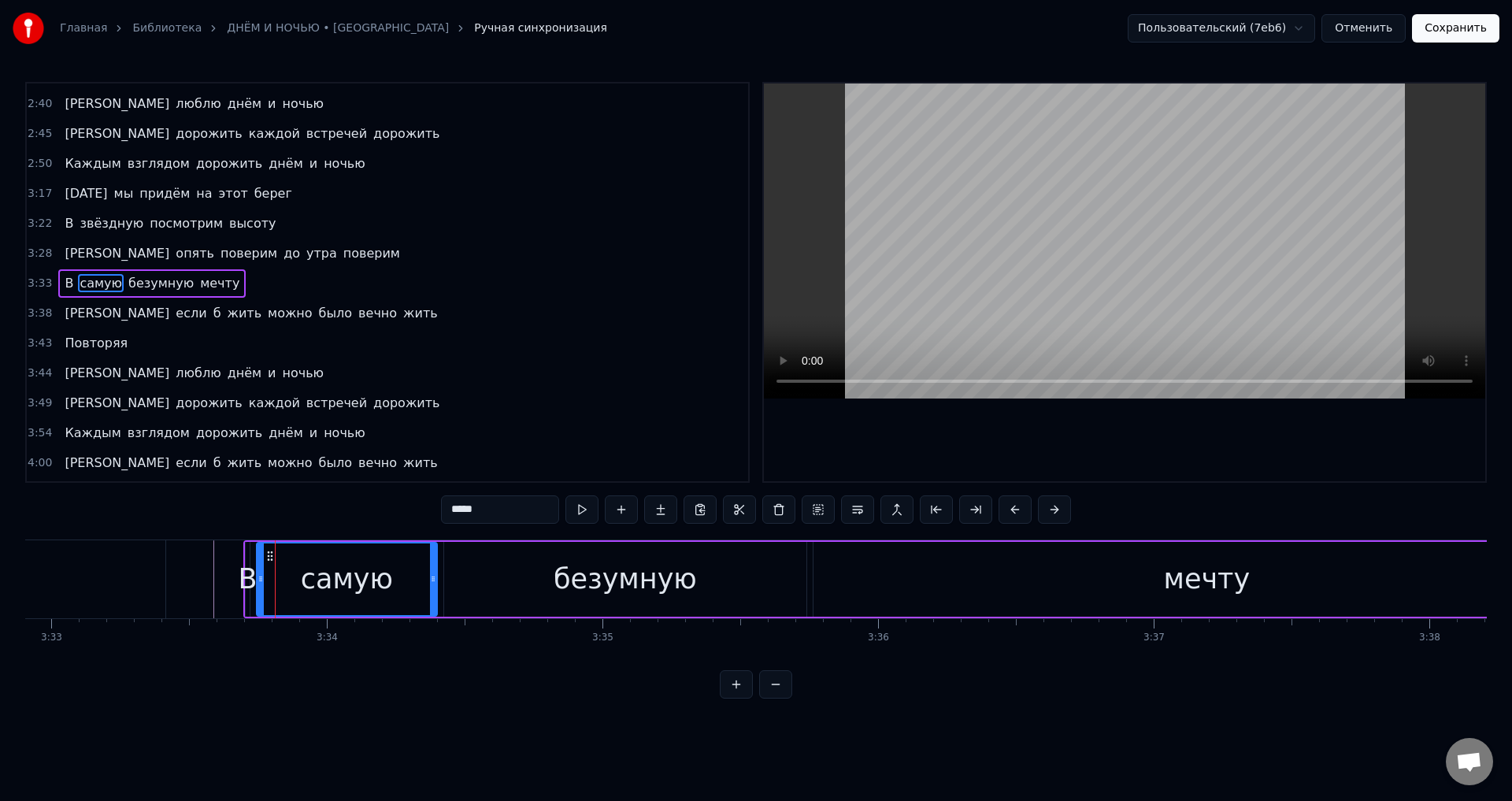
scroll to position [893, 0]
drag, startPoint x: 260, startPoint y: 578, endPoint x: 281, endPoint y: 578, distance: 21.0
click at [281, 578] on icon at bounding box center [282, 578] width 7 height 13
click at [255, 577] on div "В" at bounding box center [247, 579] width 19 height 42
type input "*"
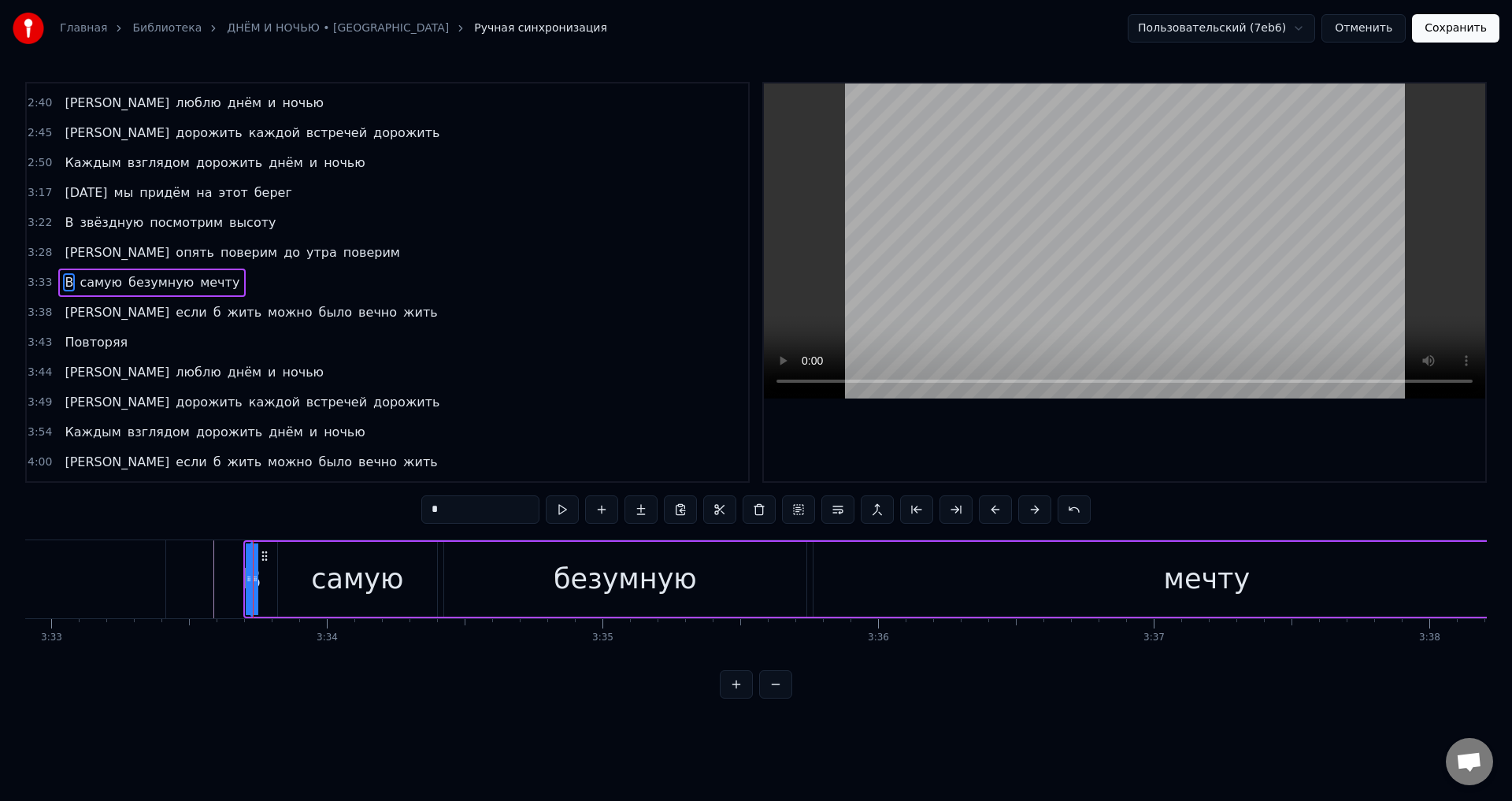
drag, startPoint x: 249, startPoint y: 579, endPoint x: 276, endPoint y: 581, distance: 27.1
click at [276, 581] on div "В самую безумную мечту" at bounding box center [923, 578] width 1360 height 78
click at [250, 578] on div "В" at bounding box center [251, 579] width 19 height 42
drag, startPoint x: 255, startPoint y: 582, endPoint x: 273, endPoint y: 574, distance: 19.7
click at [297, 581] on div "В самую безумную мечту" at bounding box center [926, 578] width 1354 height 78
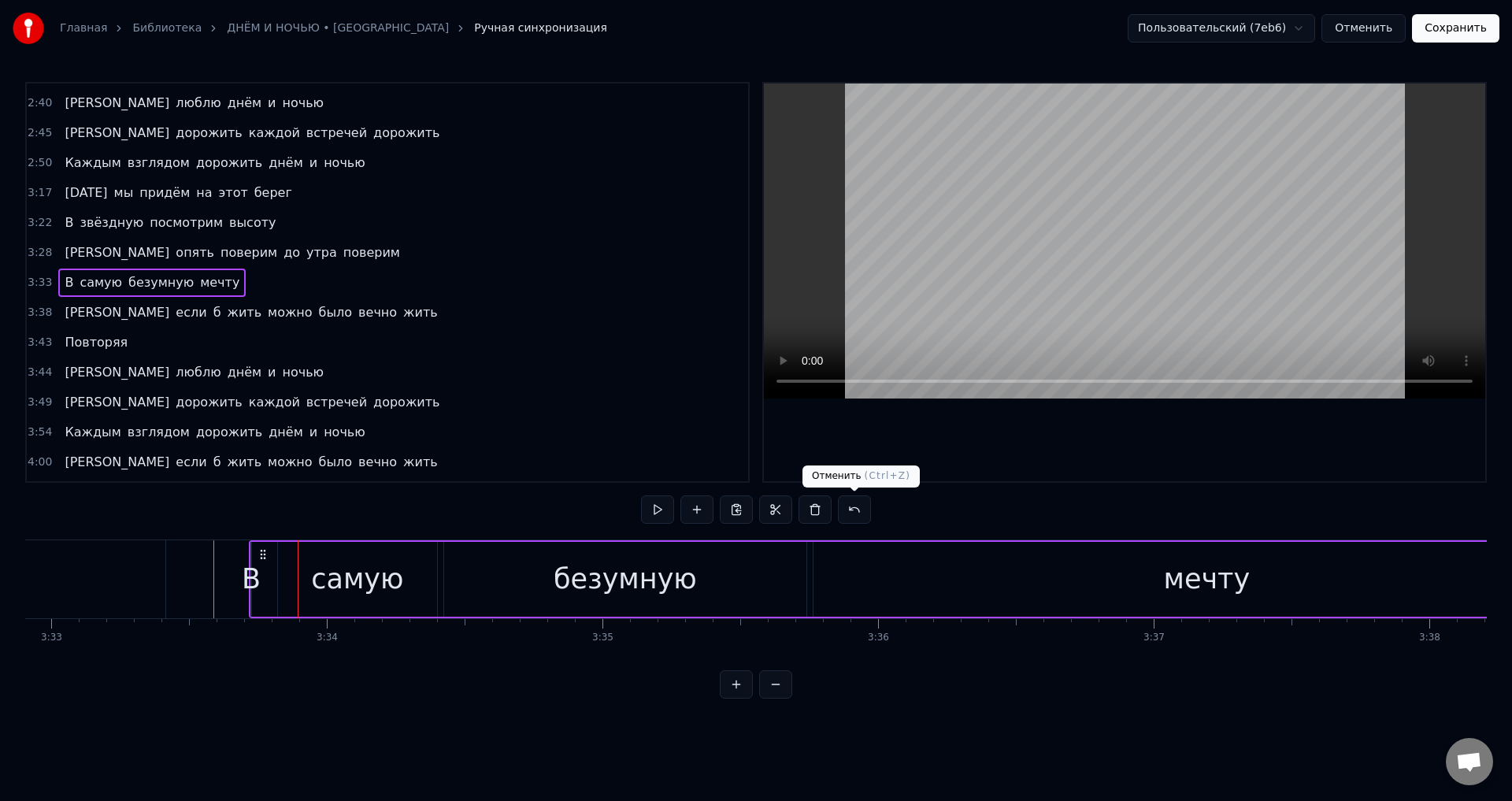
click at [858, 508] on button at bounding box center [854, 510] width 33 height 29
click at [842, 510] on button at bounding box center [834, 510] width 33 height 29
click at [245, 582] on div "В" at bounding box center [247, 579] width 19 height 42
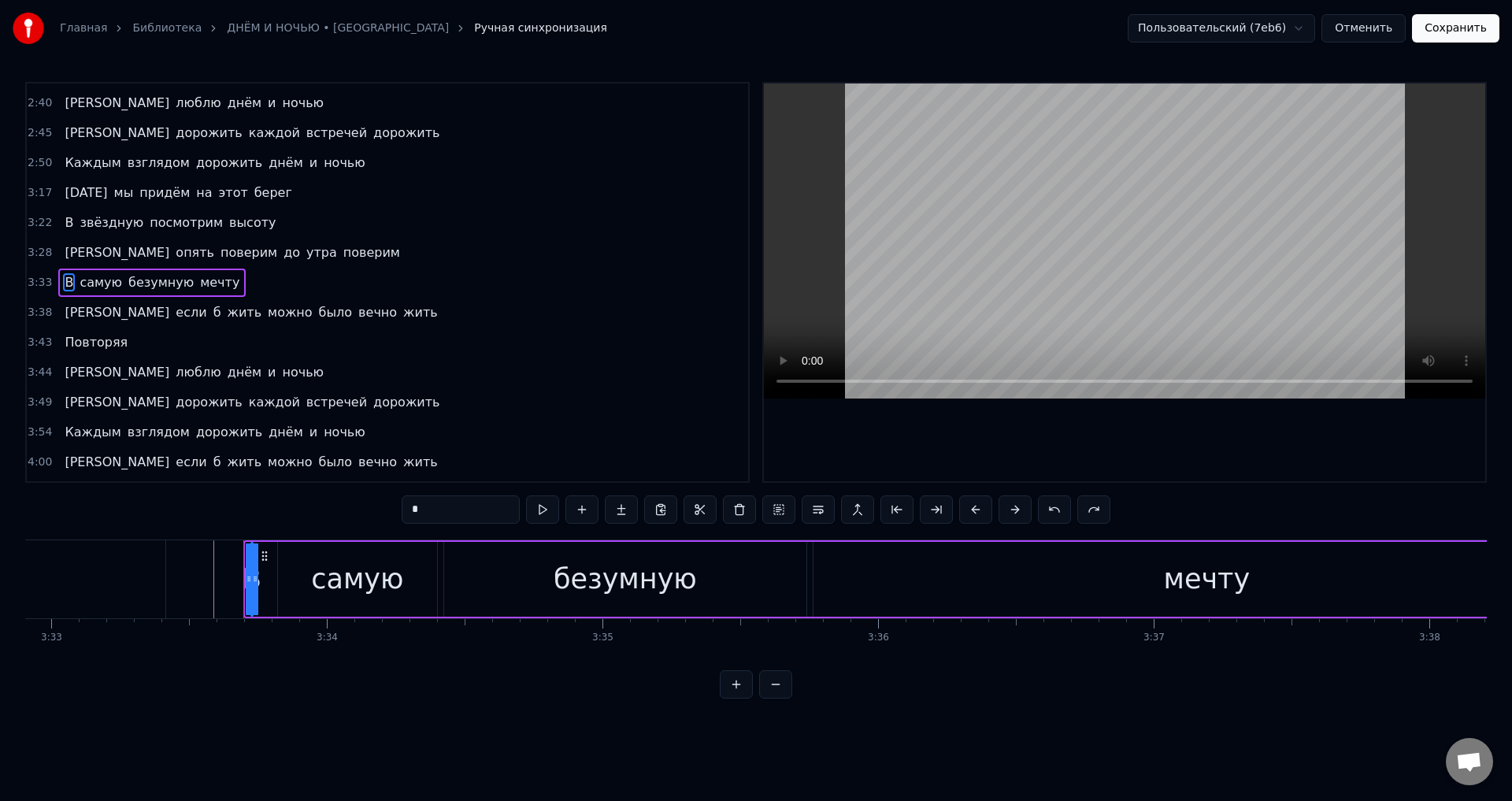
drag, startPoint x: 249, startPoint y: 581, endPoint x: 273, endPoint y: 586, distance: 24.5
click at [273, 586] on div "В самую безумную мечту" at bounding box center [923, 578] width 1360 height 78
click at [250, 589] on div "В" at bounding box center [251, 579] width 19 height 42
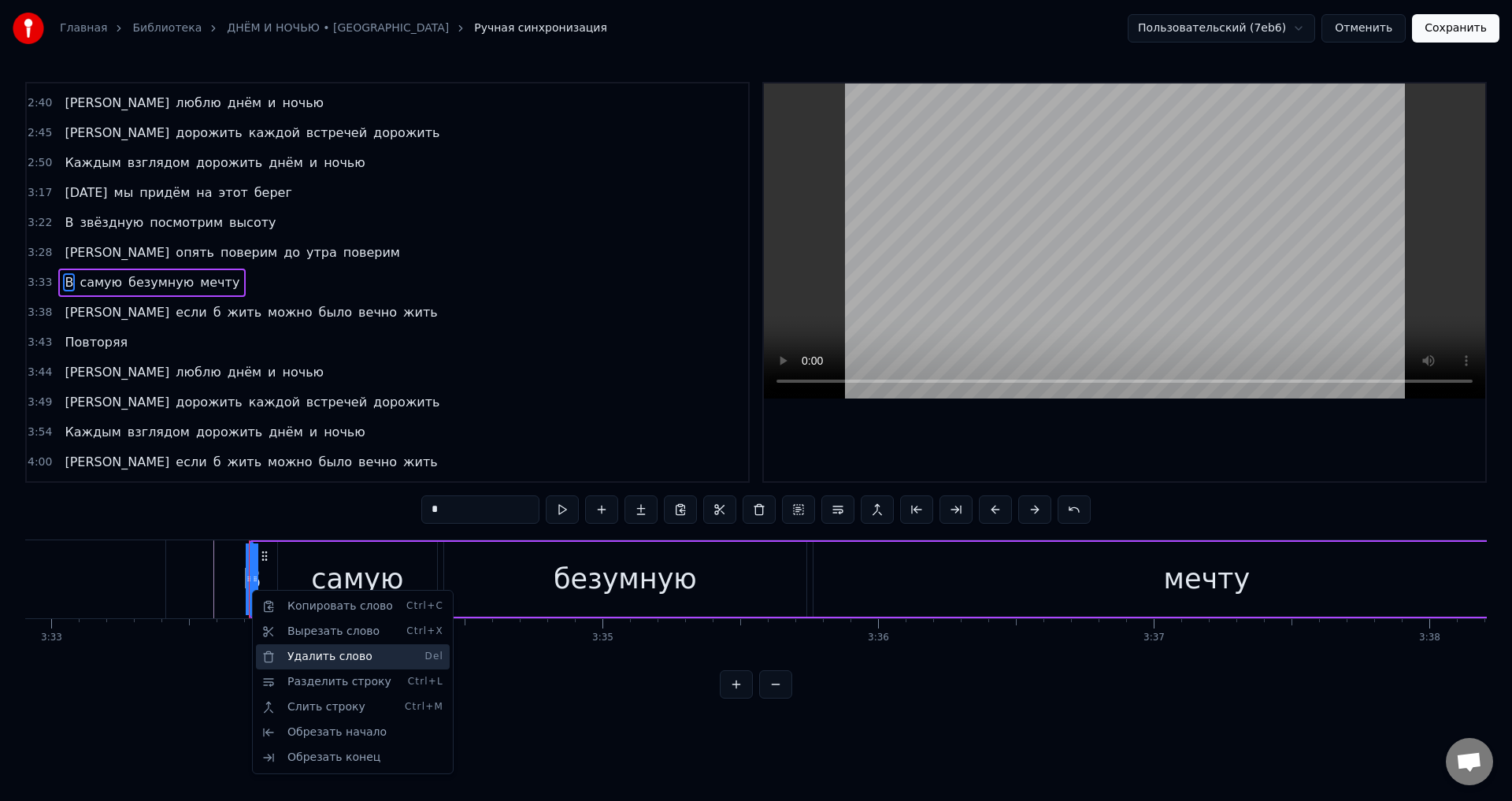
click at [312, 660] on div "Удалить слово Del" at bounding box center [353, 657] width 194 height 25
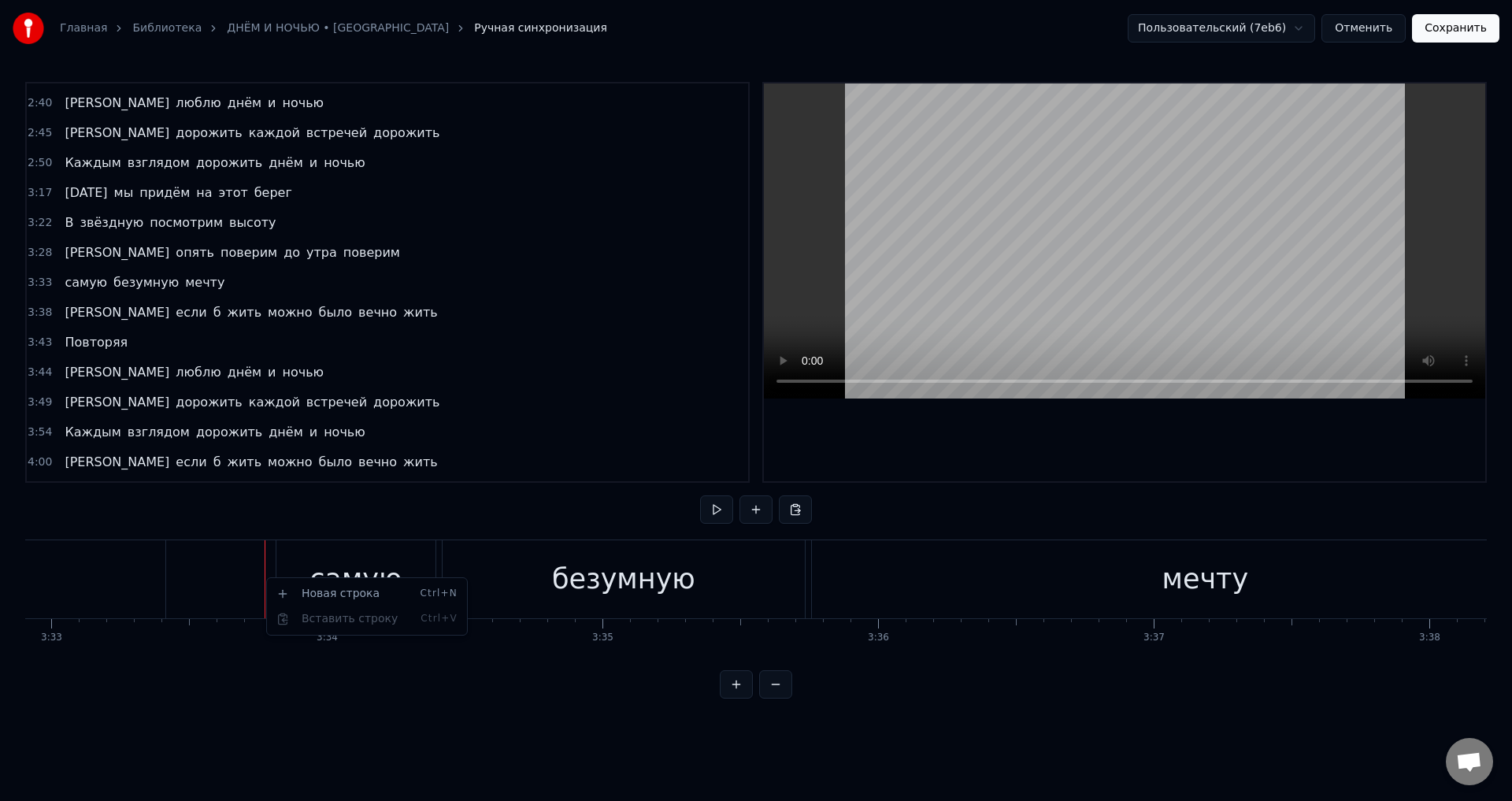
click at [302, 555] on html "Главная Библиотека ДНЁМ И НОЧЬЮ • ЖАСМИН Ручная синхронизация Пользовательский …" at bounding box center [756, 362] width 1512 height 724
click at [440, 573] on div "самую безумную мечту" at bounding box center [939, 578] width 1327 height 78
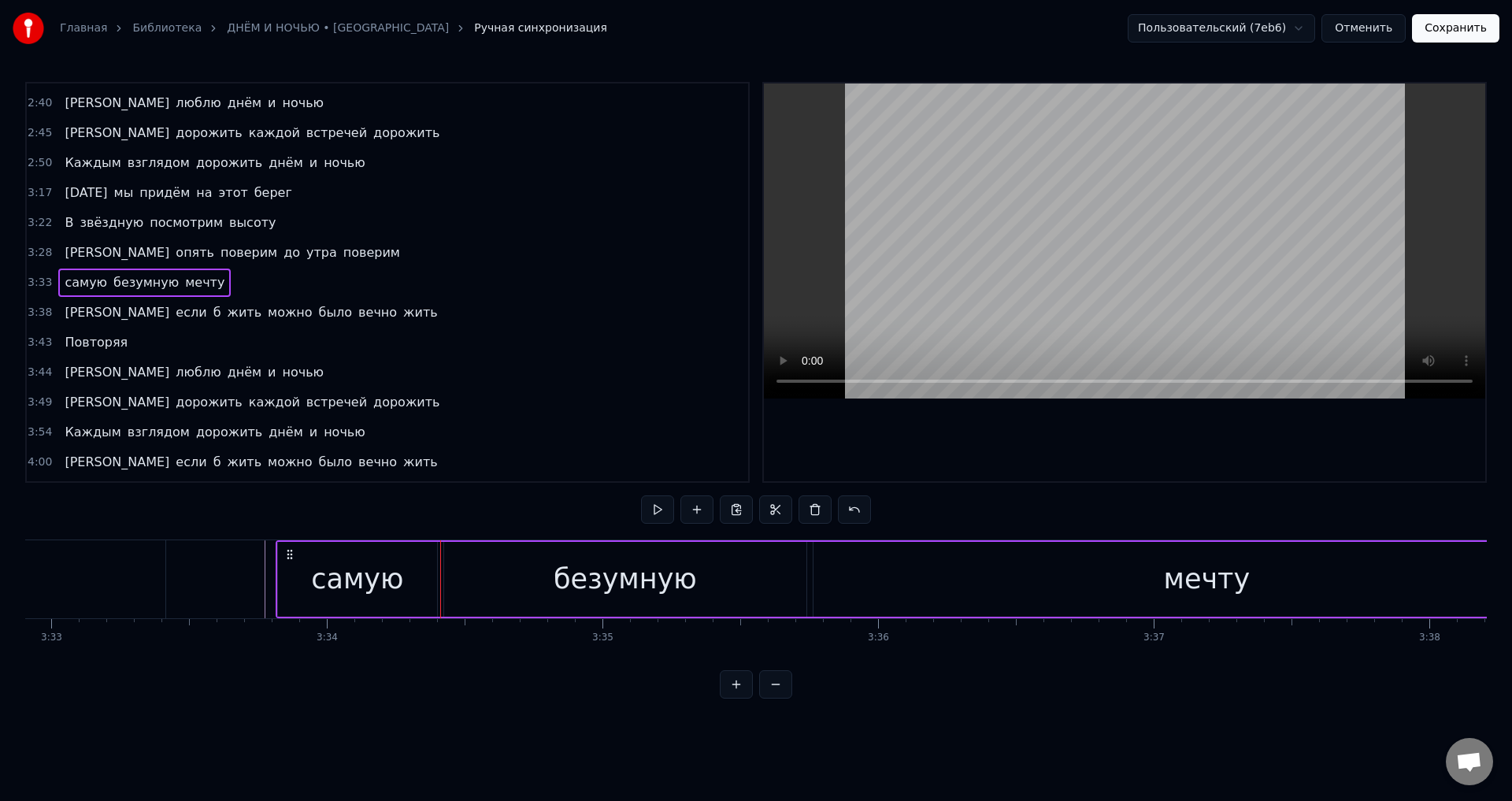
click at [395, 573] on div "самую" at bounding box center [357, 579] width 92 height 42
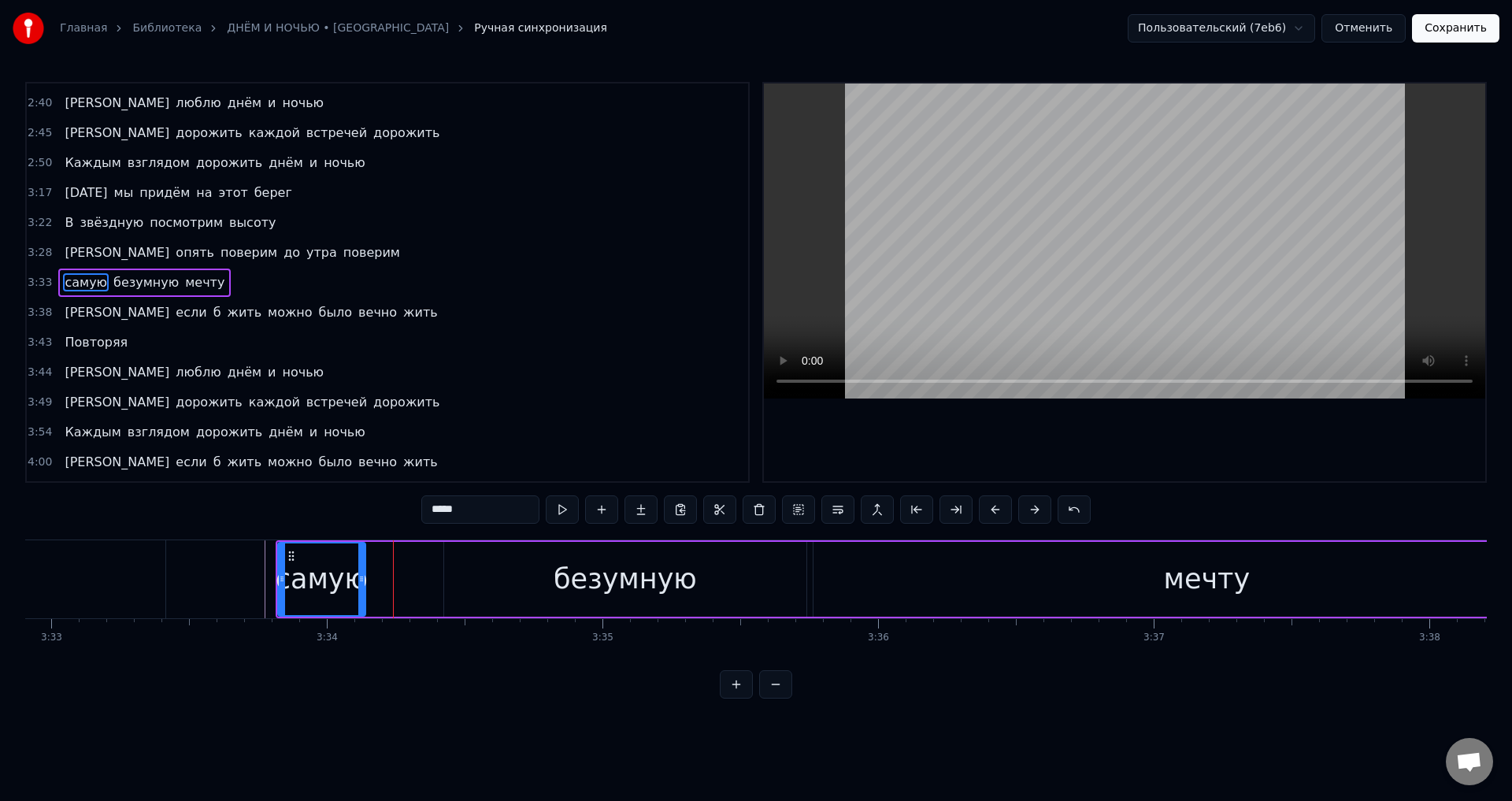
drag, startPoint x: 436, startPoint y: 579, endPoint x: 364, endPoint y: 586, distance: 72.3
click at [364, 586] on div at bounding box center [362, 578] width 7 height 71
click at [394, 576] on div "самую безумную мечту" at bounding box center [939, 578] width 1327 height 78
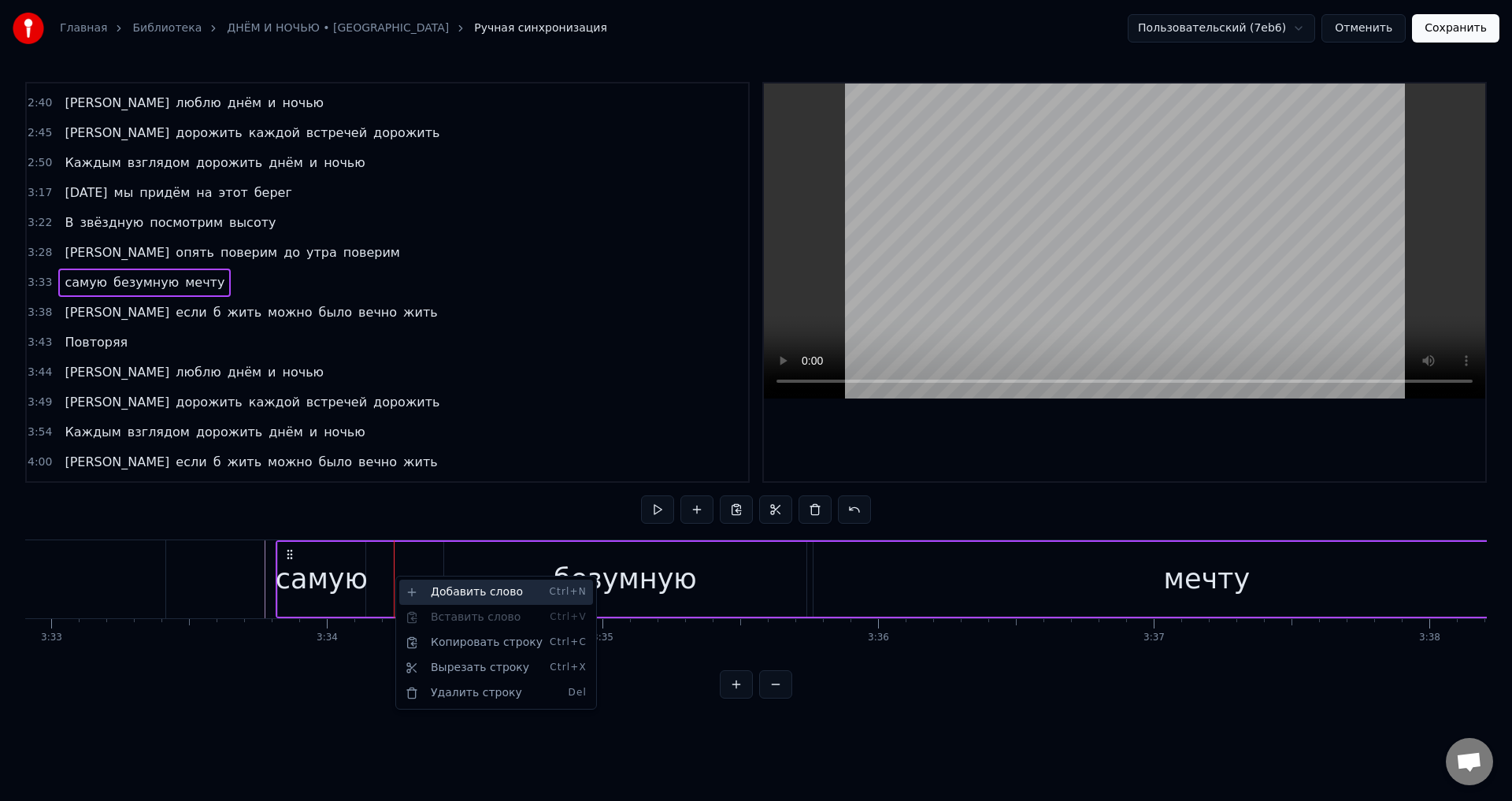
click at [466, 594] on div "Добавить слово Ctrl+N" at bounding box center [496, 592] width 194 height 25
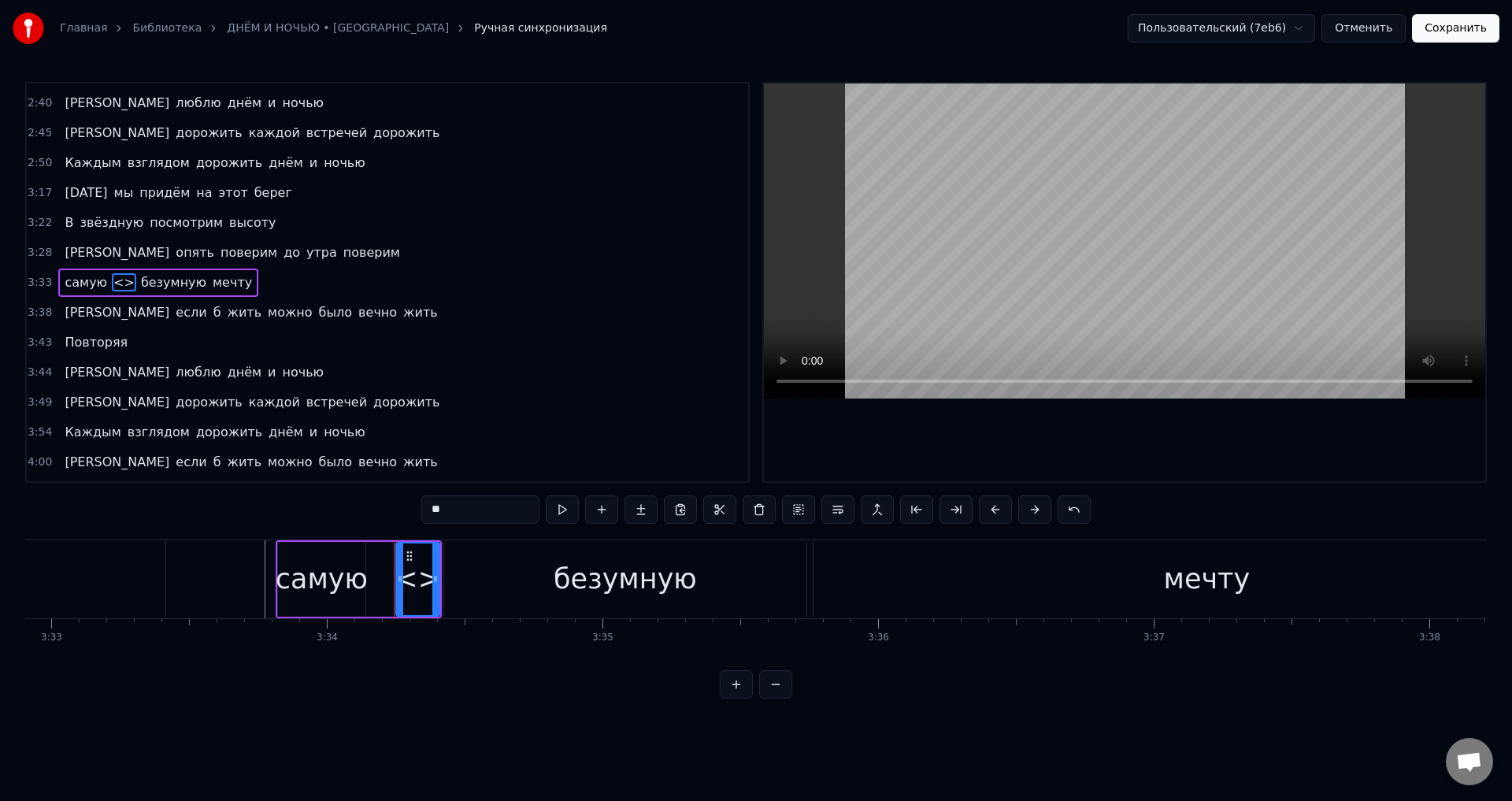
drag, startPoint x: 450, startPoint y: 512, endPoint x: 396, endPoint y: 511, distance: 54.0
click at [396, 511] on div "0:24 Гаснут в море отблески заката 0:29 И одни лишь звёзды видят нас 0:34 Правд…" at bounding box center [756, 390] width 1462 height 616
click at [312, 586] on div "самую" at bounding box center [322, 579] width 92 height 42
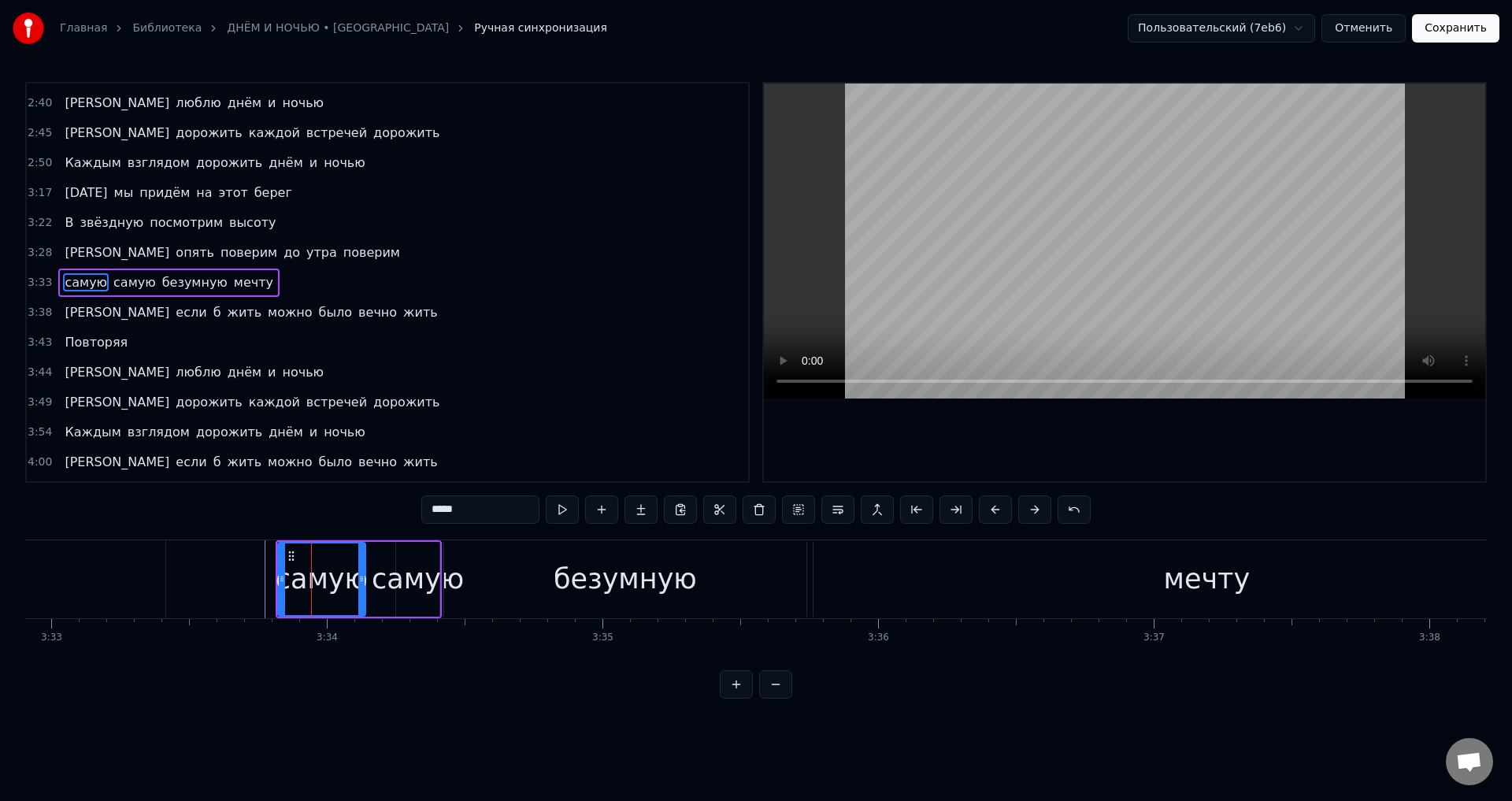
drag, startPoint x: 483, startPoint y: 512, endPoint x: 407, endPoint y: 512, distance: 76.0
click at [407, 512] on div "0:24 Гаснут в море отблески заката 0:29 И одни лишь звёзды видят нас 0:34 Правд…" at bounding box center [756, 390] width 1462 height 616
drag, startPoint x: 278, startPoint y: 582, endPoint x: 260, endPoint y: 580, distance: 18.1
click at [260, 580] on icon at bounding box center [264, 578] width 7 height 13
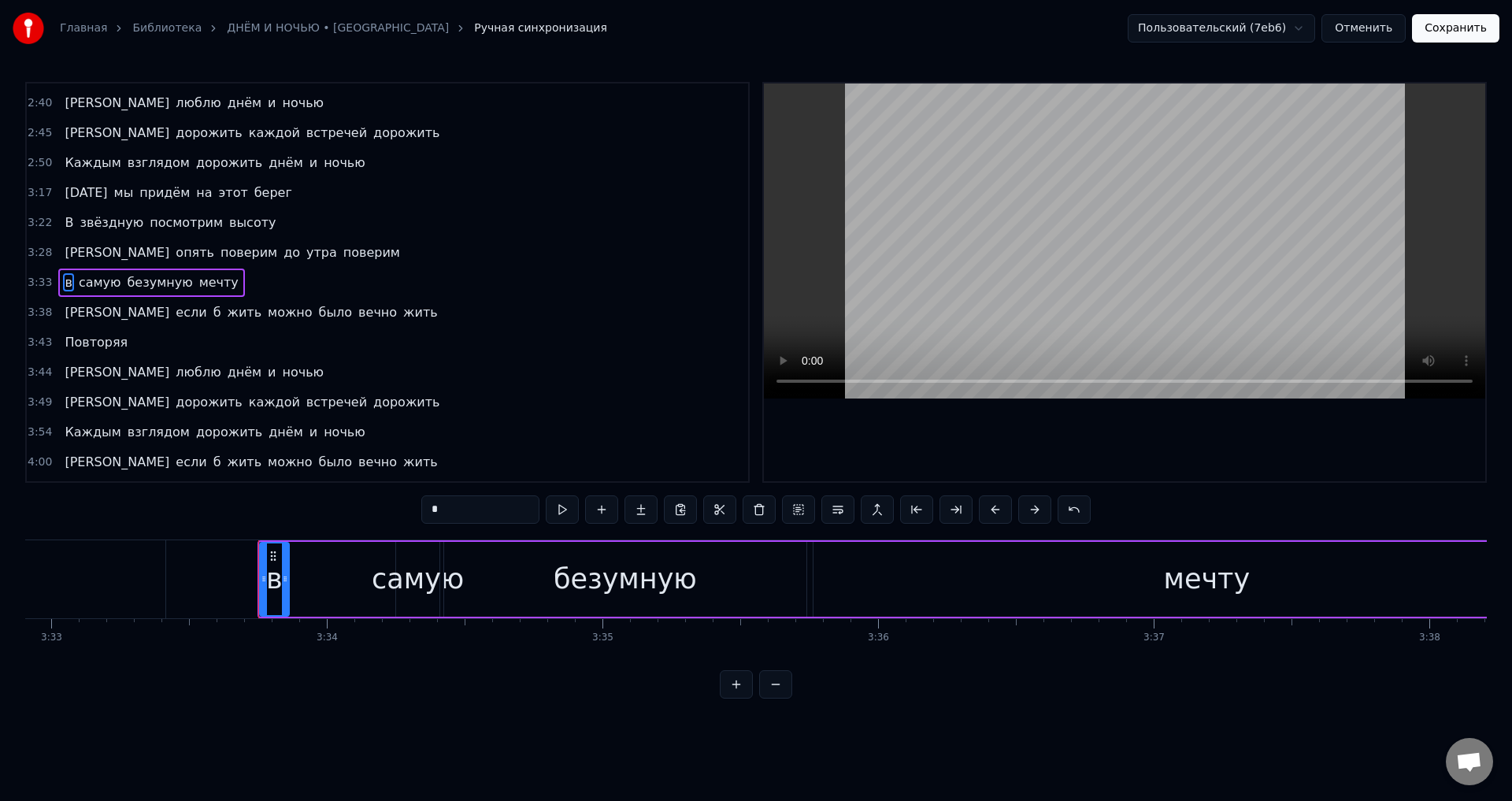
drag, startPoint x: 360, startPoint y: 584, endPoint x: 284, endPoint y: 587, distance: 76.1
click at [284, 587] on div at bounding box center [286, 578] width 7 height 71
click at [411, 580] on div "самую" at bounding box center [418, 579] width 92 height 42
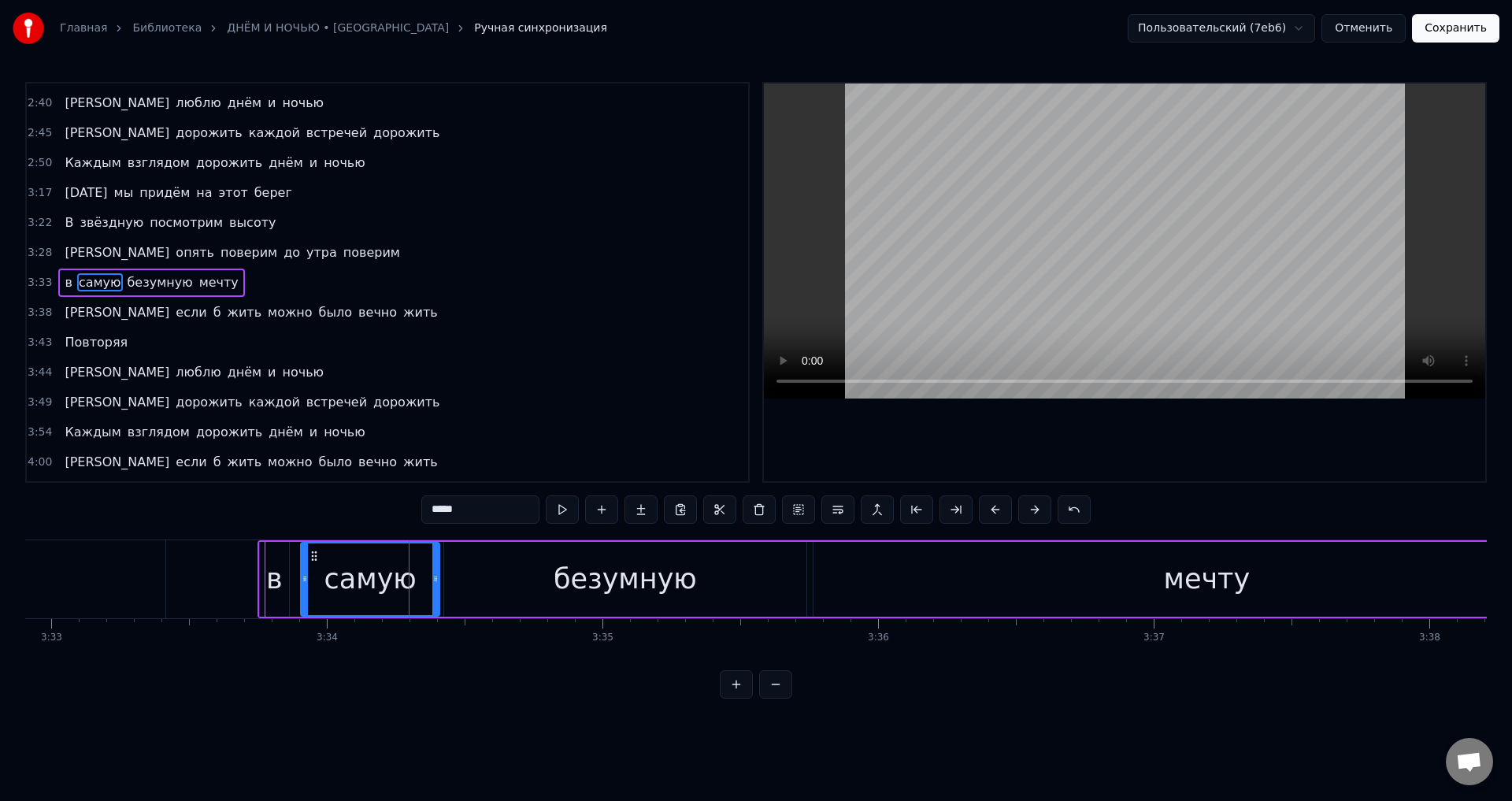
drag, startPoint x: 399, startPoint y: 580, endPoint x: 386, endPoint y: 576, distance: 13.6
click at [305, 580] on circle at bounding box center [304, 580] width 1 height 1
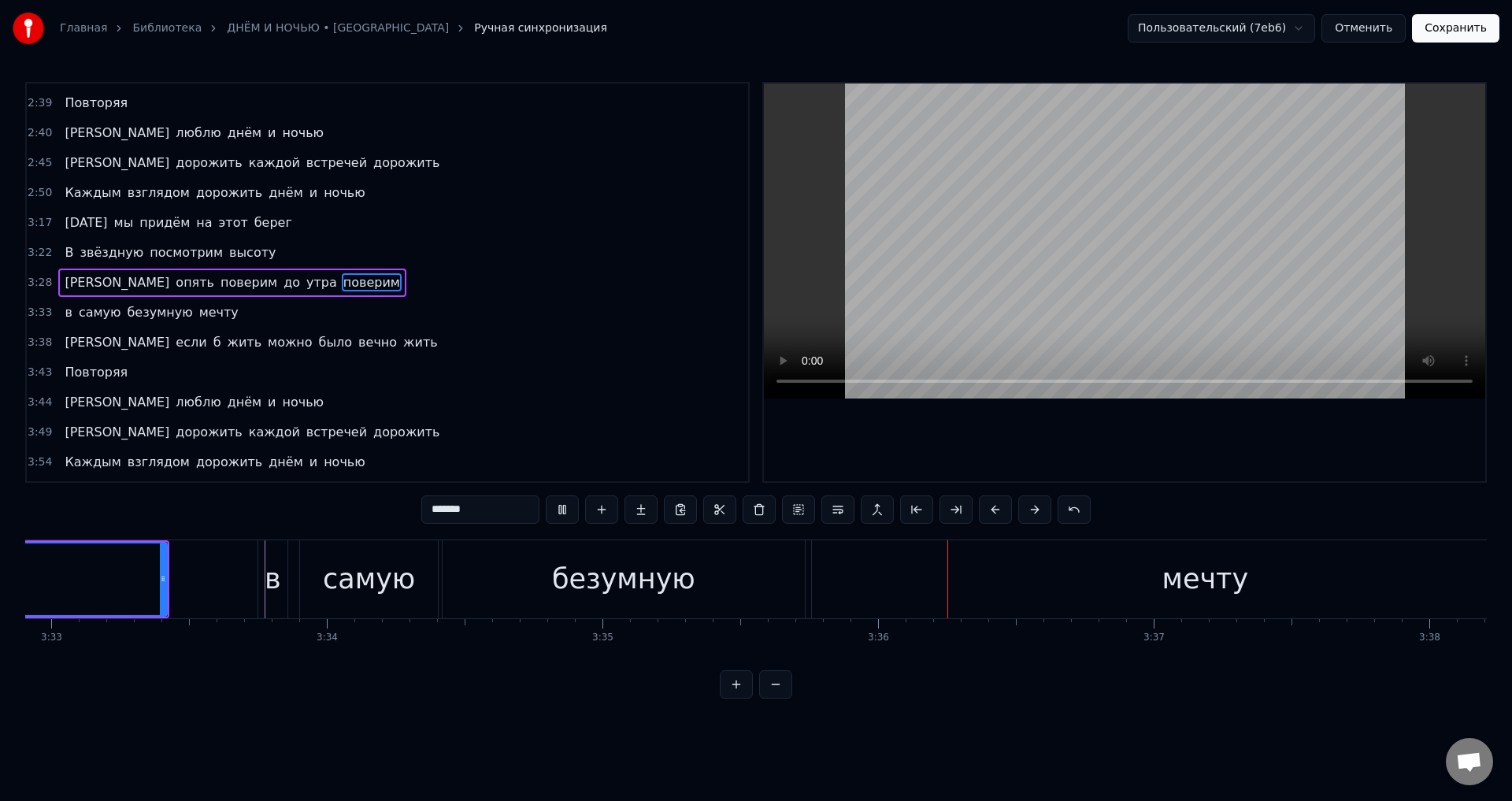
click at [276, 576] on div "в" at bounding box center [273, 579] width 17 height 42
type input "*"
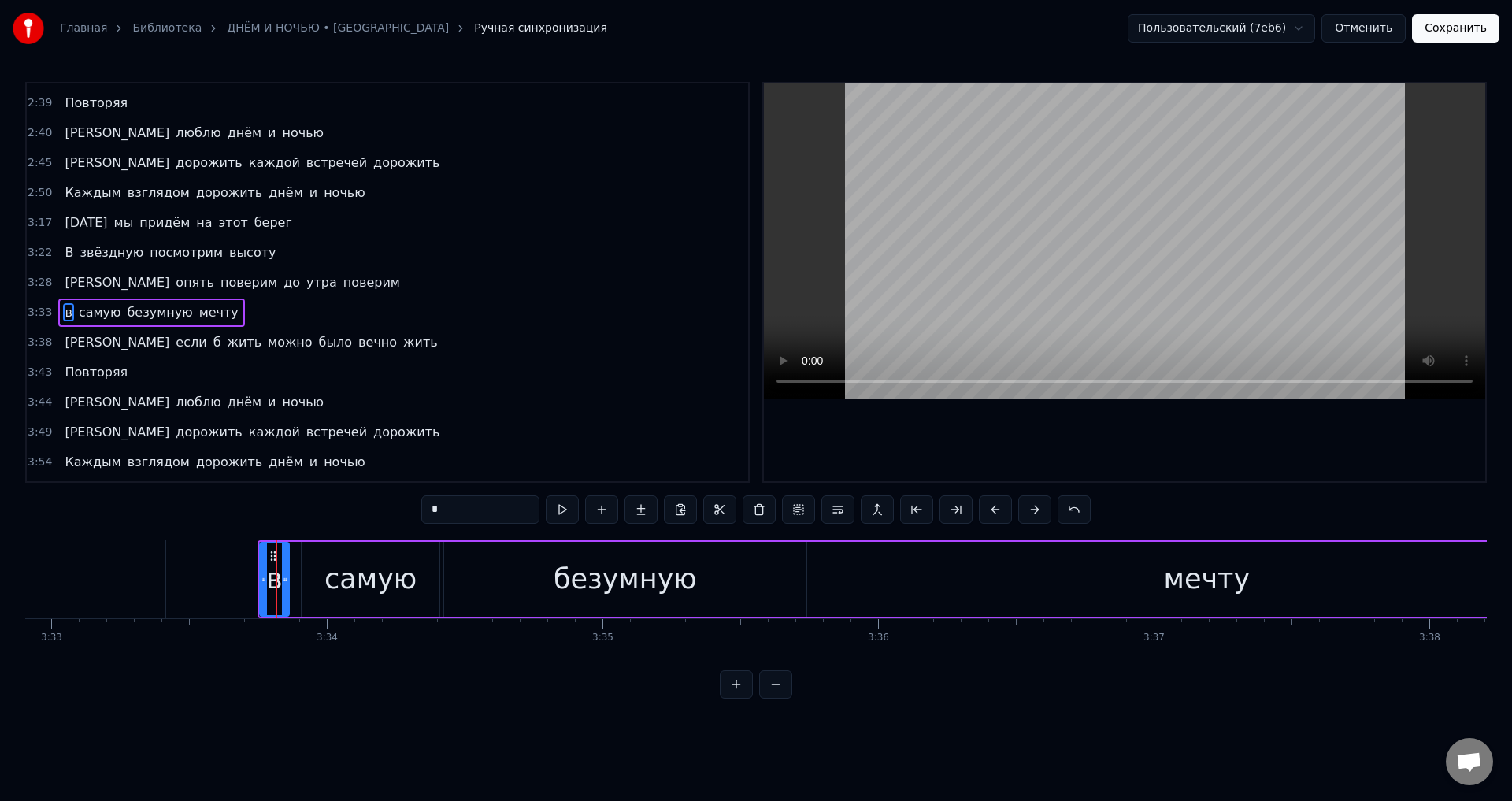
scroll to position [893, 0]
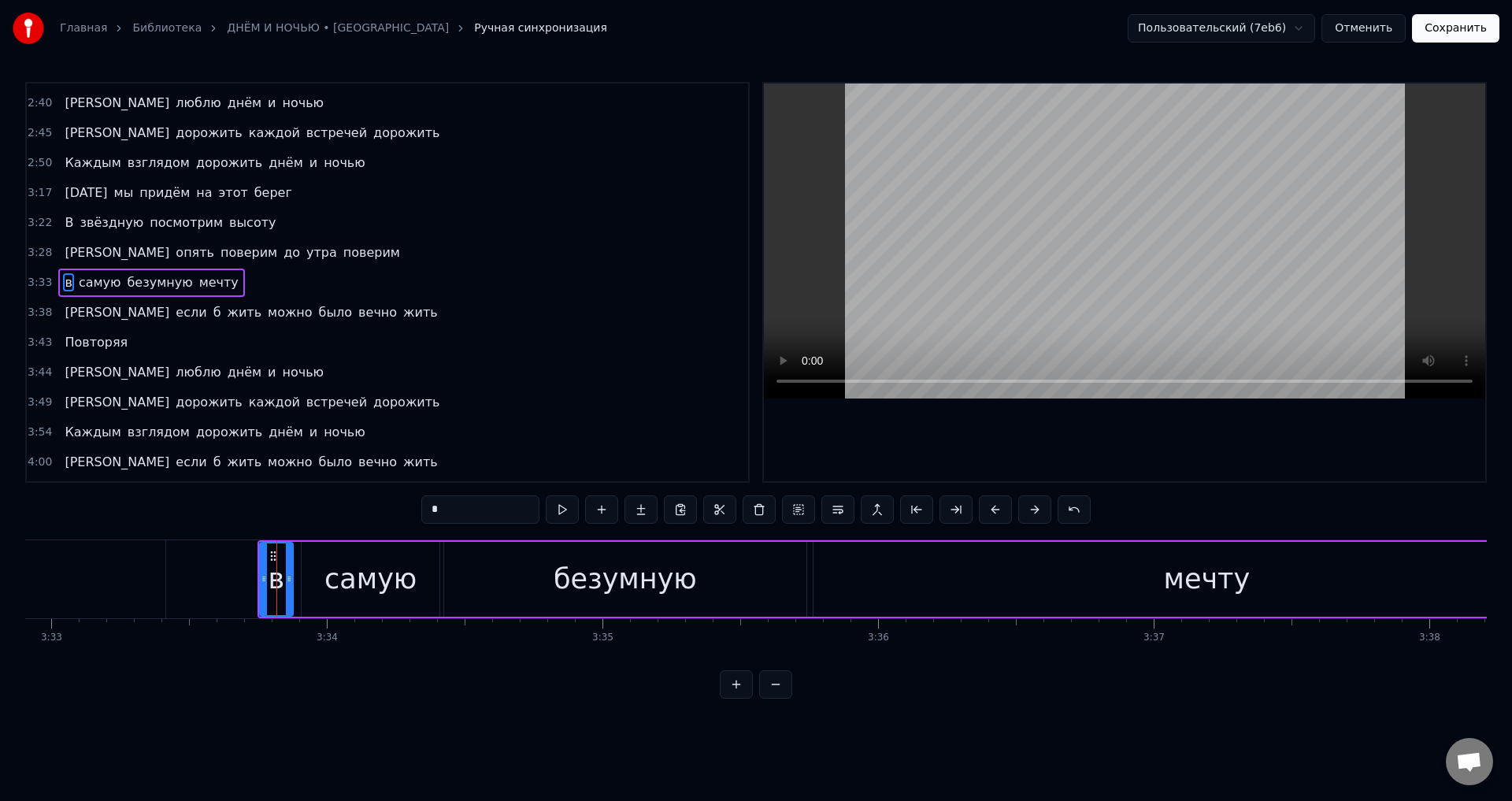
click at [288, 576] on icon at bounding box center [289, 578] width 7 height 13
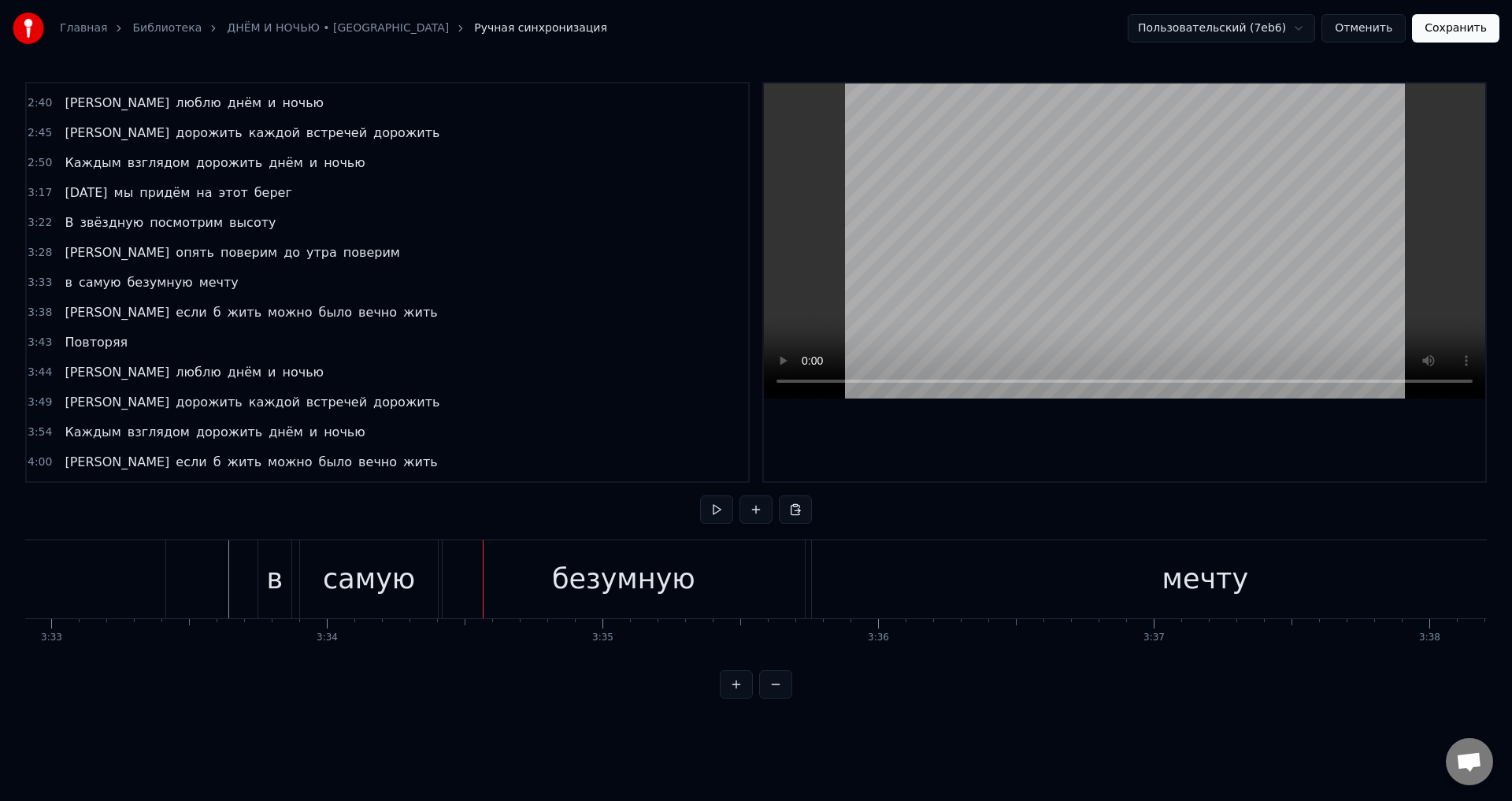
click at [267, 568] on div "в" at bounding box center [276, 579] width 17 height 42
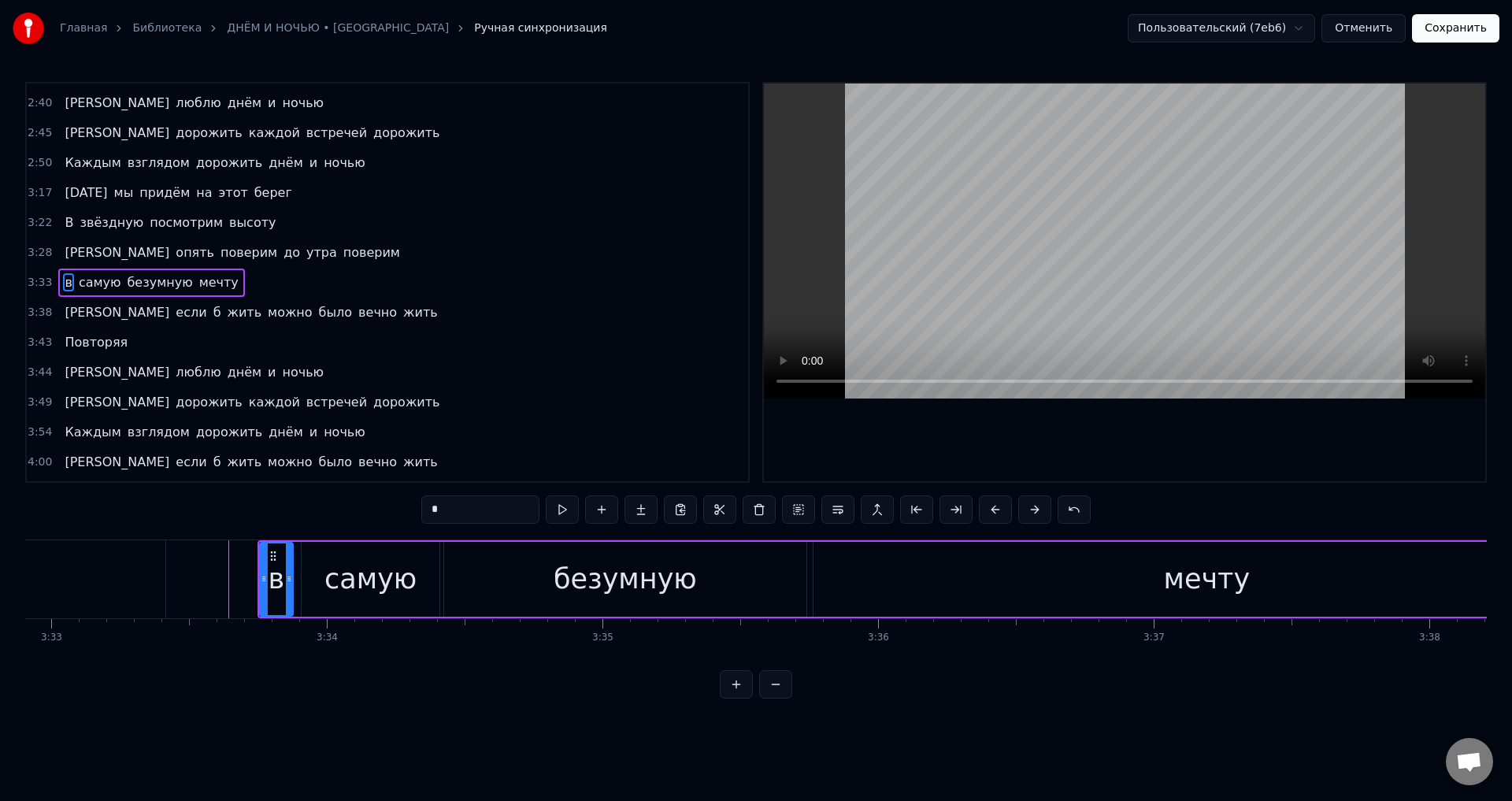
click at [275, 584] on div "в" at bounding box center [277, 579] width 17 height 42
click at [445, 512] on input "*" at bounding box center [480, 510] width 118 height 29
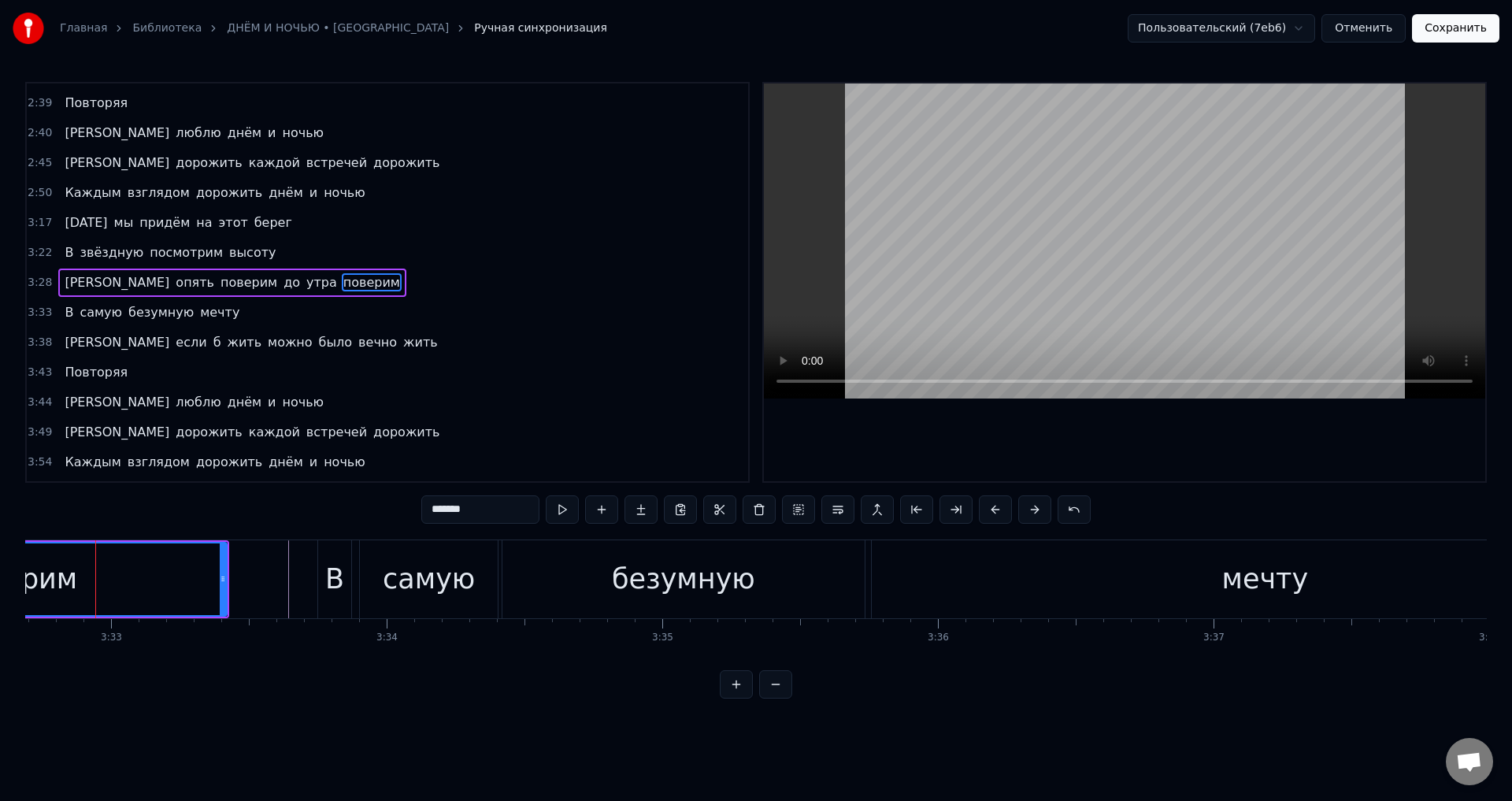
scroll to position [0, 58629]
click at [340, 576] on div "В" at bounding box center [344, 579] width 19 height 42
type input "*"
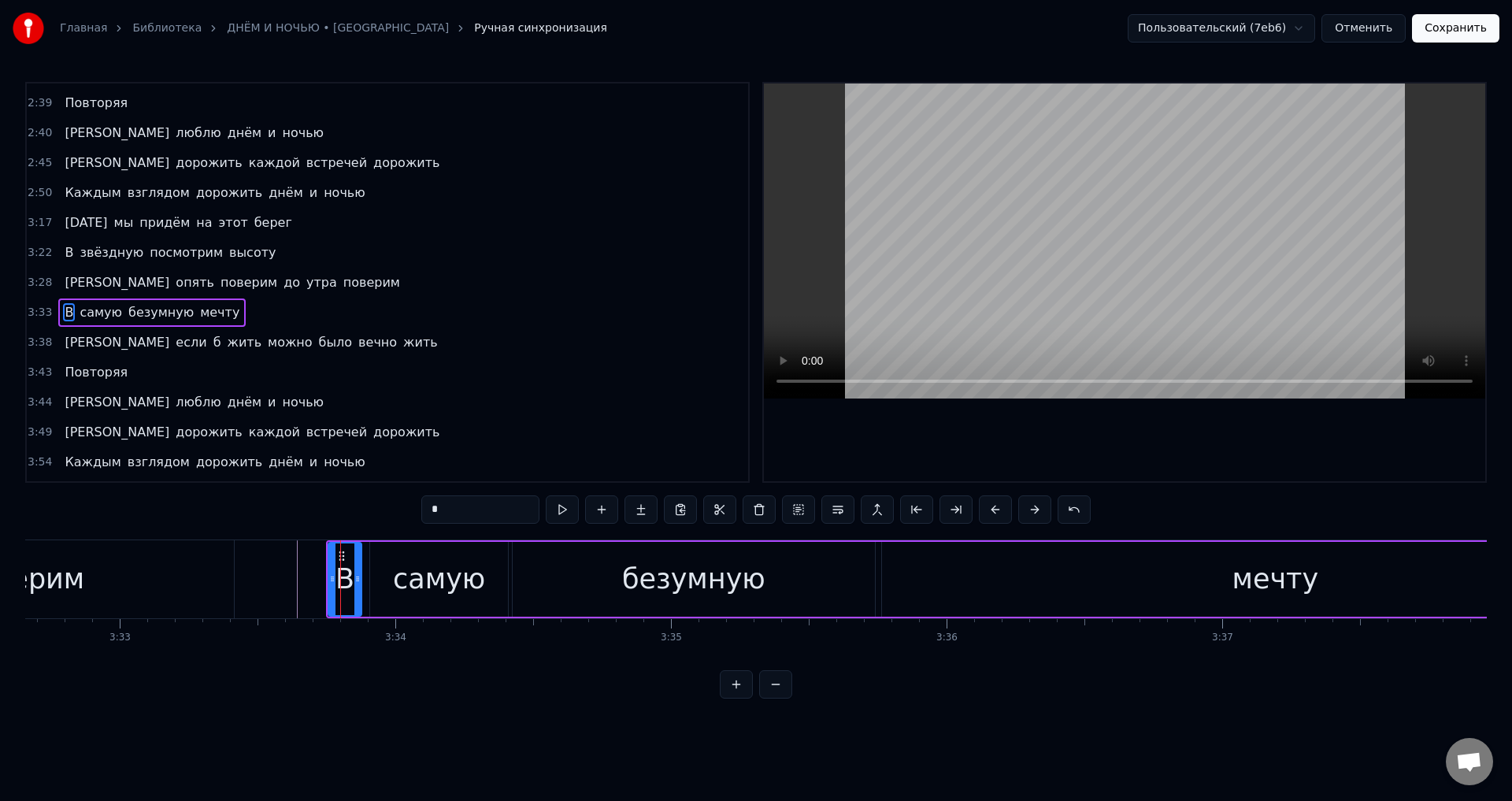
scroll to position [893, 0]
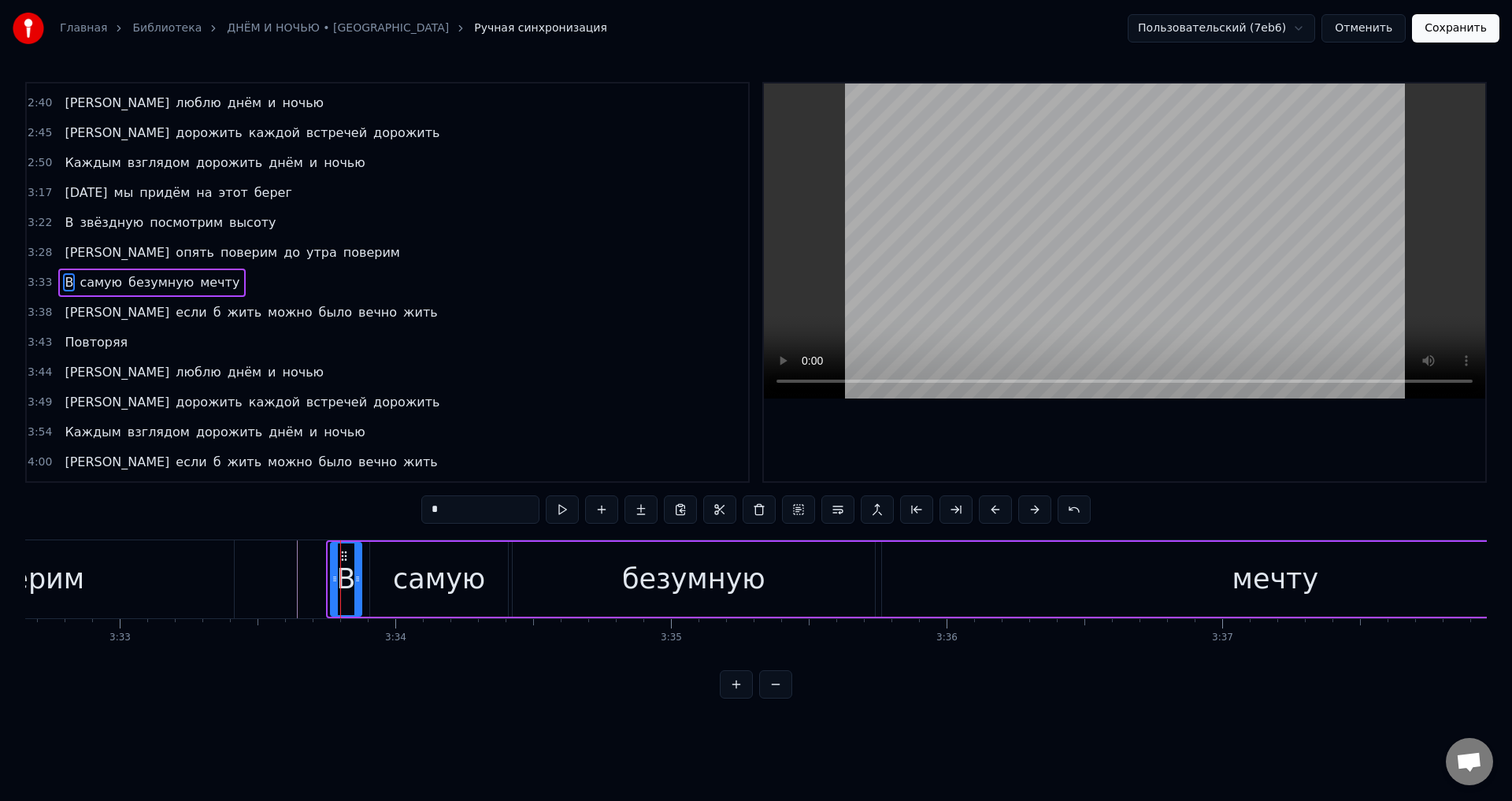
click at [334, 580] on icon at bounding box center [335, 578] width 7 height 13
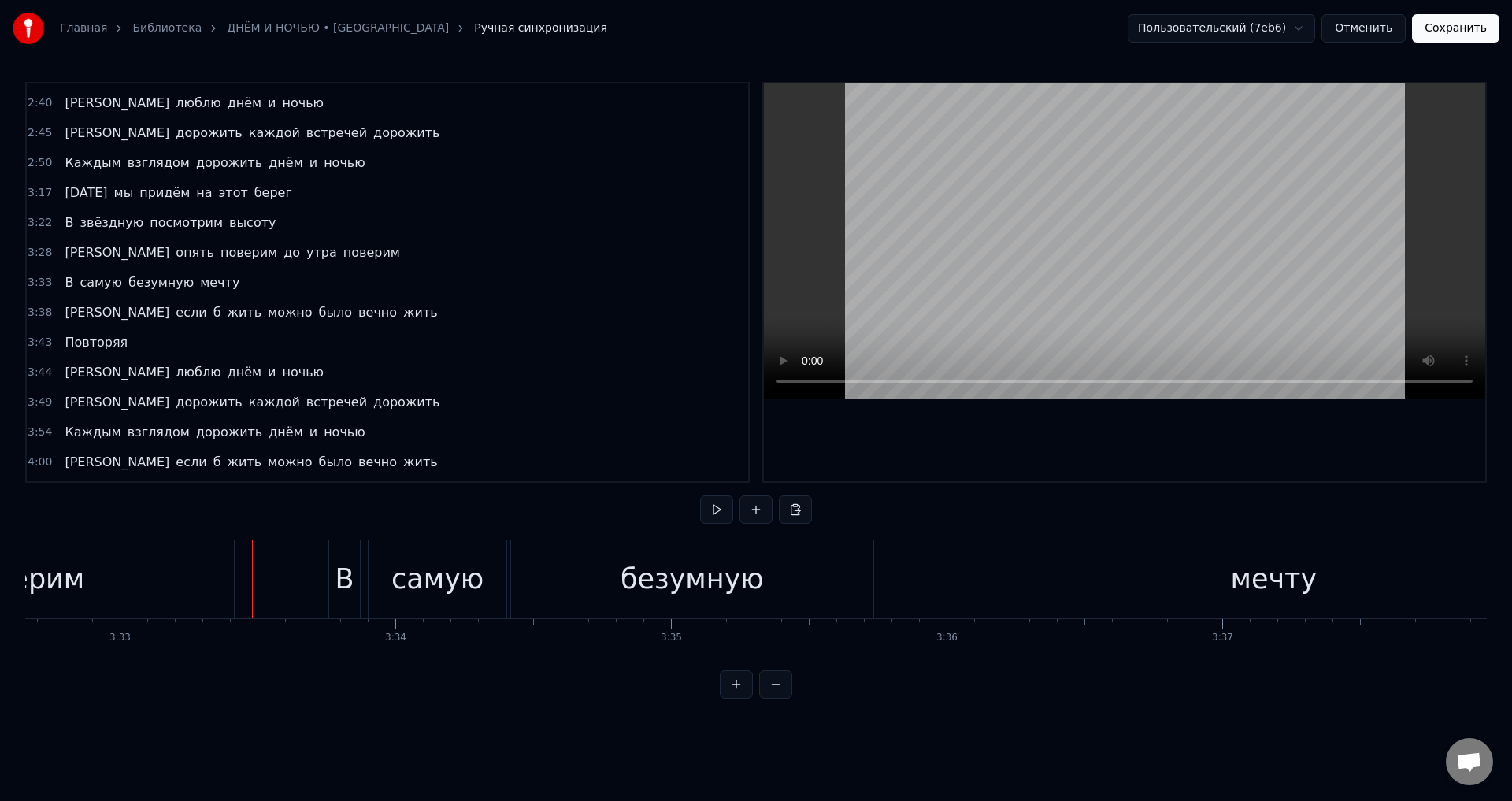
click at [145, 578] on div "поверим" at bounding box center [23, 578] width 423 height 78
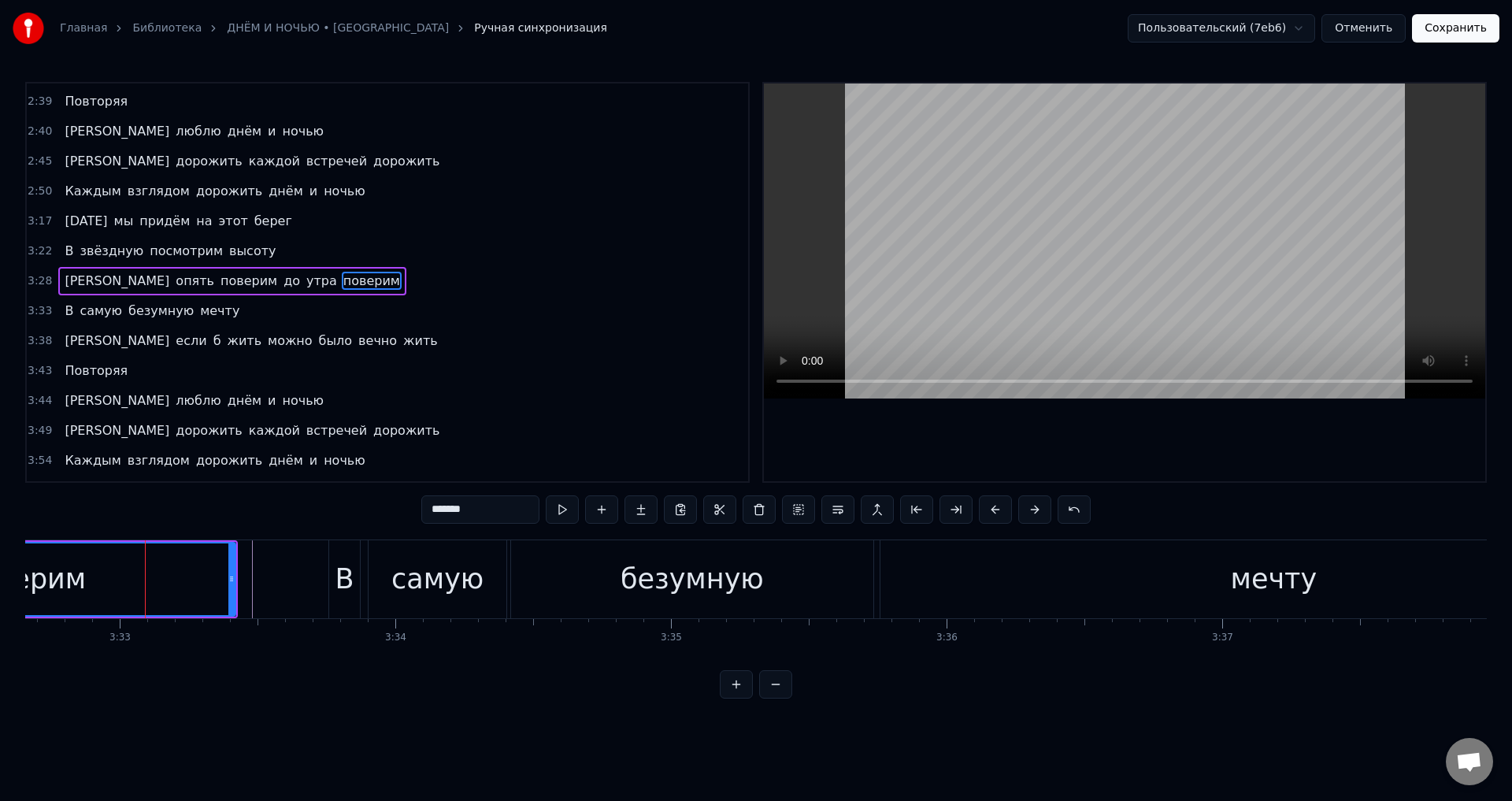
scroll to position [863, 0]
click at [1457, 26] on button "Сохранить" at bounding box center [1456, 29] width 87 height 29
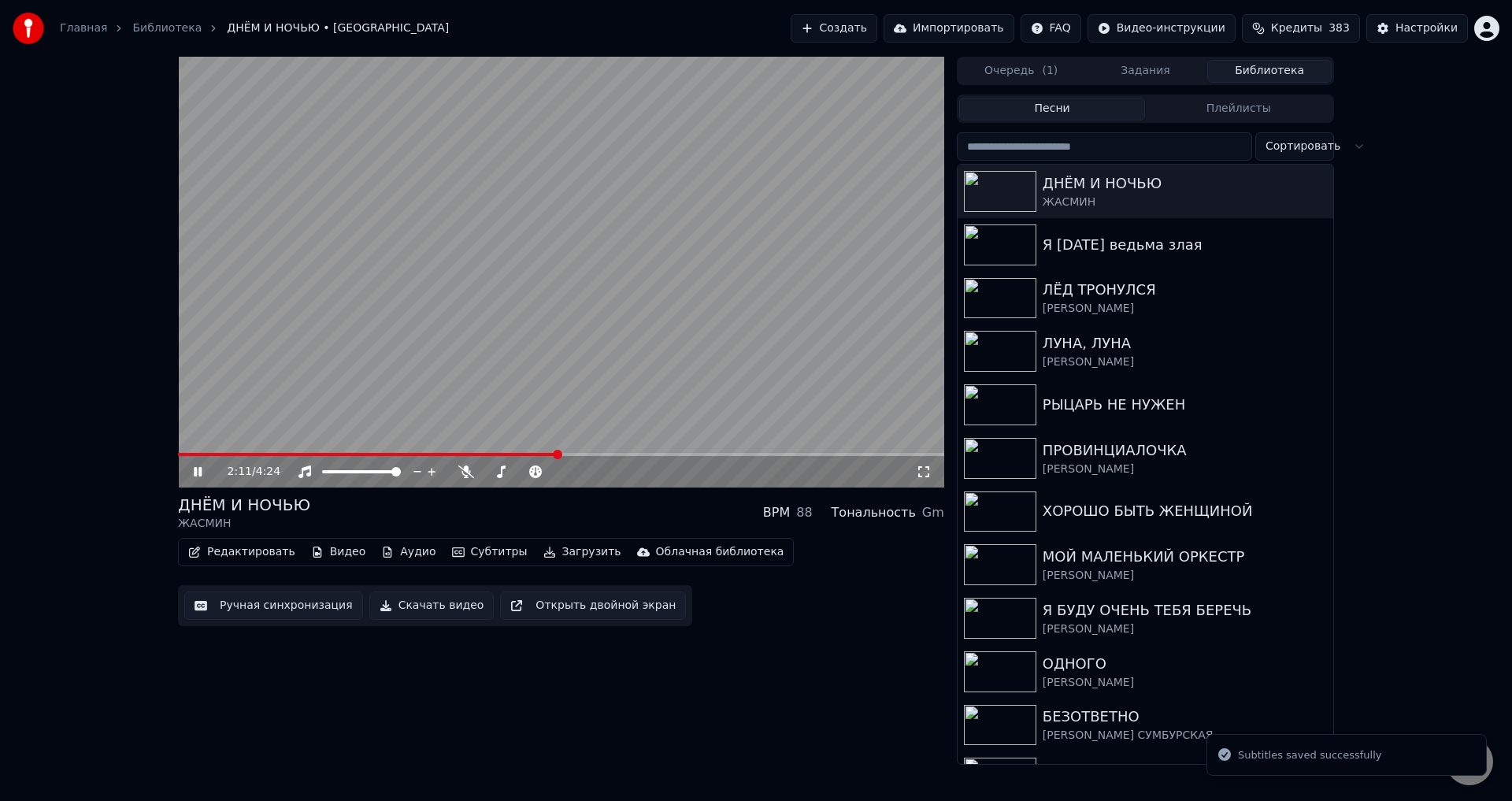
click at [559, 455] on span at bounding box center [561, 454] width 766 height 3
click at [668, 453] on span at bounding box center [561, 454] width 766 height 3
click at [730, 458] on div "2:49 / 4:24" at bounding box center [561, 472] width 766 height 32
click at [795, 448] on video at bounding box center [561, 272] width 766 height 431
click at [774, 450] on video at bounding box center [561, 272] width 766 height 431
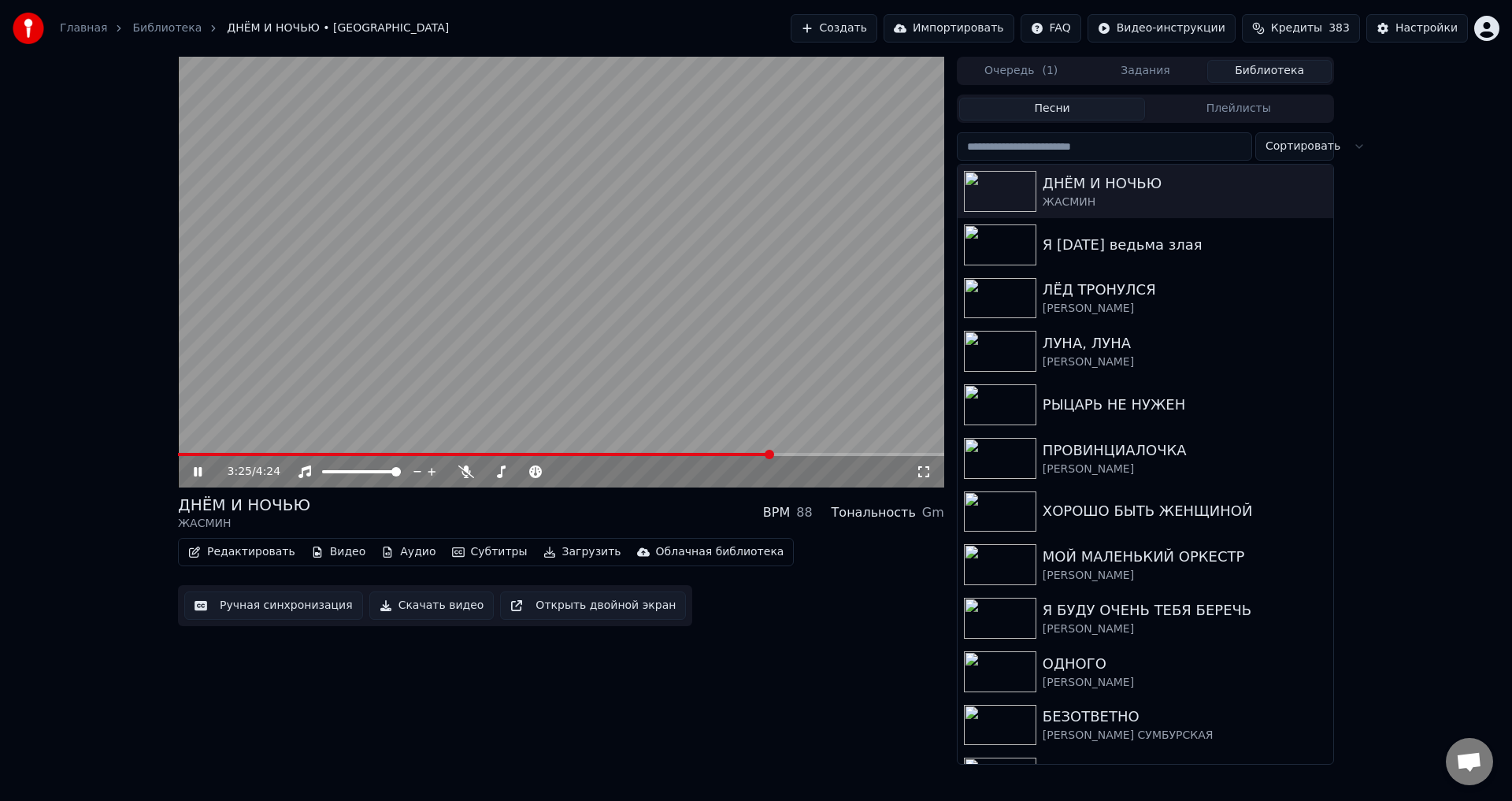
click at [773, 455] on span at bounding box center [561, 454] width 766 height 3
click at [734, 456] on span at bounding box center [456, 454] width 556 height 3
drag, startPoint x: 918, startPoint y: 470, endPoint x: 1184, endPoint y: 608, distance: 299.7
click at [919, 470] on icon at bounding box center [924, 471] width 16 height 13
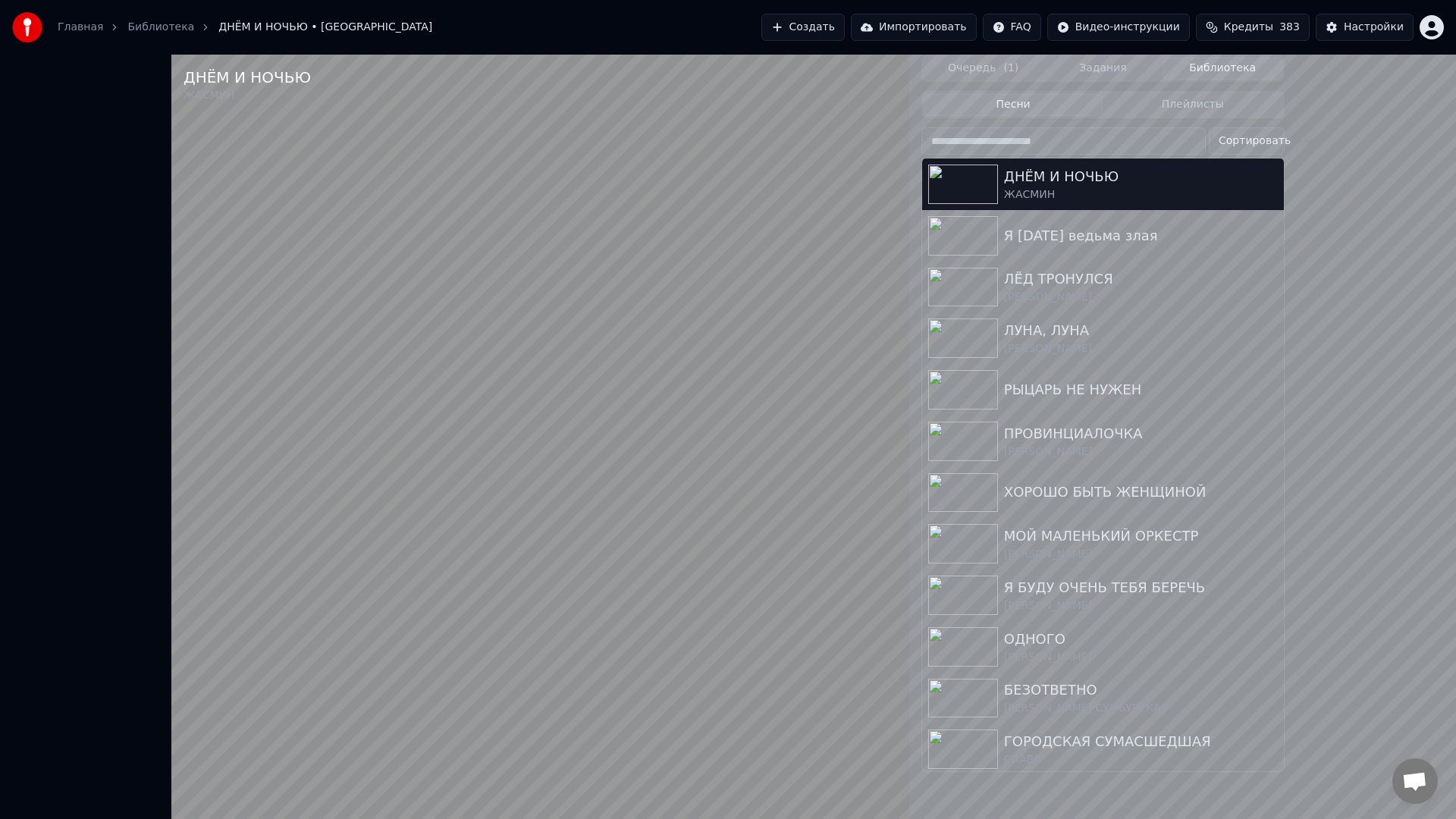
click at [472, 423] on video at bounding box center [540, 464] width 738 height 819
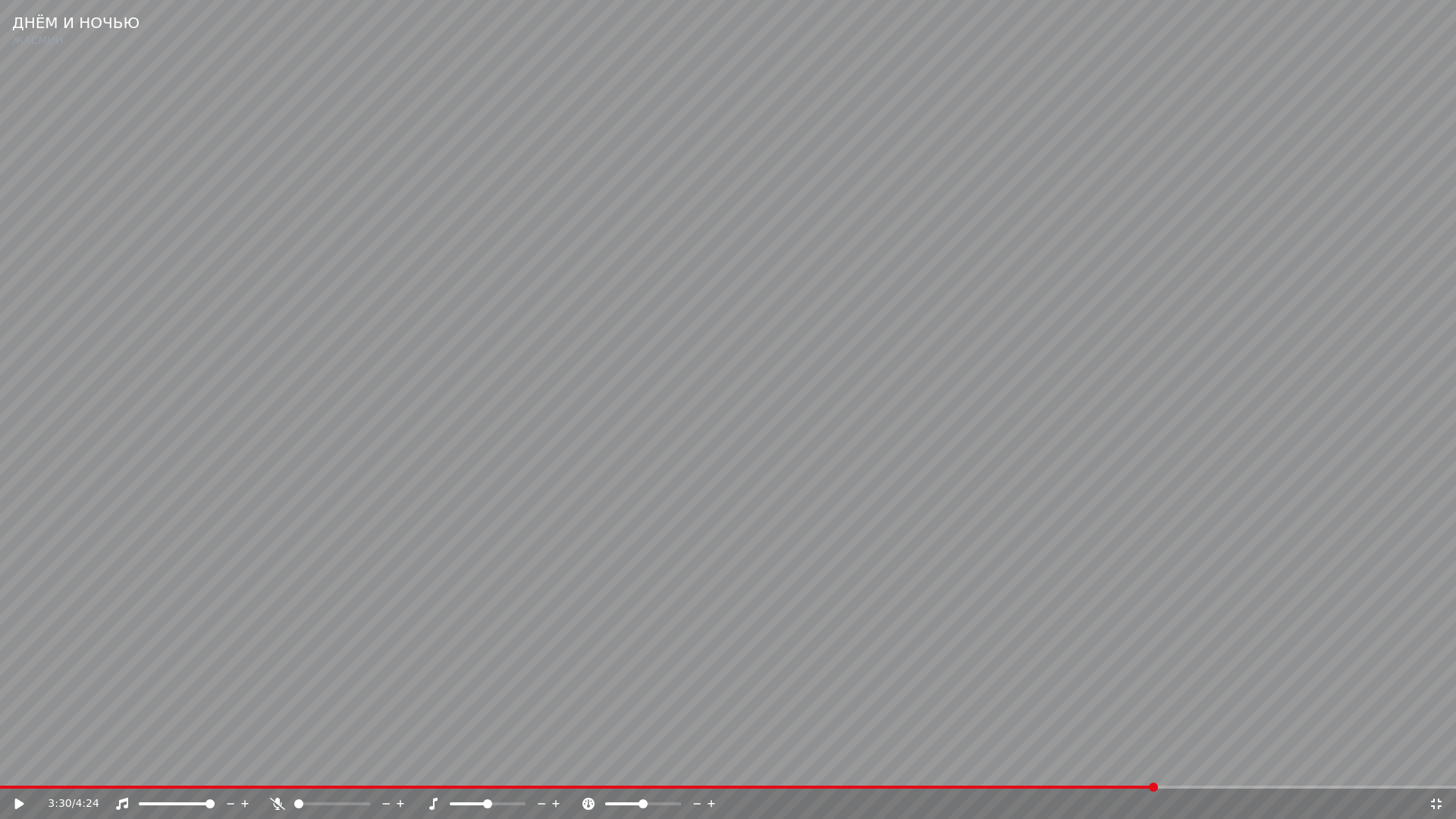
click at [1156, 770] on span at bounding box center [578, 787] width 1156 height 3
click at [756, 690] on video at bounding box center [728, 409] width 1456 height 819
click at [808, 700] on video at bounding box center [728, 409] width 1456 height 819
click at [1430, 770] on icon at bounding box center [1437, 804] width 15 height 12
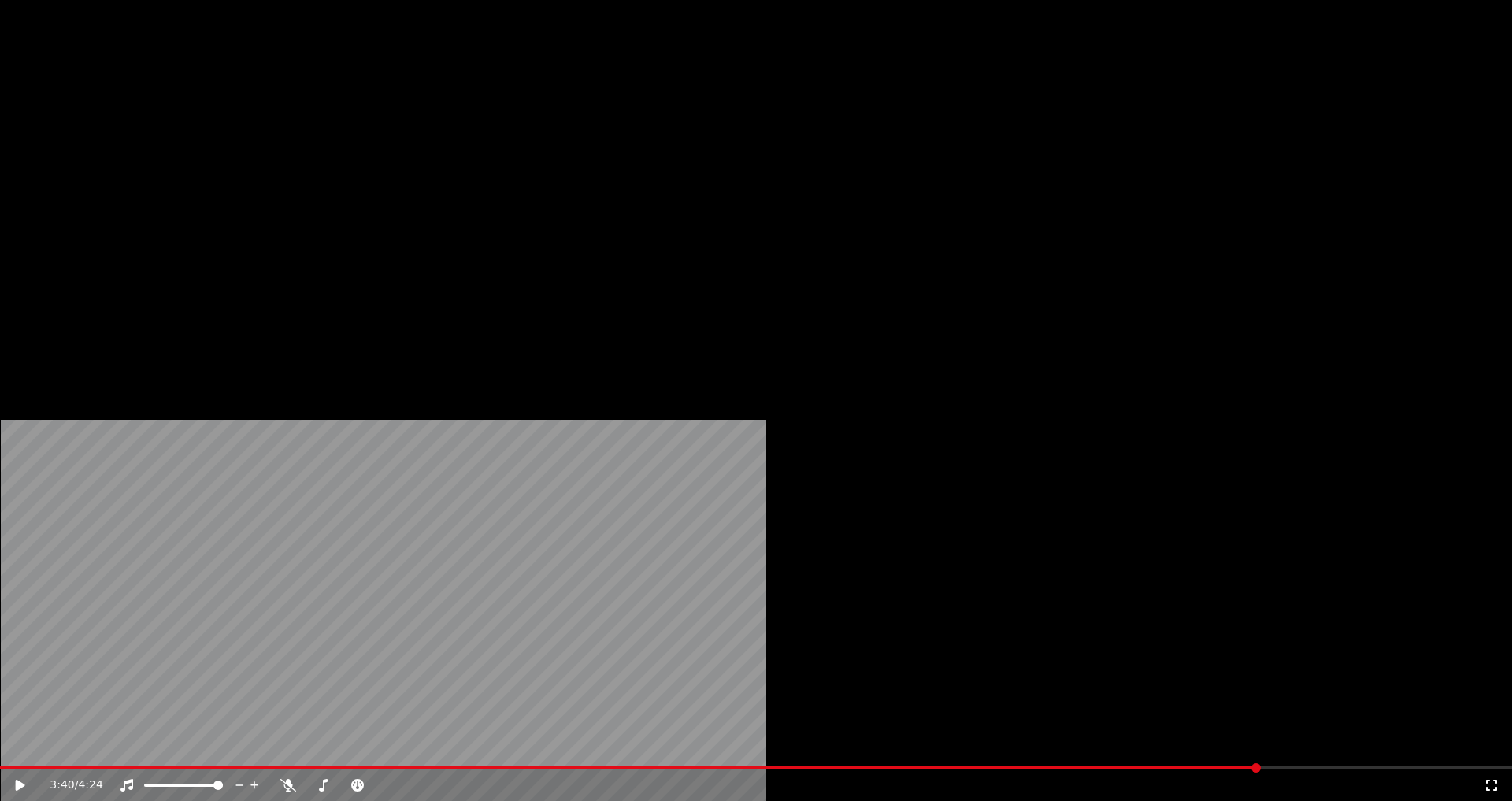
click at [223, 133] on button "Редактировать" at bounding box center [242, 121] width 120 height 22
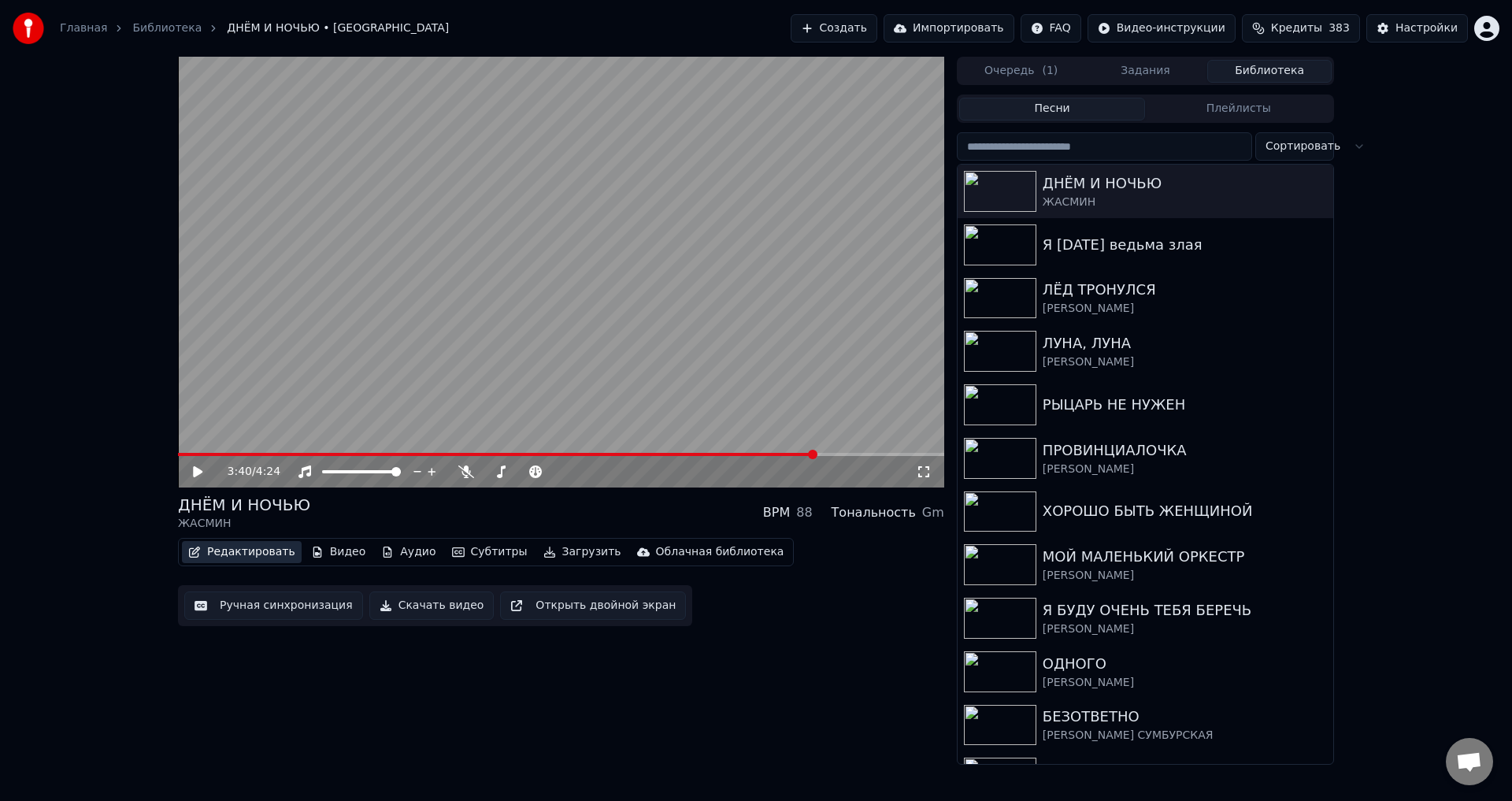
click at [231, 553] on button "Редактировать" at bounding box center [242, 552] width 120 height 22
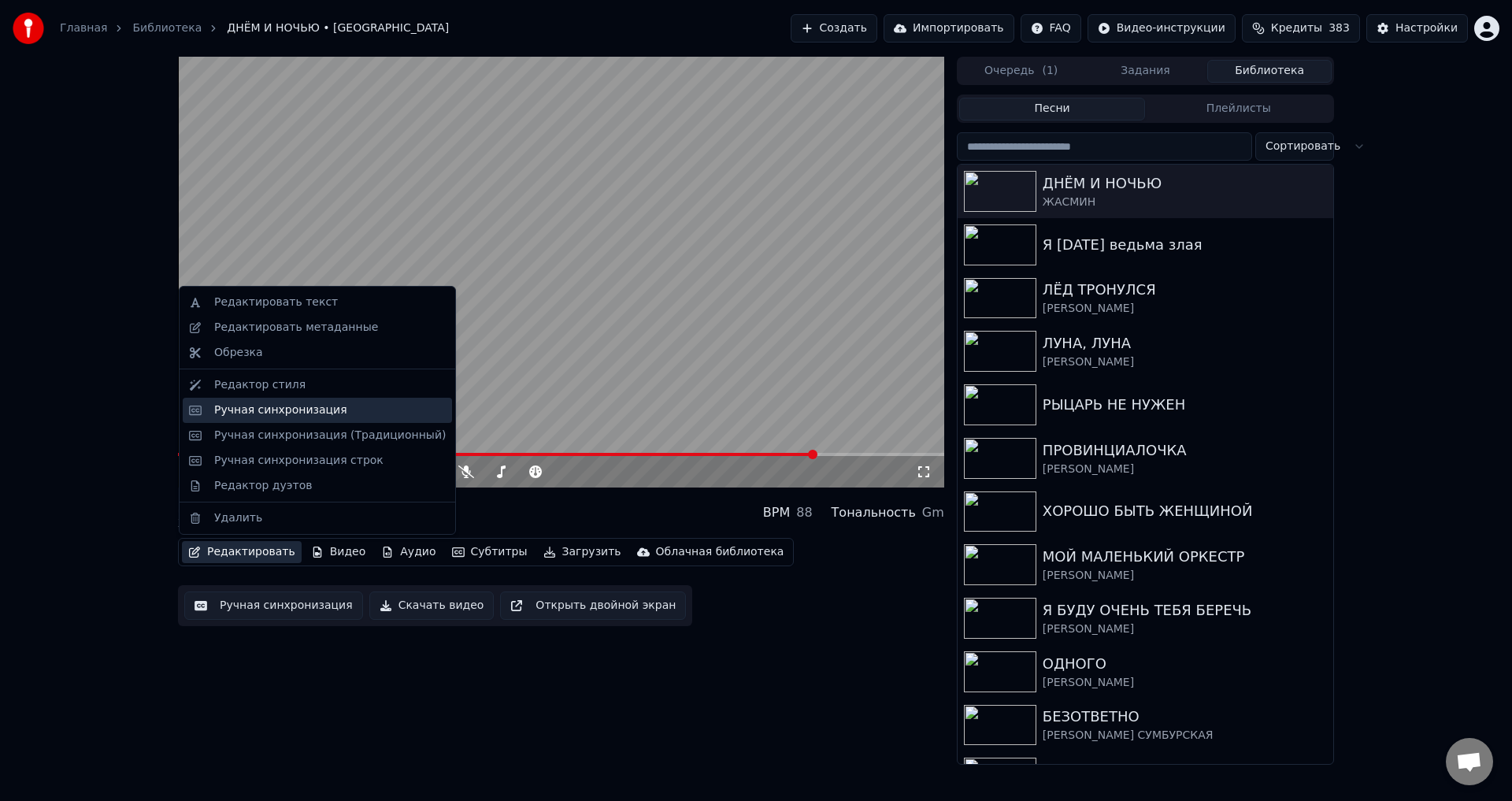
click at [253, 411] on div "Ручная синхронизация" at bounding box center [281, 410] width 133 height 16
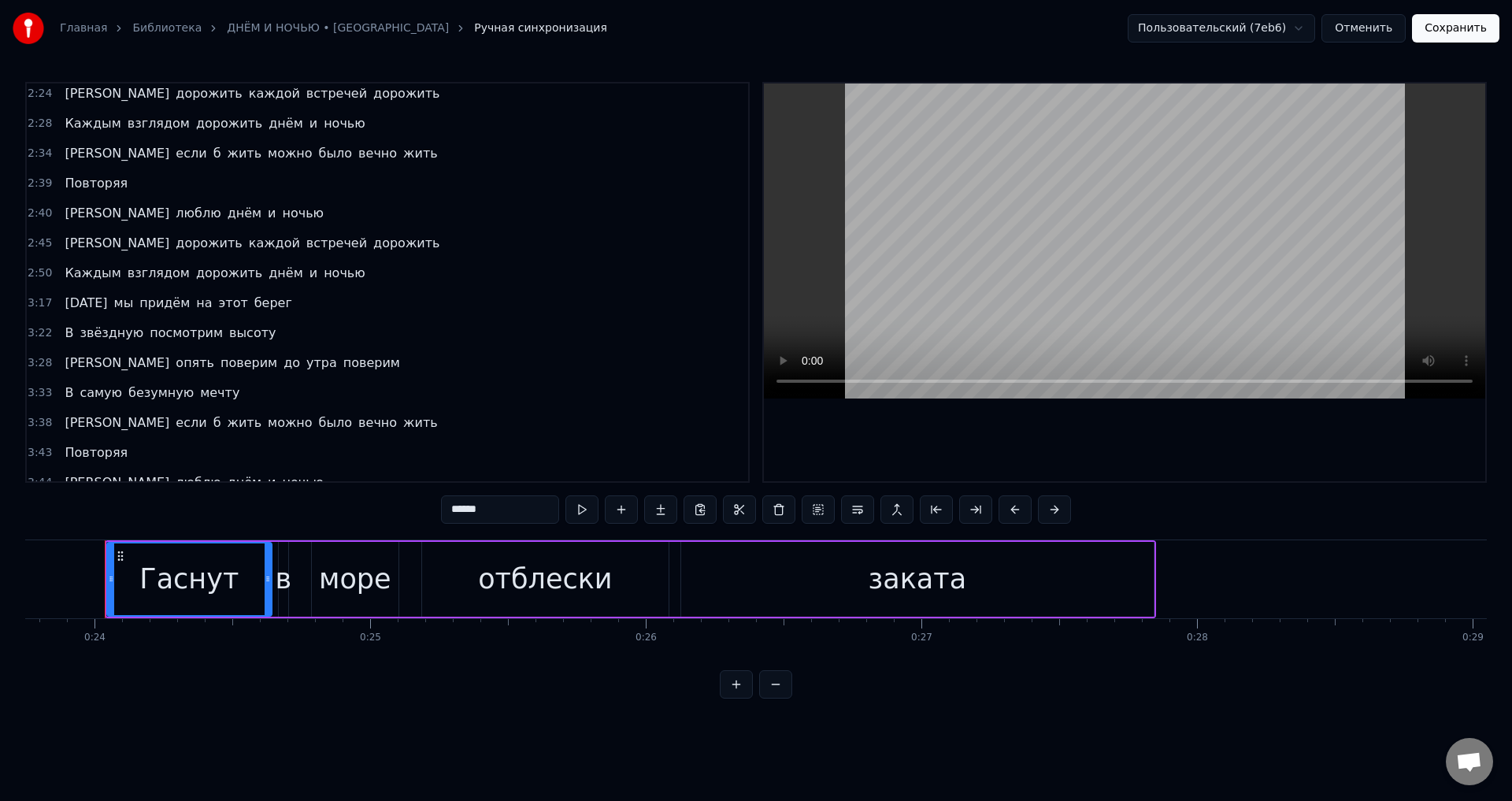
scroll to position [788, 0]
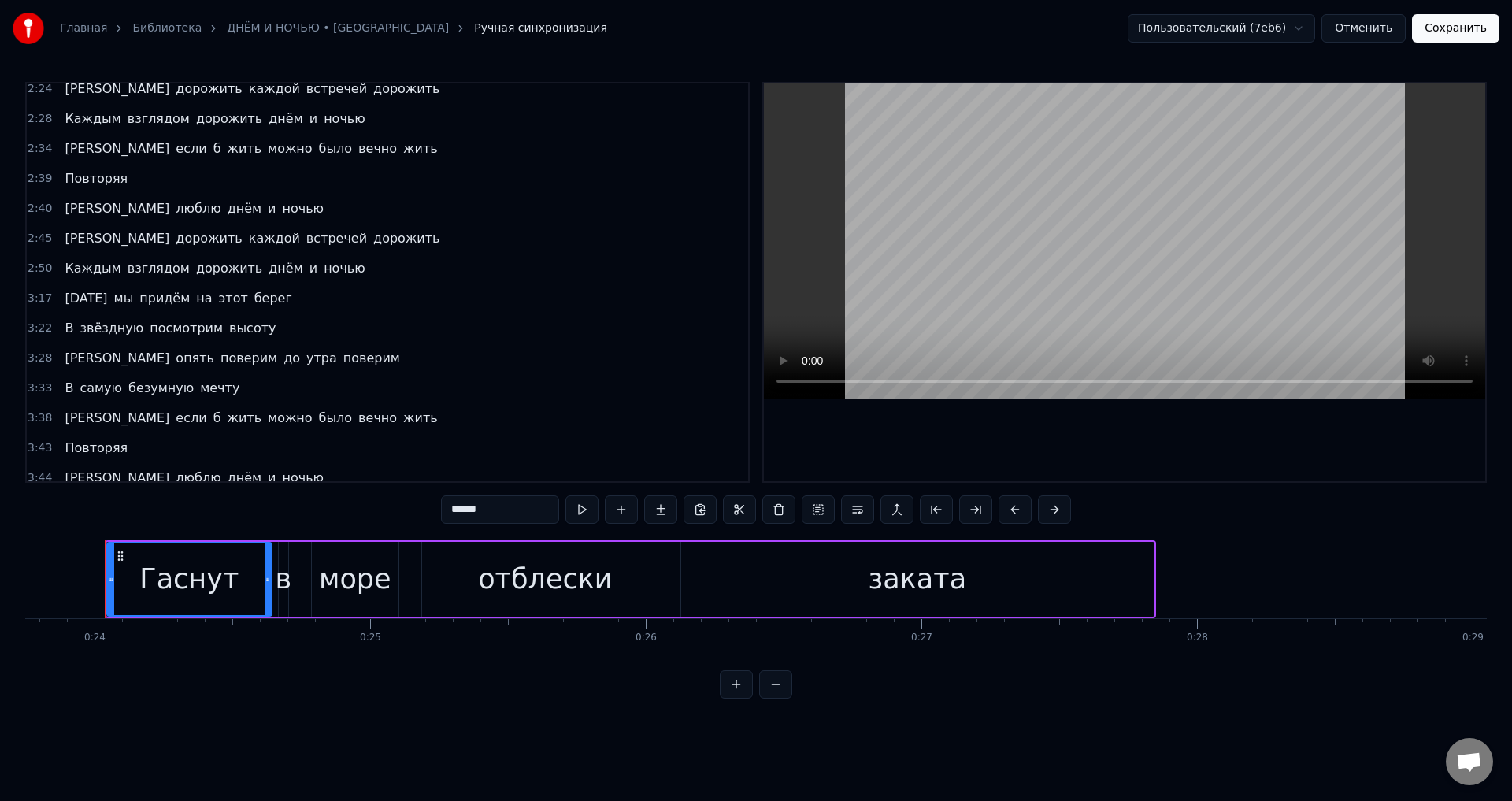
click at [68, 419] on span "[PERSON_NAME]" at bounding box center [117, 418] width 108 height 18
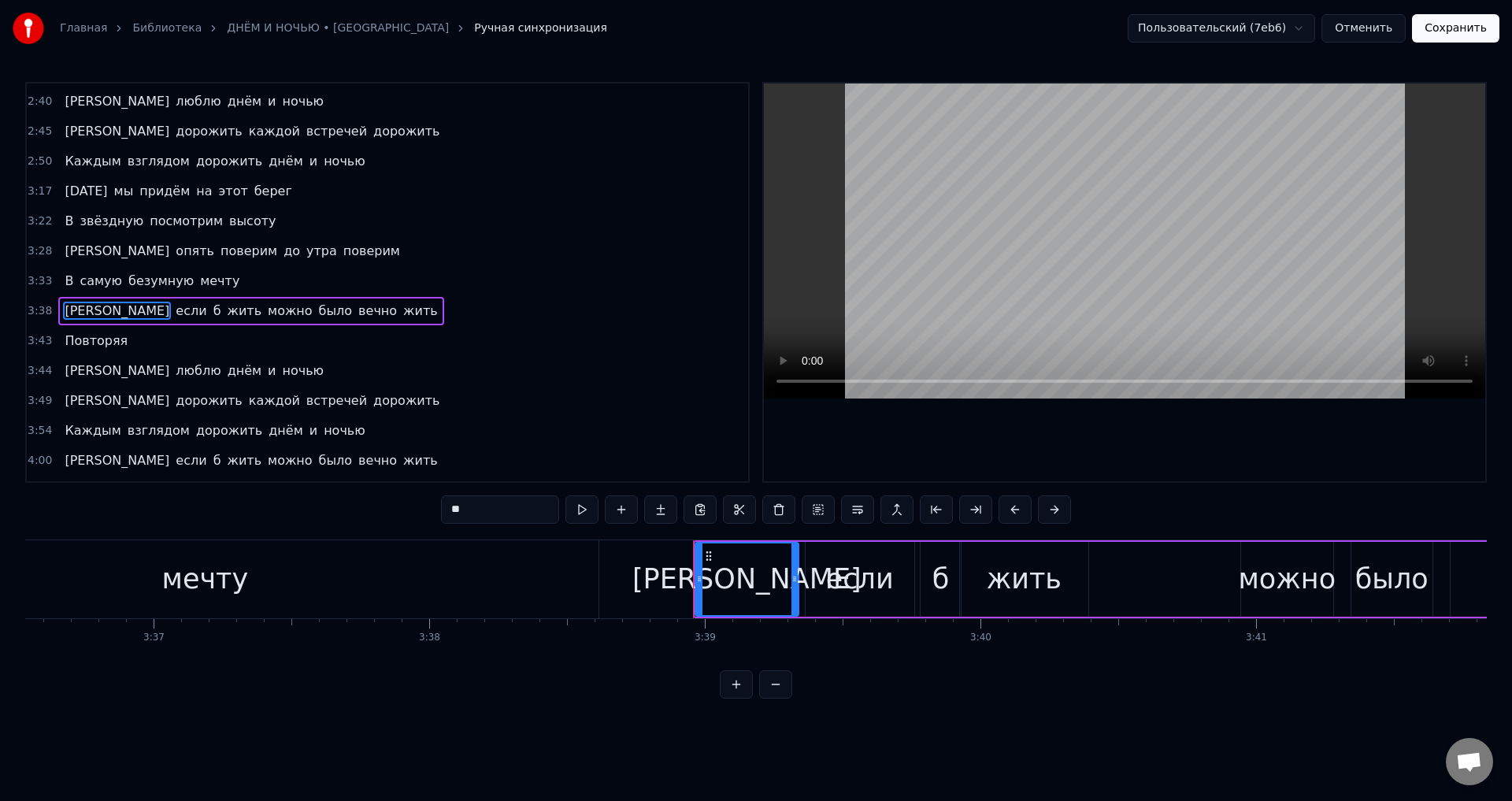
scroll to position [0, 59619]
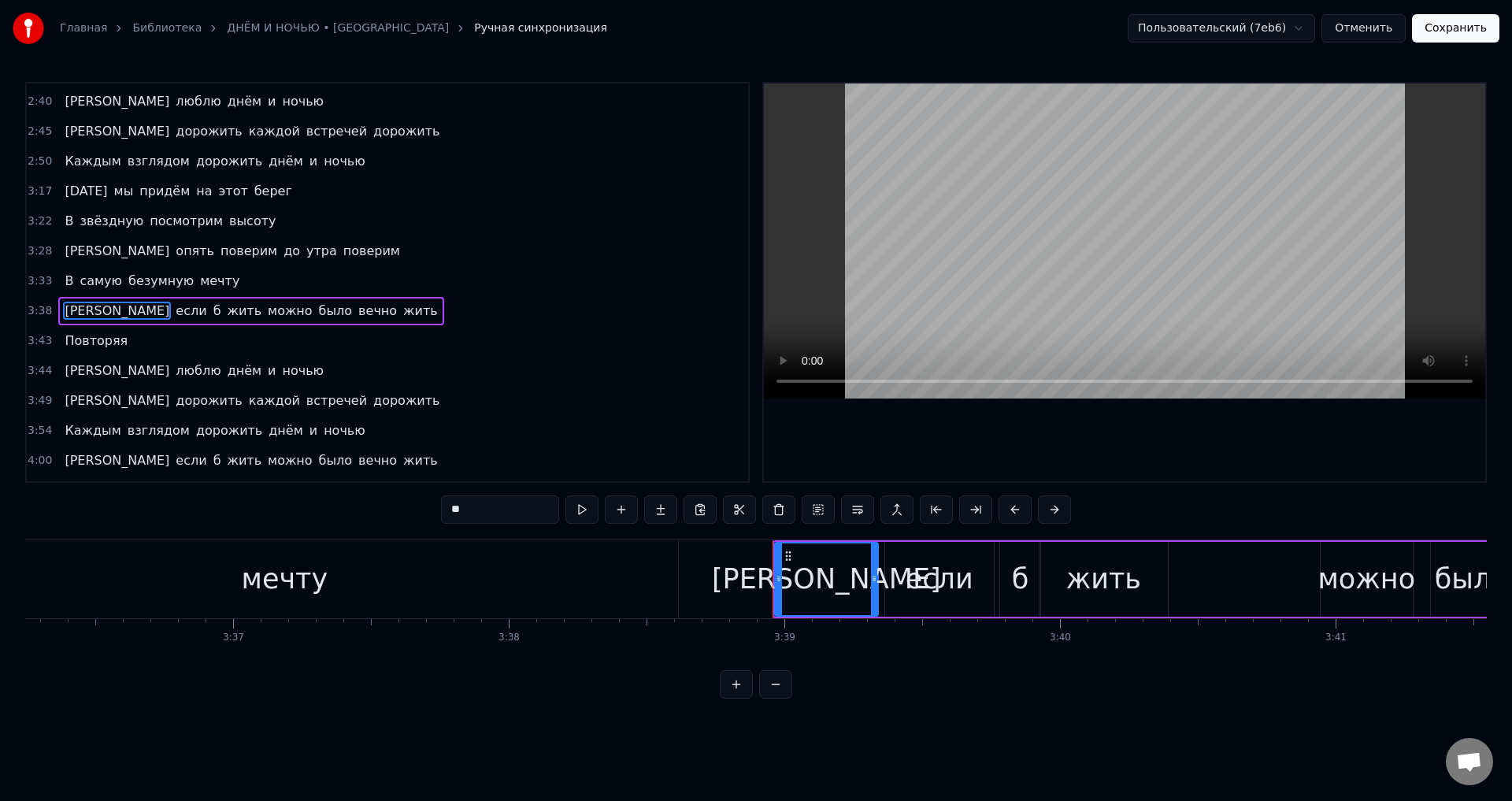
click at [563, 557] on div "мечту" at bounding box center [285, 578] width 787 height 78
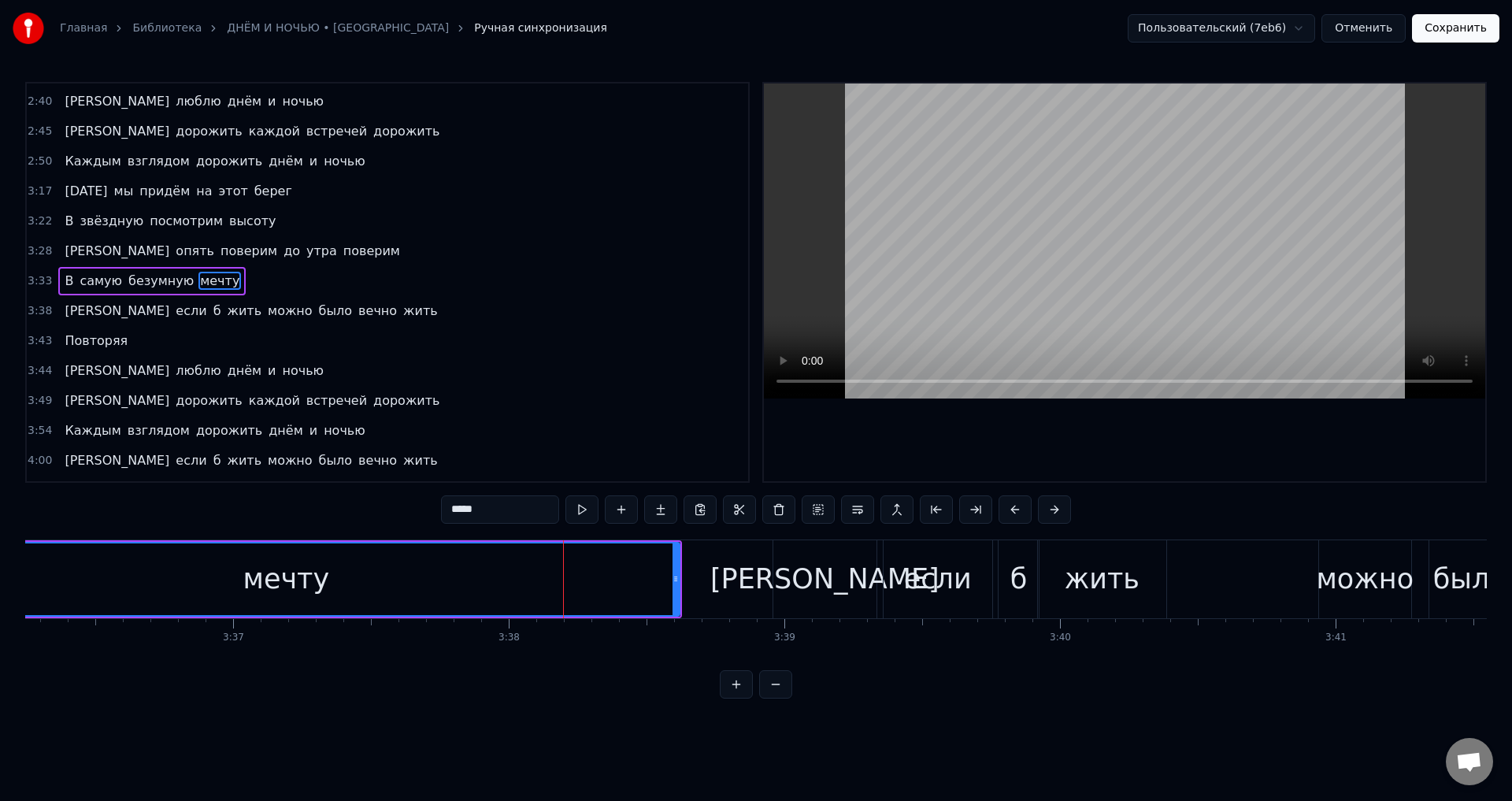
scroll to position [893, 0]
drag, startPoint x: 673, startPoint y: 586, endPoint x: 657, endPoint y: 586, distance: 16.0
click at [657, 586] on div at bounding box center [660, 578] width 7 height 71
click at [798, 586] on div "[PERSON_NAME]" at bounding box center [825, 578] width 103 height 78
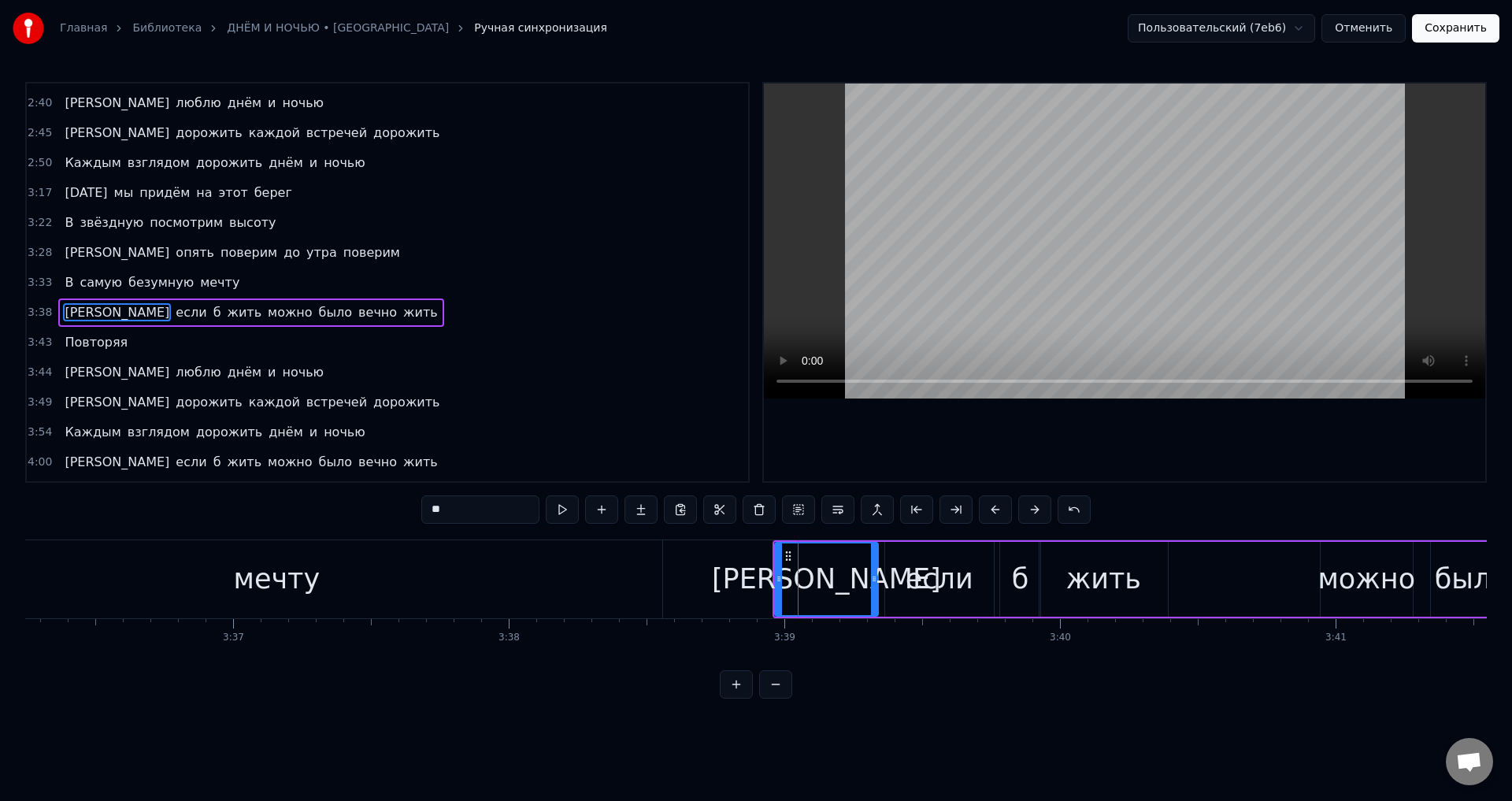
scroll to position [923, 0]
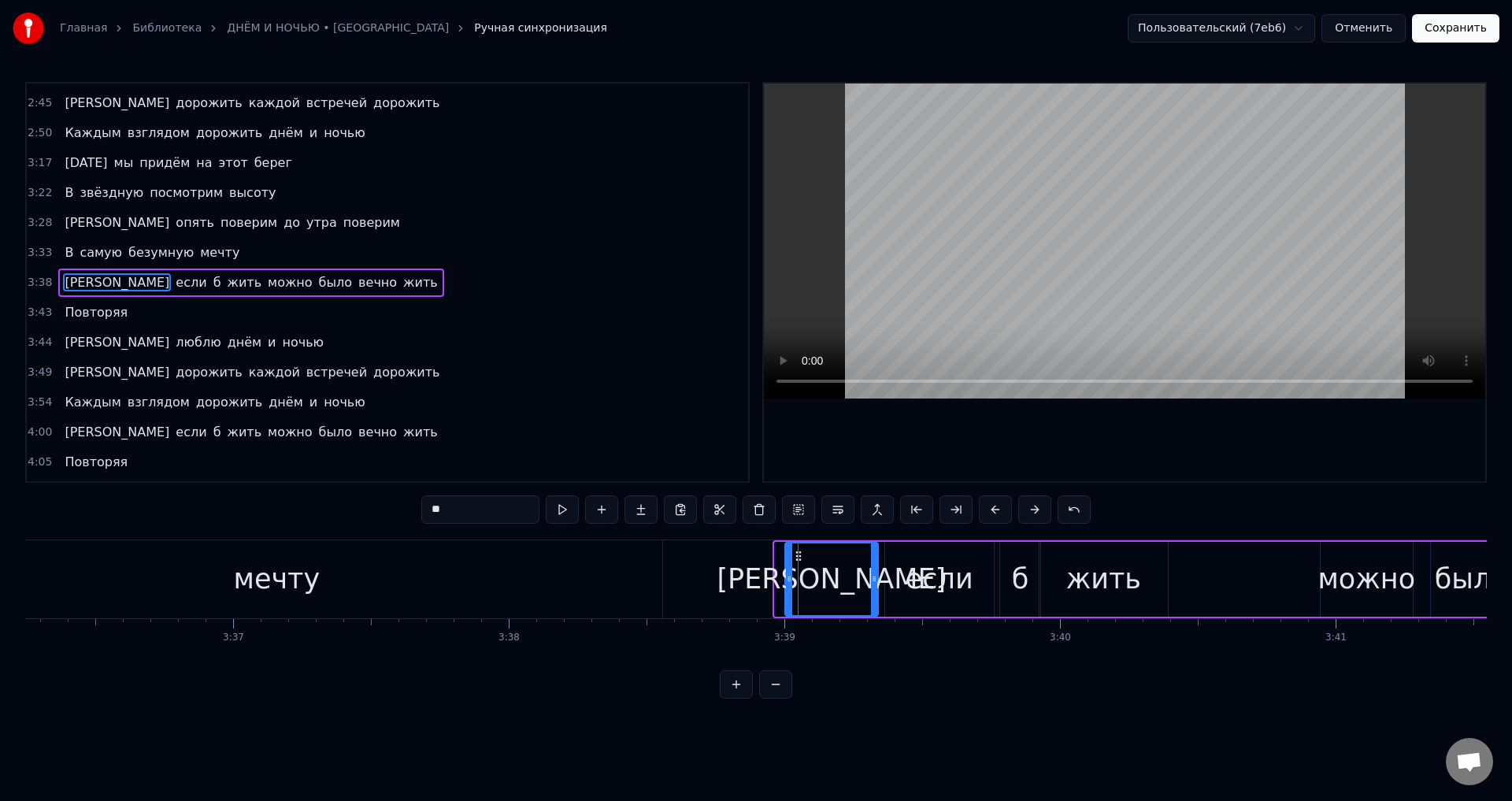
drag, startPoint x: 780, startPoint y: 584, endPoint x: 790, endPoint y: 584, distance: 10.0
click at [790, 584] on icon at bounding box center [790, 578] width 7 height 13
click at [355, 573] on div "мечту" at bounding box center [277, 578] width 771 height 78
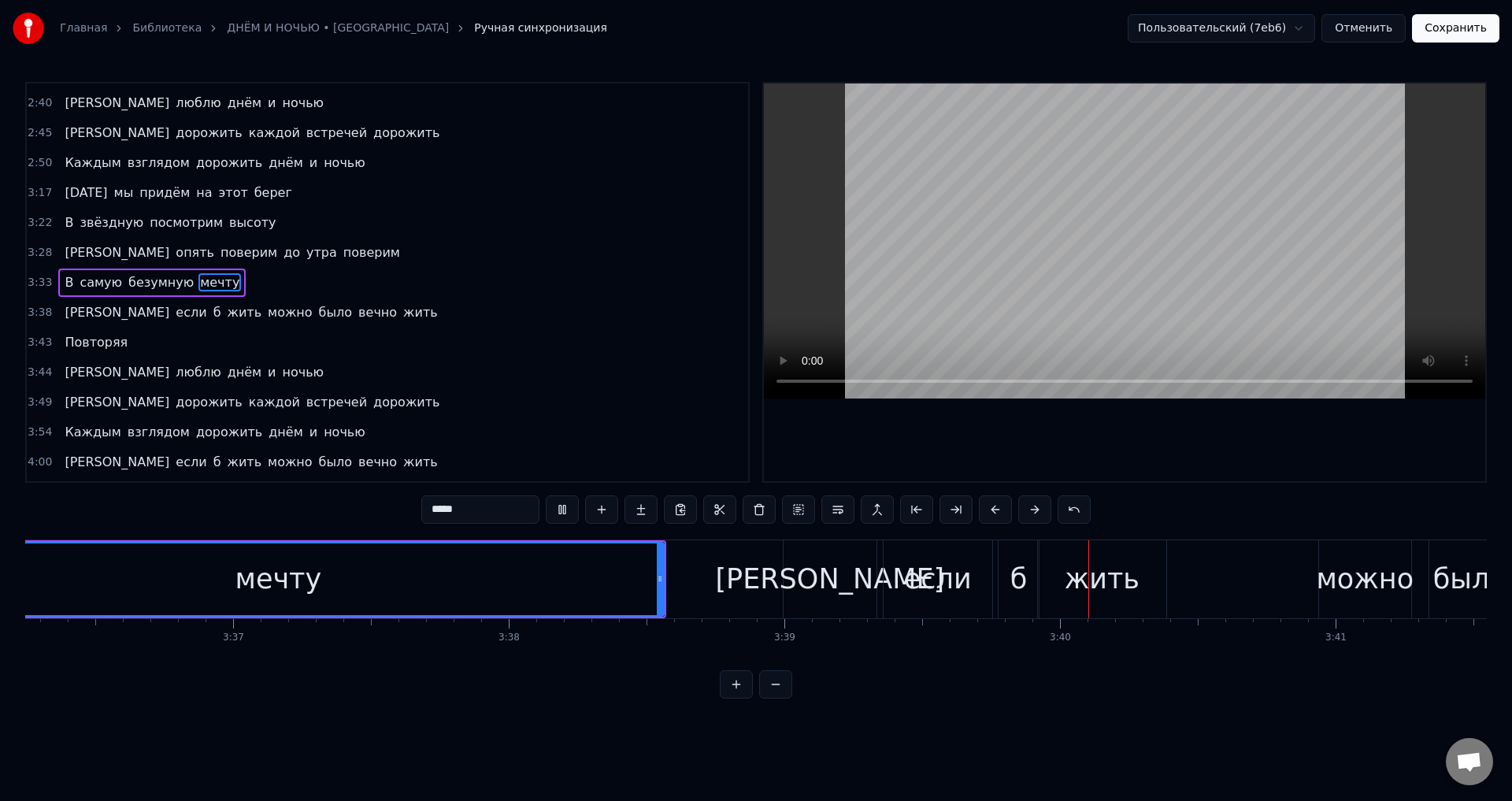
click at [816, 583] on div "[PERSON_NAME]" at bounding box center [829, 579] width 229 height 42
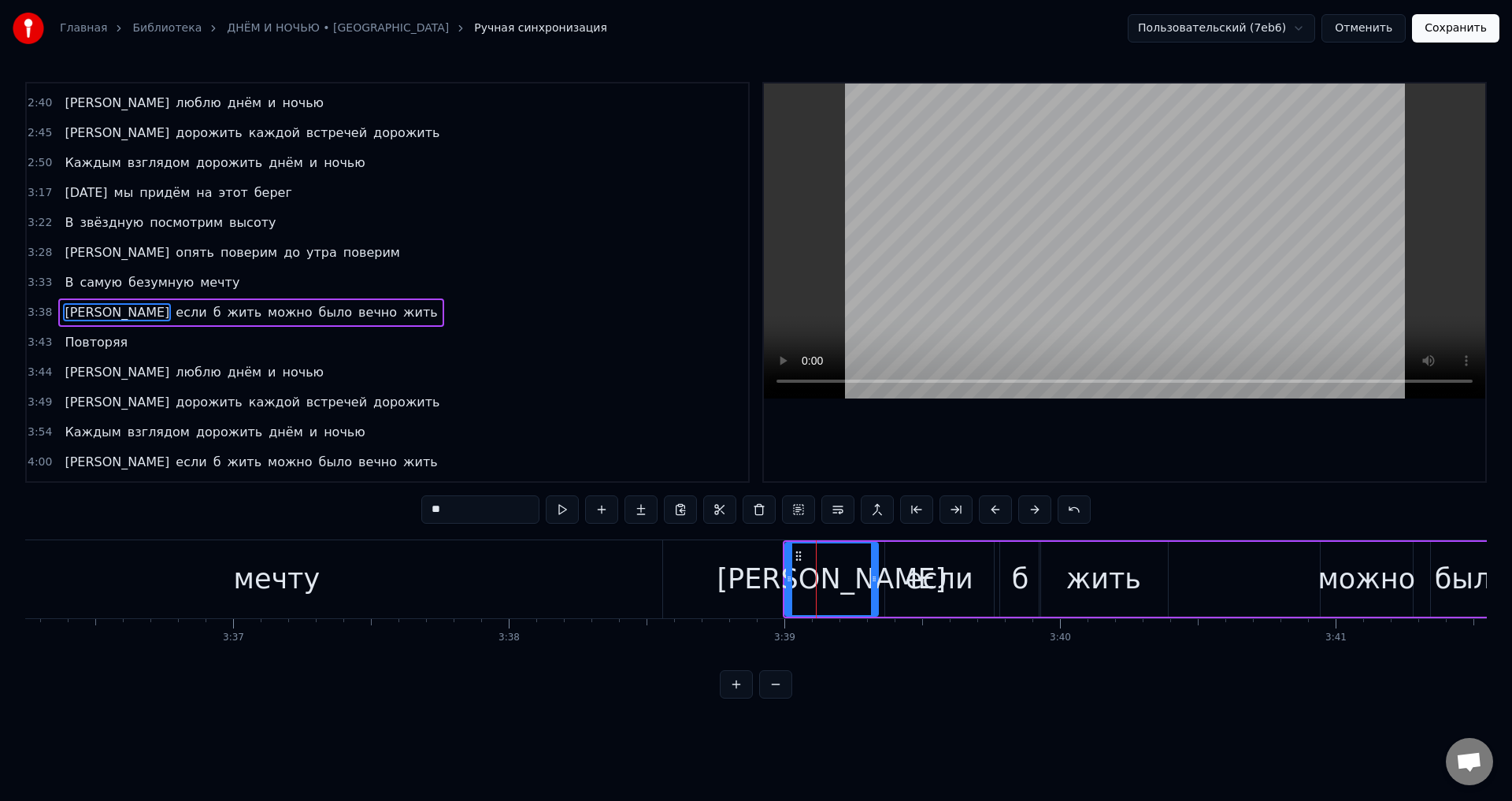
scroll to position [923, 0]
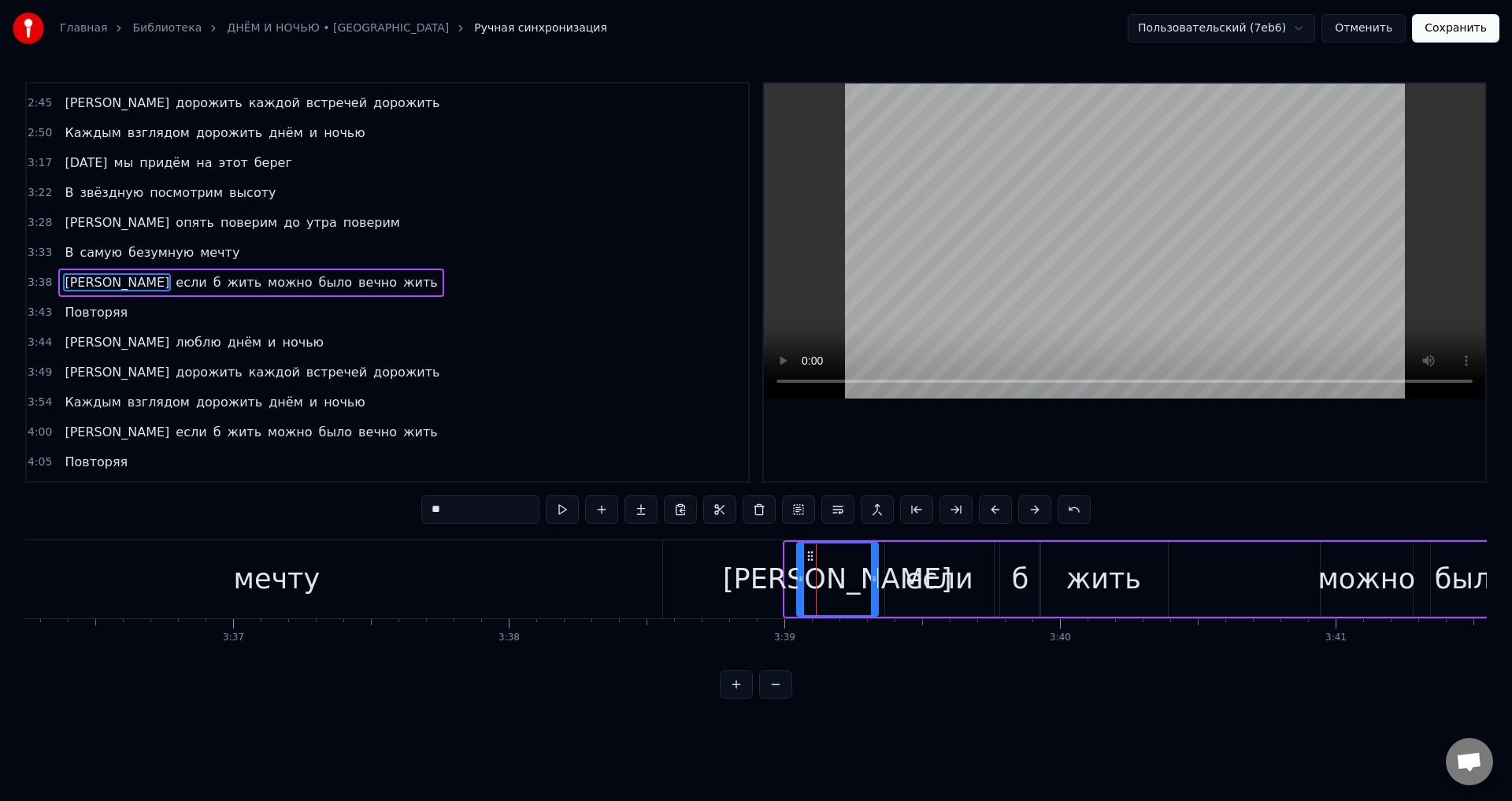
drag, startPoint x: 786, startPoint y: 578, endPoint x: 798, endPoint y: 578, distance: 12.0
click at [798, 578] on icon at bounding box center [801, 578] width 7 height 13
click at [535, 574] on div "мечту" at bounding box center [277, 578] width 771 height 78
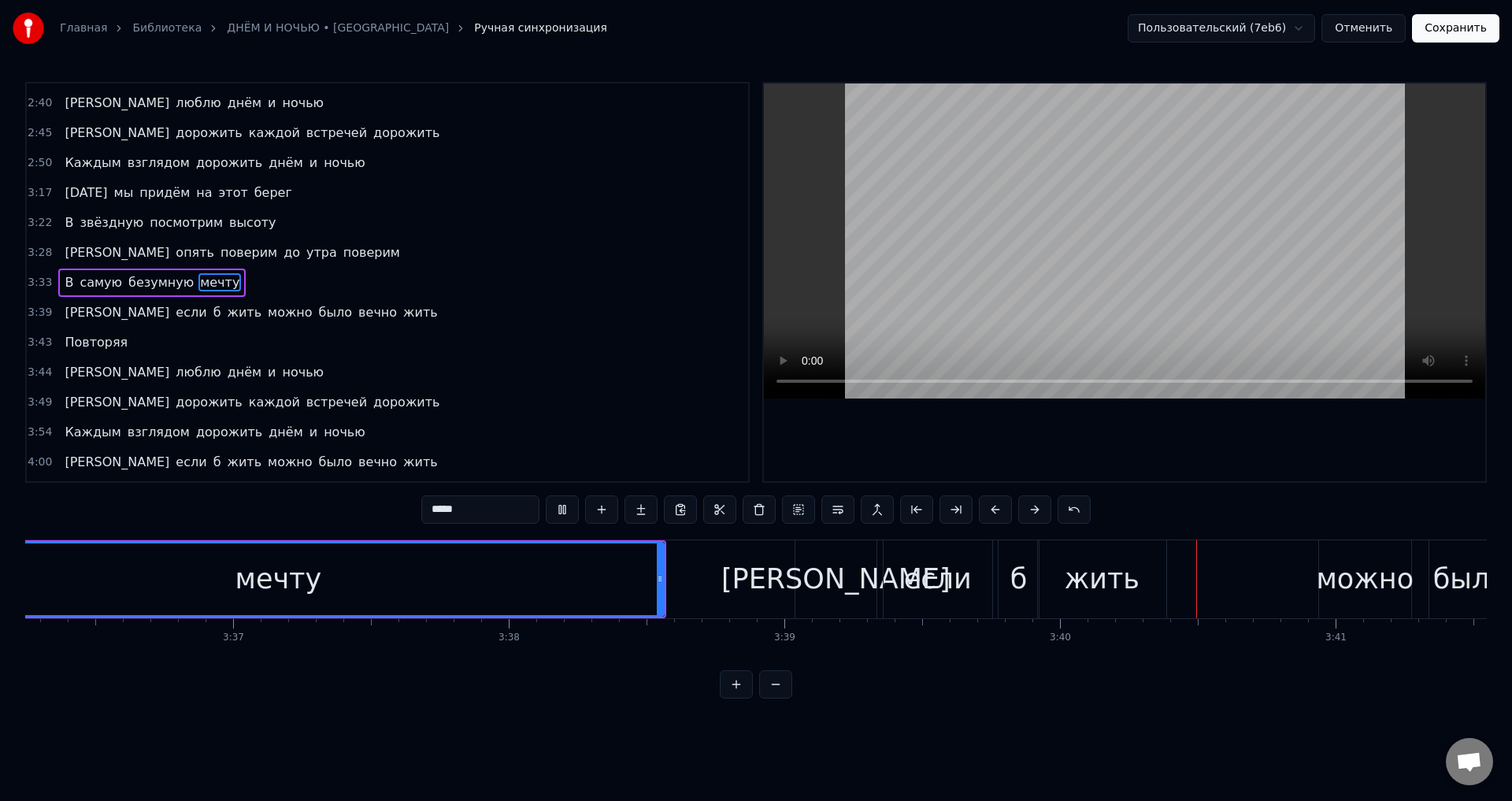
click at [802, 563] on div "[PERSON_NAME]" at bounding box center [836, 578] width 81 height 78
type input "**"
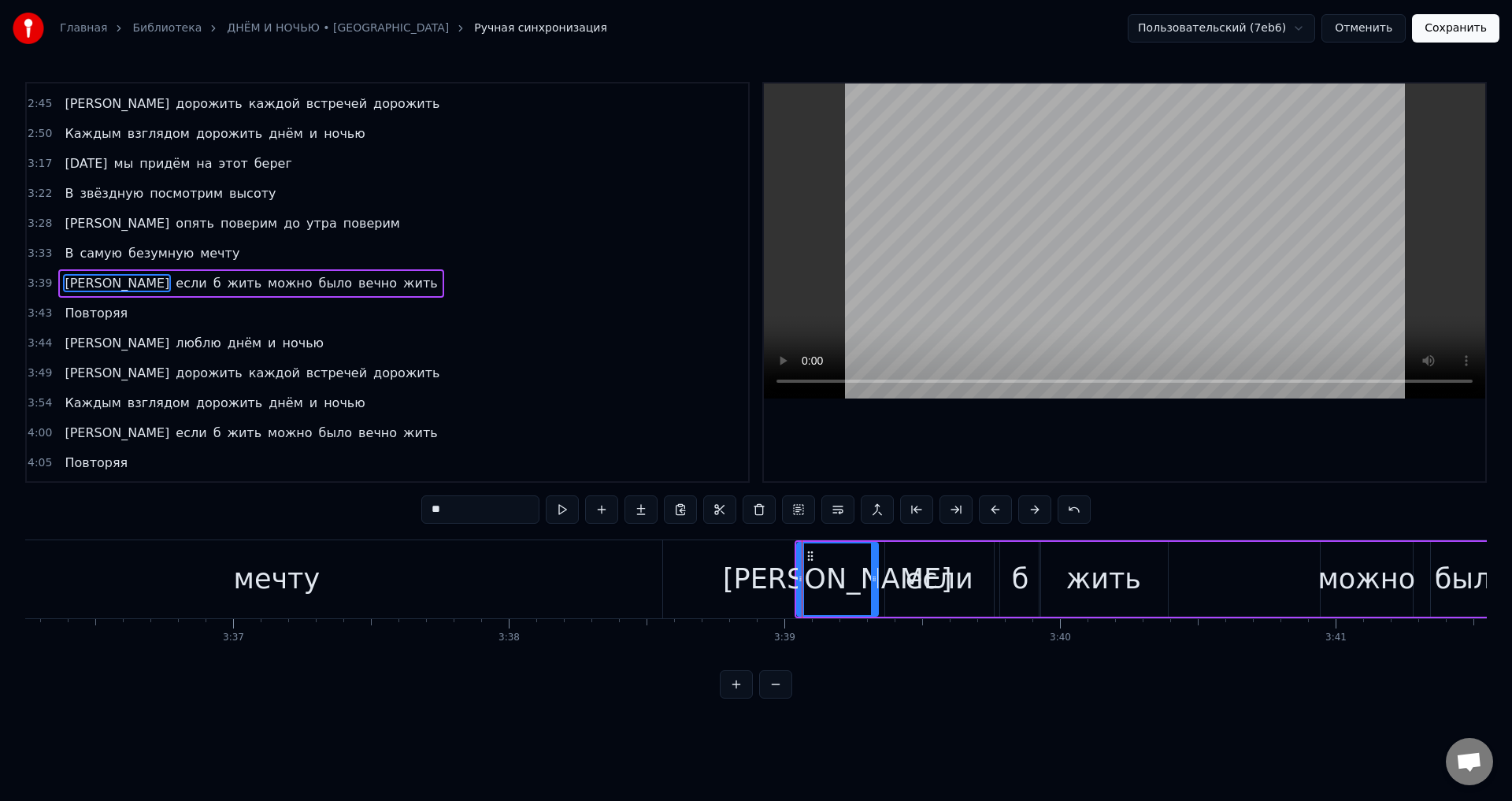
scroll to position [923, 0]
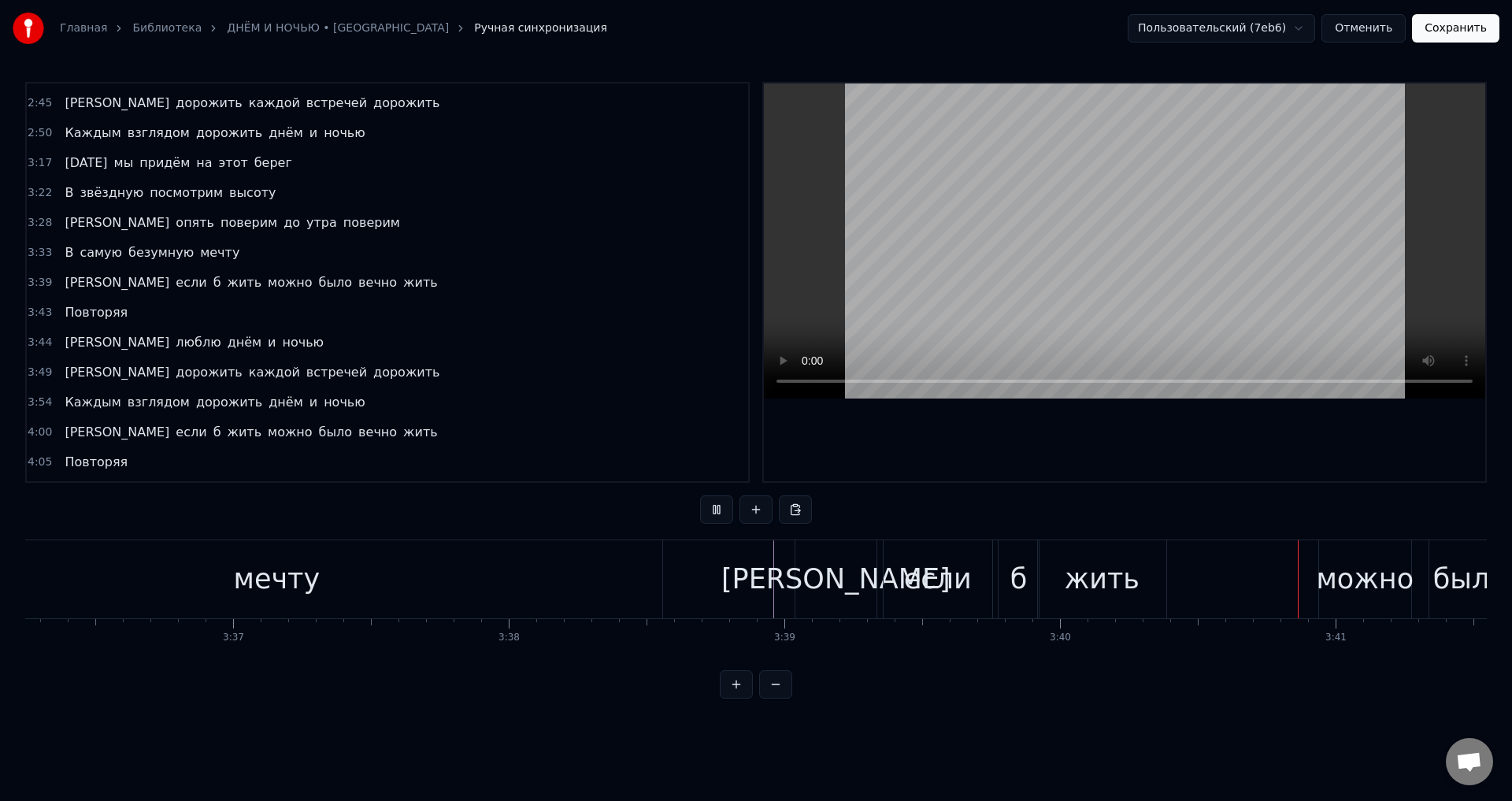
click at [804, 568] on div "[PERSON_NAME]" at bounding box center [836, 578] width 81 height 78
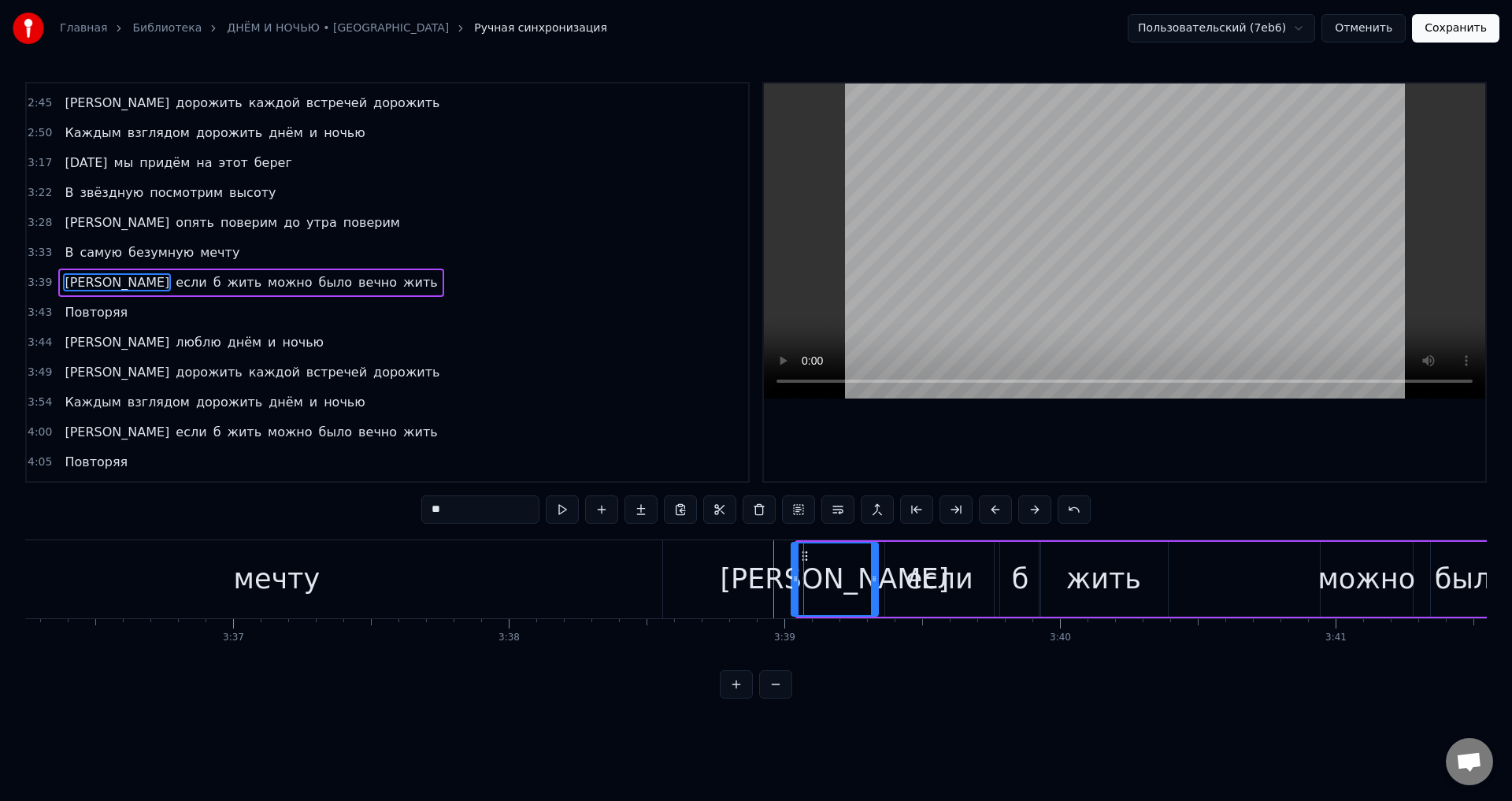
drag, startPoint x: 799, startPoint y: 571, endPoint x: 812, endPoint y: 505, distance: 67.3
click at [792, 568] on div at bounding box center [795, 578] width 7 height 71
click at [1449, 34] on button "Сохранить" at bounding box center [1456, 29] width 87 height 29
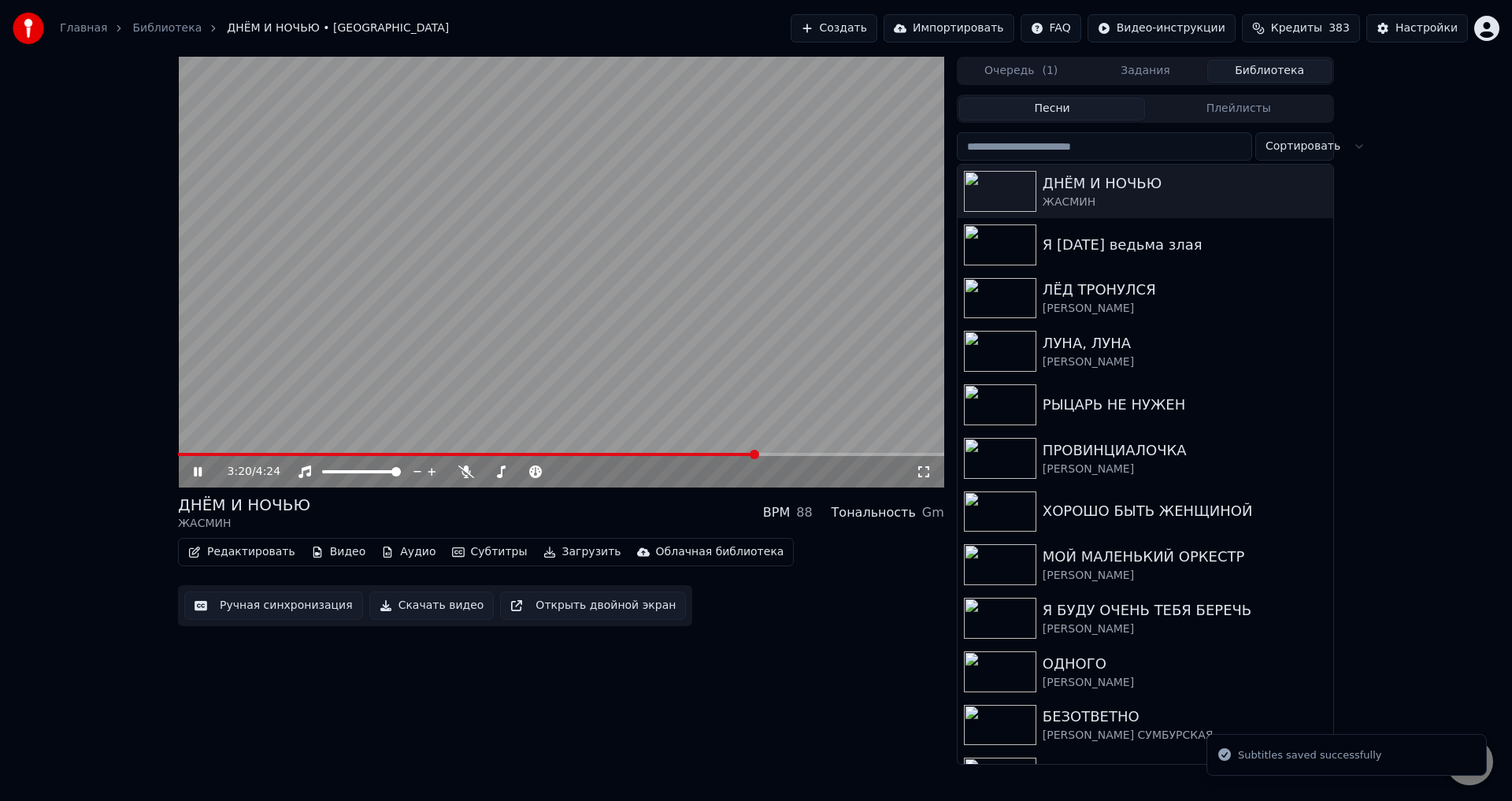
click at [757, 455] on span at bounding box center [561, 454] width 766 height 3
click at [923, 476] on icon at bounding box center [924, 471] width 16 height 13
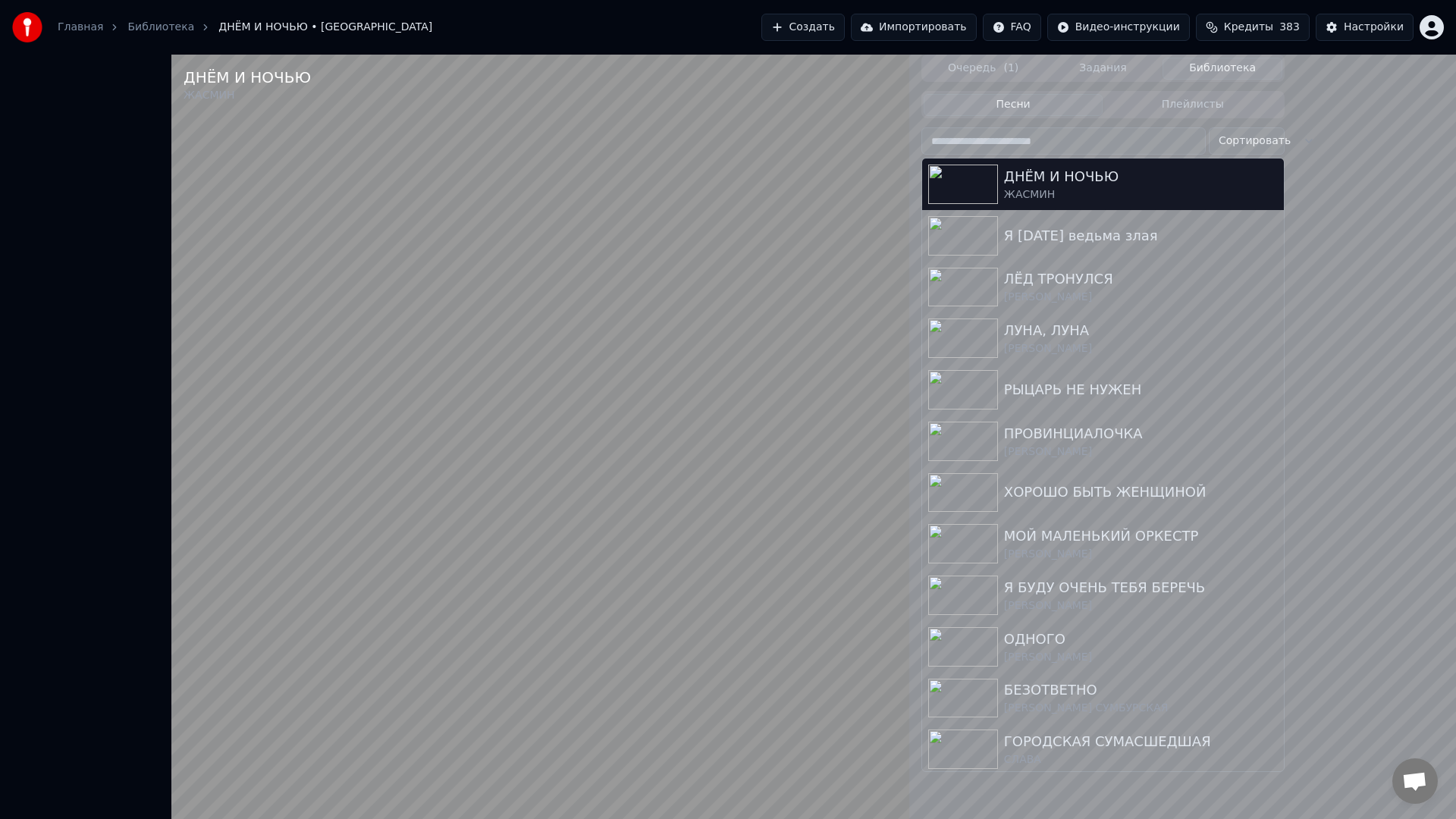
click at [909, 730] on video at bounding box center [540, 464] width 738 height 819
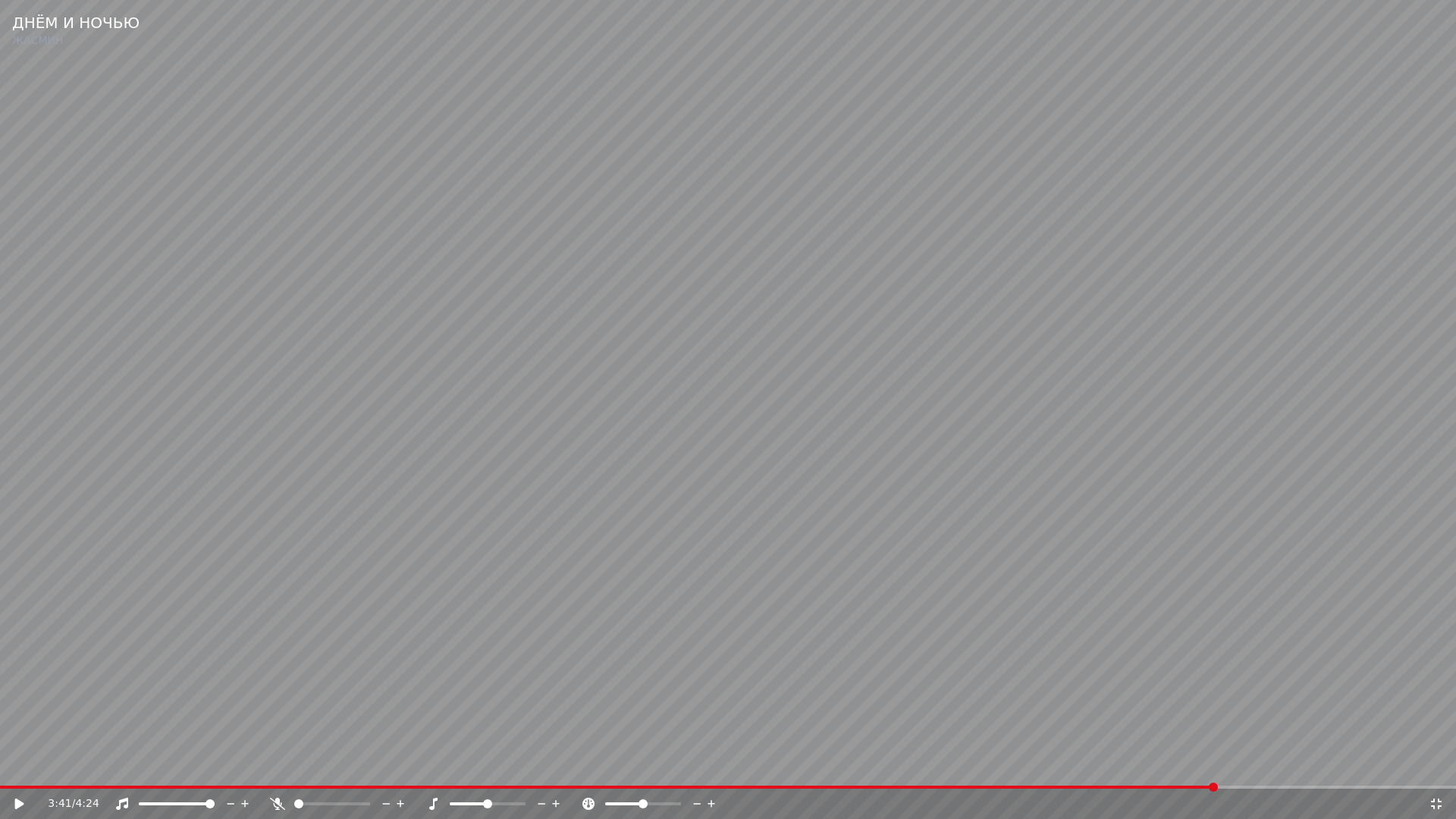
click at [730, 665] on video at bounding box center [728, 409] width 1456 height 819
click at [899, 720] on video at bounding box center [728, 409] width 1456 height 819
click at [1437, 770] on icon at bounding box center [1437, 804] width 15 height 12
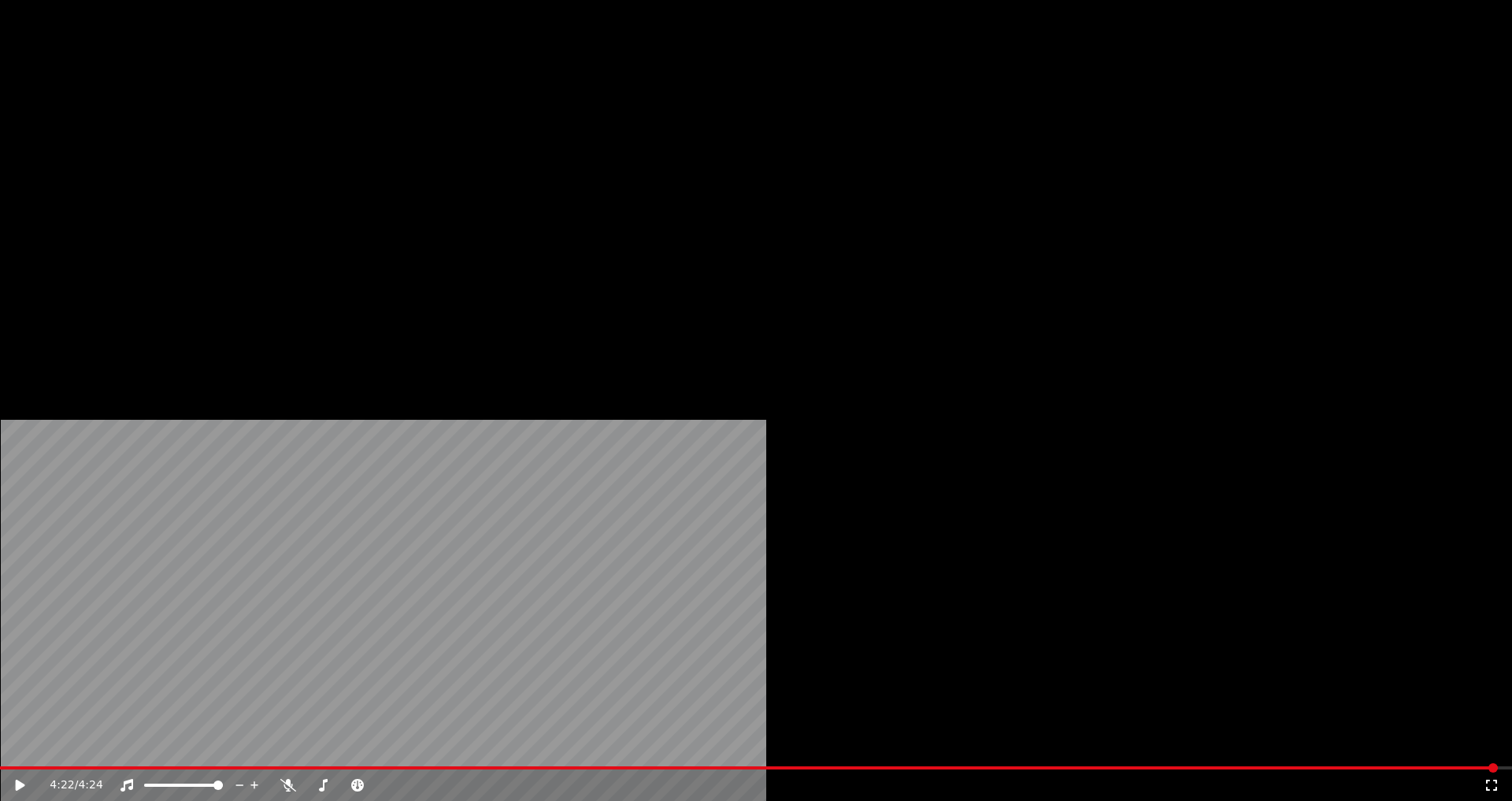
click at [226, 133] on button "Редактировать" at bounding box center [242, 121] width 120 height 22
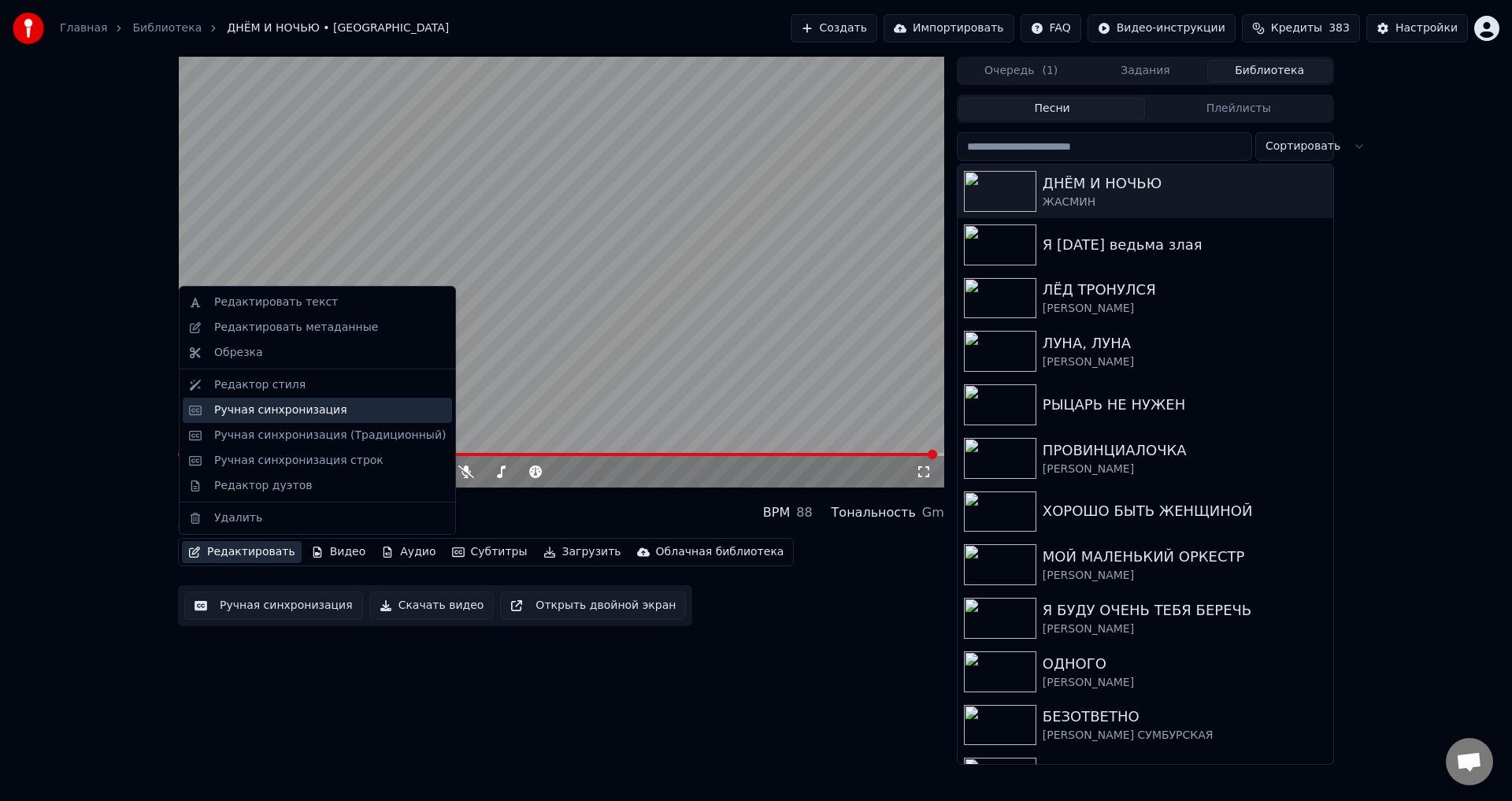
click at [247, 411] on div "Ручная синхронизация" at bounding box center [281, 410] width 133 height 16
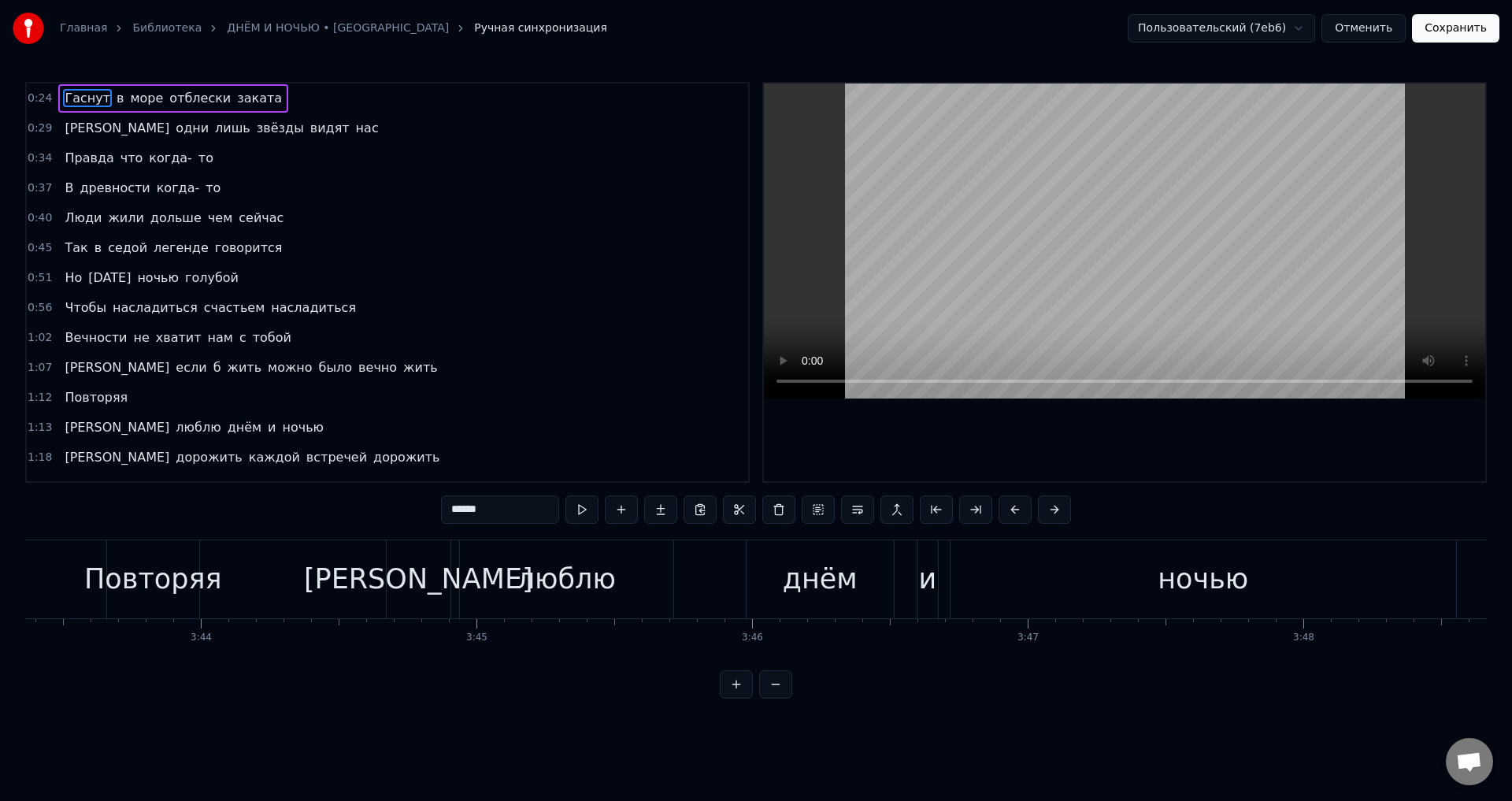
scroll to position [0, 61460]
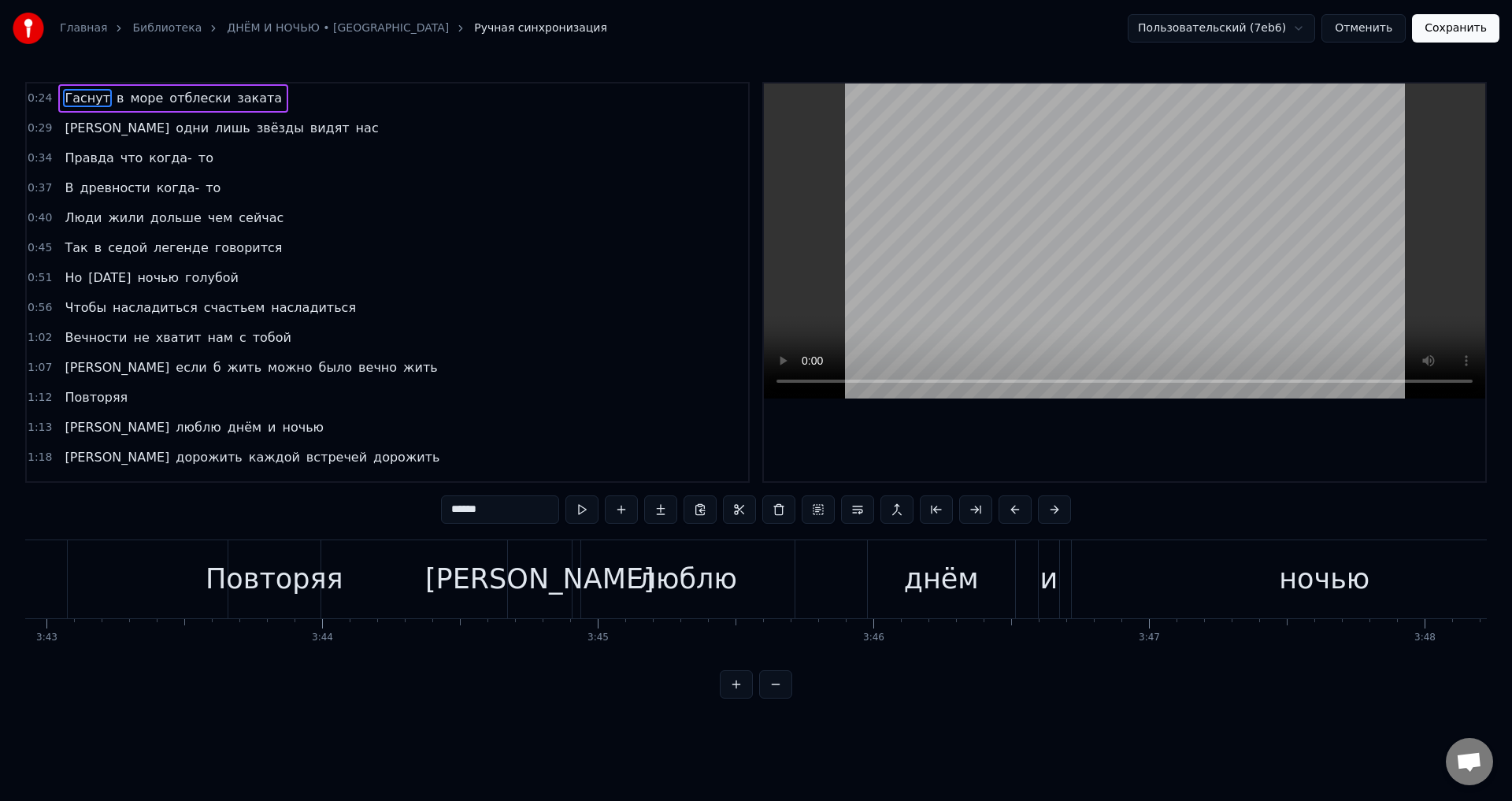
click at [249, 578] on div "Повторяя" at bounding box center [275, 579] width 138 height 42
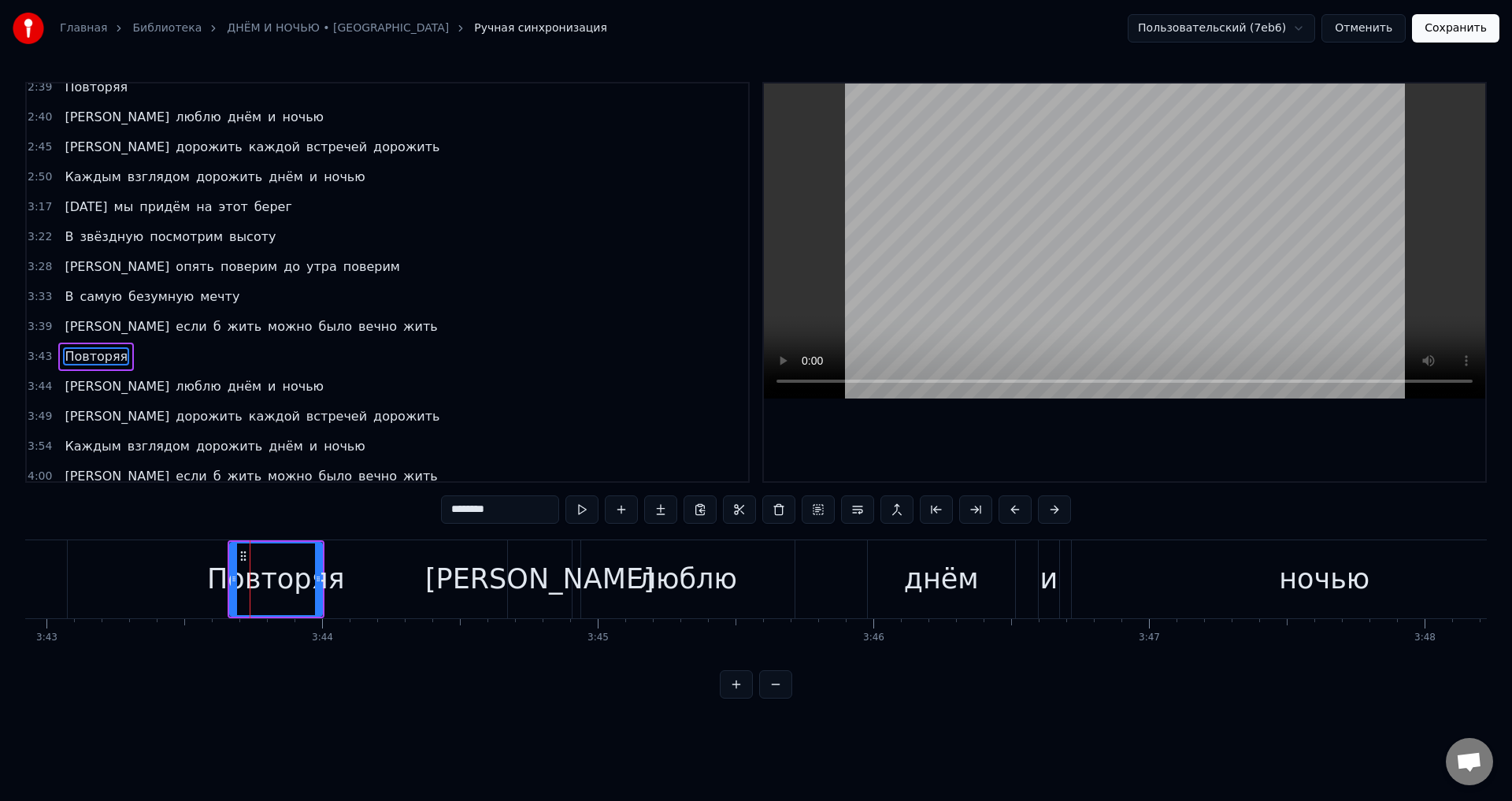
scroll to position [953, 0]
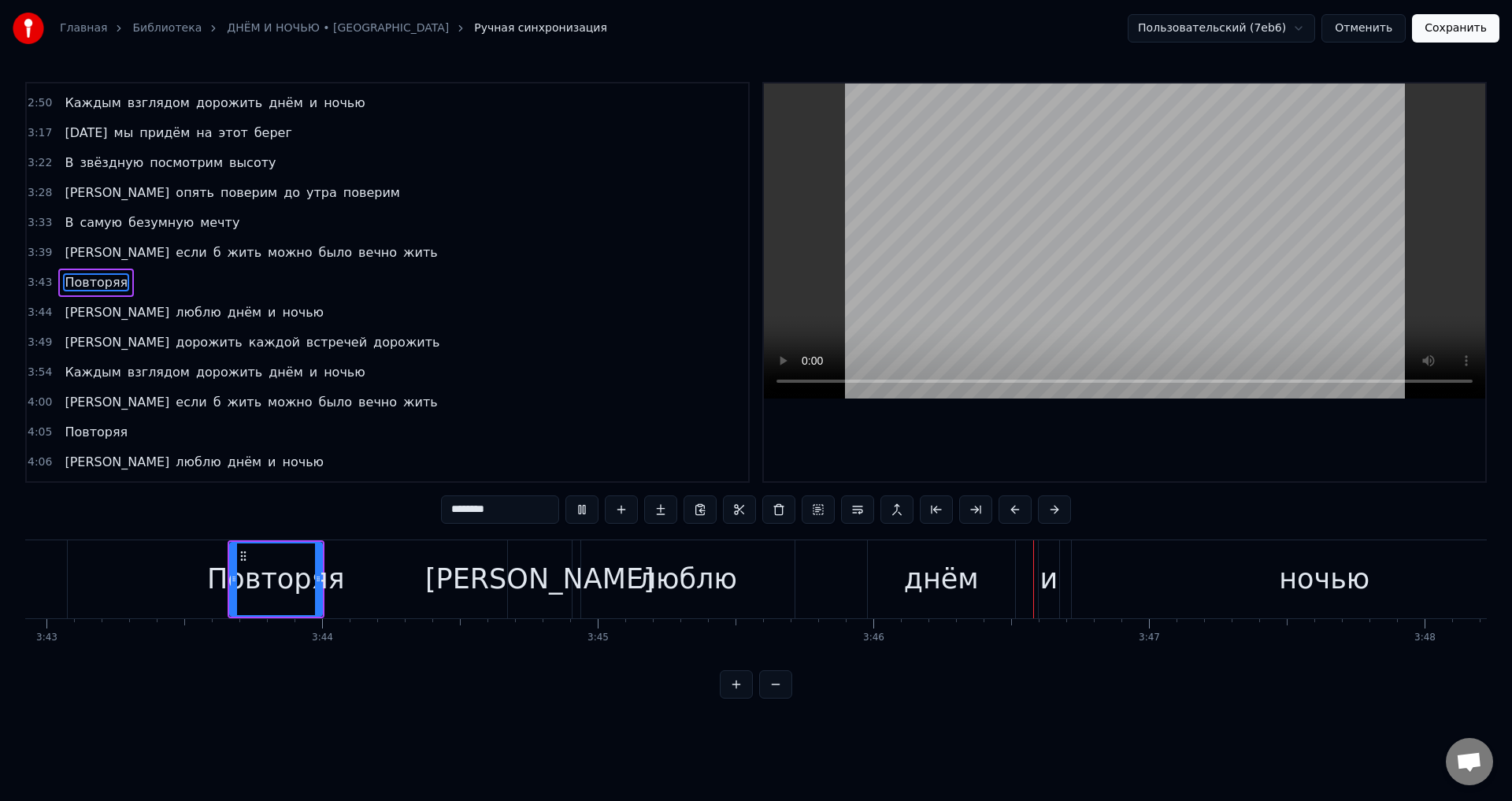
click at [283, 582] on div "Повторяя" at bounding box center [276, 579] width 138 height 42
drag, startPoint x: 321, startPoint y: 578, endPoint x: 372, endPoint y: 578, distance: 51.0
click at [372, 578] on icon at bounding box center [370, 578] width 7 height 13
click at [297, 584] on div "Повторяя" at bounding box center [302, 579] width 138 height 42
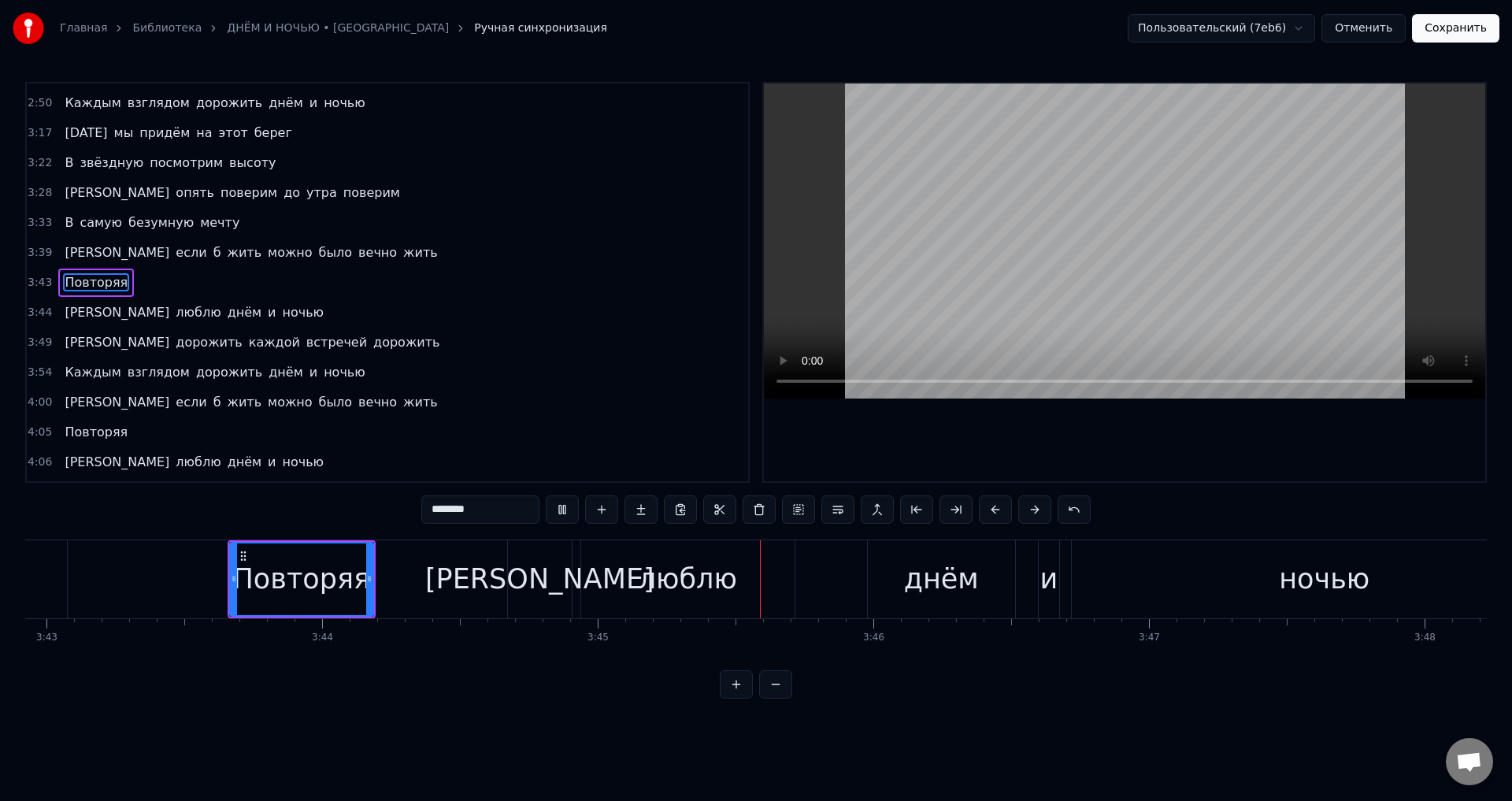
click at [322, 572] on div "Повторяя" at bounding box center [302, 579] width 138 height 42
drag, startPoint x: 369, startPoint y: 582, endPoint x: 382, endPoint y: 582, distance: 13.0
click at [382, 582] on icon at bounding box center [383, 578] width 7 height 13
click at [332, 585] on div "Повторяя" at bounding box center [308, 579] width 138 height 42
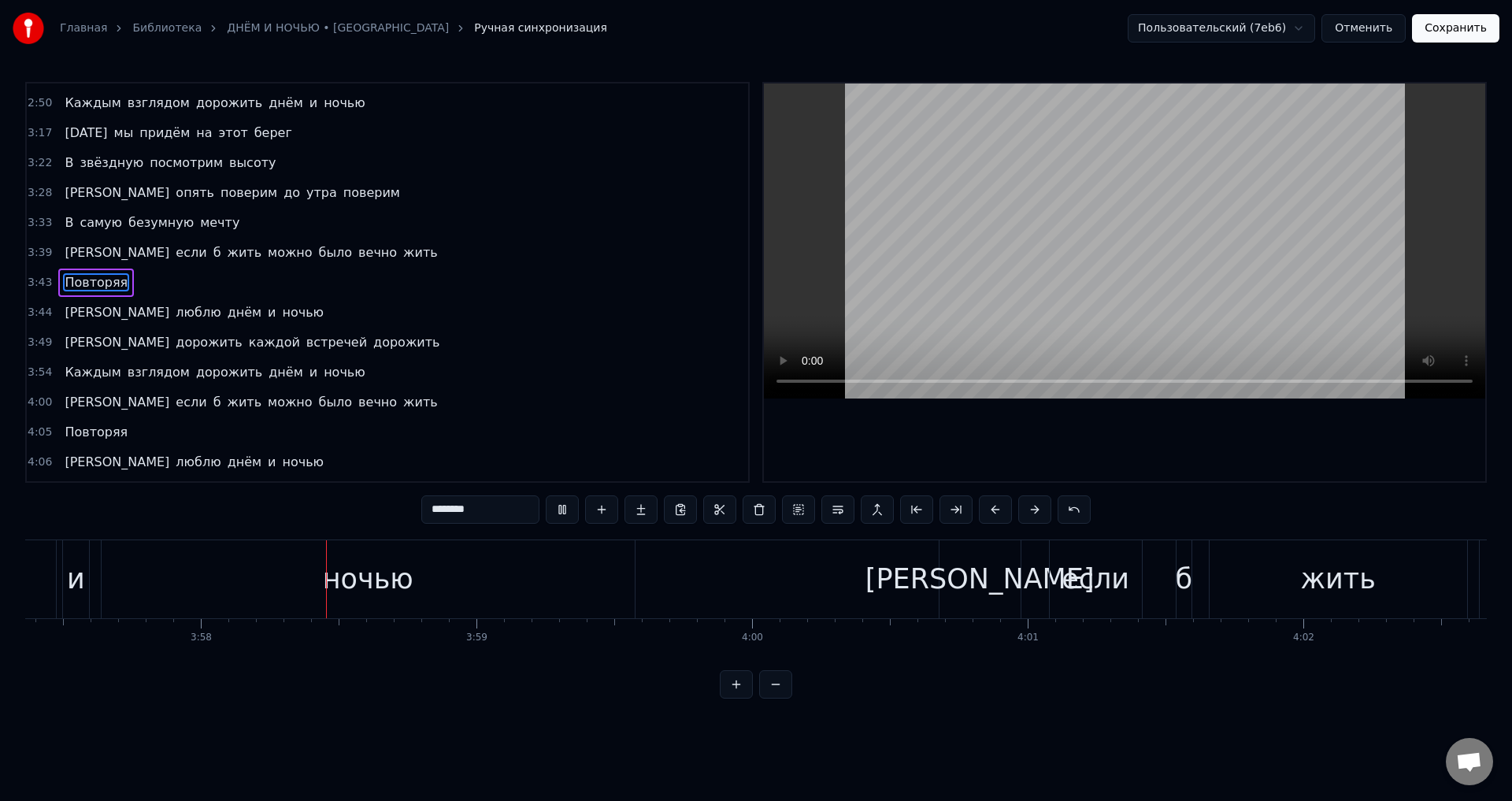
scroll to position [0, 65478]
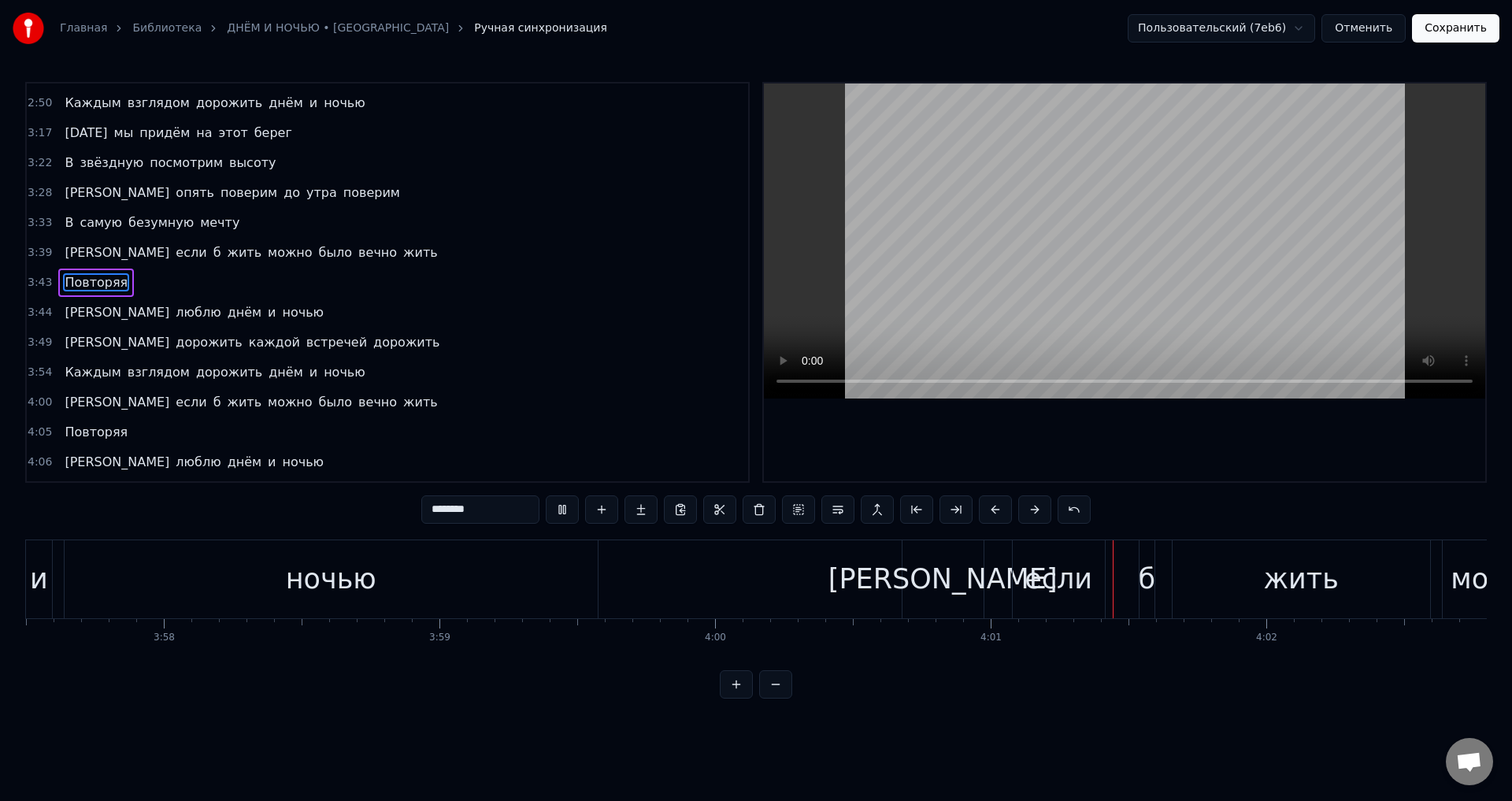
click at [396, 591] on div "ночью" at bounding box center [331, 578] width 533 height 78
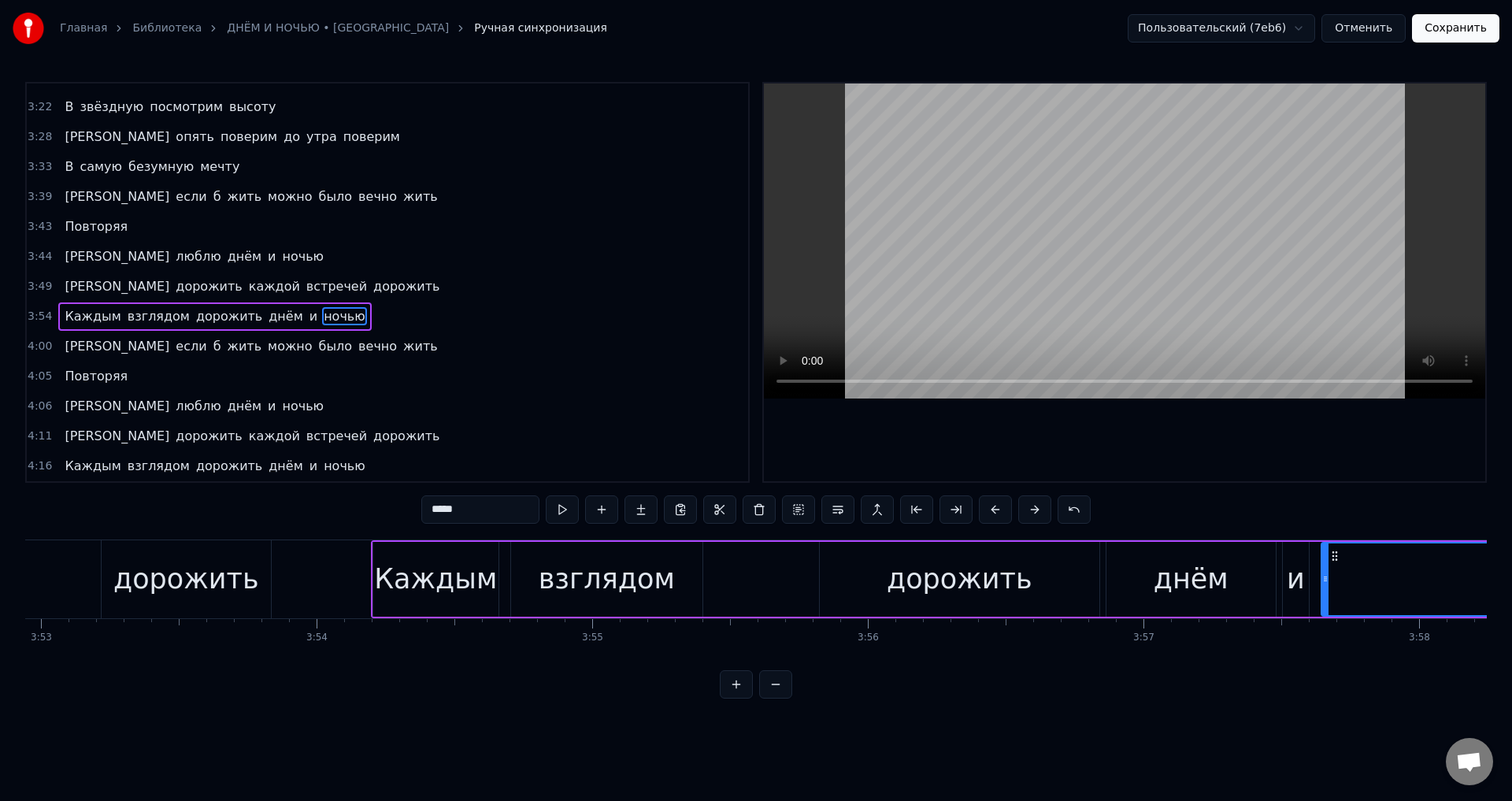
scroll to position [0, 64103]
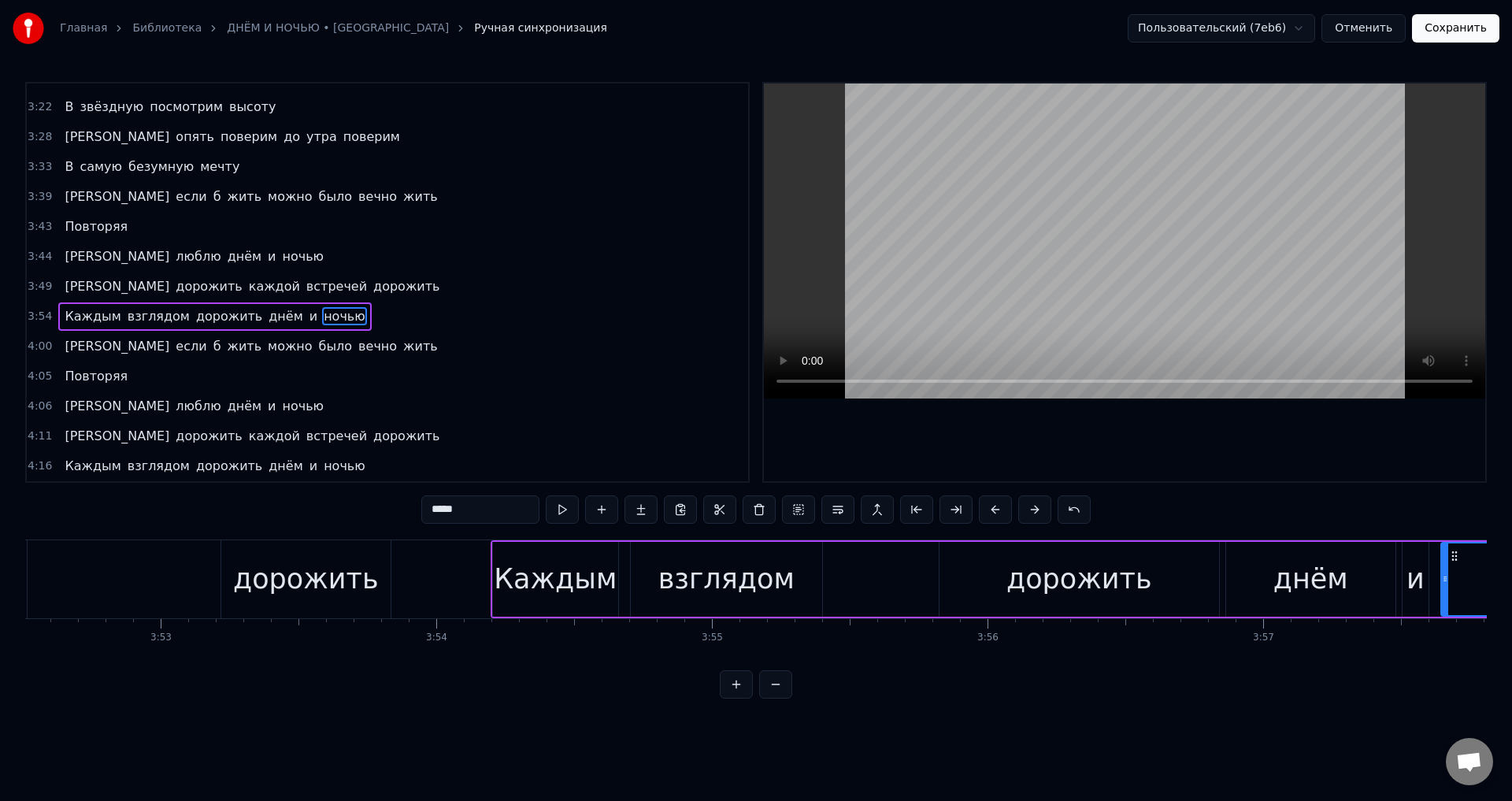
click at [768, 581] on div "взглядом" at bounding box center [727, 579] width 136 height 42
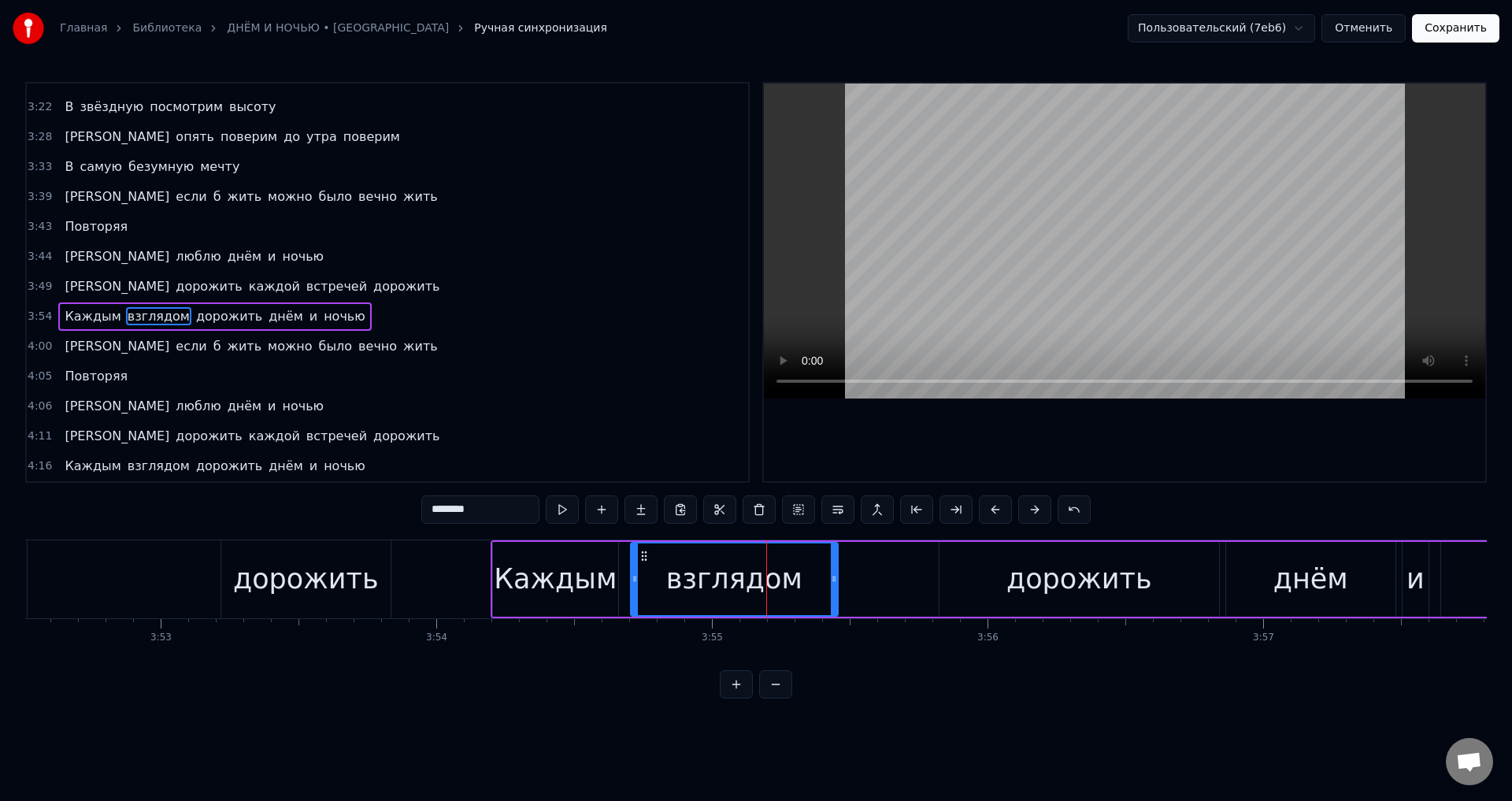
drag, startPoint x: 818, startPoint y: 584, endPoint x: 834, endPoint y: 587, distance: 16.3
click at [834, 587] on div at bounding box center [834, 578] width 7 height 71
click at [323, 588] on div "дорожить" at bounding box center [306, 579] width 145 height 42
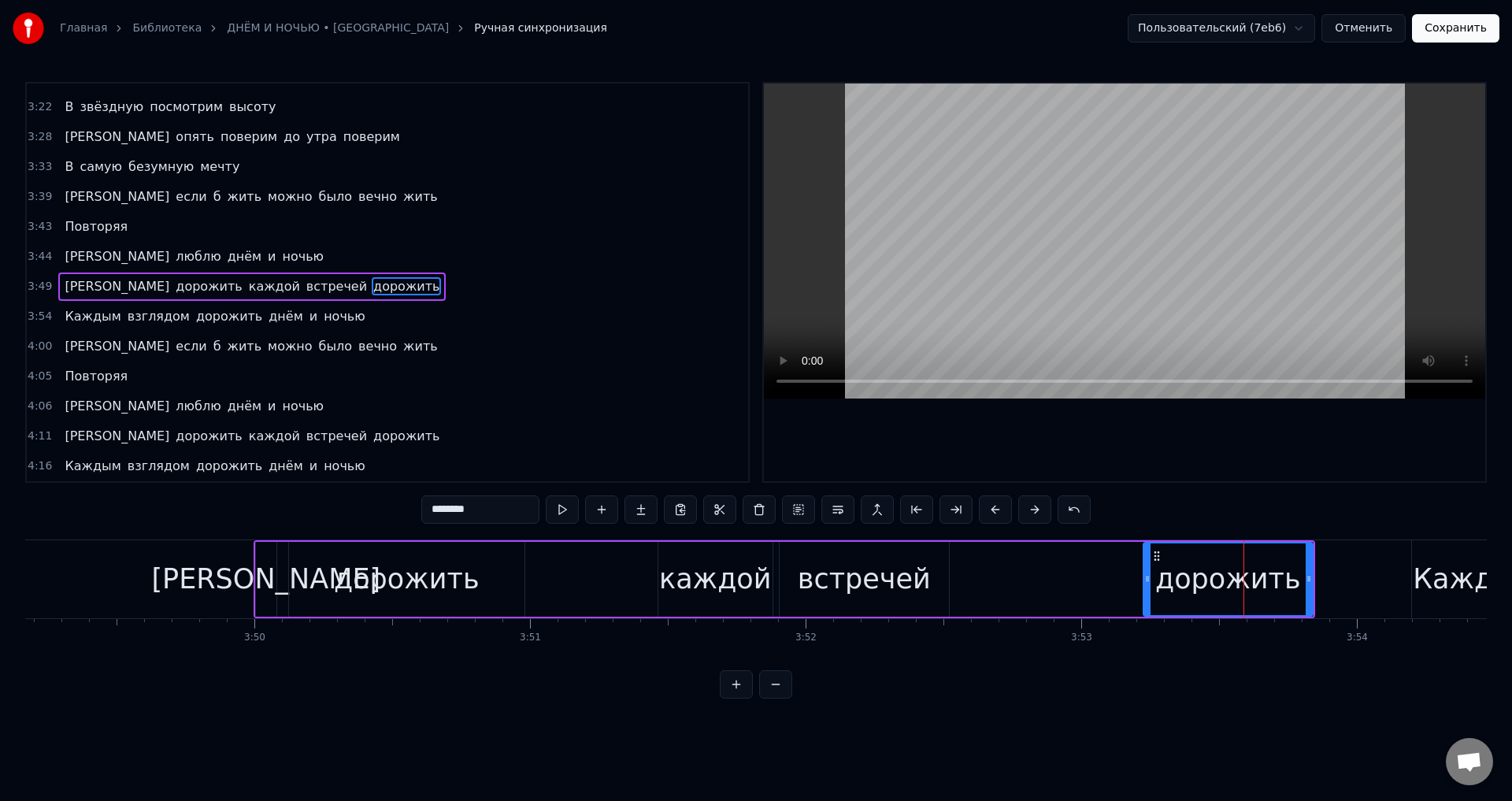
scroll to position [0, 63222]
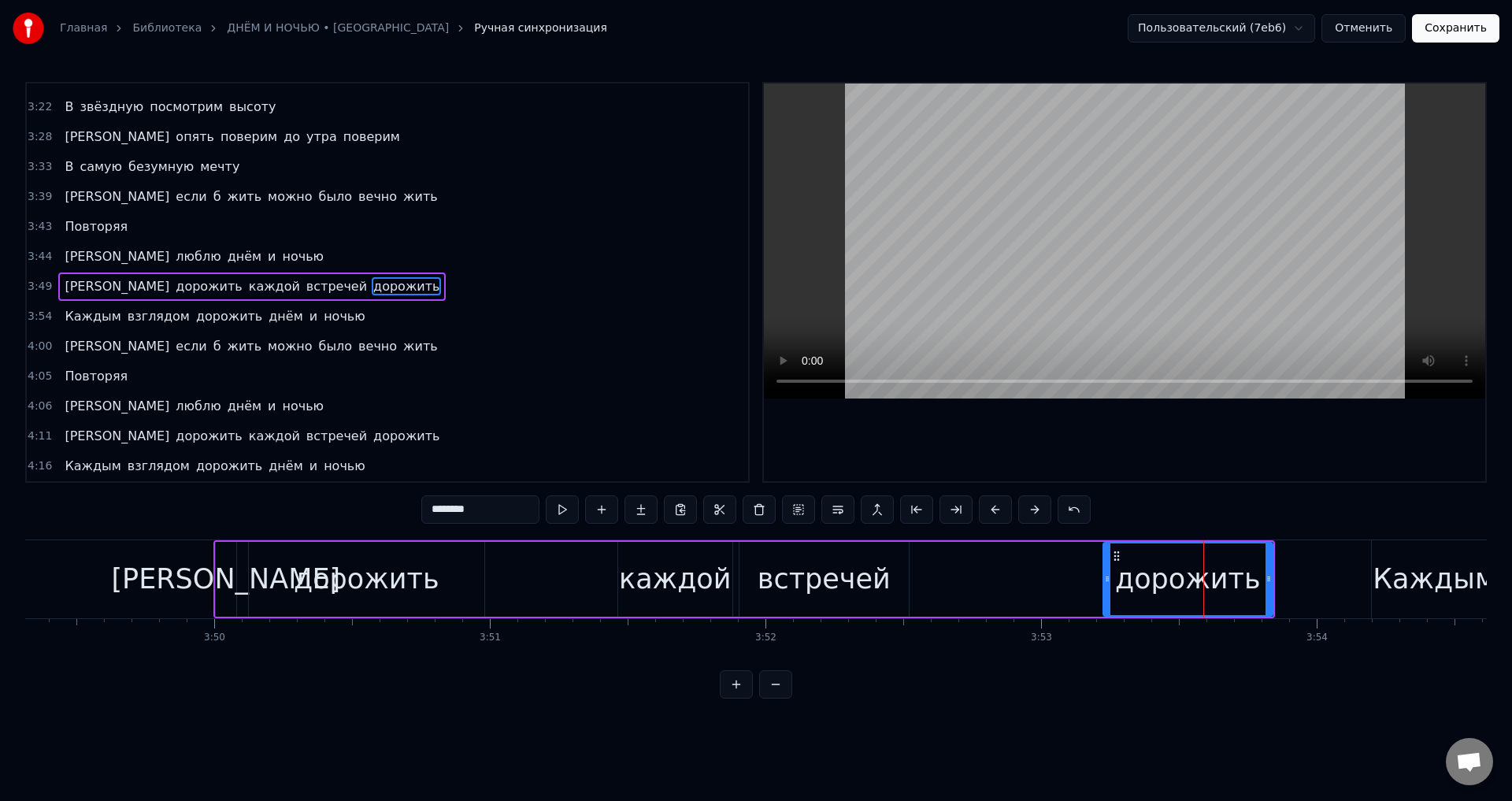
click at [276, 588] on div "дорожить" at bounding box center [366, 578] width 235 height 75
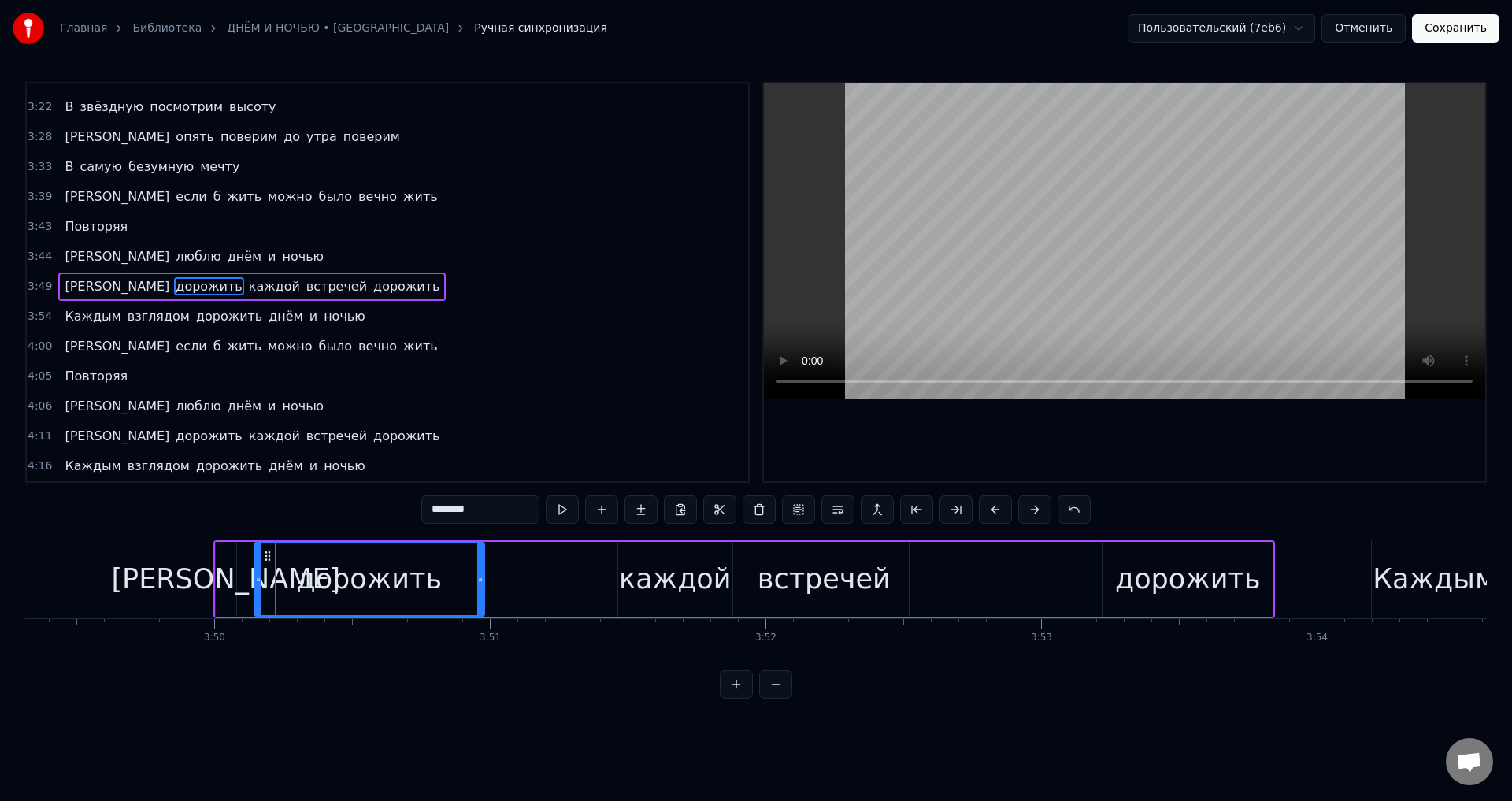
drag, startPoint x: 250, startPoint y: 582, endPoint x: 264, endPoint y: 584, distance: 14.1
click at [261, 584] on icon at bounding box center [259, 578] width 7 height 13
click at [226, 582] on div "[PERSON_NAME]" at bounding box center [225, 579] width 229 height 42
type input "*"
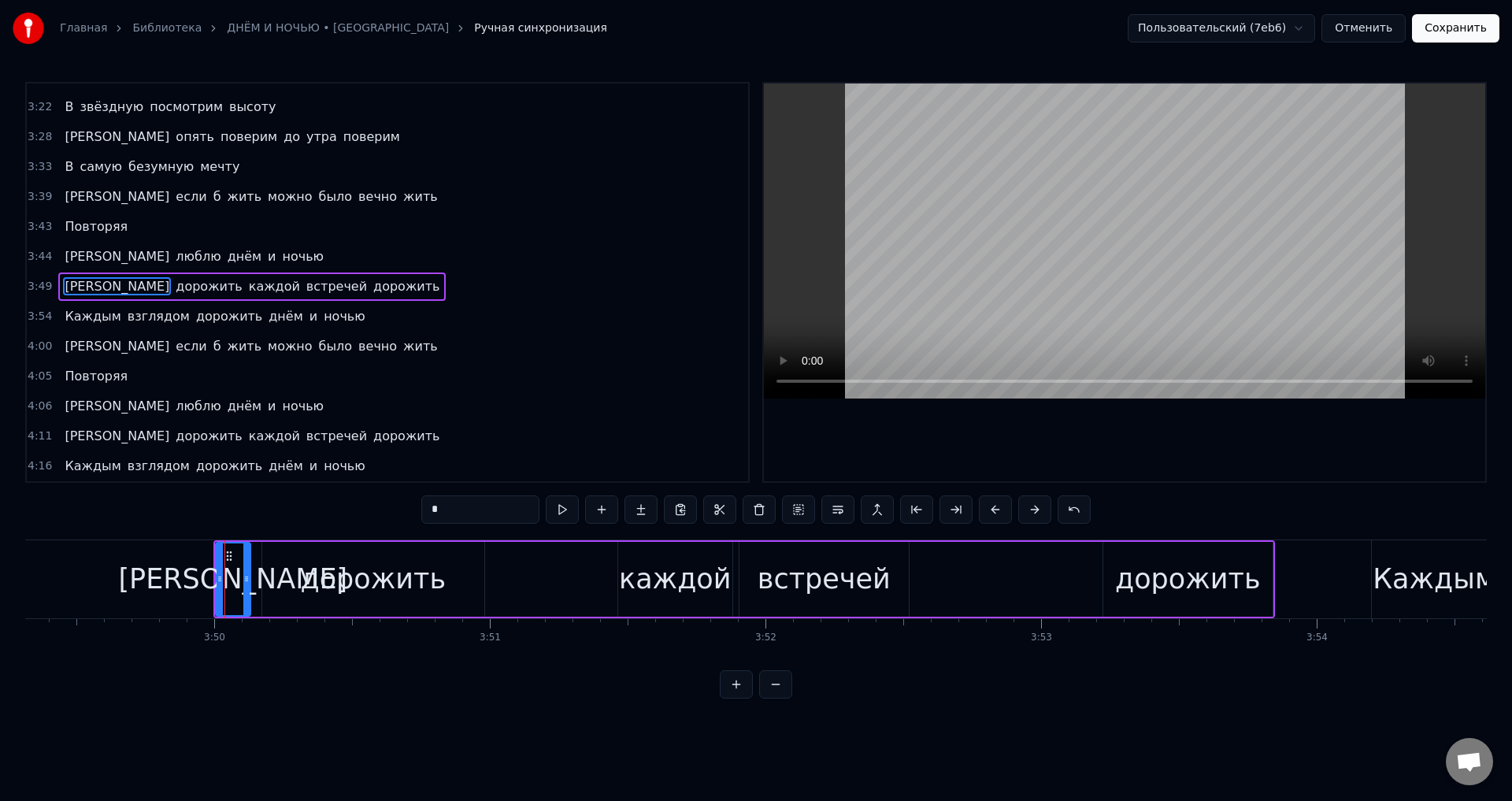
drag, startPoint x: 228, startPoint y: 584, endPoint x: 243, endPoint y: 587, distance: 15.3
click at [244, 587] on div at bounding box center [247, 578] width 7 height 71
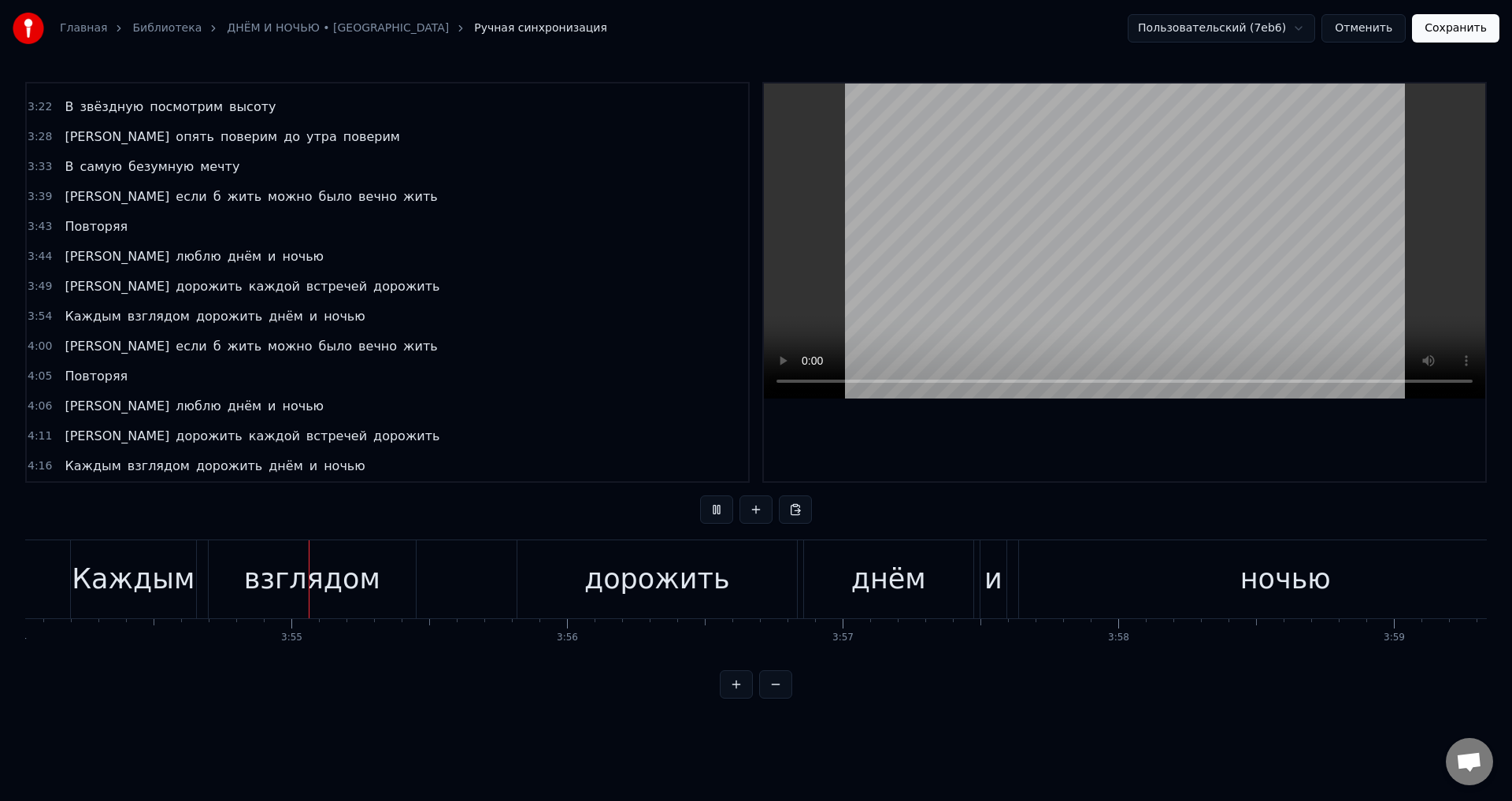
scroll to position [0, 64536]
click at [665, 573] on div "дорожить" at bounding box center [645, 579] width 145 height 42
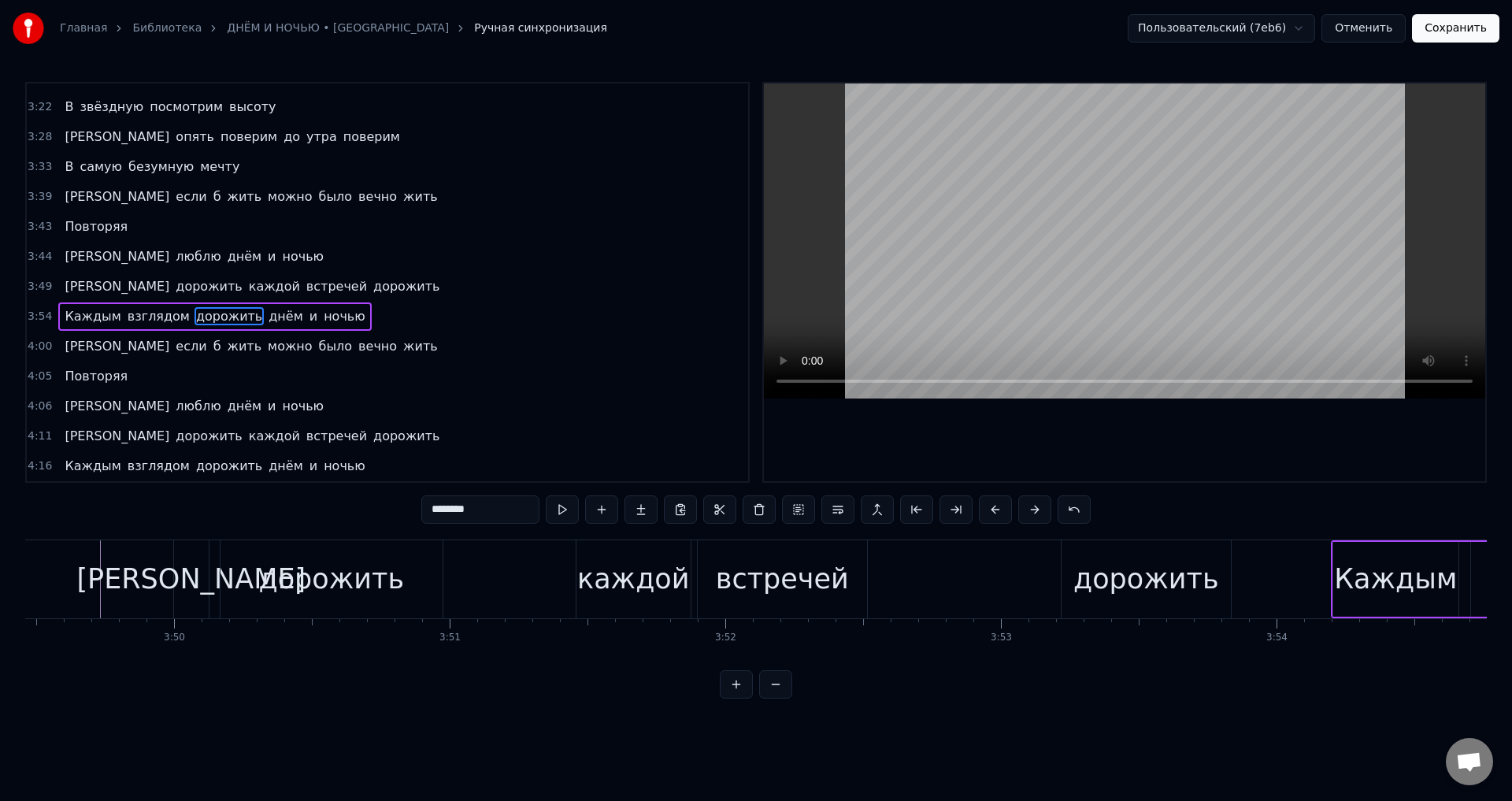
scroll to position [0, 63102]
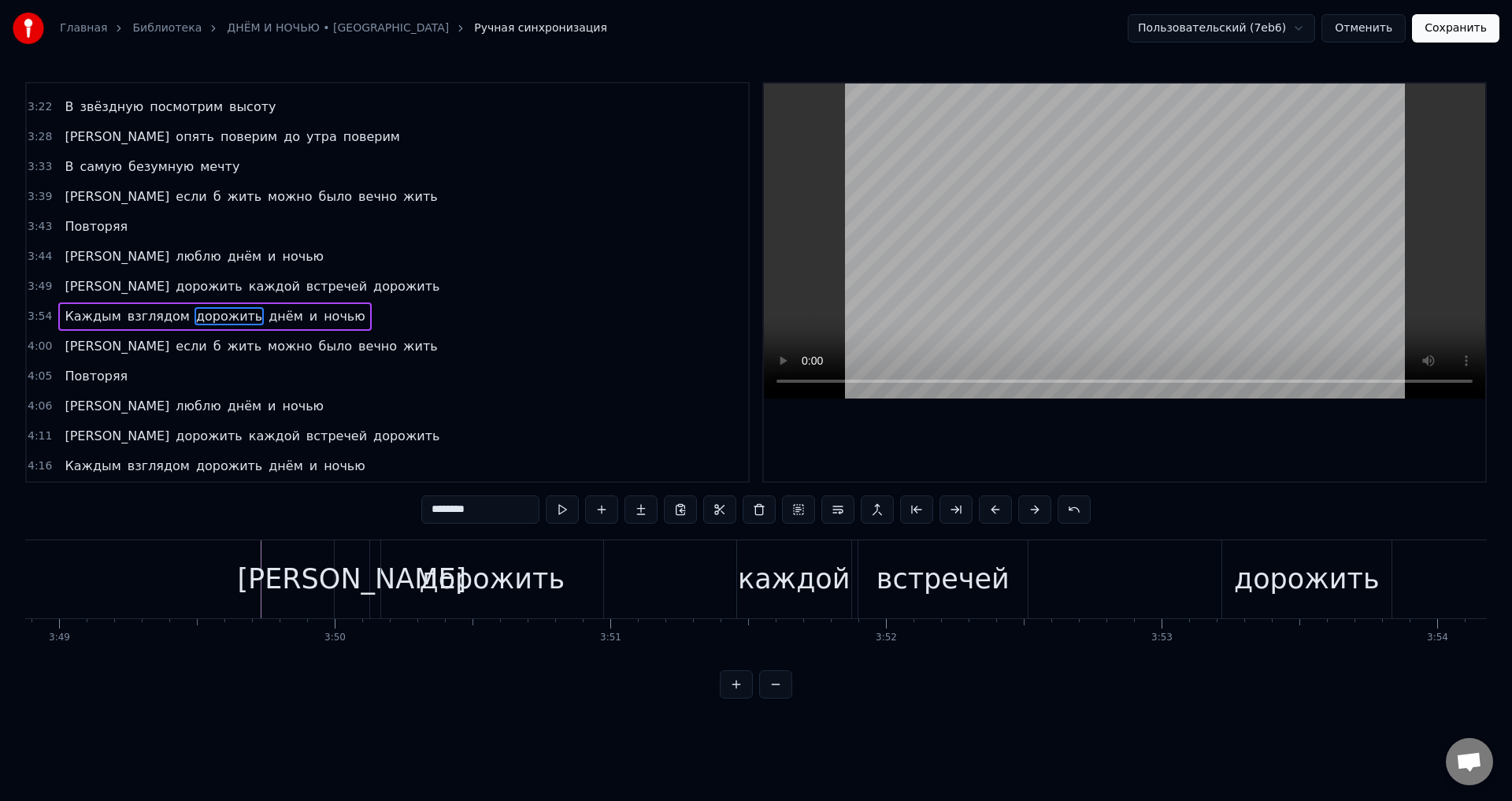
click at [401, 578] on div "дорожить" at bounding box center [492, 578] width 222 height 78
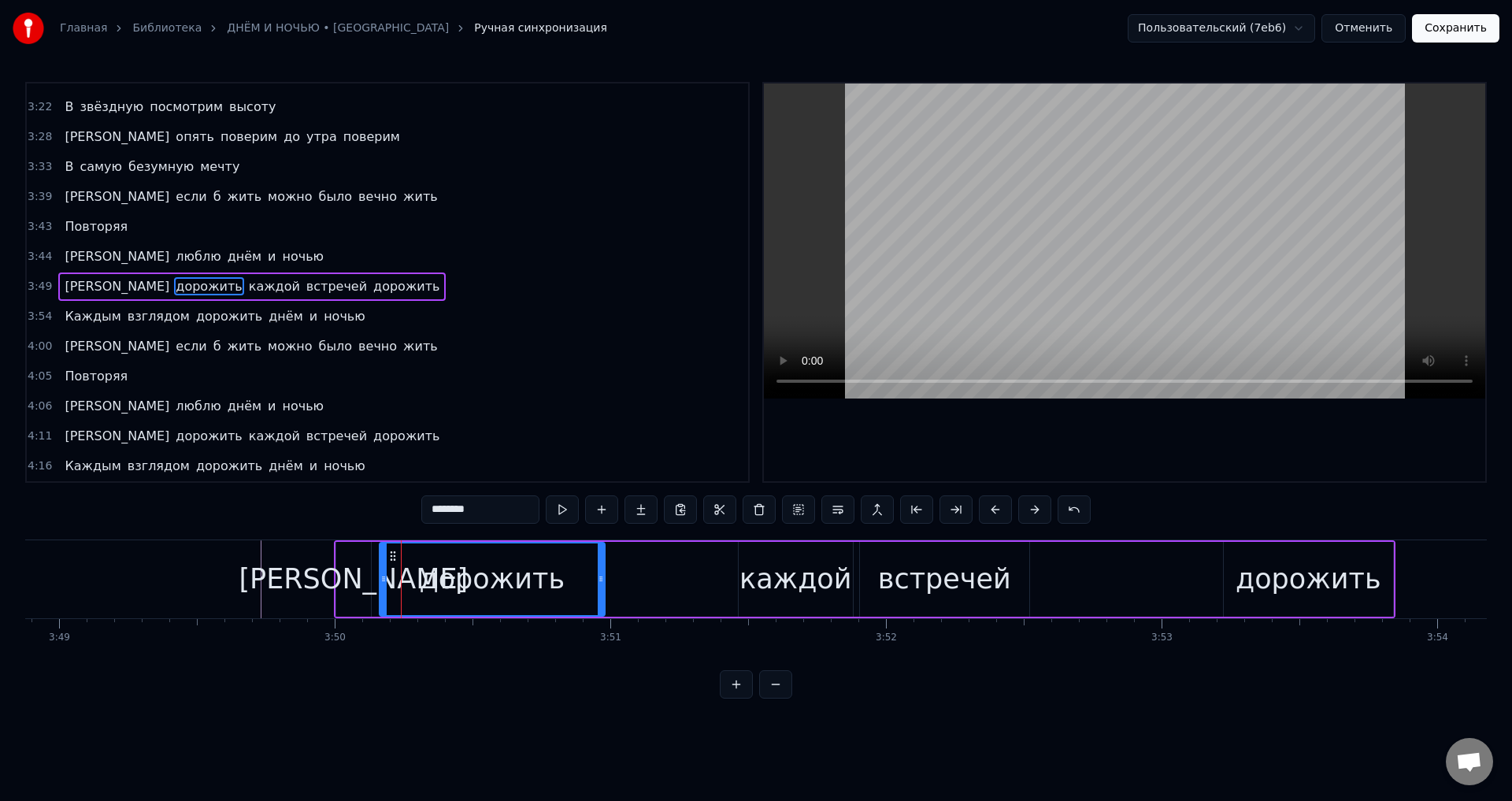
click at [381, 585] on div at bounding box center [384, 578] width 7 height 71
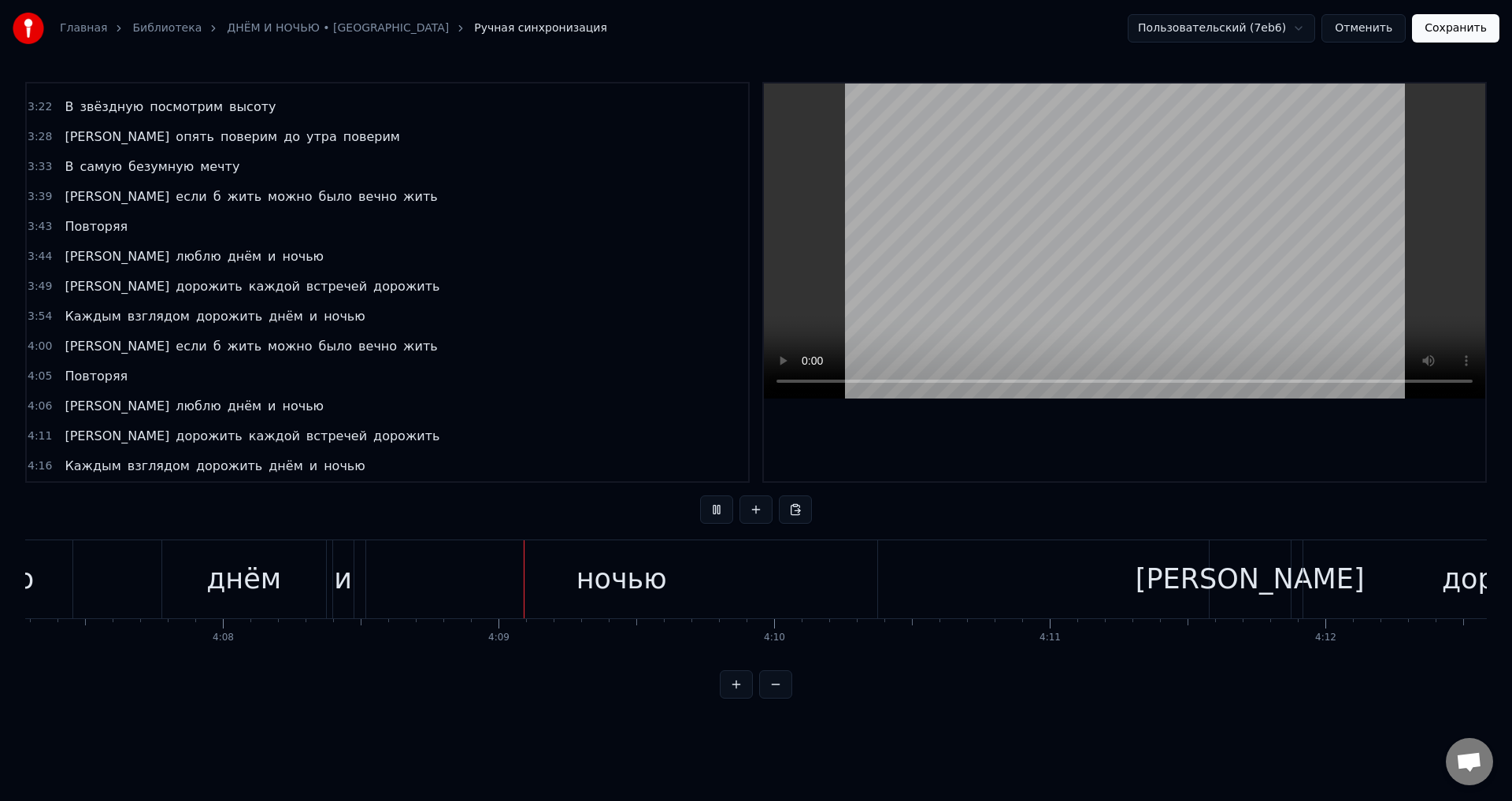
scroll to position [0, 68439]
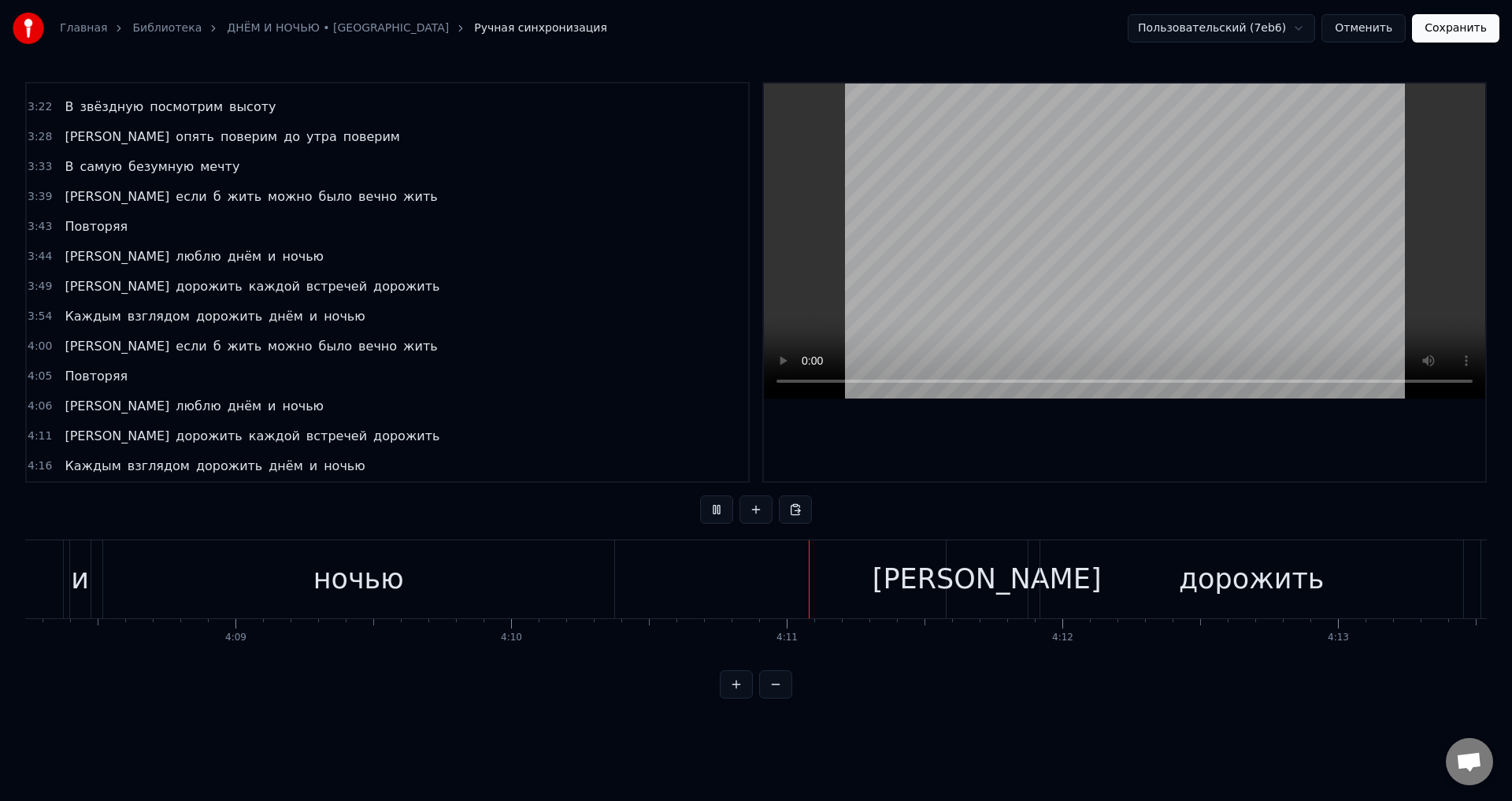
click at [526, 591] on div "ночью" at bounding box center [359, 578] width 512 height 78
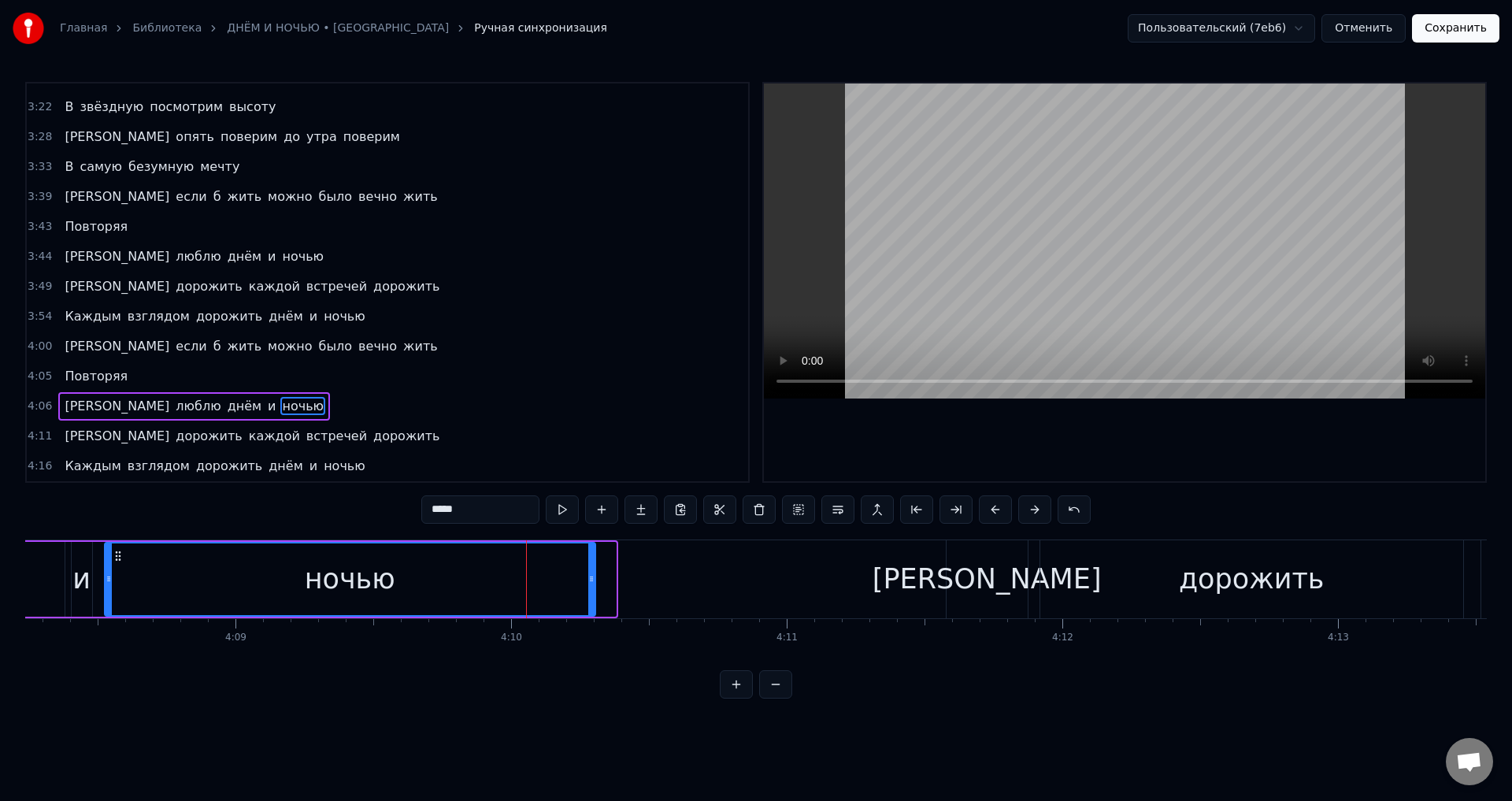
drag, startPoint x: 613, startPoint y: 587, endPoint x: 563, endPoint y: 578, distance: 50.8
click at [589, 585] on div at bounding box center [592, 578] width 7 height 71
drag, startPoint x: 496, startPoint y: 587, endPoint x: 518, endPoint y: 578, distance: 23.8
click at [497, 587] on div "ночью" at bounding box center [340, 578] width 470 height 71
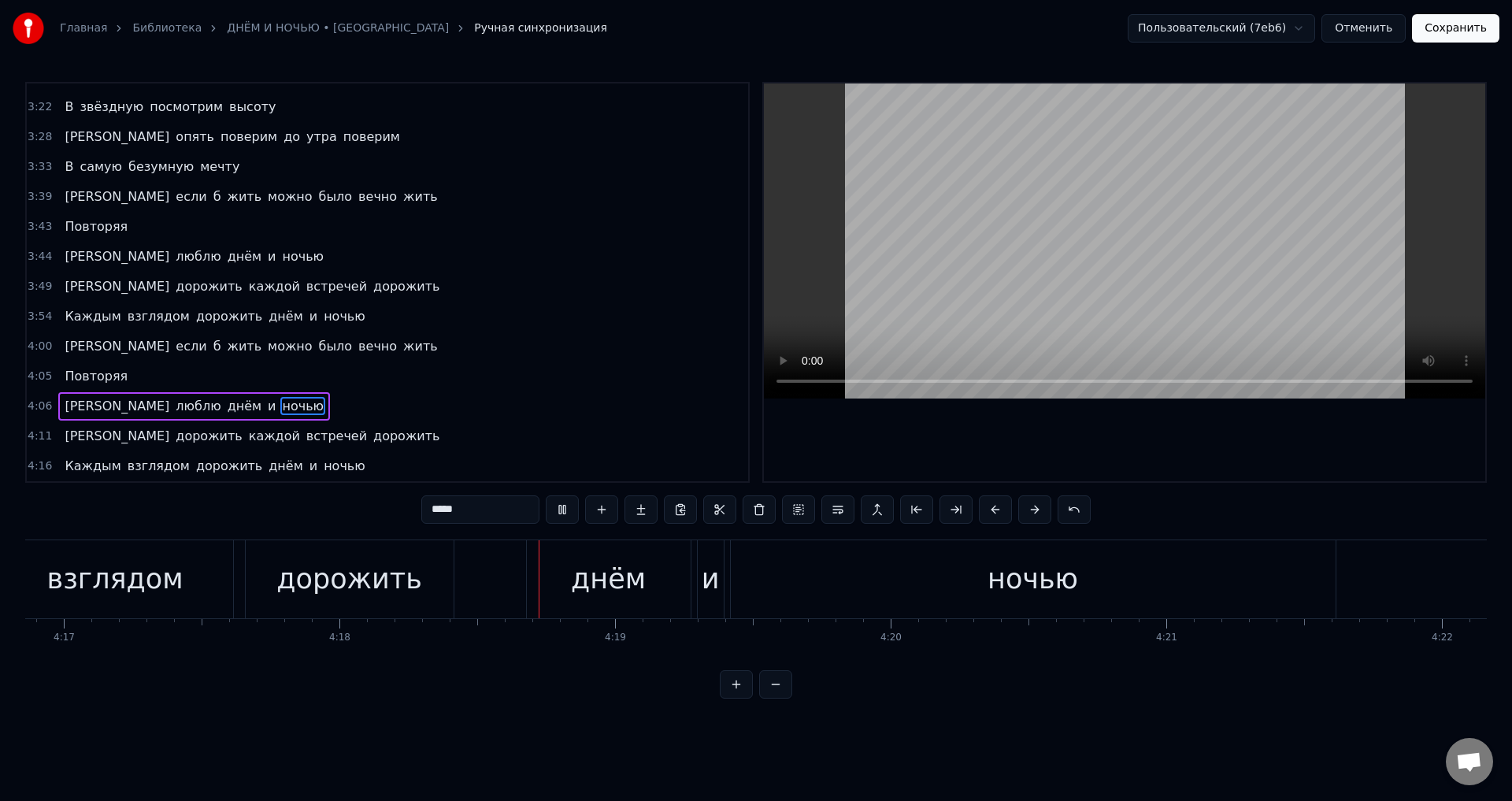
scroll to position [0, 71092]
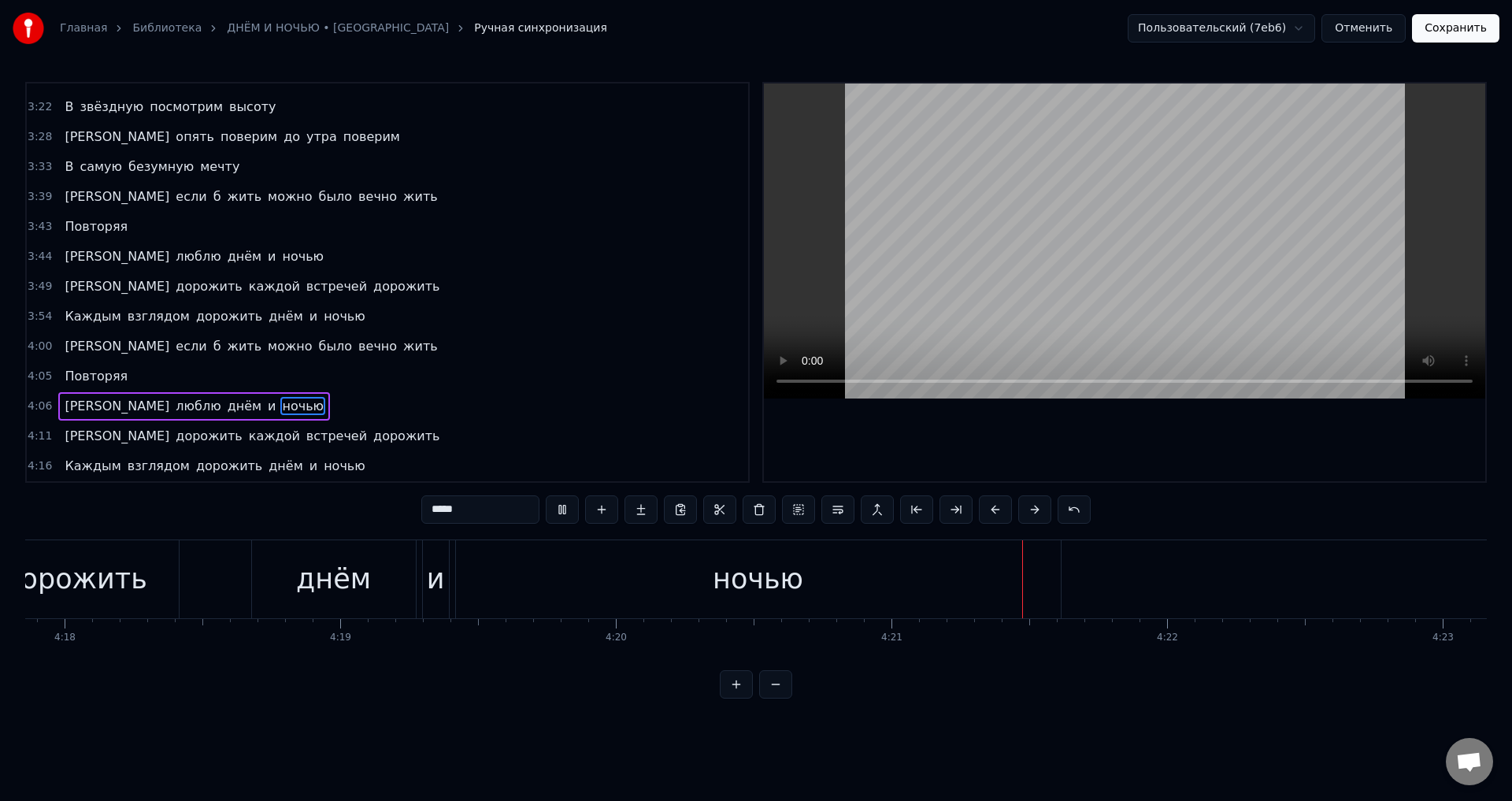
click at [1015, 584] on div "ночью" at bounding box center [759, 578] width 605 height 78
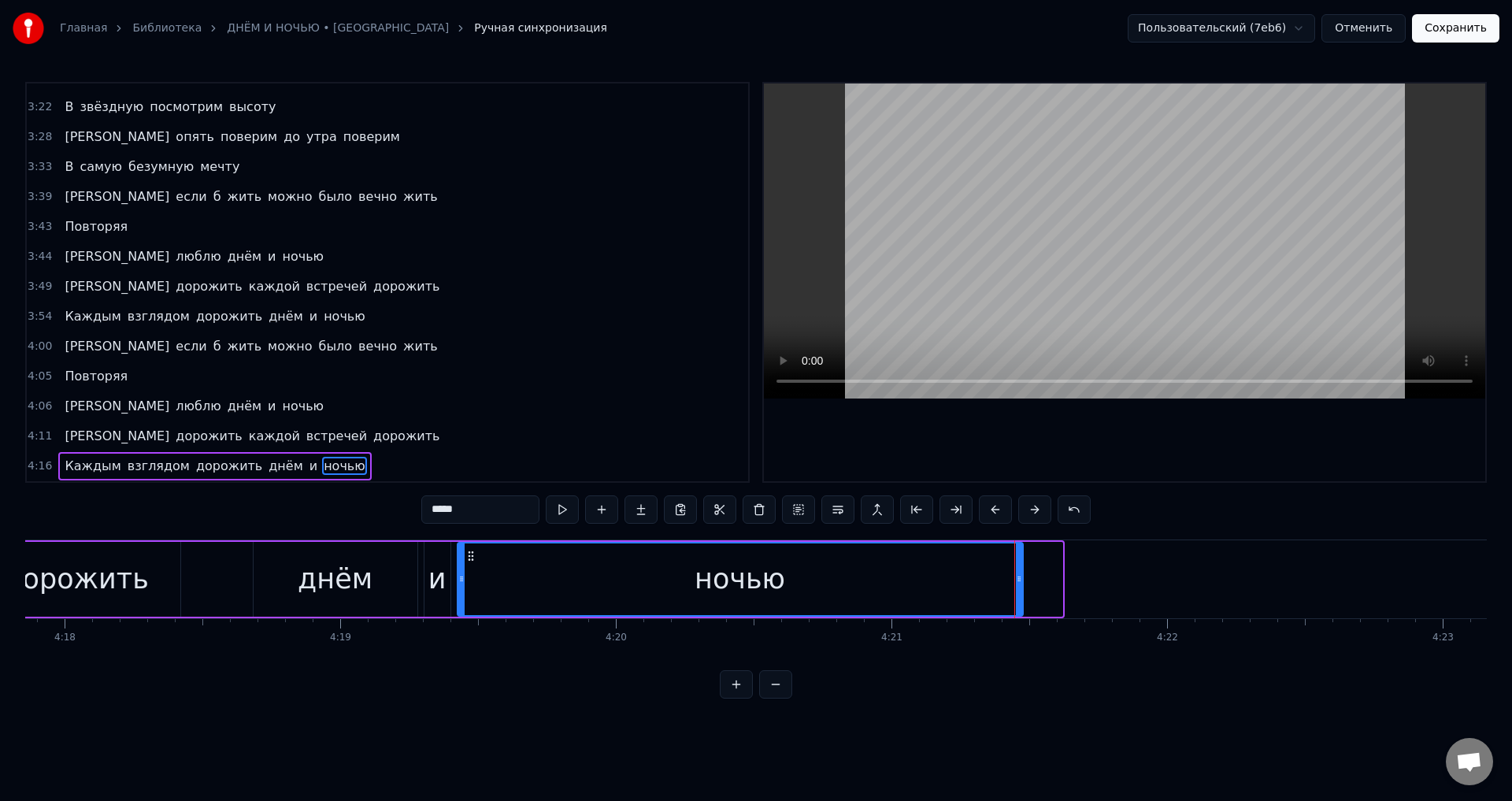
drag, startPoint x: 1057, startPoint y: 590, endPoint x: 1002, endPoint y: 589, distance: 55.0
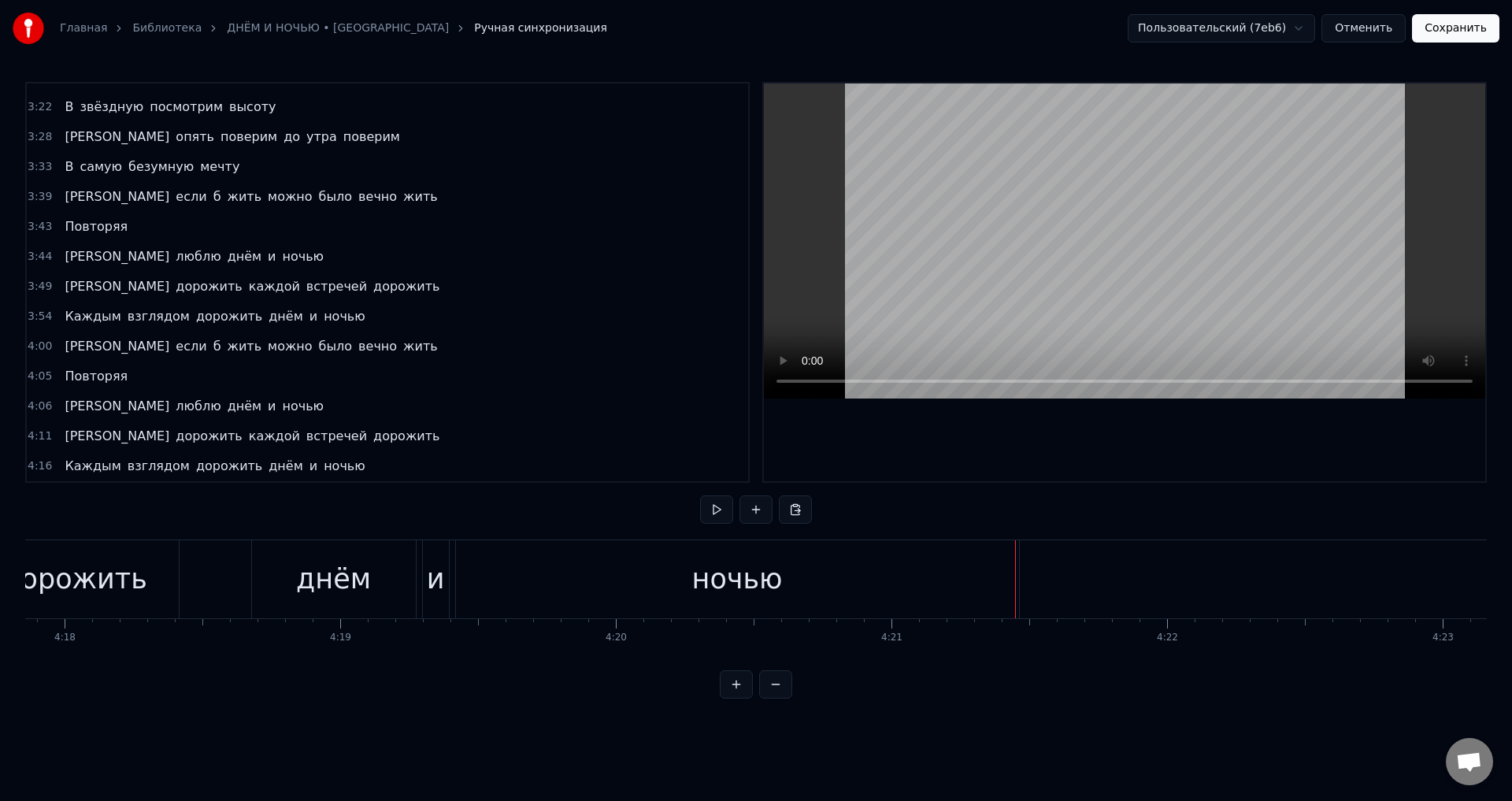
click at [938, 586] on div "ночью" at bounding box center [738, 578] width 563 height 78
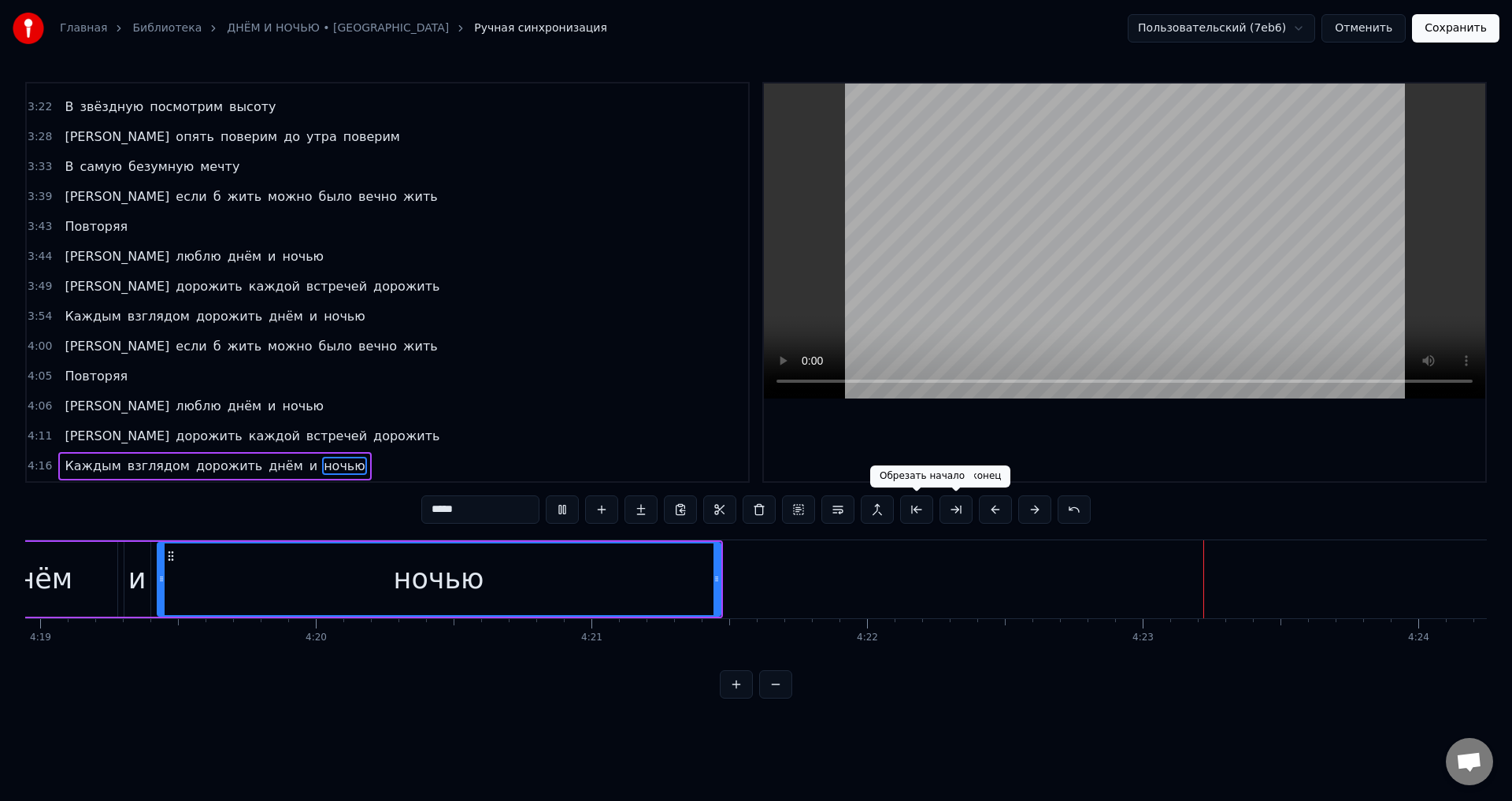
scroll to position [0, 71471]
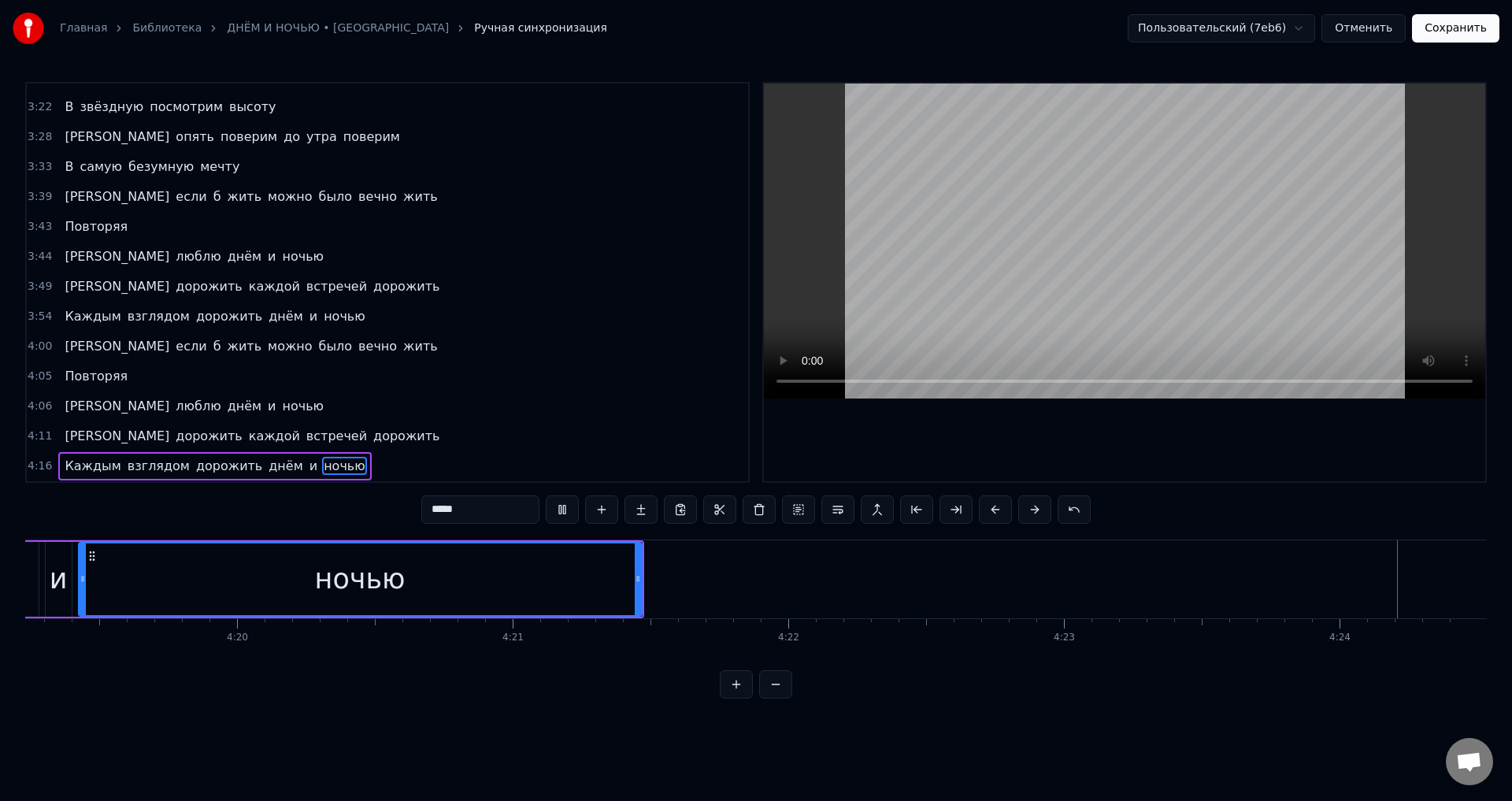
click at [1462, 29] on button "Сохранить" at bounding box center [1456, 29] width 87 height 29
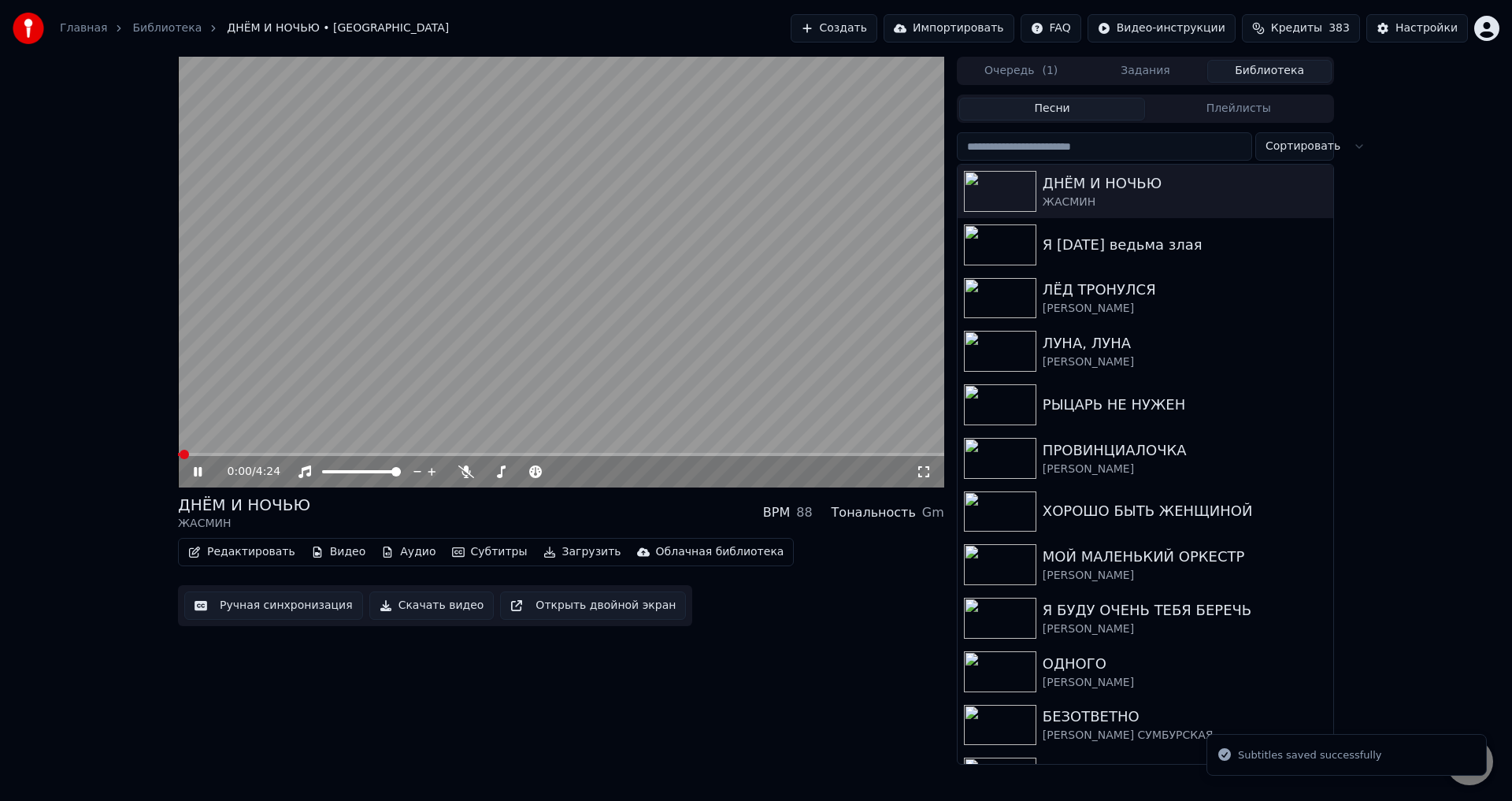
click at [921, 474] on icon at bounding box center [924, 471] width 16 height 13
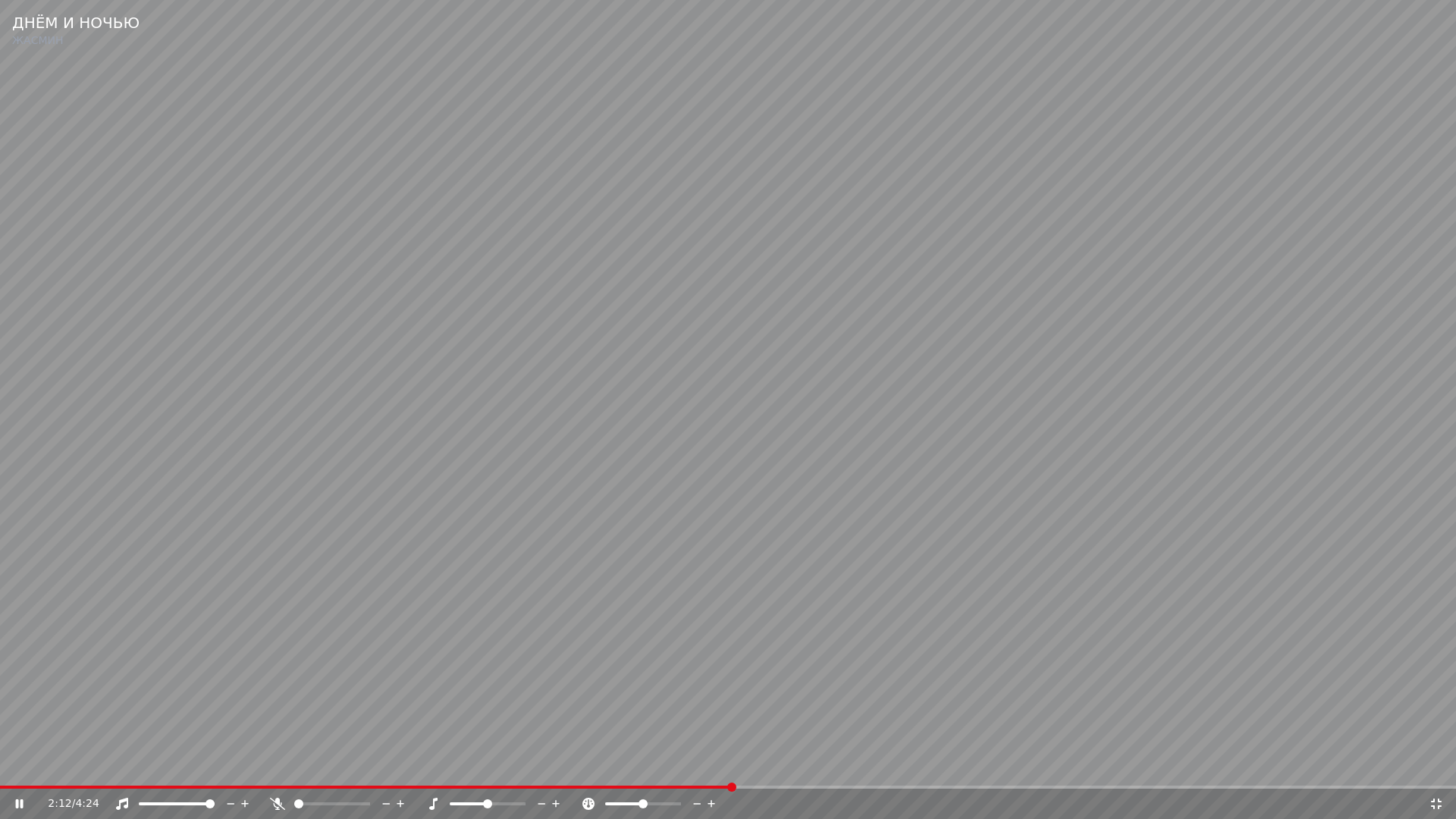
click at [667, 770] on div "2:12 / 4:24" at bounding box center [728, 804] width 1456 height 31
click at [667, 770] on video at bounding box center [728, 409] width 1456 height 819
click at [673, 770] on div "2:13 / 4:24" at bounding box center [728, 804] width 1456 height 31
click at [672, 770] on span at bounding box center [336, 787] width 672 height 3
click at [711, 694] on video at bounding box center [728, 409] width 1456 height 819
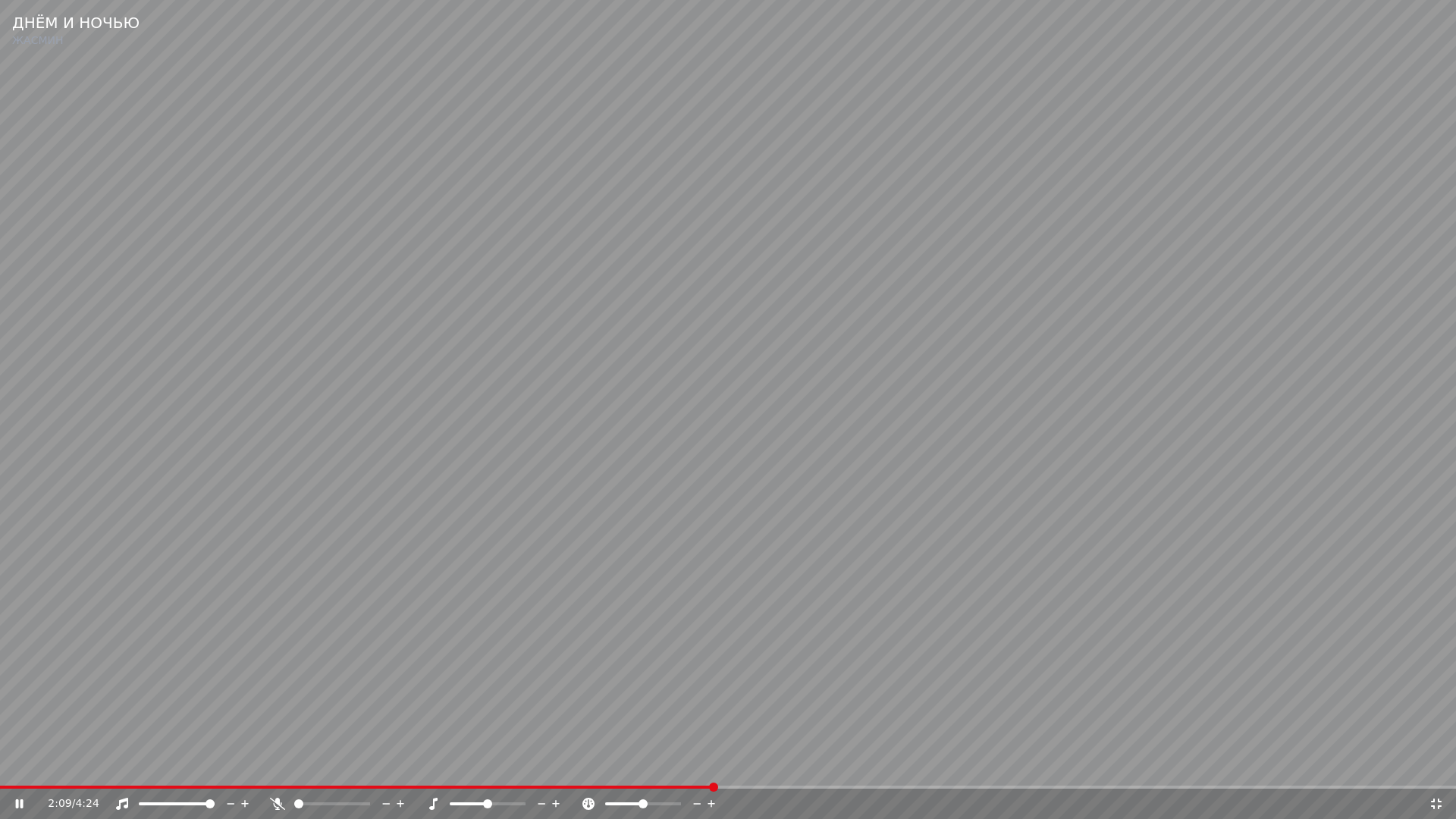
click at [472, 644] on video at bounding box center [728, 409] width 1456 height 819
click at [1437, 770] on icon at bounding box center [1437, 804] width 15 height 12
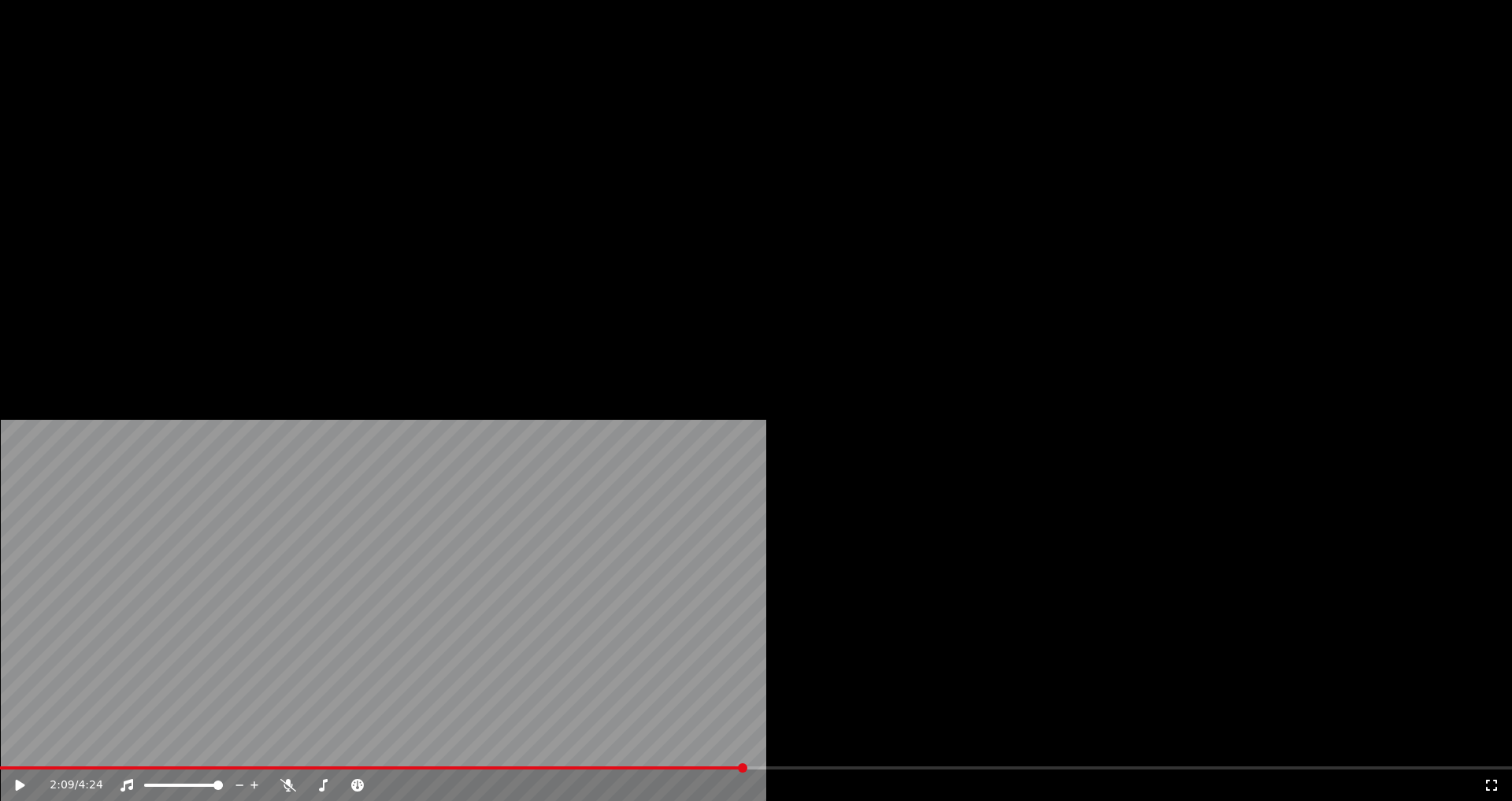
click at [231, 133] on button "Редактировать" at bounding box center [242, 121] width 120 height 22
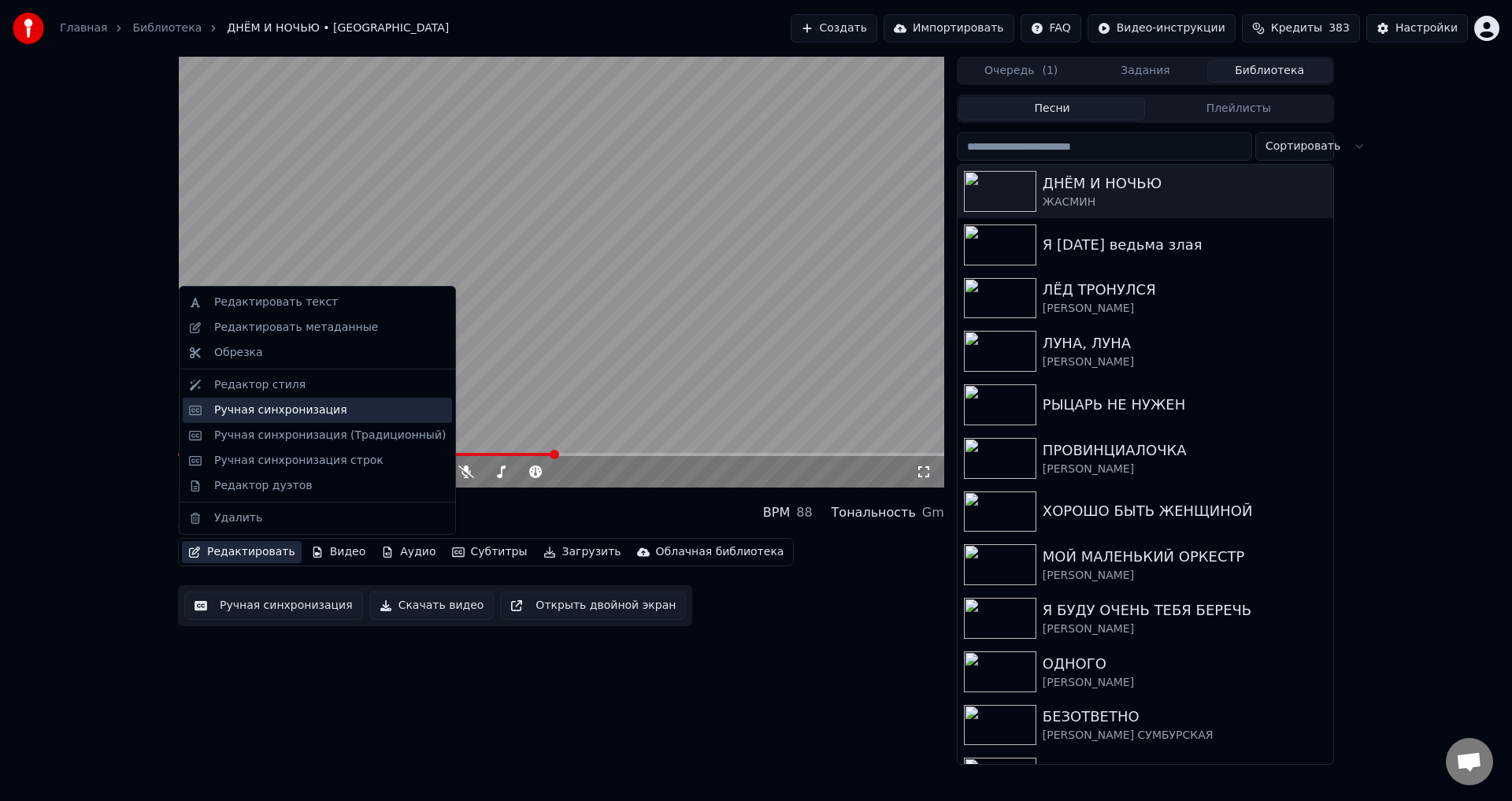
click at [241, 411] on div "Ручная синхронизация" at bounding box center [281, 410] width 133 height 16
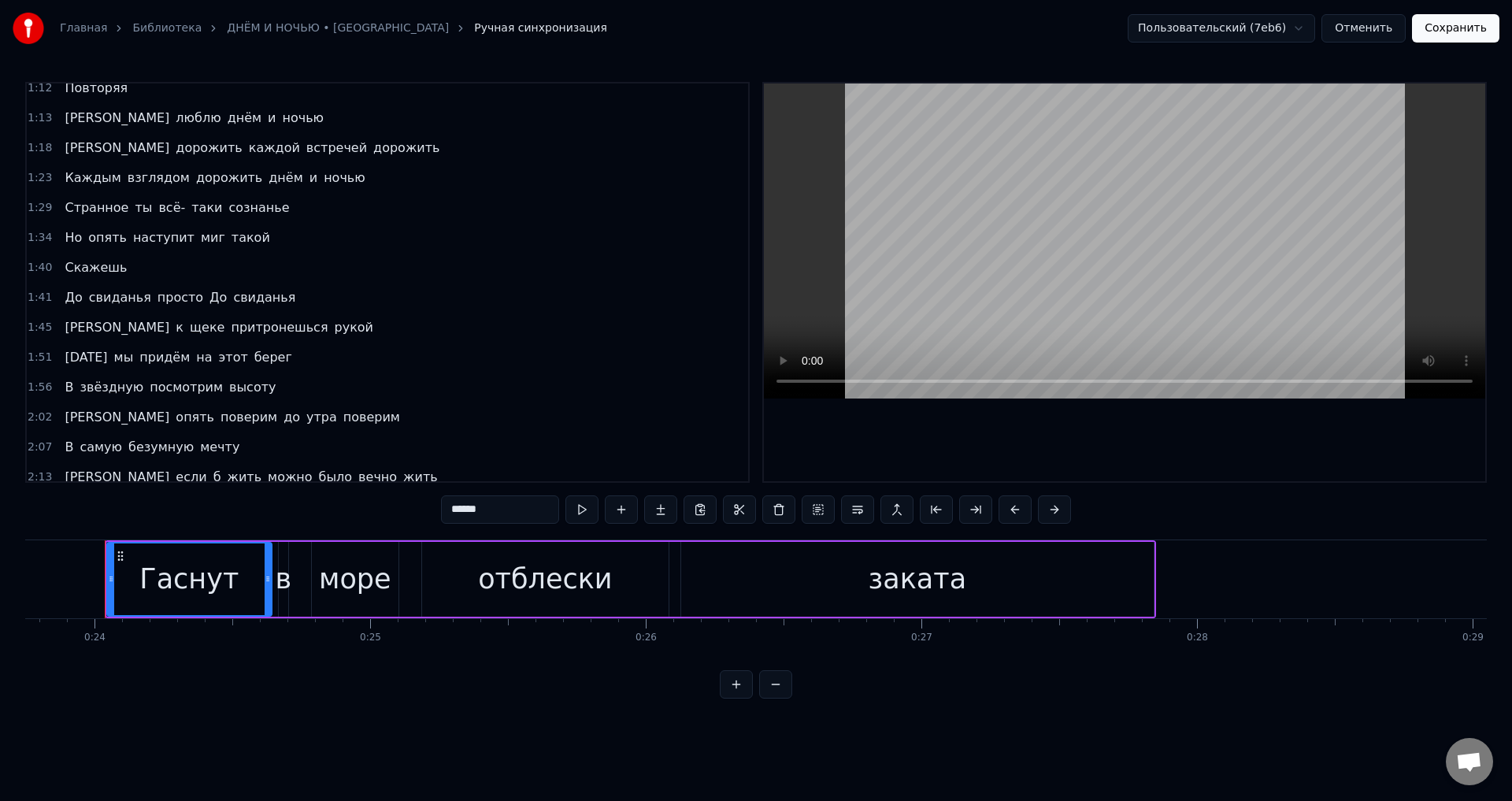
scroll to position [315, 0]
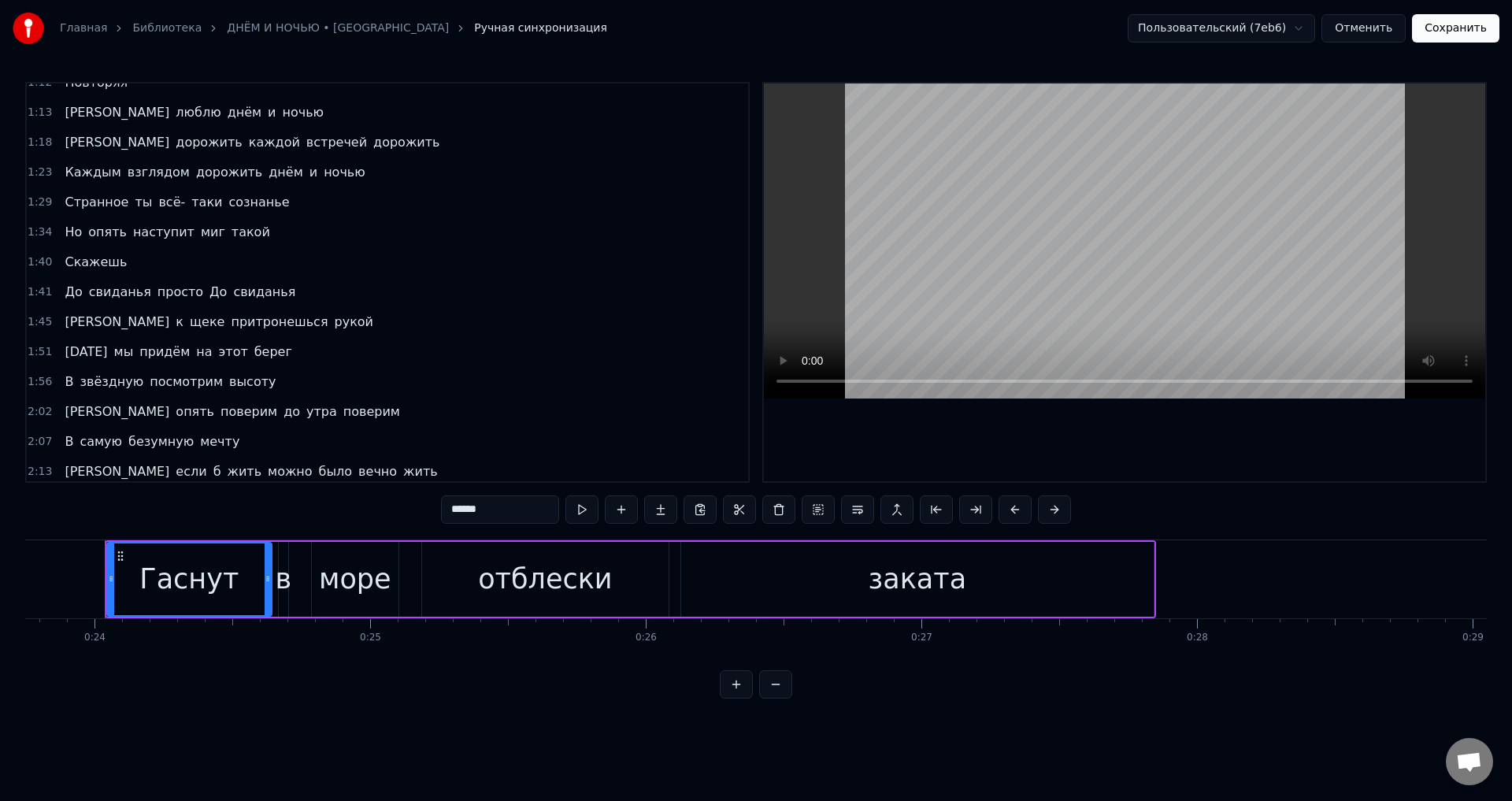
click at [68, 412] on span "[PERSON_NAME]" at bounding box center [117, 411] width 108 height 18
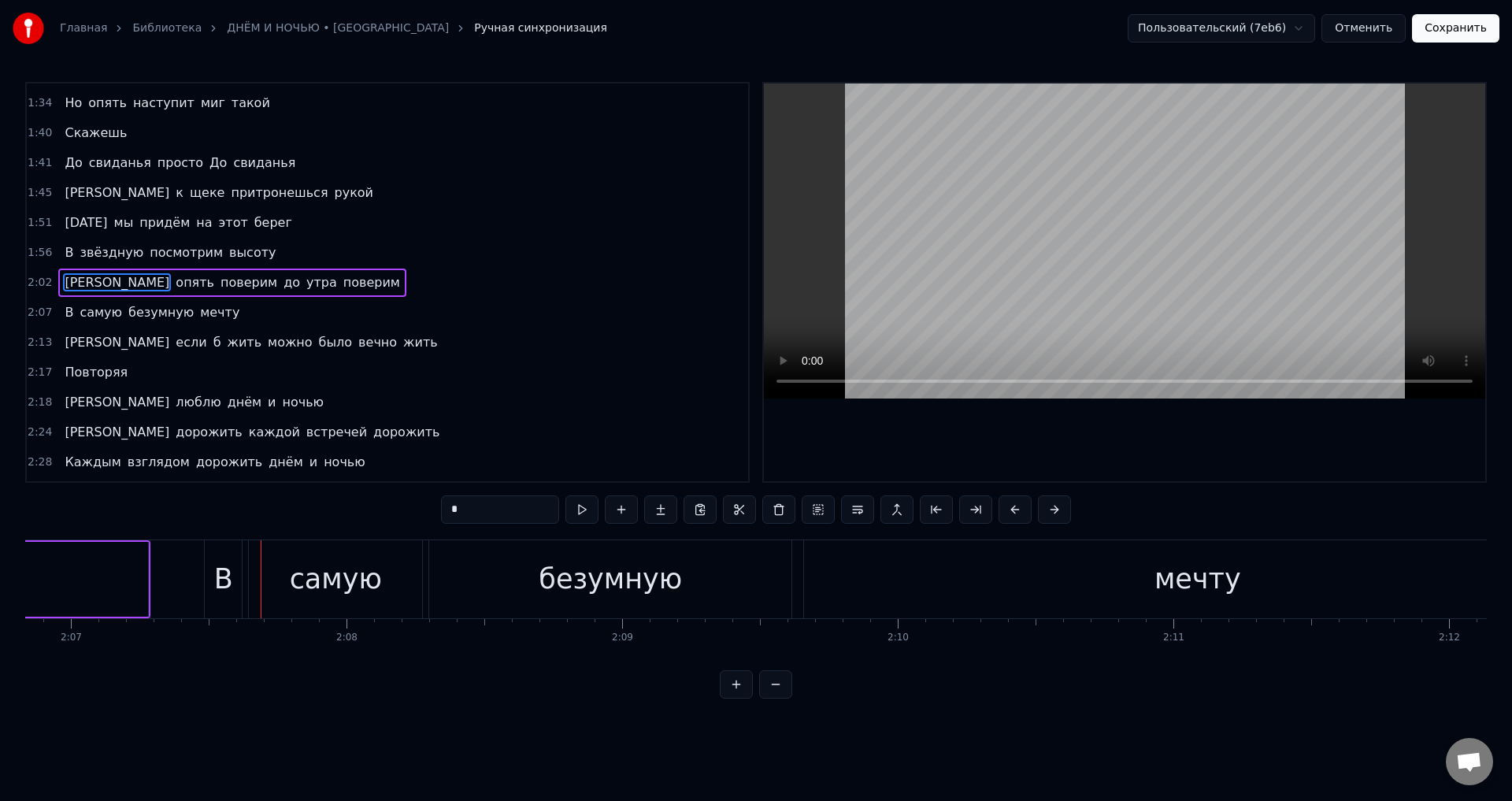
scroll to position [0, 34978]
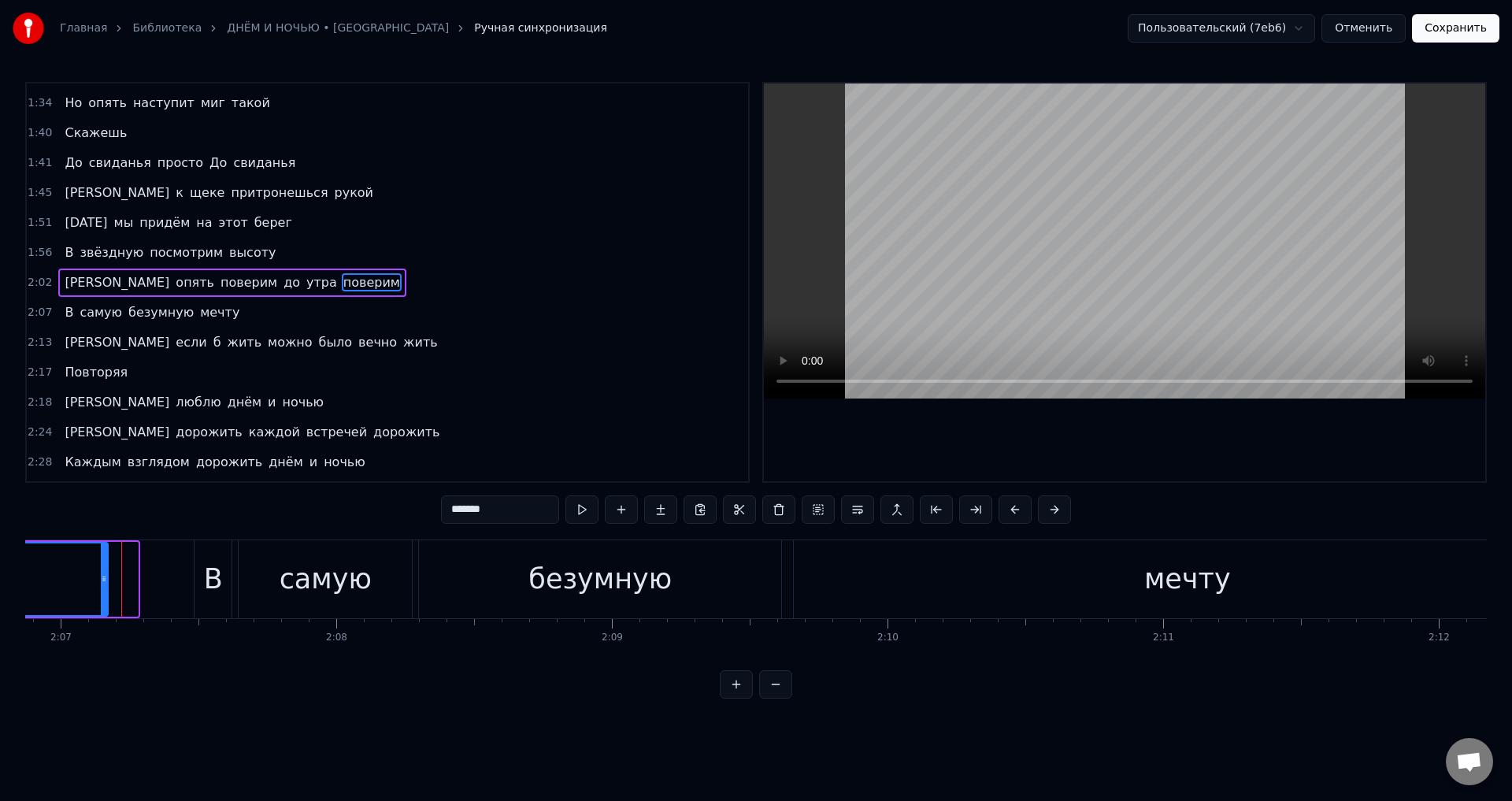
drag, startPoint x: 133, startPoint y: 589, endPoint x: 102, endPoint y: 594, distance: 31.4
click at [102, 594] on div at bounding box center [104, 578] width 7 height 71
drag, startPoint x: 305, startPoint y: 579, endPoint x: 262, endPoint y: 580, distance: 43.0
click at [304, 579] on div "самую" at bounding box center [329, 579] width 92 height 42
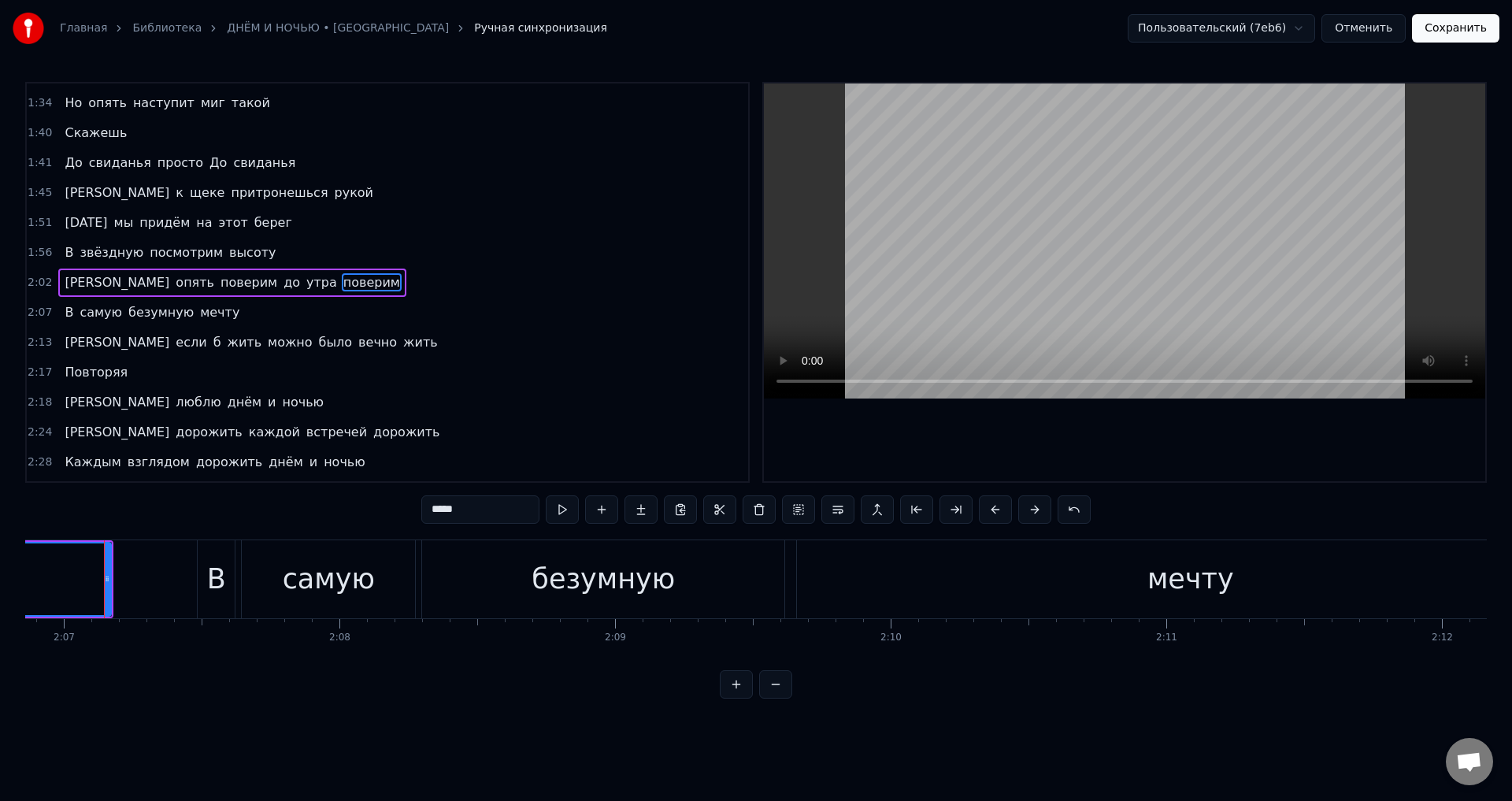
scroll to position [474, 0]
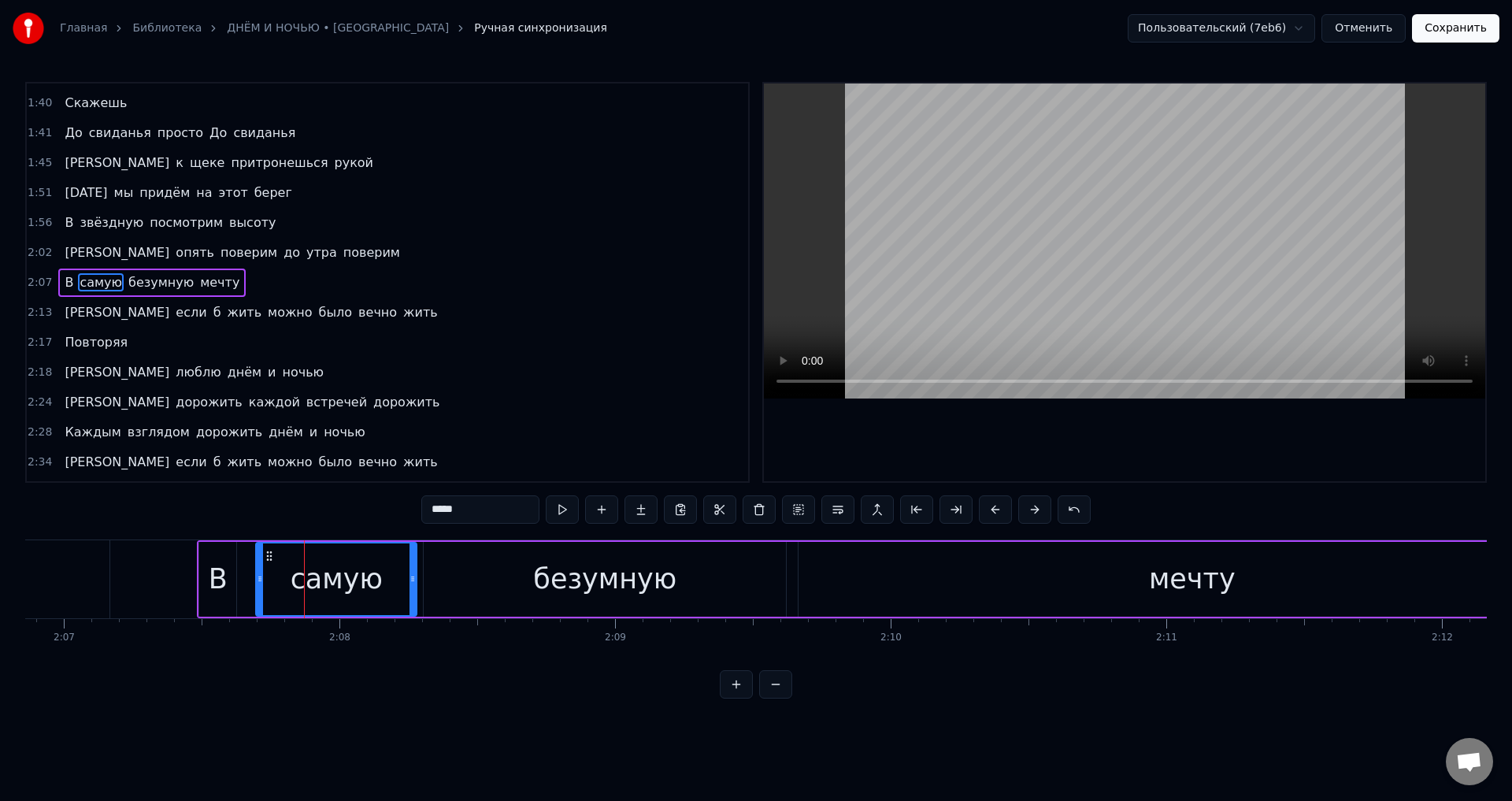
drag, startPoint x: 247, startPoint y: 579, endPoint x: 260, endPoint y: 579, distance: 13.0
click at [260, 579] on icon at bounding box center [260, 578] width 7 height 13
click at [218, 575] on div "В" at bounding box center [218, 579] width 19 height 42
type input "*"
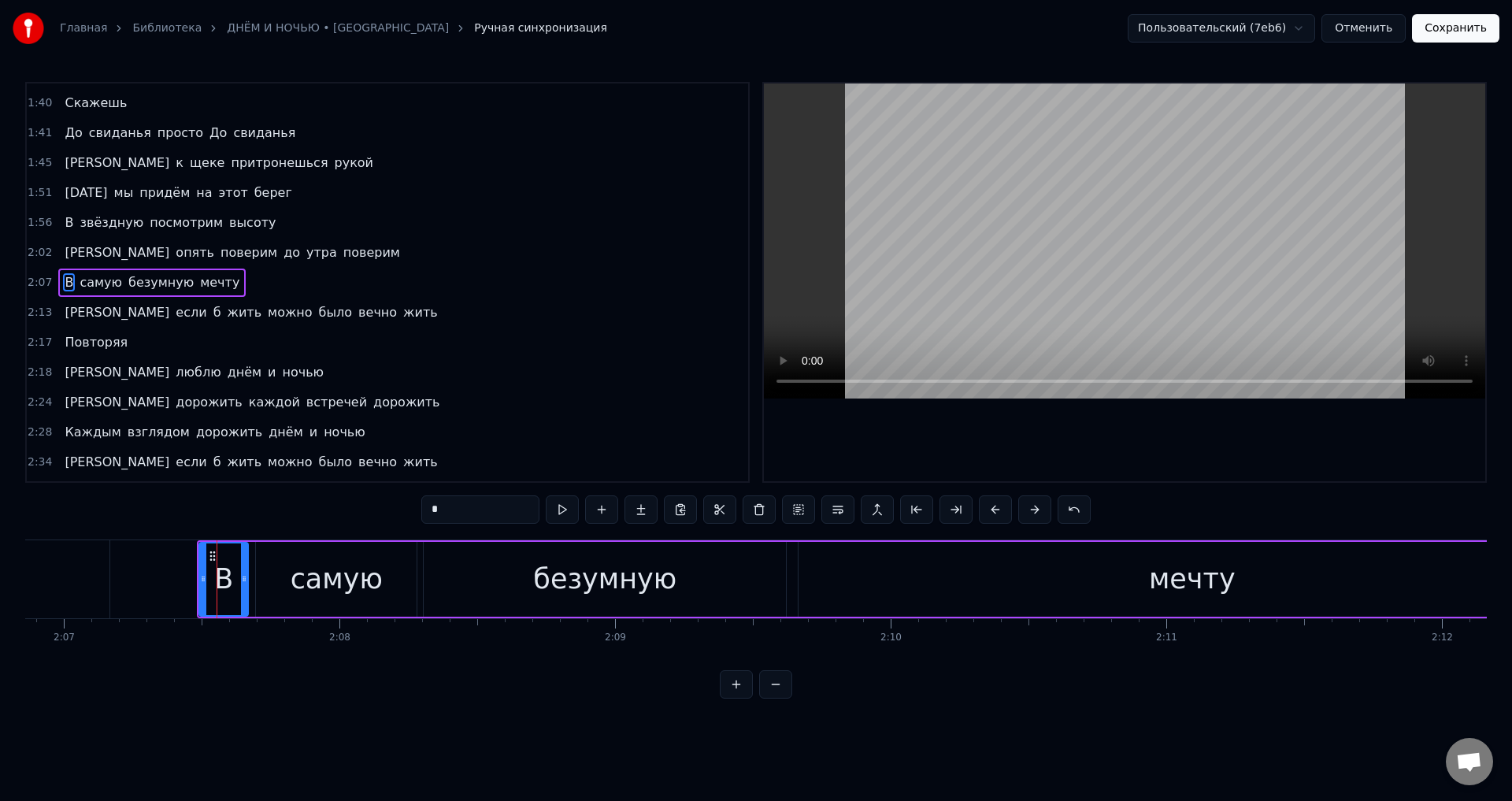
drag, startPoint x: 230, startPoint y: 577, endPoint x: 242, endPoint y: 578, distance: 12.0
click at [242, 578] on icon at bounding box center [244, 578] width 7 height 13
drag, startPoint x: 202, startPoint y: 580, endPoint x: 218, endPoint y: 581, distance: 16.0
click at [218, 581] on icon at bounding box center [218, 578] width 7 height 13
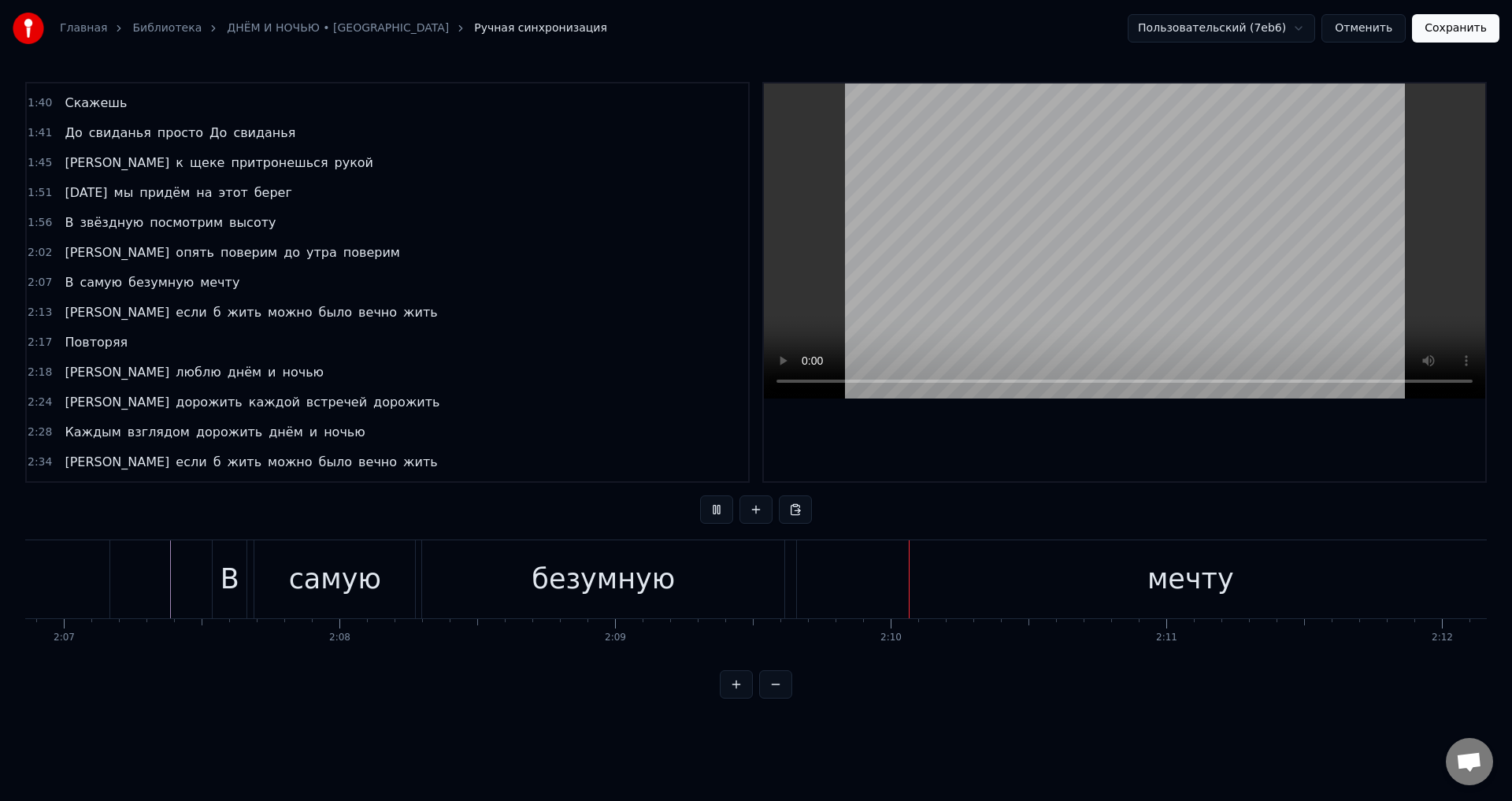
click at [1454, 32] on button "Сохранить" at bounding box center [1456, 29] width 87 height 29
click at [1454, 32] on div "Пользовательский (7eb6) Отменить Сохранить" at bounding box center [1304, 29] width 391 height 29
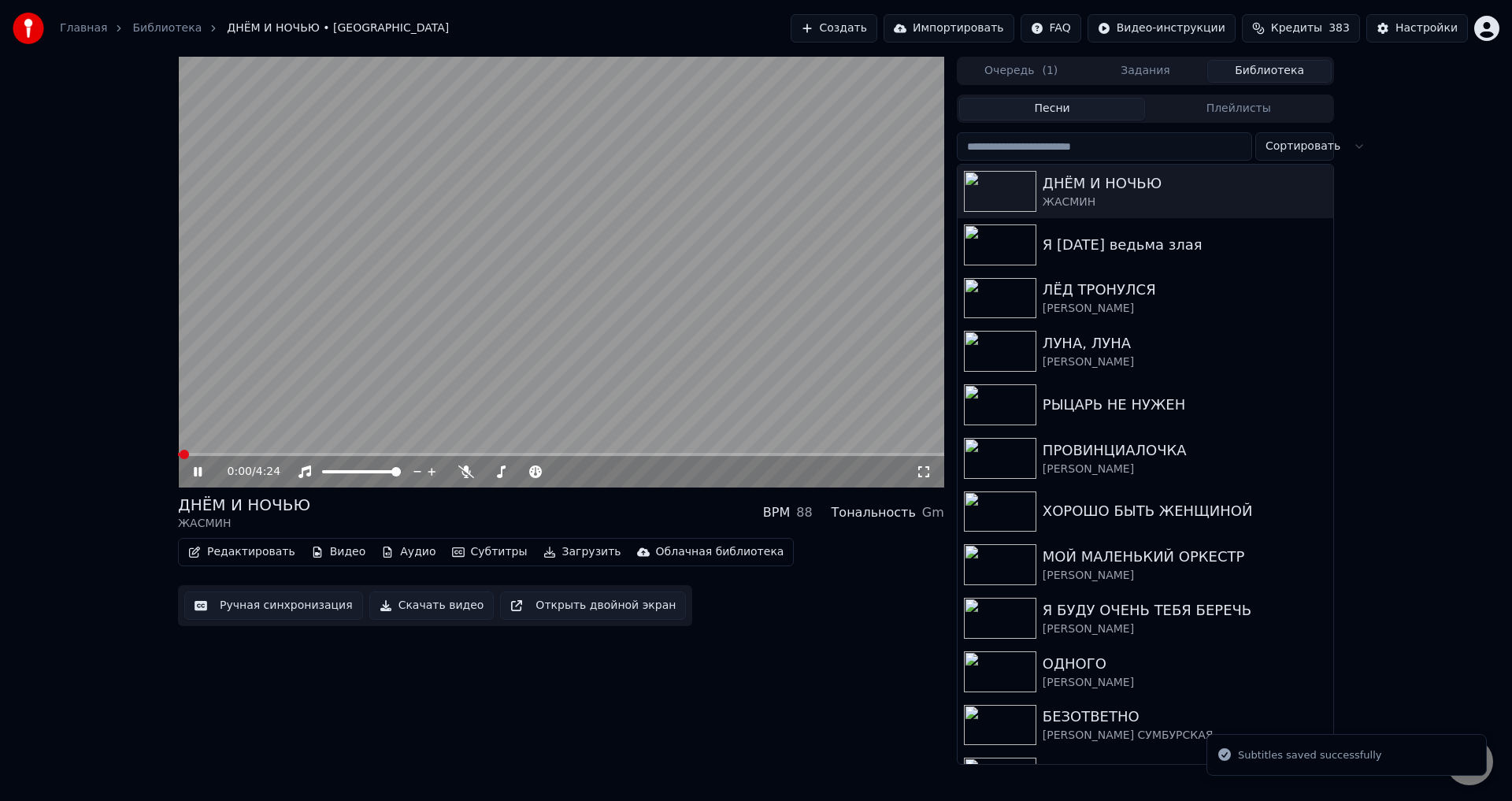
click at [434, 452] on video at bounding box center [561, 272] width 766 height 431
click at [441, 452] on video at bounding box center [561, 272] width 766 height 431
click at [446, 458] on div "0:01 / 4:24" at bounding box center [561, 472] width 766 height 32
click at [446, 455] on span at bounding box center [561, 454] width 766 height 3
click at [506, 455] on span at bounding box center [561, 454] width 766 height 3
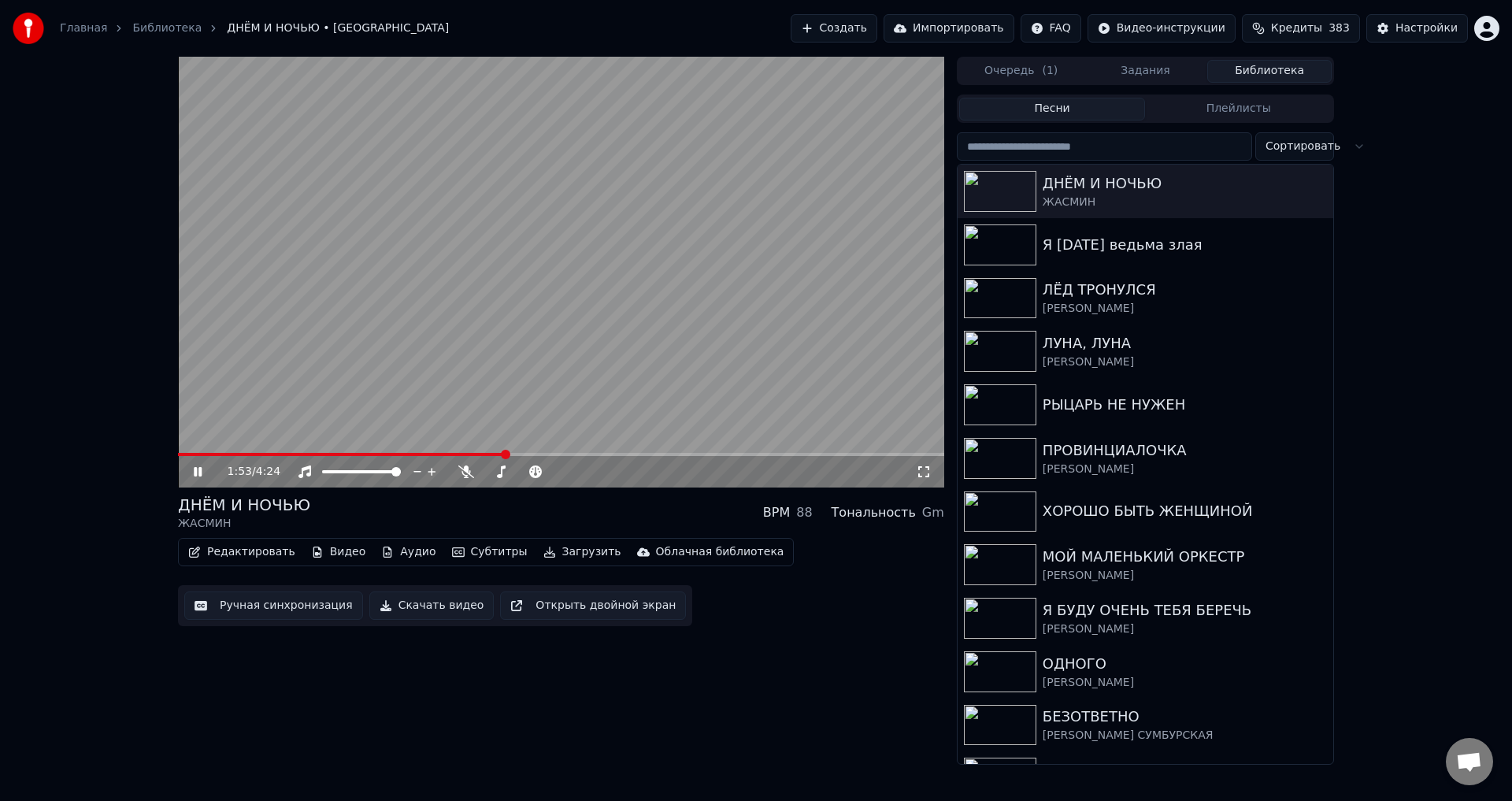
click at [924, 472] on icon at bounding box center [924, 471] width 16 height 13
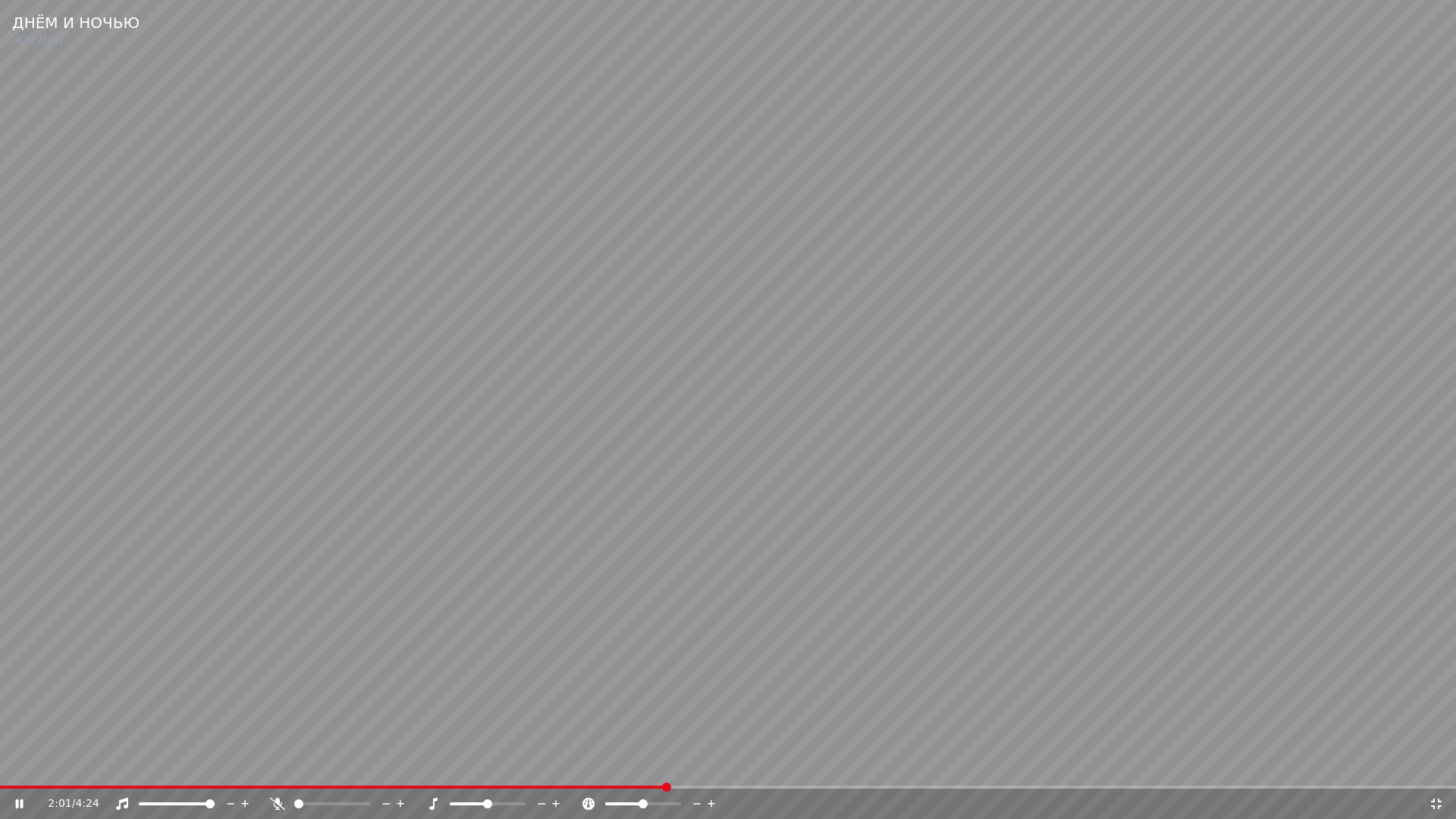
click at [666, 770] on span at bounding box center [332, 787] width 666 height 3
click at [993, 737] on video at bounding box center [728, 409] width 1456 height 819
click at [1128, 724] on video at bounding box center [728, 409] width 1456 height 819
click at [522, 503] on video at bounding box center [728, 409] width 1456 height 819
click at [1115, 770] on span at bounding box center [614, 787] width 1229 height 3
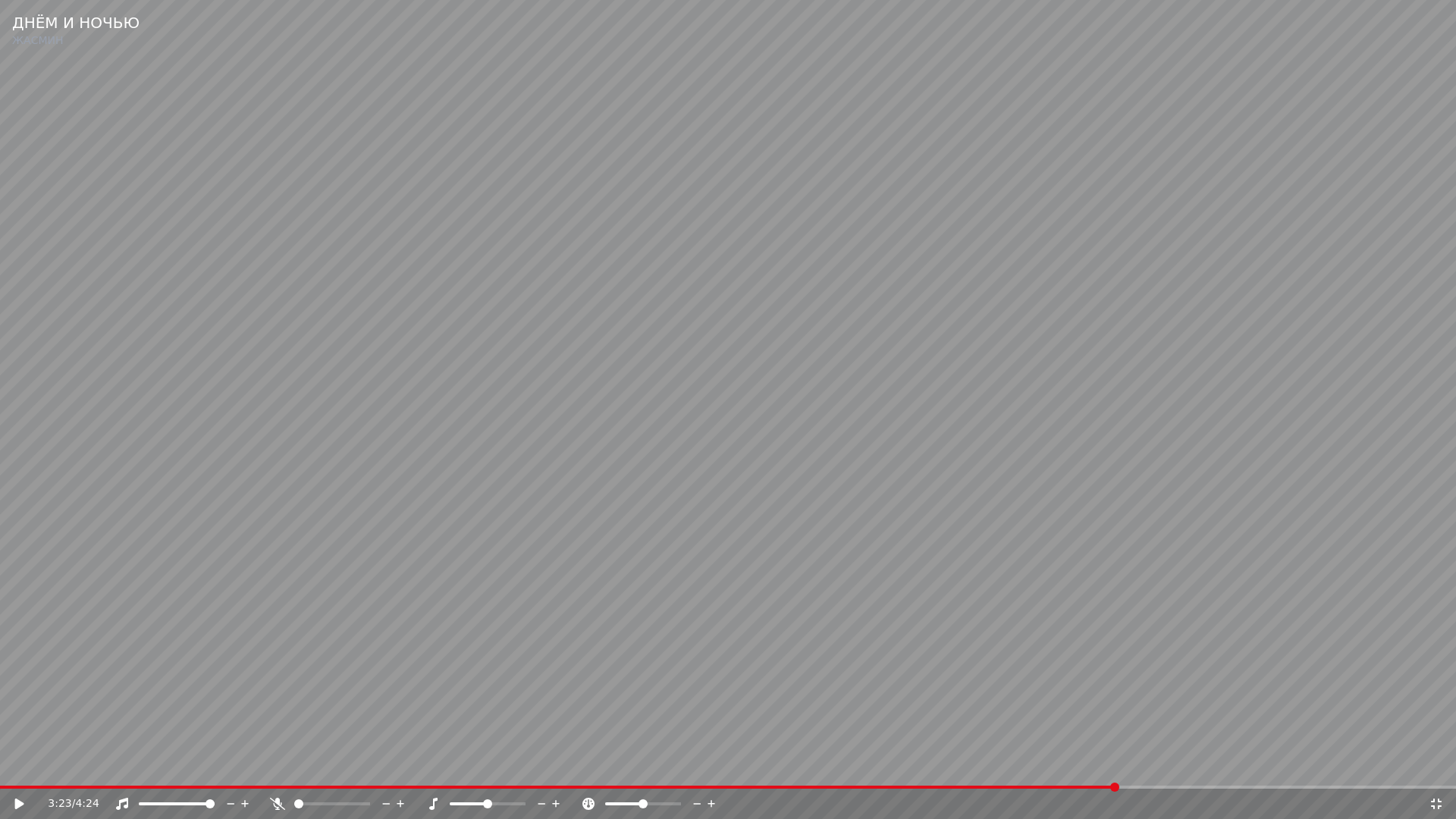
click at [1075, 709] on video at bounding box center [728, 409] width 1456 height 819
click at [1064, 770] on div "3:43 / 4:24" at bounding box center [728, 804] width 1456 height 31
click at [1081, 770] on div "3:43 / 4:24" at bounding box center [728, 804] width 1456 height 31
click at [1081, 770] on span at bounding box center [617, 787] width 1235 height 3
click at [1165, 728] on video at bounding box center [728, 409] width 1456 height 819
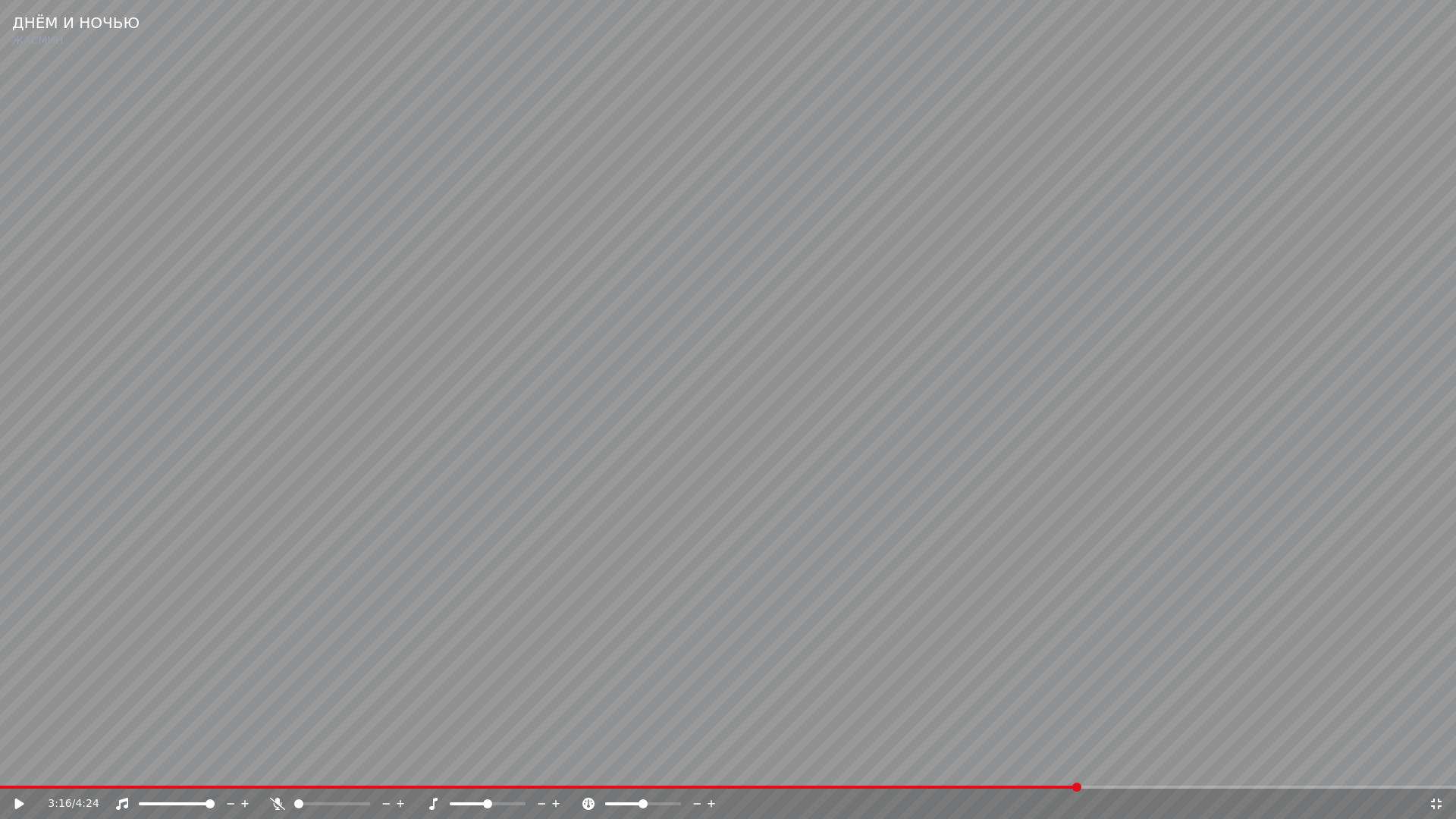
click at [1163, 725] on video at bounding box center [728, 409] width 1456 height 819
click at [735, 635] on video at bounding box center [728, 409] width 1456 height 819
click at [1144, 770] on span at bounding box center [610, 787] width 1221 height 3
click at [1158, 726] on video at bounding box center [728, 409] width 1456 height 819
click at [1048, 678] on video at bounding box center [728, 409] width 1456 height 819
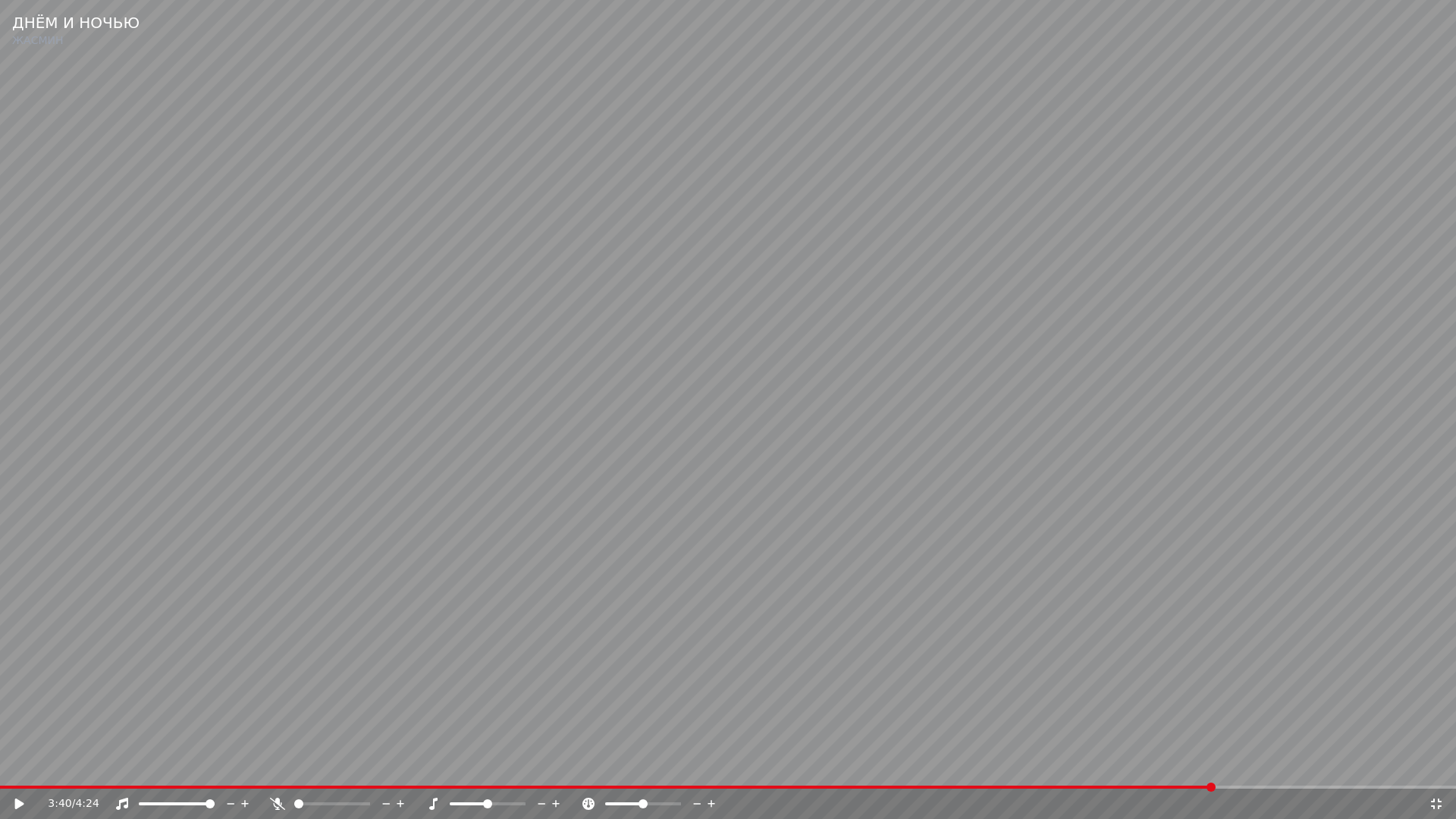
click at [1436, 770] on icon at bounding box center [1437, 804] width 15 height 12
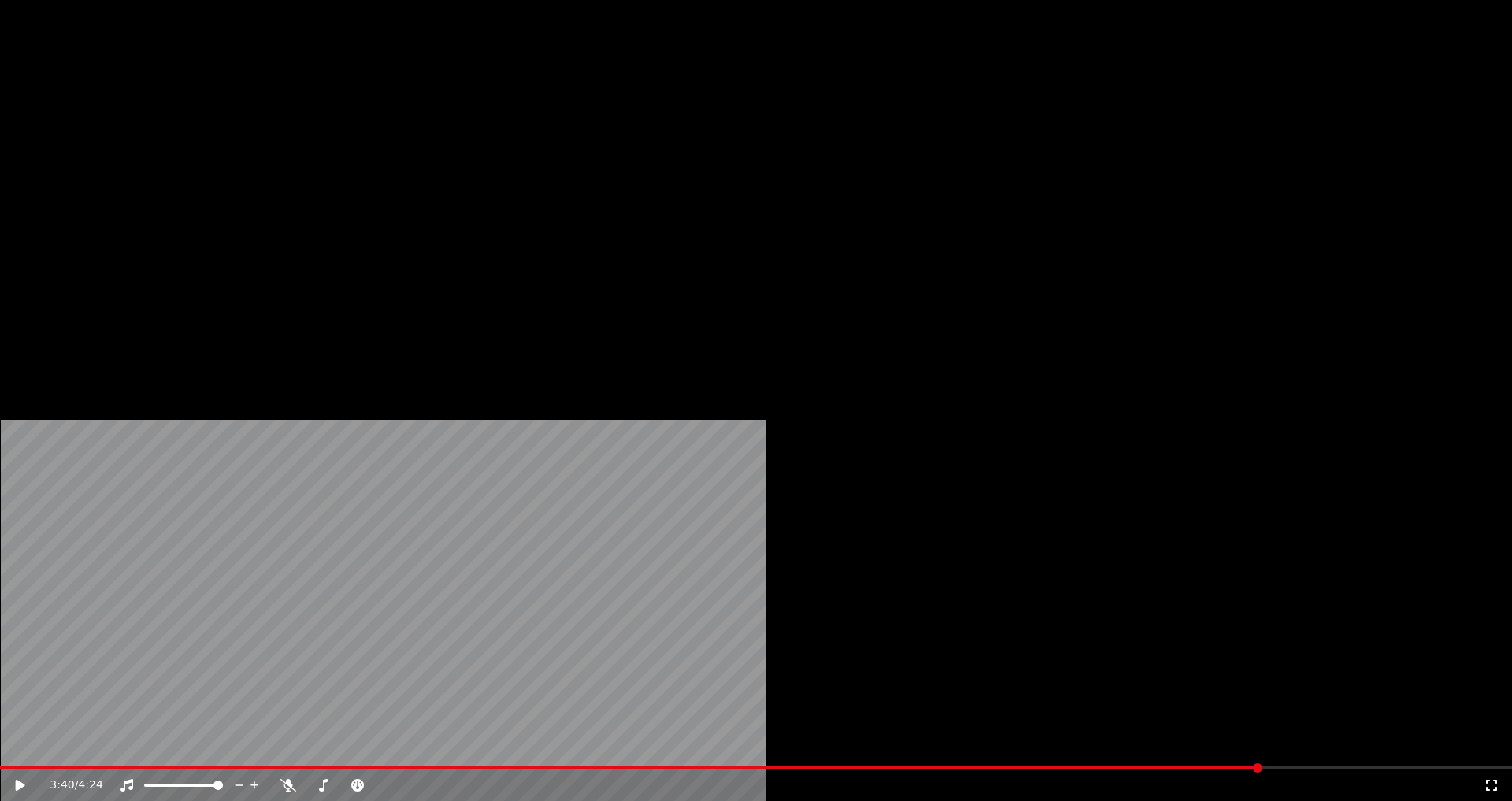
click at [219, 133] on button "Редактировать" at bounding box center [242, 121] width 120 height 22
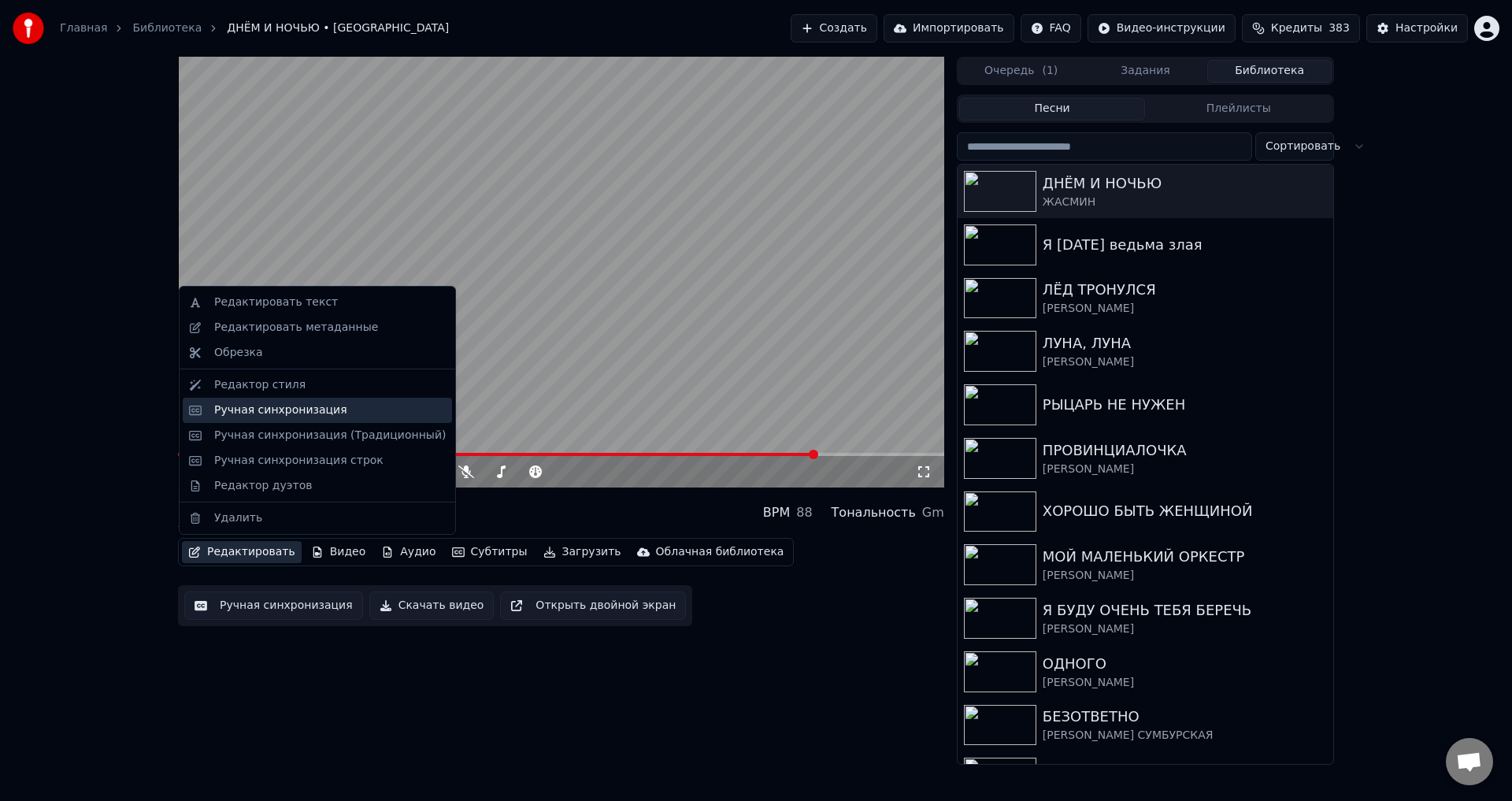
click at [250, 421] on div "Ручная синхронизация" at bounding box center [318, 411] width 270 height 25
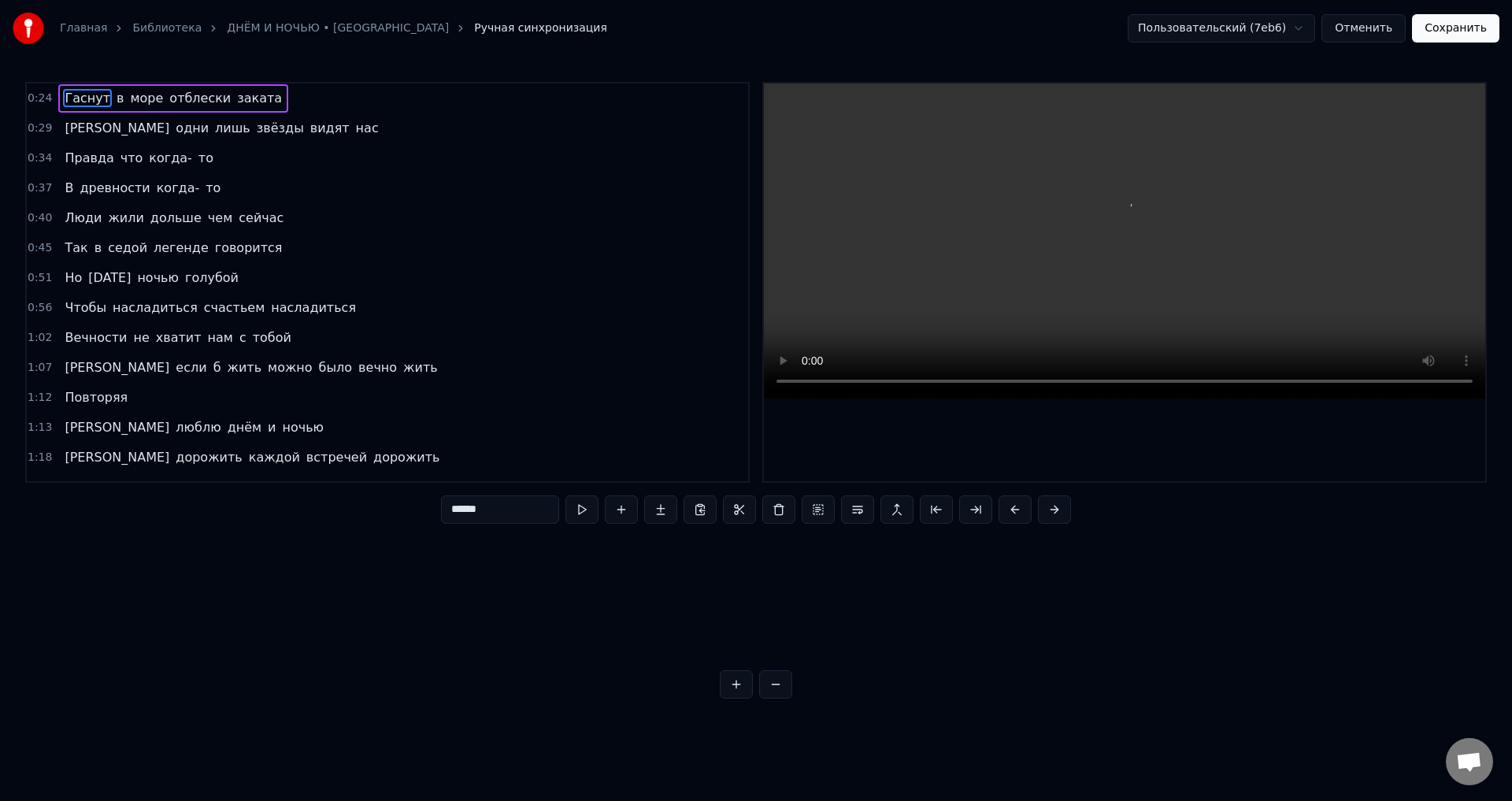
scroll to position [0, 766]
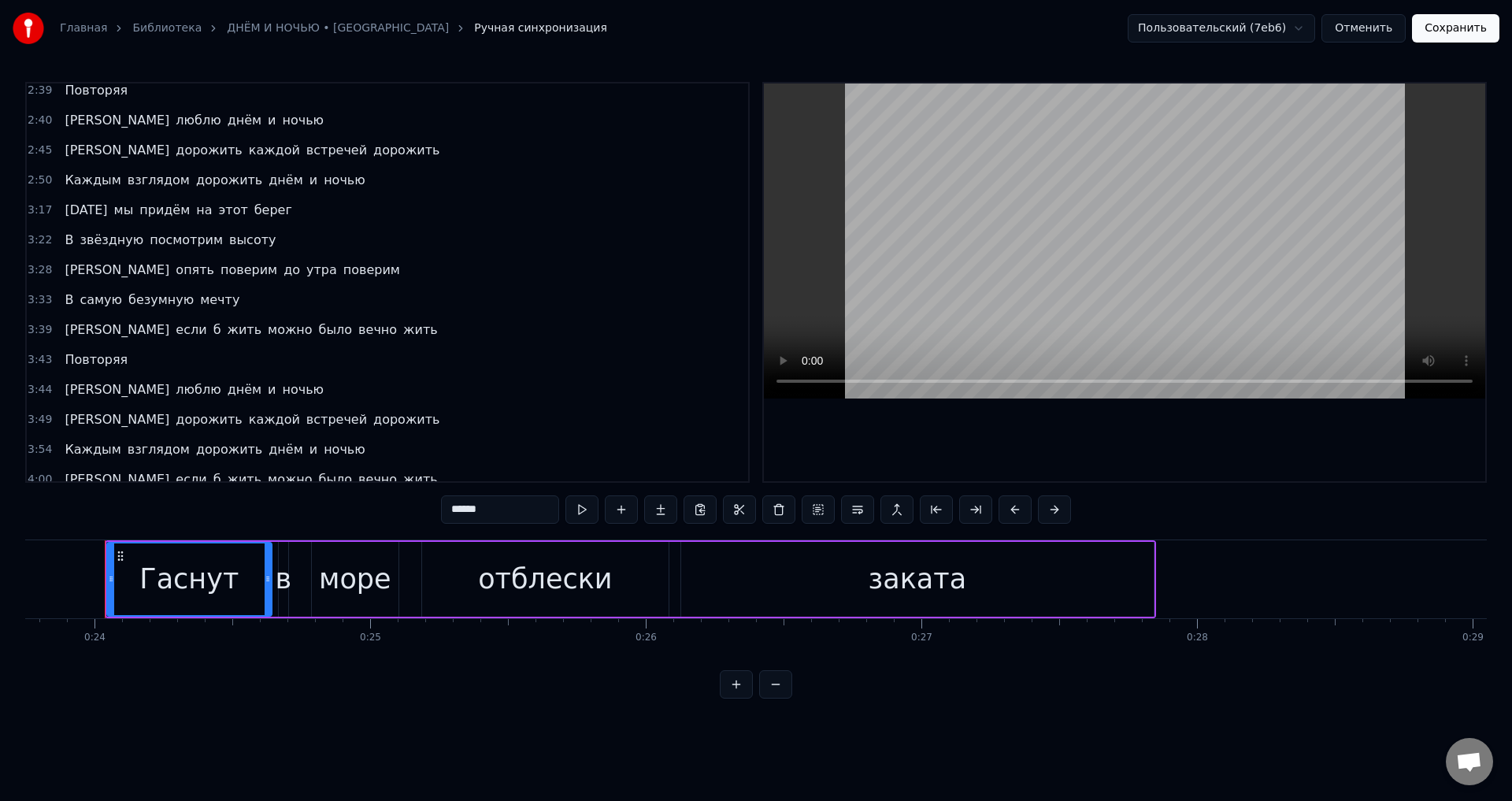
scroll to position [1008, 0]
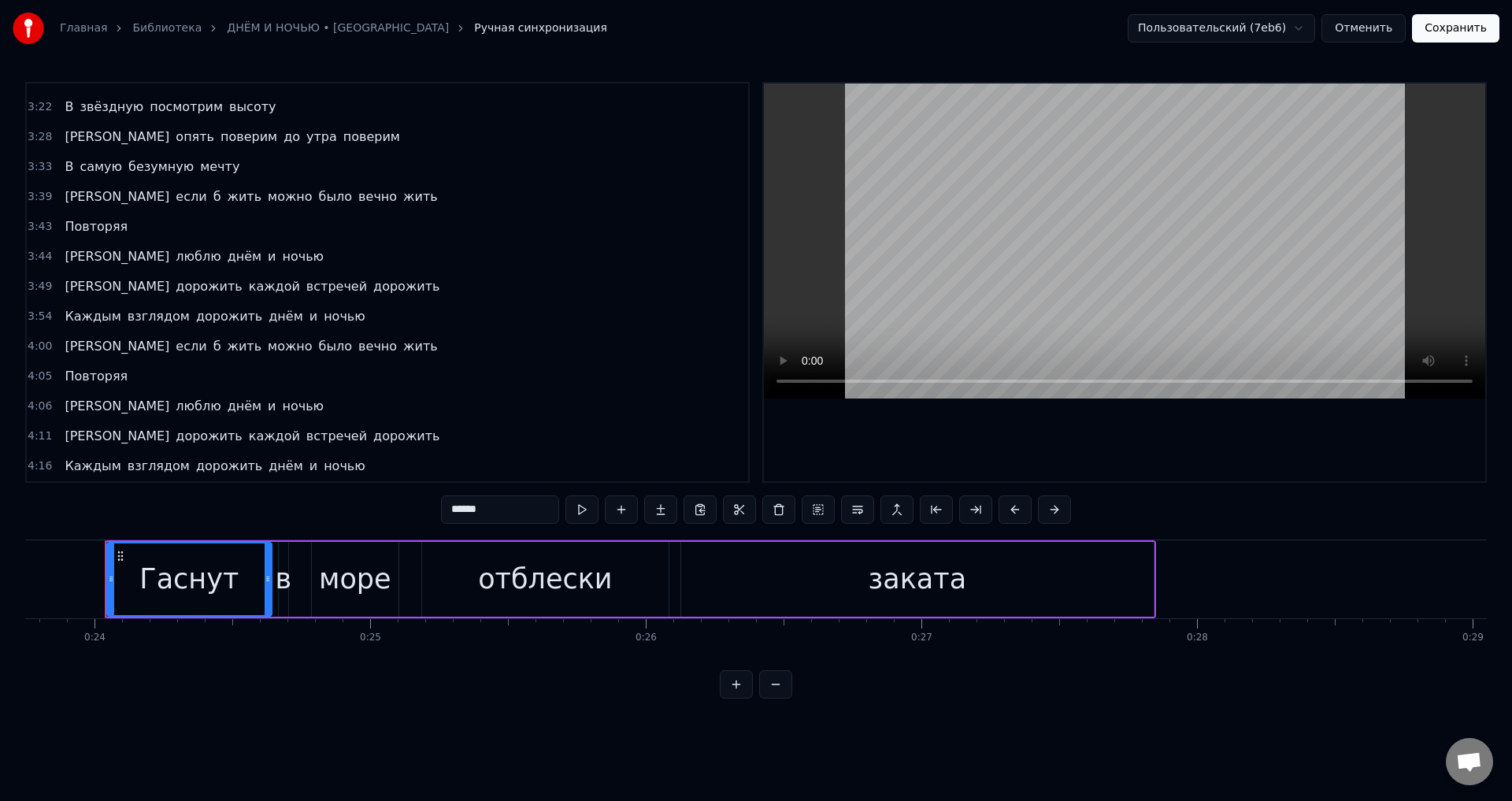
click at [447, 289] on div "3:49 И дорожить каждой встречей дорожить" at bounding box center [387, 287] width 722 height 30
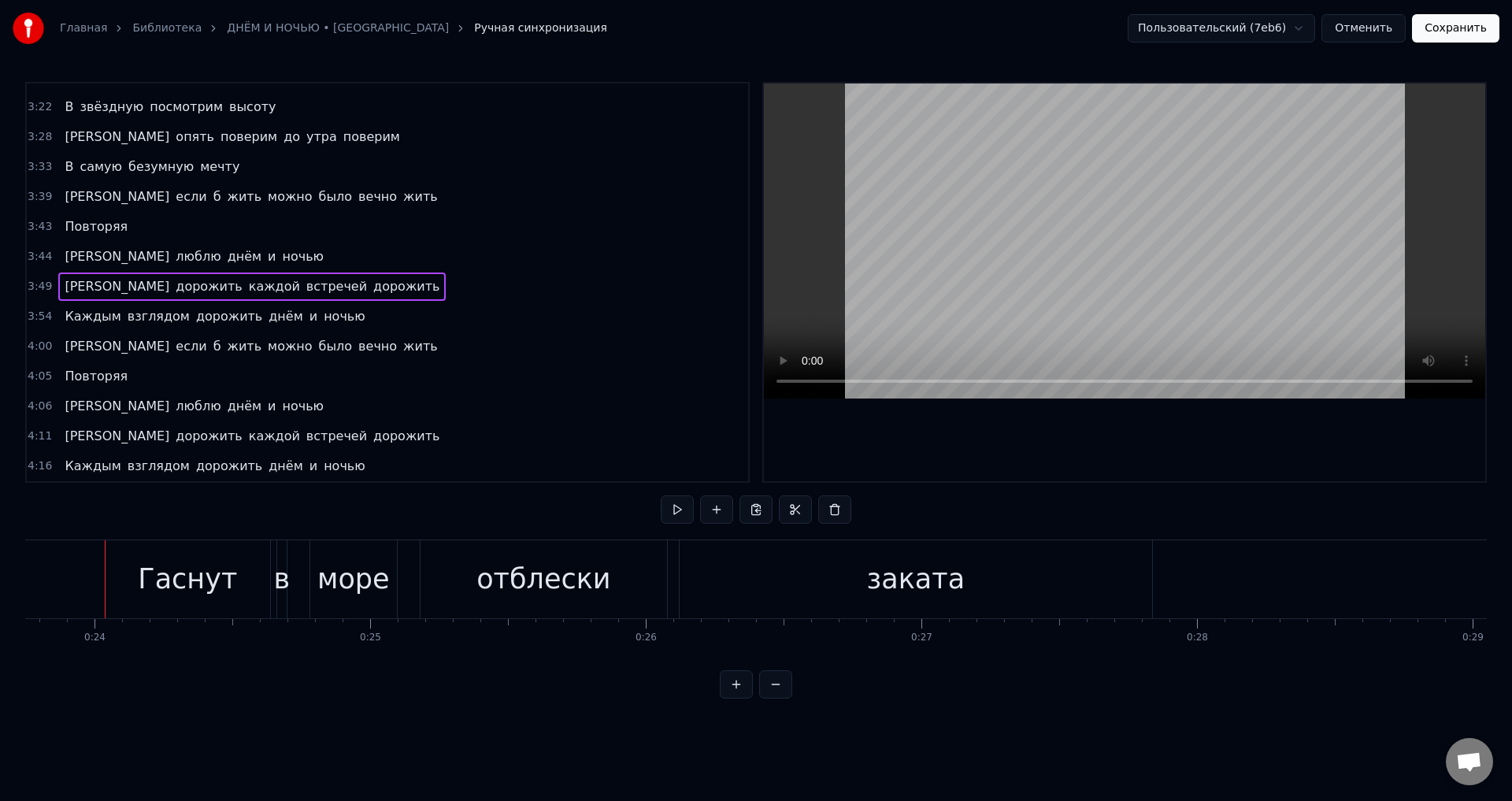
drag, startPoint x: 447, startPoint y: 289, endPoint x: 45, endPoint y: 410, distance: 419.8
click at [446, 290] on div "3:49 И дорожить каждой встречей дорожить" at bounding box center [387, 287] width 722 height 30
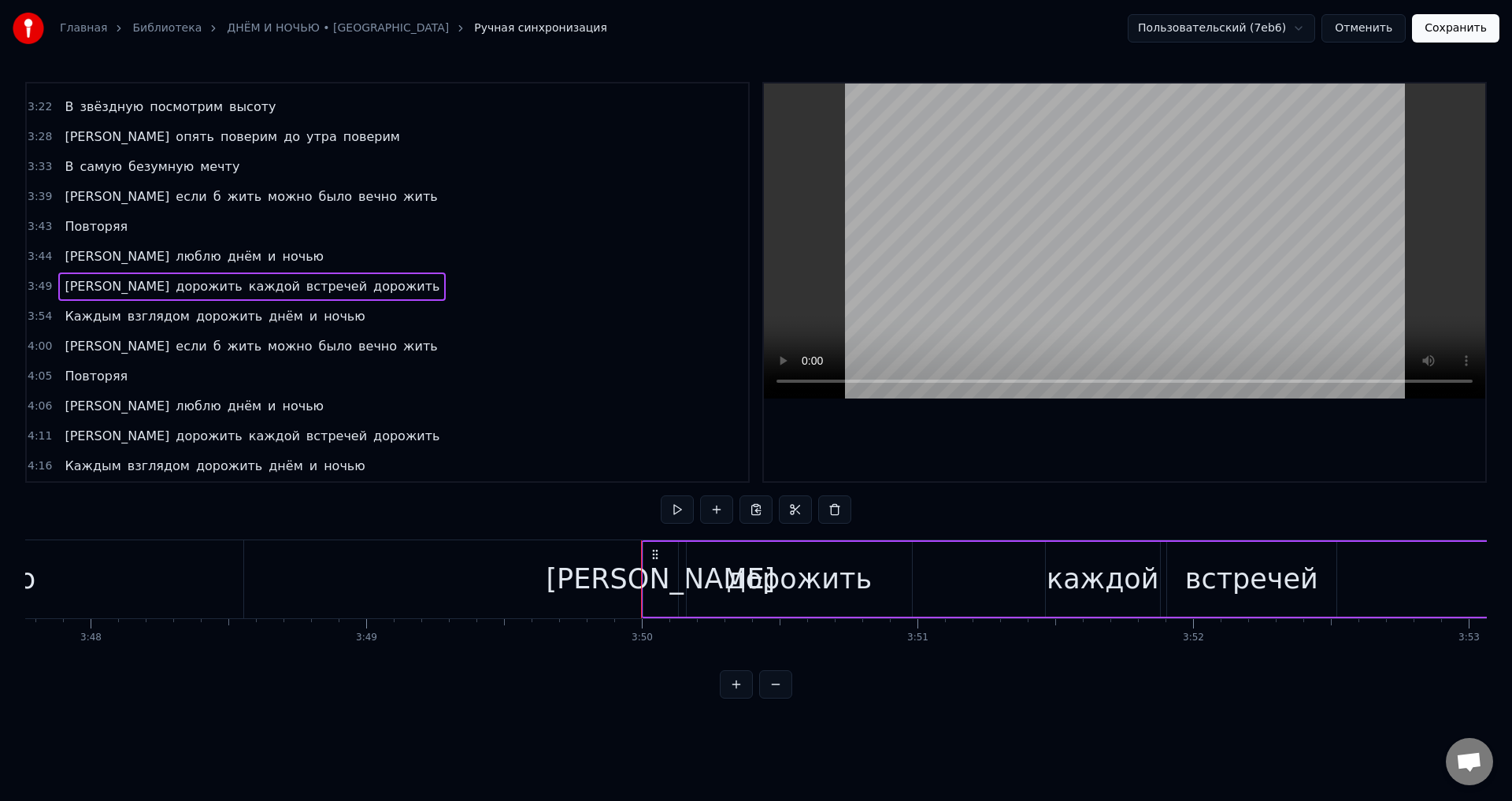
scroll to position [0, 63331]
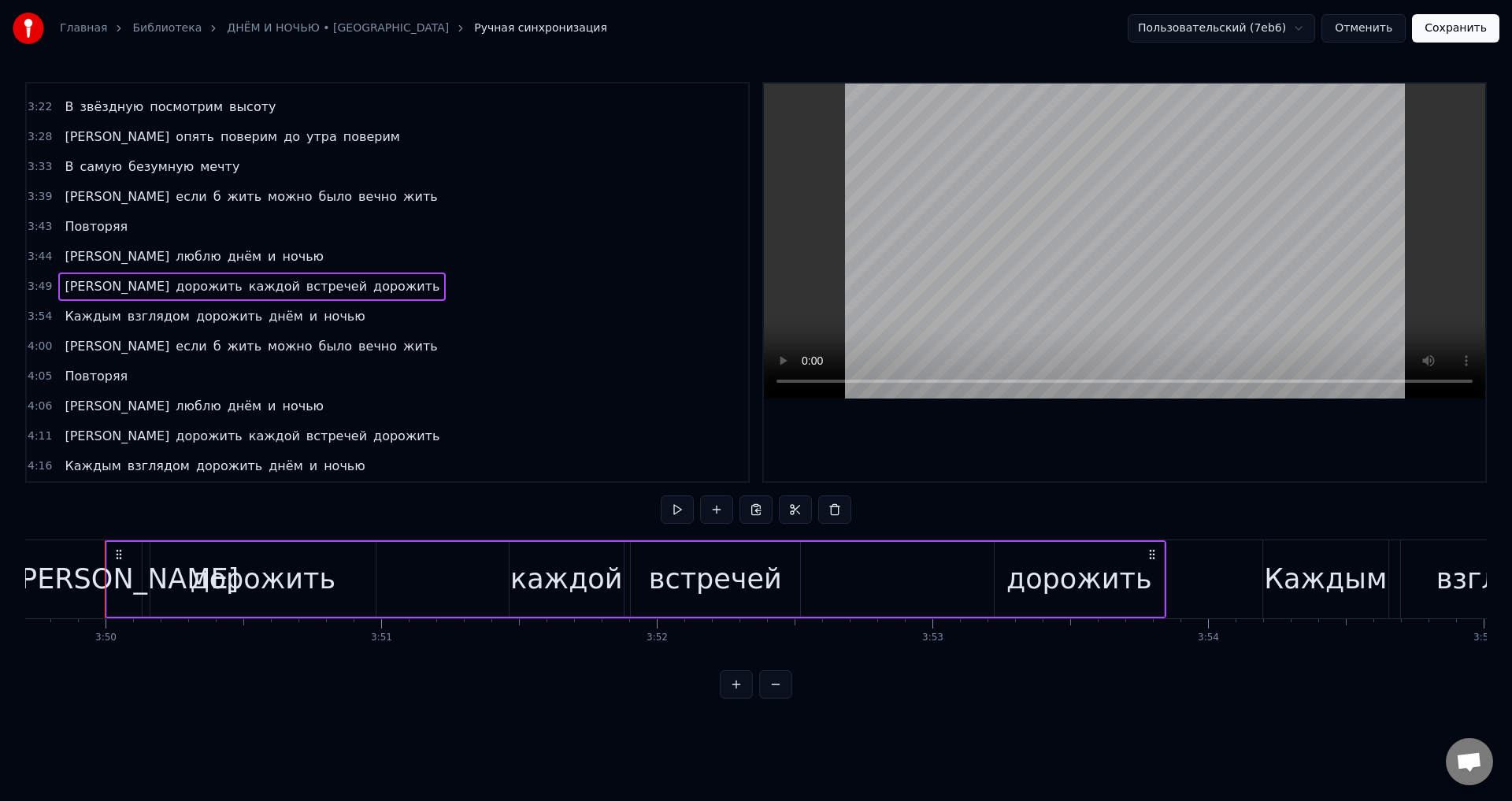
click at [360, 280] on div "3:49 И дорожить каждой встречей дорожить" at bounding box center [387, 287] width 722 height 30
click at [63, 254] on span "[PERSON_NAME]" at bounding box center [117, 256] width 108 height 18
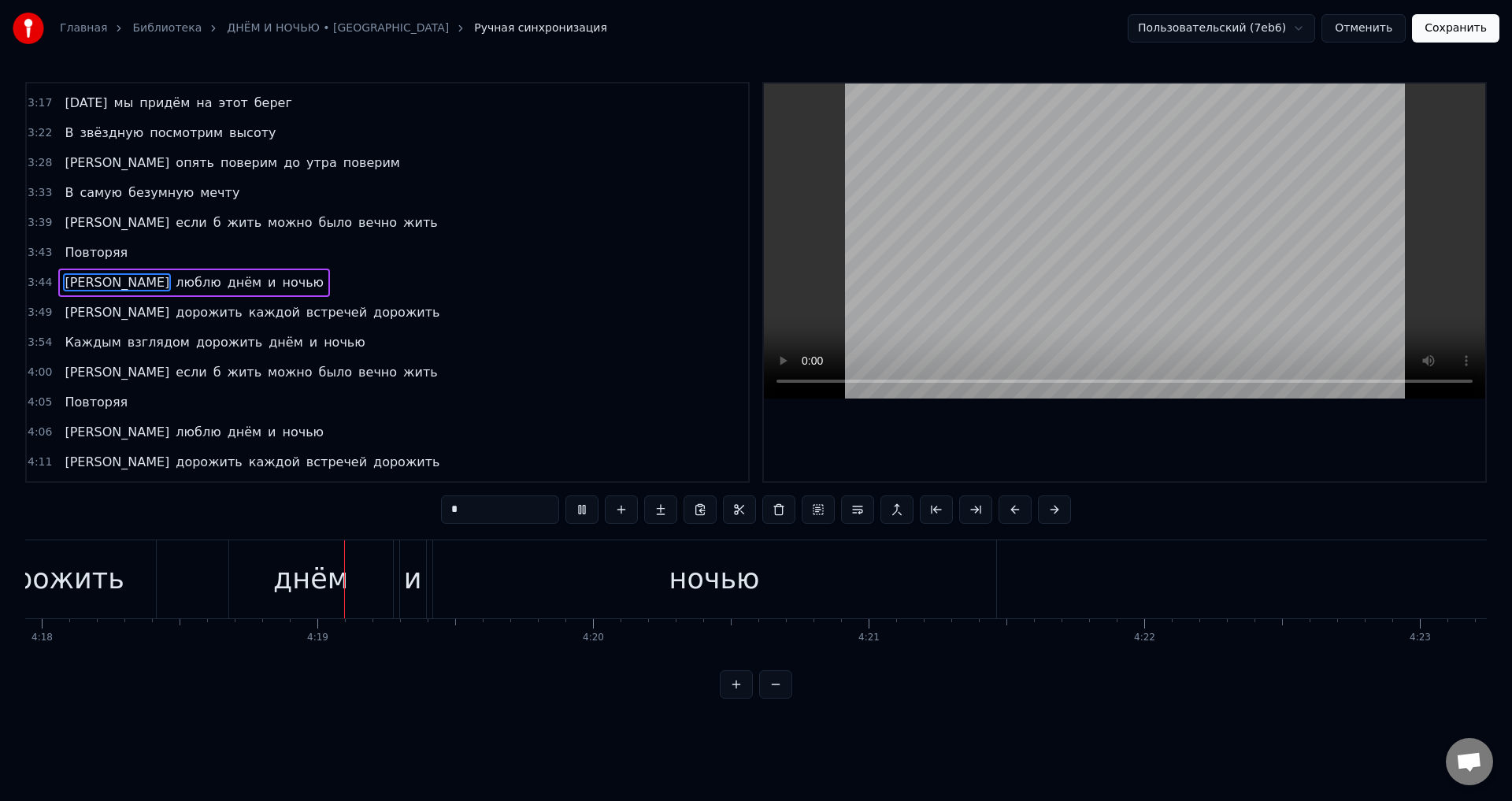
scroll to position [0, 71190]
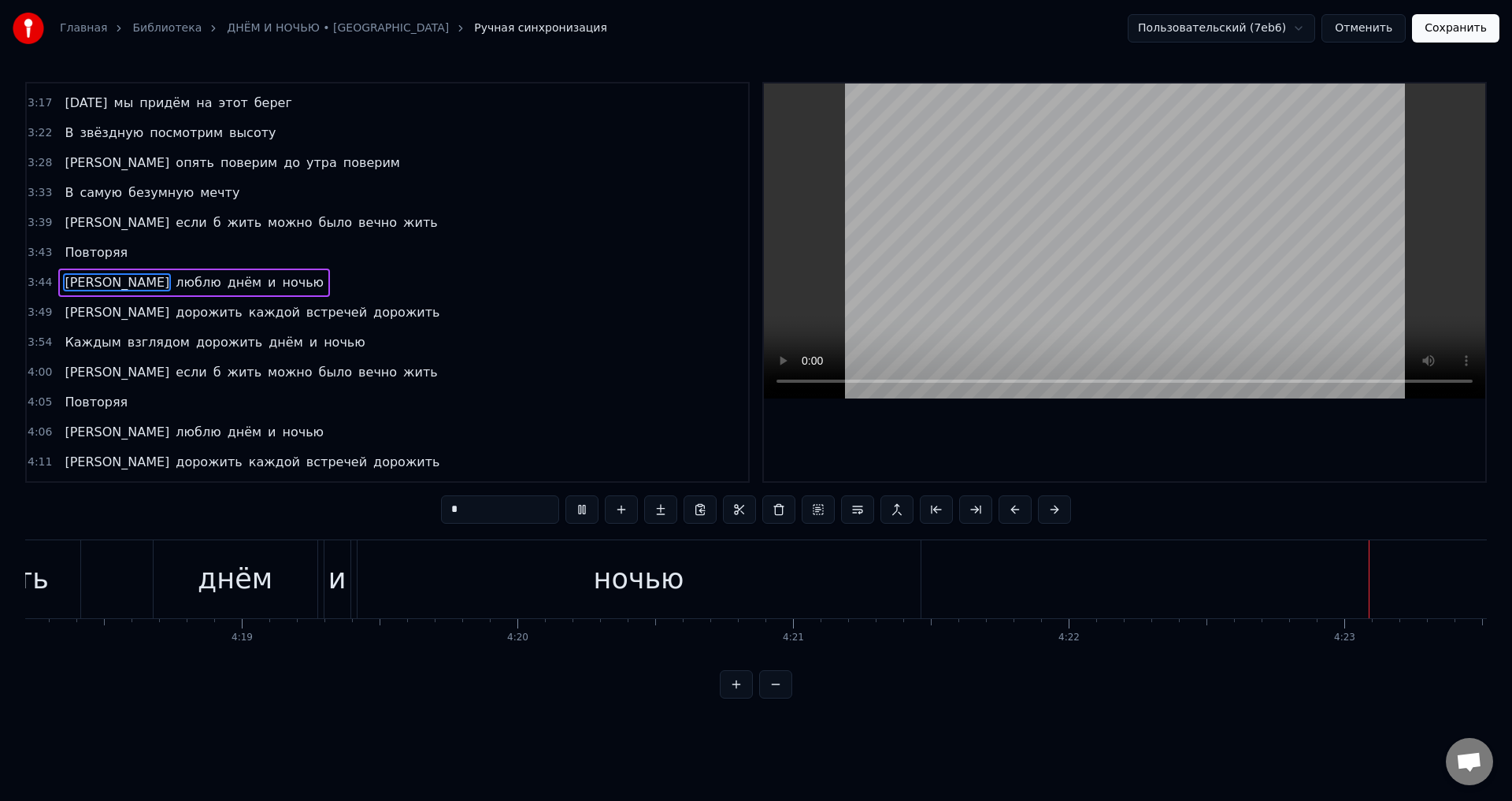
click at [1459, 31] on button "Сохранить" at bounding box center [1456, 29] width 87 height 29
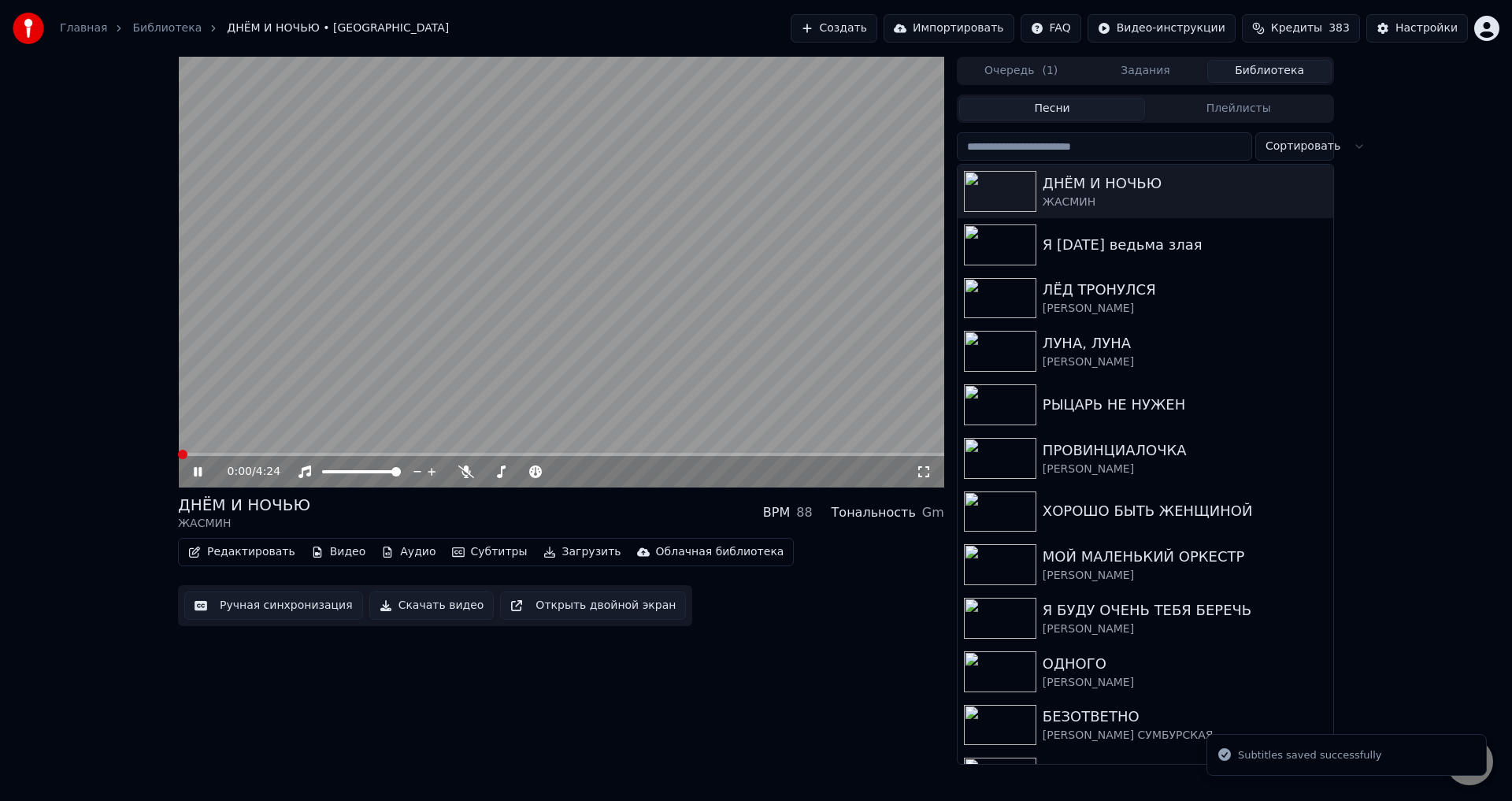
click at [926, 471] on icon at bounding box center [924, 471] width 16 height 13
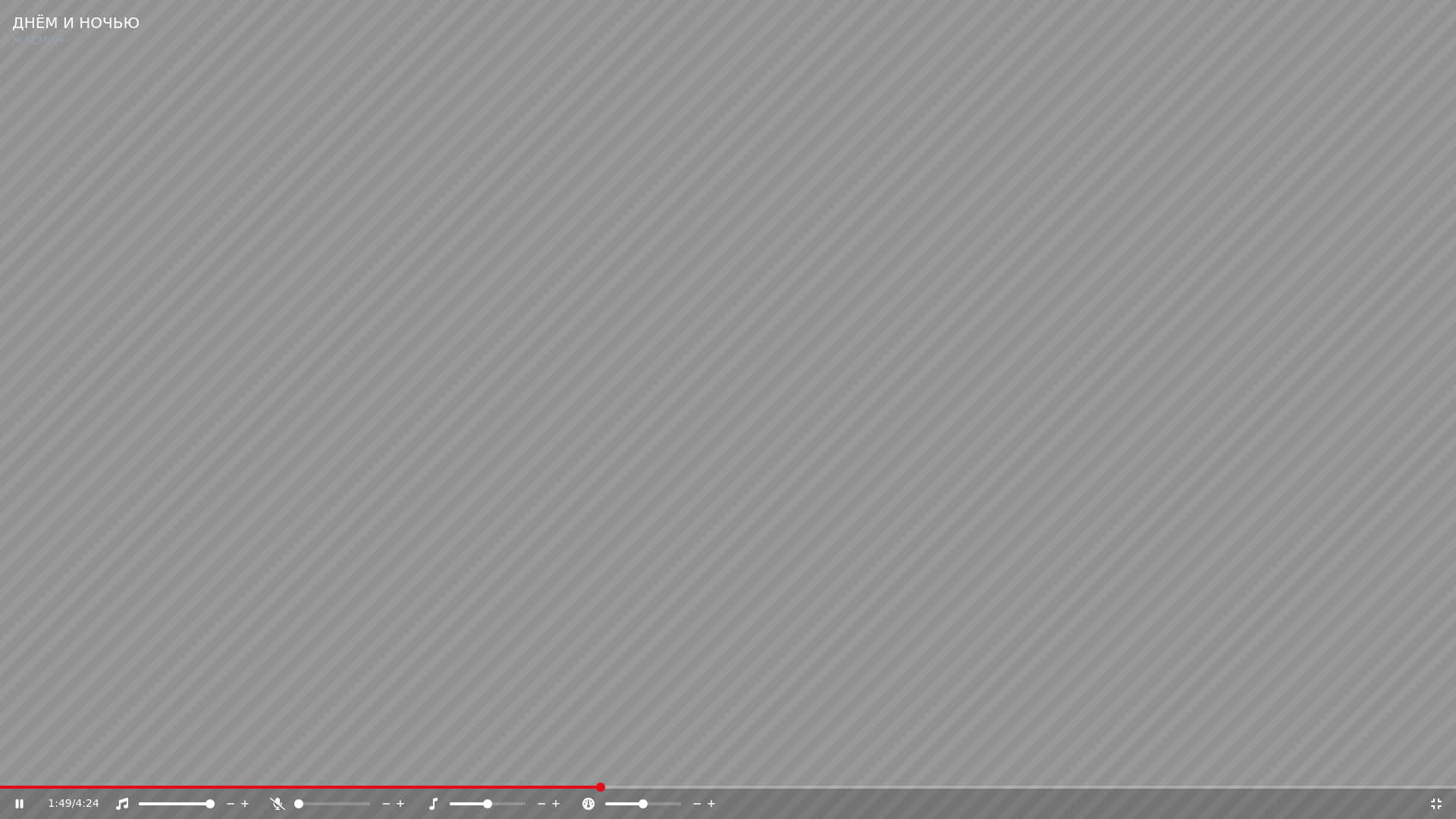
click at [599, 770] on span at bounding box center [300, 787] width 600 height 3
click at [945, 678] on video at bounding box center [728, 409] width 1456 height 819
click at [1052, 664] on video at bounding box center [728, 409] width 1456 height 819
click at [1124, 770] on div "3:42 / 4:24" at bounding box center [728, 804] width 1456 height 31
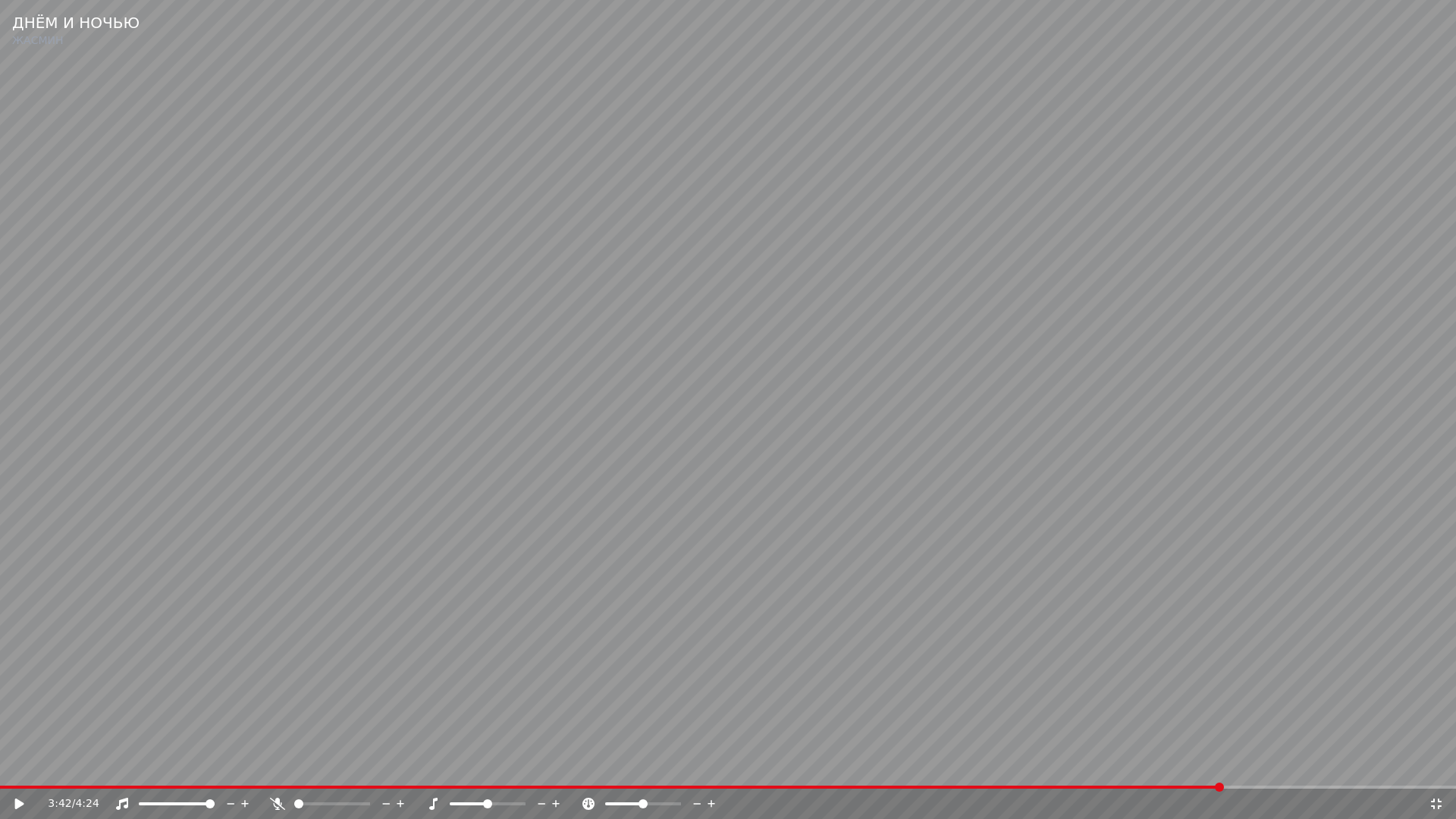
click at [1136, 770] on span at bounding box center [612, 787] width 1223 height 3
click at [1230, 722] on video at bounding box center [728, 409] width 1456 height 819
drag, startPoint x: 1201, startPoint y: 729, endPoint x: 1246, endPoint y: 709, distance: 49.2
click at [1211, 724] on video at bounding box center [728, 409] width 1456 height 819
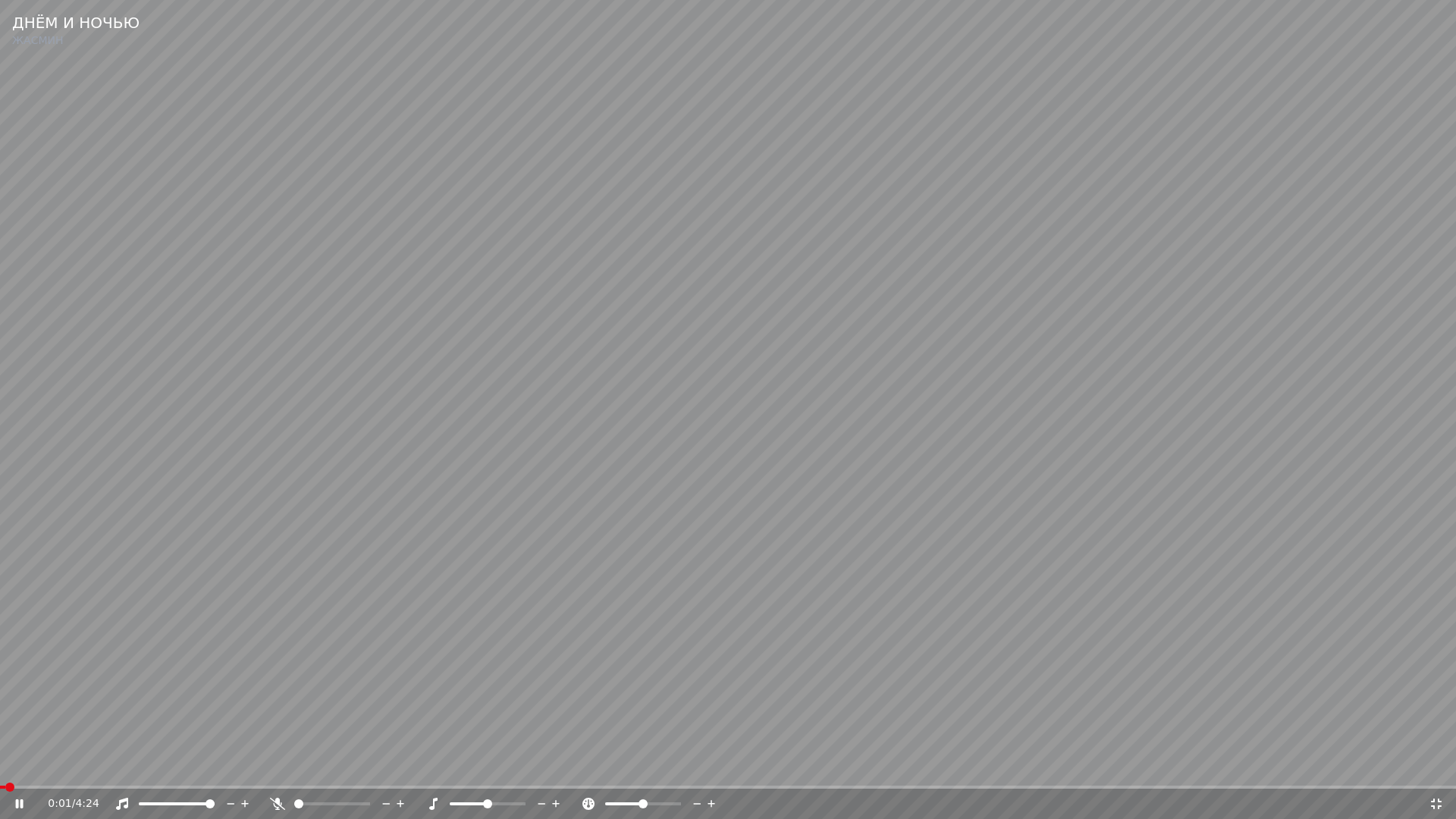
click at [1433, 770] on icon at bounding box center [1437, 803] width 11 height 11
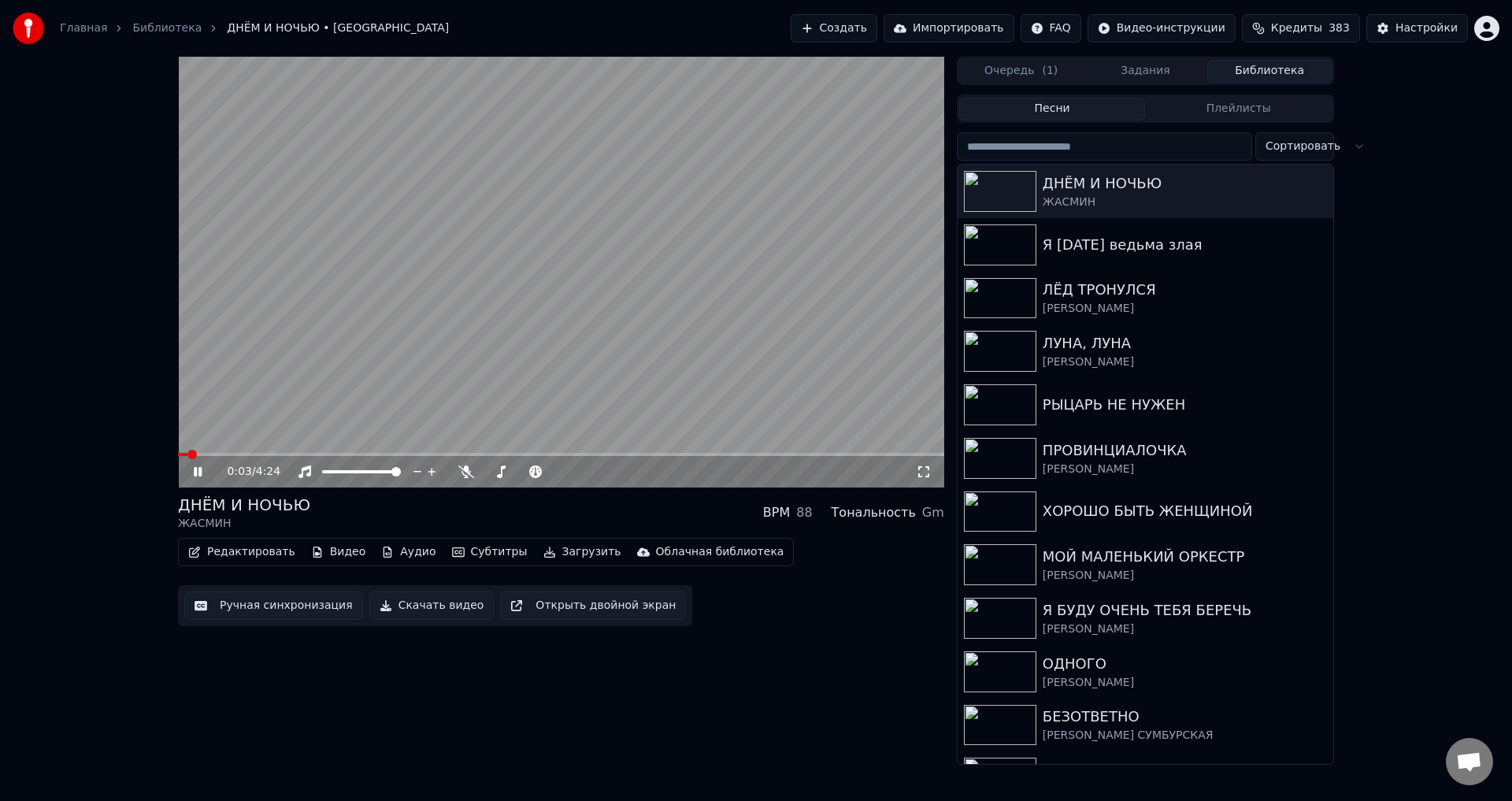
click at [193, 470] on icon at bounding box center [209, 471] width 37 height 13
click at [570, 550] on button "Загрузить" at bounding box center [583, 552] width 91 height 22
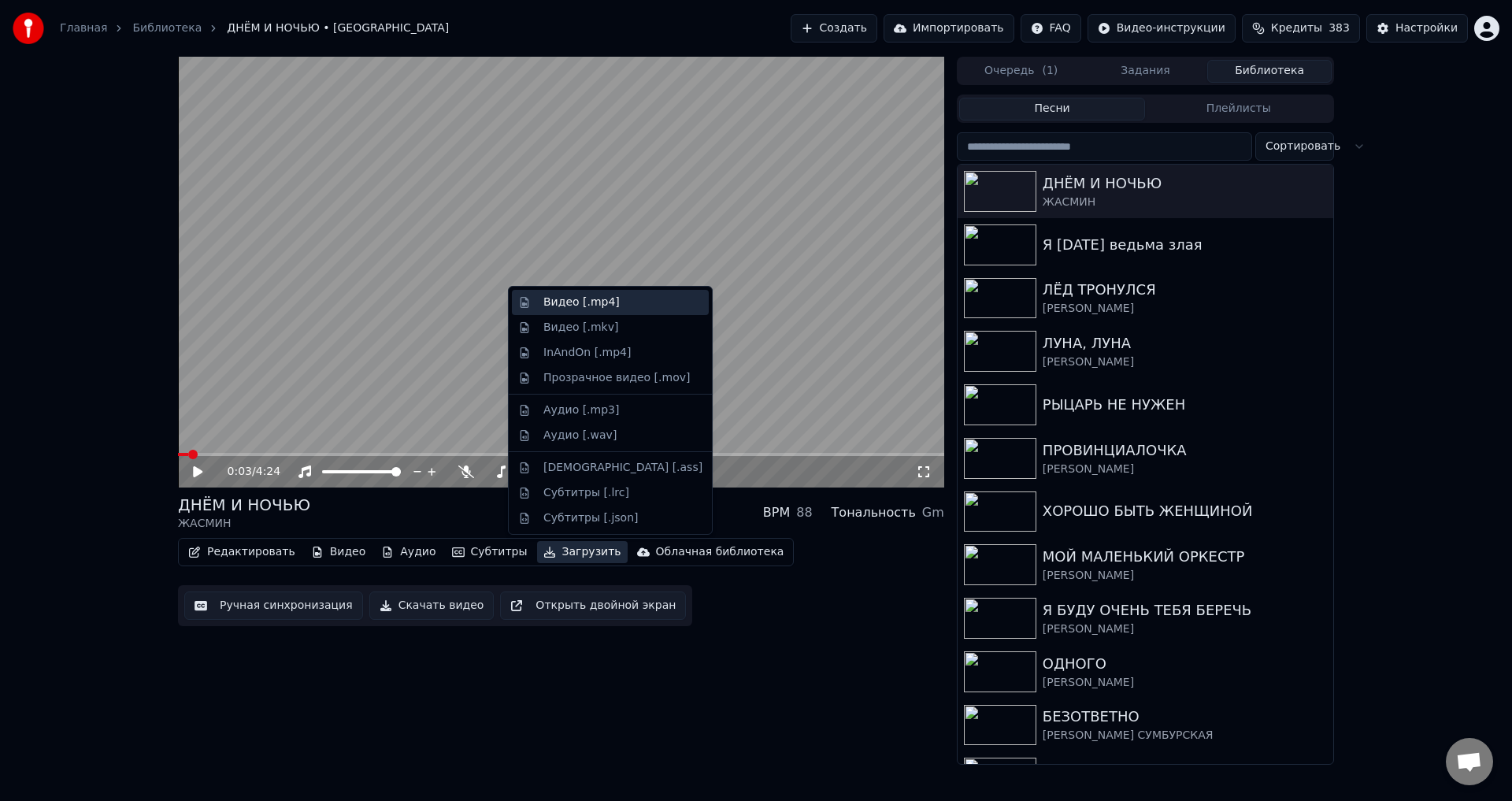
click at [572, 302] on div "Видео [.mp4]" at bounding box center [581, 302] width 76 height 16
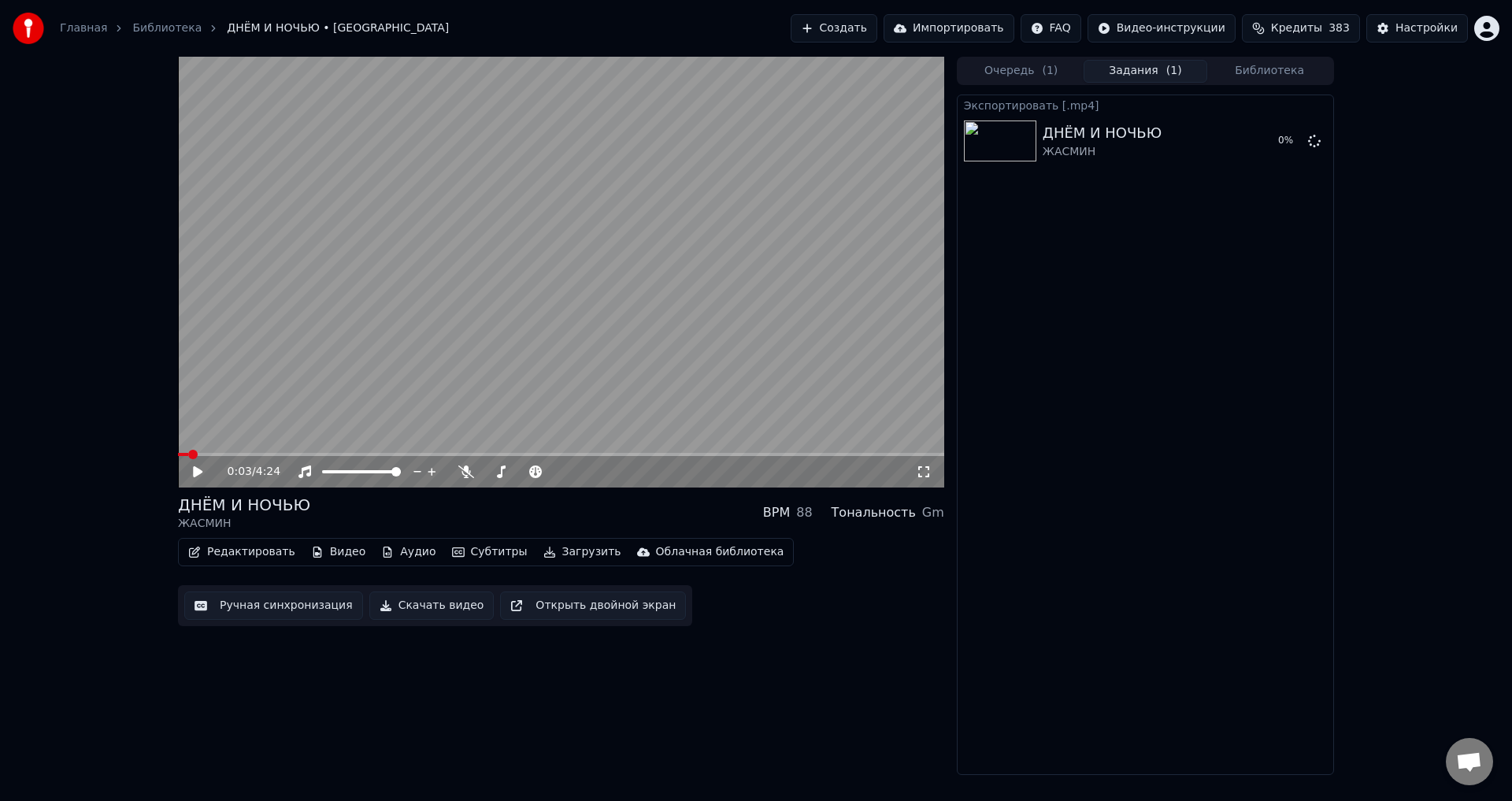
click at [559, 555] on button "Загрузить" at bounding box center [583, 552] width 91 height 22
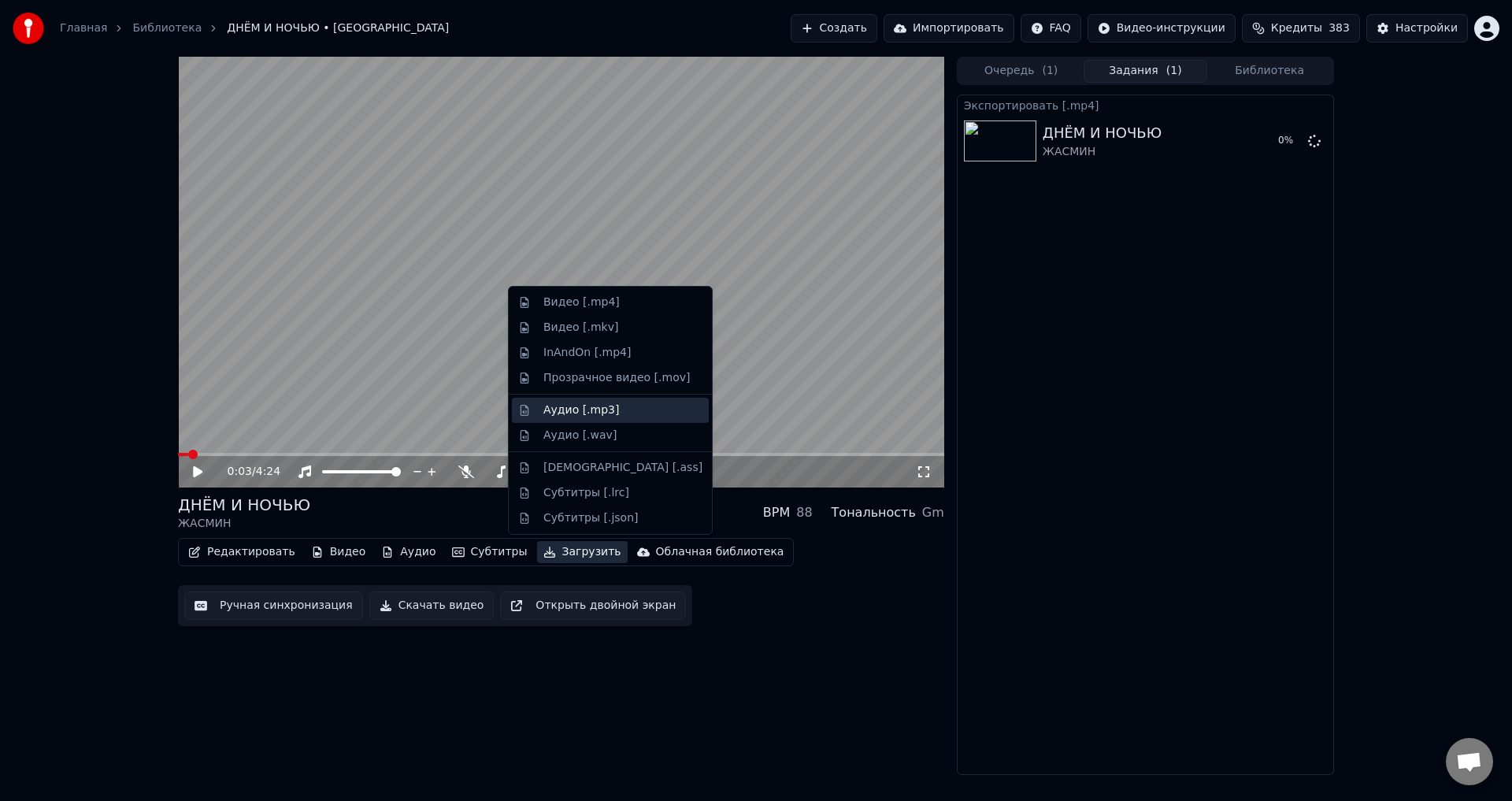
click at [569, 408] on div "Аудио [.mp3]" at bounding box center [581, 410] width 76 height 16
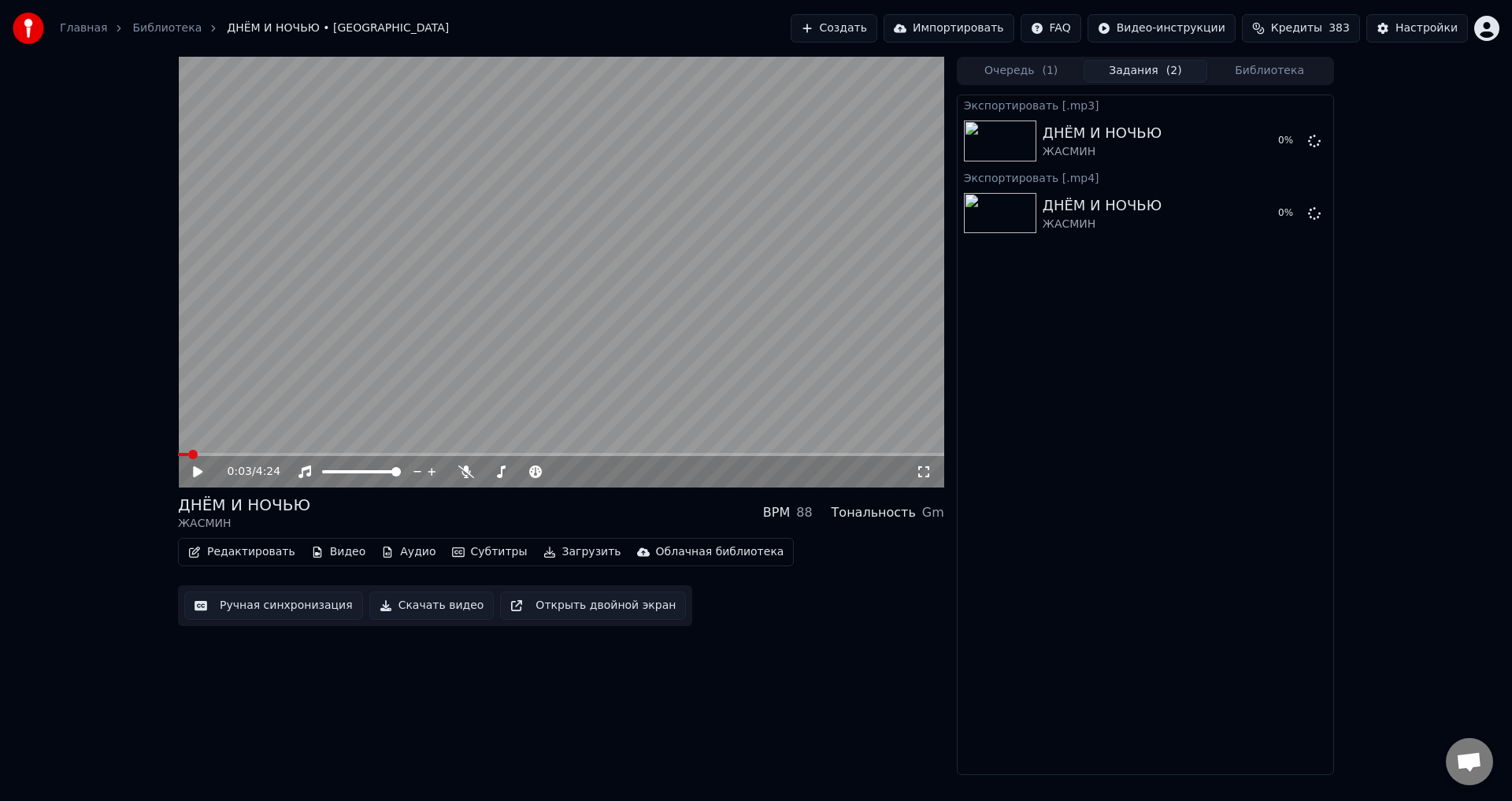
click at [566, 558] on button "Загрузить" at bounding box center [583, 552] width 91 height 22
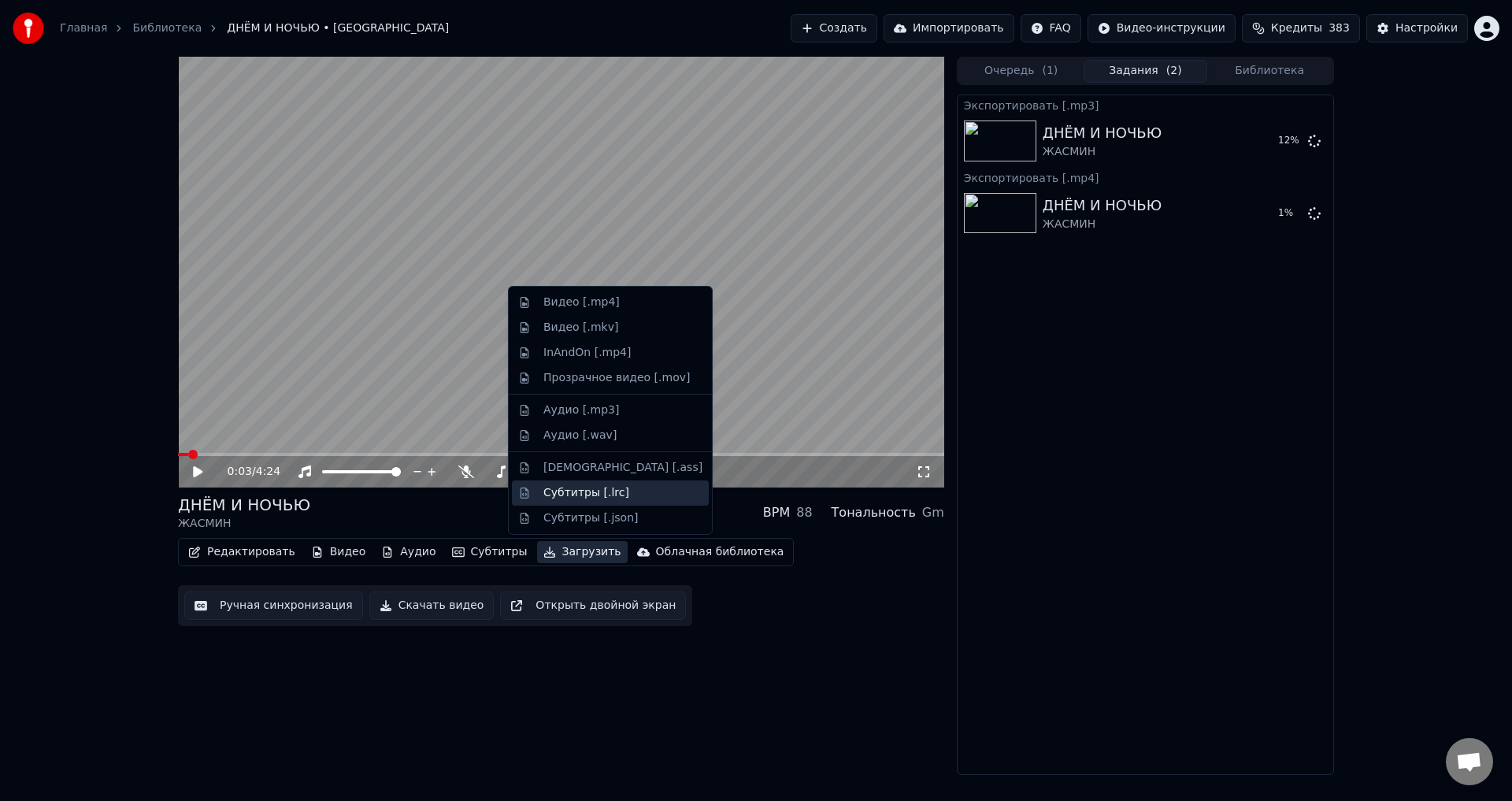
click at [564, 493] on div "Субтитры [.lrc]" at bounding box center [586, 493] width 86 height 16
